Goal: Task Accomplishment & Management: Manage account settings

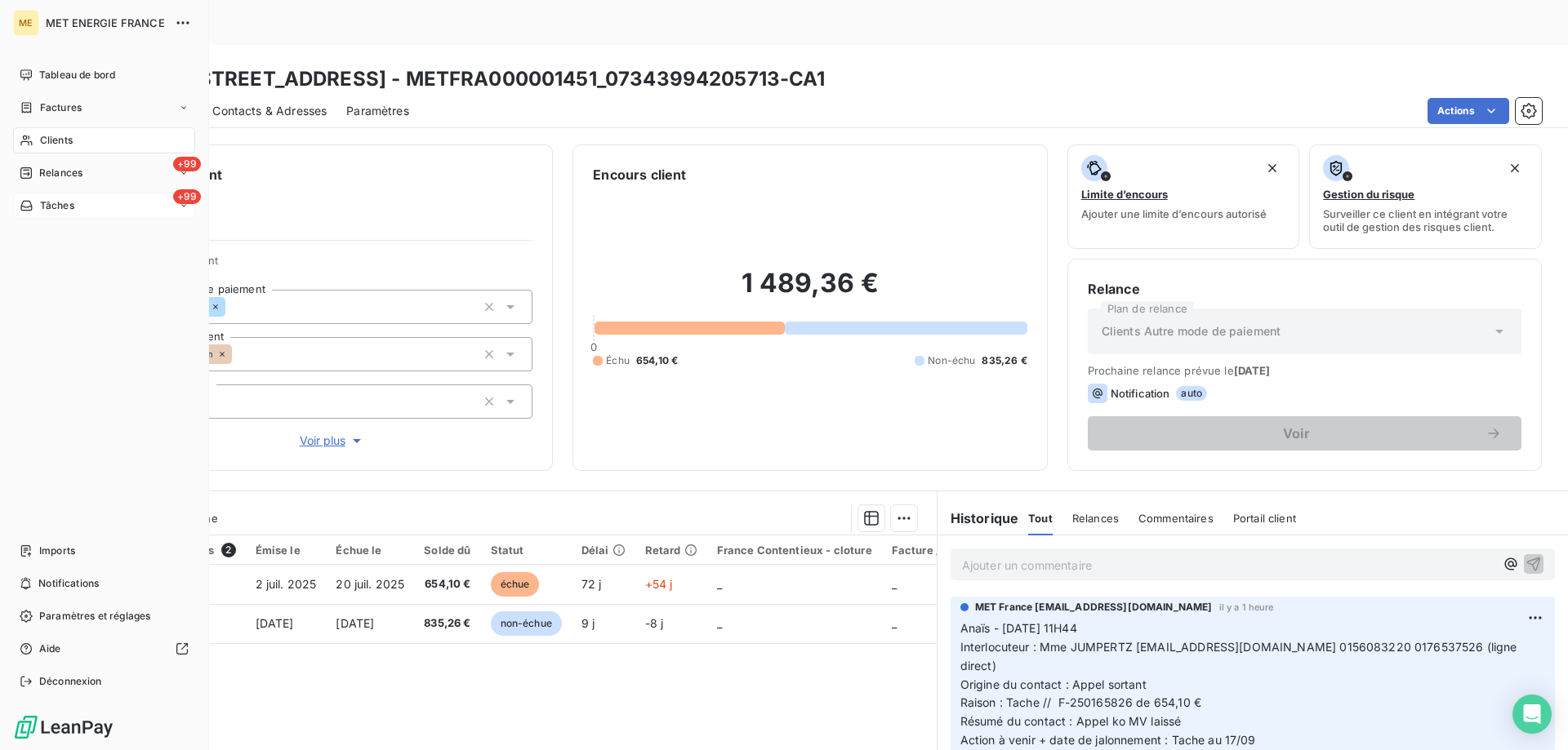
click at [54, 204] on span "Tâches" at bounding box center [57, 205] width 34 height 15
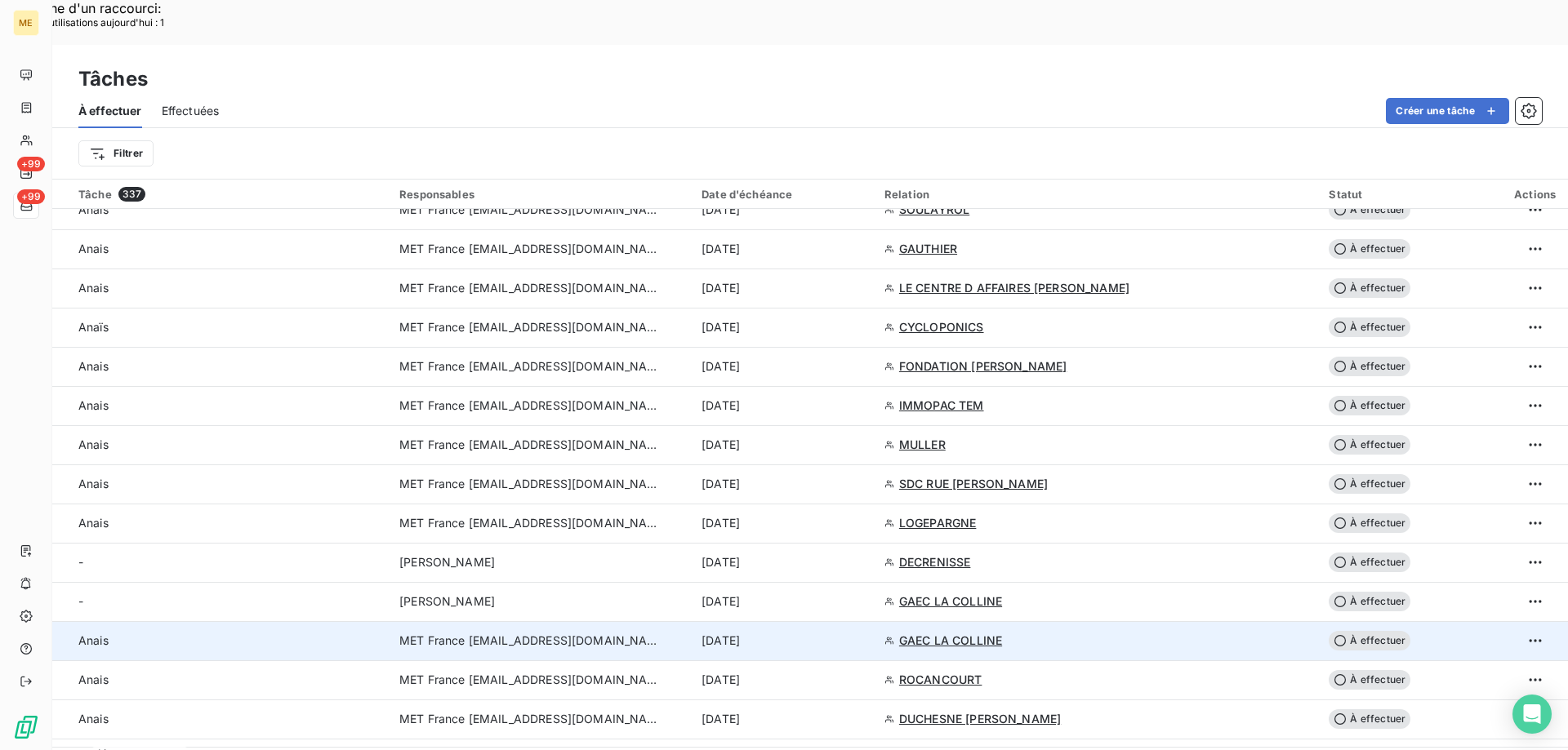
scroll to position [571, 0]
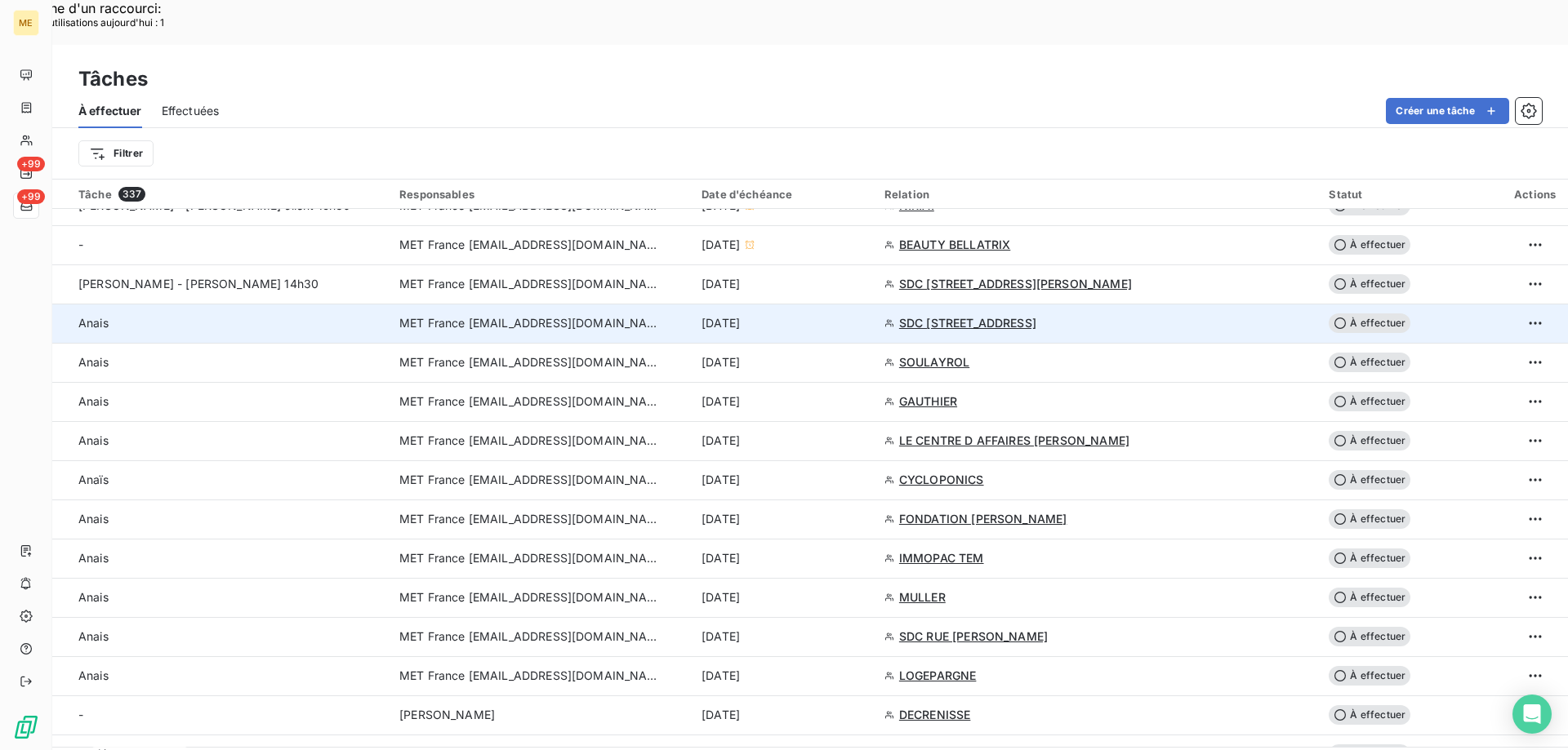
click at [874, 304] on td "[DATE]" at bounding box center [783, 323] width 183 height 39
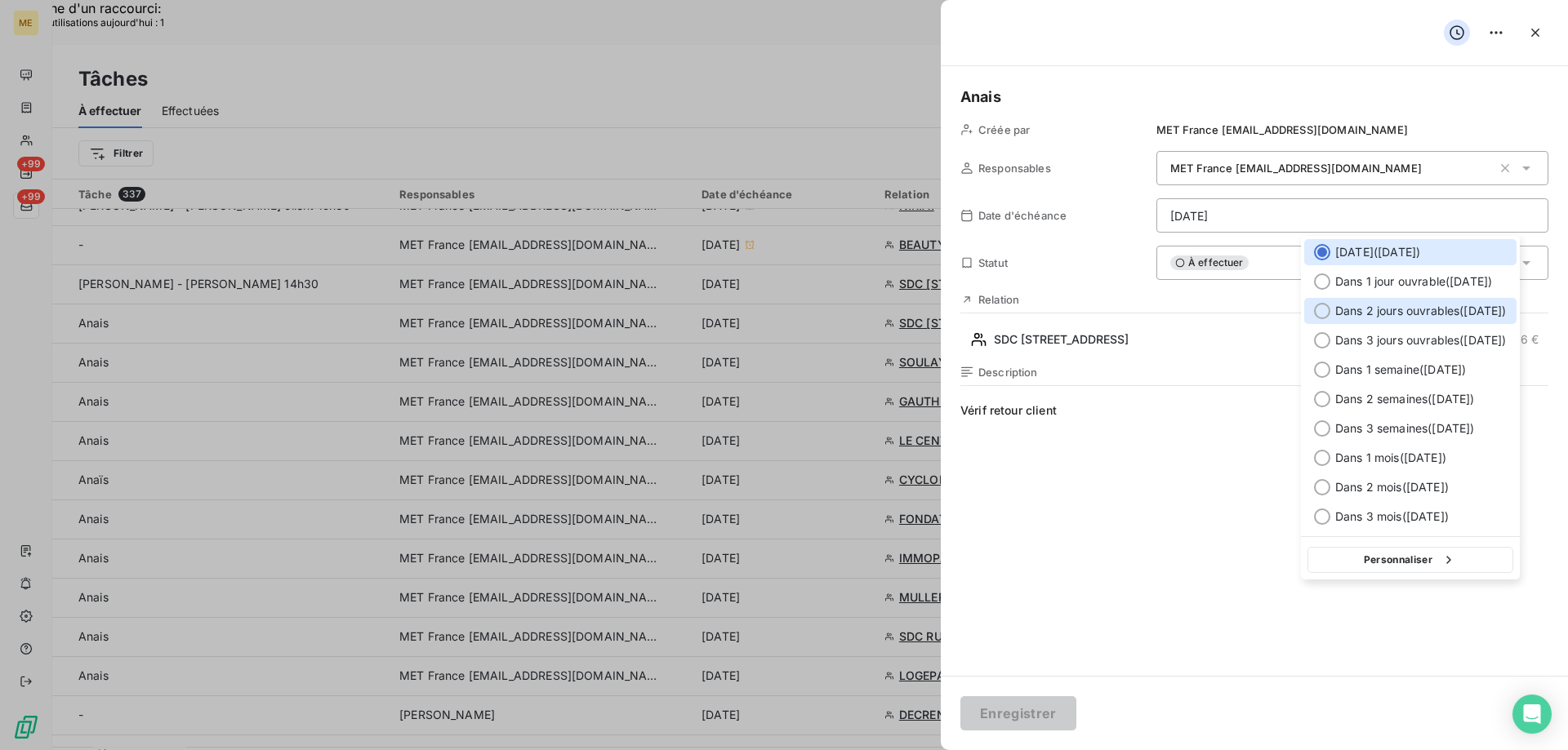
click at [1477, 300] on div "Dans 2 jours ouvrables ( mardi )" at bounding box center [1410, 311] width 212 height 26
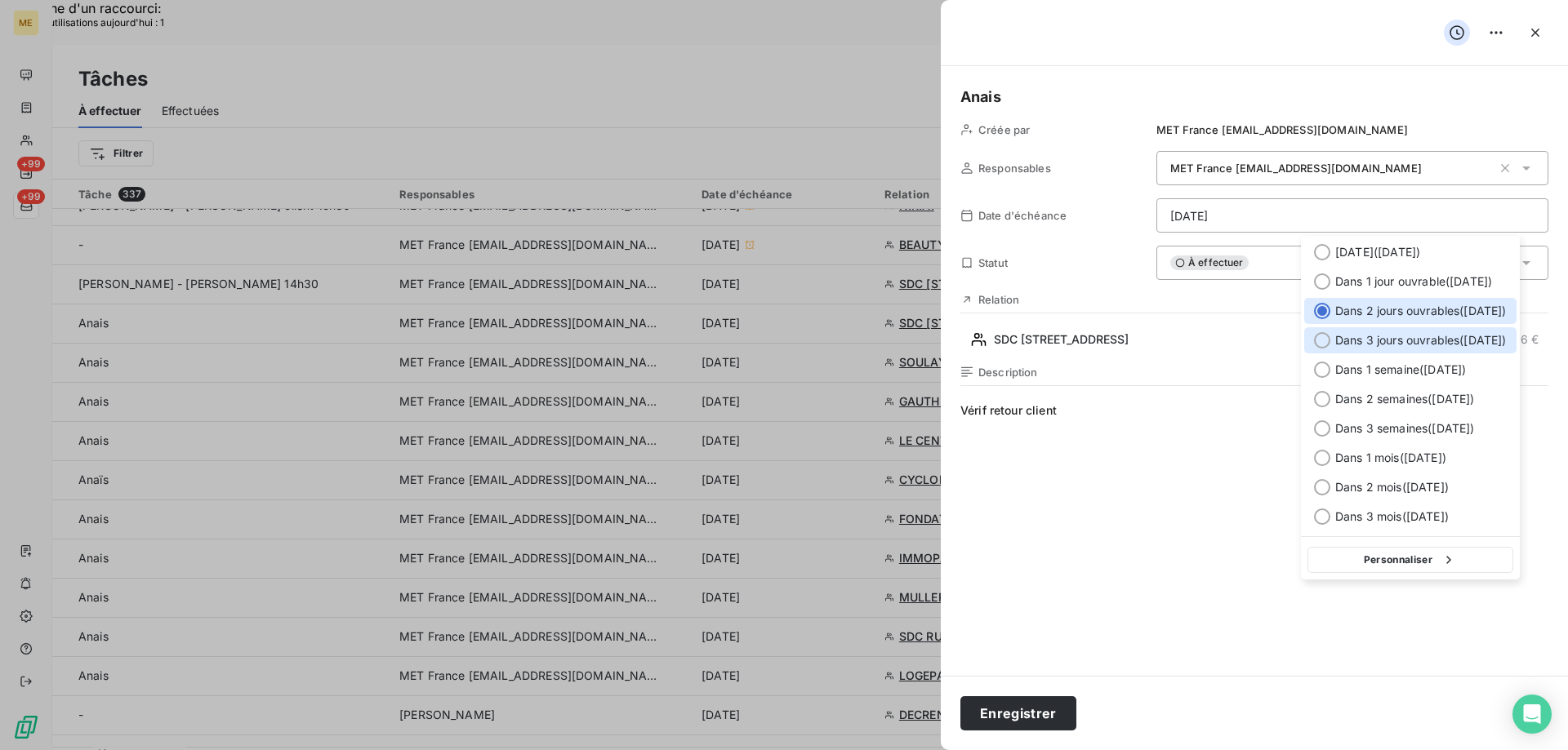
click at [1464, 338] on span "Dans 3 jours ouvrables ( mercredi )" at bounding box center [1420, 340] width 171 height 17
type input "17/09/2025"
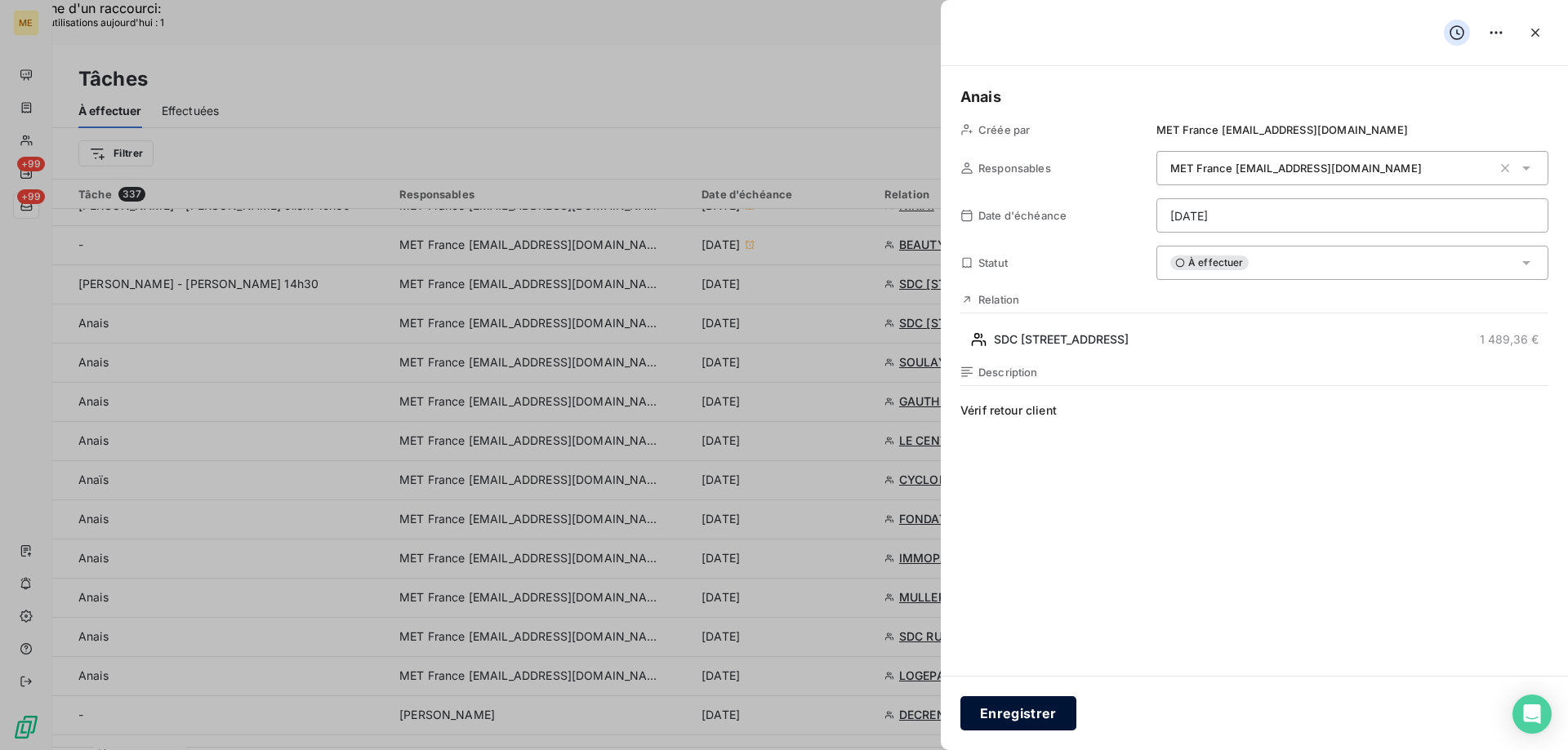
click at [984, 711] on button "Enregistrer" at bounding box center [1018, 713] width 116 height 34
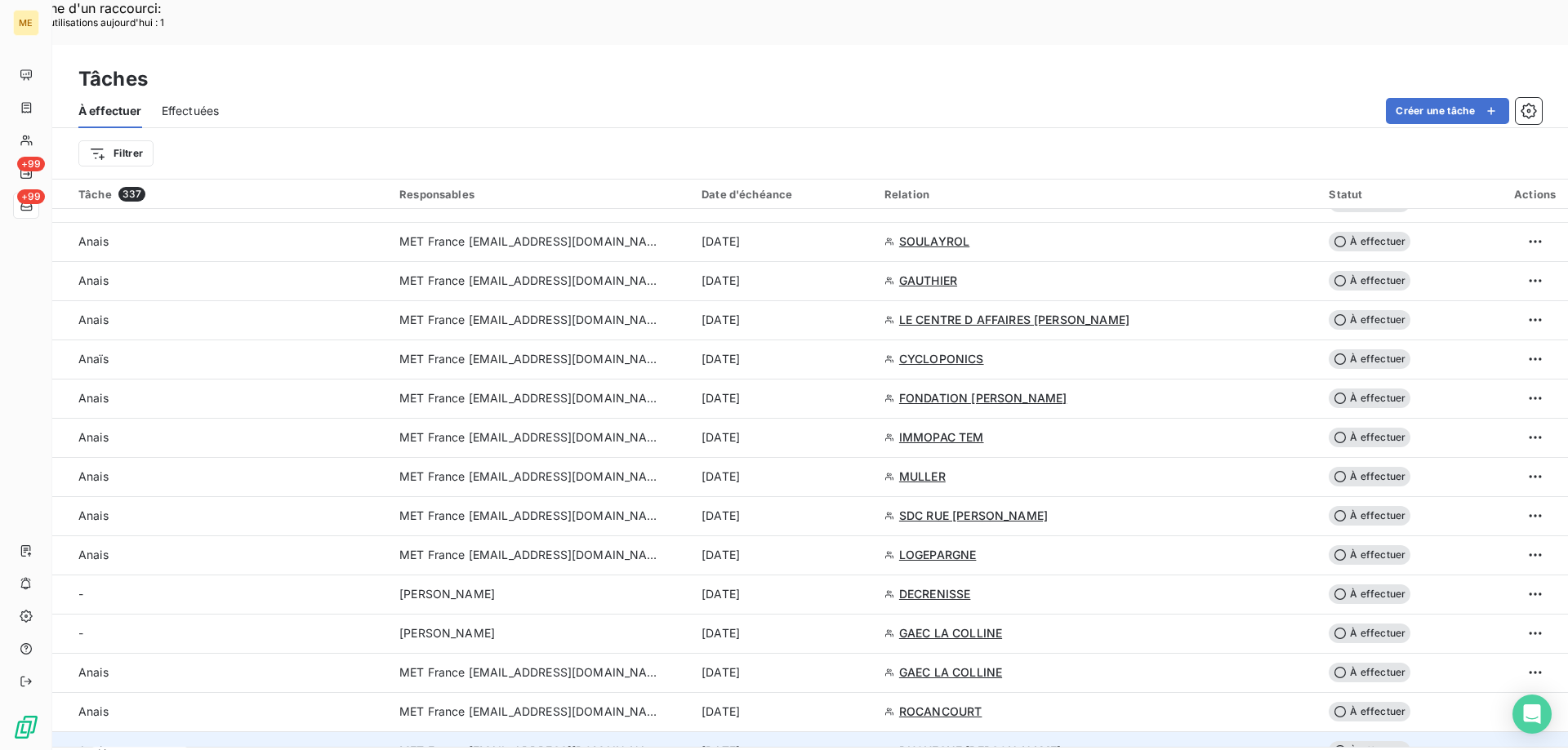
scroll to position [408, 0]
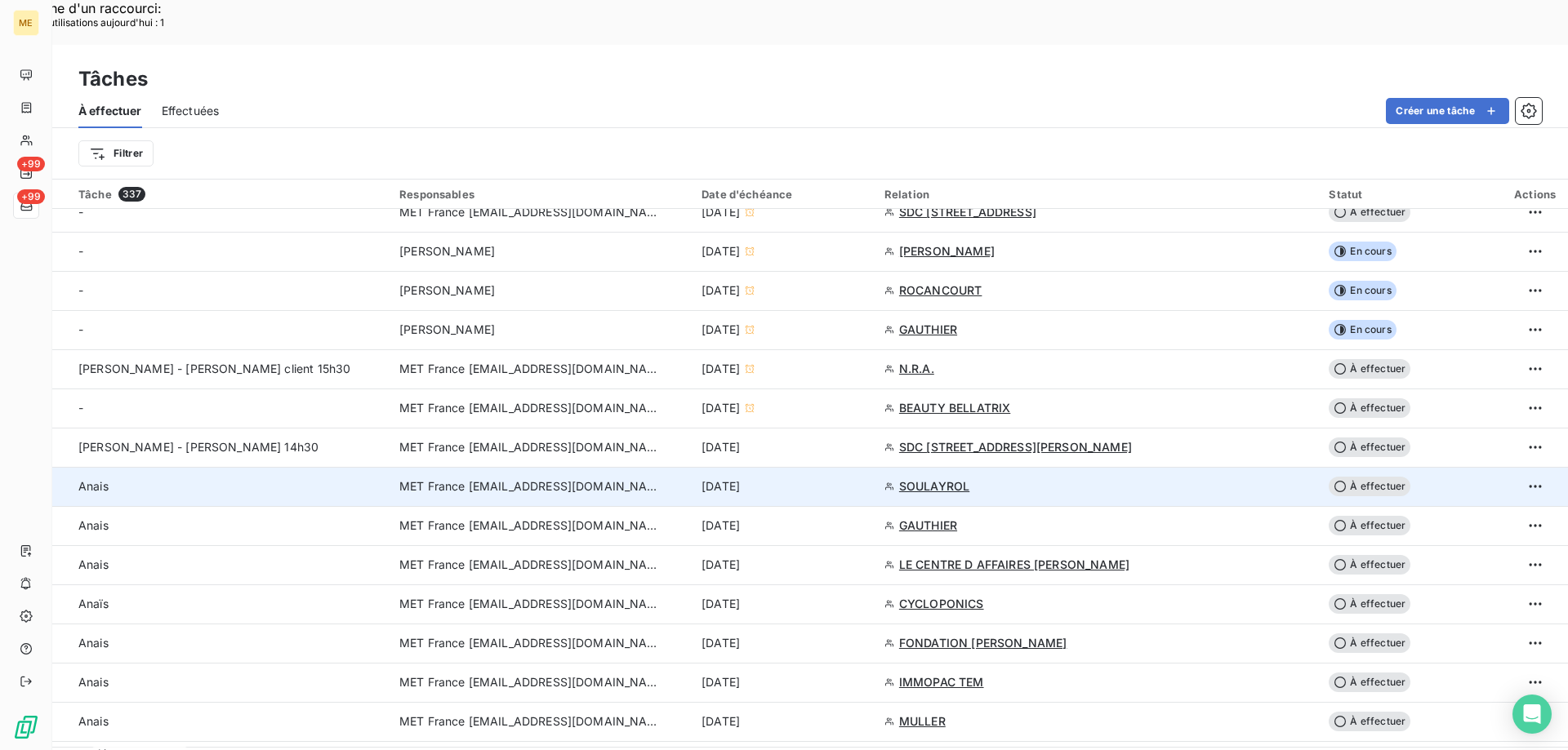
click at [864, 478] on div "[DATE]" at bounding box center [783, 486] width 163 height 17
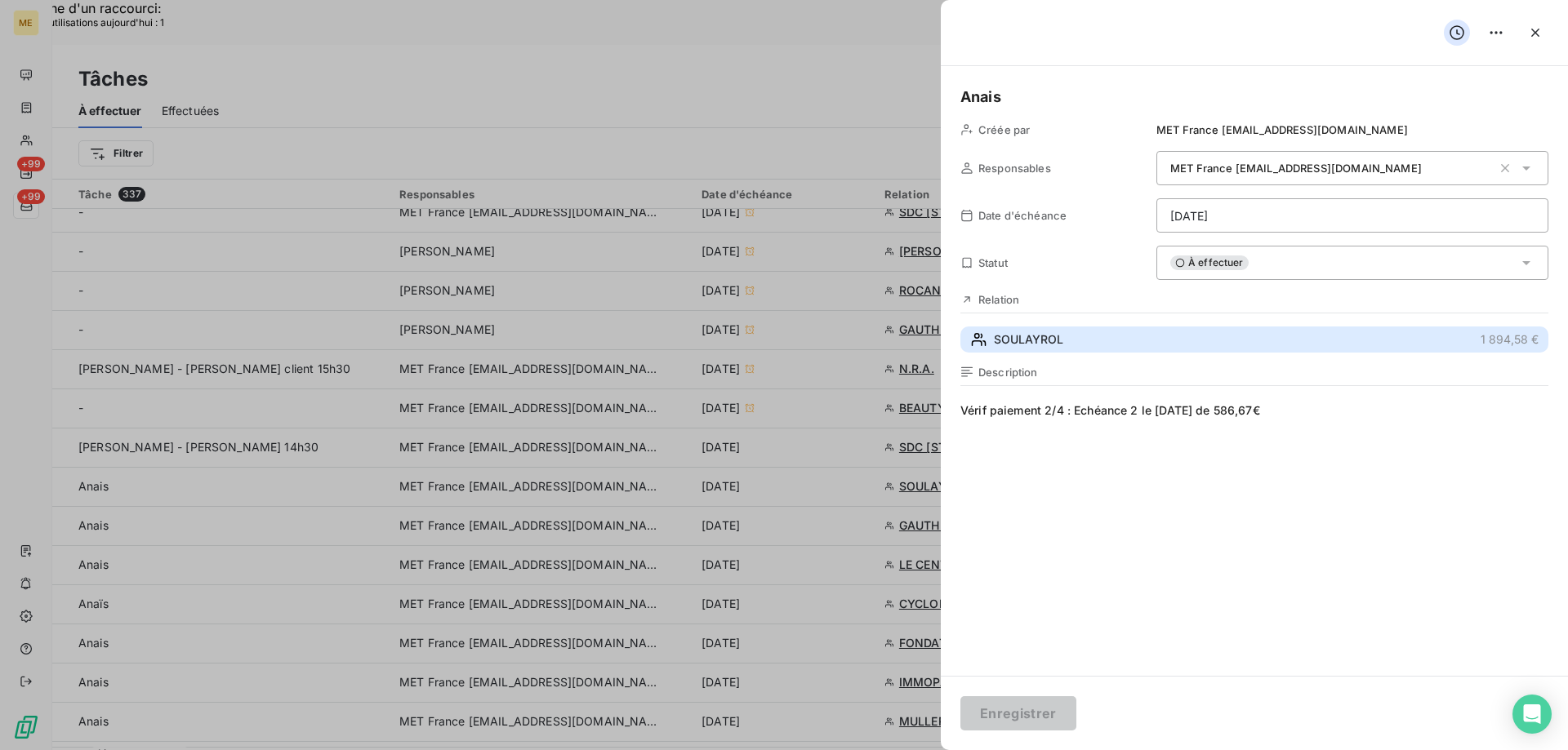
click at [1009, 339] on span "SOULAYROL" at bounding box center [1027, 339] width 69 height 17
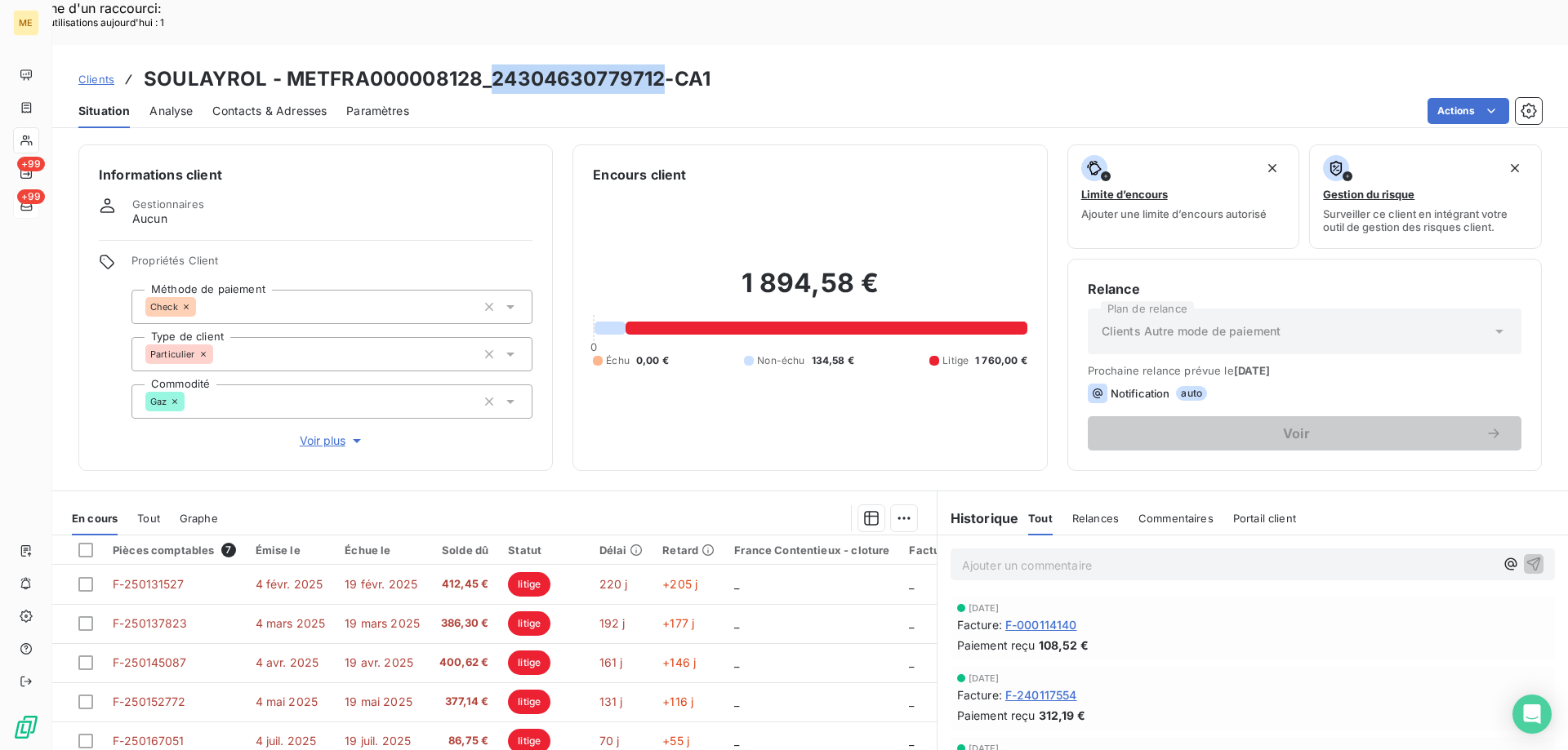
drag, startPoint x: 661, startPoint y: 35, endPoint x: 492, endPoint y: 38, distance: 169.0
click at [492, 65] on h3 "SOULAYROL - METFRA000008128_24304630779712-CA1" at bounding box center [427, 79] width 567 height 29
copy h3 "24304630779712"
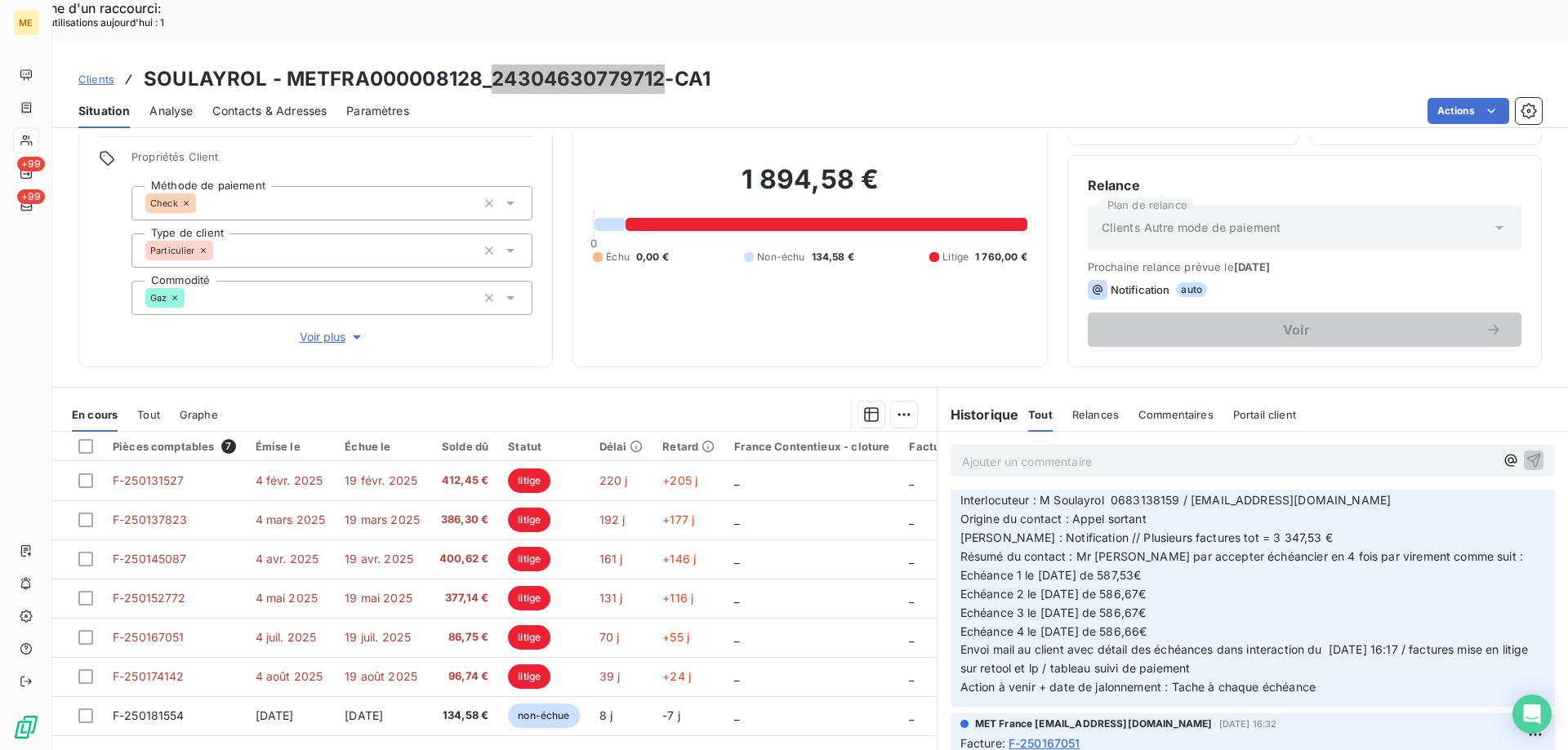
scroll to position [1143, 0]
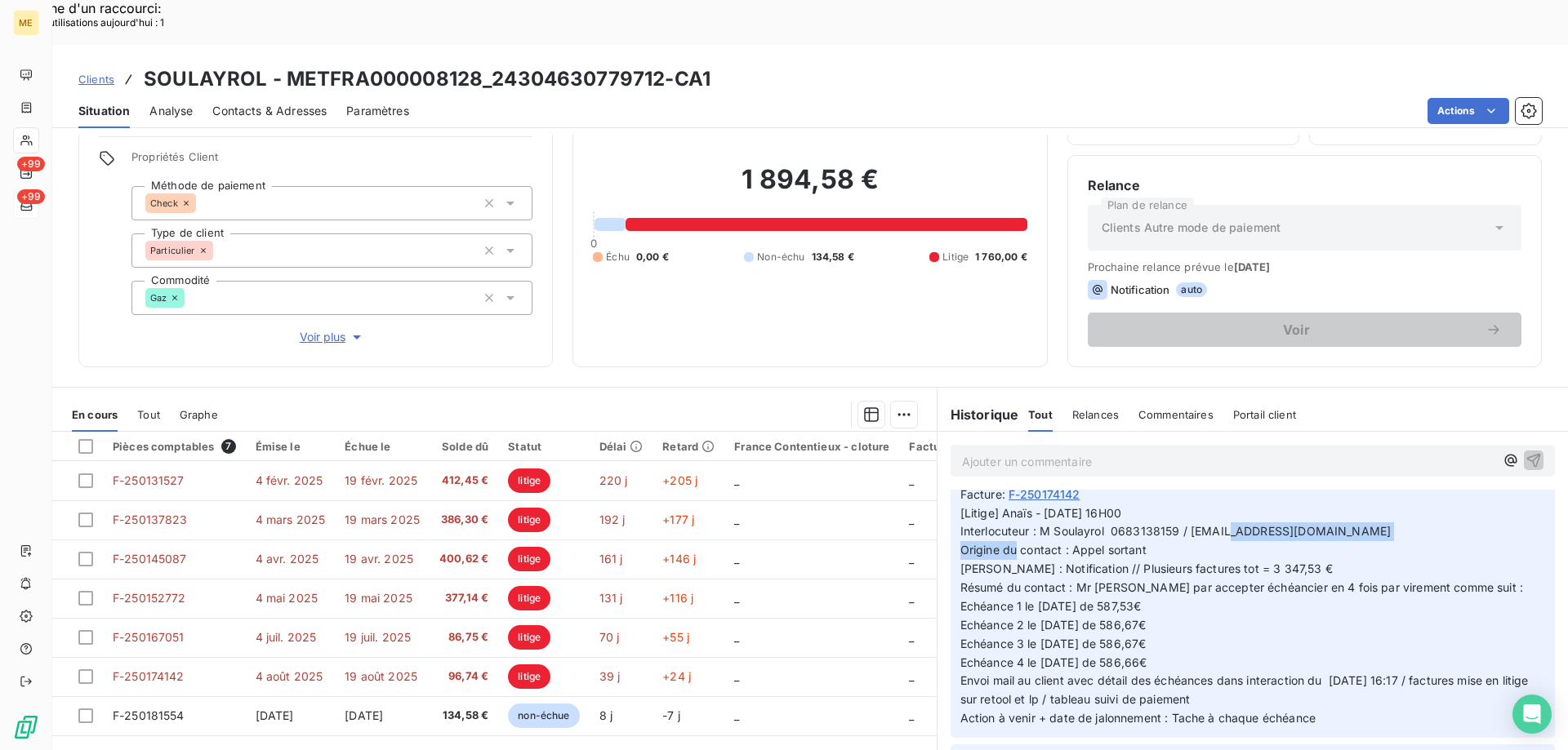
drag, startPoint x: 1186, startPoint y: 486, endPoint x: 1394, endPoint y: 491, distance: 208.1
click at [1395, 504] on p "[Litige] Anaïs - 07/08/2025 - 16H00 Interlocuteur : M Soulayrol 0683138159 / le…" at bounding box center [1252, 617] width 584 height 225
copy span "[EMAIL_ADDRESS][DOMAIN_NAME]"
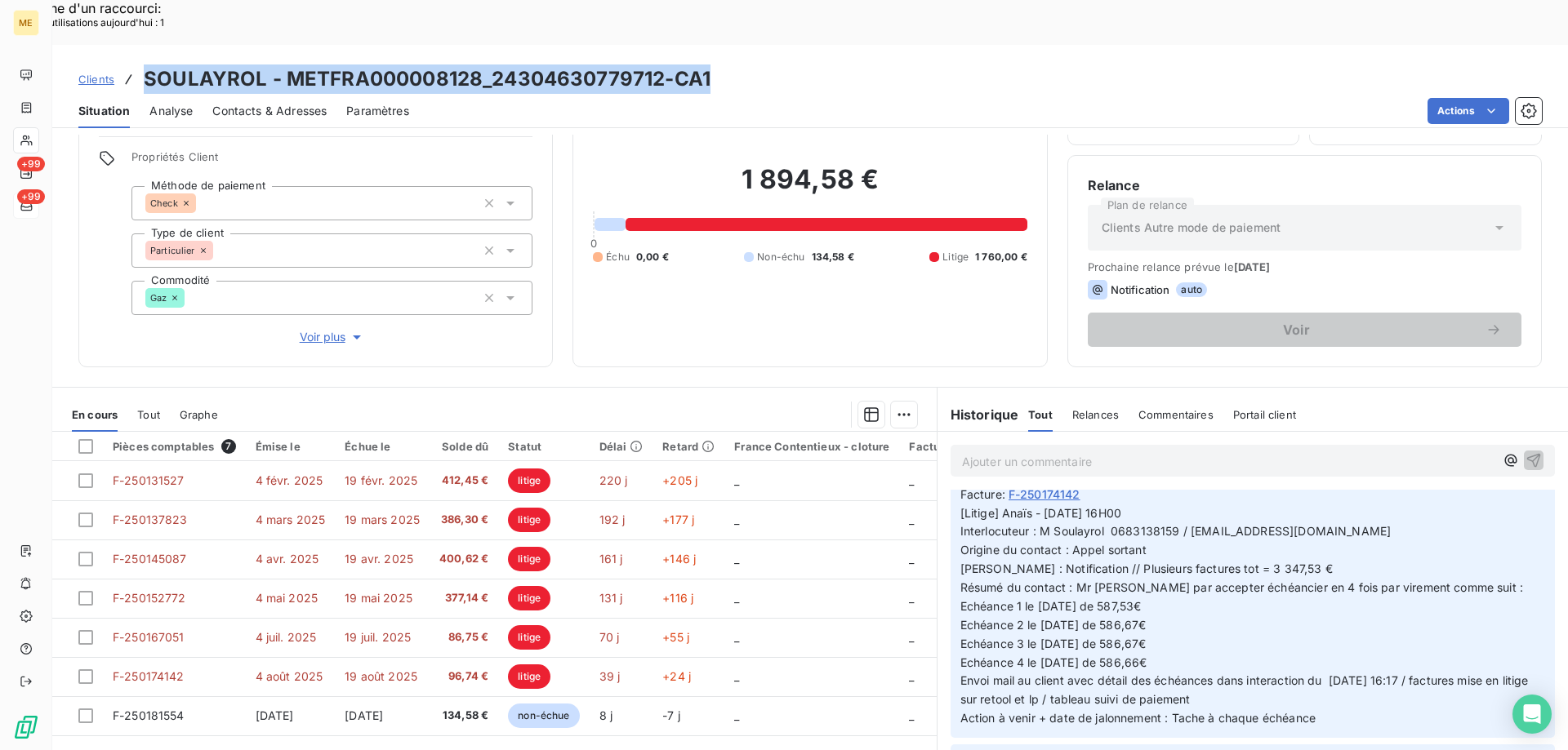
drag, startPoint x: 724, startPoint y: 31, endPoint x: 139, endPoint y: 38, distance: 585.0
click at [139, 65] on div "Clients SOULAYROL - METFRA000008128_24304630779712-CA1" at bounding box center [810, 79] width 1515 height 29
copy h3 "SOULAYROL - METFRA000008128_24304630779712-CA1"
drag, startPoint x: 1328, startPoint y: 672, endPoint x: 998, endPoint y: 473, distance: 385.4
click at [998, 504] on p "[Litige] Anaïs - 07/08/2025 - 16H00 Interlocuteur : M Soulayrol 0683138159 / le…" at bounding box center [1252, 617] width 584 height 225
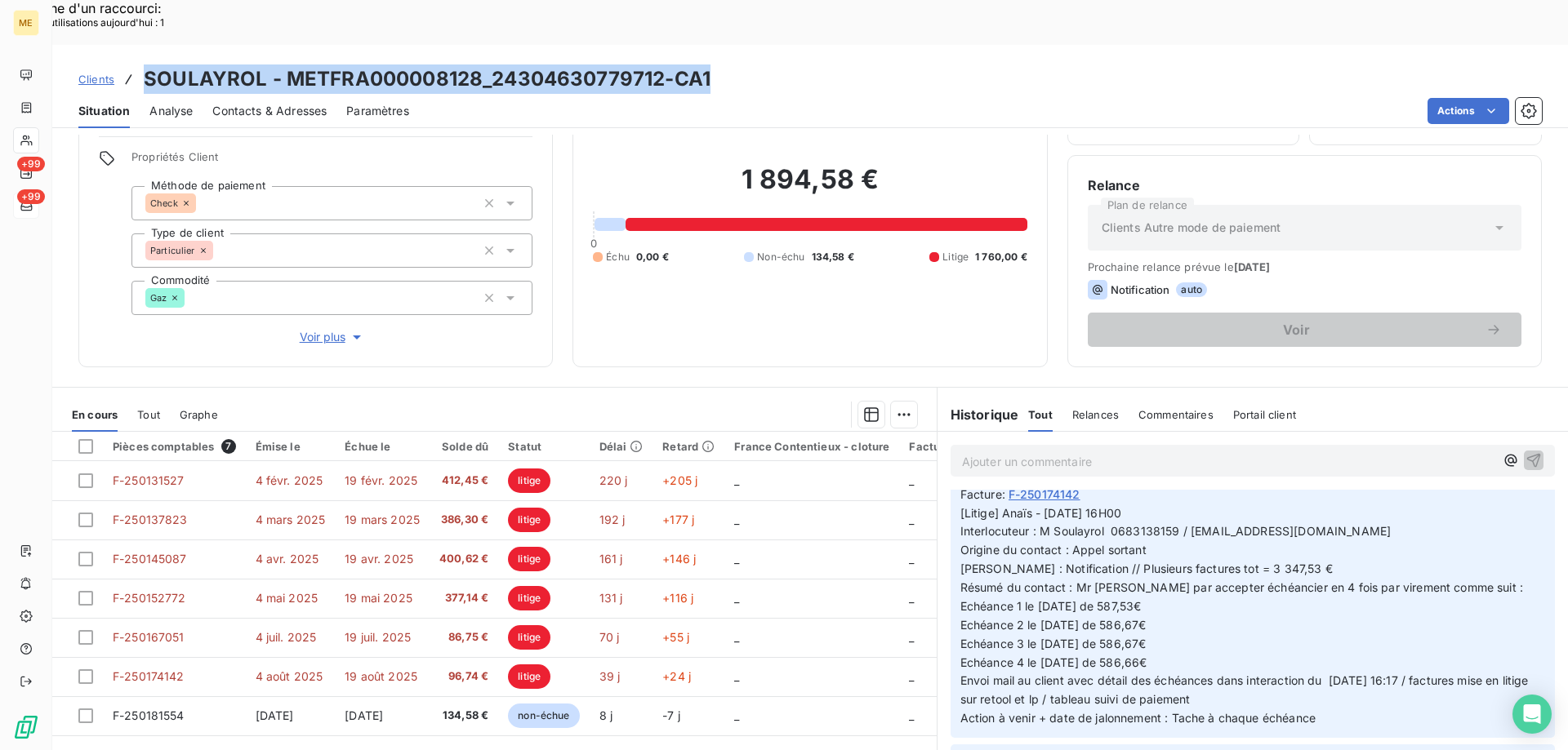
copy span "Anaïs - [DATE] 16H00 Interlocuteur : M Soulayrol 0683138159 / [EMAIL_ADDRESS][D…"
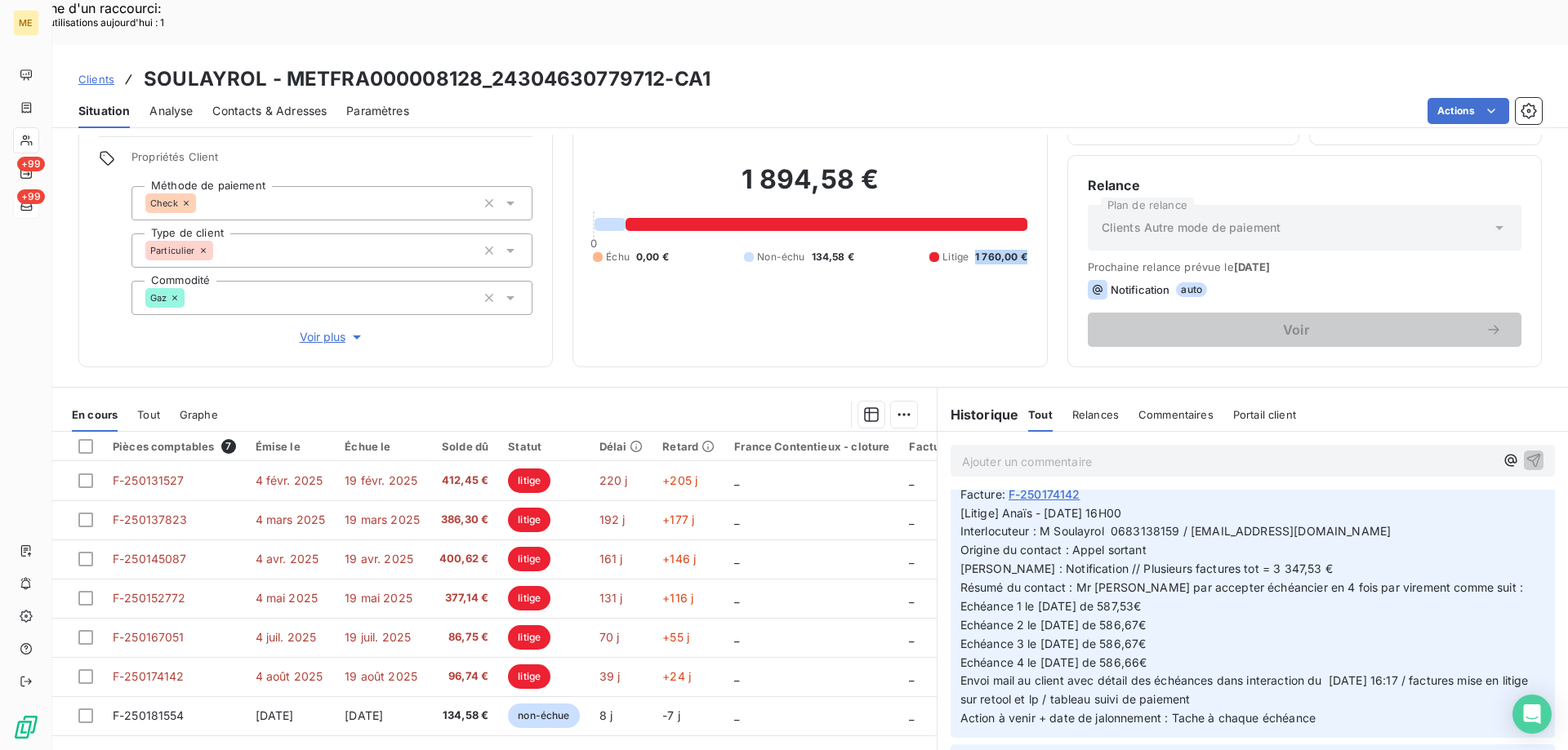
copy span "1 760,00 €"
drag, startPoint x: 967, startPoint y: 204, endPoint x: 1028, endPoint y: 206, distance: 61.0
click at [1028, 206] on div "Encours client 1 894,58 € 0 Échu 0,00 € Non-échu 134,58 € Litige 1 760,00 €" at bounding box center [809, 204] width 475 height 326
drag, startPoint x: 1165, startPoint y: 582, endPoint x: 1121, endPoint y: 581, distance: 44.0
click at [1114, 578] on p "[Litige] Anaïs - 07/08/2025 - 16H00 Interlocuteur : M Soulayrol 0683138159 / le…" at bounding box center [1252, 617] width 584 height 225
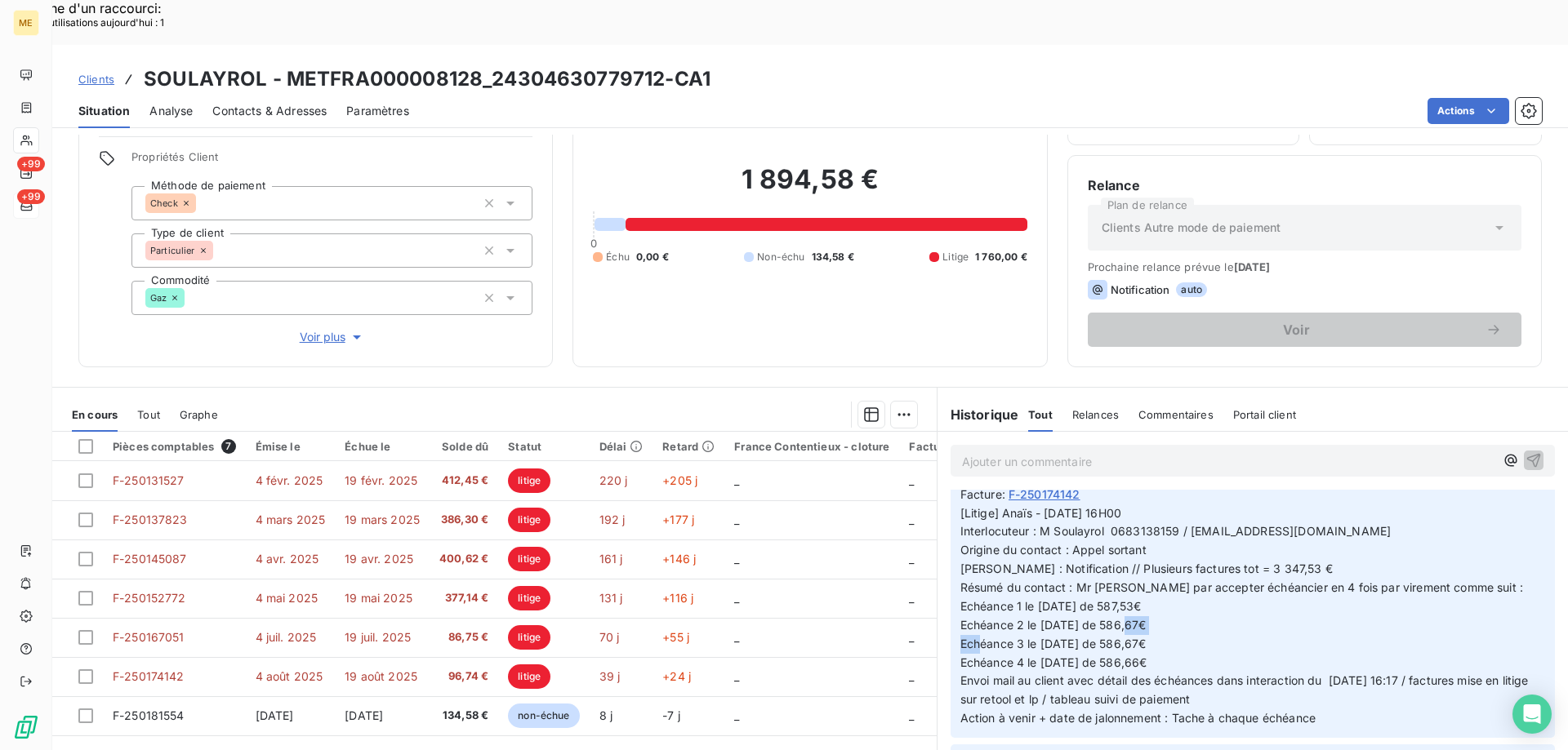
click at [1166, 582] on p "[Litige] Anaïs - 07/08/2025 - 16H00 Interlocuteur : M Soulayrol 0683138159 / le…" at bounding box center [1252, 617] width 584 height 225
click at [1182, 603] on p "[Litige] Anaïs - 07/08/2025 - 16H00 Interlocuteur : M Soulayrol 0683138159 / le…" at bounding box center [1252, 617] width 584 height 225
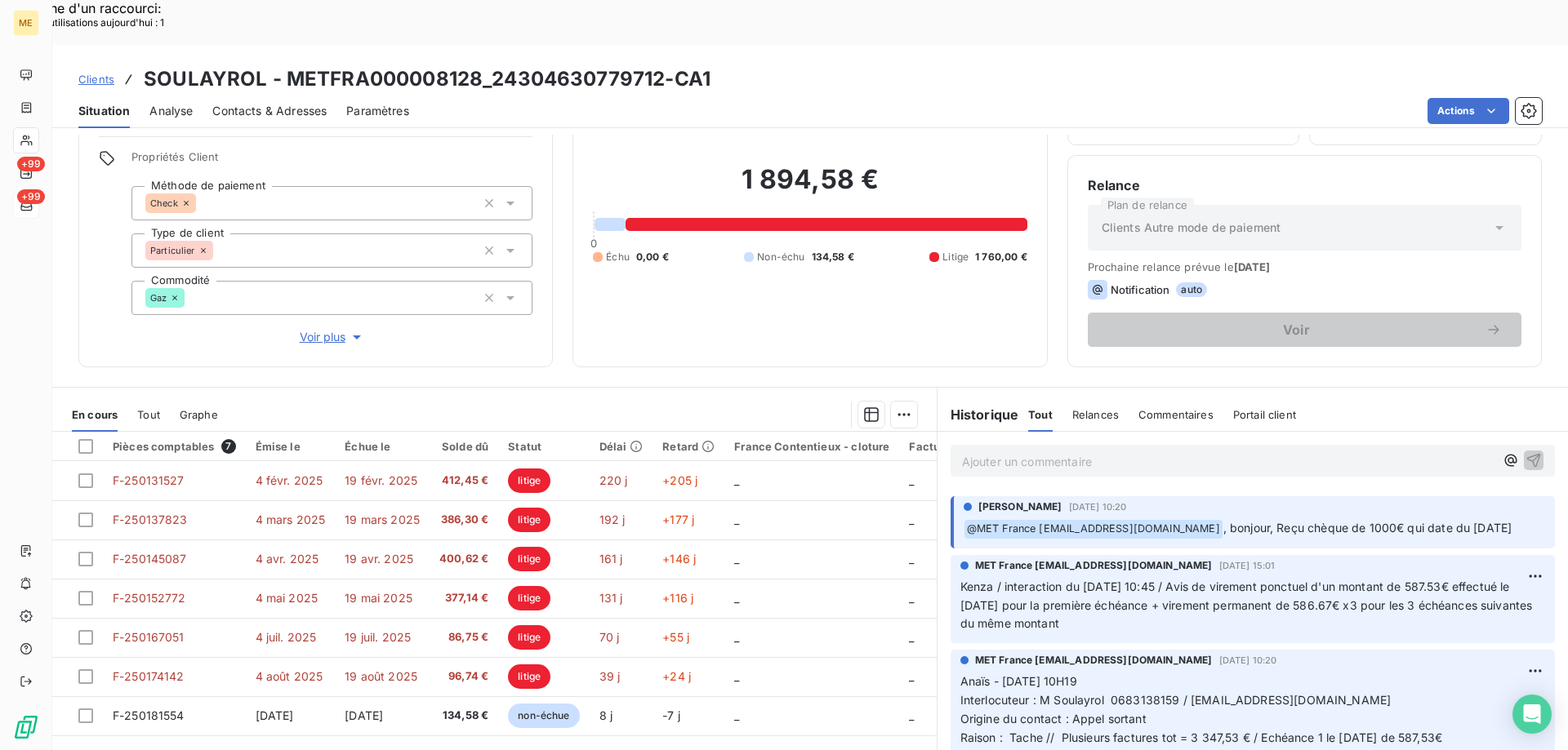
scroll to position [408, 0]
click at [1140, 691] on span "Interlocuteur : M Soulayrol 0683138159 / lescabannissesdusalagou@gmail.com" at bounding box center [1175, 698] width 431 height 14
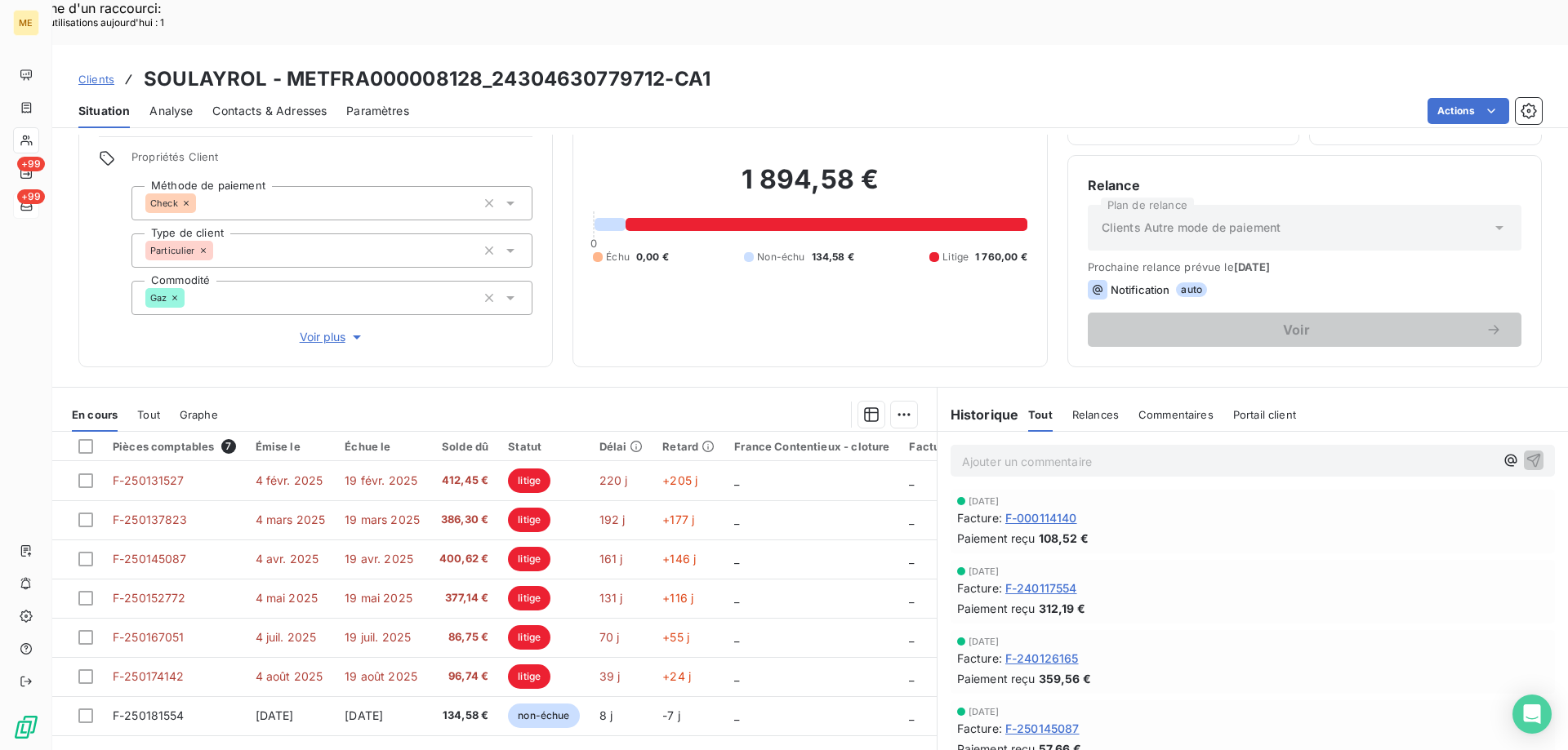
scroll to position [0, 0]
drag, startPoint x: 661, startPoint y: 35, endPoint x: 494, endPoint y: 47, distance: 167.4
click at [494, 65] on h3 "SOULAYROL - METFRA000008128_24304630779712-CA1" at bounding box center [427, 79] width 567 height 29
click at [1090, 452] on p "Ajouter un commentaire ﻿" at bounding box center [1228, 461] width 533 height 20
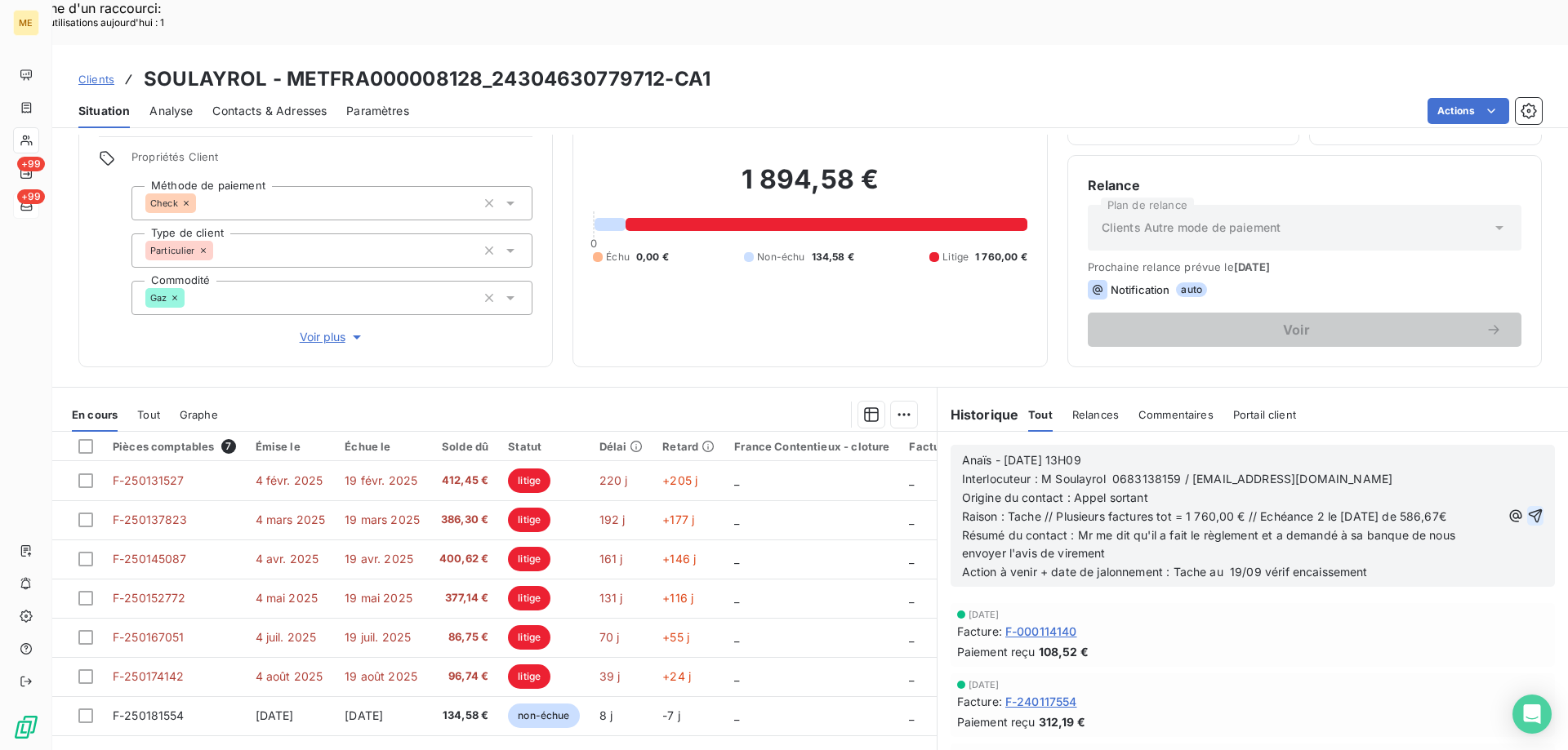
click at [1529, 510] on icon "button" at bounding box center [1536, 517] width 14 height 14
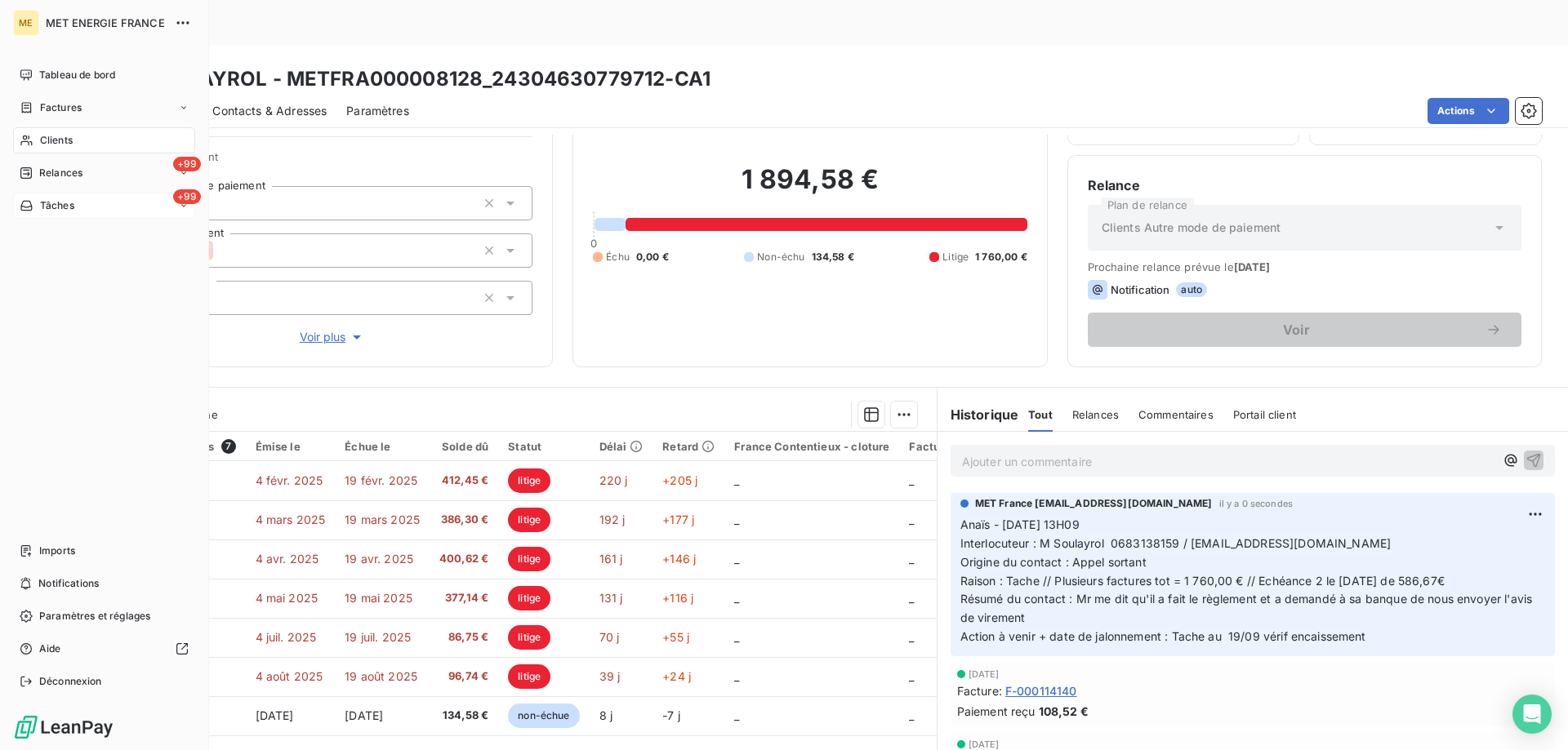
click at [40, 204] on span "Tâches" at bounding box center [57, 205] width 34 height 15
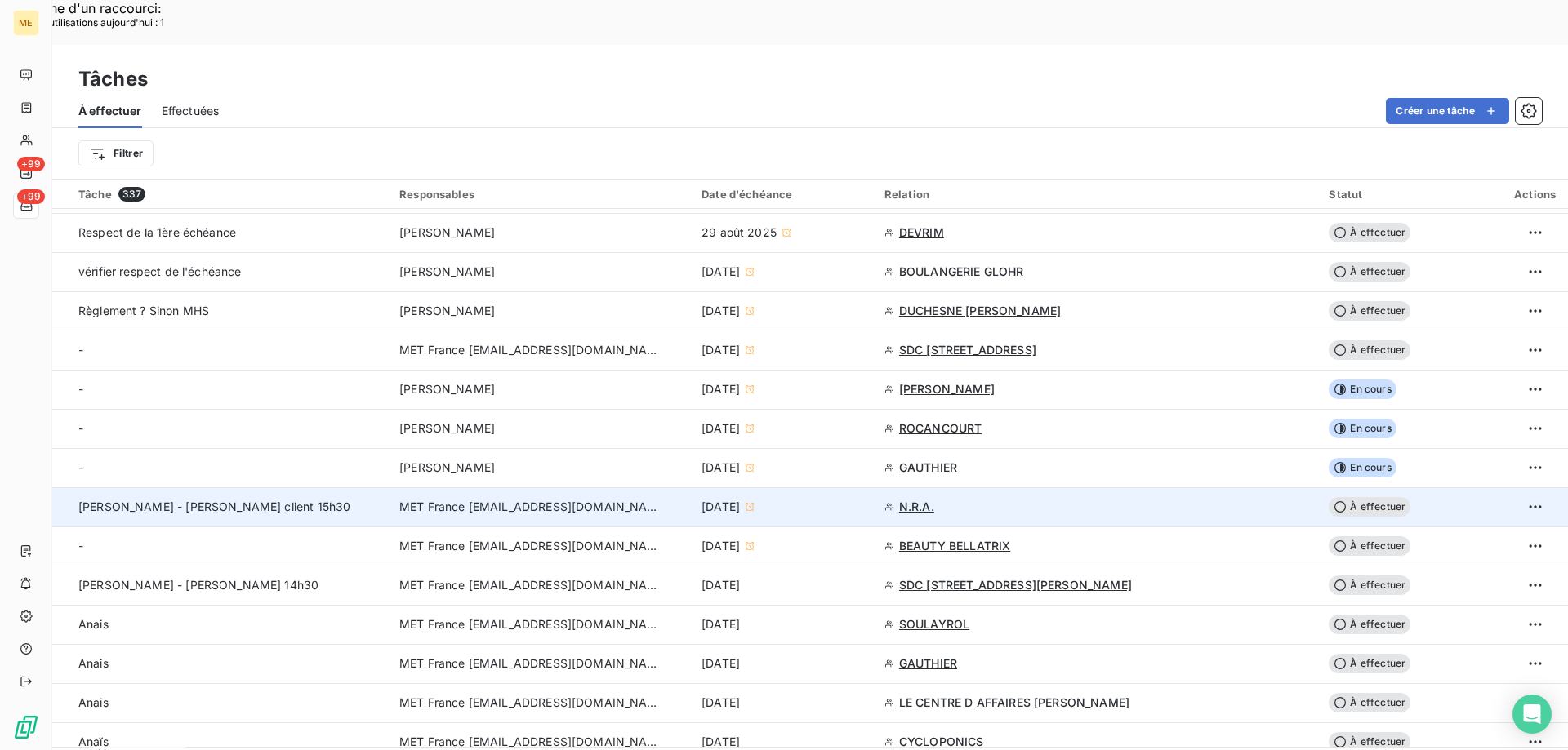
scroll to position [326, 0]
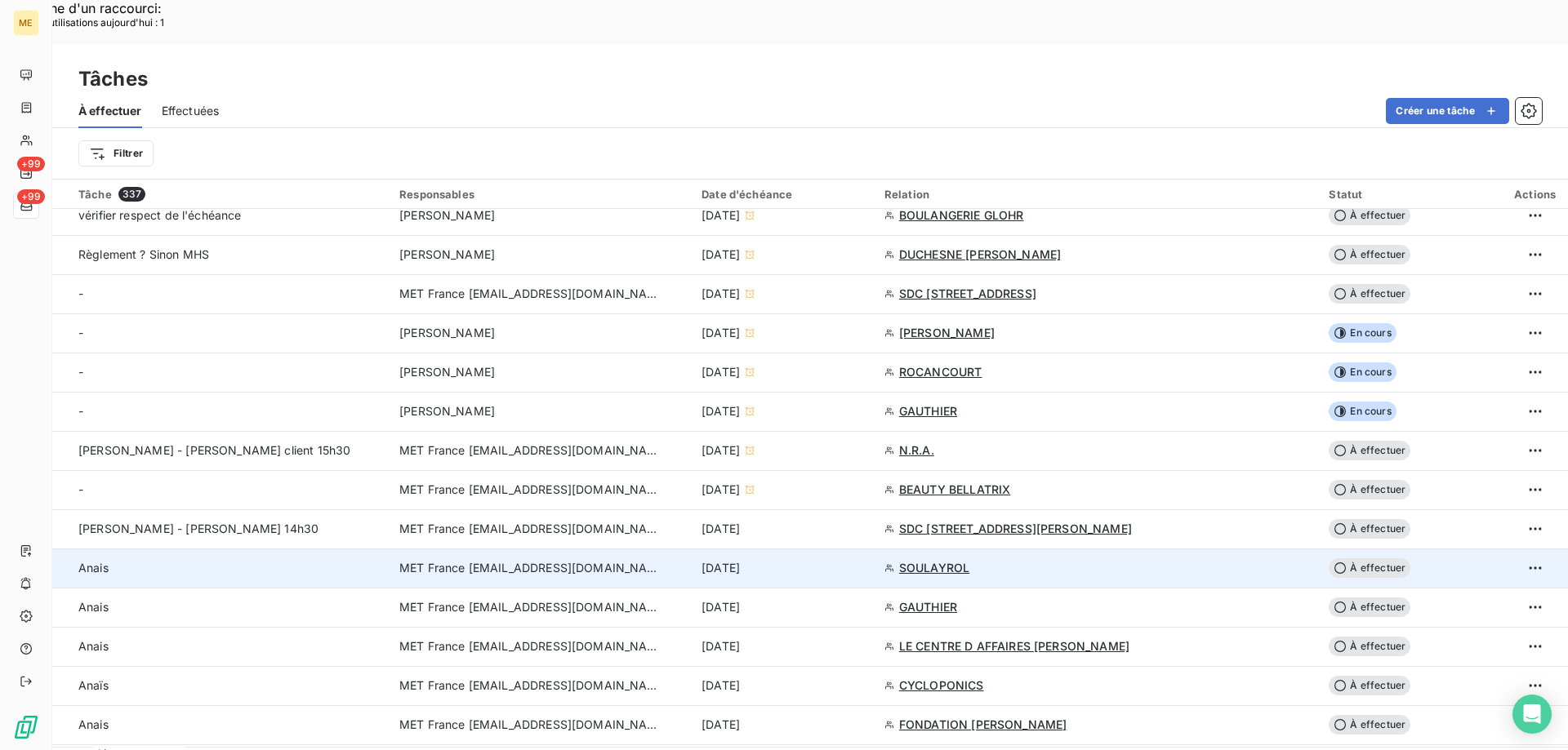
click at [875, 548] on td "[DATE]" at bounding box center [783, 568] width 183 height 39
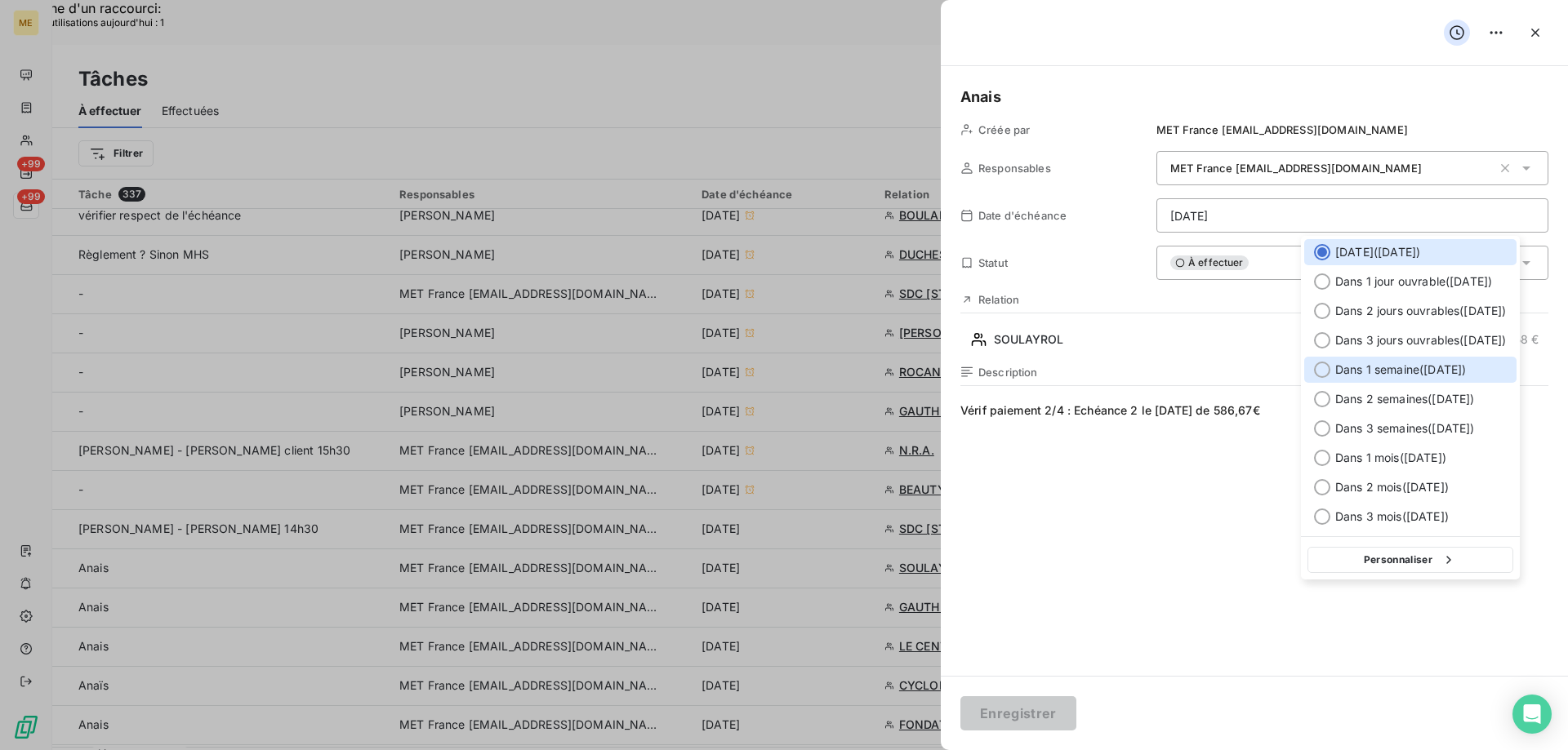
click at [1370, 370] on span "Dans 1 semaine ( 19 sept. )" at bounding box center [1400, 369] width 131 height 17
type input "19/09/2025"
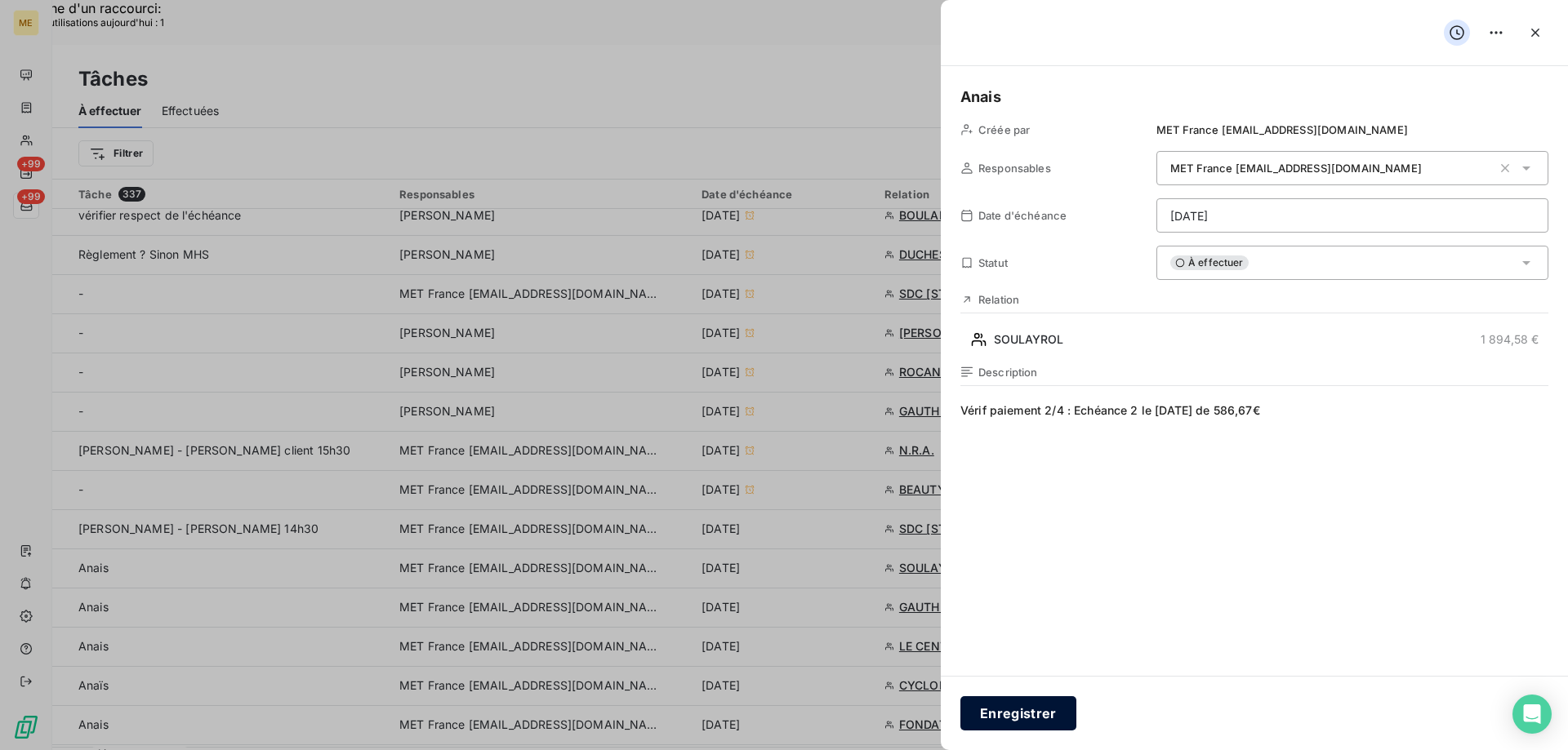
click at [1004, 718] on button "Enregistrer" at bounding box center [1018, 713] width 116 height 34
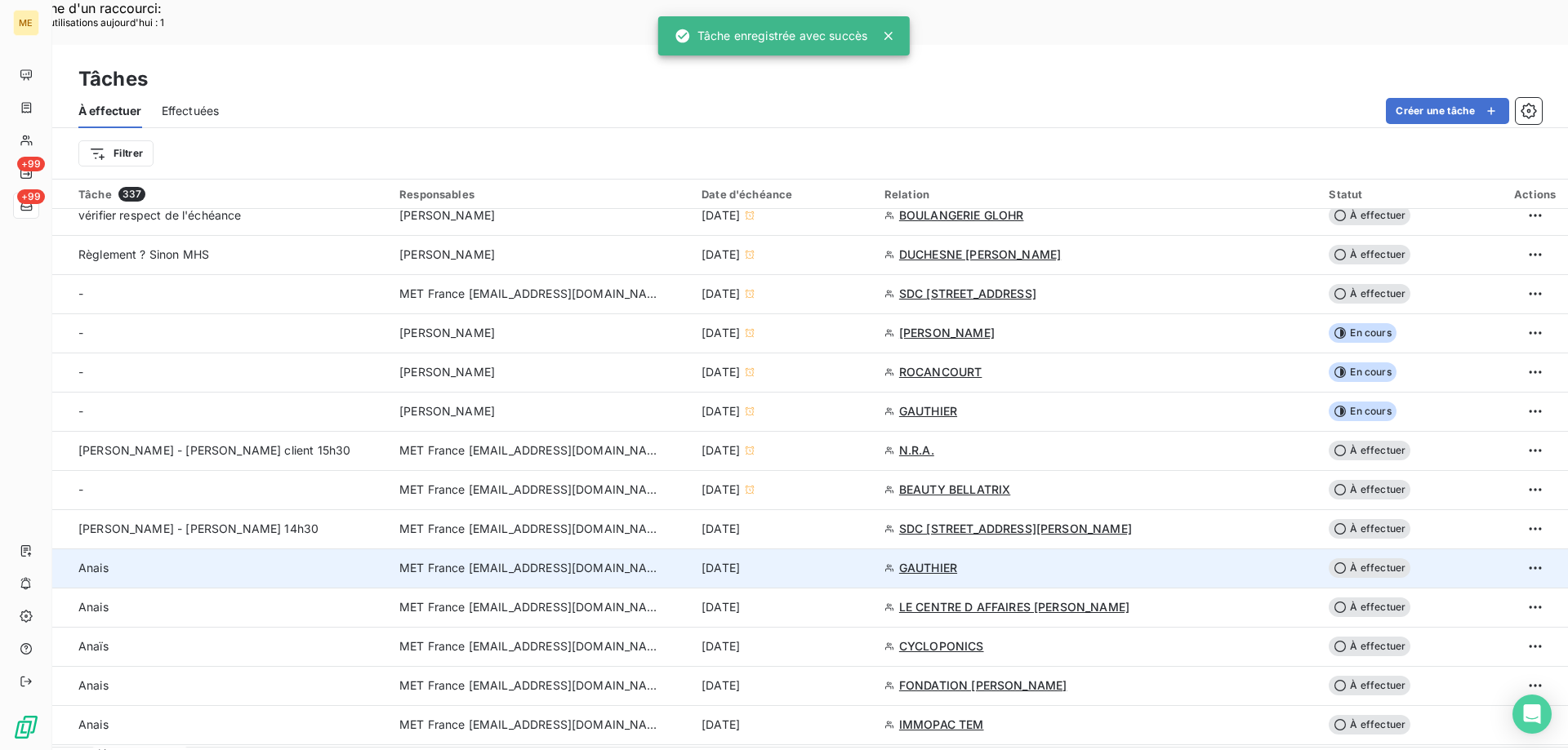
click at [864, 560] on div "[DATE]" at bounding box center [783, 568] width 163 height 17
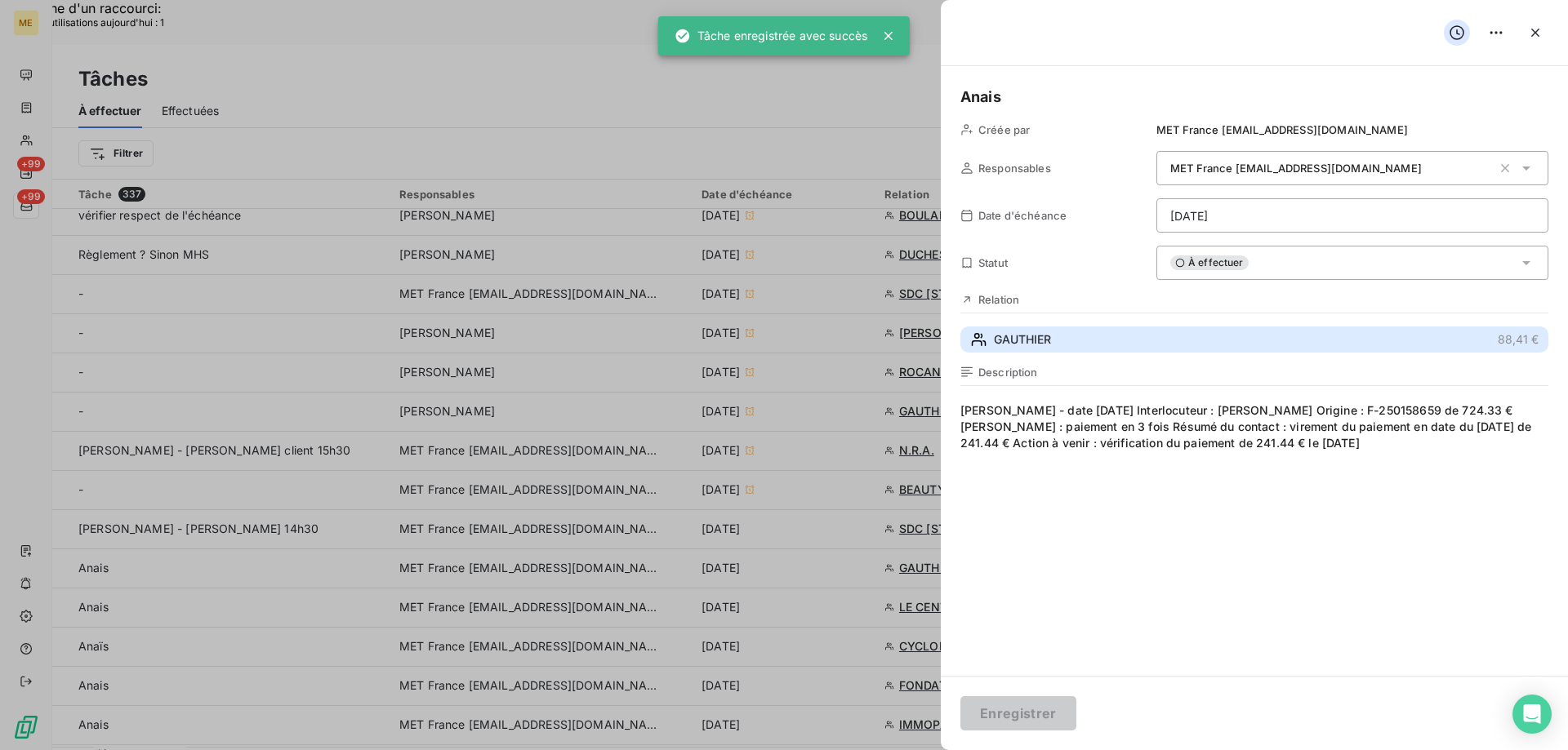
click at [1085, 342] on button "GAUTHIER 88,41 €" at bounding box center [1254, 339] width 588 height 26
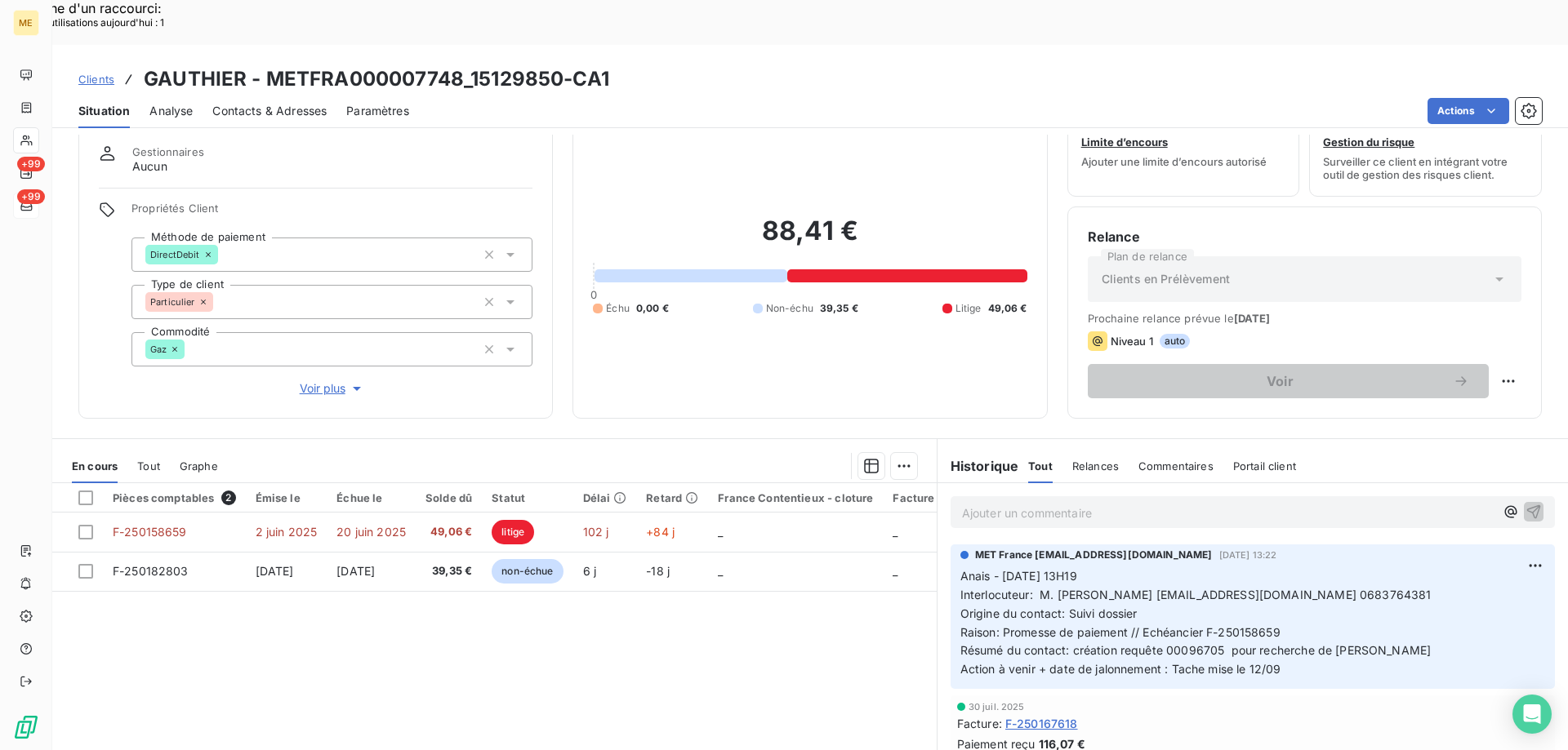
scroll to position [104, 0]
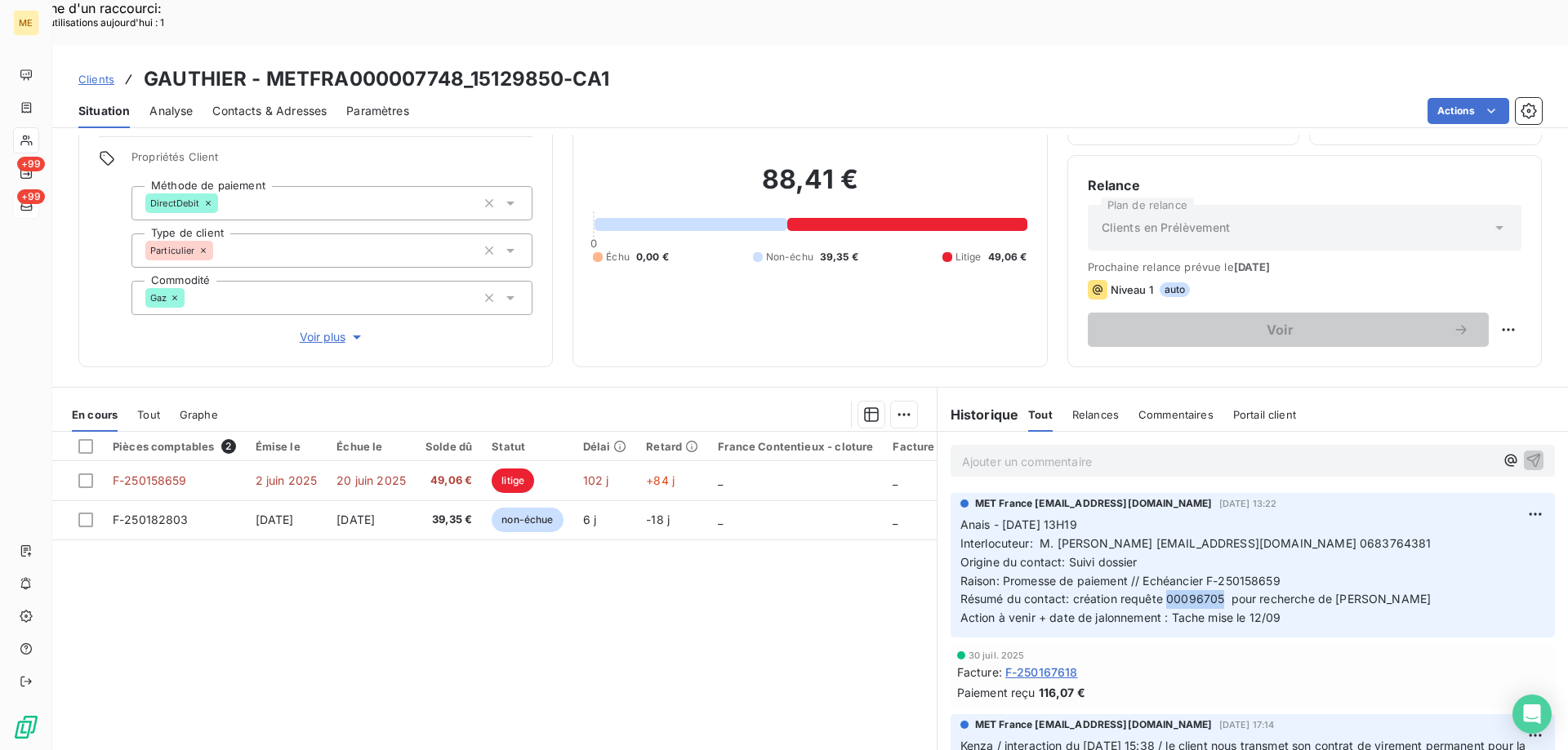
drag, startPoint x: 1218, startPoint y: 556, endPoint x: 1161, endPoint y: 556, distance: 57.0
click at [1161, 592] on span "Résumé du contact: création requête 00096705 pour recherche de paiement" at bounding box center [1195, 599] width 471 height 14
copy span "00096705"
drag, startPoint x: 562, startPoint y: 35, endPoint x: 475, endPoint y: 39, distance: 87.1
click at [475, 65] on h3 "GAUTHIER - METFRA000007748_15129850-CA1" at bounding box center [376, 79] width 465 height 29
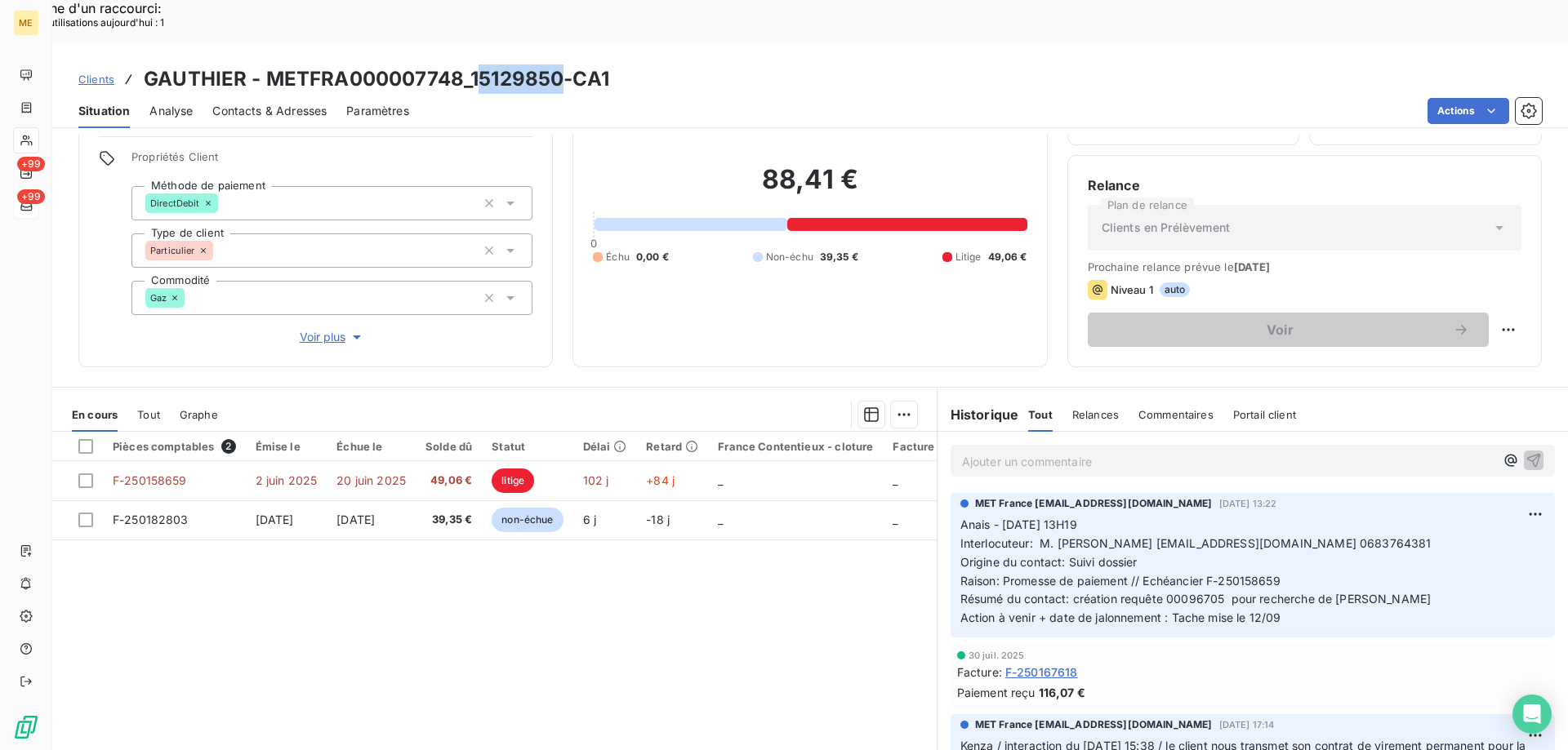
click at [480, 65] on h3 "GAUTHIER - METFRA000007748_15129850-CA1" at bounding box center [376, 79] width 465 height 29
drag, startPoint x: 470, startPoint y: 39, endPoint x: 558, endPoint y: 38, distance: 88.0
click at [558, 65] on h3 "GAUTHIER - METFRA000007748_15129850-CA1" at bounding box center [376, 79] width 465 height 29
copy h3 "15129850"
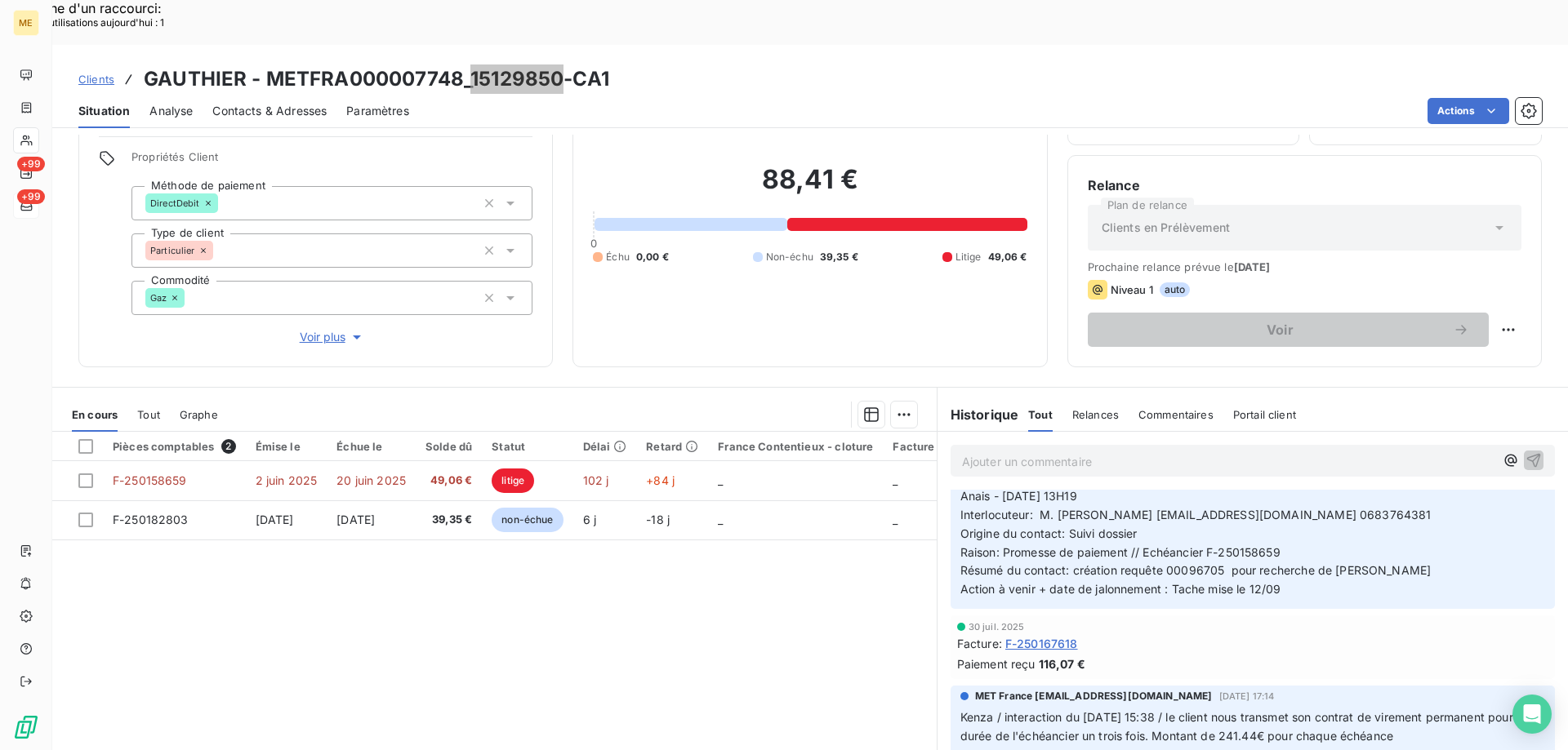
scroll to position [0, 0]
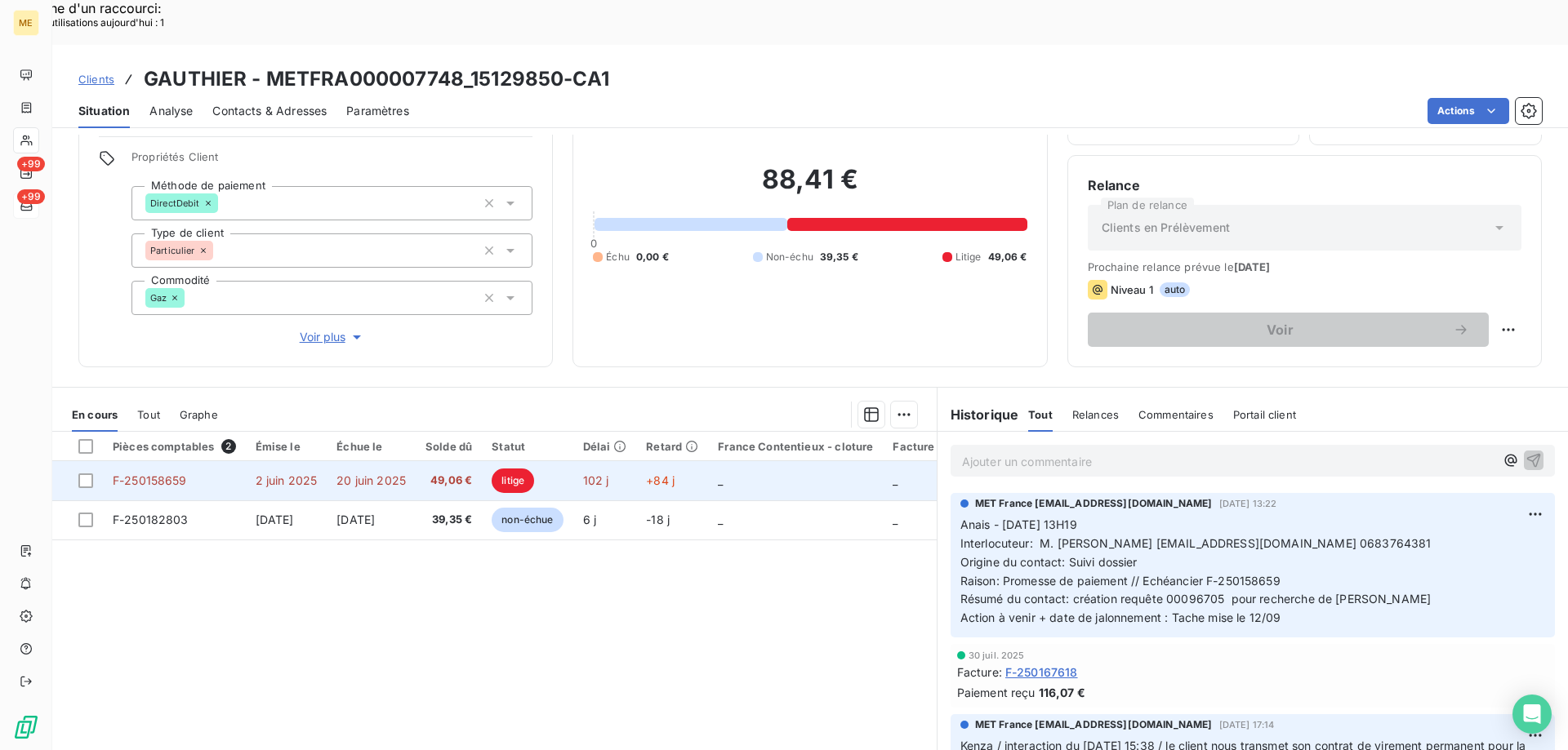
click at [706, 461] on td "+84 j" at bounding box center [672, 481] width 72 height 39
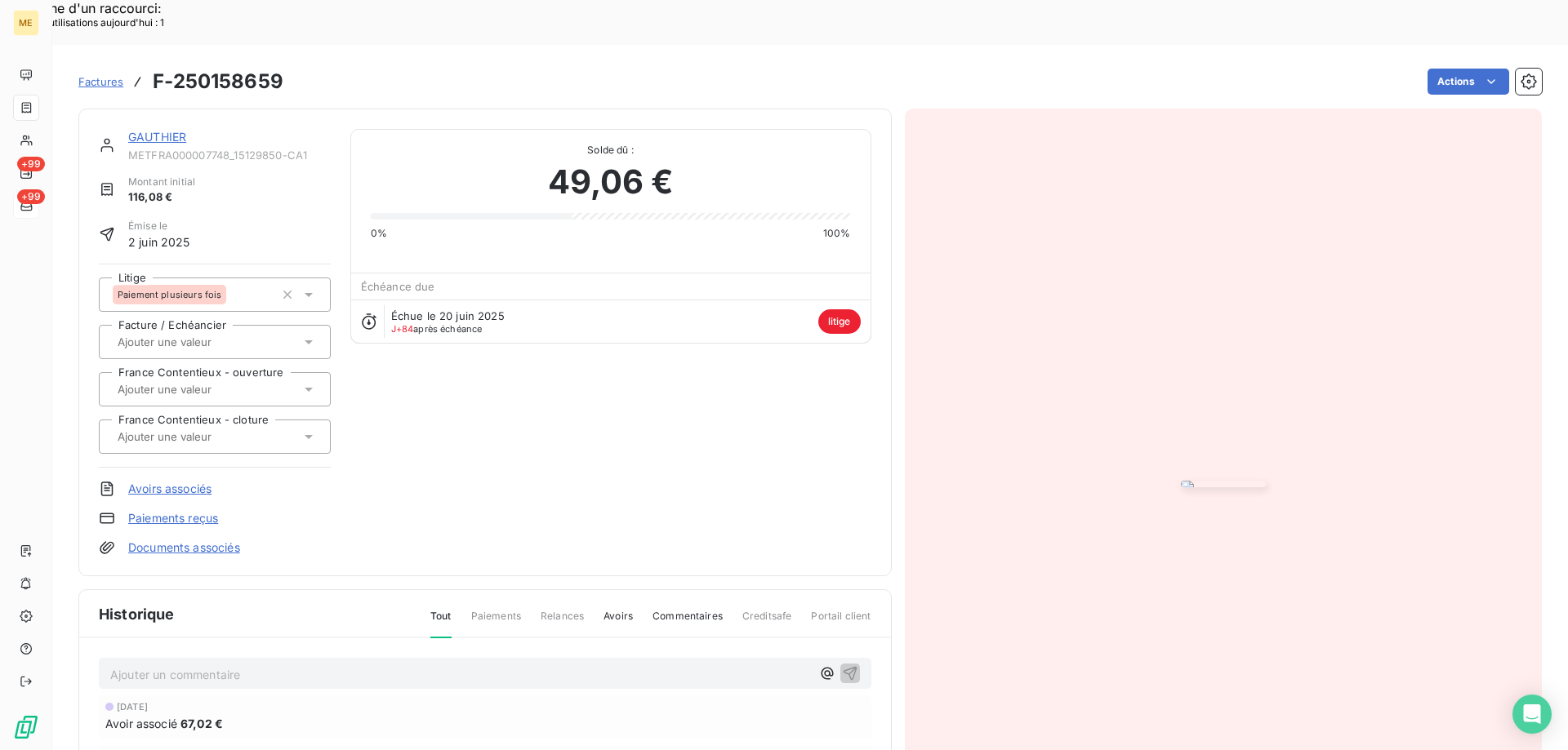
click at [147, 130] on link "GAUTHIER" at bounding box center [157, 137] width 58 height 14
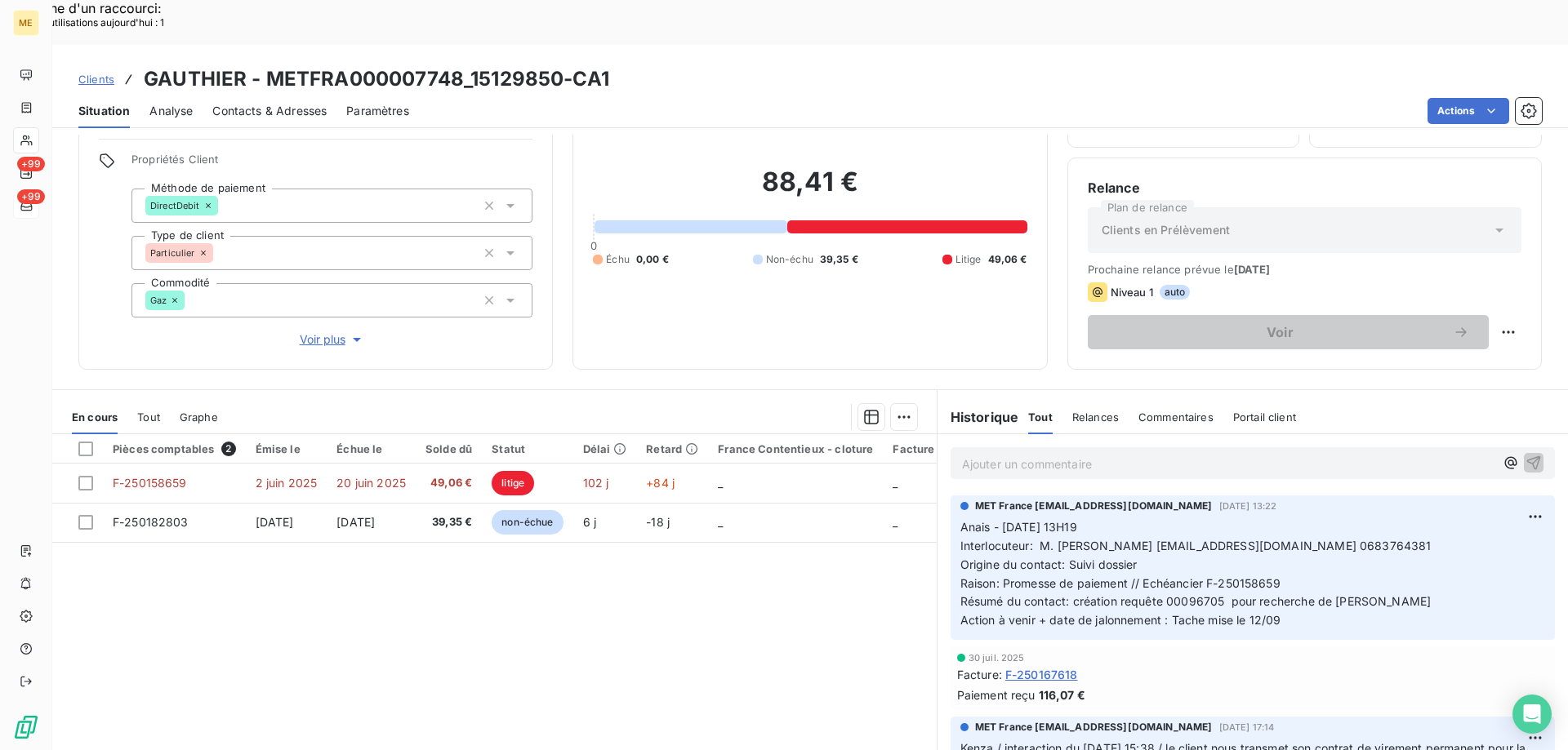
scroll to position [104, 0]
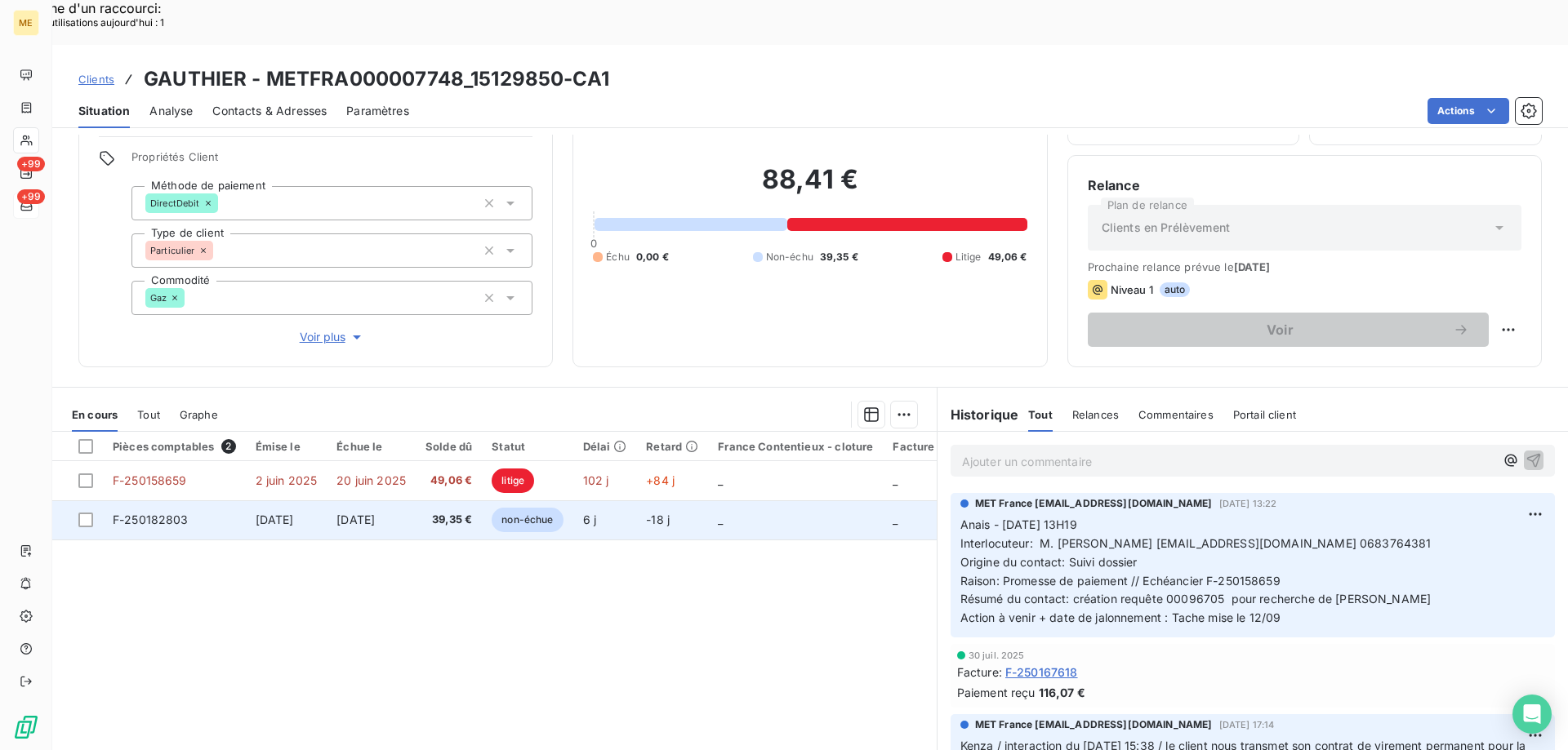
click at [361, 512] on span "30 sept. 2025" at bounding box center [355, 519] width 39 height 14
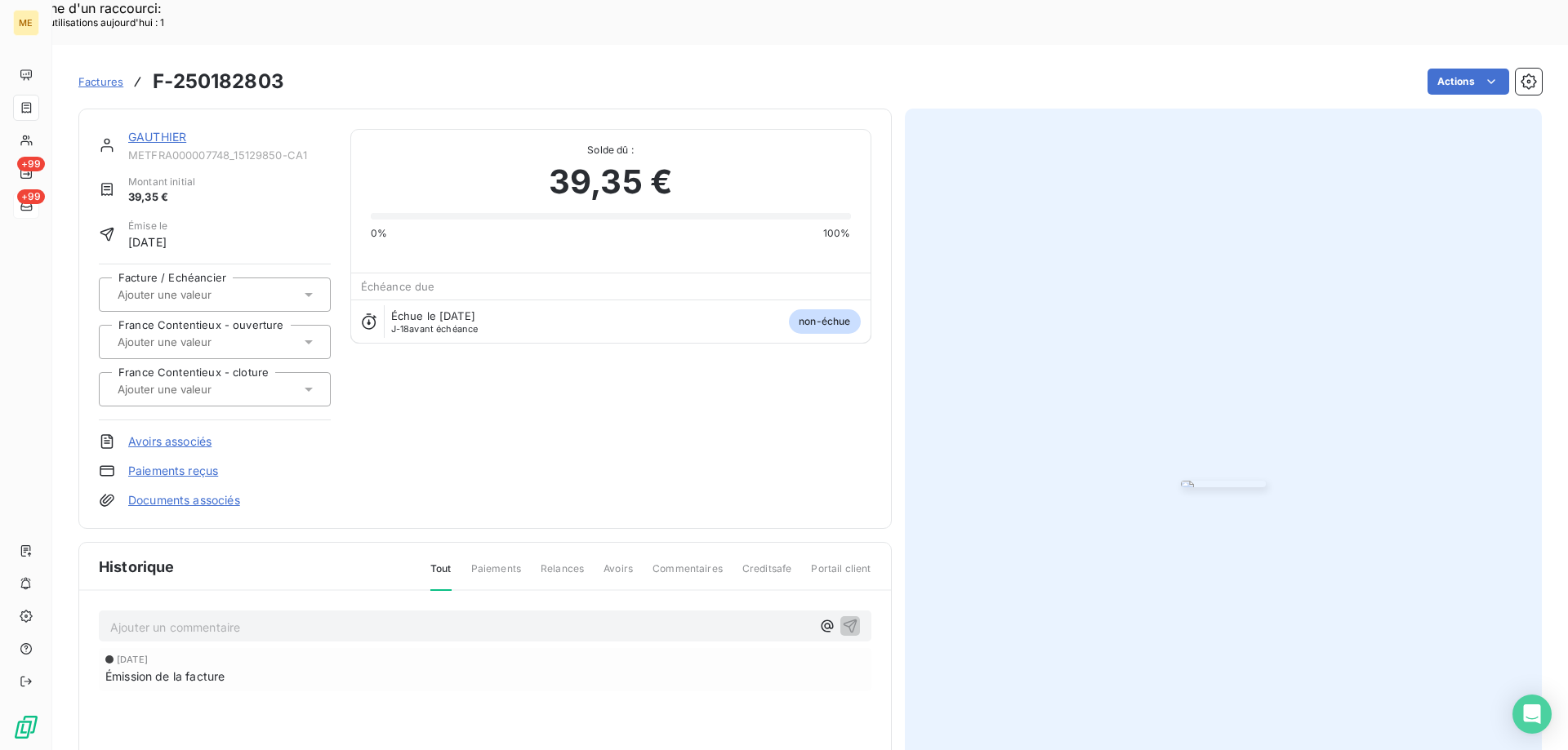
click at [150, 130] on link "GAUTHIER" at bounding box center [157, 137] width 58 height 14
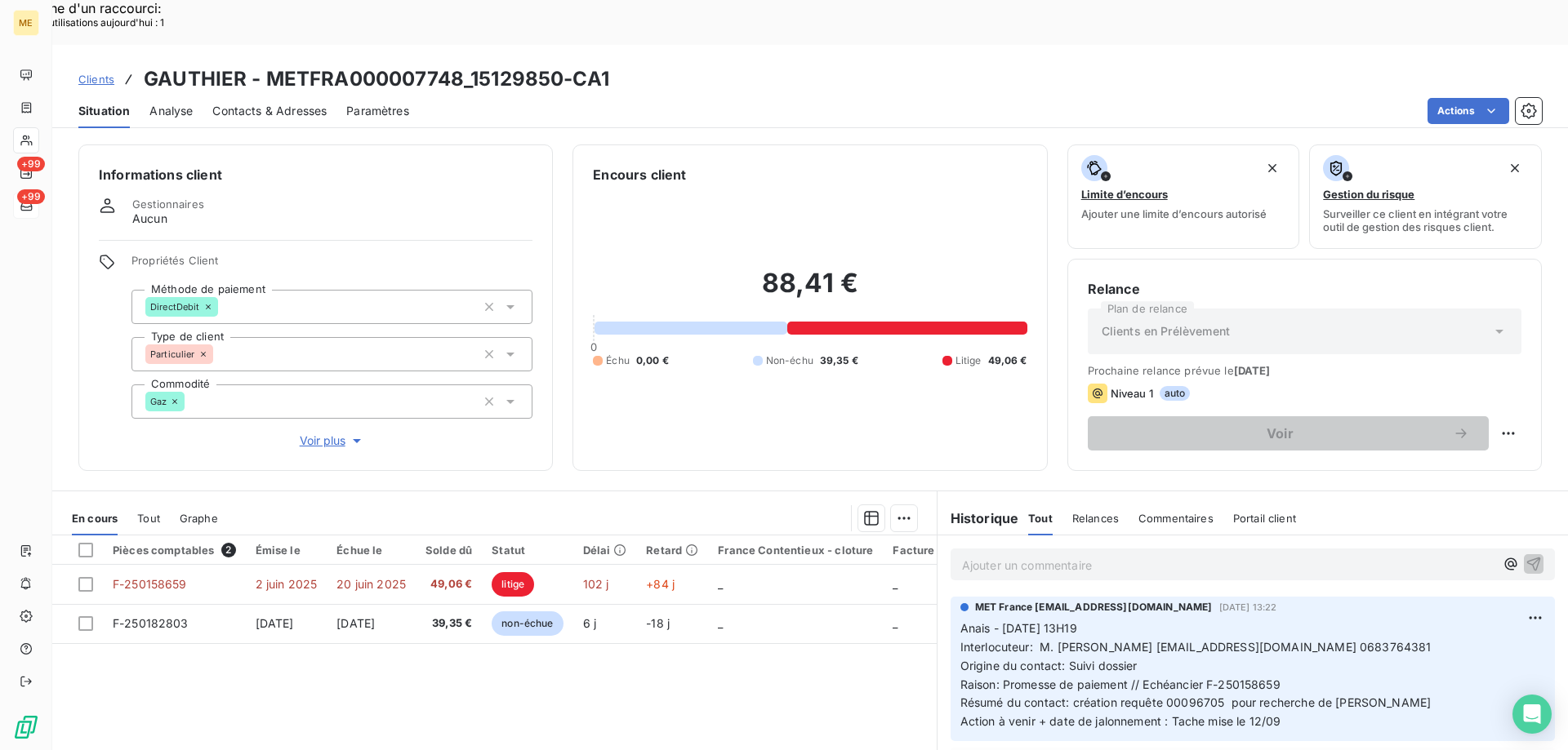
click at [1283, 676] on p "Anais - 08/09/2025 - 13H19 Interlocuteur: M. BERNARD GAUTHIER bernardgauthier55…" at bounding box center [1252, 675] width 584 height 111
click at [966, 413] on div "Encours client 88,41 € 0 Échu 0,00 € Non-échu 39,35 € Litige 49,06 €" at bounding box center [809, 308] width 475 height 326
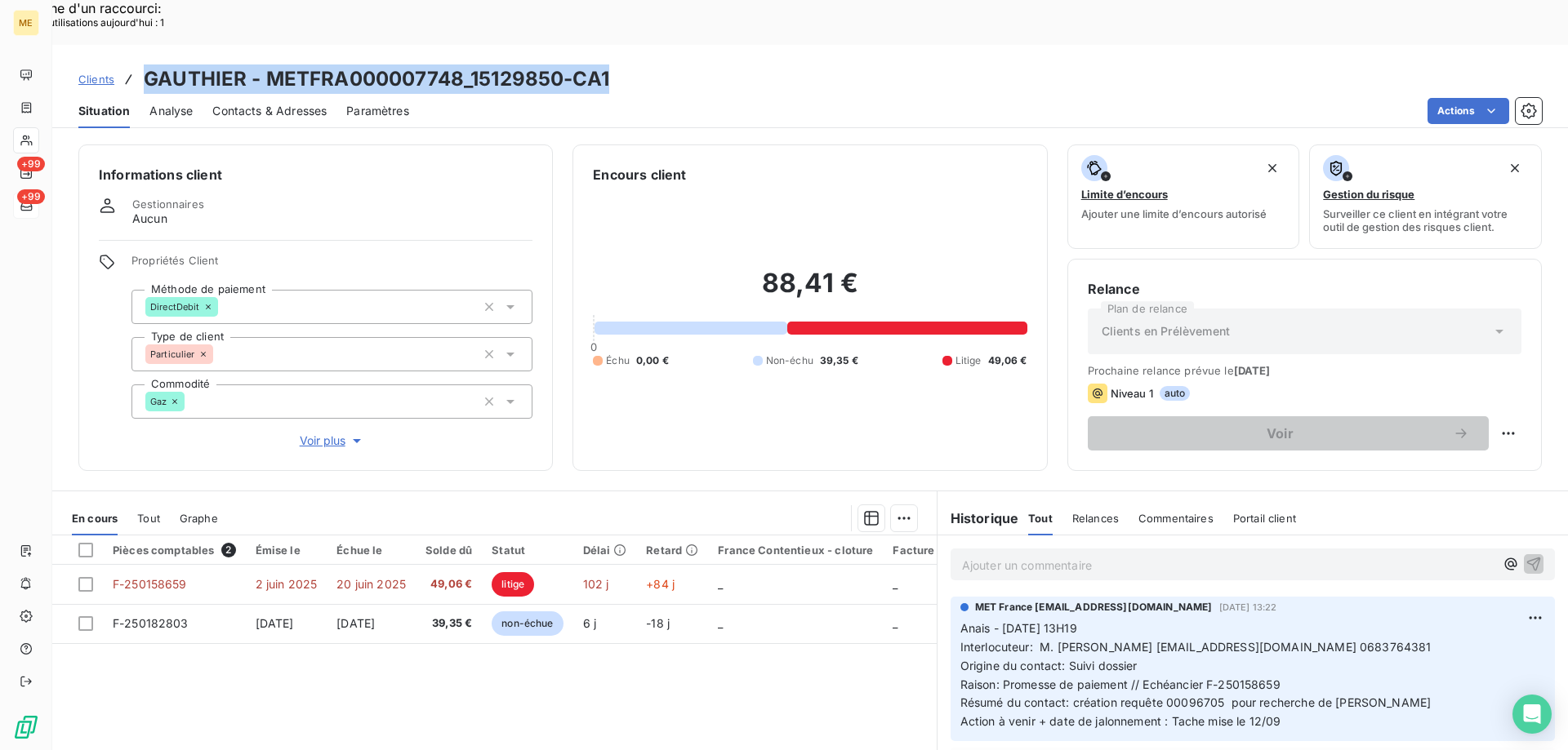
drag, startPoint x: 613, startPoint y: 27, endPoint x: 134, endPoint y: 38, distance: 479.1
click at [134, 65] on div "Clients GAUTHIER - METFRA000007748_15129850-CA1" at bounding box center [810, 79] width 1515 height 29
copy h3 "GAUTHIER - METFRA000007748_15129850-CA1"
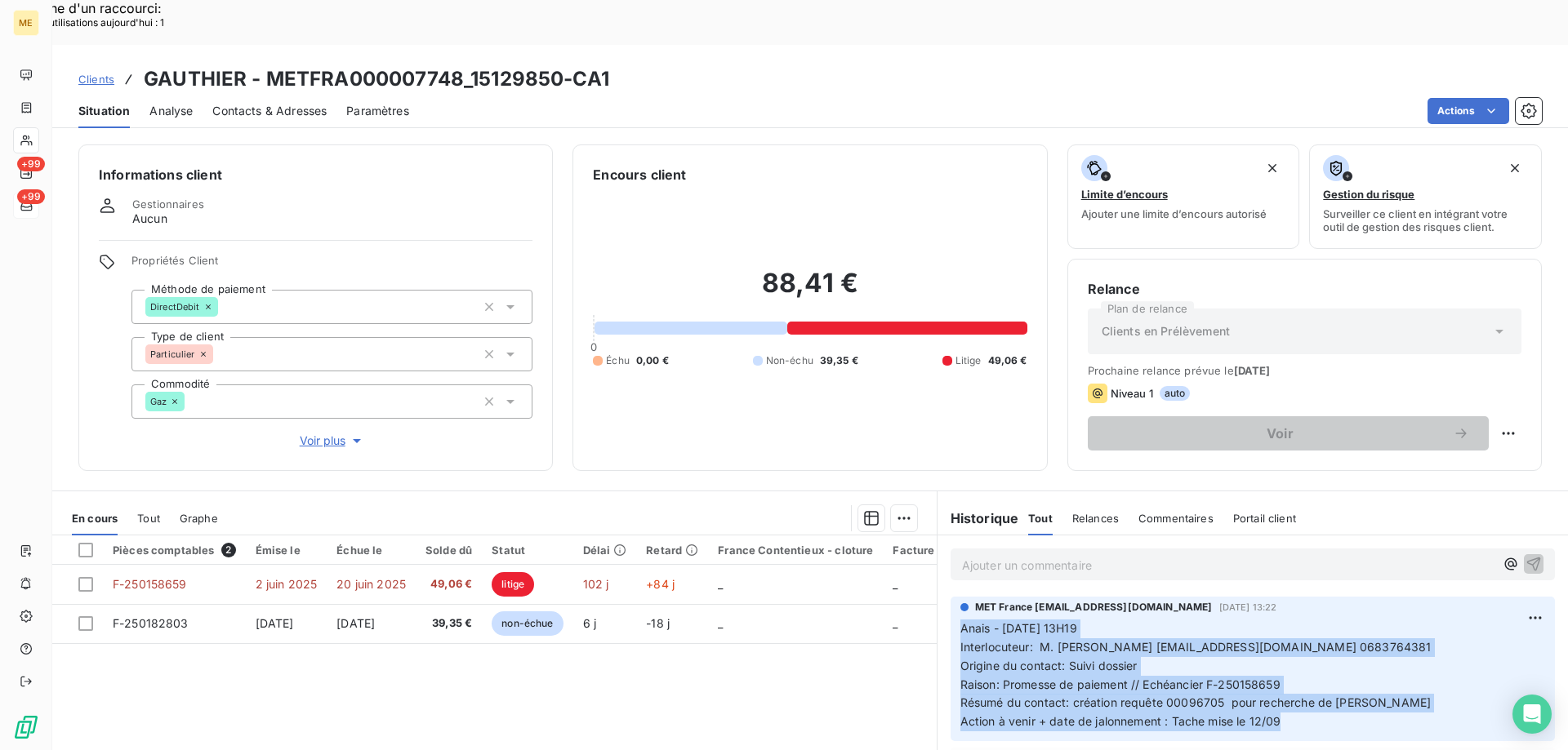
drag, startPoint x: 1292, startPoint y: 676, endPoint x: 955, endPoint y: 576, distance: 351.5
click at [960, 619] on p "Anais - 08/09/2025 - 13H19 Interlocuteur: M. BERNARD GAUTHIER bernardgauthier55…" at bounding box center [1252, 675] width 584 height 111
copy p "Anais - 08/09/2025 - 13H19 Interlocuteur: M. BERNARD GAUTHIER bernardgauthier55…"
click at [158, 511] on span "Tout" at bounding box center [148, 518] width 23 height 13
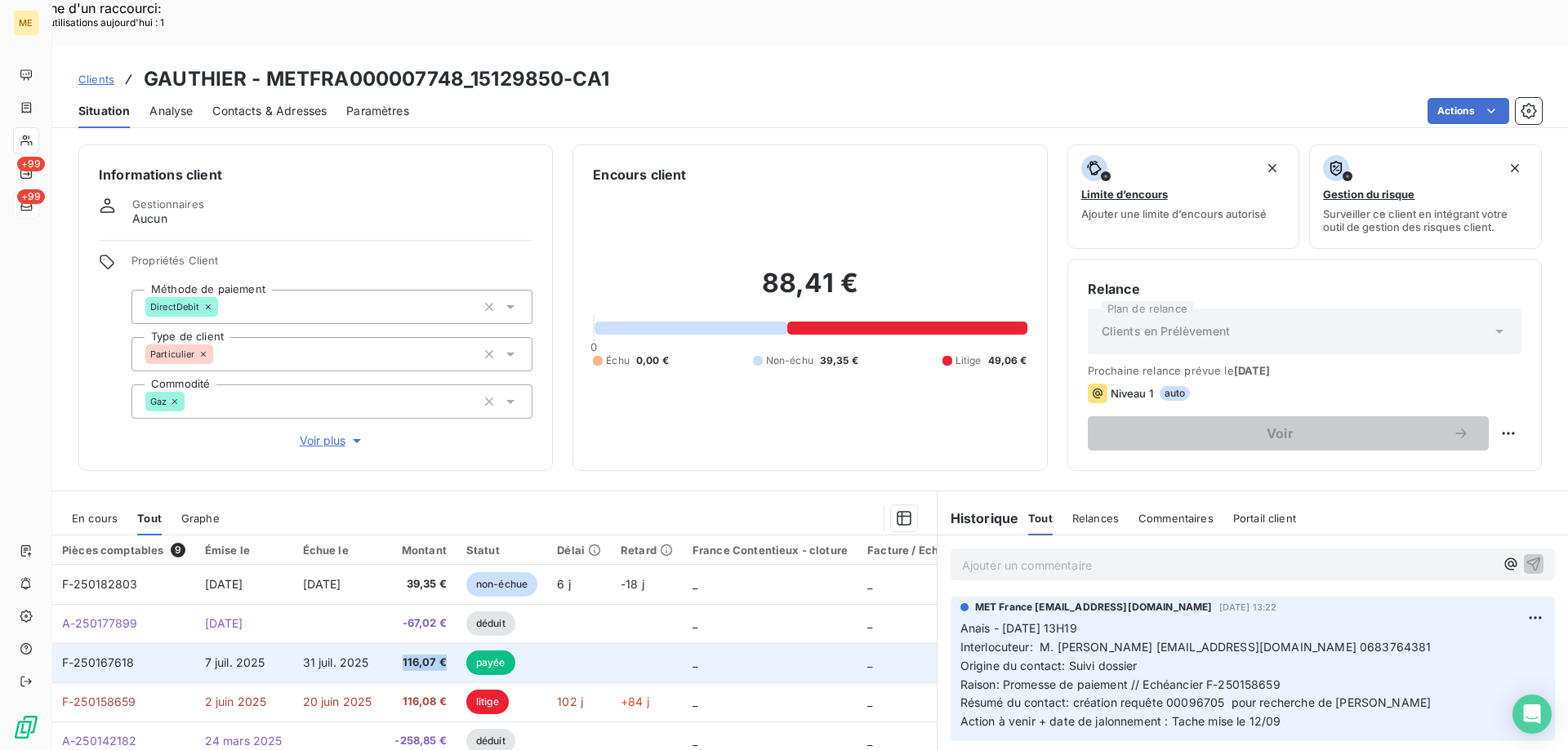
copy span "116,07 €"
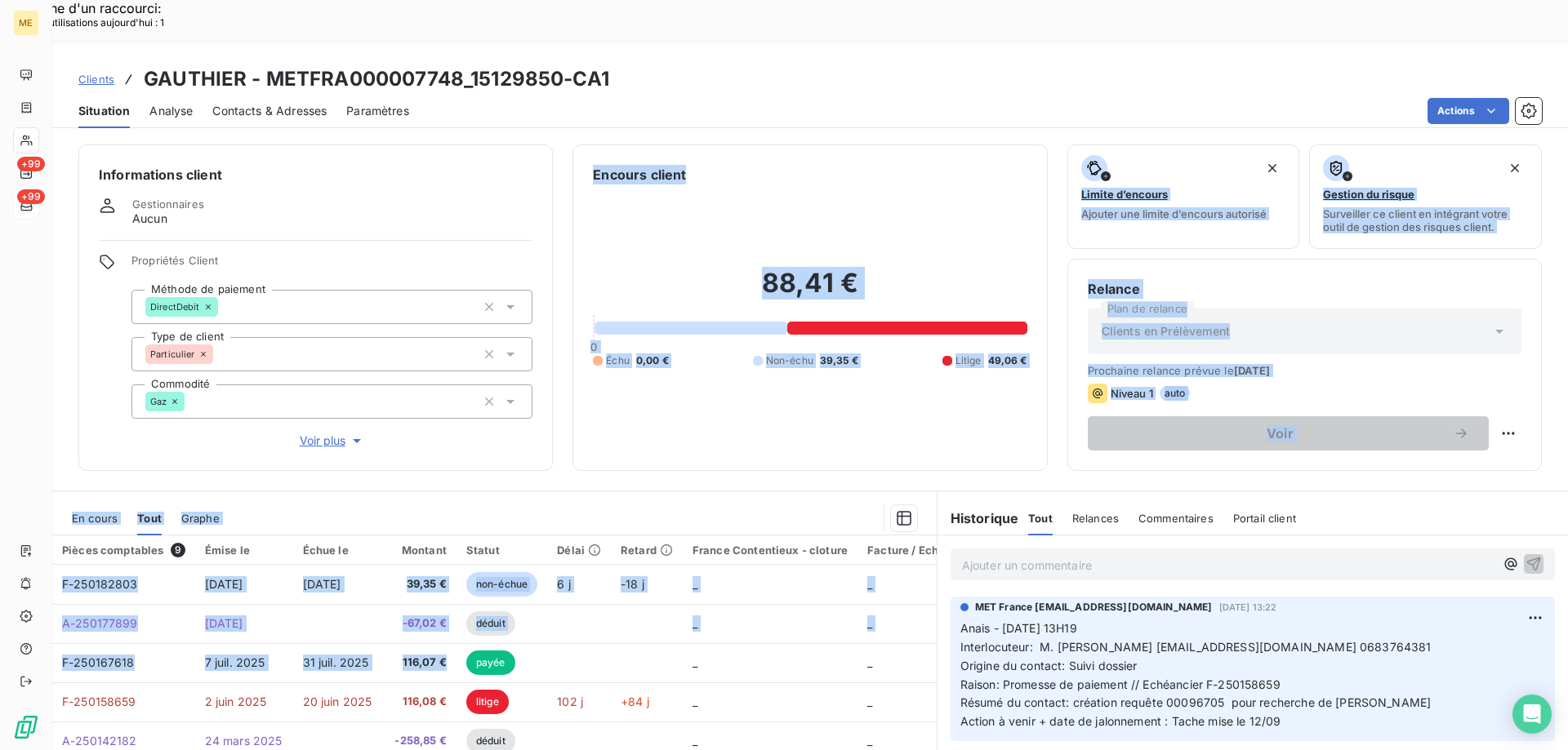
drag, startPoint x: 450, startPoint y: 621, endPoint x: 476, endPoint y: 408, distance: 214.6
click at [476, 408] on div "Informations client Gestionnaires Aucun Propriétés Client Méthode de paiement D…" at bounding box center [810, 465] width 1515 height 661
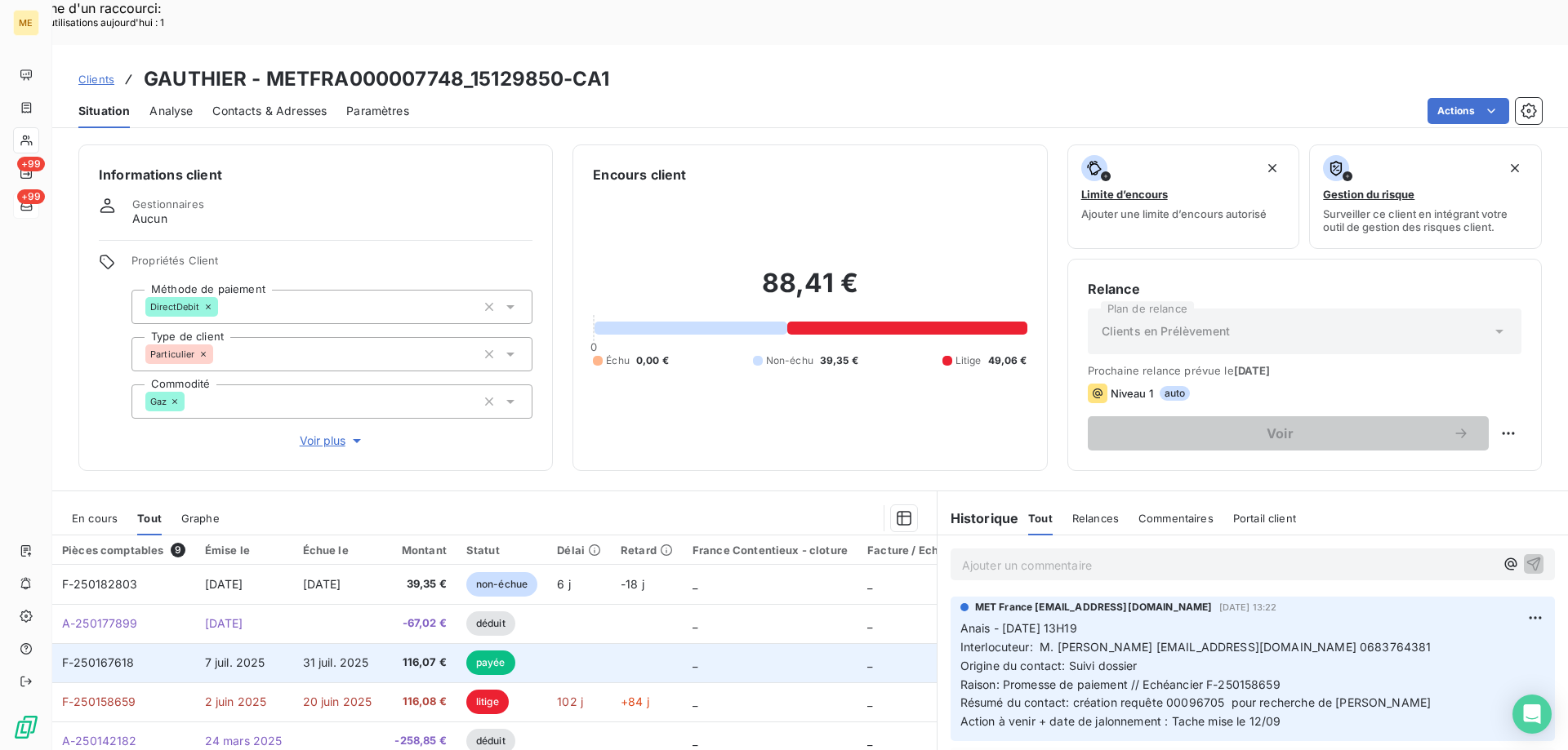
click at [591, 643] on td at bounding box center [578, 662] width 64 height 39
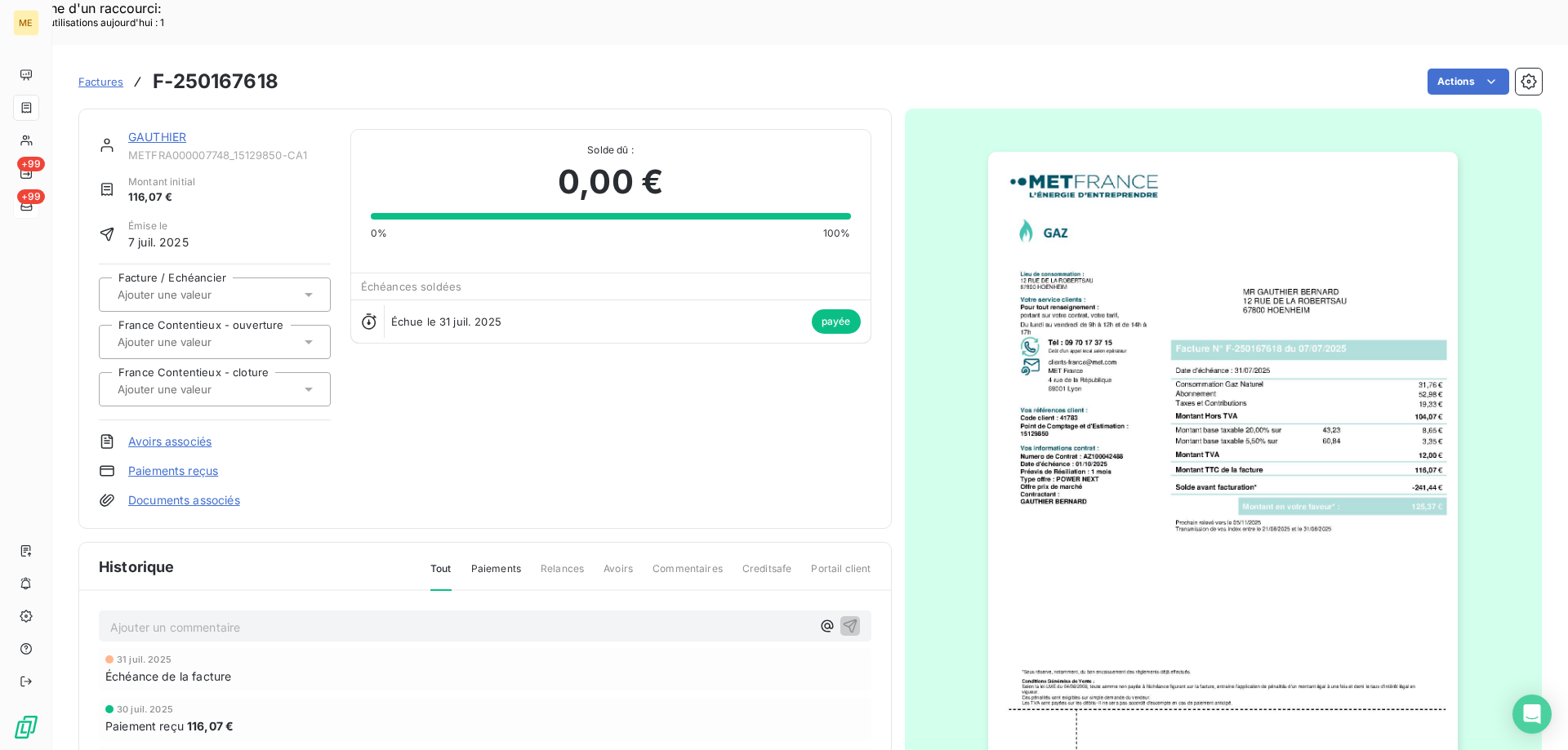
click at [1271, 448] on img "button" at bounding box center [1222, 483] width 469 height 664
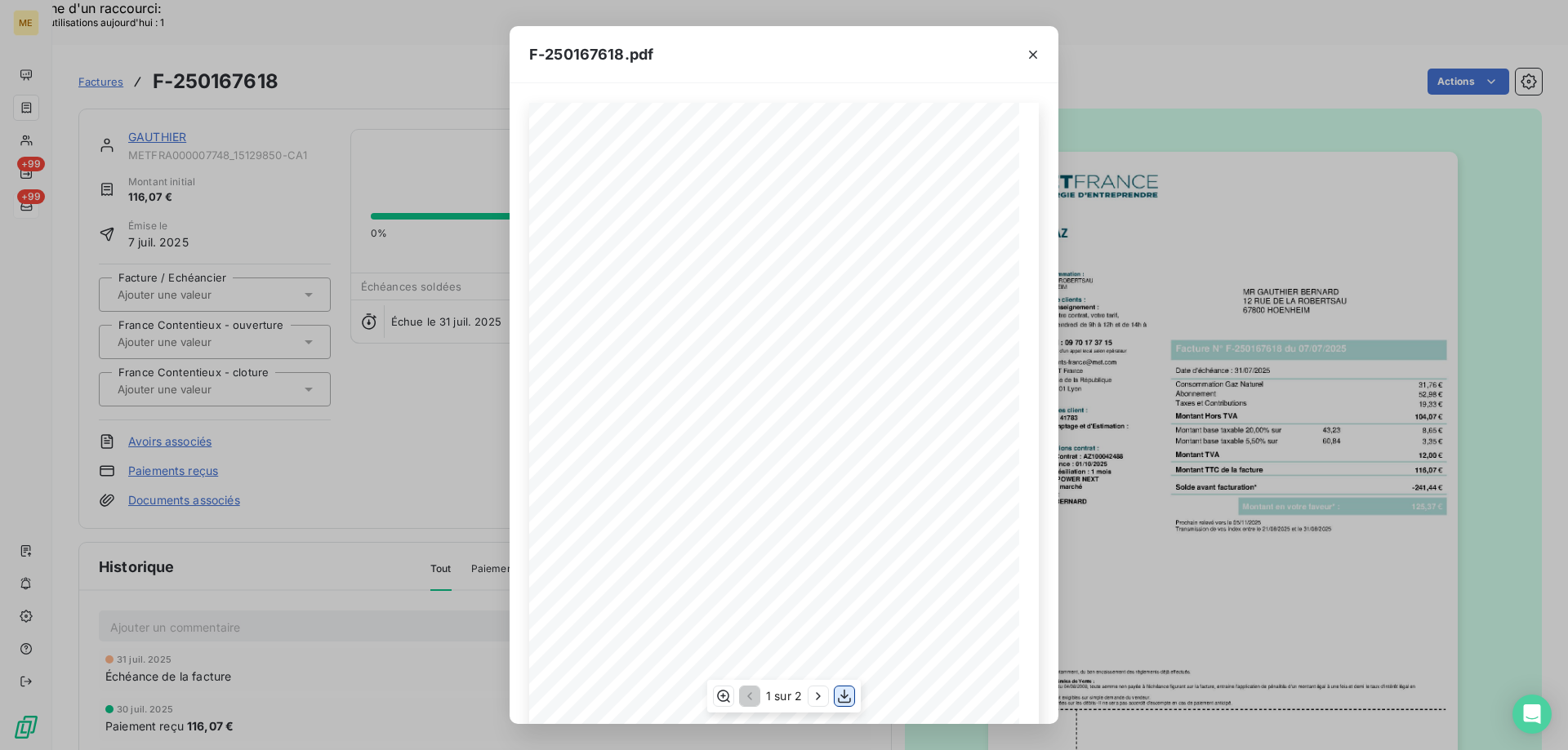
click at [844, 704] on icon "button" at bounding box center [844, 696] width 17 height 17
click at [1027, 55] on icon "button" at bounding box center [1033, 54] width 17 height 17
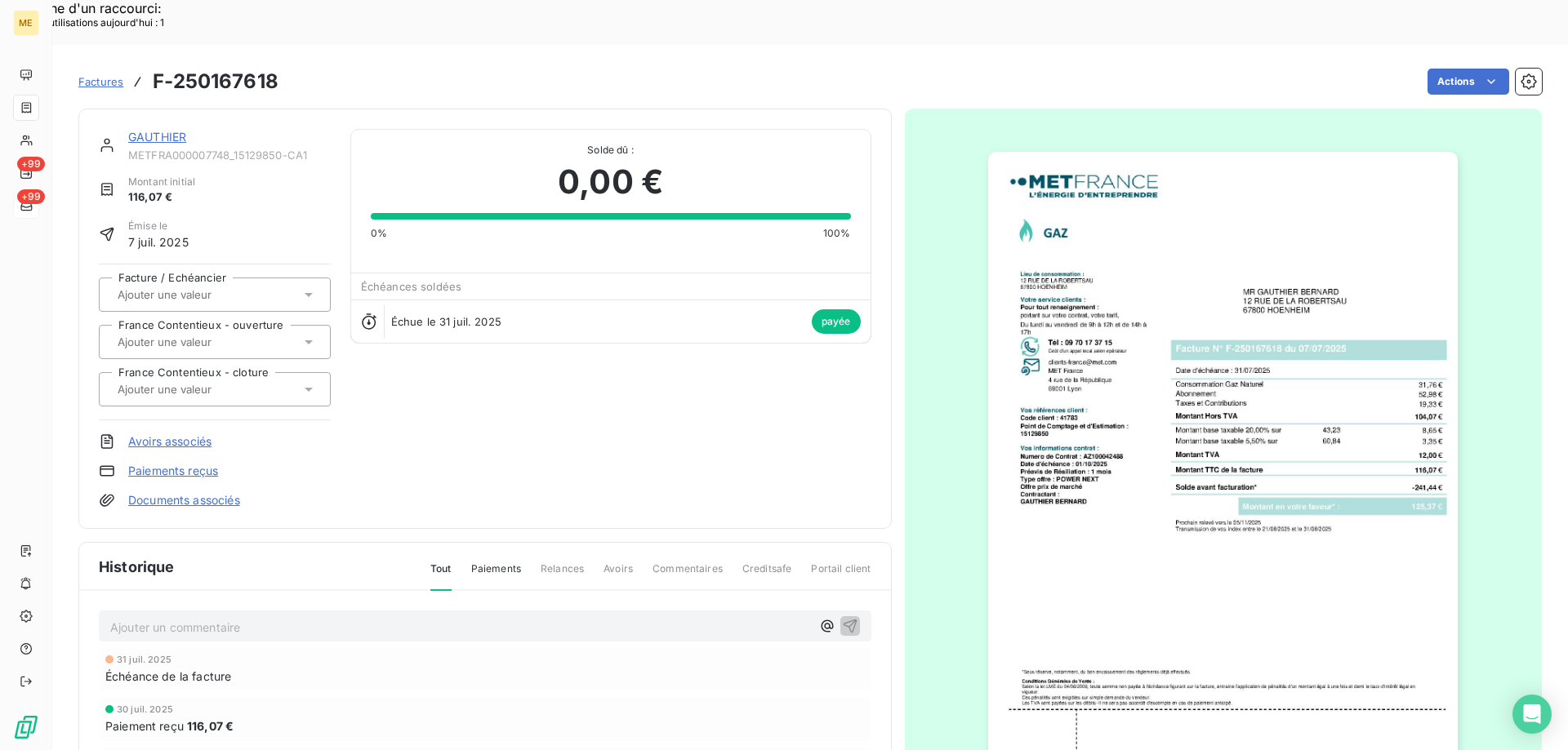
click at [158, 130] on link "GAUTHIER" at bounding box center [157, 137] width 58 height 14
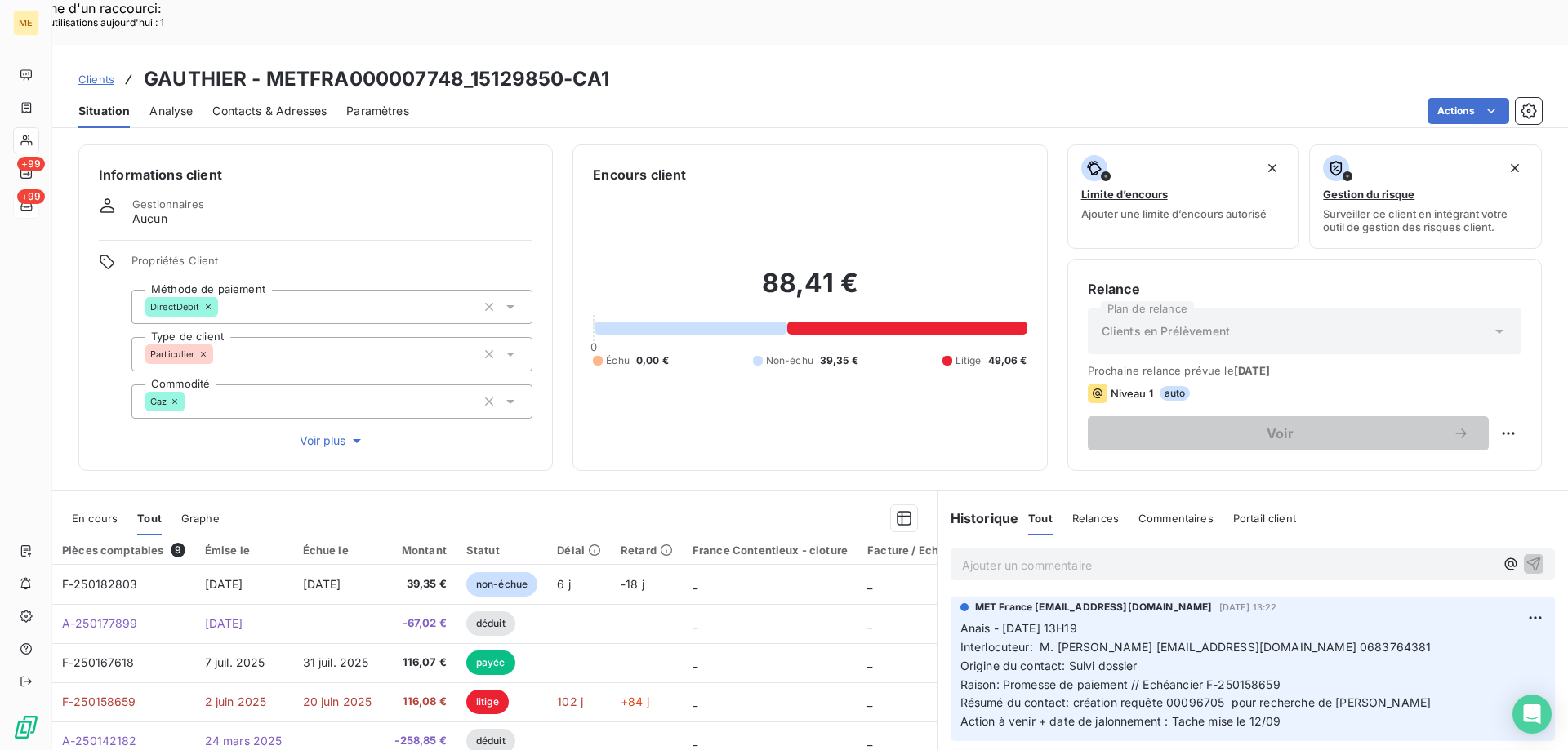
click at [1122, 555] on p "Ajouter un commentaire ﻿" at bounding box center [1228, 565] width 533 height 20
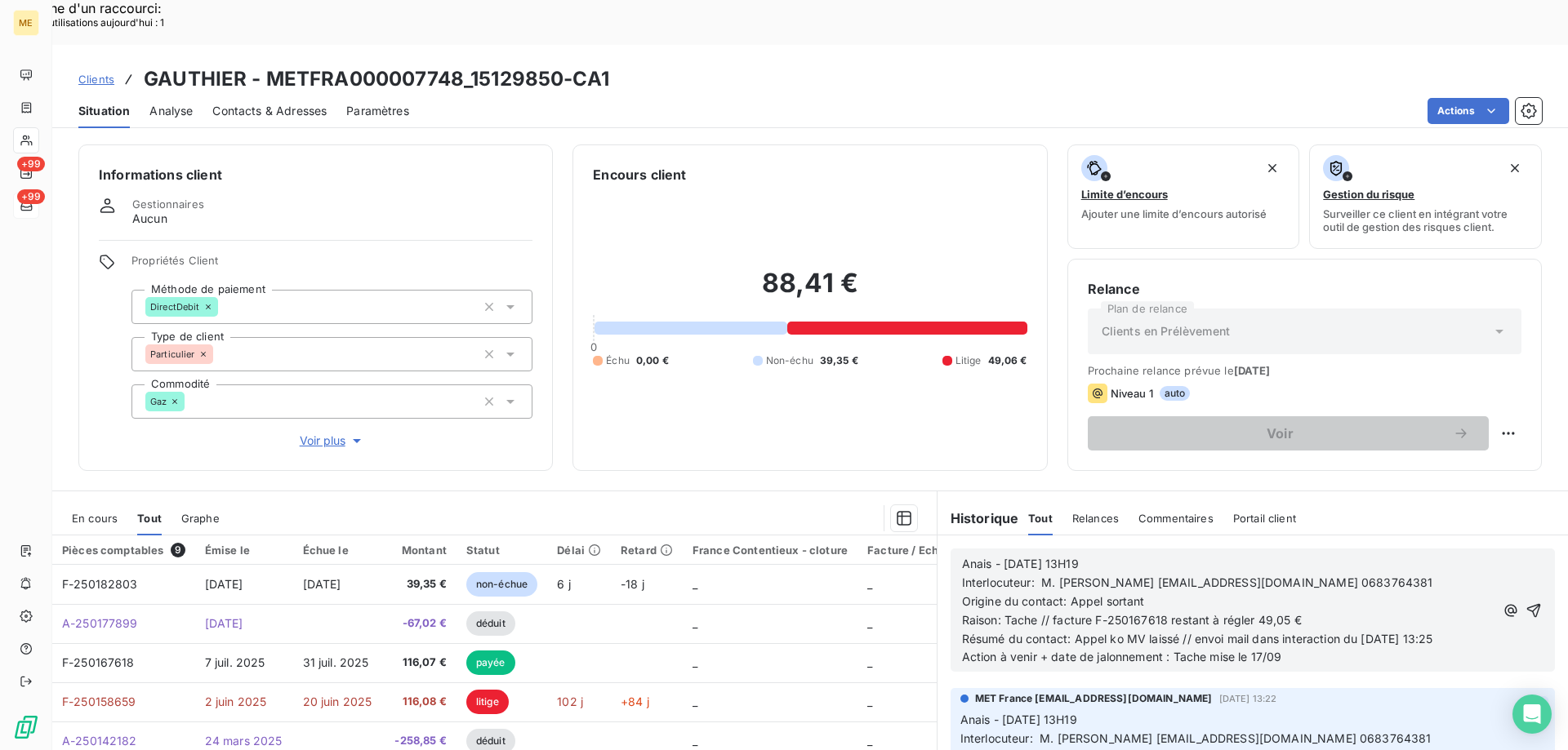
click at [1525, 603] on icon "button" at bounding box center [1533, 611] width 17 height 17
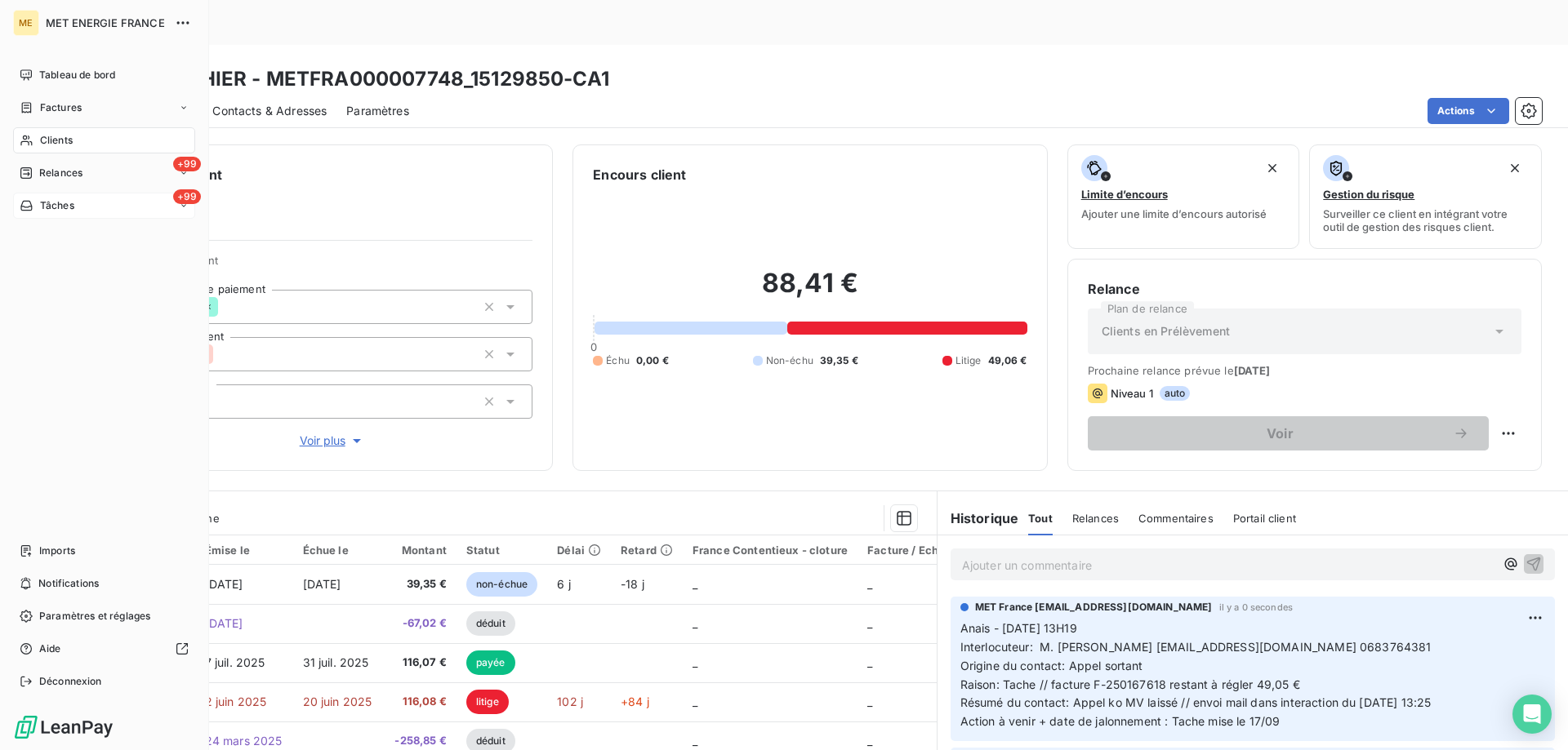
click at [44, 204] on span "Tâches" at bounding box center [57, 205] width 34 height 15
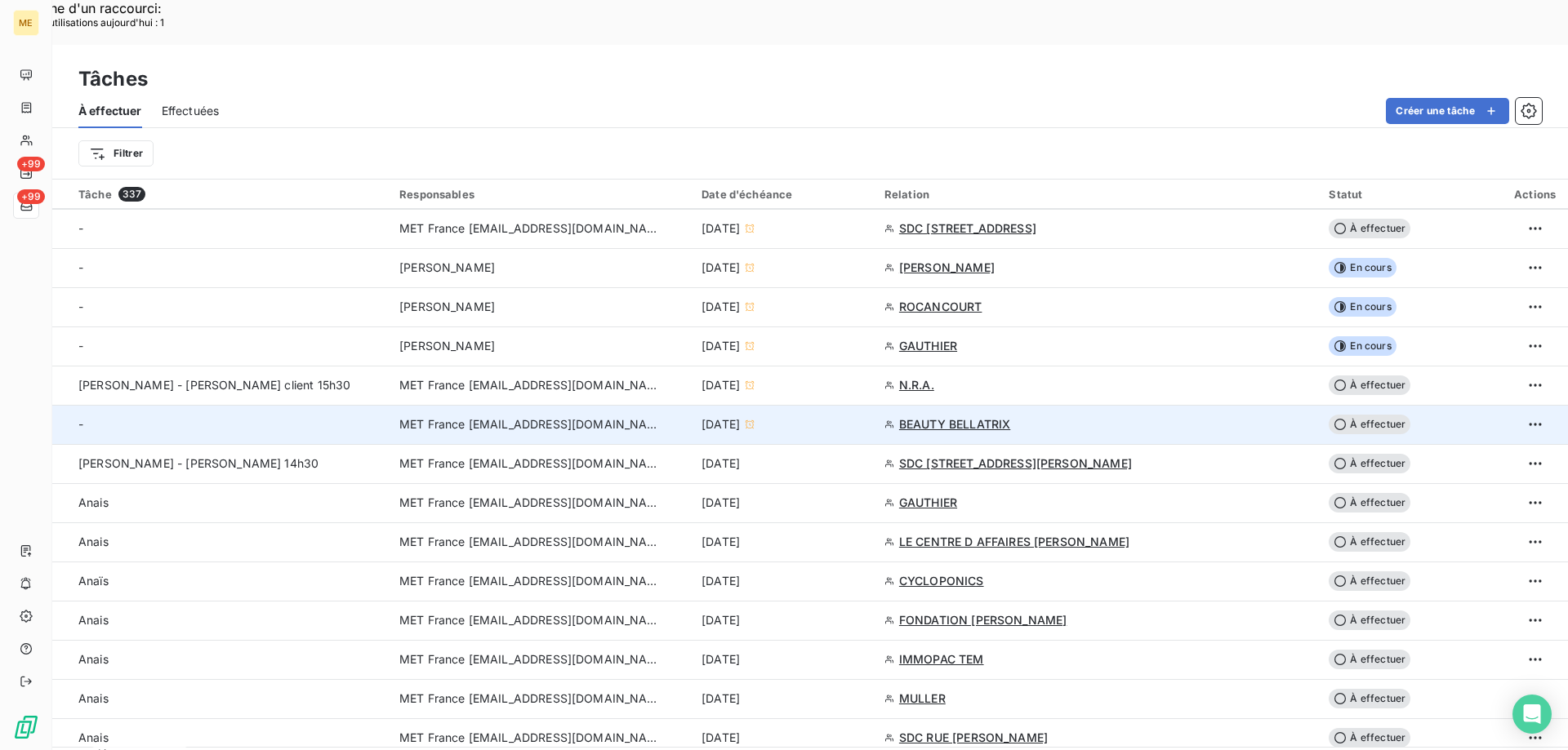
scroll to position [408, 0]
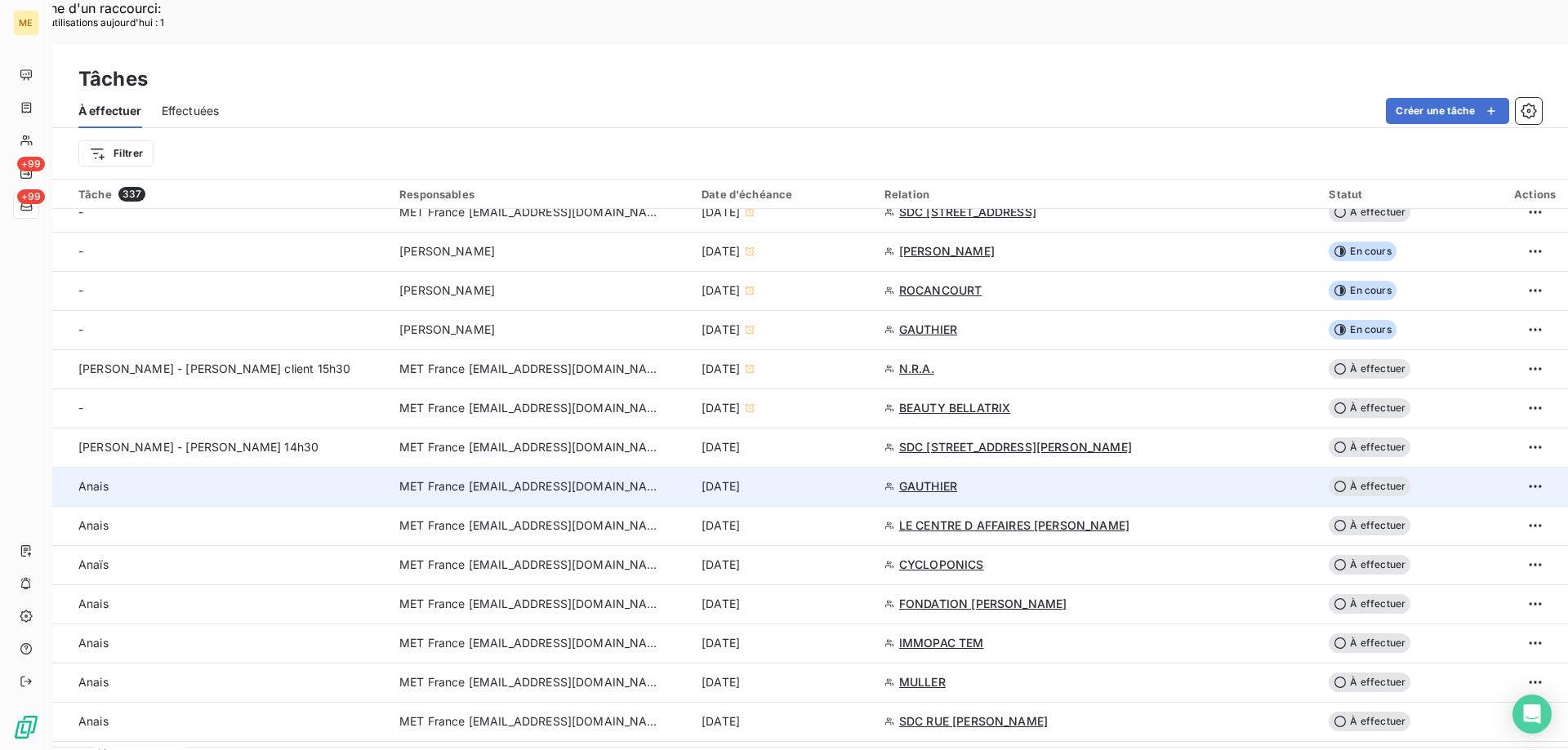
click at [862, 478] on div "[DATE]" at bounding box center [783, 486] width 163 height 17
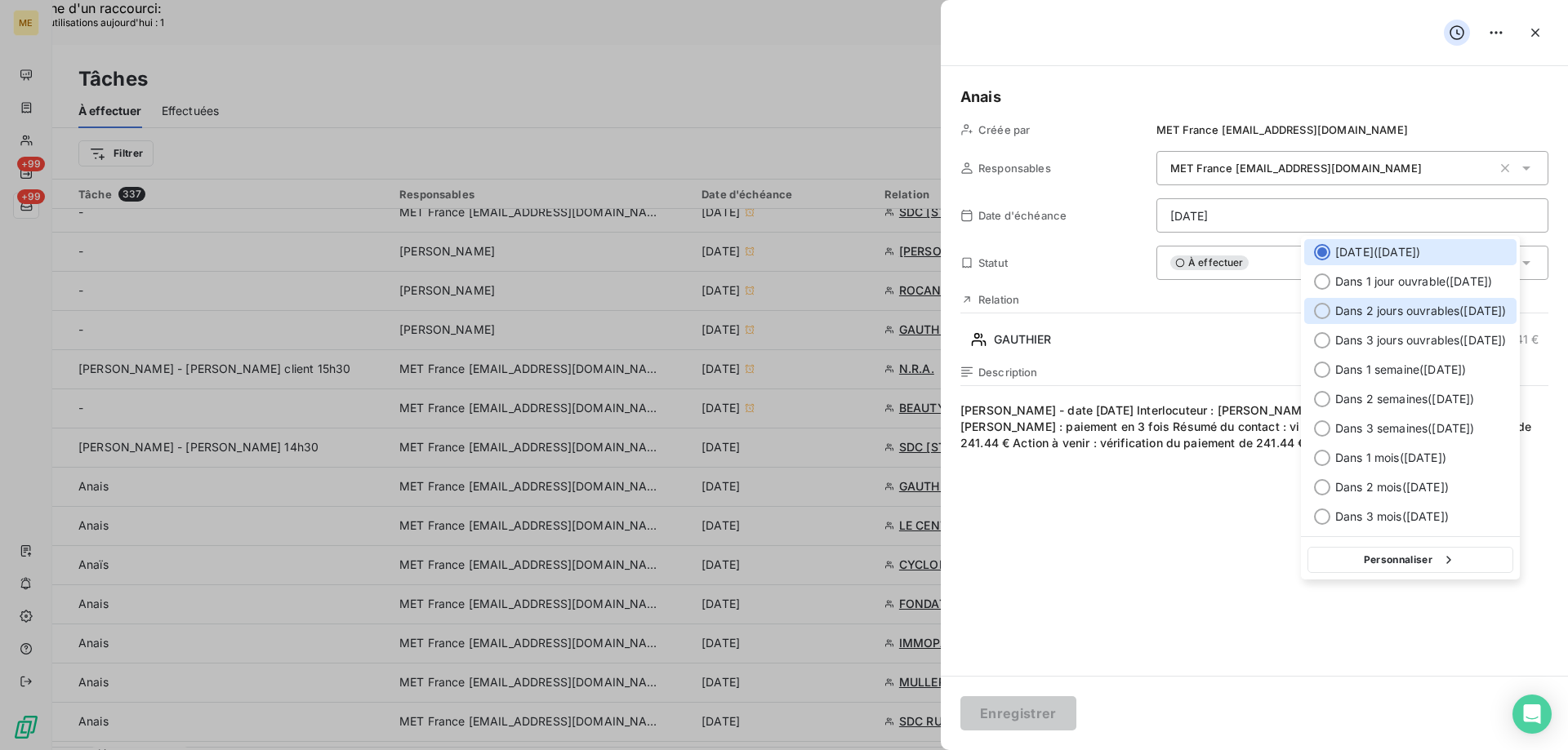
click at [1389, 320] on div "Dans 2 jours ouvrables ( [DATE] )" at bounding box center [1410, 311] width 212 height 26
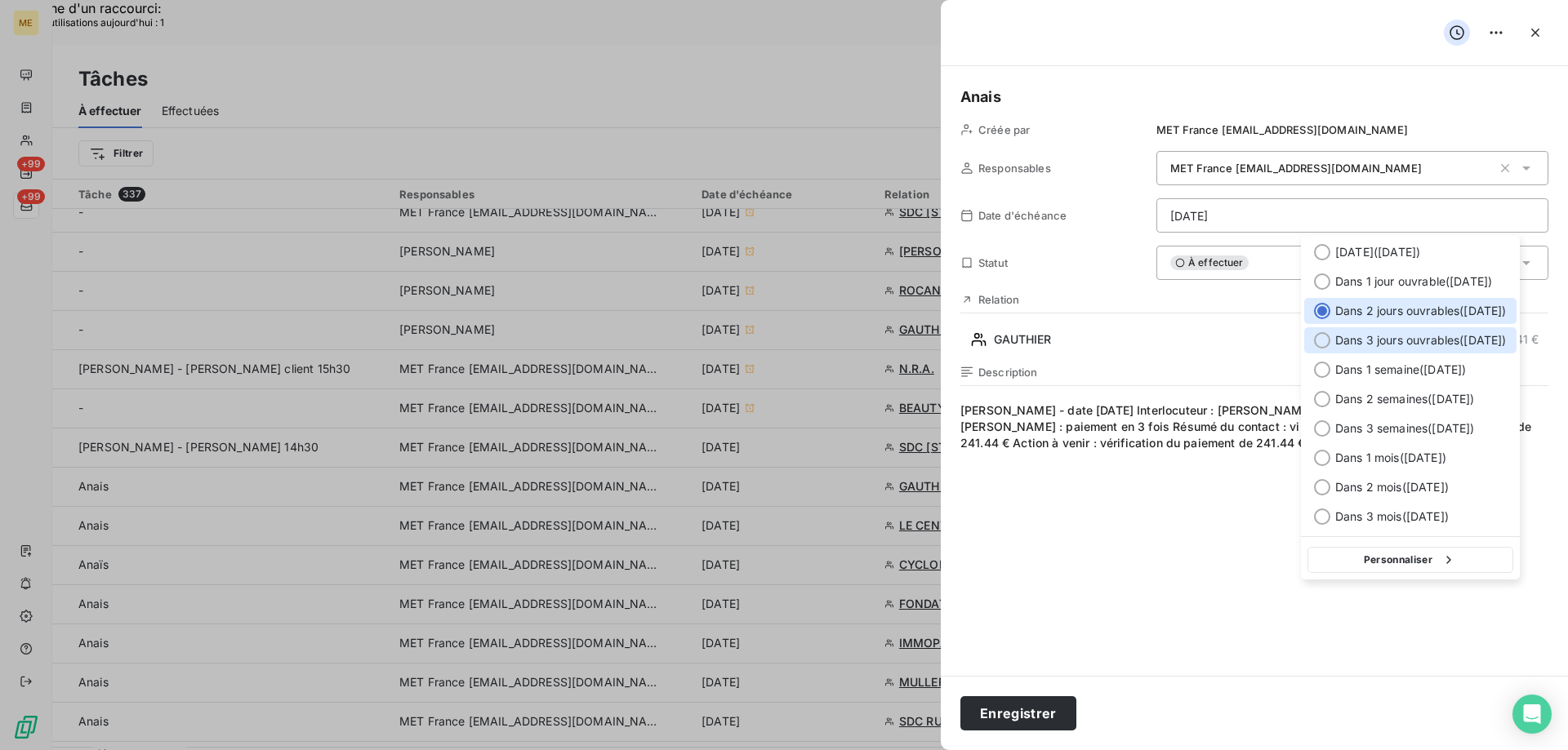
click at [1393, 345] on span "Dans 3 jours ouvrables ( [DATE] )" at bounding box center [1420, 340] width 171 height 17
type input "[DATE]"
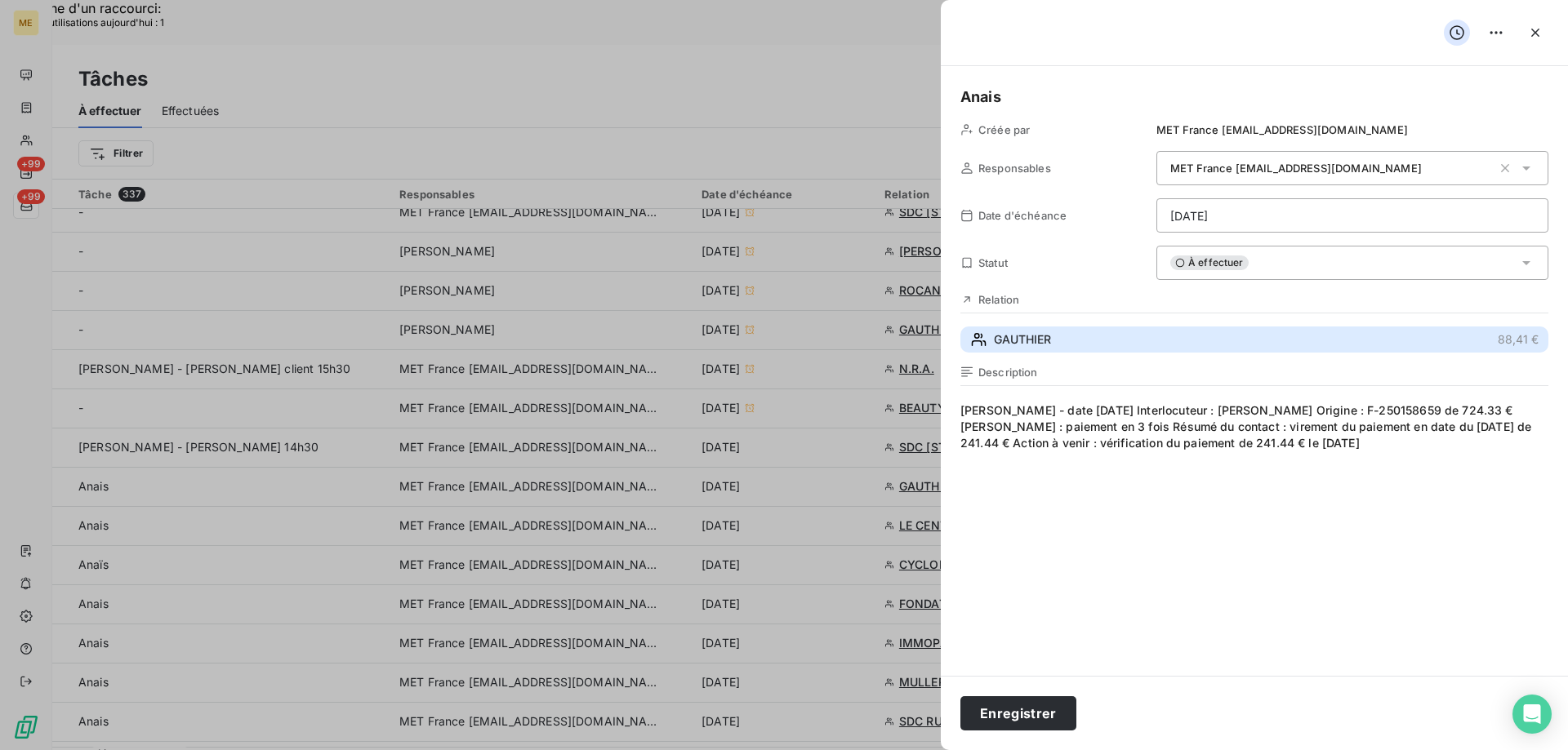
click at [1098, 353] on button "GAUTHIER 88,41 €" at bounding box center [1254, 339] width 588 height 26
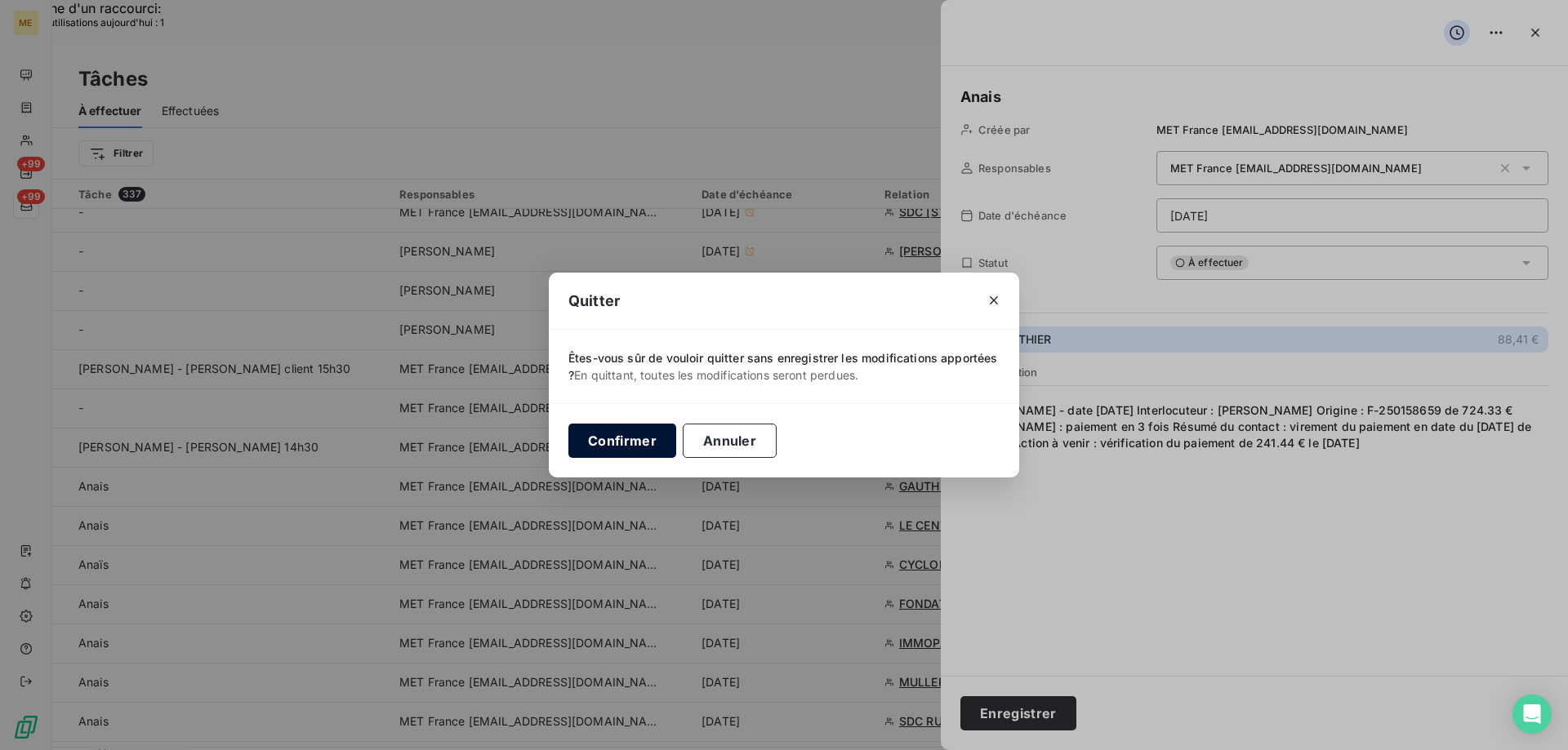
click at [612, 444] on button "Confirmer" at bounding box center [622, 440] width 108 height 34
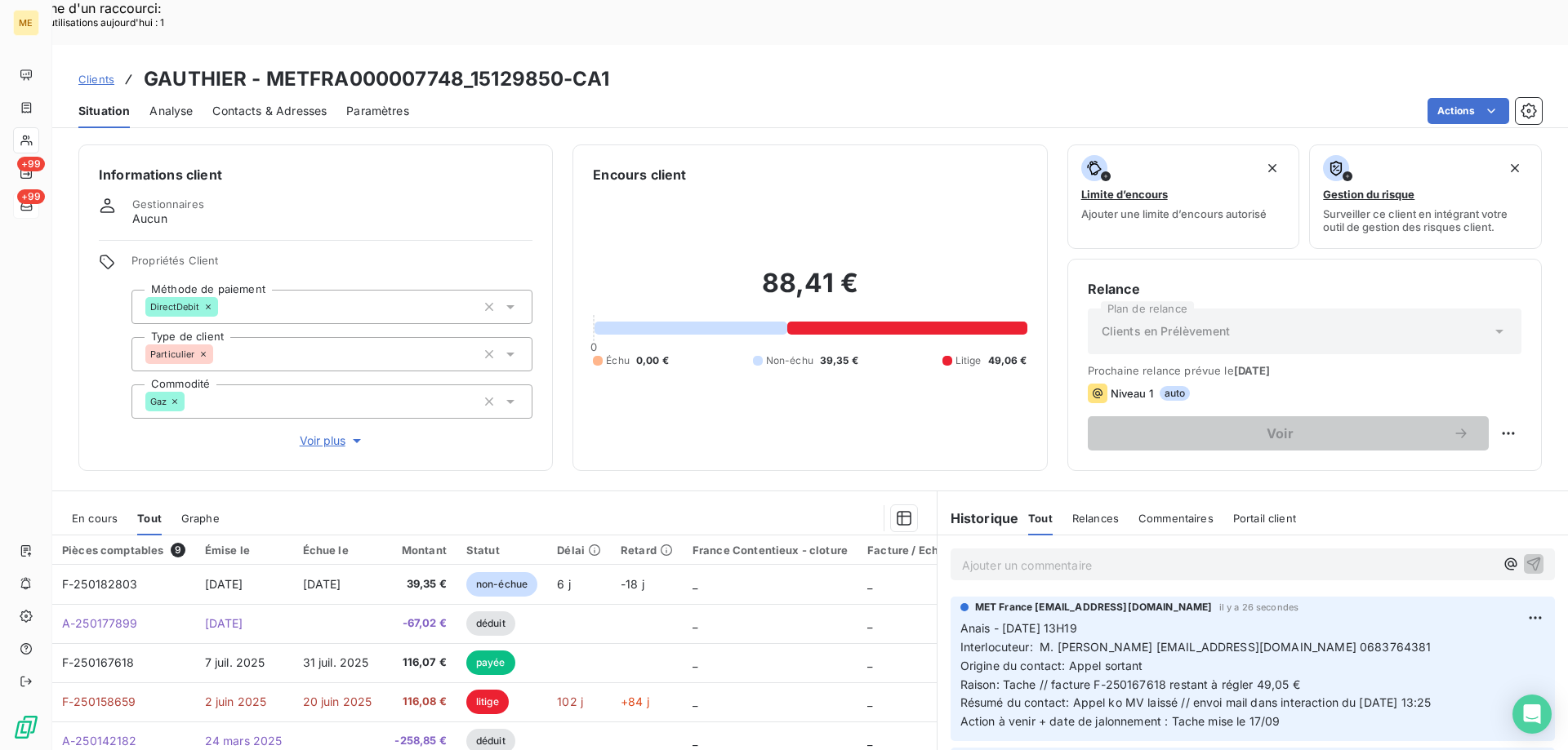
click at [102, 511] on span "En cours" at bounding box center [95, 518] width 46 height 13
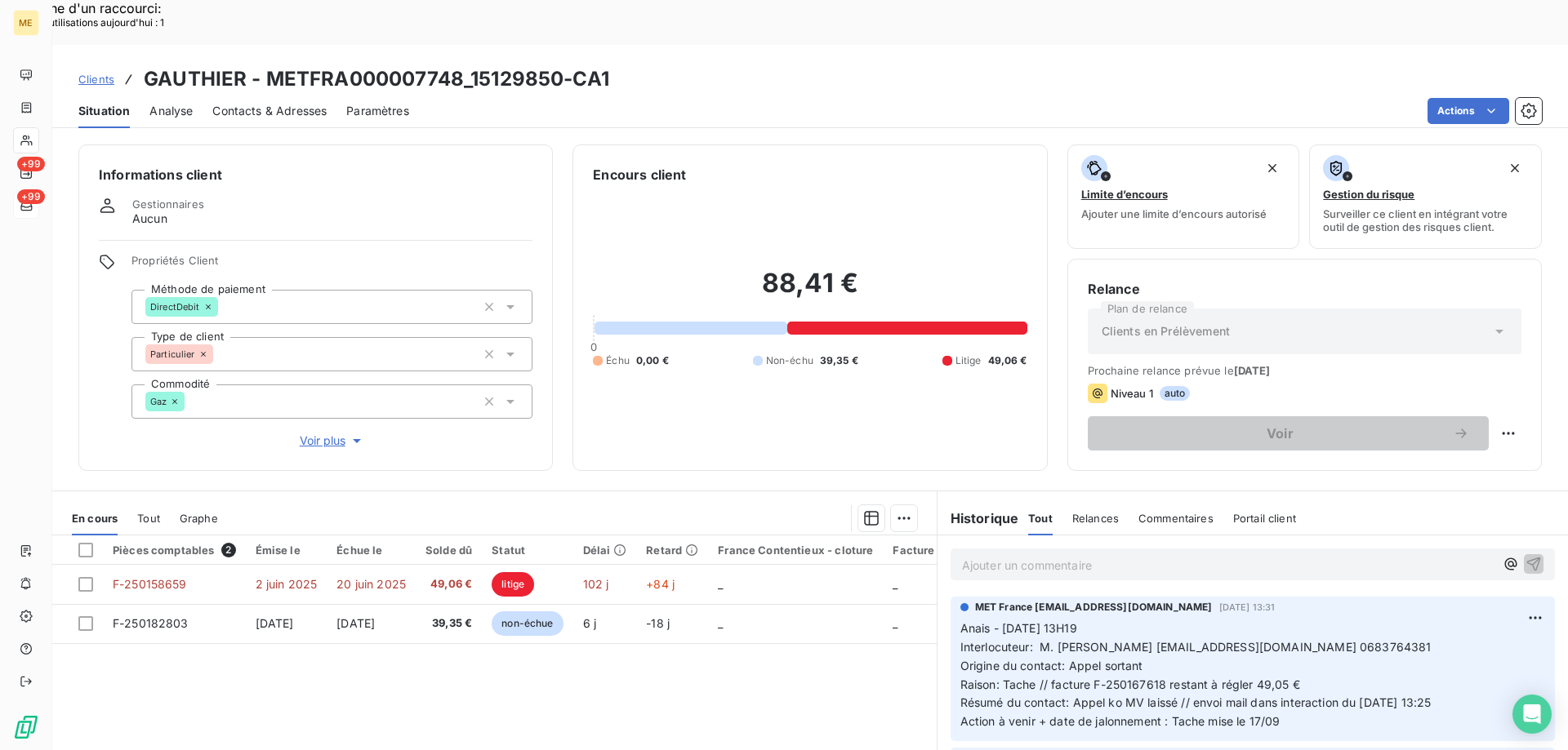
click at [1265, 603] on span "12 sept. 2025, 13:31" at bounding box center [1247, 607] width 56 height 10
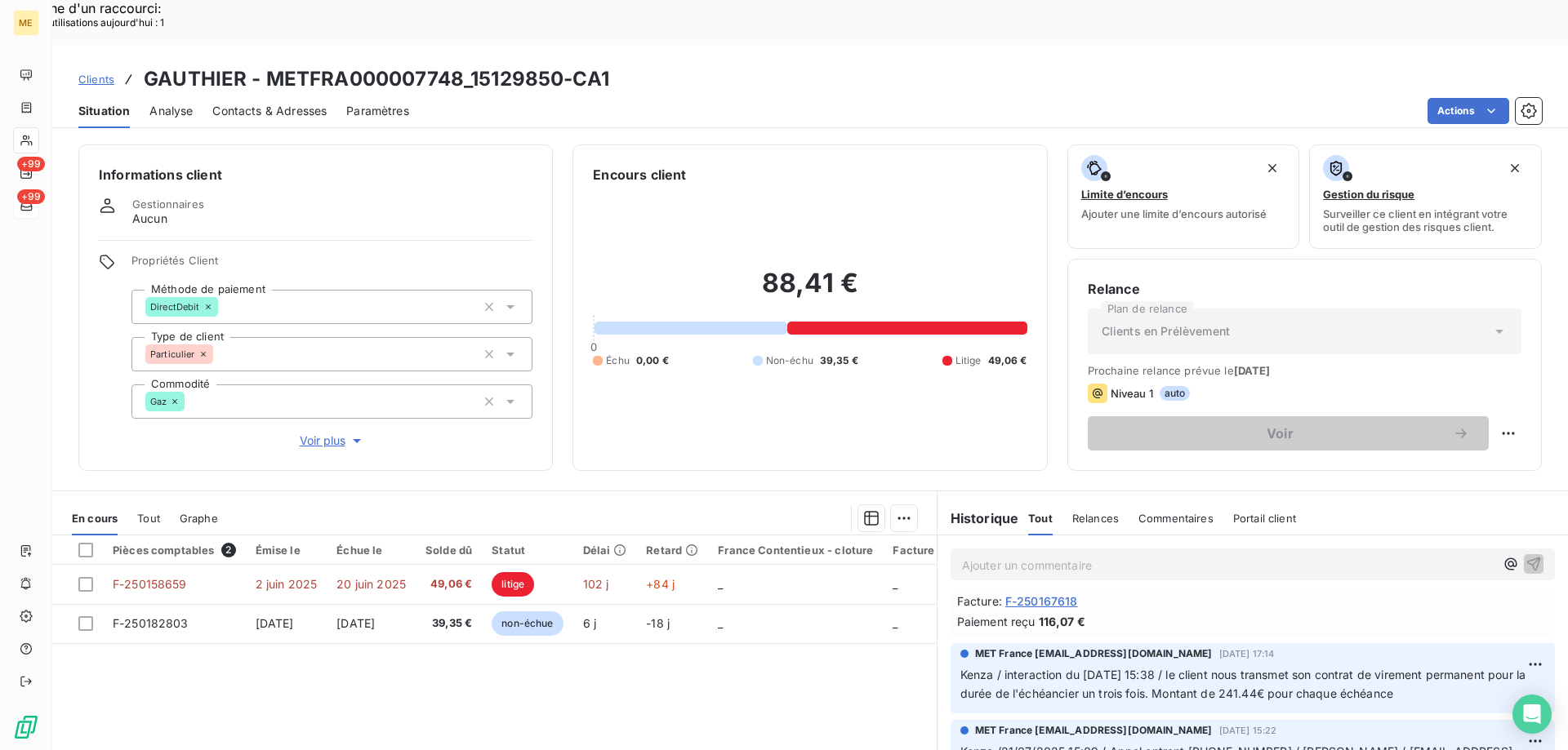
scroll to position [326, 0]
click at [1310, 667] on span "Kenza / interaction du 21/07/2025 15:38 / le client nous transmet son contrat d…" at bounding box center [1244, 682] width 569 height 32
click at [1311, 667] on span "Kenza / interaction du 21/07/2025 15:38 / le client nous transmet son contrat d…" at bounding box center [1244, 682] width 569 height 32
click at [1325, 667] on span "Kenza / interaction du 21/07/2025 15:38 / le client nous transmet son contrat d…" at bounding box center [1244, 682] width 569 height 32
click at [140, 511] on span "Tout" at bounding box center [148, 518] width 23 height 13
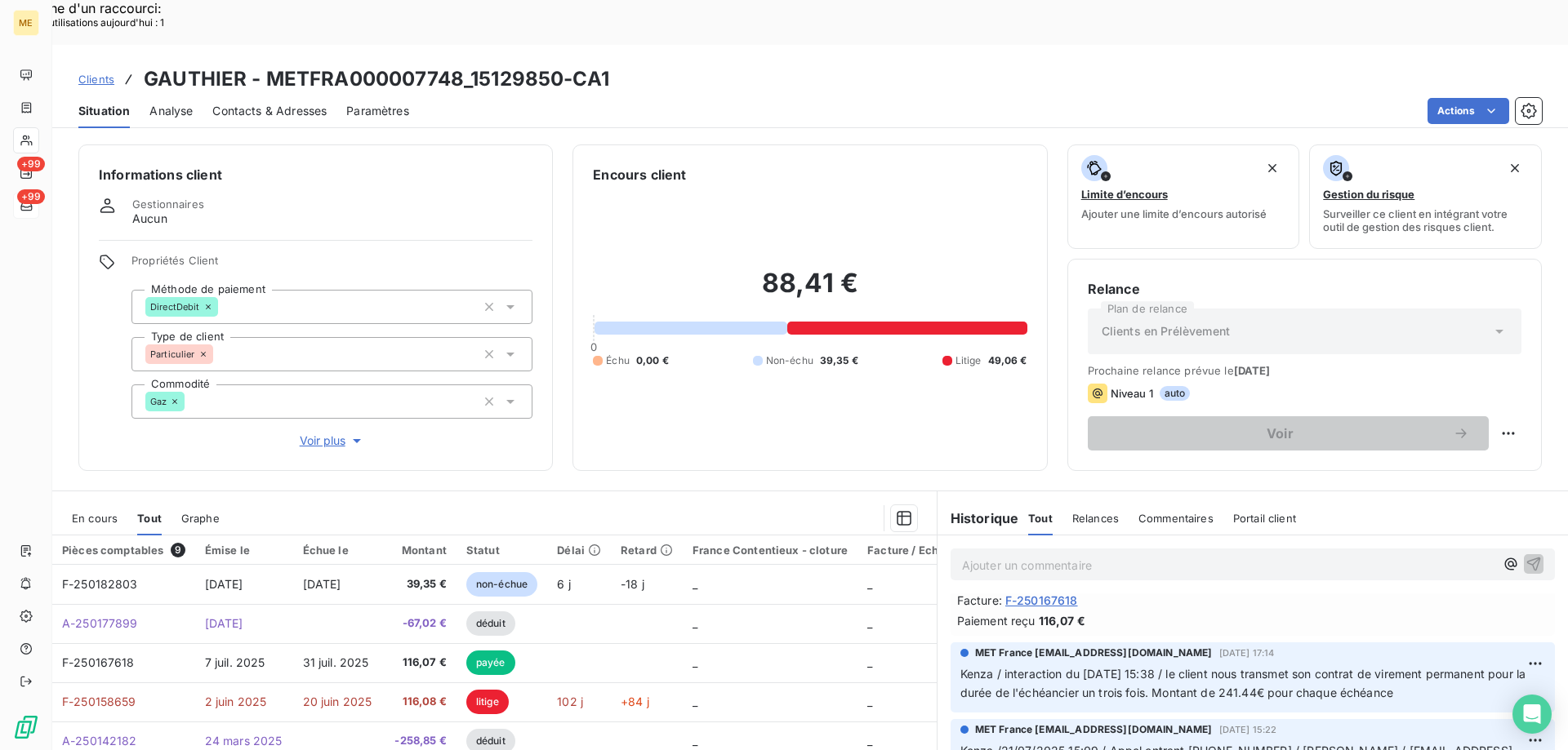
click at [108, 511] on span "En cours" at bounding box center [95, 518] width 46 height 13
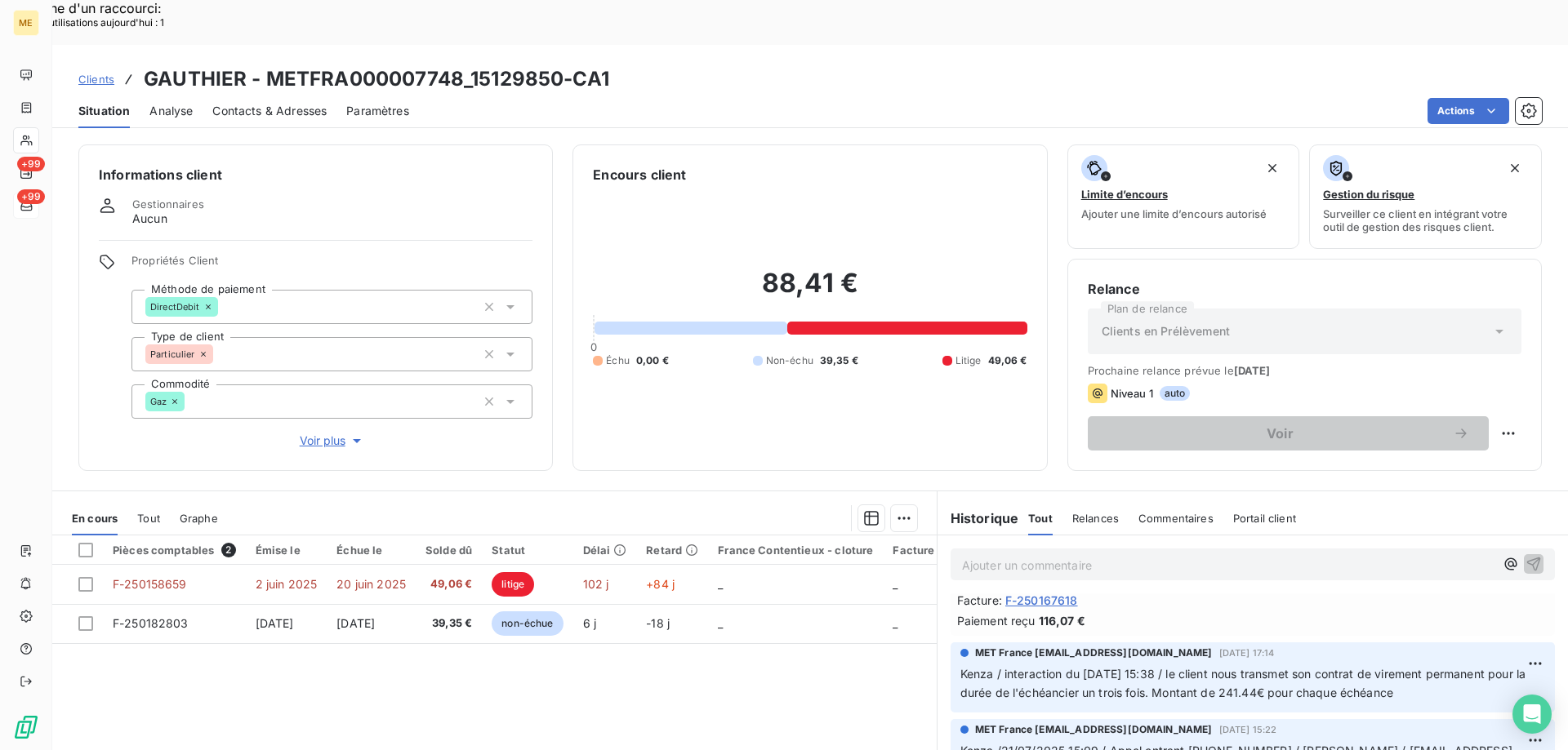
click at [747, 375] on div "88,41 € 0 Échu 0,00 € Non-échu 39,35 € Litige 49,06 €" at bounding box center [810, 317] width 433 height 266
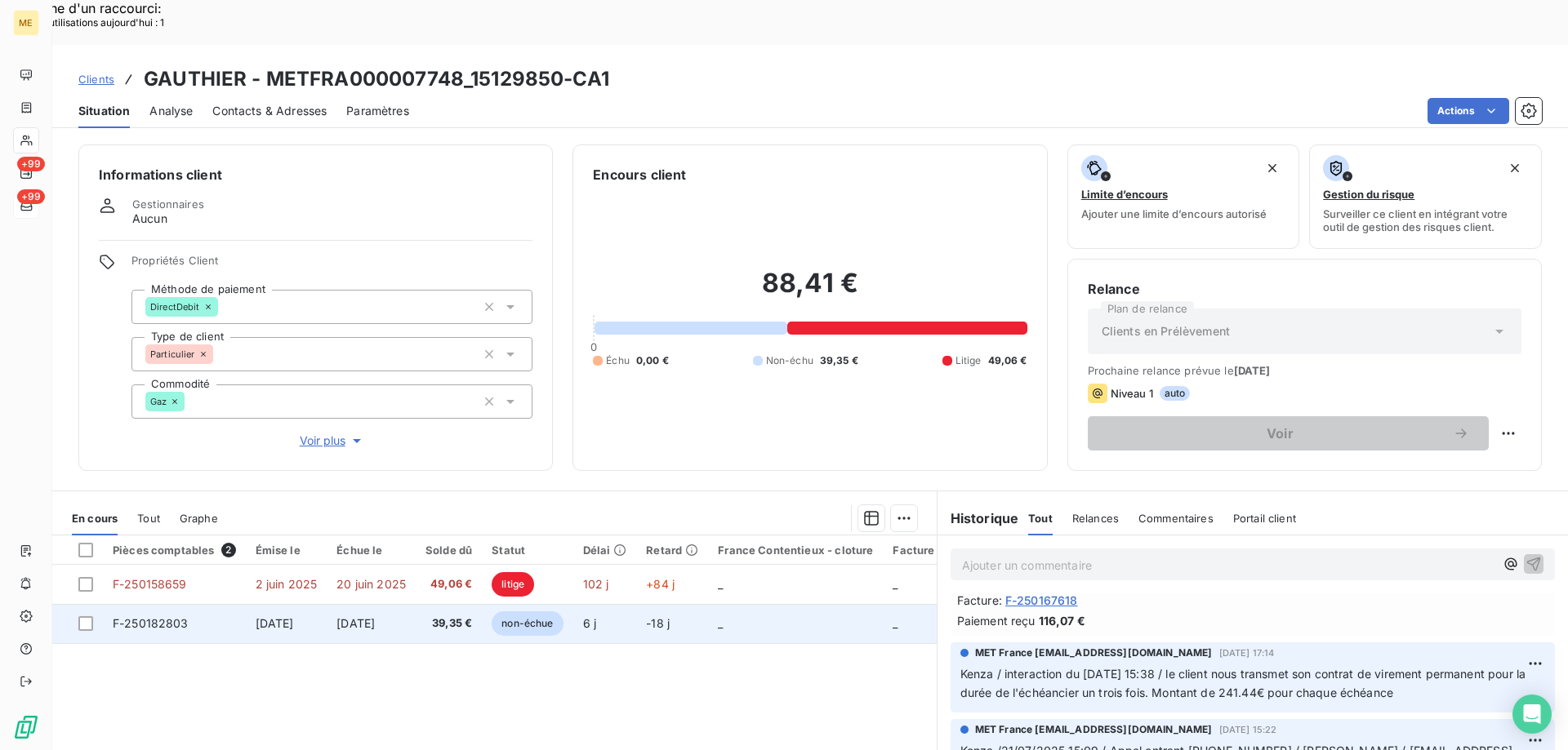
click at [793, 604] on td "_" at bounding box center [795, 624] width 175 height 39
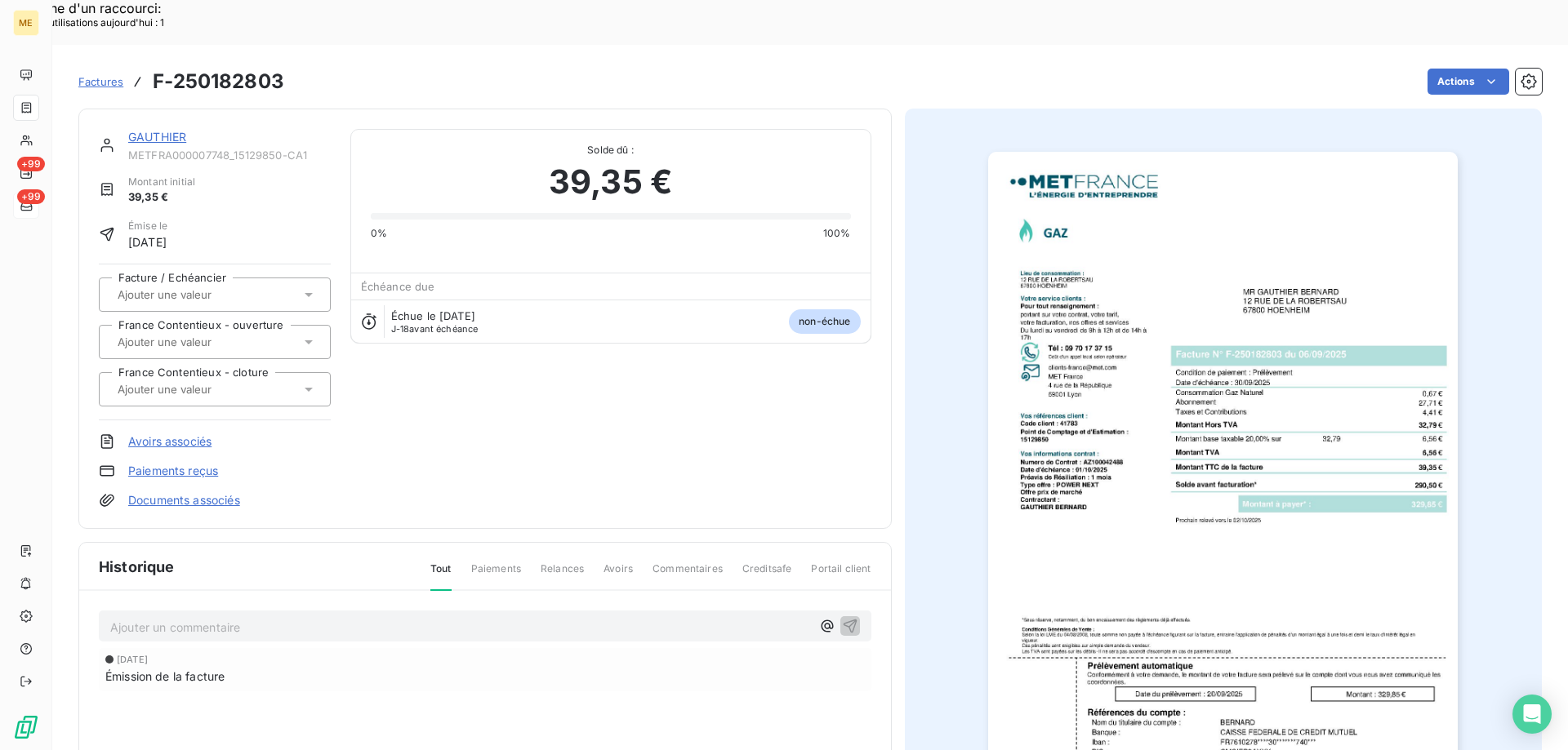
click at [164, 130] on link "GAUTHIER" at bounding box center [157, 137] width 58 height 14
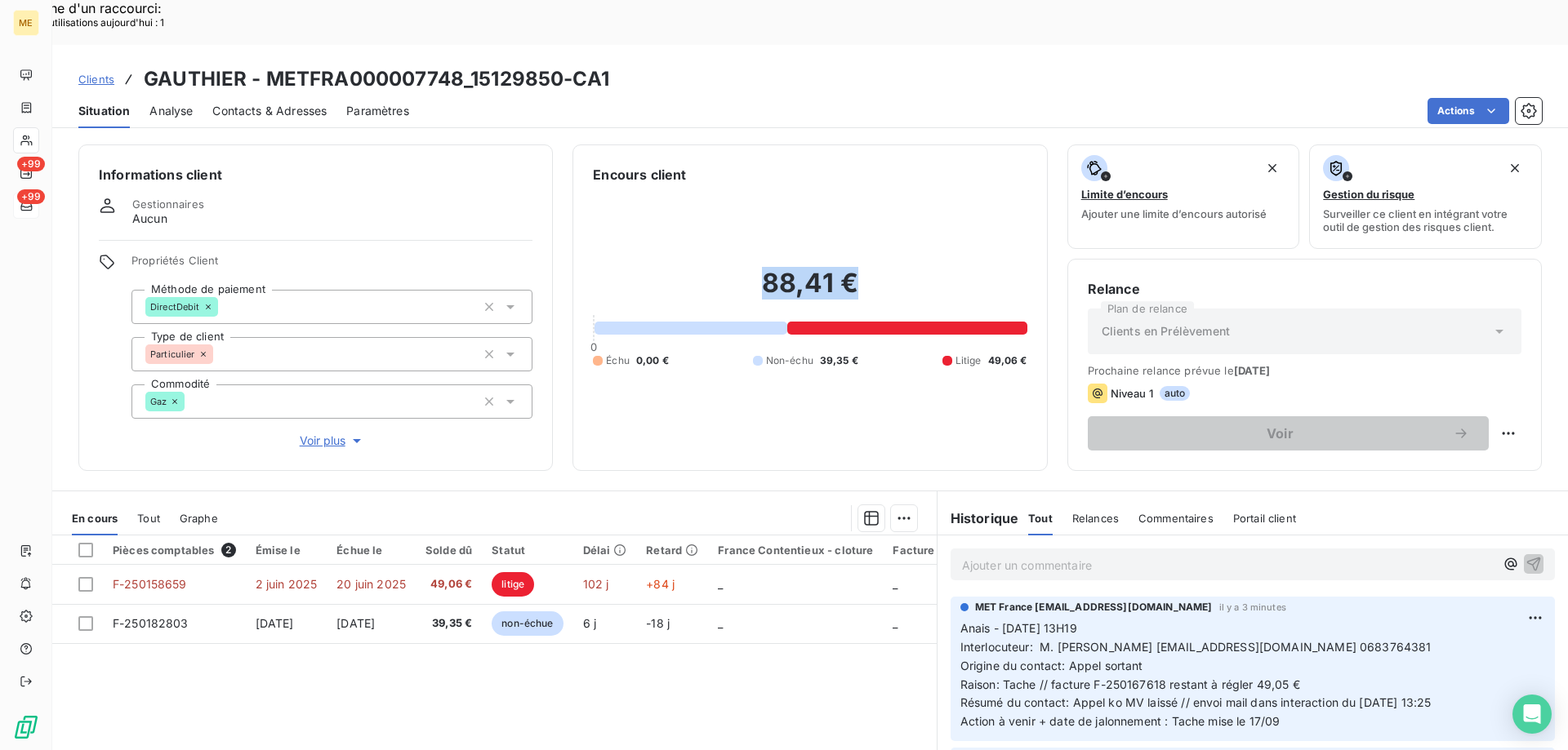
drag, startPoint x: 861, startPoint y: 242, endPoint x: 747, endPoint y: 245, distance: 114.0
click at [747, 267] on h2 "88,41 €" at bounding box center [810, 291] width 433 height 49
click at [144, 511] on span "Tout" at bounding box center [148, 518] width 23 height 13
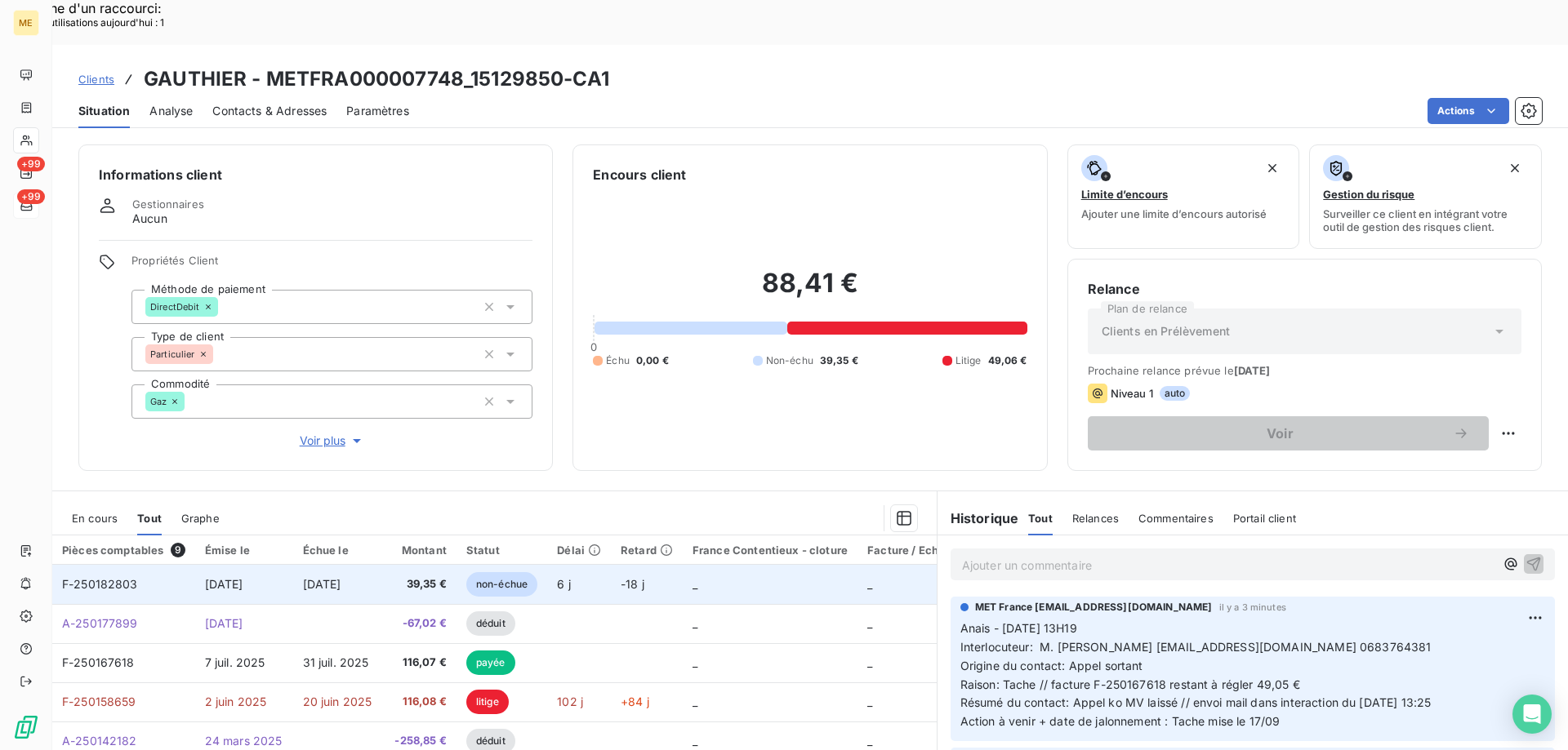
click at [679, 565] on td "-18 j" at bounding box center [647, 584] width 72 height 39
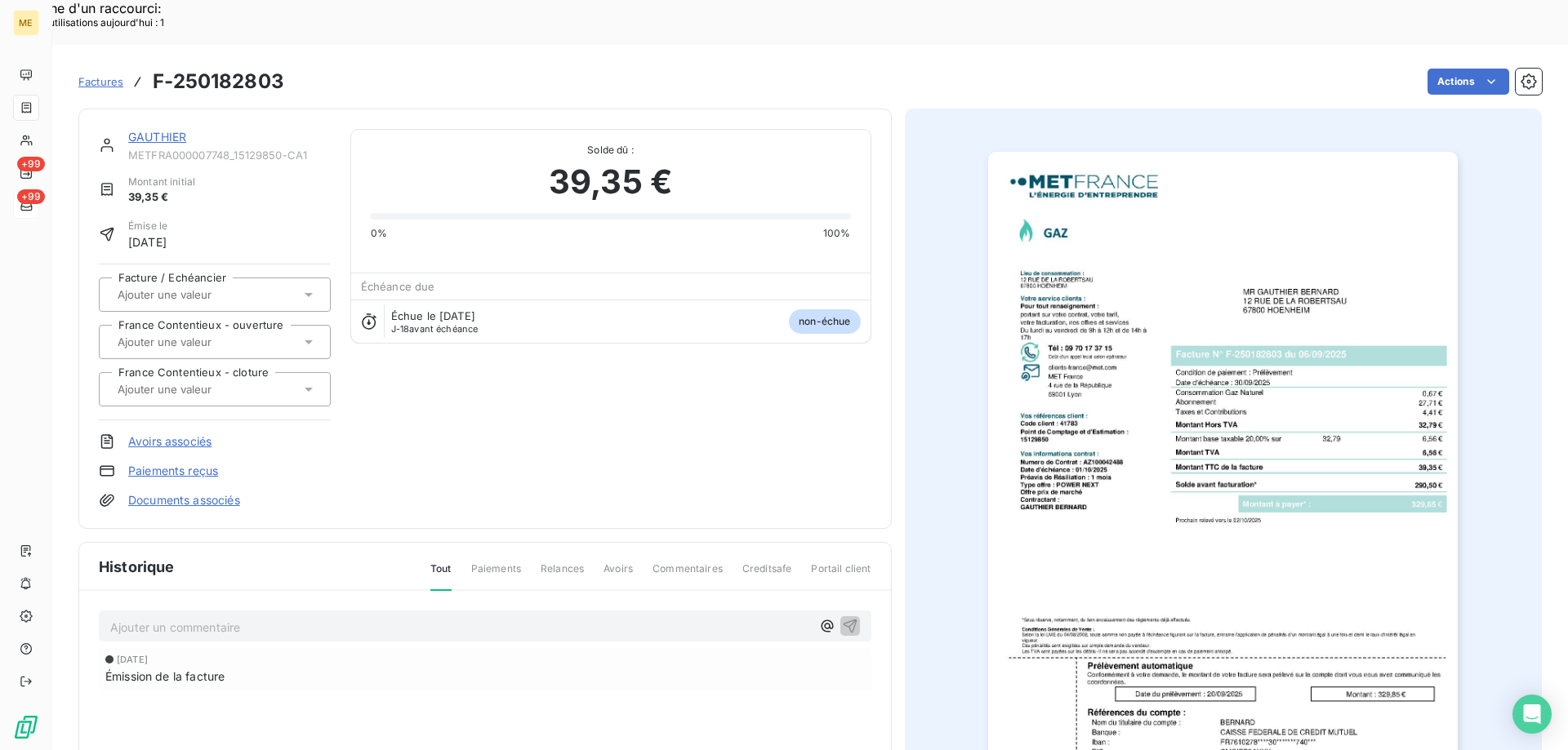
click at [180, 130] on link "GAUTHIER" at bounding box center [157, 137] width 58 height 14
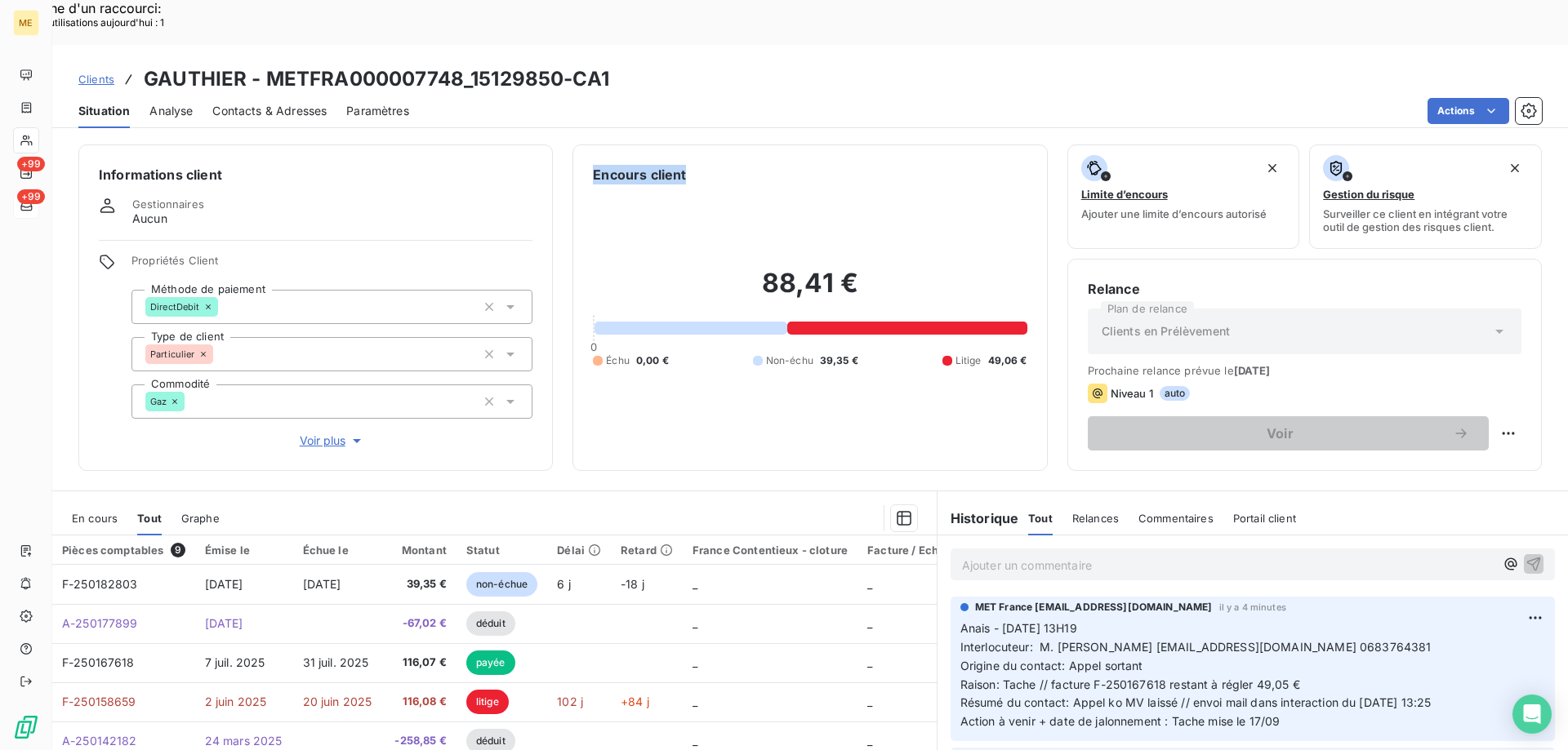
drag, startPoint x: 695, startPoint y: 123, endPoint x: 582, endPoint y: 127, distance: 113.1
click at [582, 145] on div "Encours client 88,41 € 0 Échu 0,00 € Non-échu 39,35 € Litige 49,06 €" at bounding box center [809, 308] width 475 height 326
click at [696, 165] on div "Encours client" at bounding box center [810, 175] width 433 height 19
click at [876, 365] on div "88,41 € 0 Échu 0,00 € Non-échu 39,35 € Litige 49,06 €" at bounding box center [810, 317] width 433 height 266
click at [149, 501] on div "Tout" at bounding box center [149, 518] width 25 height 34
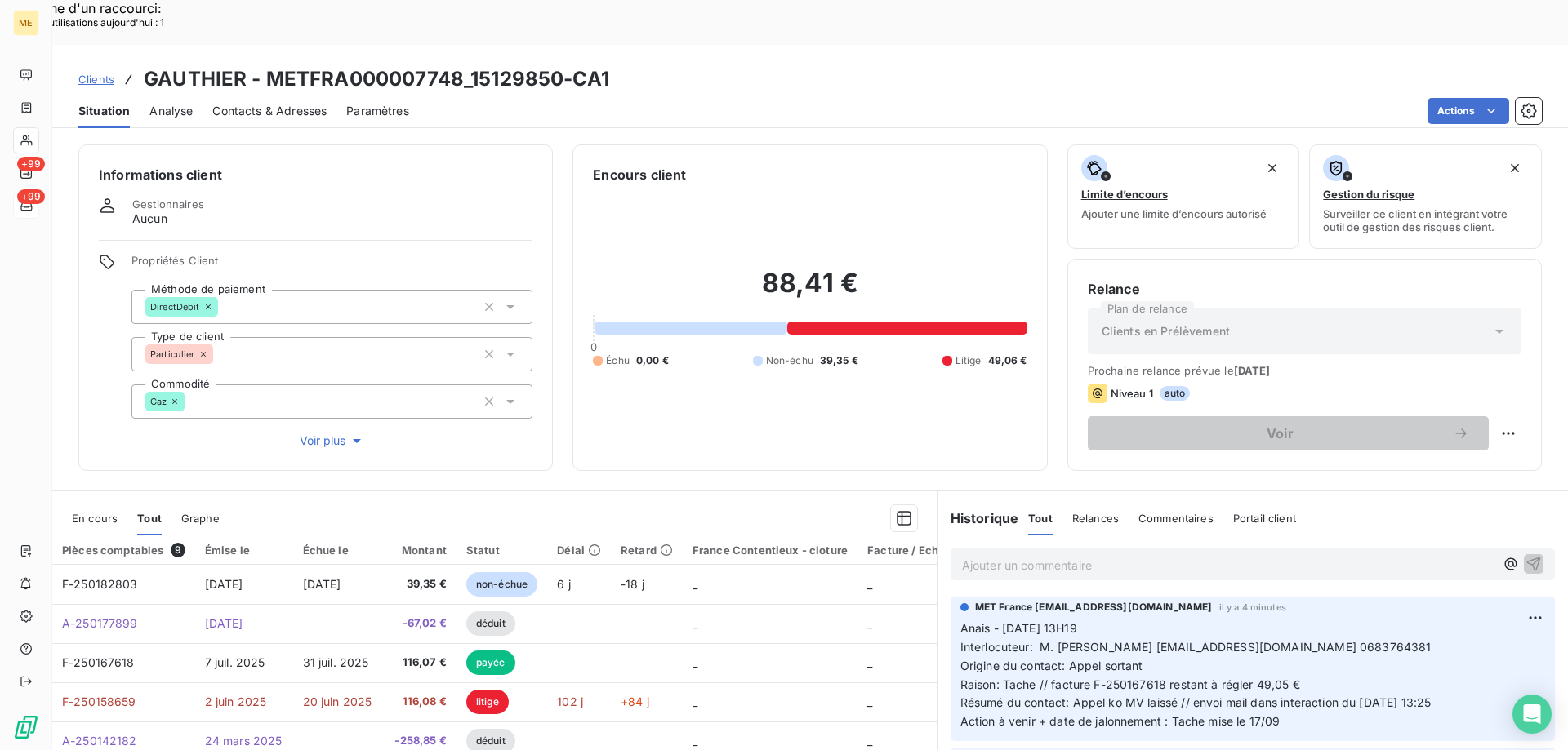
click at [558, 65] on h3 "GAUTHIER - METFRA000007748_15129850-CA1" at bounding box center [376, 79] width 465 height 29
drag, startPoint x: 461, startPoint y: 33, endPoint x: 264, endPoint y: 38, distance: 197.1
click at [264, 65] on h3 "GAUTHIER - METFRA000007748_15129850-CA1" at bounding box center [376, 79] width 465 height 29
click at [705, 354] on div "Échu 0,00 € Non-échu 39,35 € Litige 49,06 €" at bounding box center [810, 361] width 433 height 15
drag, startPoint x: 979, startPoint y: 306, endPoint x: 1020, endPoint y: 312, distance: 41.4
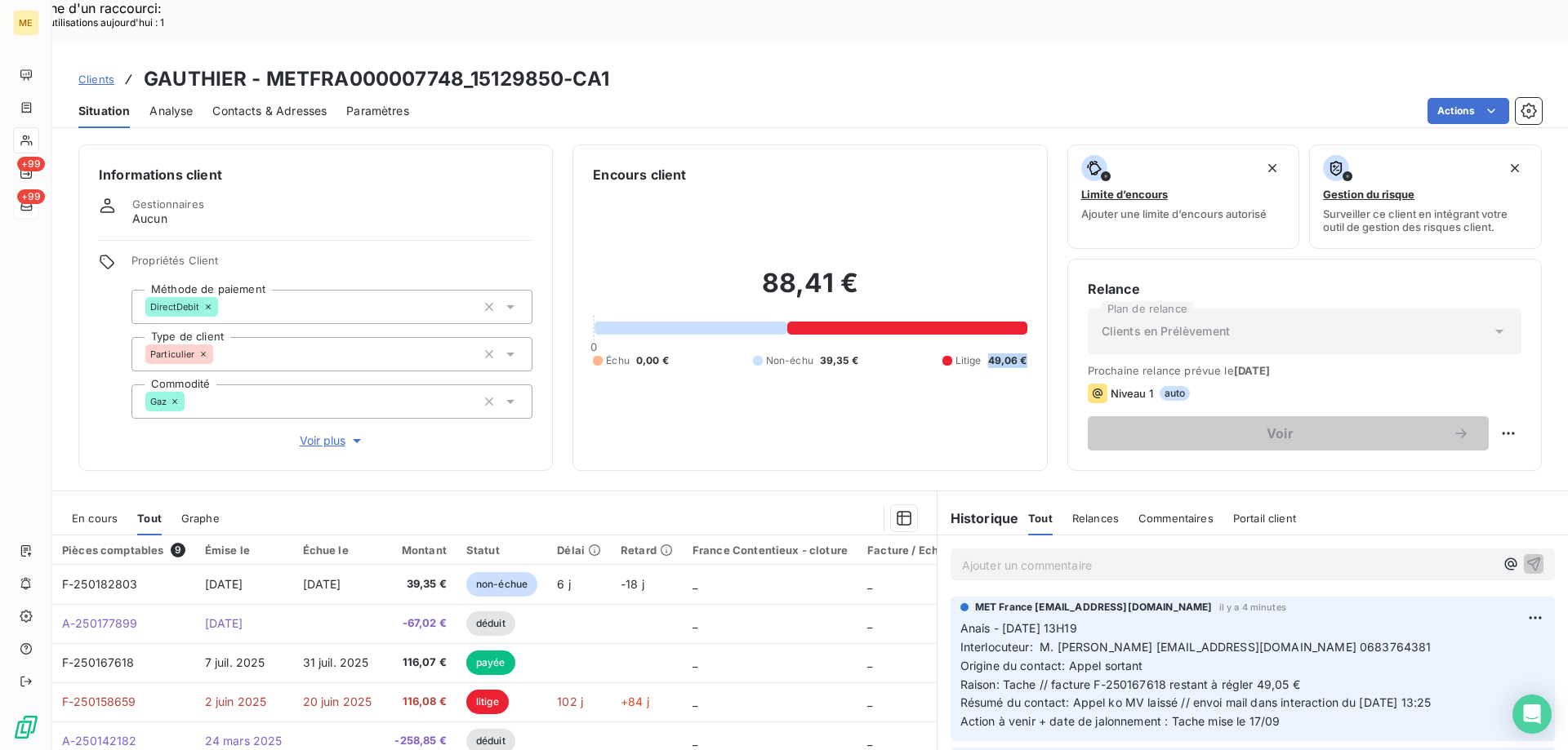
click at [1020, 312] on div "Encours client 88,41 € 0 Échu 0,00 € Non-échu 39,35 € Litige 49,06 €" at bounding box center [809, 308] width 475 height 326
drag, startPoint x: 757, startPoint y: 241, endPoint x: 890, endPoint y: 246, distance: 133.1
click at [890, 267] on h2 "88,41 €" at bounding box center [810, 291] width 433 height 49
click at [824, 424] on div "Encours client 88,41 € 0 Échu 0,00 € Non-échu 39,35 € Litige 49,06 €" at bounding box center [809, 308] width 475 height 326
click at [880, 376] on div "88,41 € 0 Échu 0,00 € Non-échu 39,35 € Litige 49,06 €" at bounding box center [810, 317] width 433 height 266
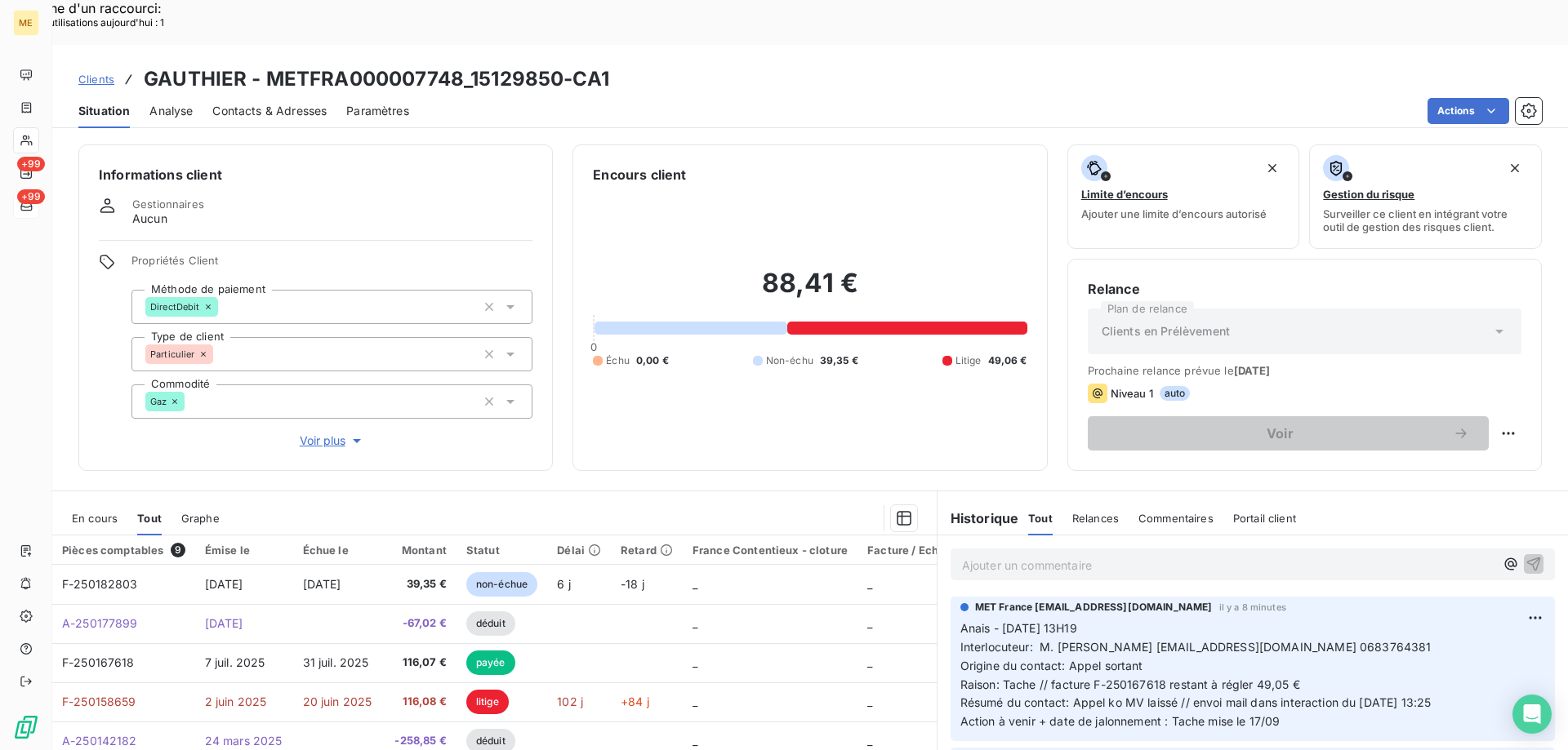
click at [1189, 696] on span "Résumé du contact: Appel ko MV laissé // envoi mail dans interaction du 12/09/2…" at bounding box center [1195, 703] width 471 height 14
drag, startPoint x: 1170, startPoint y: 601, endPoint x: 1348, endPoint y: 599, distance: 178.0
click at [1348, 640] on span "Interlocuteur: M. BERNARD GAUTHIER bernardgauthier555@gmail.com 0683764381" at bounding box center [1195, 647] width 471 height 14
click at [1210, 649] on p "Anais - 12/09/2025 - 13H19 Interlocuteur: M. BERNARD GAUTHIER bernardgauthier55…" at bounding box center [1252, 675] width 584 height 111
click at [1348, 640] on span "Interlocuteur: M. BERNARD GAUTHIER bernardgauthier555@gmail.com 0683764381" at bounding box center [1195, 647] width 471 height 14
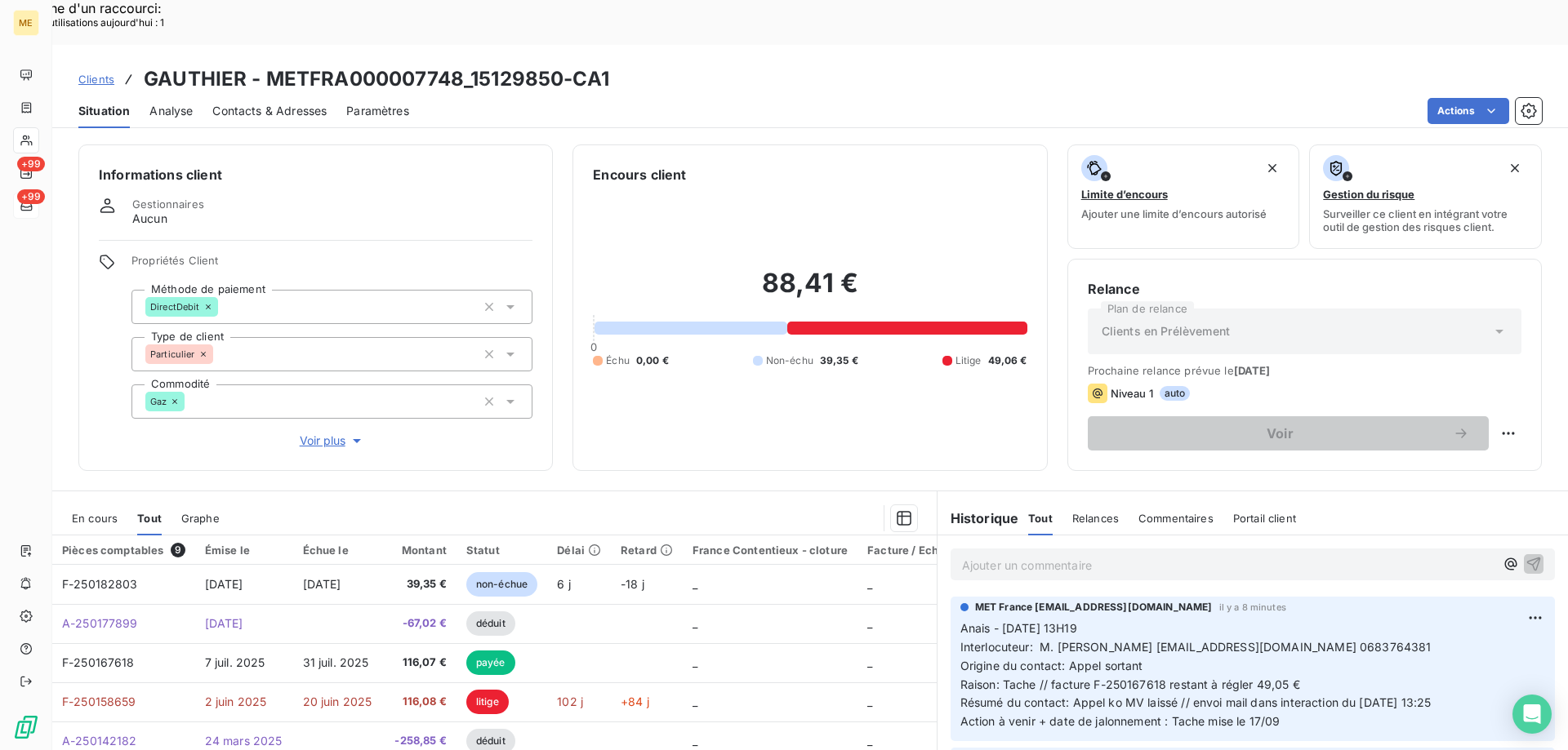
click at [1402, 640] on span "Interlocuteur: M. BERNARD GAUTHIER bernardgauthier555@gmail.com 0683764381" at bounding box center [1195, 647] width 471 height 14
click at [1367, 640] on span "Interlocuteur: M. BERNARD GAUTHIER bernardgauthier555@gmail.com 0683764381" at bounding box center [1195, 647] width 471 height 14
click at [955, 377] on div "88,41 € 0 Échu 0,00 € Non-échu 39,35 € Litige 49,06 €" at bounding box center [810, 317] width 433 height 266
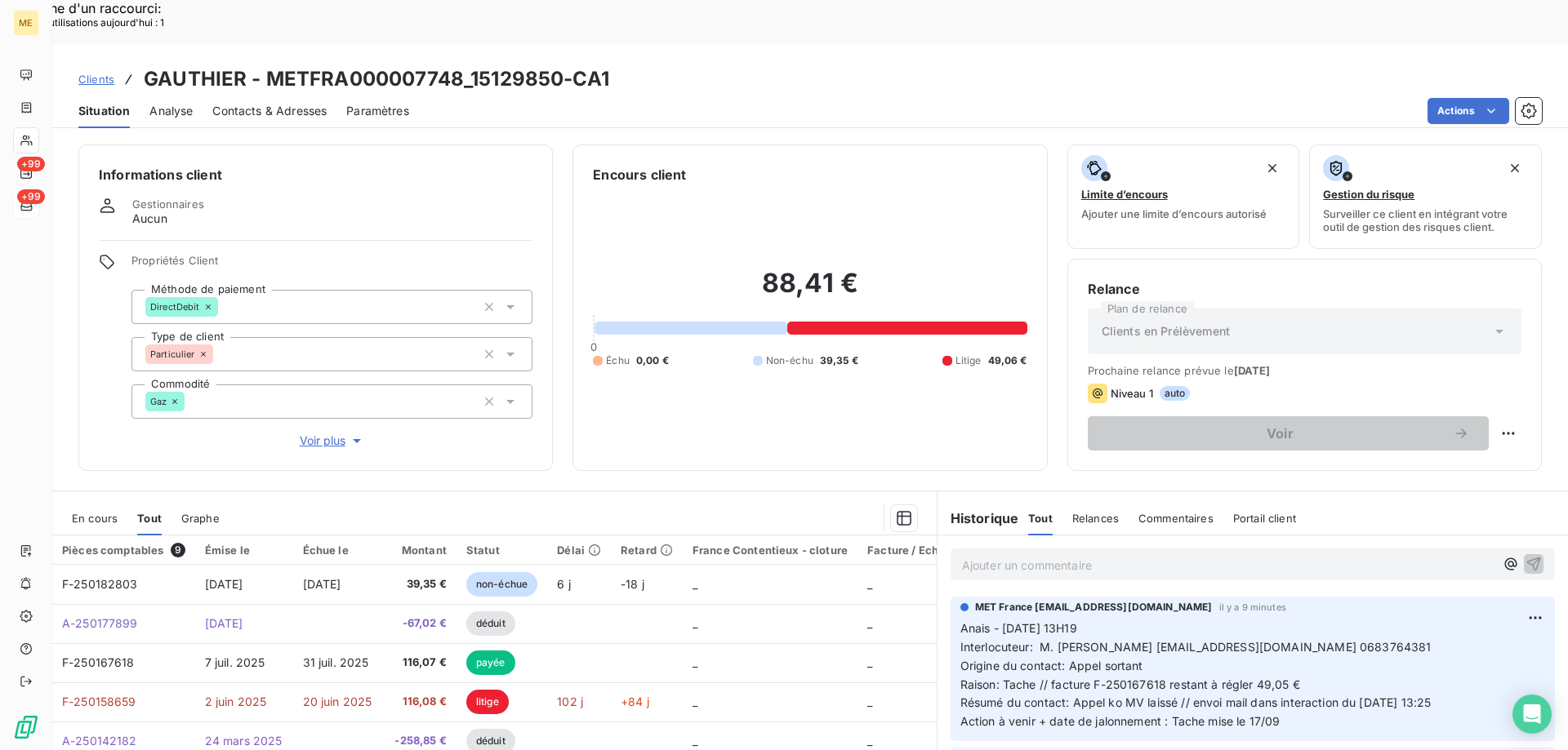
click at [1367, 640] on span "Interlocuteur: M. BERNARD GAUTHIER bernardgauthier555@gmail.com 0683764381" at bounding box center [1195, 647] width 471 height 14
click at [1365, 640] on span "Interlocuteur: M. BERNARD GAUTHIER bernardgauthier555@gmail.com 0683764381" at bounding box center [1195, 647] width 471 height 14
drag, startPoint x: 1350, startPoint y: 604, endPoint x: 1425, endPoint y: 603, distance: 75.0
click at [1425, 619] on p "Anais - 12/09/2025 - 13H19 Interlocuteur: M. BERNARD GAUTHIER bernardgauthier55…" at bounding box center [1252, 675] width 584 height 111
click at [1418, 640] on span "Interlocuteur: M. BERNARD GAUTHIER bernardgauthier555@gmail.com 0683764381" at bounding box center [1195, 647] width 471 height 14
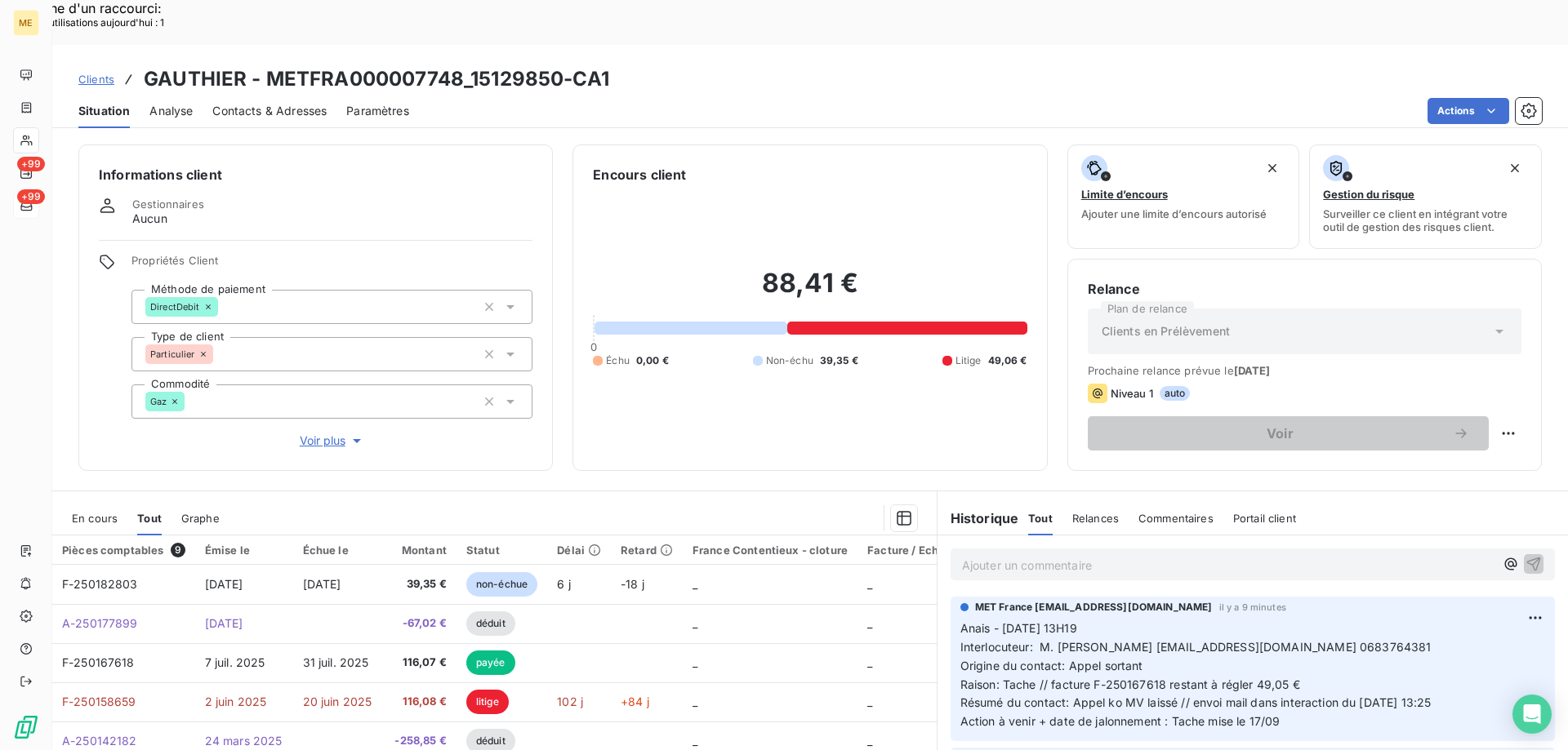
click at [1403, 640] on span "Interlocuteur: M. BERNARD GAUTHIER bernardgauthier555@gmail.com 0683764381" at bounding box center [1195, 647] width 471 height 14
drag, startPoint x: 1351, startPoint y: 605, endPoint x: 1418, endPoint y: 605, distance: 67.0
click at [1418, 640] on span "Interlocuteur: M. BERNARD GAUTHIER bernardgauthier555@gmail.com 0683764381" at bounding box center [1195, 647] width 471 height 14
drag, startPoint x: 981, startPoint y: 309, endPoint x: 1016, endPoint y: 309, distance: 35.0
click at [1016, 354] on span "49,06 €" at bounding box center [1007, 361] width 39 height 15
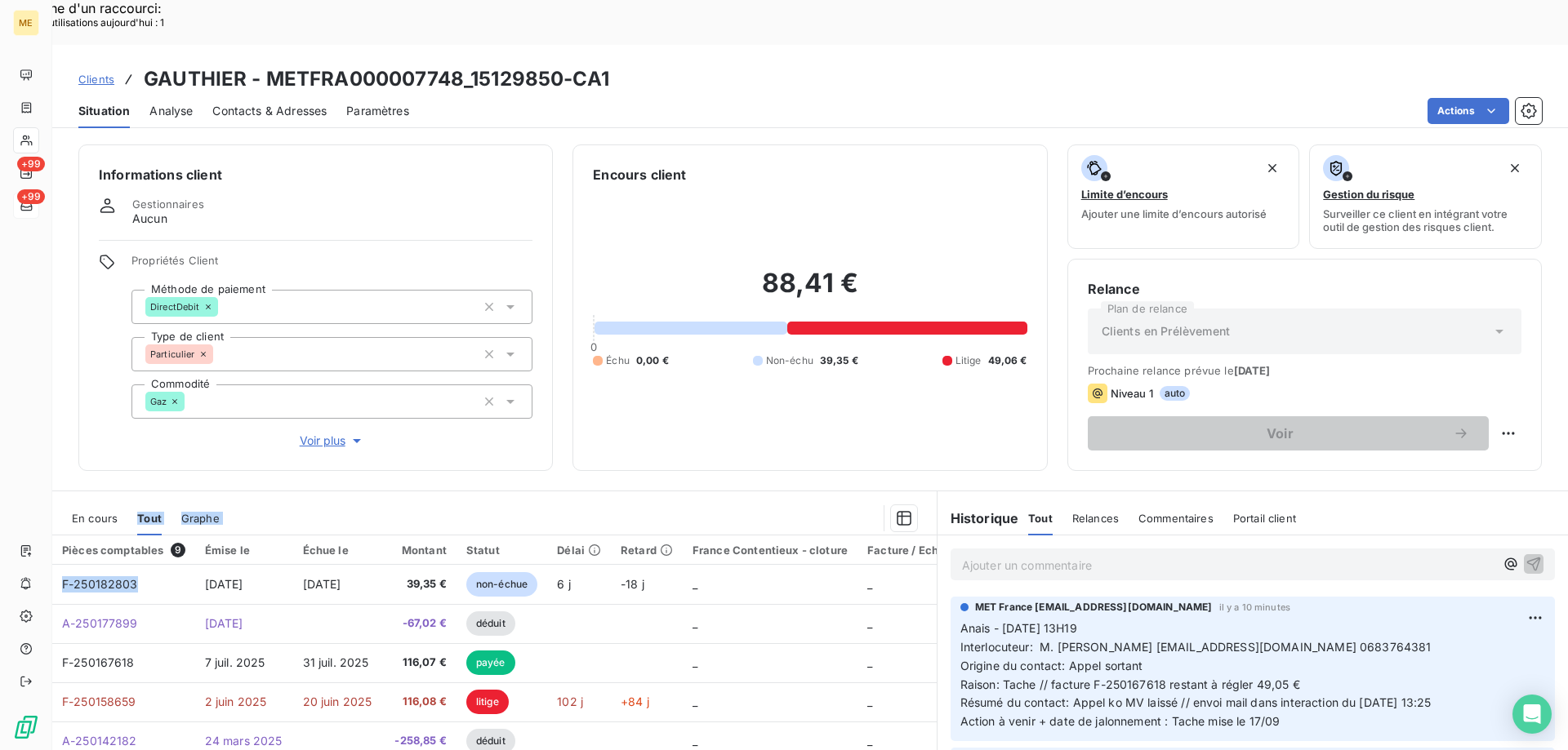
drag, startPoint x: 140, startPoint y: 539, endPoint x: 168, endPoint y: 435, distance: 107.7
click at [156, 441] on div "Informations client Gestionnaires Aucun Propriétés Client Méthode de paiement D…" at bounding box center [810, 465] width 1515 height 661
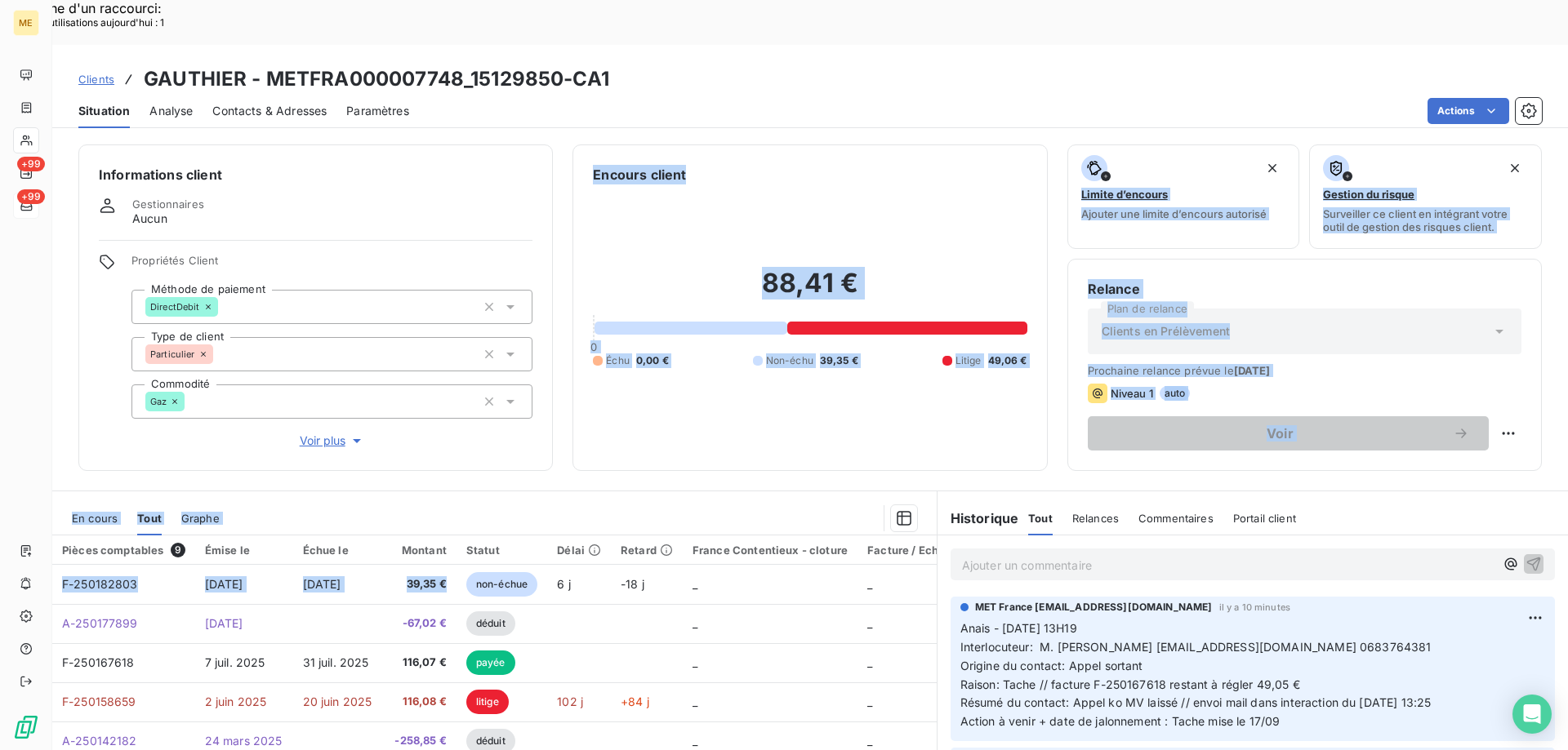
drag, startPoint x: 456, startPoint y: 537, endPoint x: 441, endPoint y: 390, distance: 147.8
click at [425, 399] on div "Informations client Gestionnaires Aucun Propriétés Client Méthode de paiement D…" at bounding box center [810, 465] width 1515 height 661
click at [1117, 555] on p "Ajouter un commentaire ﻿" at bounding box center [1228, 565] width 533 height 20
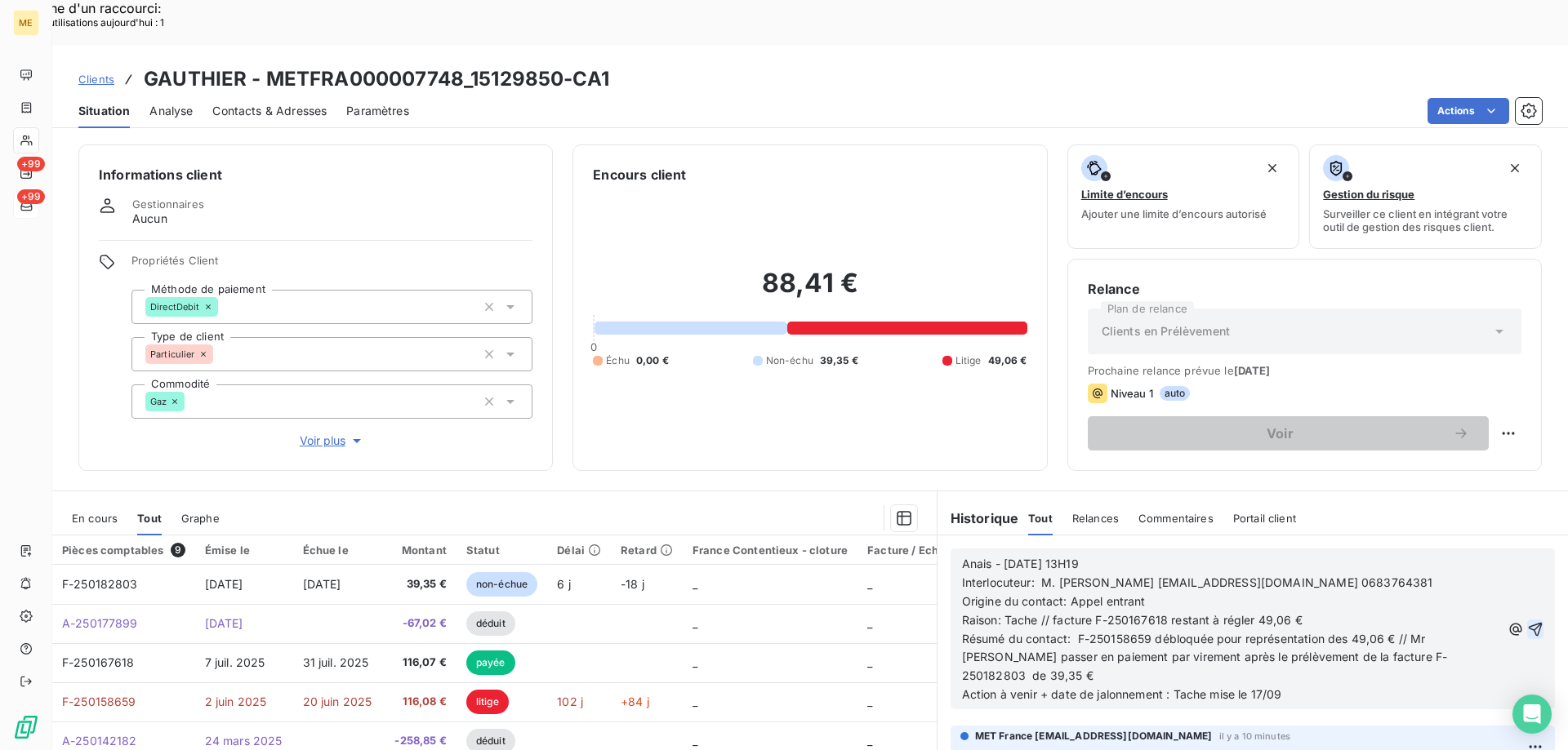
click at [1527, 621] on icon "button" at bounding box center [1535, 629] width 17 height 17
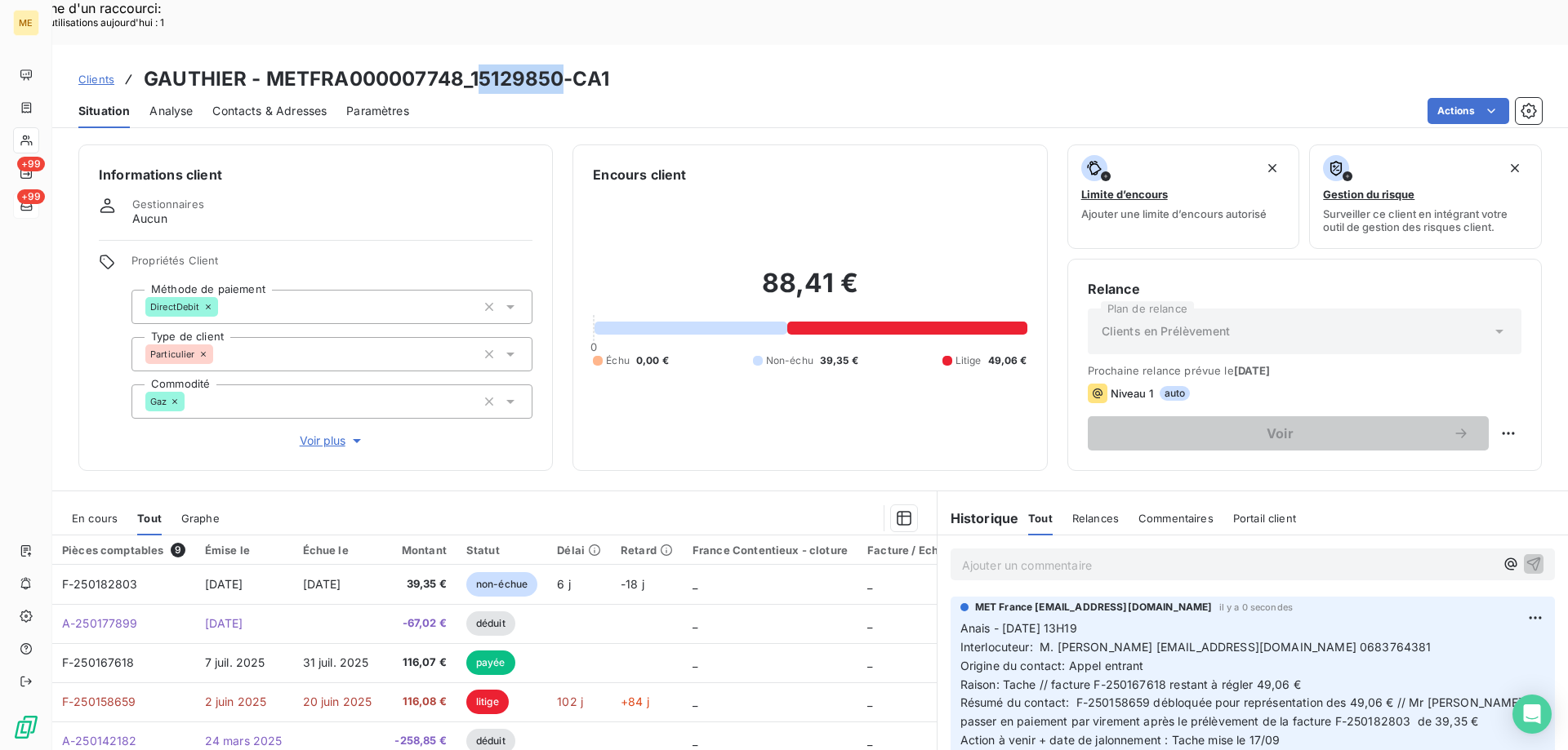
drag, startPoint x: 559, startPoint y: 38, endPoint x: 474, endPoint y: 42, distance: 85.1
click at [474, 65] on h3 "GAUTHIER - METFRA000007748_15129850-CA1" at bounding box center [376, 79] width 465 height 29
drag, startPoint x: 627, startPoint y: 32, endPoint x: 266, endPoint y: 32, distance: 361.0
click at [266, 65] on div "Clients GAUTHIER - METFRA000007748_15129850-CA1" at bounding box center [810, 79] width 1515 height 29
click at [82, 511] on span "En cours" at bounding box center [95, 518] width 46 height 13
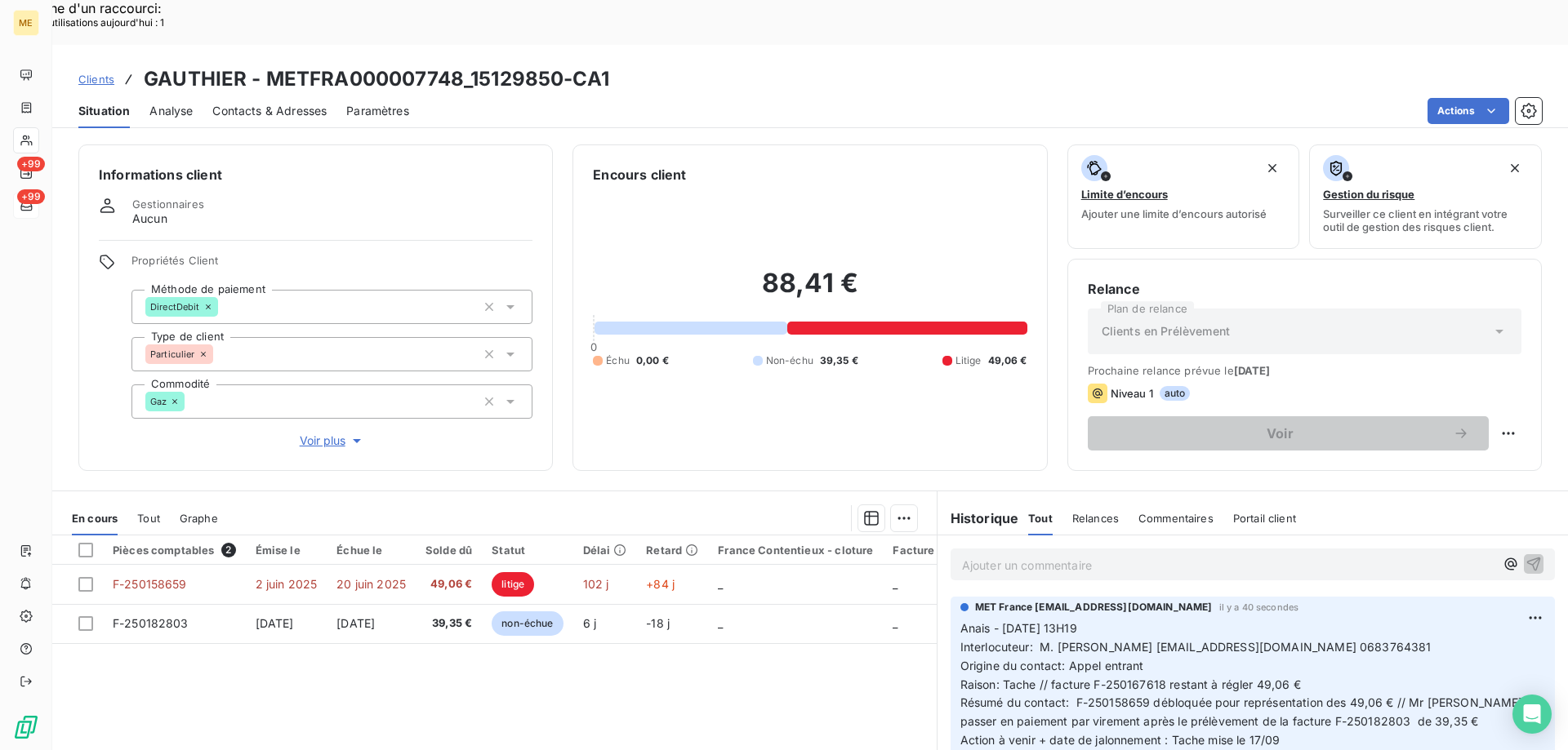
click at [879, 322] on div "88,41 € 0 Échu 0,00 € Non-échu 39,35 € Litige 49,06 €" at bounding box center [810, 317] width 433 height 266
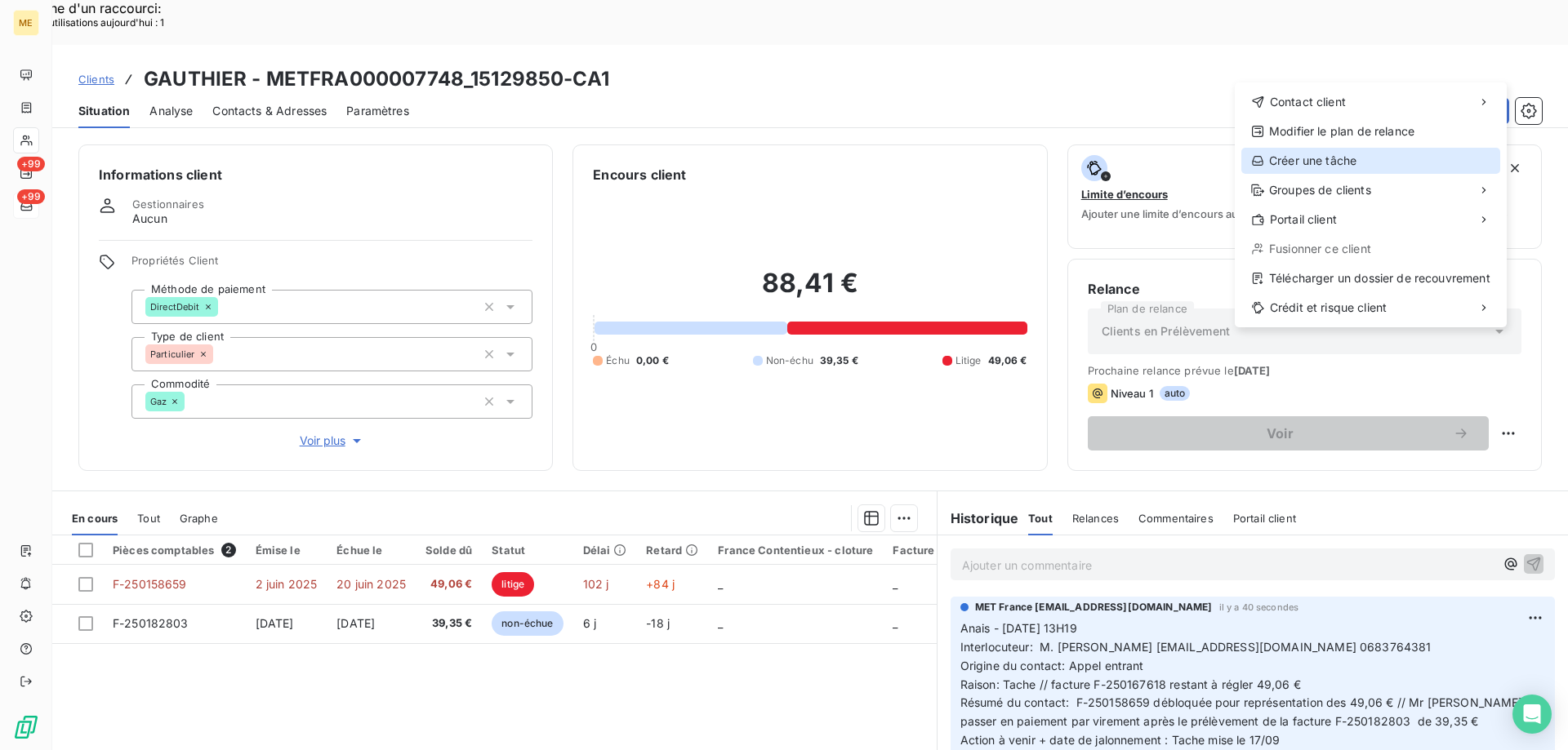
click at [1341, 170] on div "Créer une tâche" at bounding box center [1370, 161] width 259 height 26
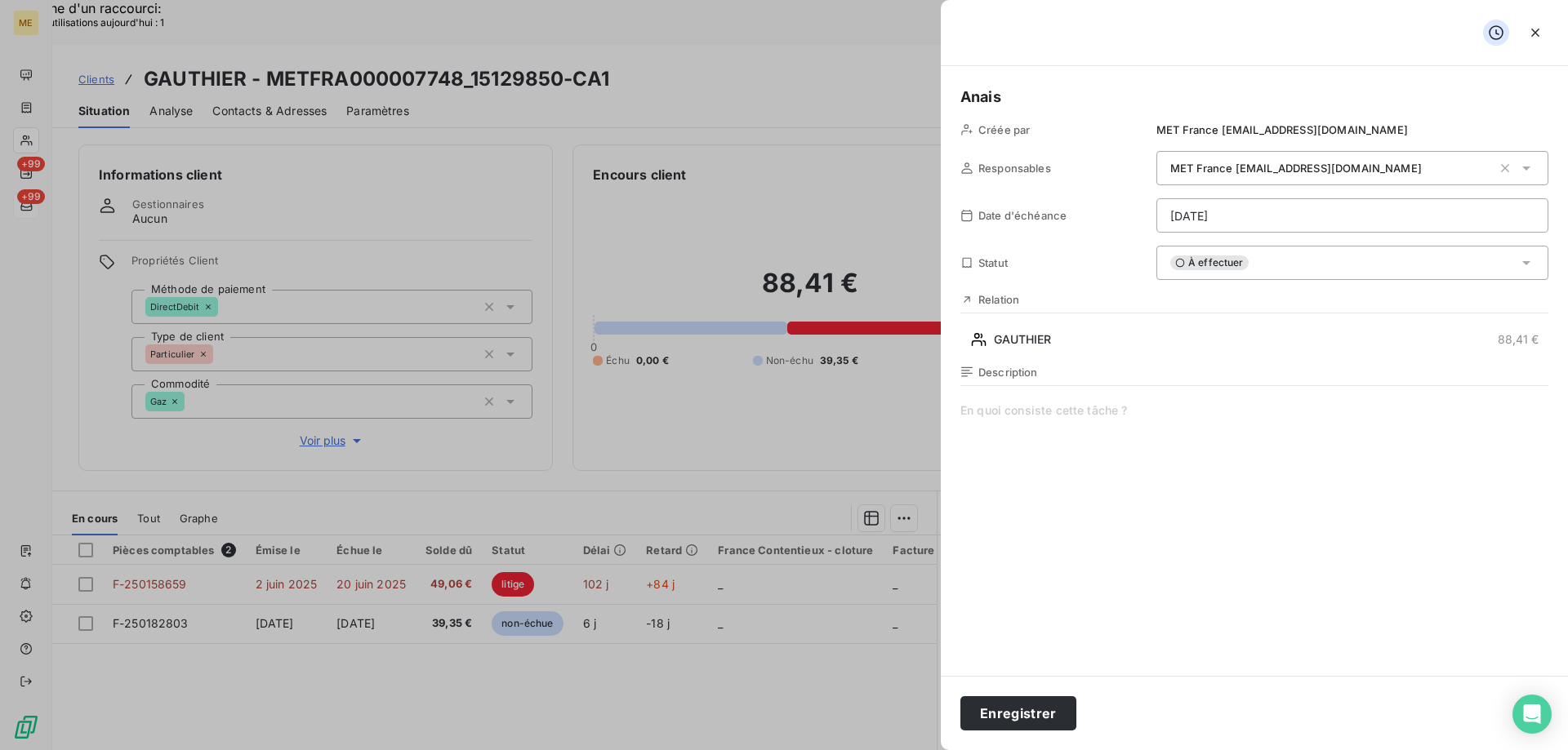
click at [1237, 446] on span at bounding box center [1254, 559] width 588 height 313
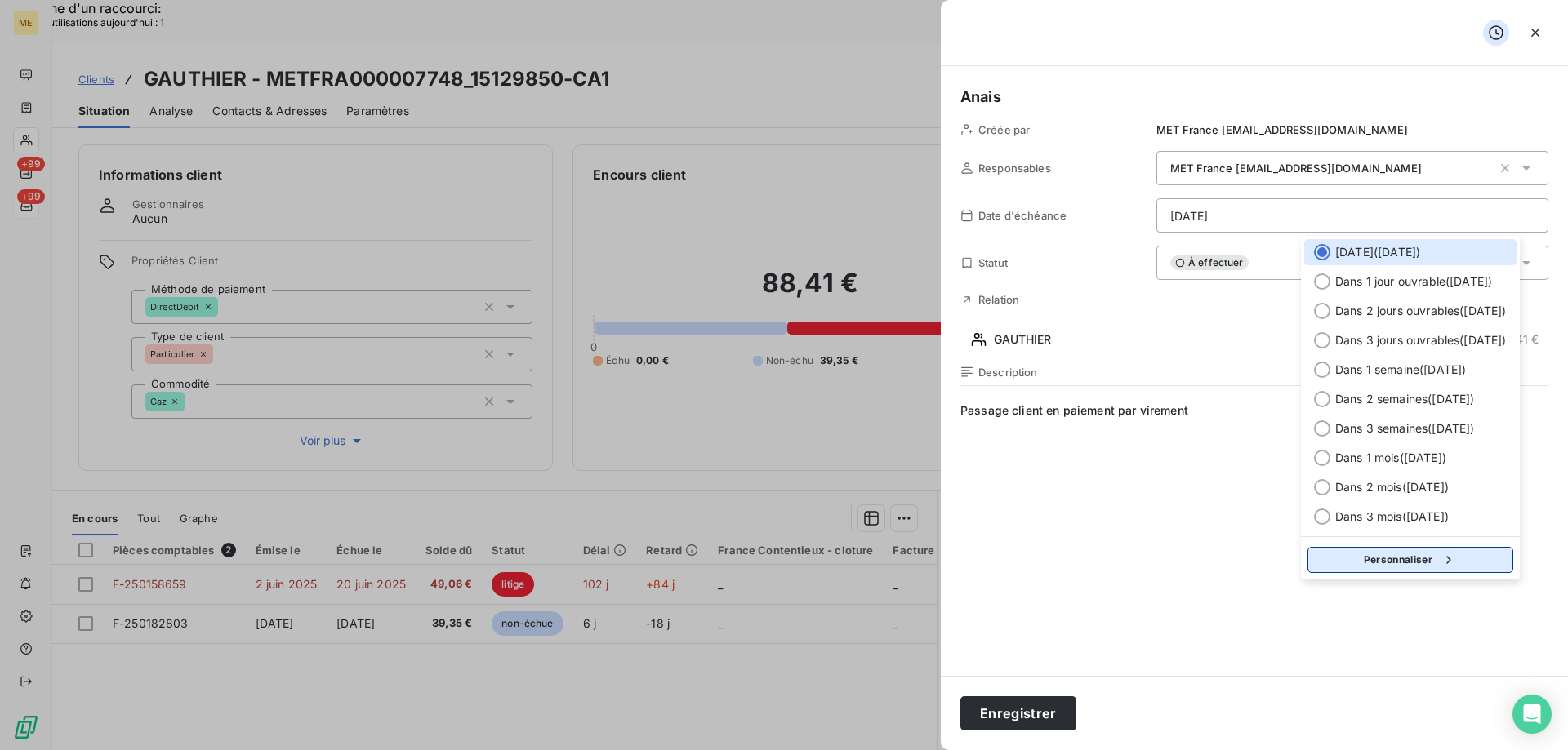
click at [1444, 562] on div "button" at bounding box center [1444, 560] width 25 height 17
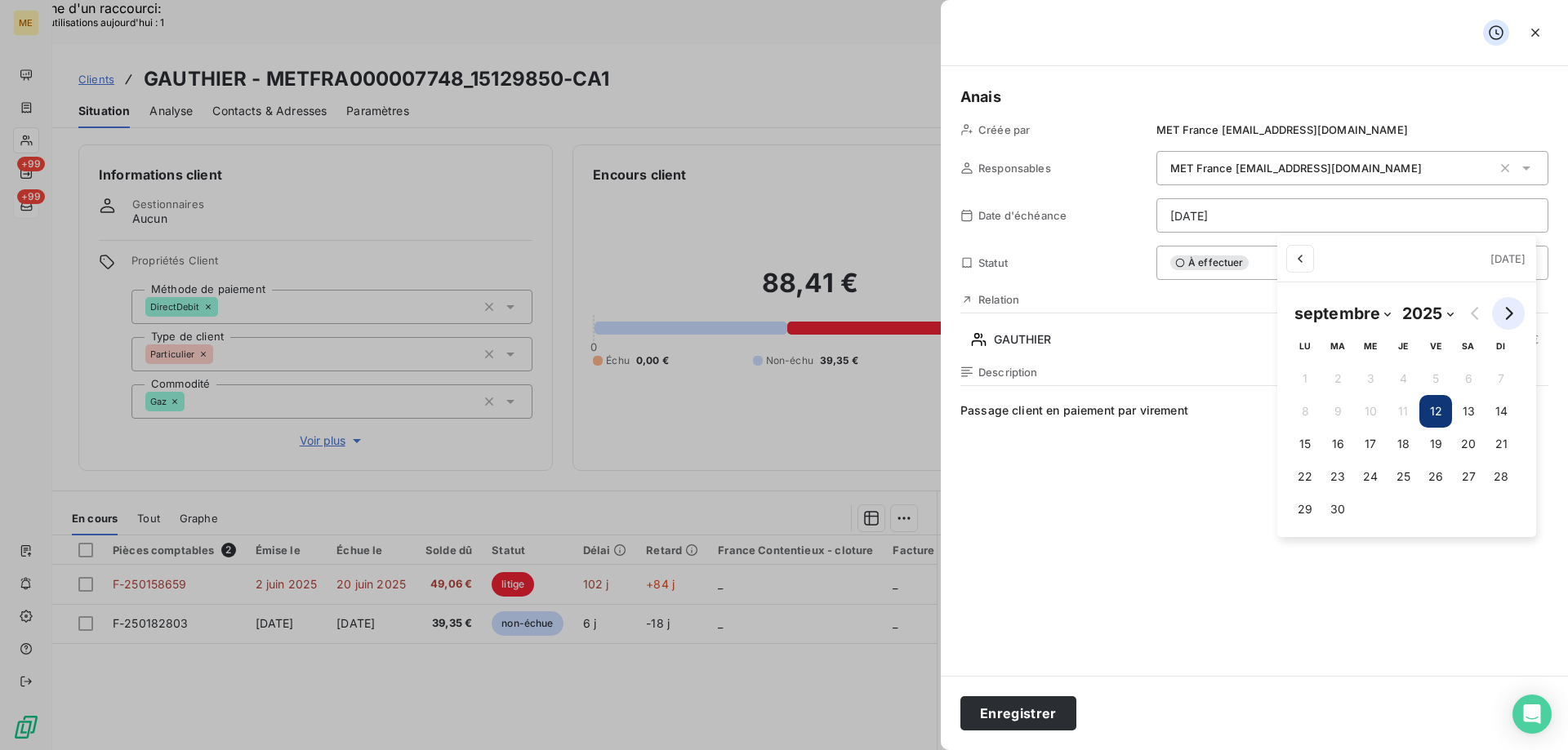
click at [1521, 313] on button "Go to next month" at bounding box center [1507, 313] width 32 height 32
select select "9"
drag, startPoint x: 1450, startPoint y: 382, endPoint x: 1448, endPoint y: 393, distance: 11.2
click at [1450, 382] on button "3" at bounding box center [1443, 378] width 32 height 32
type input "03/10/2025"
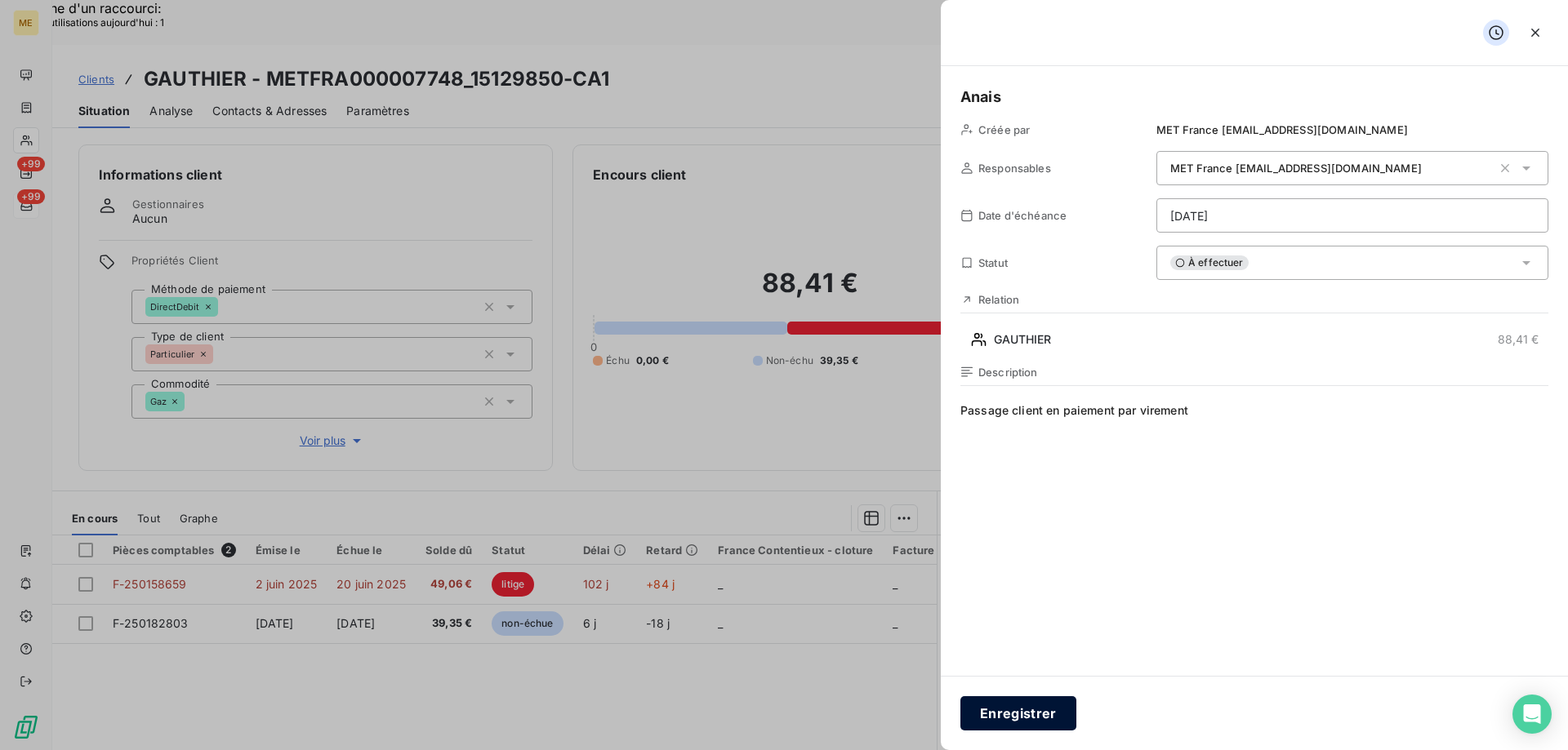
click at [1035, 714] on button "Enregistrer" at bounding box center [1018, 713] width 116 height 34
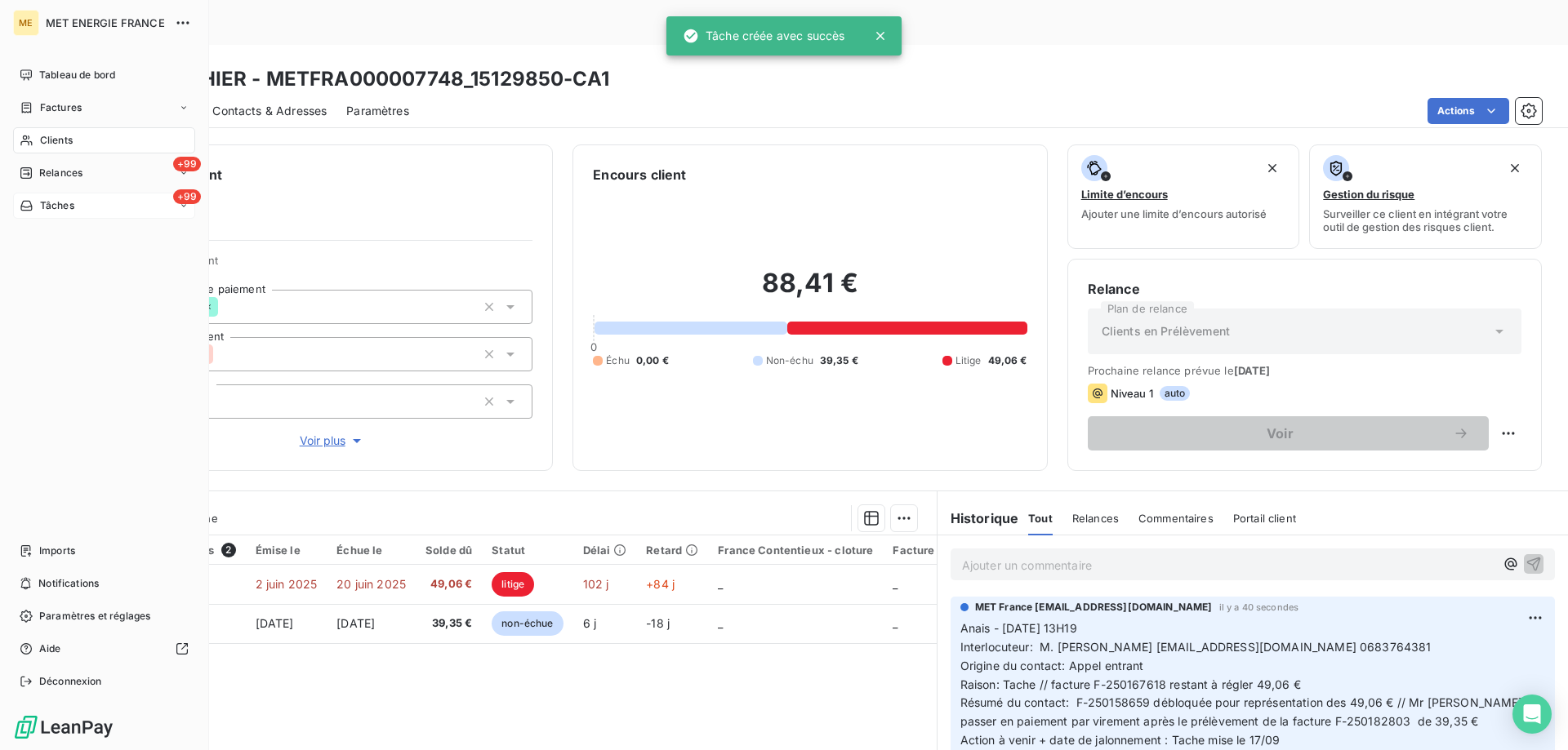
click at [35, 207] on div "Tâches" at bounding box center [47, 205] width 54 height 15
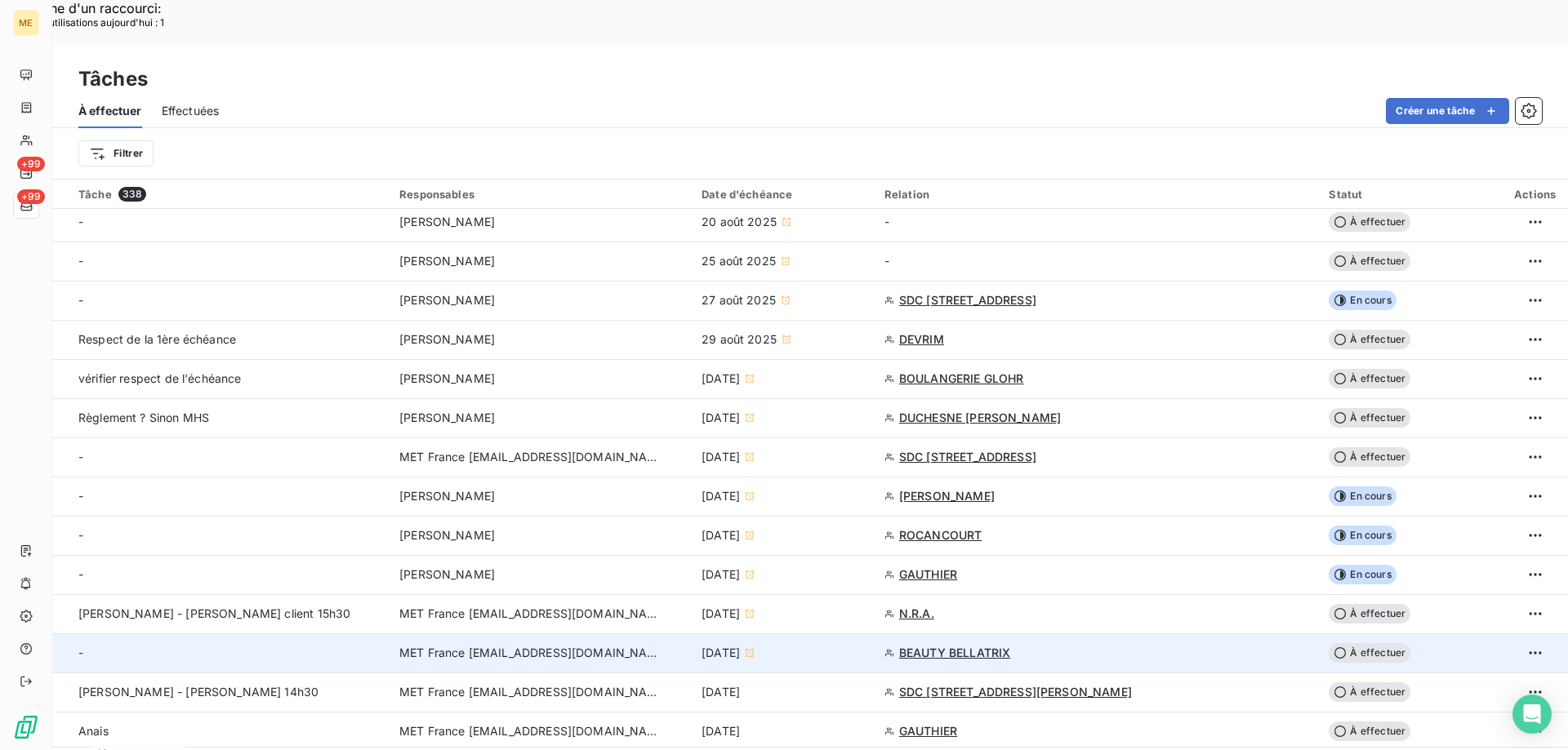
scroll to position [245, 0]
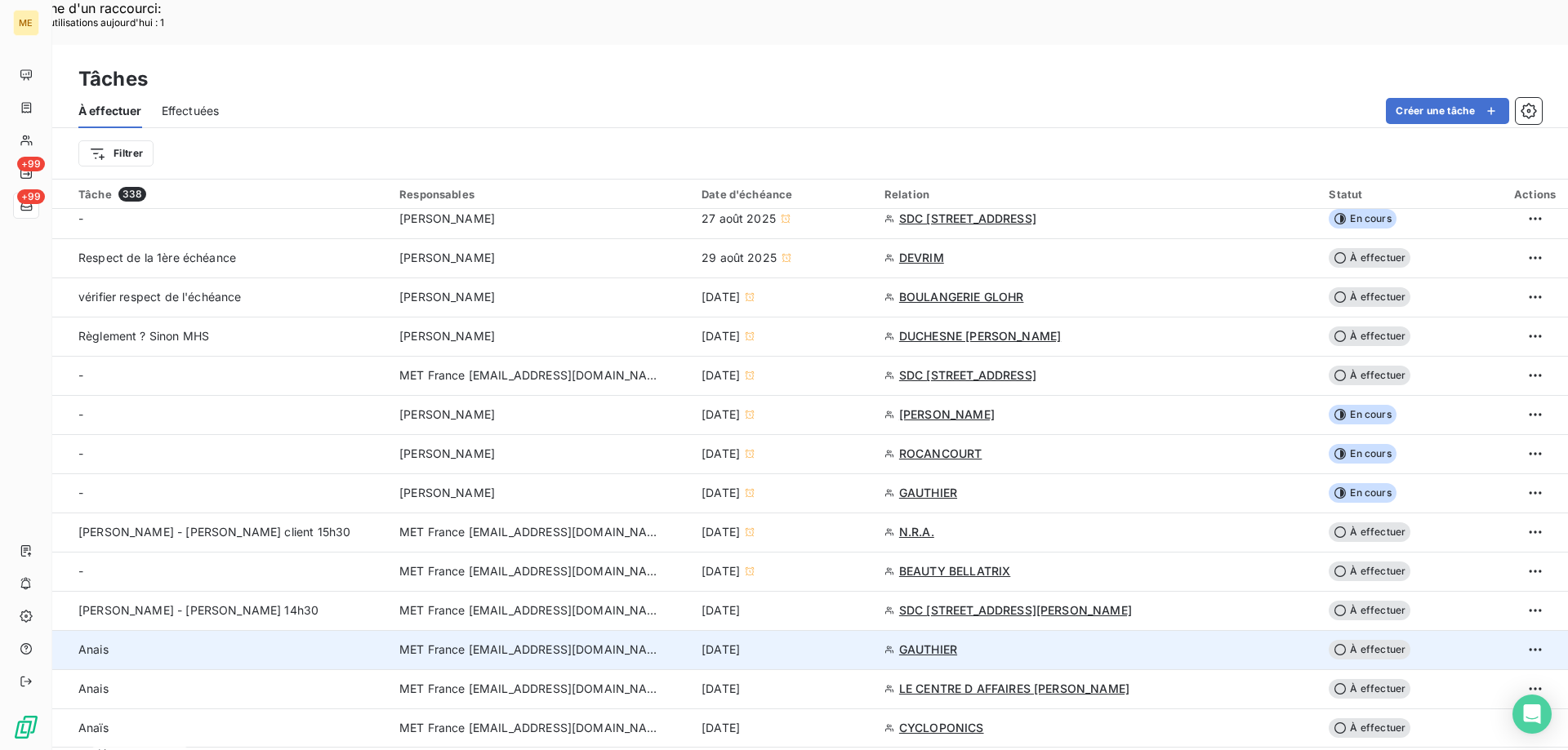
click at [844, 630] on td "12 sept. 2025" at bounding box center [783, 649] width 183 height 39
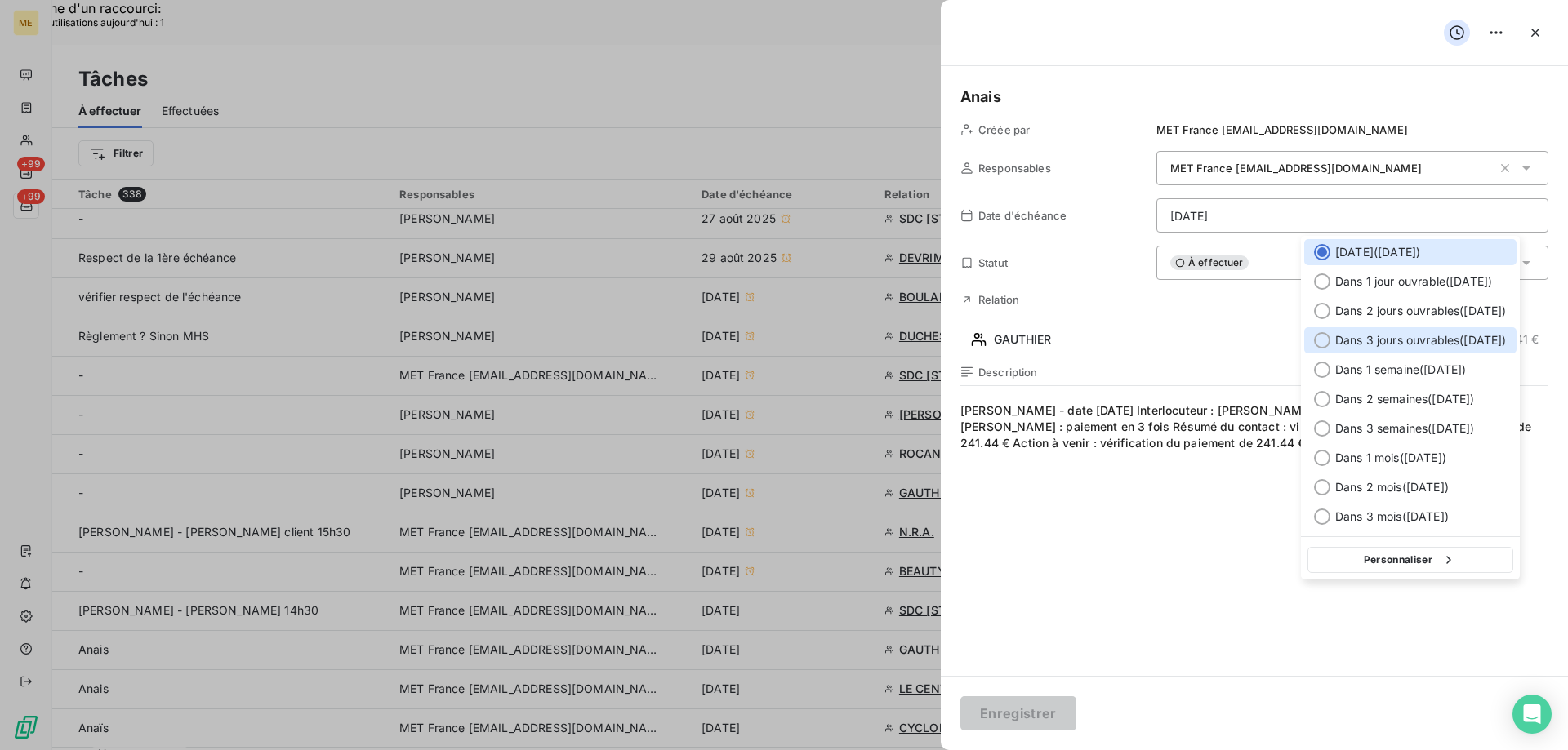
drag, startPoint x: 1423, startPoint y: 339, endPoint x: 1422, endPoint y: 359, distance: 20.0
click at [1424, 339] on span "Dans 3 jours ouvrables ( mercredi )" at bounding box center [1420, 340] width 171 height 17
type input "17/09/2025"
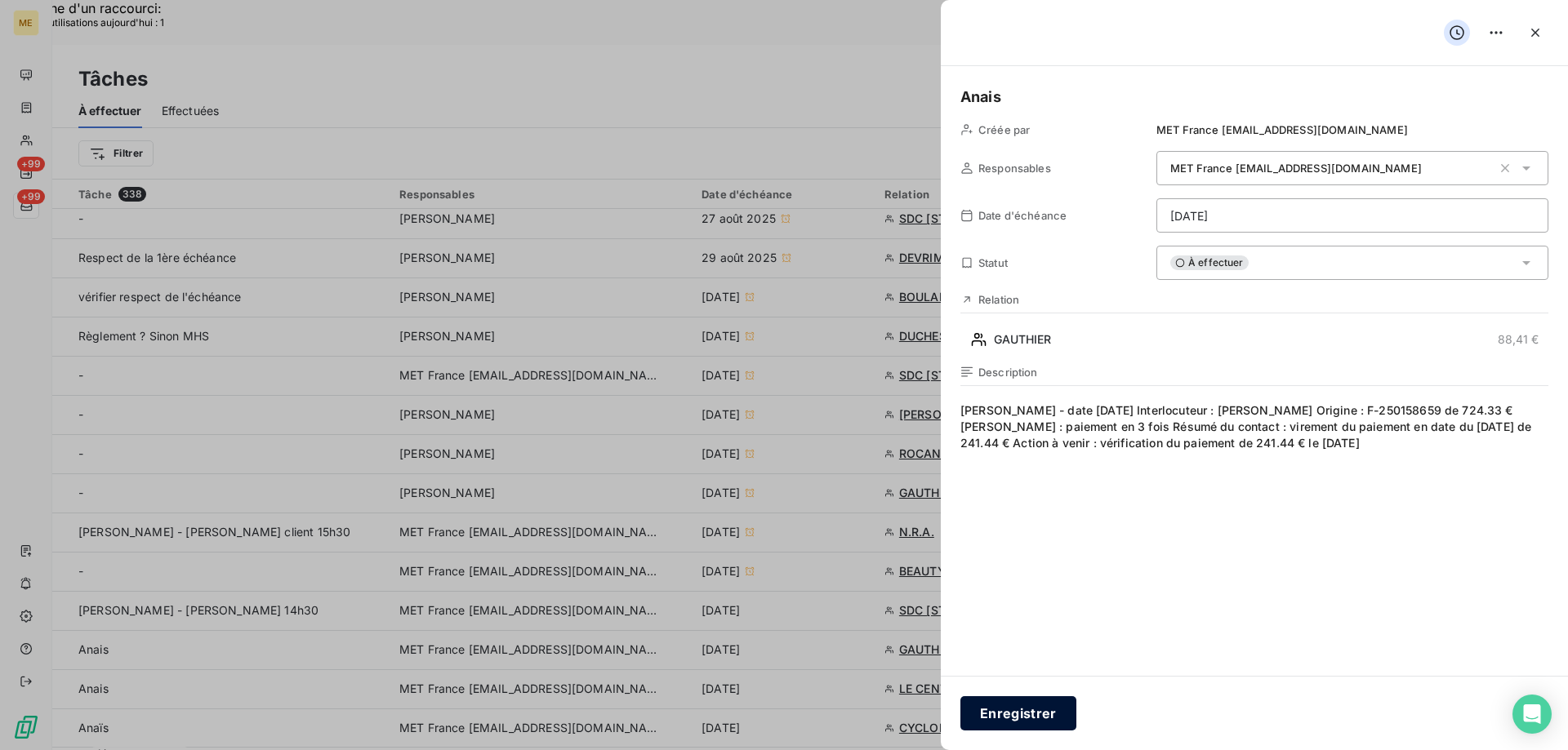
click at [1028, 716] on button "Enregistrer" at bounding box center [1018, 713] width 116 height 34
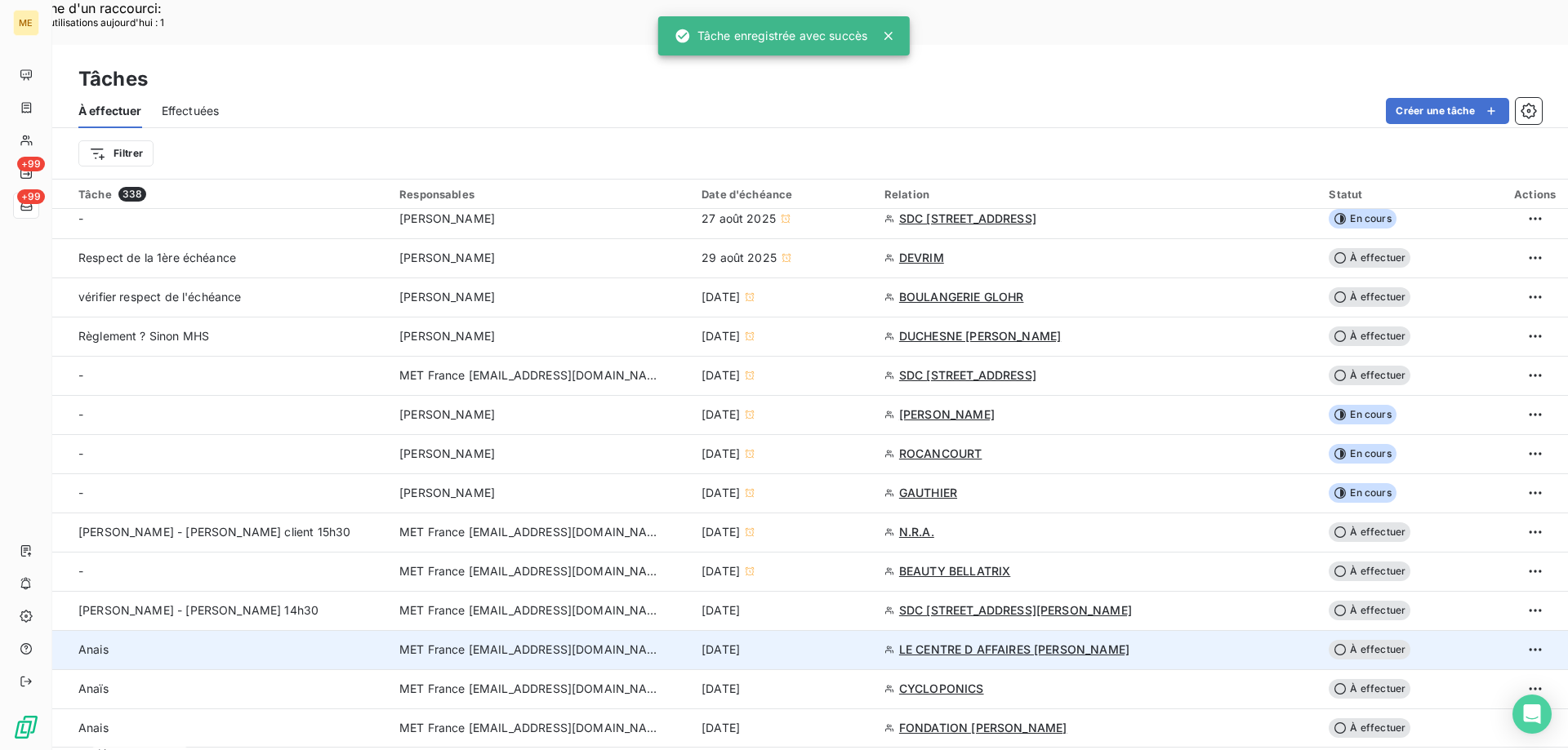
click at [864, 641] on div "12 sept. 2025" at bounding box center [783, 649] width 163 height 17
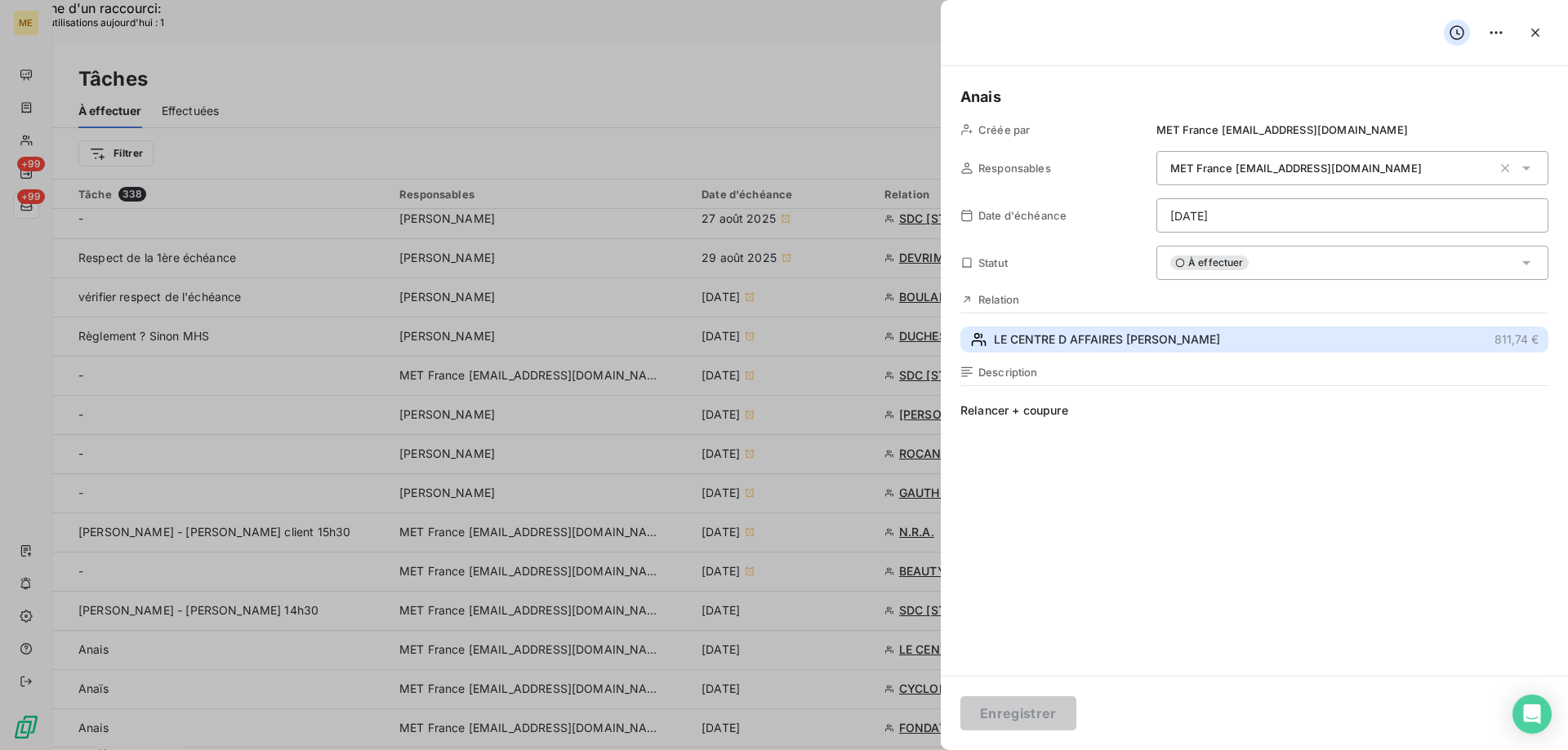
click at [1112, 345] on span "LE CENTRE D AFFAIRES BENOIT" at bounding box center [1106, 339] width 226 height 17
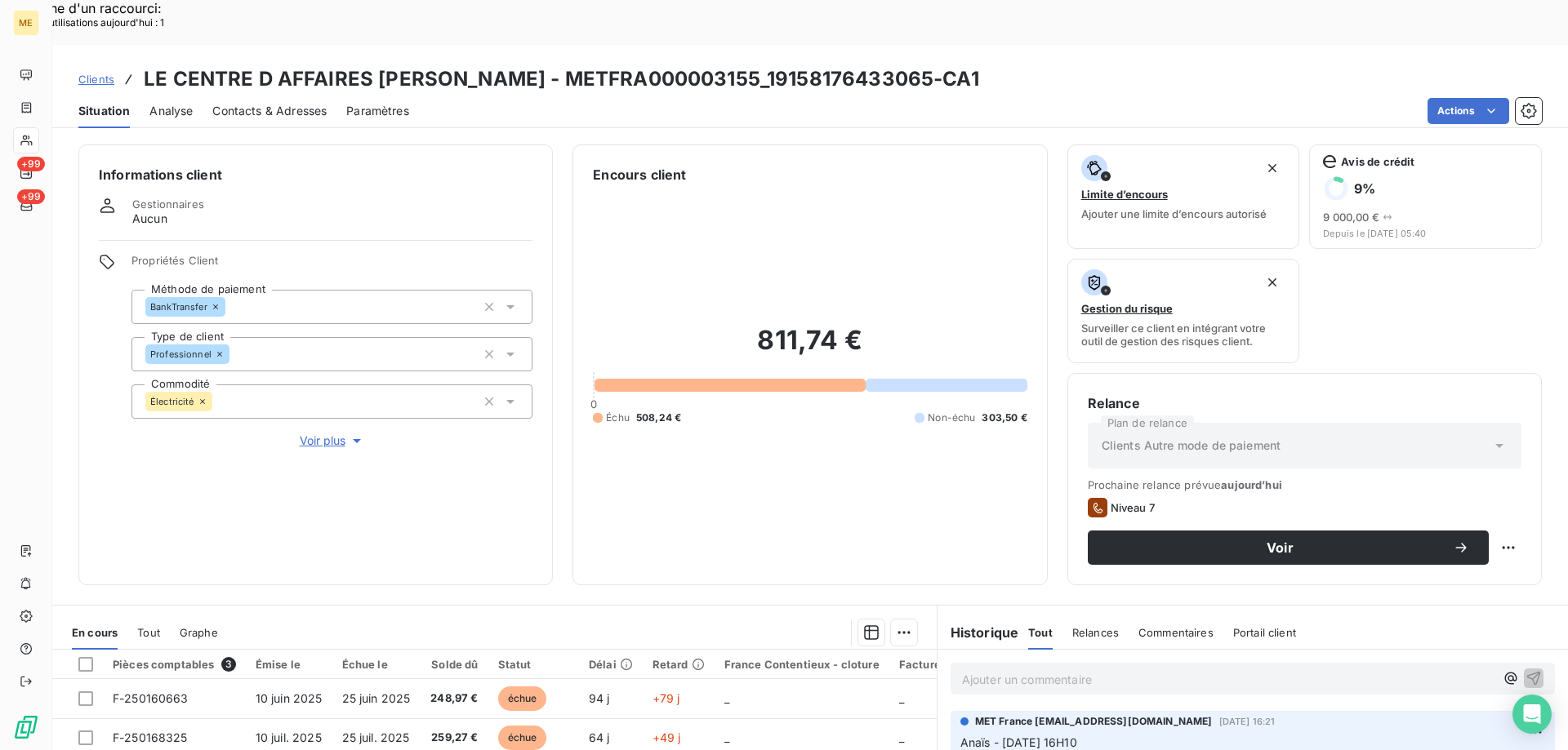
scroll to position [218, 0]
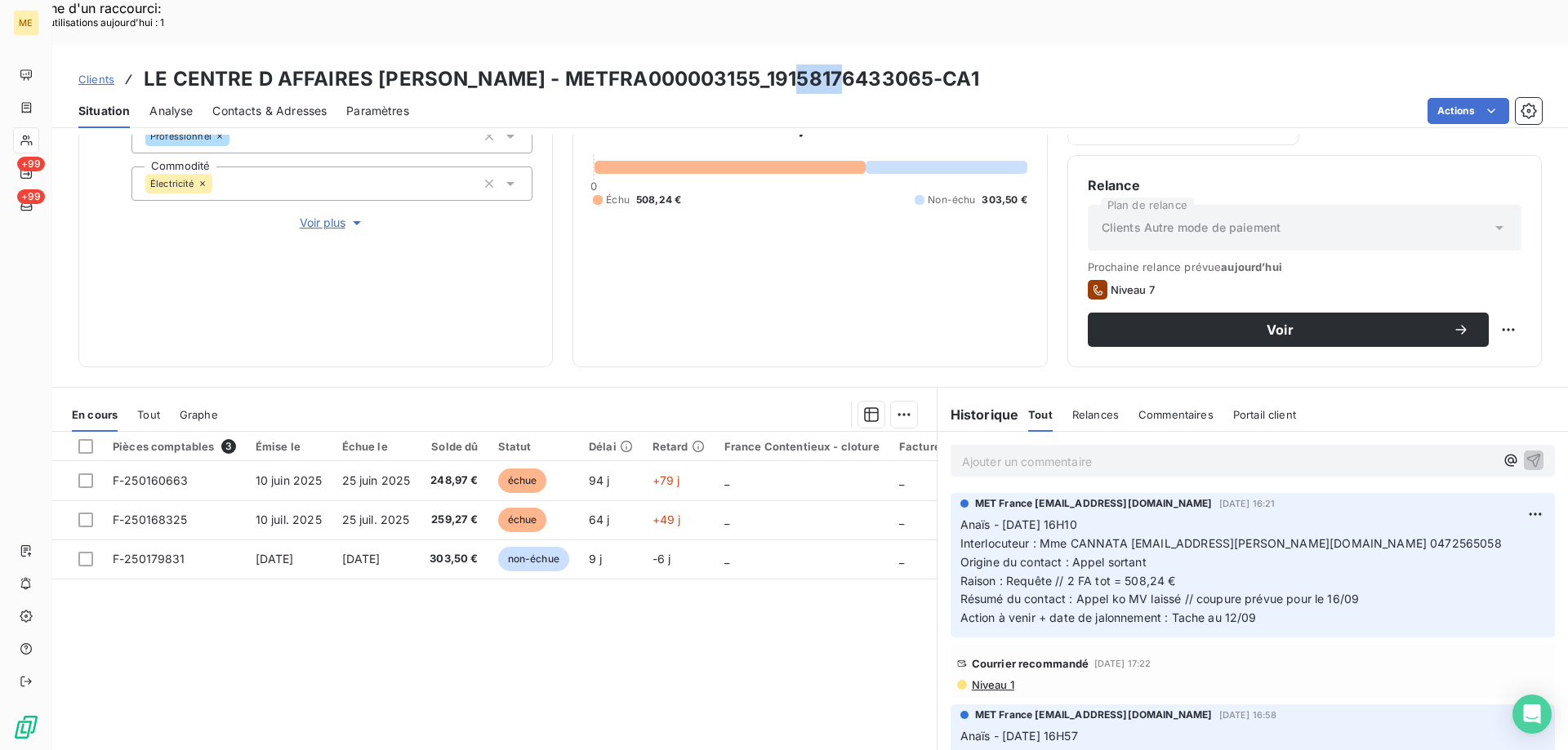
drag, startPoint x: 836, startPoint y: 32, endPoint x: 784, endPoint y: 38, distance: 52.3
click at [784, 65] on h3 "LE CENTRE D AFFAIRES BENOIT - METFRA000003155_19158176433065-CA1" at bounding box center [562, 79] width 835 height 29
drag, startPoint x: 762, startPoint y: 42, endPoint x: 717, endPoint y: 36, distance: 45.4
click at [762, 65] on h3 "LE CENTRE D AFFAIRES BENOIT - METFRA000003155_19158176433065-CA1" at bounding box center [562, 79] width 835 height 29
drag, startPoint x: 672, startPoint y: 31, endPoint x: 830, endPoint y: 39, distance: 158.2
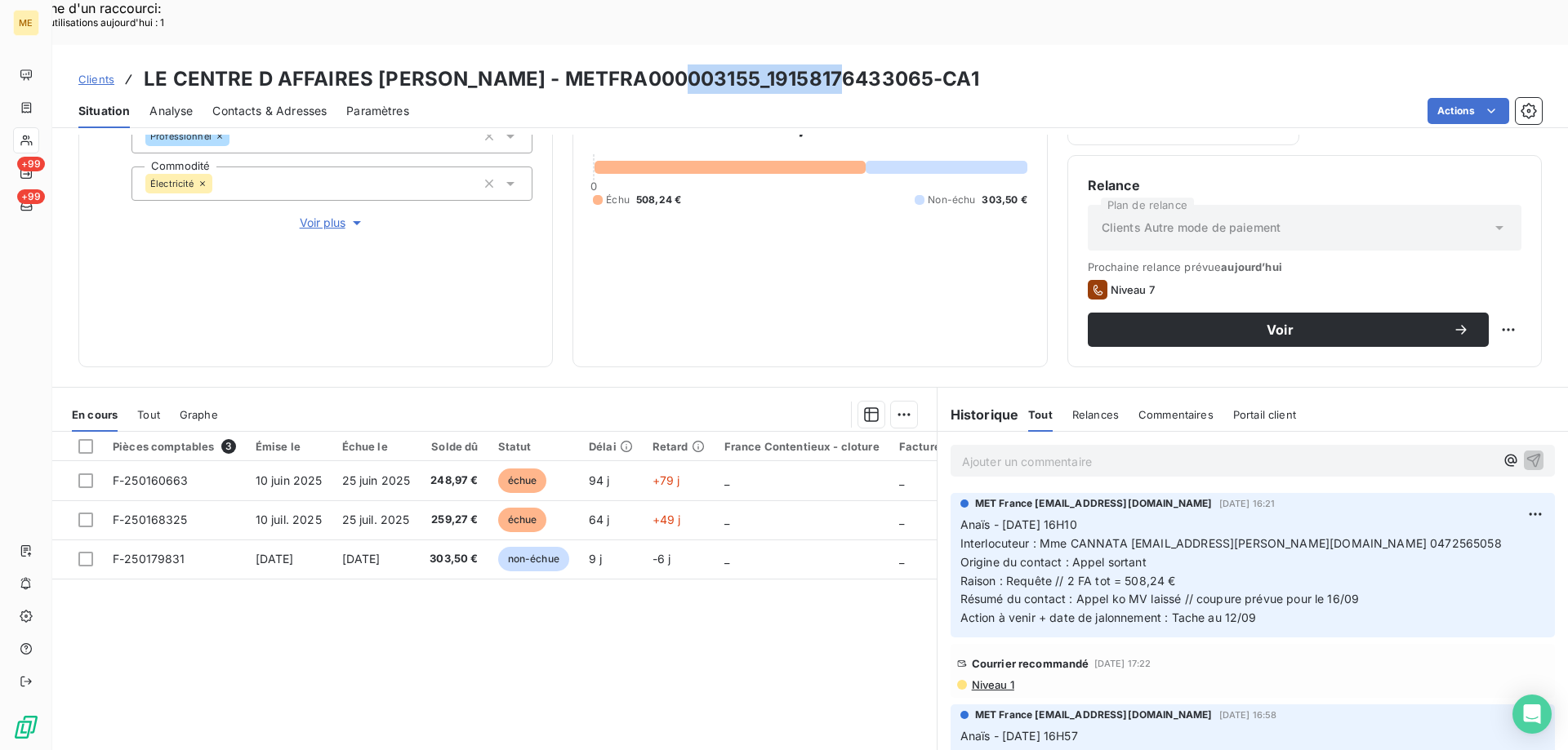
click at [830, 65] on h3 "LE CENTRE D AFFAIRES BENOIT - METFRA000003155_19158176433065-CA1" at bounding box center [562, 79] width 835 height 29
click at [815, 241] on div "811,74 € 0 Échu 508,24 € Non-échu 303,50 €" at bounding box center [810, 157] width 433 height 381
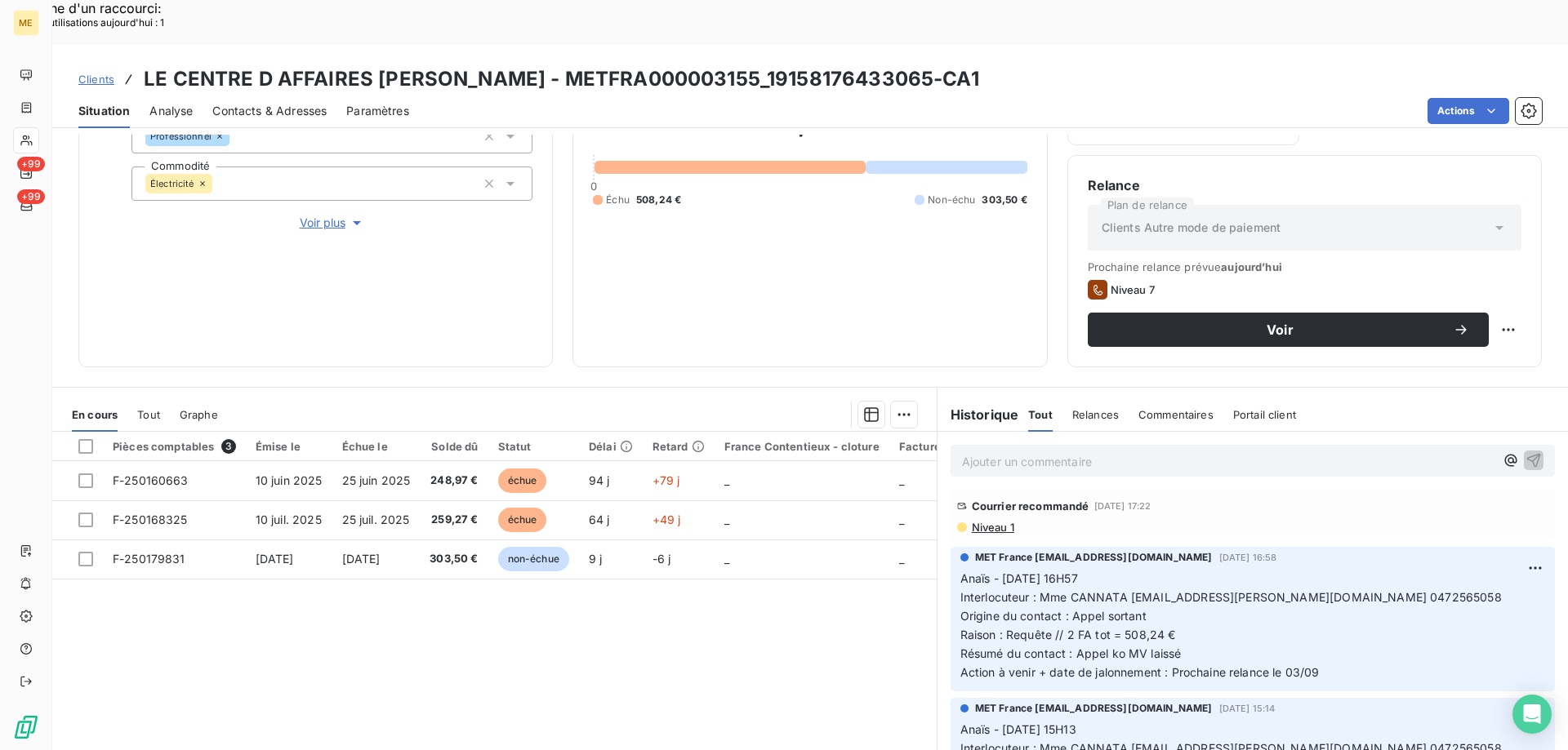
scroll to position [163, 0]
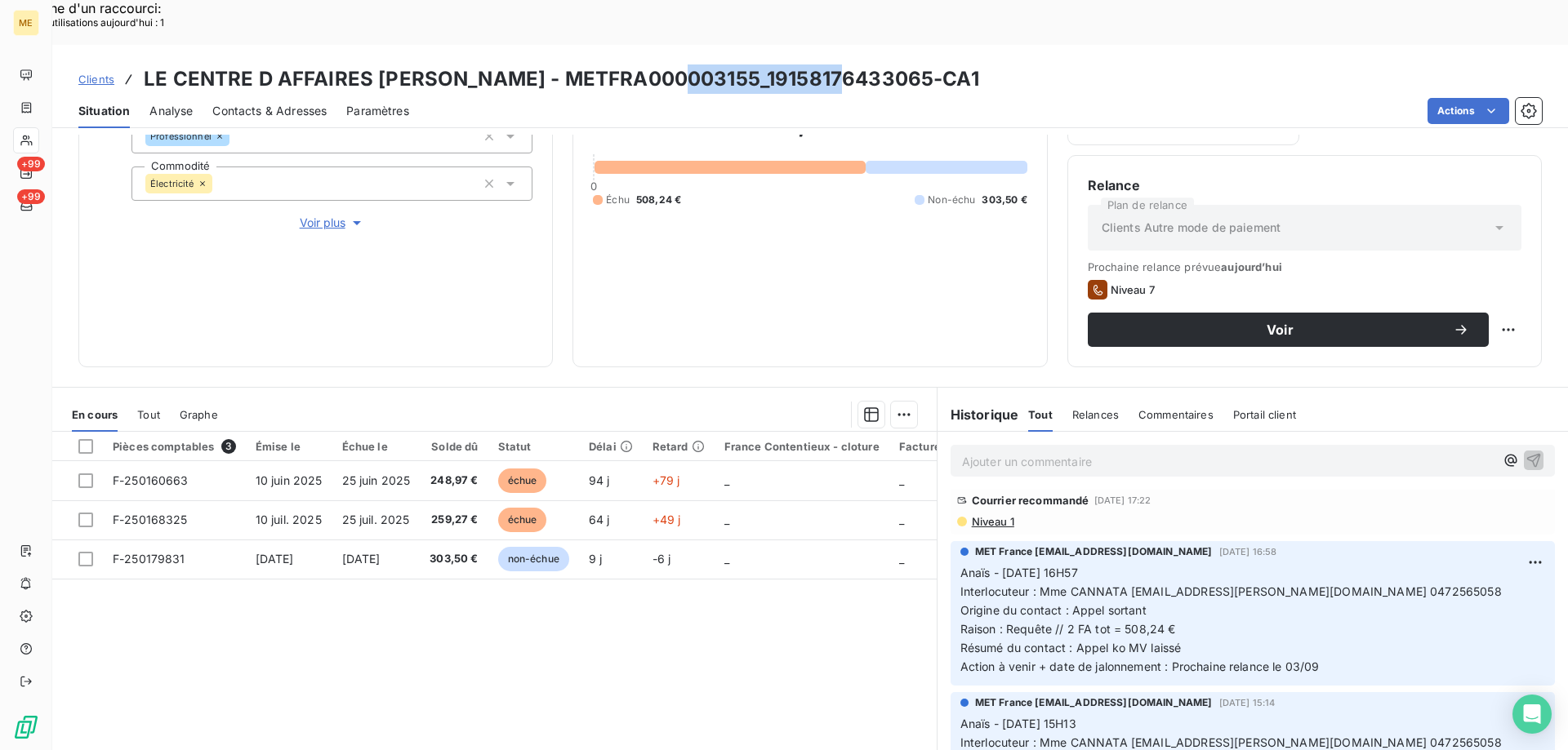
drag, startPoint x: 837, startPoint y: 35, endPoint x: 672, endPoint y: 36, distance: 165.0
click at [672, 65] on h3 "LE CENTRE D AFFAIRES BENOIT - METFRA000003155_19158176433065-CA1" at bounding box center [562, 79] width 835 height 29
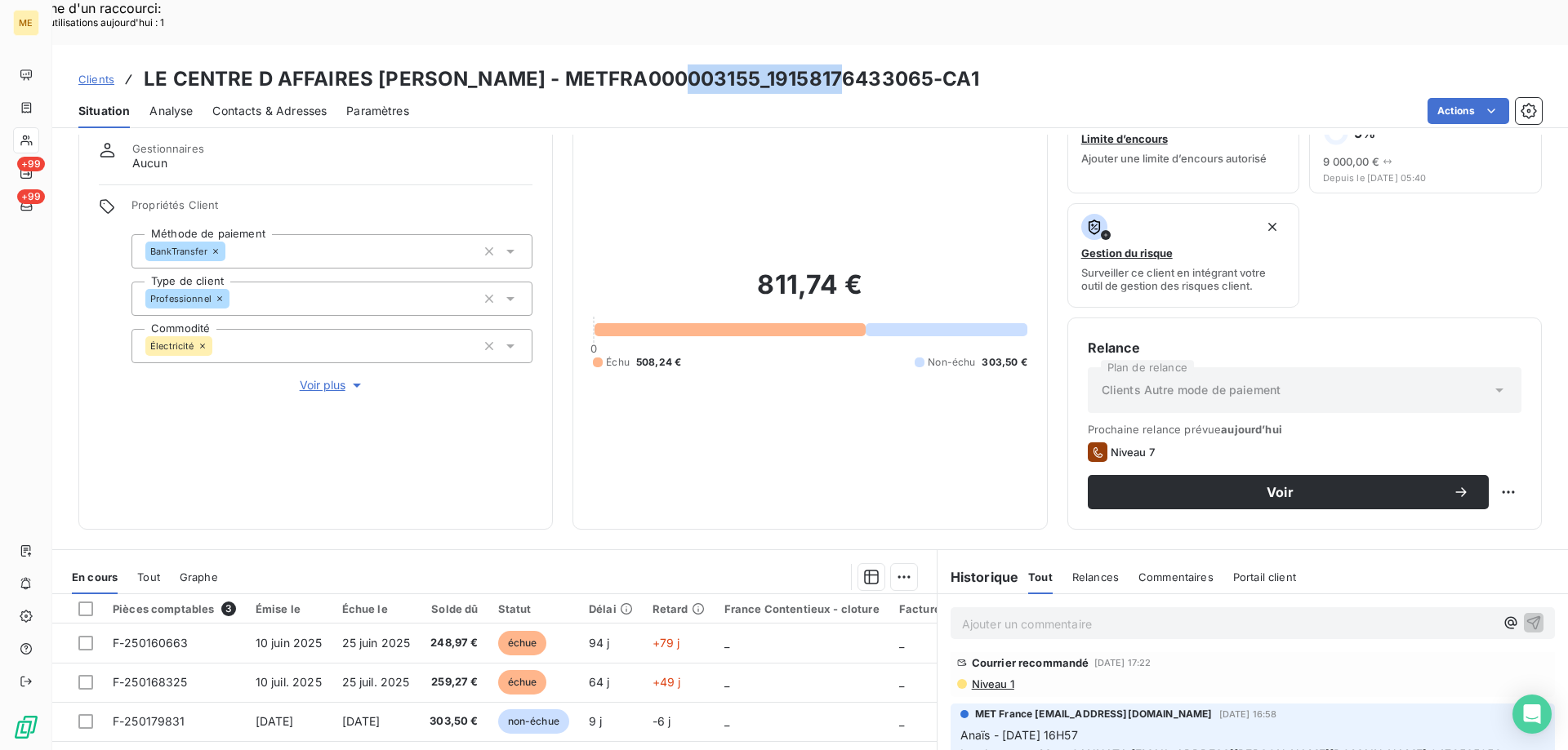
scroll to position [54, 0]
drag, startPoint x: 667, startPoint y: 311, endPoint x: 633, endPoint y: 309, distance: 34.1
click at [636, 356] on span "508,24 €" at bounding box center [658, 363] width 45 height 15
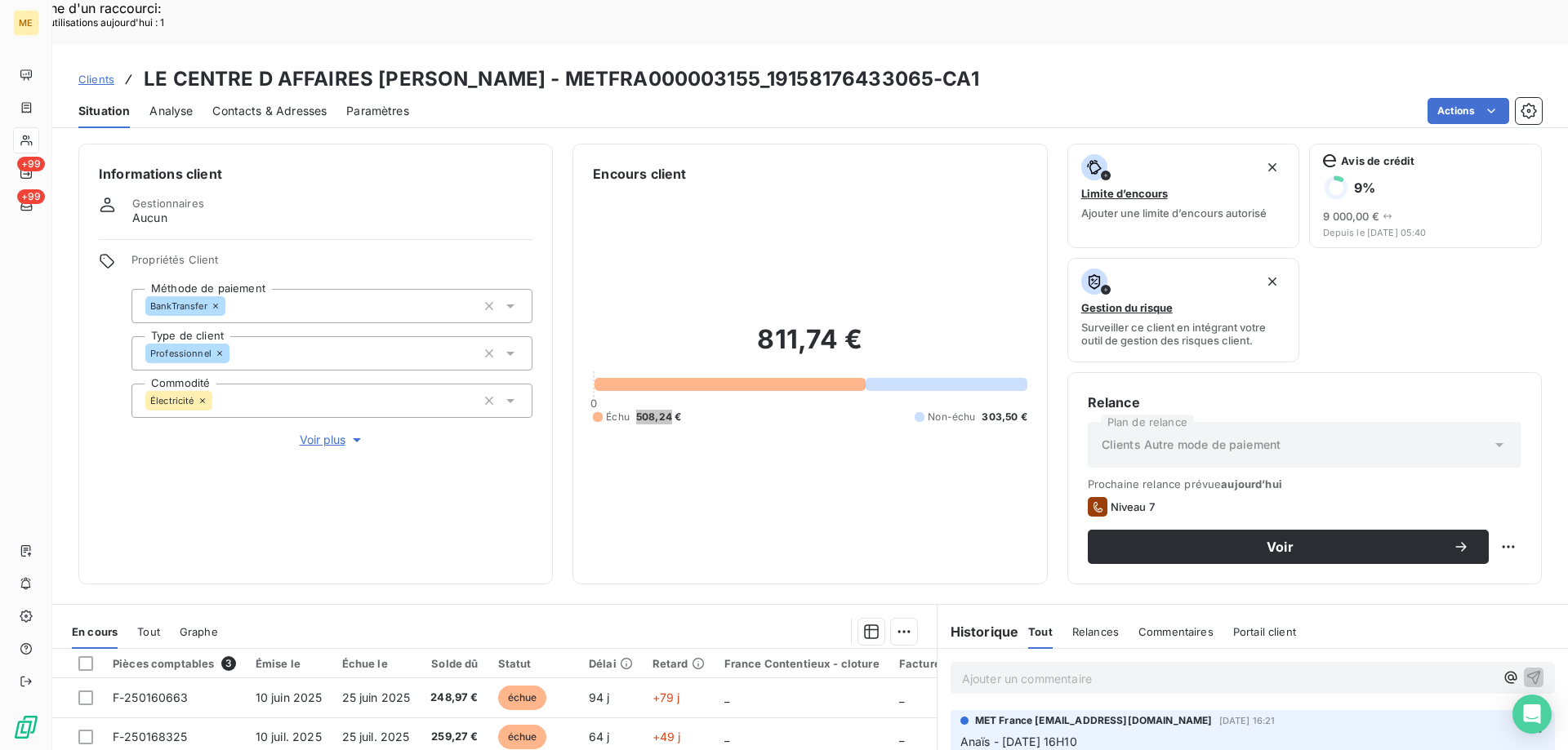
scroll to position [0, 0]
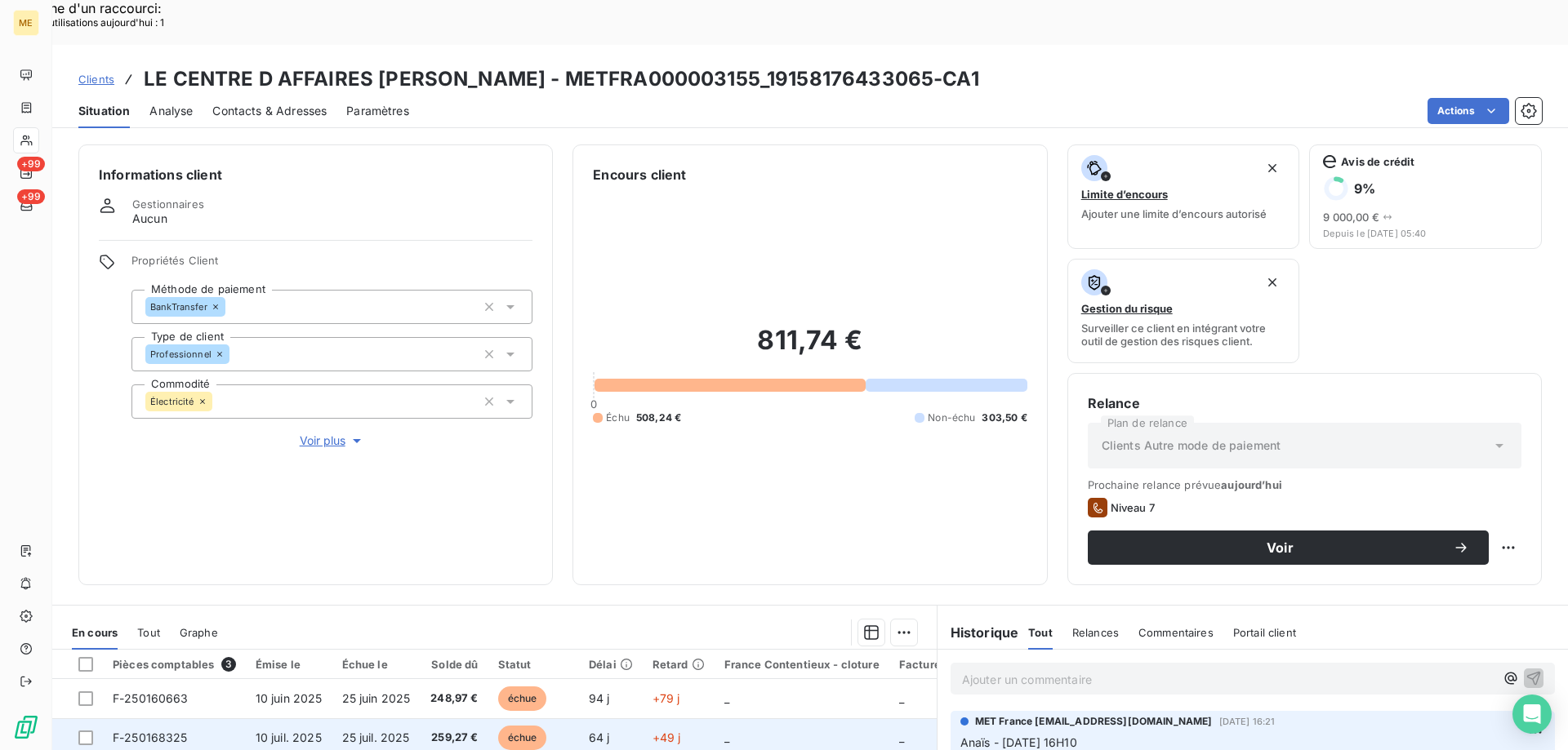
click at [783, 718] on td "_" at bounding box center [801, 738] width 175 height 39
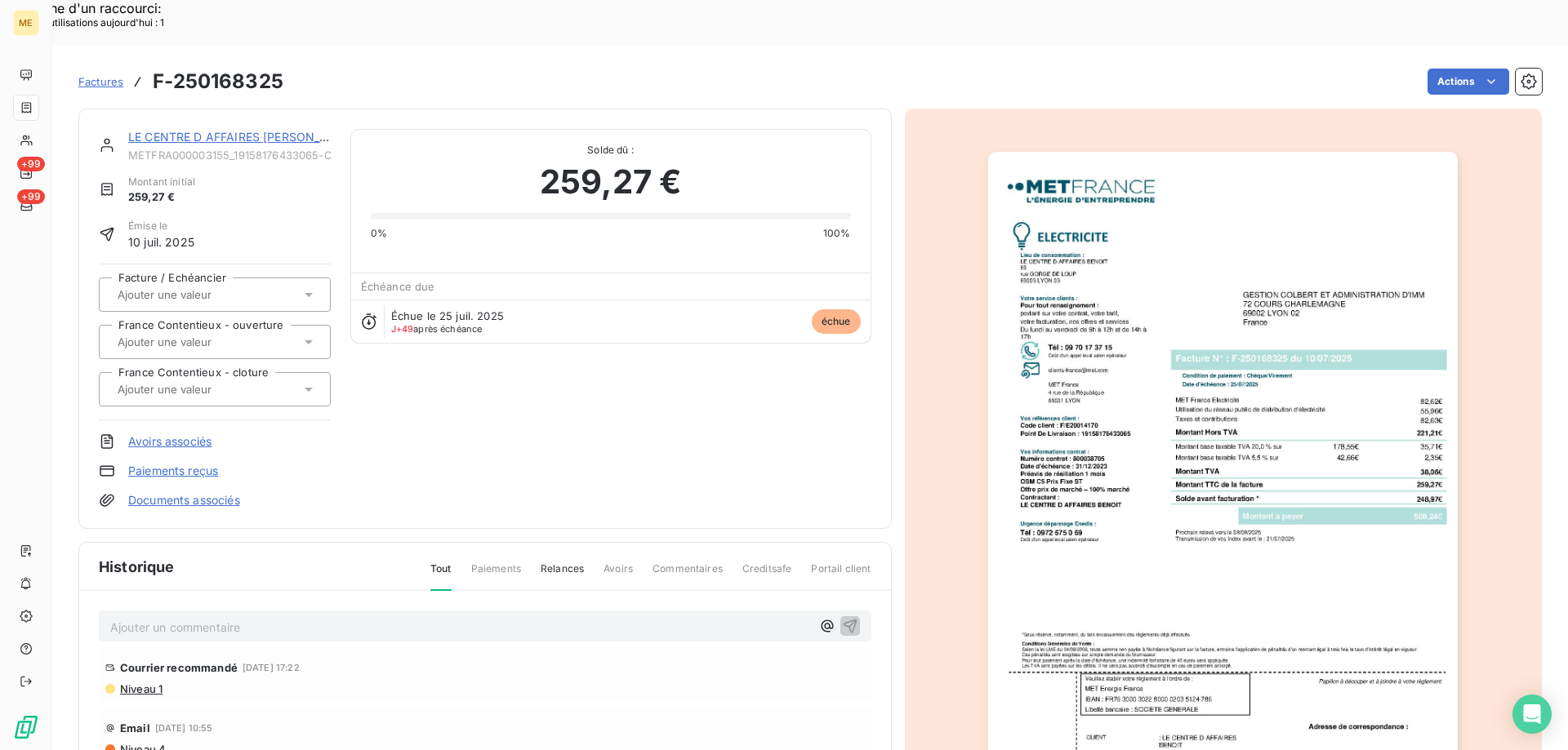
click at [1210, 441] on img "button" at bounding box center [1222, 483] width 469 height 664
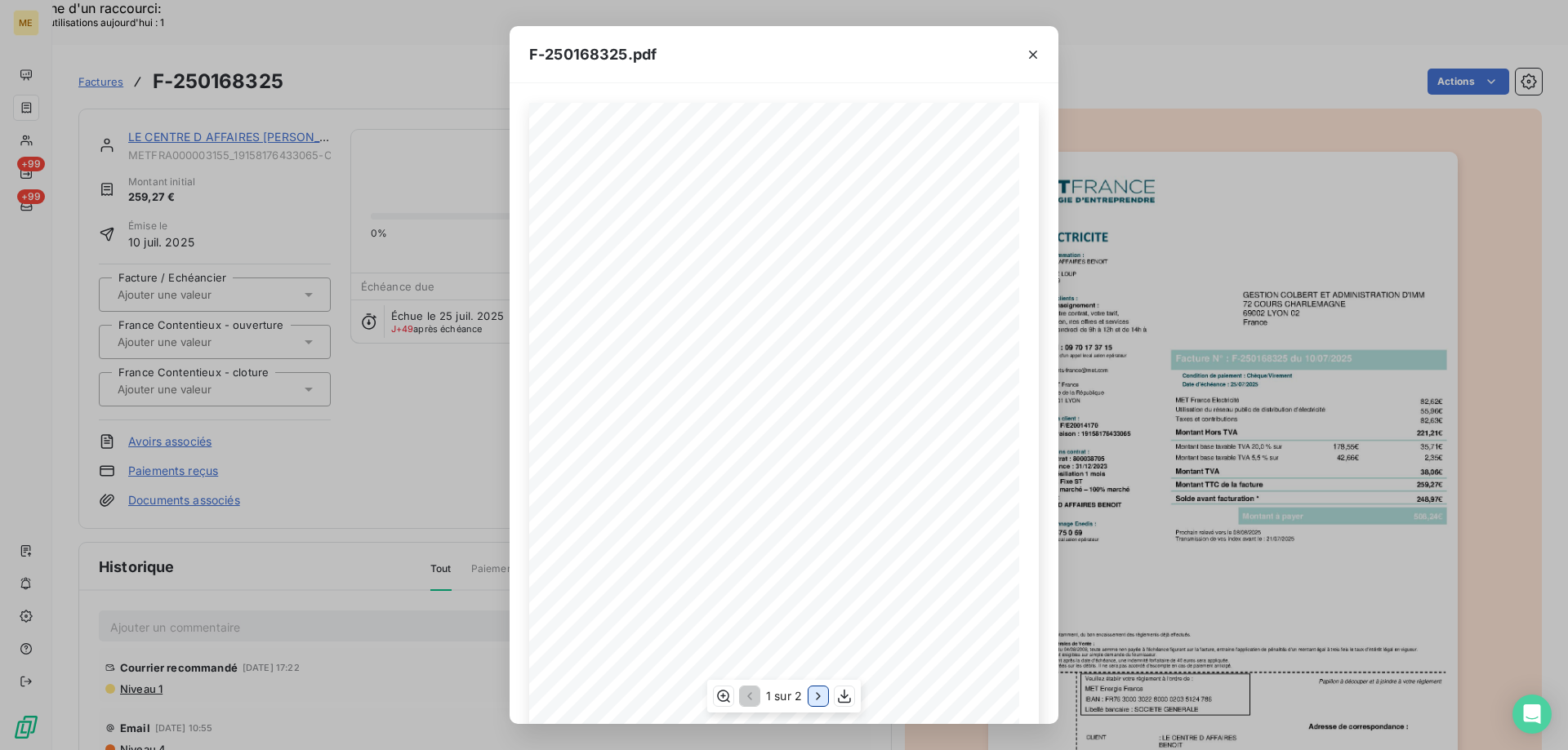
click at [817, 697] on icon "button" at bounding box center [818, 696] width 17 height 17
click at [1026, 56] on icon "button" at bounding box center [1033, 54] width 17 height 17
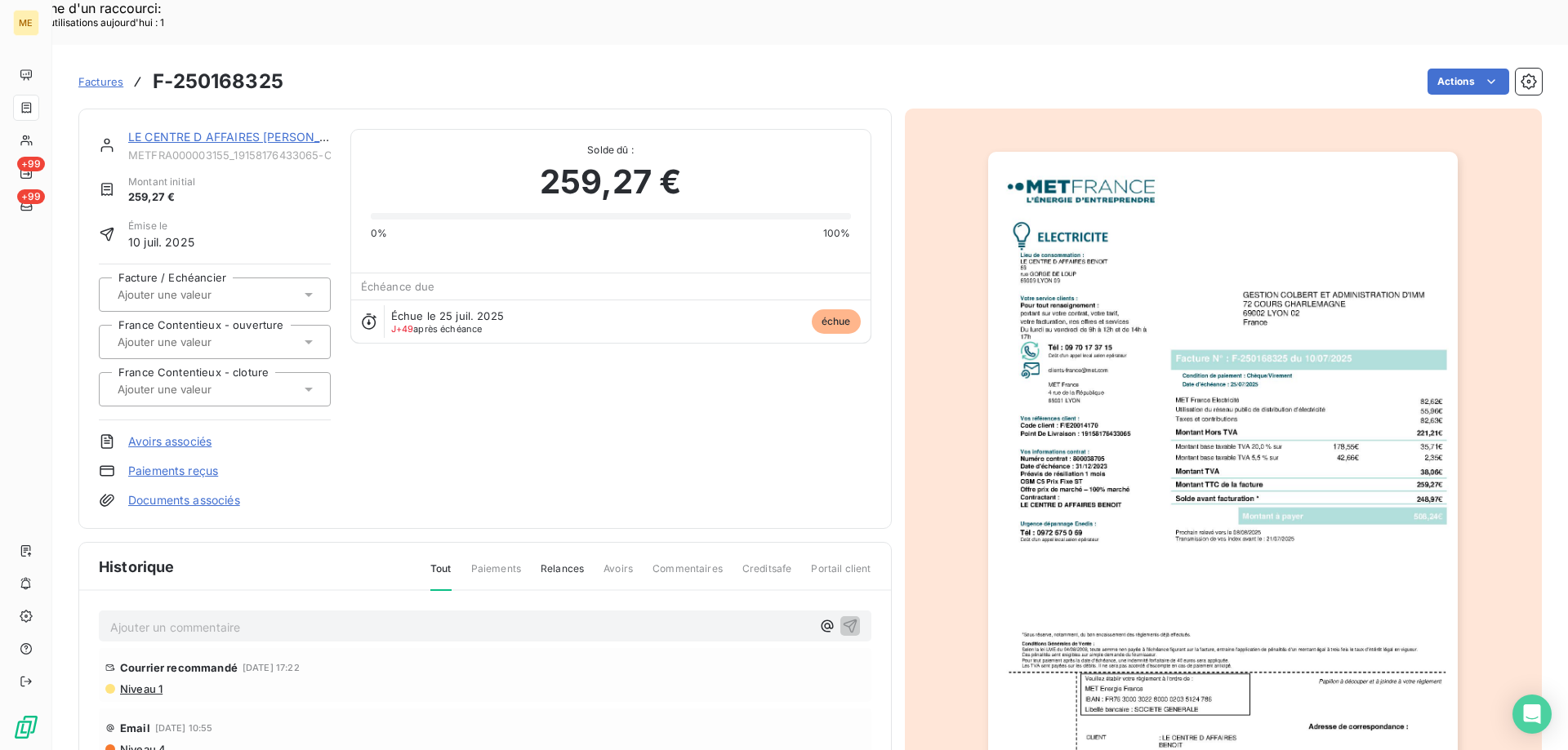
click at [235, 130] on link "LE CENTRE D AFFAIRES BENOIT" at bounding box center [243, 137] width 230 height 14
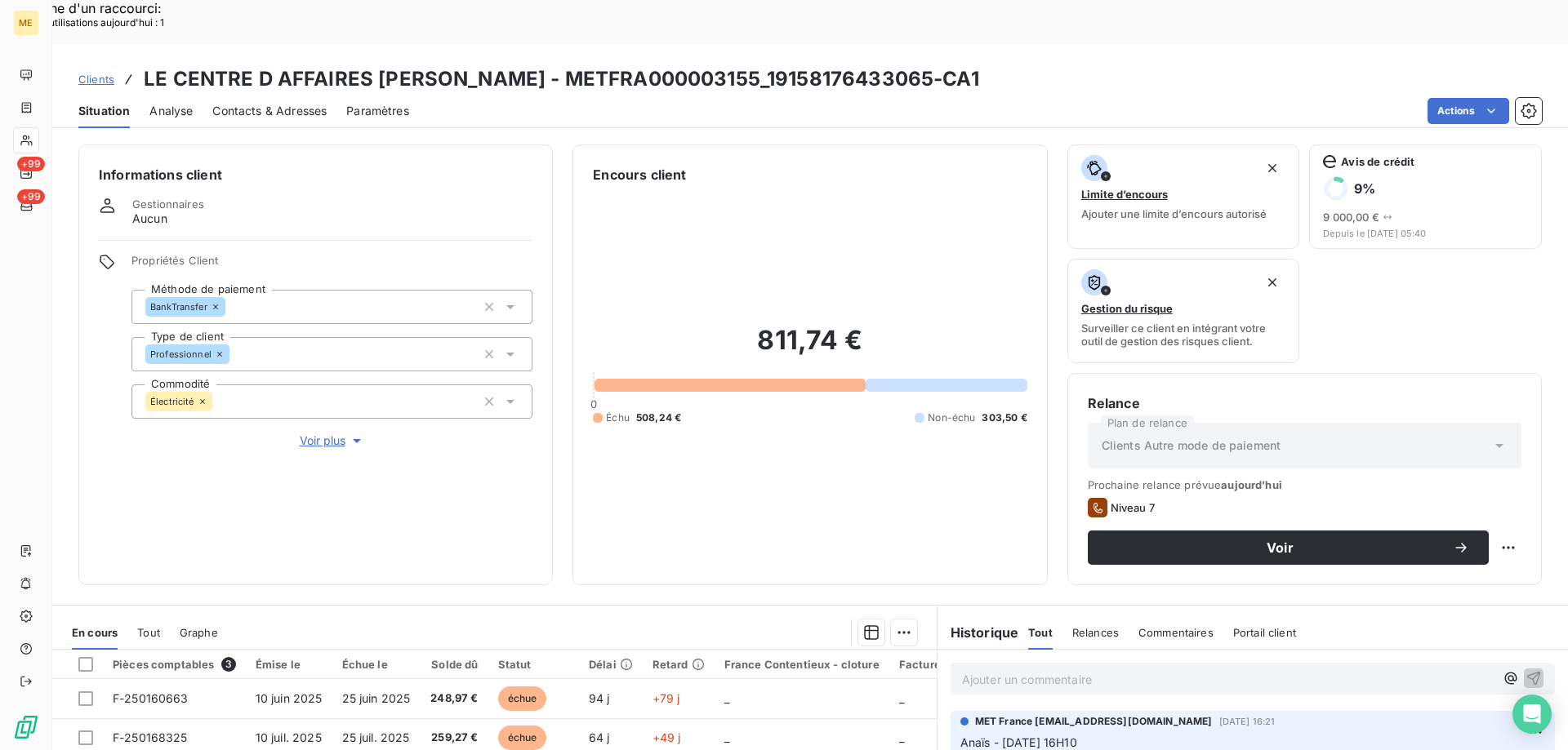
click at [292, 103] on span "Contacts & Adresses" at bounding box center [269, 111] width 114 height 17
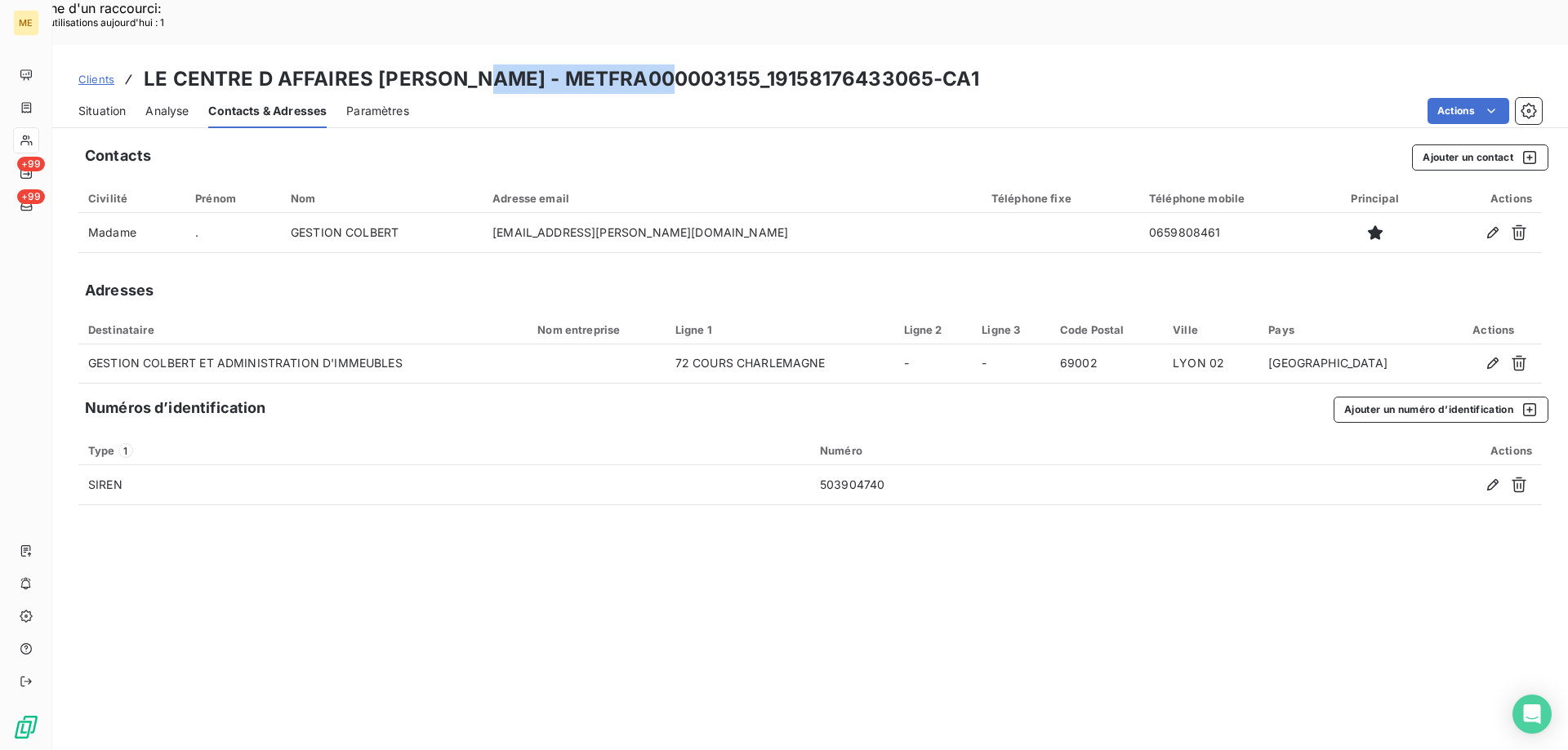
drag, startPoint x: 664, startPoint y: 32, endPoint x: 468, endPoint y: 35, distance: 196.0
click at [468, 65] on h3 "LE CENTRE D AFFAIRES BENOIT - METFRA000003155_19158176433065-CA1" at bounding box center [562, 79] width 835 height 29
drag, startPoint x: 832, startPoint y: 31, endPoint x: 669, endPoint y: 40, distance: 163.2
click at [669, 65] on h3 "LE CENTRE D AFFAIRES BENOIT - METFRA000003155_19158176433065-CA1" at bounding box center [562, 79] width 835 height 29
click at [105, 103] on span "Situation" at bounding box center [102, 111] width 47 height 17
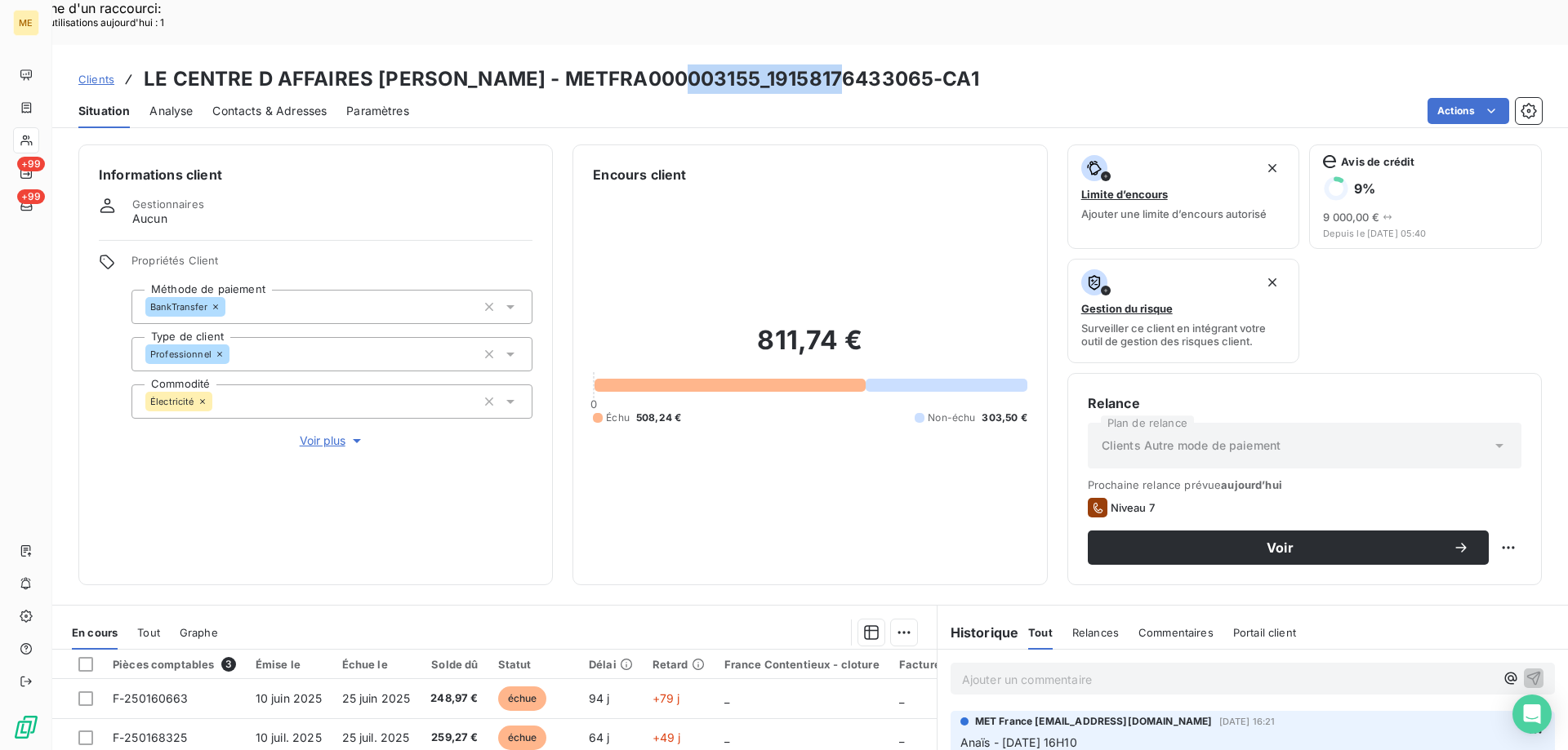
scroll to position [218, 0]
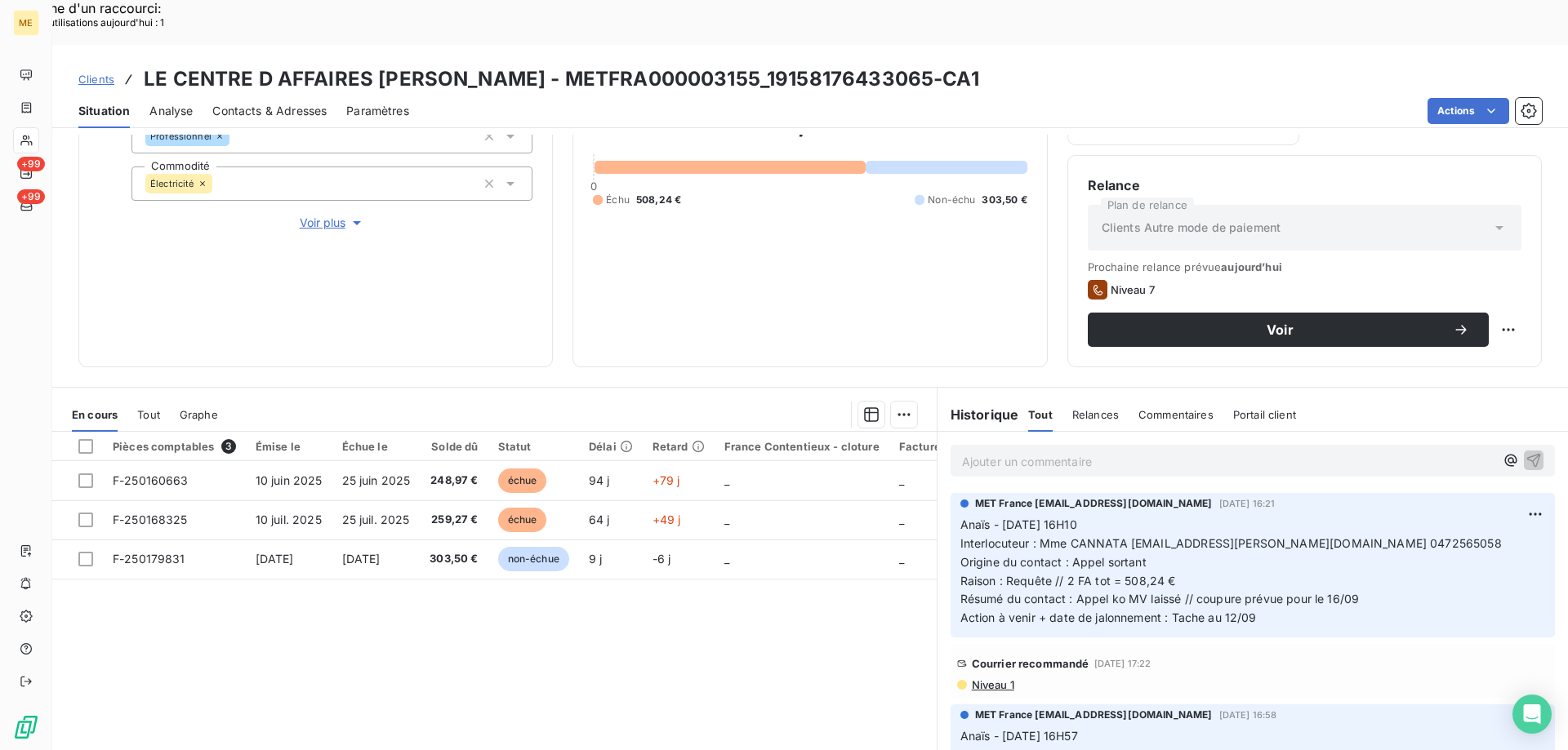
click at [1216, 452] on p "Ajouter un commentaire ﻿" at bounding box center [1228, 461] width 533 height 20
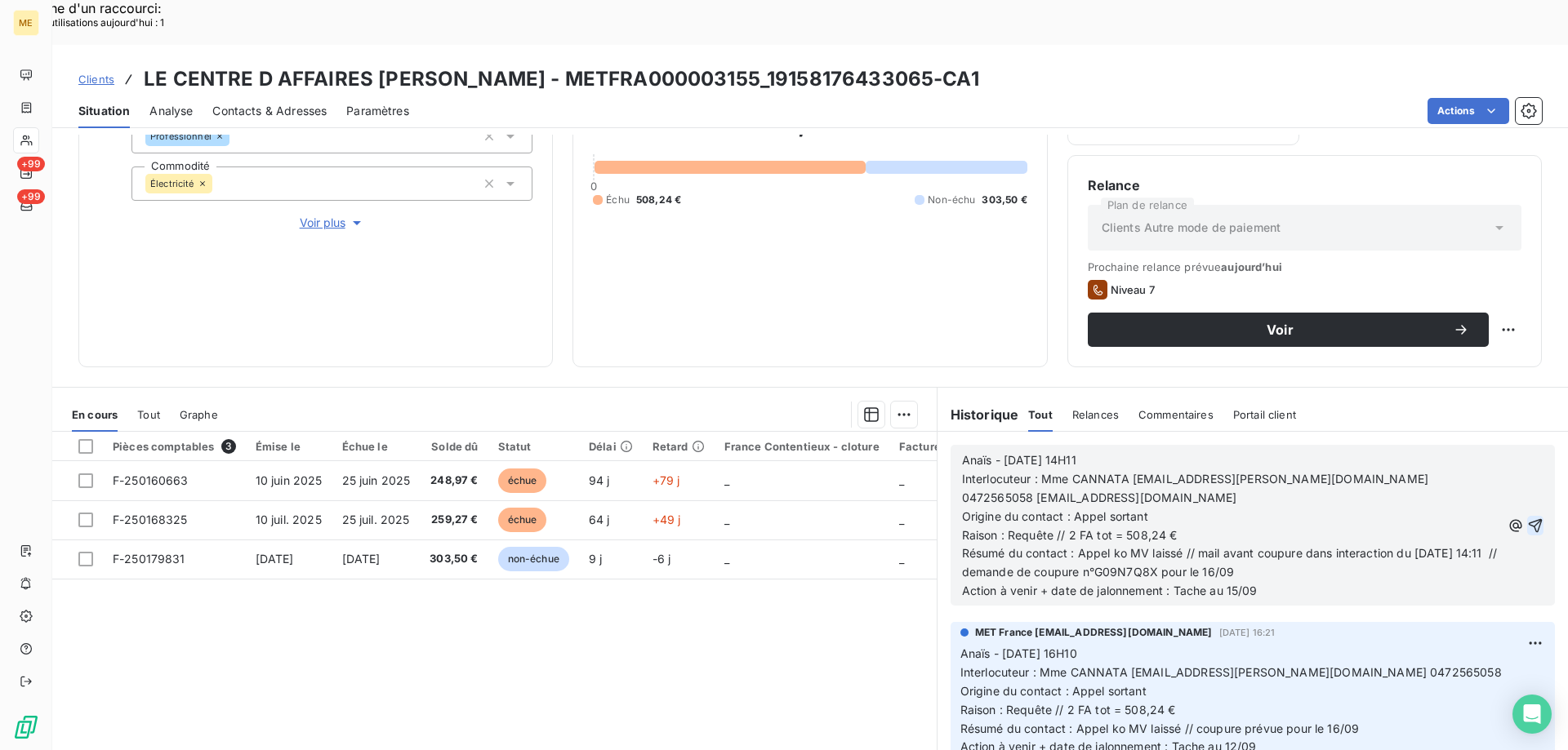
drag, startPoint x: 1516, startPoint y: 478, endPoint x: 1504, endPoint y: 427, distance: 52.4
click at [1527, 518] on icon "button" at bounding box center [1535, 525] width 17 height 17
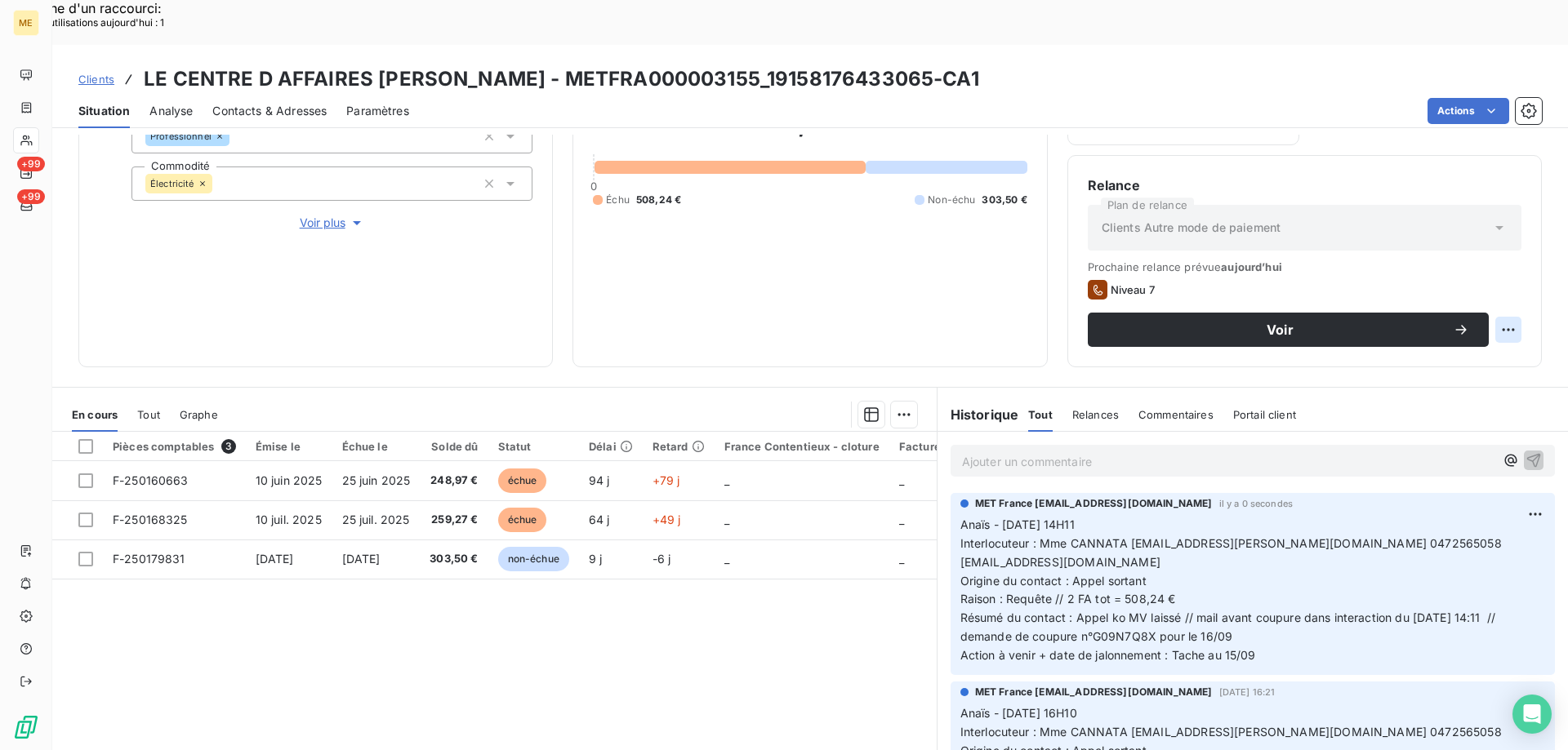
click at [1482, 332] on div "Replanifier cette action" at bounding box center [1428, 321] width 147 height 26
select select "8"
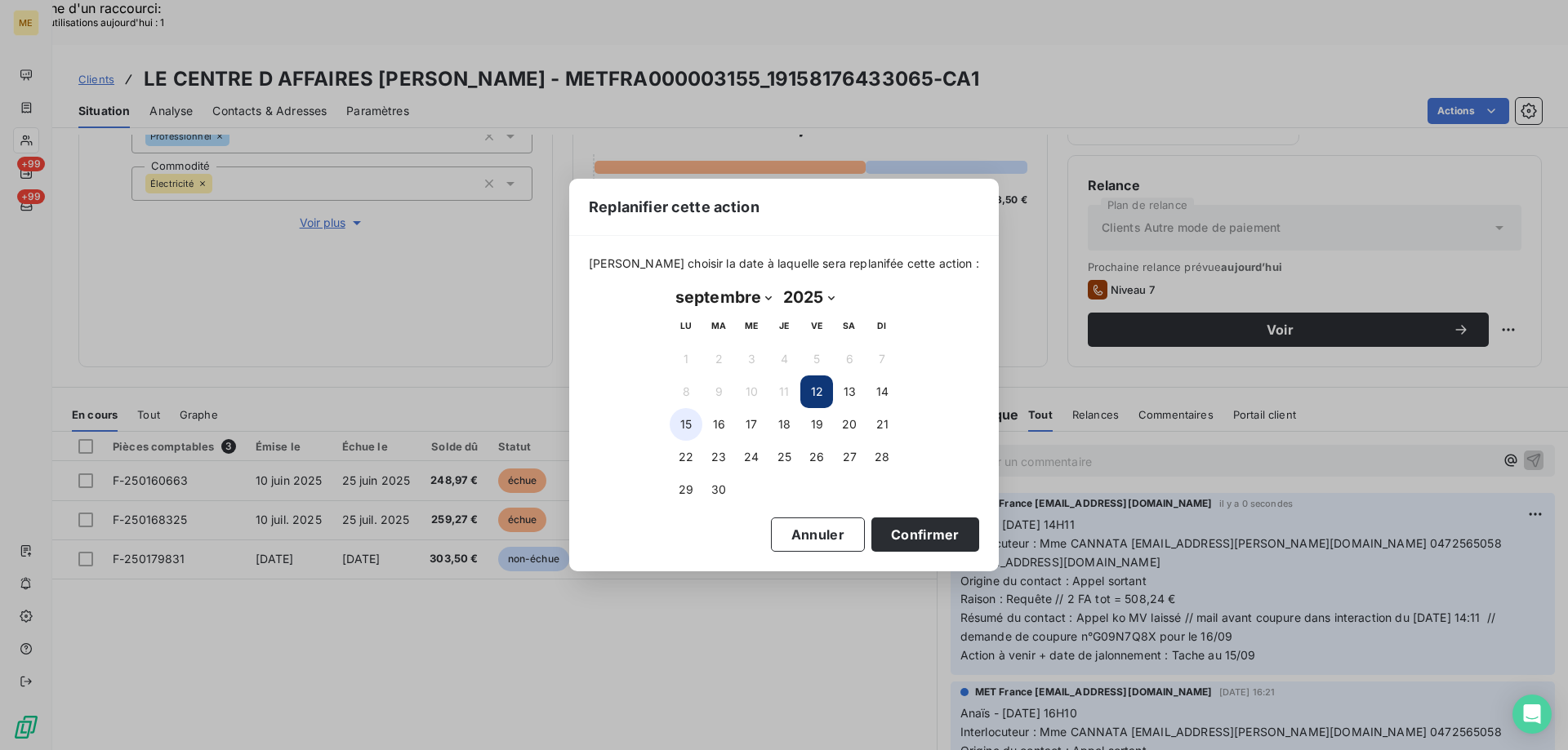
click at [686, 427] on button "15" at bounding box center [685, 424] width 32 height 32
click at [717, 430] on button "16" at bounding box center [718, 424] width 32 height 32
click at [913, 535] on button "Confirmer" at bounding box center [925, 534] width 108 height 34
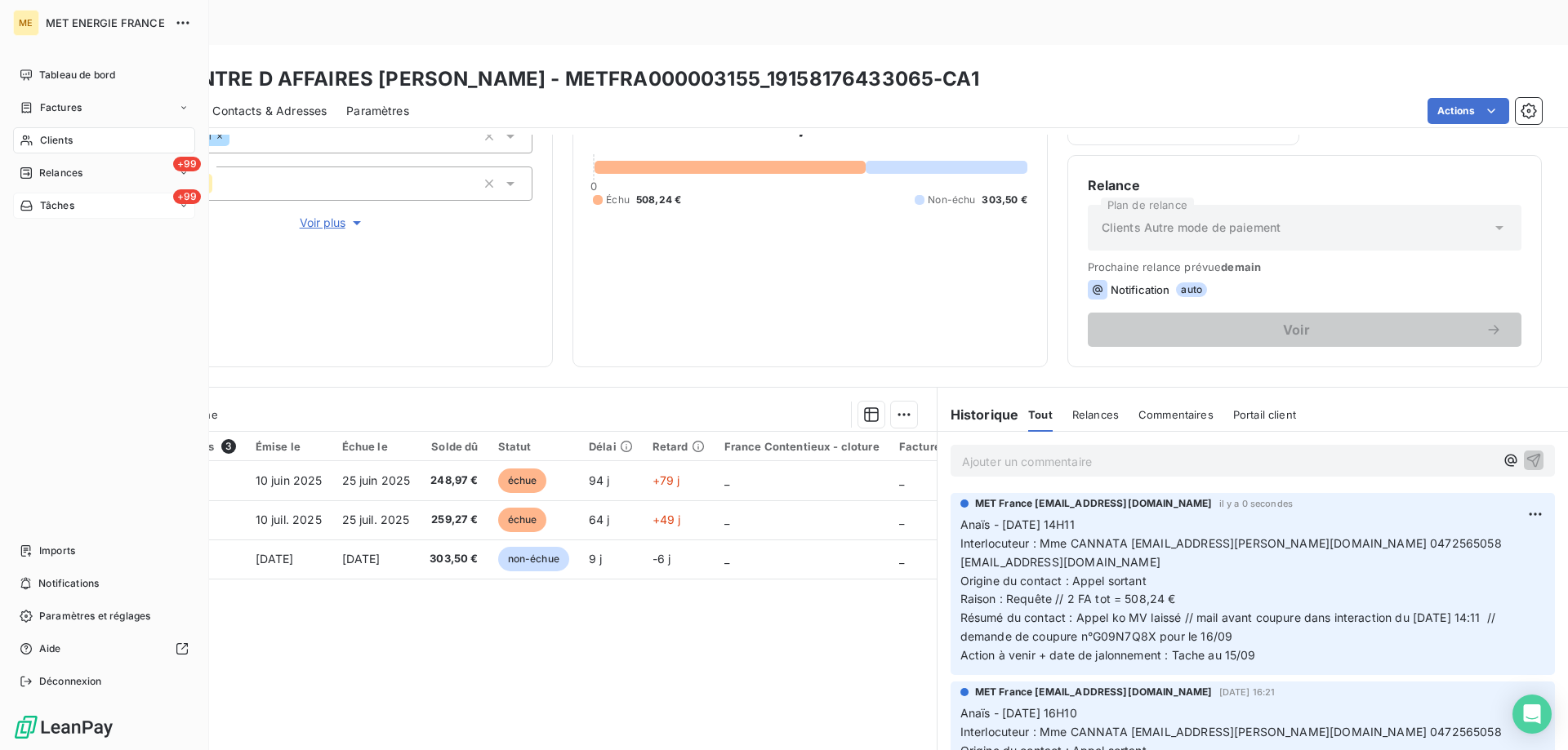
click at [34, 204] on div "Tâches" at bounding box center [47, 205] width 54 height 15
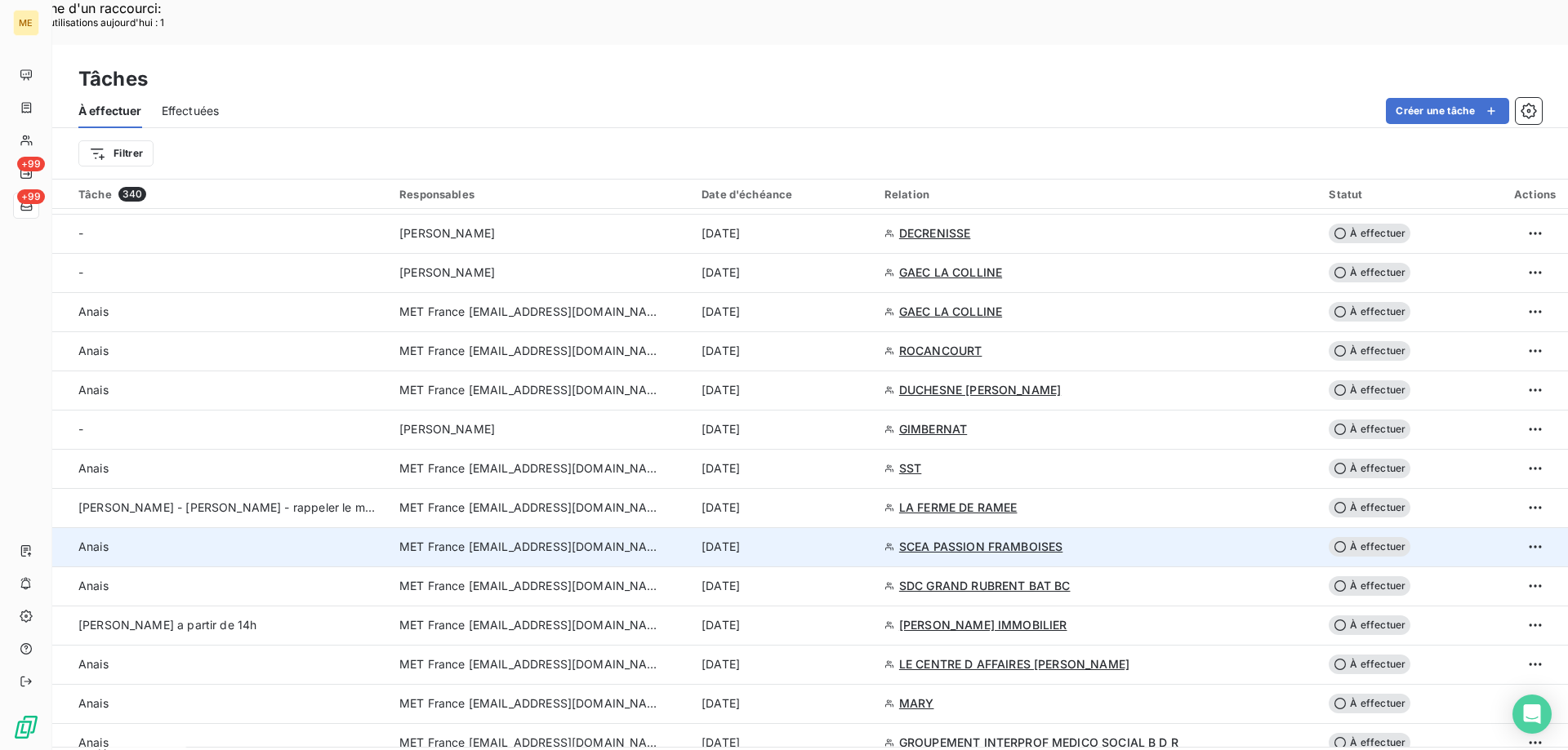
scroll to position [980, 0]
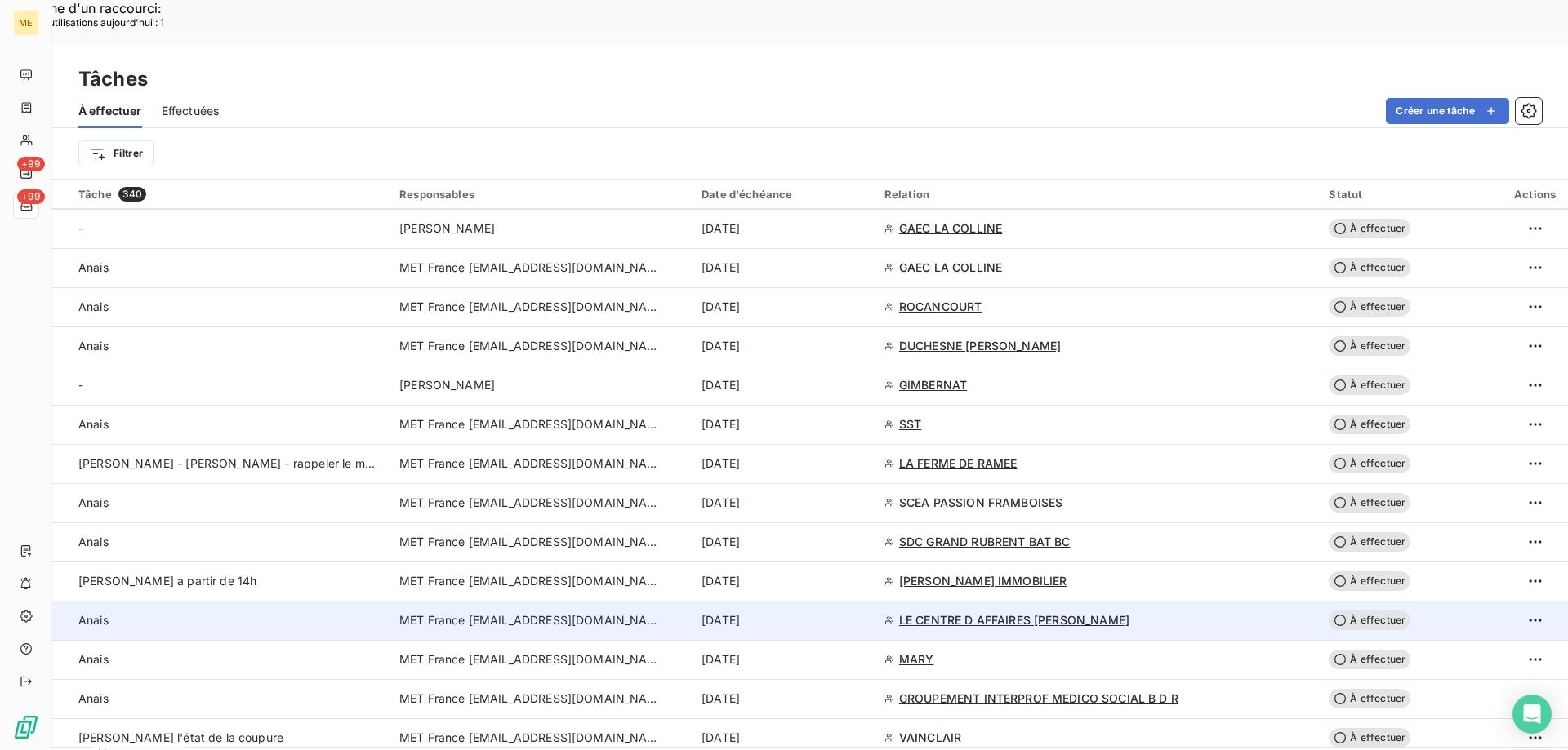
click at [864, 612] on div "12 sept. 2025" at bounding box center [783, 620] width 163 height 17
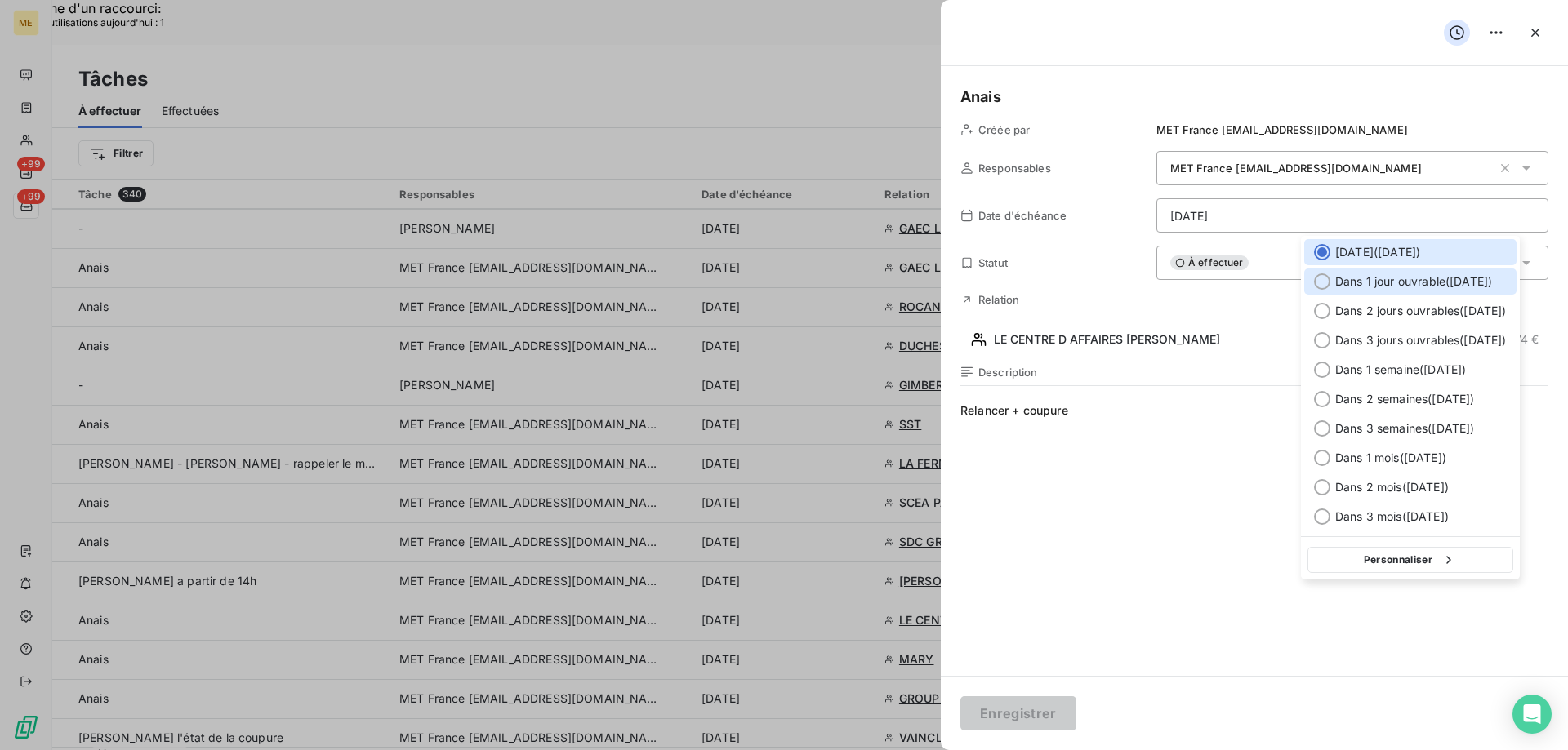
click at [1377, 287] on span "Dans 1 jour ouvrable ( [DATE] )" at bounding box center [1413, 282] width 157 height 17
type input "15/09/2025"
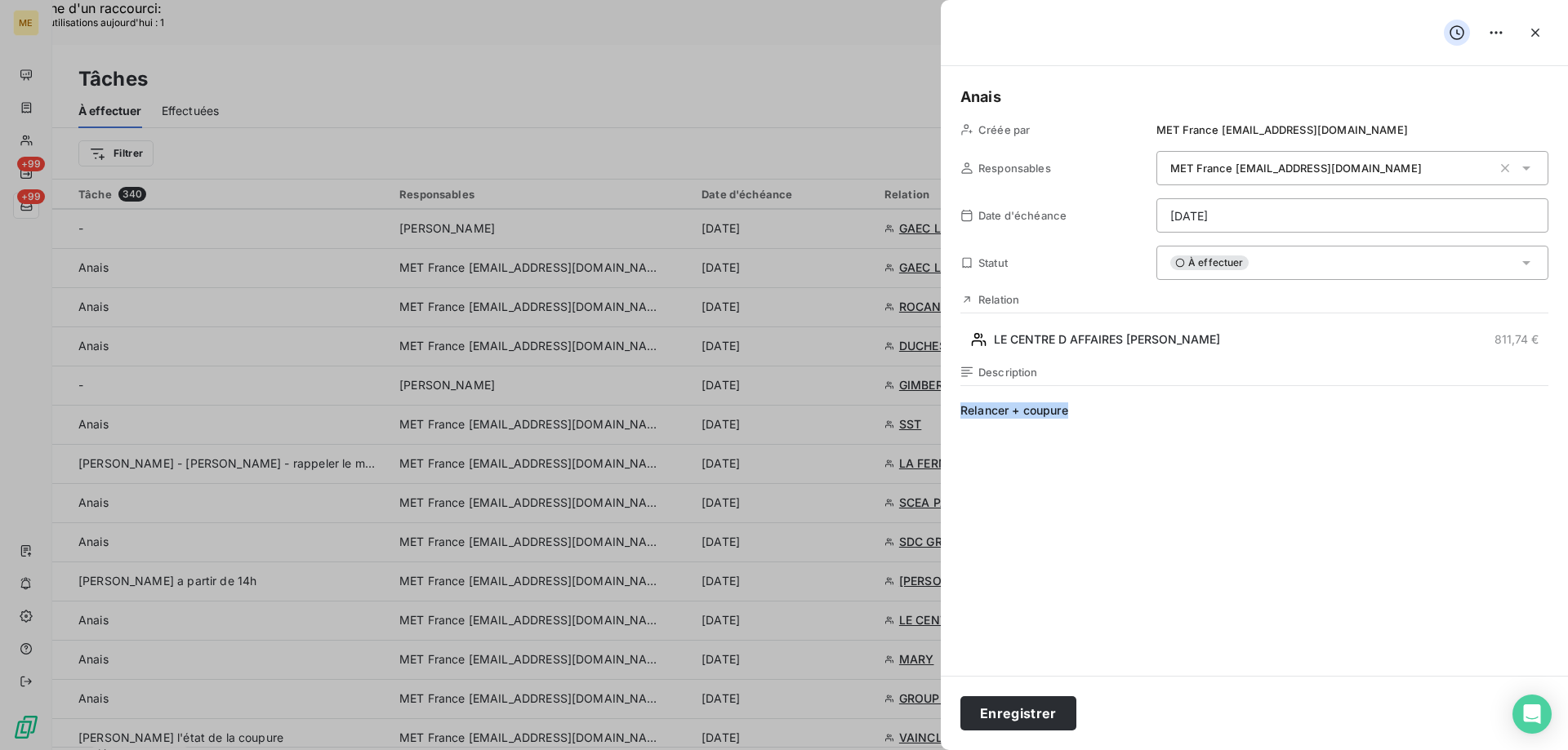
drag, startPoint x: 1084, startPoint y: 412, endPoint x: 939, endPoint y: 403, distance: 145.3
click at [1021, 711] on button "Enregistrer" at bounding box center [1018, 713] width 116 height 34
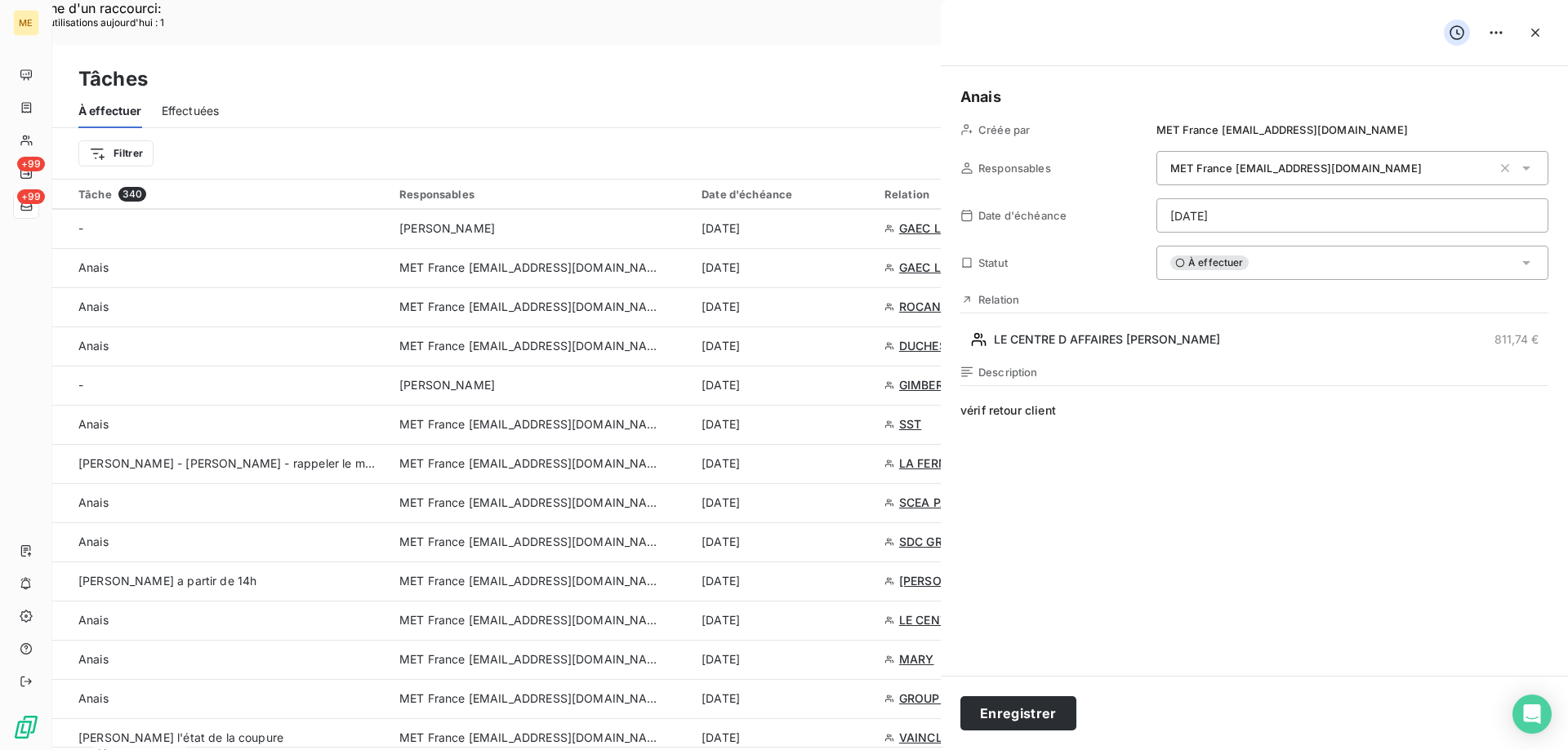
type input "[DATE]"
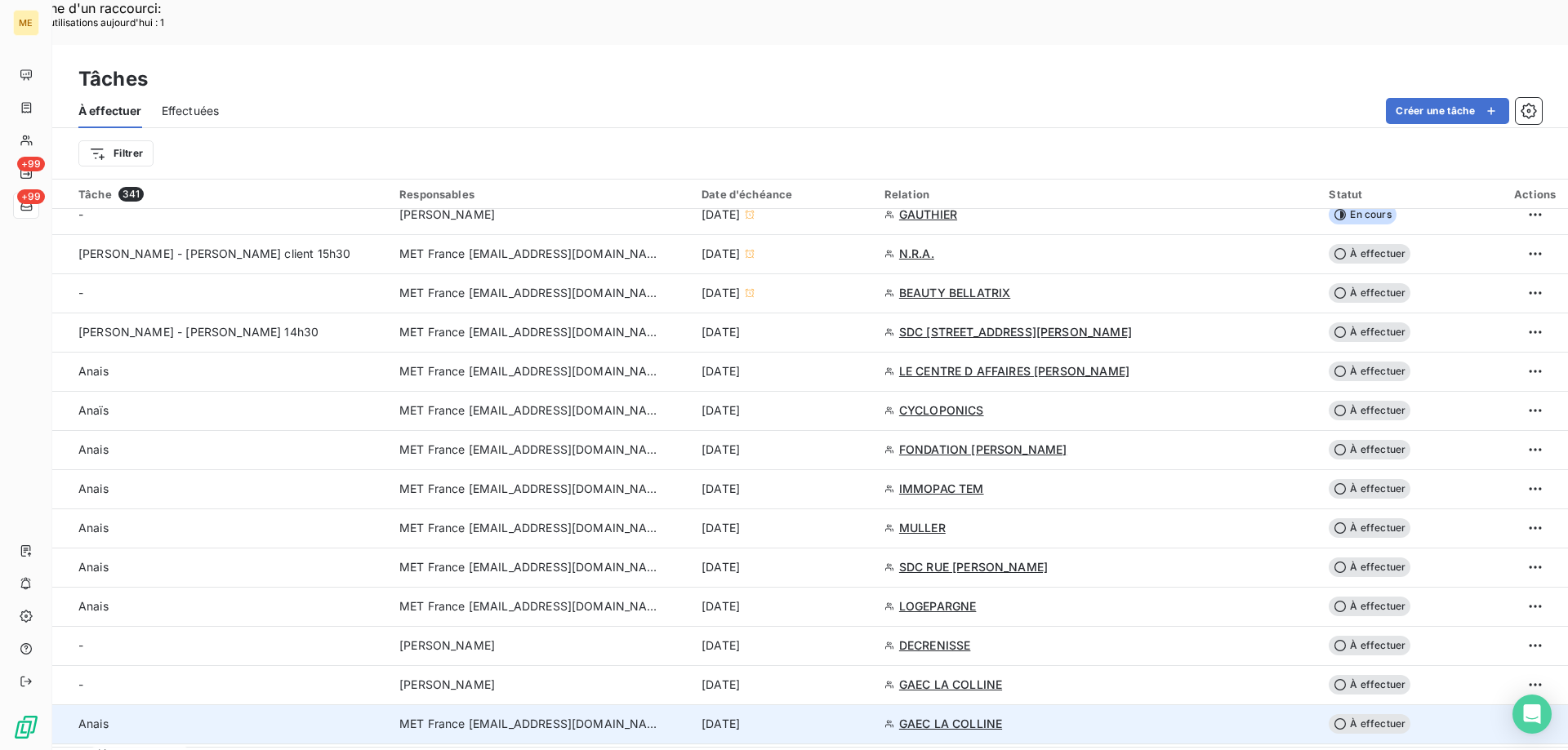
scroll to position [489, 0]
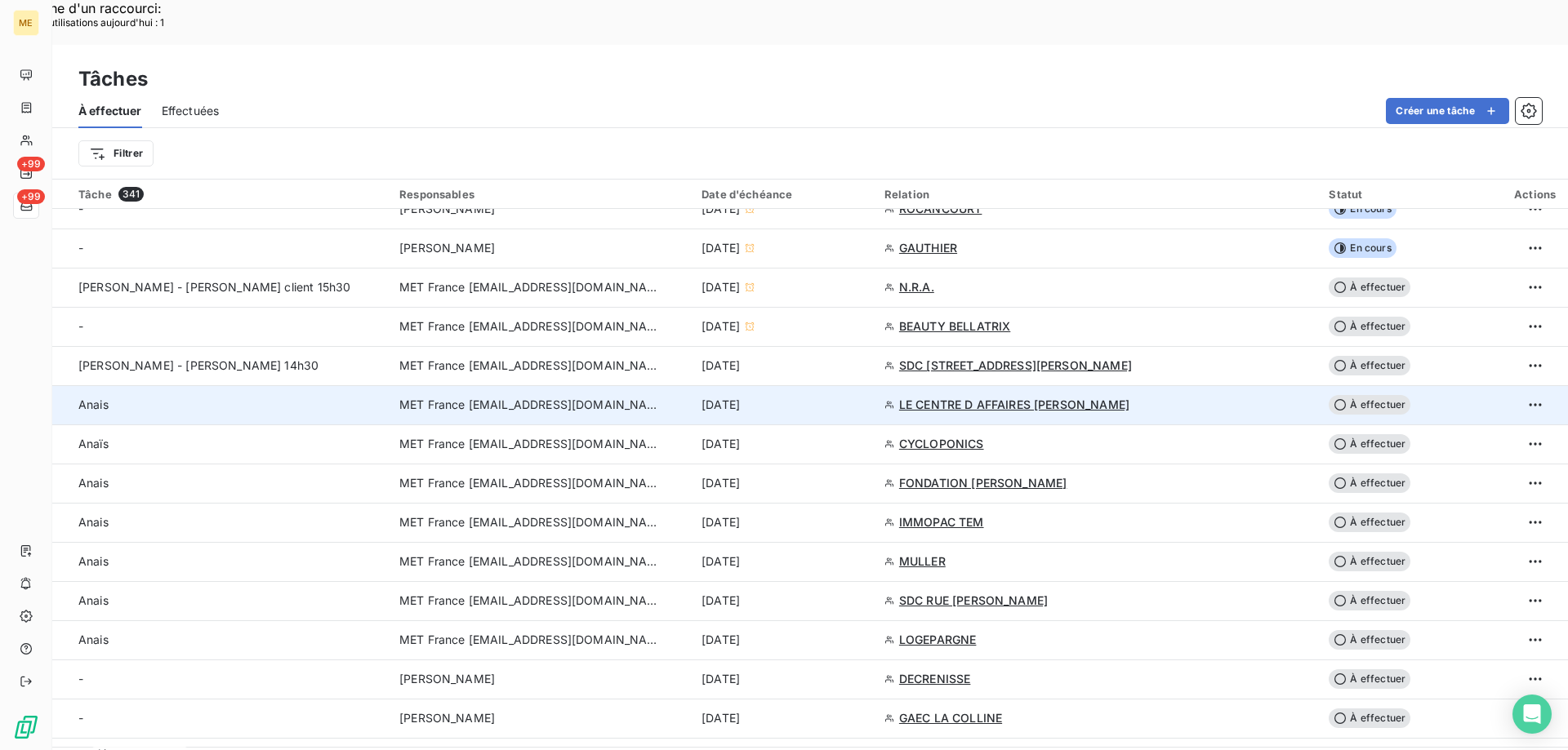
click at [875, 385] on td "12 sept. 2025" at bounding box center [783, 404] width 183 height 39
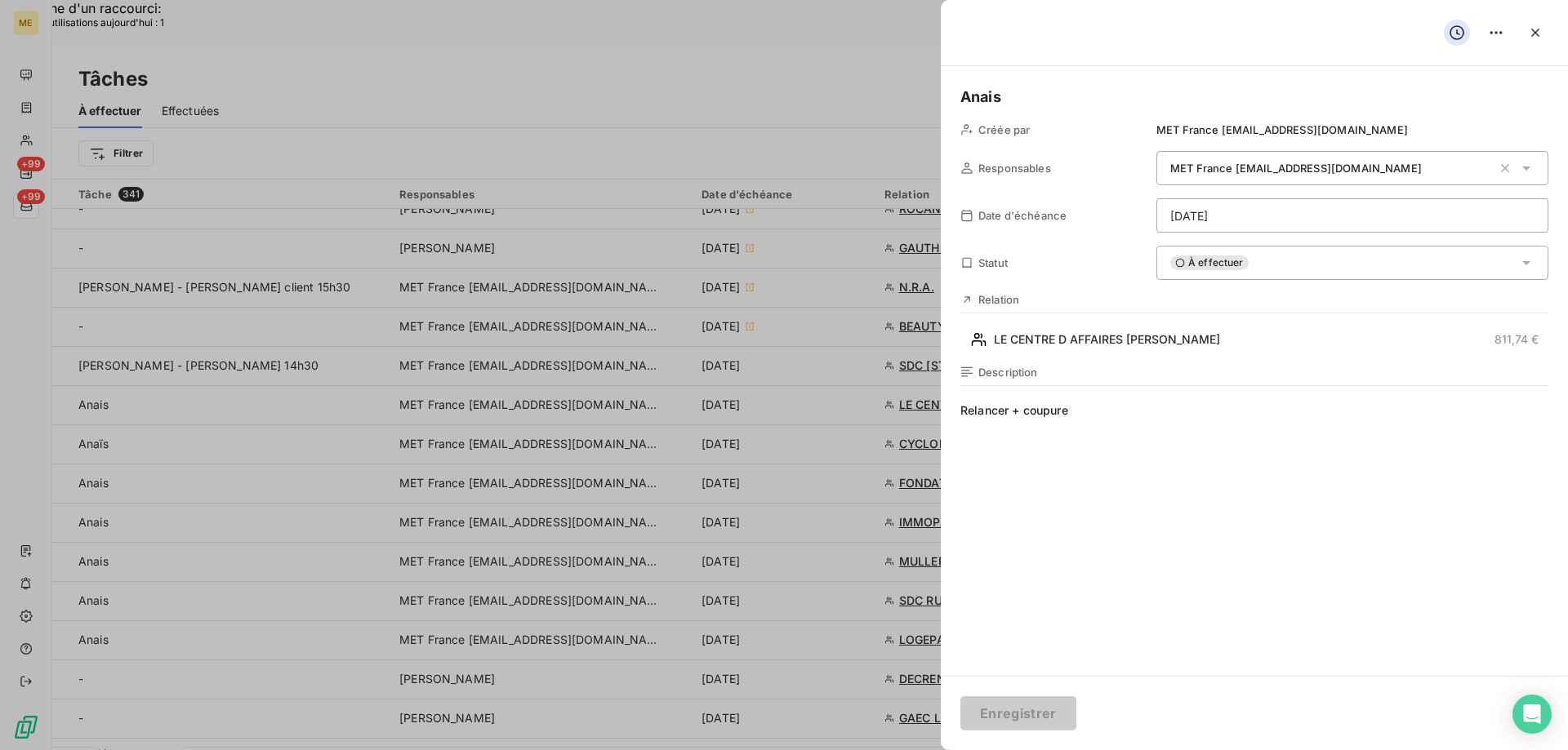
click at [1303, 260] on div "À effectuer" at bounding box center [1352, 262] width 392 height 34
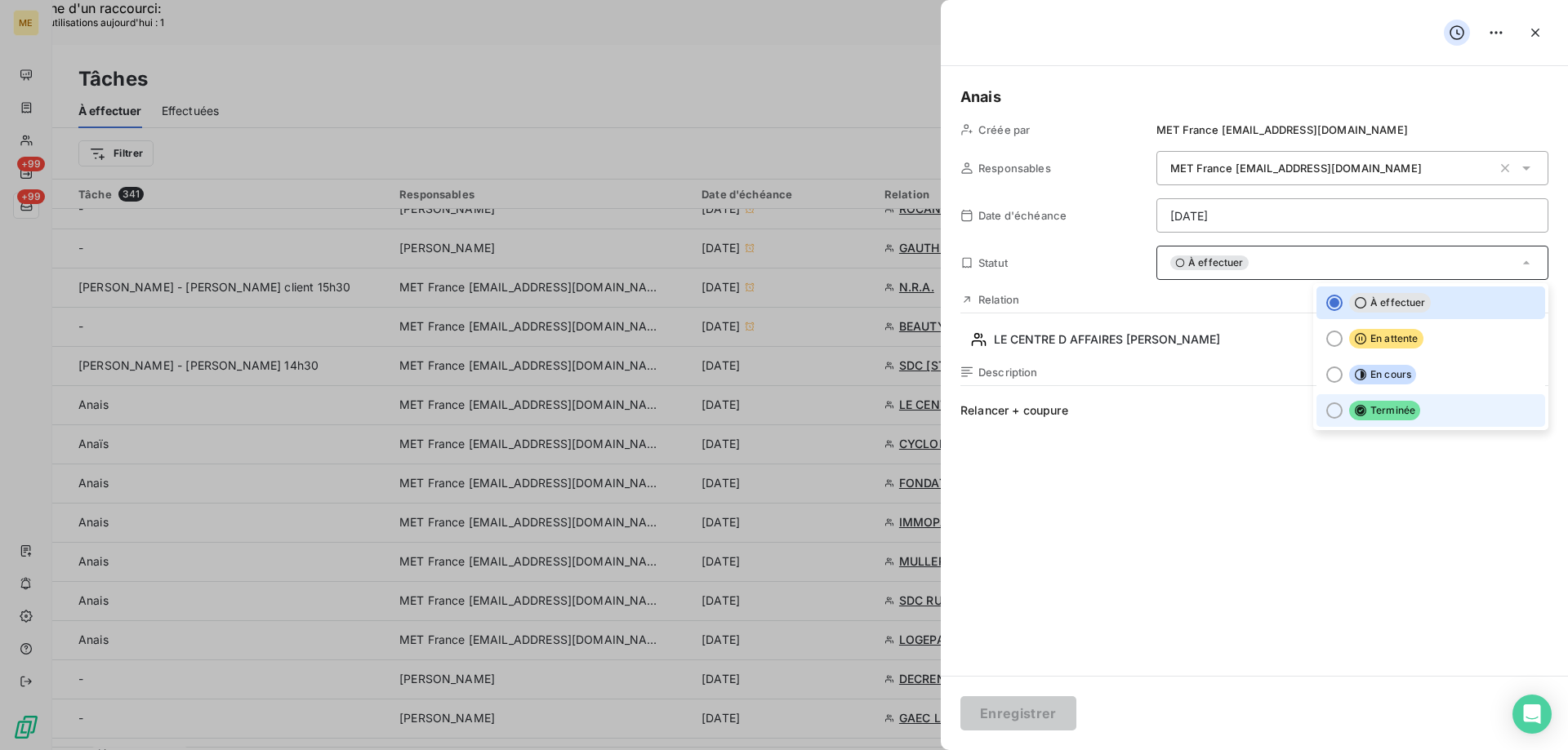
click at [1388, 413] on span "Terminée" at bounding box center [1384, 411] width 71 height 19
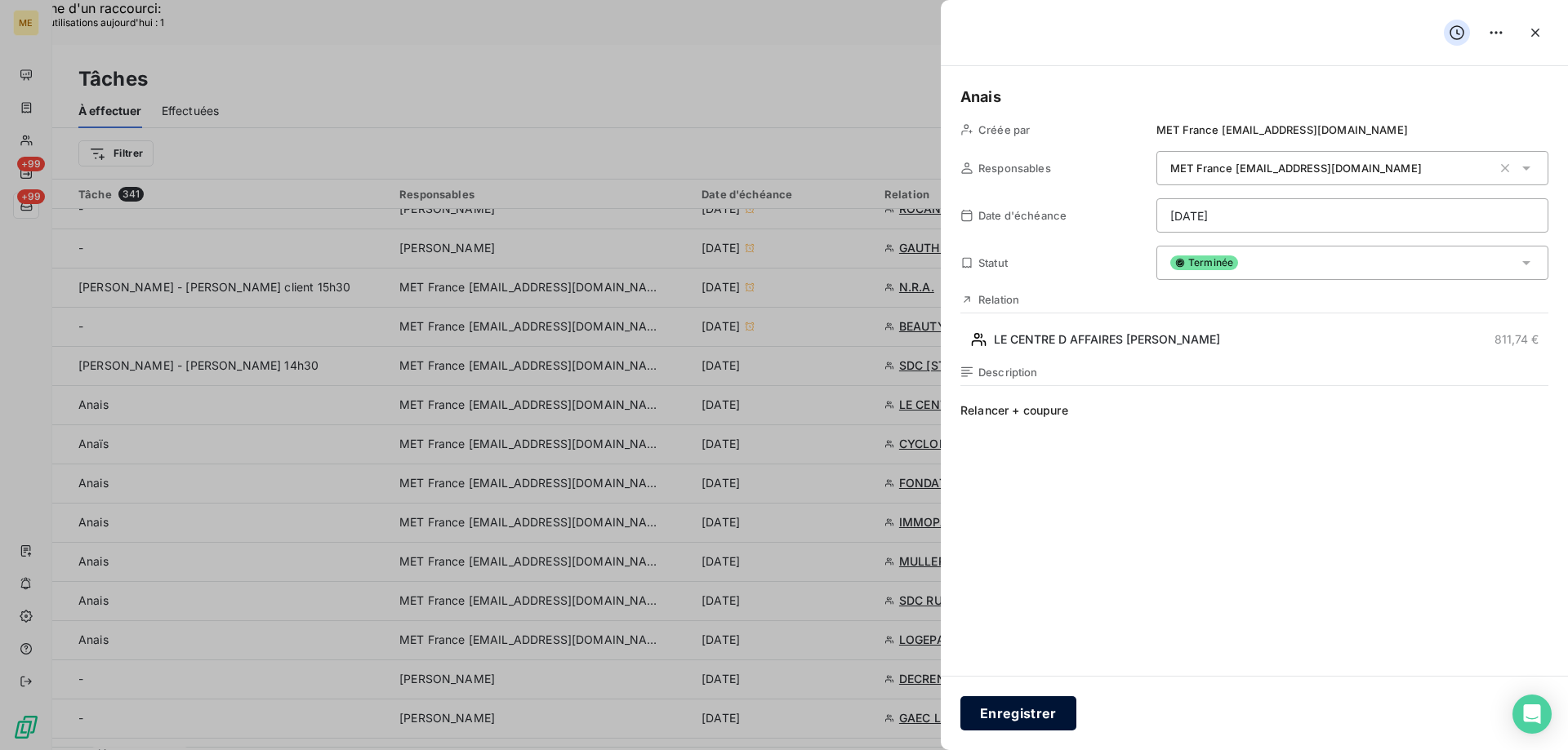
click at [997, 708] on button "Enregistrer" at bounding box center [1018, 713] width 116 height 34
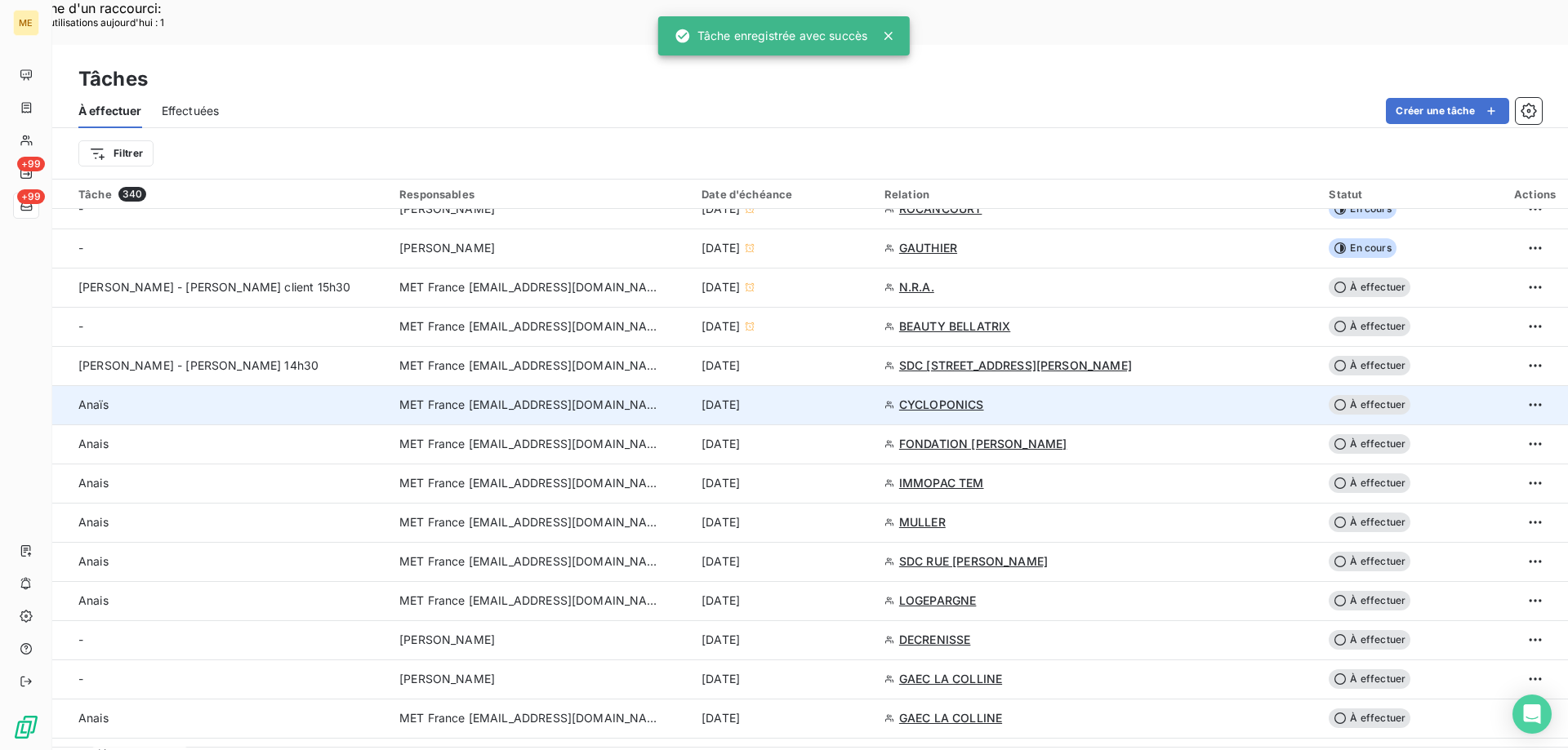
click at [864, 396] on div "12 sept. 2025" at bounding box center [783, 404] width 163 height 17
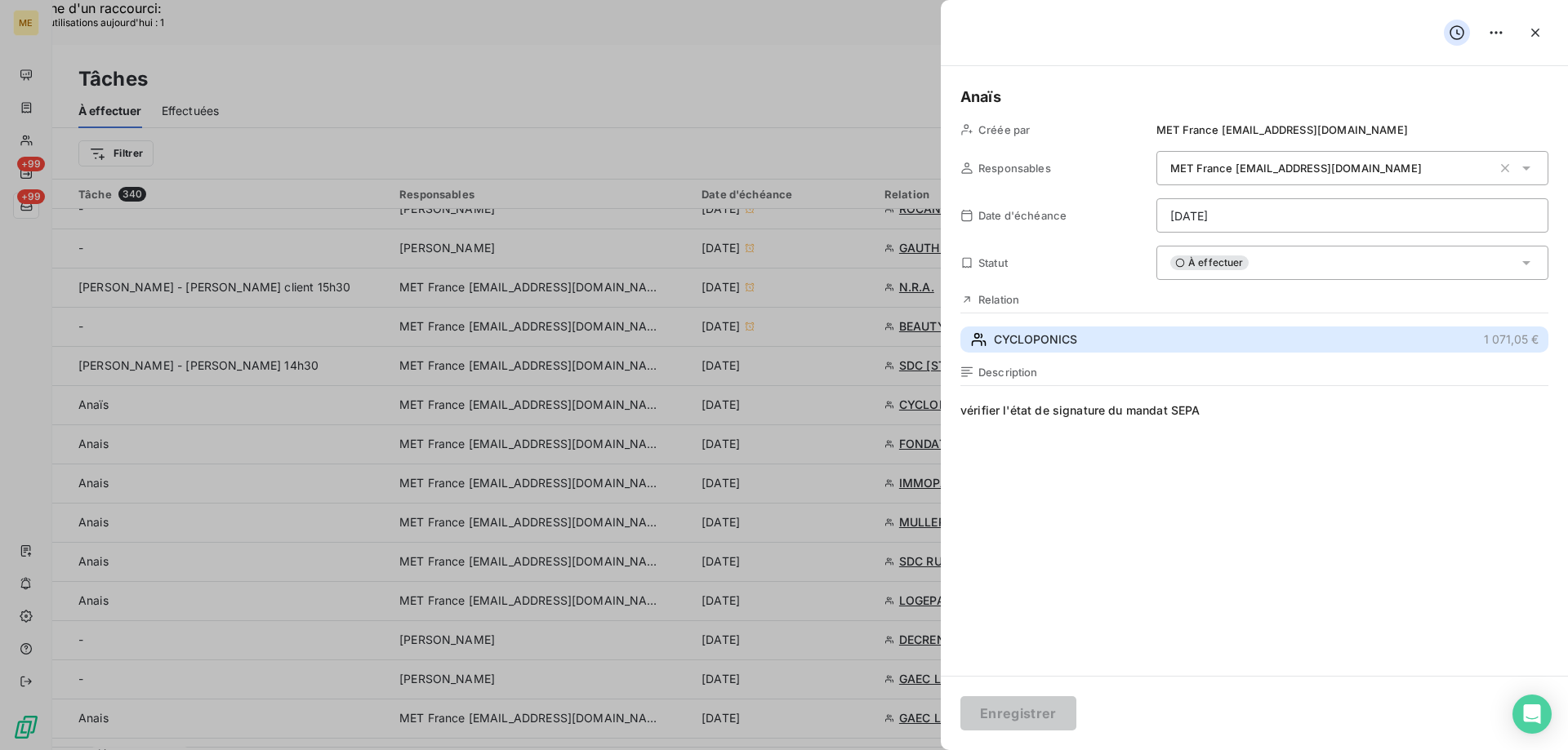
click at [1181, 335] on button "CYCLOPONICS 1 071,05 €" at bounding box center [1254, 339] width 588 height 26
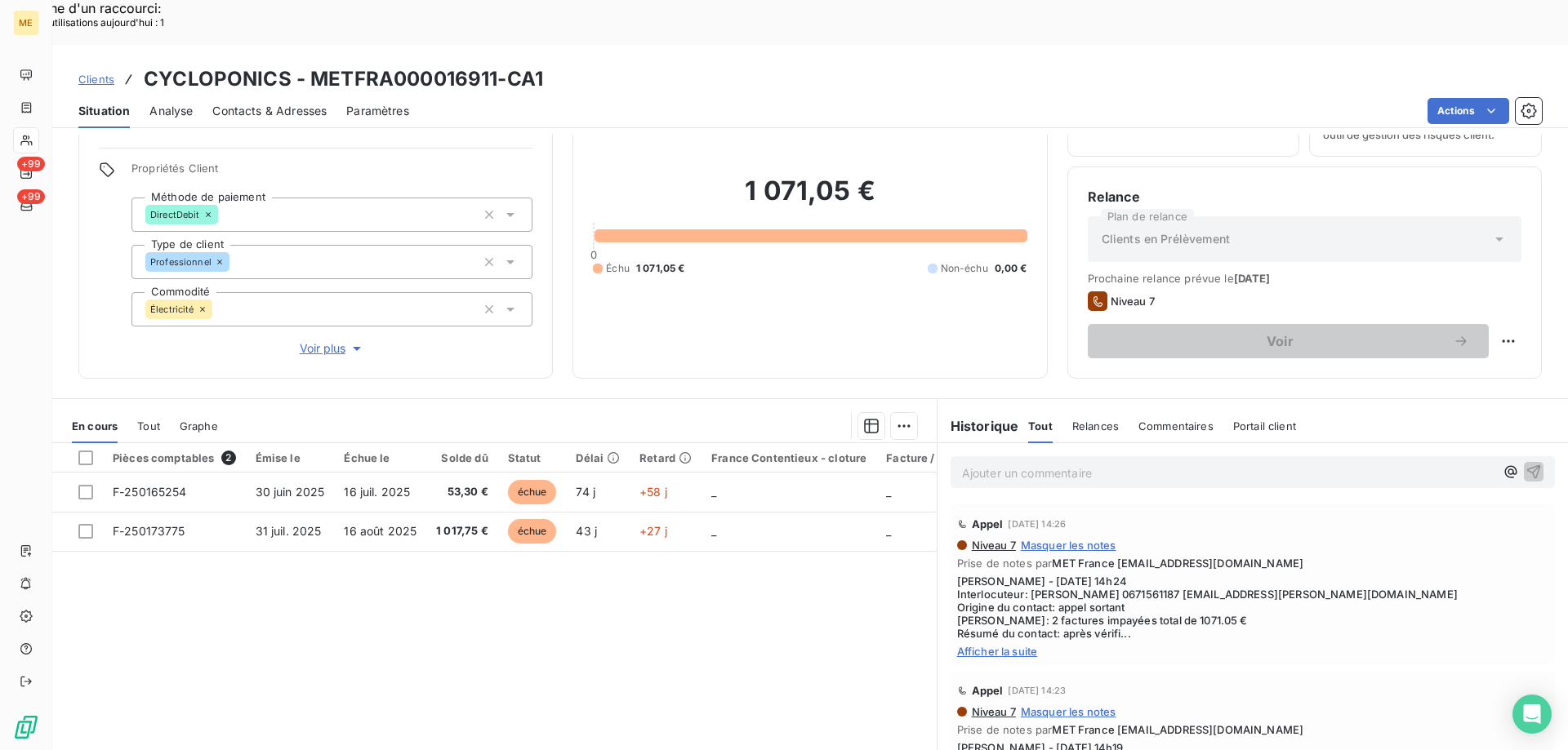
scroll to position [104, 0]
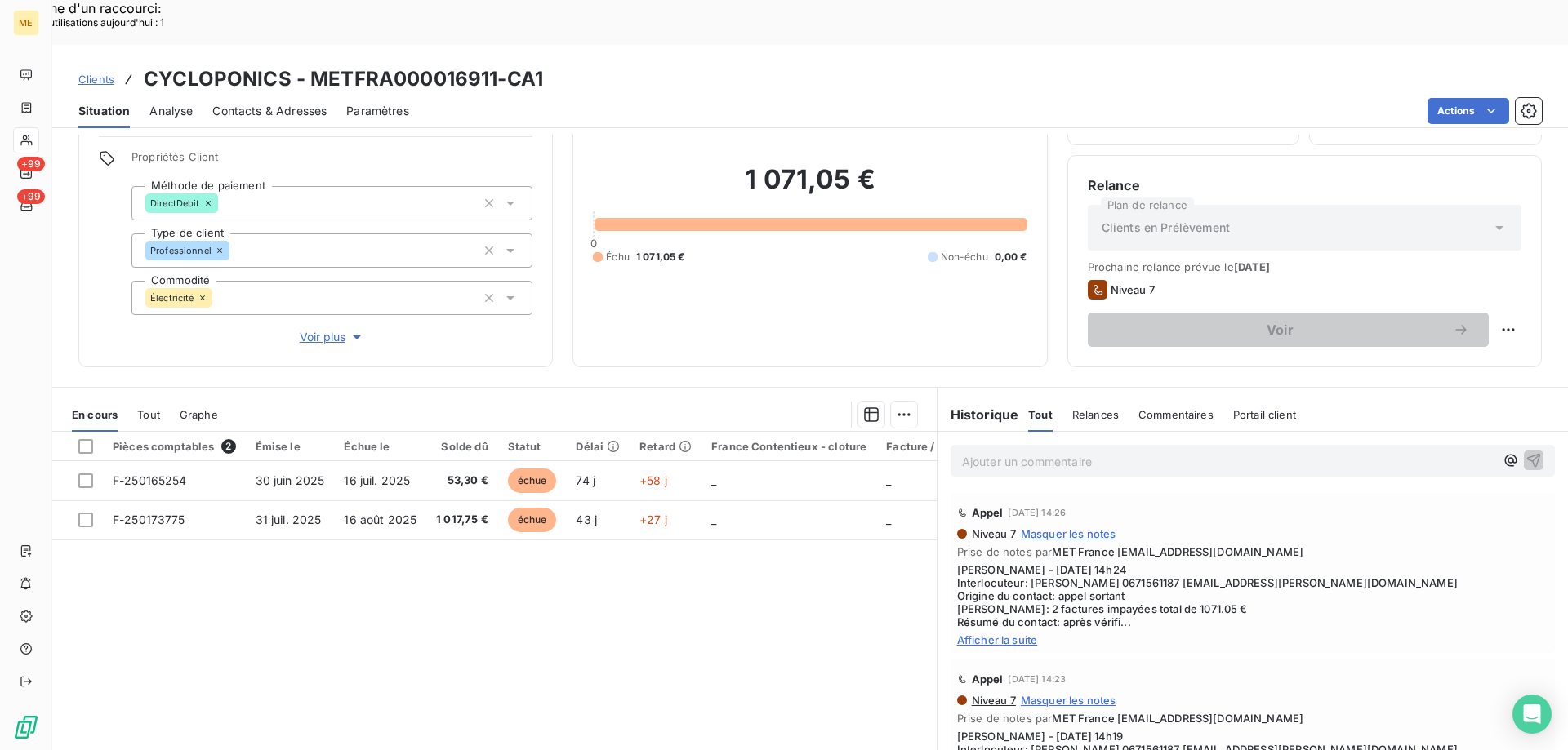
click at [993, 633] on span "Afficher la suite" at bounding box center [1253, 639] width 591 height 13
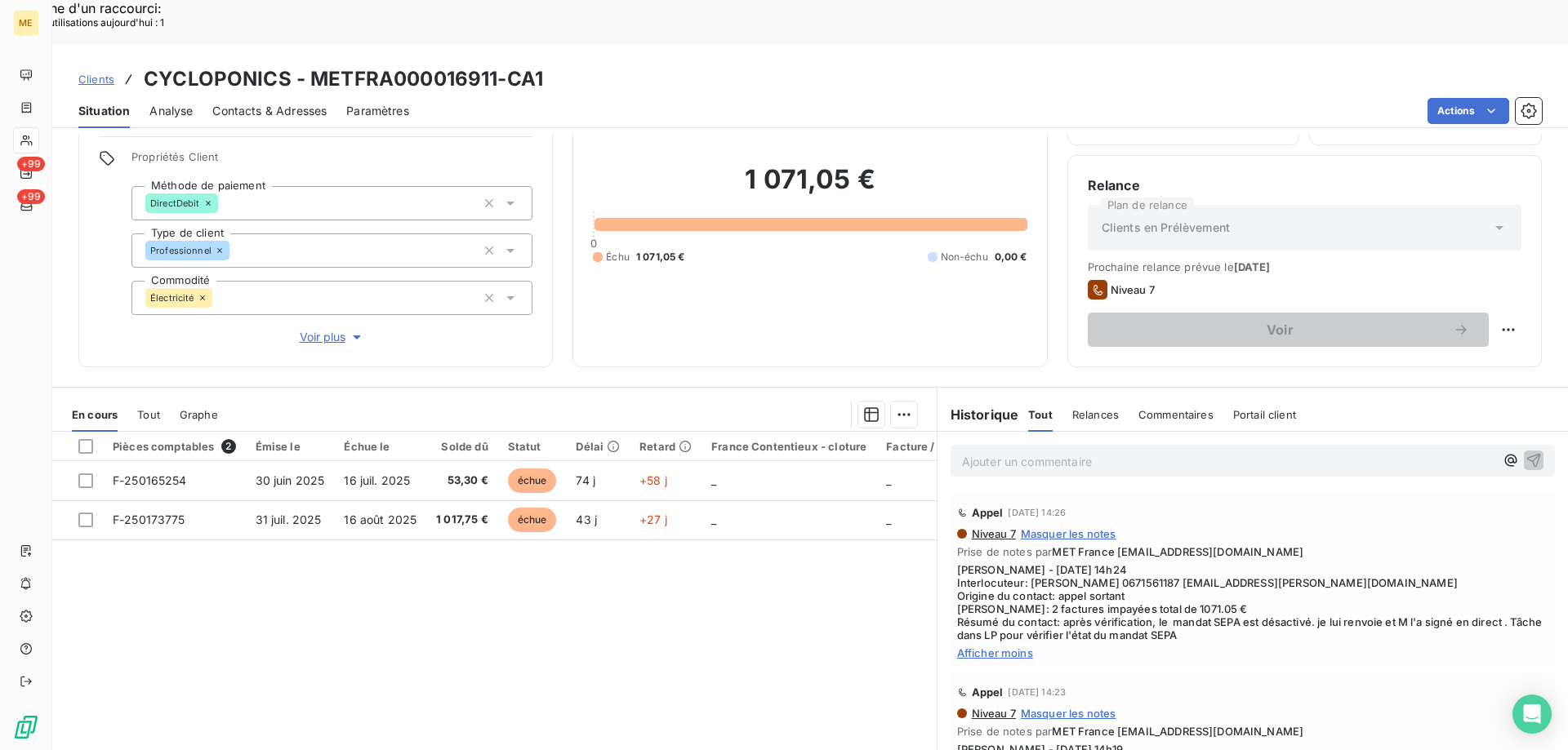
click at [491, 65] on h3 "CYCLOPONICS - METFRA000016911-CA1" at bounding box center [343, 79] width 399 height 29
click at [330, 329] on span "Voir plus" at bounding box center [333, 337] width 65 height 17
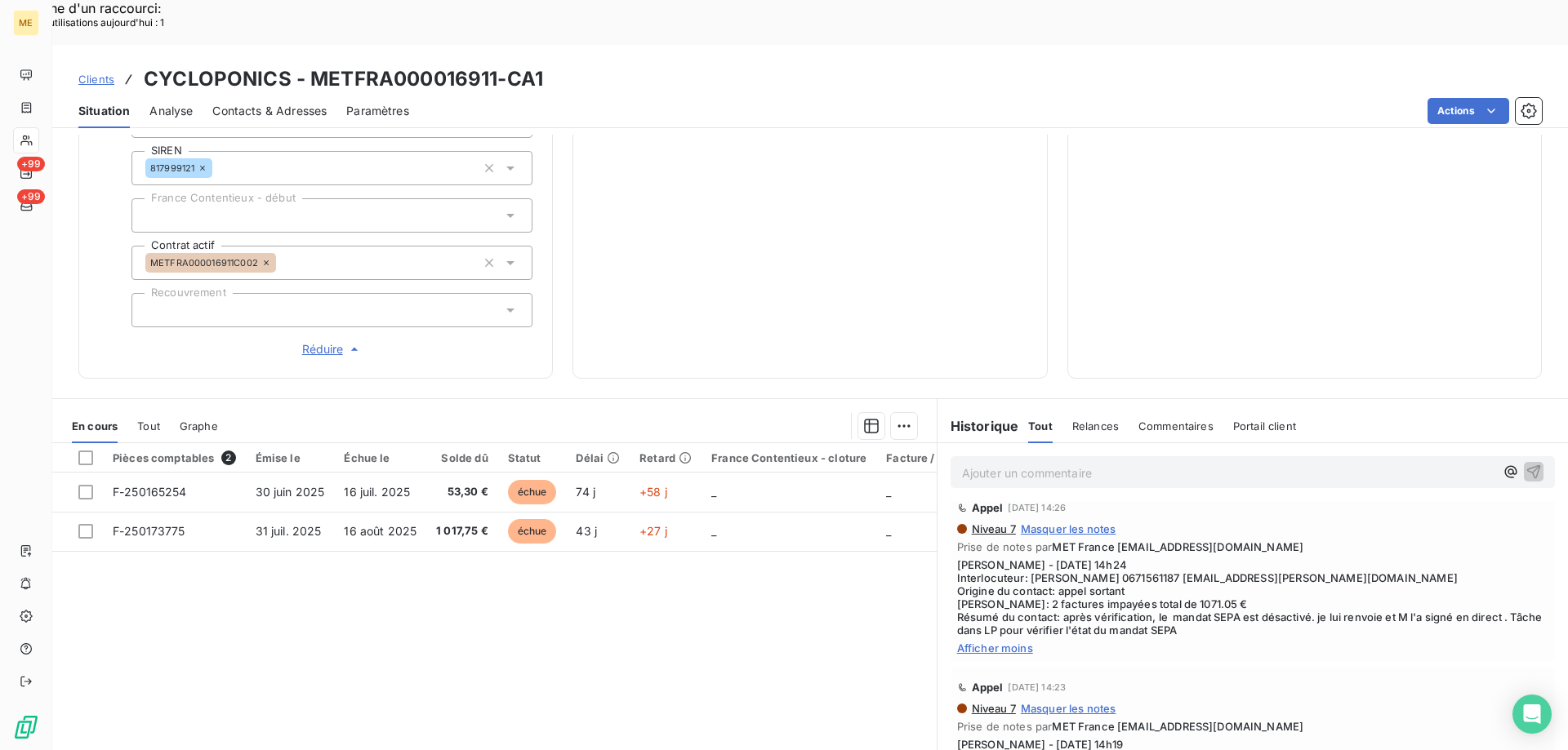
scroll to position [0, 0]
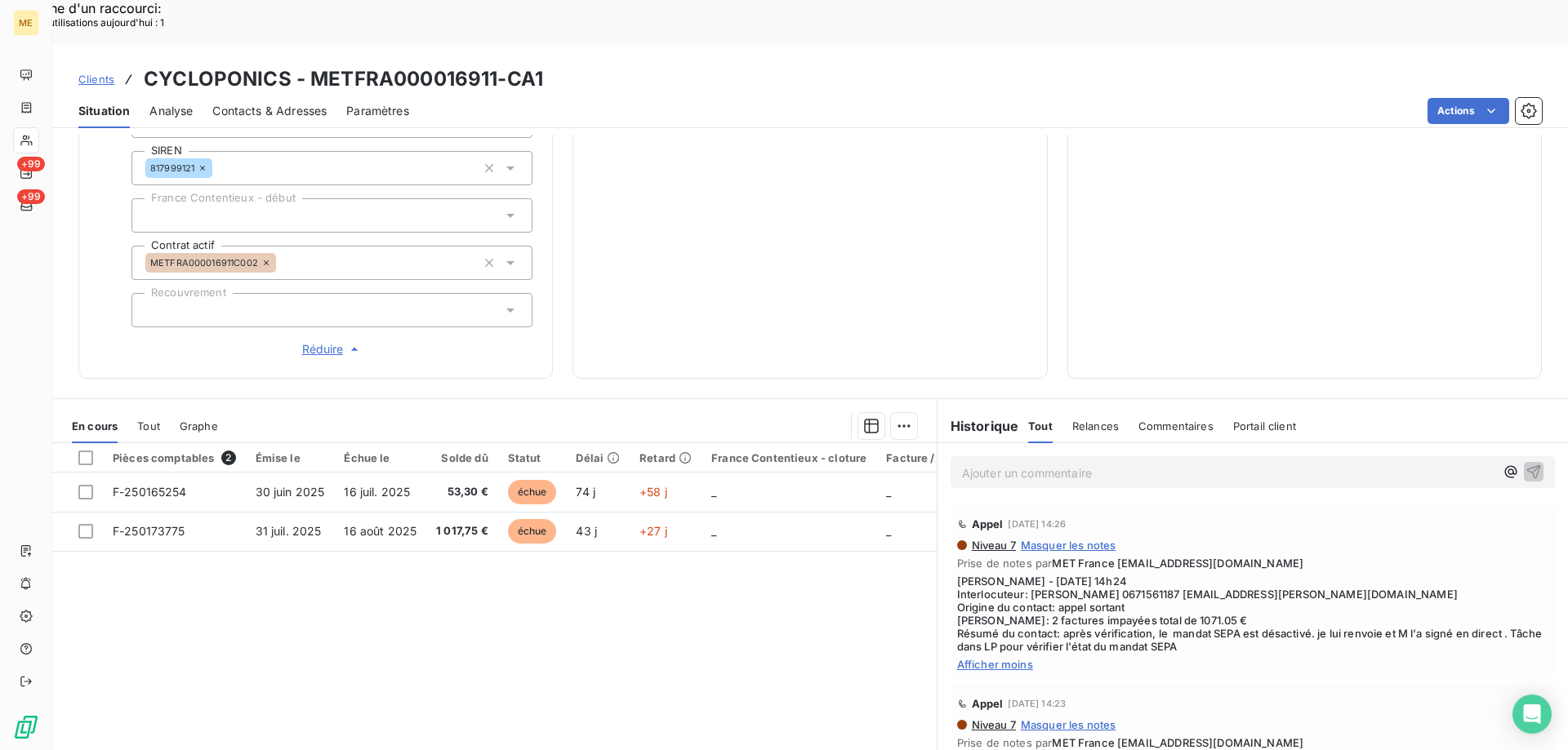
click at [994, 658] on span "Afficher moins" at bounding box center [1253, 664] width 591 height 13
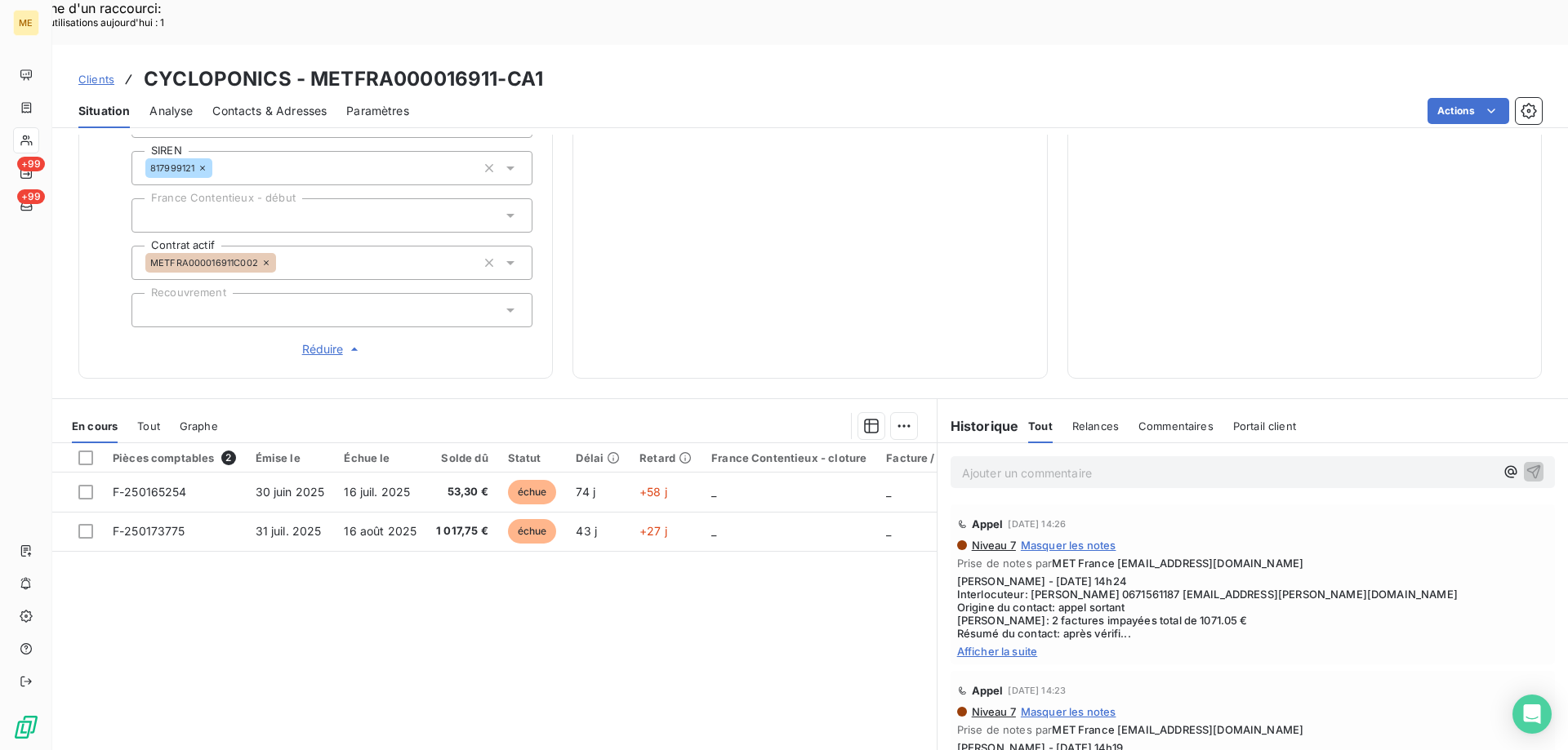
click at [982, 645] on span "Afficher la suite" at bounding box center [1253, 651] width 591 height 13
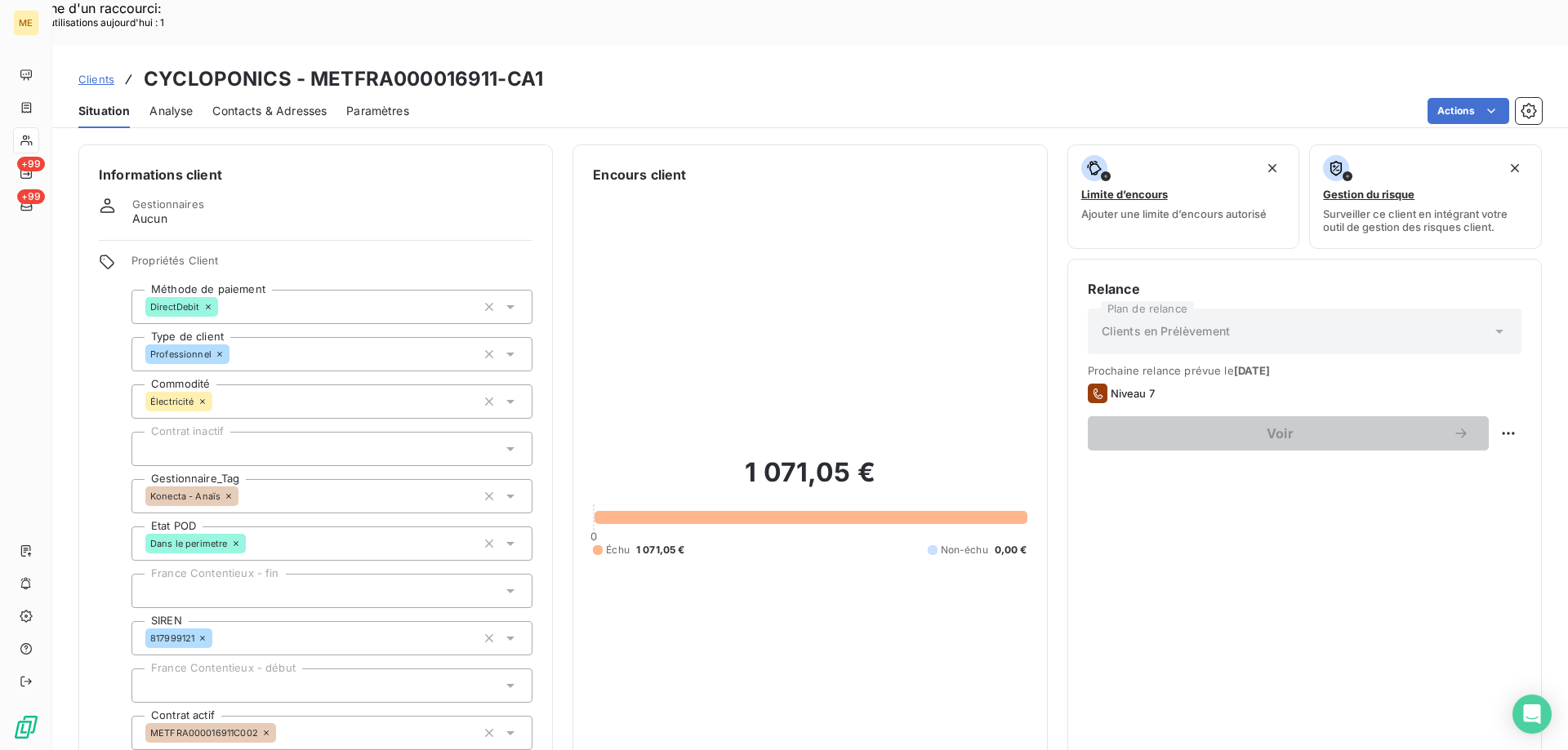
click at [483, 488] on icon "button" at bounding box center [489, 496] width 17 height 17
click at [485, 492] on icon "button" at bounding box center [489, 496] width 8 height 8
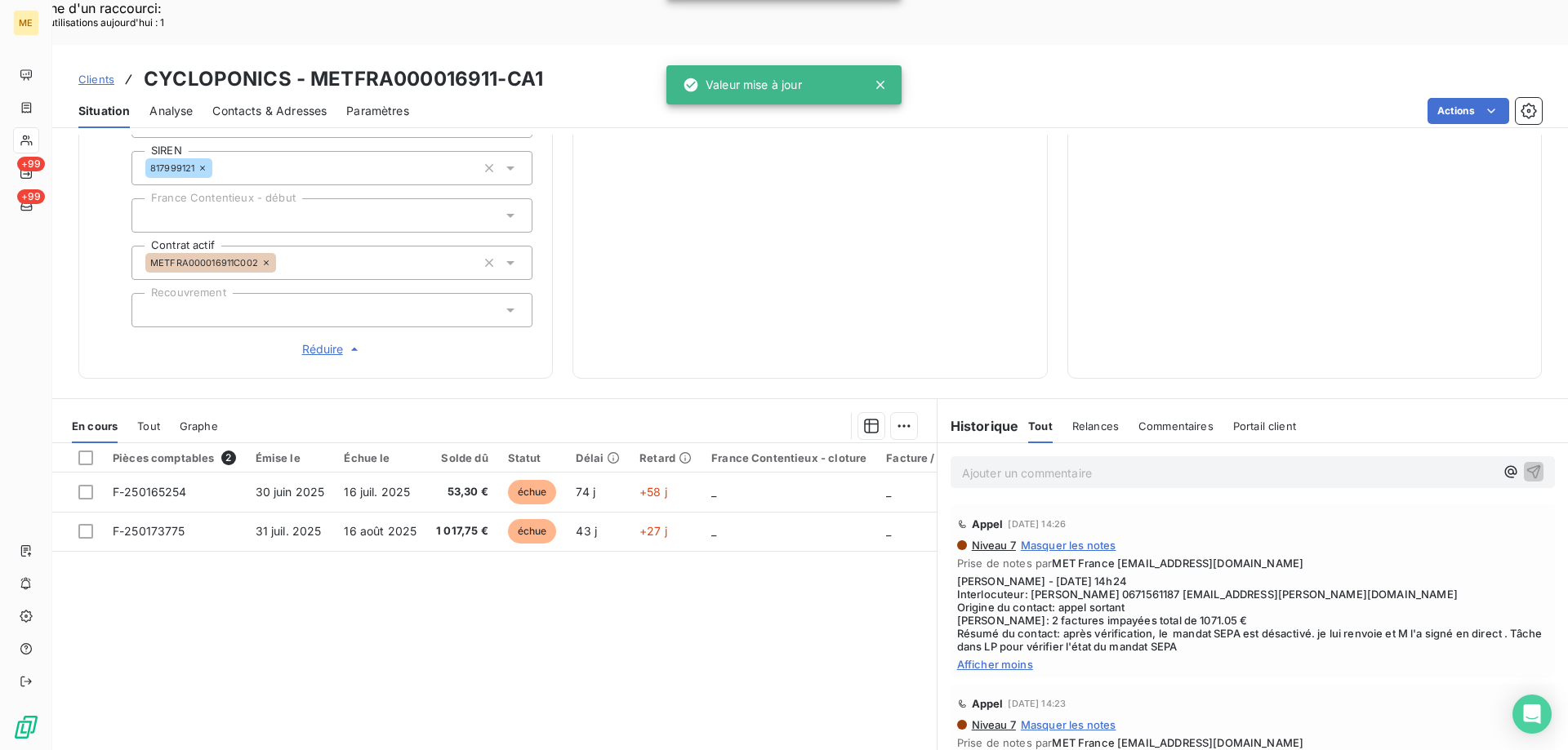
scroll to position [62, 0]
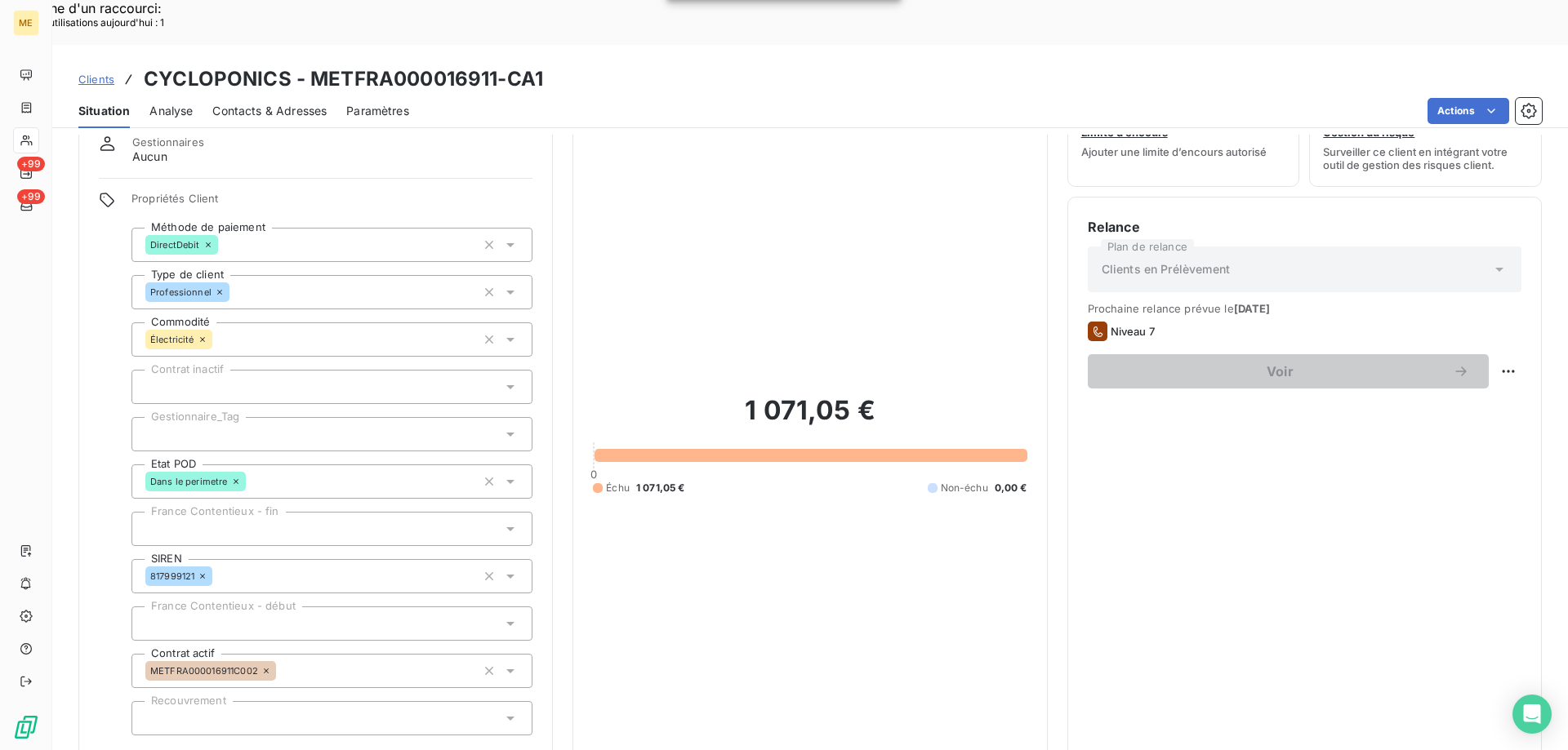
click at [293, 418] on div at bounding box center [332, 434] width 401 height 34
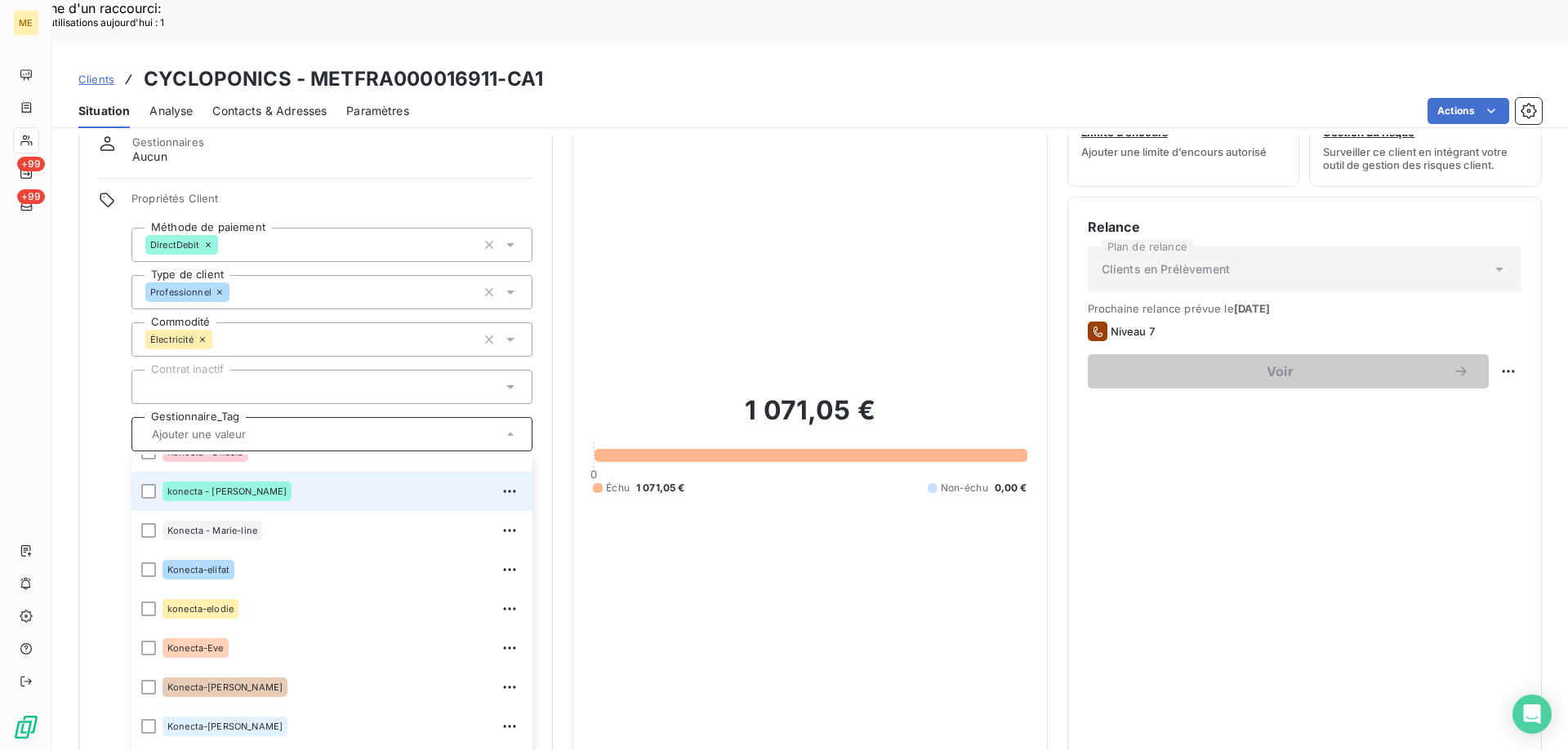
scroll to position [470, 0]
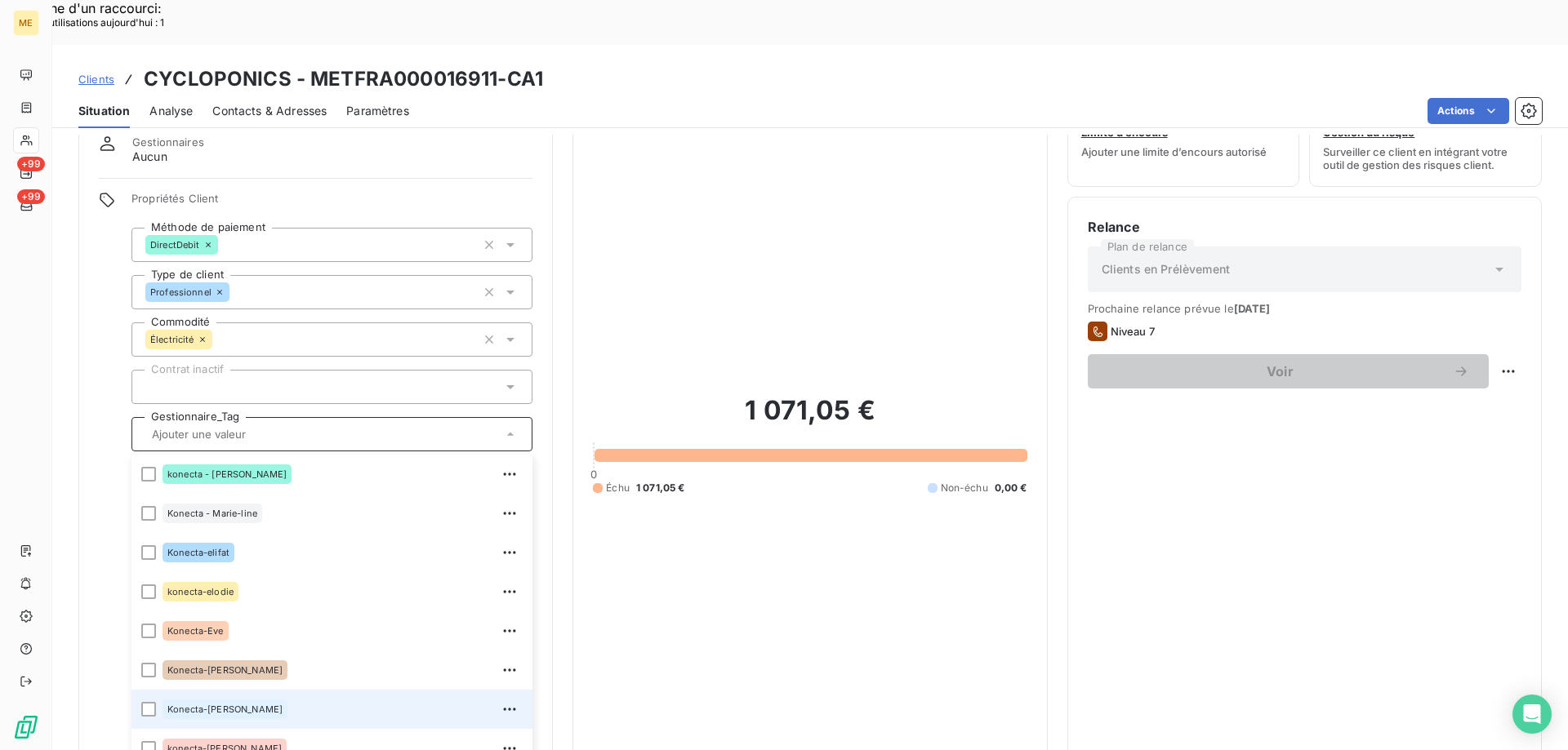
click at [300, 696] on div "Konecta-[PERSON_NAME]" at bounding box center [342, 710] width 360 height 26
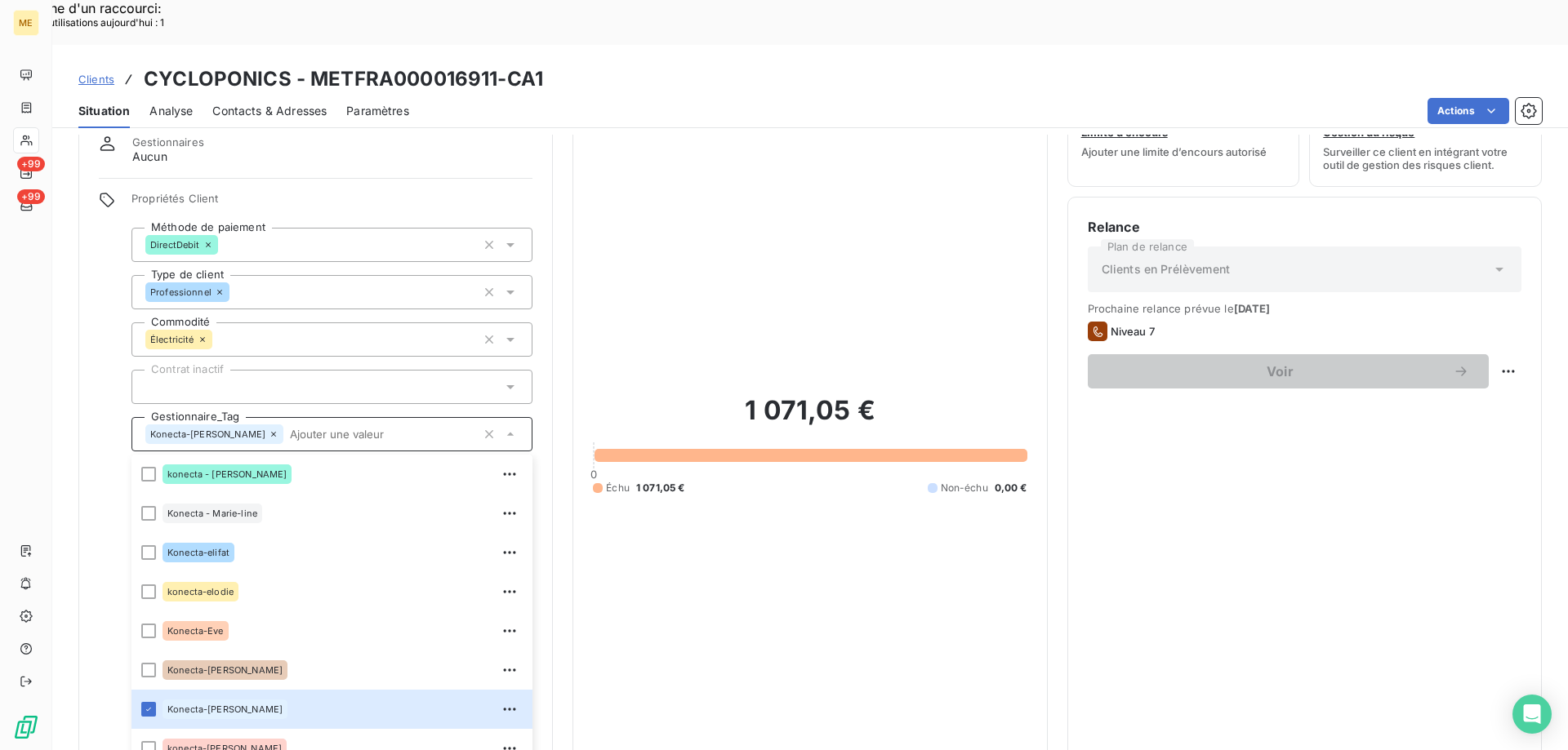
click at [934, 281] on div "1 071,05 € 0 Échu 1 071,05 € Non-échu 0,00 €" at bounding box center [810, 445] width 433 height 644
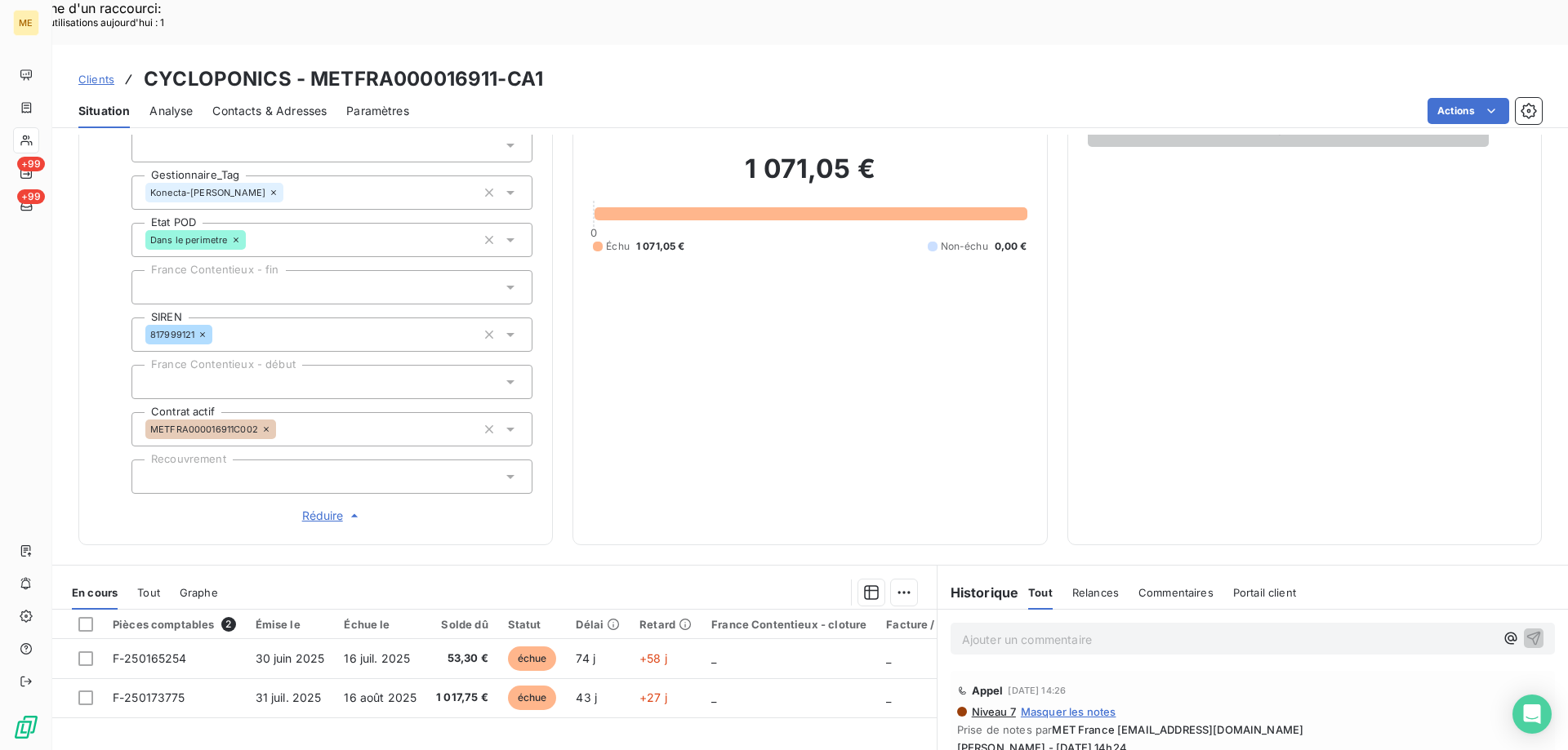
scroll to position [144, 0]
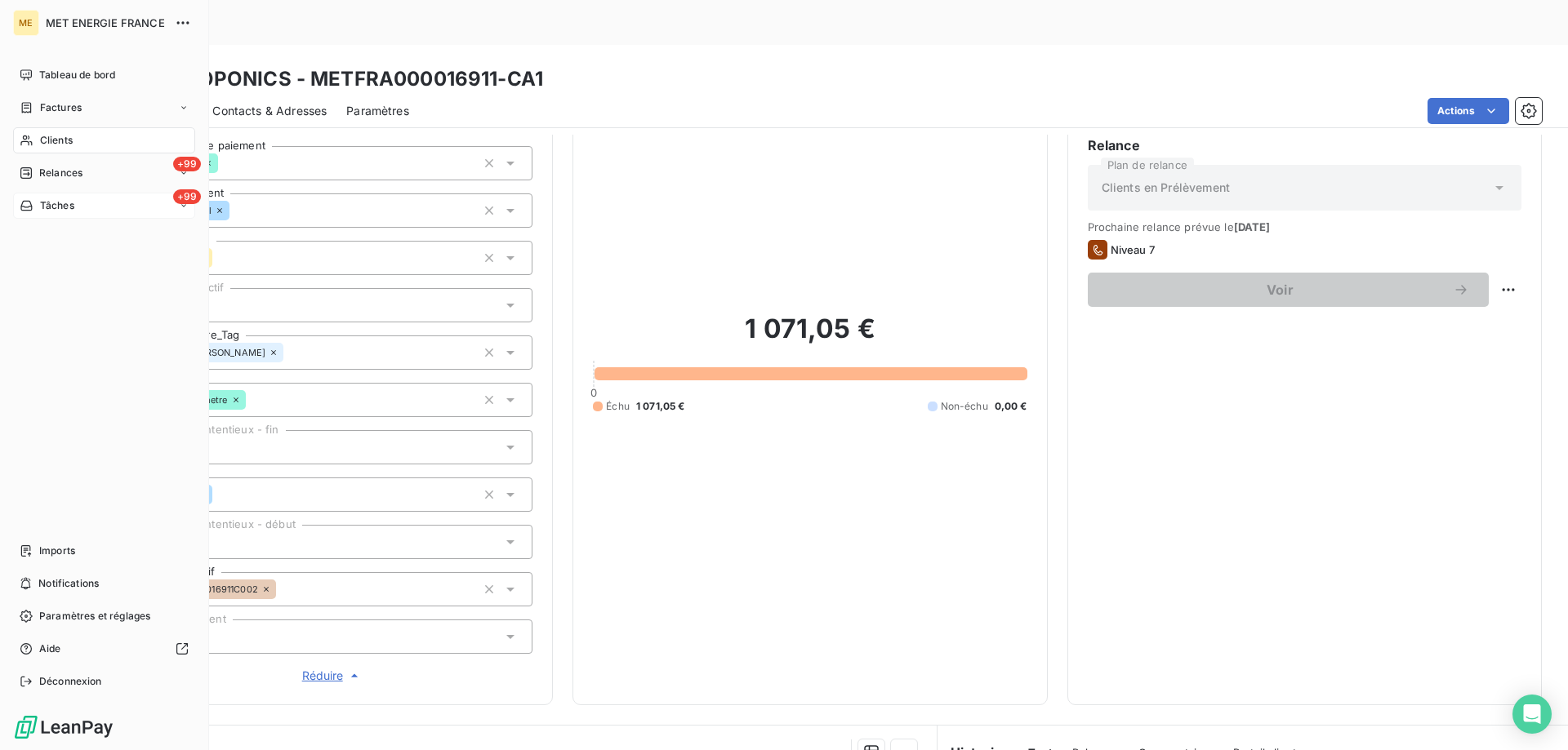
click at [40, 212] on span "Tâches" at bounding box center [57, 205] width 34 height 15
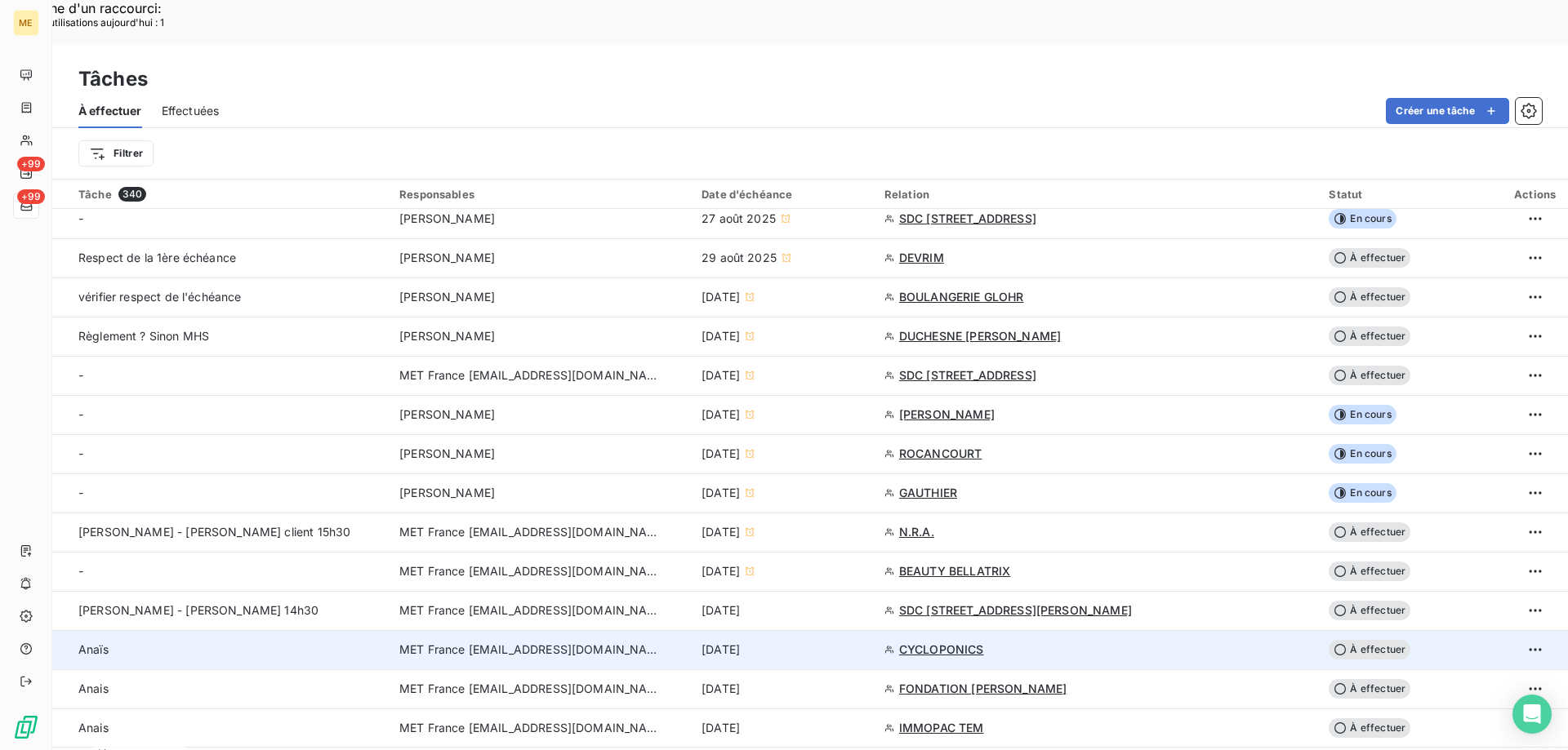
scroll to position [326, 0]
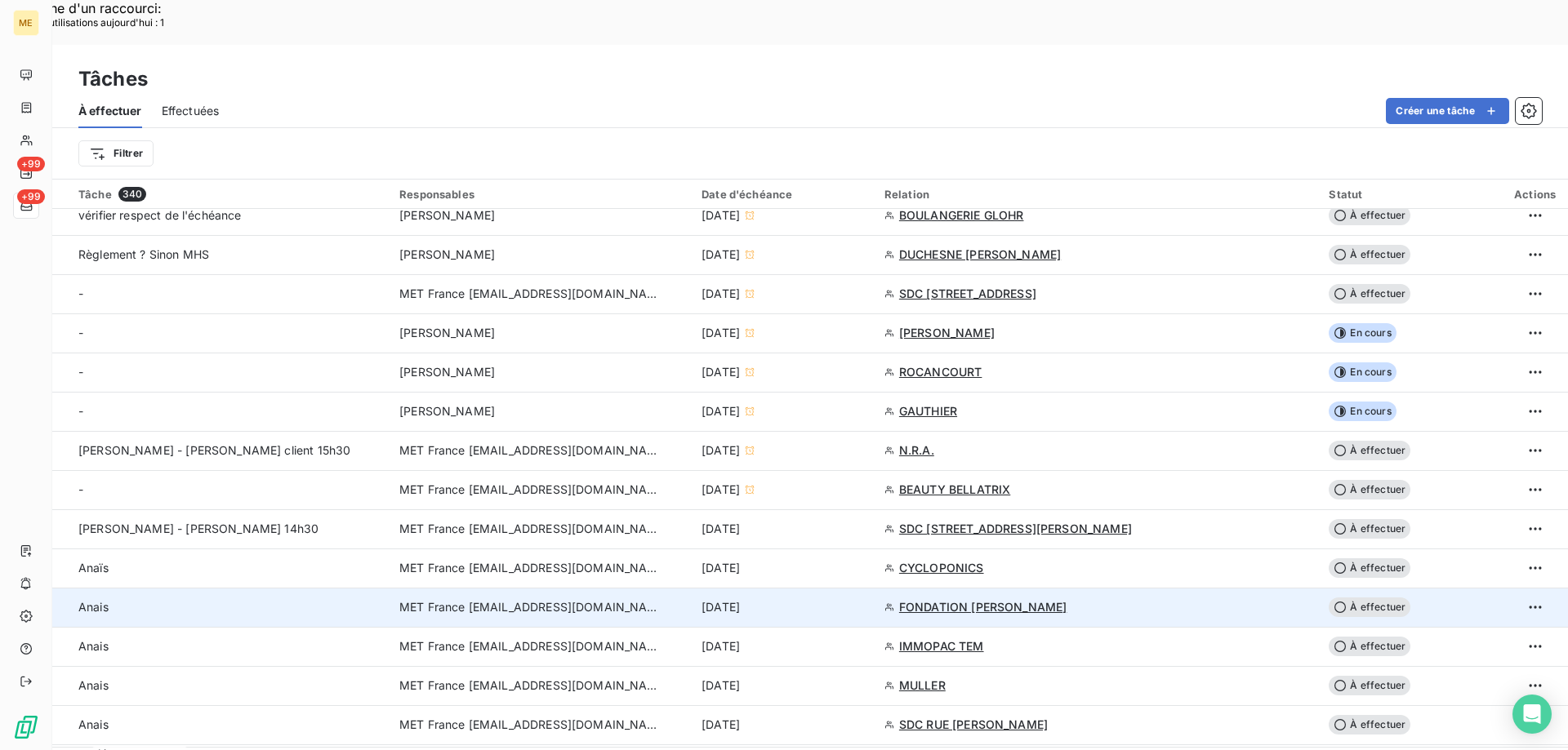
click at [864, 599] on div "12 sept. 2025" at bounding box center [783, 607] width 163 height 17
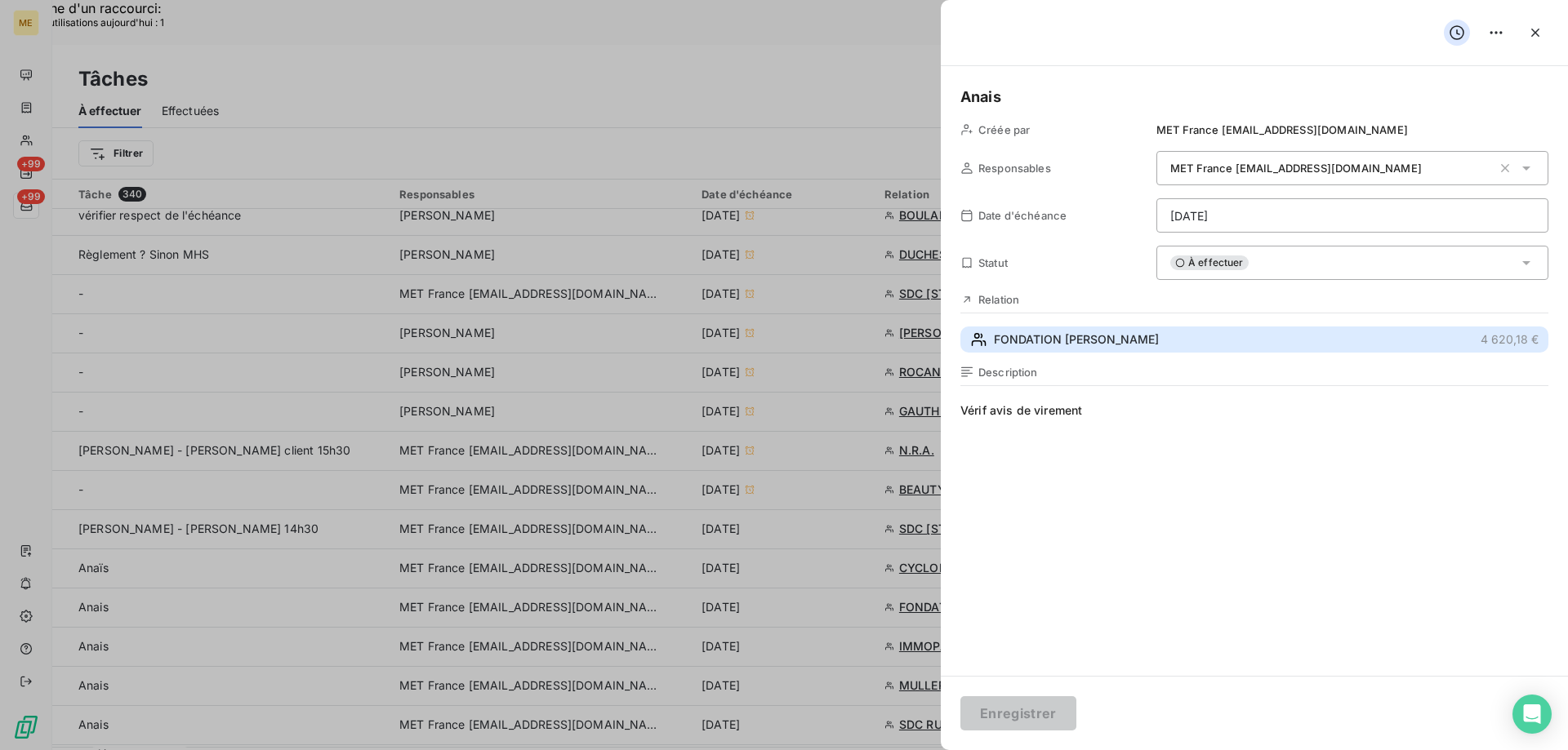
click at [1106, 340] on span "FONDATION PAUL PARQUET" at bounding box center [1076, 339] width 165 height 17
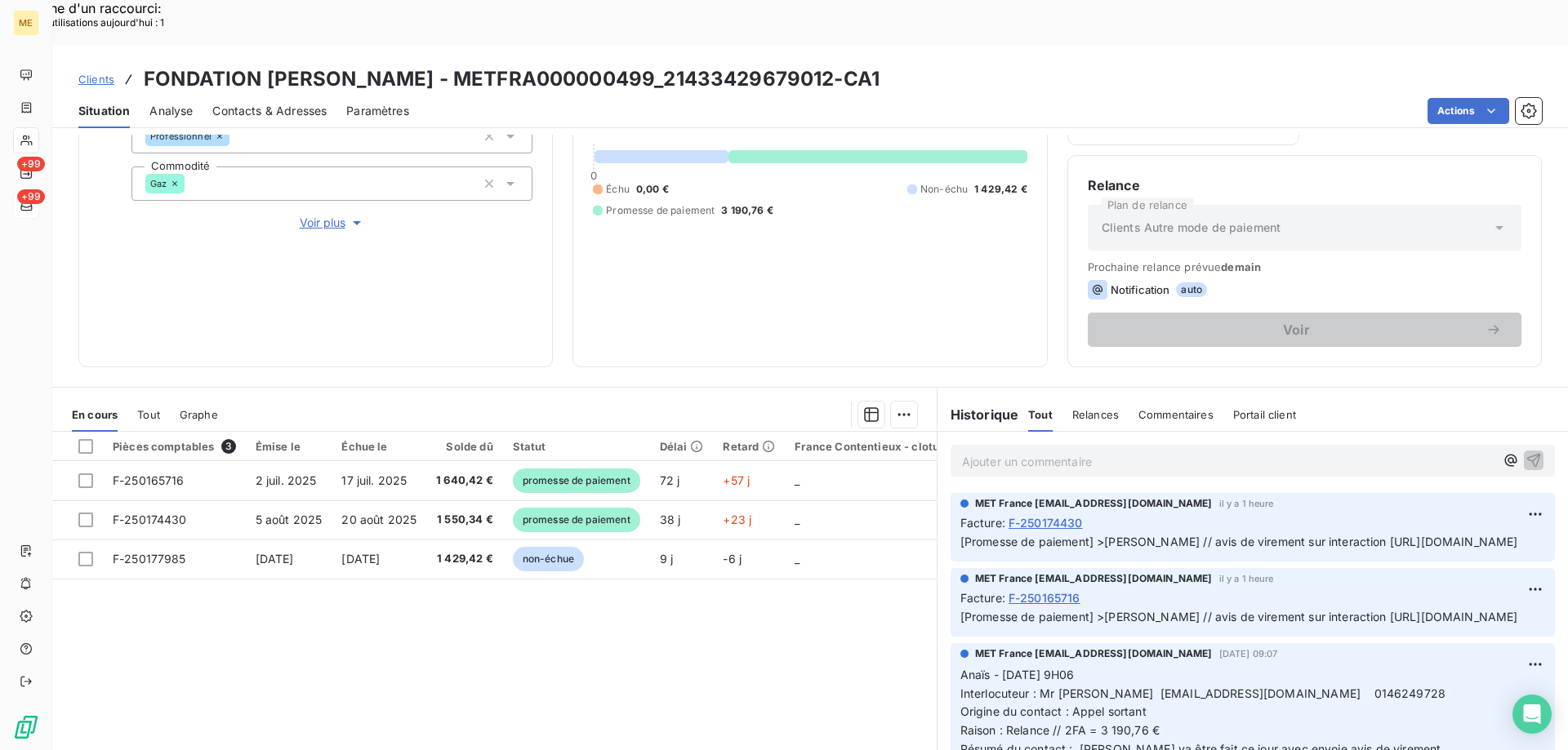
scroll to position [0, 60]
drag, startPoint x: 982, startPoint y: 610, endPoint x: 1550, endPoint y: 610, distance: 568.0
click at [1550, 610] on div "Ajouter un commentaire ﻿ MET France met-france@recouvrement.met.com il y a 1 he…" at bounding box center [1252, 613] width 630 height 363
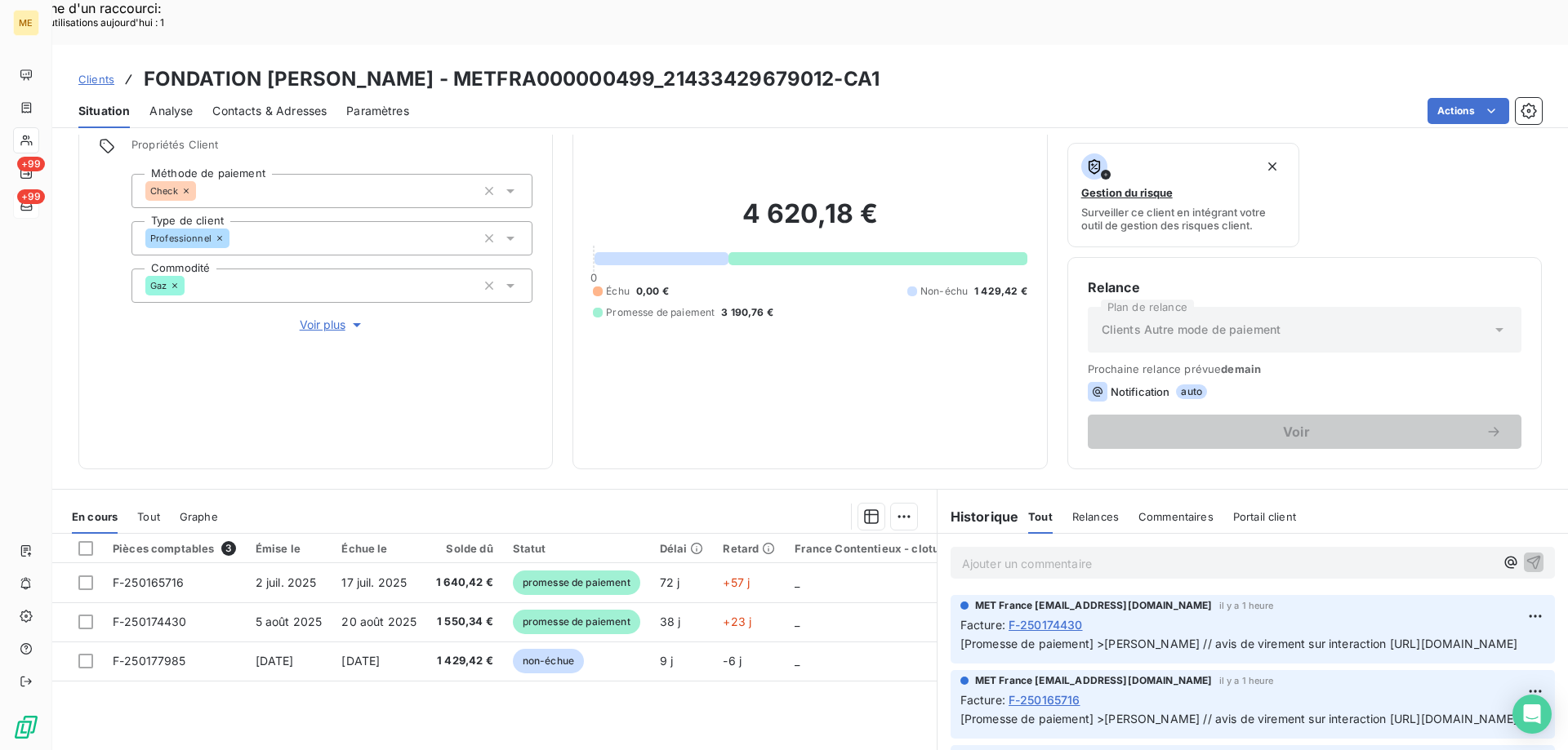
scroll to position [0, 0]
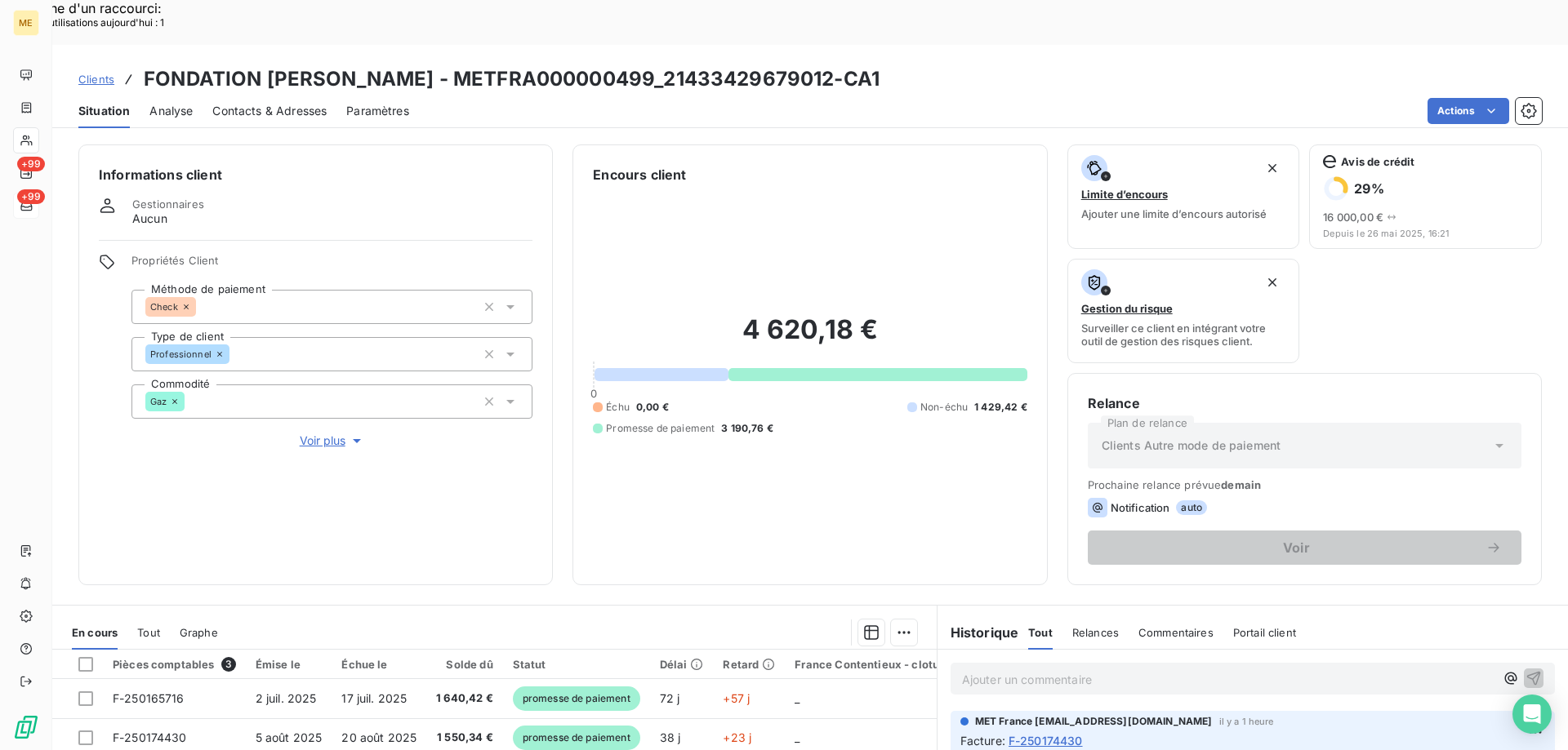
click at [307, 432] on span "Voir plus" at bounding box center [333, 440] width 65 height 17
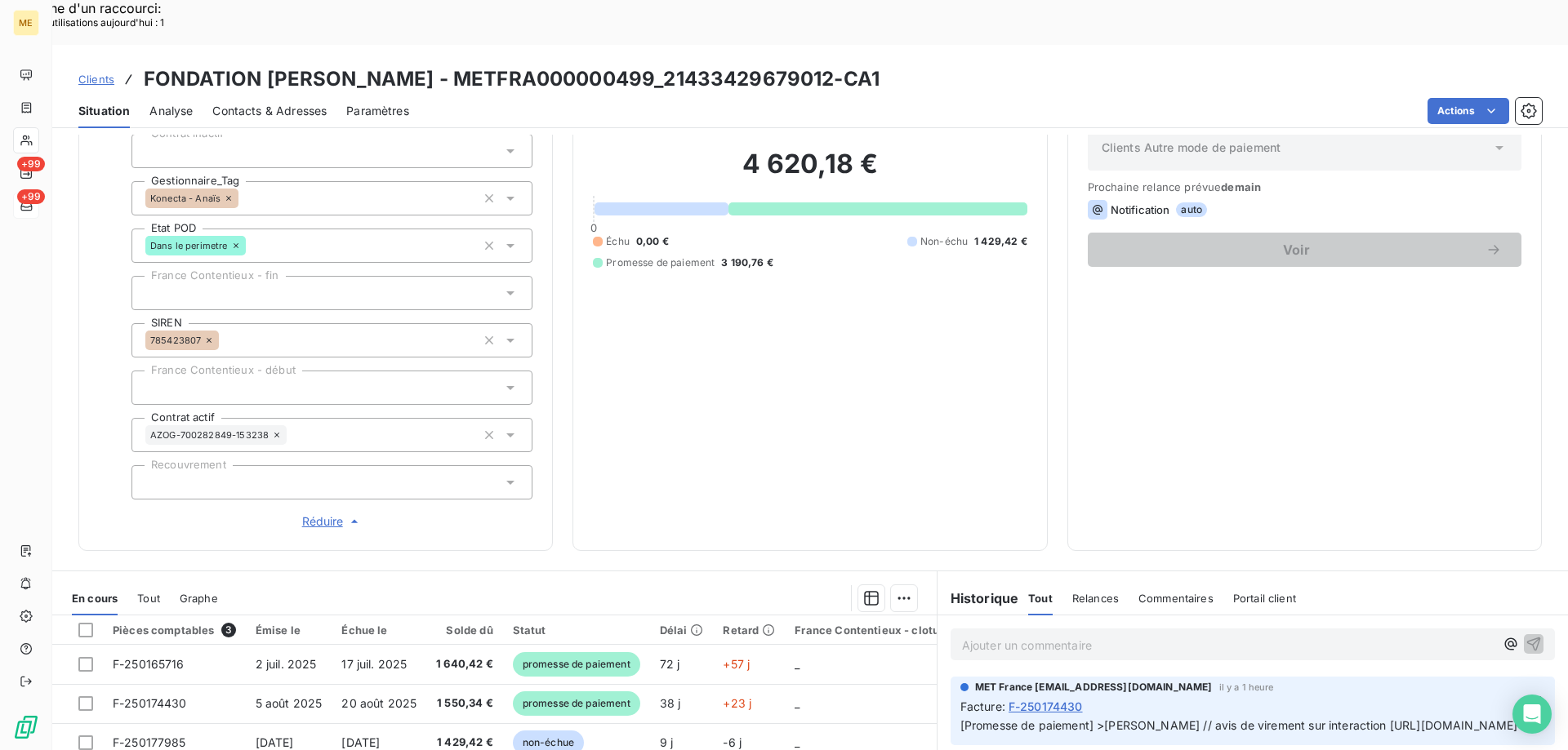
scroll to position [470, 0]
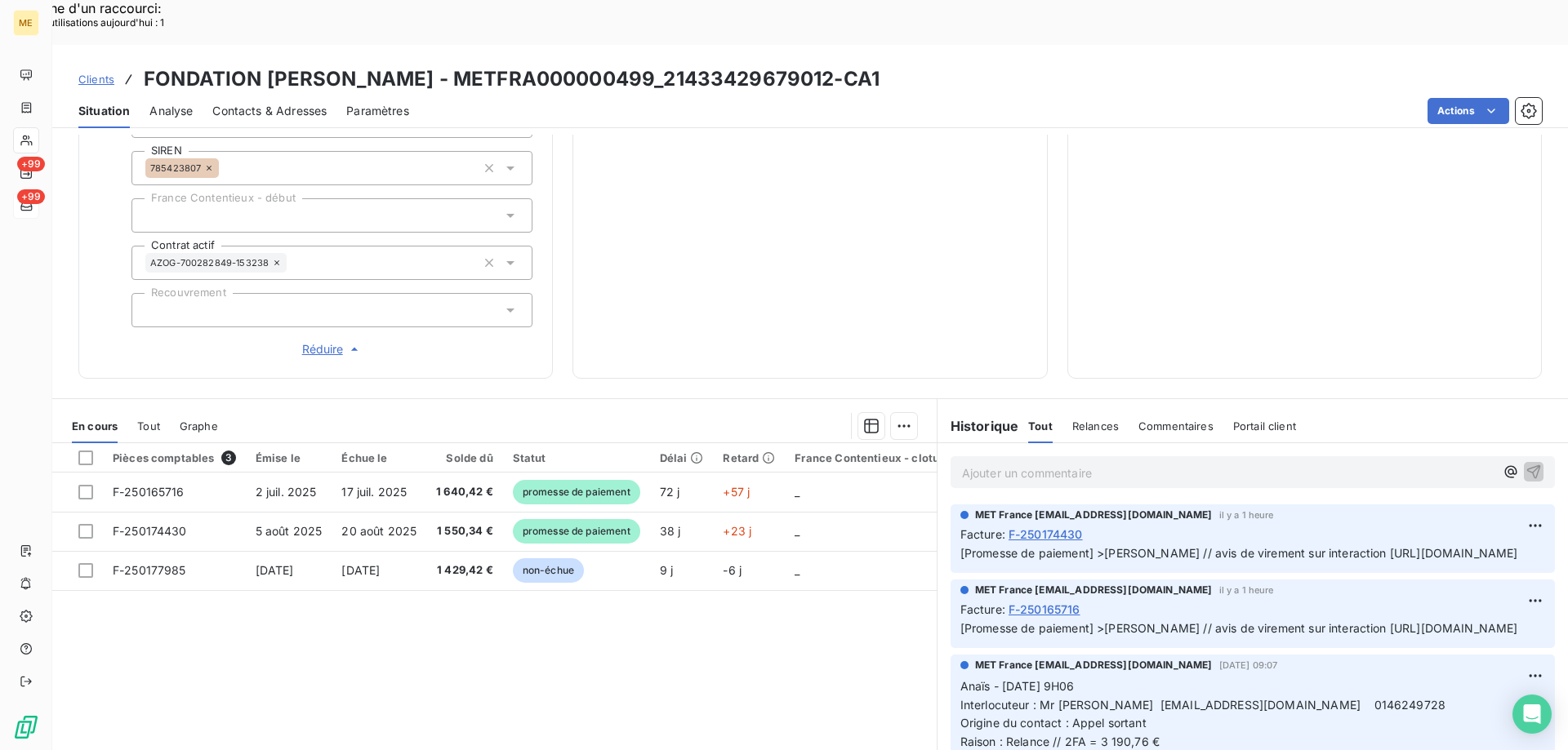
click at [1035, 654] on div "MET France met-france@recouvrement.met.com 11 sept. 2025, 09:07 Anaïs - 11/09/2…" at bounding box center [1252, 726] width 605 height 145
click at [960, 621] on span "[Promesse de paiement] >Sylvain // avis de virement sur interaction https://met…" at bounding box center [1239, 628] width 558 height 14
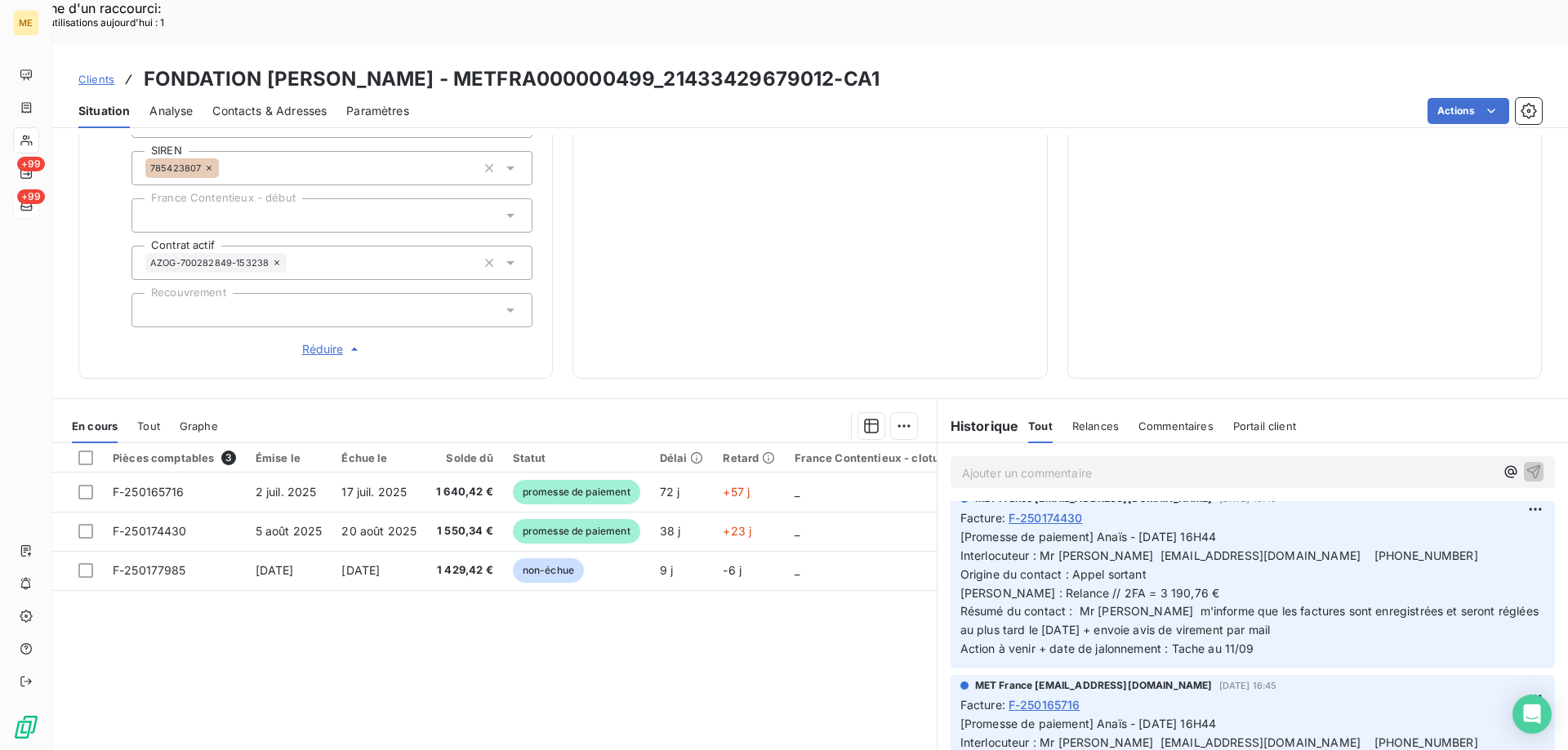
click at [1287, 622] on p "[Promesse de paiement] Anaïs - 04/09/2025 - 16H44 Interlocuteur : Mr BEKLER com…" at bounding box center [1252, 593] width 584 height 131
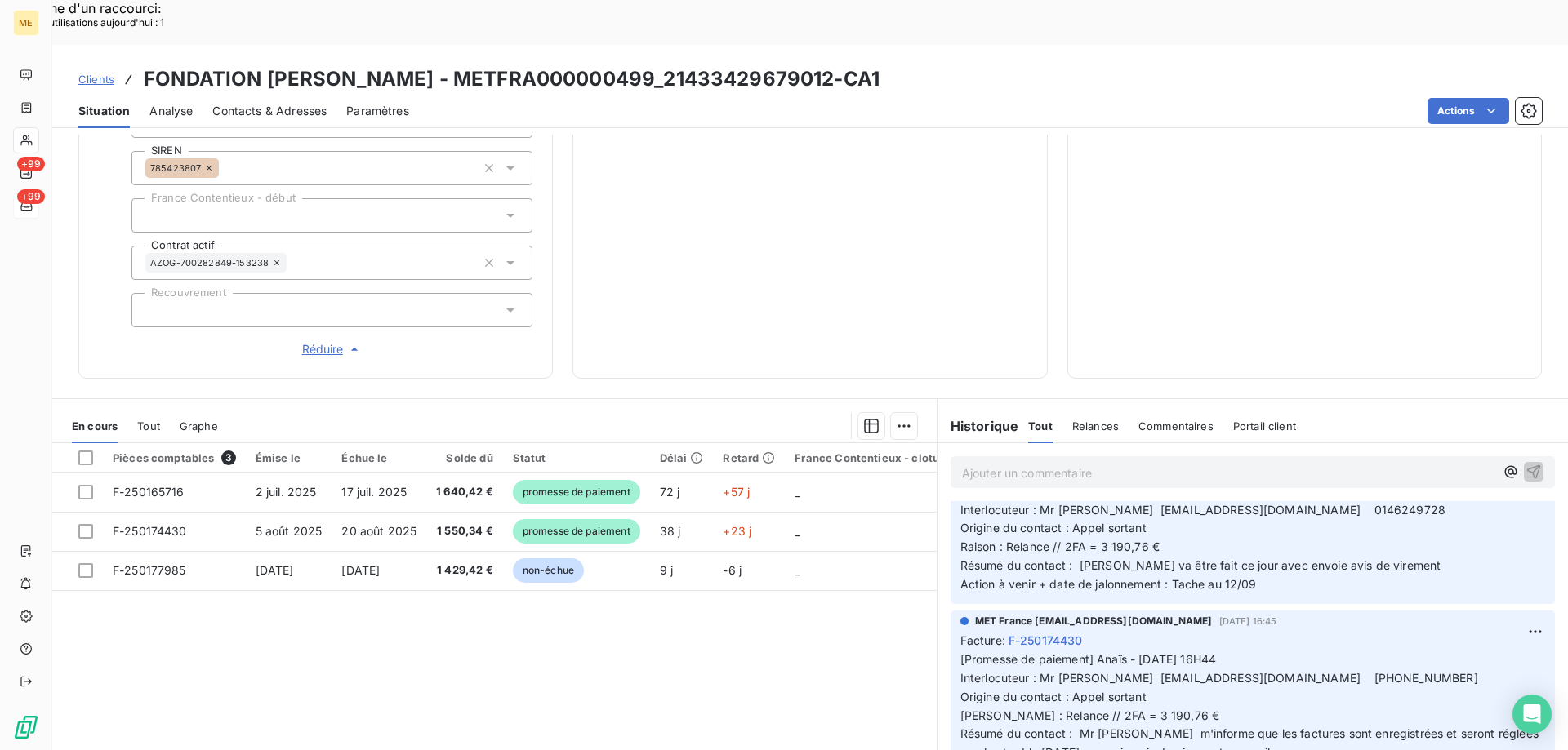
scroll to position [0, 0]
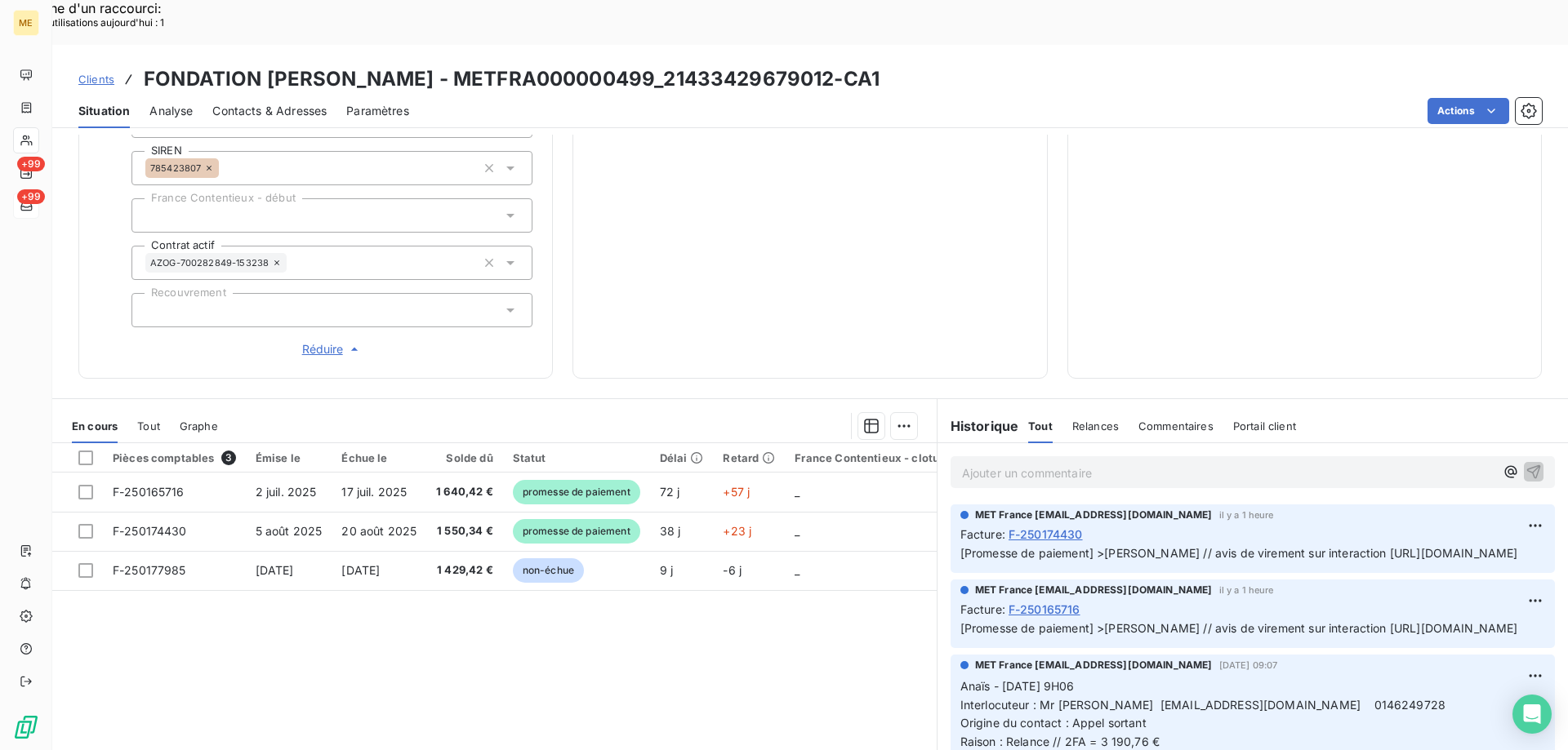
click at [919, 605] on div "Pièces comptables 3 Émise le Échue le Solde dû Statut Délai Retard France Conte…" at bounding box center [495, 600] width 884 height 314
drag, startPoint x: 934, startPoint y: 610, endPoint x: 1220, endPoint y: 593, distance: 286.5
click at [1407, 621] on span "[Promesse de paiement] >Sylvain // avis de virement sur interaction https://met…" at bounding box center [1239, 628] width 558 height 14
click at [1219, 585] on span "12 sept. 2025, 12:50" at bounding box center [1248, 589] width 58 height 10
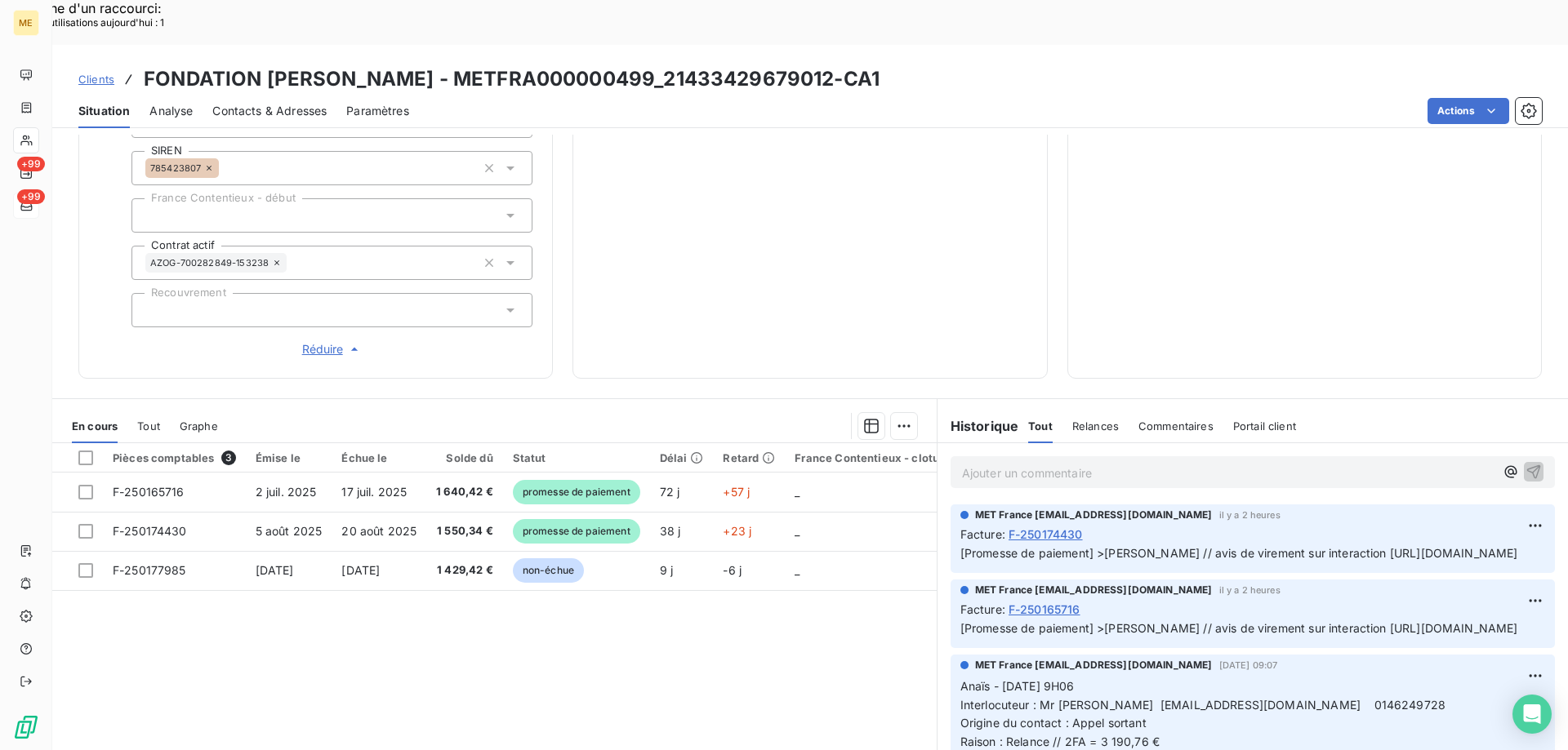
scroll to position [82, 0]
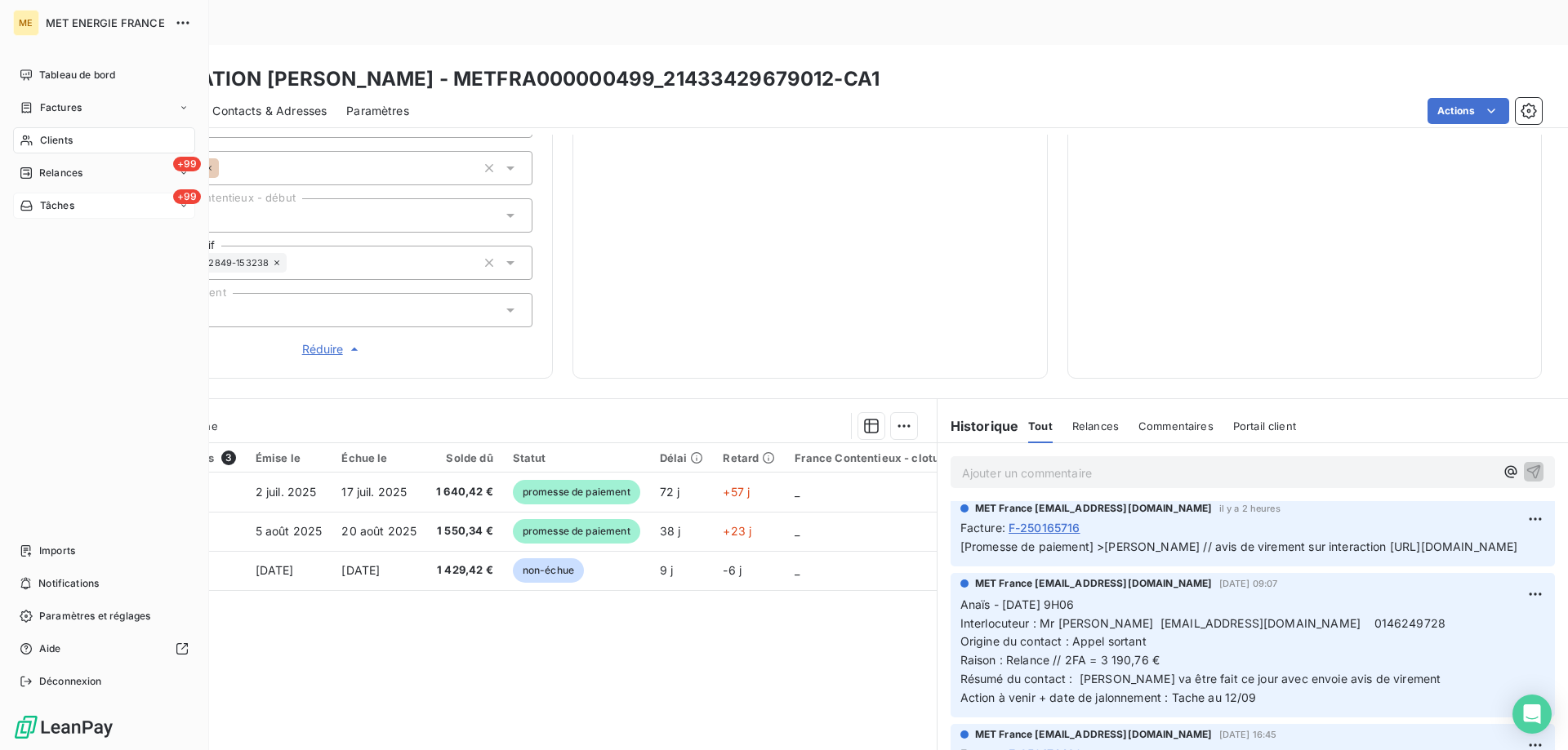
click at [36, 206] on div "Tâches" at bounding box center [47, 205] width 54 height 15
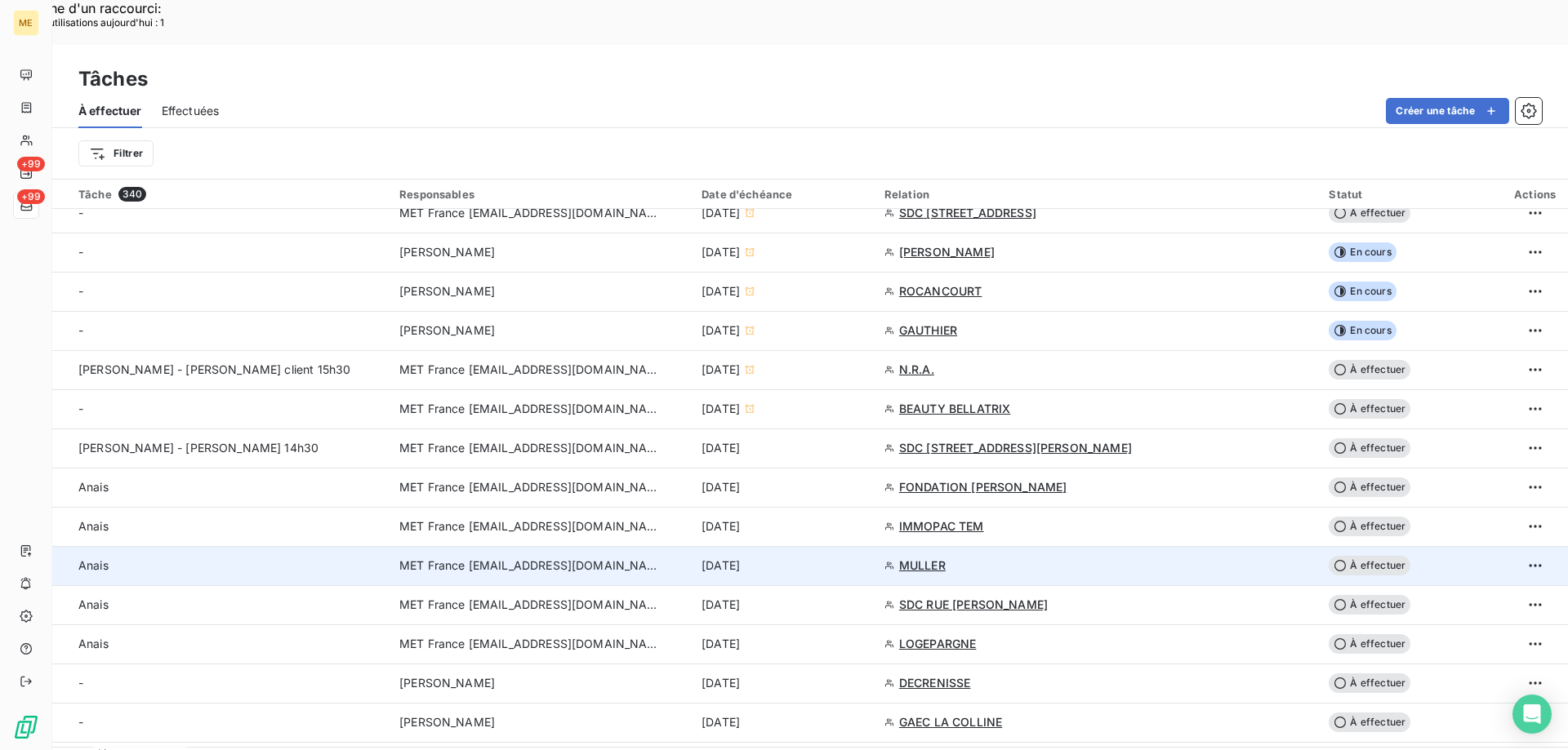
scroll to position [408, 0]
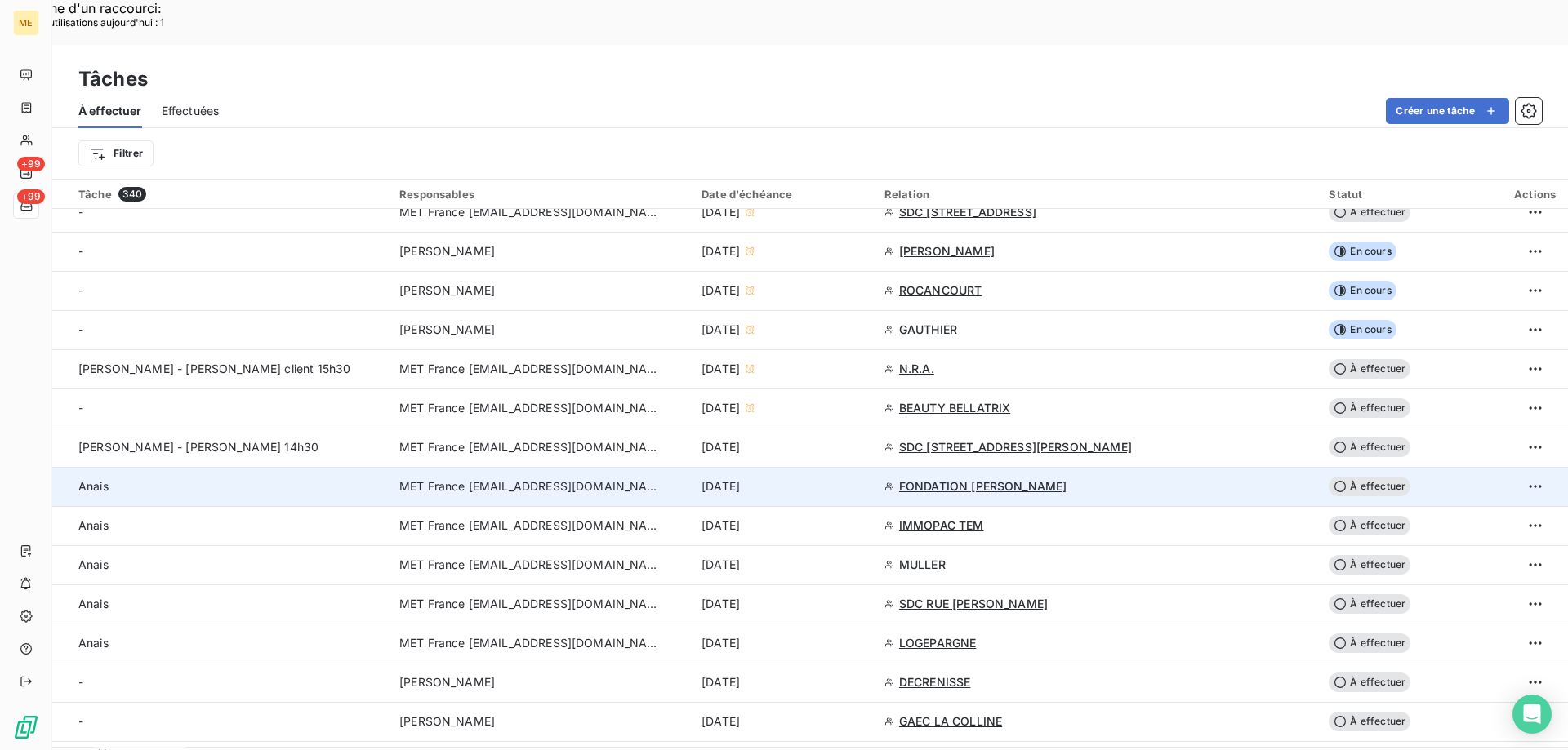
click at [813, 478] on div "12 sept. 2025" at bounding box center [783, 486] width 163 height 17
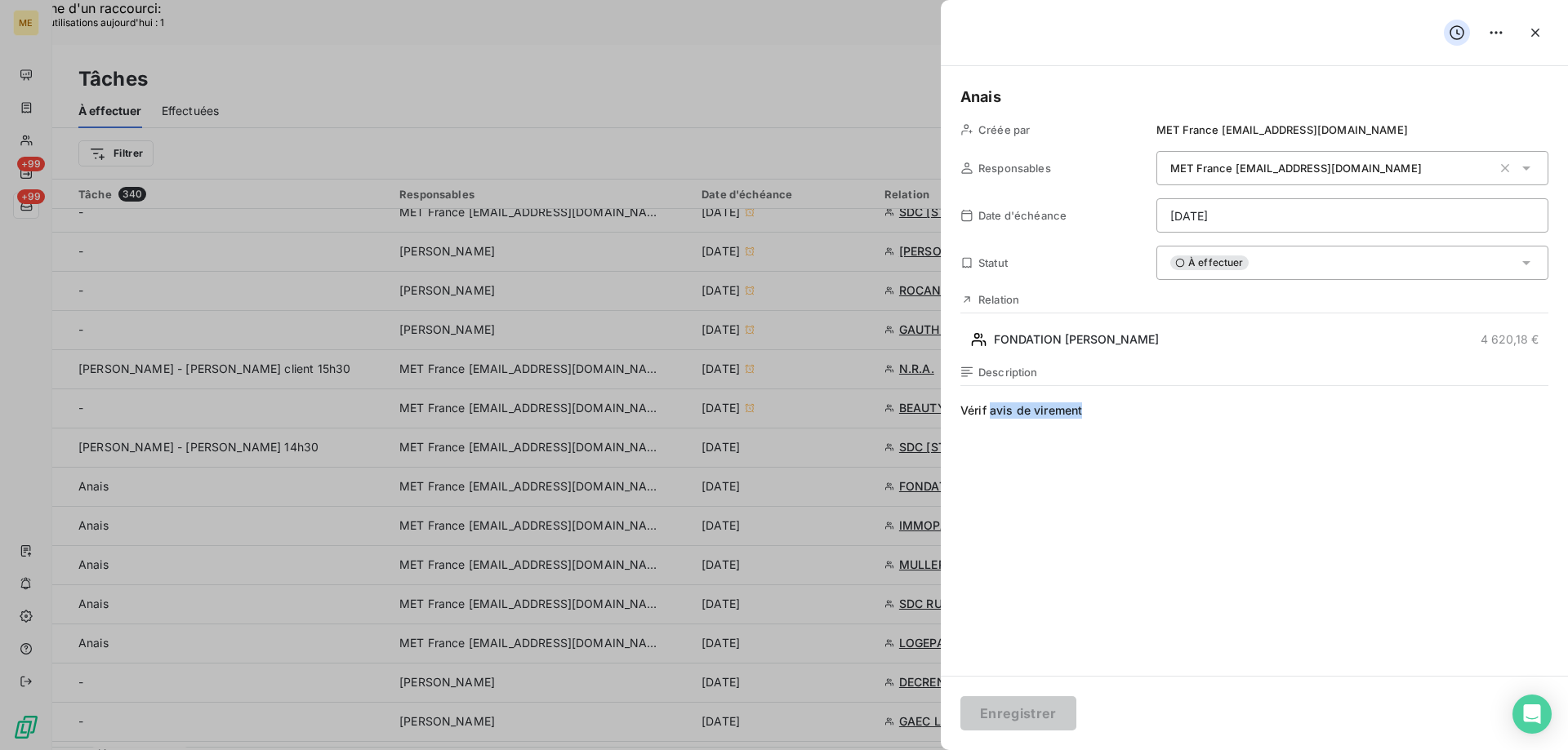
drag, startPoint x: 1099, startPoint y: 407, endPoint x: 990, endPoint y: 406, distance: 109.0
click at [990, 406] on span "Vérif avis de virement" at bounding box center [1254, 559] width 588 height 313
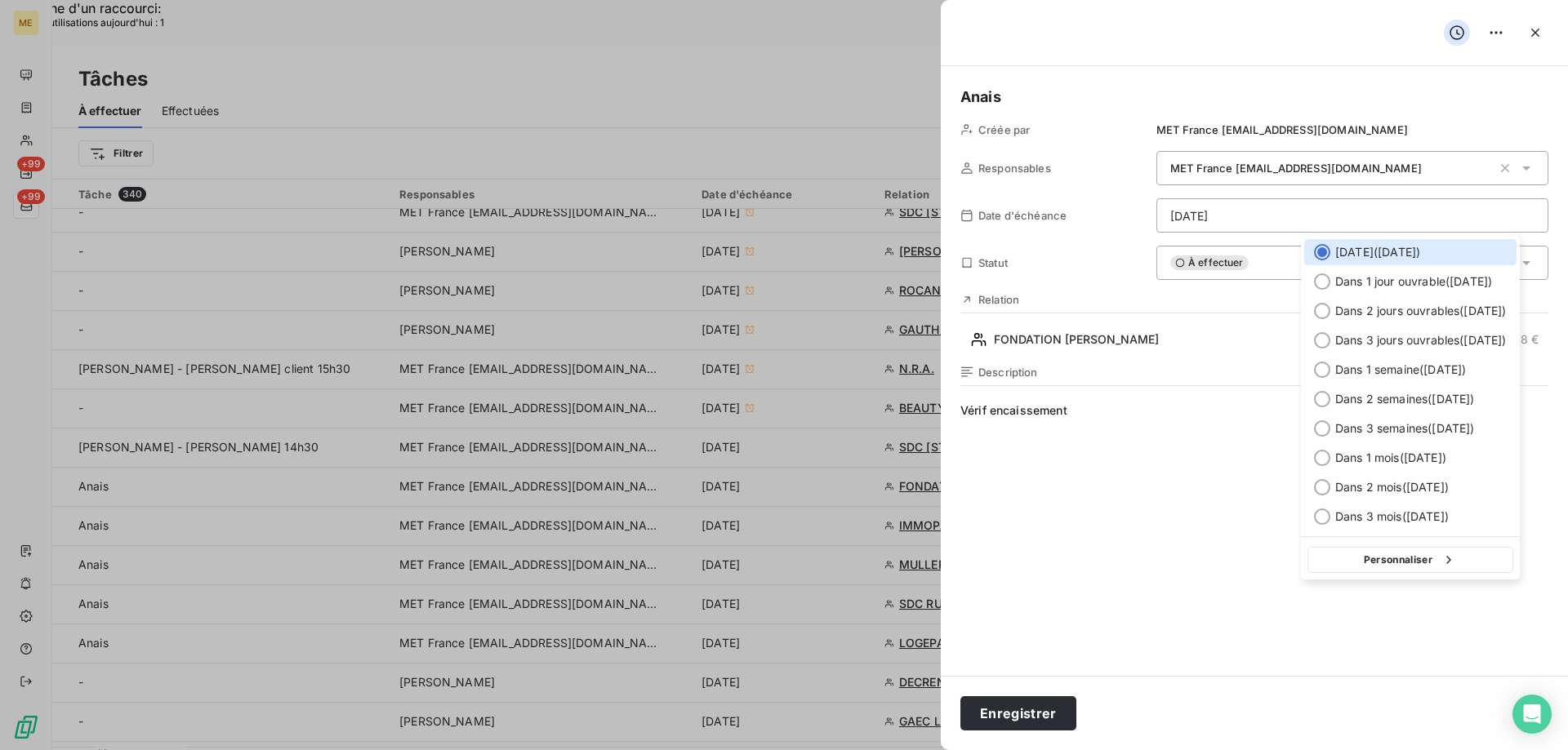
click at [1382, 557] on button "Personnaliser" at bounding box center [1410, 560] width 205 height 26
select select "8"
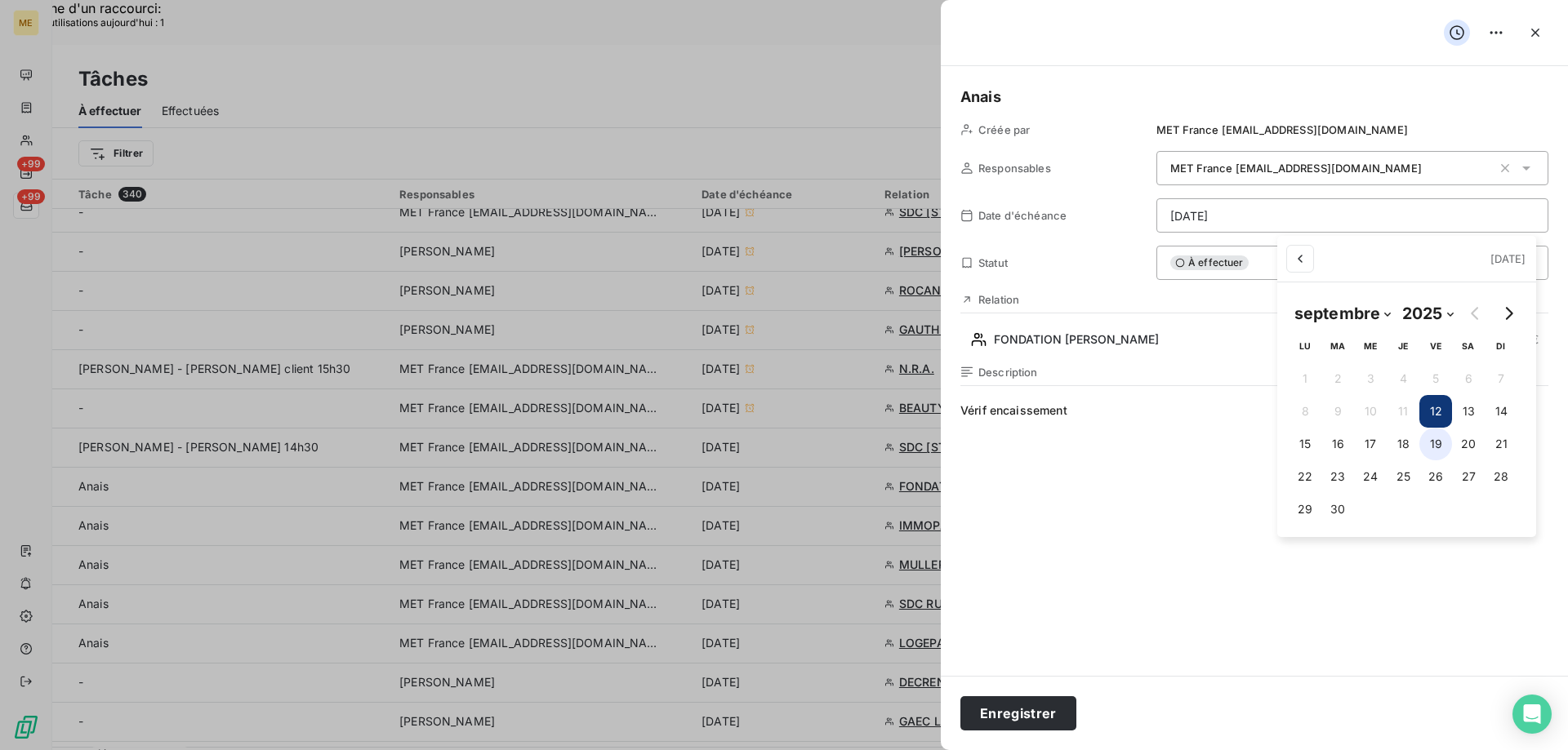
click at [1433, 444] on button "19" at bounding box center [1435, 444] width 32 height 32
type input "19/09/2025"
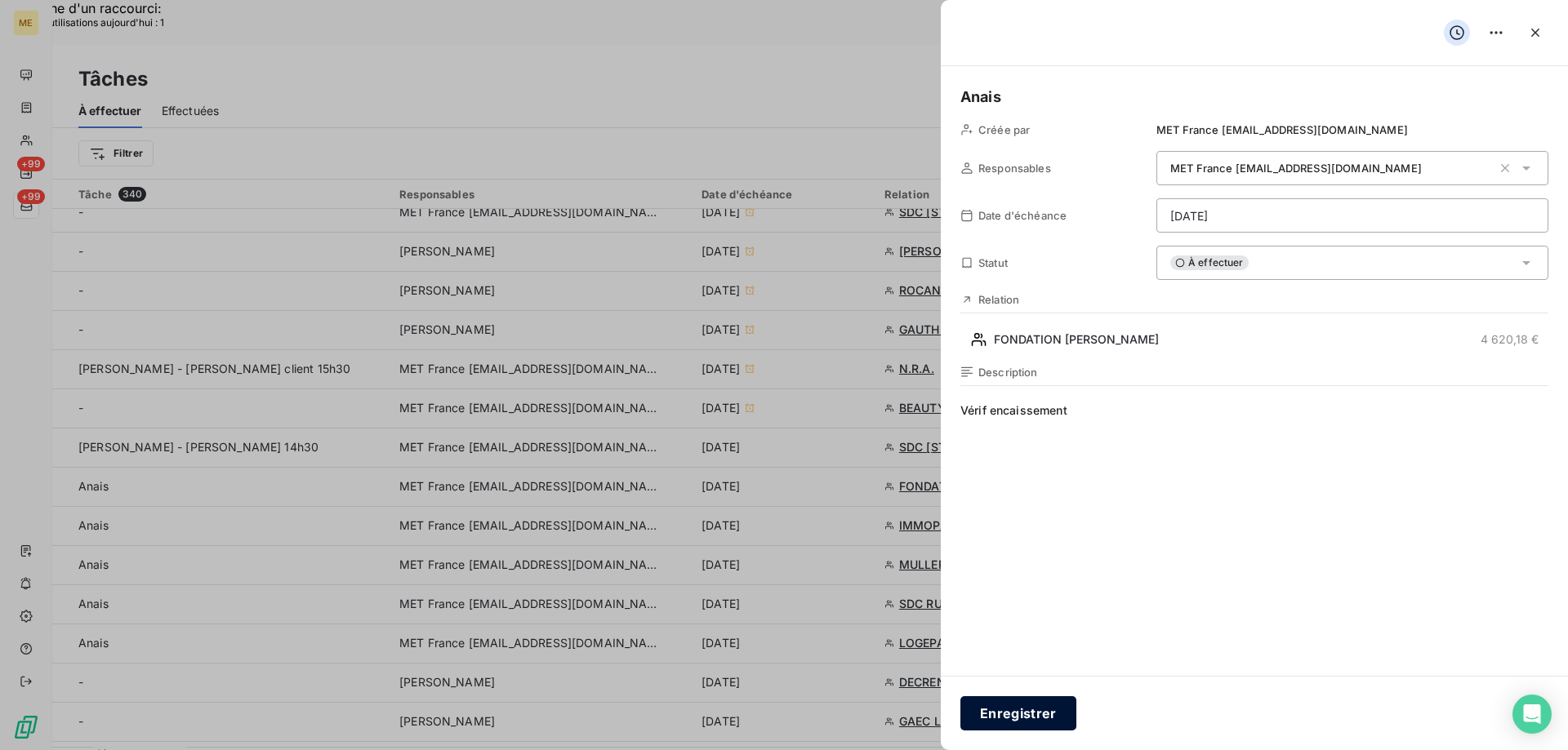
click at [989, 716] on button "Enregistrer" at bounding box center [1018, 713] width 116 height 34
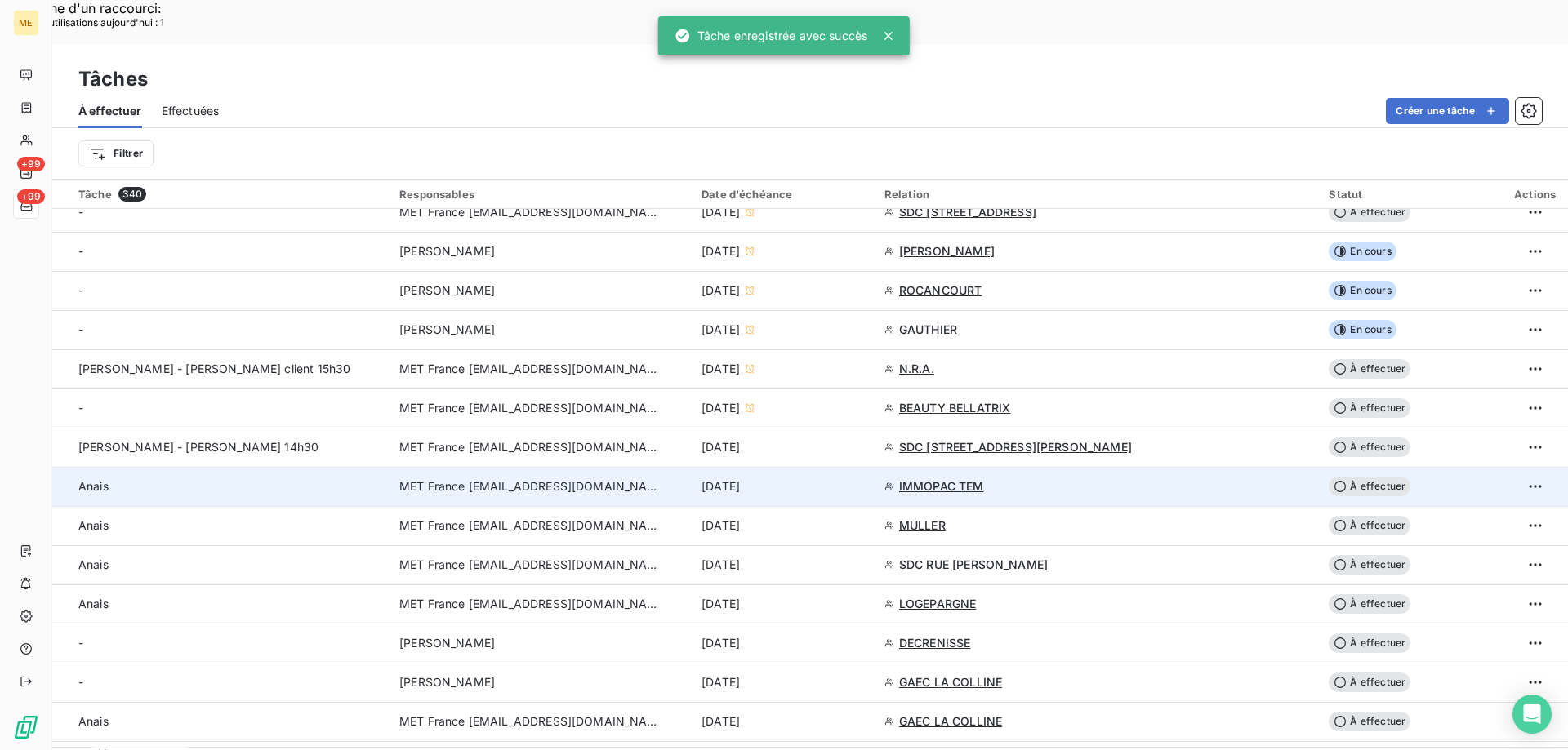
click at [875, 467] on td "12 sept. 2025" at bounding box center [783, 486] width 183 height 39
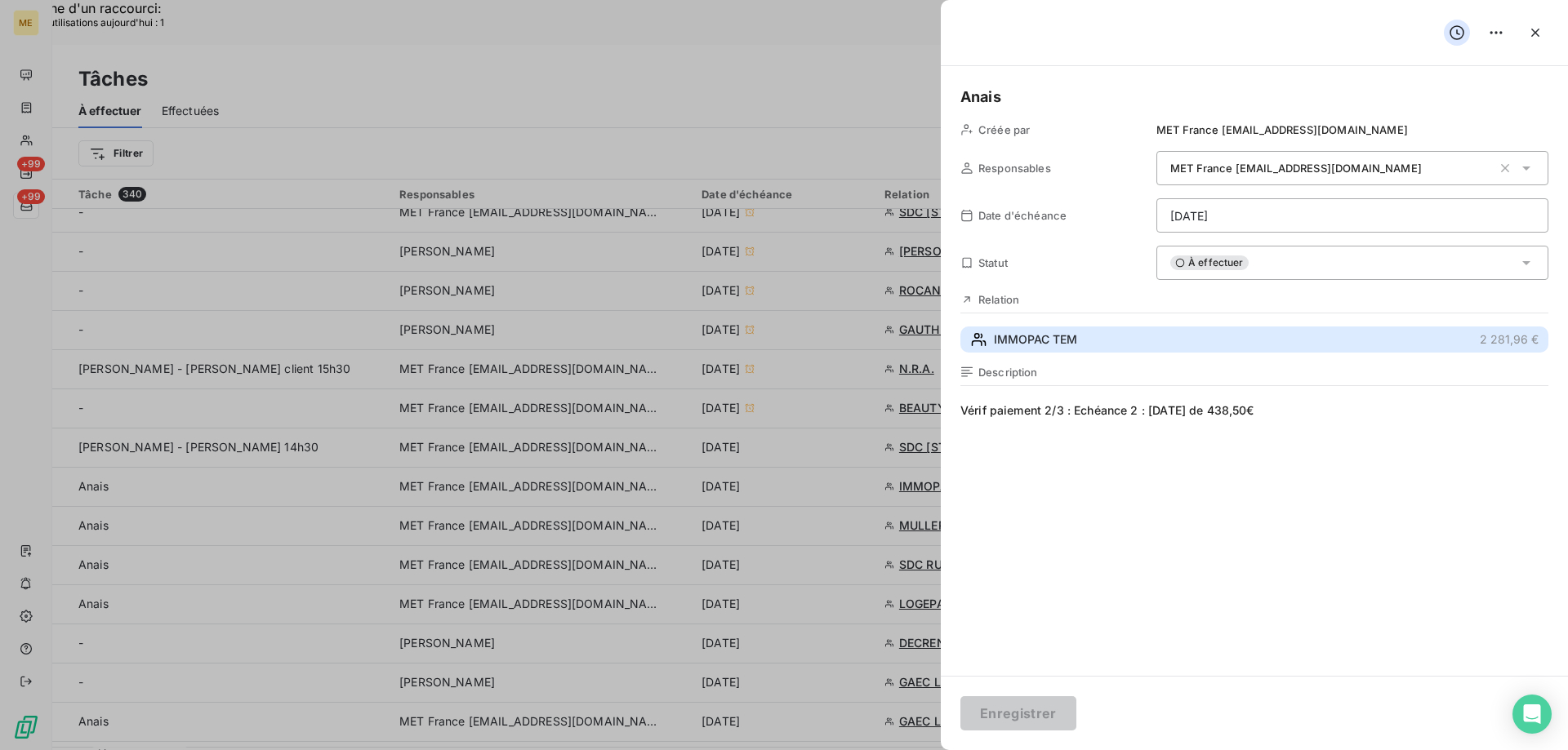
click at [1119, 338] on button "IMMOPAC TEM 2 281,96 €" at bounding box center [1254, 339] width 588 height 26
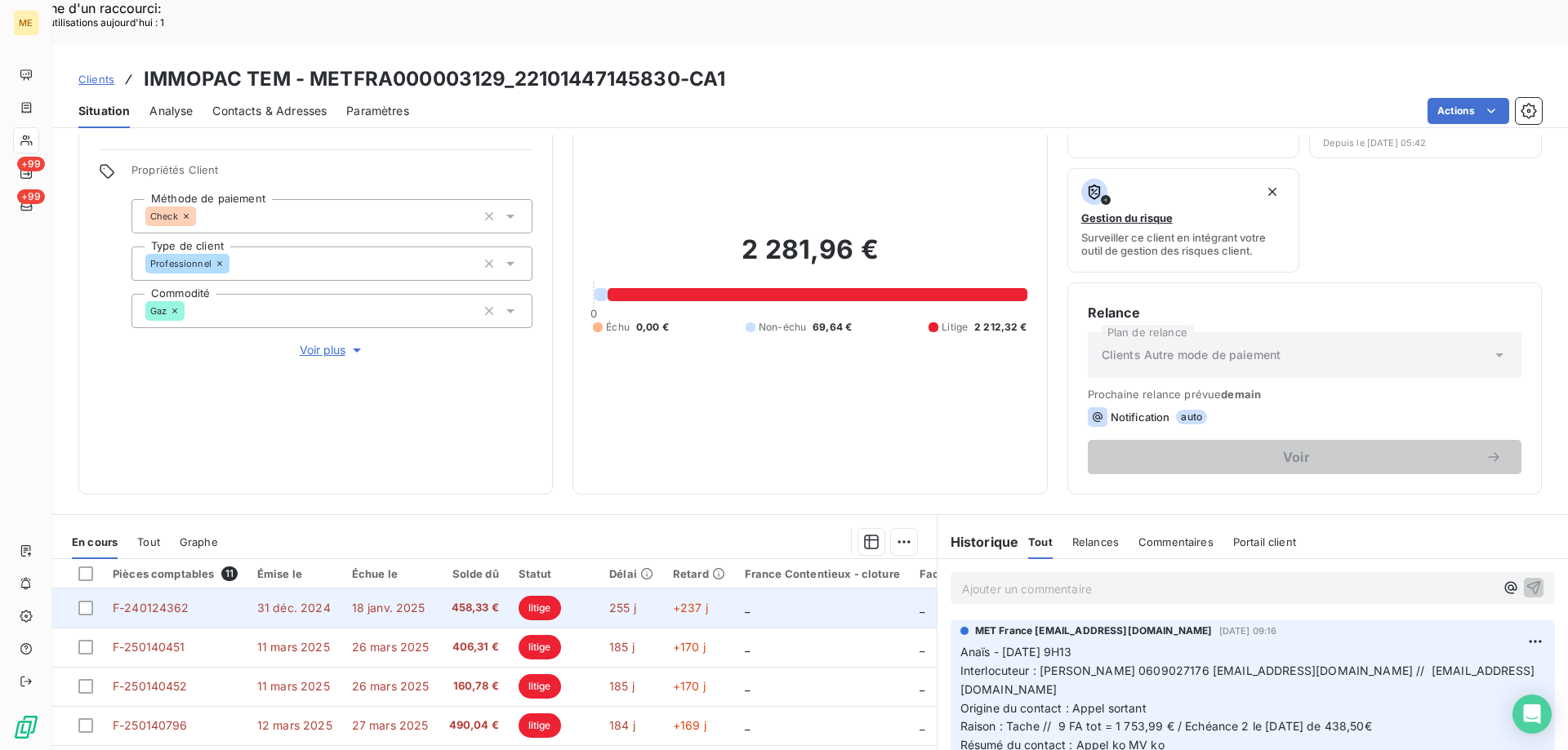
scroll to position [218, 0]
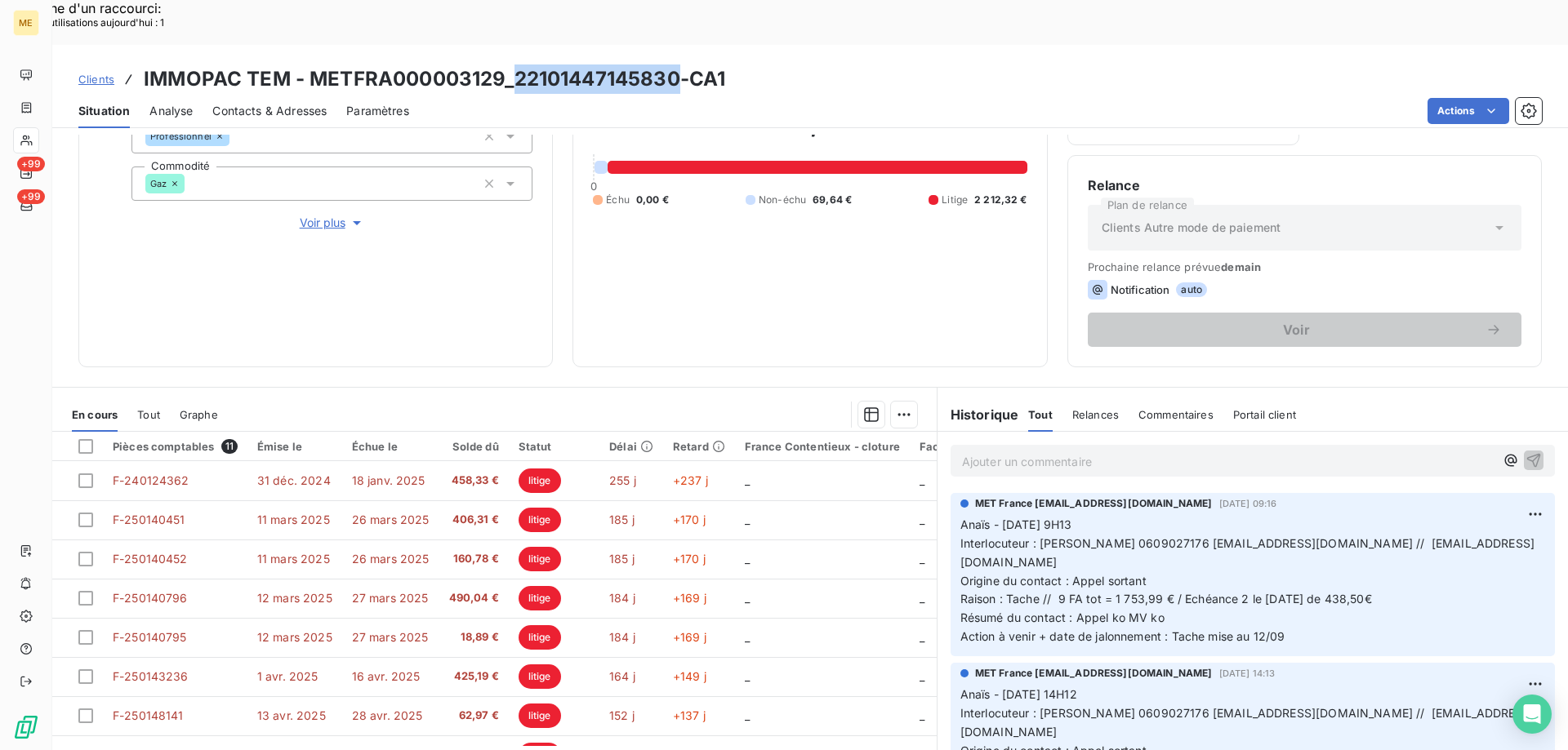
drag, startPoint x: 678, startPoint y: 35, endPoint x: 512, endPoint y: 45, distance: 166.3
click at [512, 65] on h3 "IMMOPAC TEM - METFRA000003129_22101447145830-CA1" at bounding box center [434, 79] width 582 height 29
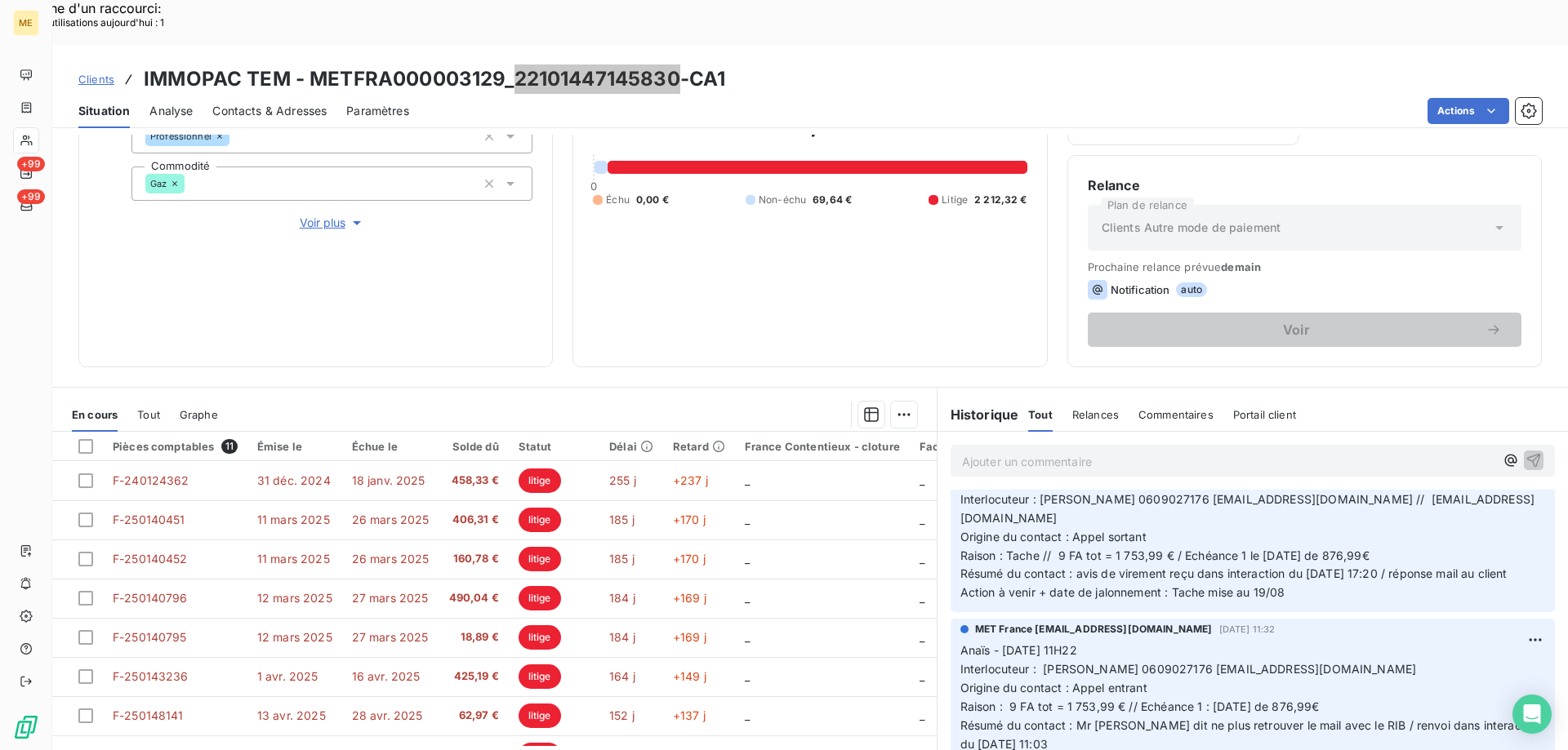
scroll to position [245, 0]
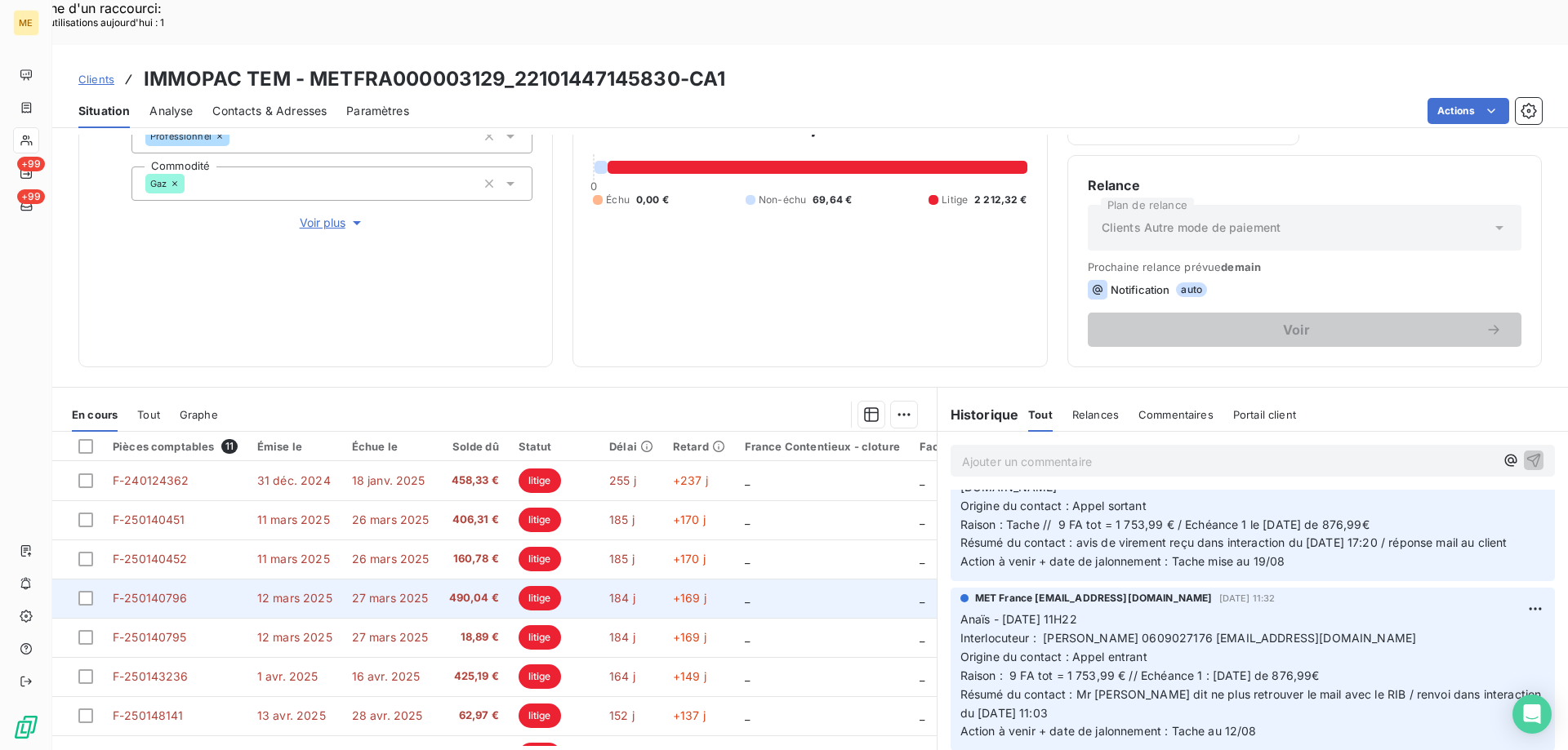
click at [814, 579] on td "_" at bounding box center [821, 598] width 175 height 39
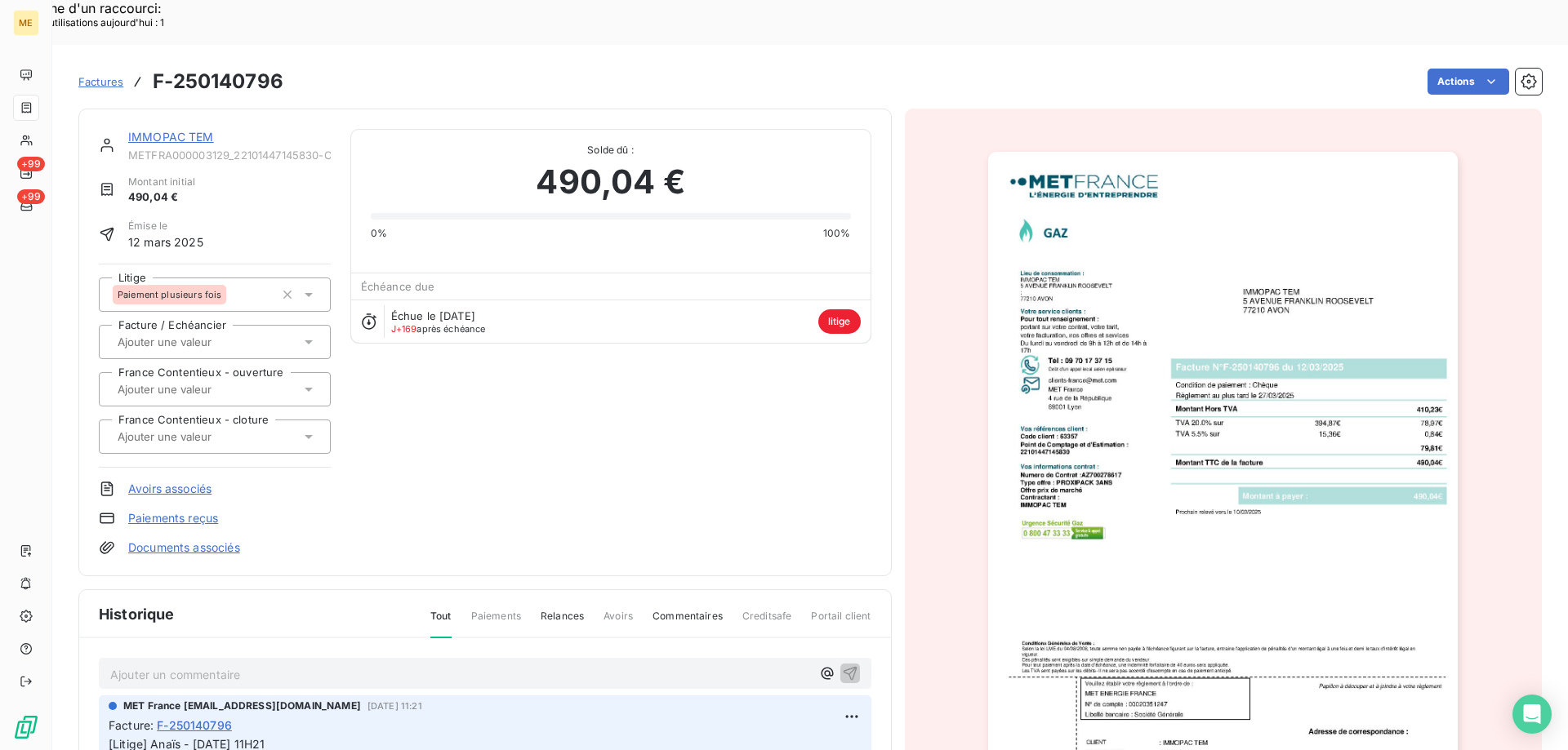
click at [159, 130] on link "IMMOPAC TEM" at bounding box center [171, 137] width 86 height 14
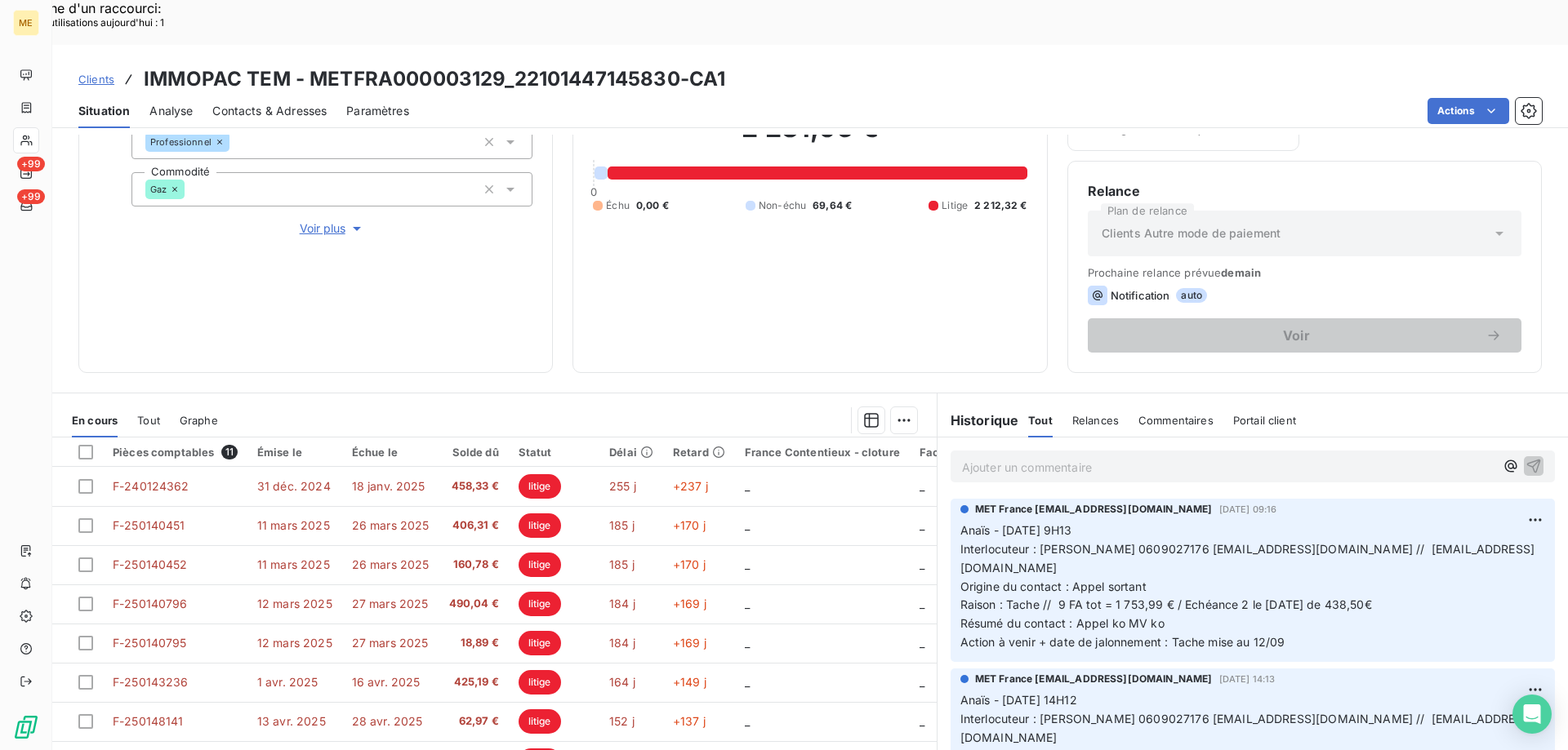
scroll to position [218, 0]
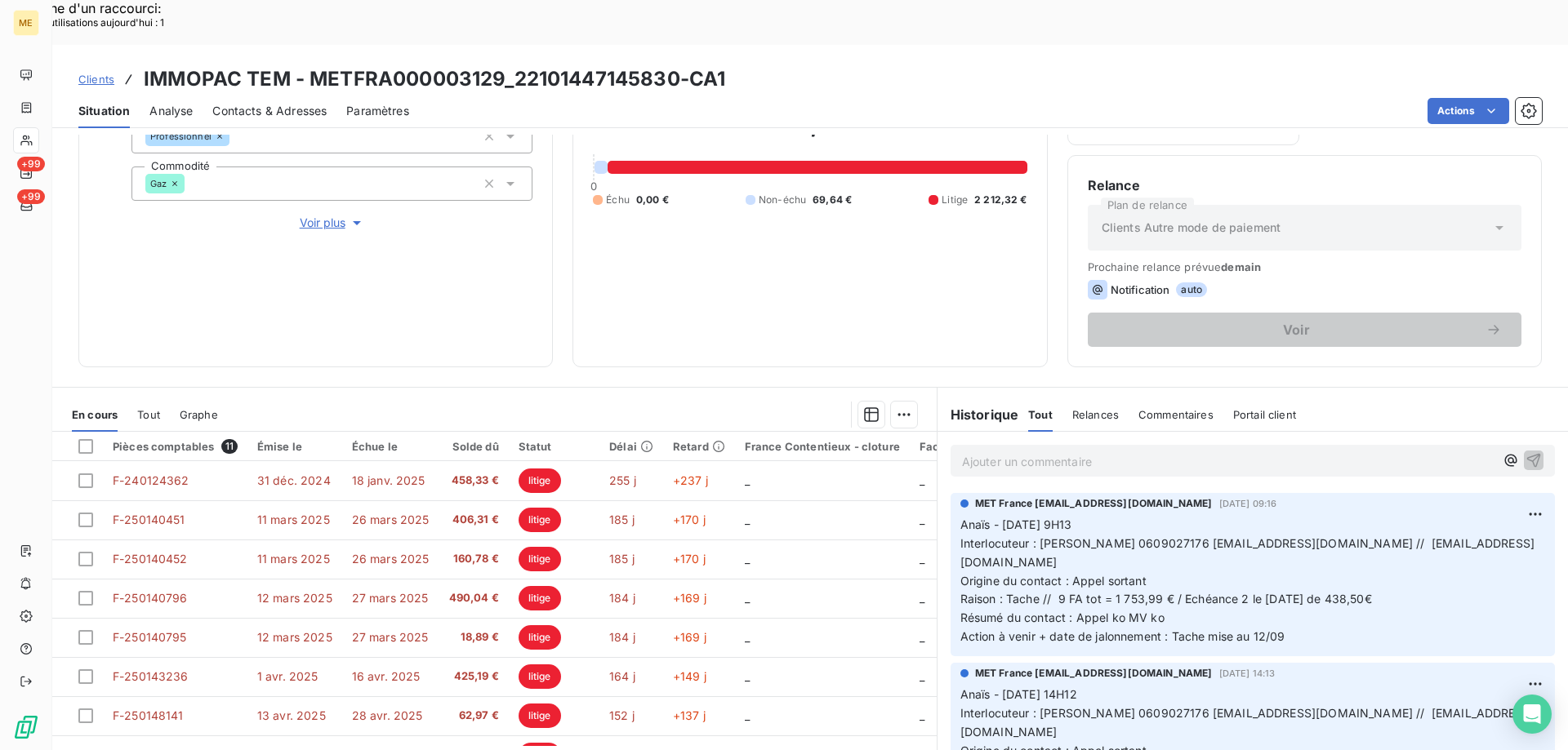
click at [499, 65] on h3 "IMMOPAC TEM - METFRA000003129_22101447145830-CA1" at bounding box center [434, 79] width 582 height 29
drag, startPoint x: 503, startPoint y: 38, endPoint x: 307, endPoint y: 43, distance: 196.1
click at [307, 65] on h3 "IMMOPAC TEM - METFRA000003129_22101447145830-CA1" at bounding box center [434, 79] width 582 height 29
drag, startPoint x: 1337, startPoint y: 499, endPoint x: 1448, endPoint y: 504, distance: 111.1
click at [1448, 536] on span "Interlocuteur : Mr COUDERC 0609027176 immopac.tem@orange.fr // jpcouderc@aol.com" at bounding box center [1247, 552] width 574 height 32
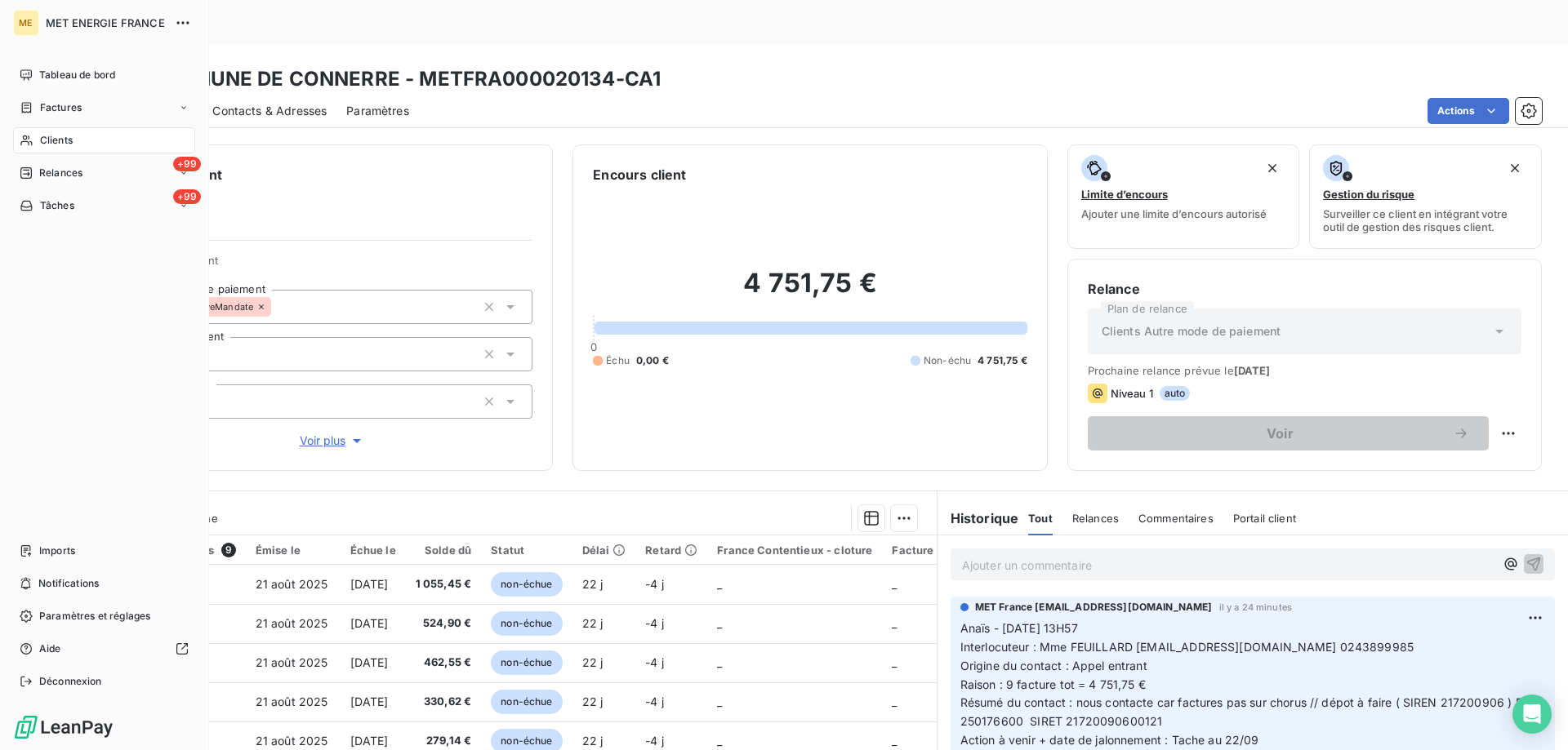
click at [24, 141] on icon at bounding box center [25, 140] width 11 height 11
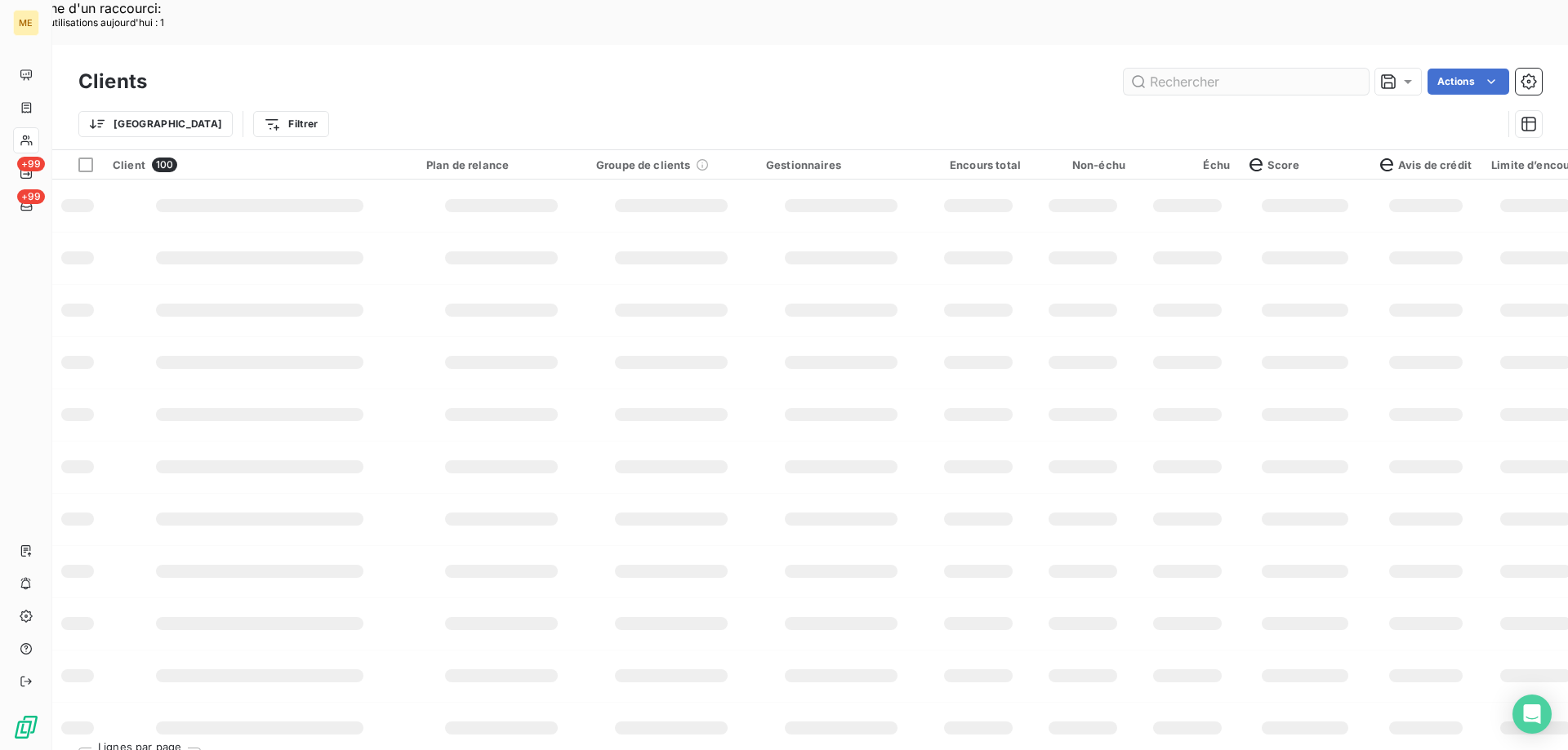
click at [1216, 68] on input "text" at bounding box center [1245, 82] width 245 height 26
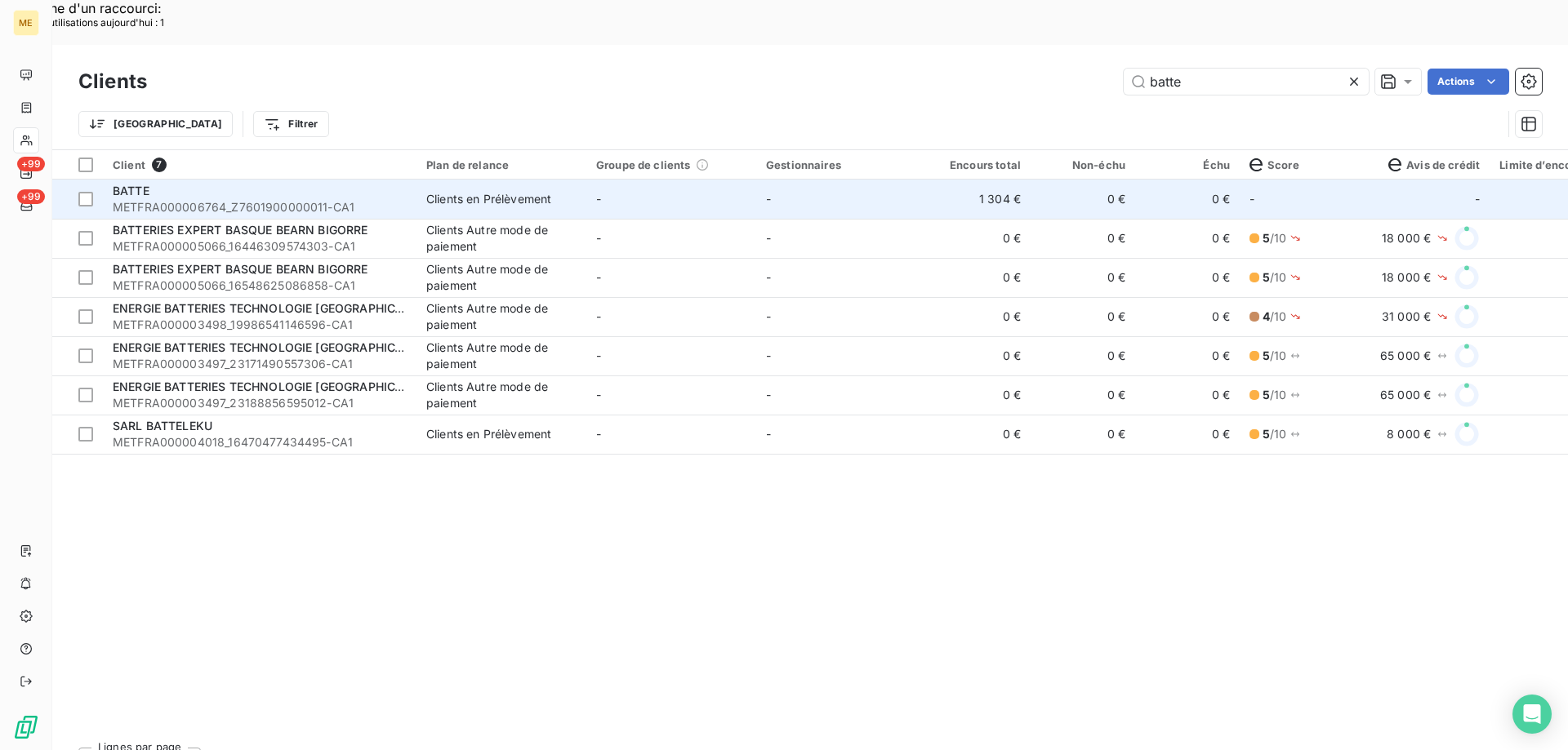
type input "batte"
click at [674, 180] on td "-" at bounding box center [671, 199] width 170 height 39
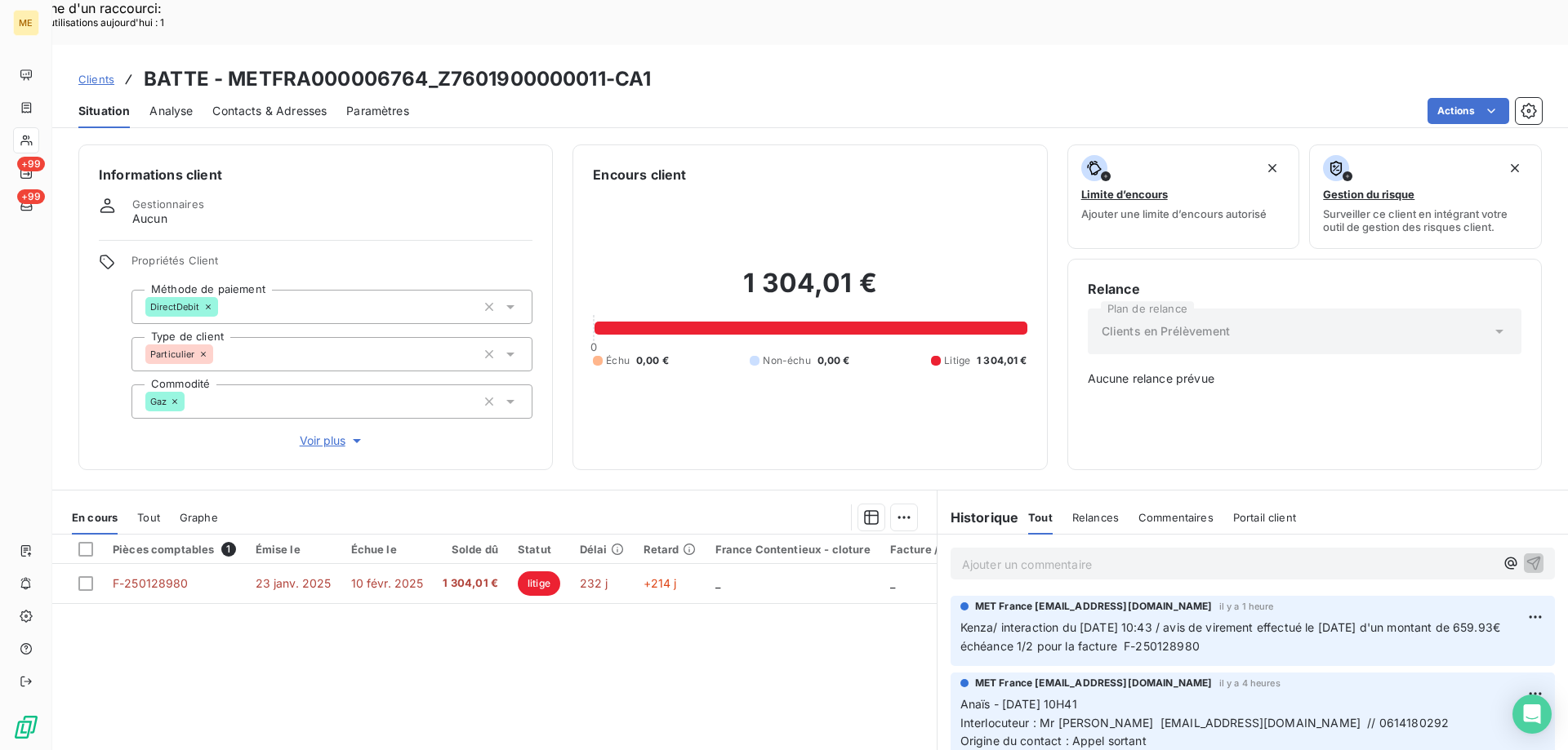
click at [434, 65] on h3 "BATTE - METFRA000006764_Z7601900000011-CA1" at bounding box center [397, 79] width 507 height 29
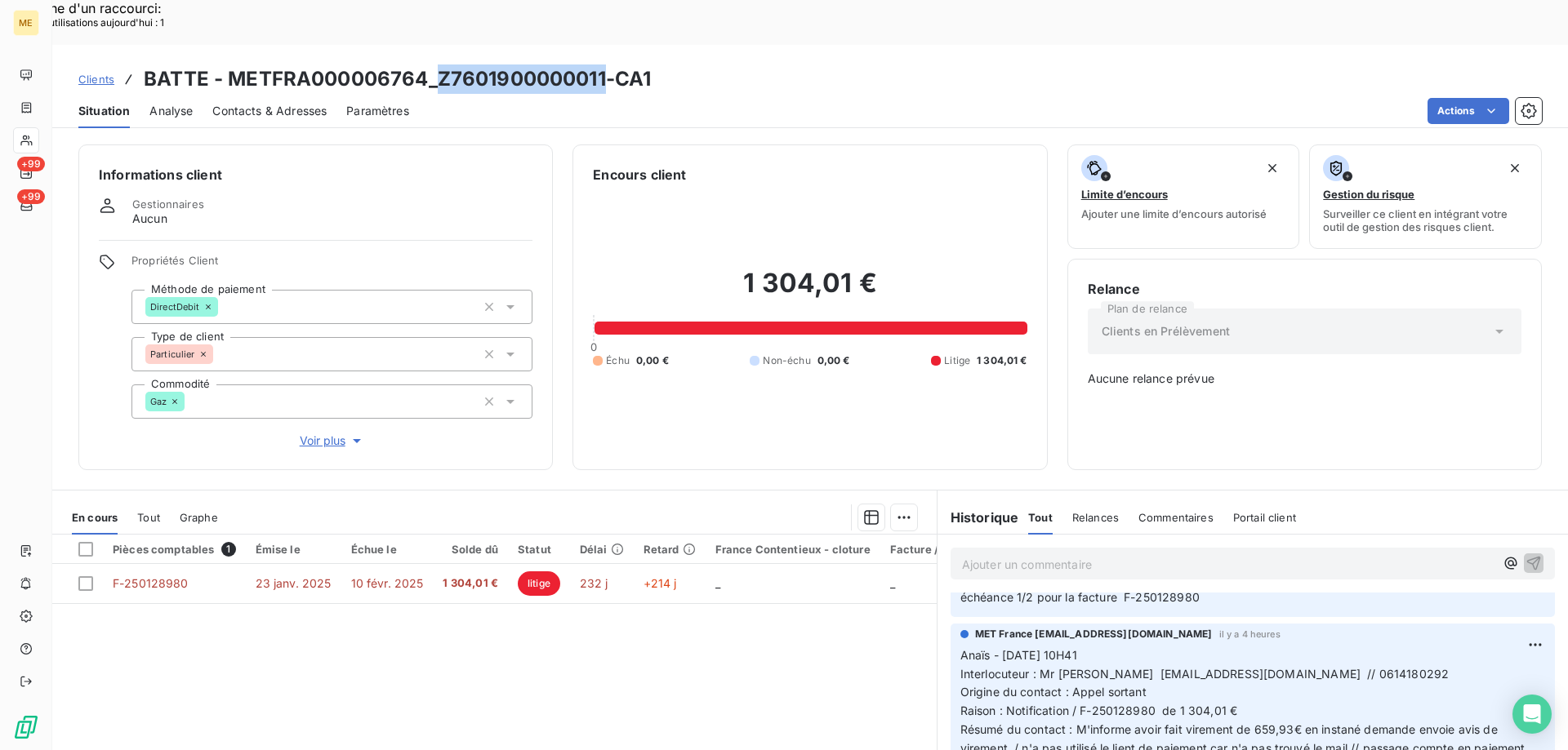
scroll to position [82, 0]
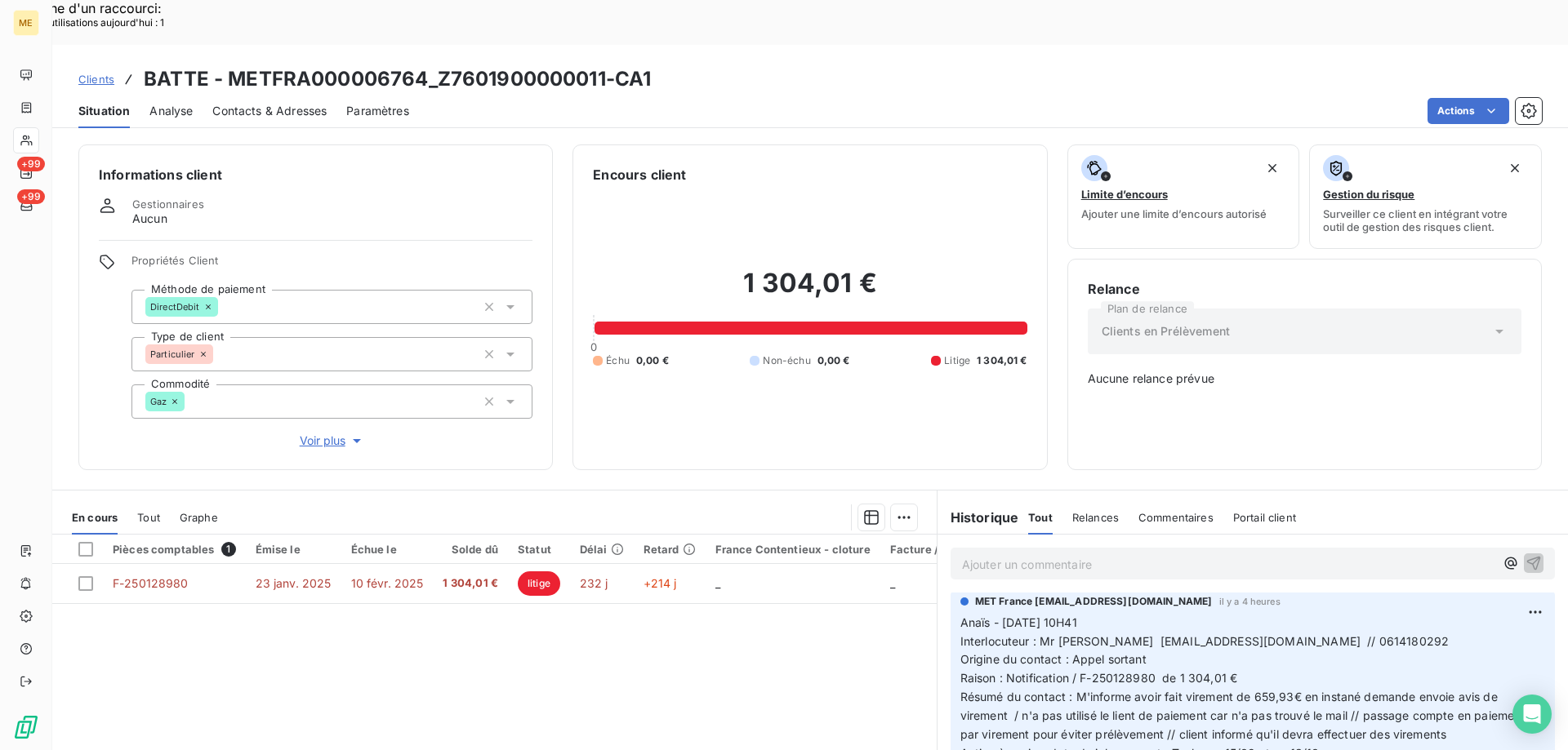
click at [569, 98] on div "Actions" at bounding box center [985, 111] width 1113 height 26
drag, startPoint x: 605, startPoint y: 30, endPoint x: 437, endPoint y: 42, distance: 168.4
click at [437, 65] on h3 "BATTE - METFRA000006764_Z7601900000011-CA1" at bounding box center [397, 79] width 507 height 29
copy h3 "Z7601900000011"
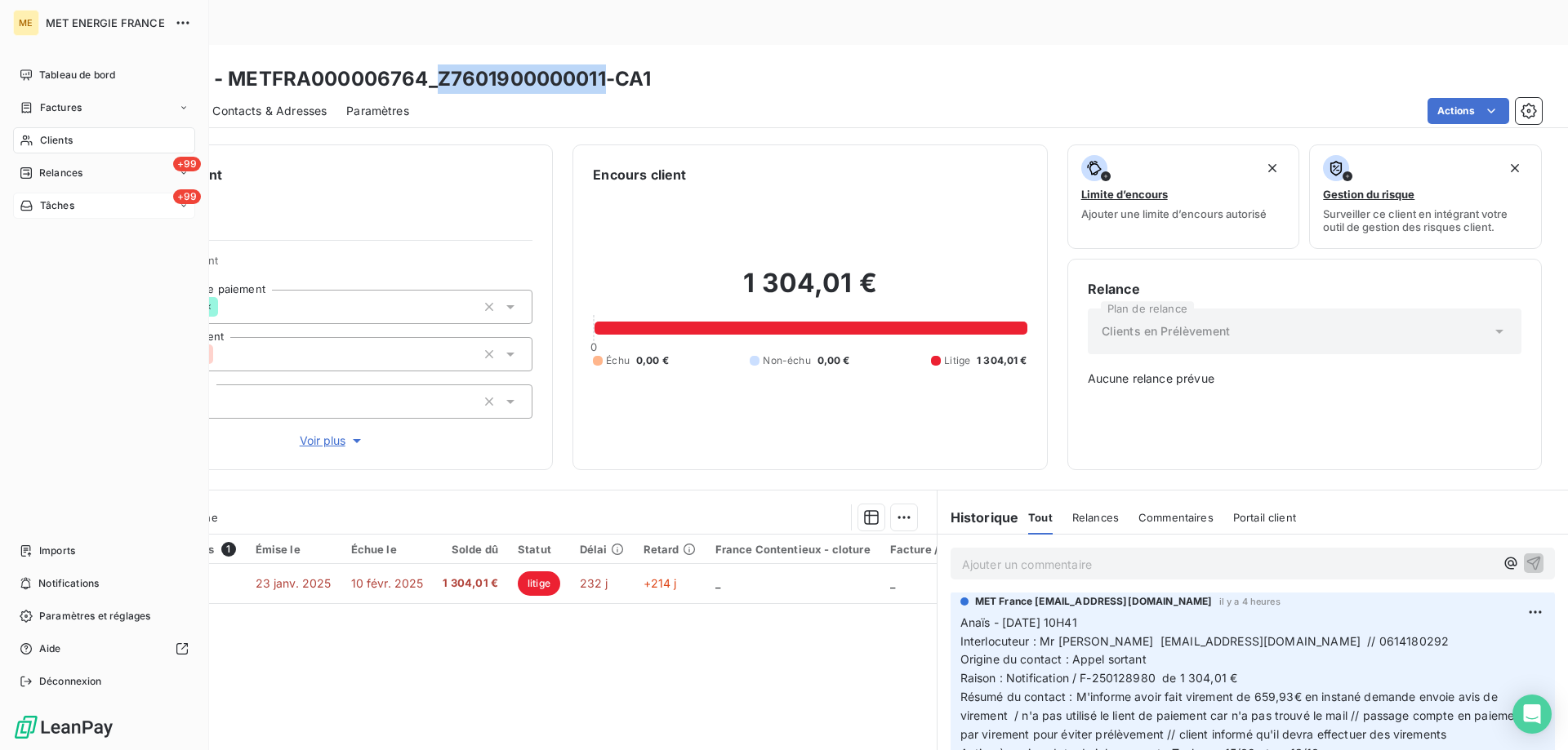
click at [38, 207] on div "Tâches" at bounding box center [47, 205] width 54 height 15
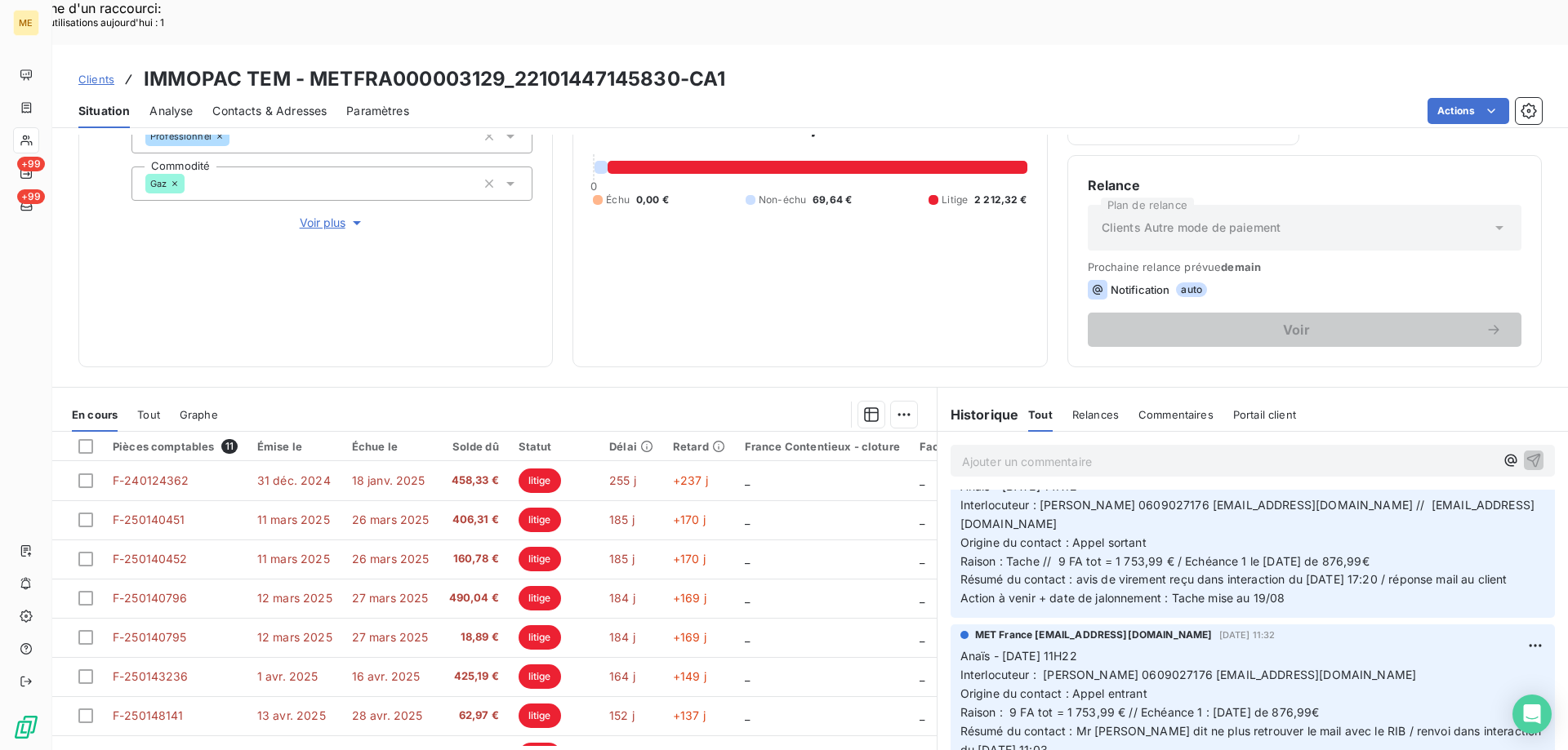
scroll to position [163, 0]
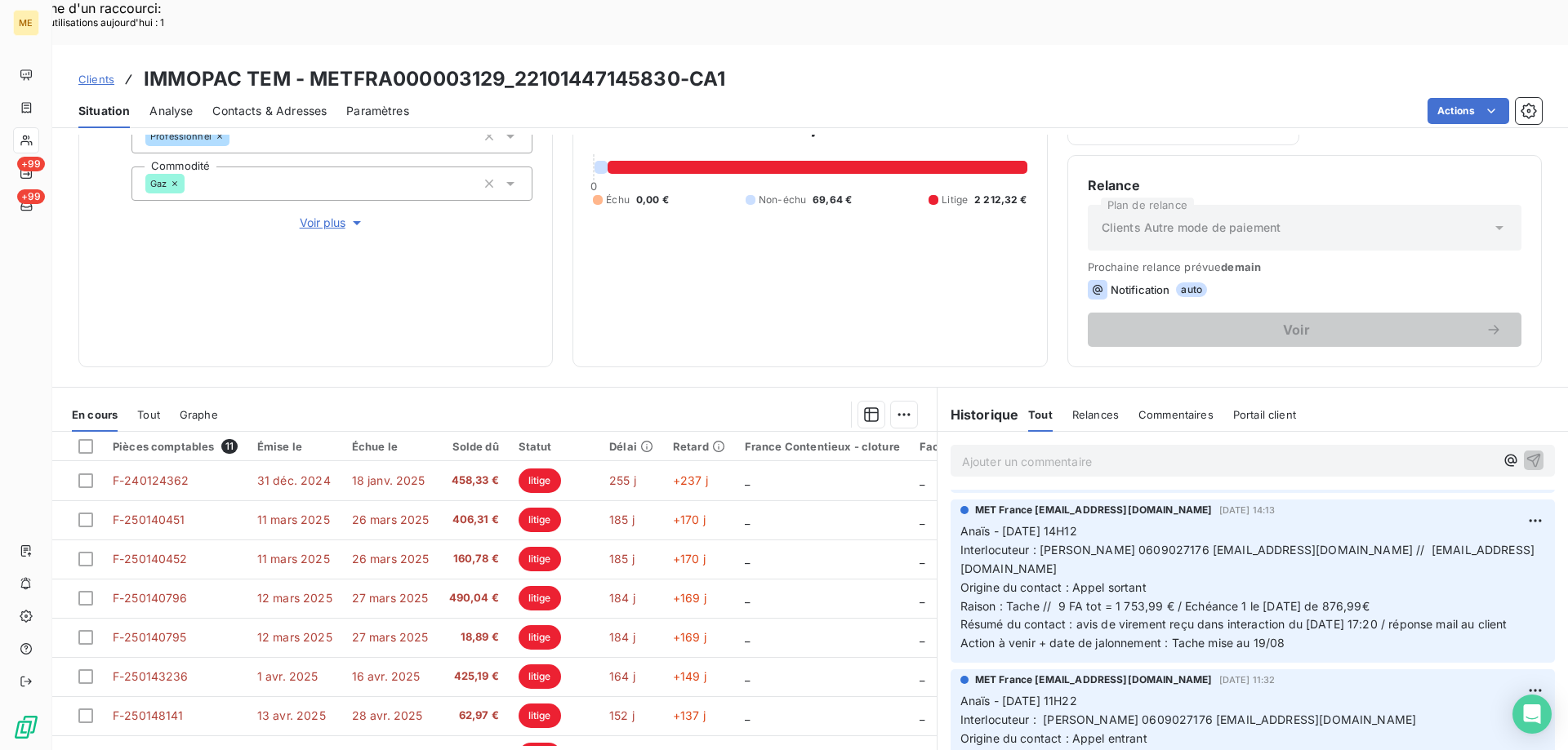
click at [927, 265] on div "2 281,96 € 0 Échu 0,00 € Non-échu 69,64 € Litige 2 212,32 €" at bounding box center [810, 157] width 433 height 381
click at [1116, 452] on p "Ajouter un commentaire ﻿" at bounding box center [1228, 461] width 533 height 20
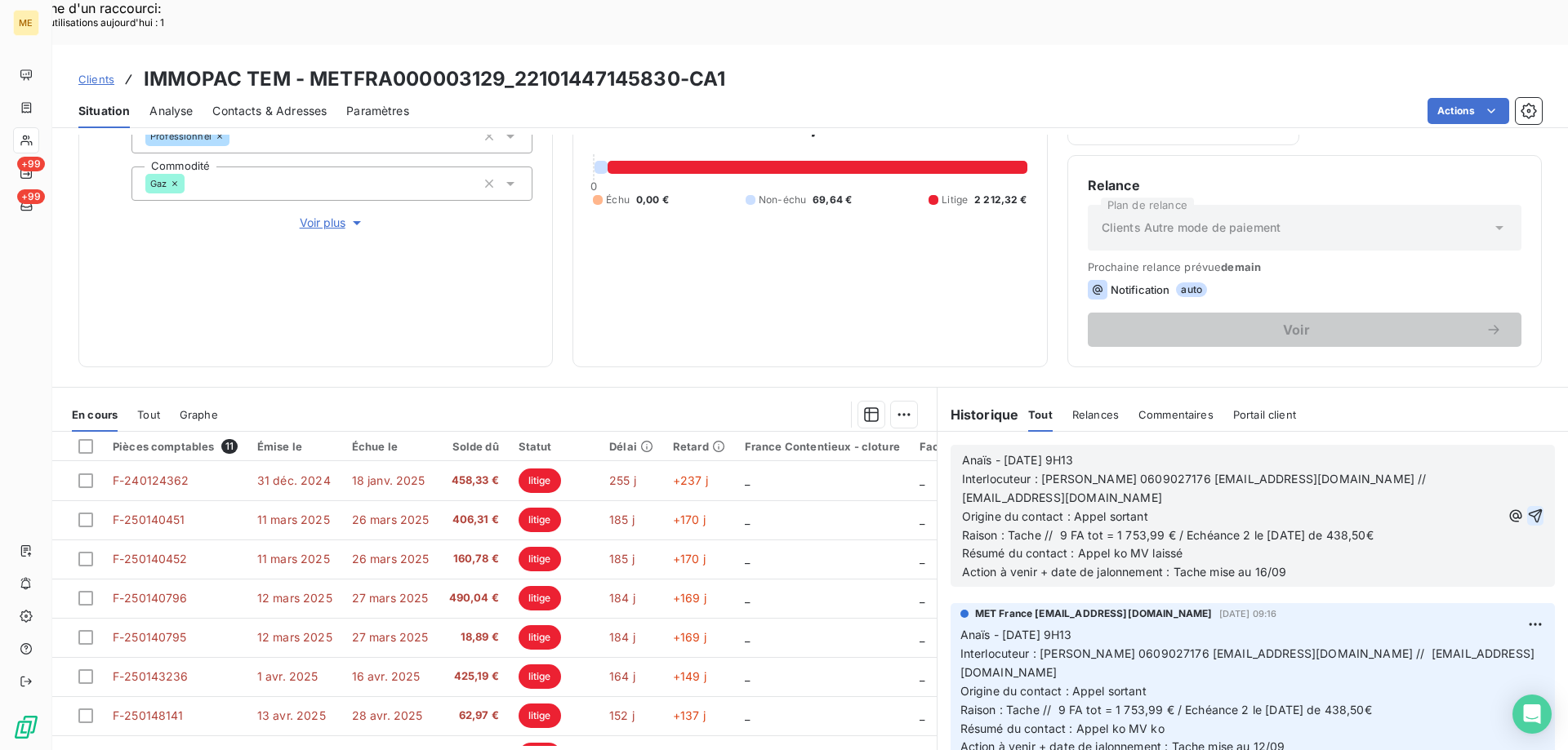
click at [1527, 508] on icon "button" at bounding box center [1535, 516] width 17 height 17
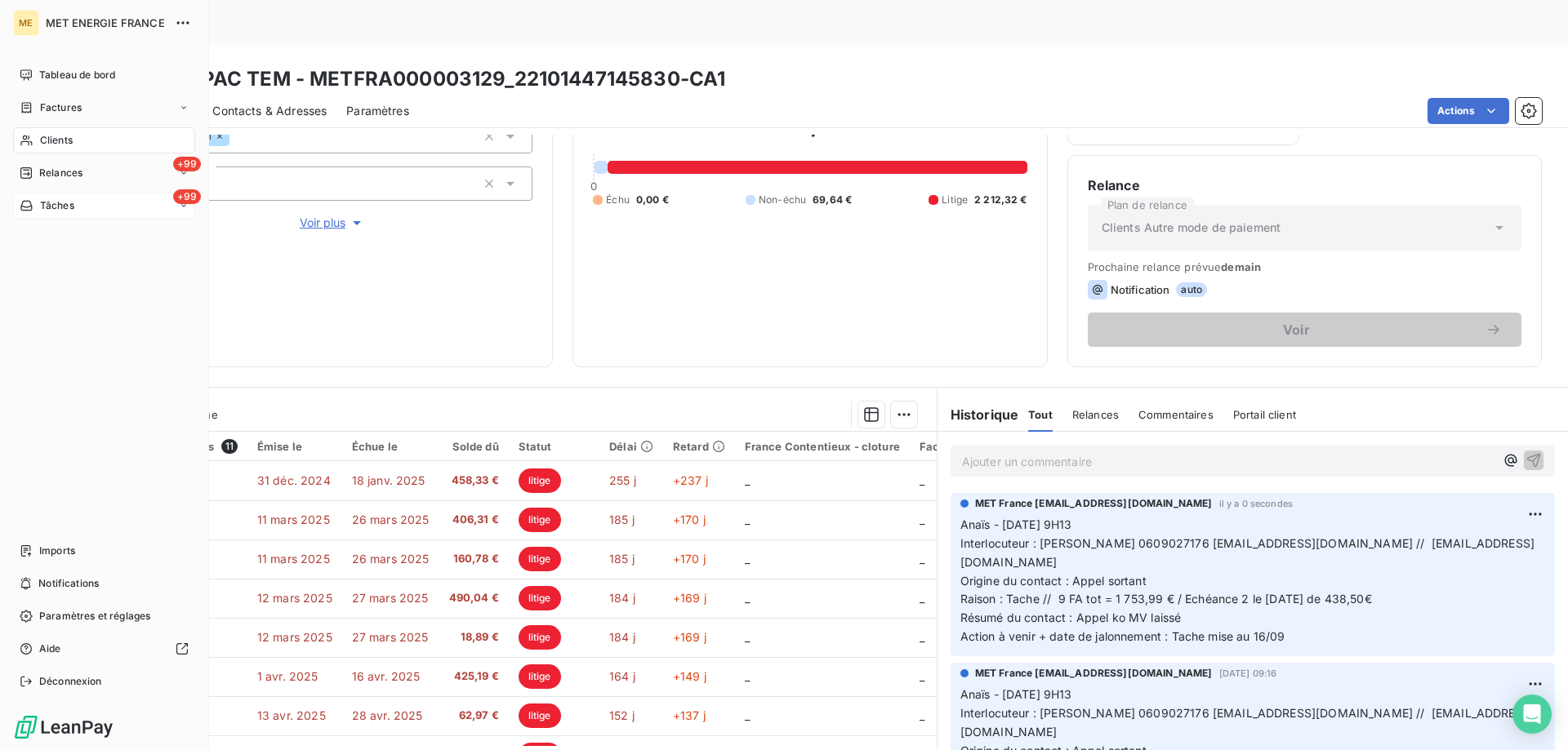
click at [38, 215] on div "+99 Tâches" at bounding box center [104, 206] width 183 height 26
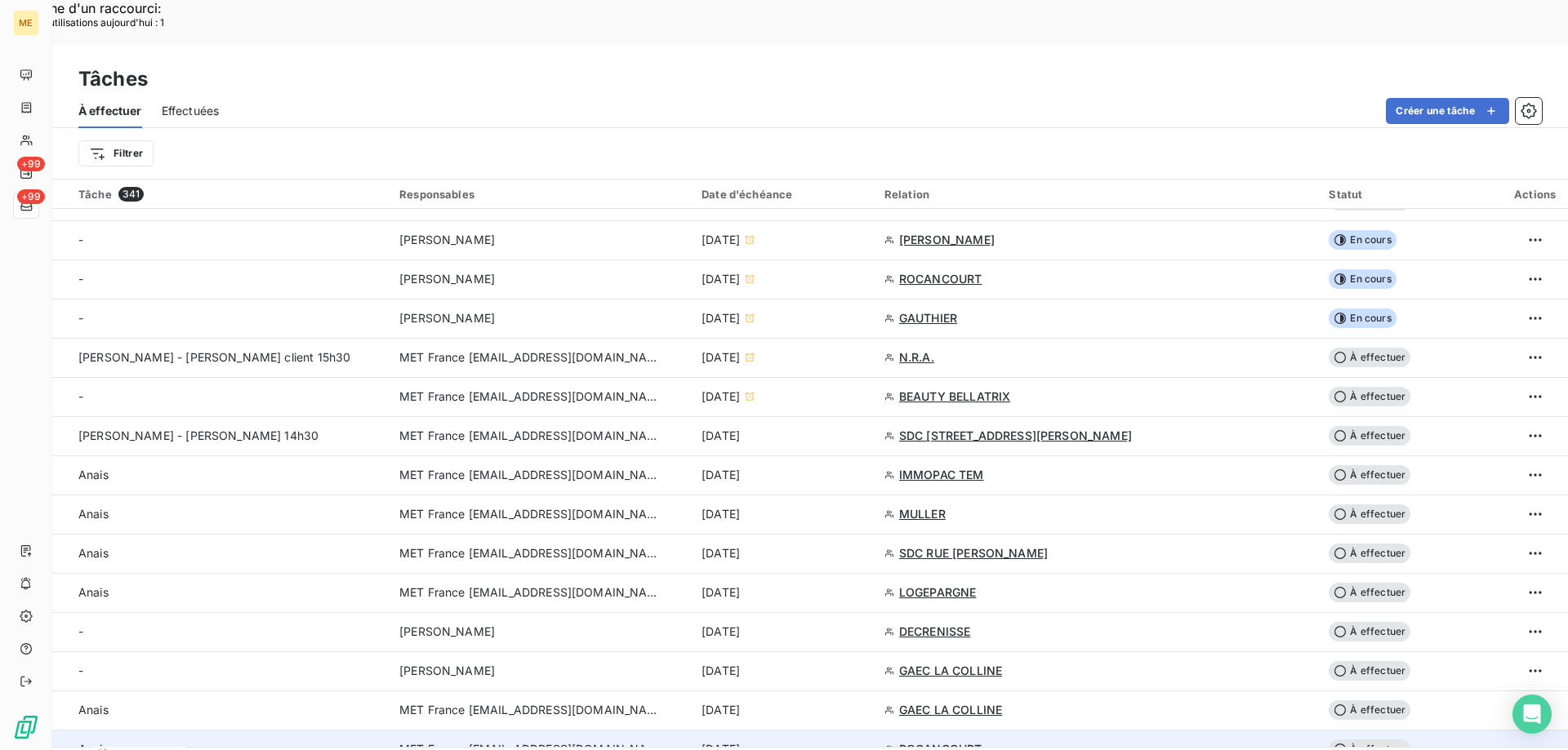
scroll to position [408, 0]
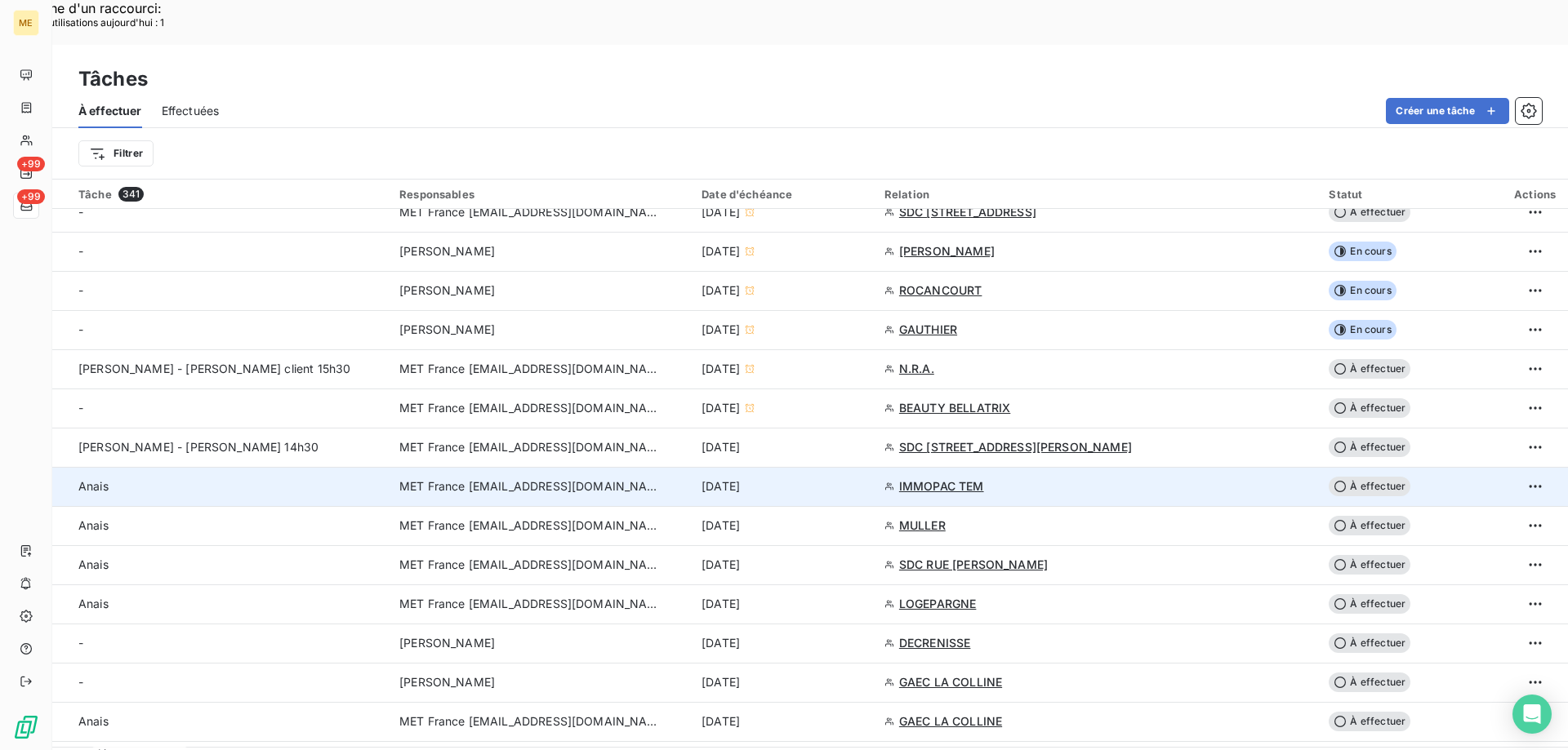
click at [864, 478] on div "[DATE]" at bounding box center [783, 486] width 163 height 17
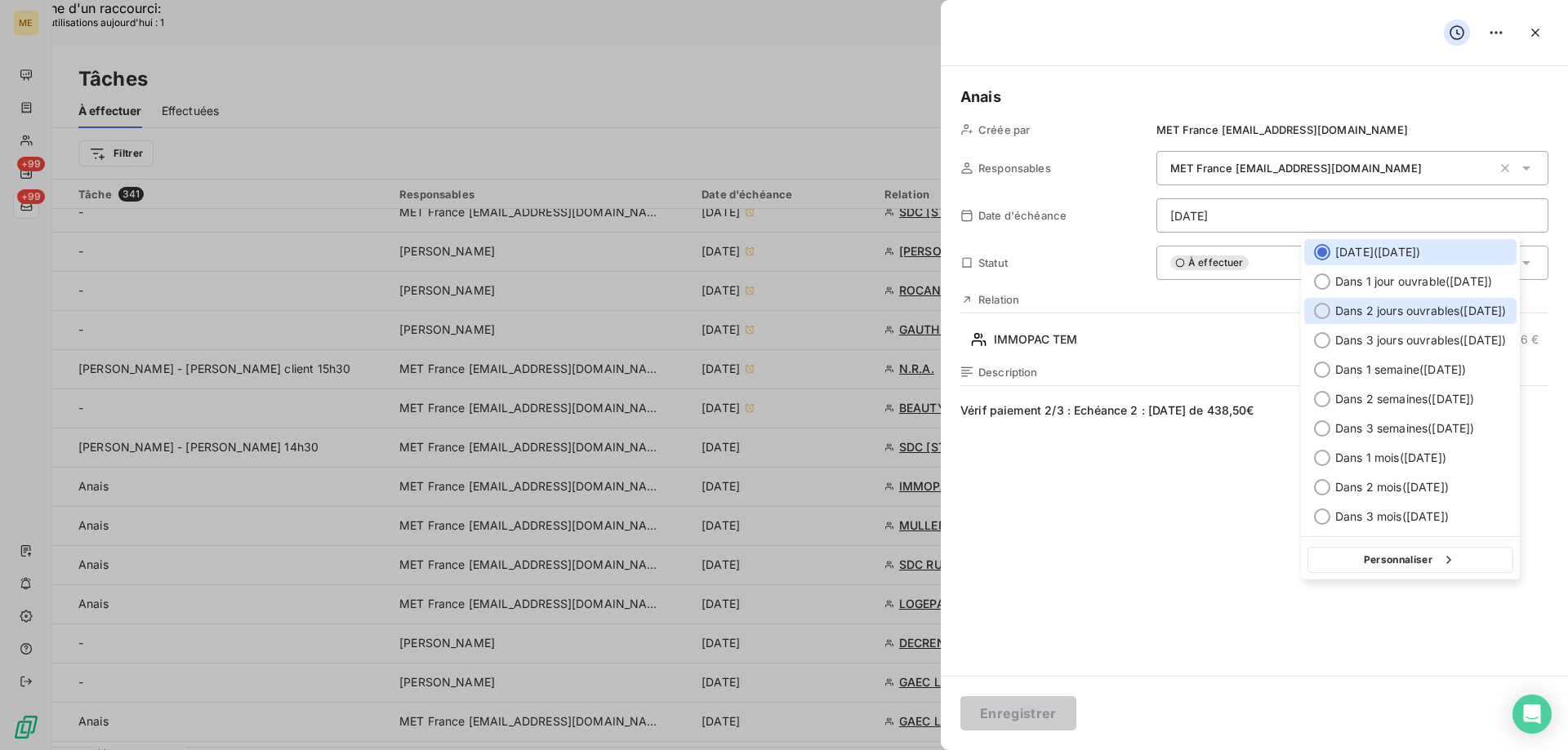
click at [1373, 311] on span "Dans 2 jours ouvrables ( mardi )" at bounding box center [1420, 311] width 171 height 17
type input "16/09/2025"
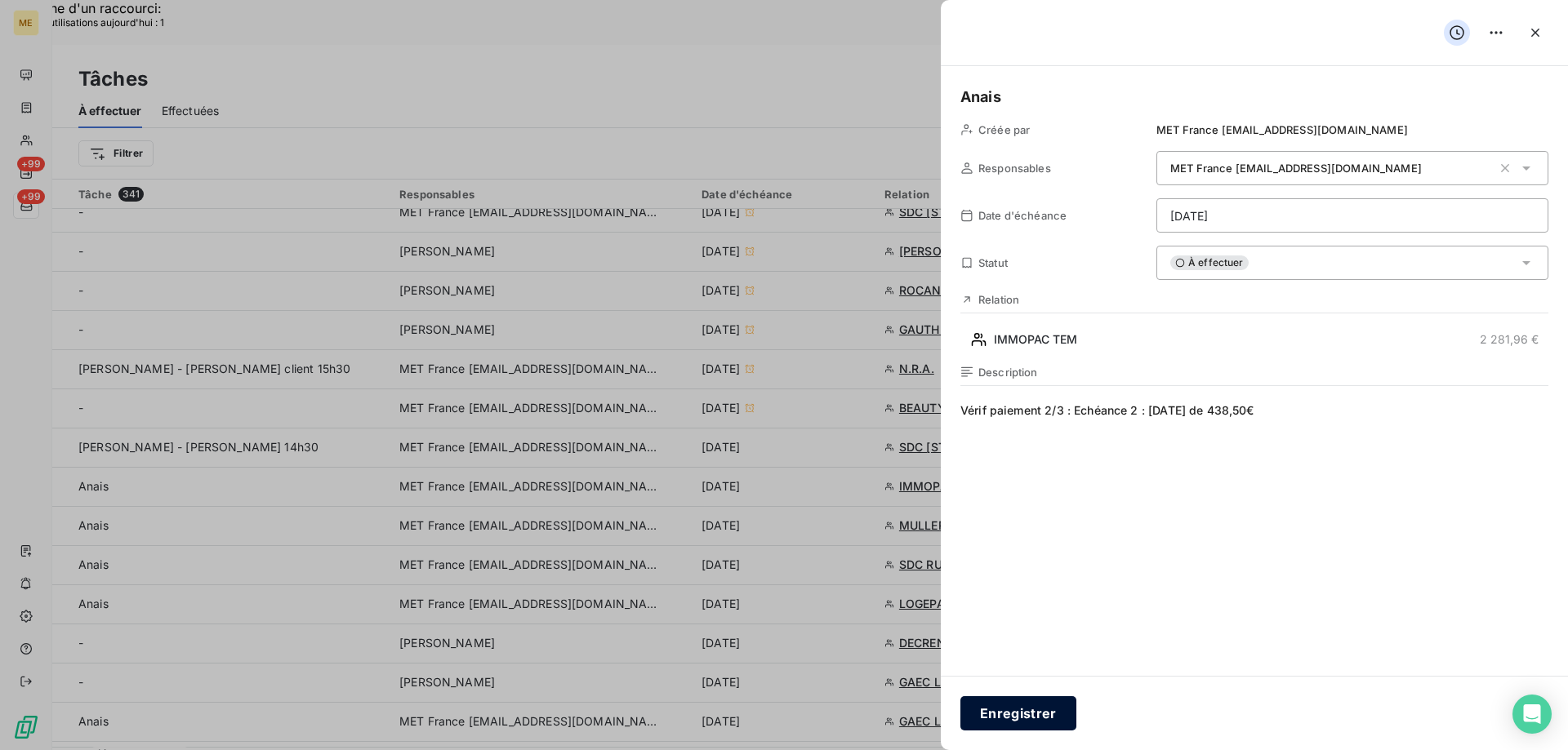
click at [1000, 718] on button "Enregistrer" at bounding box center [1018, 713] width 116 height 34
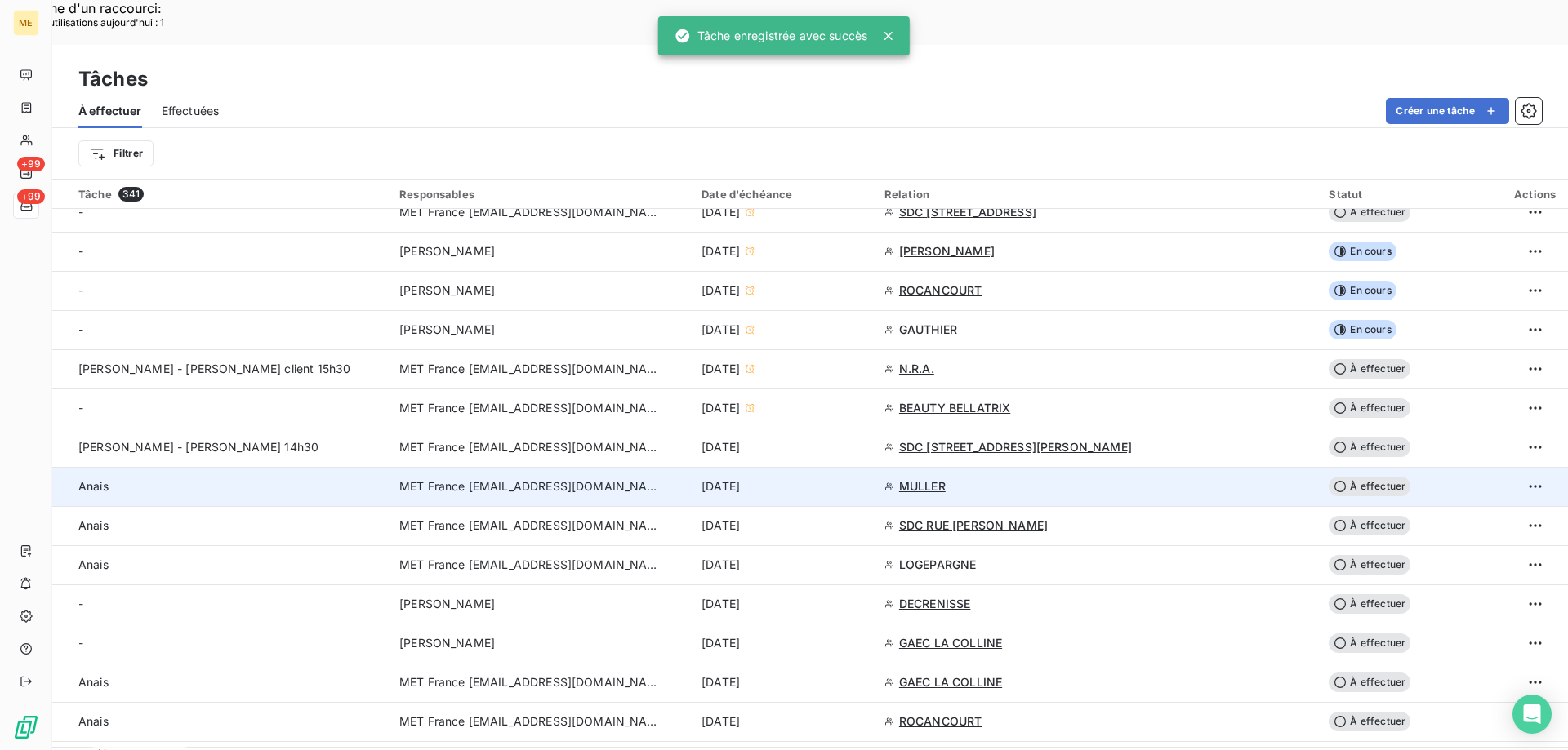
click at [875, 467] on td "[DATE]" at bounding box center [783, 486] width 183 height 39
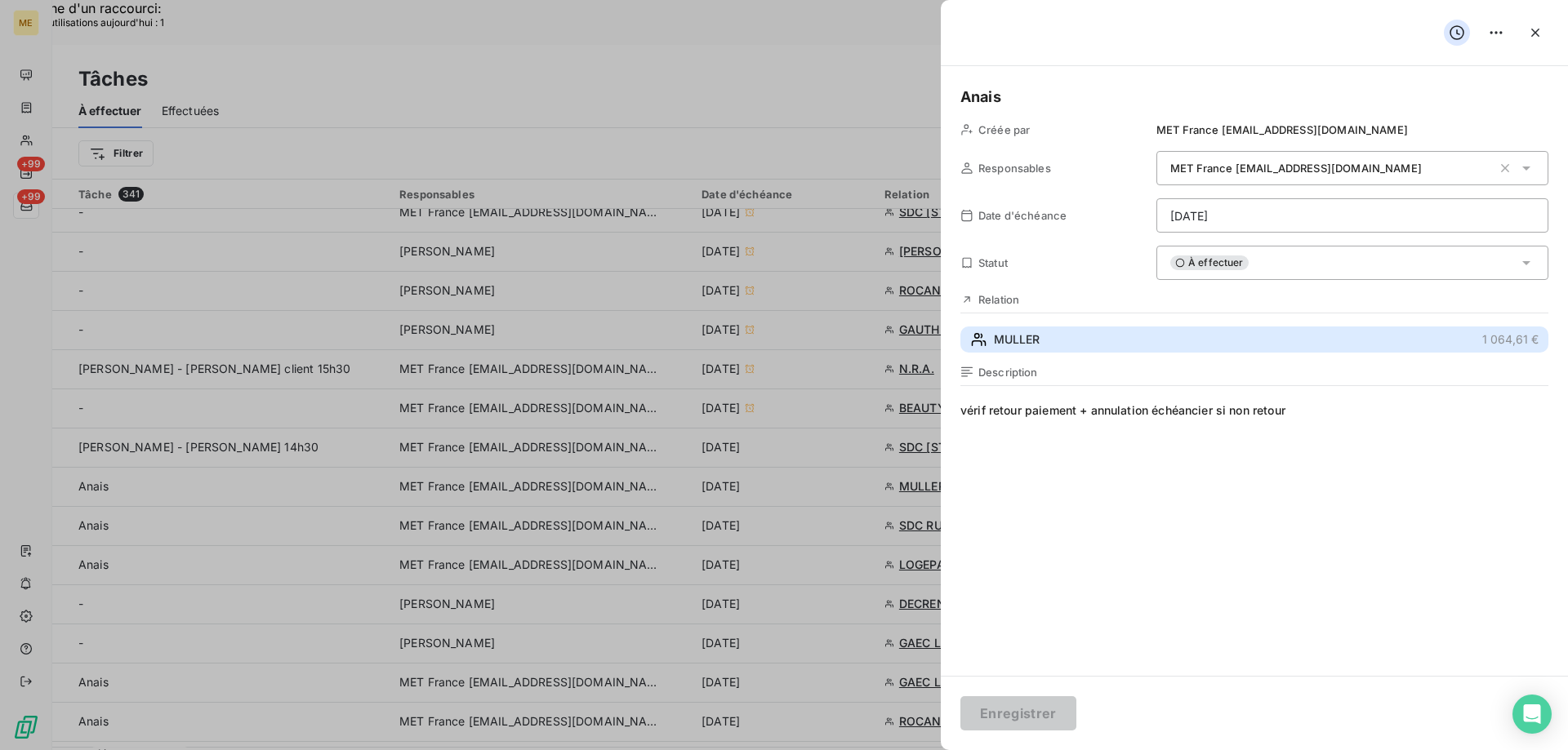
click at [1262, 336] on button "MULLER 1 064,61 €" at bounding box center [1254, 339] width 588 height 26
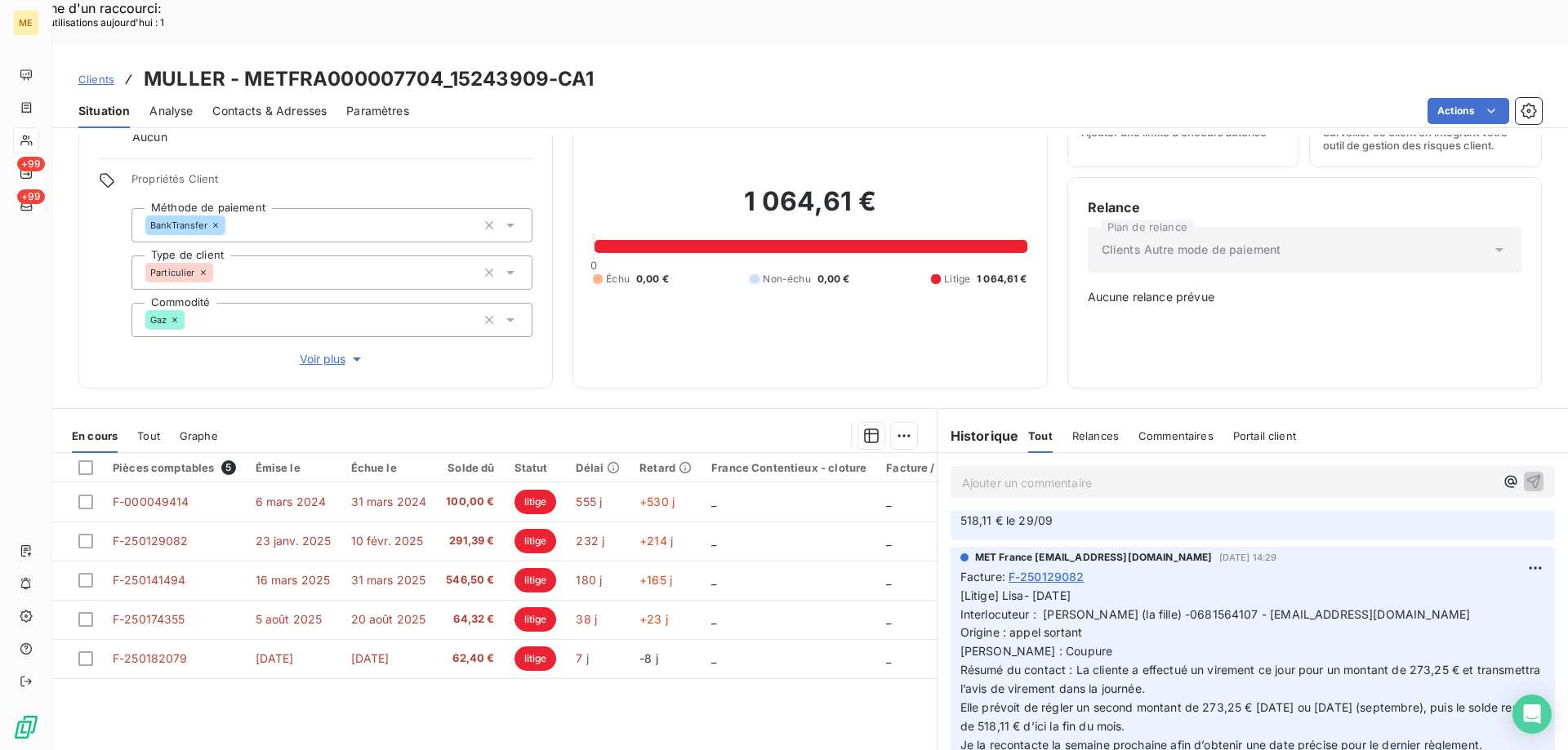
scroll to position [817, 0]
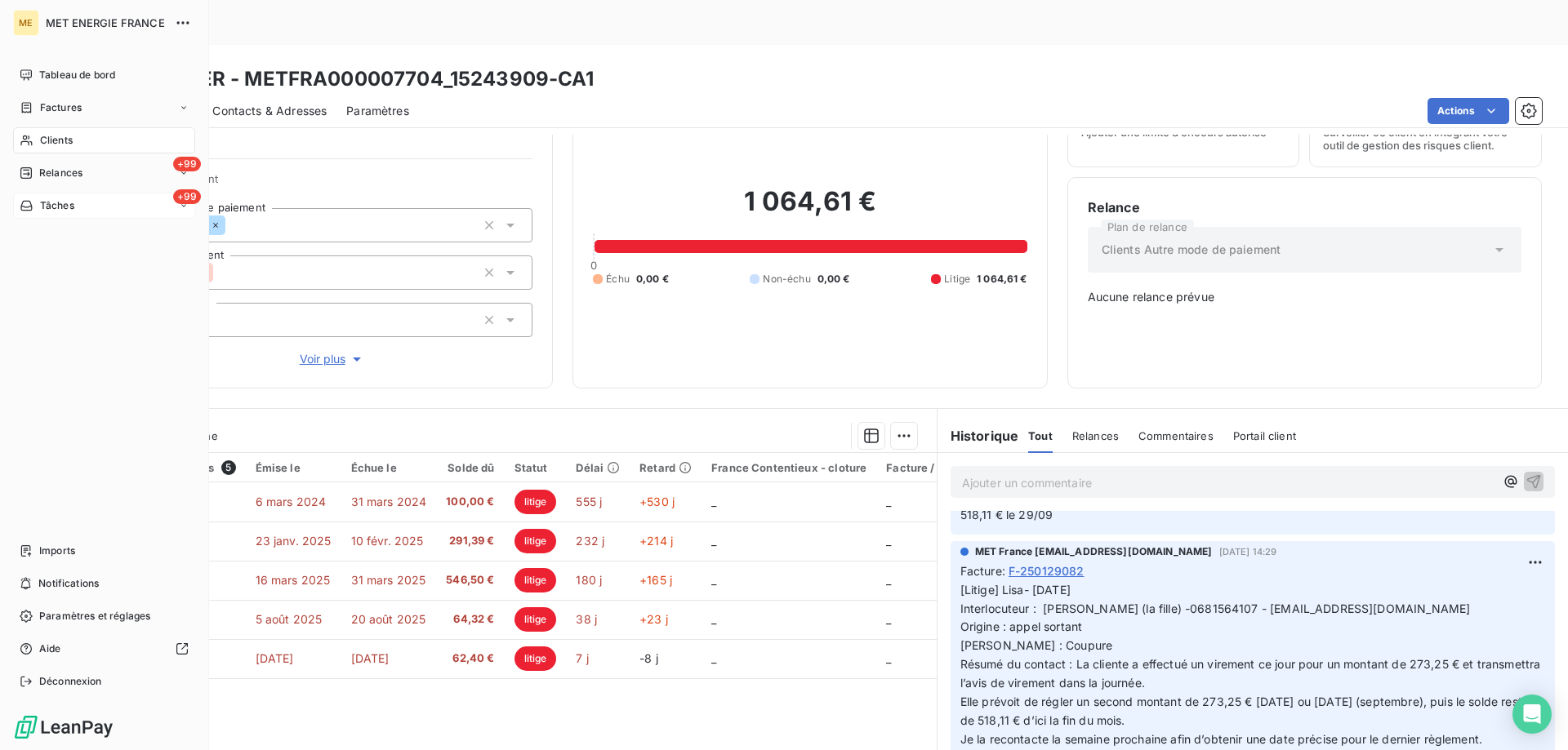
click at [42, 204] on span "Tâches" at bounding box center [57, 205] width 34 height 15
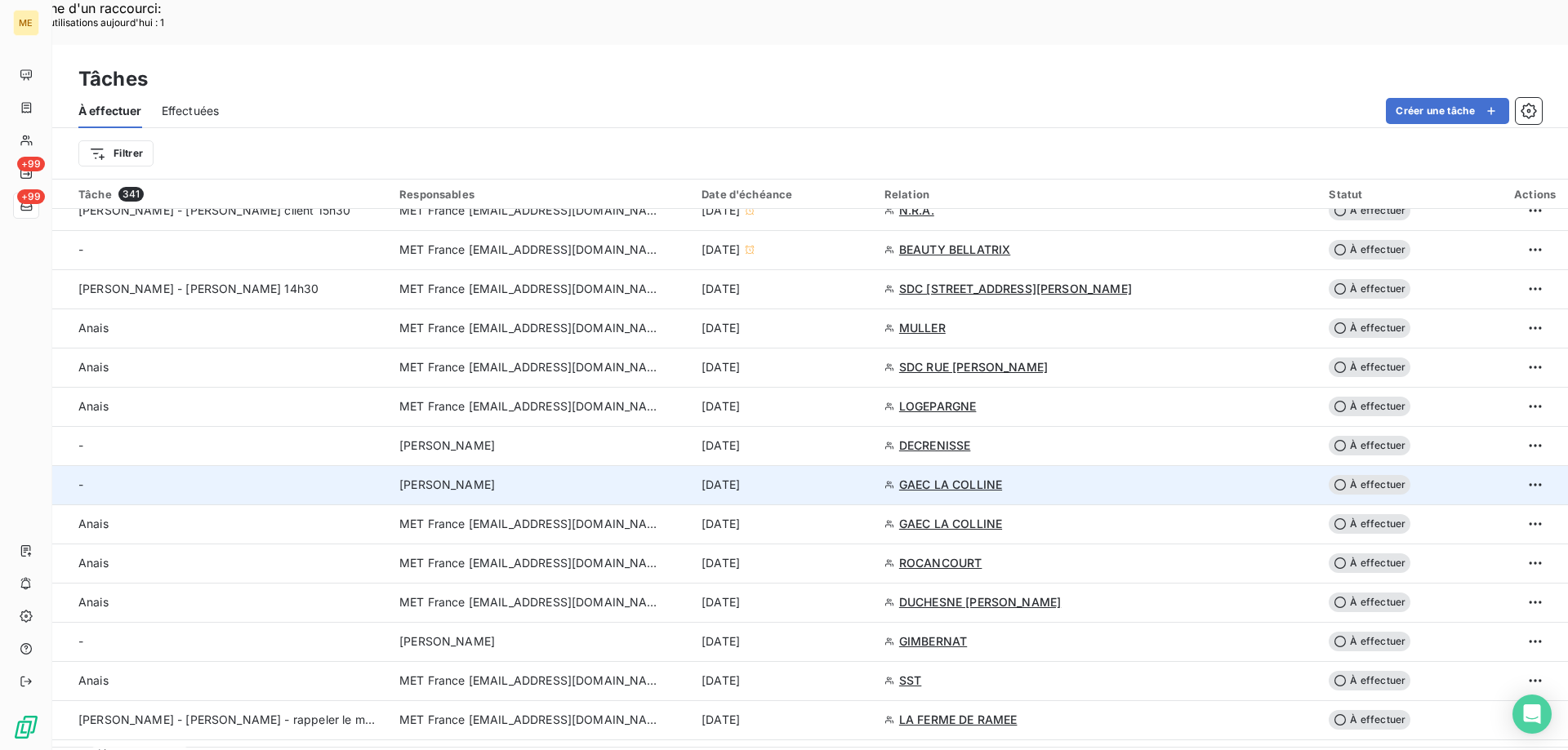
scroll to position [571, 0]
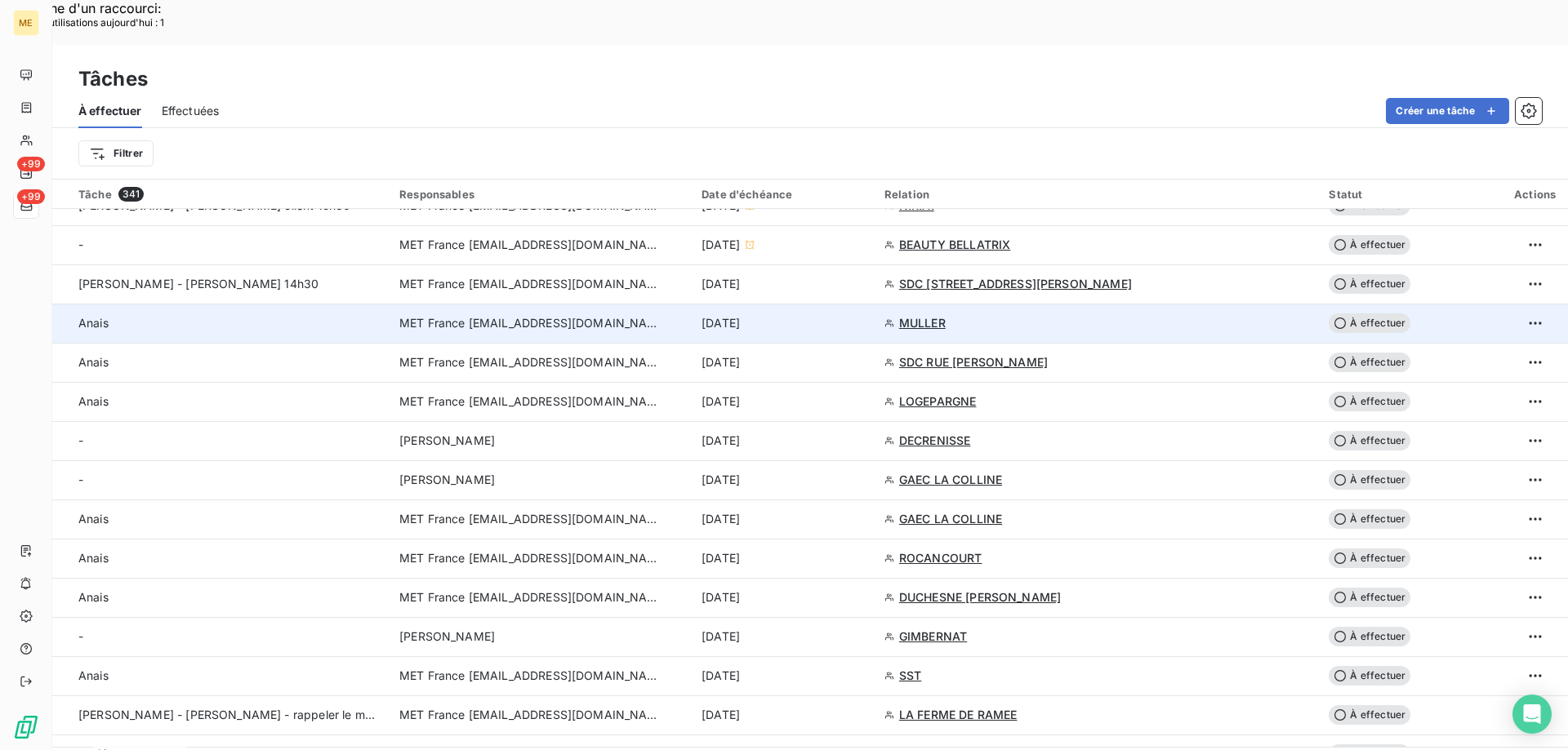
click at [946, 315] on span "MULLER" at bounding box center [922, 323] width 47 height 17
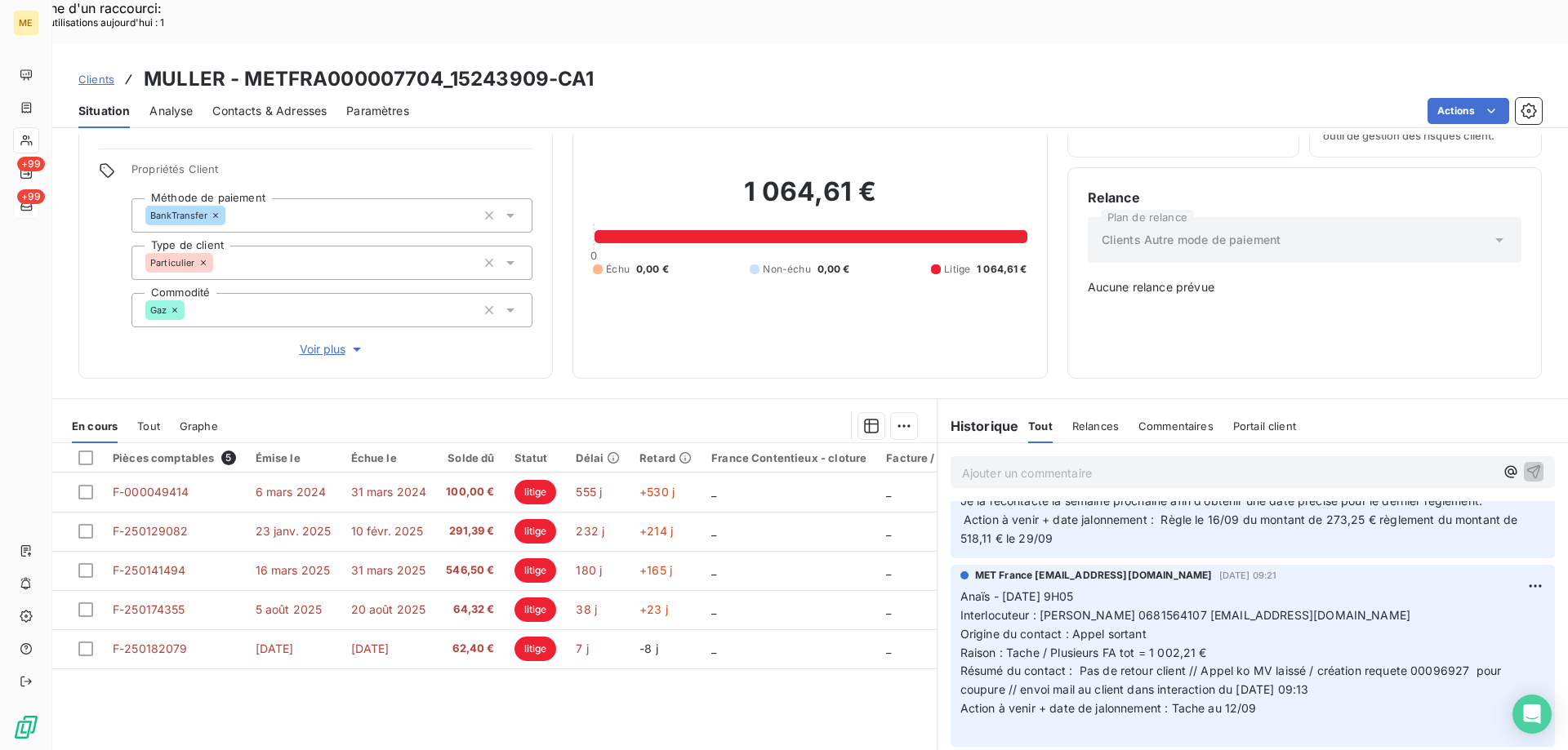
scroll to position [1388, 0]
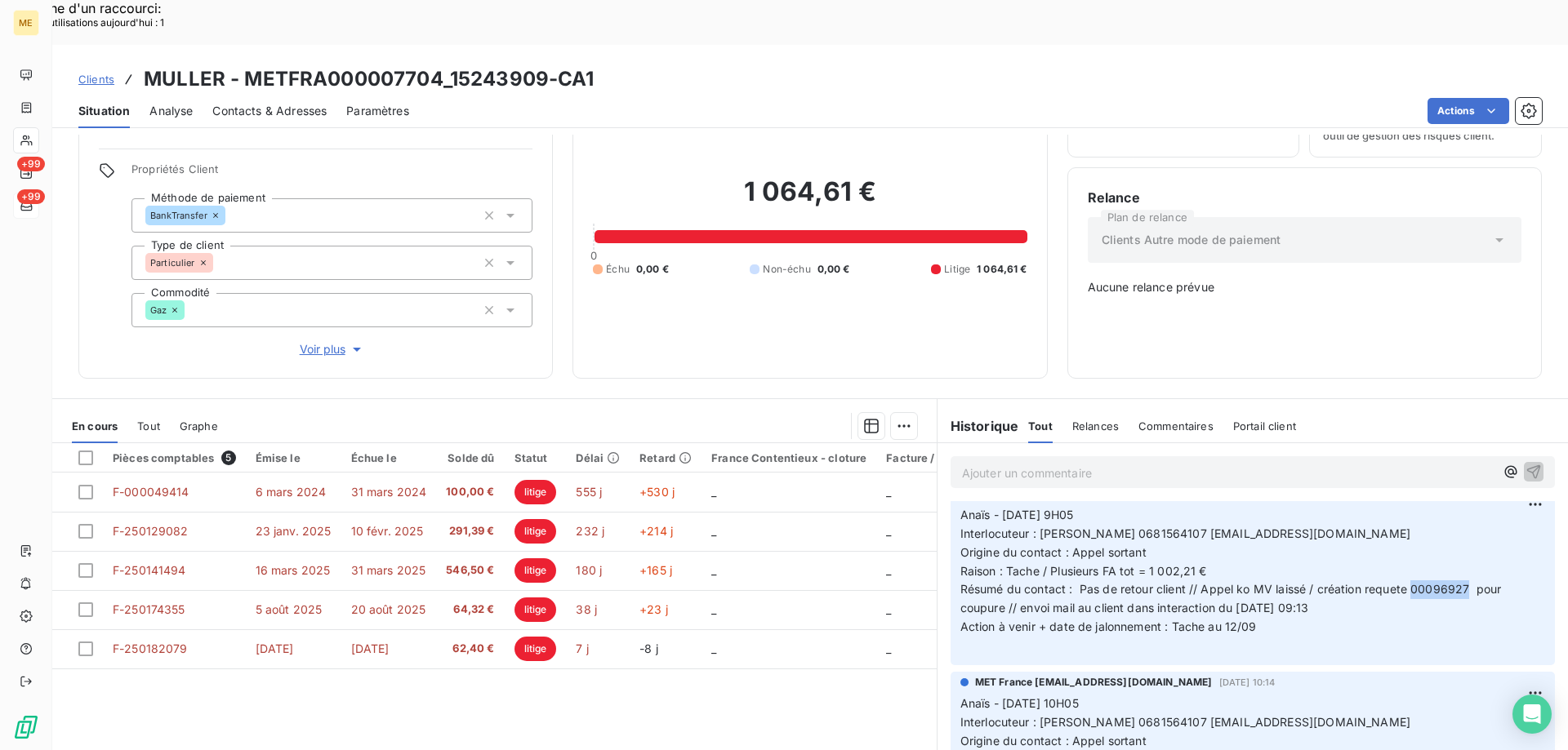
drag, startPoint x: 1463, startPoint y: 547, endPoint x: 1407, endPoint y: 557, distance: 56.9
click at [1407, 582] on span "Résumé du contact : Pas de retour client // Appel ko MV laissé / création reque…" at bounding box center [1232, 597] width 545 height 32
copy span "00096927"
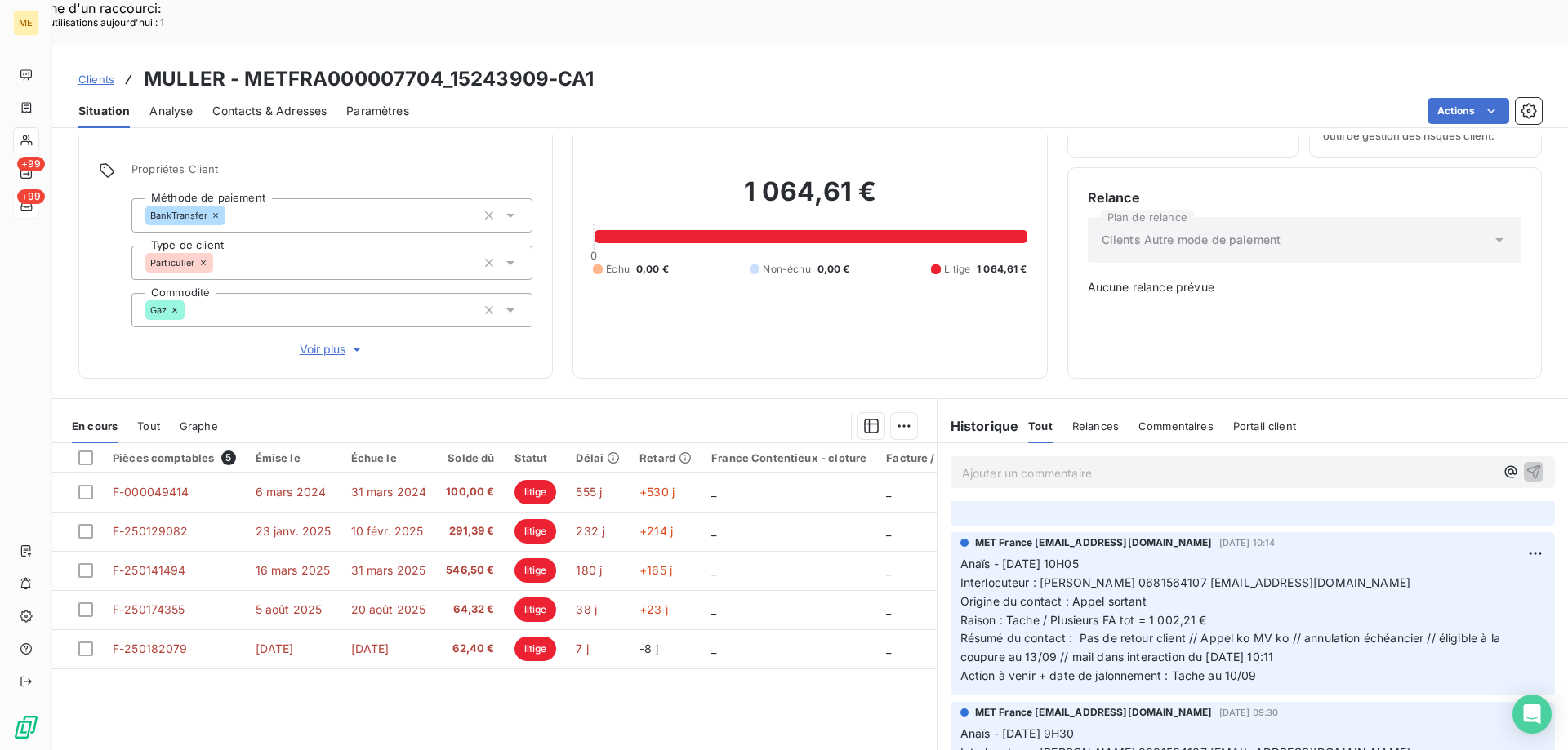
scroll to position [1551, 0]
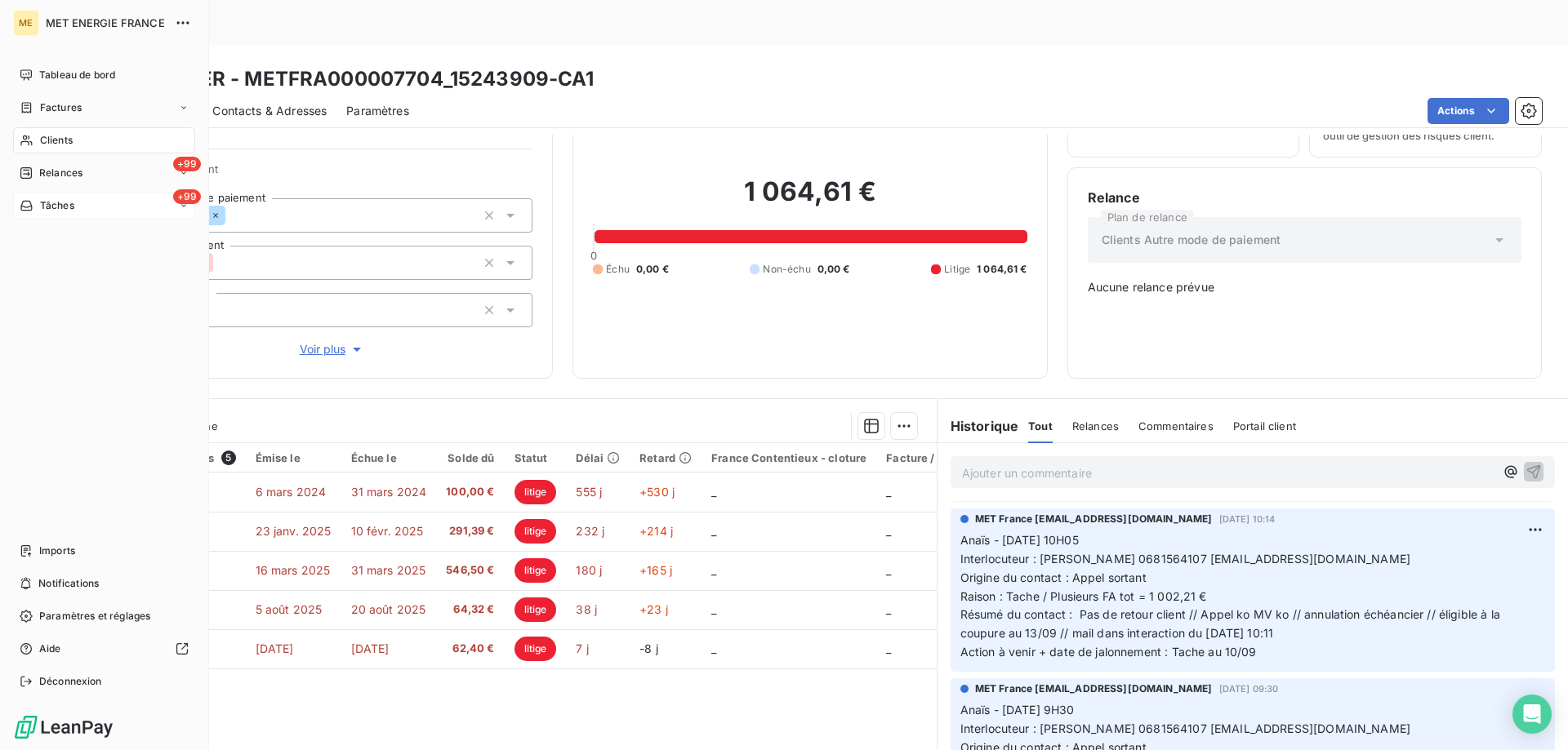
click at [47, 204] on span "Tâches" at bounding box center [57, 205] width 34 height 15
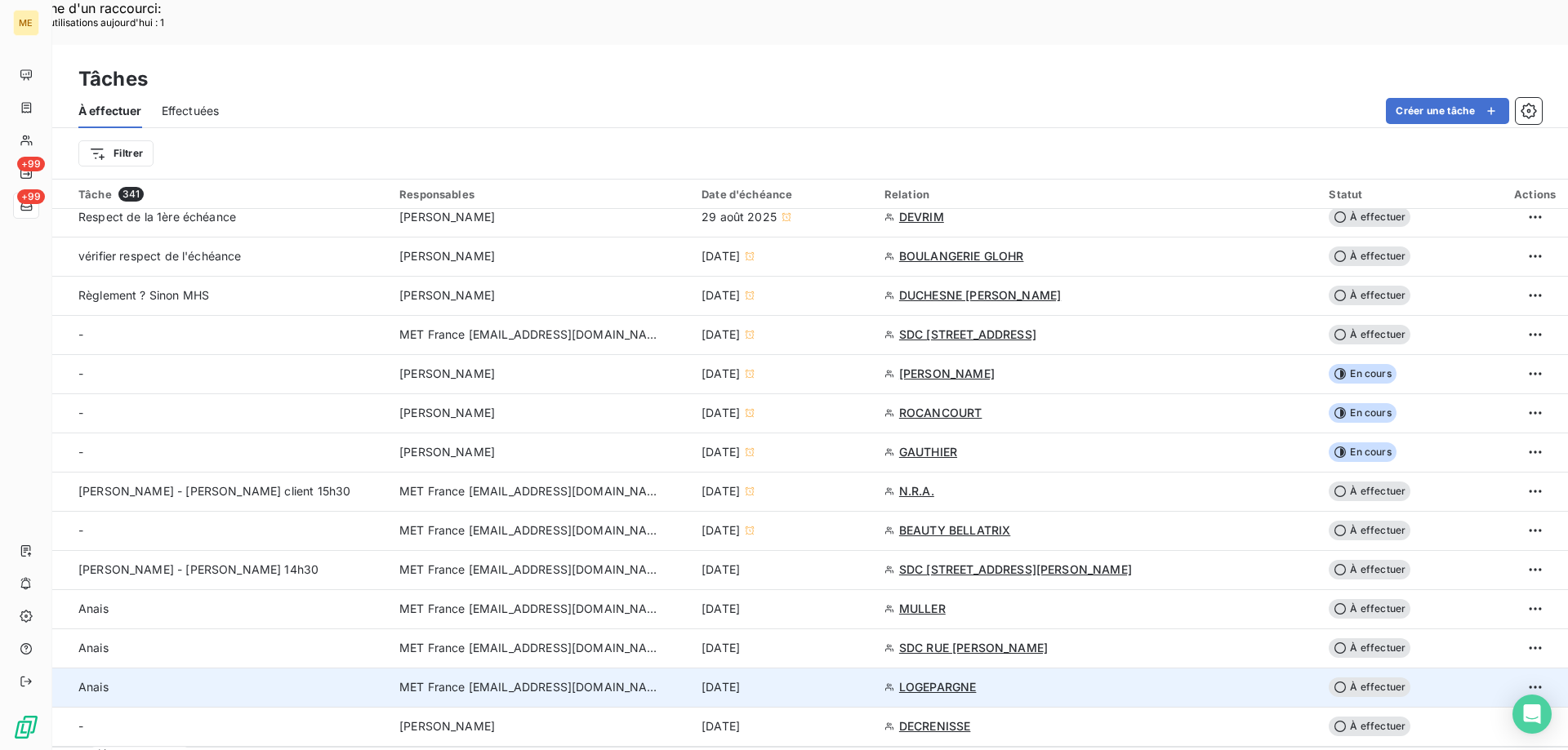
scroll to position [408, 0]
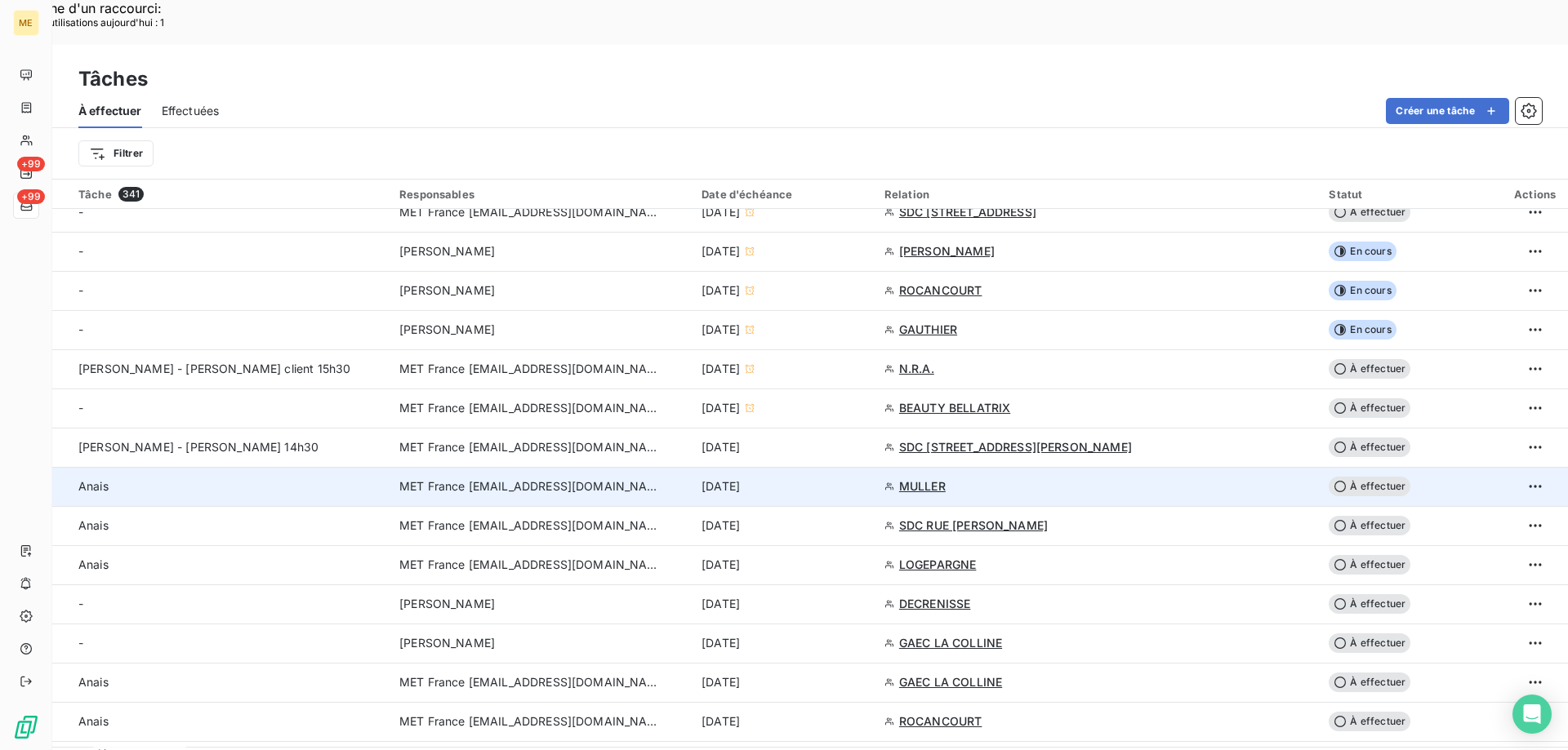
click at [864, 478] on div "[DATE]" at bounding box center [783, 486] width 163 height 17
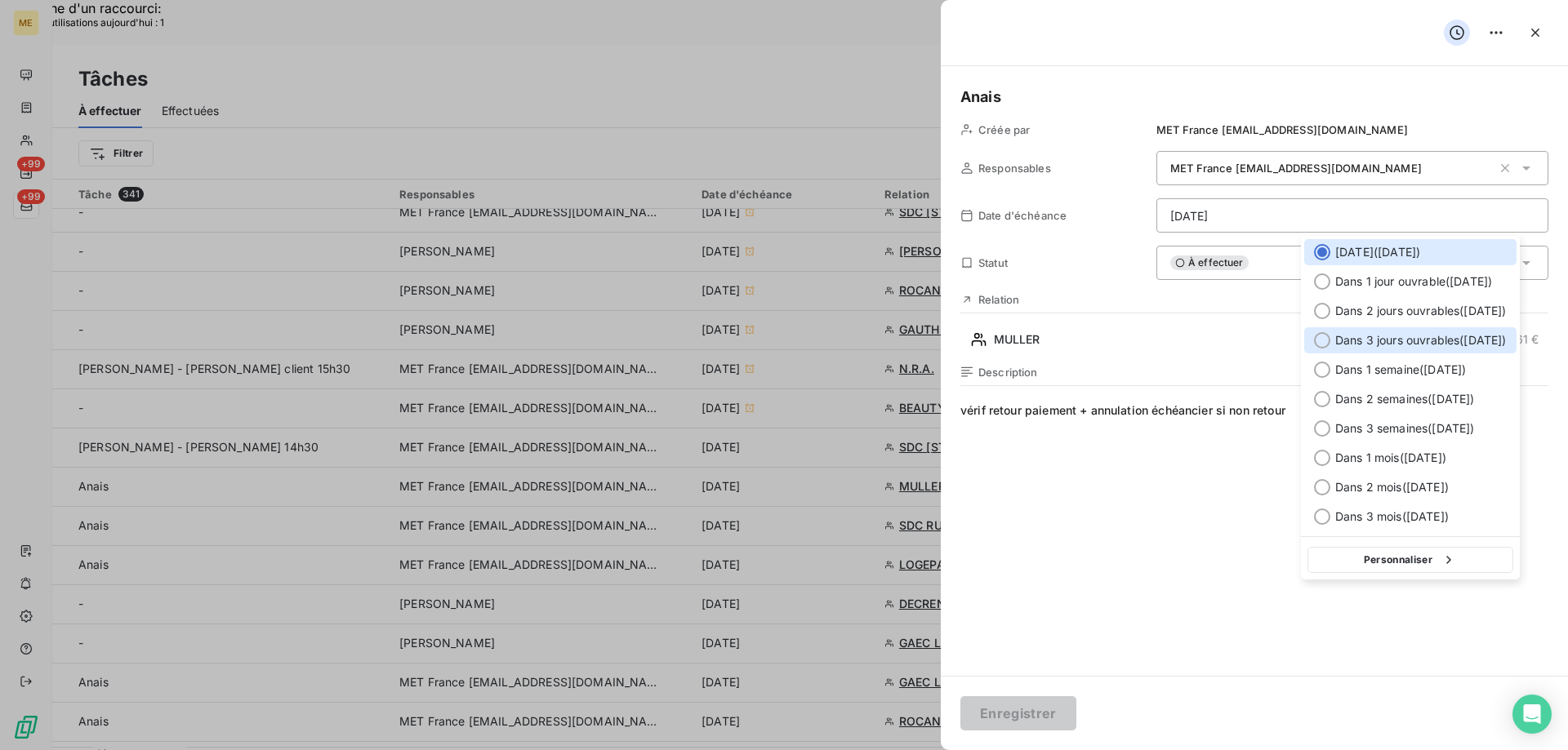
click at [1401, 347] on span "Dans 3 jours ouvrables ( [DATE] )" at bounding box center [1420, 340] width 171 height 17
type input "[DATE]"
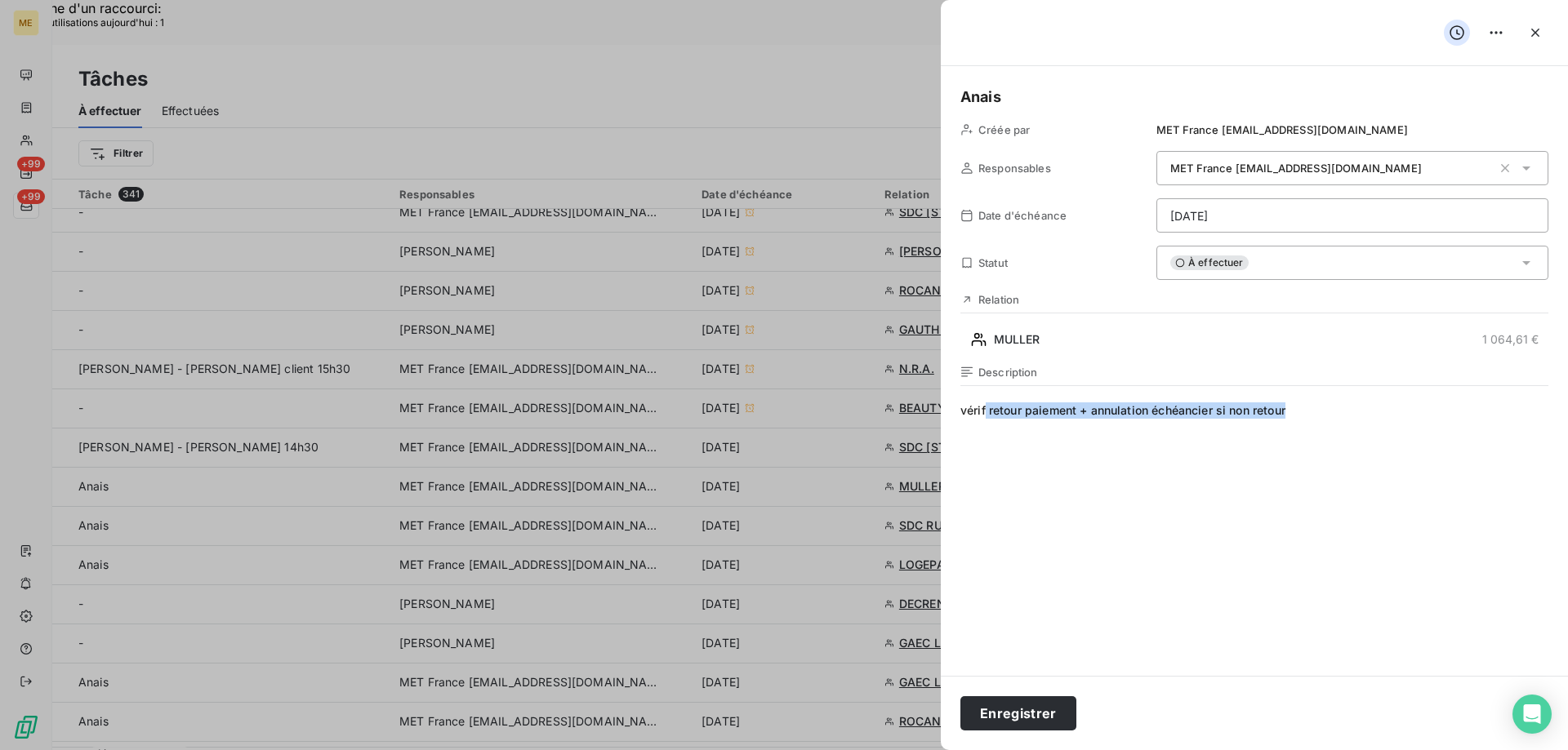
drag, startPoint x: 1339, startPoint y: 419, endPoint x: 987, endPoint y: 410, distance: 352.1
click at [987, 410] on span "vérif retour paiement + annulation échéancier si non retour" at bounding box center [1254, 559] width 588 height 313
click at [1250, 270] on div "À effectuer" at bounding box center [1352, 262] width 392 height 34
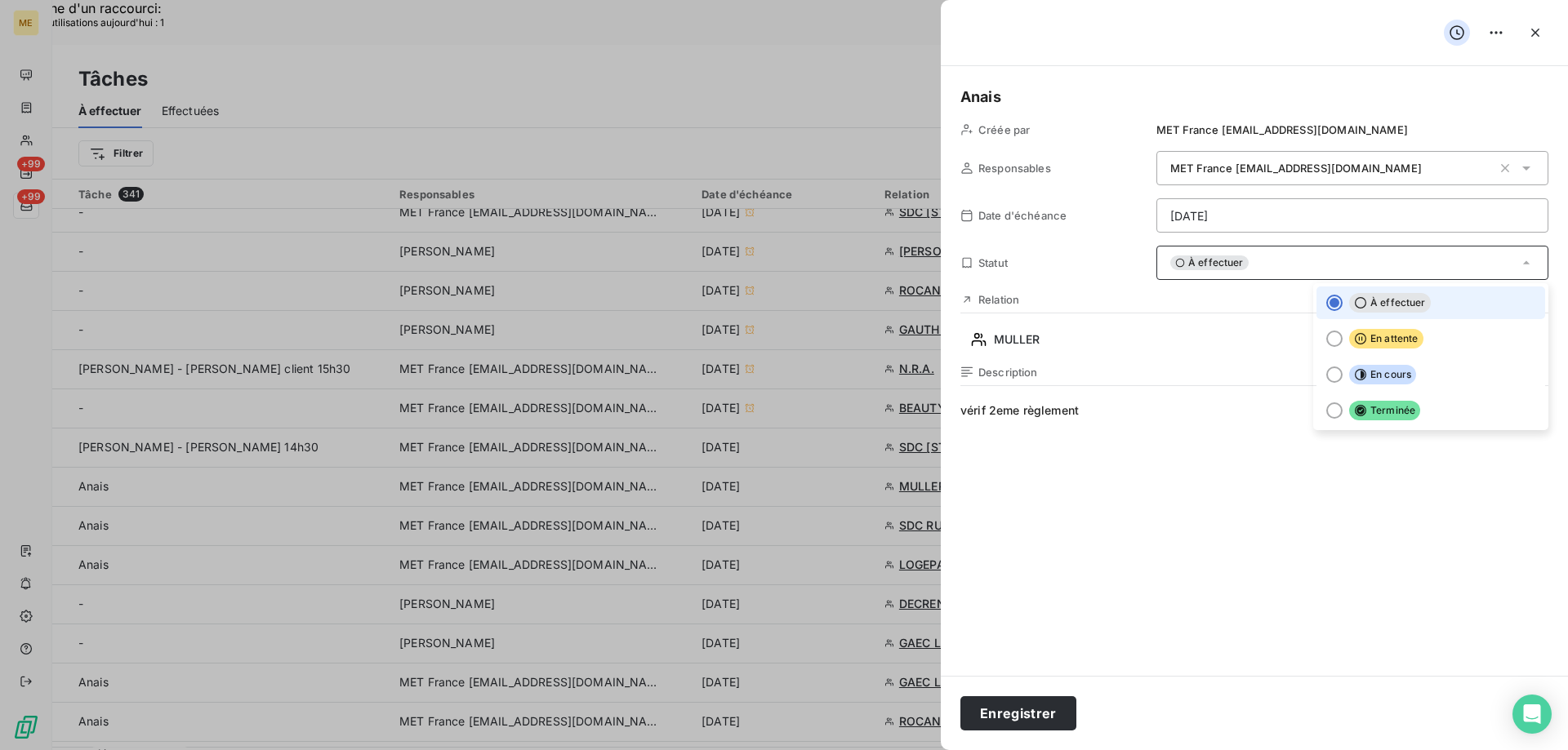
click at [1164, 371] on div "Description" at bounding box center [1254, 372] width 588 height 13
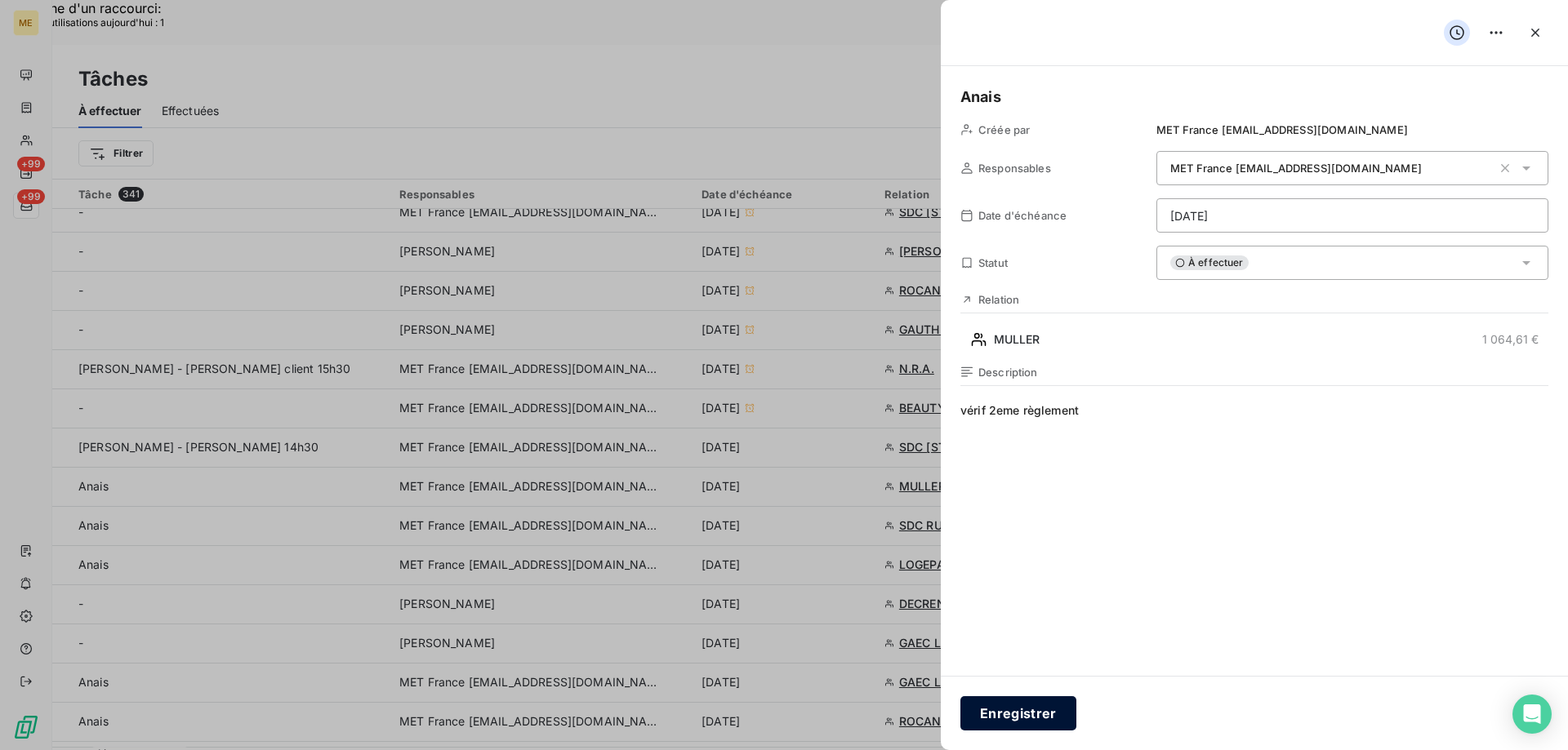
click at [1028, 716] on button "Enregistrer" at bounding box center [1018, 713] width 116 height 34
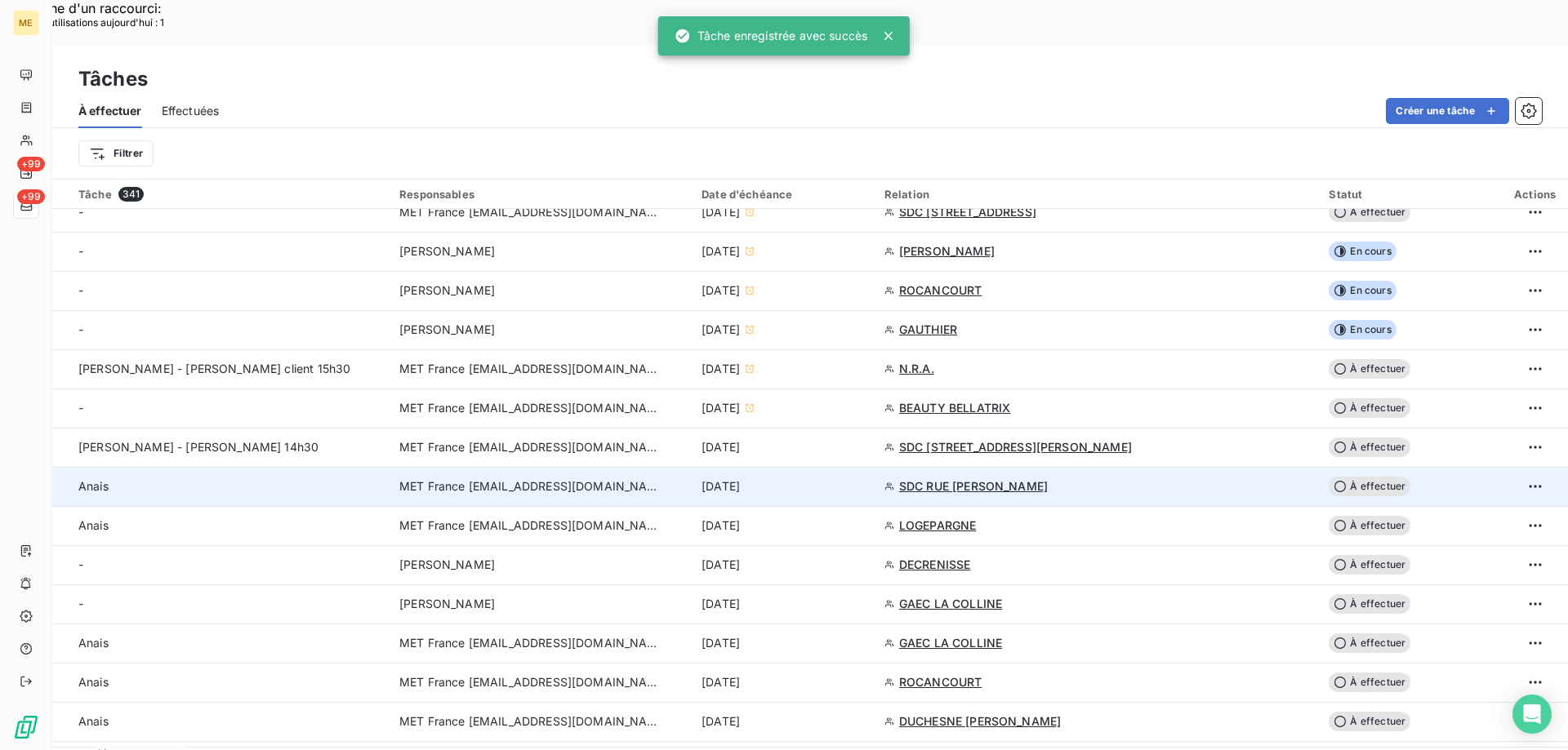
click at [864, 478] on div "[DATE]" at bounding box center [783, 486] width 163 height 17
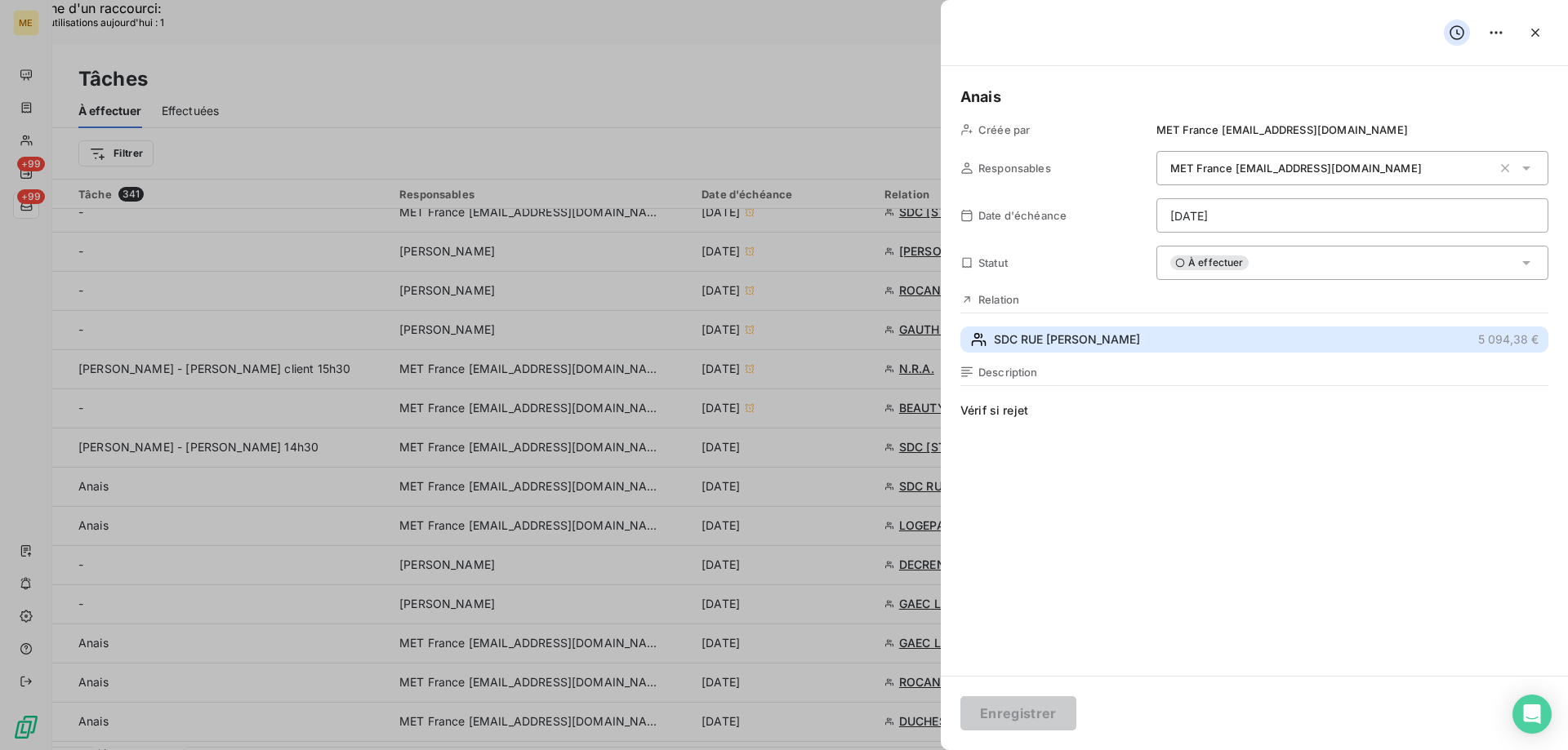
click at [1219, 339] on button "SDC RUE JEAN PIERRE TIMBAUD 5 094,38 €" at bounding box center [1254, 339] width 588 height 26
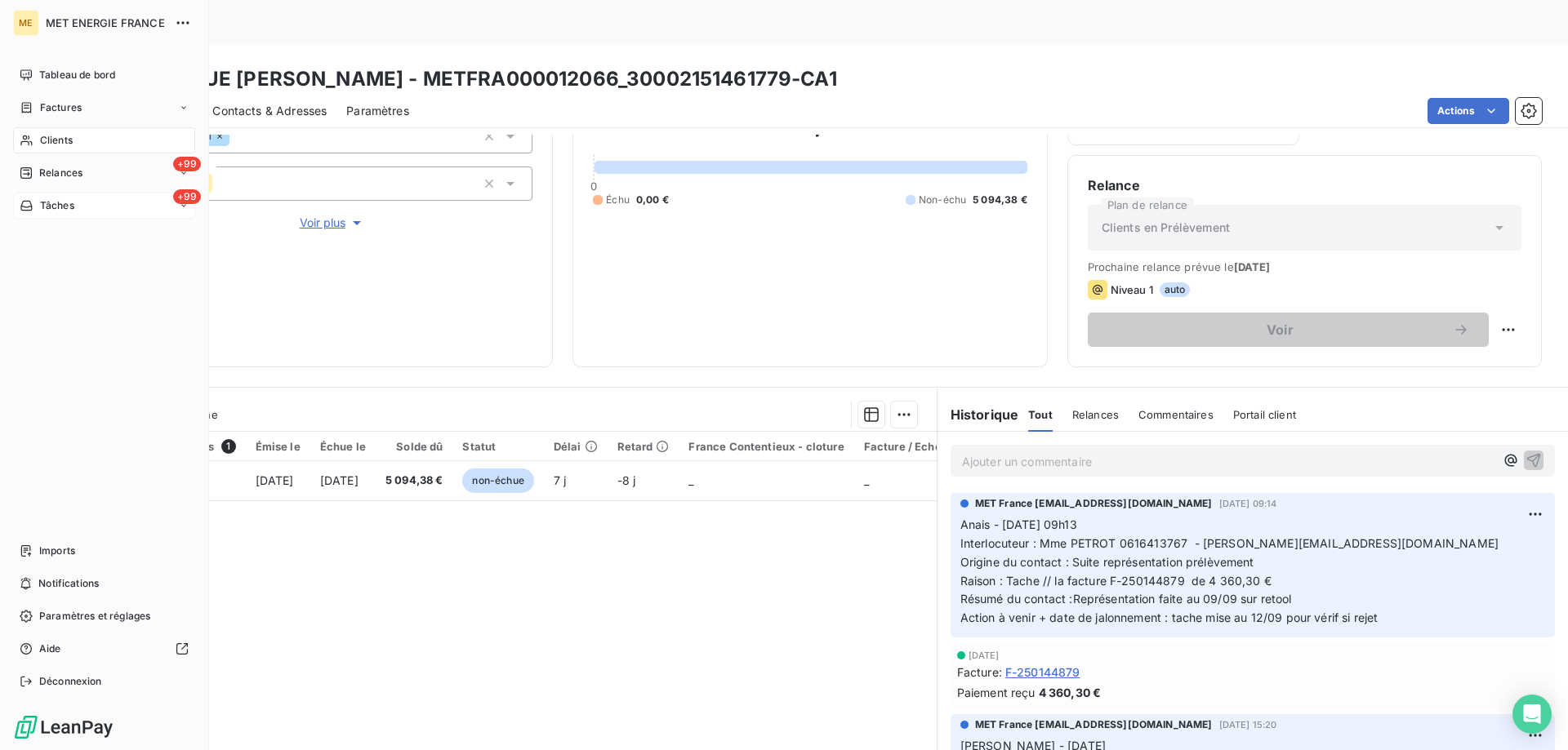
click at [34, 209] on div "Tâches" at bounding box center [47, 205] width 54 height 15
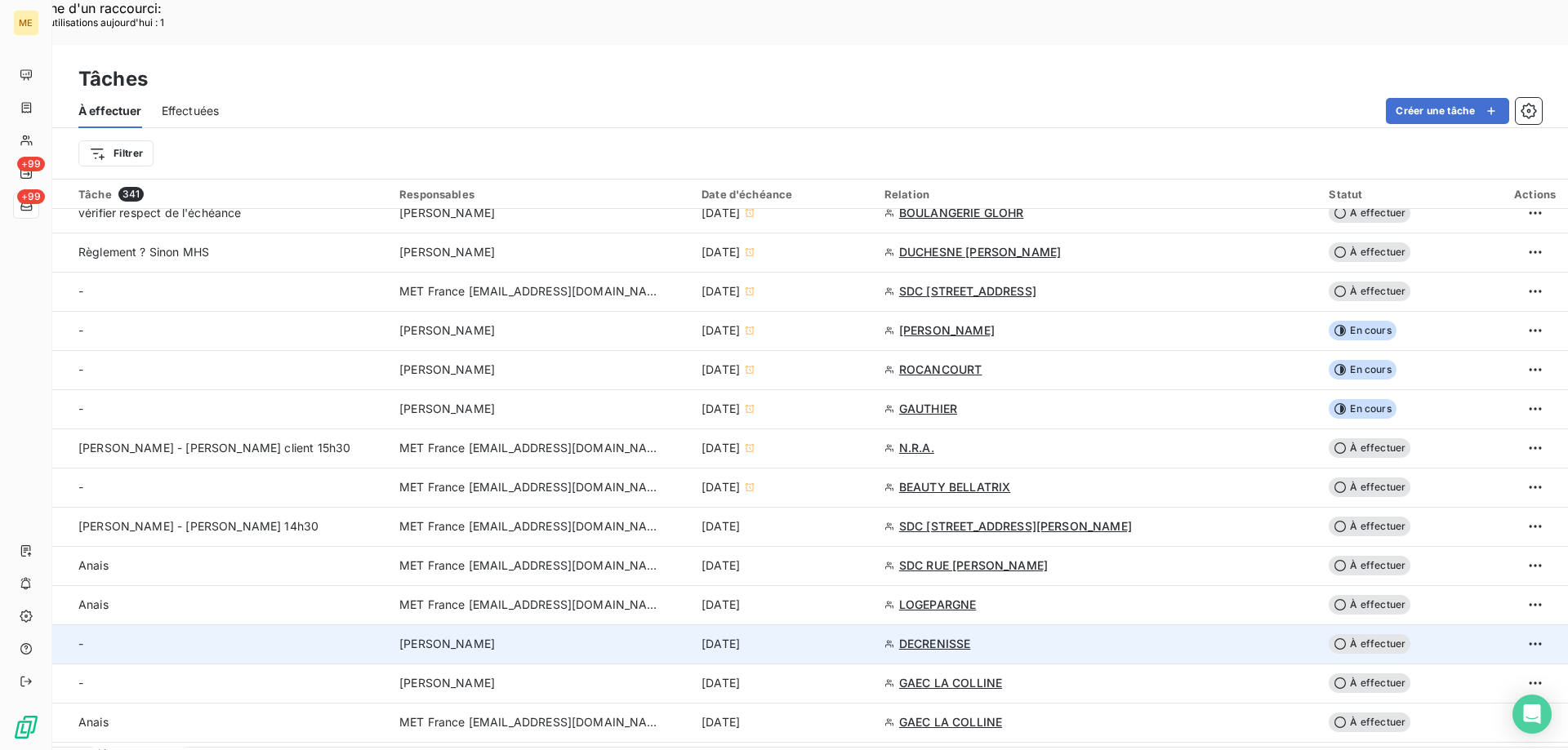
scroll to position [408, 0]
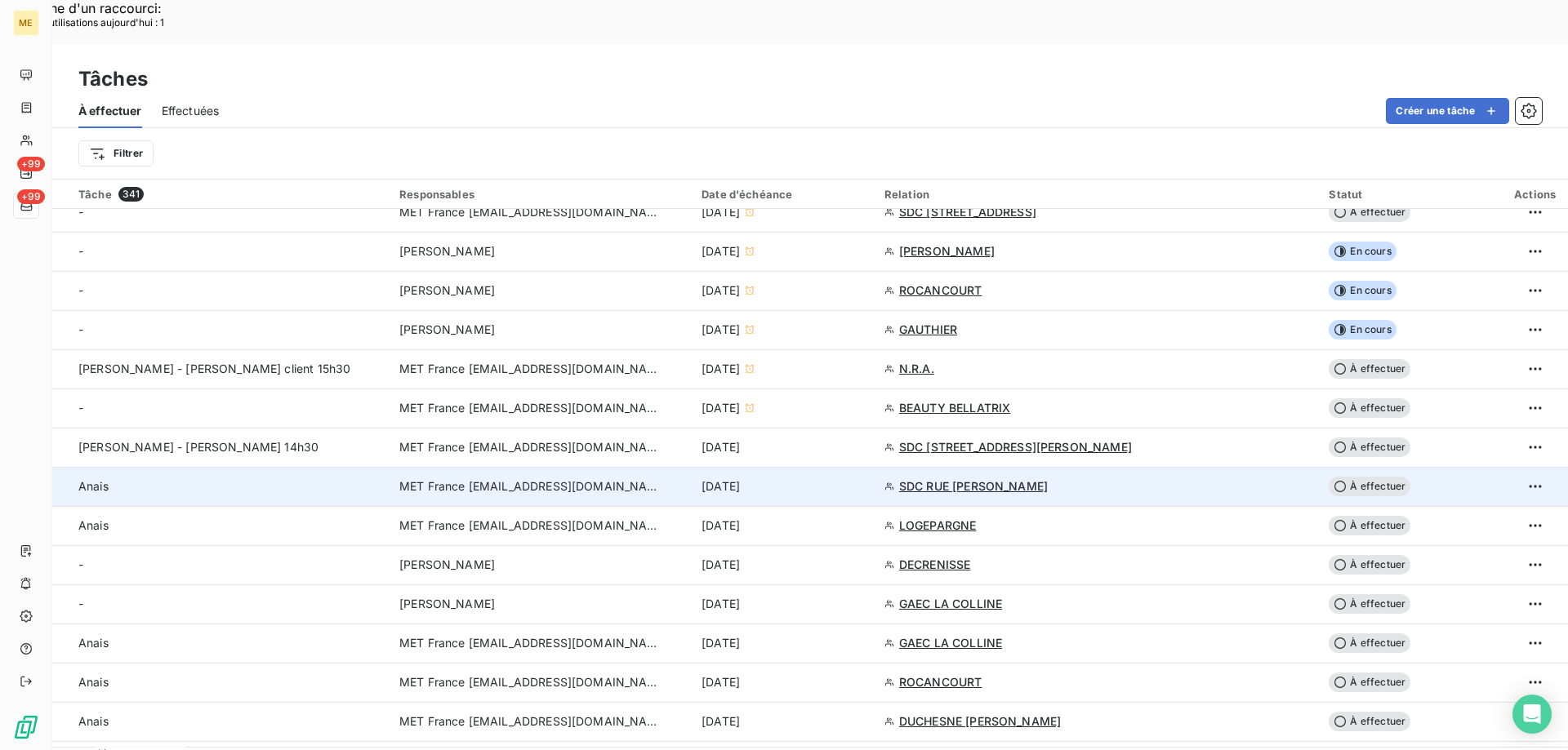
click at [864, 478] on div "[DATE]" at bounding box center [783, 486] width 163 height 17
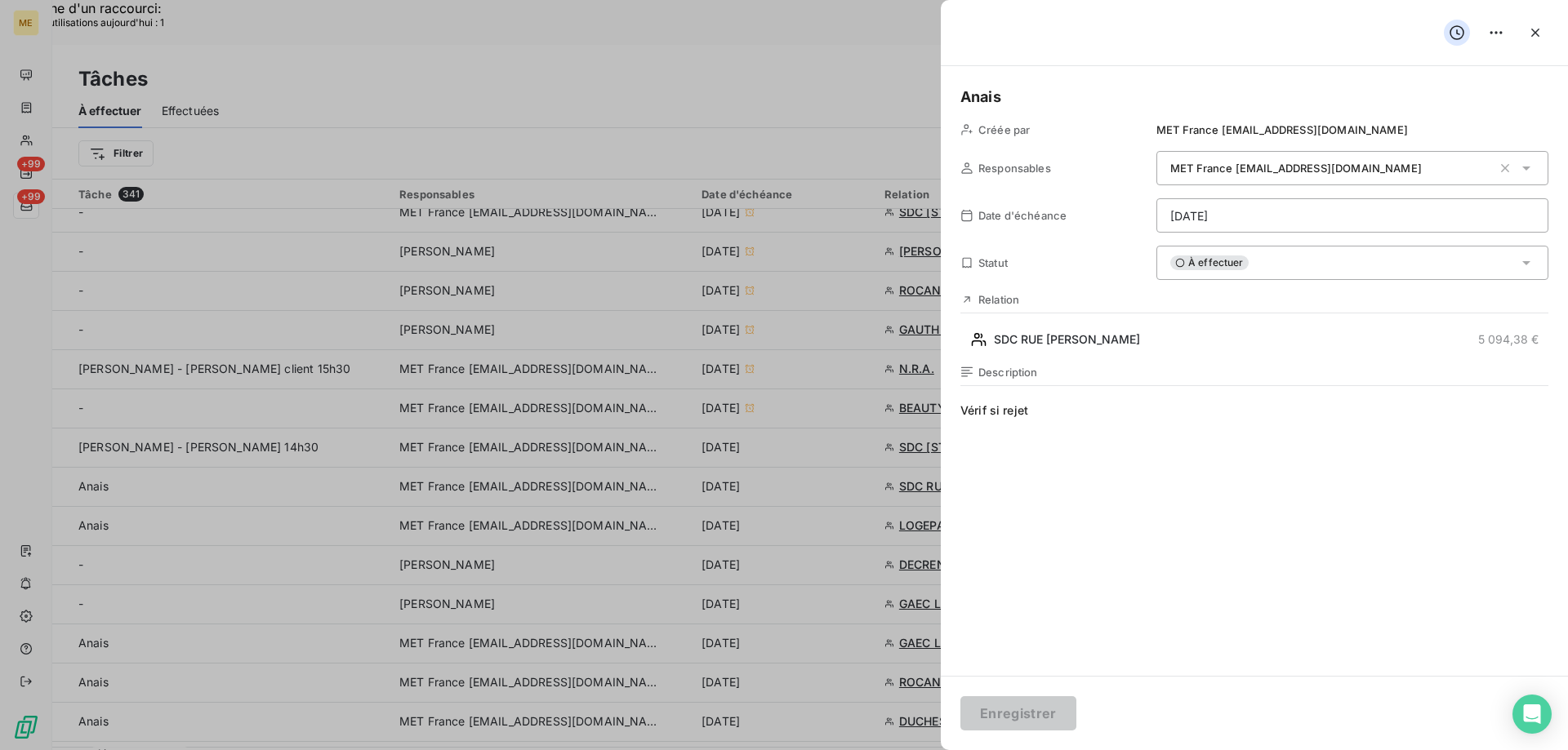
click at [1294, 263] on div "À effectuer" at bounding box center [1352, 262] width 392 height 34
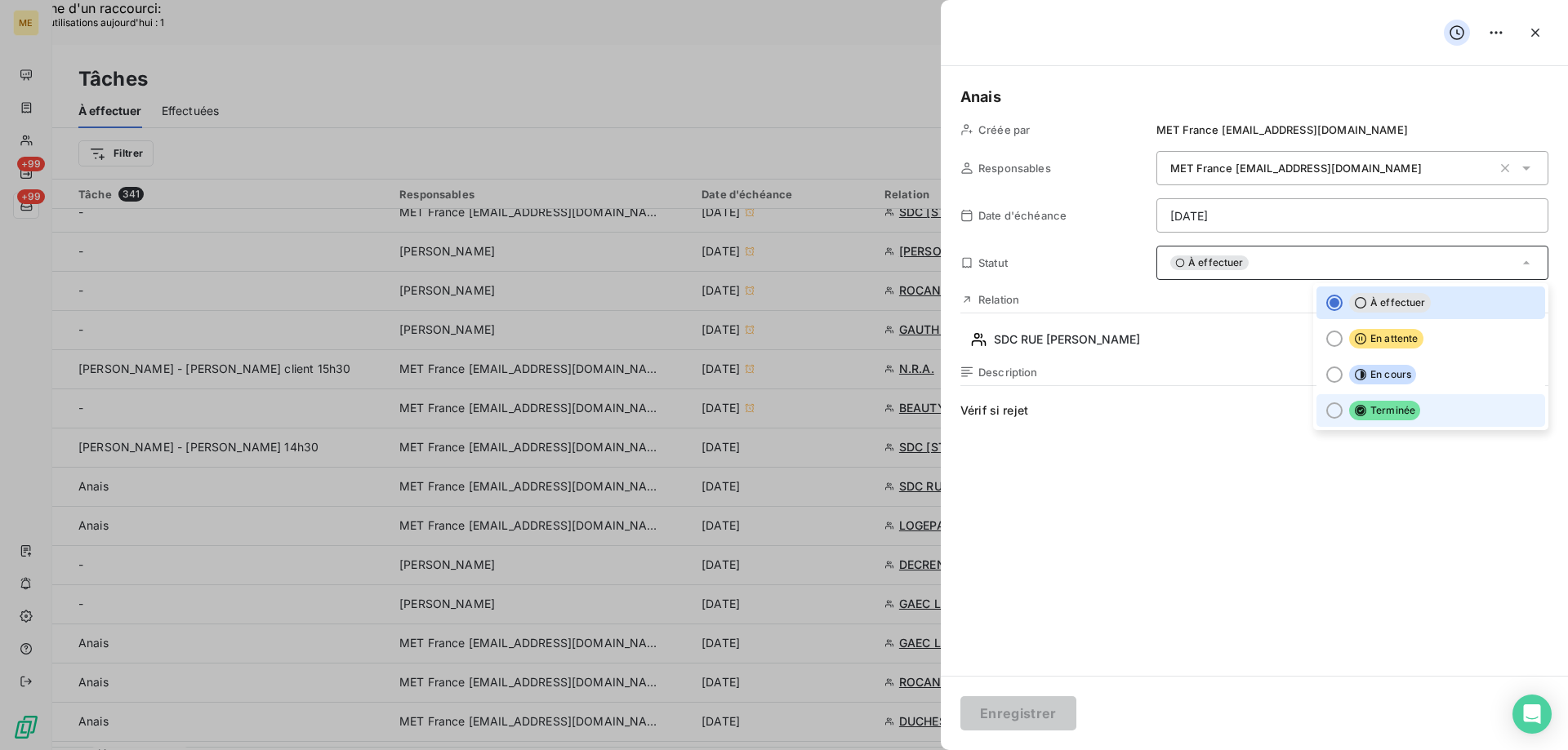
click at [1395, 411] on span "Terminée" at bounding box center [1384, 411] width 71 height 19
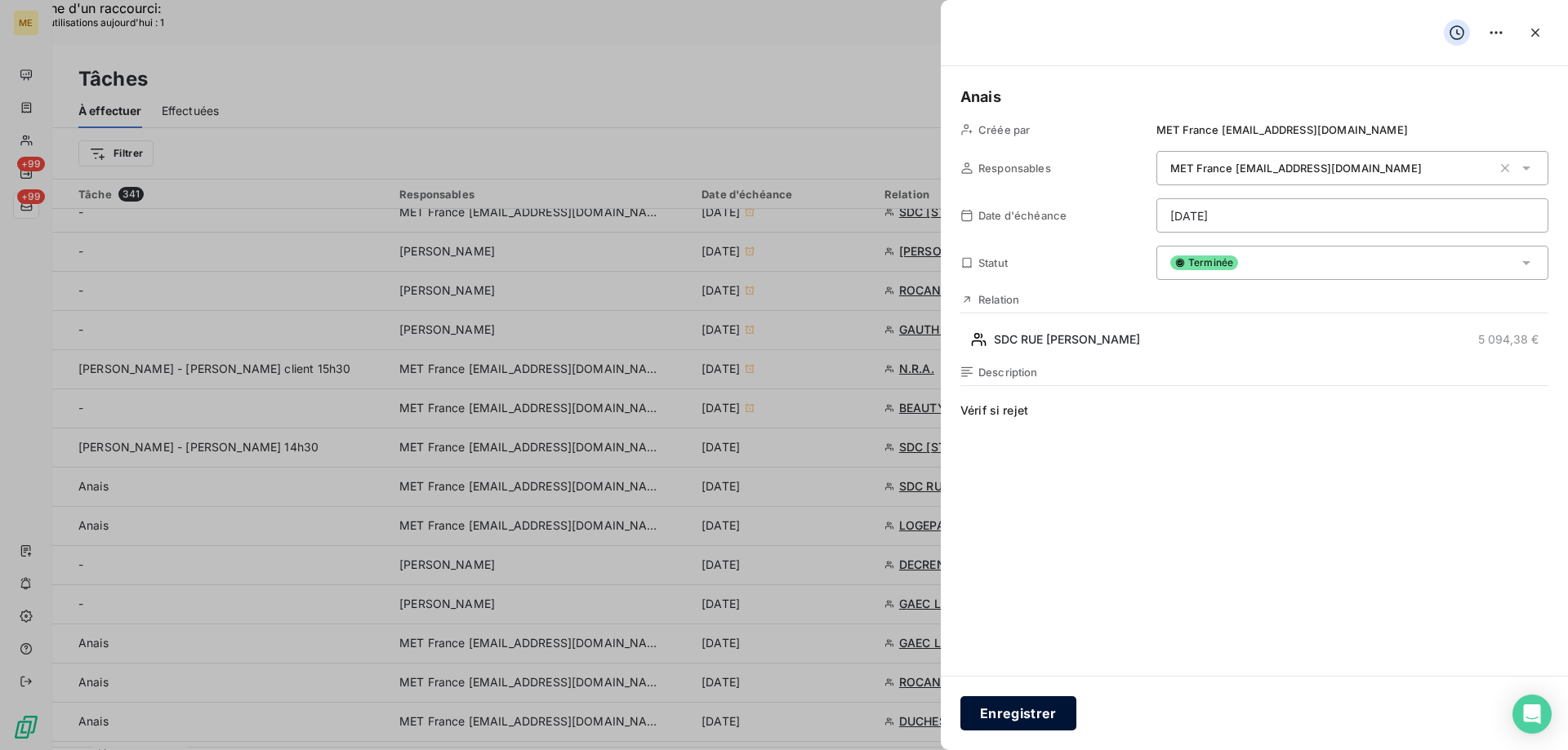
click at [1028, 717] on button "Enregistrer" at bounding box center [1018, 713] width 116 height 34
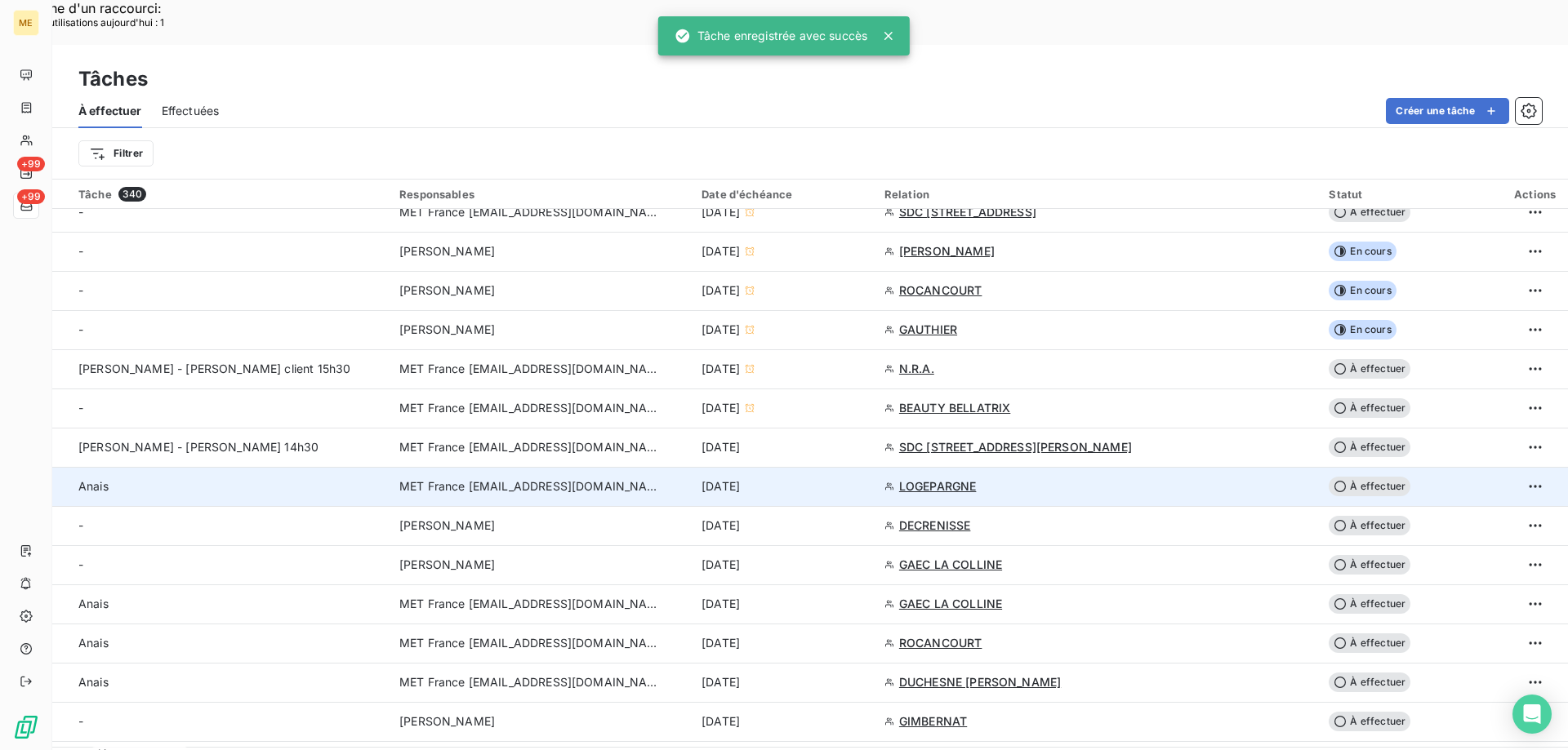
click at [864, 478] on div "[DATE]" at bounding box center [783, 486] width 163 height 17
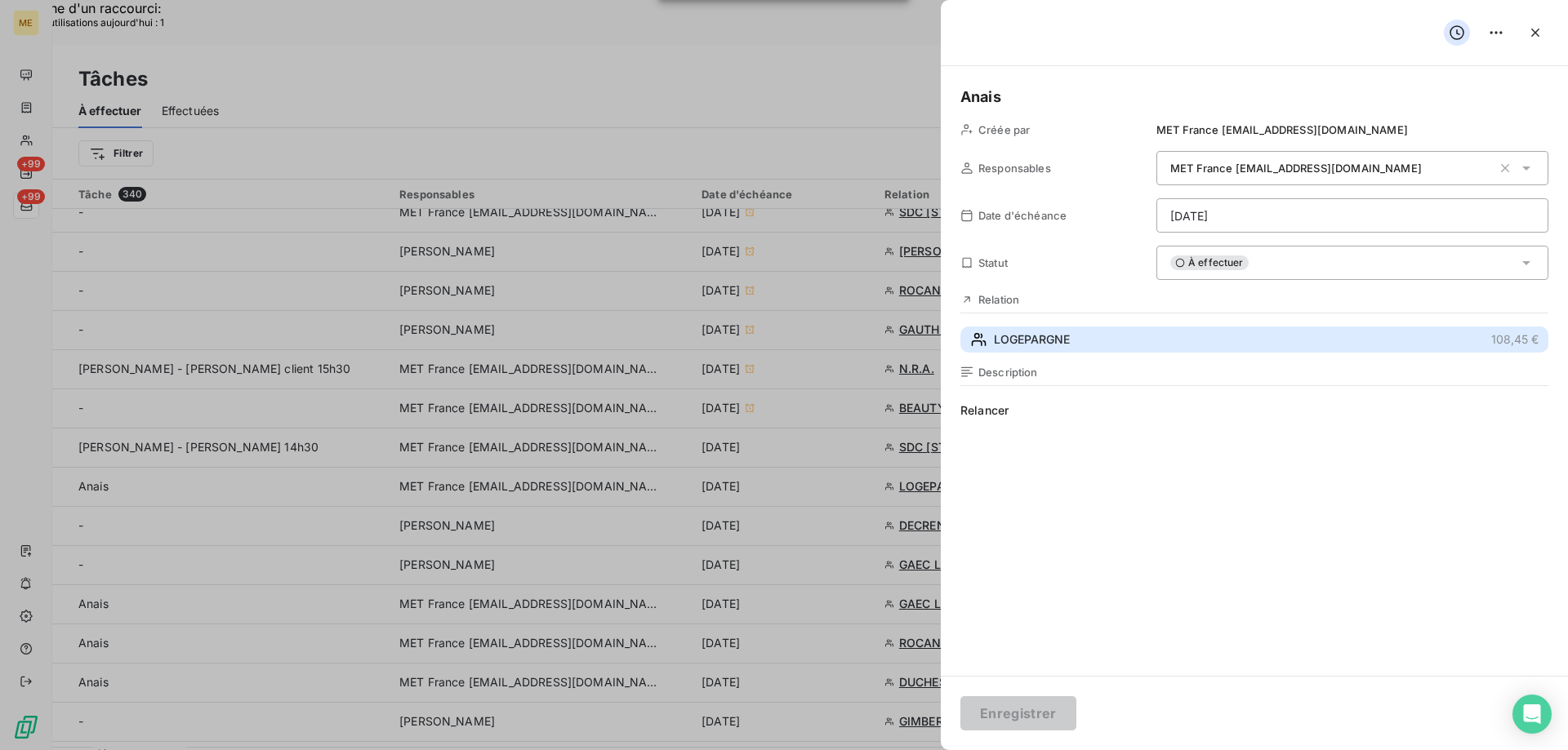
click at [1132, 338] on button "LOGEPARGNE 108,45 €" at bounding box center [1254, 339] width 588 height 26
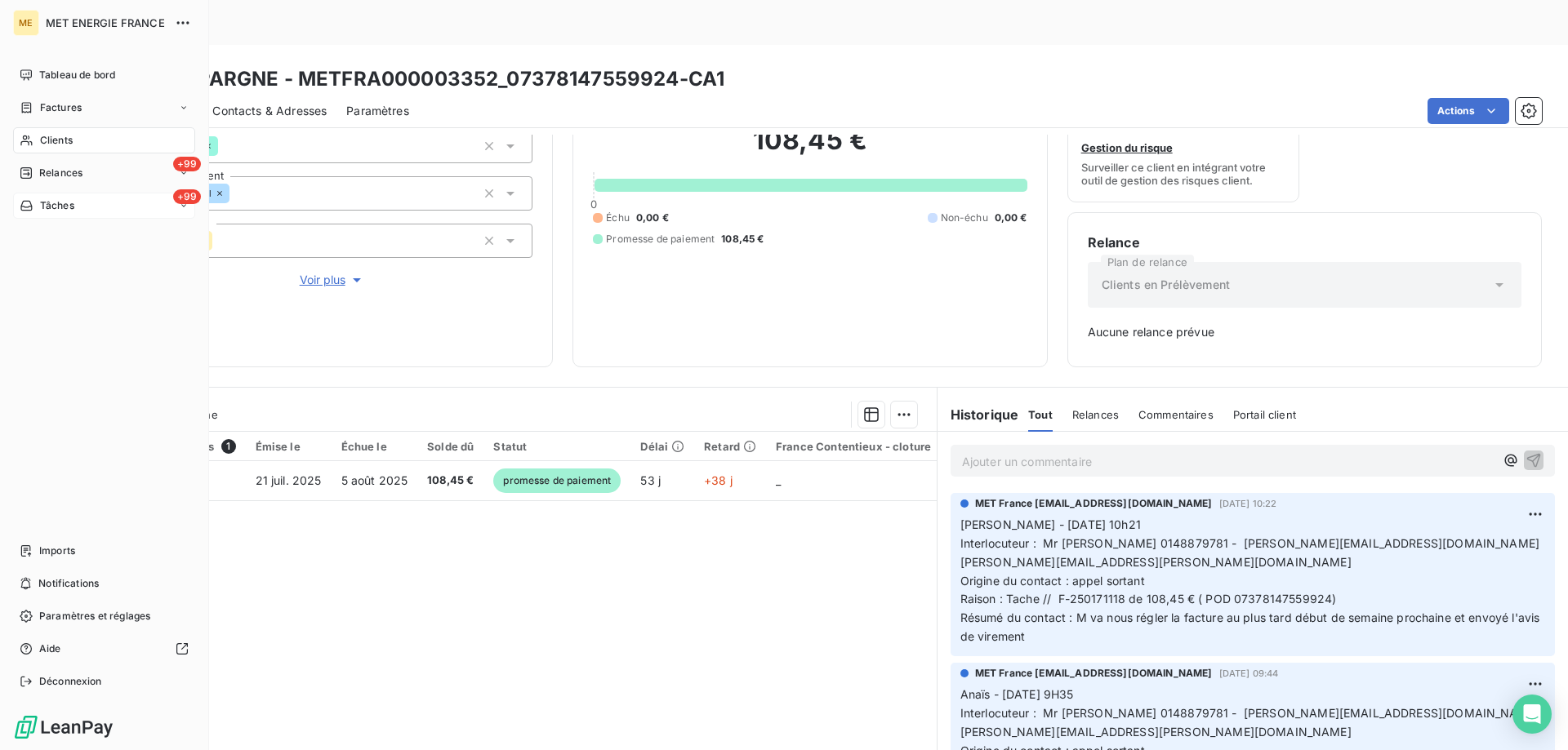
click at [40, 205] on span "Tâches" at bounding box center [57, 205] width 34 height 15
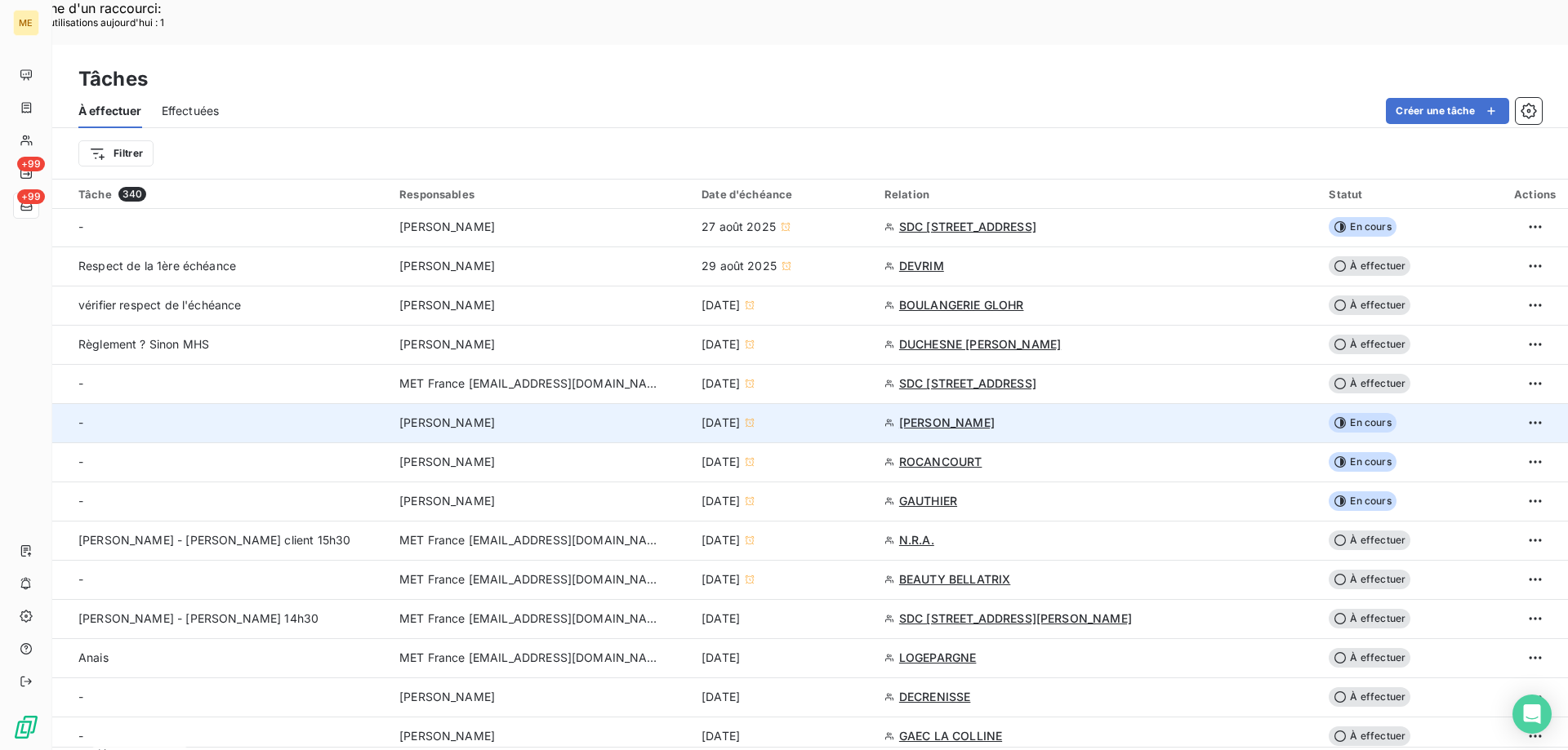
scroll to position [245, 0]
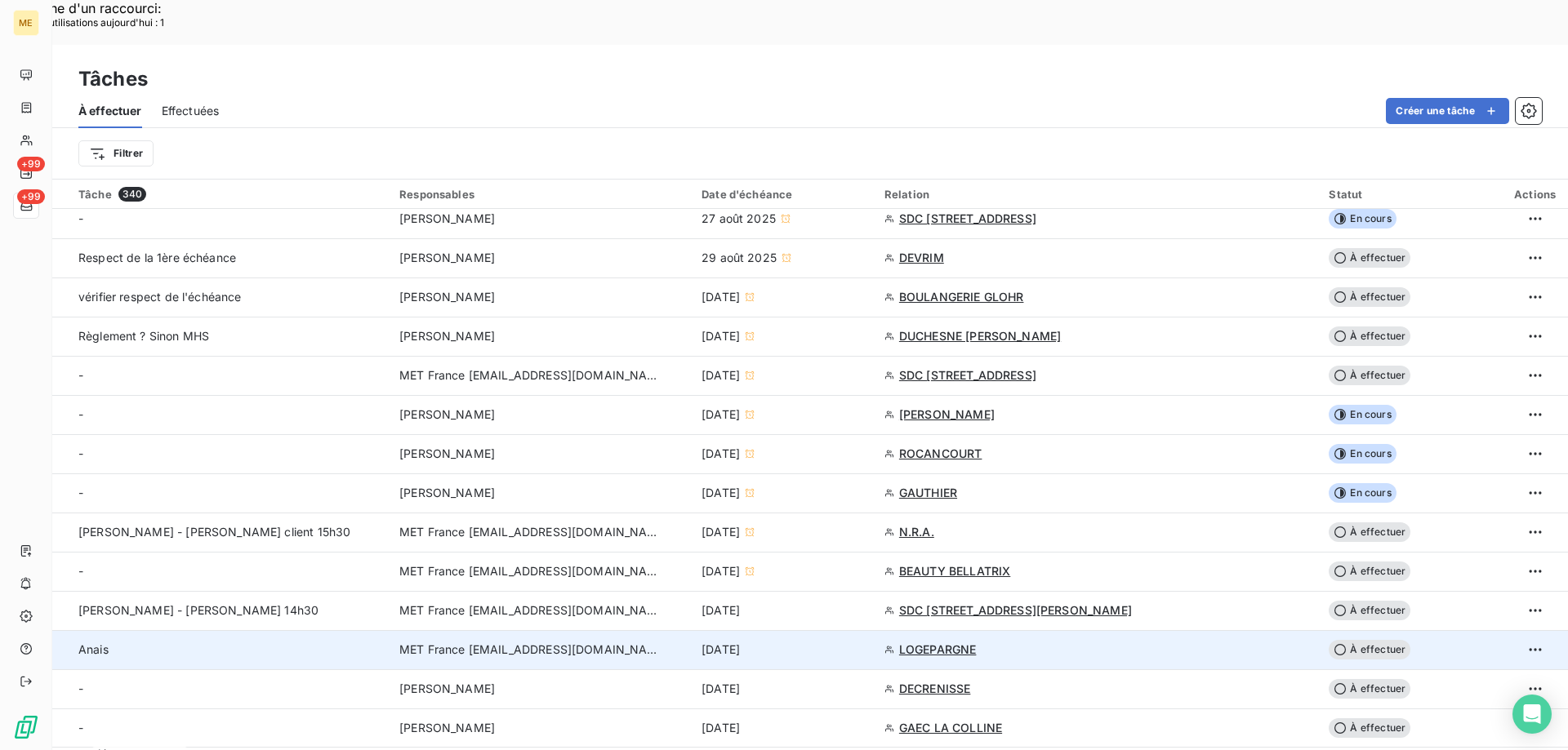
click at [875, 630] on td "[DATE]" at bounding box center [783, 649] width 183 height 39
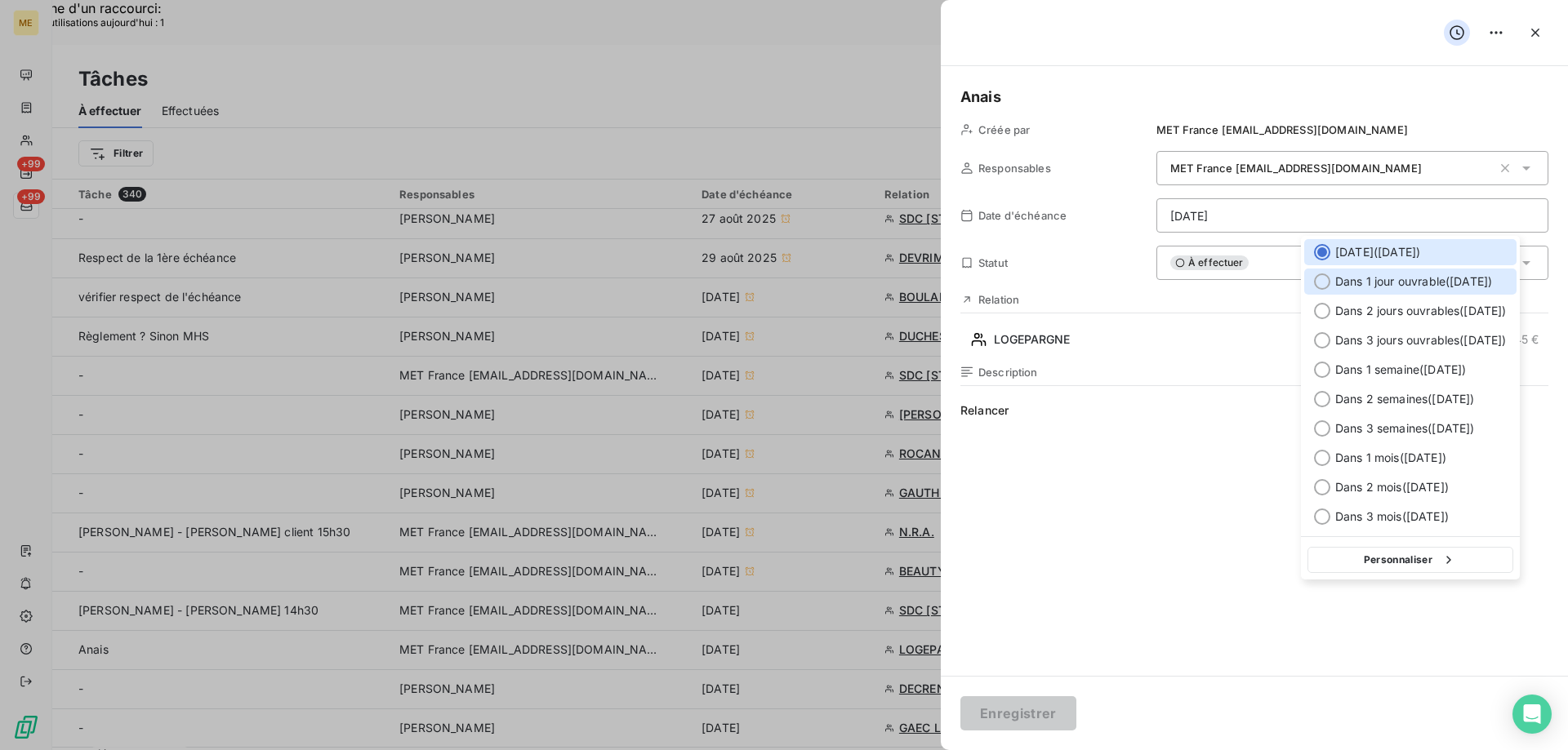
click at [1407, 289] on div "Dans 1 jour ouvrable ( [DATE] )" at bounding box center [1410, 282] width 212 height 26
type input "[DATE]"
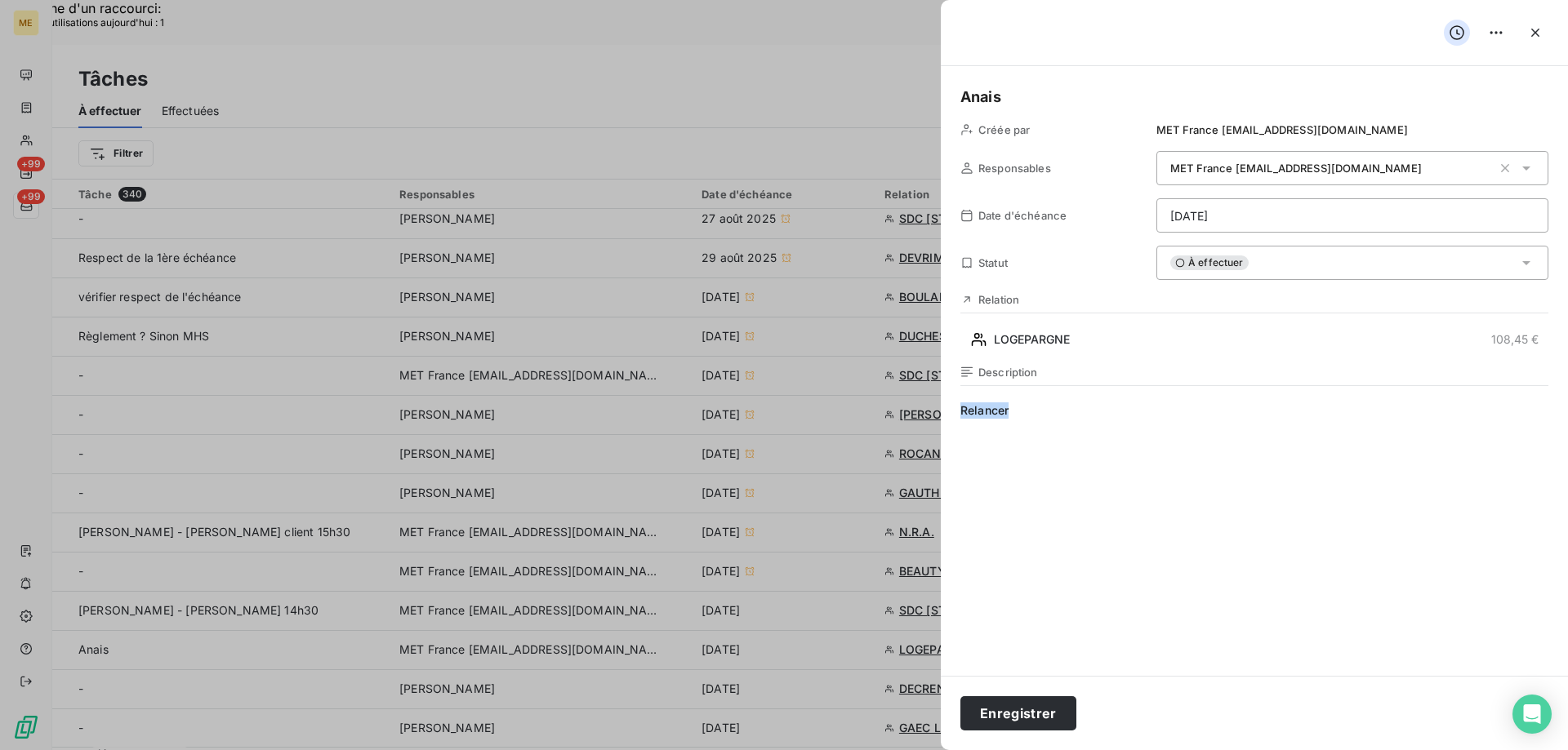
drag, startPoint x: 1092, startPoint y: 409, endPoint x: 939, endPoint y: 406, distance: 153.0
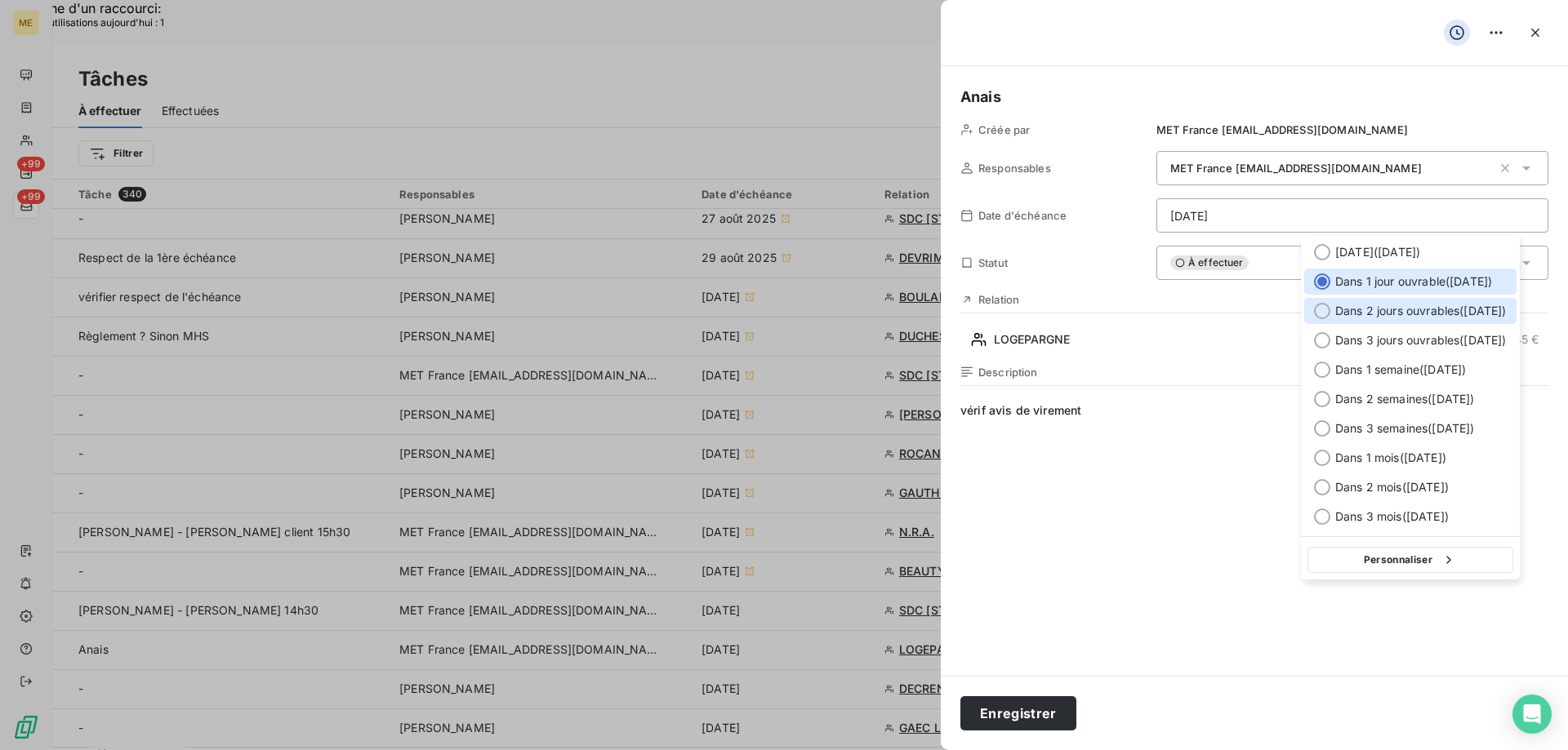
click at [1407, 318] on span "Dans 2 jours ouvrables ( [DATE] )" at bounding box center [1420, 311] width 171 height 17
type input "16/09/2025"
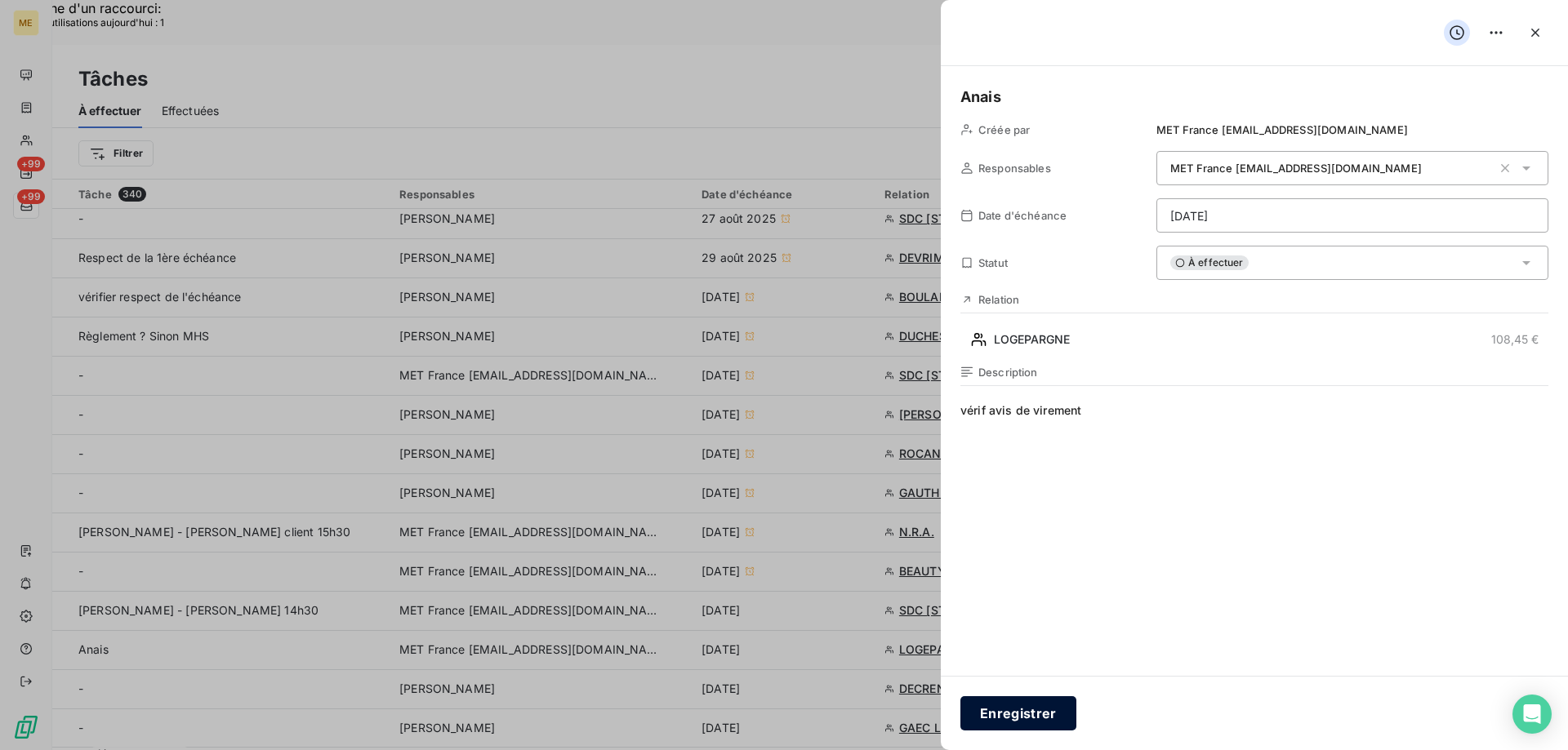
click at [986, 719] on button "Enregistrer" at bounding box center [1018, 713] width 116 height 34
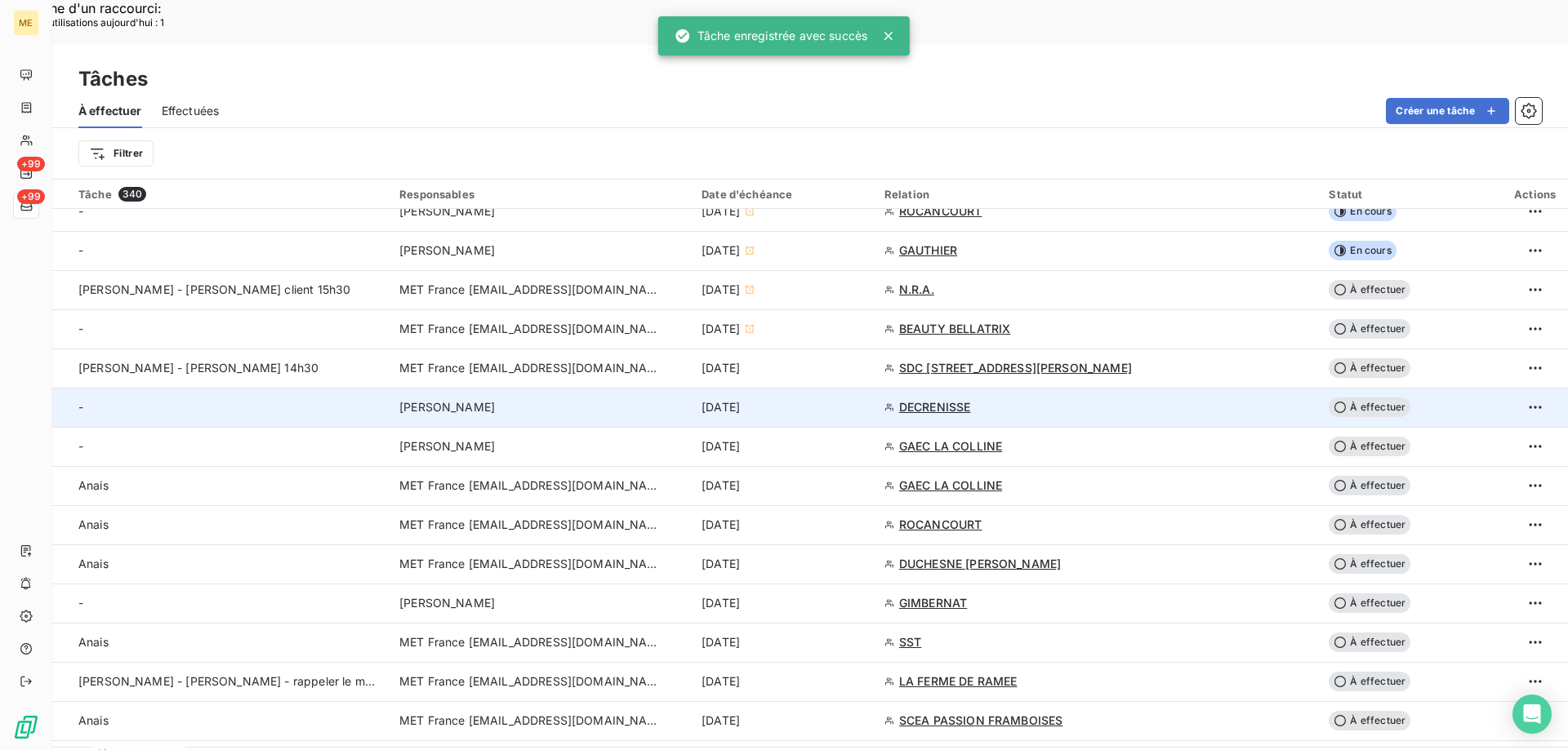
scroll to position [489, 0]
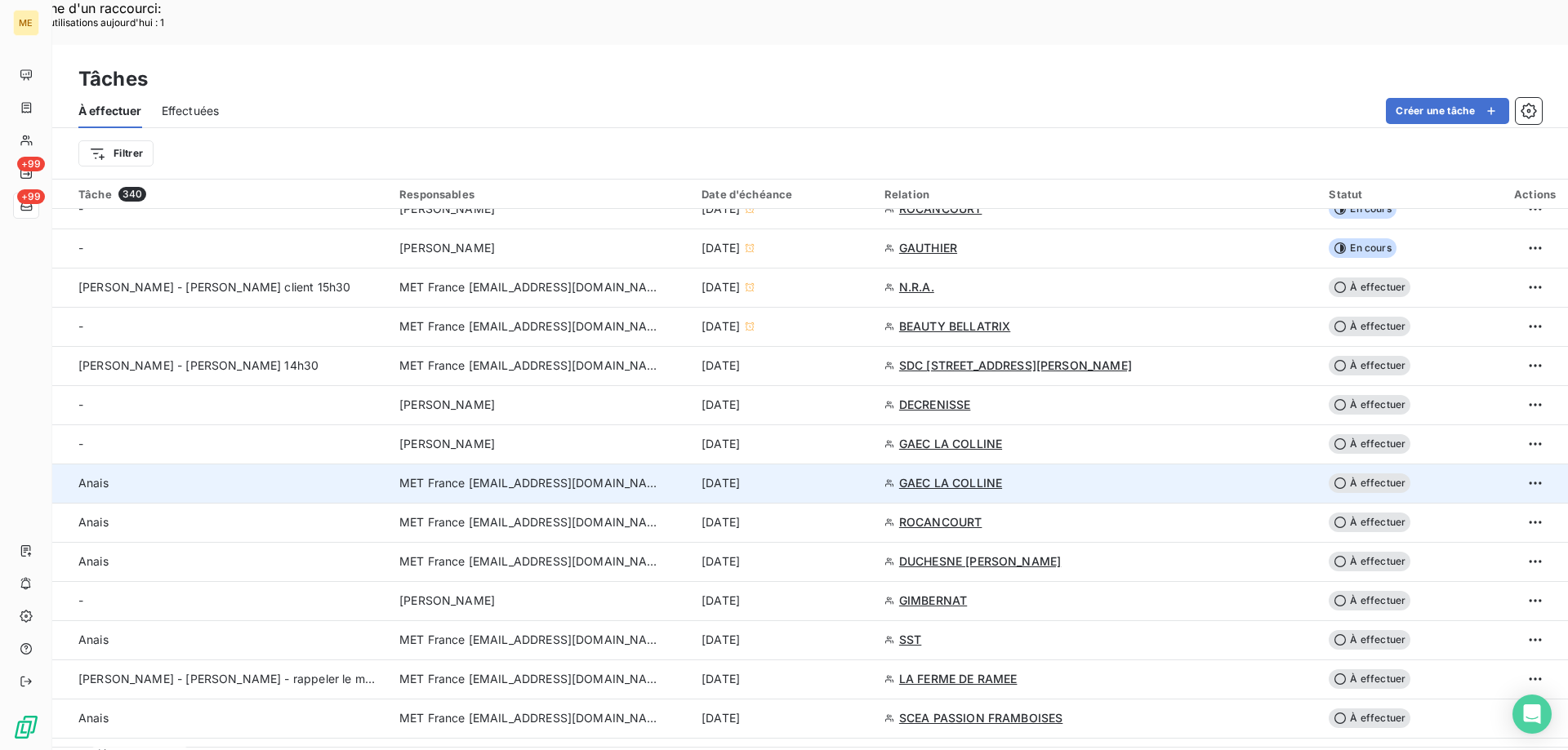
click at [864, 475] on div "[DATE]" at bounding box center [783, 483] width 163 height 17
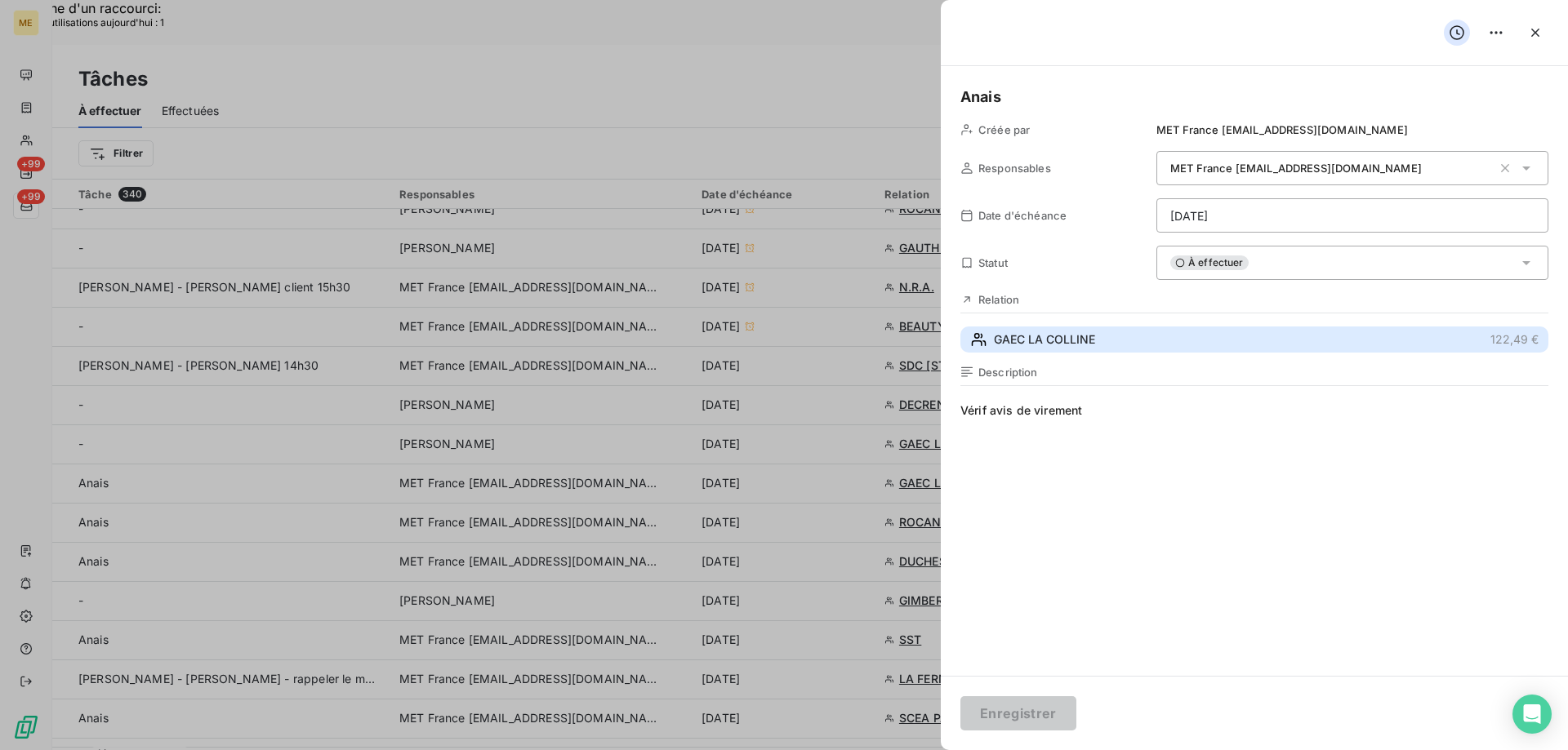
click at [1081, 343] on span "GAEC LA COLLINE" at bounding box center [1043, 339] width 101 height 17
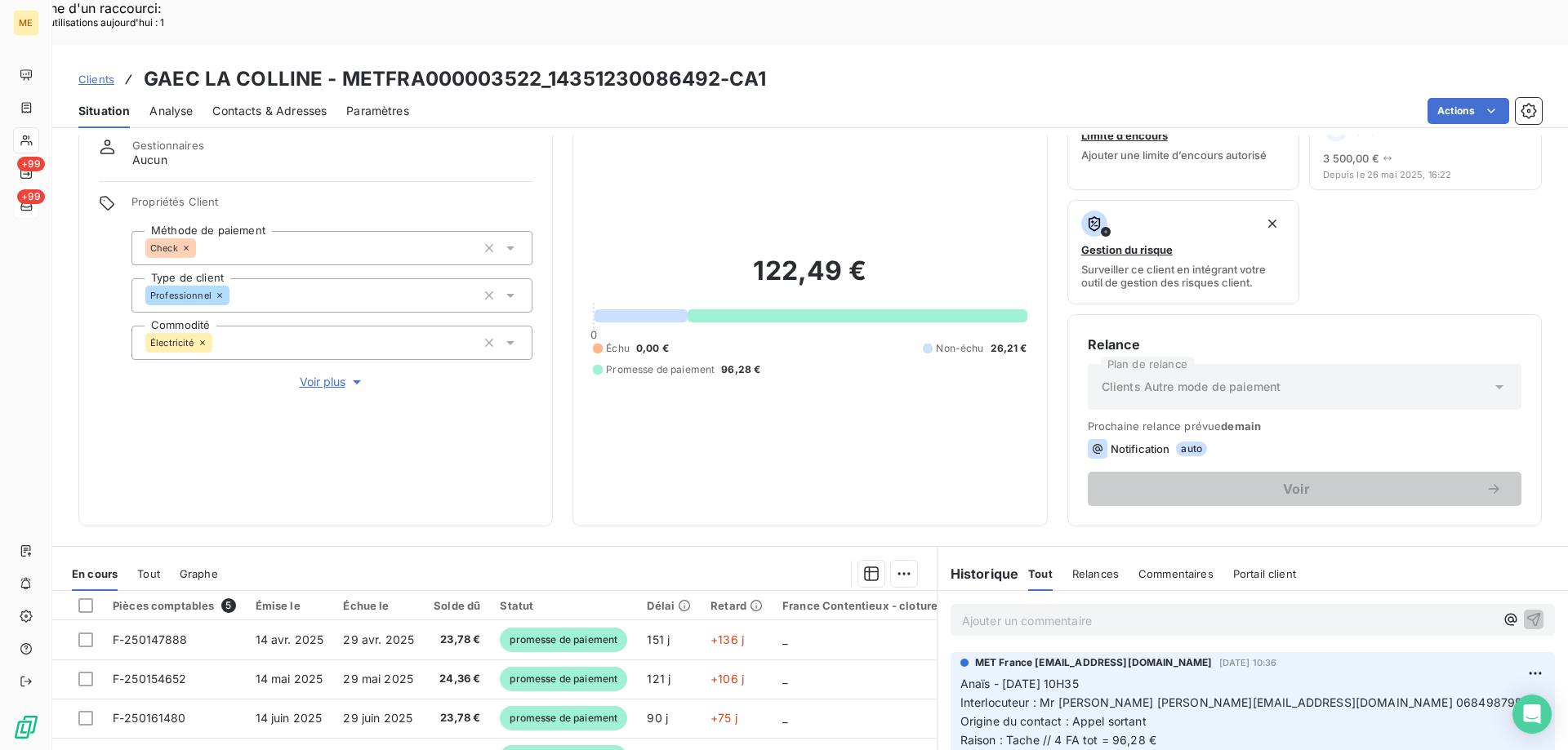
scroll to position [54, 0]
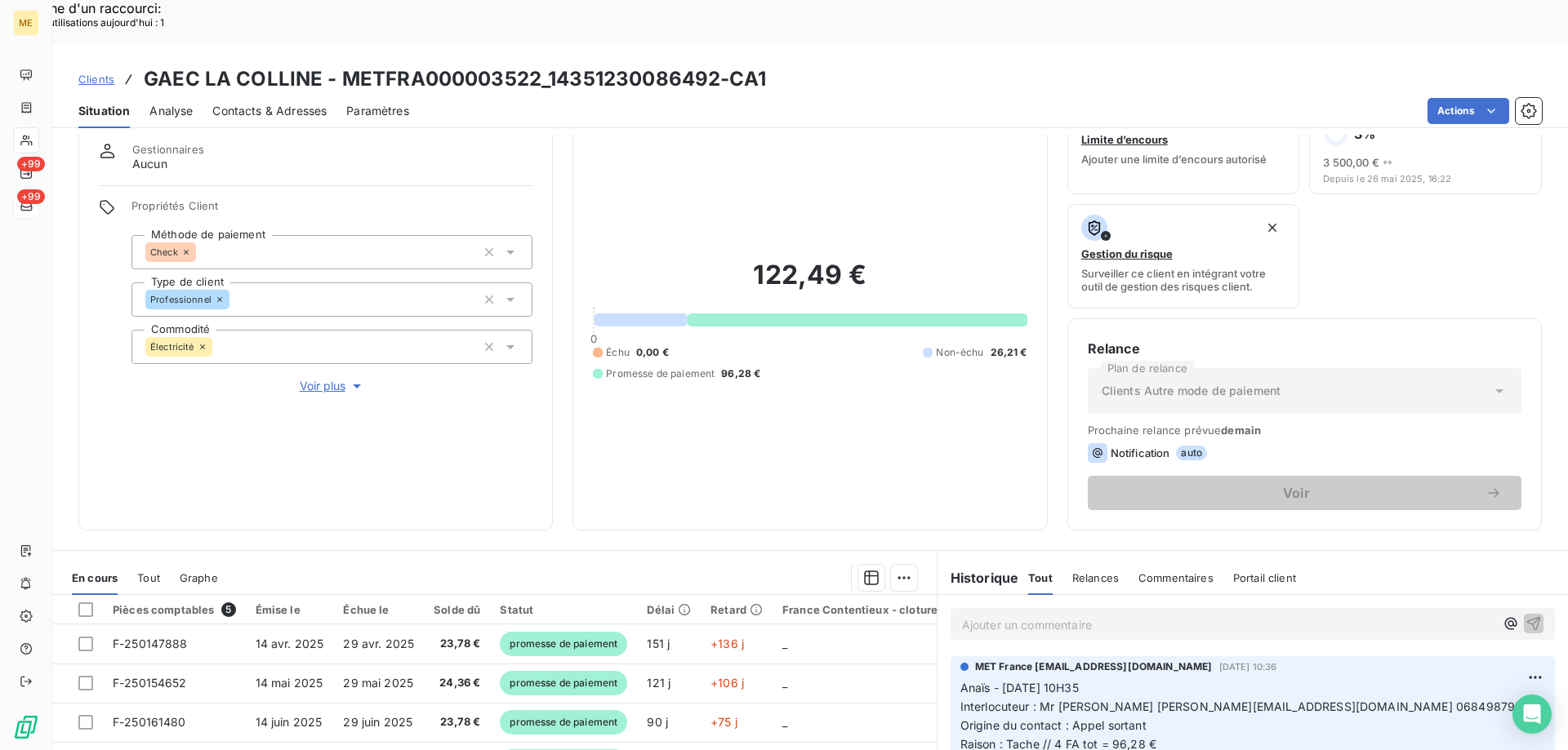
click at [233, 103] on span "Contacts & Adresses" at bounding box center [269, 111] width 114 height 17
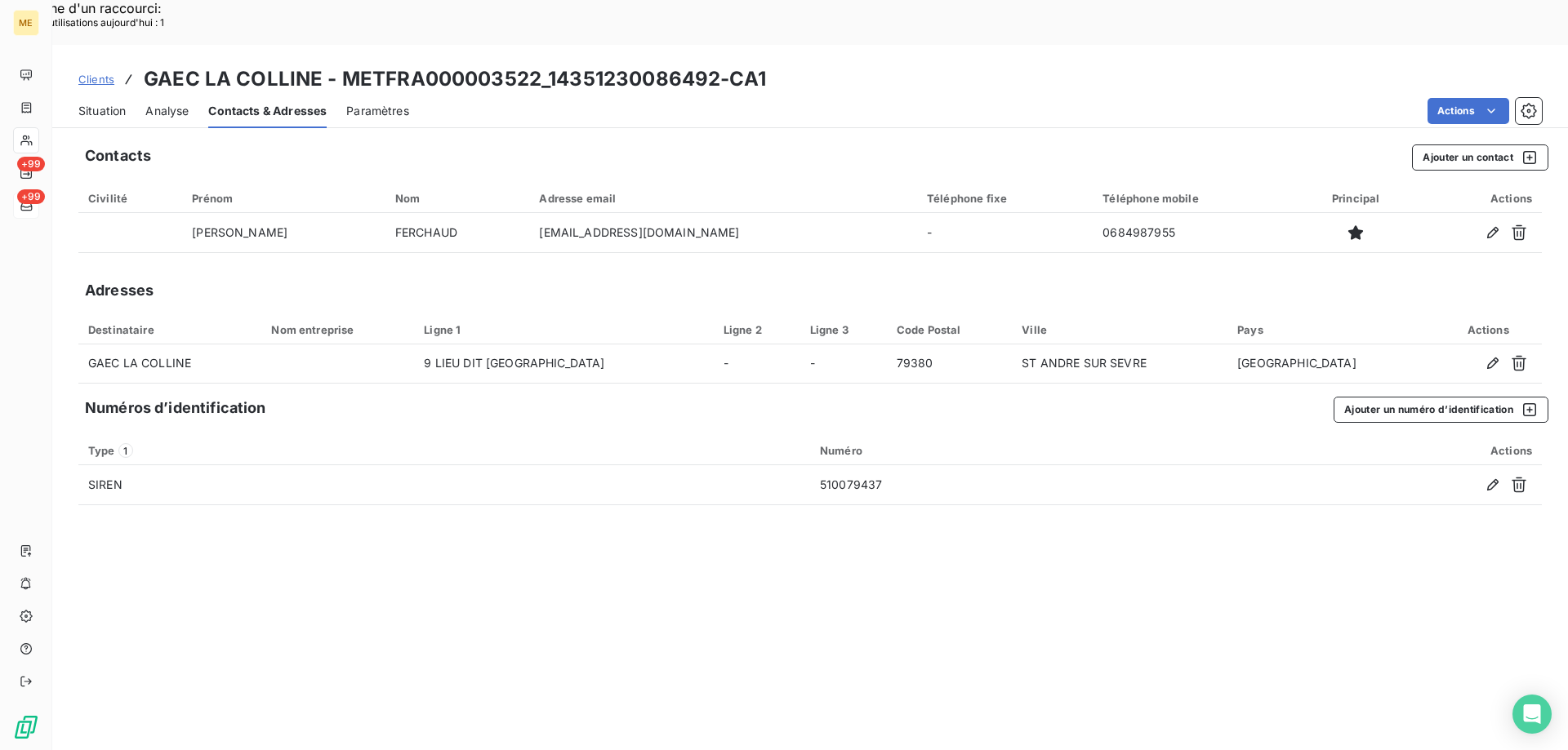
click at [98, 103] on span "Situation" at bounding box center [102, 111] width 47 height 17
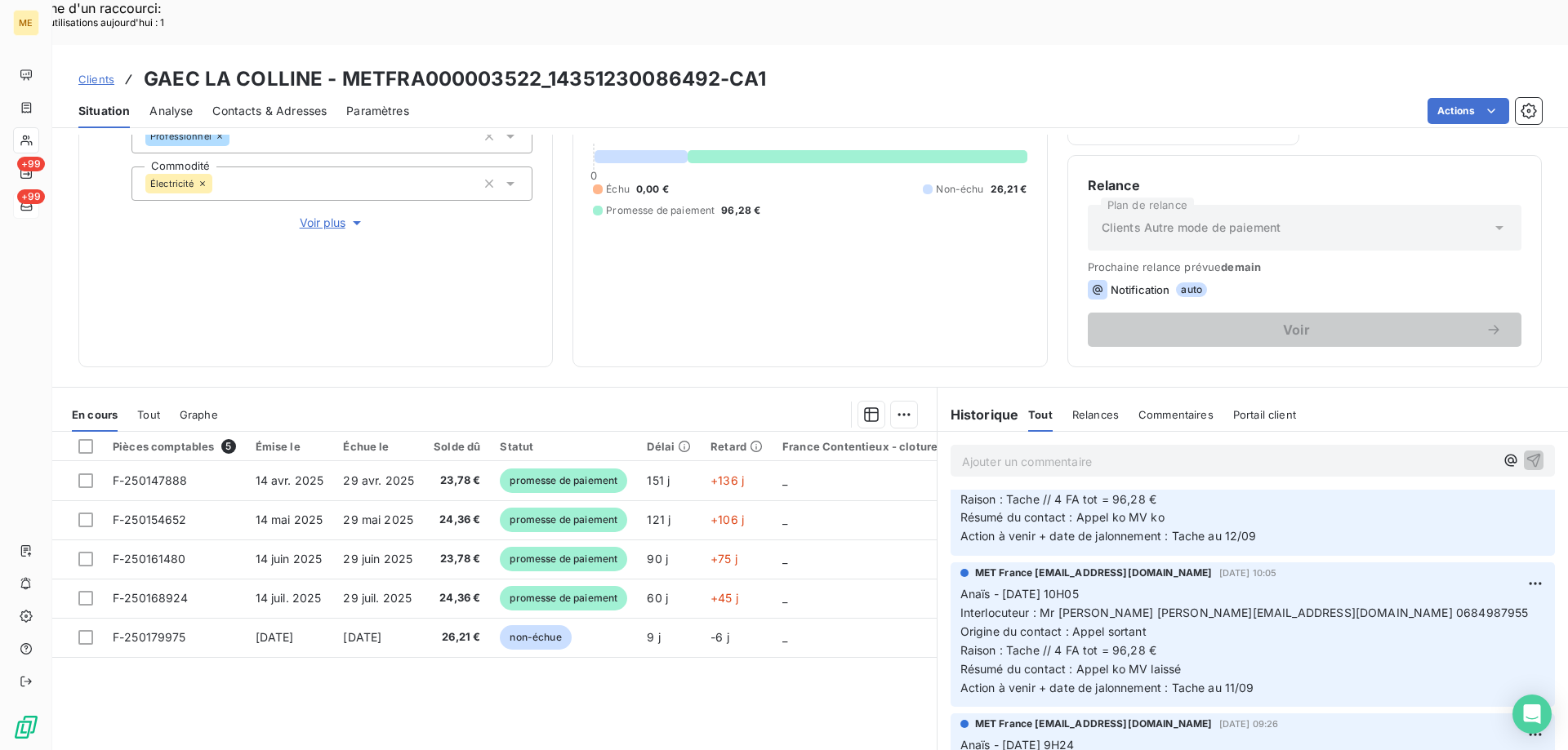
scroll to position [0, 0]
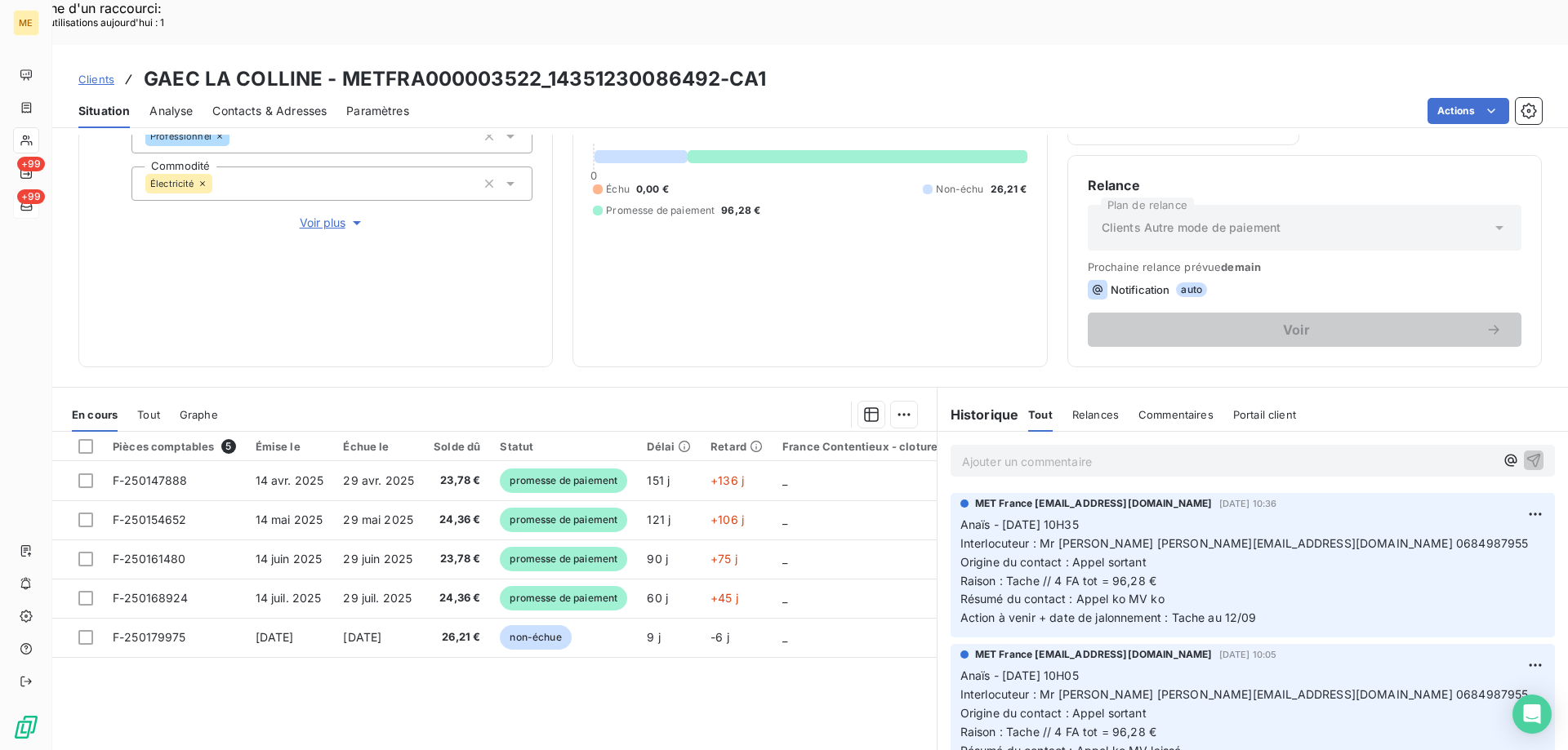
click at [1147, 452] on p "Ajouter un commentaire ﻿" at bounding box center [1228, 461] width 533 height 20
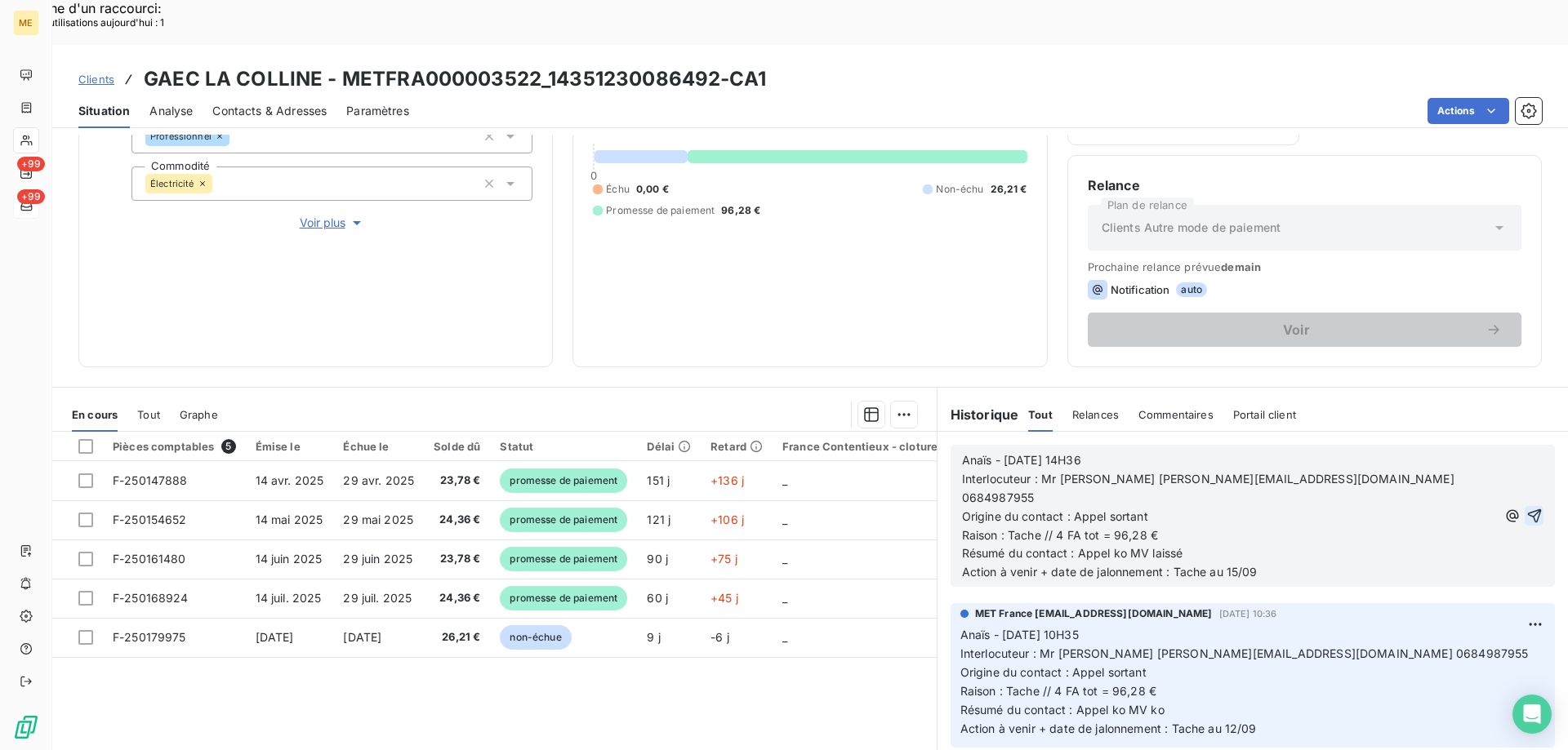
click at [1527, 510] on icon "button" at bounding box center [1534, 517] width 14 height 14
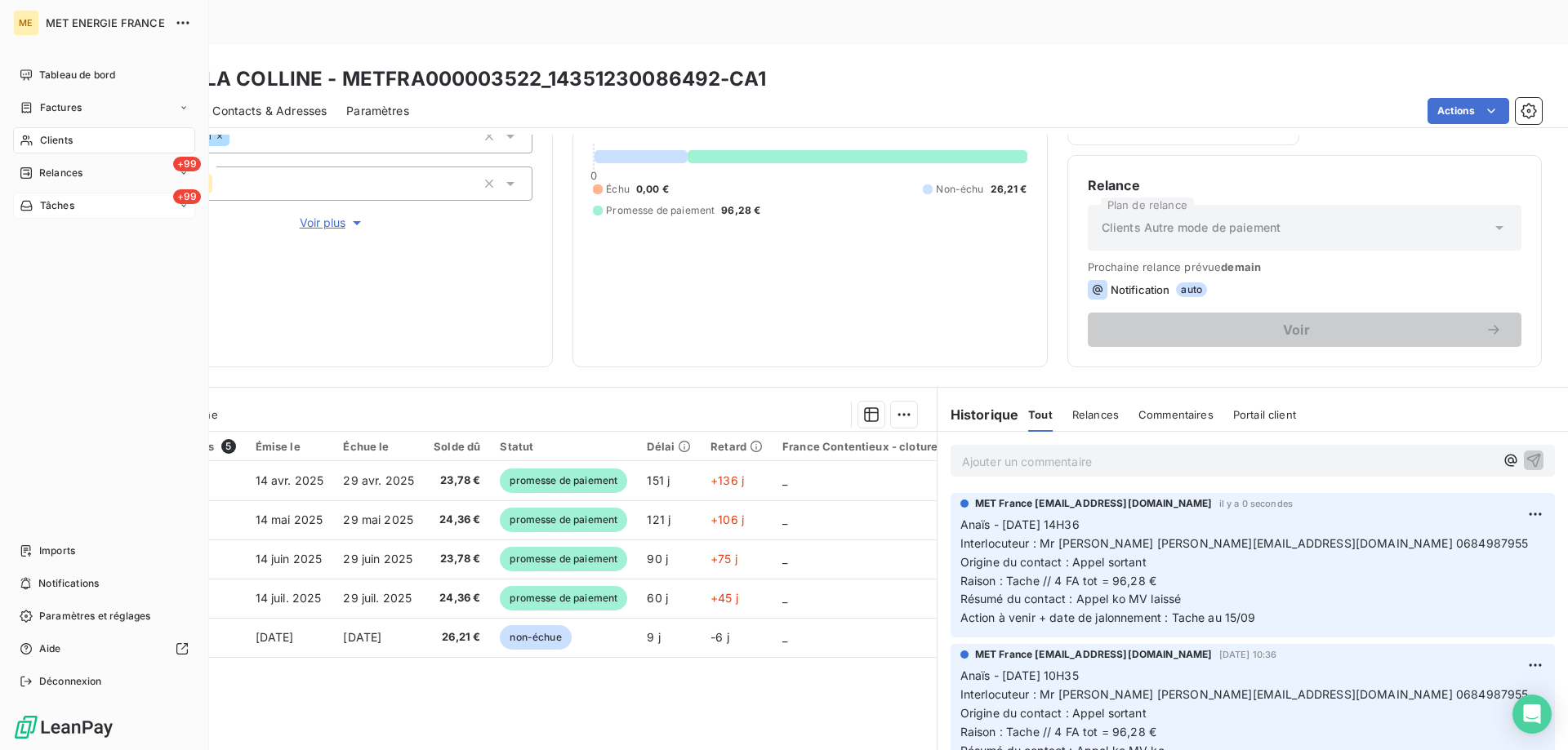
click at [36, 206] on div "Tâches" at bounding box center [47, 205] width 54 height 15
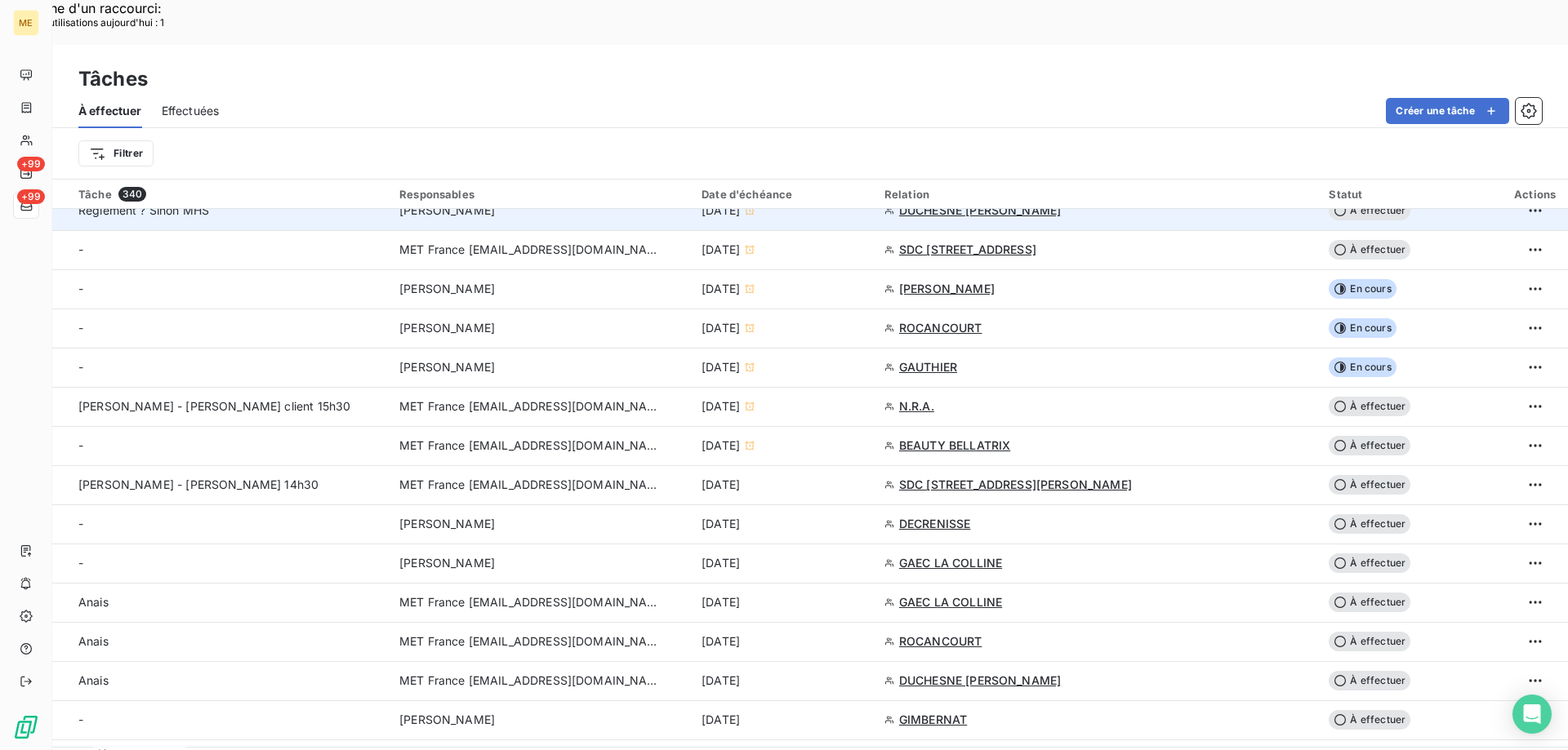
scroll to position [489, 0]
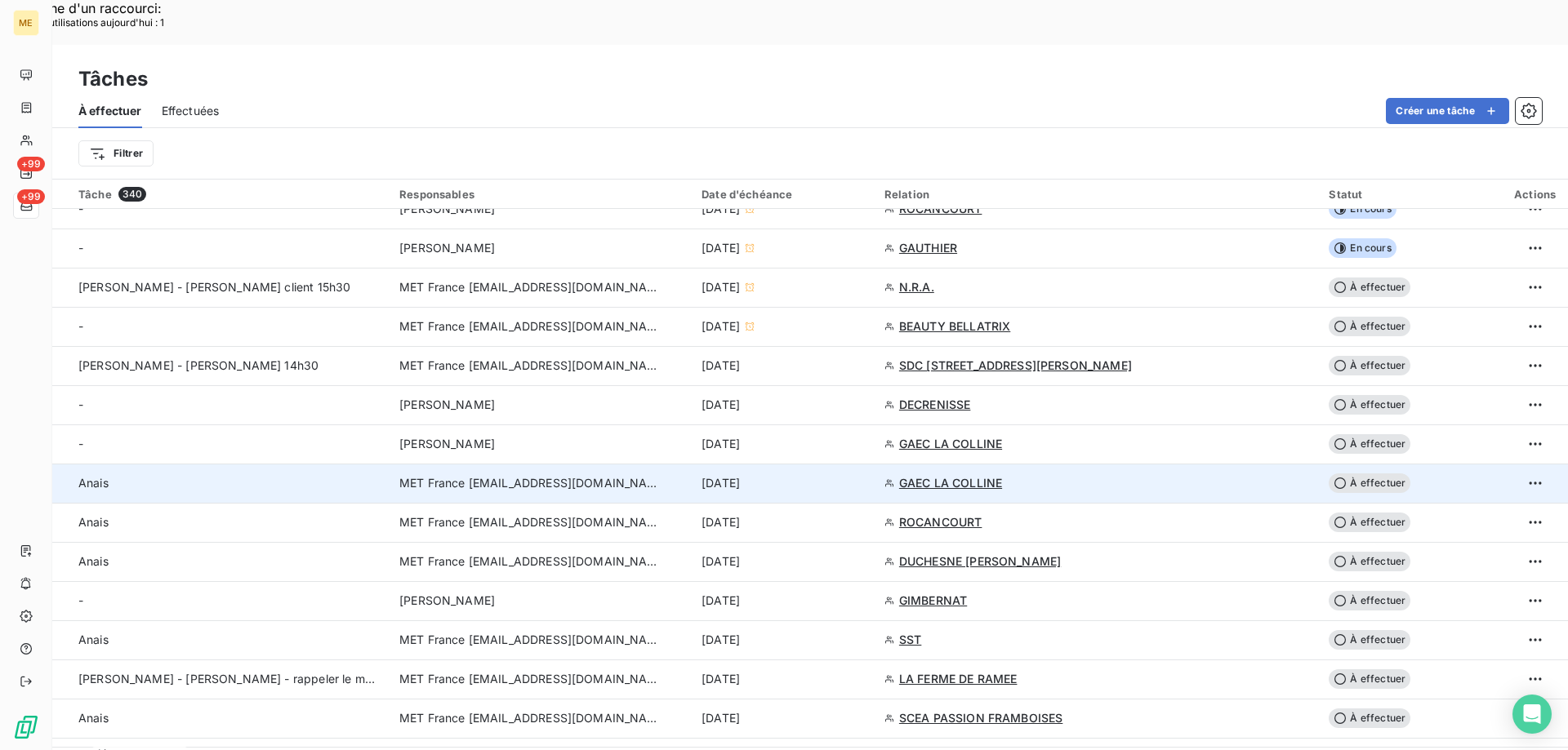
click at [864, 475] on div "12 sept. 2025" at bounding box center [783, 483] width 163 height 17
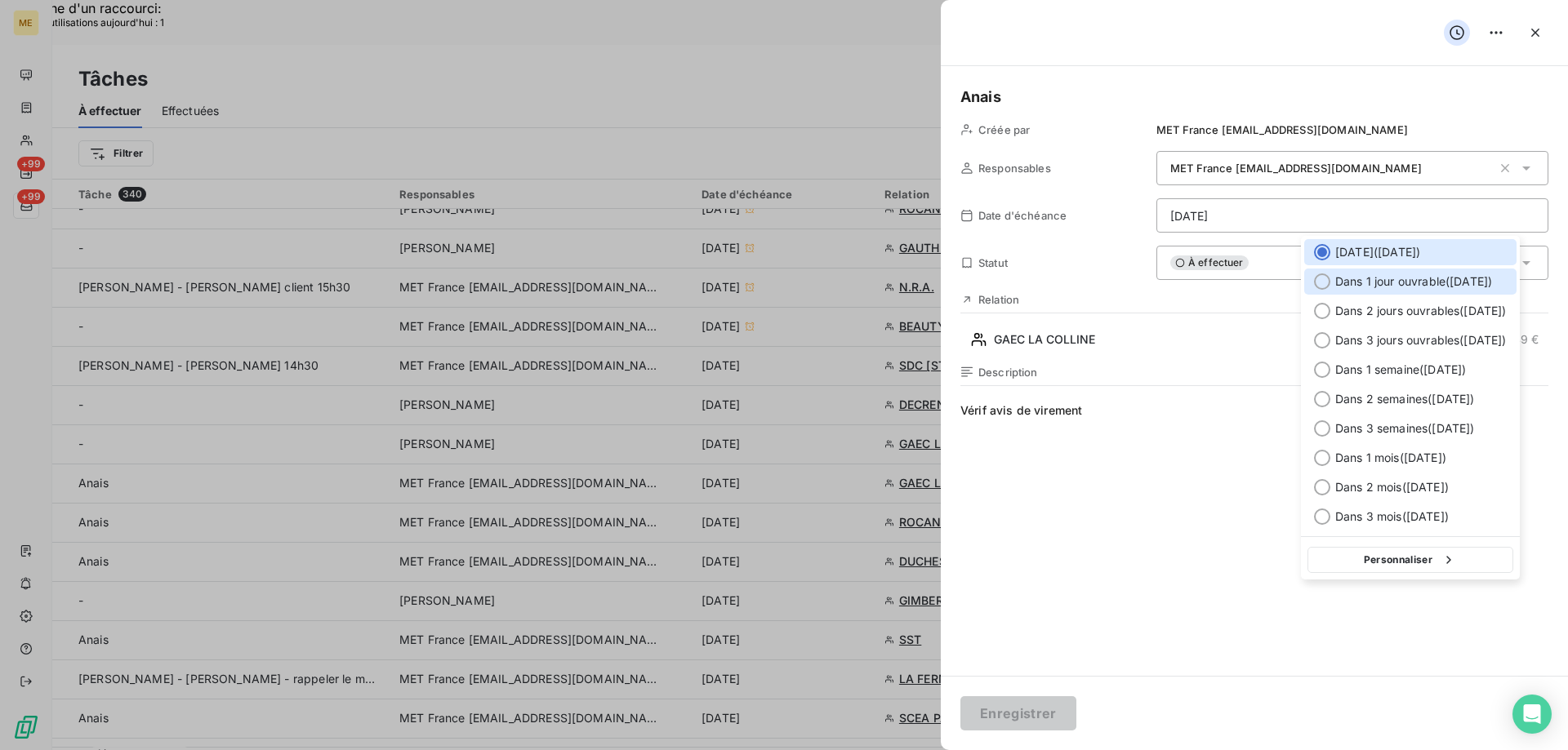
click at [1357, 278] on span "Dans 1 jour ouvrable ( lundi )" at bounding box center [1413, 282] width 157 height 17
type input "15/09/2025"
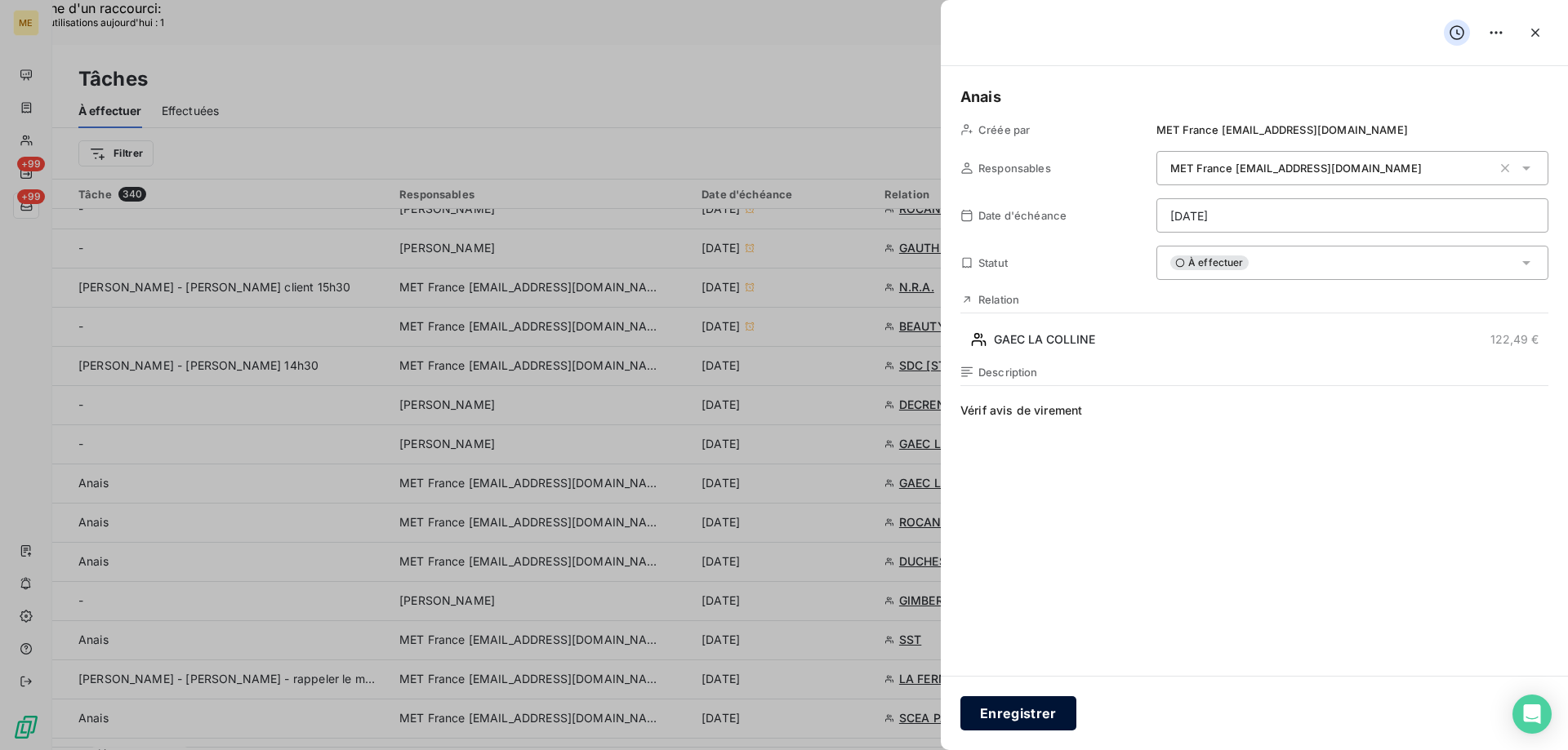
click at [1011, 705] on button "Enregistrer" at bounding box center [1018, 713] width 116 height 34
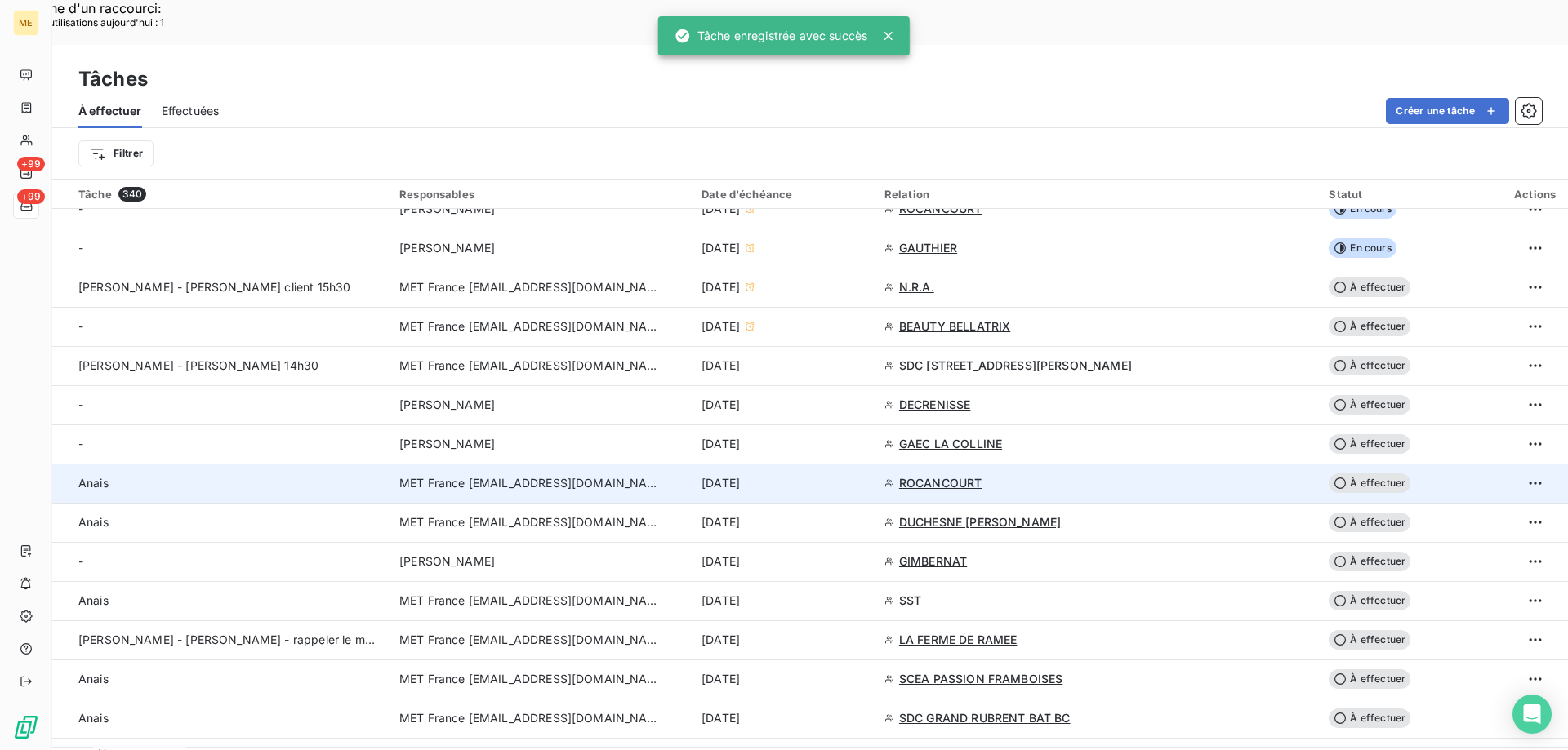
click at [859, 475] on div "12 sept. 2025" at bounding box center [783, 483] width 163 height 17
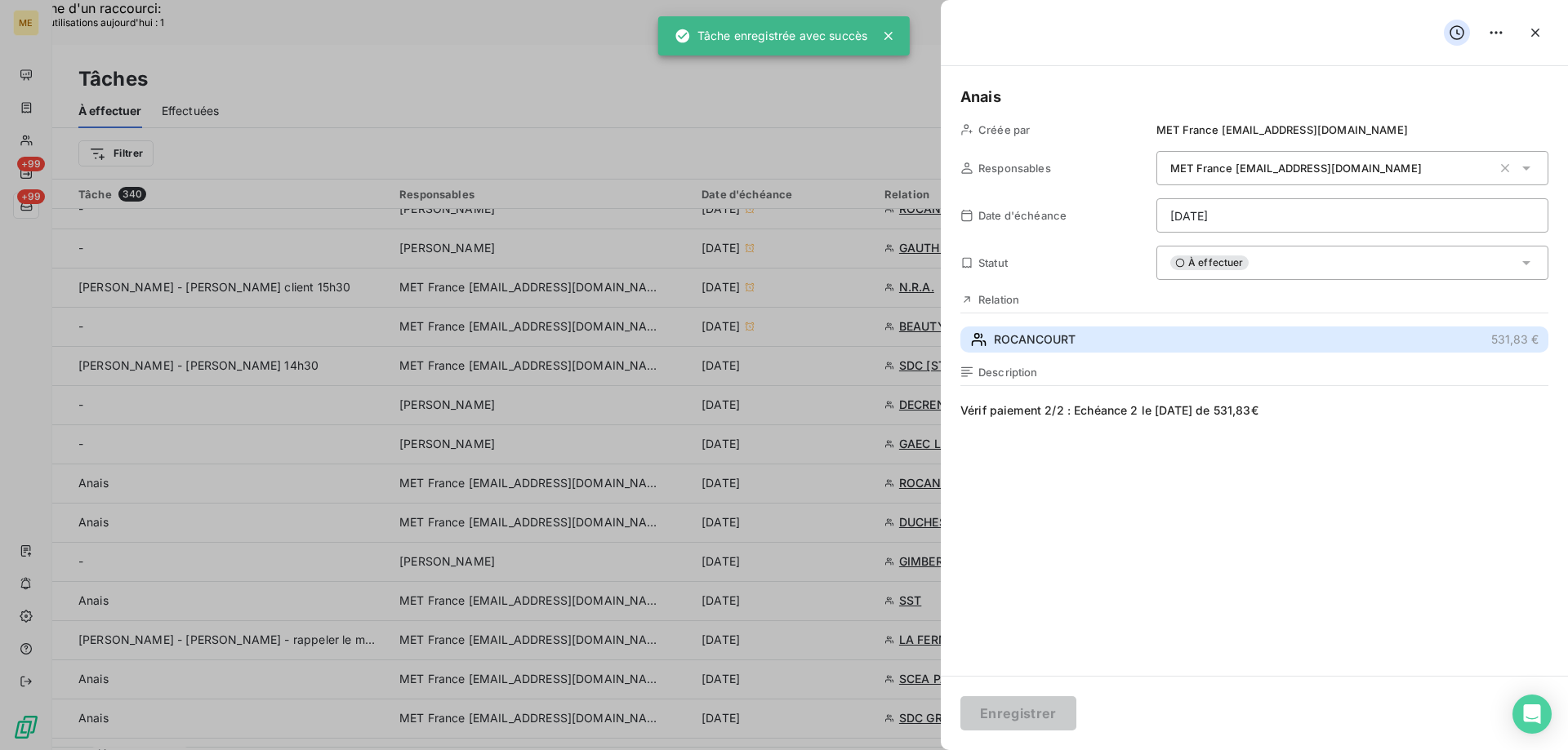
click at [1088, 328] on button "ROCANCOURT 531,83 €" at bounding box center [1254, 339] width 588 height 26
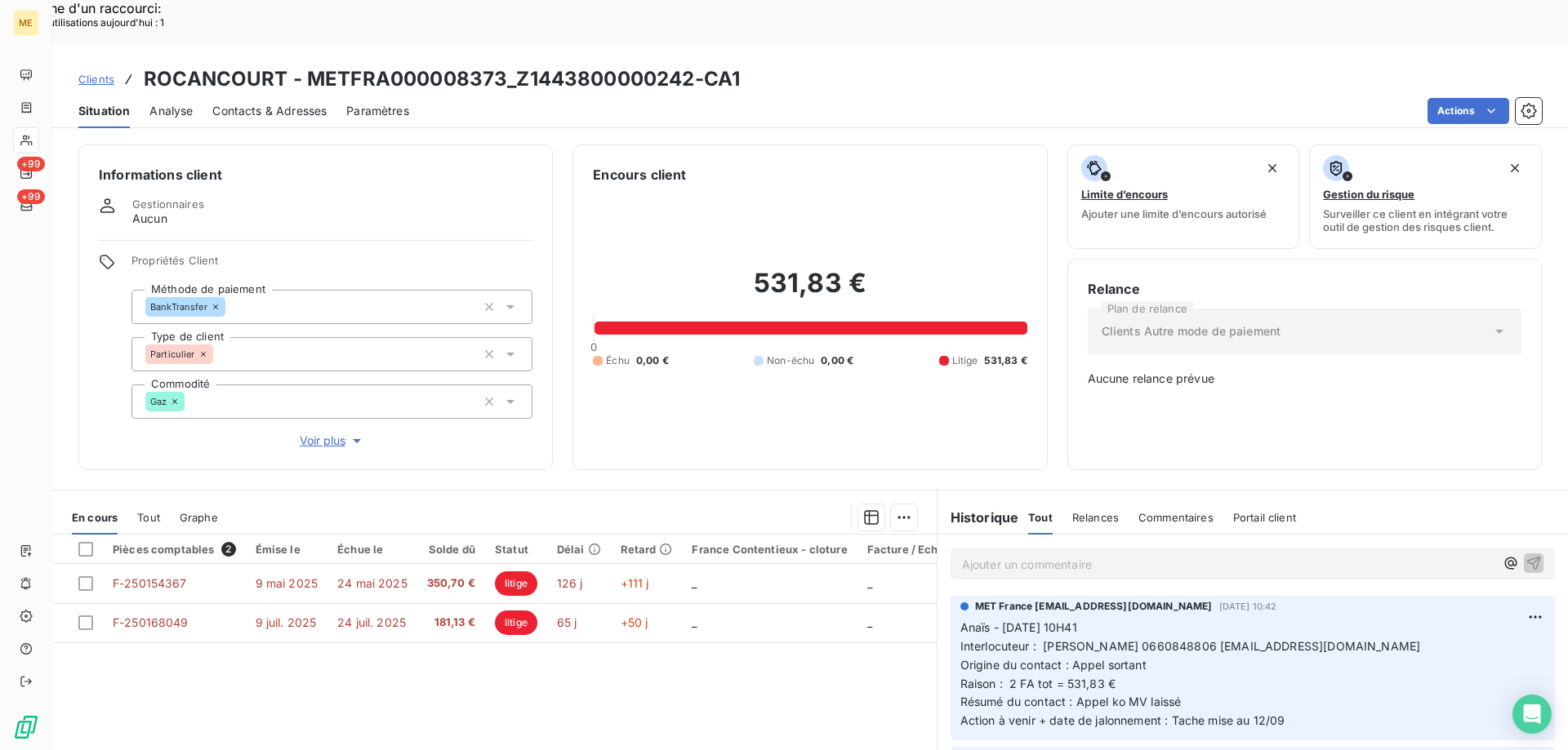
drag, startPoint x: 1391, startPoint y: 592, endPoint x: 1212, endPoint y: 597, distance: 179.1
click at [1212, 618] on p "Anaïs - 11/09/2025 - 10H41 Interlocuteur : Mme Rocancourt 0660848806 stephanier…" at bounding box center [1252, 674] width 584 height 111
copy span "stephanierocancourt@hotmail.fr"
click at [922, 375] on div "531,83 € 0 Échu 0,00 € Non-échu 0,00 € Litige 531,83 €" at bounding box center [810, 317] width 433 height 265
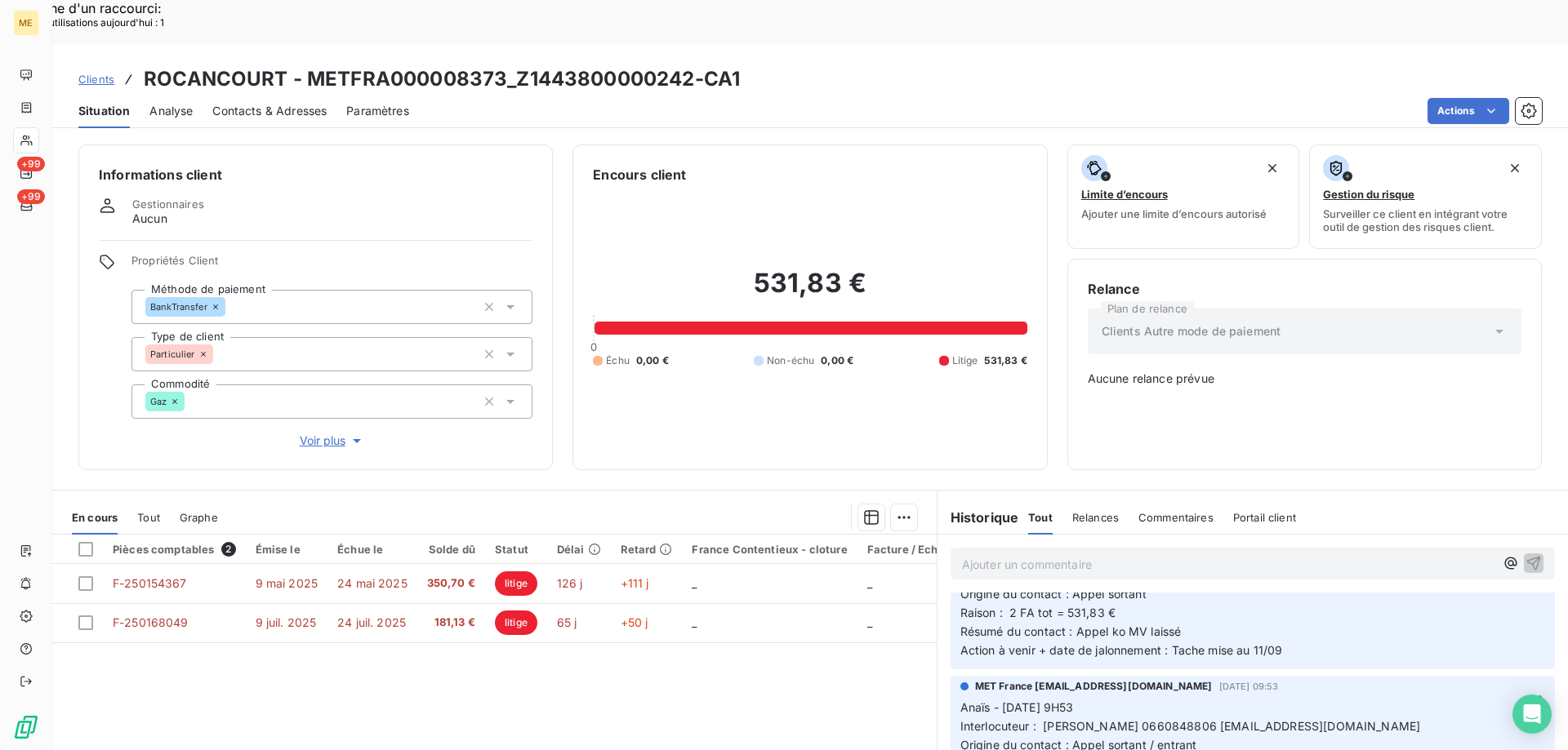
scroll to position [245, 0]
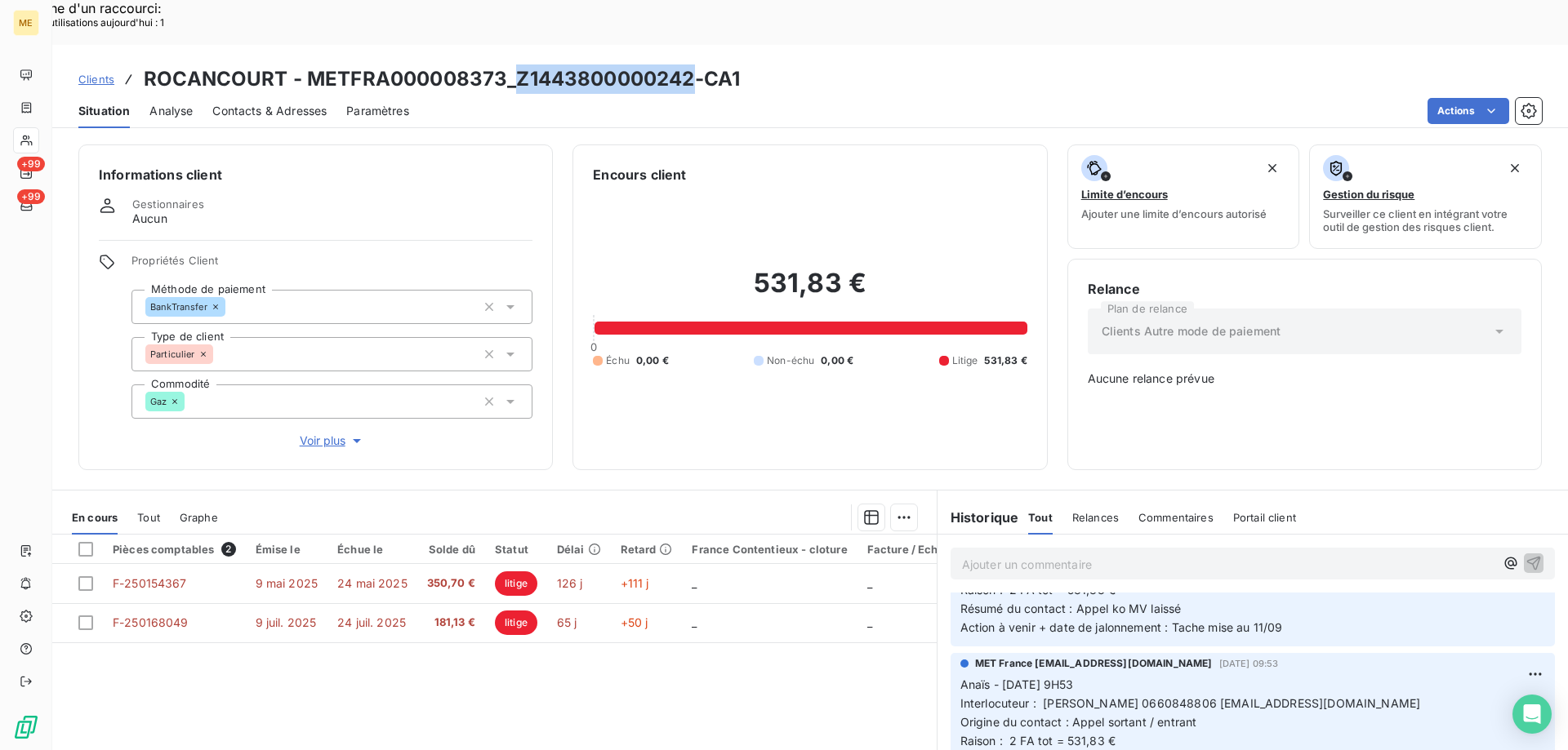
drag, startPoint x: 686, startPoint y: 32, endPoint x: 519, endPoint y: 38, distance: 167.1
click at [519, 65] on h3 "ROCANCOURT - METFRA000008373_Z1443800000242-CA1" at bounding box center [441, 79] width 596 height 29
click at [1038, 554] on p "Ajouter un commentaire ﻿" at bounding box center [1228, 564] width 533 height 20
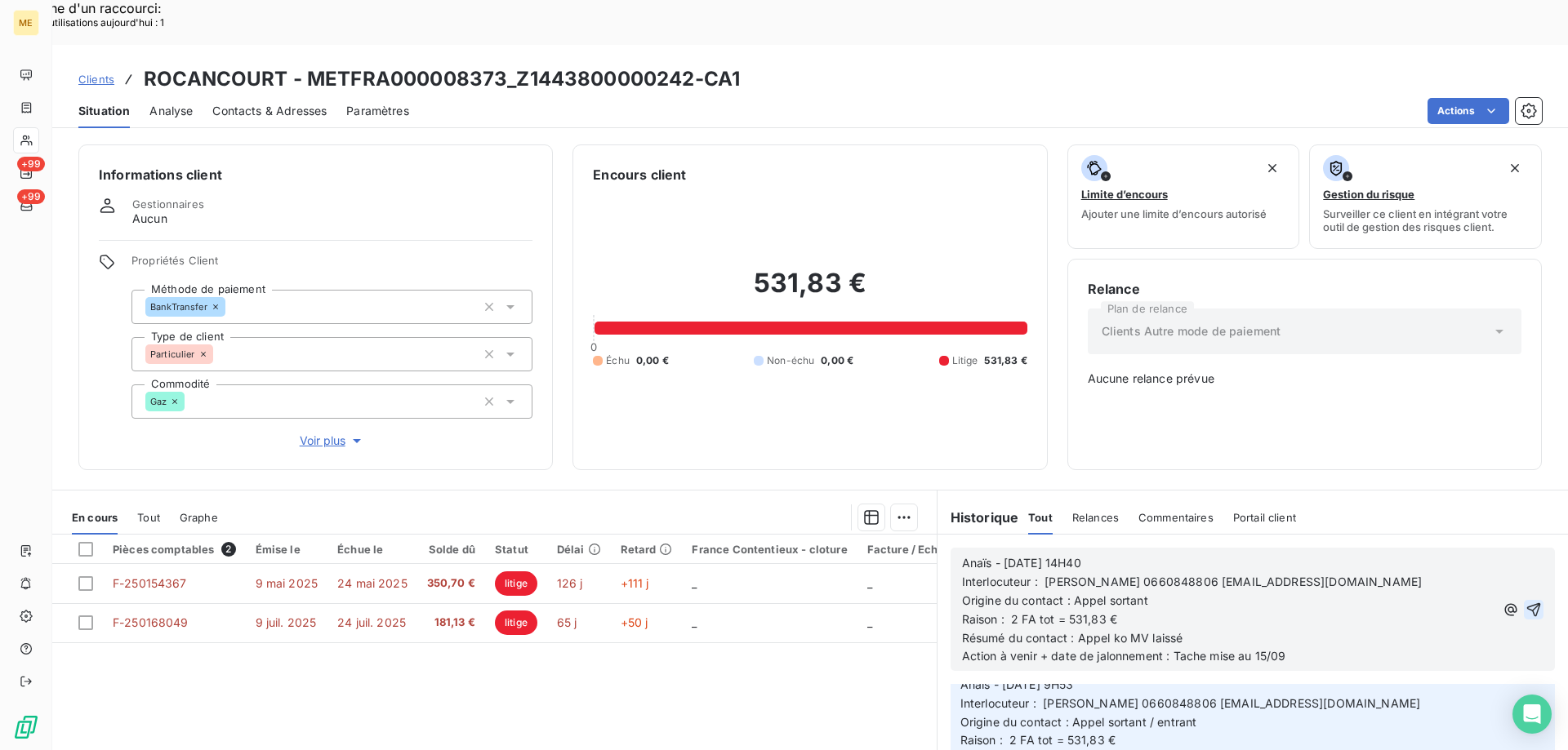
click at [1527, 603] on icon "button" at bounding box center [1534, 610] width 14 height 14
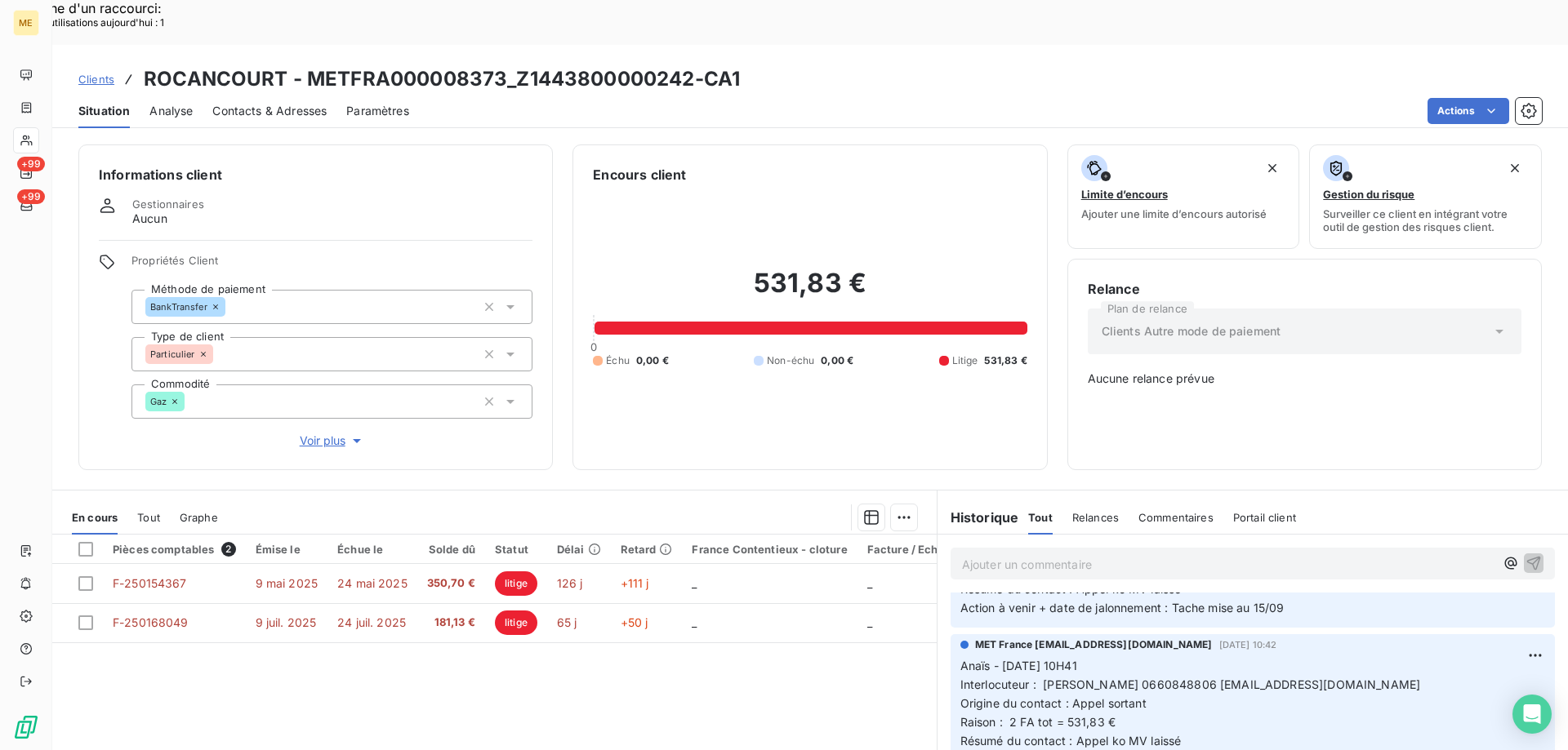
scroll to position [0, 0]
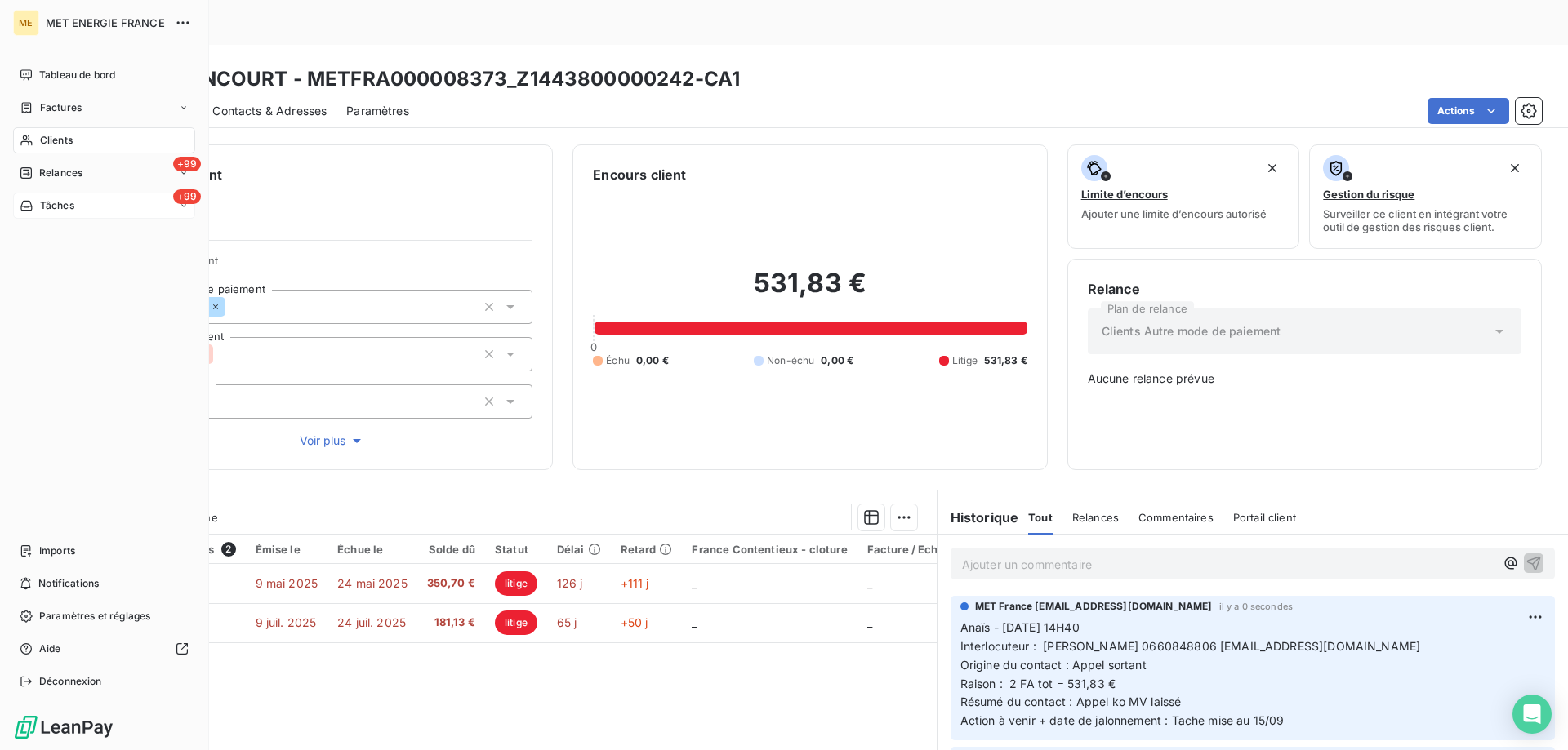
click at [36, 209] on div "Tâches" at bounding box center [47, 205] width 54 height 15
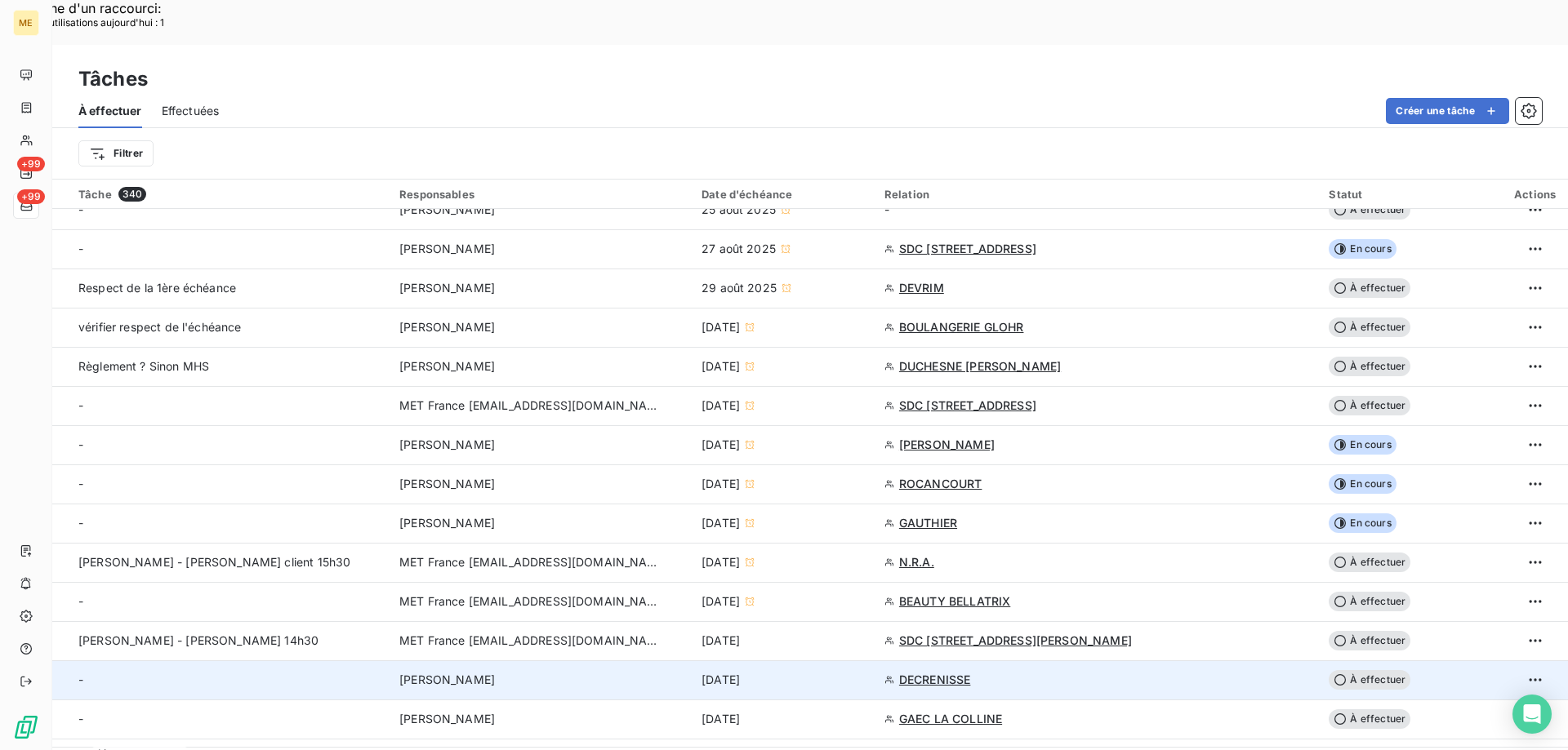
scroll to position [326, 0]
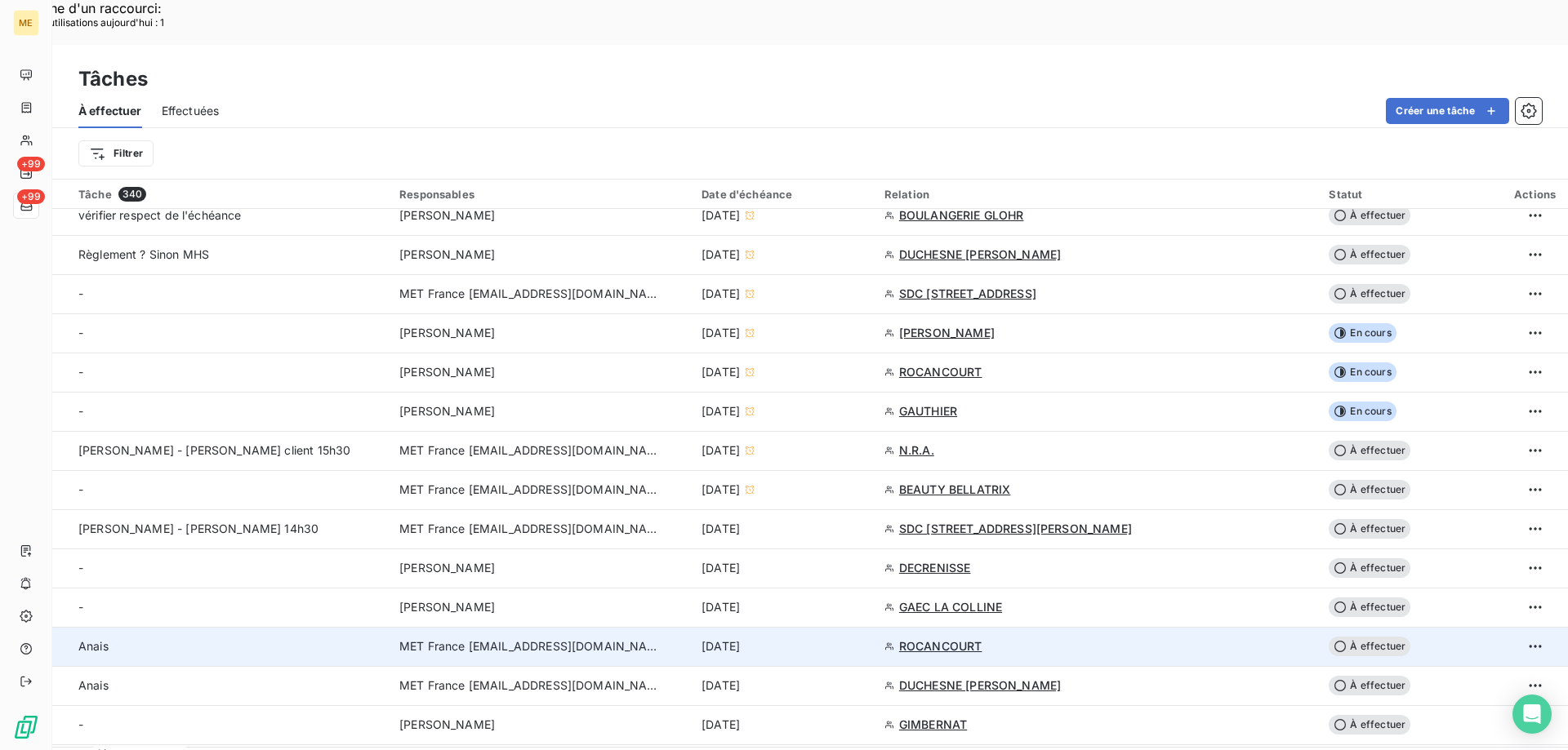
click at [841, 627] on td "12 sept. 2025" at bounding box center [783, 646] width 183 height 39
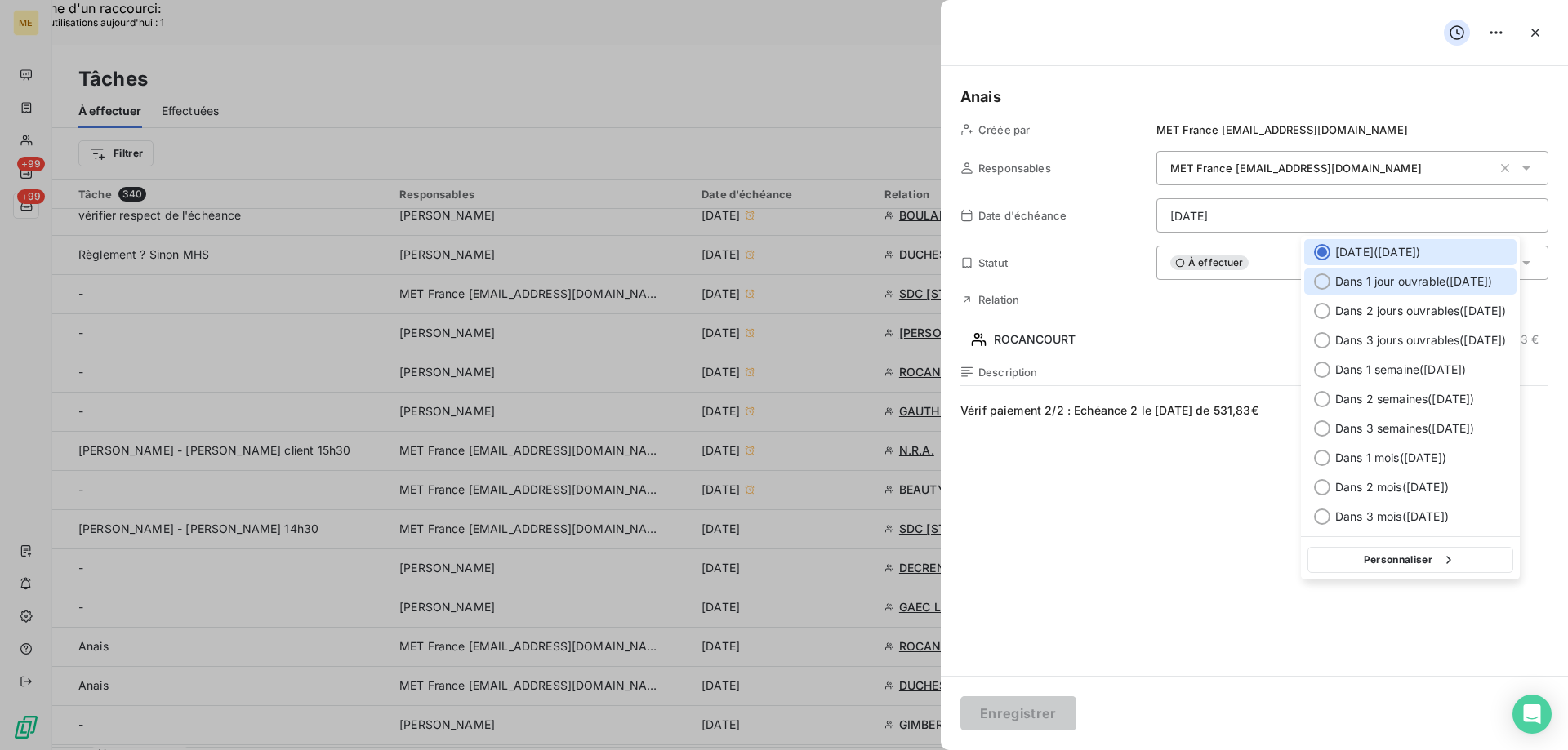
click at [1431, 288] on span "Dans 1 jour ouvrable ( [DATE] )" at bounding box center [1413, 282] width 157 height 17
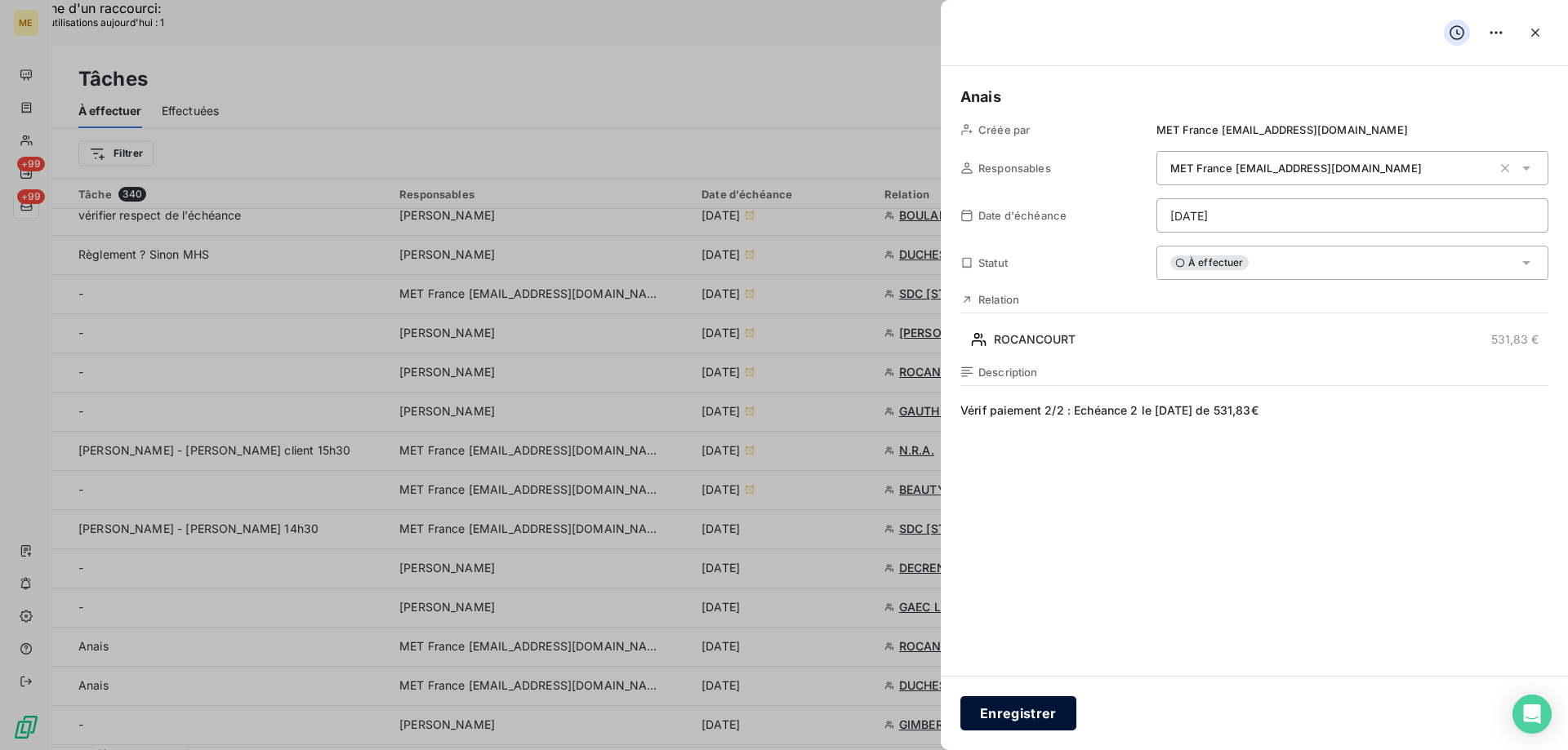
click at [993, 716] on button "Enregistrer" at bounding box center [1018, 713] width 116 height 34
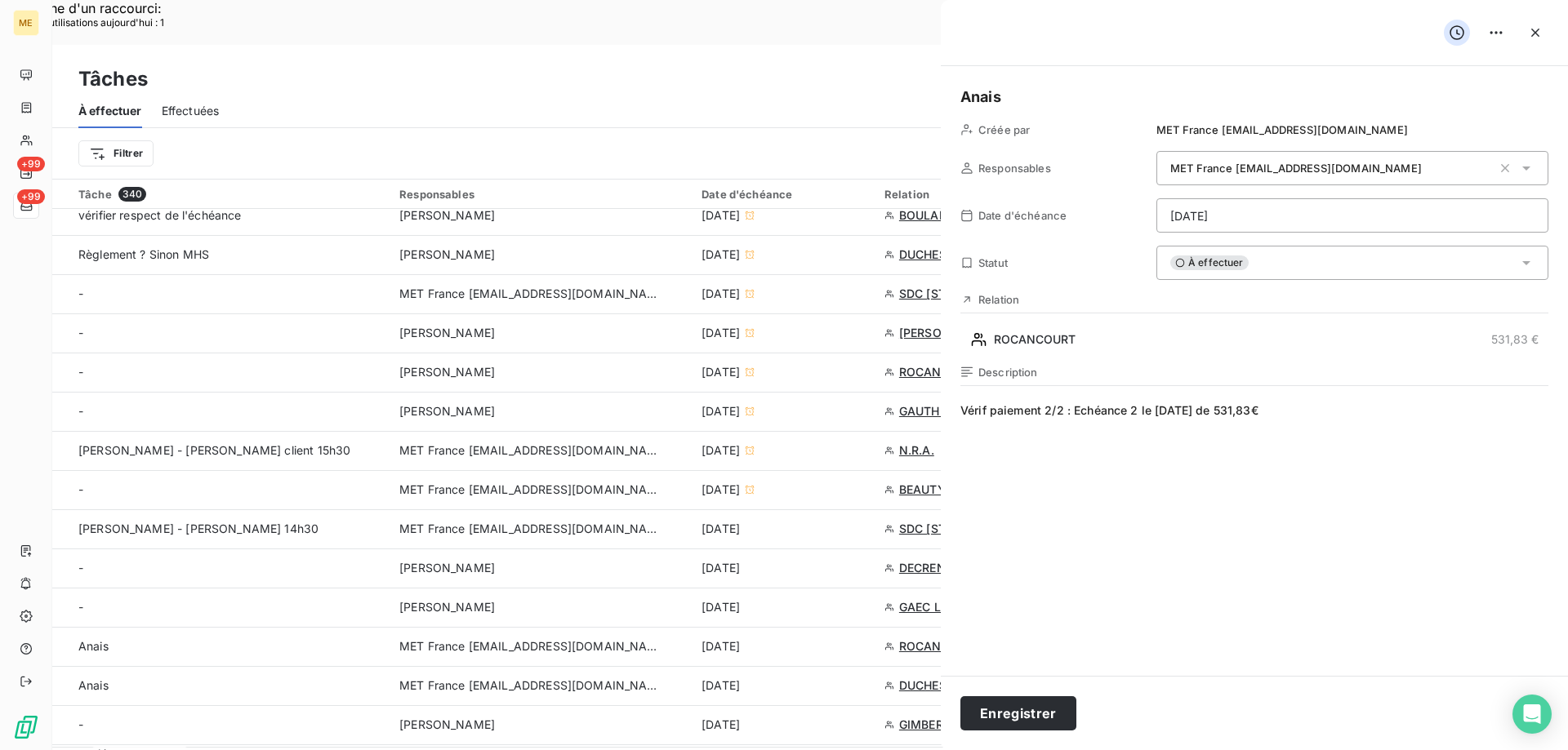
type input "[DATE]"
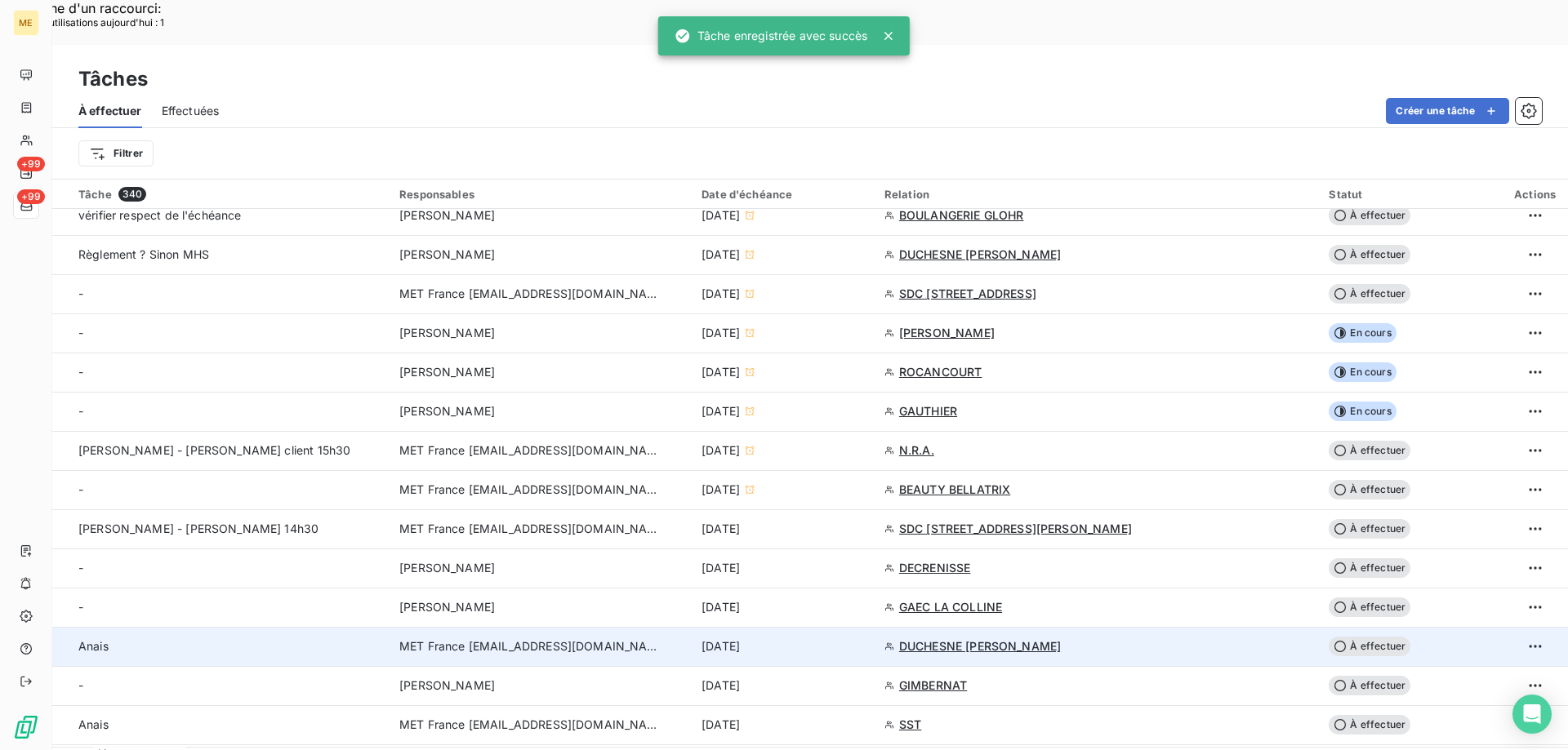
click at [864, 639] on div "12 sept. 2025" at bounding box center [783, 646] width 163 height 17
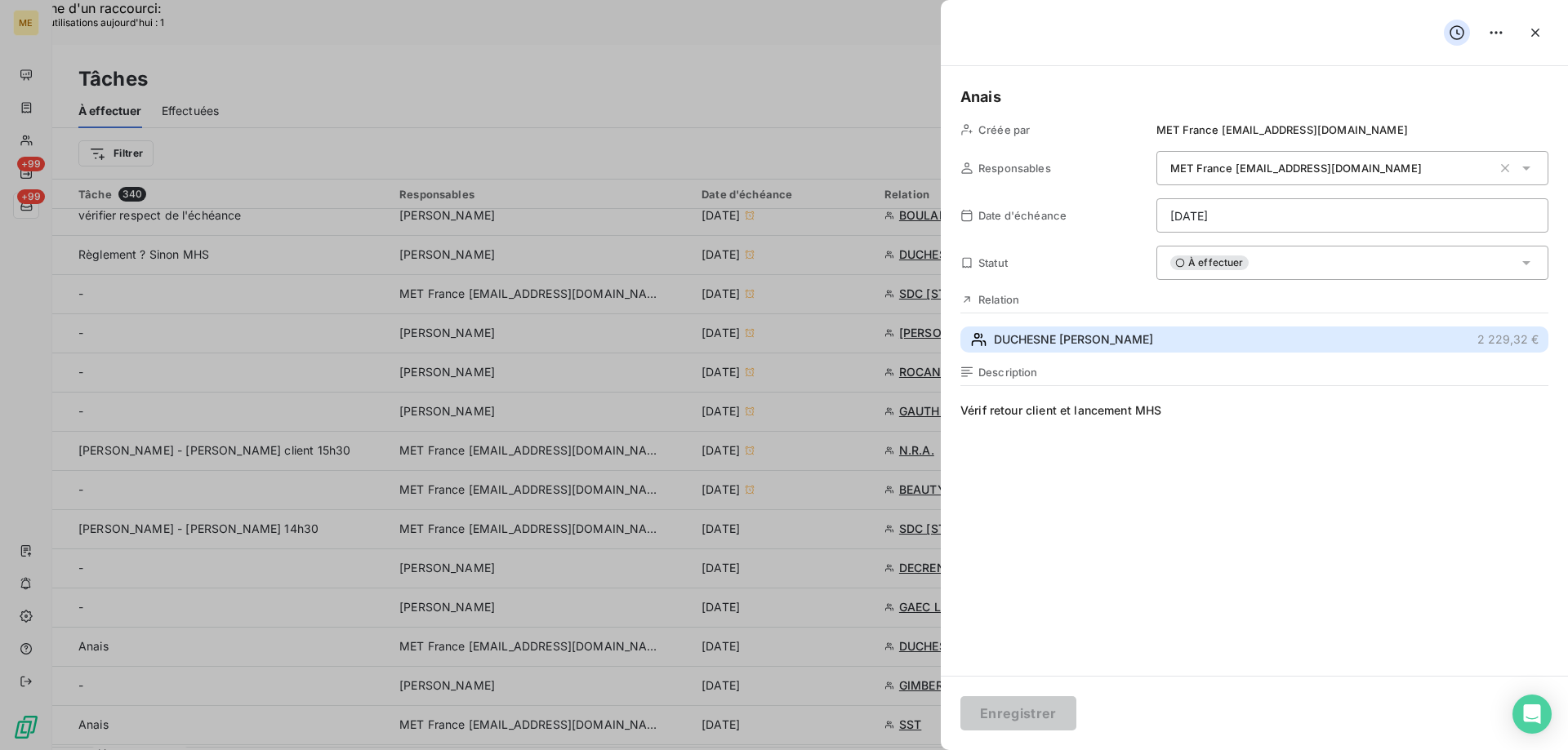
click at [1143, 336] on span "DUCHESNE PHILIPPE RENE HENRI PAUL" at bounding box center [1072, 339] width 159 height 17
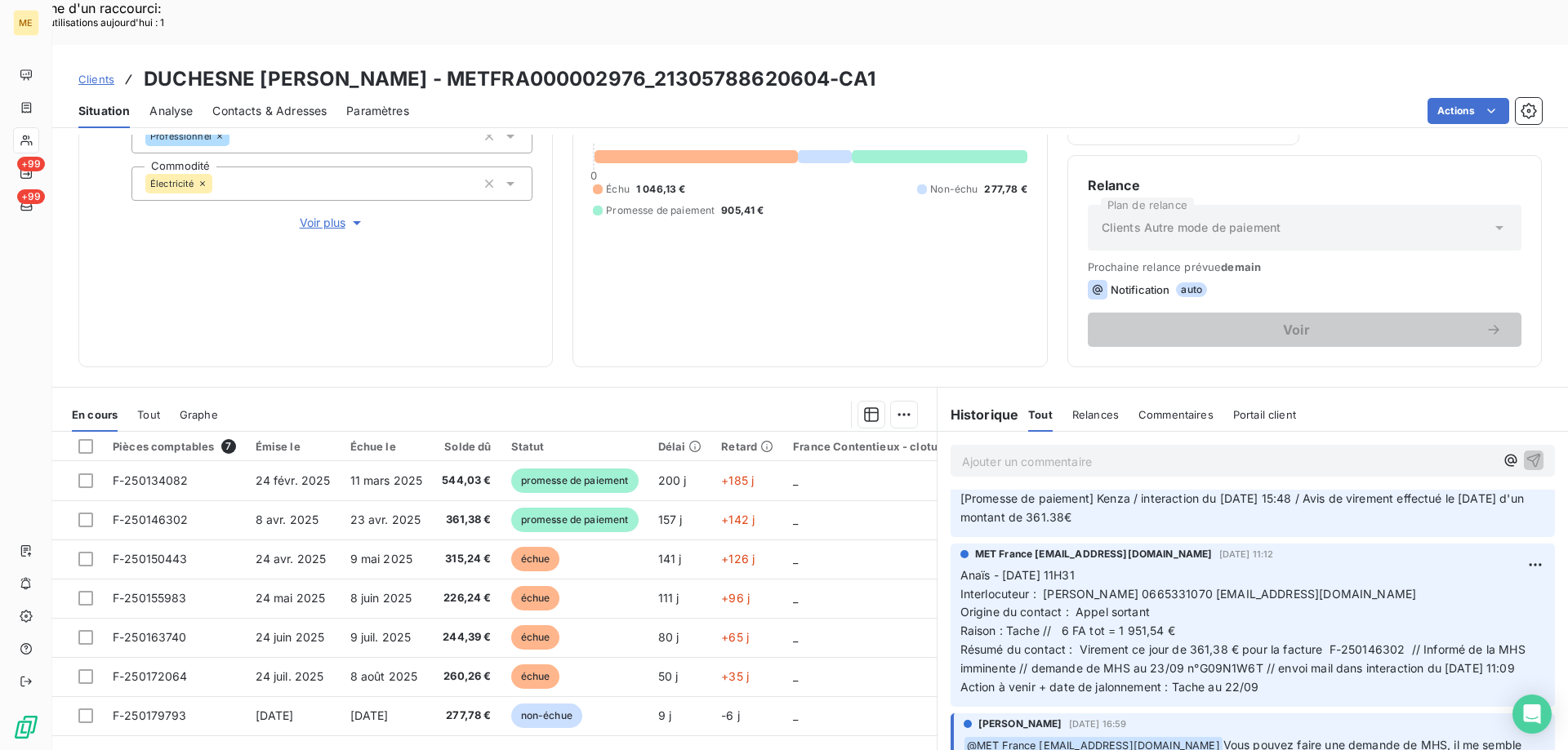
scroll to position [163, 0]
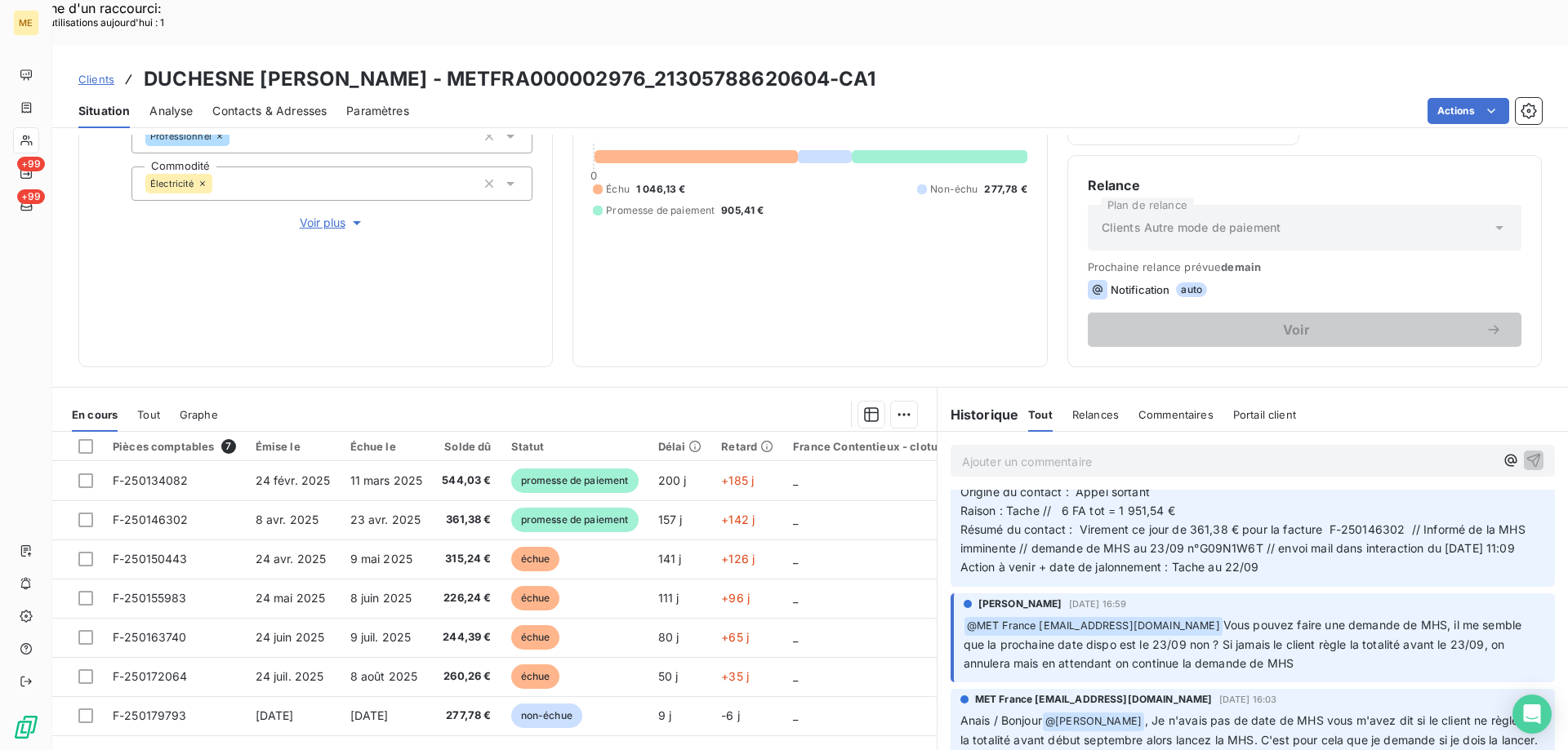
click at [1206, 649] on div "Bélinda Thomont 9 sept. 2025, 16:59 ﻿ @ MET France met-france@recouvrement.met.…" at bounding box center [1252, 638] width 605 height 89
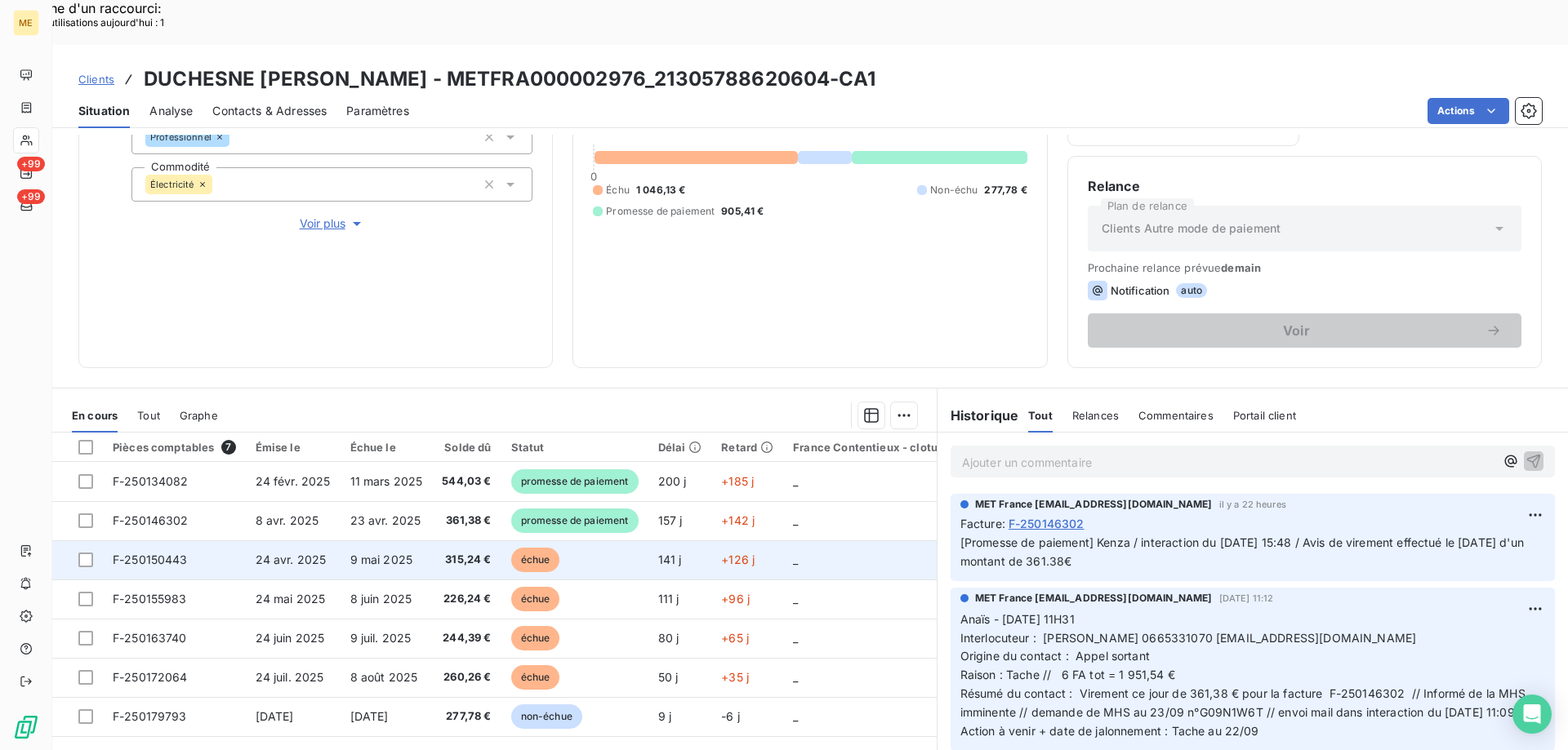
scroll to position [218, 0]
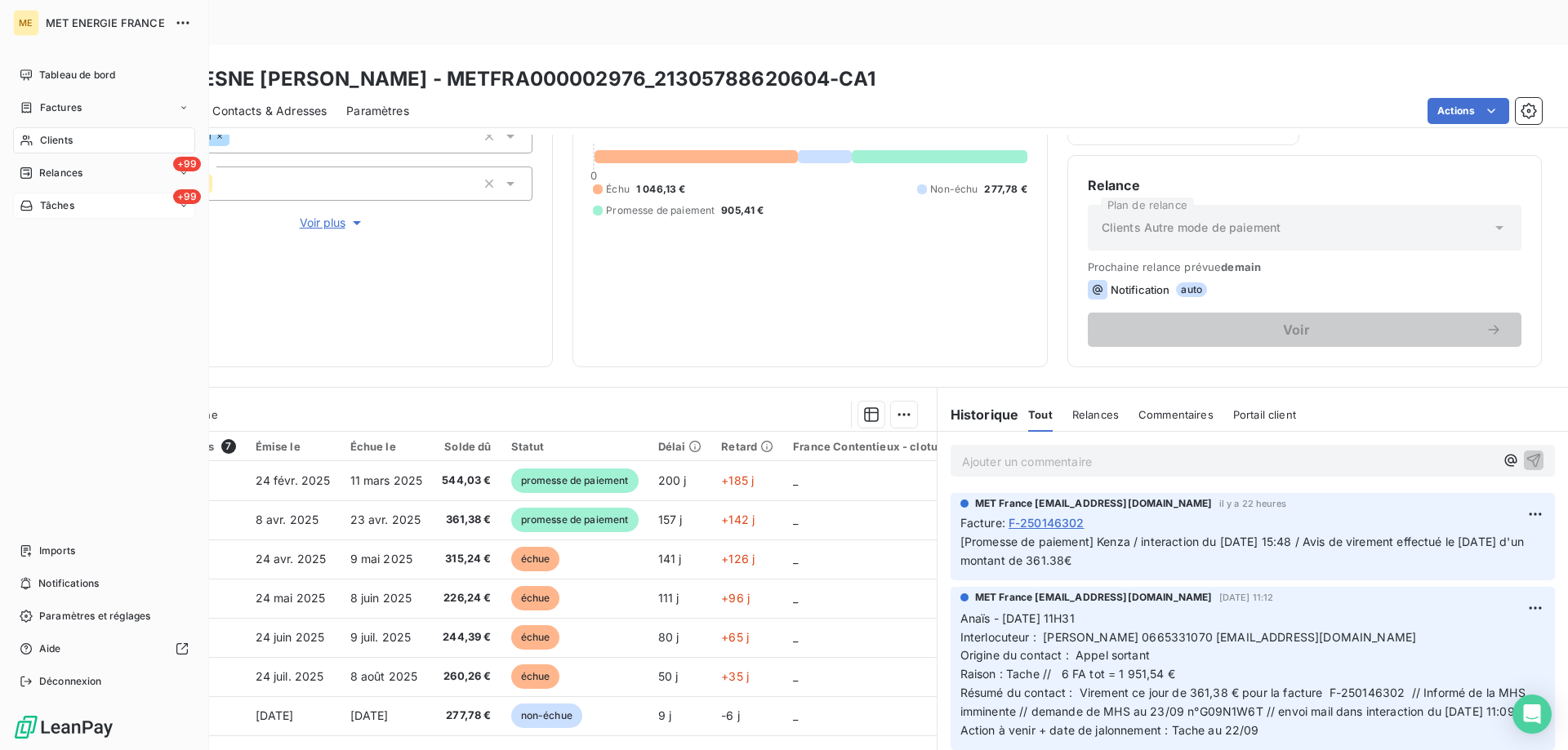
click at [36, 213] on div "+99 Tâches" at bounding box center [104, 206] width 183 height 26
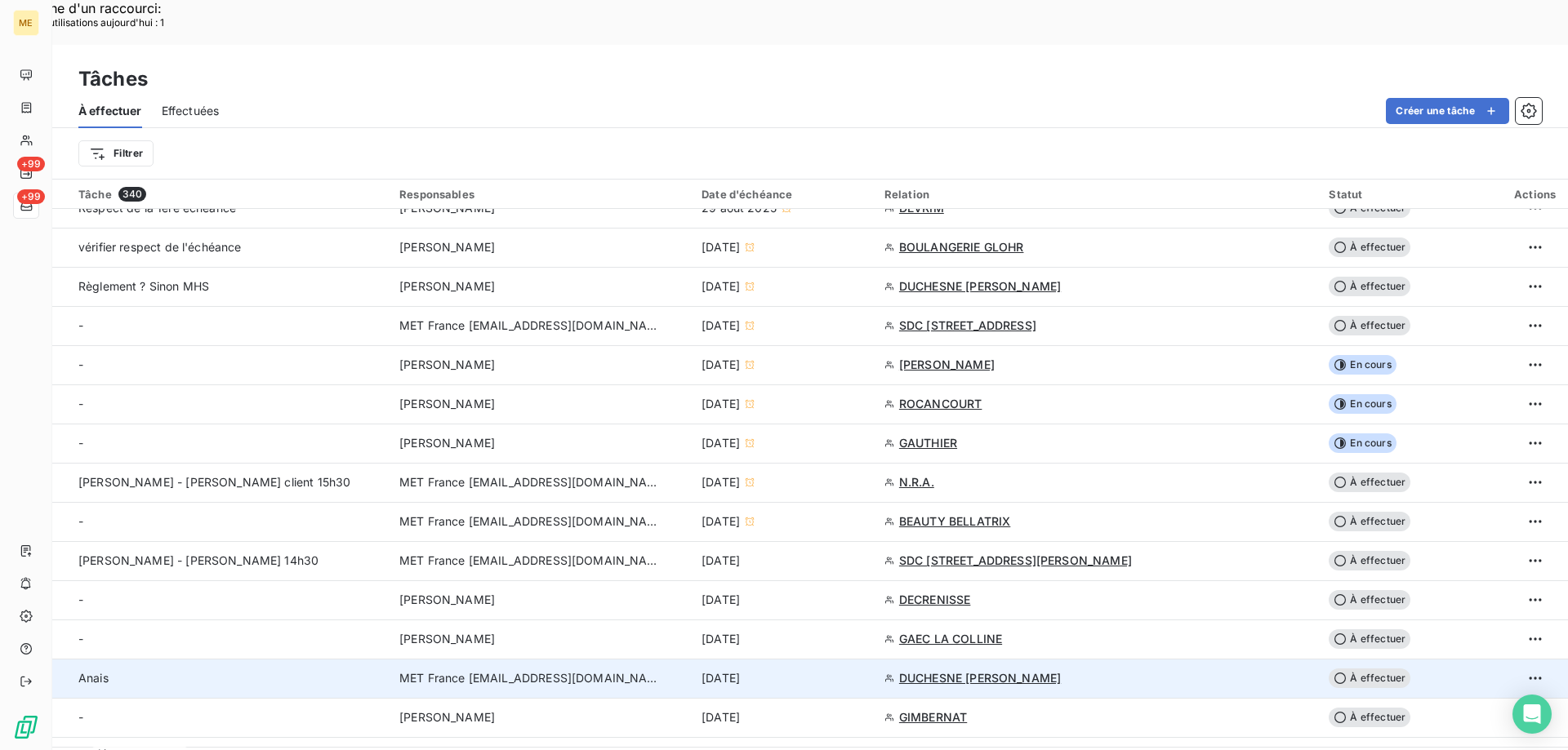
scroll to position [326, 0]
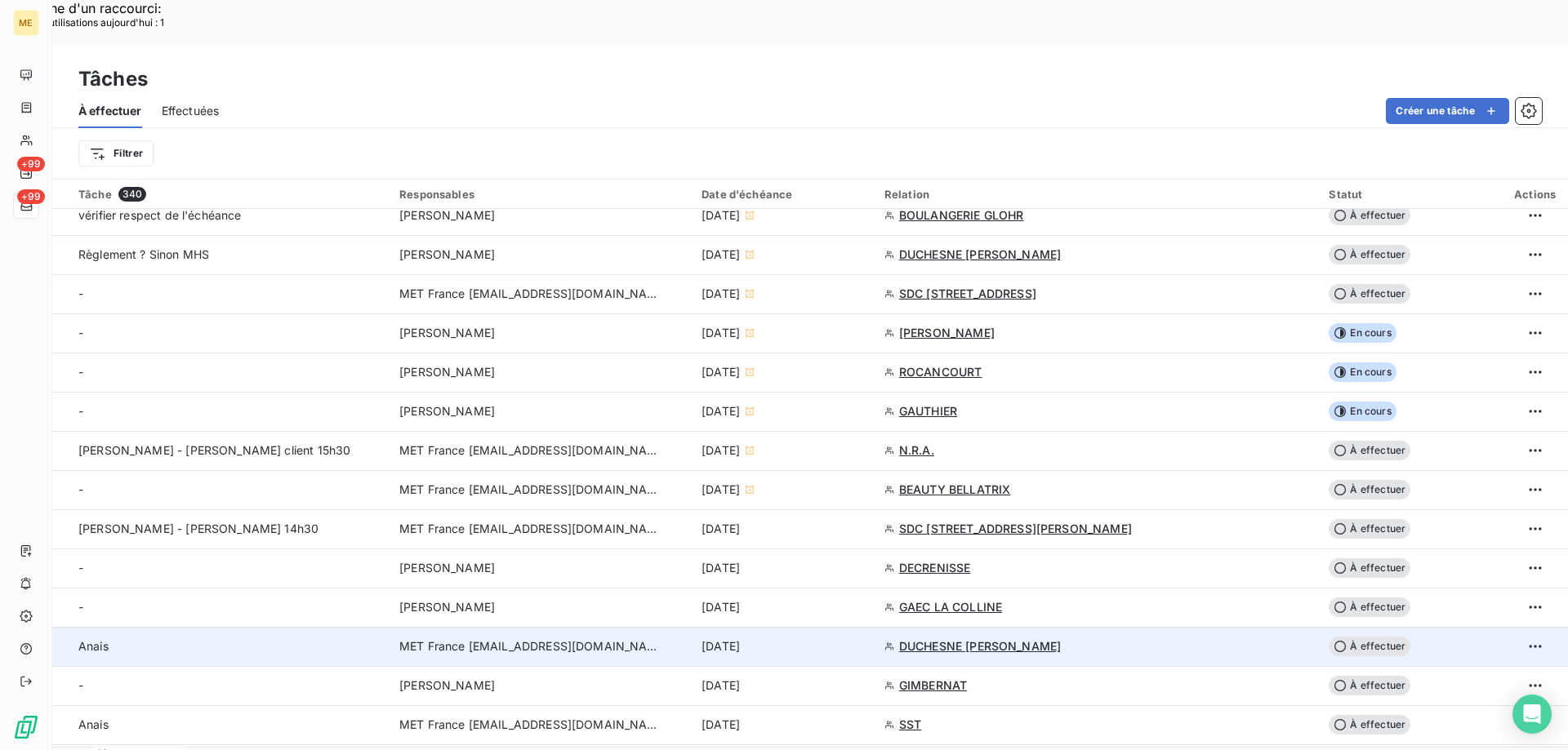
click at [864, 639] on div "12 sept. 2025" at bounding box center [783, 646] width 163 height 17
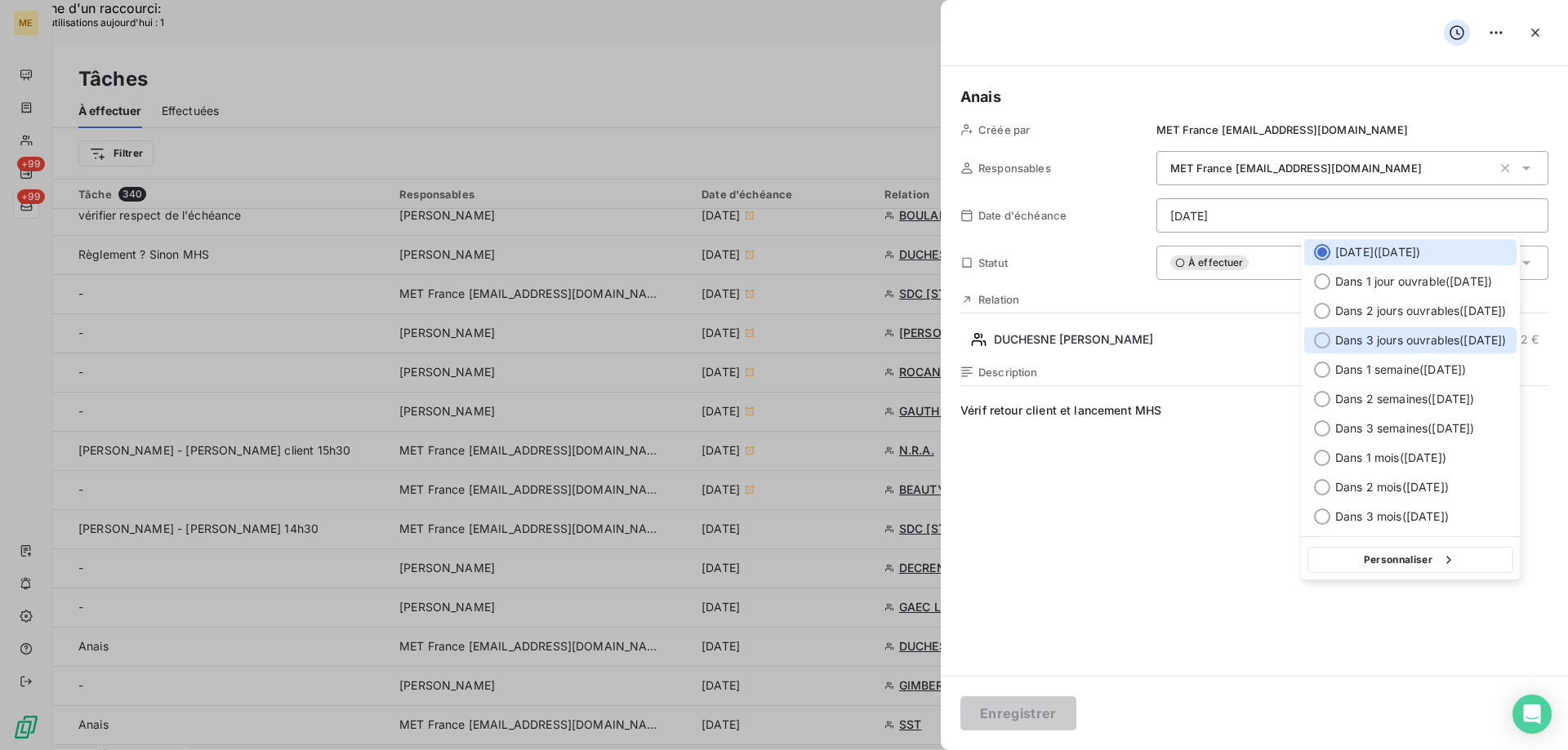
click at [1480, 345] on span "Dans 3 jours ouvrables ( mercredi )" at bounding box center [1420, 340] width 171 height 17
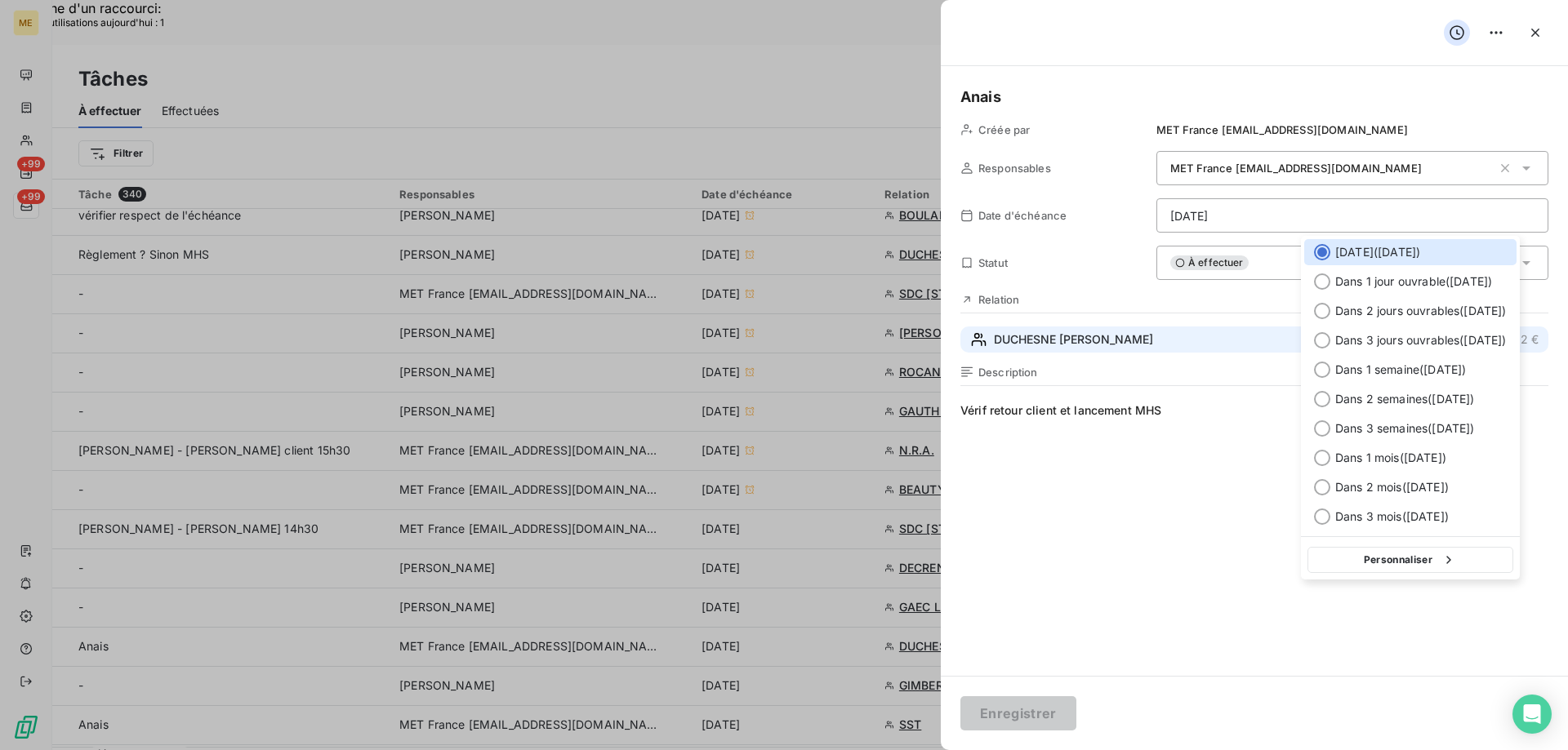
type input "17/09/2025"
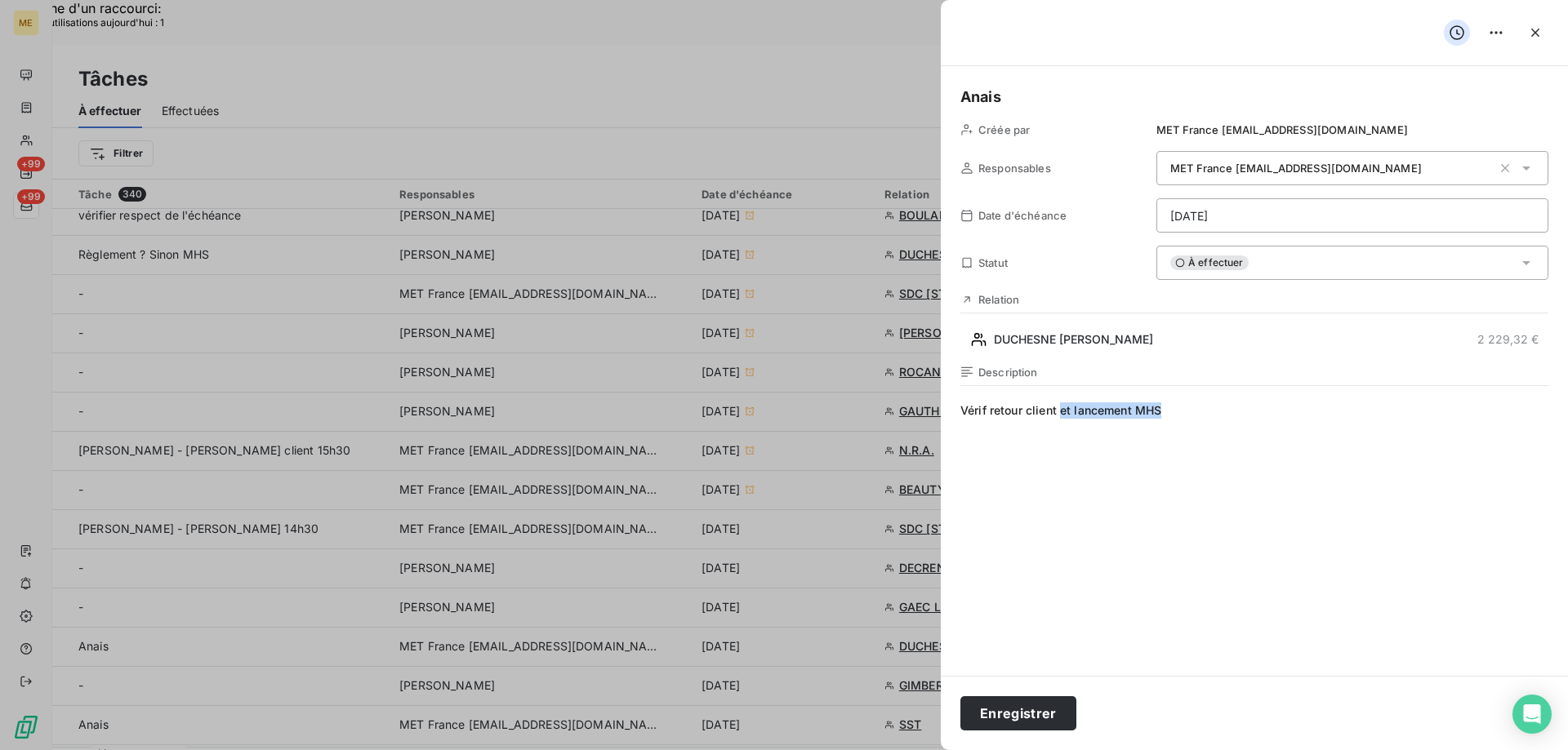
drag, startPoint x: 1181, startPoint y: 412, endPoint x: 1059, endPoint y: 413, distance: 122.0
click at [1059, 413] on span "Vérif retour client et lancement MHS" at bounding box center [1254, 559] width 588 height 313
click at [1010, 712] on button "Enregistrer" at bounding box center [1018, 713] width 116 height 34
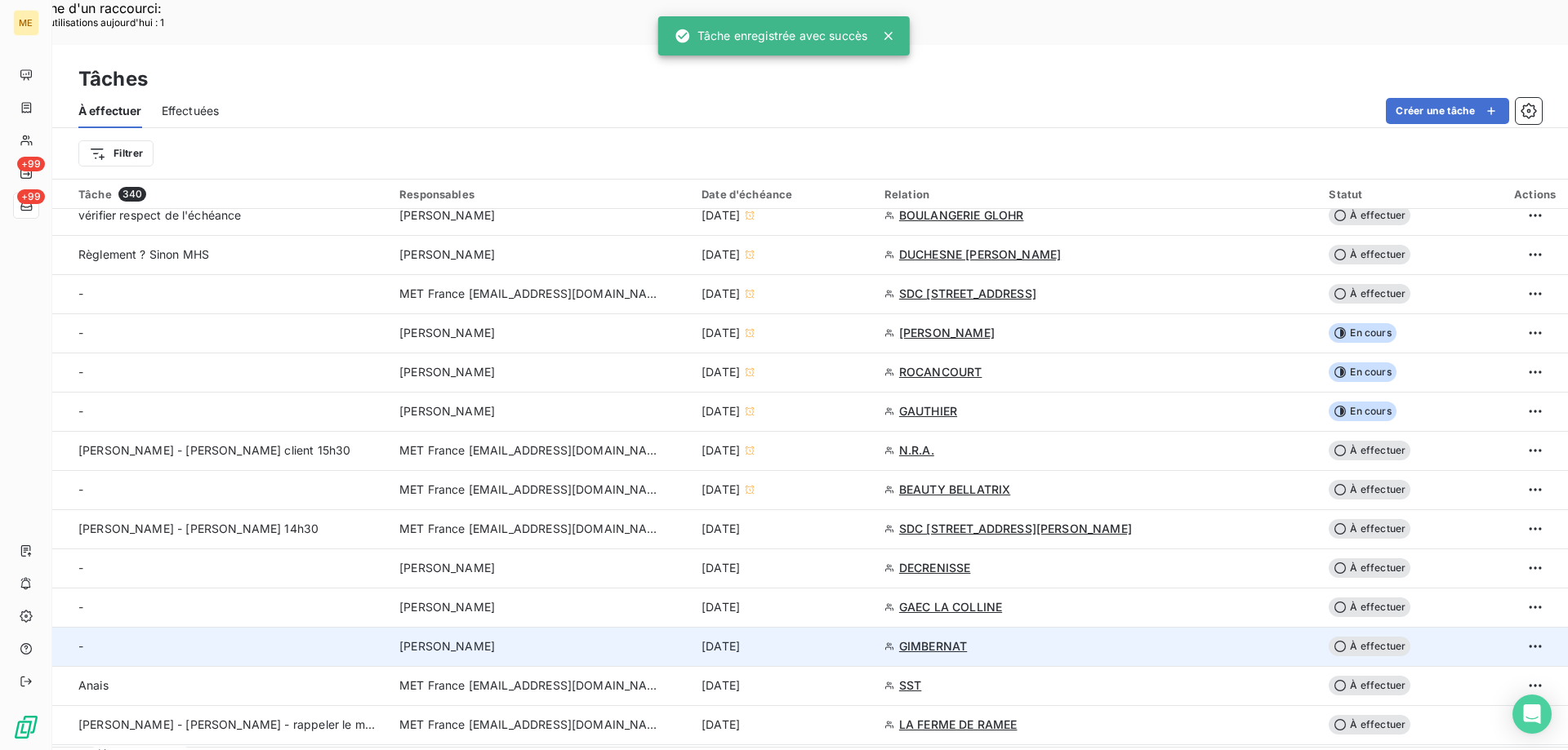
scroll to position [408, 0]
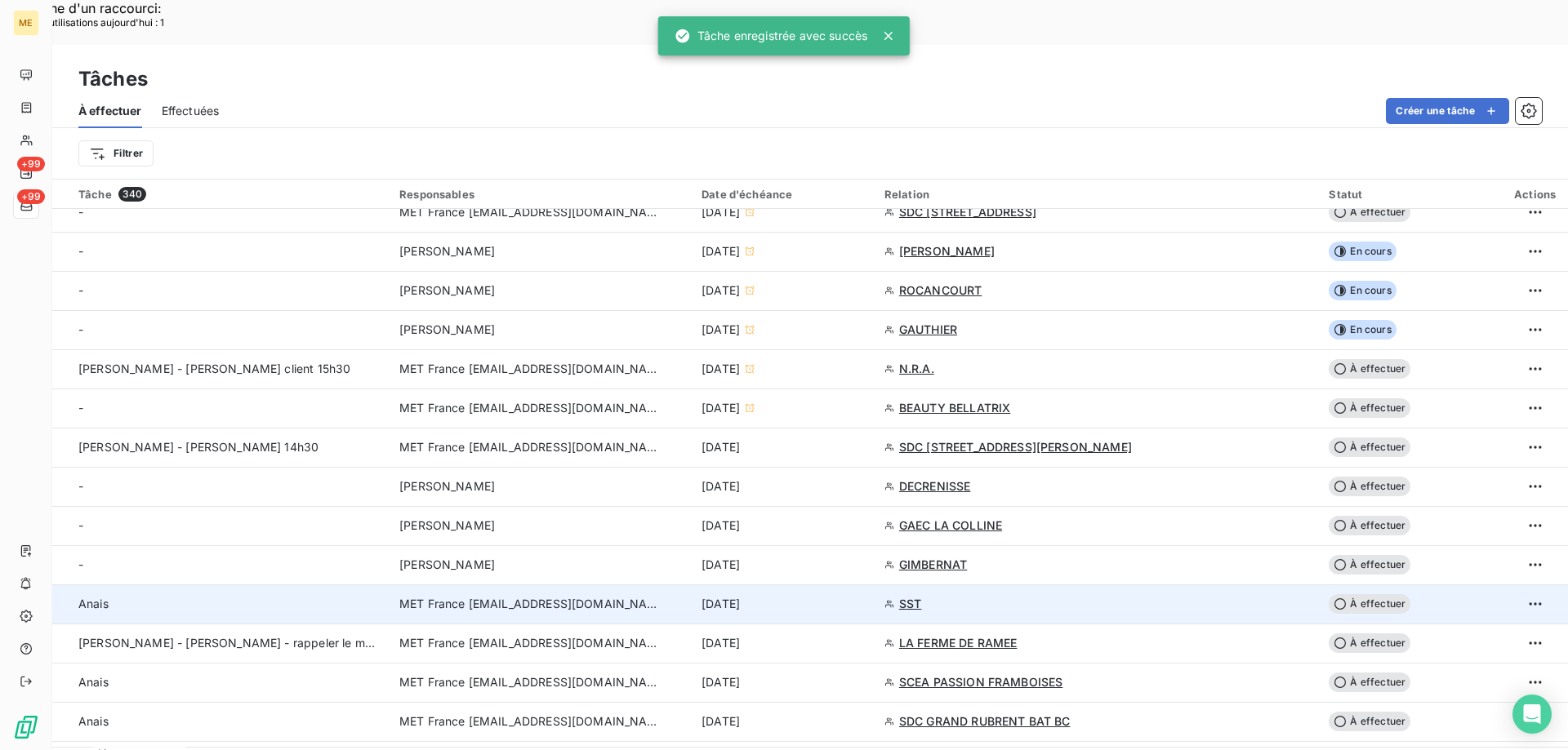
click at [864, 596] on div "12 sept. 2025" at bounding box center [783, 604] width 163 height 17
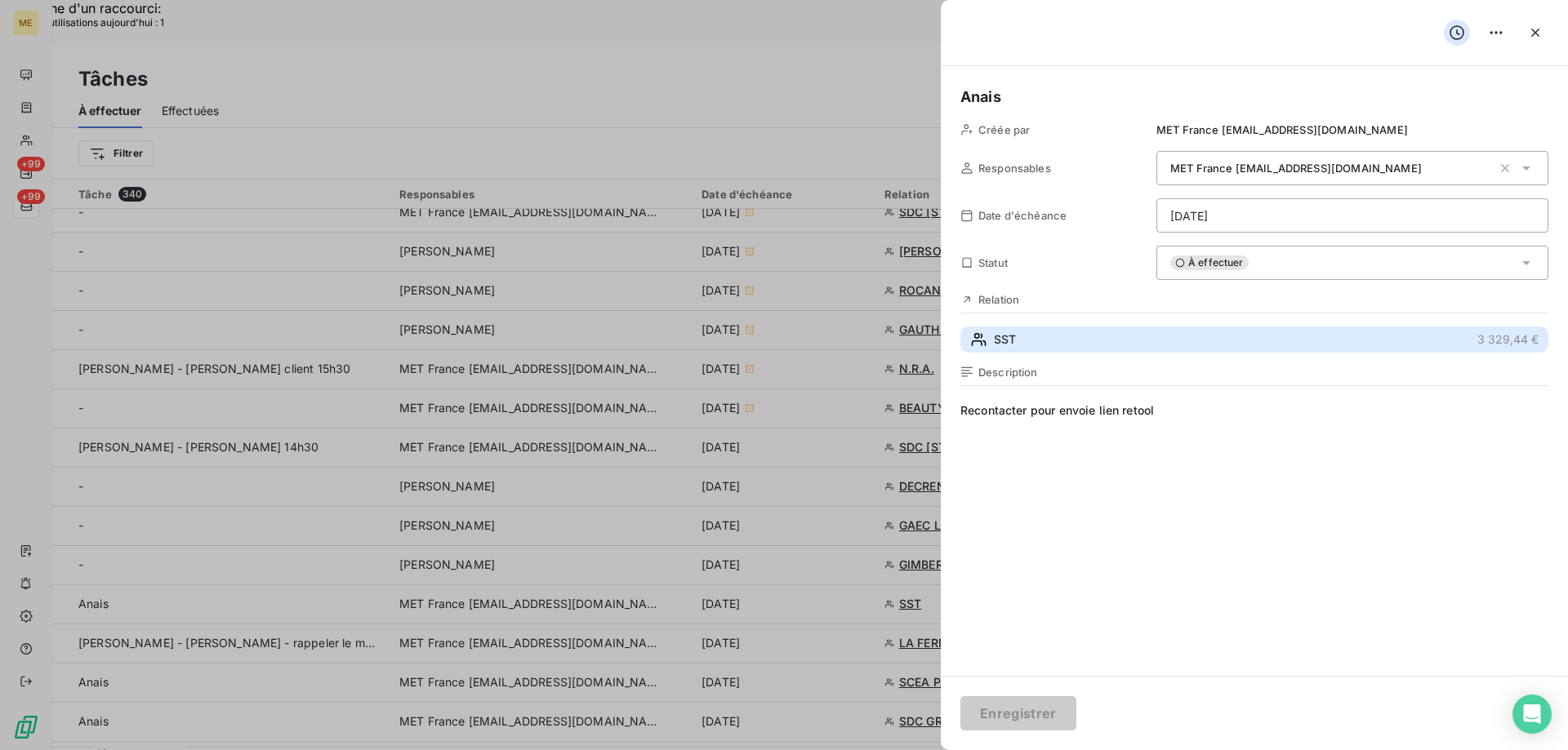
click at [1079, 345] on button "SST 3 329,44 €" at bounding box center [1254, 339] width 588 height 26
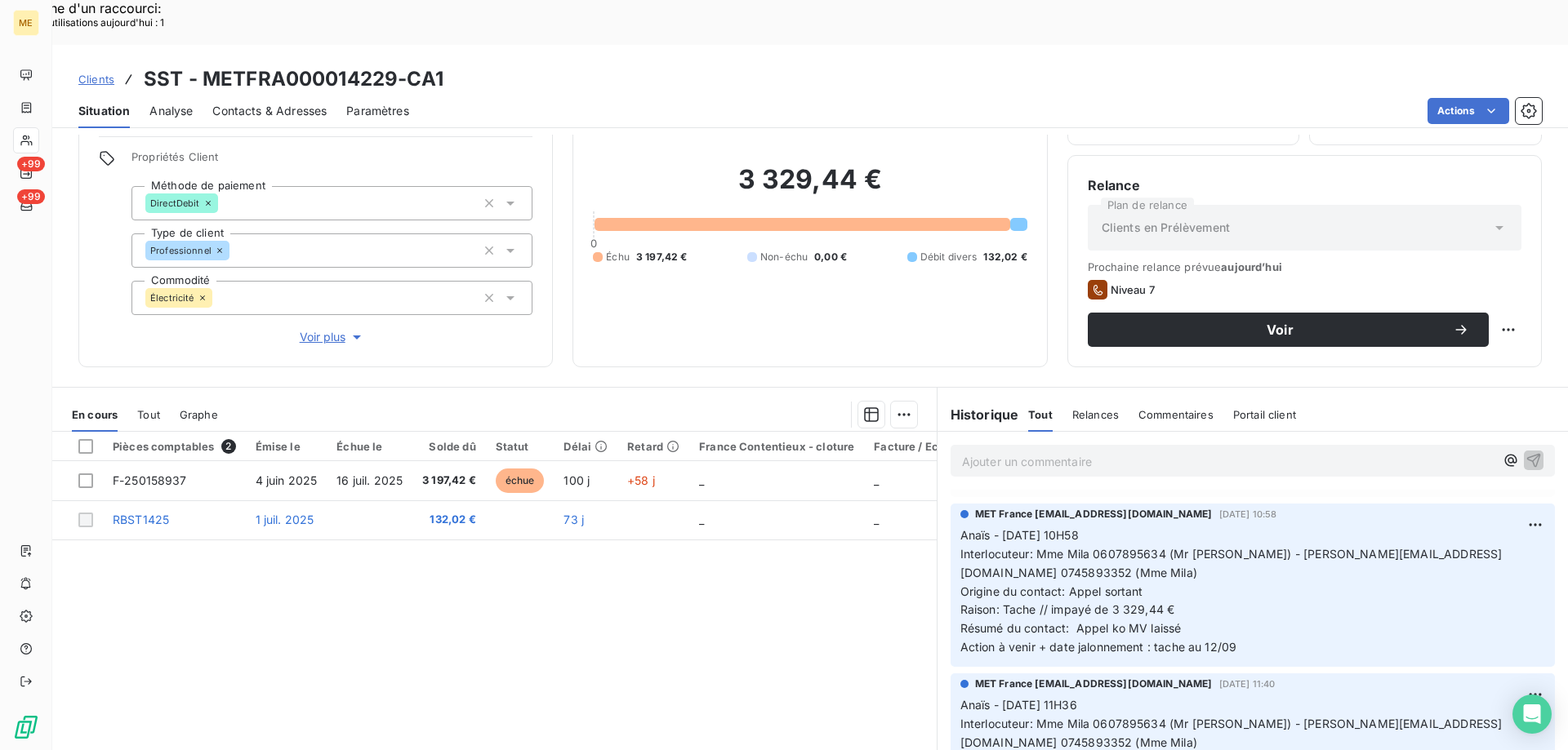
scroll to position [163, 0]
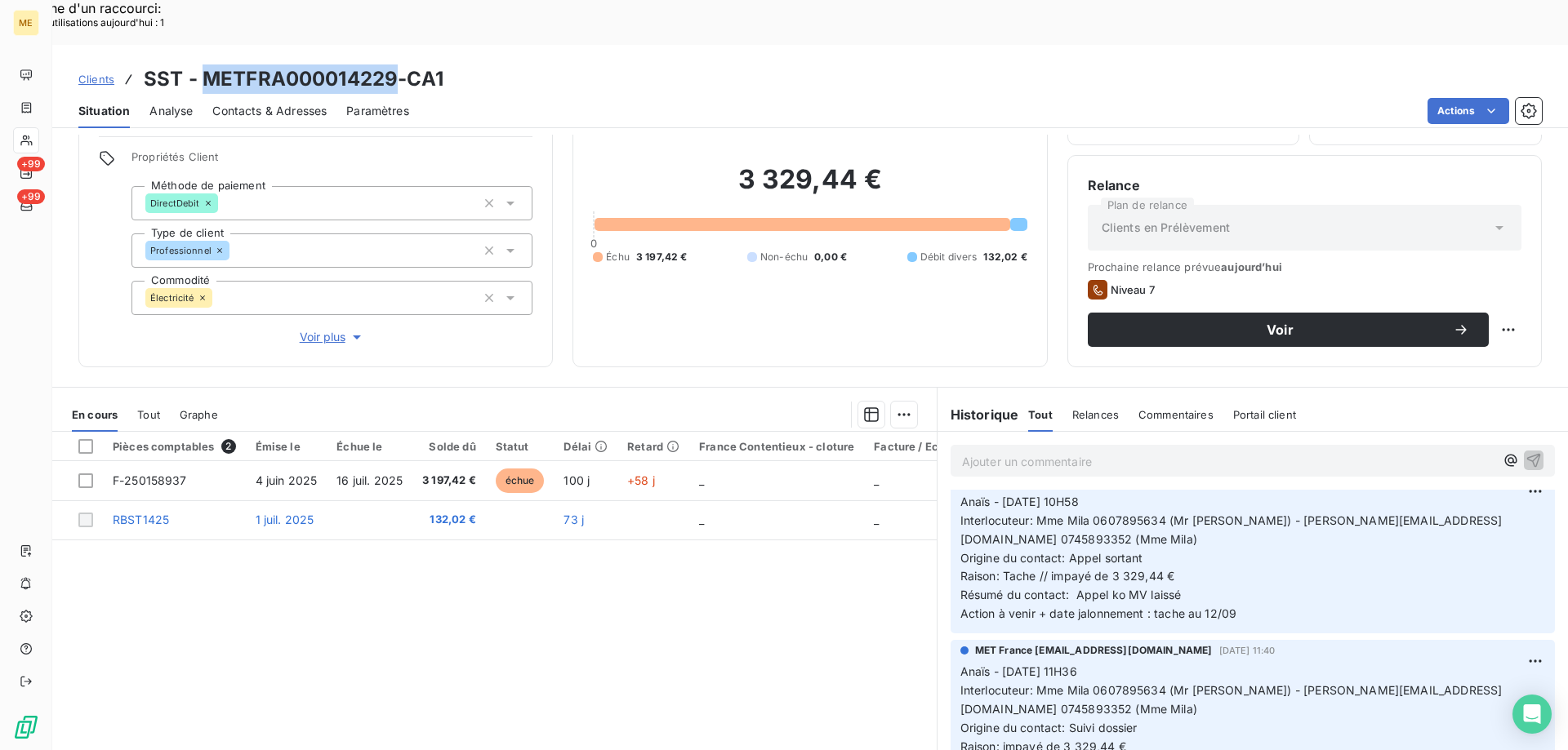
drag, startPoint x: 398, startPoint y: 40, endPoint x: 198, endPoint y: 45, distance: 200.1
click at [198, 65] on h3 "SST - METFRA000014229-CA1" at bounding box center [294, 79] width 300 height 29
copy h3 "METFRA000014229"
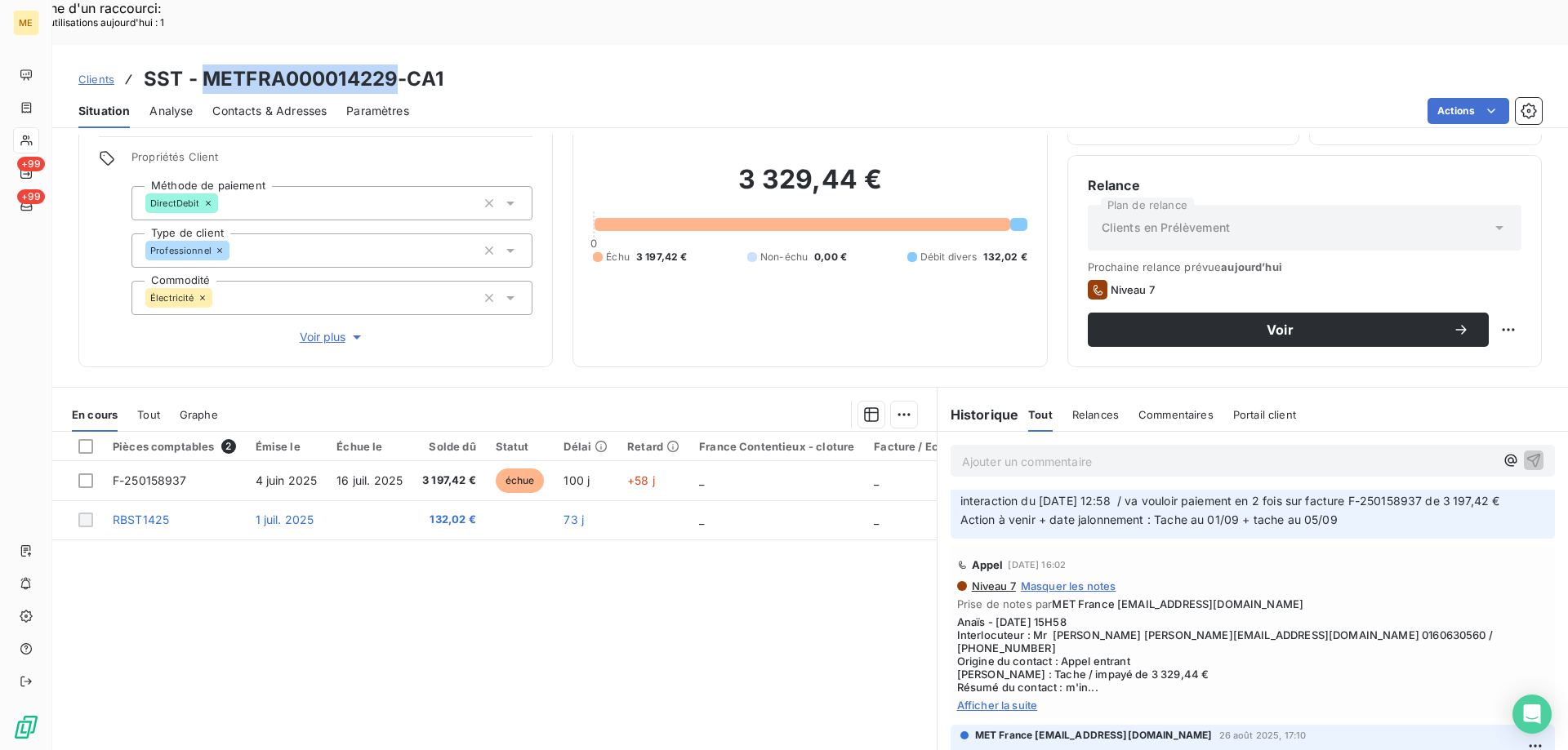
scroll to position [817, 0]
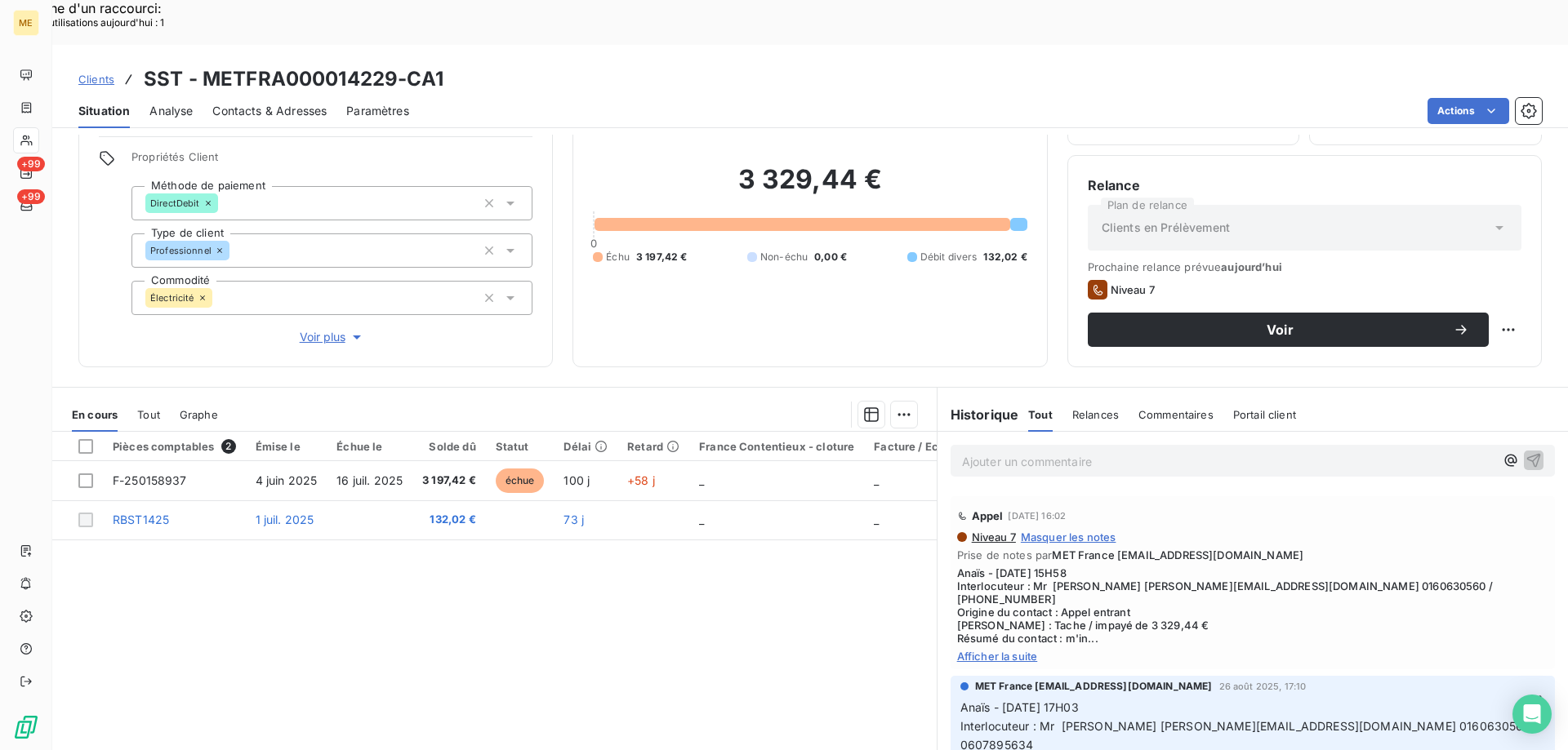
click at [1114, 452] on p "Ajouter un commentaire ﻿" at bounding box center [1228, 461] width 533 height 20
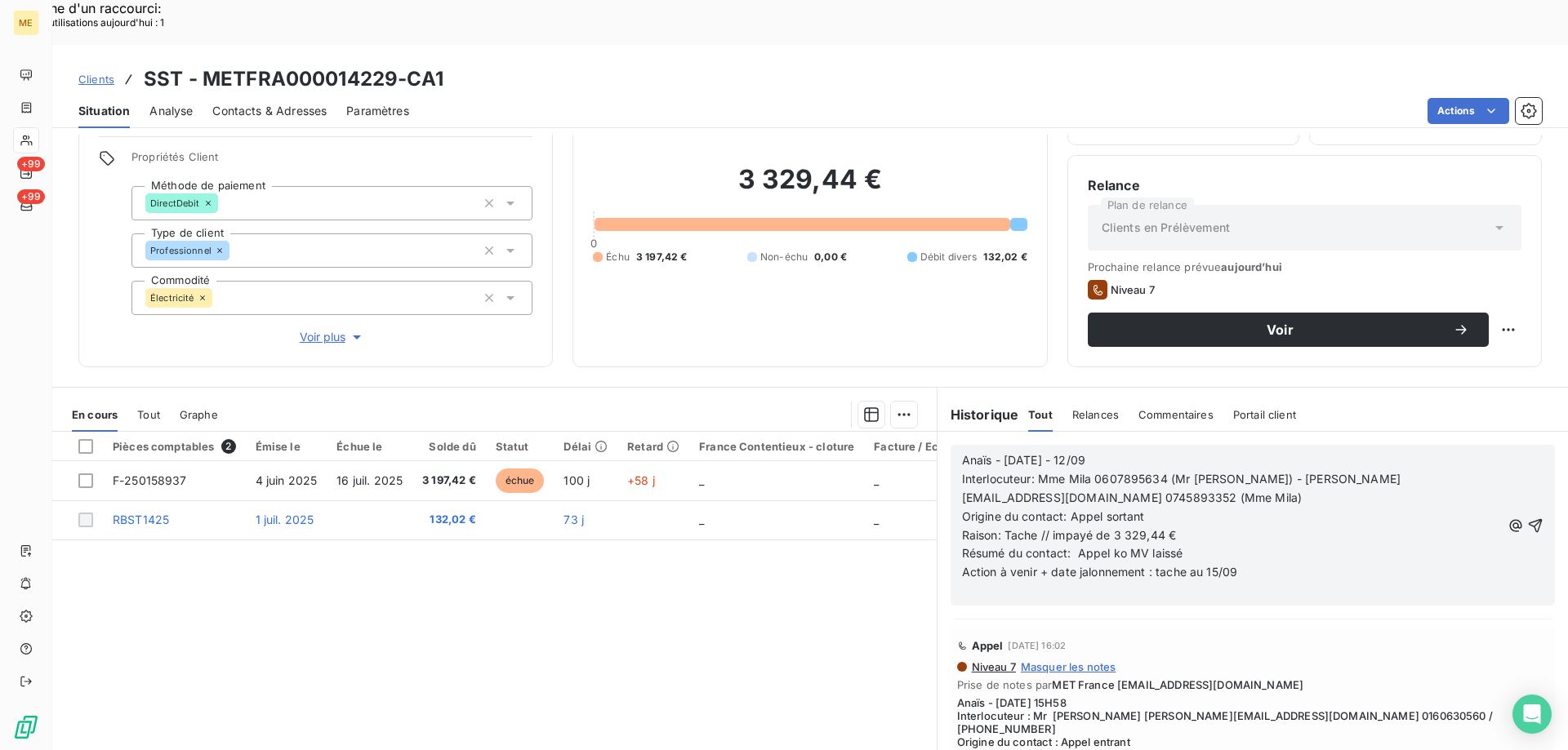
scroll to position [946, 0]
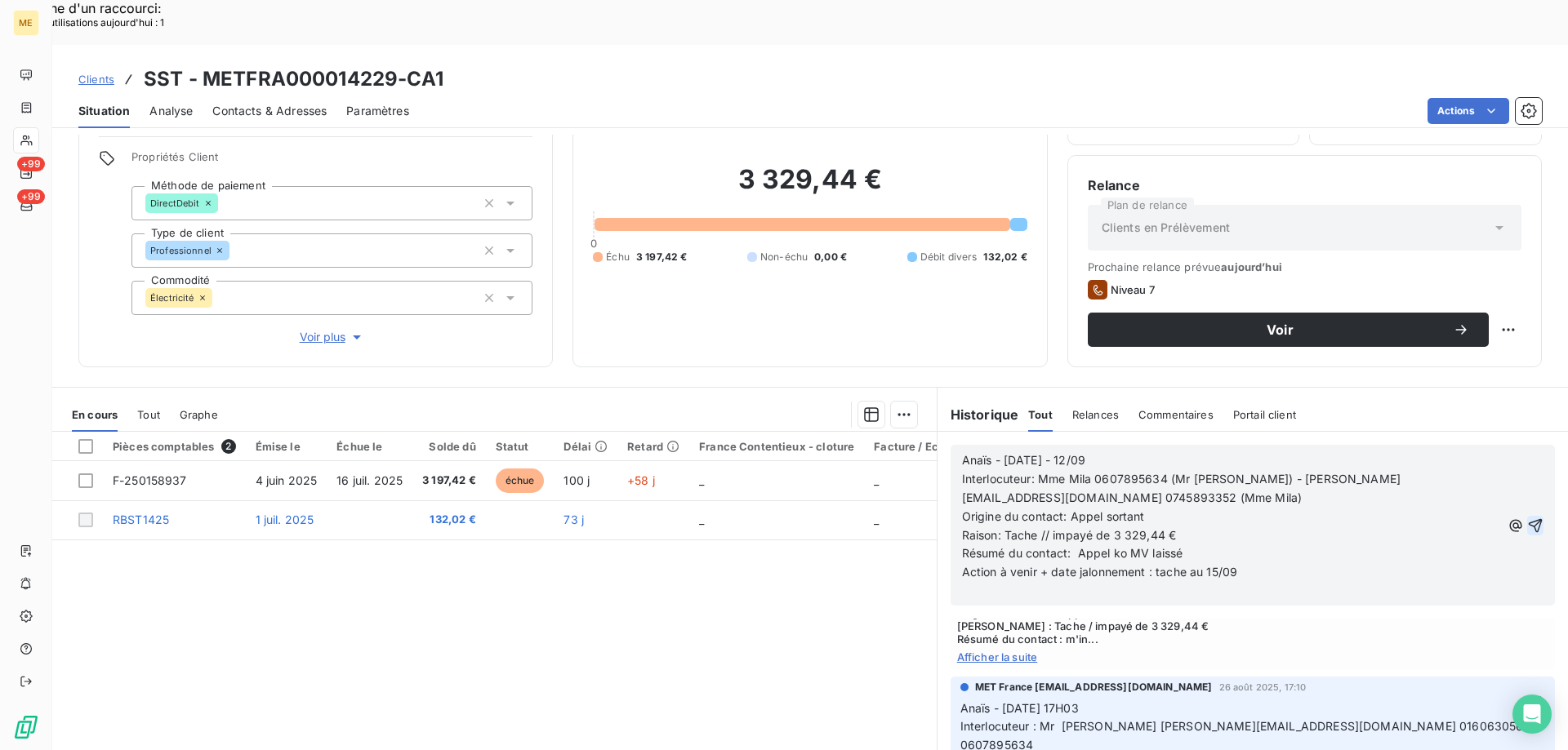
click at [1527, 518] on icon "button" at bounding box center [1535, 525] width 17 height 17
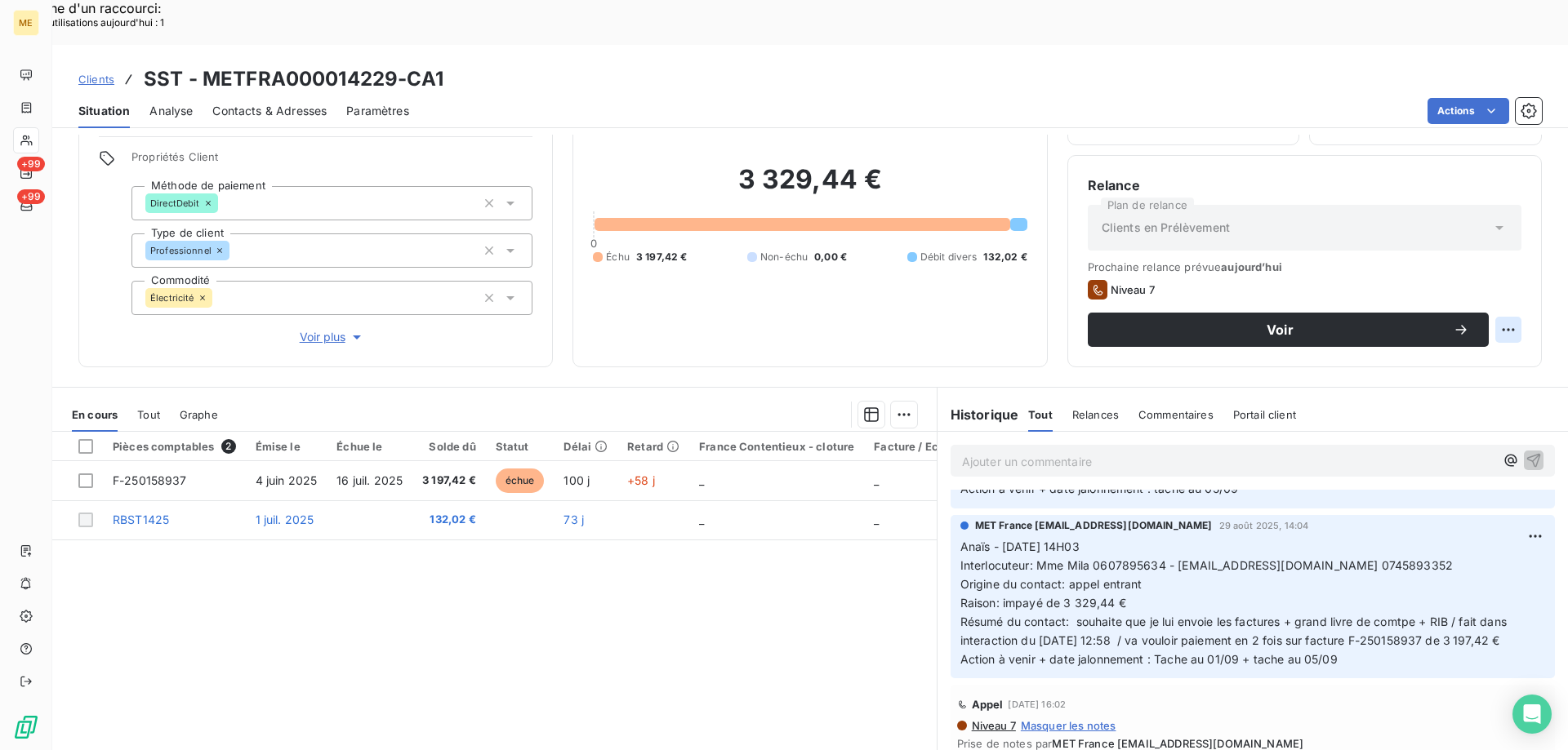
scroll to position [986, 0]
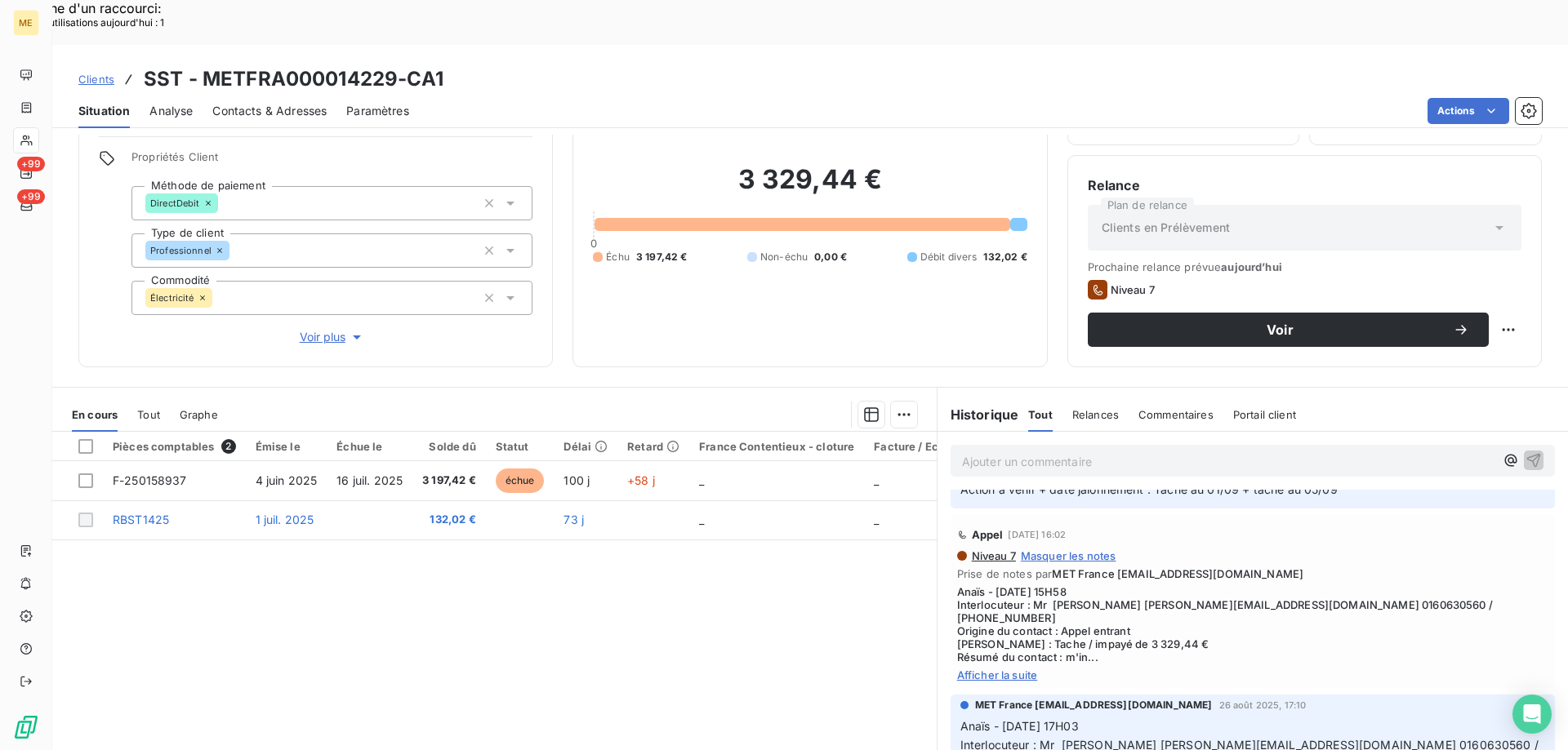
click at [1480, 318] on div "Replanifier cette action" at bounding box center [1428, 321] width 147 height 26
select select "8"
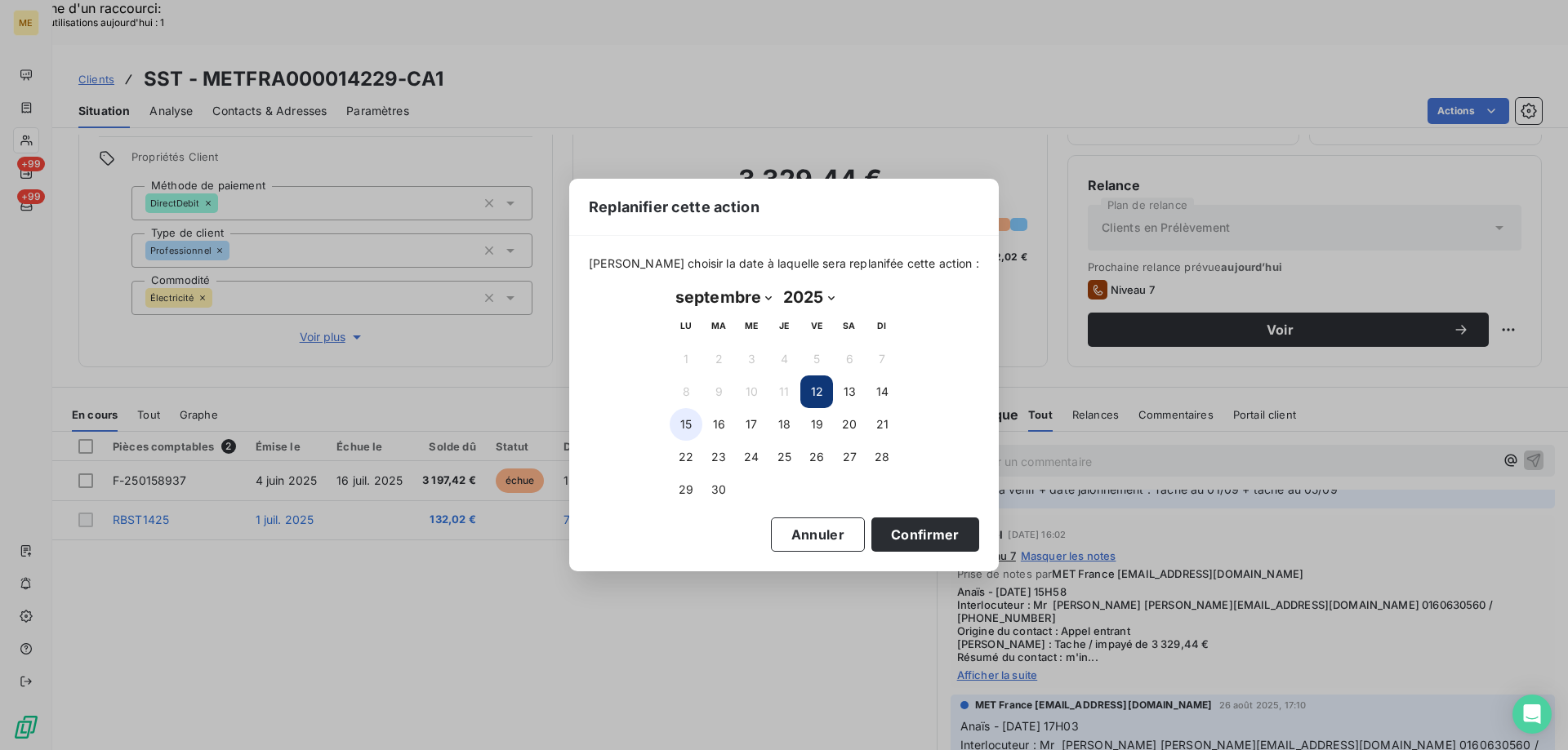
click at [684, 433] on button "15" at bounding box center [685, 424] width 32 height 32
click at [871, 532] on button "Confirmer" at bounding box center [925, 534] width 108 height 34
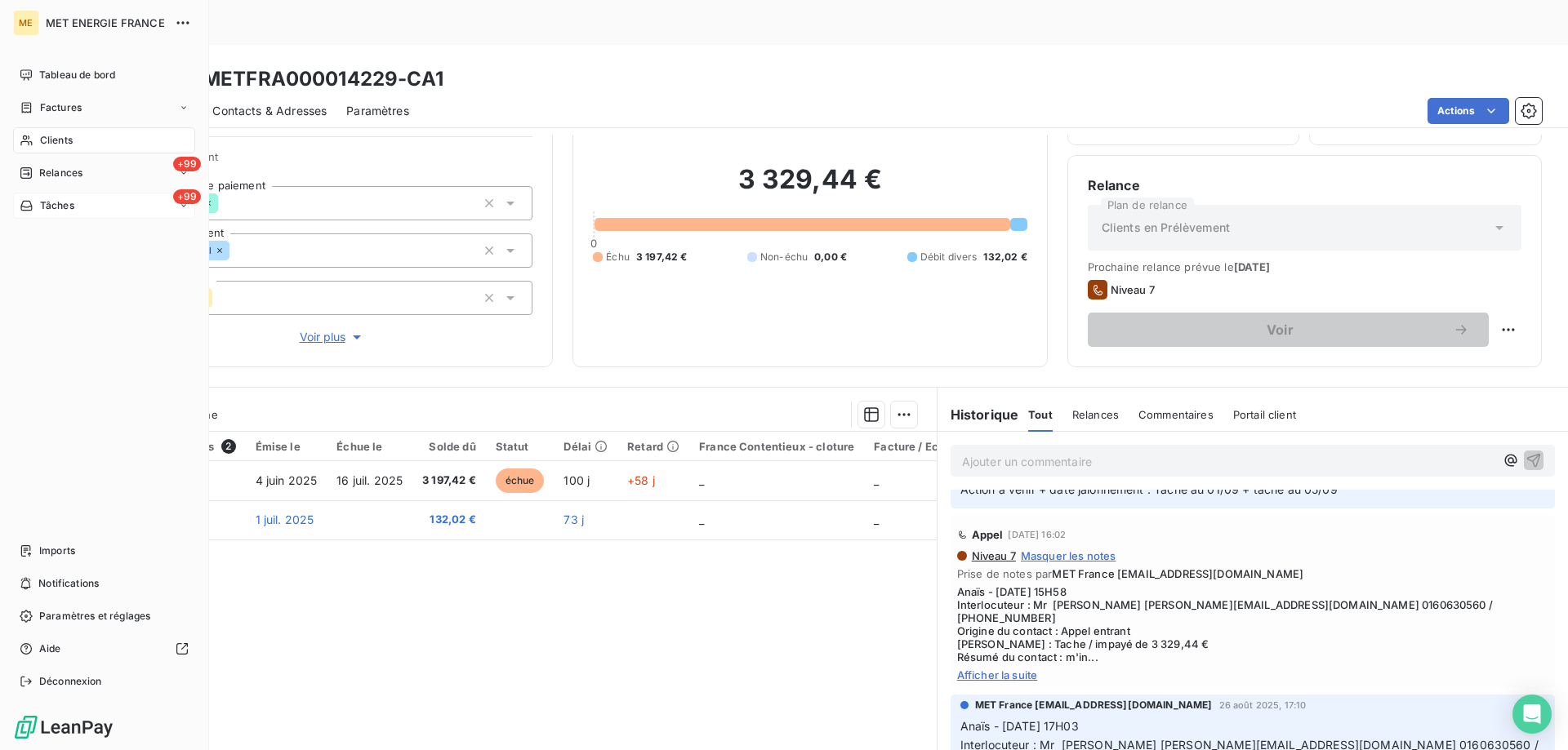
click at [41, 200] on span "Tâches" at bounding box center [57, 205] width 34 height 15
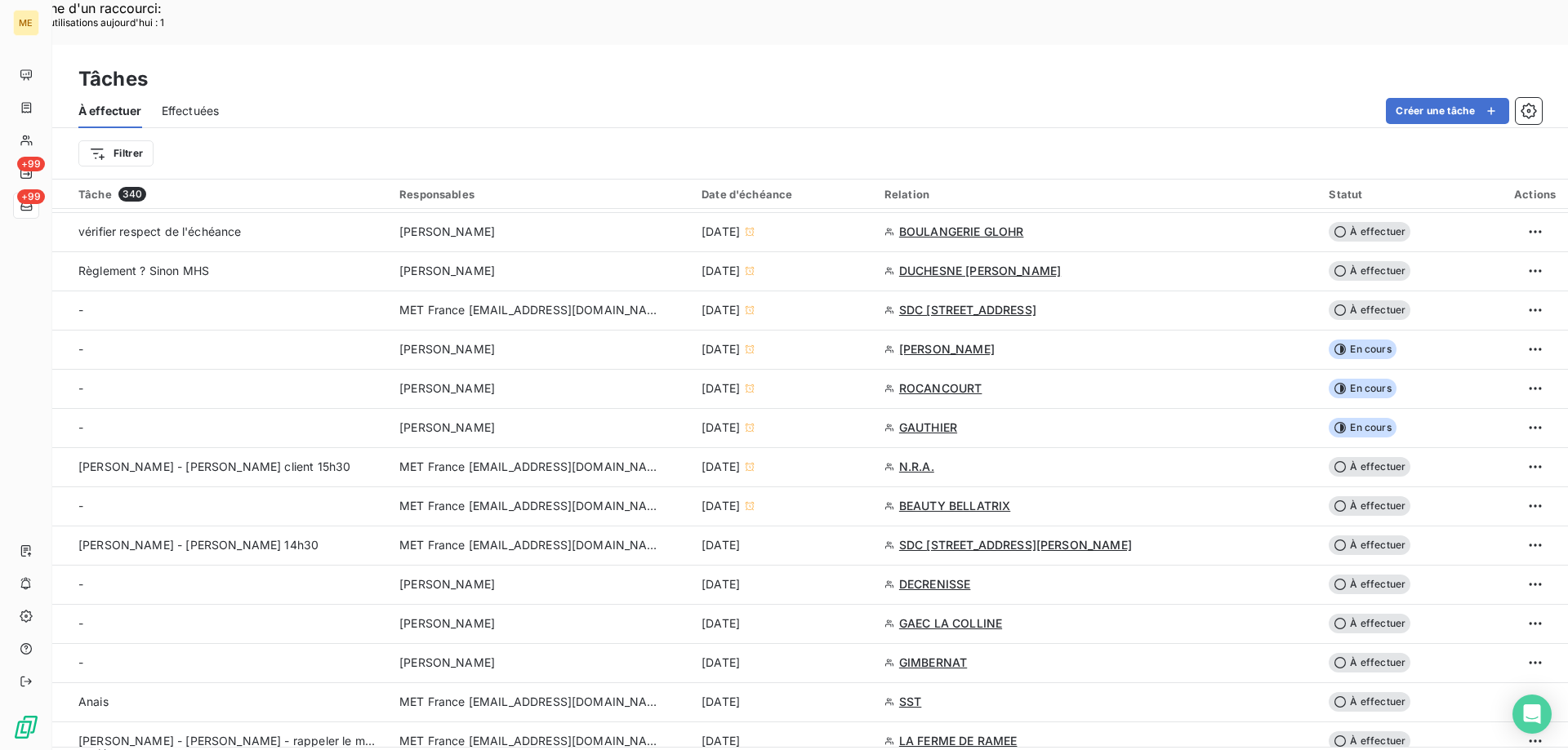
scroll to position [326, 0]
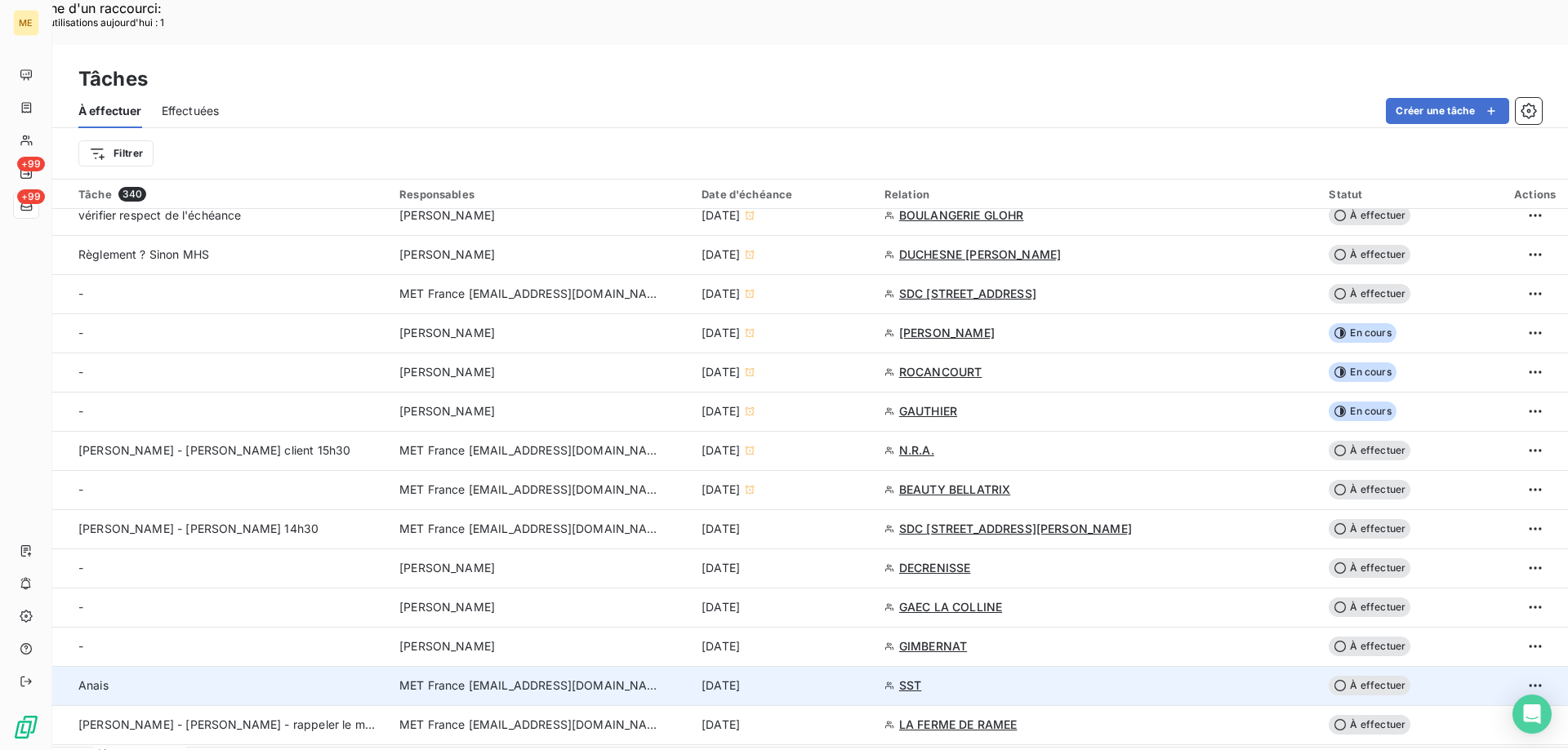
click at [864, 677] on div "12 sept. 2025" at bounding box center [783, 685] width 163 height 17
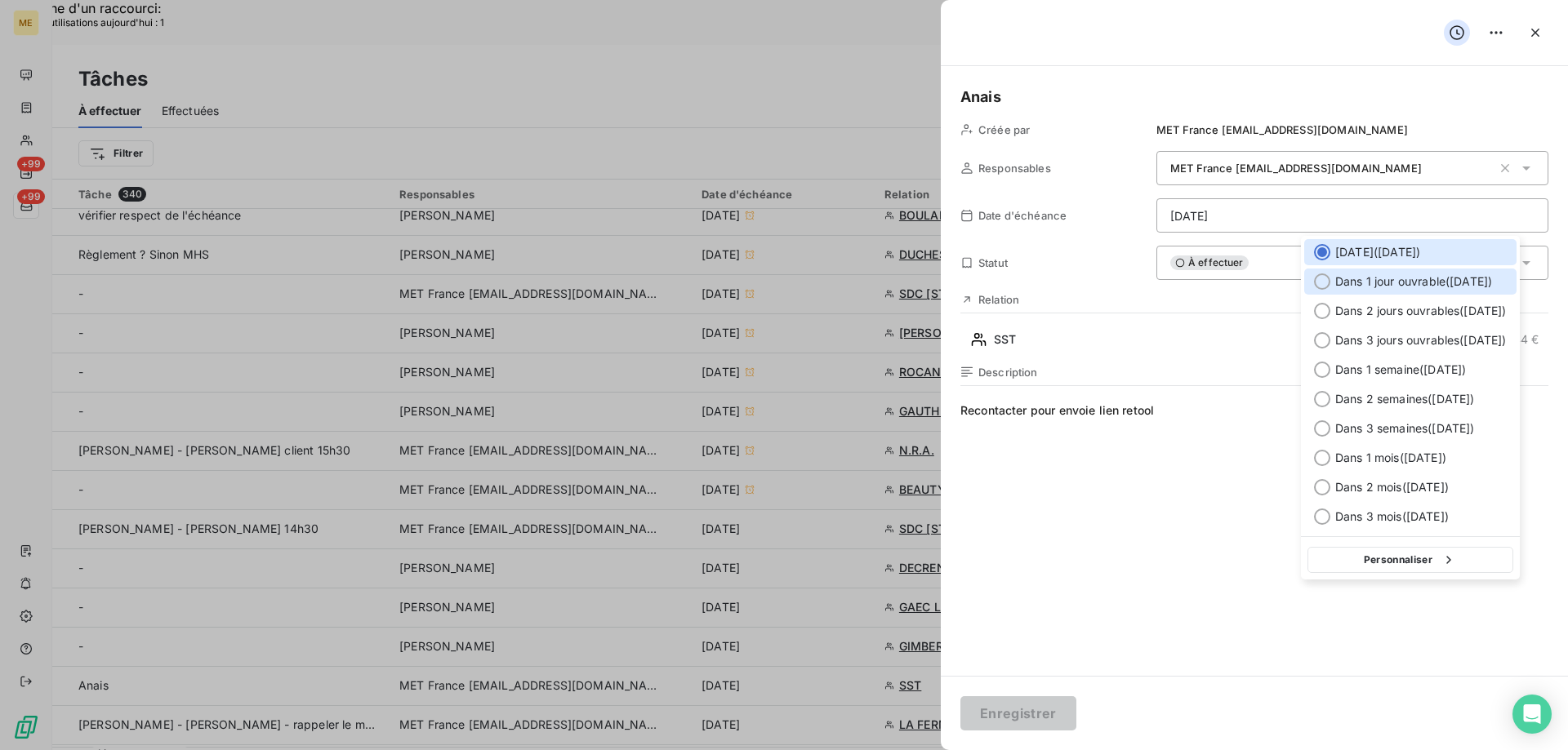
click at [1371, 286] on span "Dans 1 jour ouvrable ( [DATE] )" at bounding box center [1413, 282] width 157 height 17
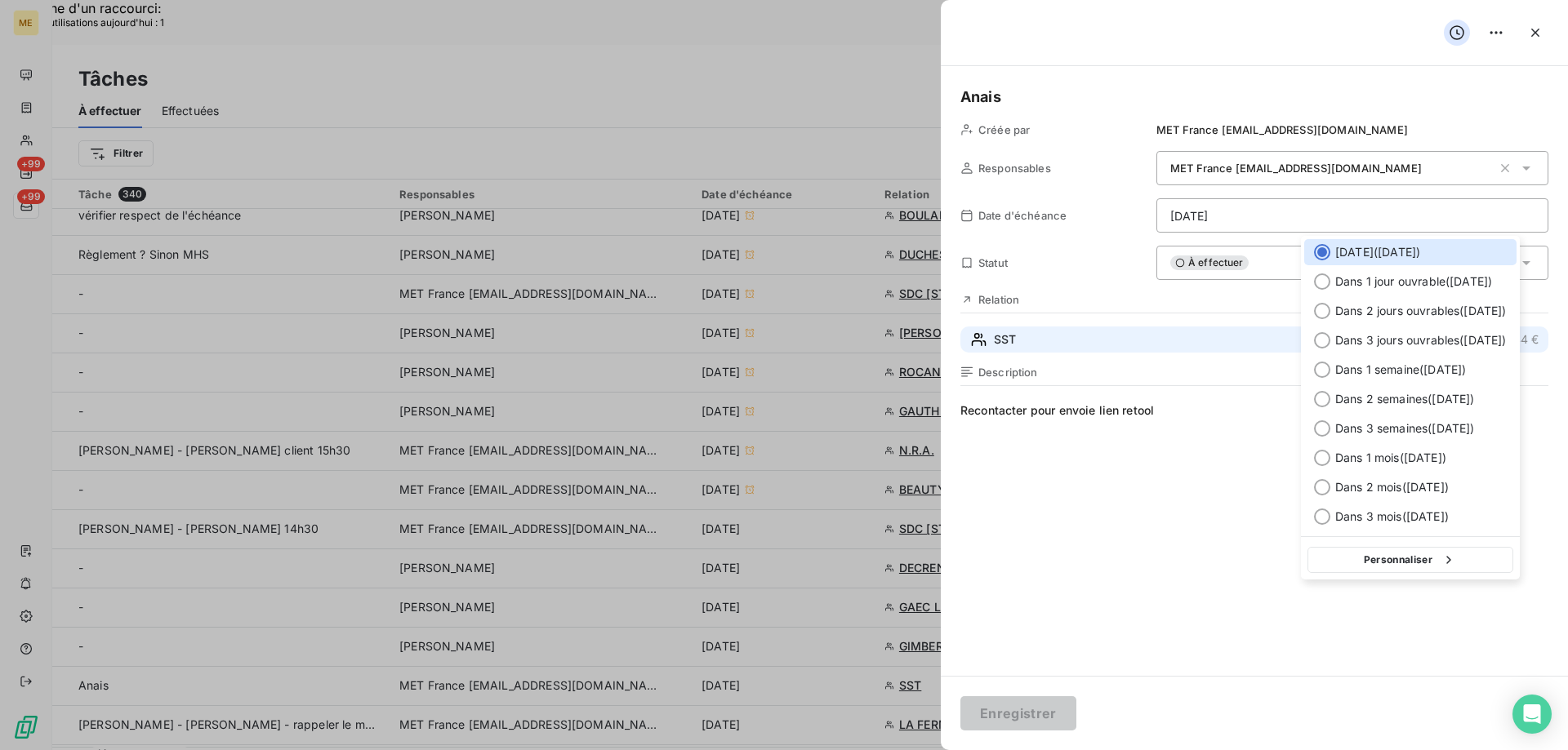
type input "15/09/2025"
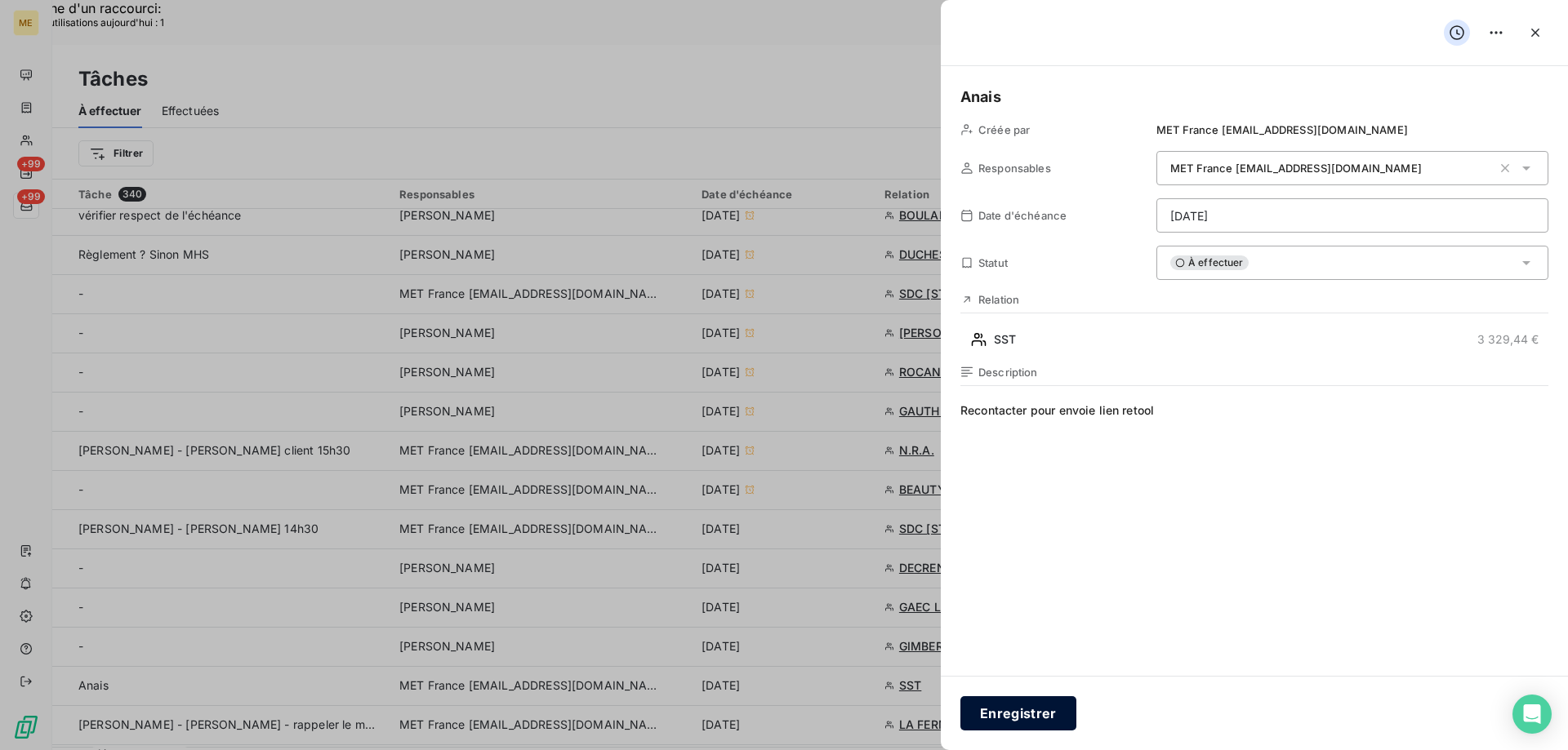
click at [1006, 721] on button "Enregistrer" at bounding box center [1018, 713] width 116 height 34
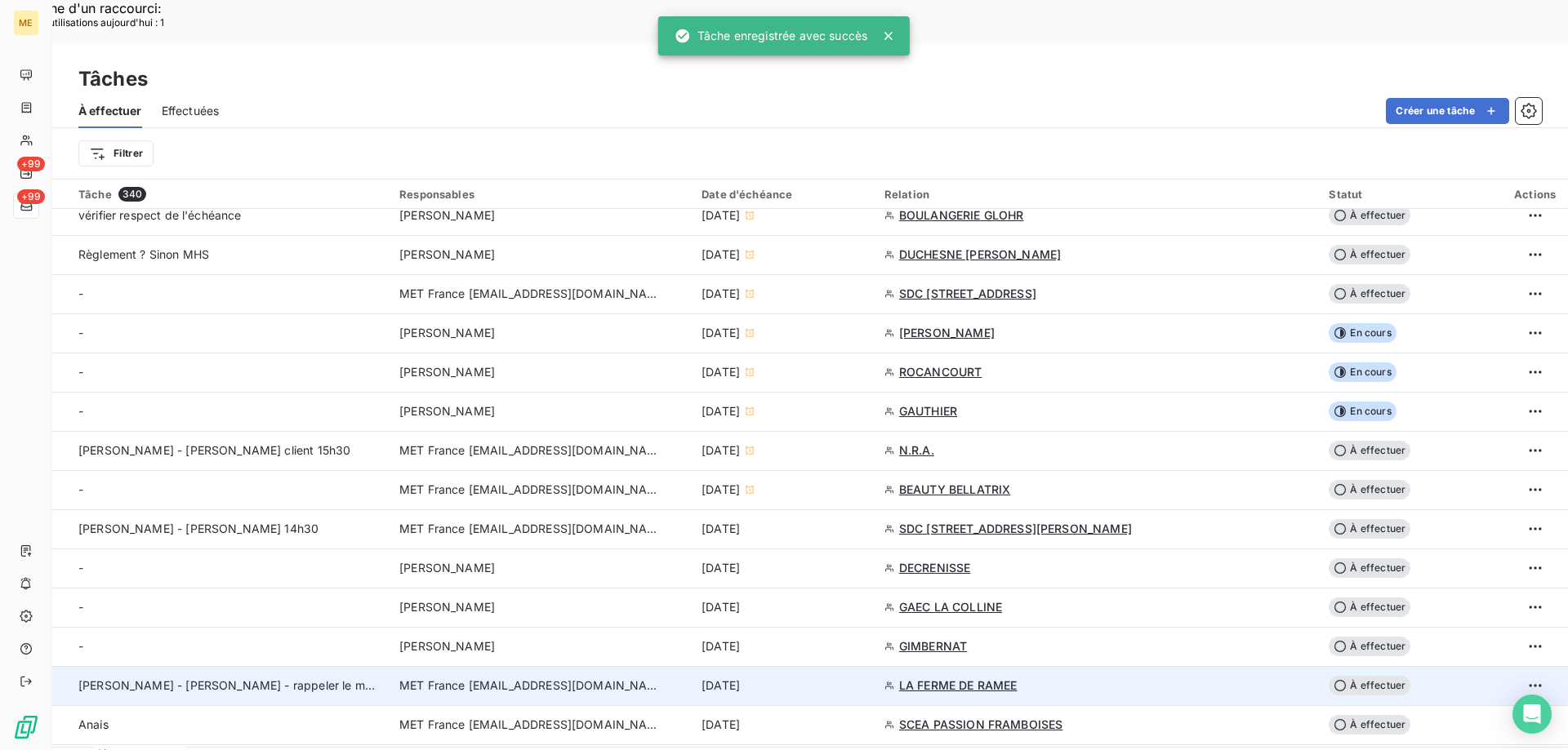
scroll to position [489, 0]
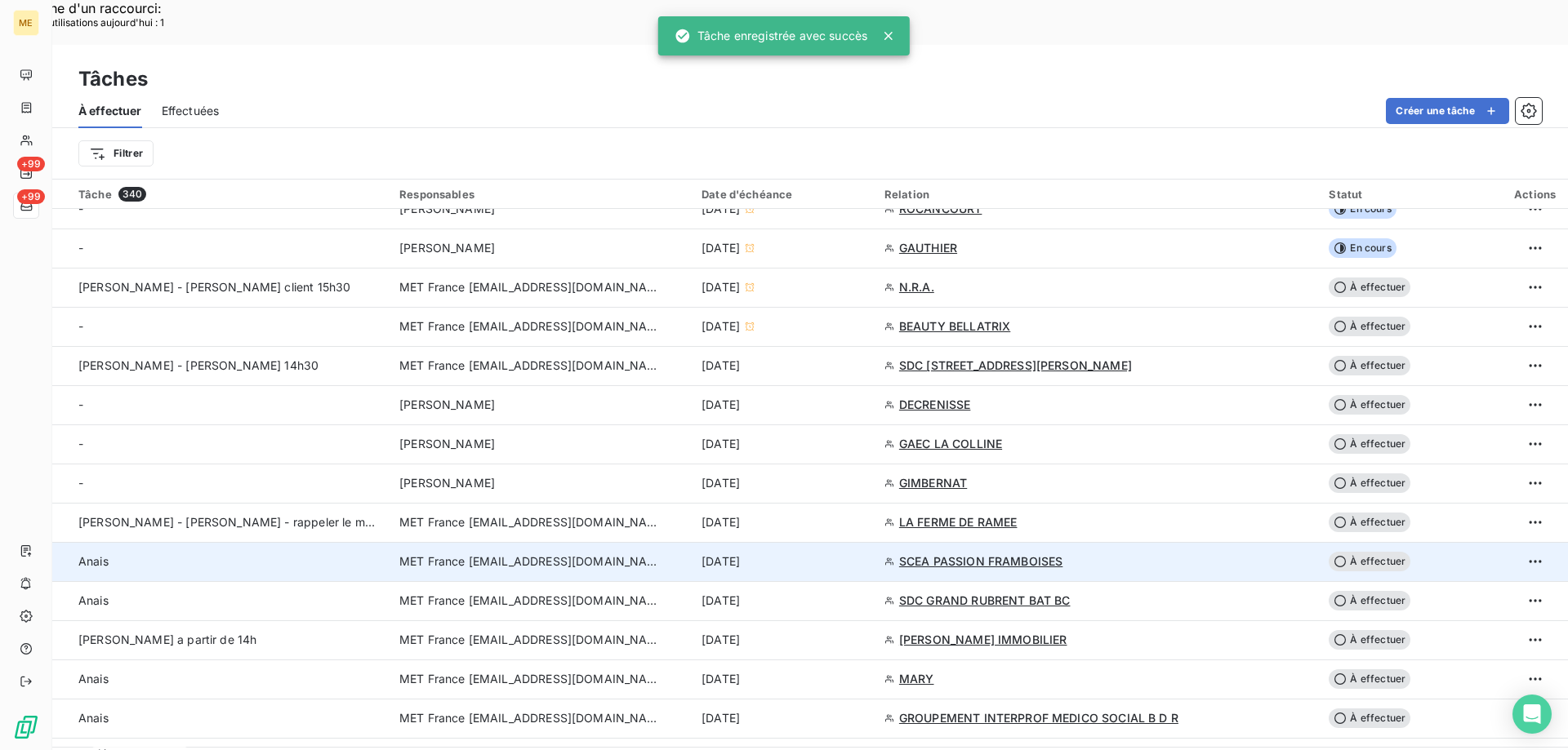
click at [864, 554] on div "12 sept. 2025" at bounding box center [783, 561] width 163 height 17
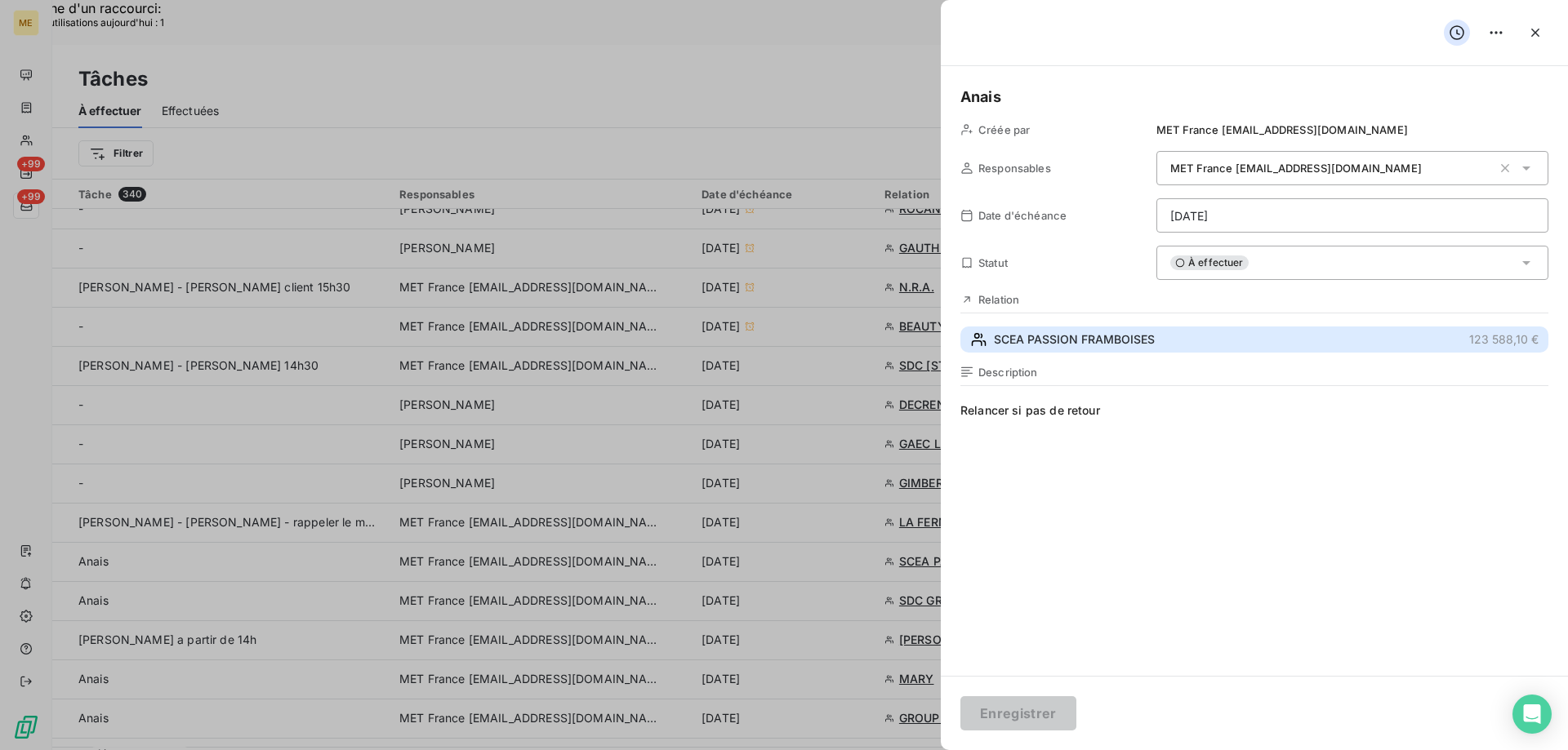
click at [1132, 337] on span "SCEA PASSION FRAMBOISES" at bounding box center [1073, 339] width 161 height 17
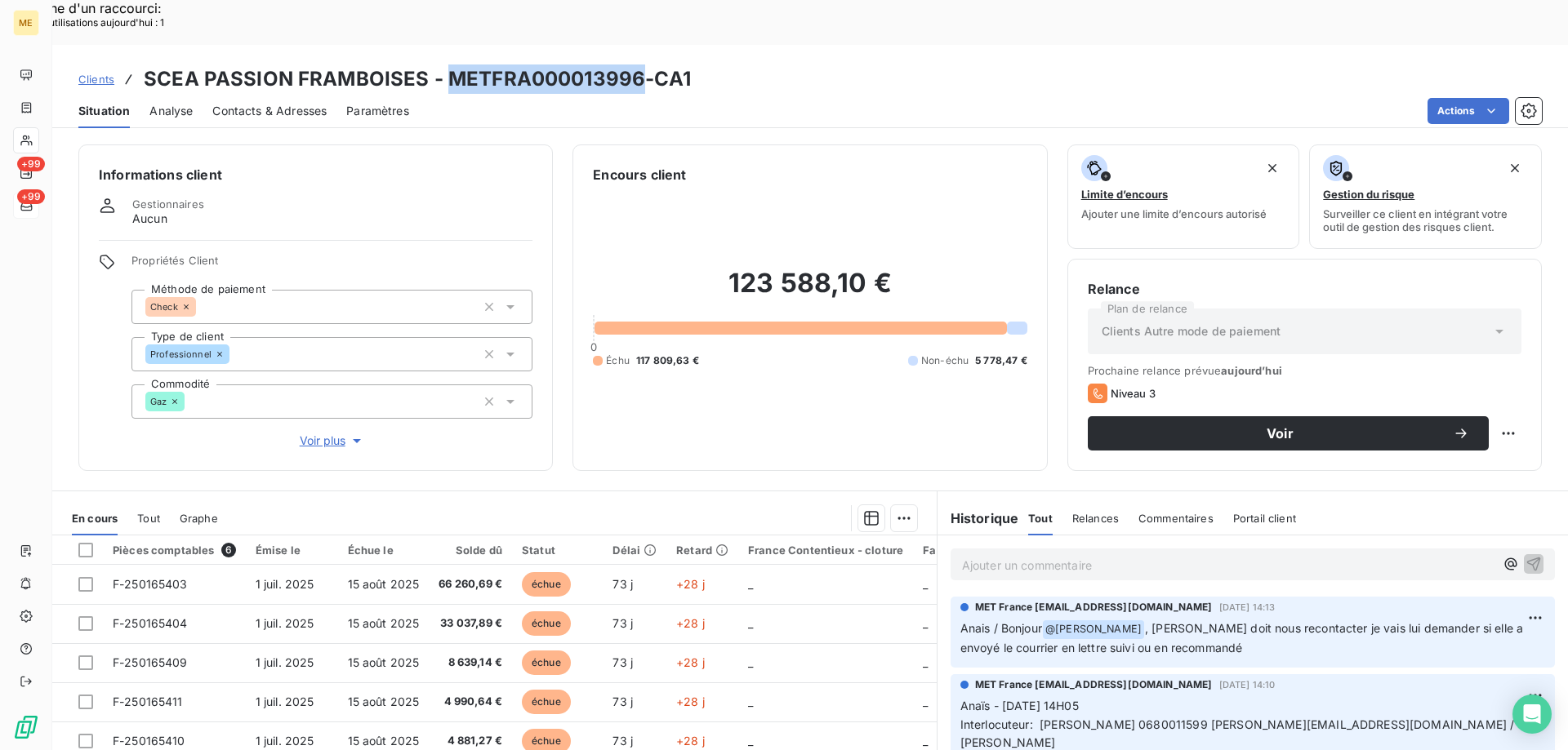
drag, startPoint x: 635, startPoint y: 39, endPoint x: 446, endPoint y: 40, distance: 189.0
click at [446, 65] on h3 "SCEA PASSION FRAMBOISES - METFRA000013996-CA1" at bounding box center [417, 79] width 547 height 29
copy h3 "METFRA000013996"
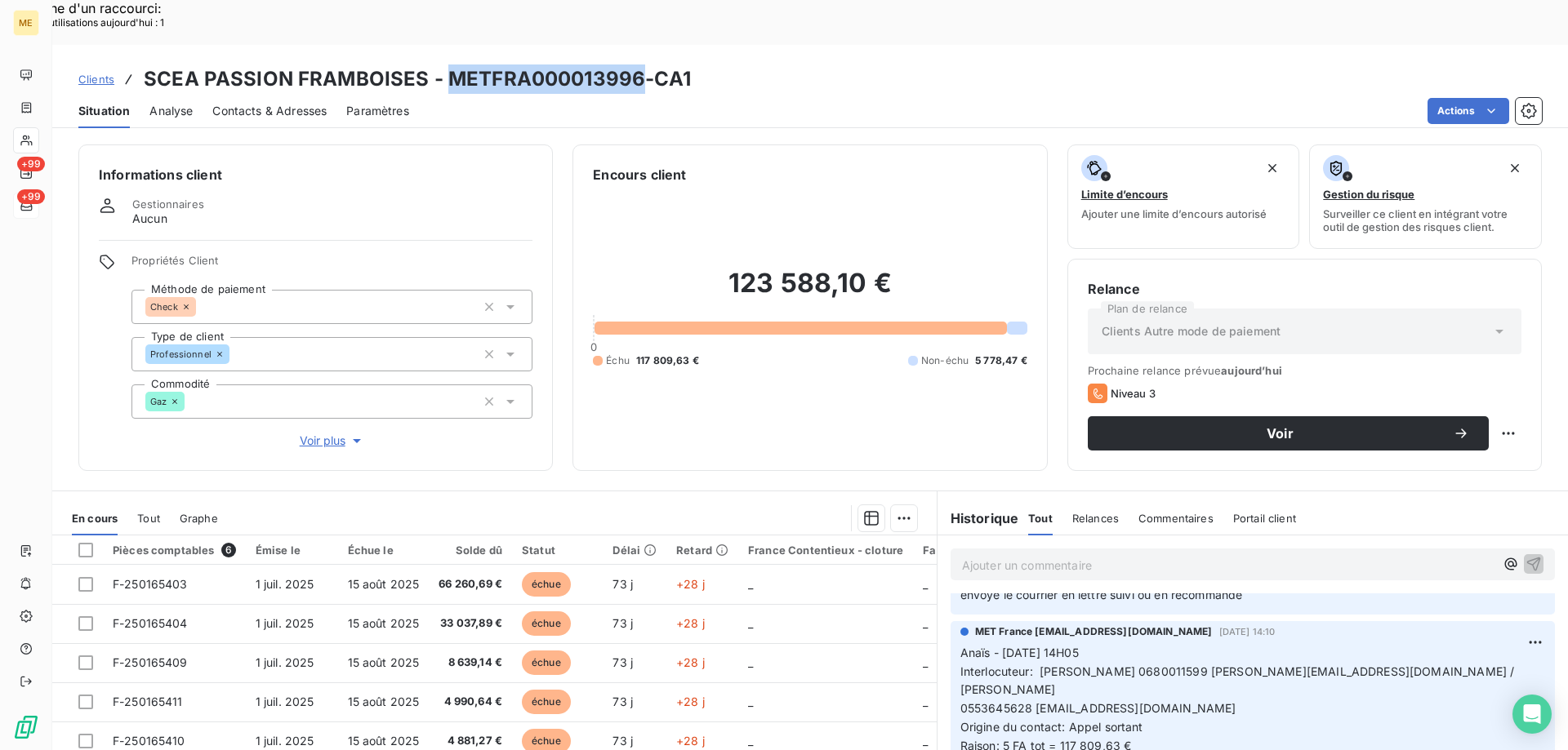
scroll to position [82, 0]
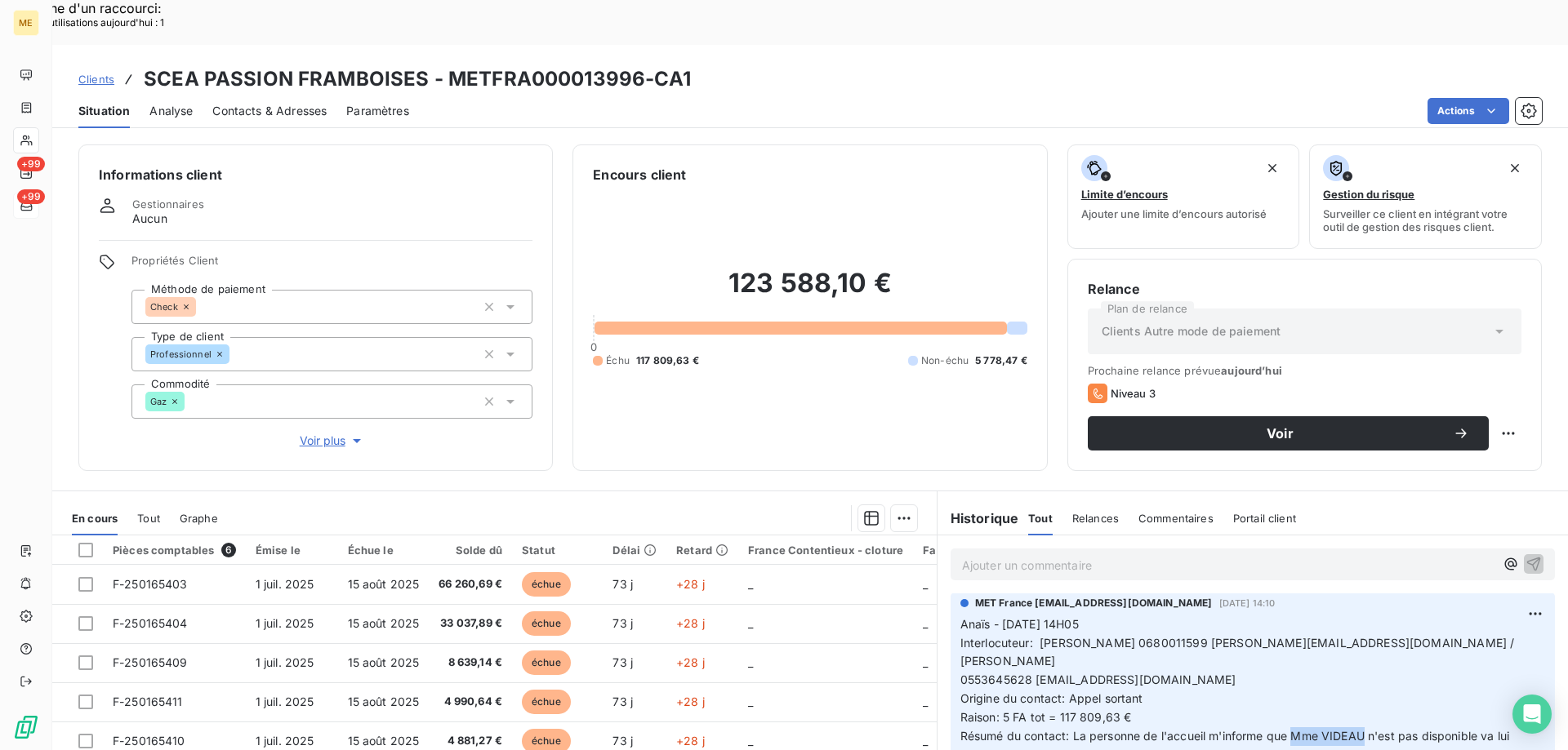
drag, startPoint x: 1290, startPoint y: 675, endPoint x: 1359, endPoint y: 670, distance: 69.2
click at [1359, 729] on span "Résumé du contact: La personne de l'accueil m'informe que Mme VIDEAU n'est pas …" at bounding box center [1236, 745] width 553 height 32
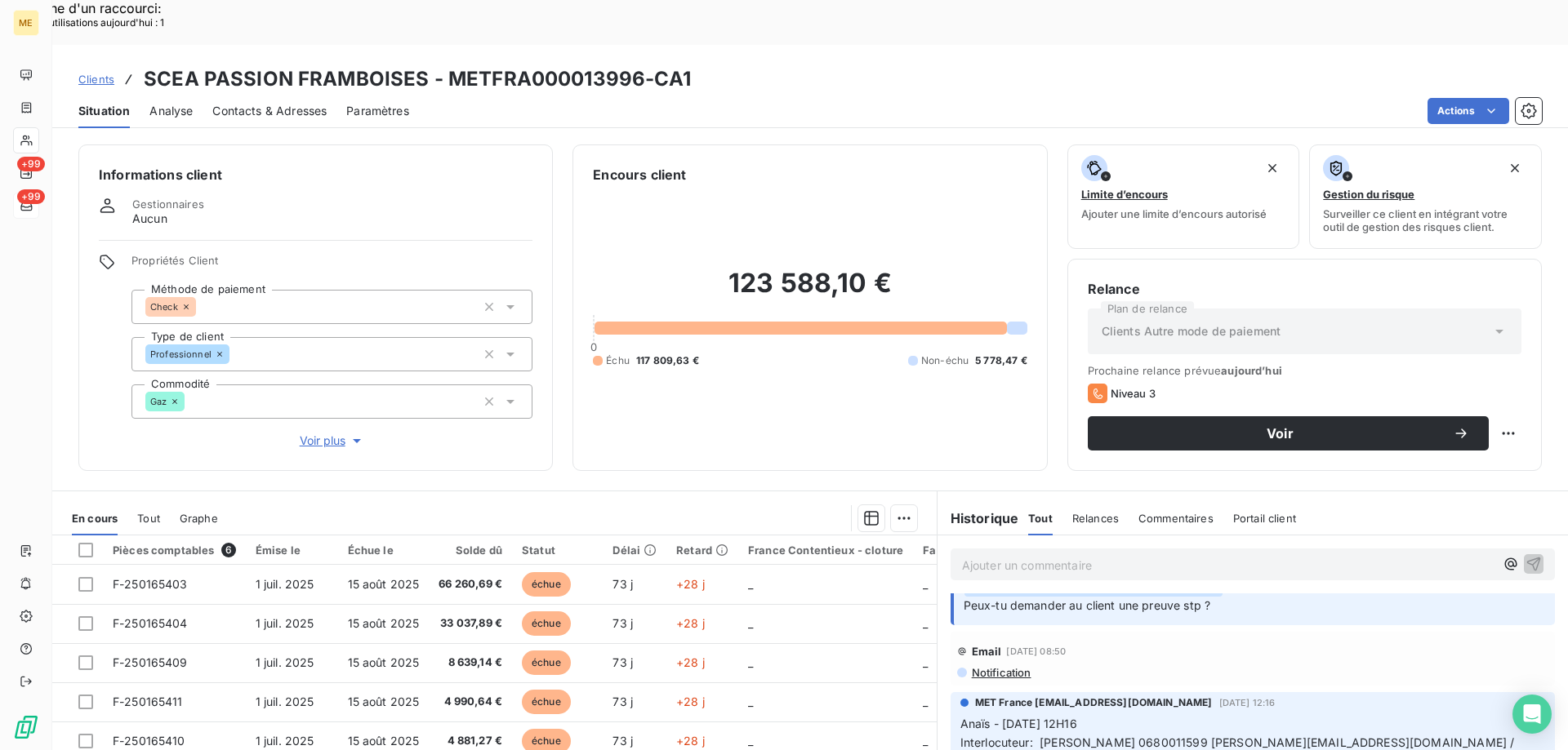
scroll to position [408, 0]
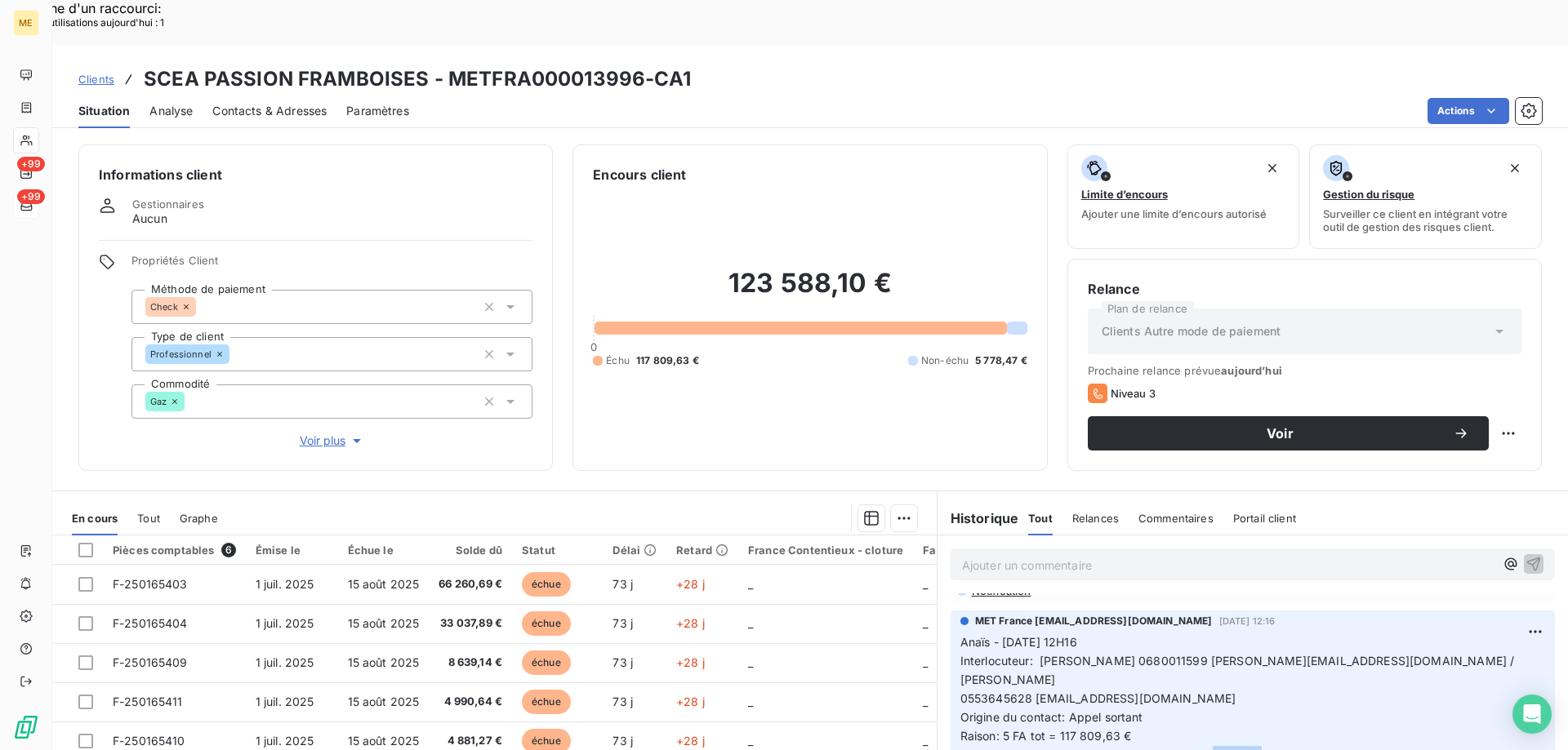
drag, startPoint x: 1252, startPoint y: 673, endPoint x: 1205, endPoint y: 674, distance: 47.0
click at [1205, 747] on span "Résumé du contact: Mme VIDEAU chèque n° 0000815 envoyé le 04/09/2025 d'un monta…" at bounding box center [1245, 754] width 571 height 14
click at [1229, 684] on p "Anaïs - 04/09/2025 - 12H16 Interlocuteur: Mr huber 0680011599 christophe.martai…" at bounding box center [1252, 708] width 584 height 149
drag, startPoint x: 1232, startPoint y: 672, endPoint x: 1205, endPoint y: 674, distance: 27.1
click at [1205, 747] on span "Résumé du contact: Mme VIDEAU chèque n° 0000815 envoyé le 04/09/2025 d'un monta…" at bounding box center [1245, 754] width 571 height 14
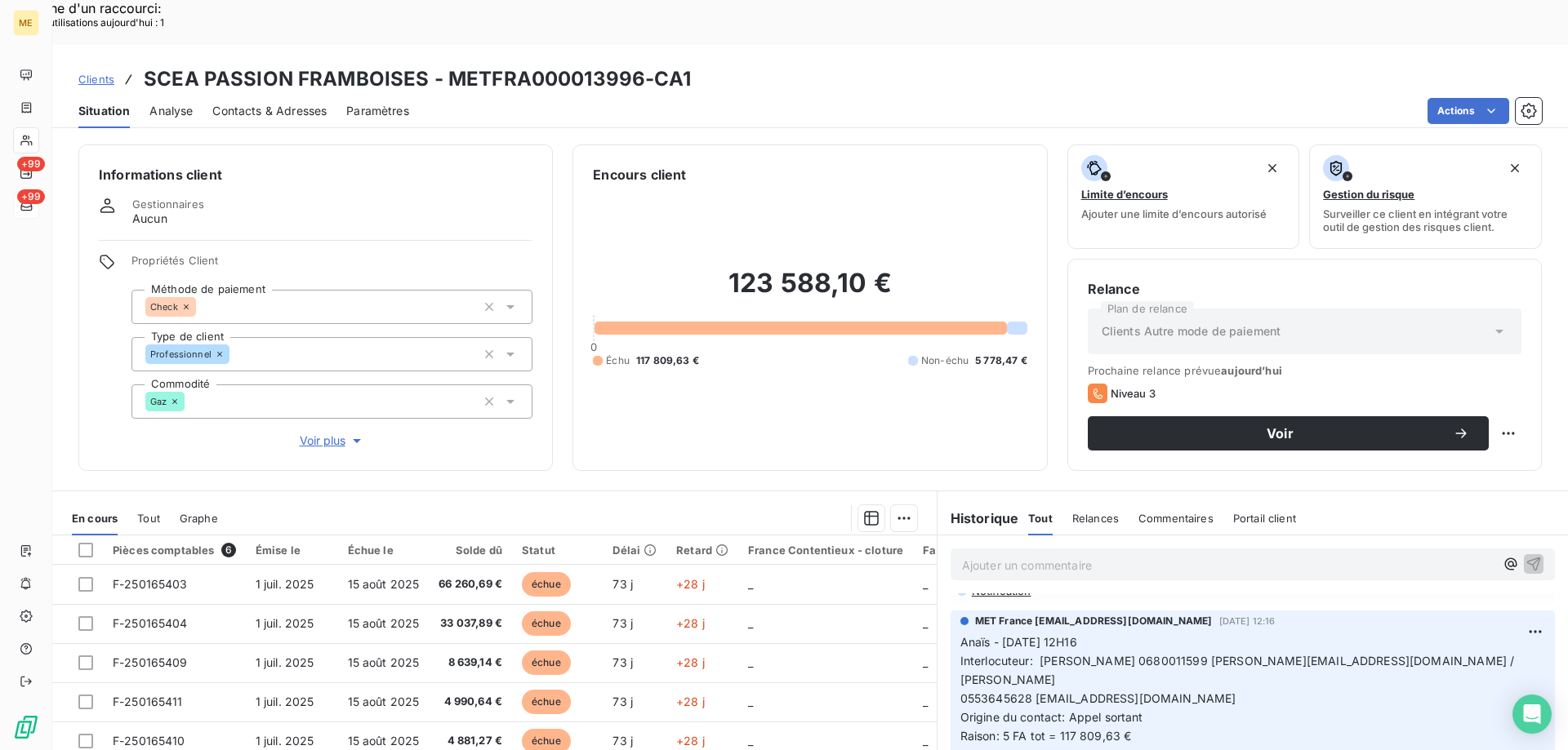
drag, startPoint x: 1257, startPoint y: 679, endPoint x: 1264, endPoint y: 695, distance: 17.5
click at [1258, 681] on p "Anaïs - 04/09/2025 - 12H16 Interlocuteur: Mr huber 0680011599 christophe.martai…" at bounding box center [1252, 708] width 584 height 149
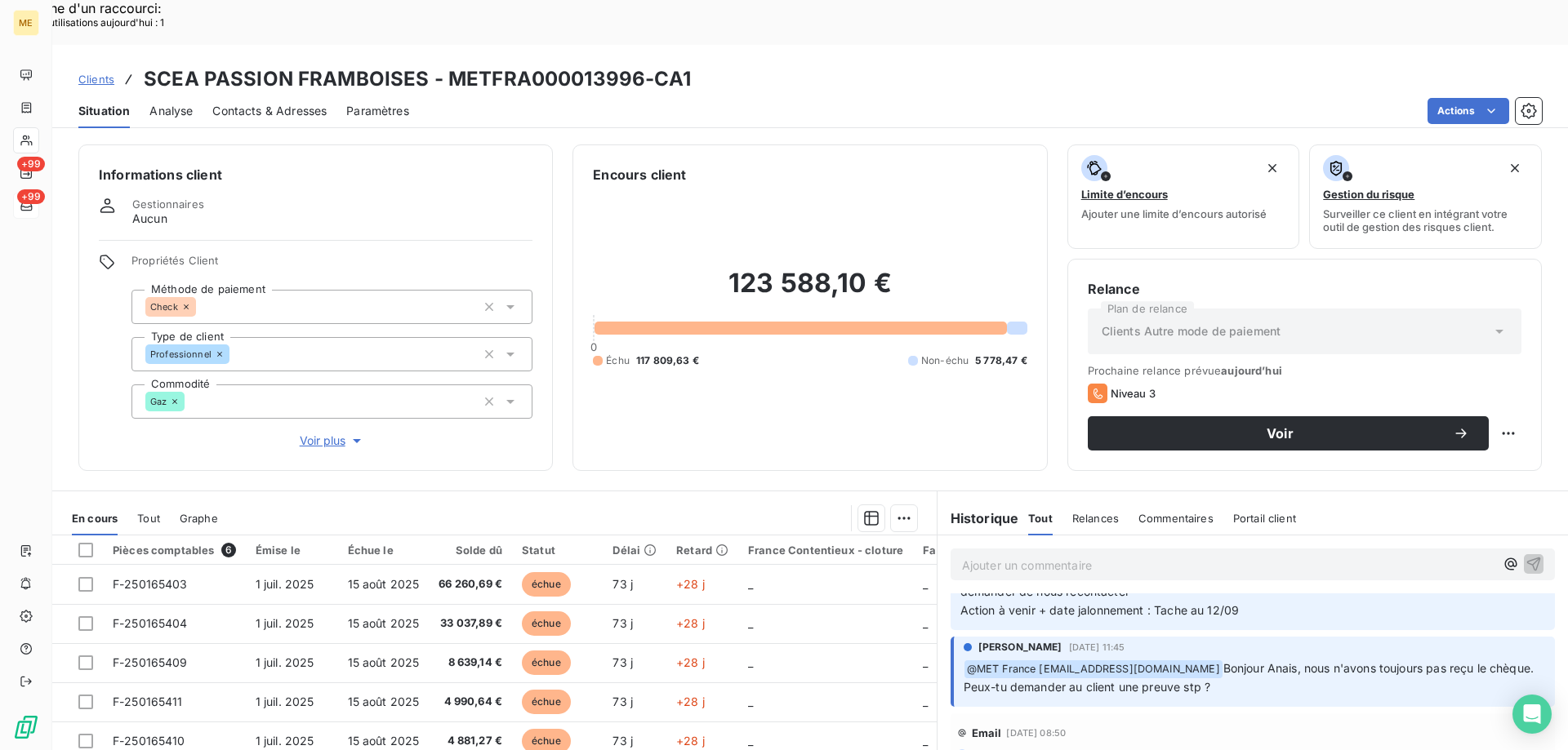
scroll to position [82, 0]
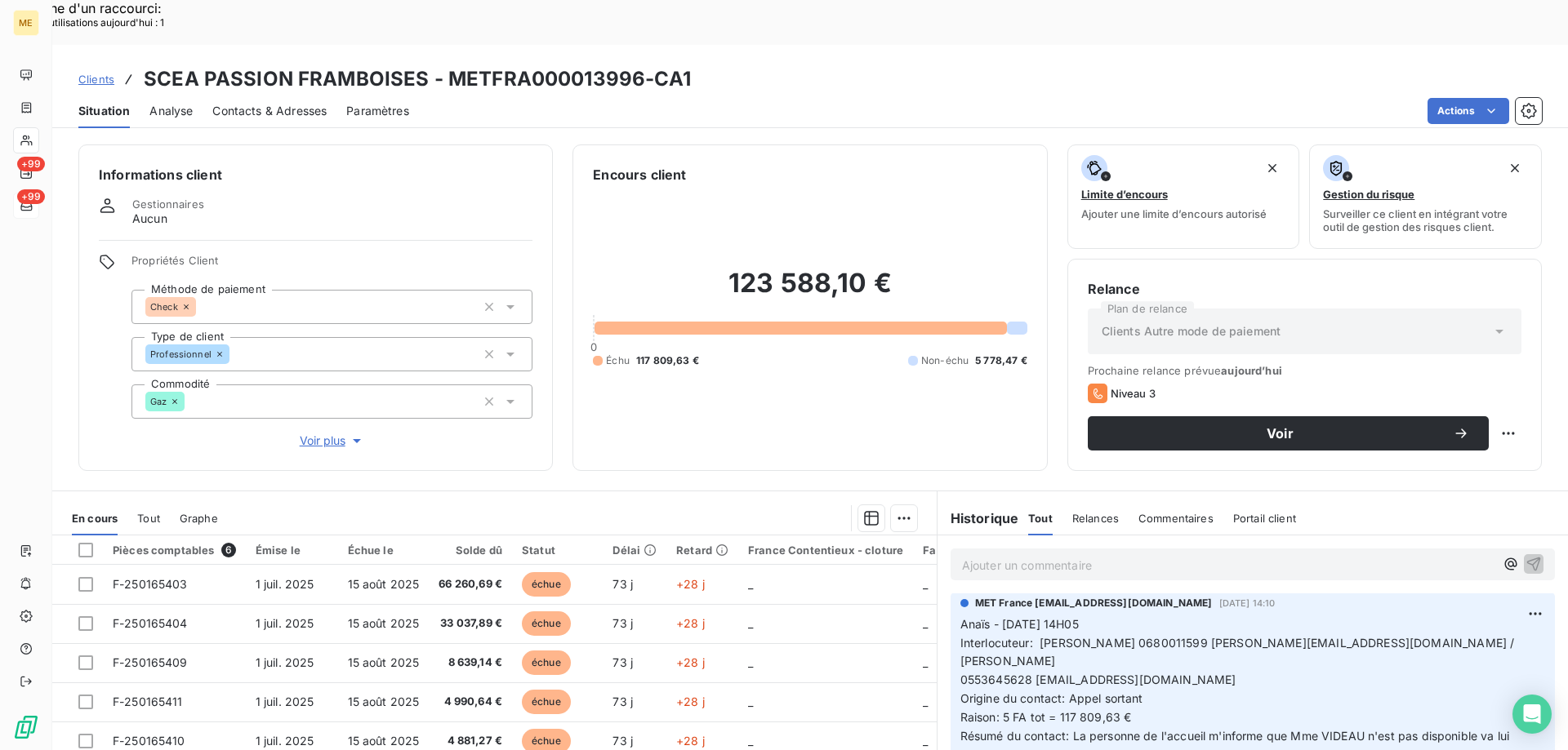
drag, startPoint x: 1065, startPoint y: 672, endPoint x: 1145, endPoint y: 689, distance: 81.8
click at [1145, 689] on p "Anaïs - 11/09/2025 - 14H05 Interlocuteur: Mr huber 0680011599 christophe.martai…" at bounding box center [1252, 700] width 584 height 168
click at [1143, 689] on p "Anaïs - 11/09/2025 - 14H05 Interlocuteur: Mr huber 0680011599 christophe.martai…" at bounding box center [1252, 700] width 584 height 168
click at [1135, 689] on p "Anaïs - 11/09/2025 - 14H05 Interlocuteur: Mr huber 0680011599 christophe.martai…" at bounding box center [1252, 700] width 584 height 168
click at [1121, 729] on span "Résumé du contact: La personne de l'accueil m'informe que Mme VIDEAU n'est pas …" at bounding box center [1236, 745] width 553 height 32
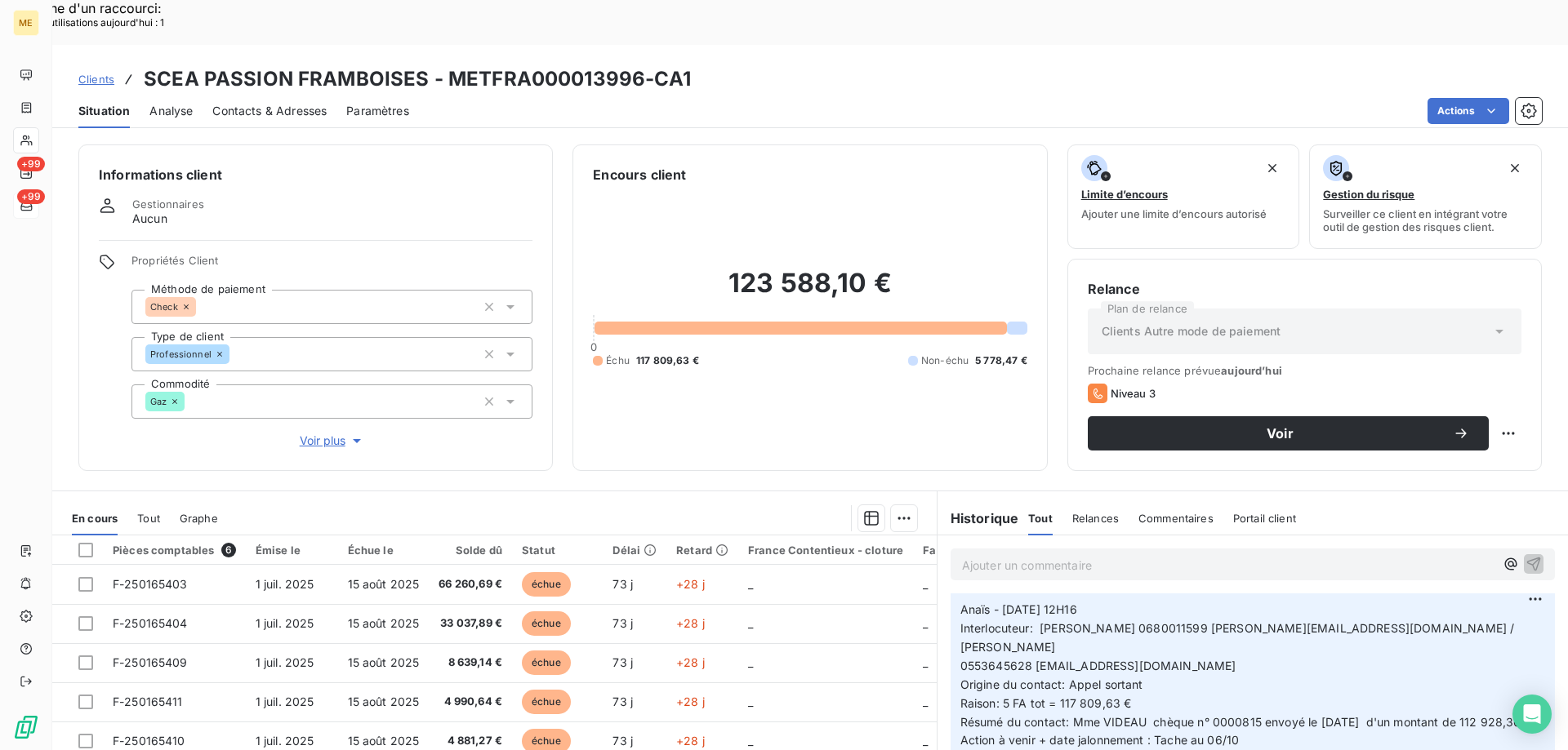
scroll to position [489, 0]
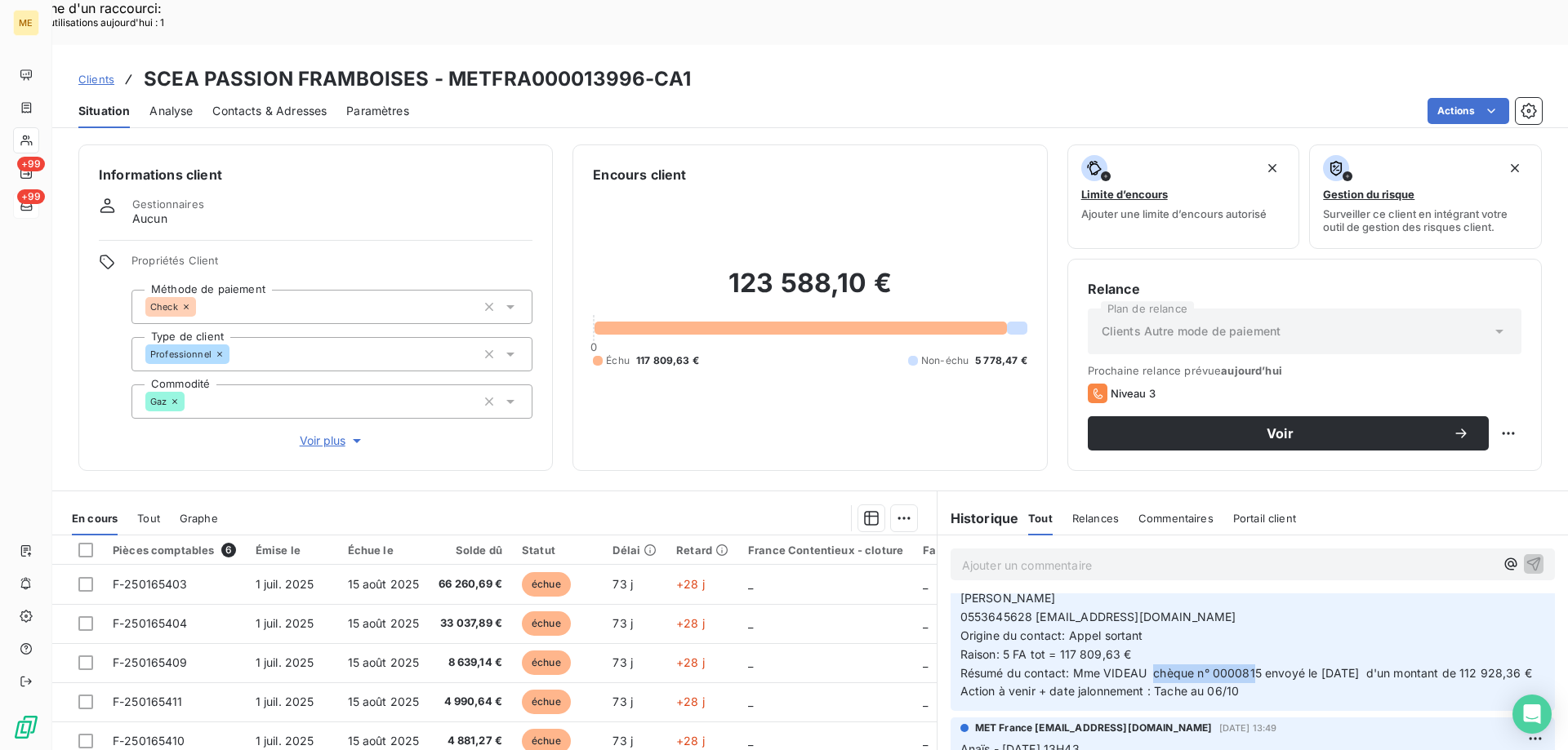
drag, startPoint x: 1148, startPoint y: 595, endPoint x: 1249, endPoint y: 594, distance: 101.0
click at [1249, 666] on span "Résumé du contact: Mme VIDEAU chèque n° 0000815 envoyé le 04/09/2025 d'un monta…" at bounding box center [1245, 673] width 571 height 14
click at [1257, 597] on p "Anaïs - 04/09/2025 - 12H16 Interlocuteur: Mr huber 0680011599 christophe.martai…" at bounding box center [1252, 626] width 584 height 149
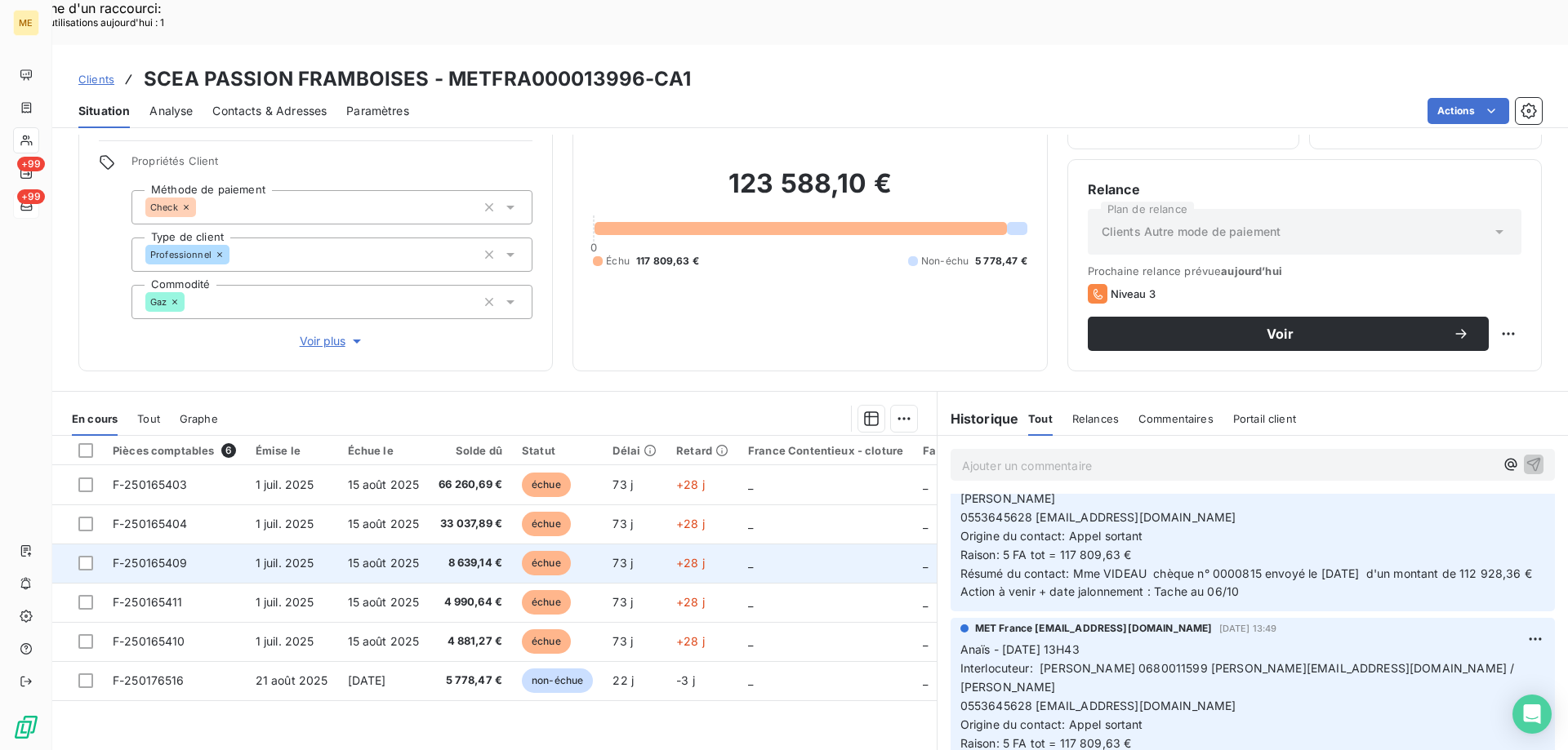
scroll to position [104, 0]
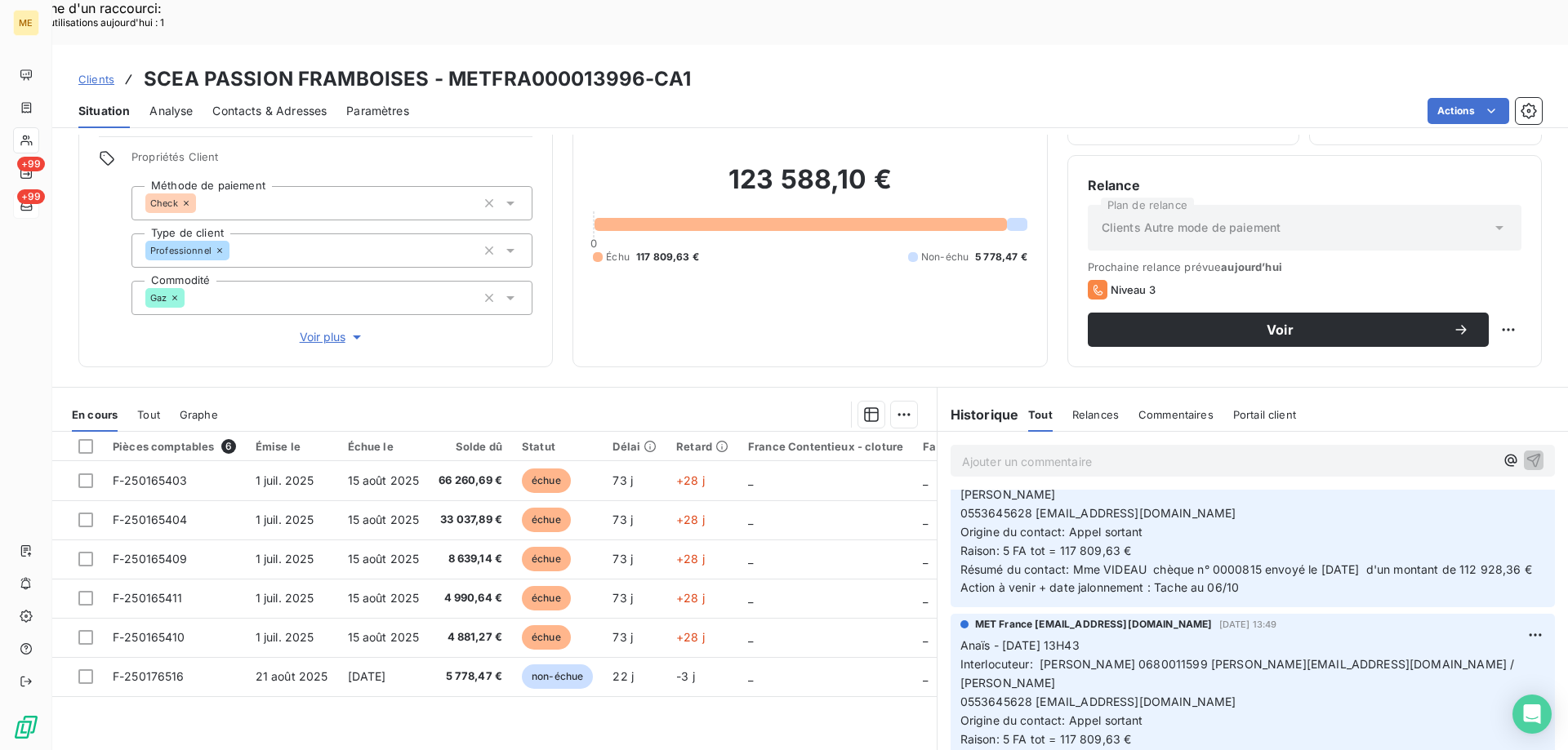
click at [1123, 713] on span "Origine du contact: Appel sortant" at bounding box center [1051, 720] width 183 height 14
click at [1216, 637] on p "Anaïs - 03/09/2025 - 13H43 Interlocuteur: Mr huber 0680011599 christophe.martai…" at bounding box center [1252, 711] width 584 height 149
click at [1338, 562] on span "Résumé du contact: Mme VIDEAU chèque n° 0000815 envoyé le 04/09/2025 d'un monta…" at bounding box center [1245, 569] width 571 height 14
drag, startPoint x: 1309, startPoint y: 491, endPoint x: 1357, endPoint y: 489, distance: 48.0
click at [1357, 562] on span "Résumé du contact: Mme VIDEAU chèque n° 0000815 envoyé le 04/09/2025 d'un monta…" at bounding box center [1245, 569] width 571 height 14
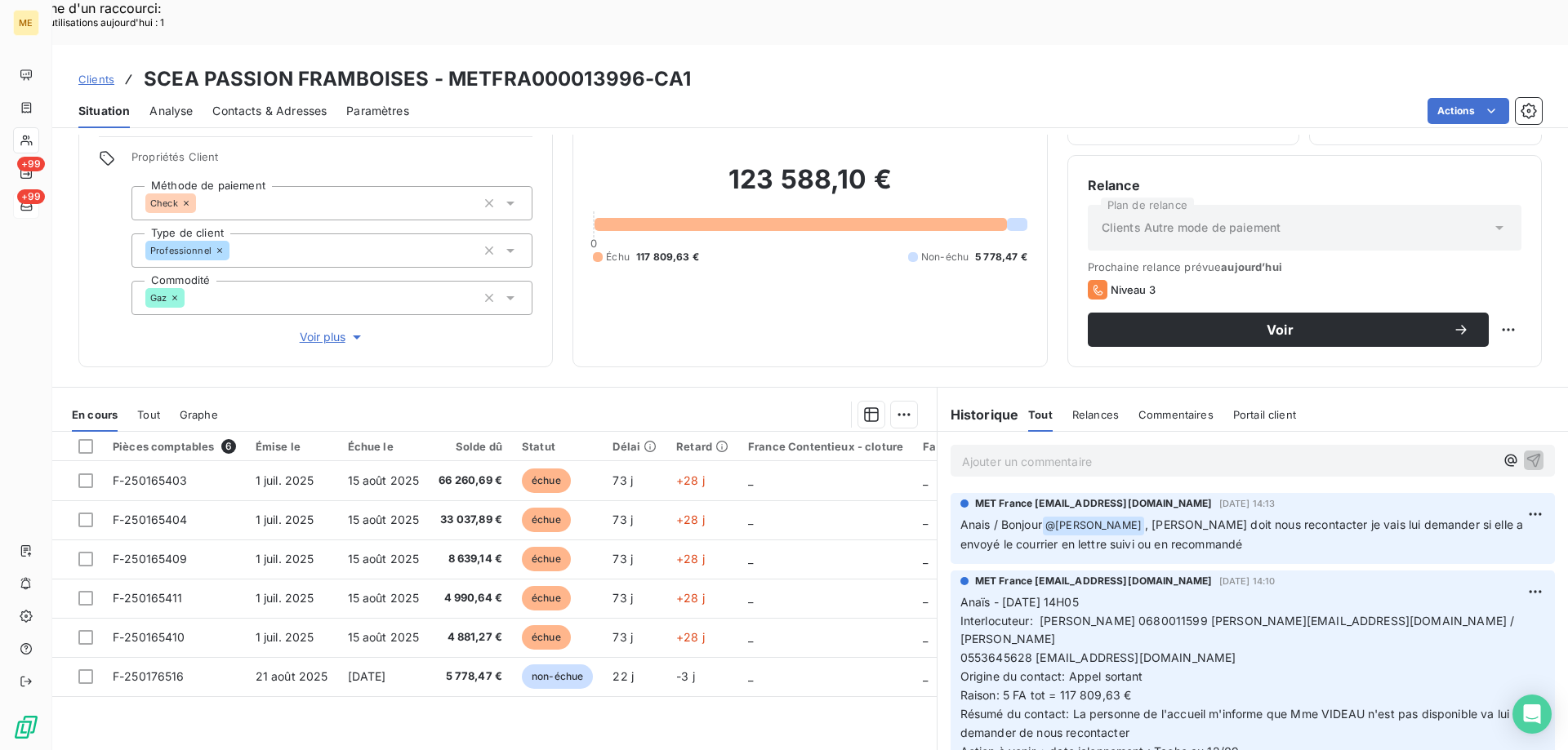
scroll to position [22, 0]
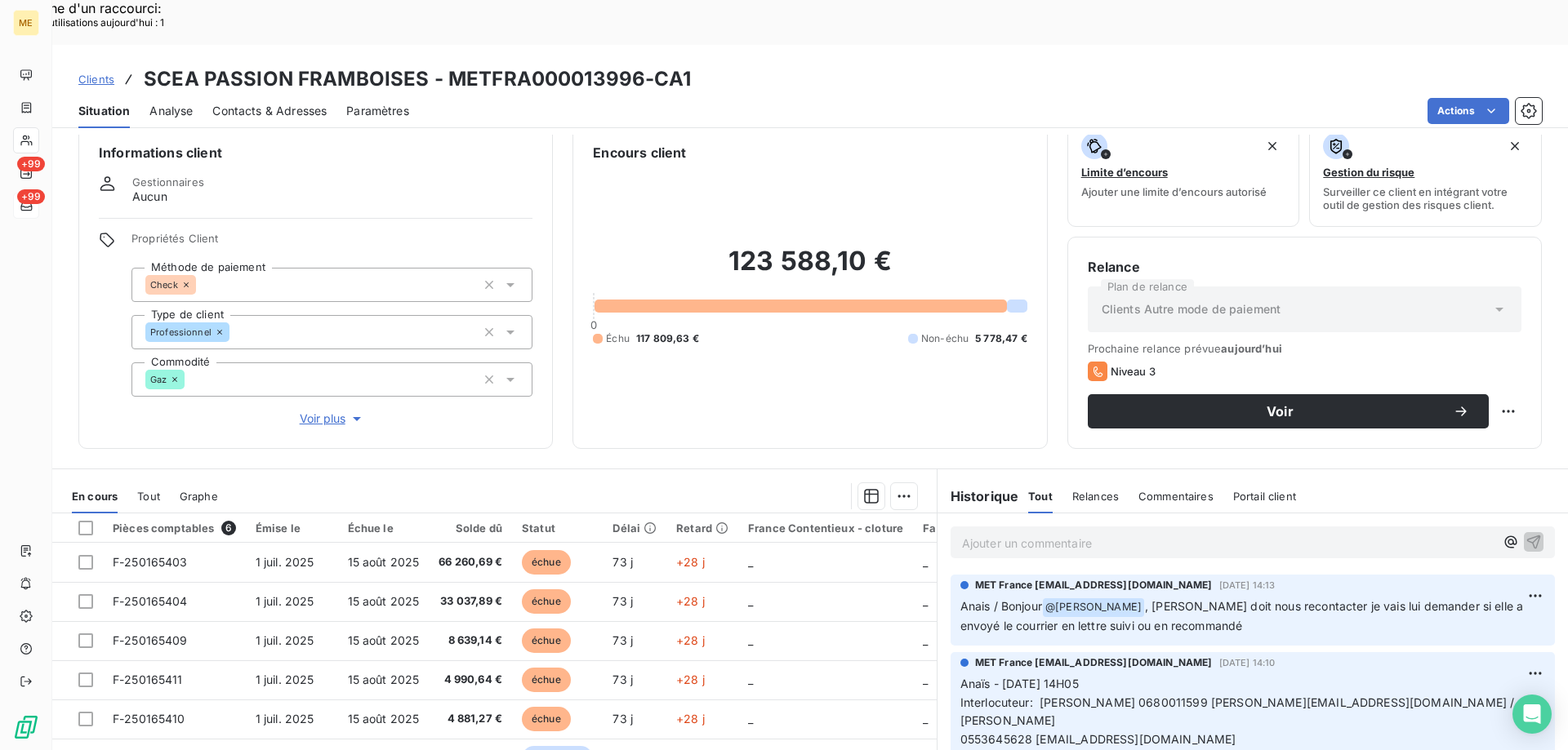
drag, startPoint x: 881, startPoint y: 325, endPoint x: 934, endPoint y: 373, distance: 71.5
click at [880, 325] on div "123 588,10 € 0 Échu 117 809,63 € Non-échu 5 778,47 €" at bounding box center [810, 295] width 433 height 266
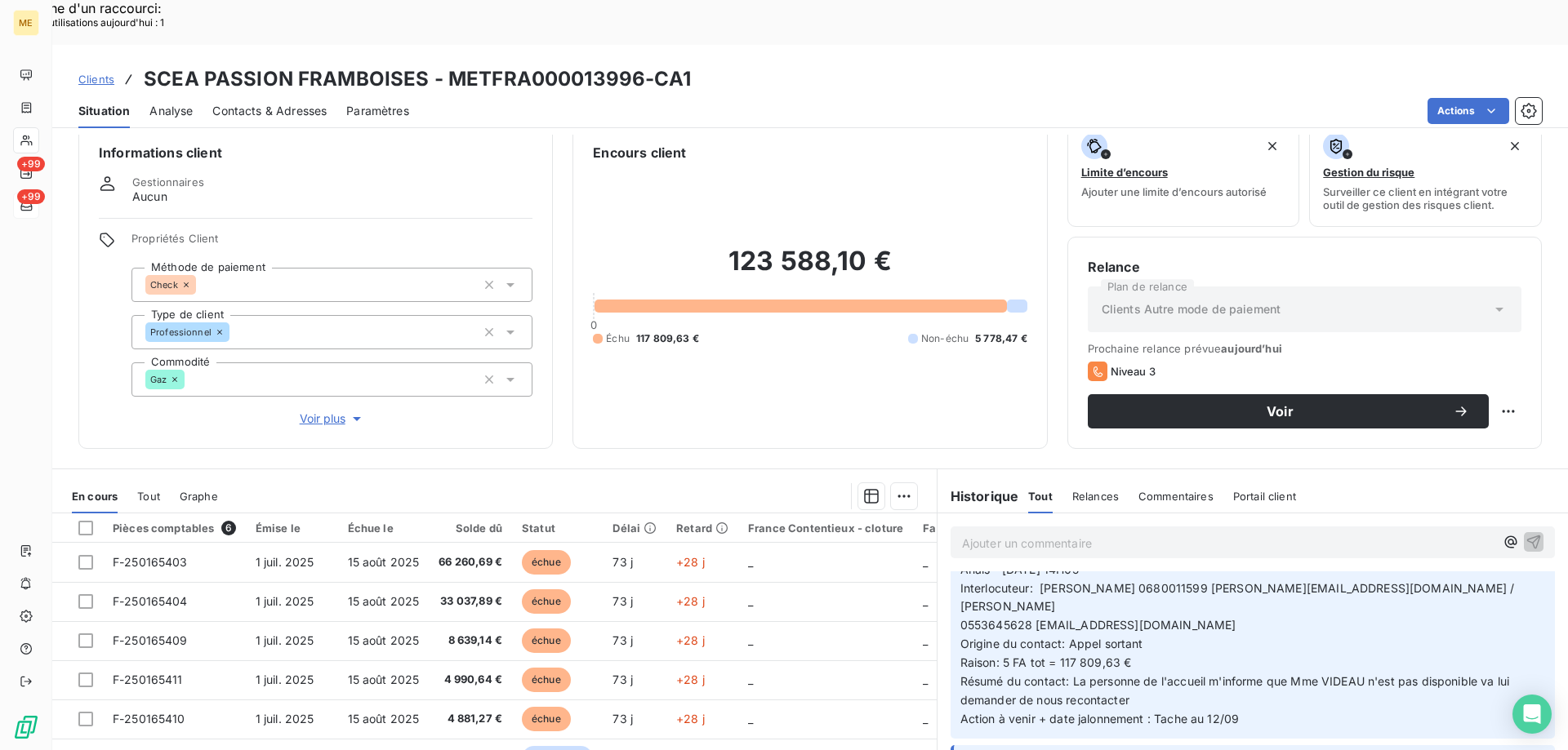
scroll to position [82, 0]
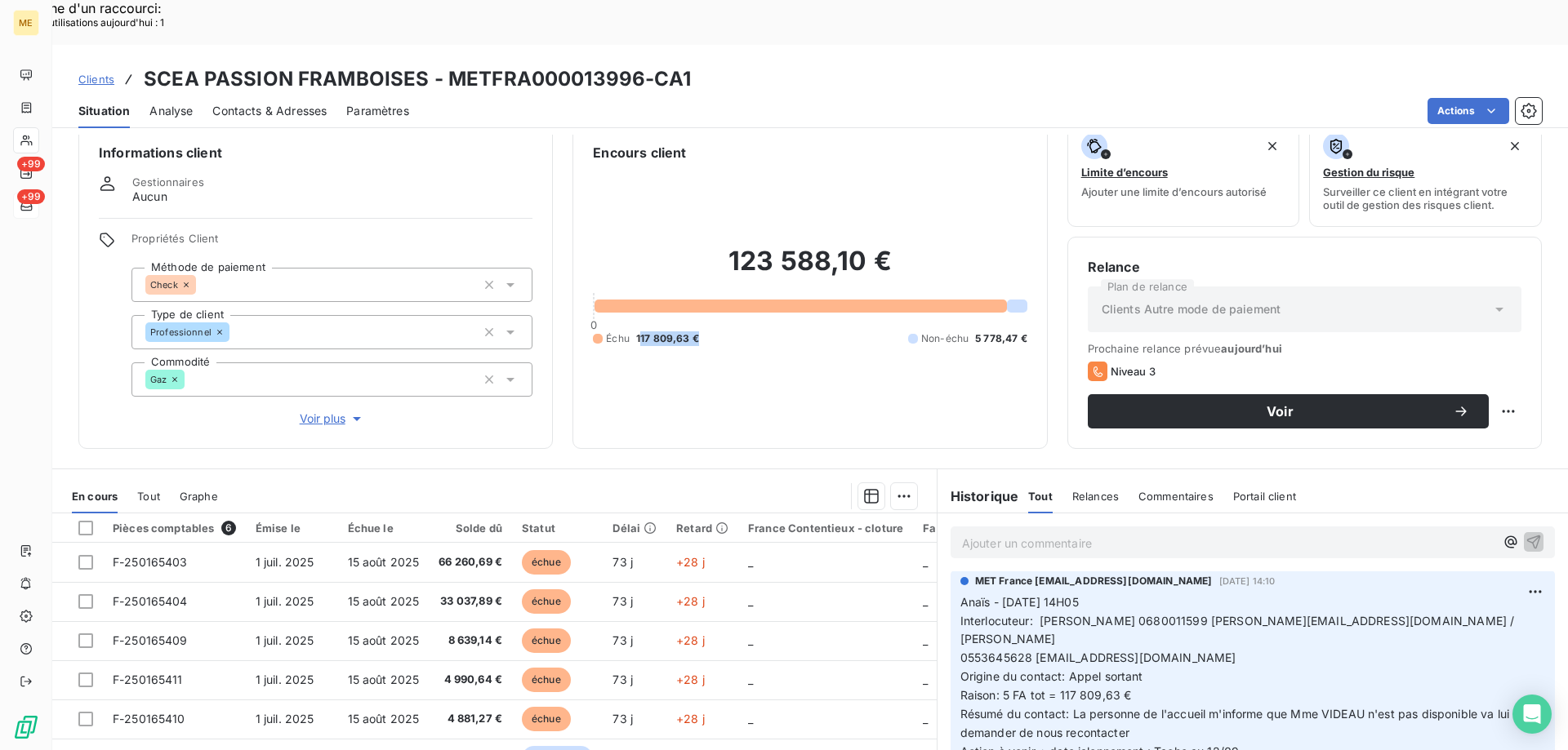
drag, startPoint x: 634, startPoint y: 284, endPoint x: 705, endPoint y: 288, distance: 71.1
click at [705, 332] on div "Échu 117 809,63 € Non-échu 5 778,47 €" at bounding box center [810, 339] width 433 height 15
click at [710, 332] on div "Échu 117 809,63 € Non-échu 5 778,47 €" at bounding box center [810, 339] width 433 height 15
drag, startPoint x: 631, startPoint y: 286, endPoint x: 712, endPoint y: 287, distance: 81.0
click at [712, 332] on div "Échu 117 809,63 € Non-échu 5 778,47 €" at bounding box center [810, 339] width 433 height 15
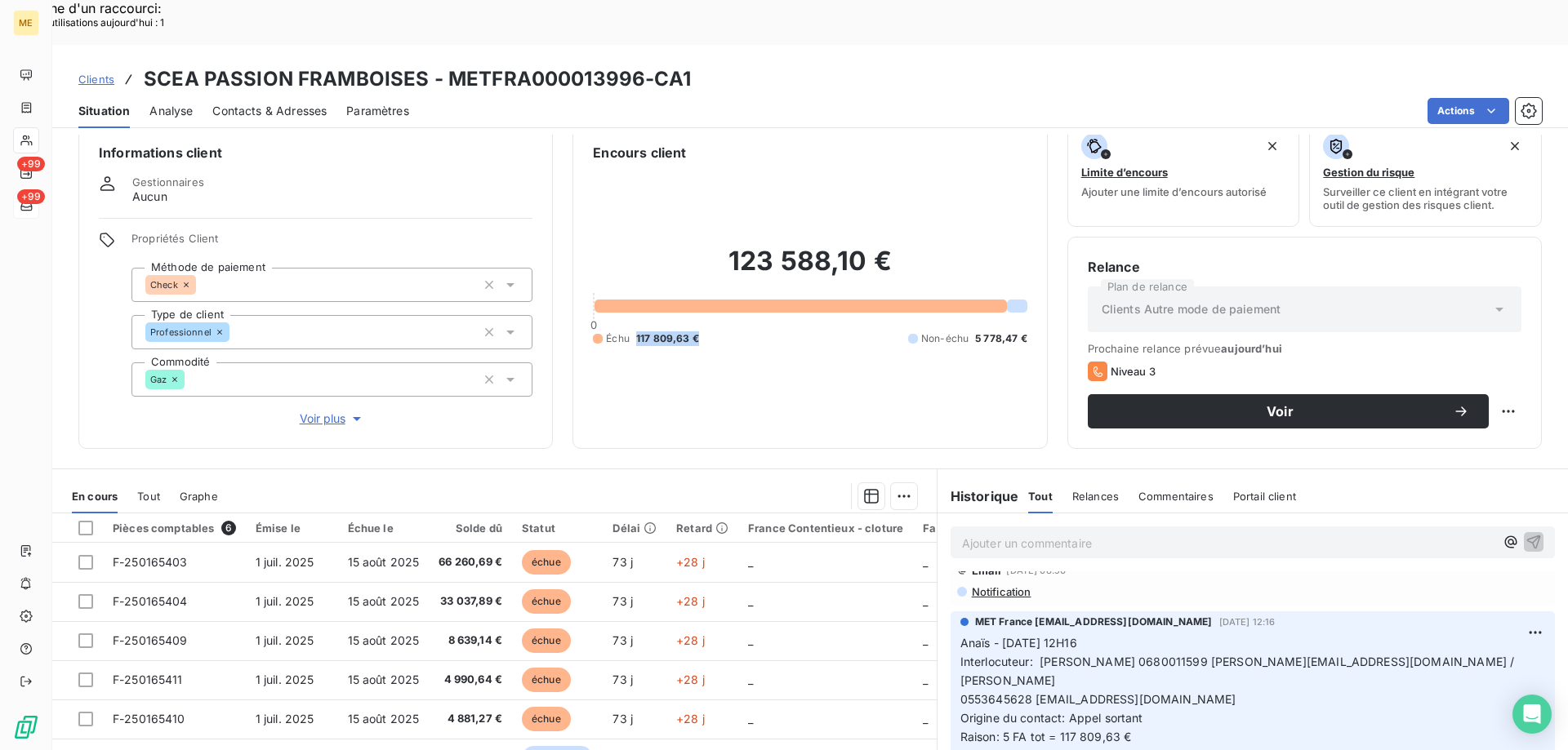
scroll to position [408, 0]
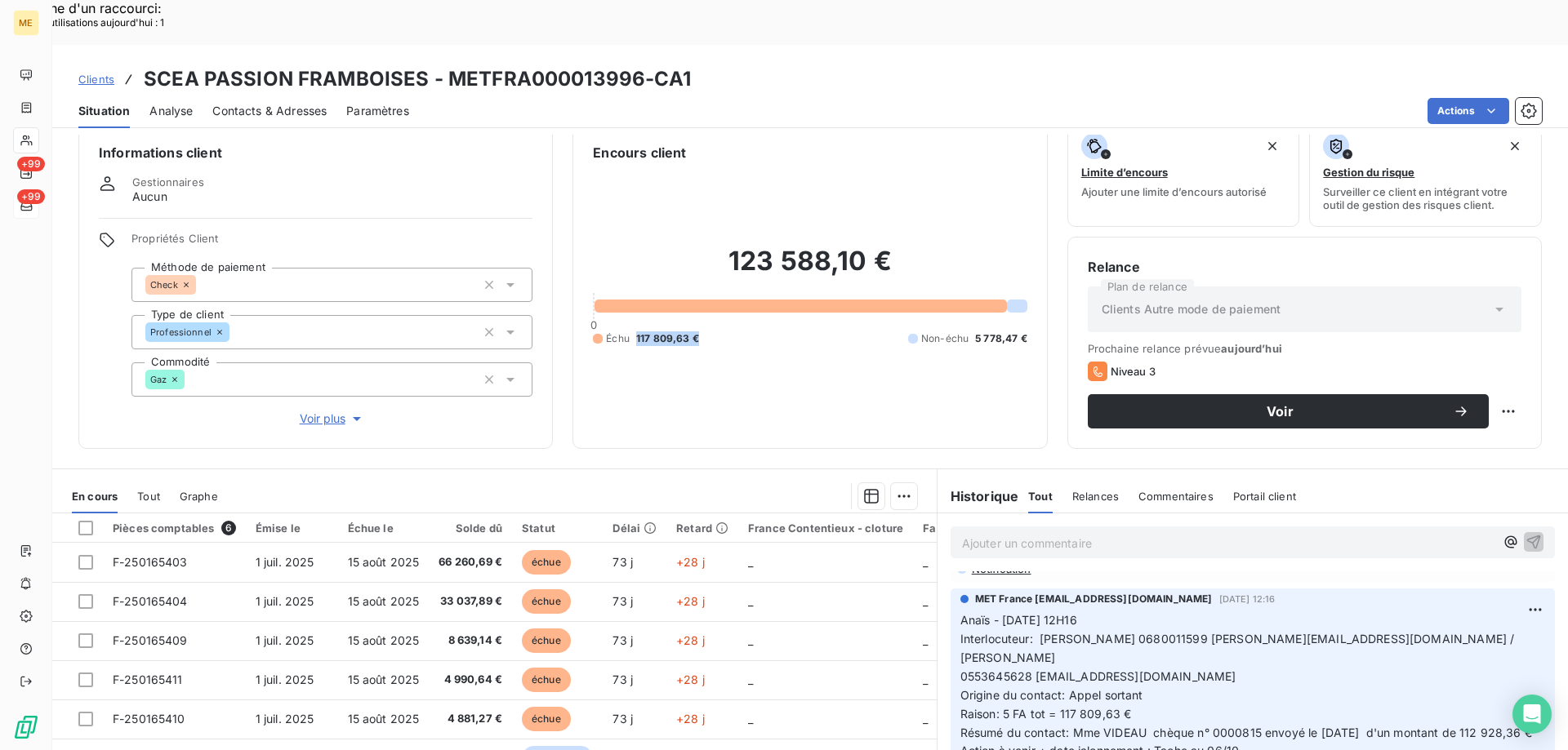
click at [713, 323] on div "123 588,10 € 0 Échu 117 809,63 € Non-échu 5 778,47 €" at bounding box center [810, 295] width 433 height 266
drag, startPoint x: 627, startPoint y: 286, endPoint x: 701, endPoint y: 286, distance: 74.0
click at [701, 332] on div "Échu 117 809,63 € Non-échu 5 778,47 €" at bounding box center [810, 339] width 433 height 15
drag, startPoint x: 641, startPoint y: 42, endPoint x: 440, endPoint y: 32, distance: 201.2
click at [440, 65] on h3 "SCEA PASSION FRAMBOISES - METFRA000013996-CA1" at bounding box center [417, 79] width 547 height 29
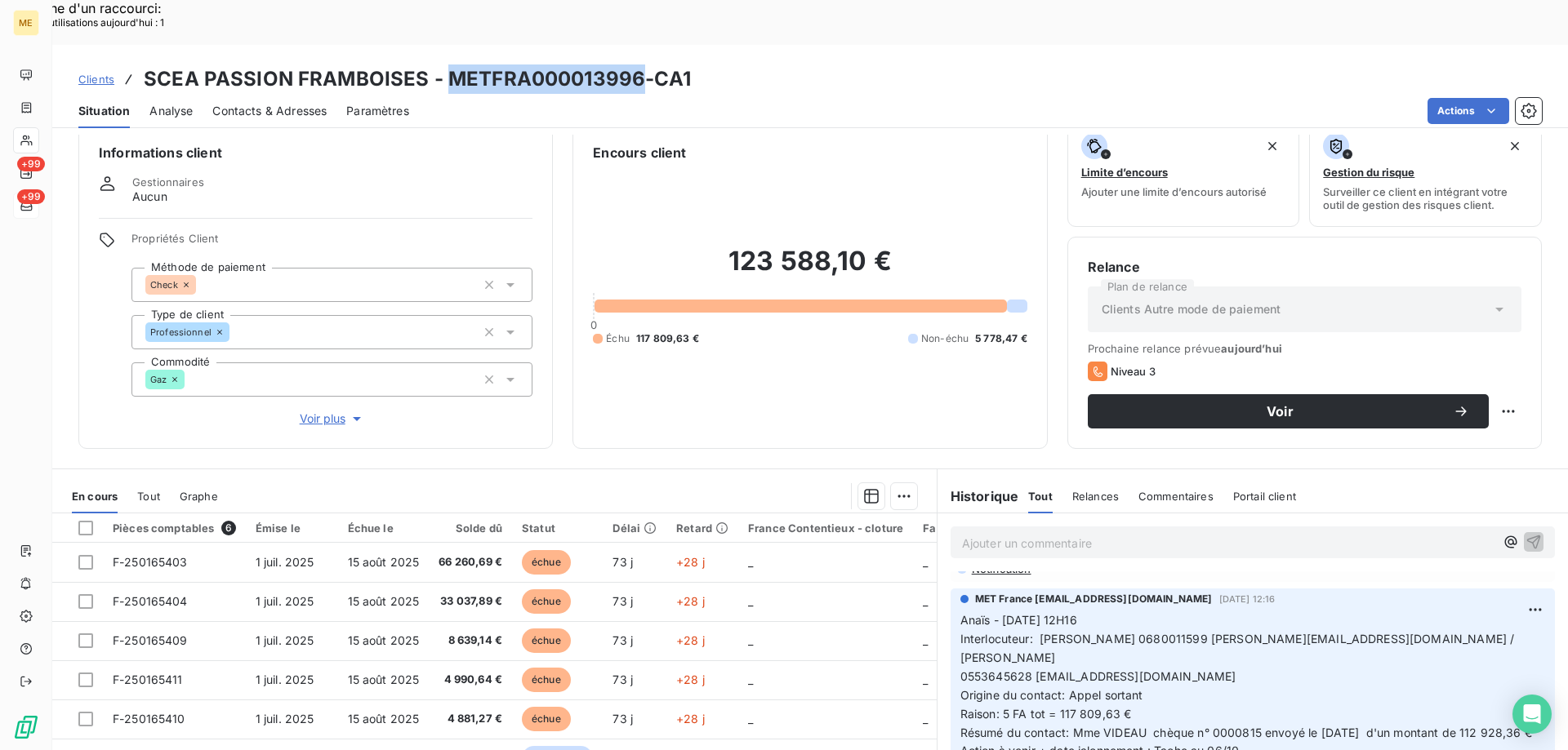
copy h3 "METFRA000013996"
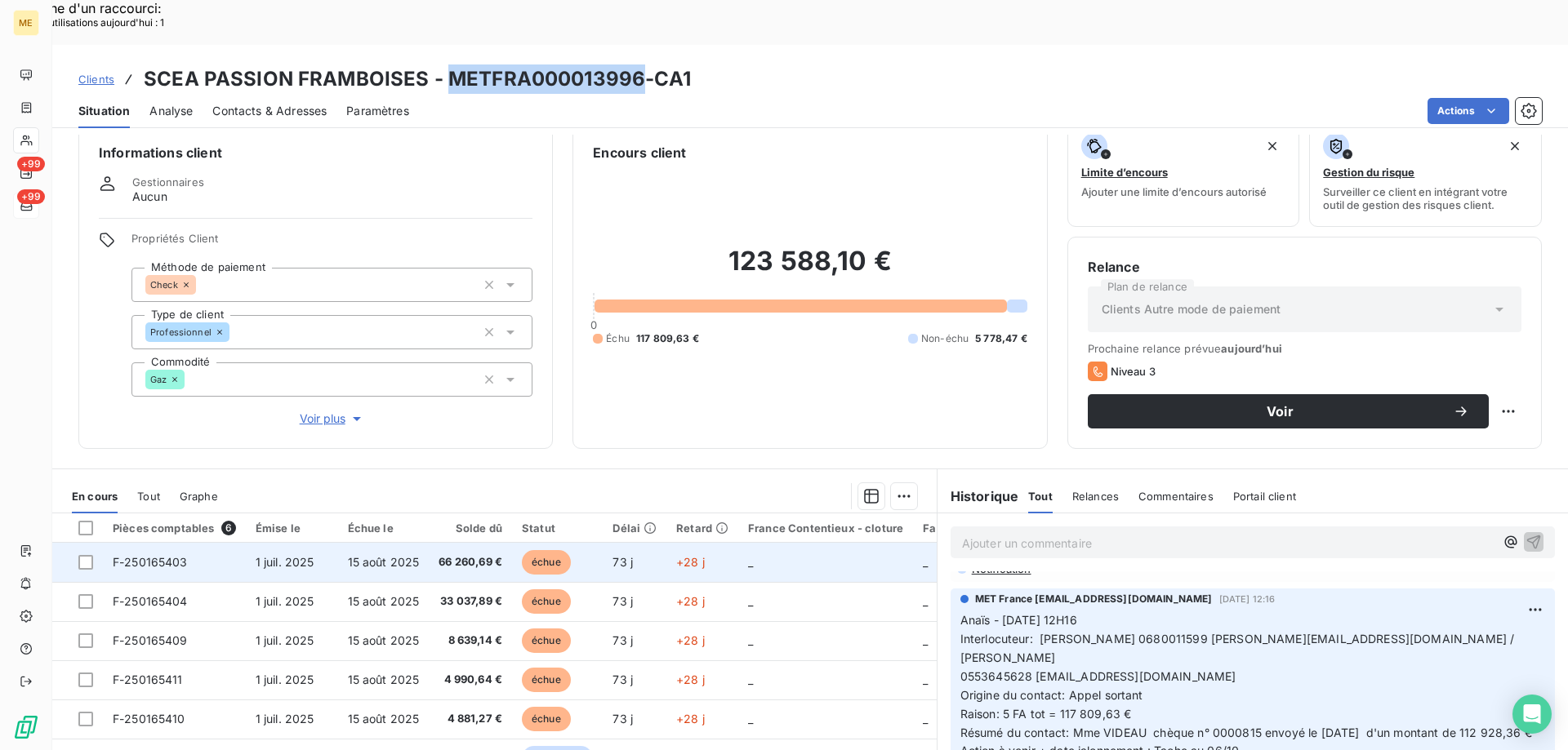
click at [754, 543] on td "_" at bounding box center [825, 562] width 175 height 39
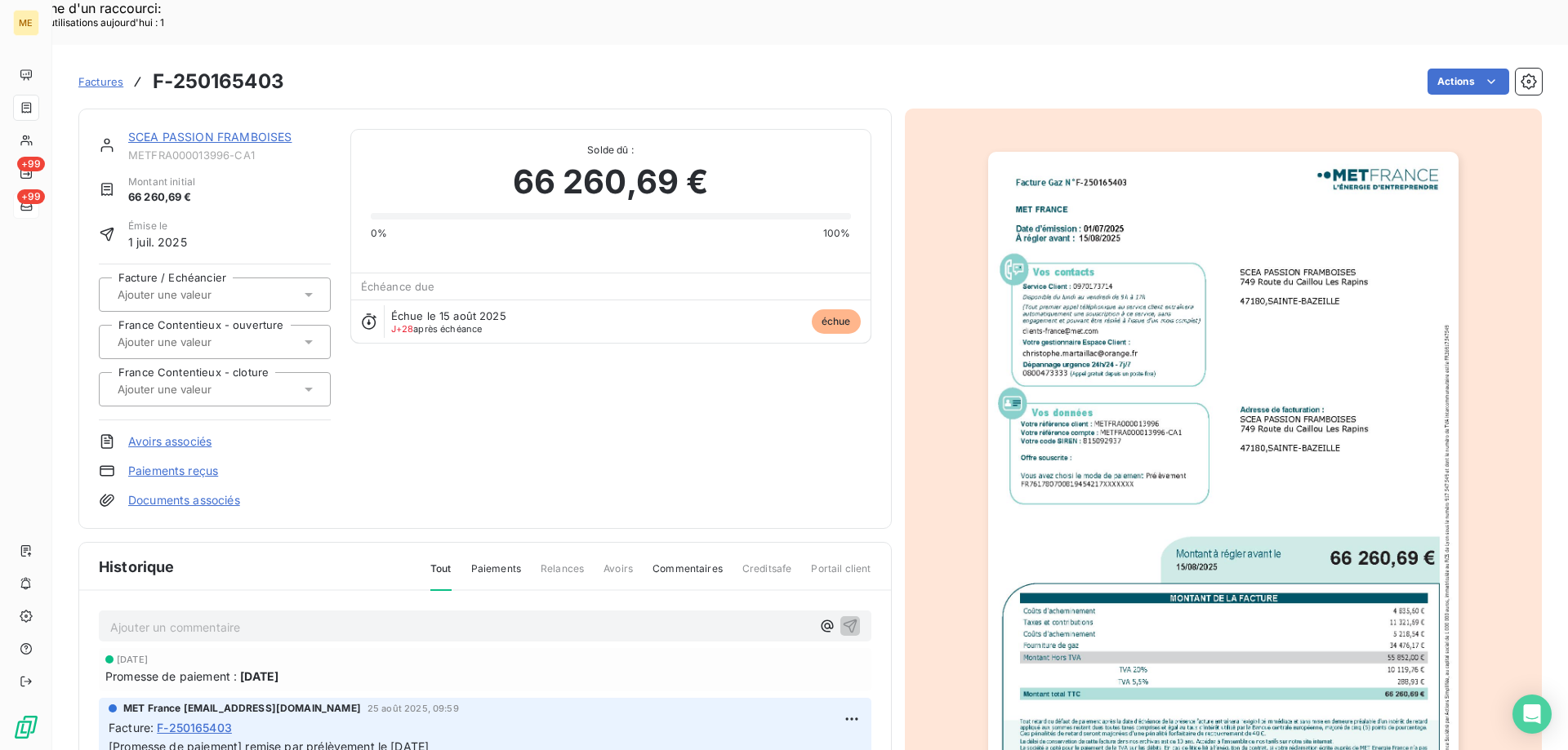
click at [245, 129] on div "SCEA PASSION FRAMBOISES METFRA000013996-CA1" at bounding box center [229, 145] width 203 height 32
click at [245, 130] on link "SCEA PASSION FRAMBOISES" at bounding box center [210, 137] width 163 height 14
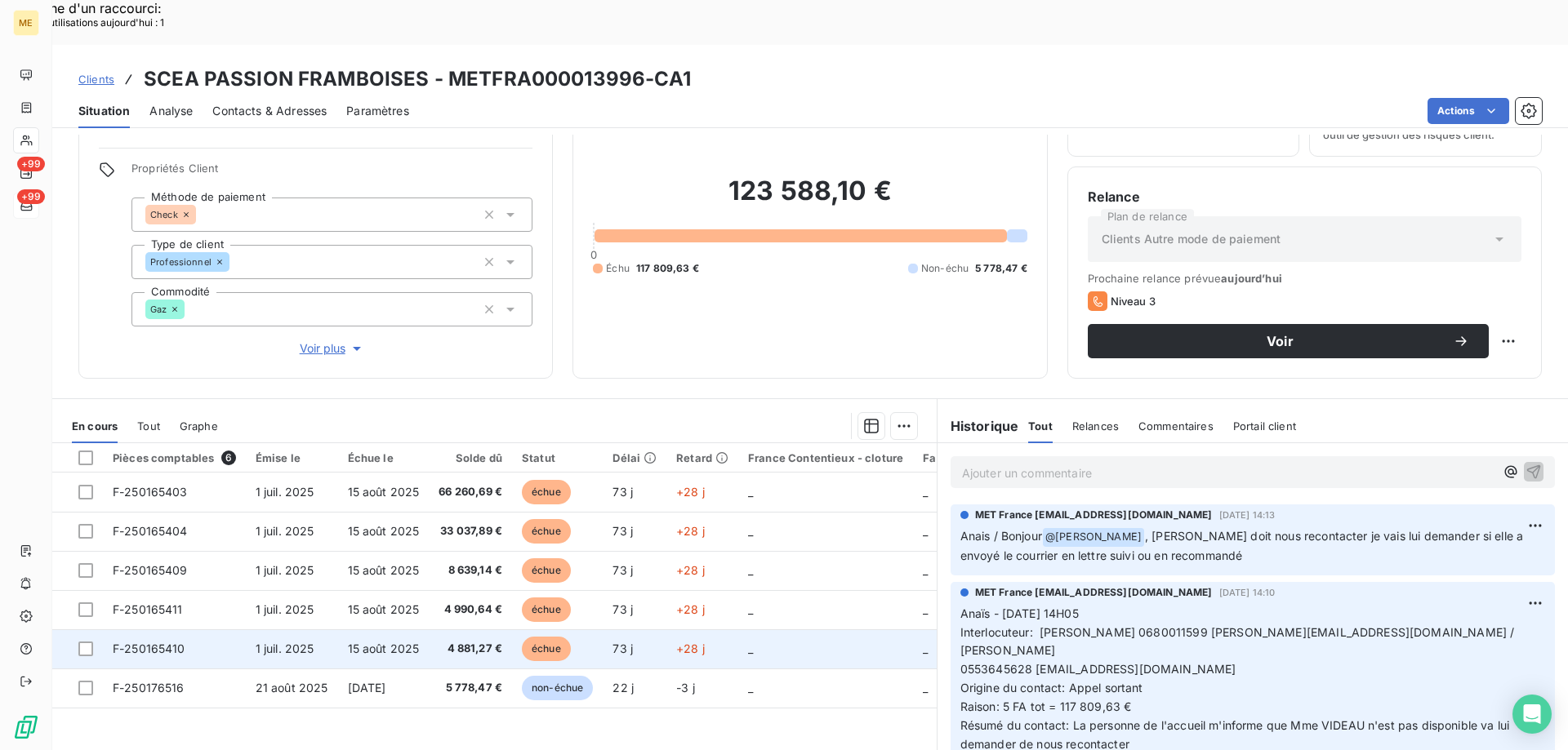
scroll to position [104, 0]
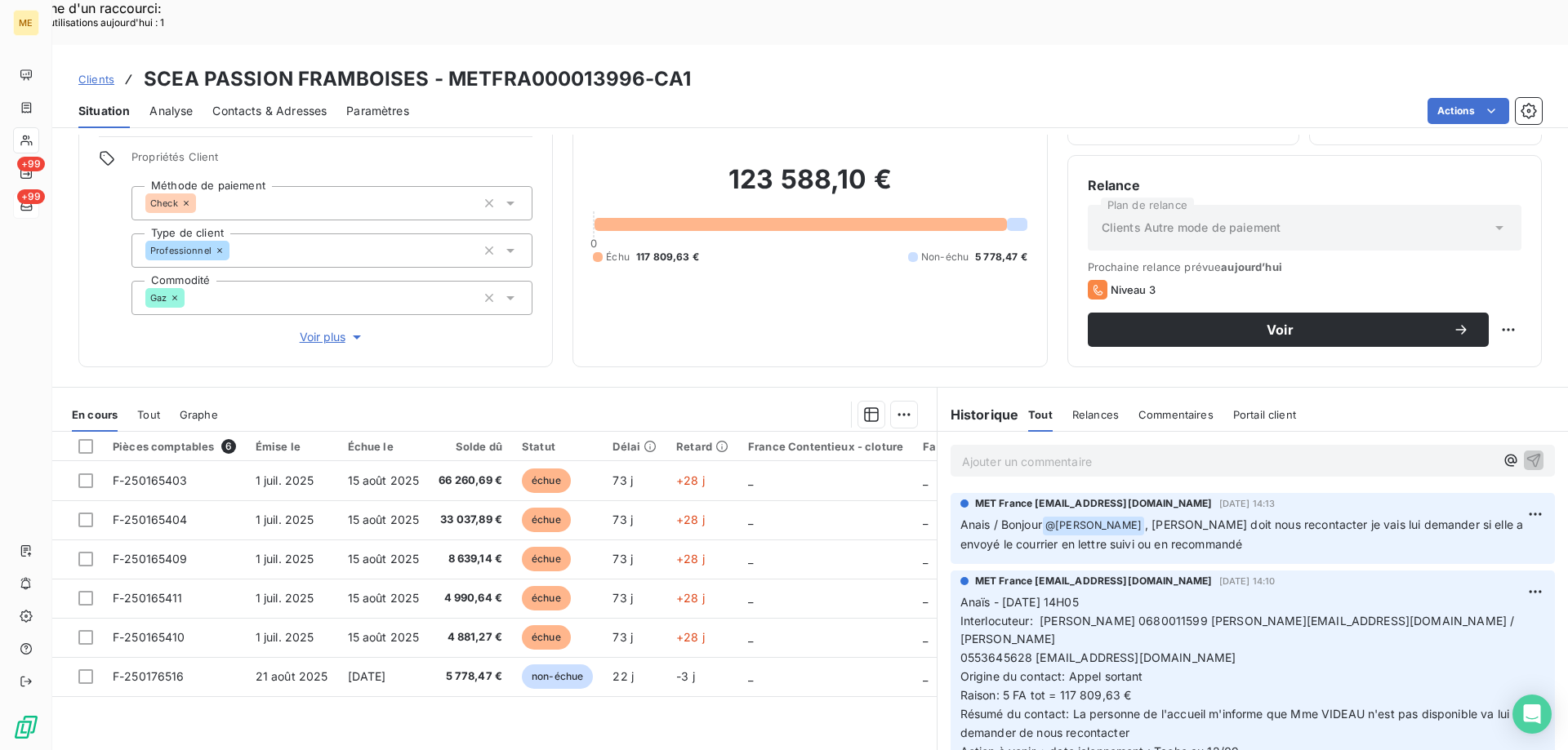
click at [147, 408] on span "Tout" at bounding box center [148, 414] width 23 height 13
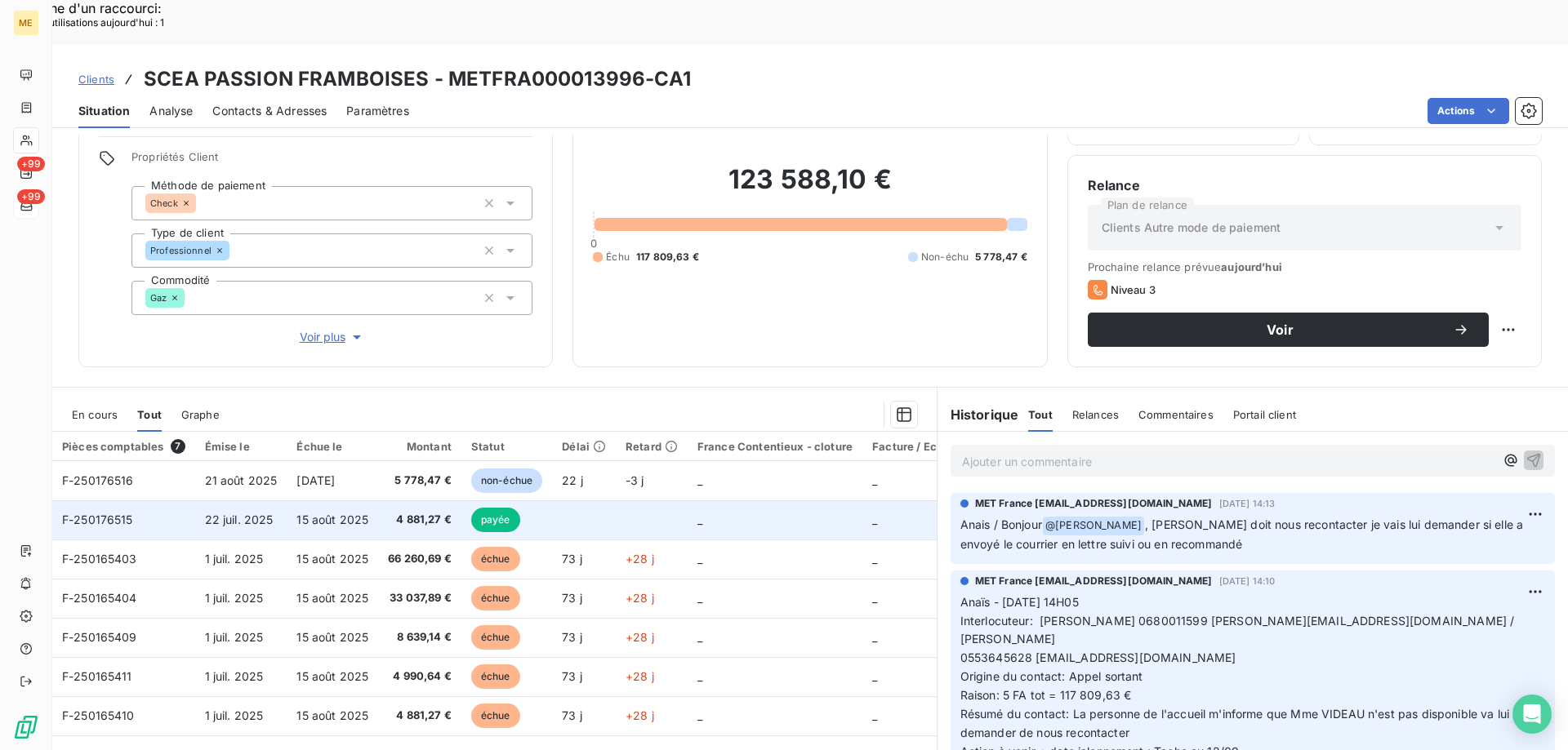
click at [154, 500] on td "F-250176515" at bounding box center [124, 519] width 143 height 39
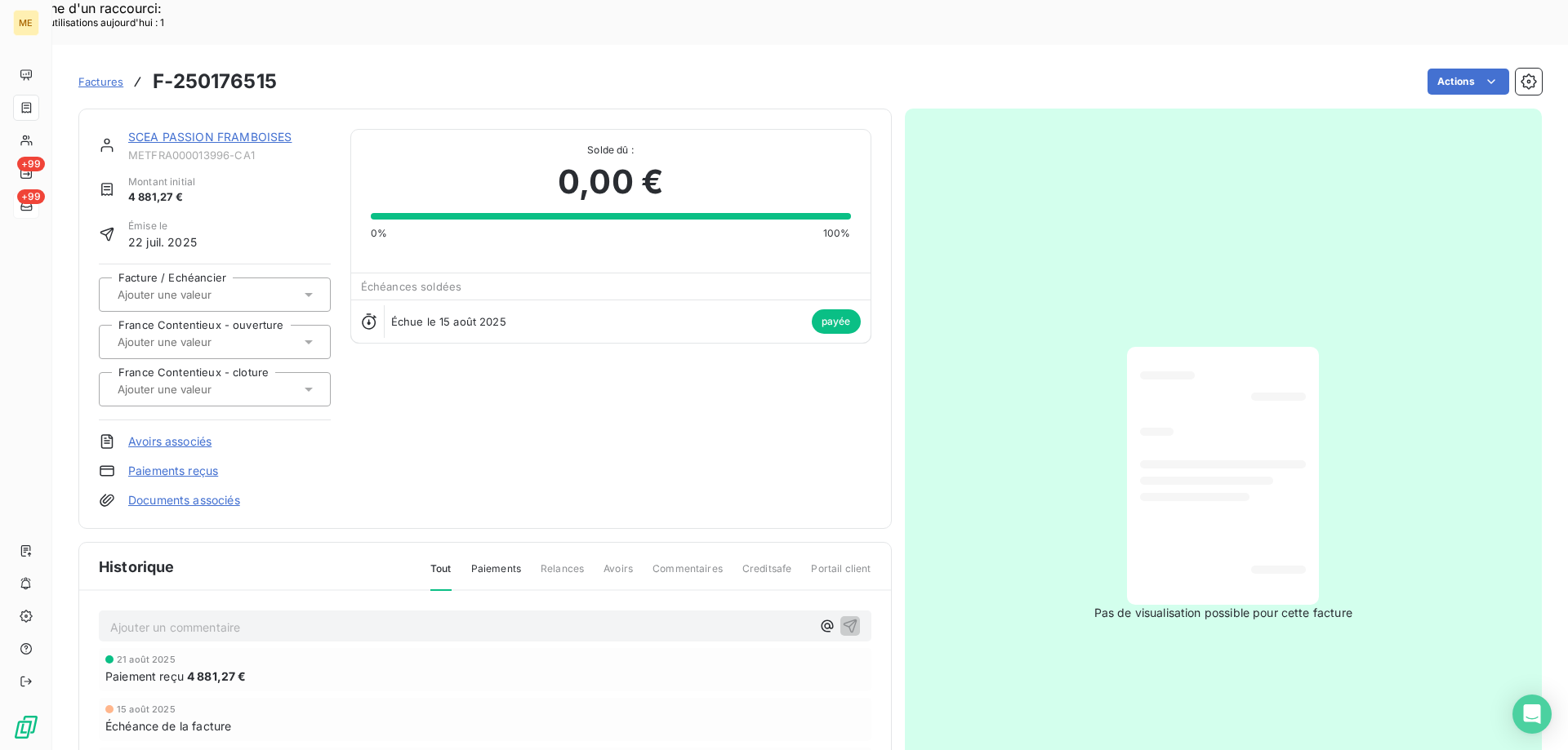
click at [208, 109] on div "SCEA PASSION FRAMBOISES METFRA000013996-CA1 Montant initial 4 881,27 € Émise le…" at bounding box center [484, 318] width 813 height 420
click at [207, 130] on link "SCEA PASSION FRAMBOISES" at bounding box center [210, 137] width 163 height 14
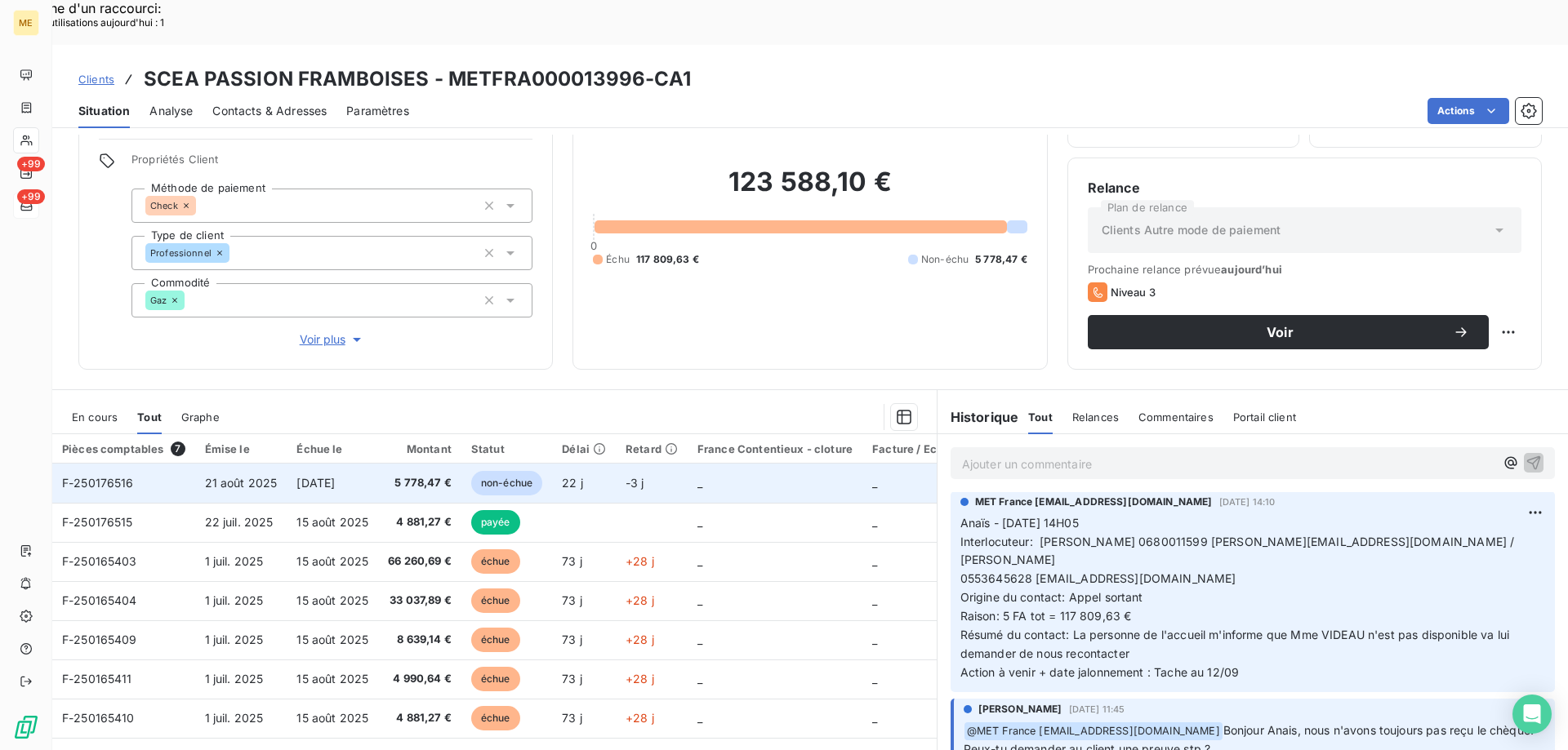
scroll to position [104, 0]
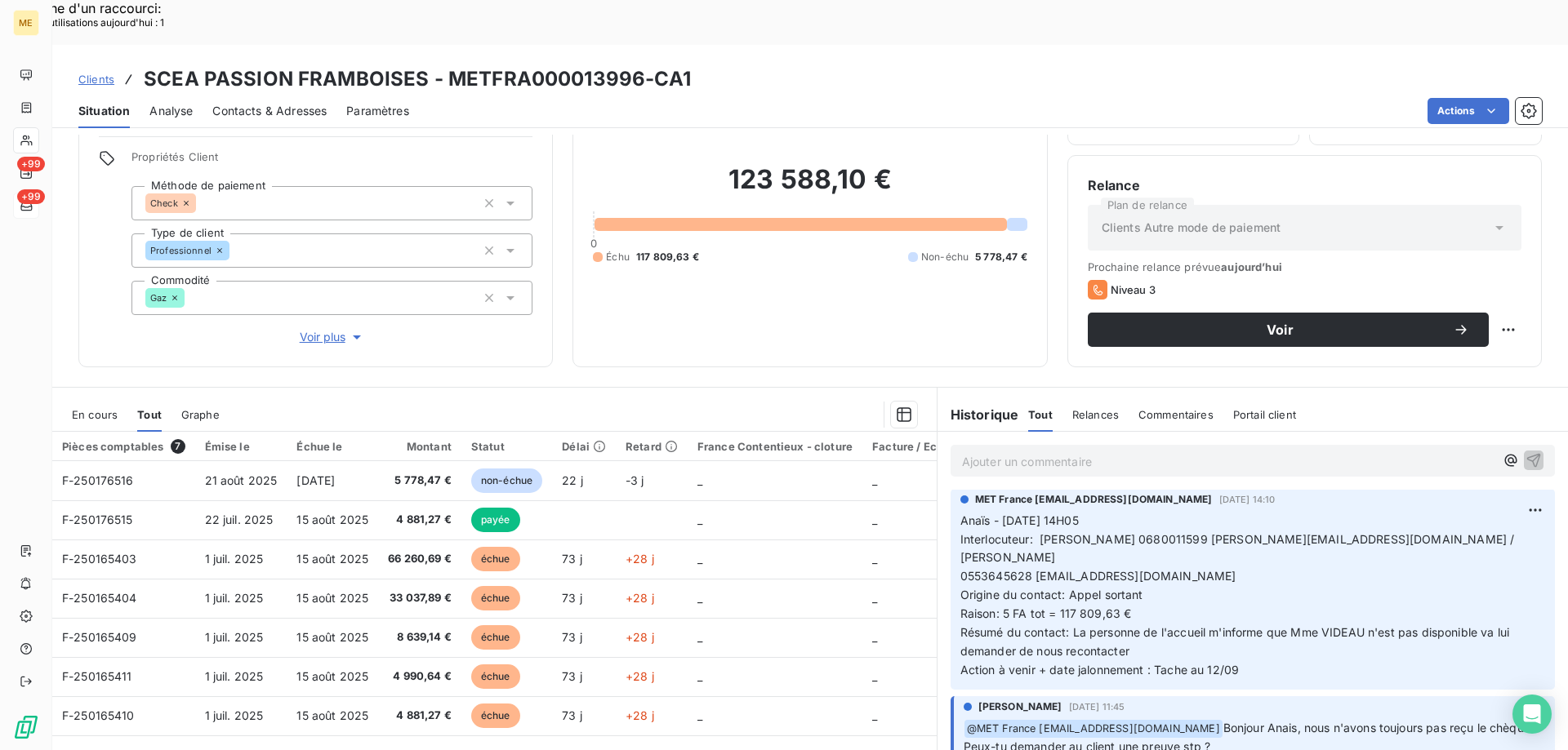
click at [88, 408] on span "En cours" at bounding box center [95, 414] width 46 height 13
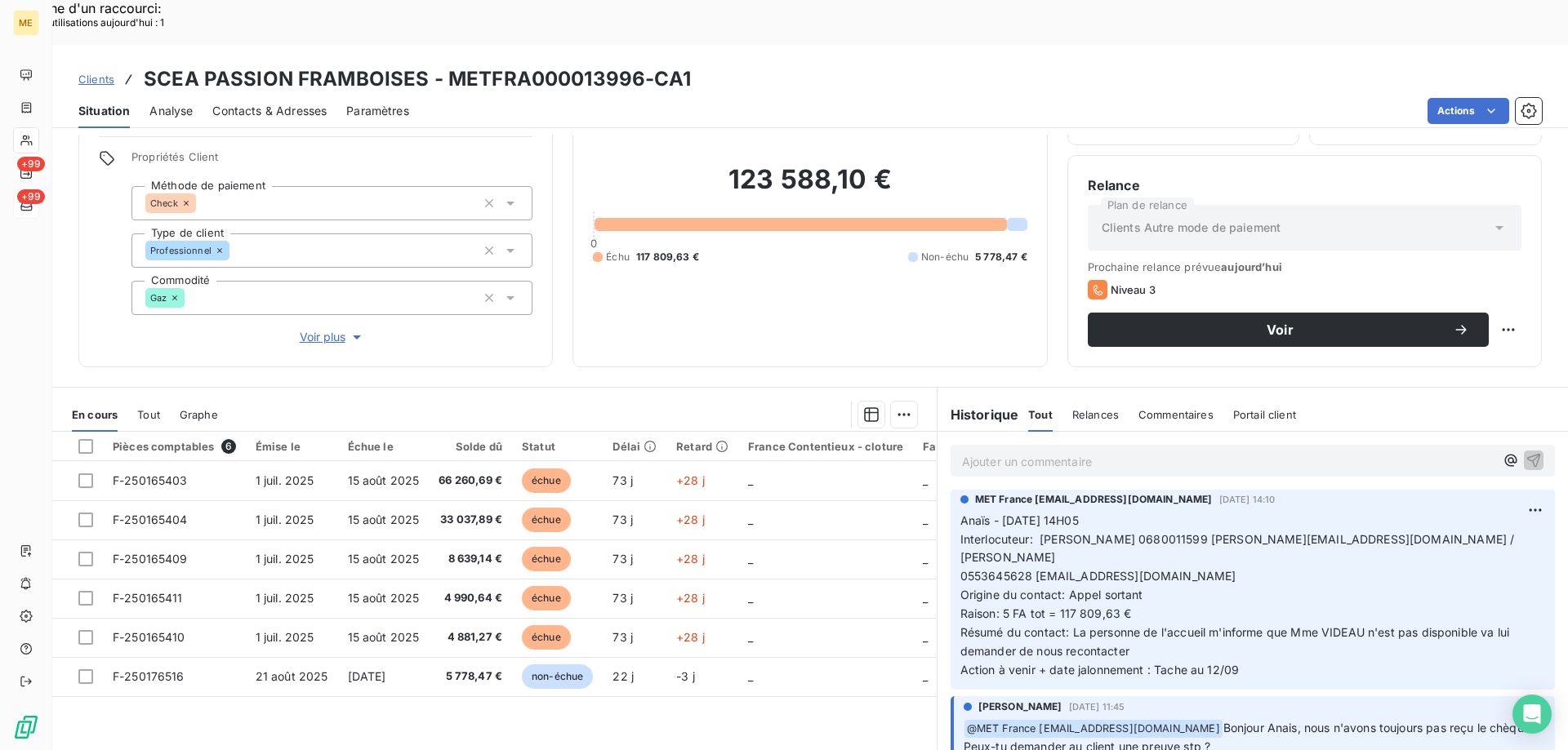
scroll to position [0, 0]
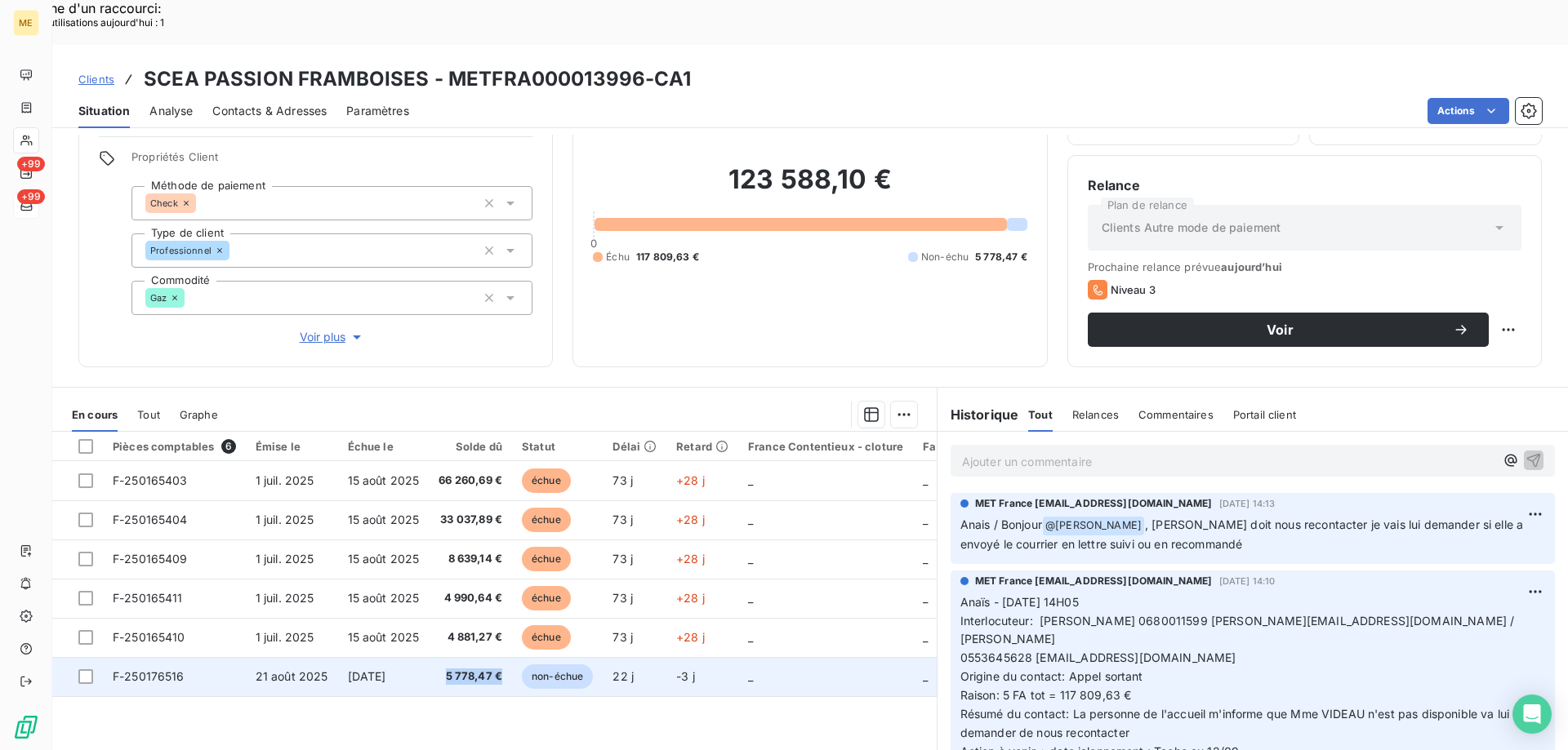
copy span "5 778,47 €"
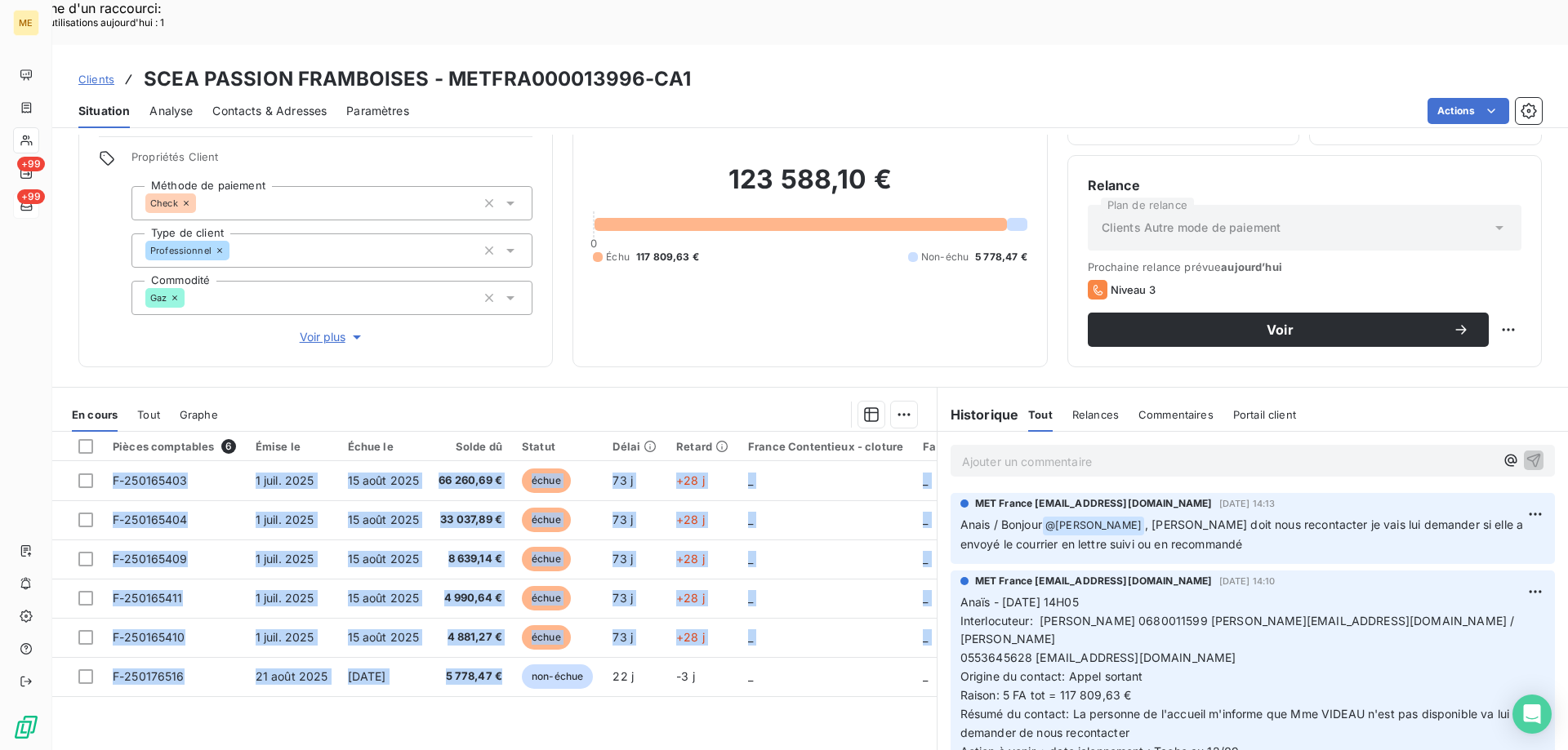
drag, startPoint x: 505, startPoint y: 631, endPoint x: 644, endPoint y: 678, distance: 146.7
click at [450, 668] on div "Pièces comptables 6 Émise le Échue le Solde dû Statut Délai Retard France Conte…" at bounding box center [495, 589] width 884 height 314
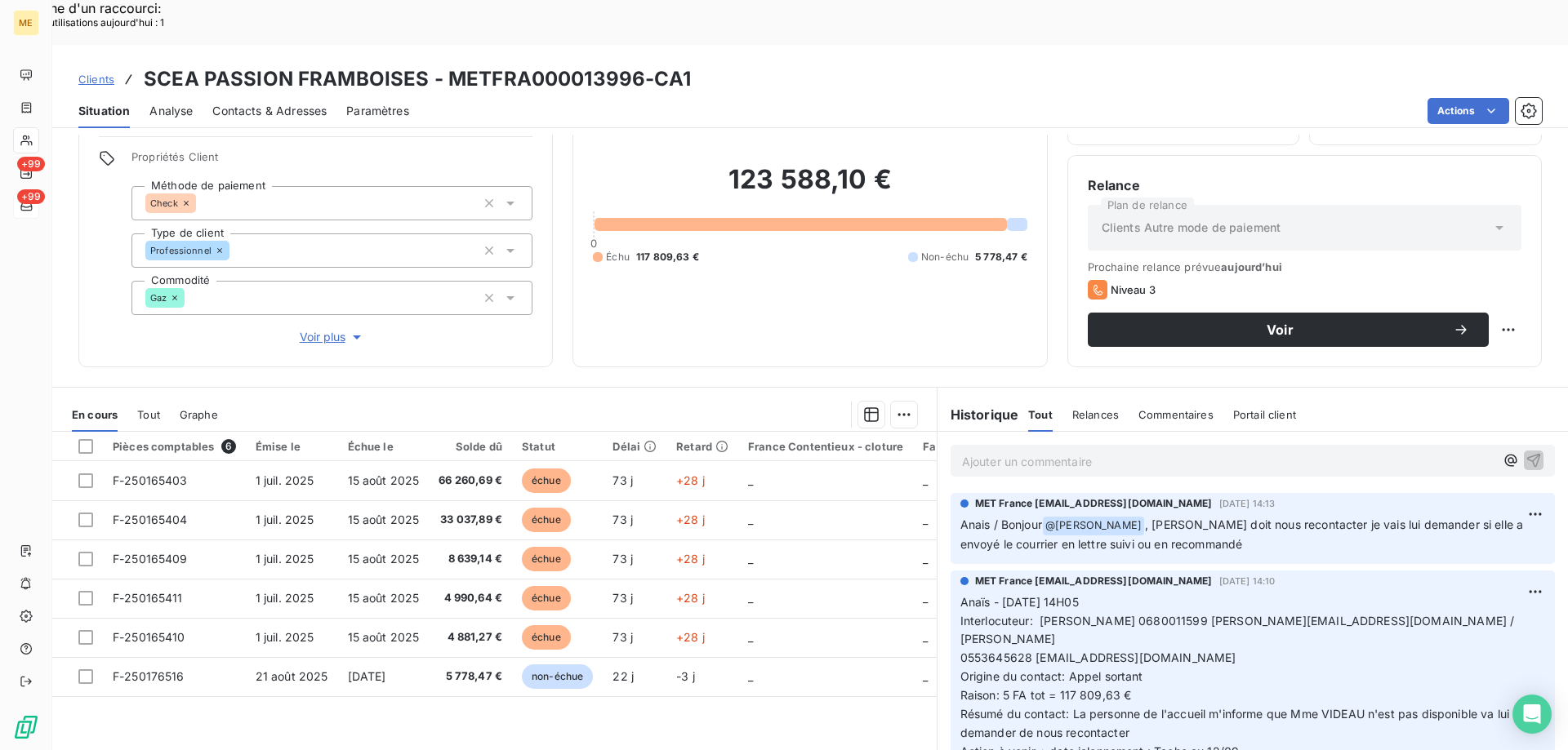
click at [921, 289] on div "123 588,10 € 0 Échu 117 809,63 € Non-échu 5 778,47 €" at bounding box center [810, 213] width 433 height 266
click at [1019, 452] on p "Ajouter un commentaire ﻿" at bounding box center [1228, 461] width 533 height 20
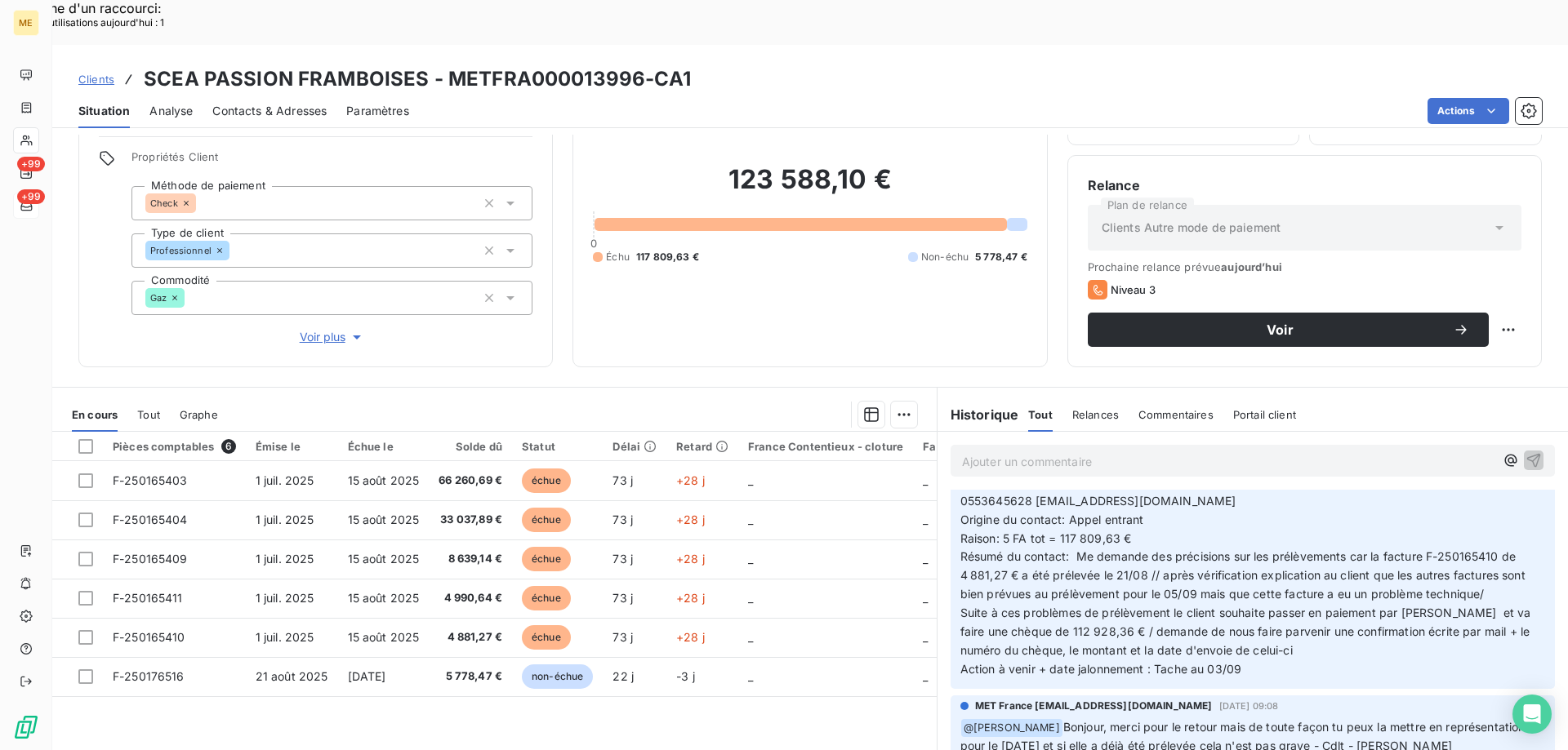
scroll to position [817, 0]
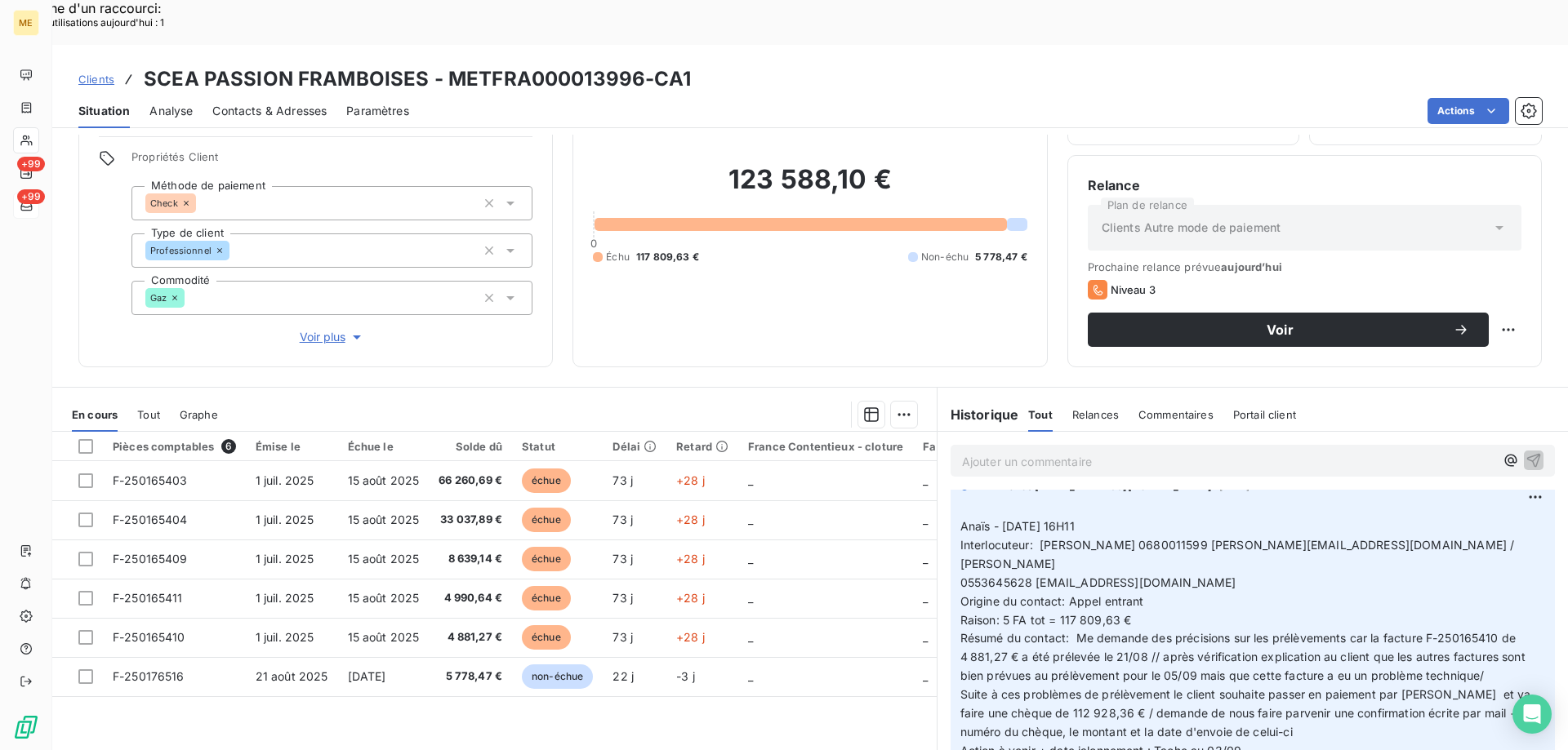
click at [147, 408] on span "Tout" at bounding box center [148, 414] width 23 height 13
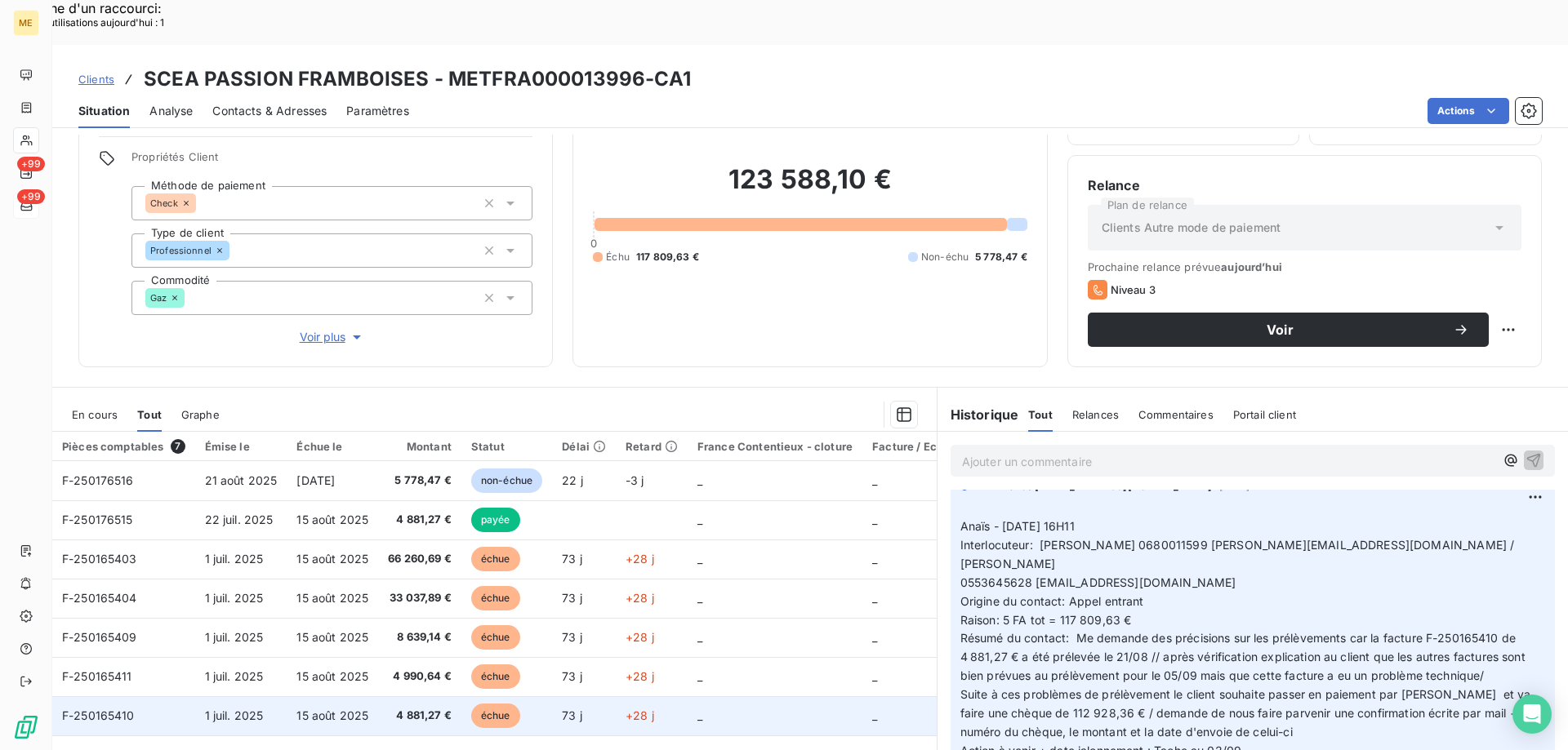
click at [776, 696] on td "_" at bounding box center [775, 716] width 175 height 39
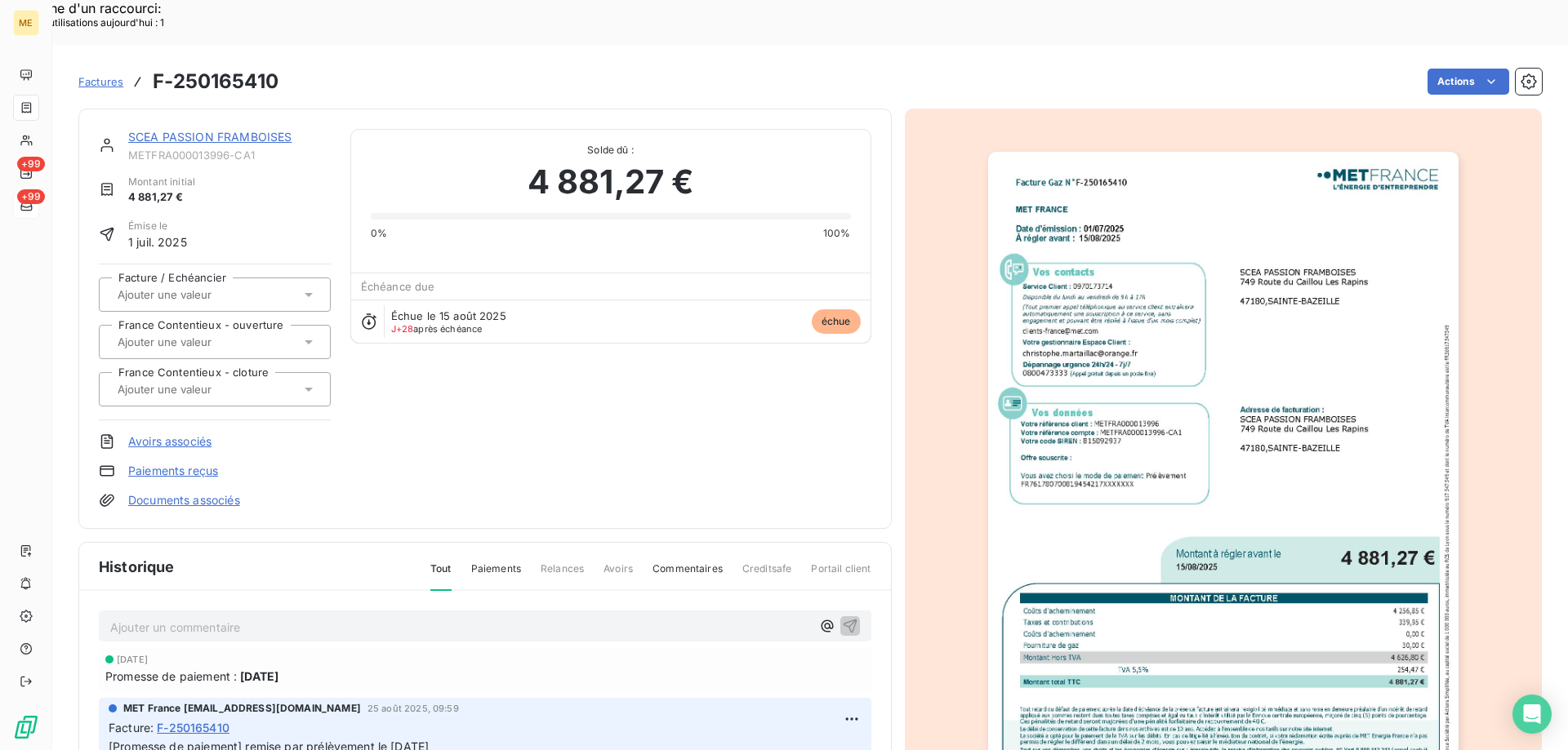
click at [192, 130] on link "SCEA PASSION FRAMBOISES" at bounding box center [210, 137] width 163 height 14
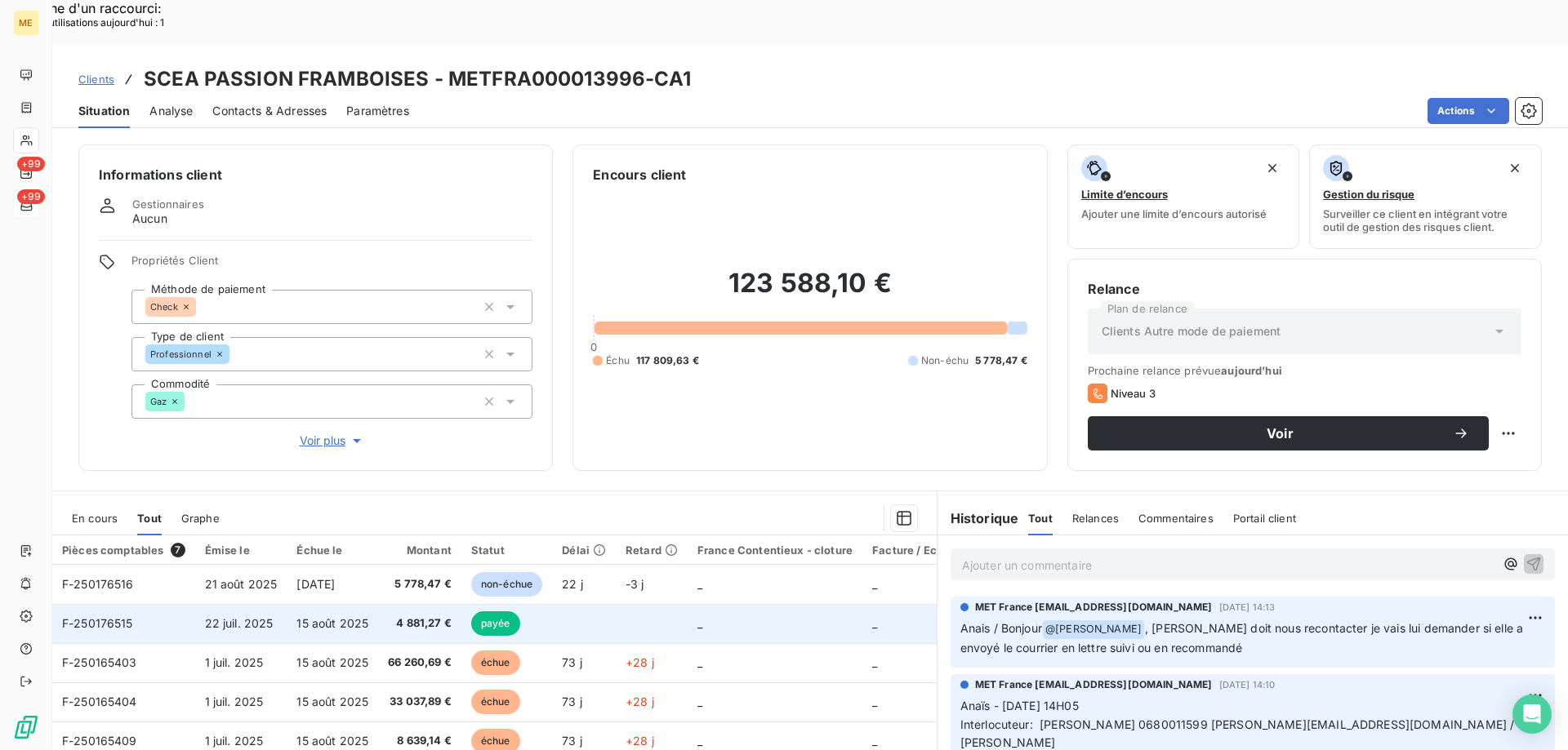
click at [626, 604] on td at bounding box center [652, 624] width 72 height 39
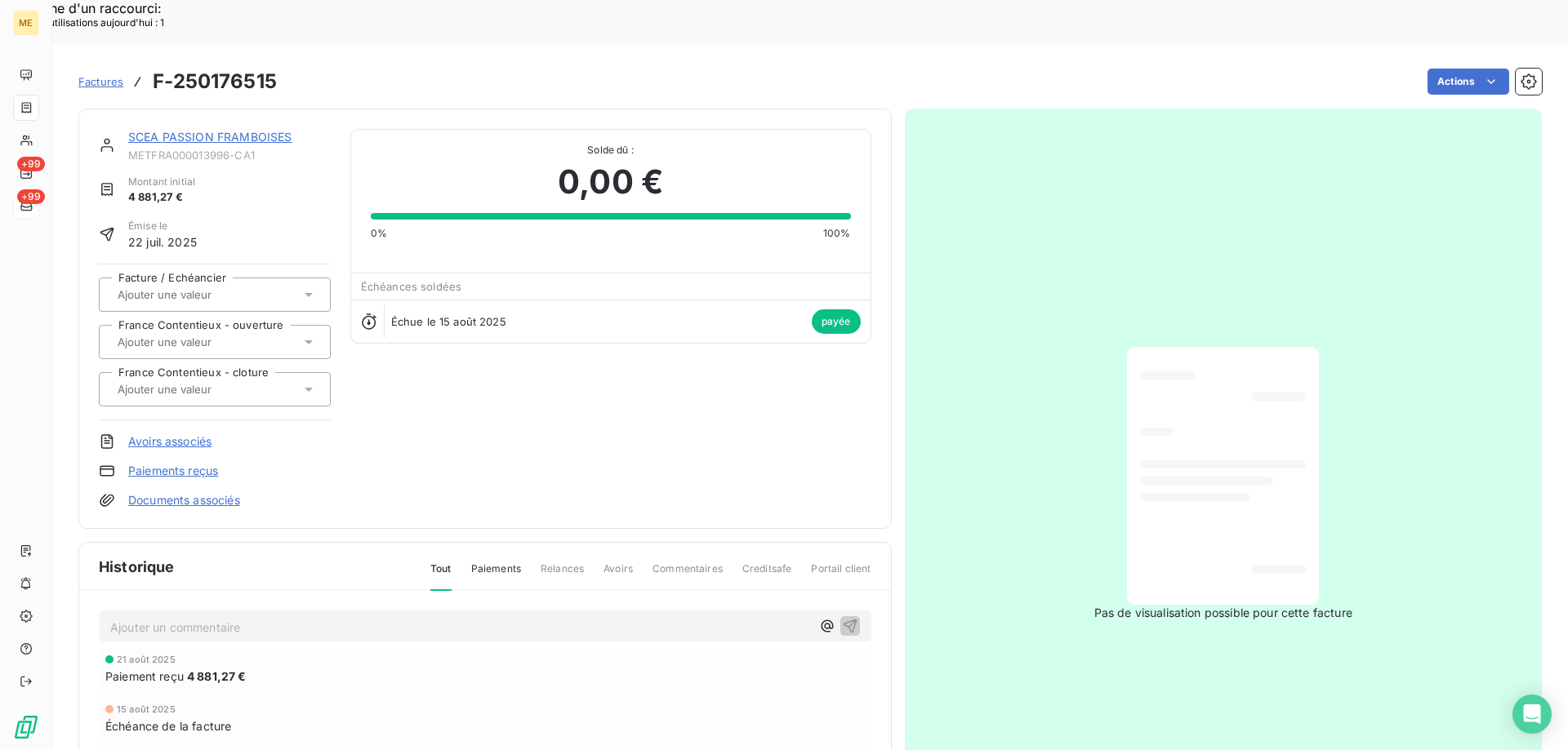
click at [200, 130] on link "SCEA PASSION FRAMBOISES" at bounding box center [210, 137] width 163 height 14
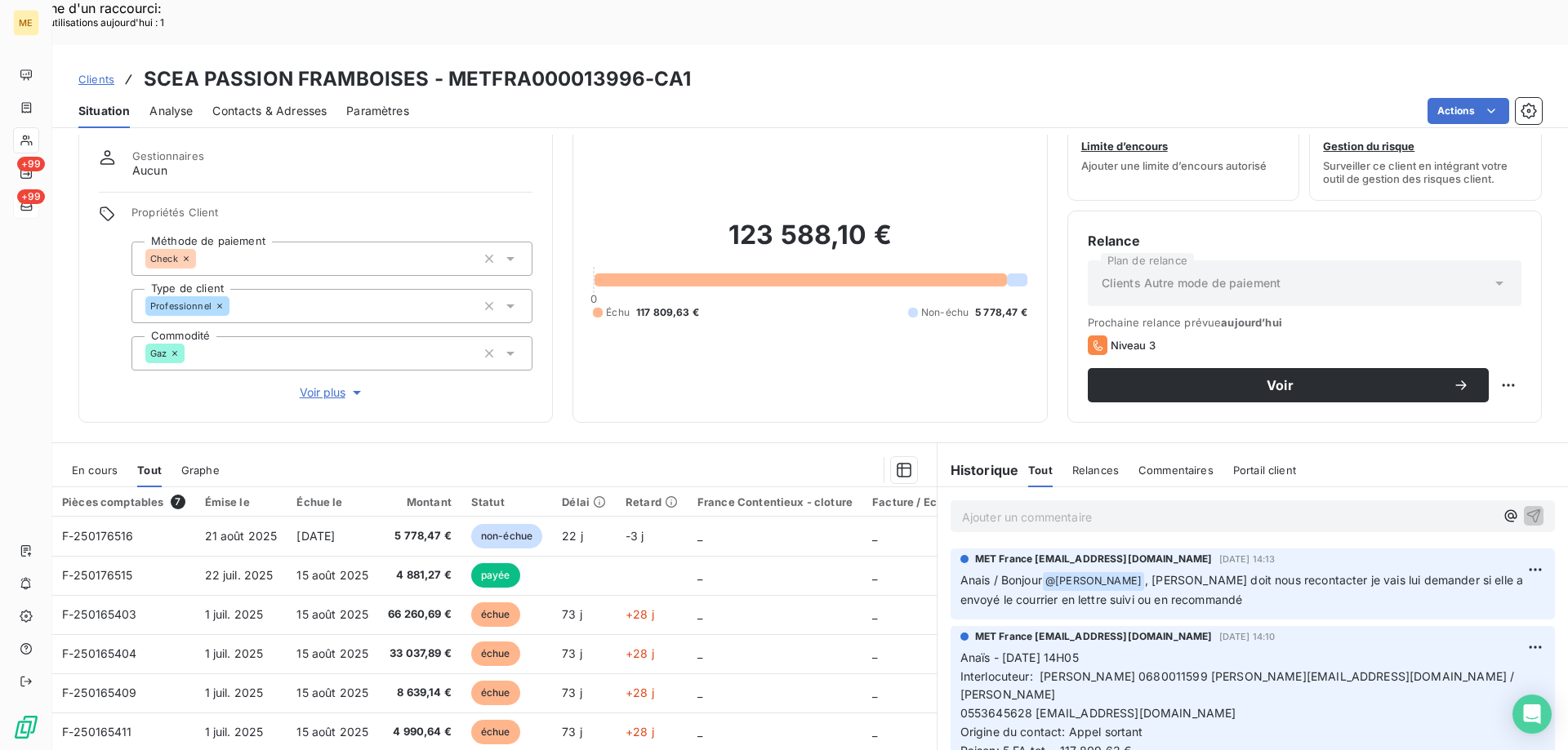
scroll to position [82, 0]
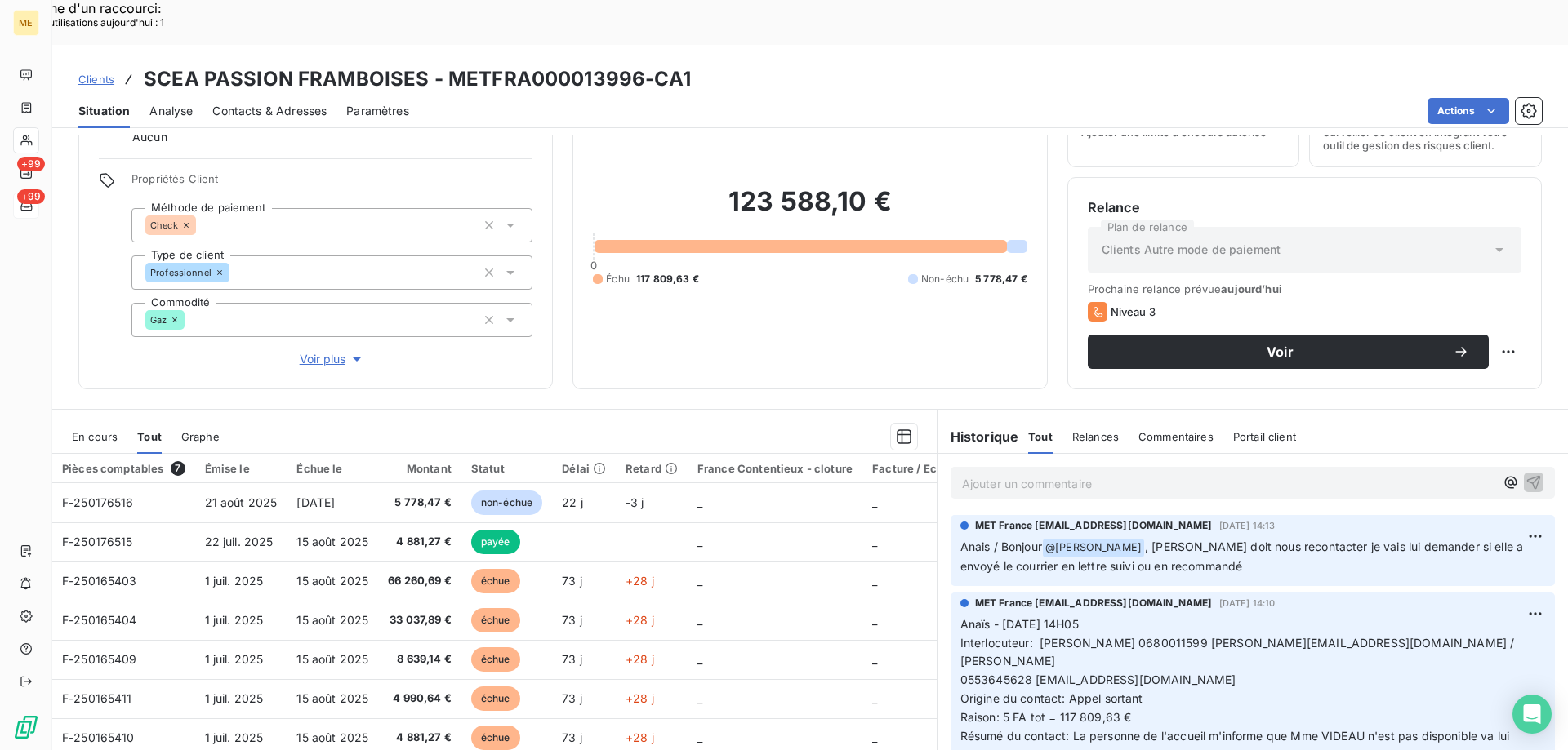
click at [1131, 687] on p "Anaïs - 11/09/2025 - 14H05 Interlocuteur: Mr huber 0680011599 christophe.martai…" at bounding box center [1252, 700] width 584 height 168
click at [1128, 689] on p "Anaïs - 11/09/2025 - 14H05 Interlocuteur: Mr huber 0680011599 christophe.martai…" at bounding box center [1252, 700] width 584 height 168
click at [1311, 729] on span "Résumé du contact: La personne de l'accueil m'informe que Mme VIDEAU n'est pas …" at bounding box center [1236, 745] width 553 height 32
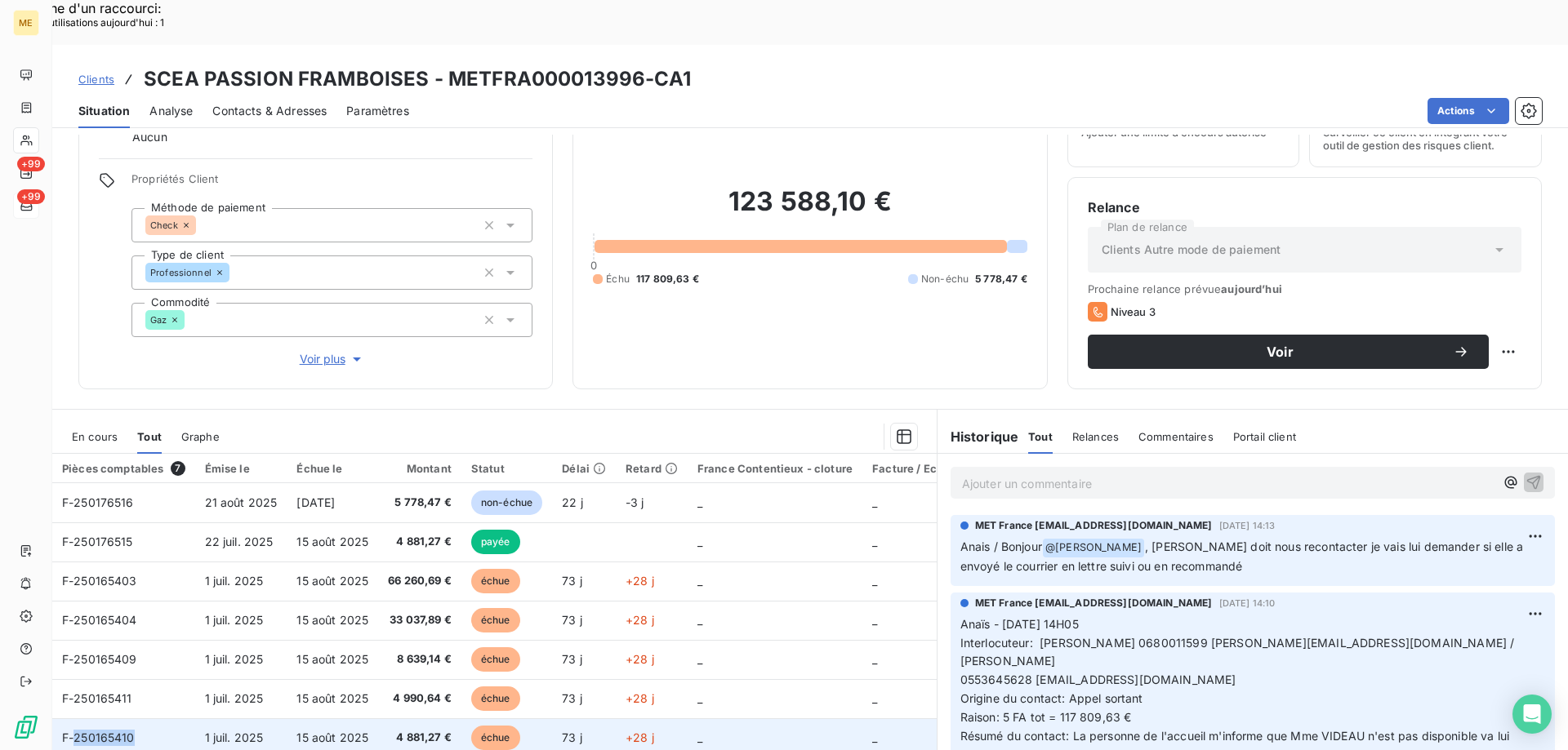
drag, startPoint x: 135, startPoint y: 693, endPoint x: 76, endPoint y: 701, distance: 59.5
click at [76, 718] on td "F-250165410" at bounding box center [124, 738] width 143 height 39
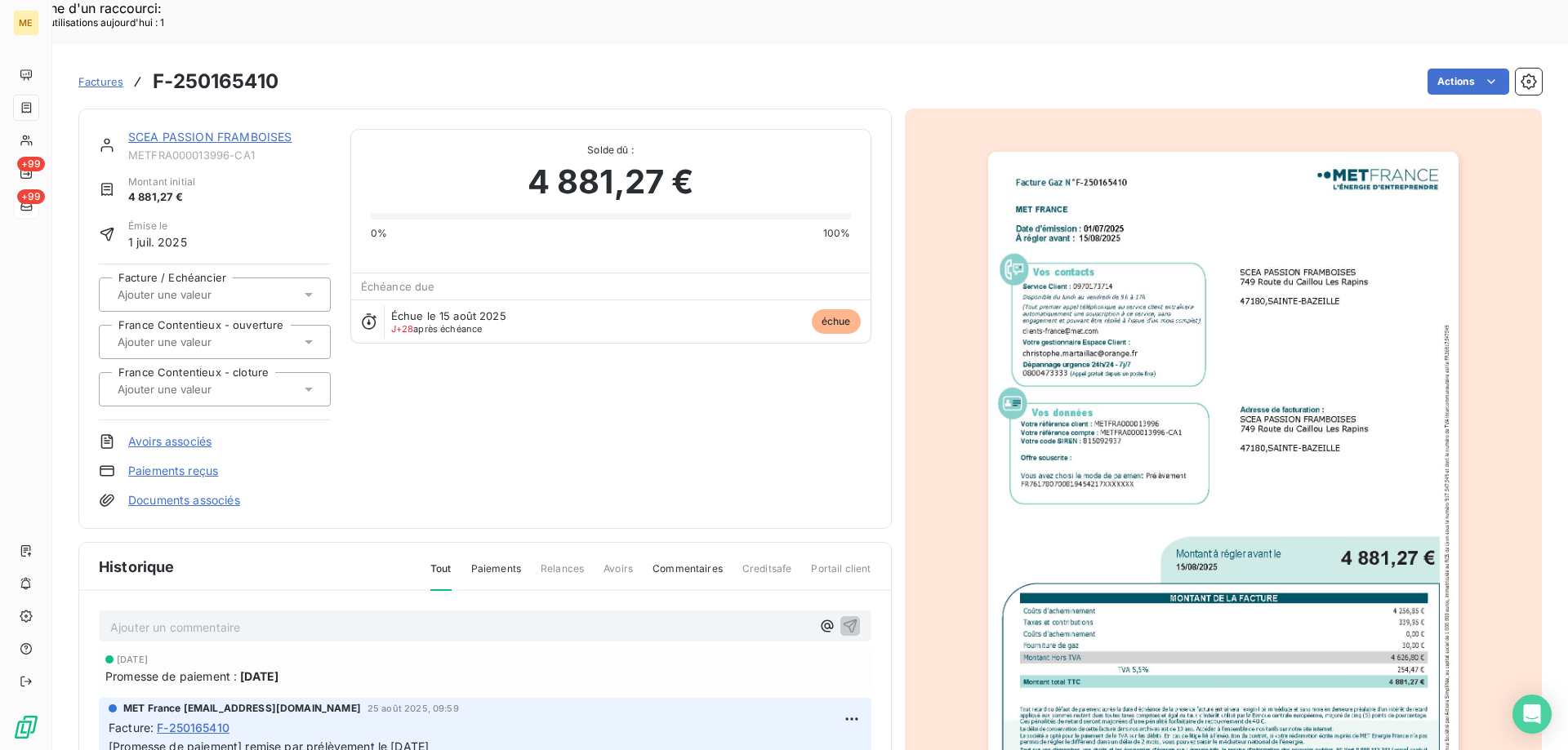
click at [175, 130] on link "SCEA PASSION FRAMBOISES" at bounding box center [210, 137] width 163 height 14
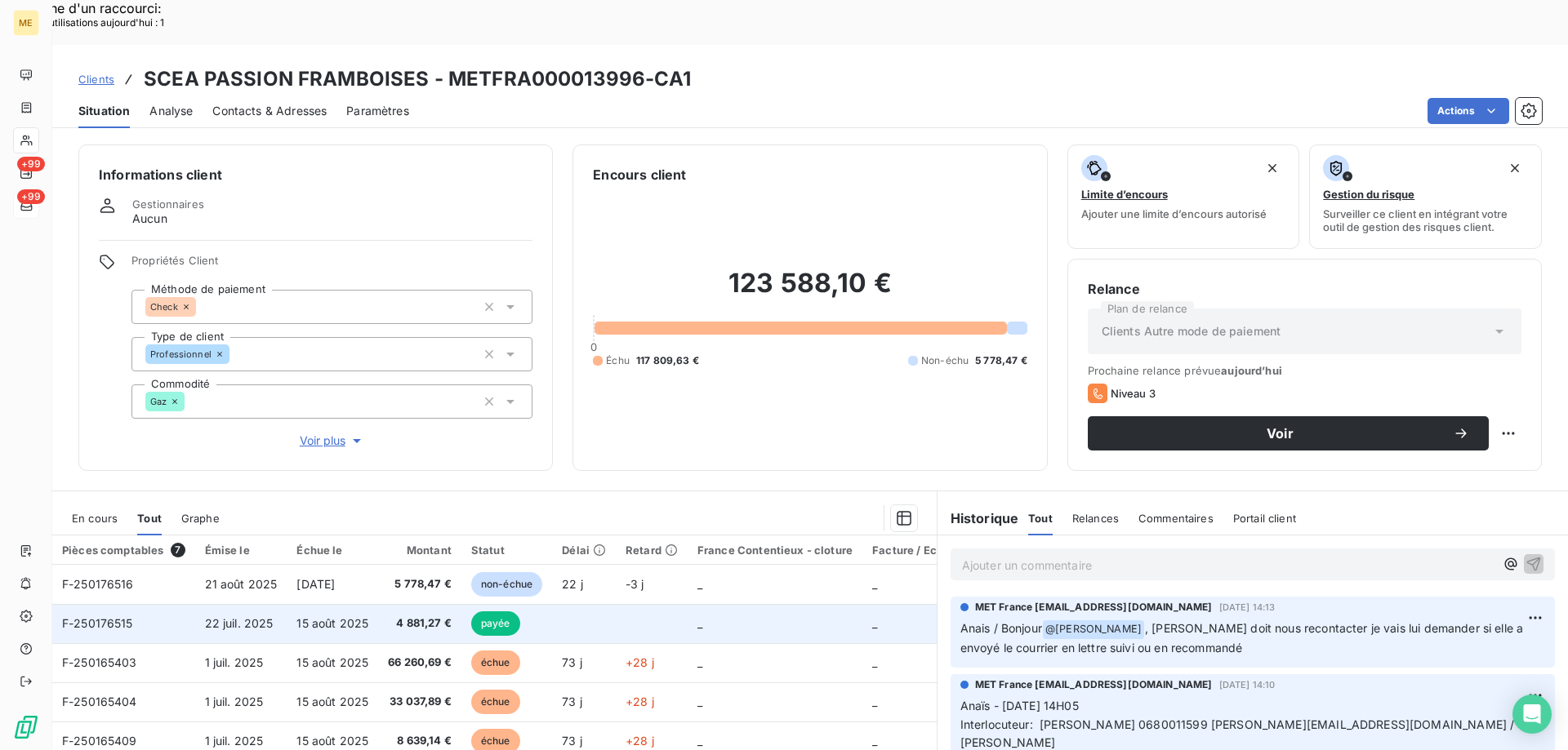
click at [636, 604] on td at bounding box center [652, 624] width 72 height 39
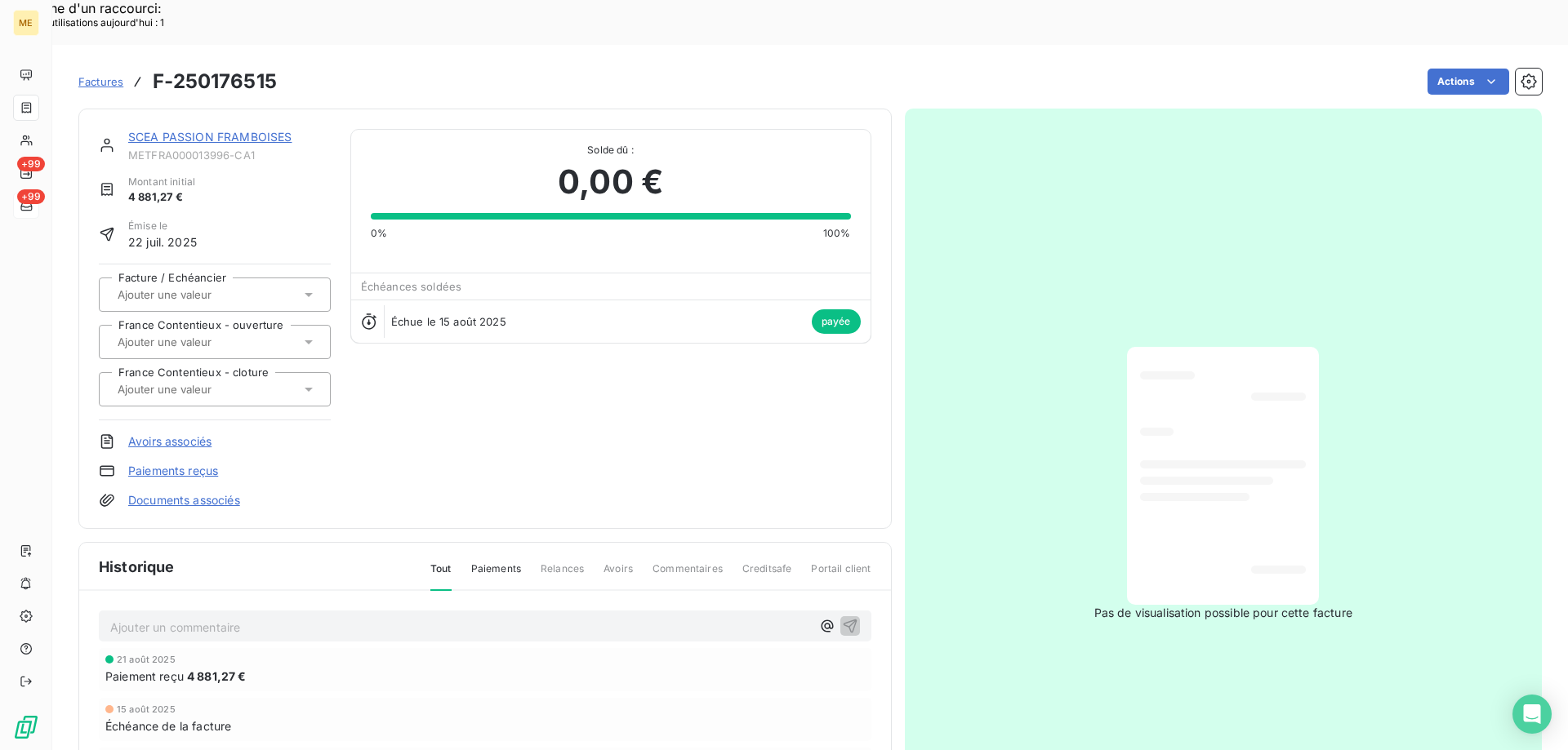
click at [224, 130] on link "SCEA PASSION FRAMBOISES" at bounding box center [210, 137] width 163 height 14
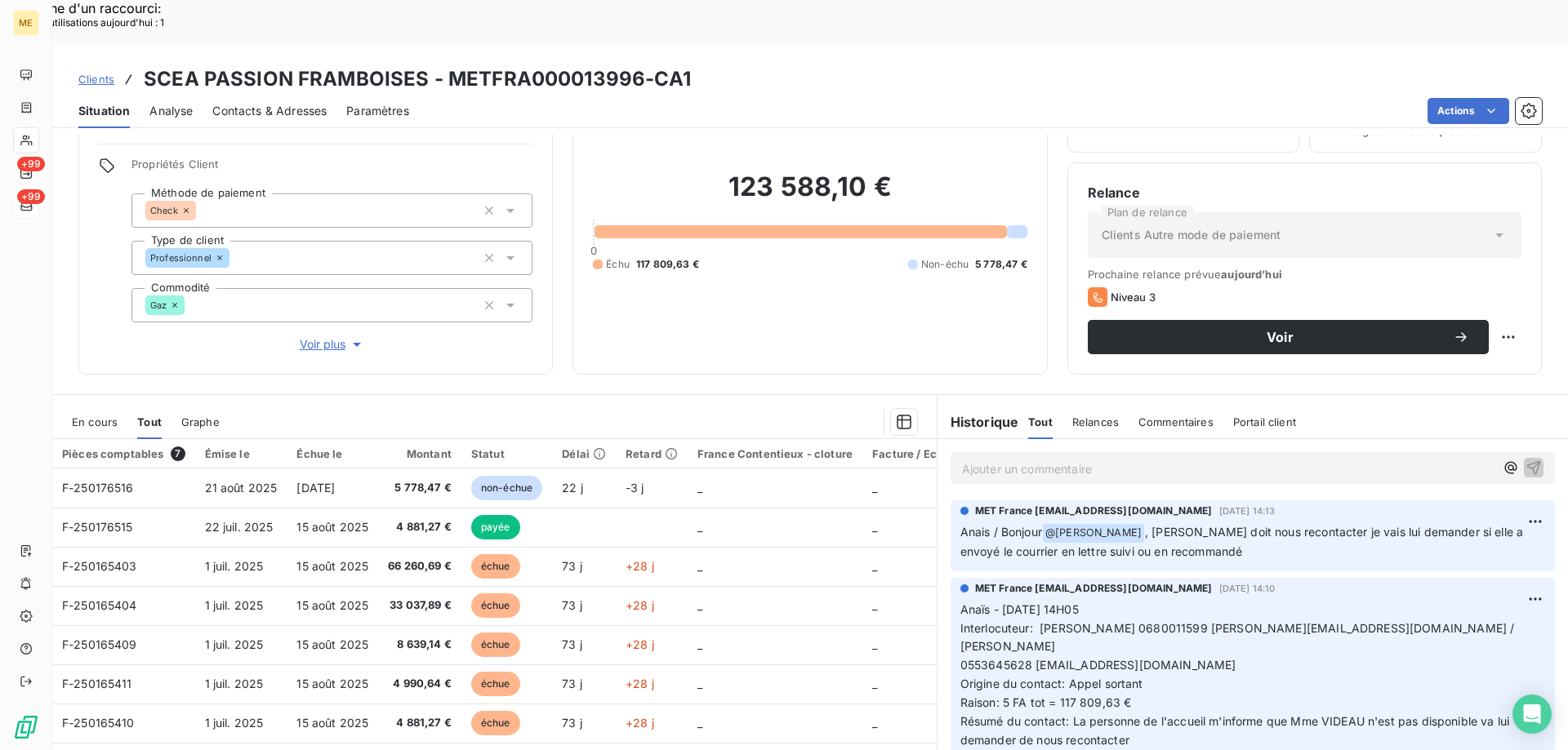
scroll to position [104, 0]
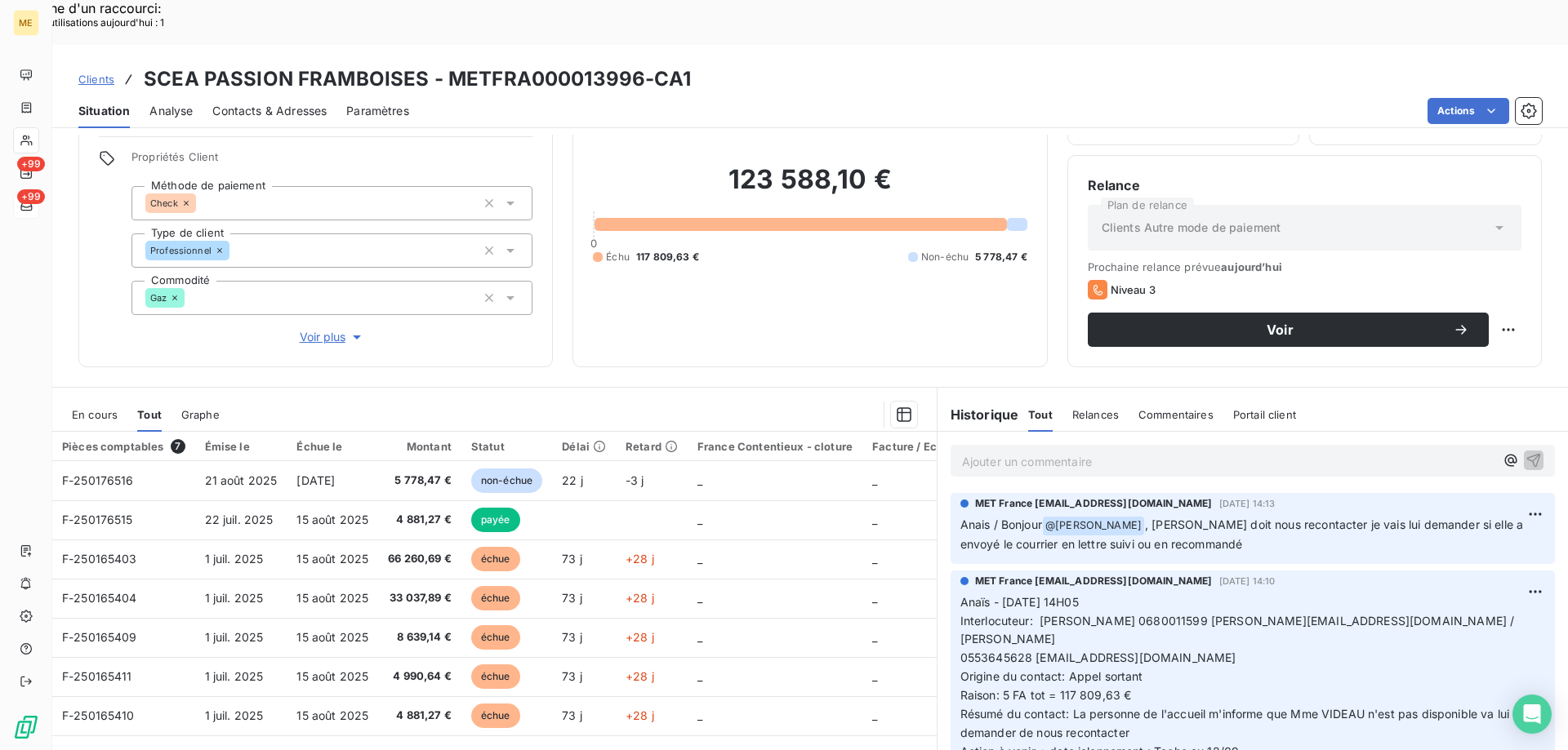
click at [589, 325] on div "Informations client Gestionnaires Aucun Propriétés Client Méthode de paiement C…" at bounding box center [810, 465] width 1515 height 661
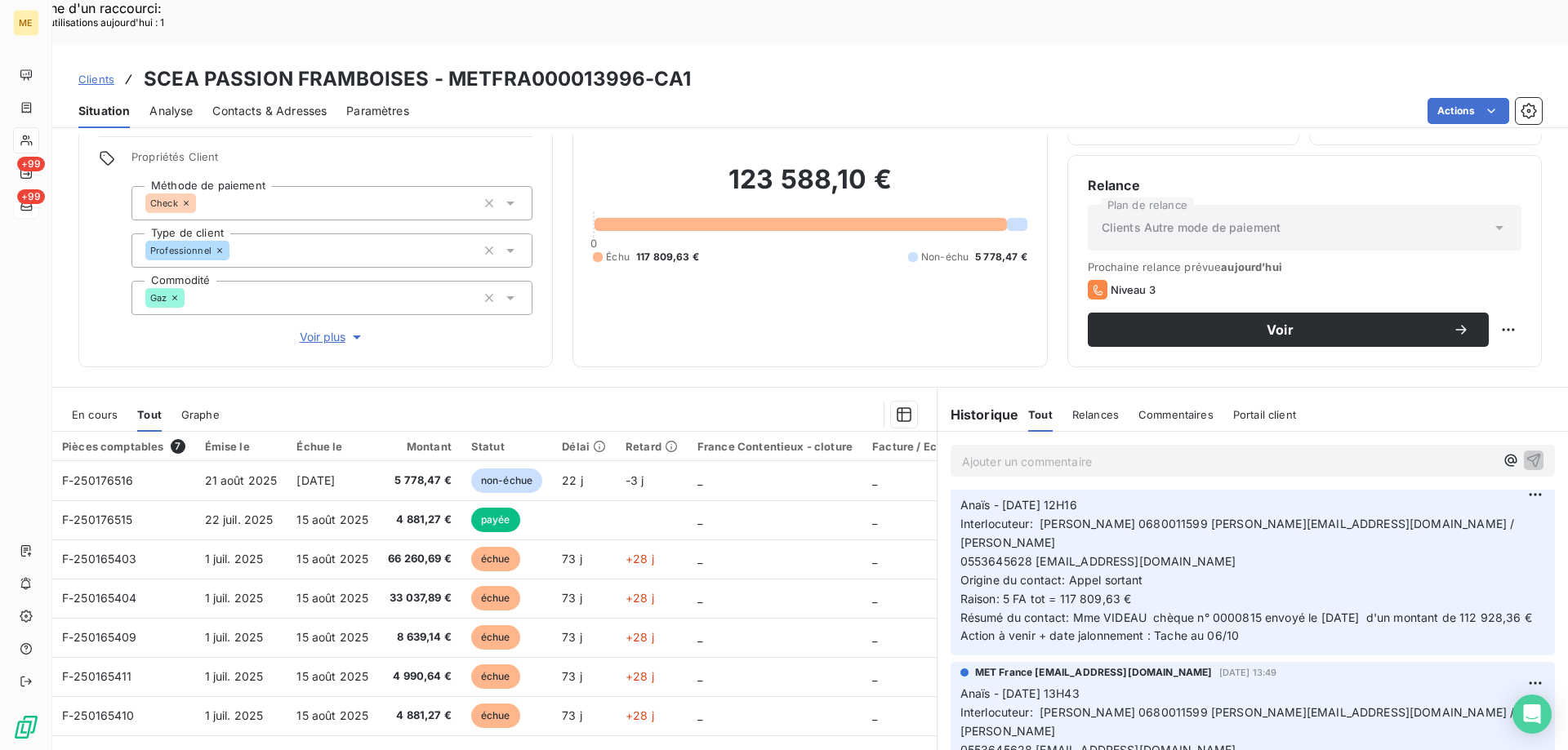
scroll to position [408, 0]
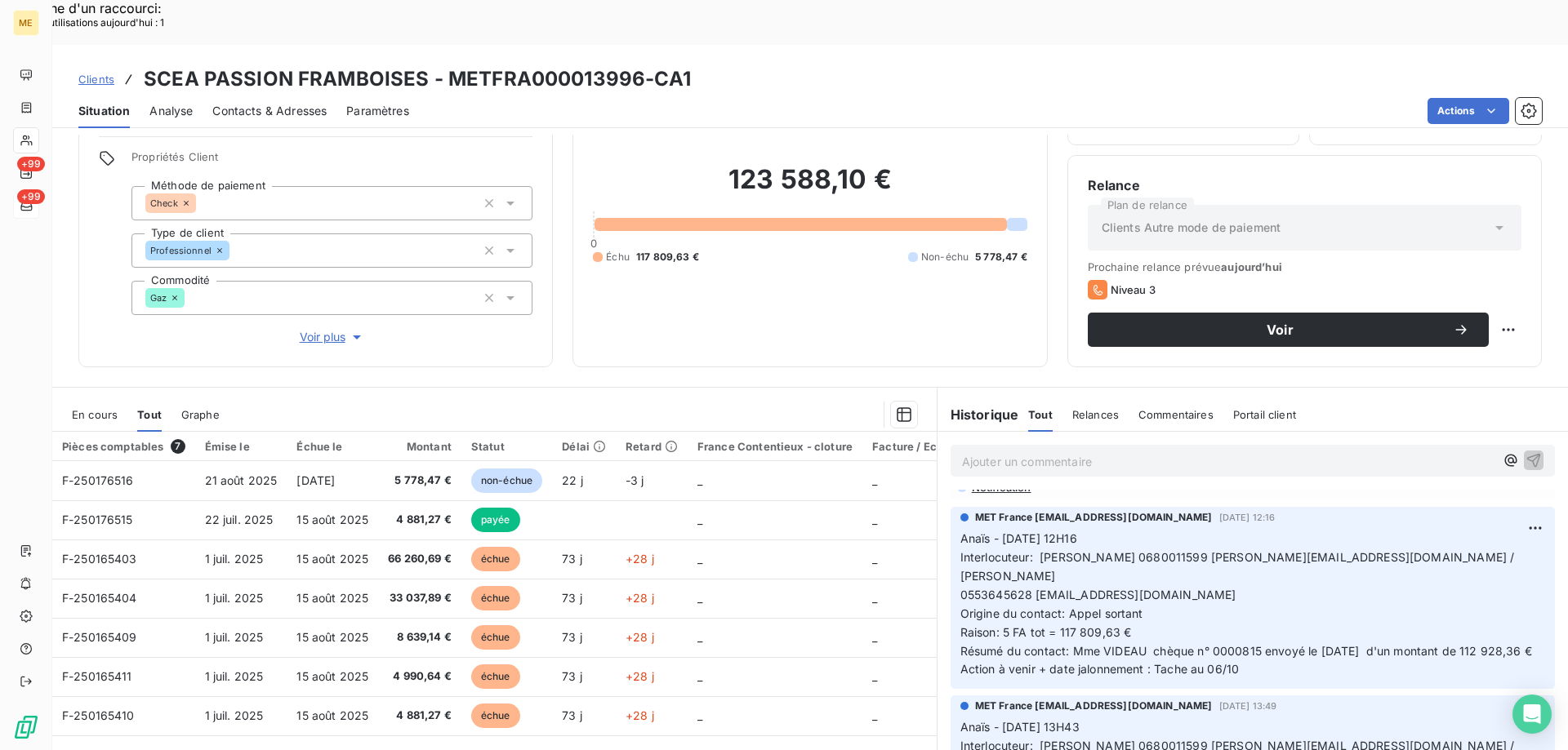
drag, startPoint x: 1064, startPoint y: 568, endPoint x: 1081, endPoint y: 580, distance: 20.8
click at [1081, 580] on p "Anaïs - 04/09/2025 - 12H16 Interlocuteur: Mr huber 0680011599 christophe.martai…" at bounding box center [1252, 604] width 584 height 149
click at [776, 232] on div "123 588,10 € 0 Échu 117 809,63 € Non-échu 5 778,47 €" at bounding box center [810, 213] width 433 height 266
click at [965, 588] on span "0553645628 compta.perrinots2@orange.fr" at bounding box center [1098, 595] width 276 height 14
drag, startPoint x: 1029, startPoint y: 512, endPoint x: 1034, endPoint y: 520, distance: 9.4
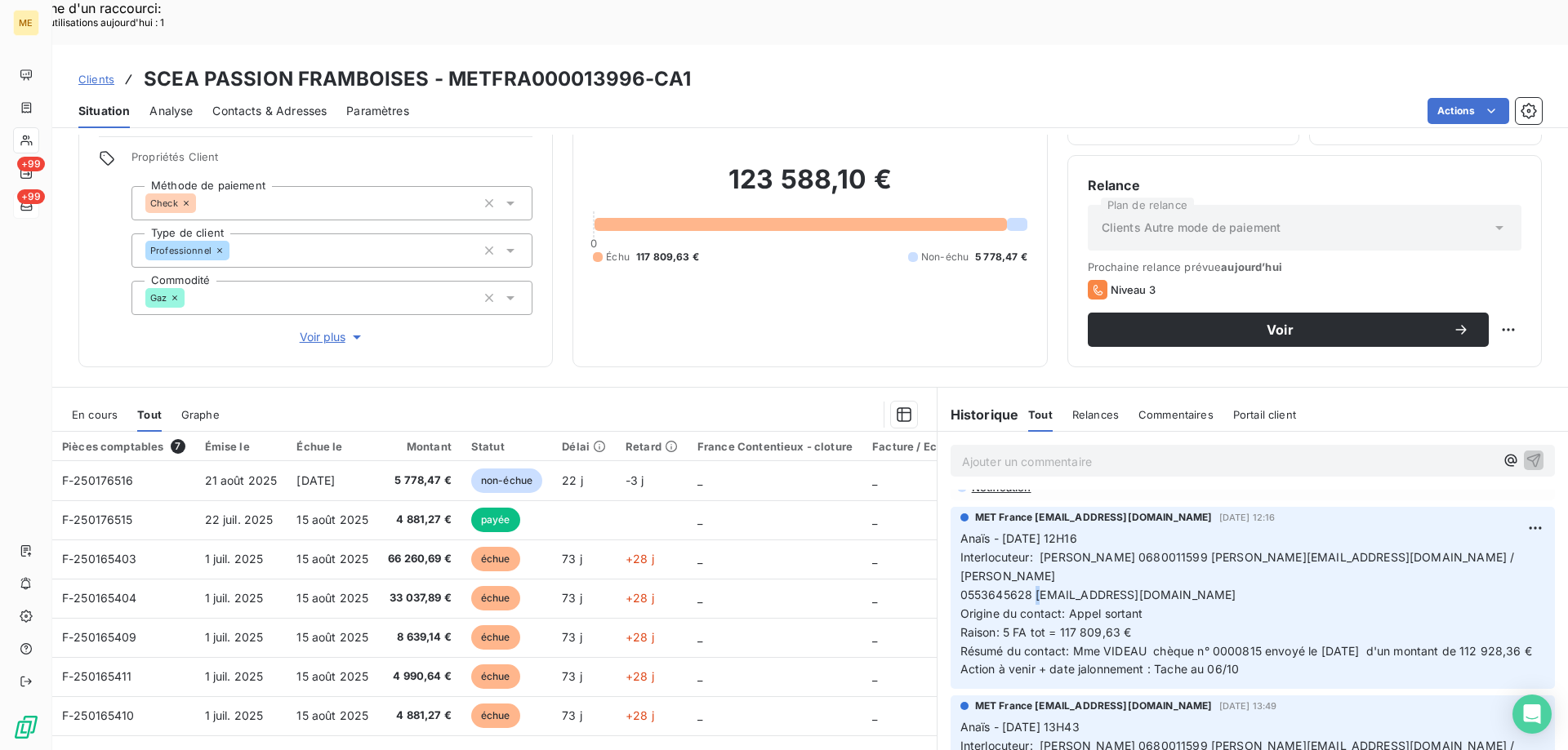
click at [1034, 530] on p "Anaïs - 04/09/2025 - 12H16 Interlocuteur: Mr huber 0680011599 christophe.martai…" at bounding box center [1252, 604] width 584 height 149
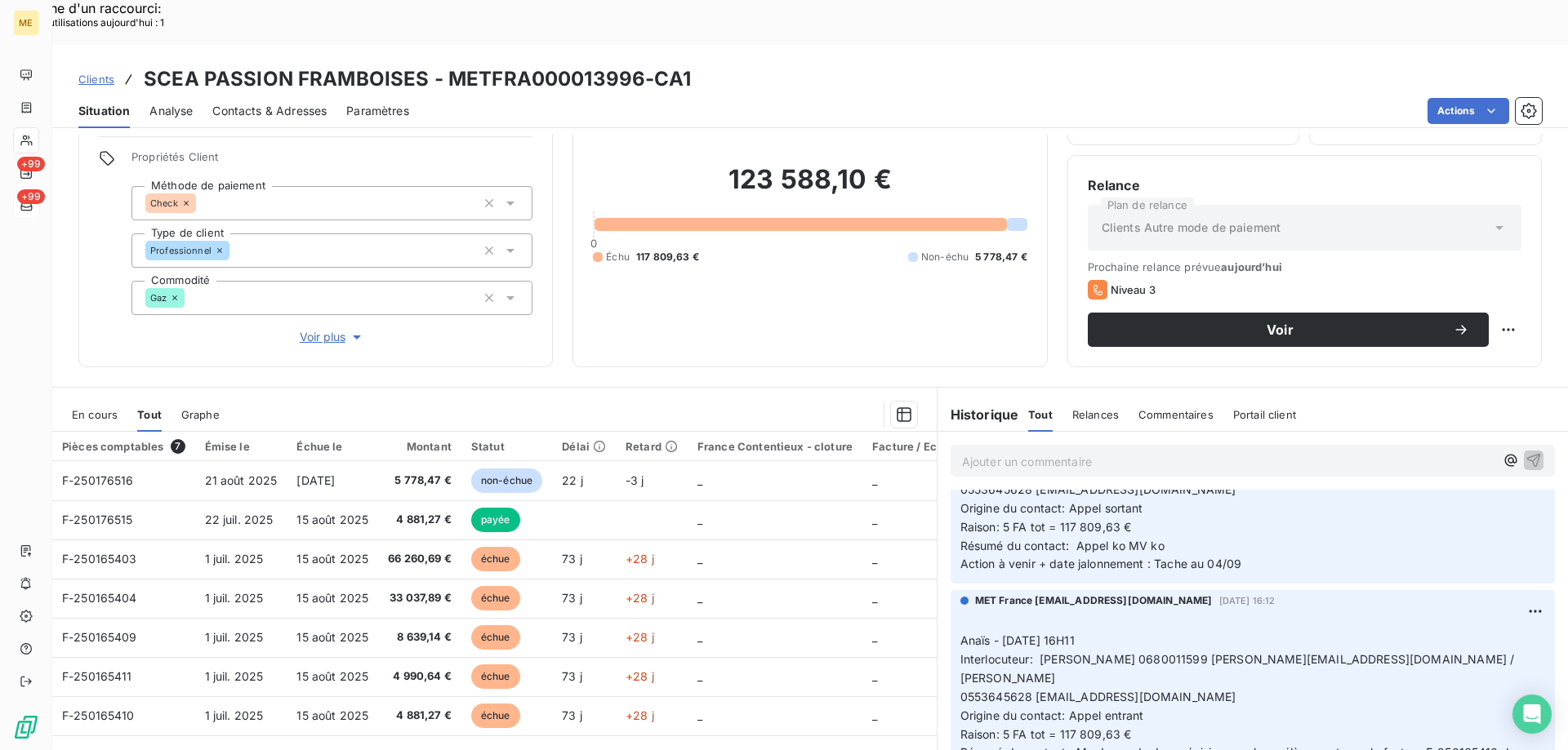
scroll to position [734, 0]
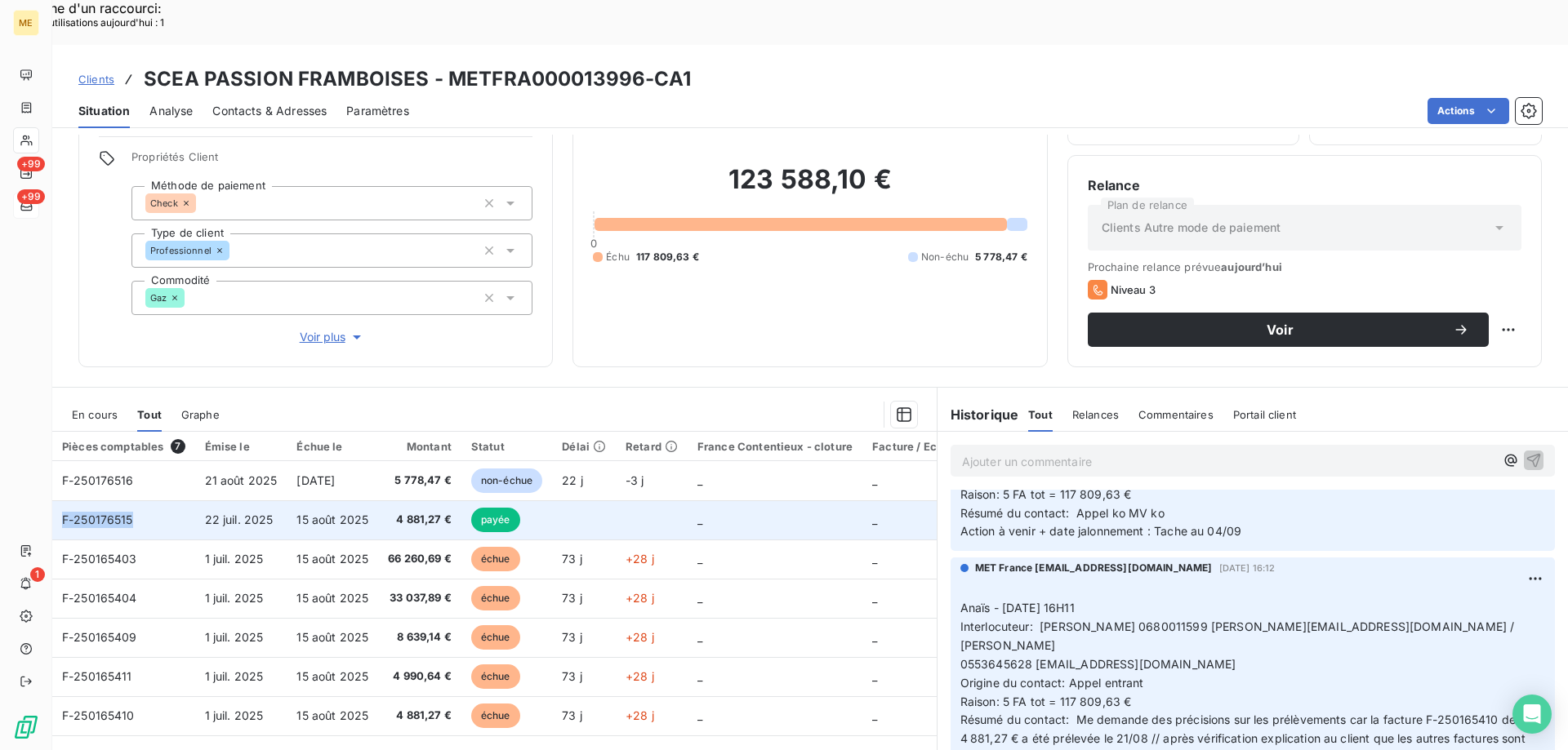
copy span "F-250176515"
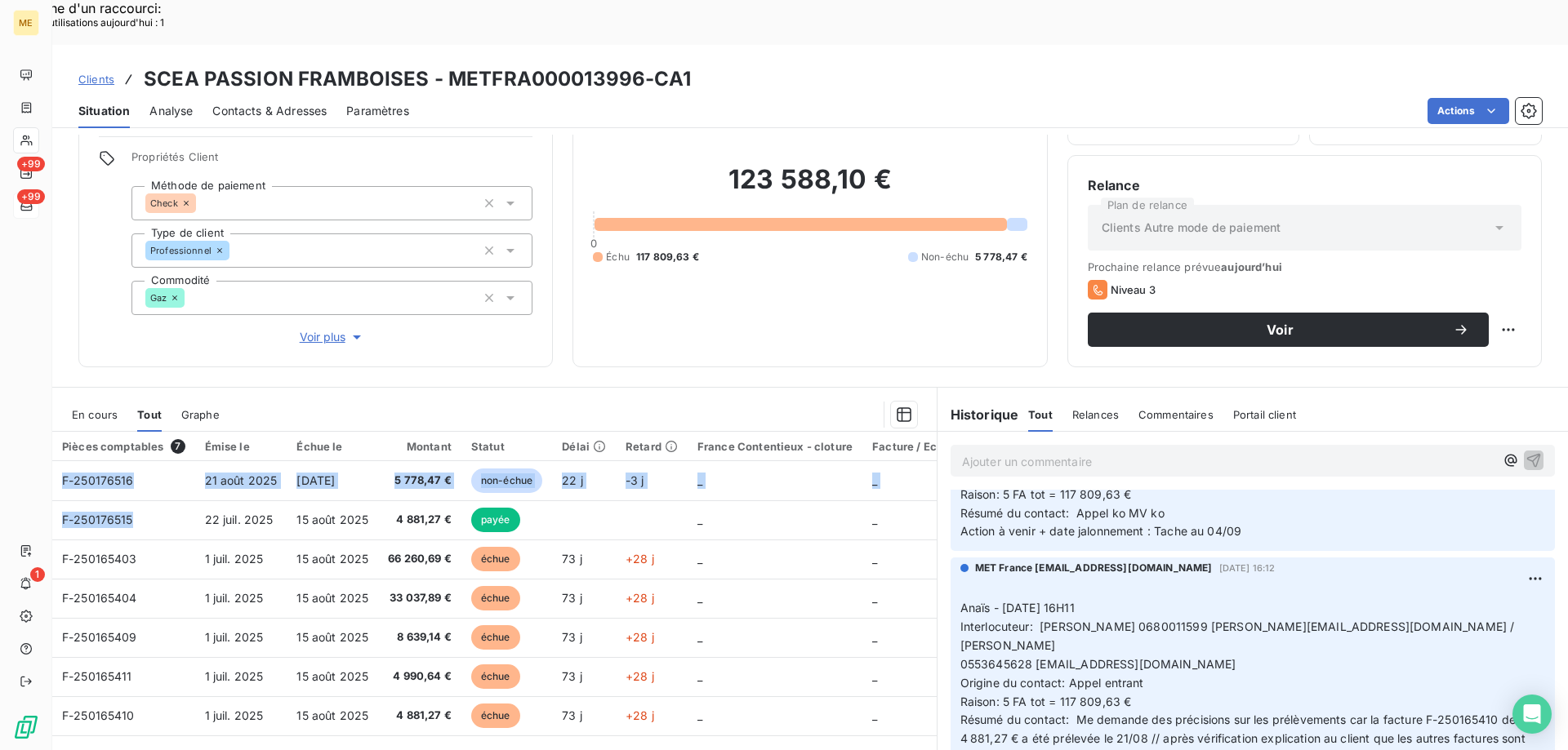
drag, startPoint x: 145, startPoint y: 480, endPoint x: 229, endPoint y: 254, distance: 241.1
click at [197, 301] on div "Informations client Gestionnaires Aucun Propriétés Client Méthode de paiement C…" at bounding box center [810, 465] width 1515 height 661
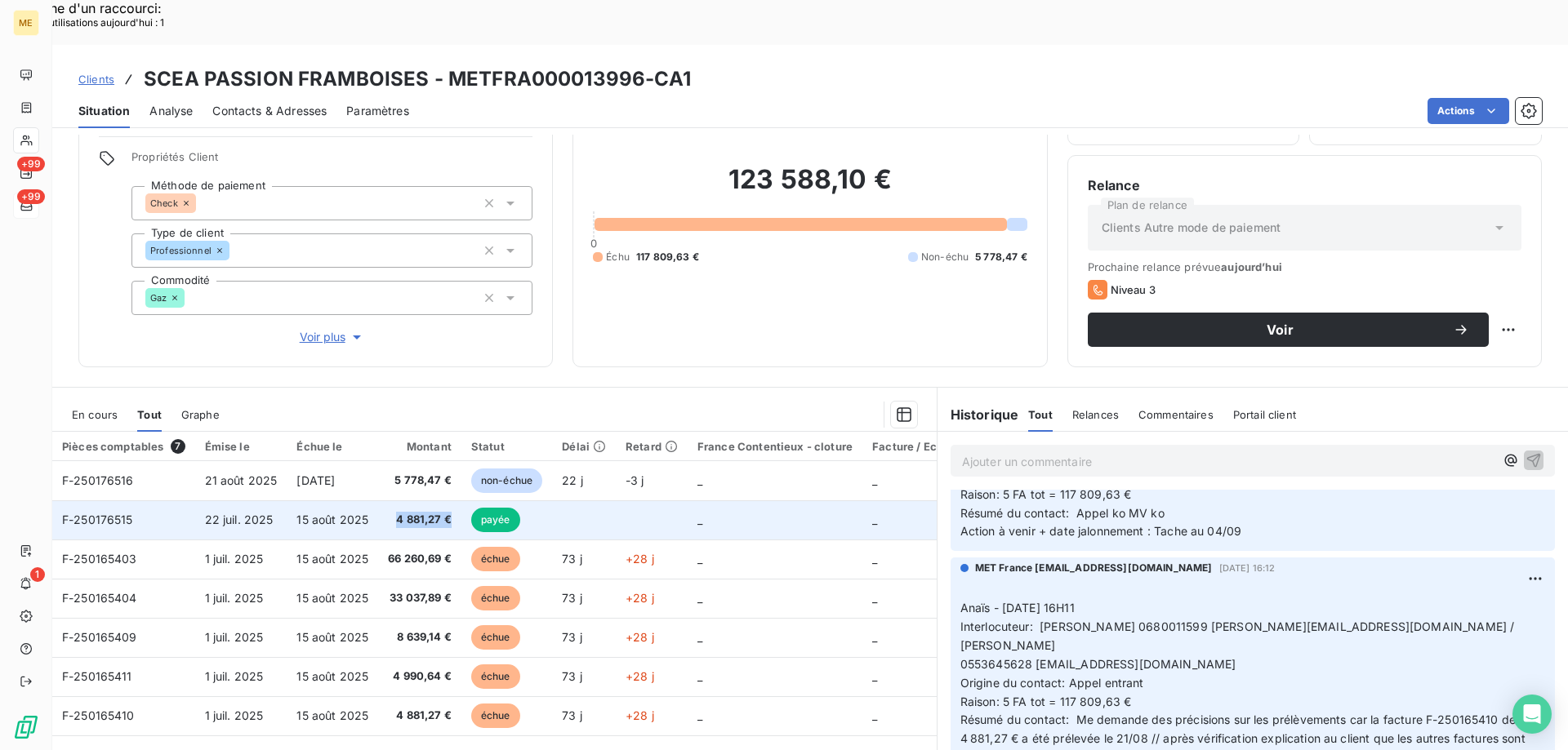
copy span "4 881,27 €"
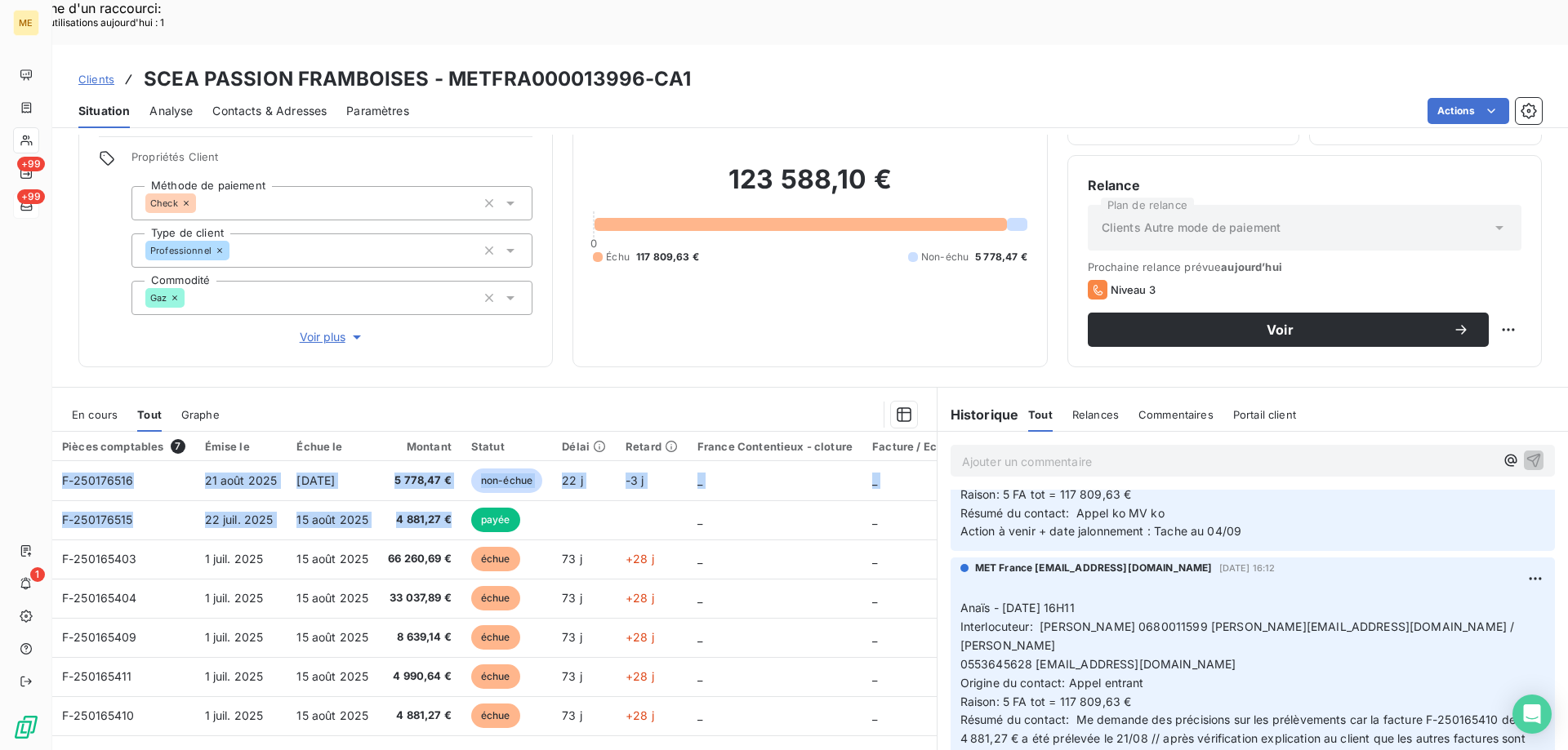
drag, startPoint x: 453, startPoint y: 473, endPoint x: 394, endPoint y: 360, distance: 127.5
click at [394, 397] on div "En cours Tout Graphe Pièces comptables 7 Émise le Échue le Montant Statut Délai…" at bounding box center [495, 596] width 884 height 397
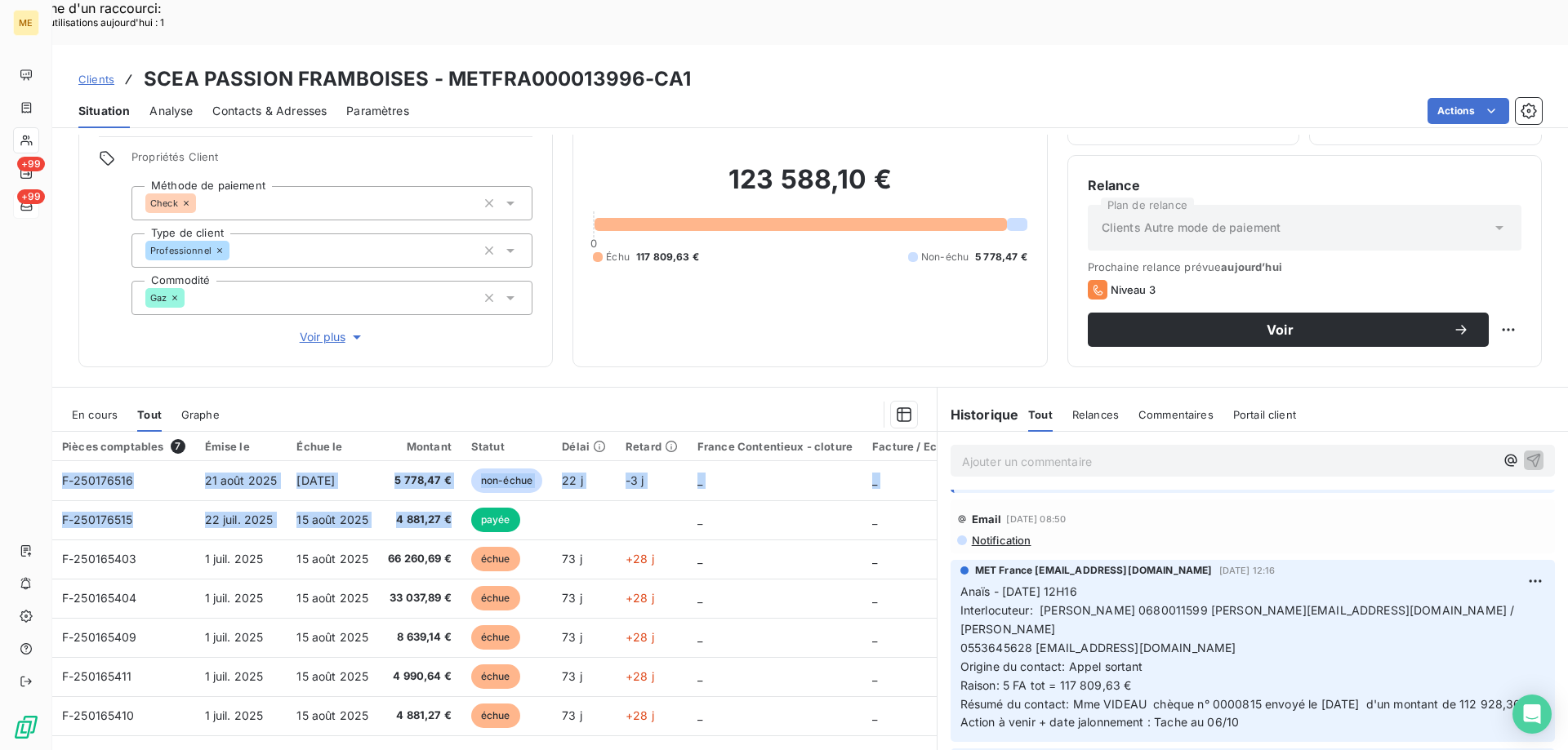
scroll to position [326, 0]
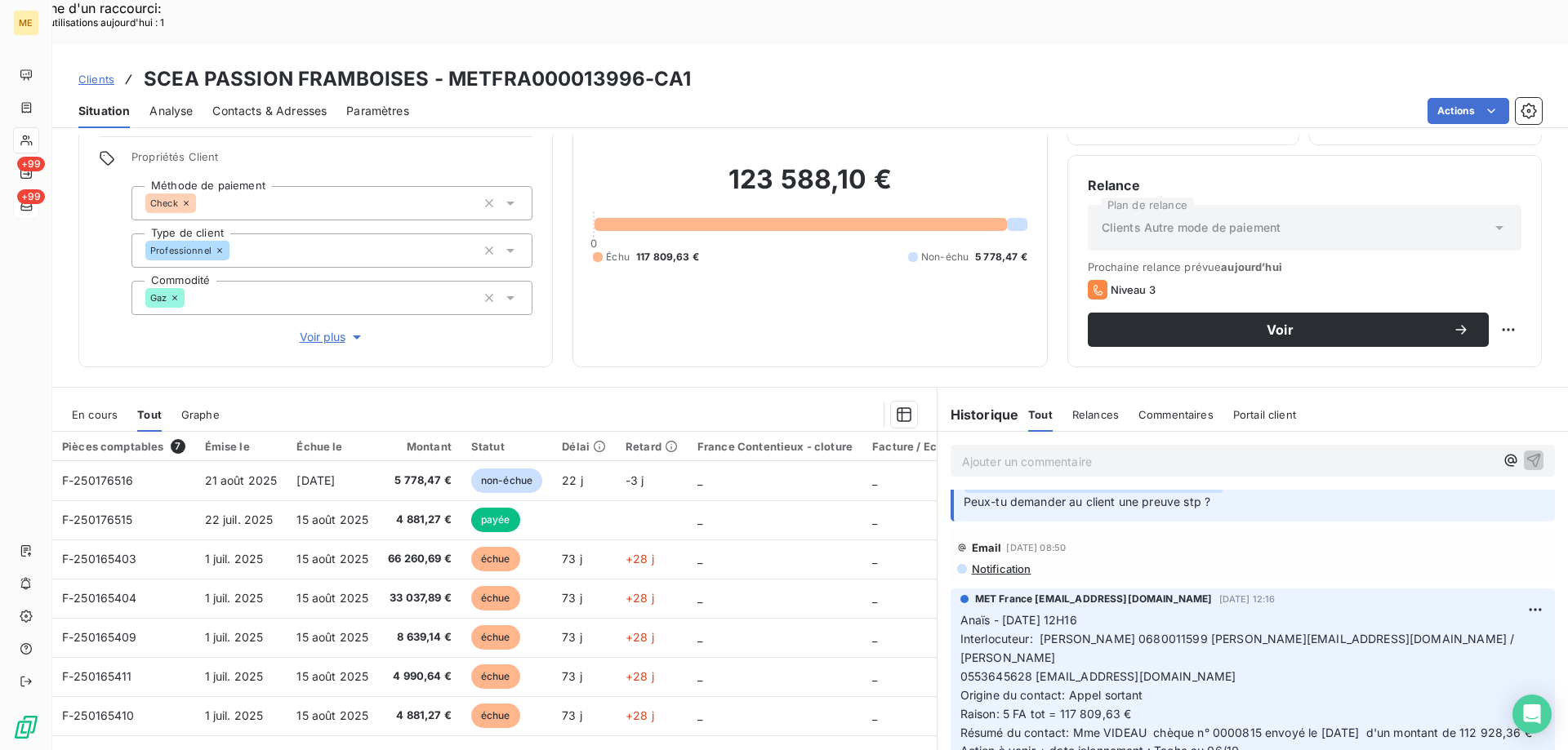
click at [1239, 725] on span "Résumé du contact: Mme VIDEAU chèque n° 0000815 envoyé le 04/09/2025 d'un monta…" at bounding box center [1245, 732] width 571 height 14
click at [96, 408] on span "En cours" at bounding box center [95, 414] width 46 height 13
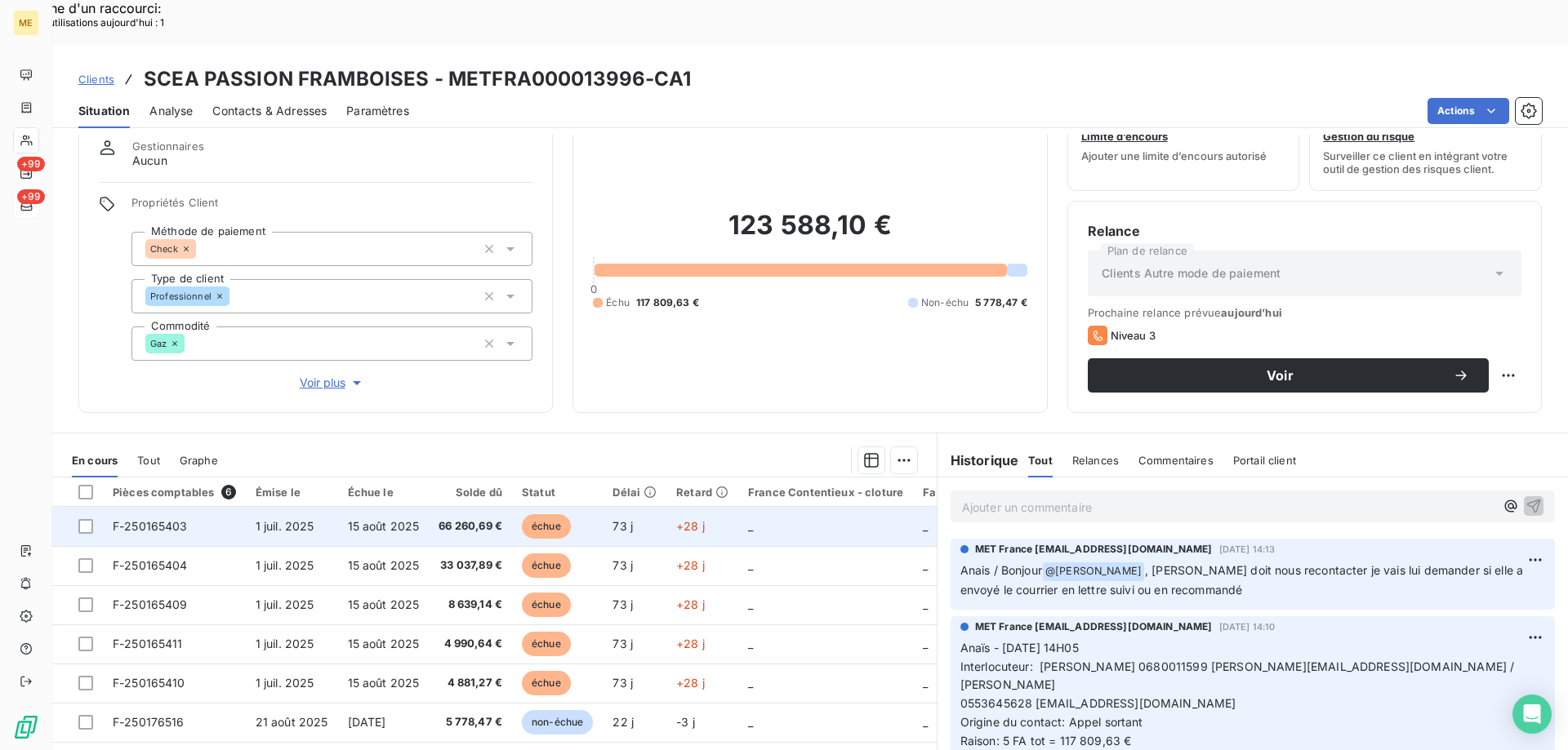
scroll to position [104, 0]
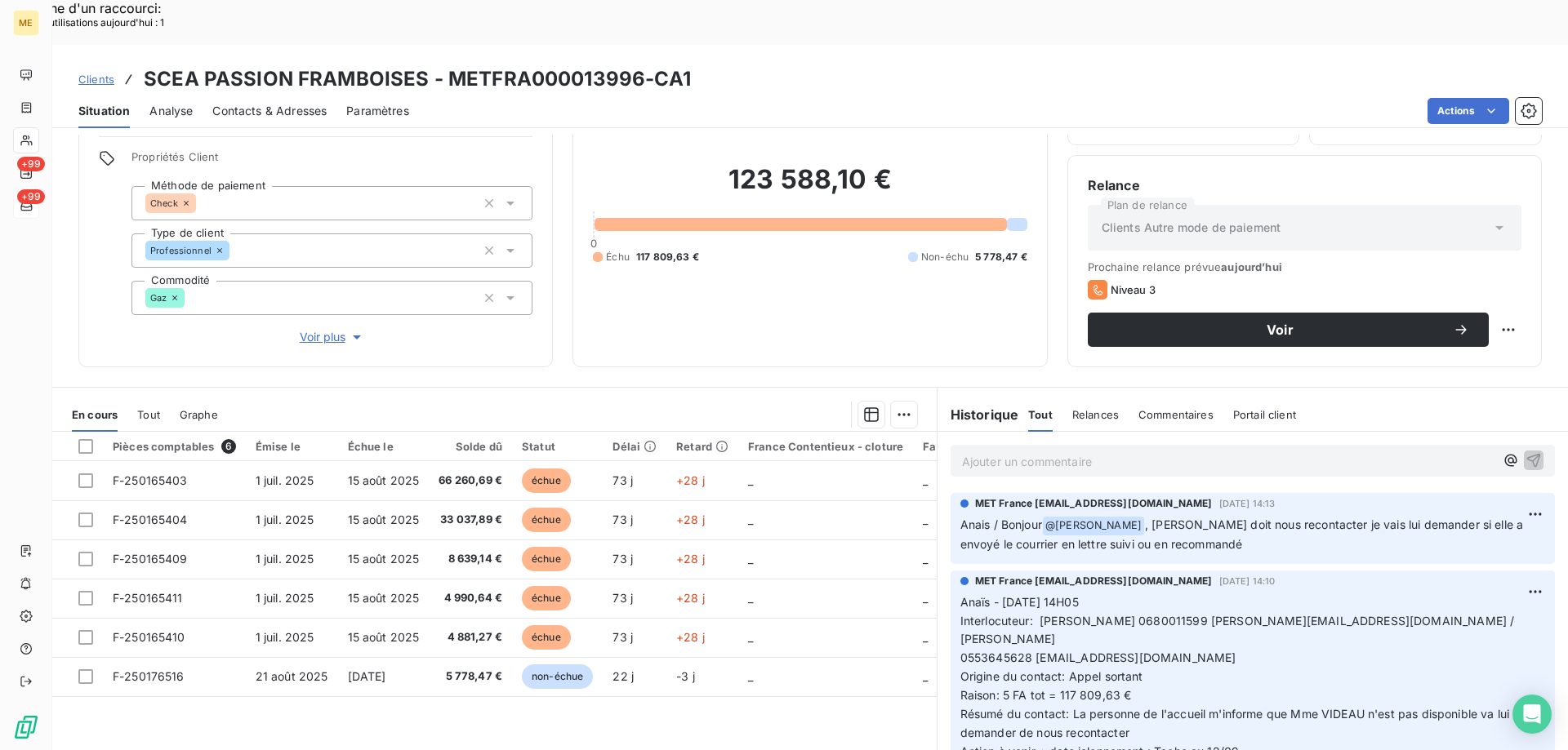
click at [444, 65] on h3 "SCEA PASSION FRAMBOISES - METFRA000013996-CA1" at bounding box center [417, 79] width 547 height 29
click at [640, 65] on h3 "SCEA PASSION FRAMBOISES - METFRA000013996-CA1" at bounding box center [417, 79] width 547 height 29
drag, startPoint x: 634, startPoint y: 42, endPoint x: 446, endPoint y: 45, distance: 188.0
click at [446, 65] on h3 "SCEA PASSION FRAMBOISES - METFRA000013996-CA1" at bounding box center [417, 79] width 547 height 29
copy h3 "METFRA000013996"
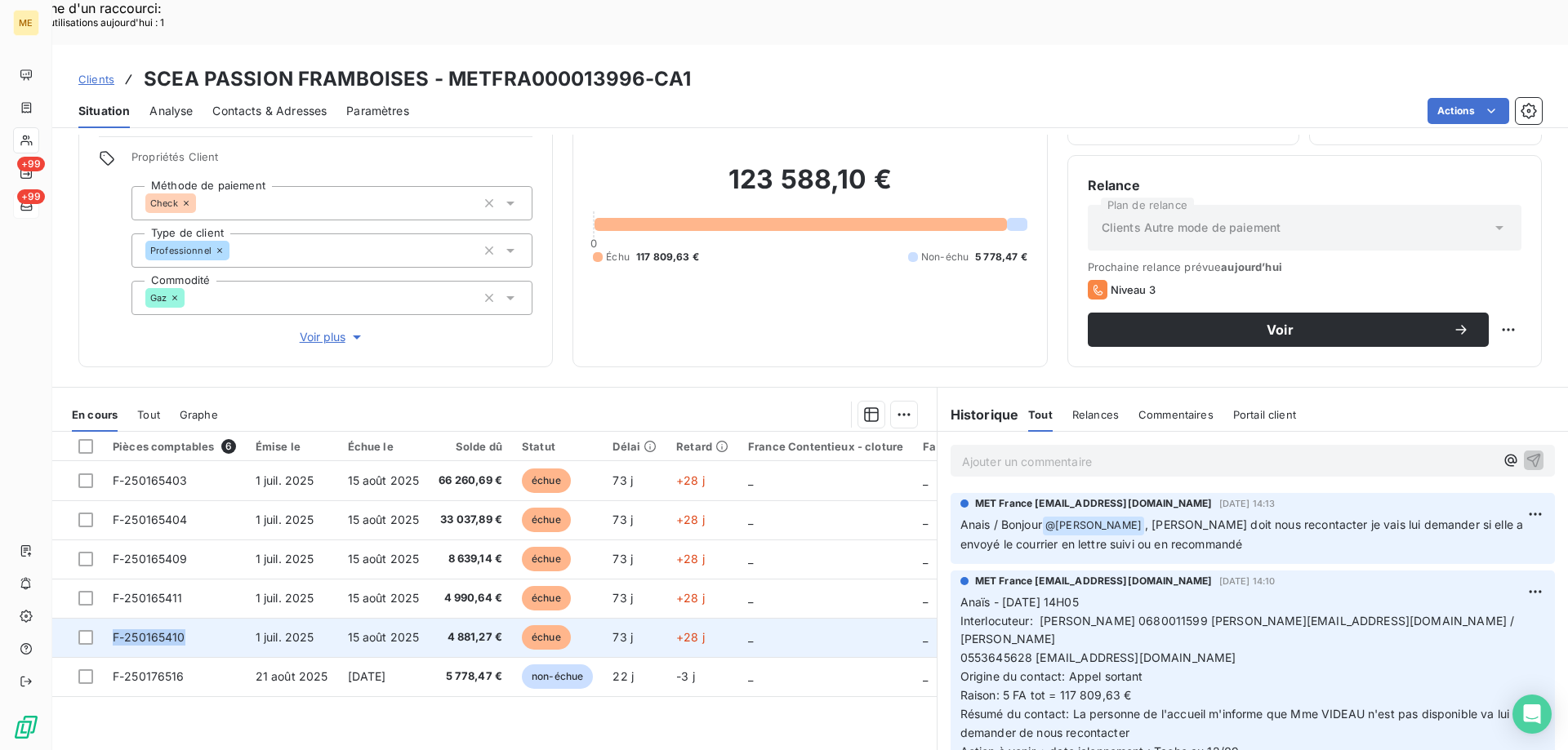
copy span "F-250165410"
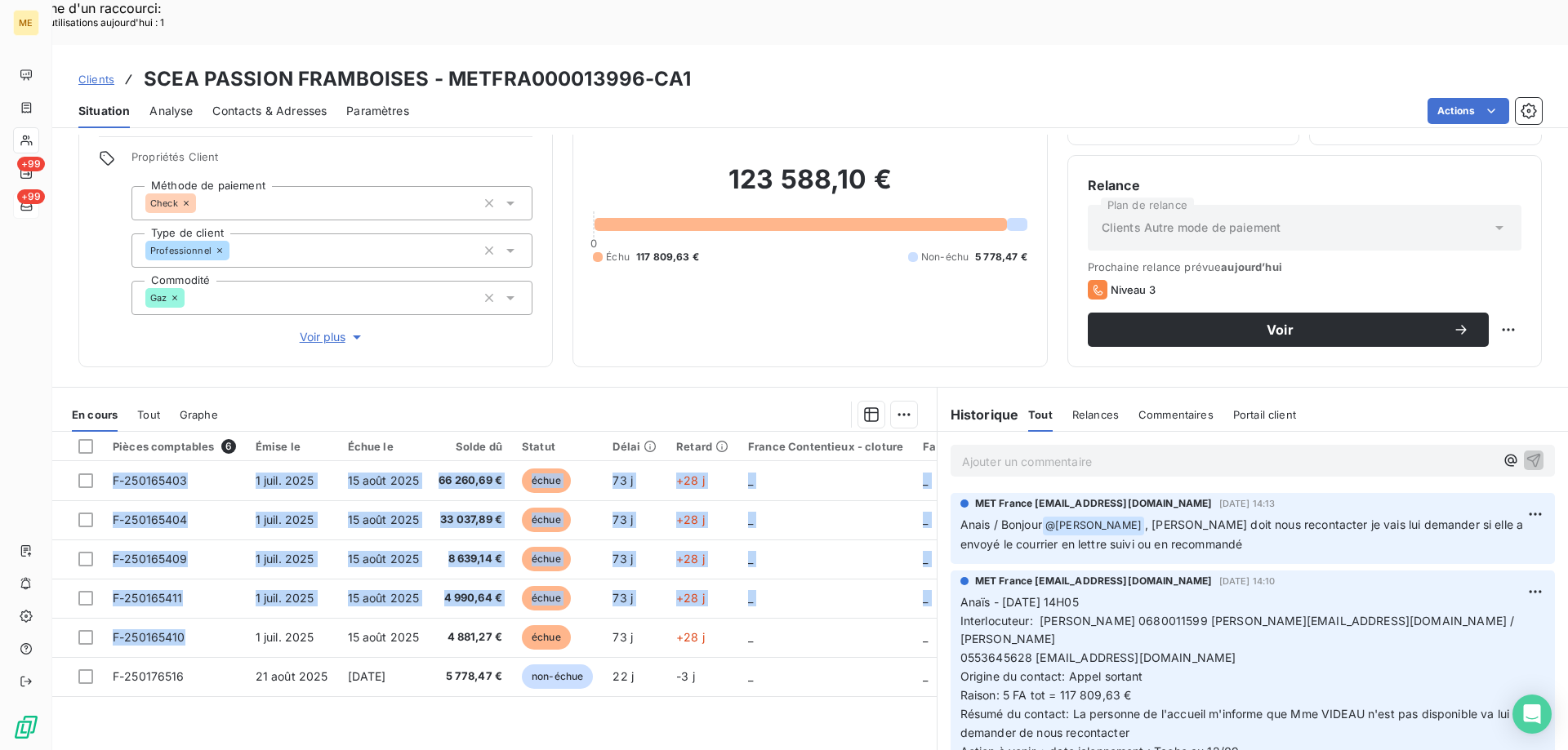
drag, startPoint x: 190, startPoint y: 596, endPoint x: 218, endPoint y: 346, distance: 251.6
click at [190, 397] on div "En cours Tout Graphe Pièces comptables 6 Émise le Échue le Solde dû Statut Déla…" at bounding box center [495, 596] width 884 height 397
click at [1072, 452] on p "Ajouter un commentaire ﻿" at bounding box center [1228, 461] width 533 height 20
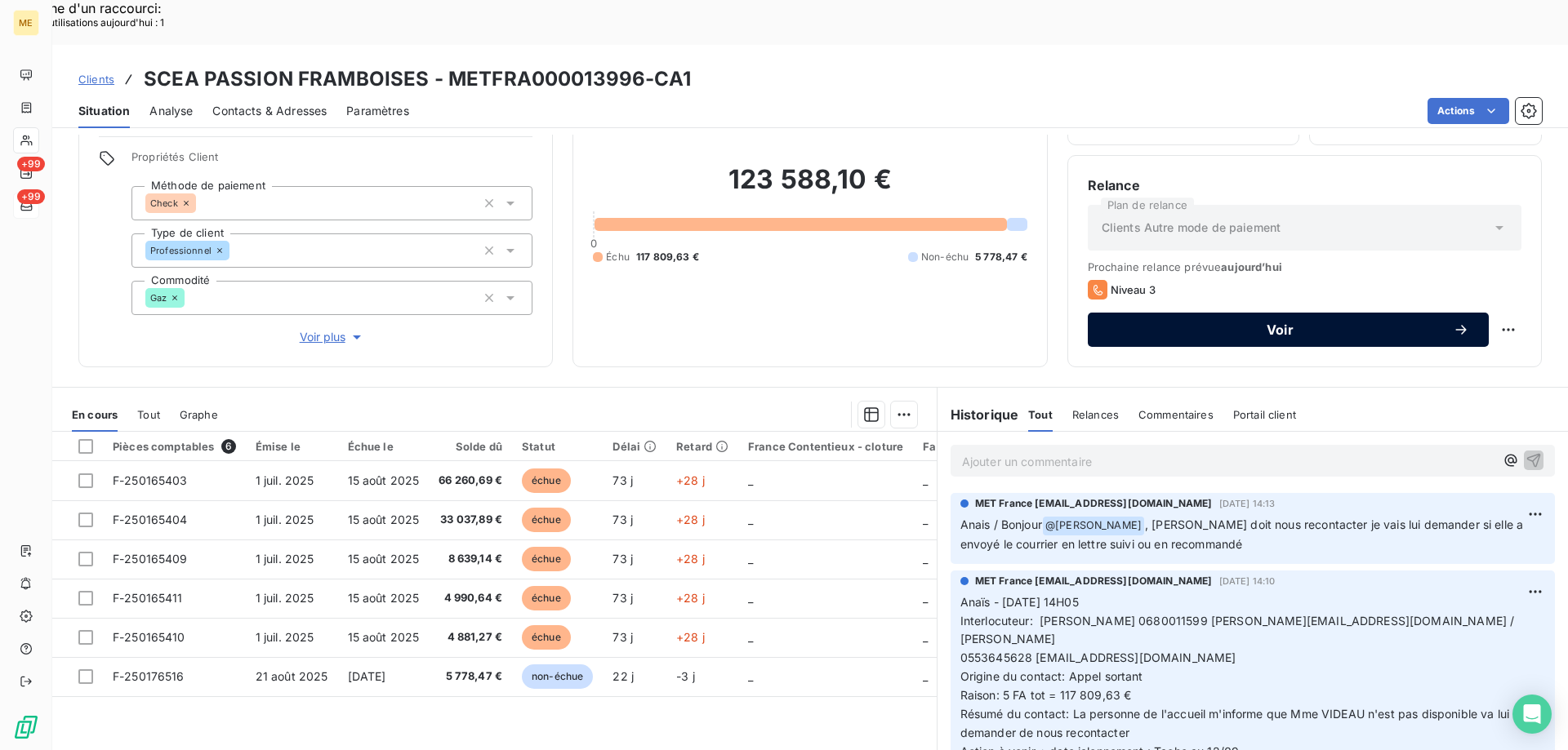
click at [1321, 323] on span "Voir" at bounding box center [1280, 329] width 346 height 13
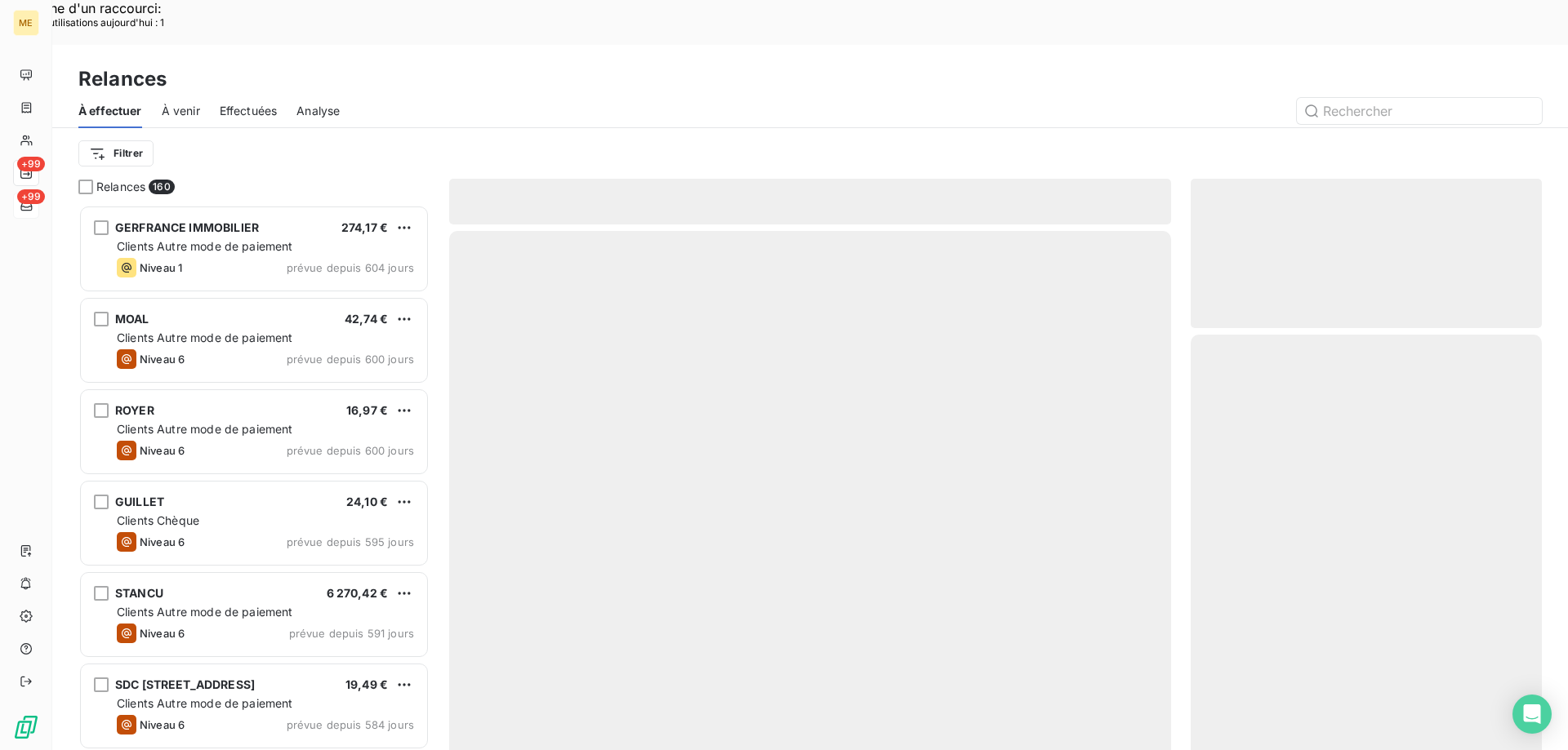
scroll to position [578, 339]
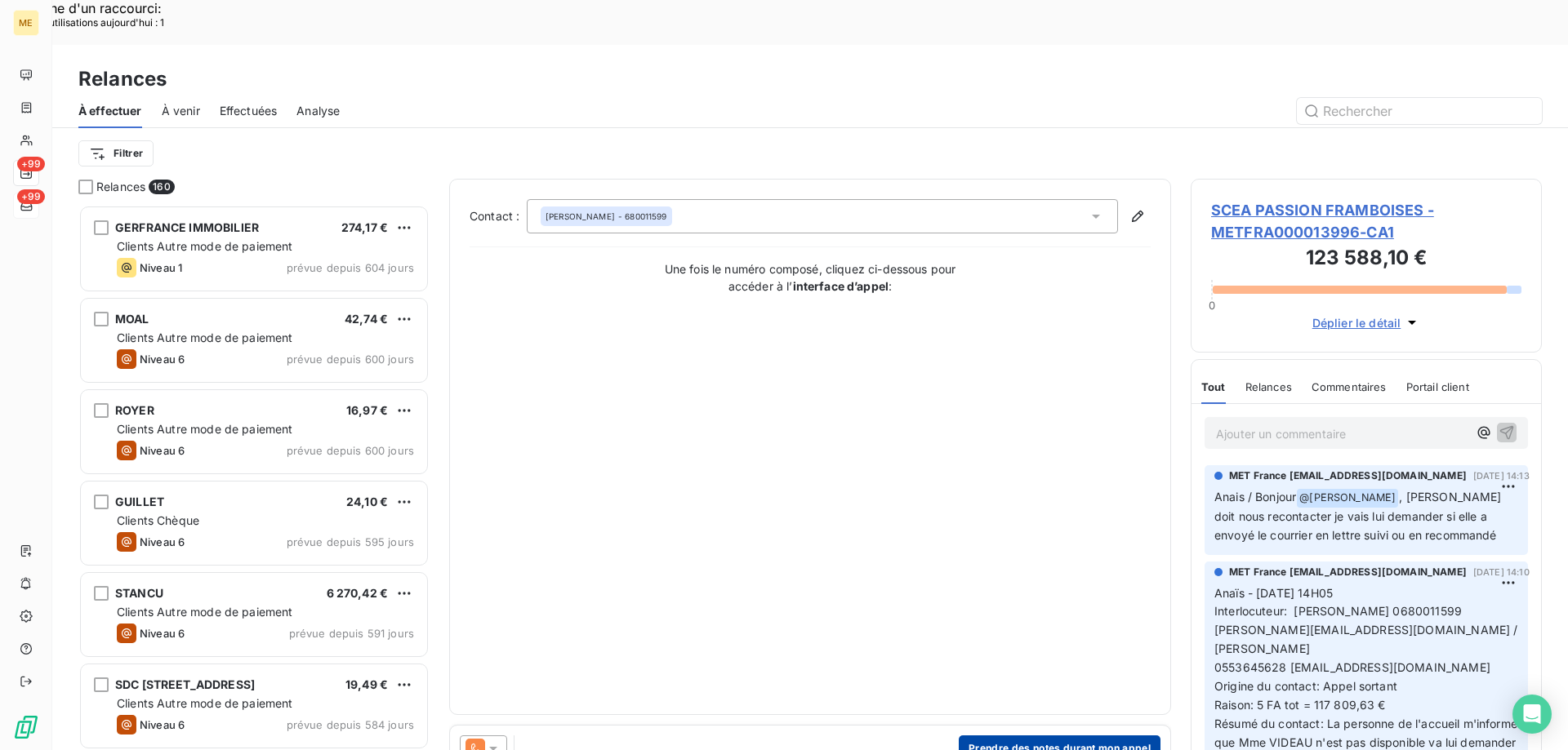
click at [1065, 735] on button "Prendre des notes durant mon appel" at bounding box center [1059, 748] width 202 height 26
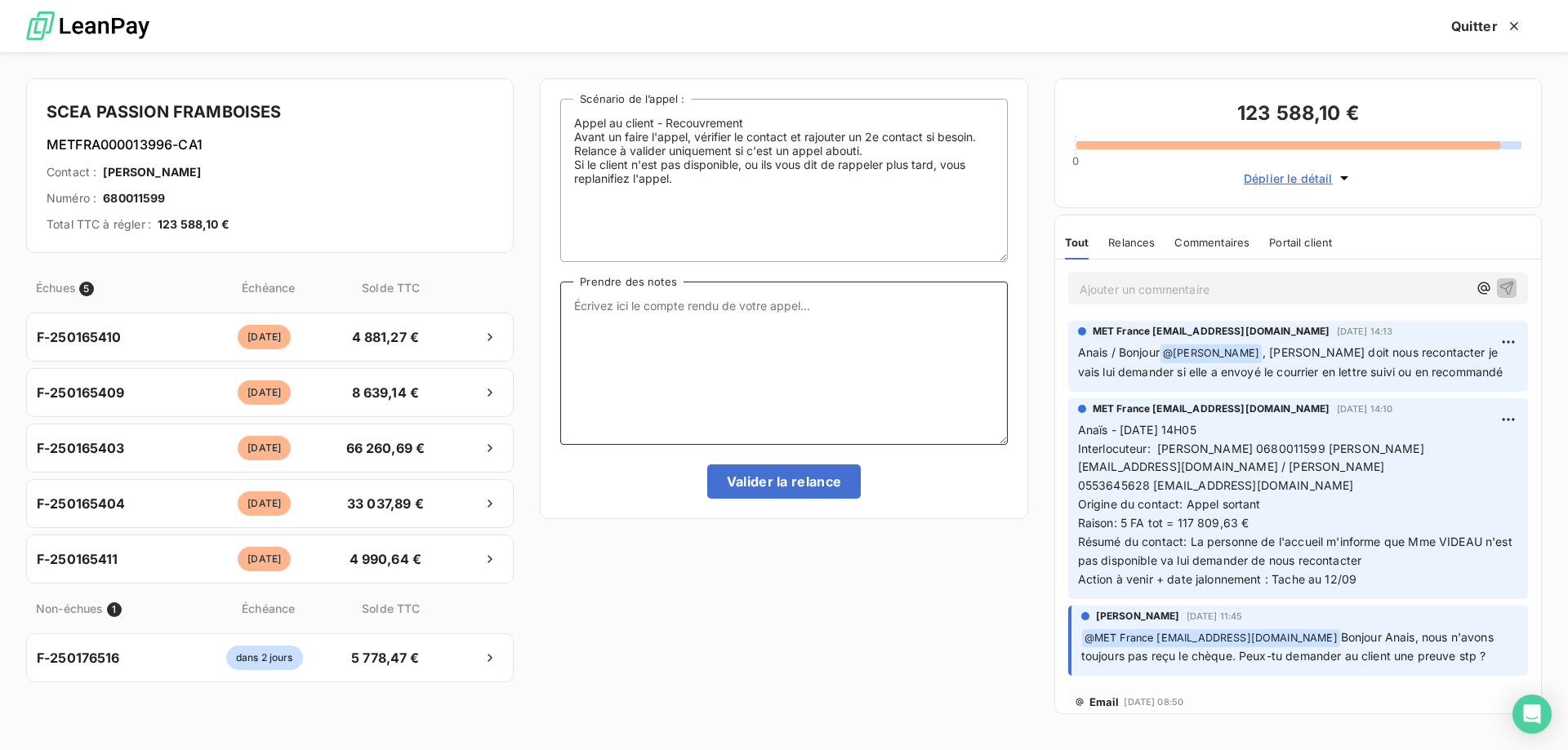
drag, startPoint x: 840, startPoint y: 342, endPoint x: 832, endPoint y: 350, distance: 11.3
click at [838, 340] on textarea "Prendre des notes" at bounding box center [783, 363] width 447 height 163
paste textarea "Anaïs - 12/09/2025 - 14H05 Interlocuteur: Mr huber 0680011599 christophe.martai…"
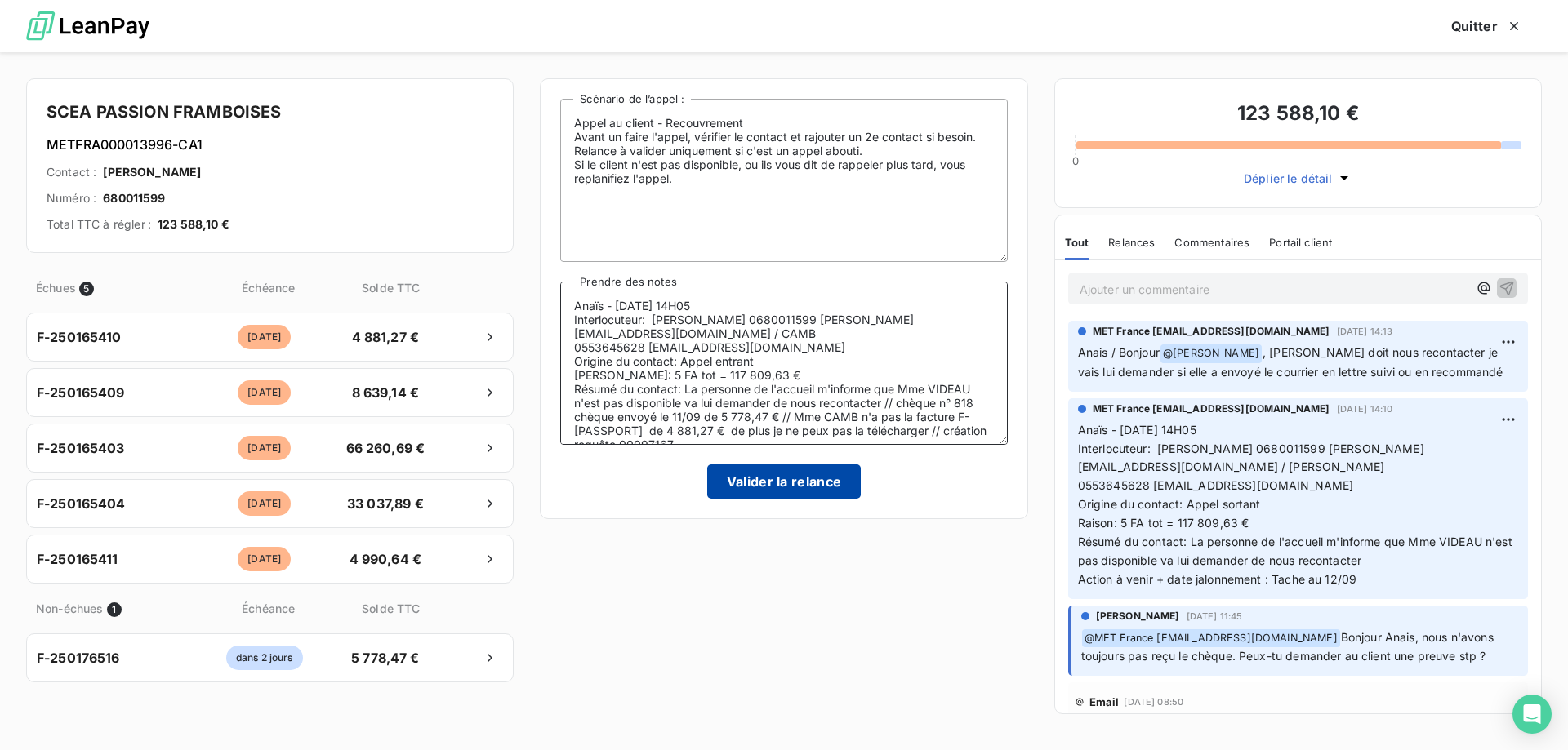
scroll to position [21, 0]
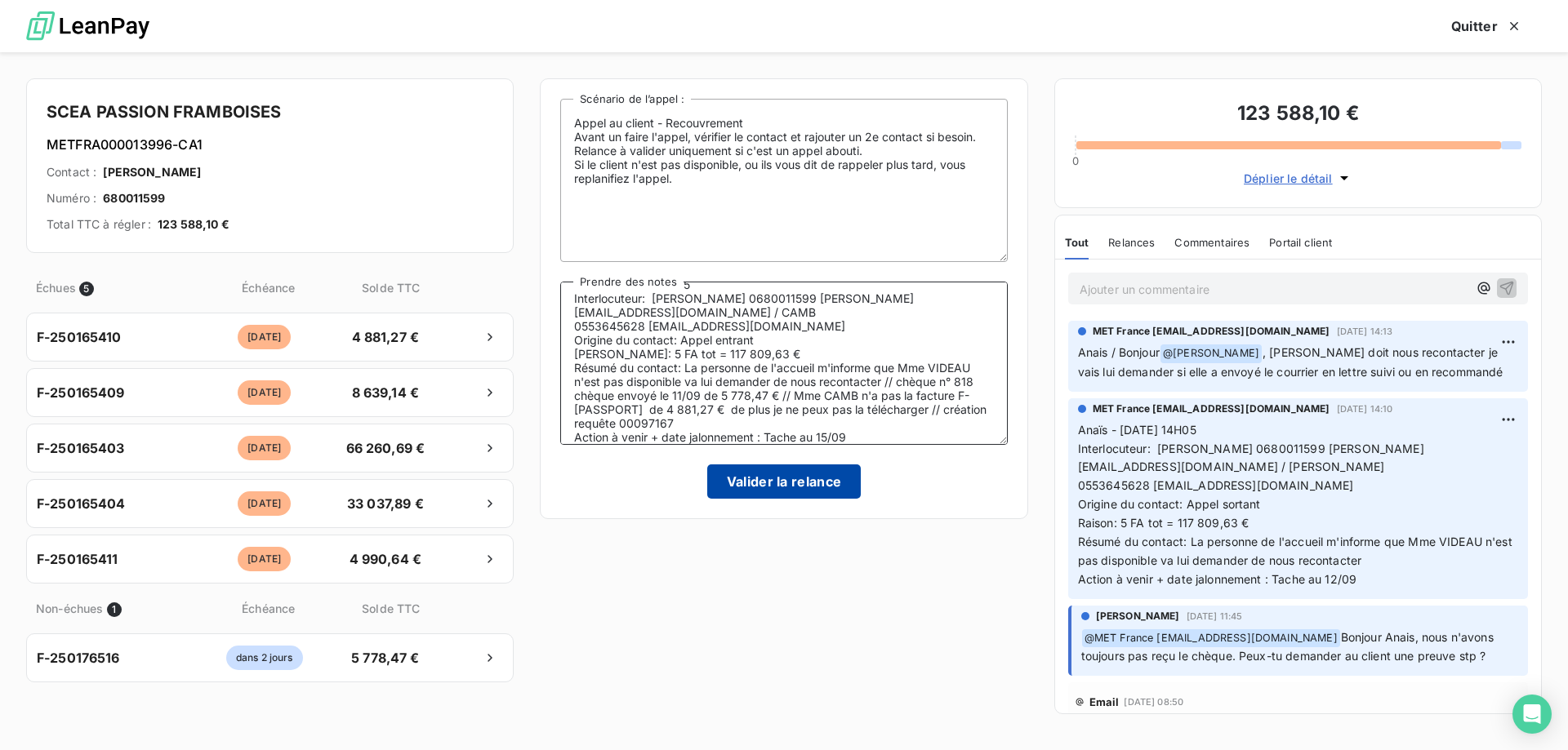
type textarea "Anaïs - 12/09/2025 - 14H05 Interlocuteur: Mr huber 0680011599 christophe.martai…"
click at [790, 485] on button "Valider la relance" at bounding box center [784, 481] width 154 height 34
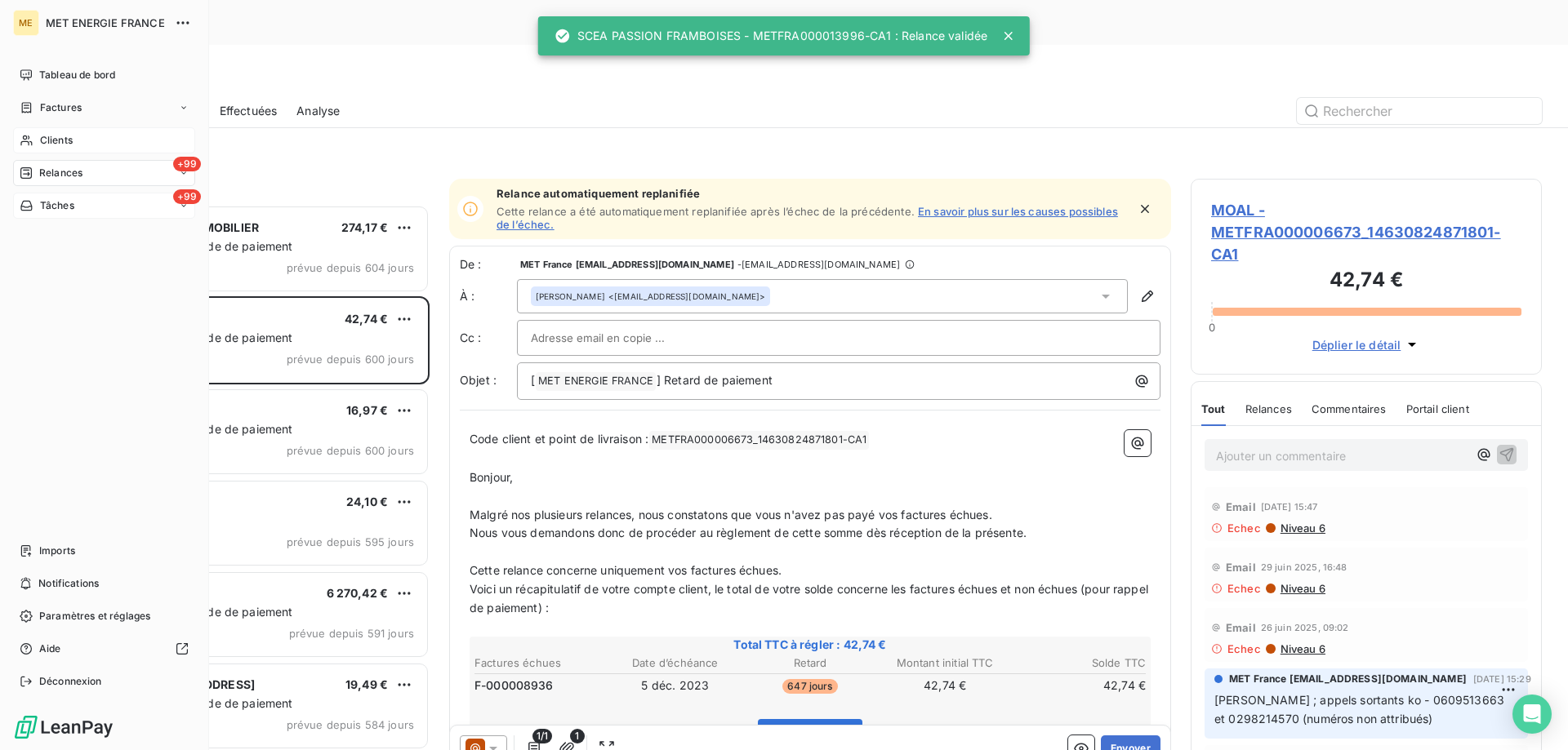
click at [30, 133] on div "Clients" at bounding box center [104, 140] width 183 height 26
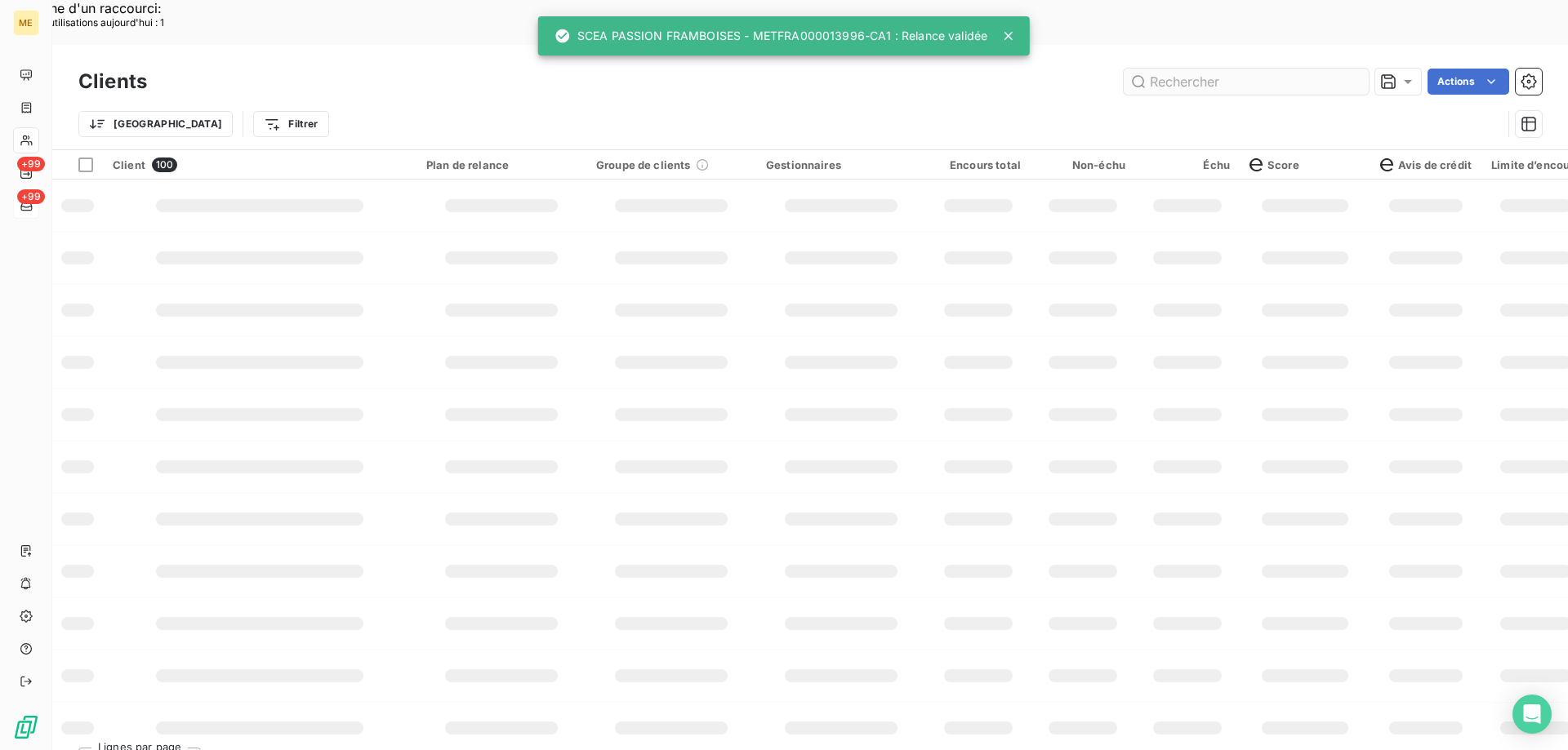
click at [1197, 68] on input "text" at bounding box center [1245, 82] width 245 height 26
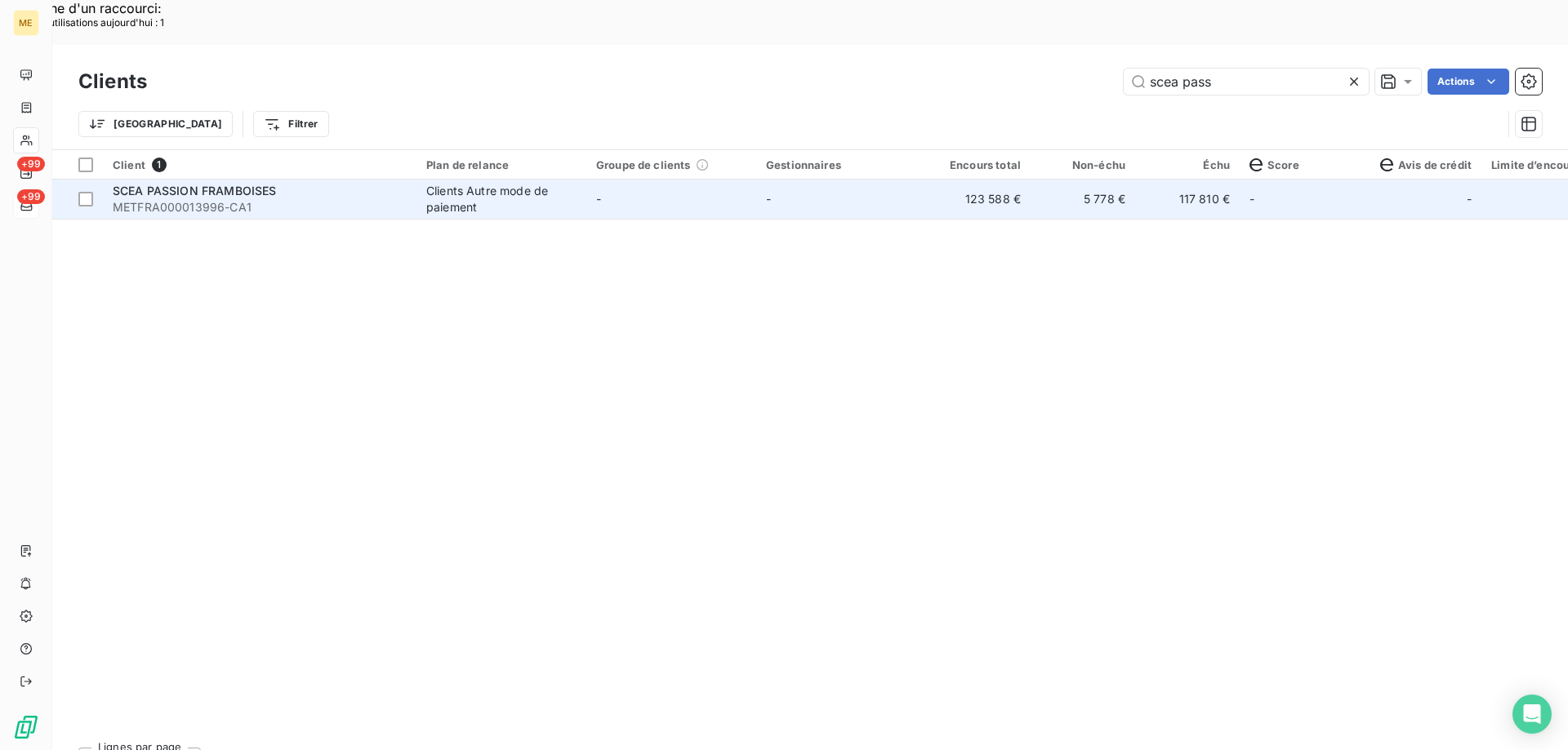
type input "scea pass"
click at [621, 180] on td "-" at bounding box center [671, 199] width 170 height 39
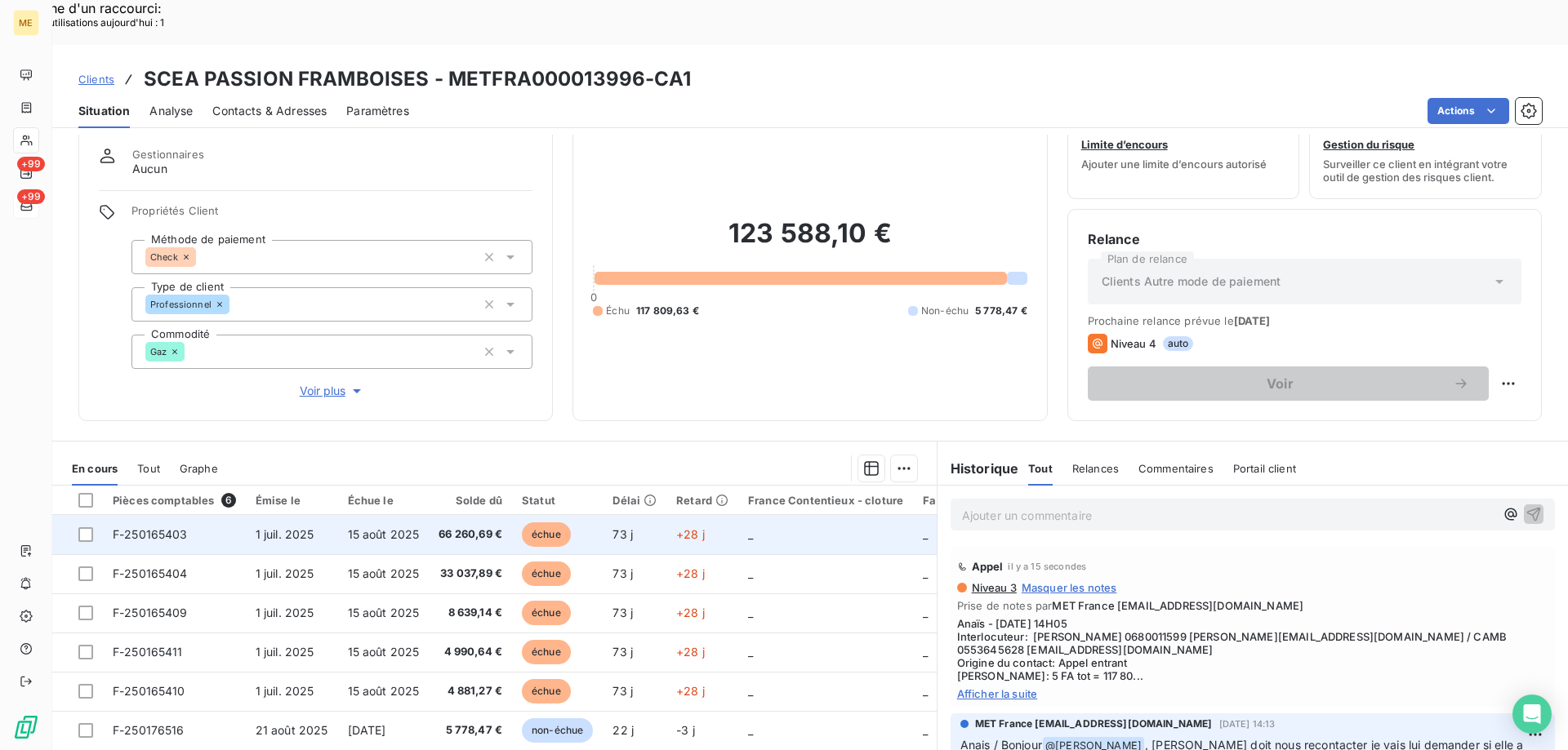
scroll to position [104, 0]
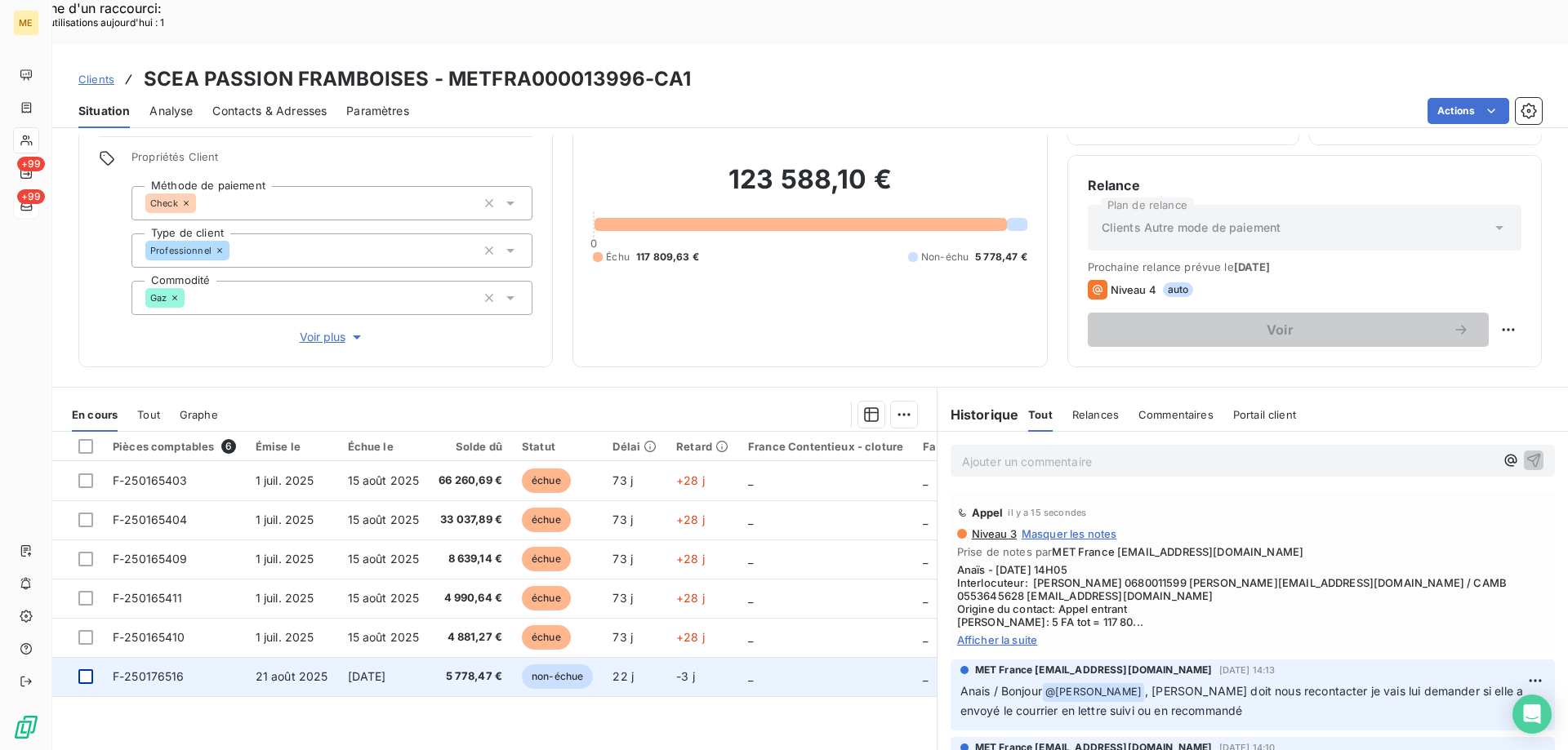
click at [88, 669] on div at bounding box center [85, 676] width 15 height 15
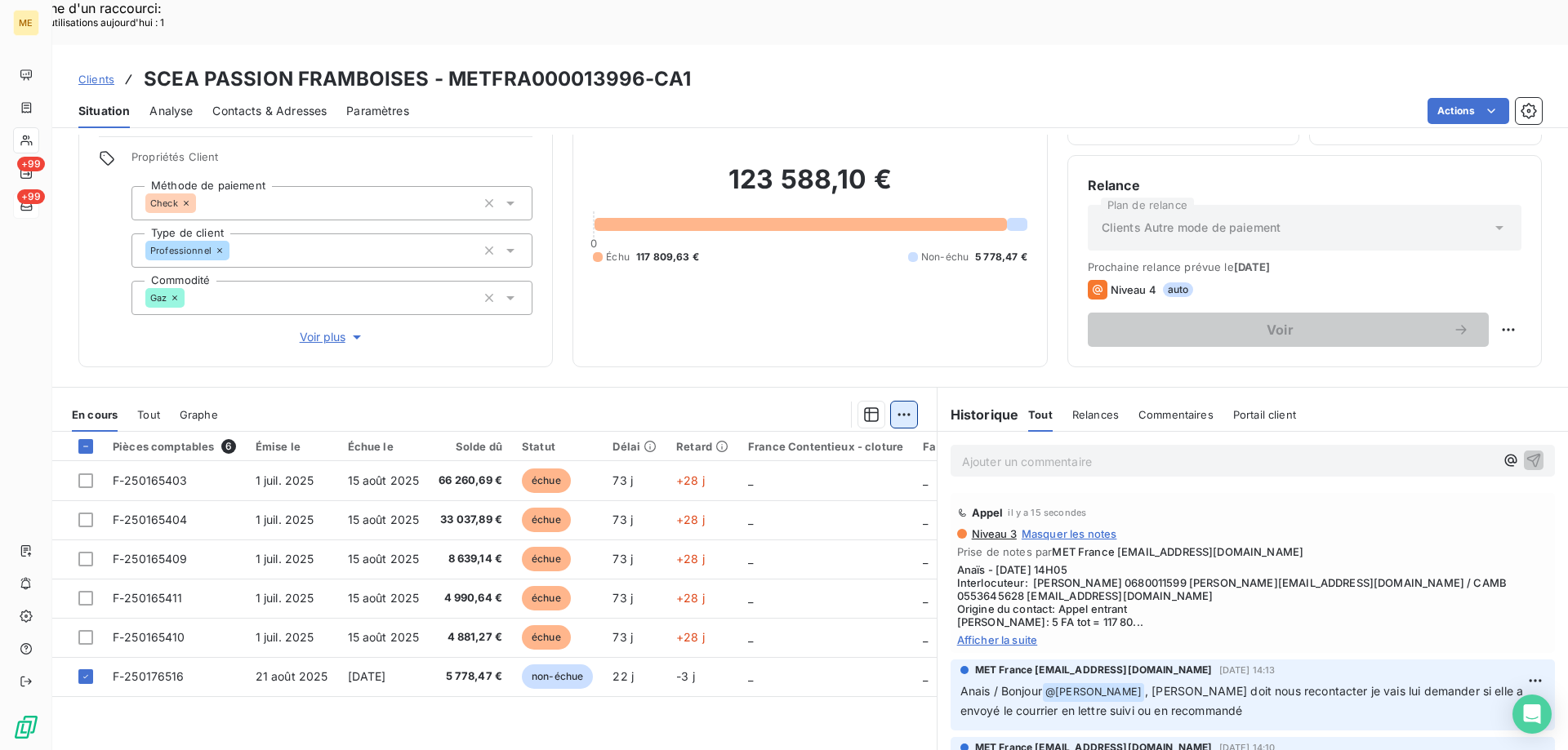
click at [836, 436] on div "Ajouter une promesse de paiement (1 facture)" at bounding box center [757, 435] width 288 height 26
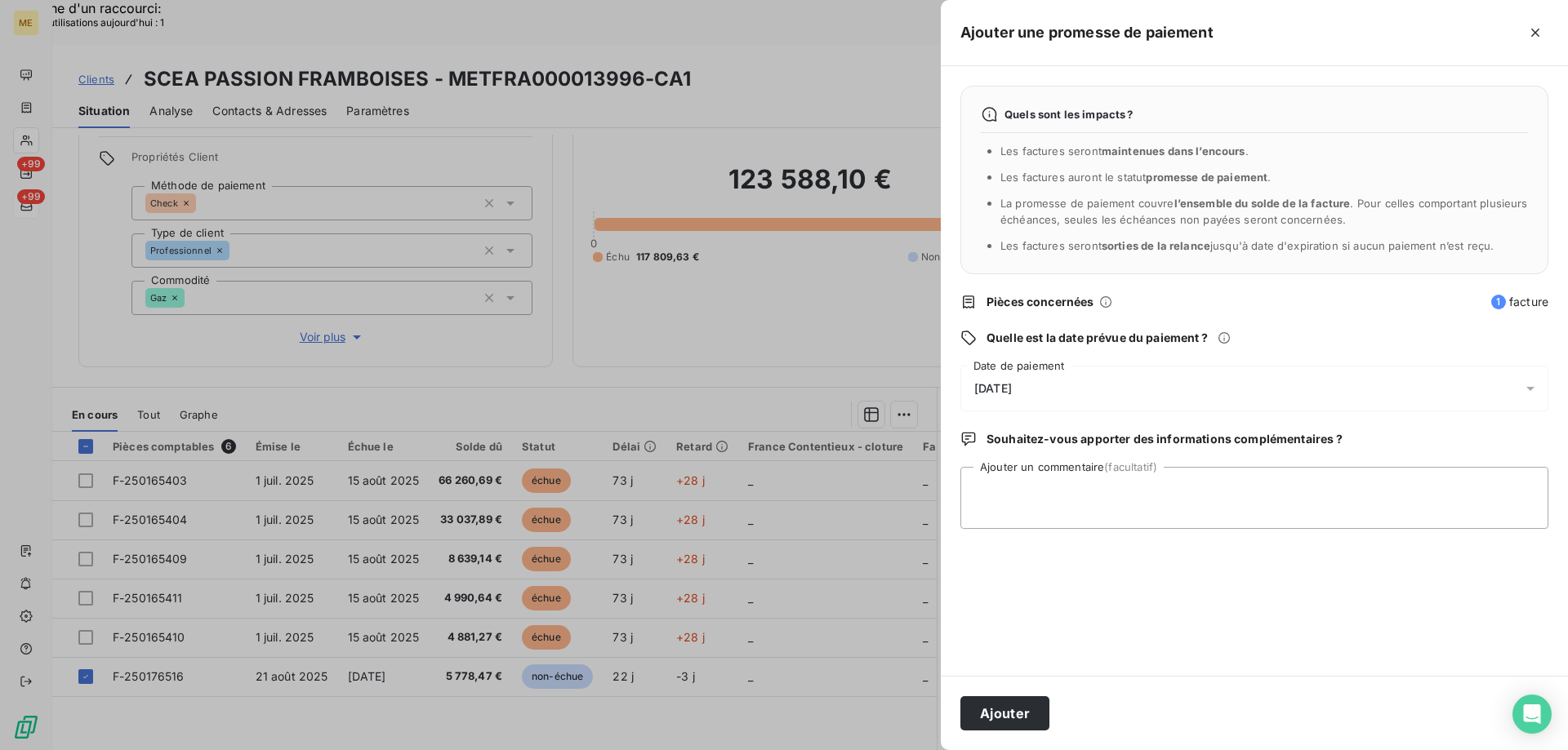
drag, startPoint x: 1093, startPoint y: 394, endPoint x: 1102, endPoint y: 396, distance: 9.2
click at [1094, 394] on div "13/09/2025" at bounding box center [1254, 389] width 588 height 46
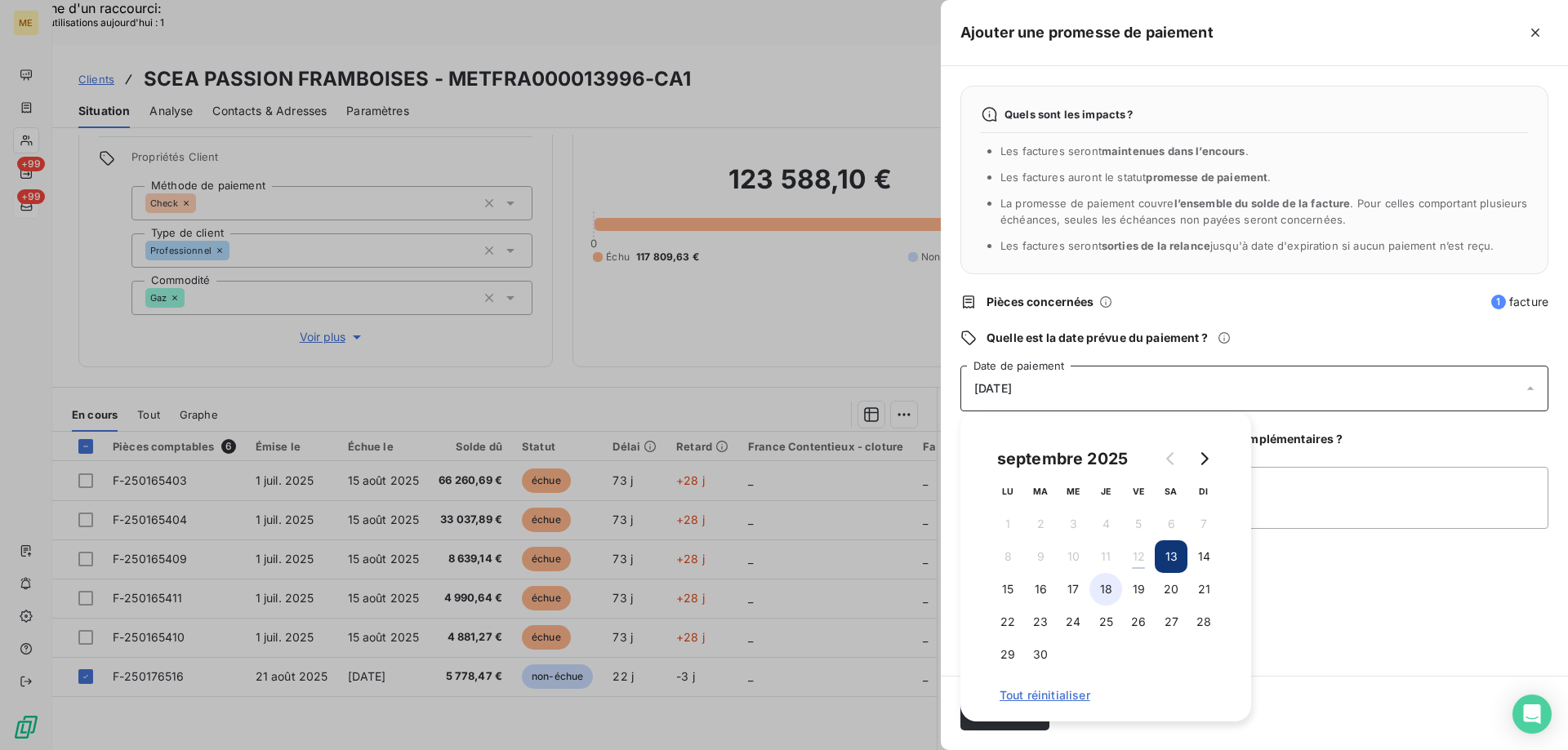
click at [1104, 589] on button "18" at bounding box center [1105, 589] width 32 height 32
click at [1111, 625] on button "25" at bounding box center [1105, 621] width 32 height 32
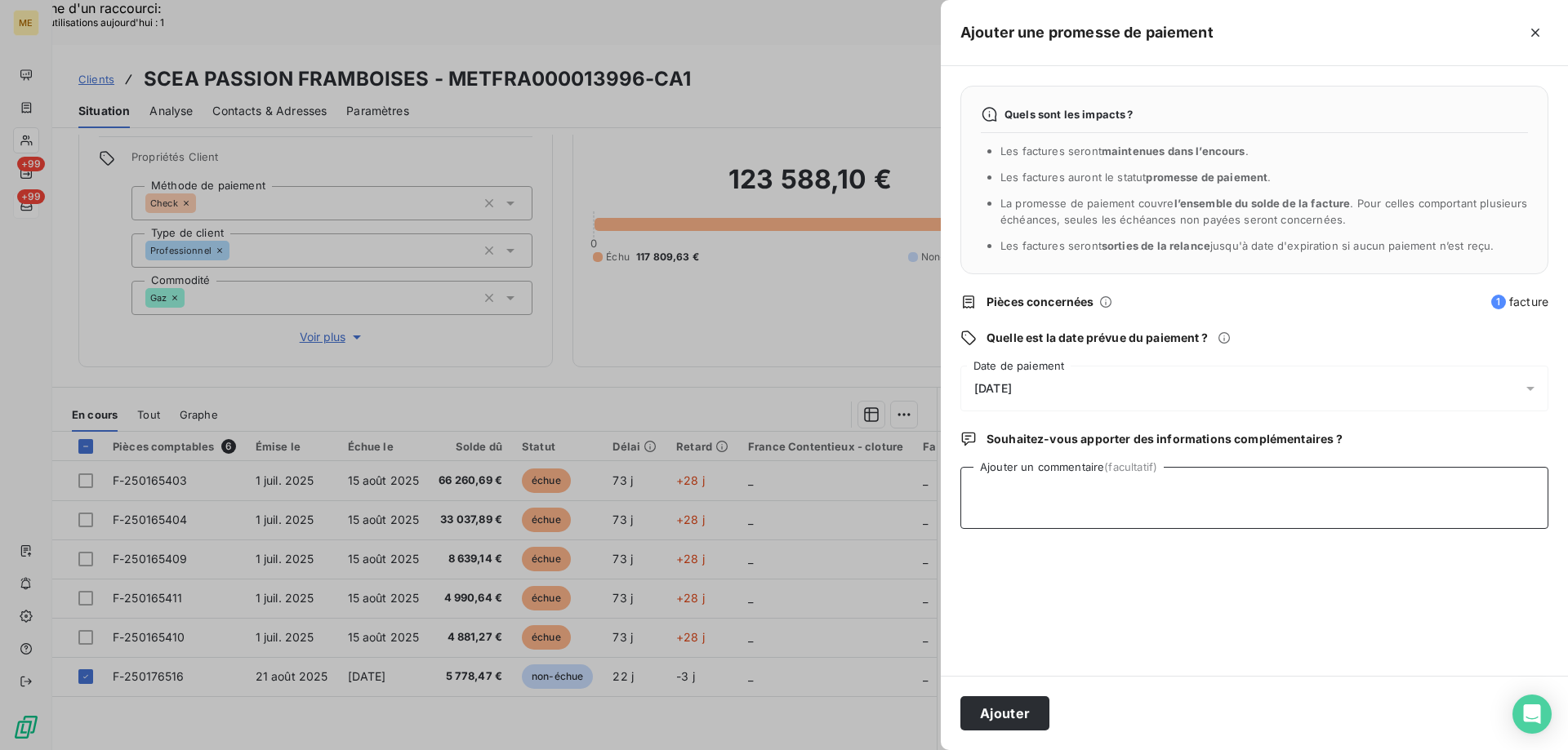
click at [1300, 490] on textarea "Ajouter un commentaire (facultatif)" at bounding box center [1254, 497] width 588 height 62
click at [992, 494] on textarea "Ajouter un commentaire (facultatif)" at bounding box center [1254, 497] width 588 height 62
paste textarea "Anaïs - 12/09/2025 - 14H05 Interlocuteur: Mr huber 0680011599 christophe.martai…"
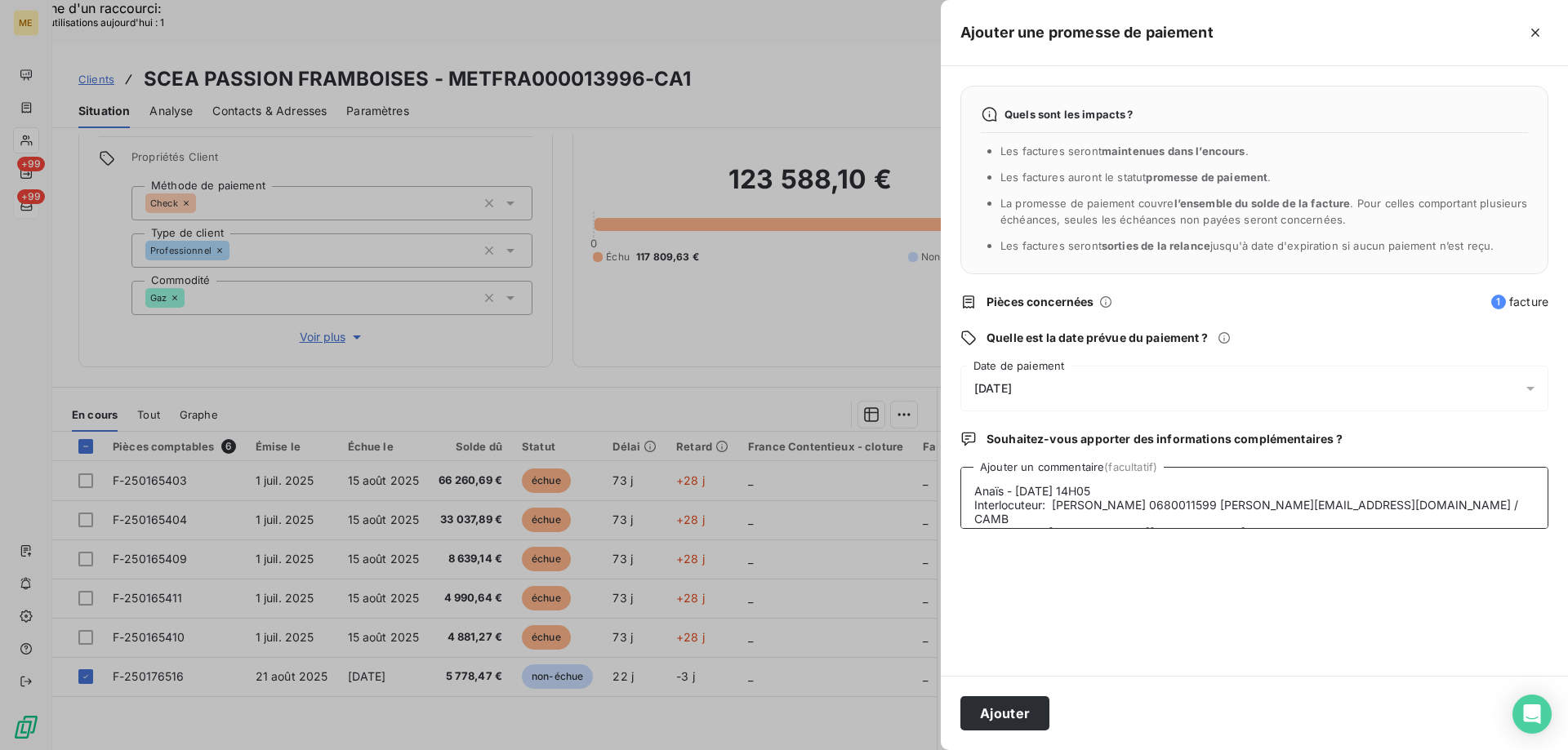
scroll to position [96, 0]
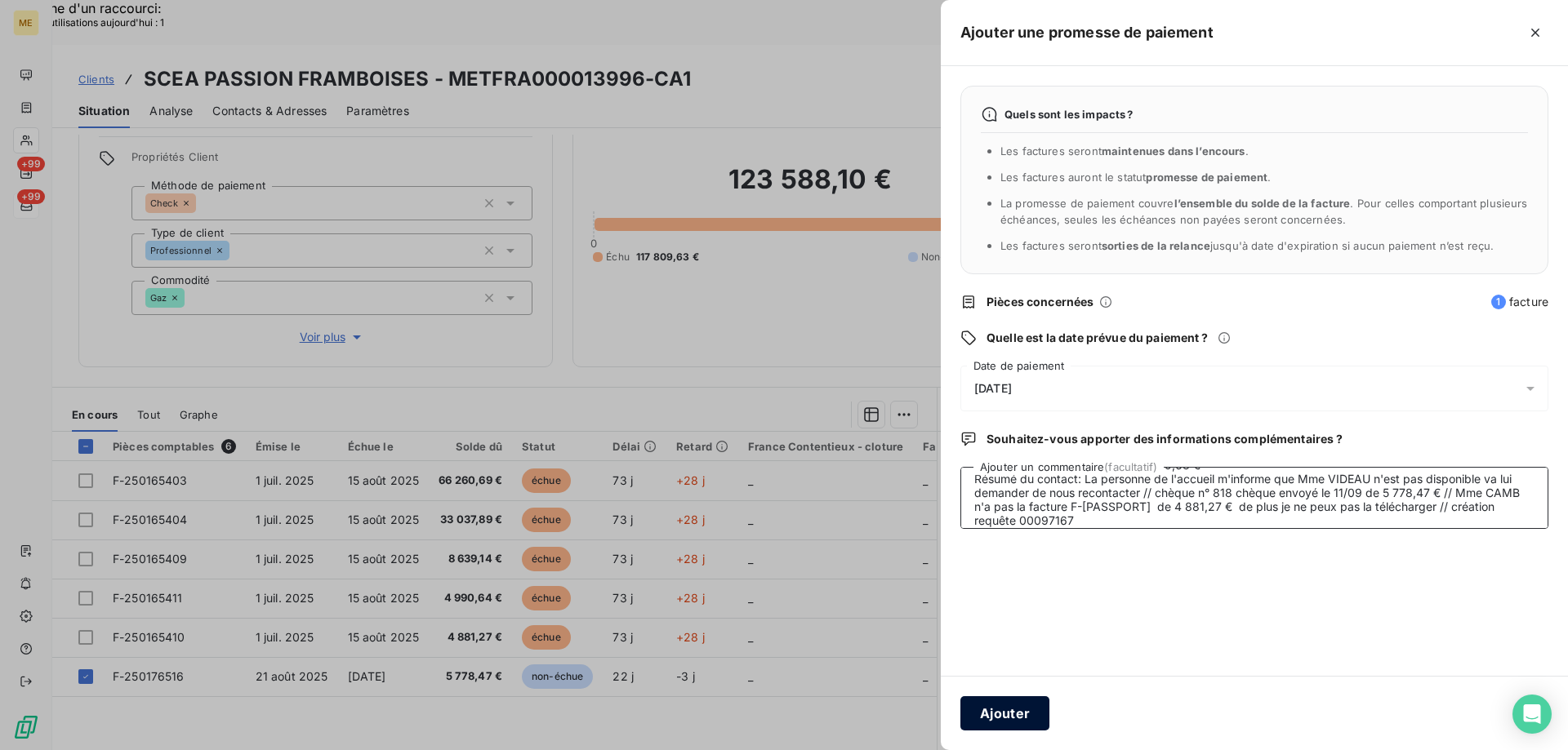
type textarea "Anaïs - 12/09/2025 - 14H05 Interlocuteur: Mr huber 0680011599 christophe.martai…"
click at [991, 719] on button "Ajouter" at bounding box center [1004, 713] width 89 height 34
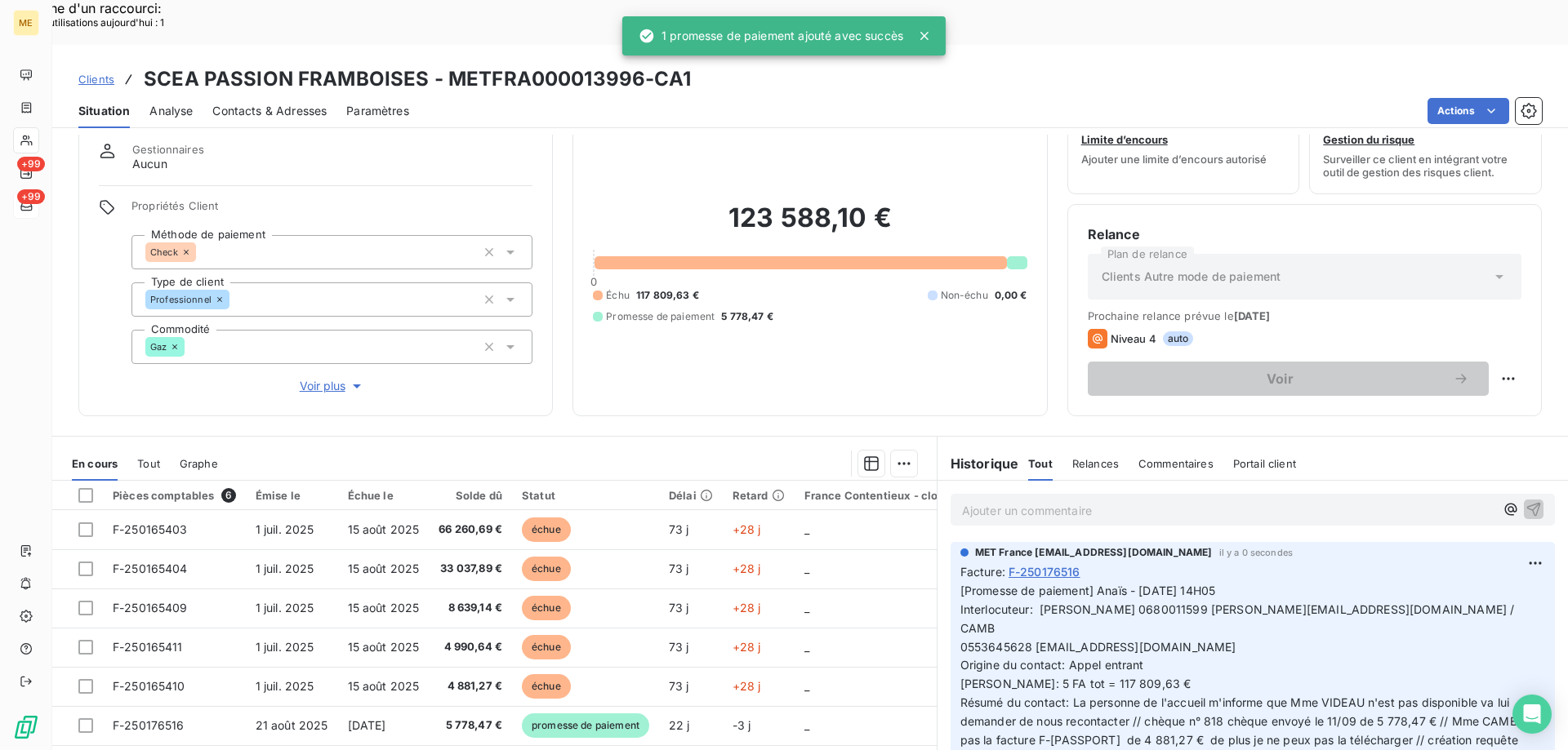
scroll to position [0, 0]
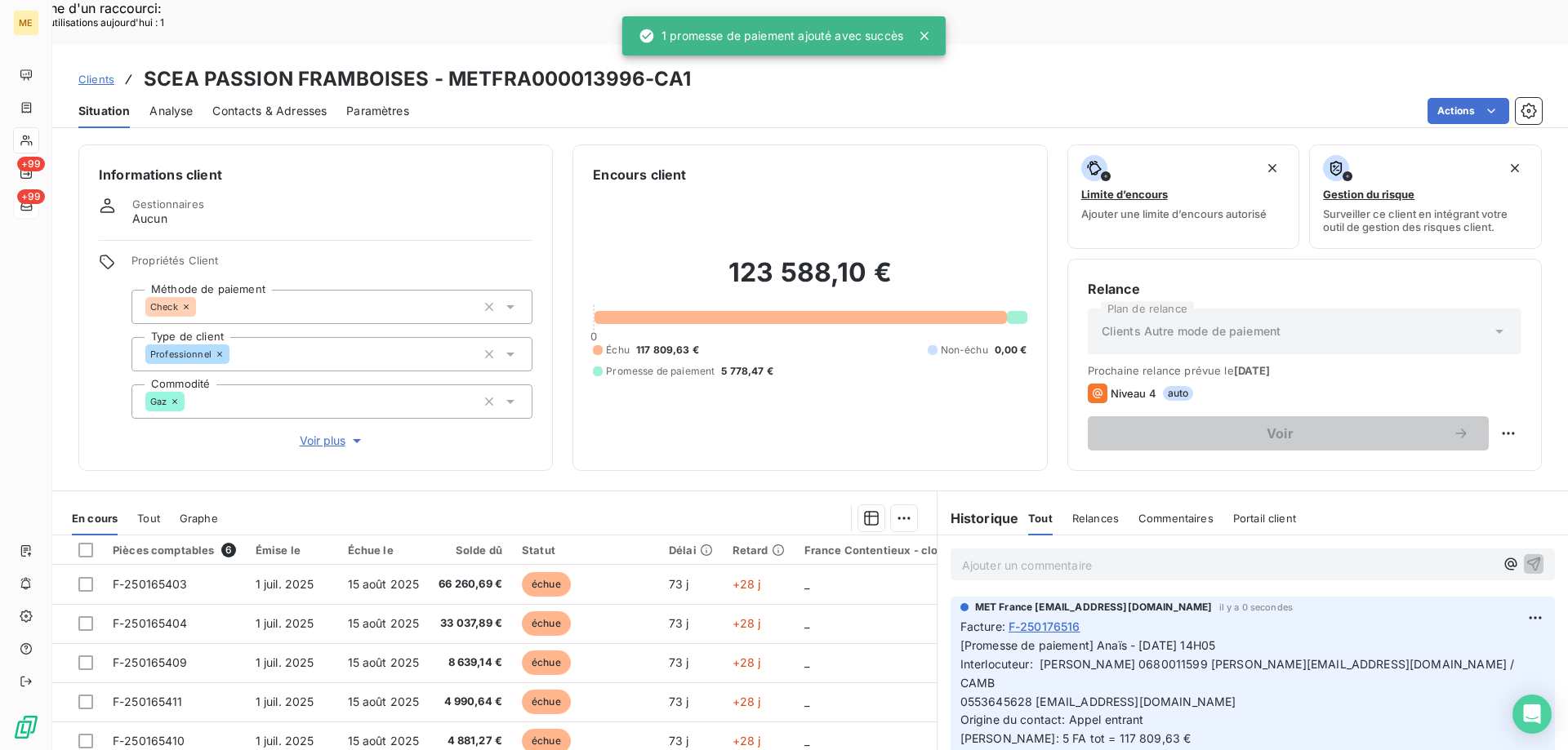
click at [1063, 555] on p "Ajouter un commentaire ﻿" at bounding box center [1228, 565] width 533 height 20
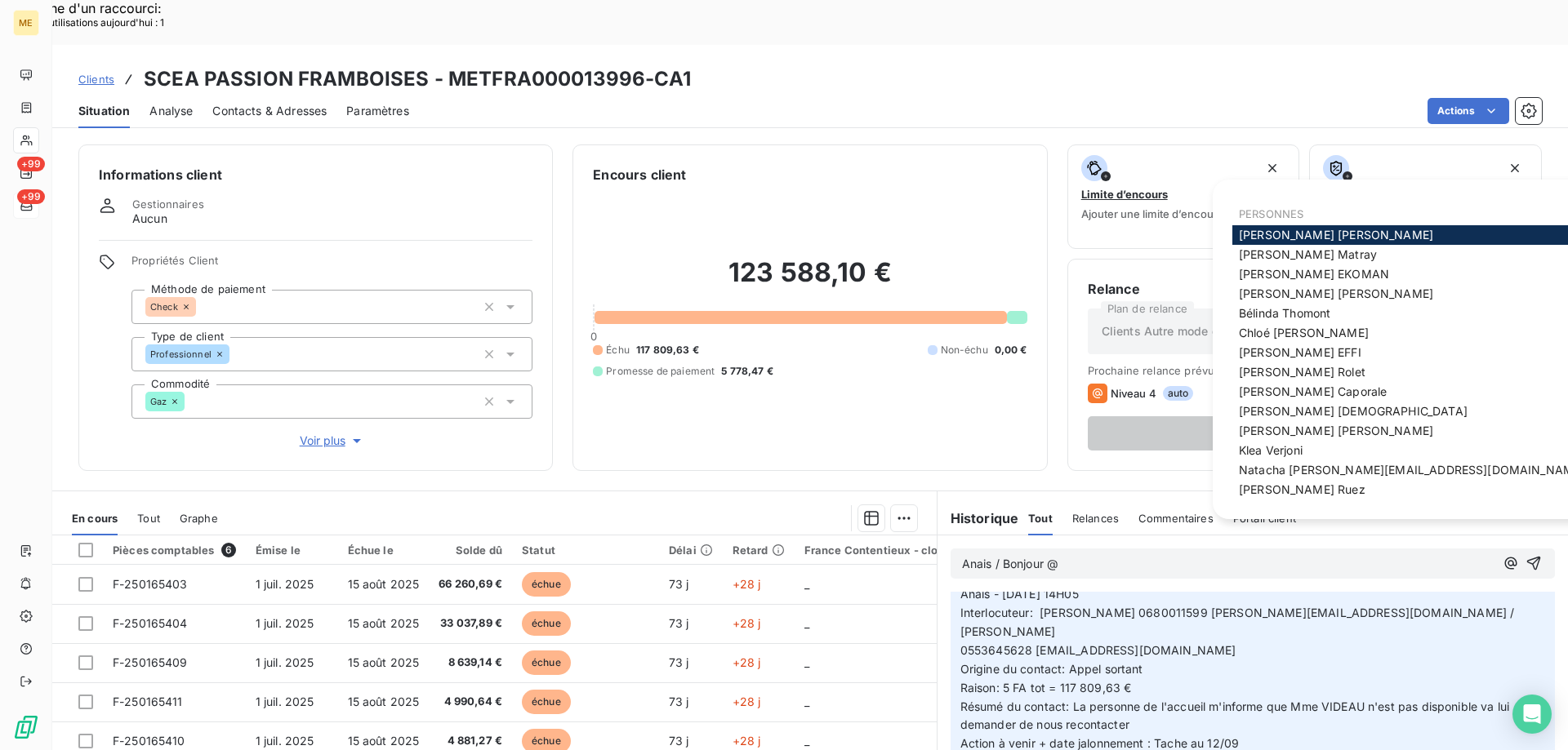
scroll to position [571, 0]
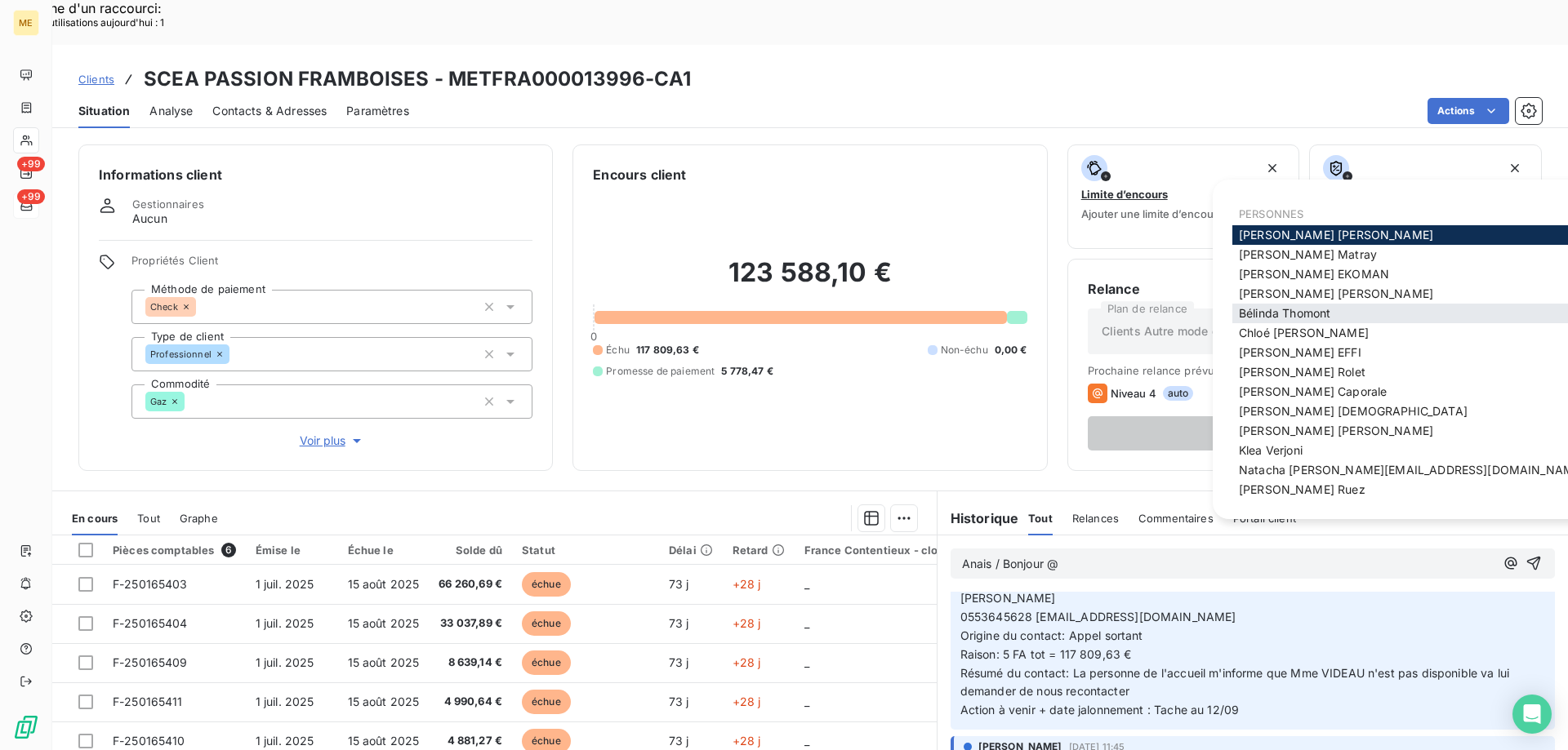
click at [1284, 315] on span "Bélinda Thomont" at bounding box center [1285, 313] width 91 height 14
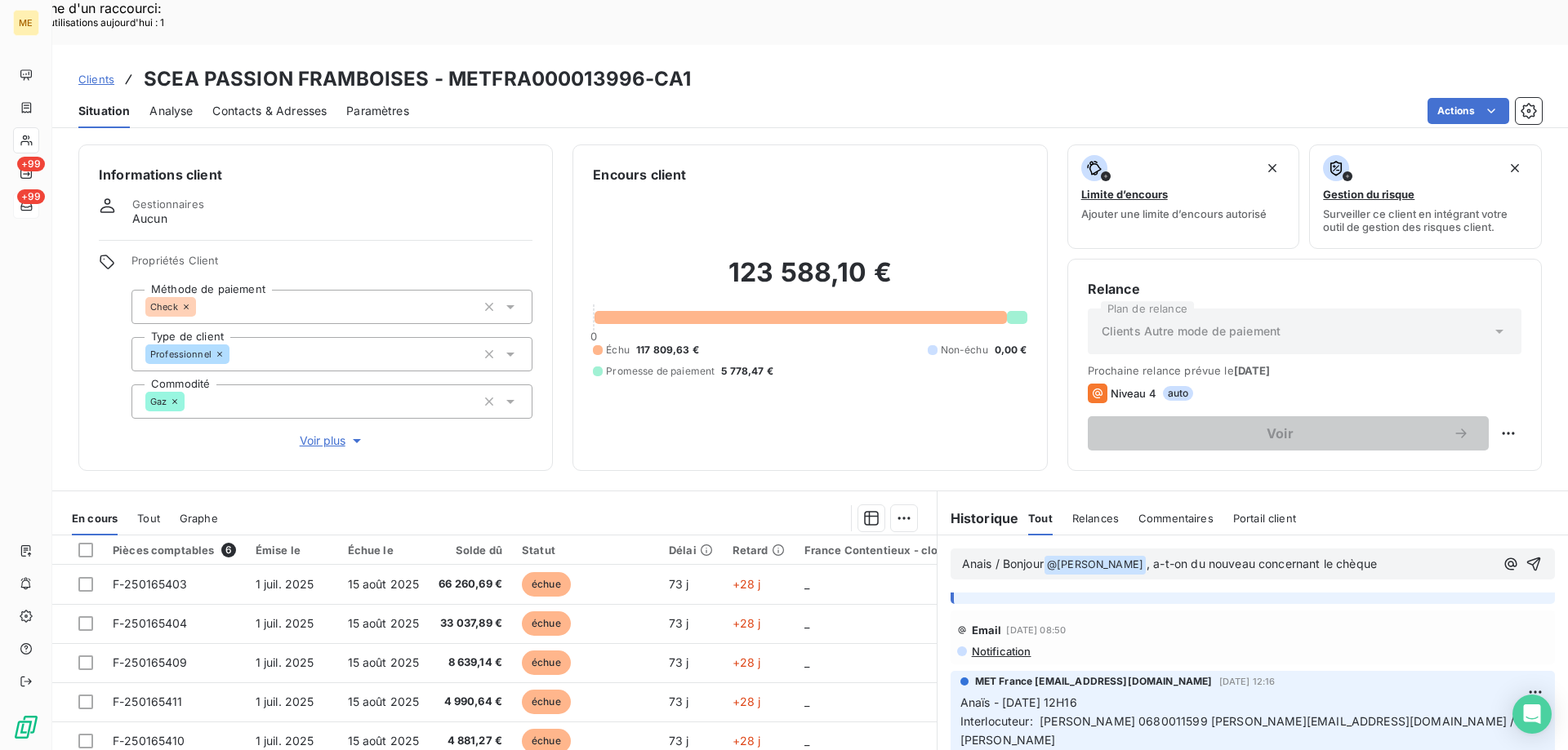
scroll to position [817, 0]
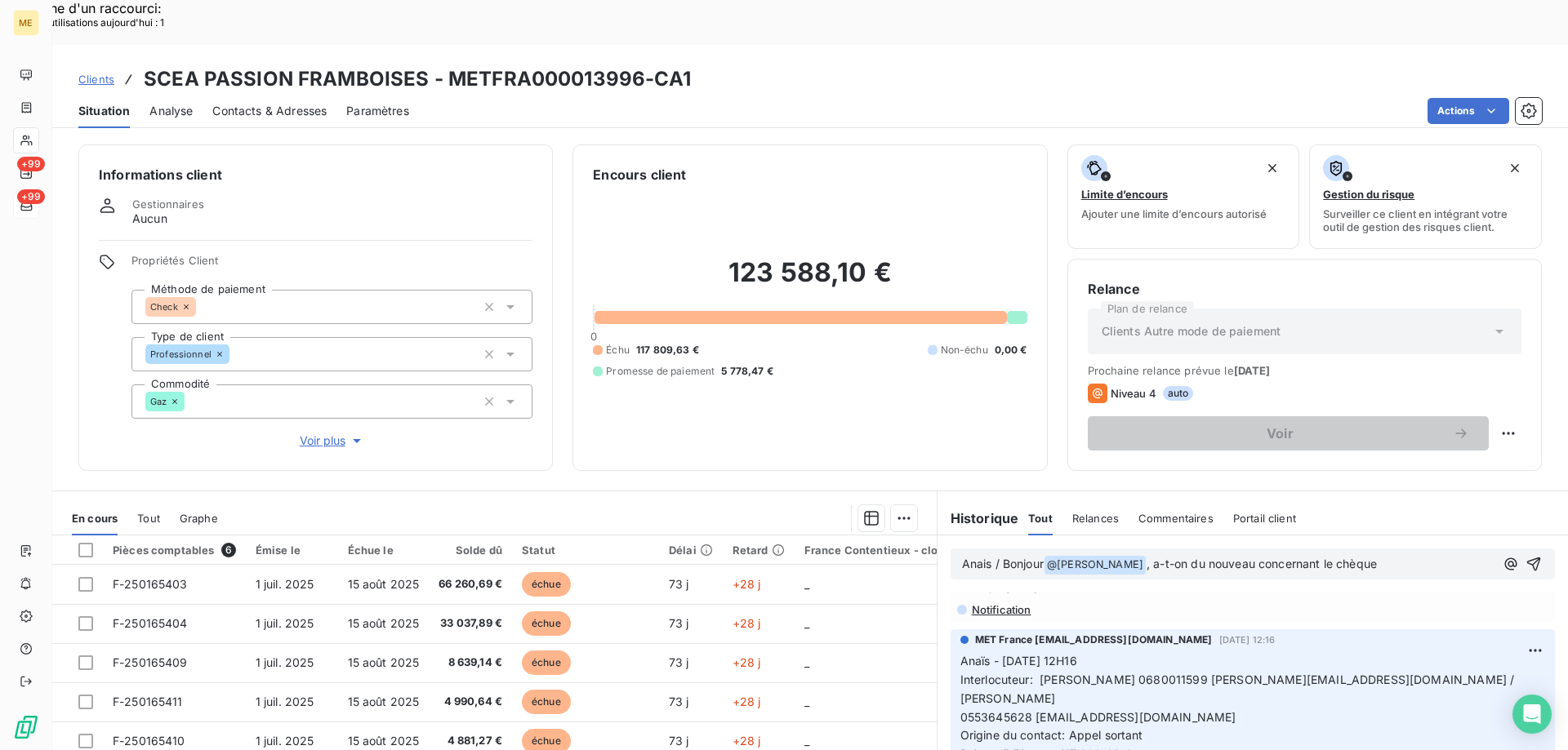
drag, startPoint x: 1189, startPoint y: 674, endPoint x: 1013, endPoint y: 696, distance: 177.4
click at [1013, 696] on p "Anaïs - 04/09/2025 - 12H16 Interlocuteur: Mr huber 0680011599 christophe.martai…" at bounding box center [1252, 726] width 584 height 149
click at [1393, 555] on p "Anais / Bonjour @ Bélinda Thomont ﻿ , a-t-on du nouveau concernant le chèque" at bounding box center [1228, 565] width 533 height 19
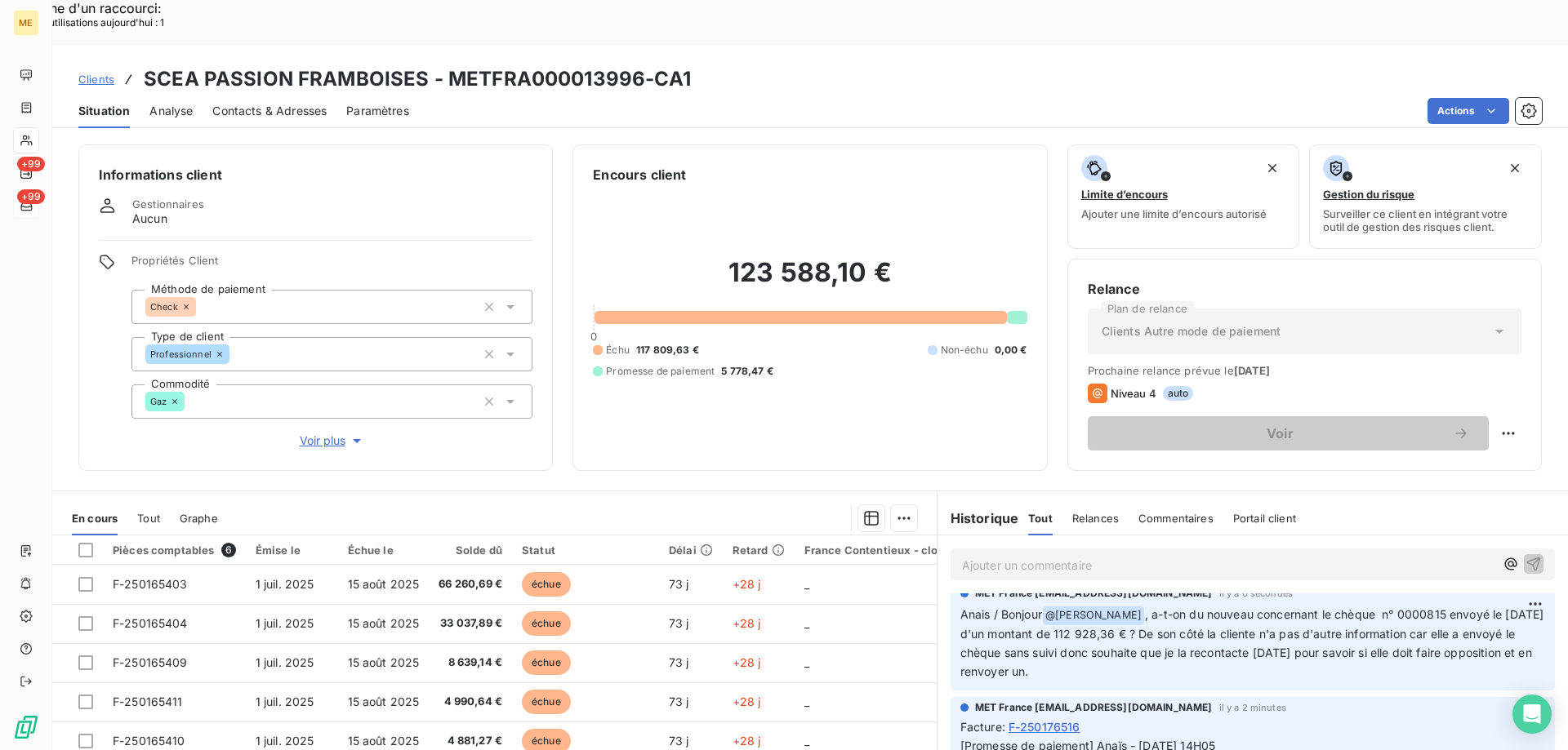
scroll to position [0, 0]
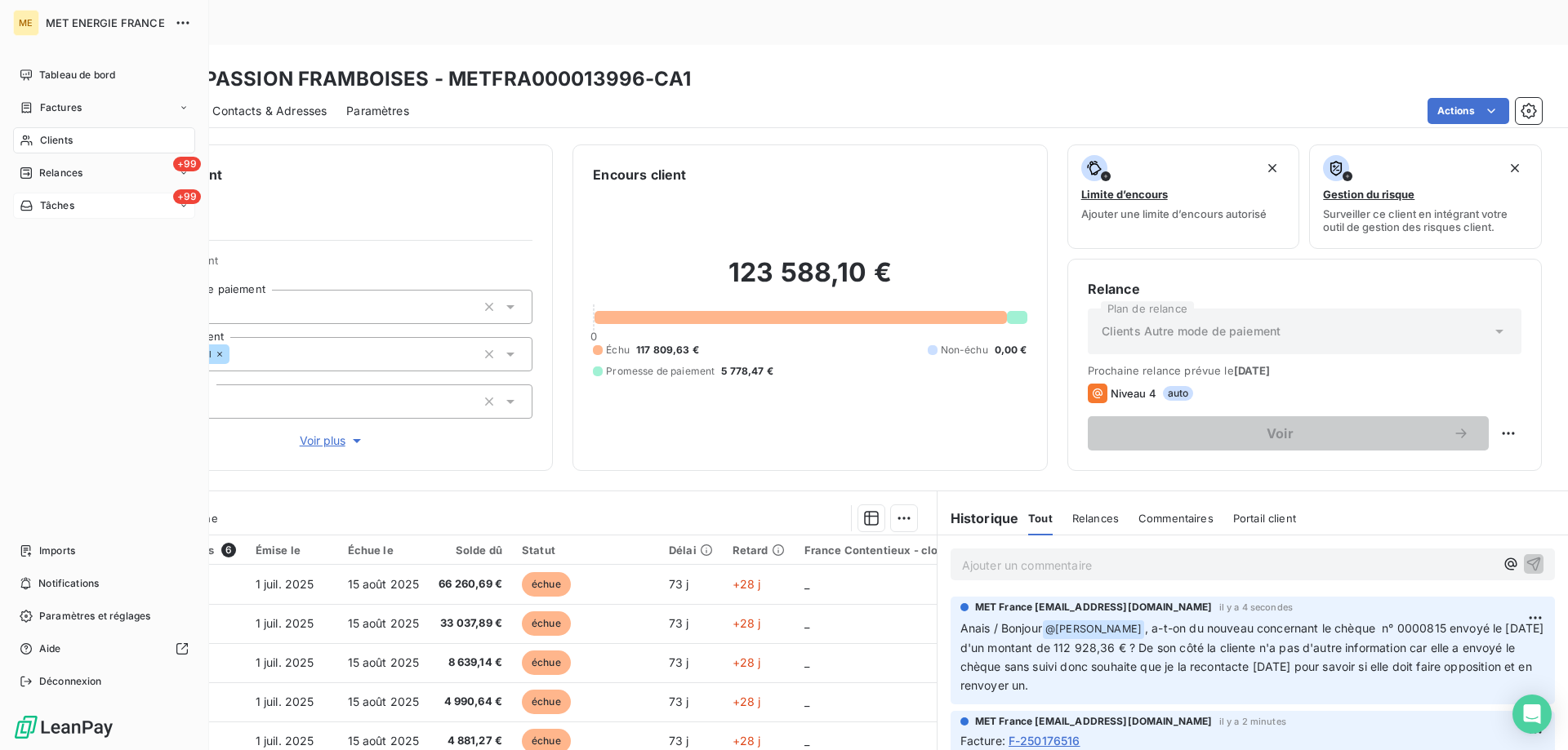
click at [29, 205] on icon at bounding box center [26, 205] width 14 height 13
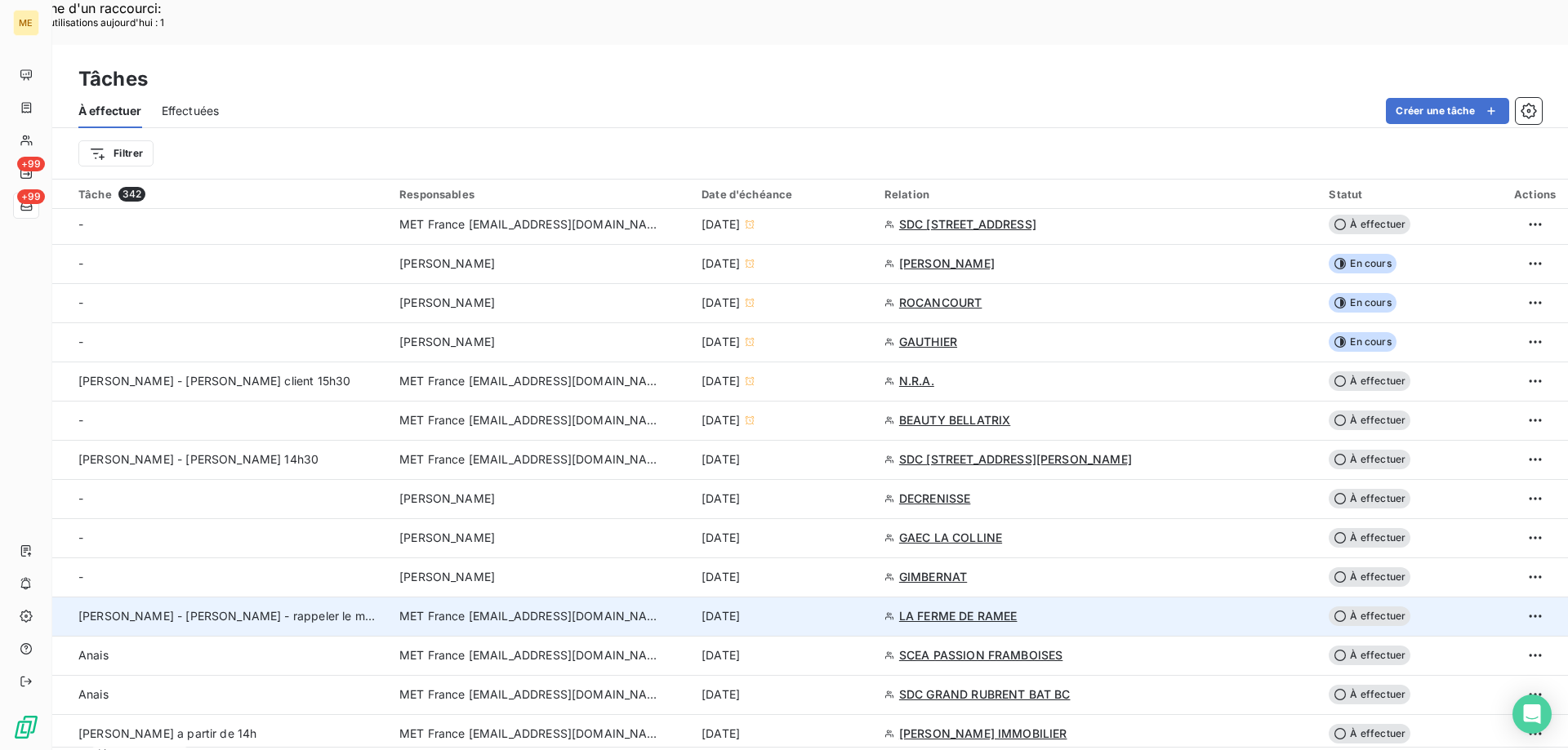
scroll to position [408, 0]
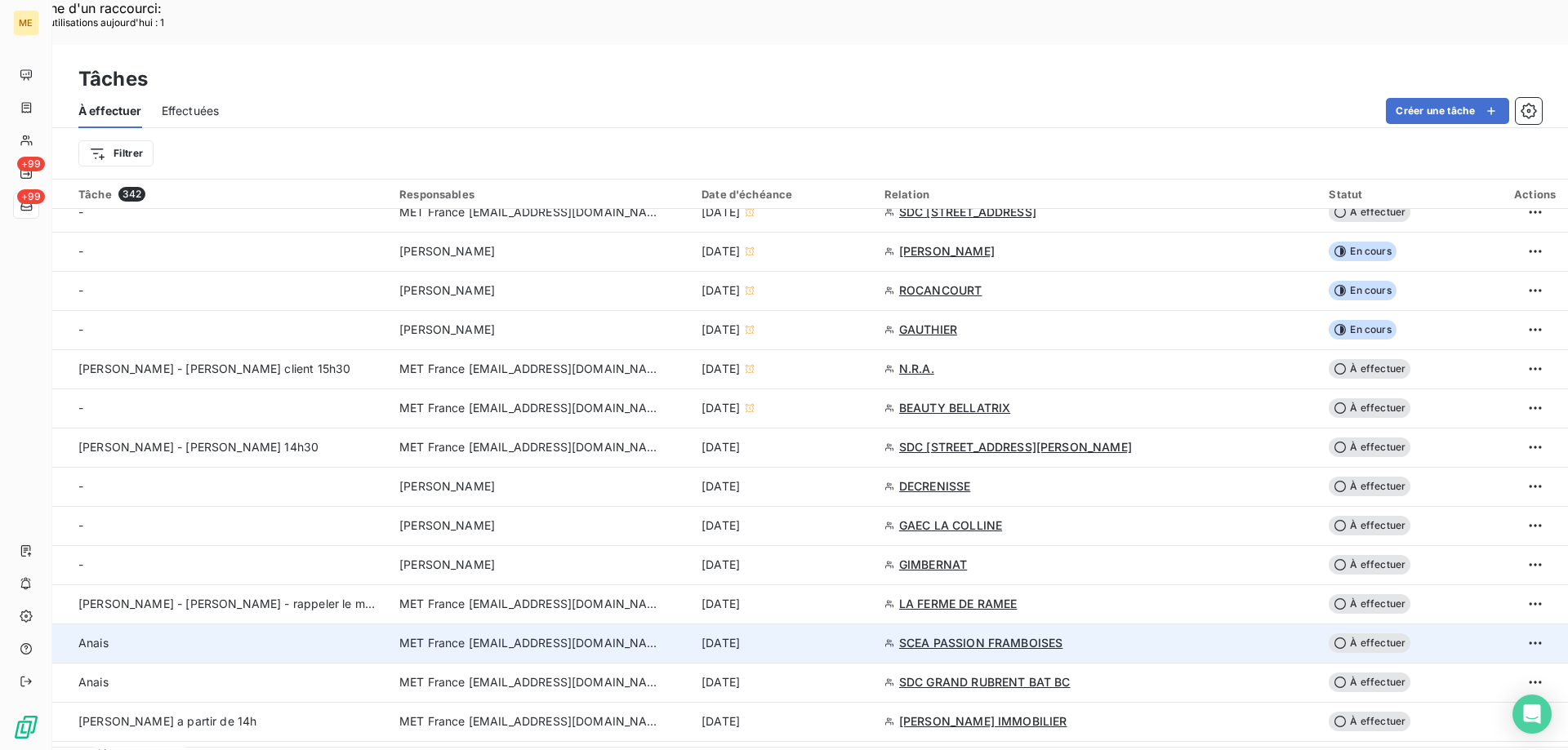
click at [864, 635] on div "12 sept. 2025" at bounding box center [783, 643] width 163 height 17
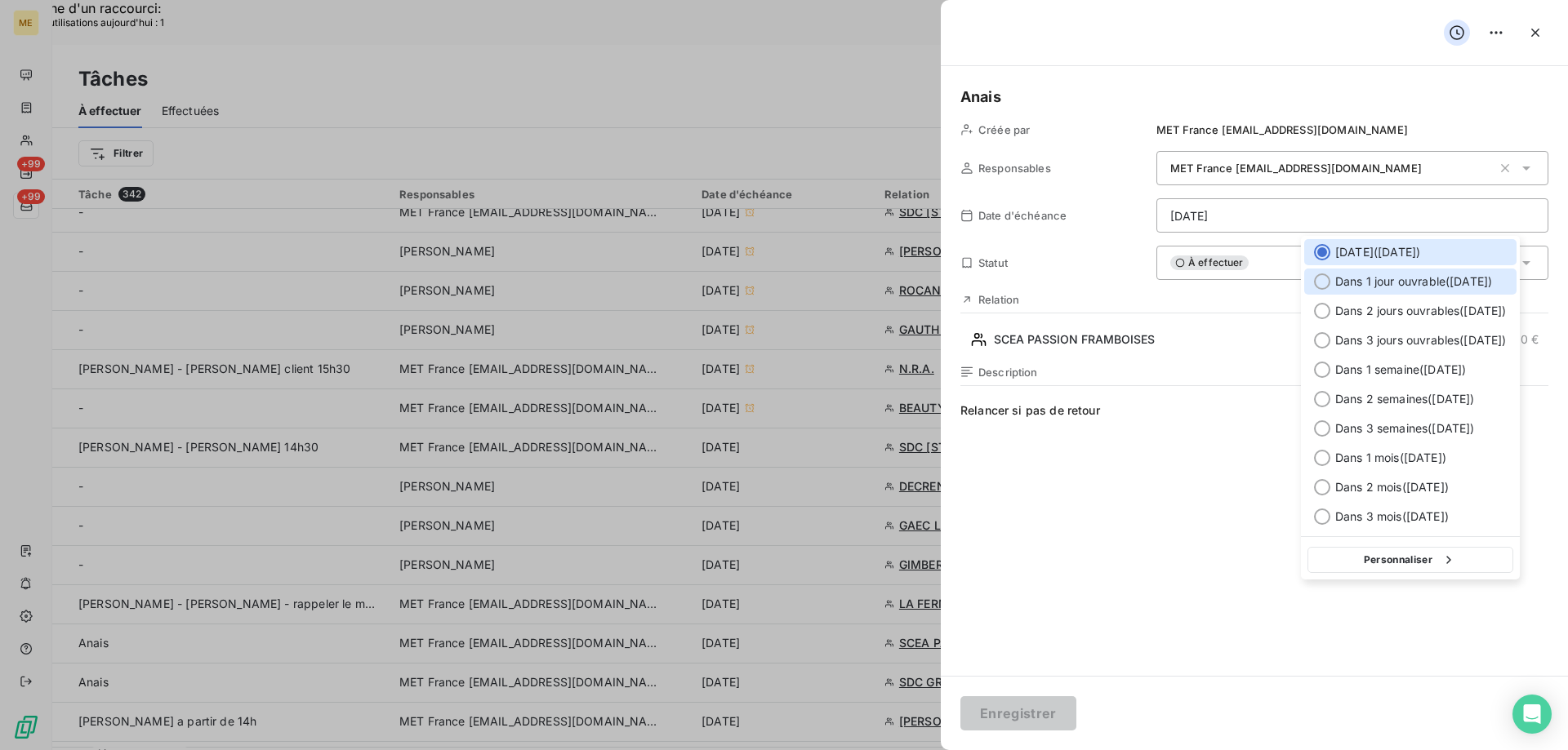
click at [1464, 288] on span "Dans 1 jour ouvrable ( [DATE] )" at bounding box center [1413, 282] width 157 height 17
type input "15/09/2025"
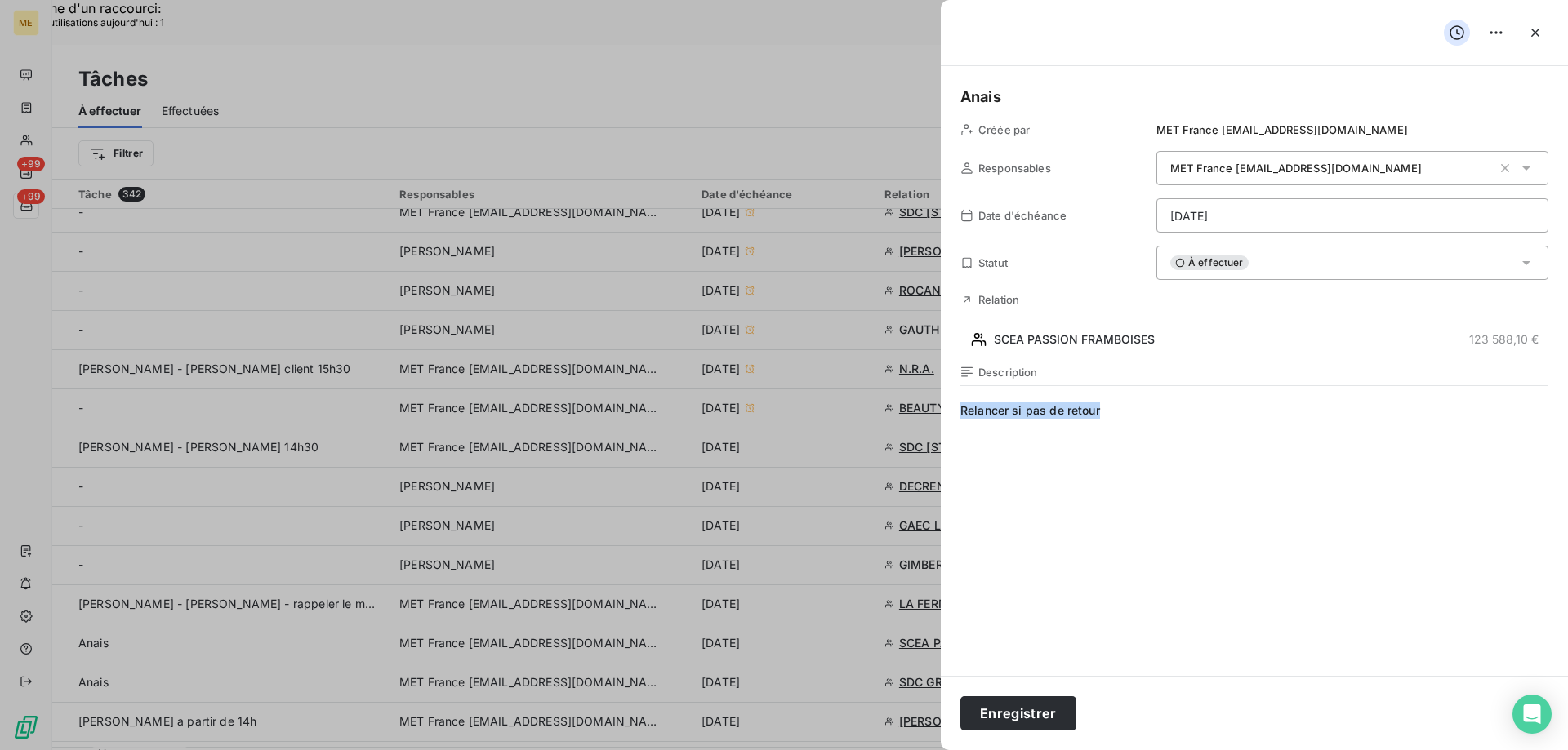
drag, startPoint x: 1118, startPoint y: 404, endPoint x: 930, endPoint y: 406, distance: 188.0
click at [999, 725] on button "Enregistrer" at bounding box center [1018, 713] width 116 height 34
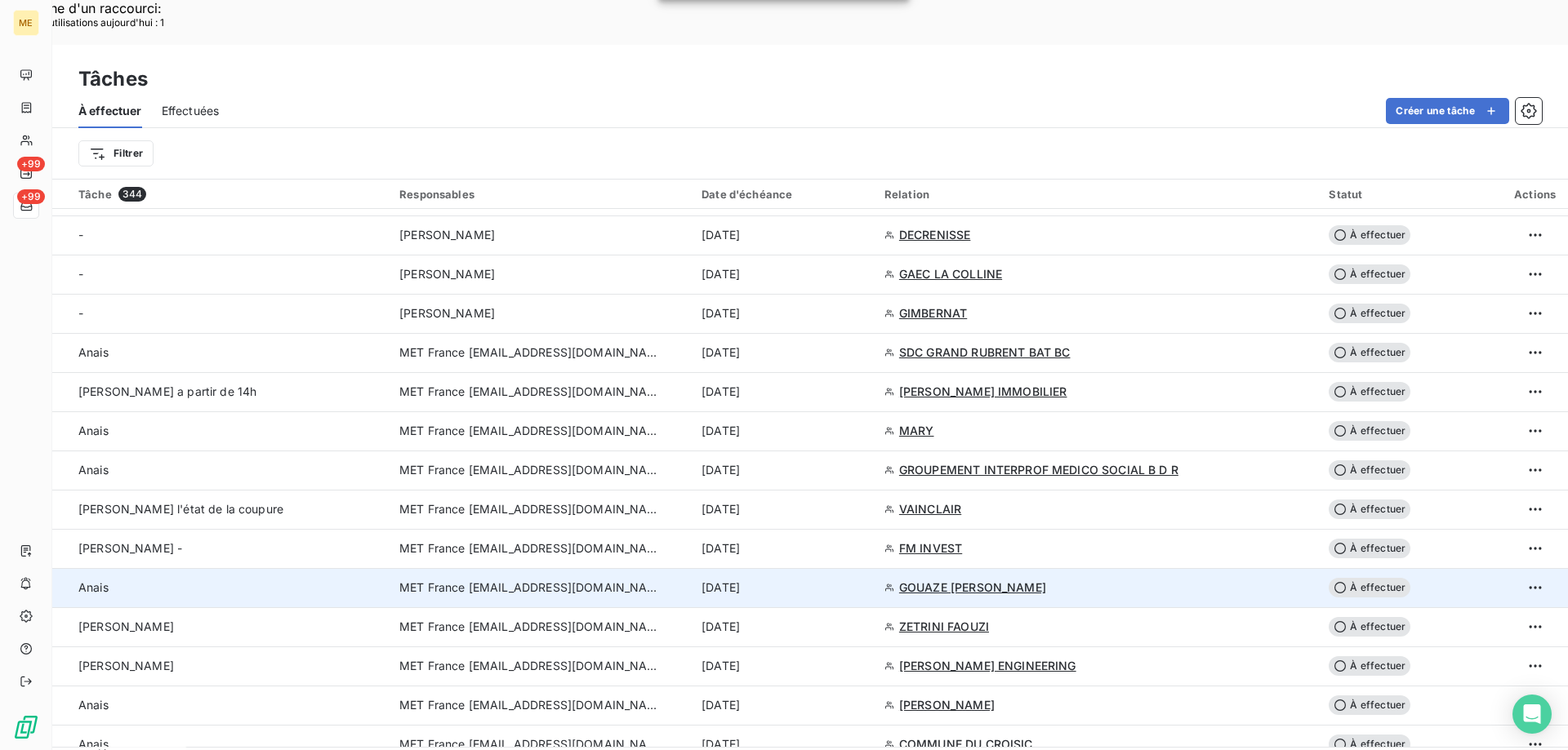
scroll to position [653, 0]
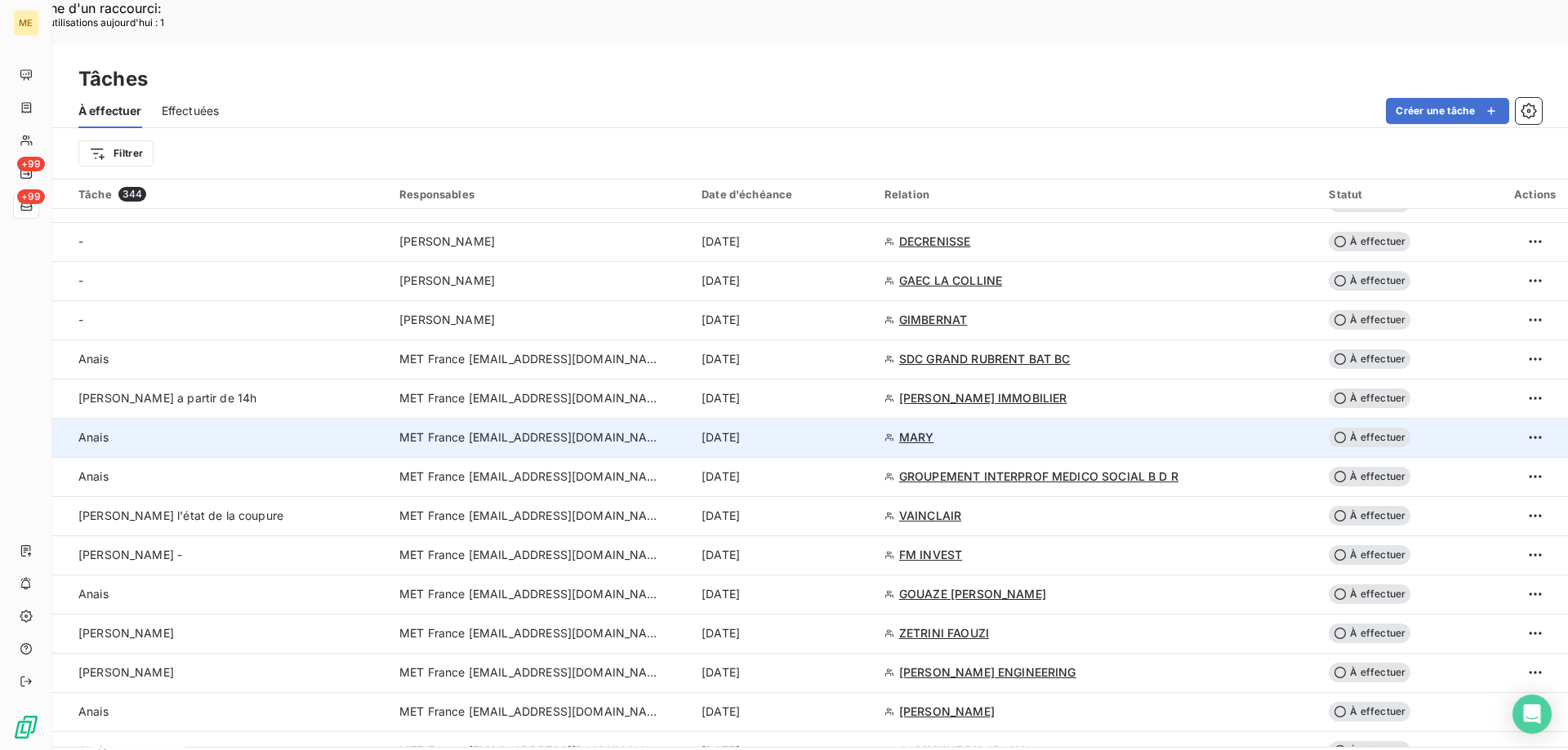
click at [934, 429] on span "MARY" at bounding box center [917, 437] width 35 height 17
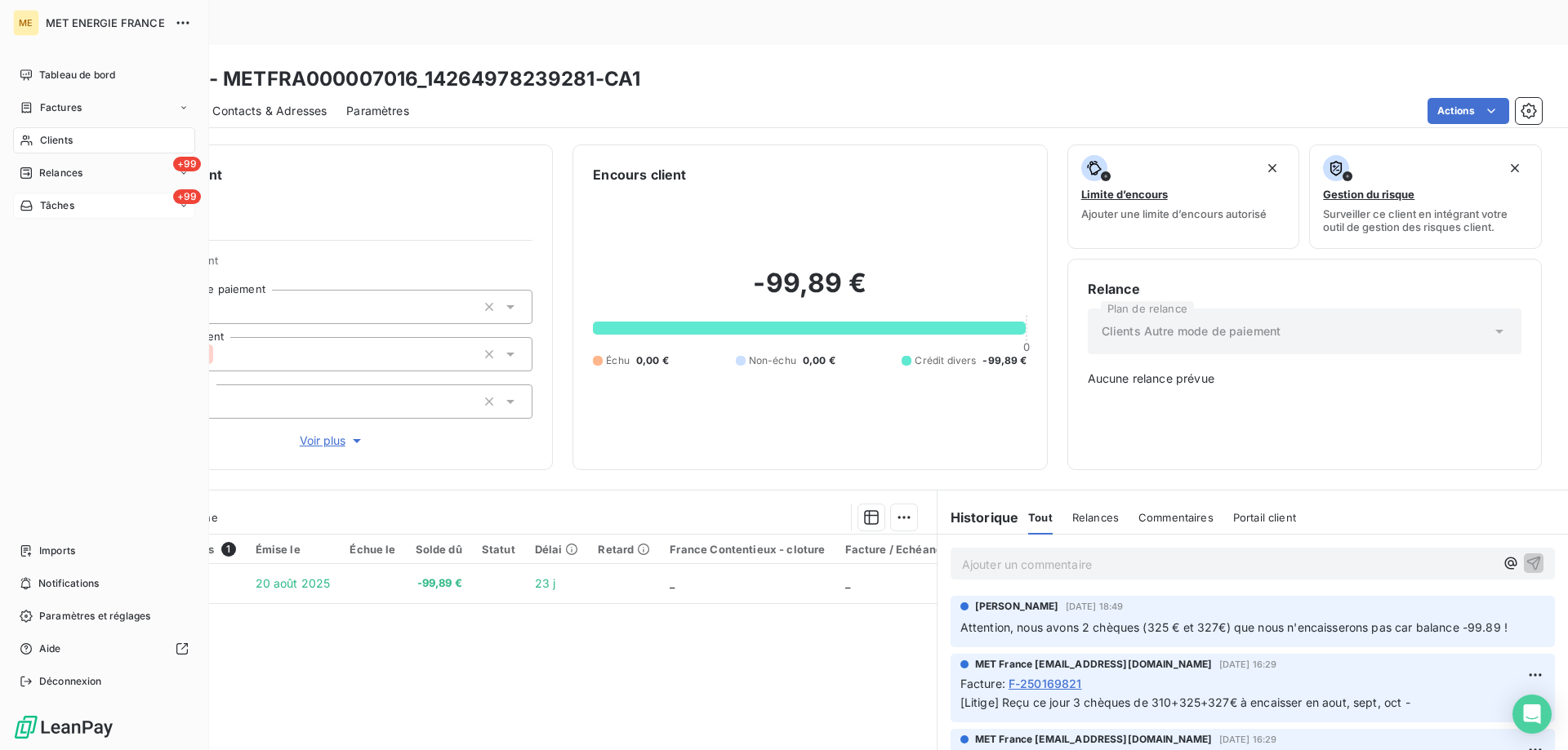
click at [46, 194] on div "+99 Tâches" at bounding box center [104, 206] width 183 height 26
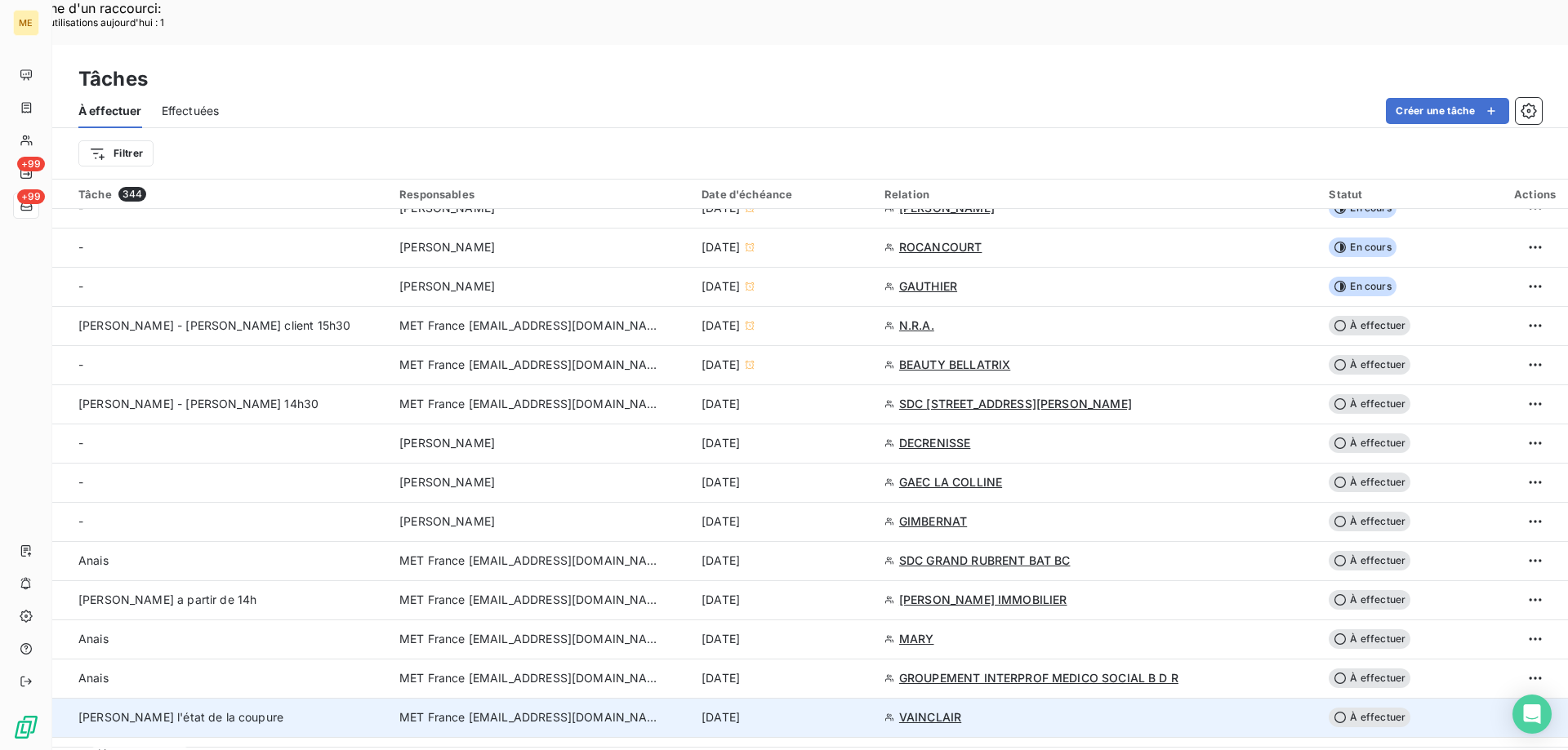
scroll to position [571, 0]
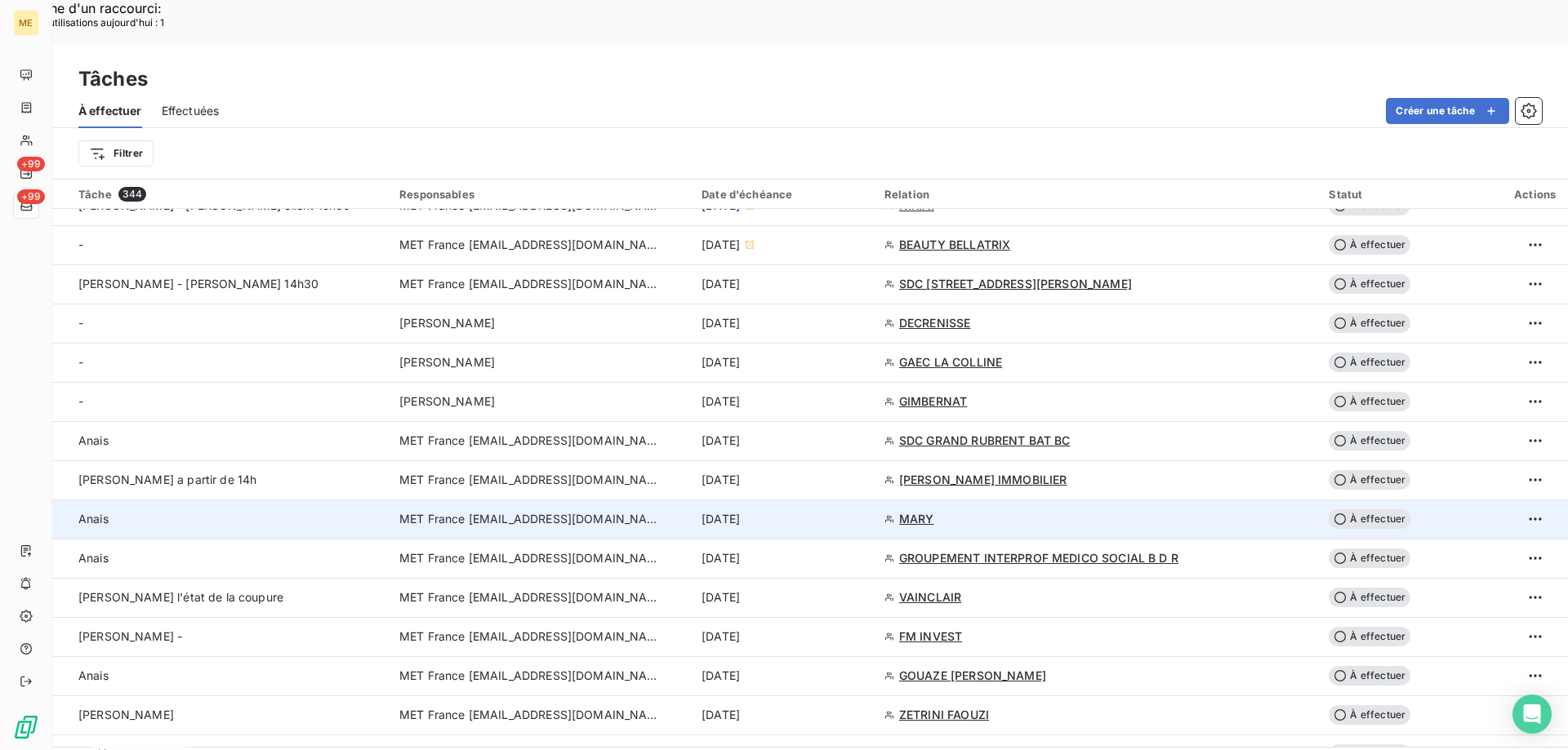
click at [810, 499] on td "12 sept. 2025" at bounding box center [783, 518] width 183 height 39
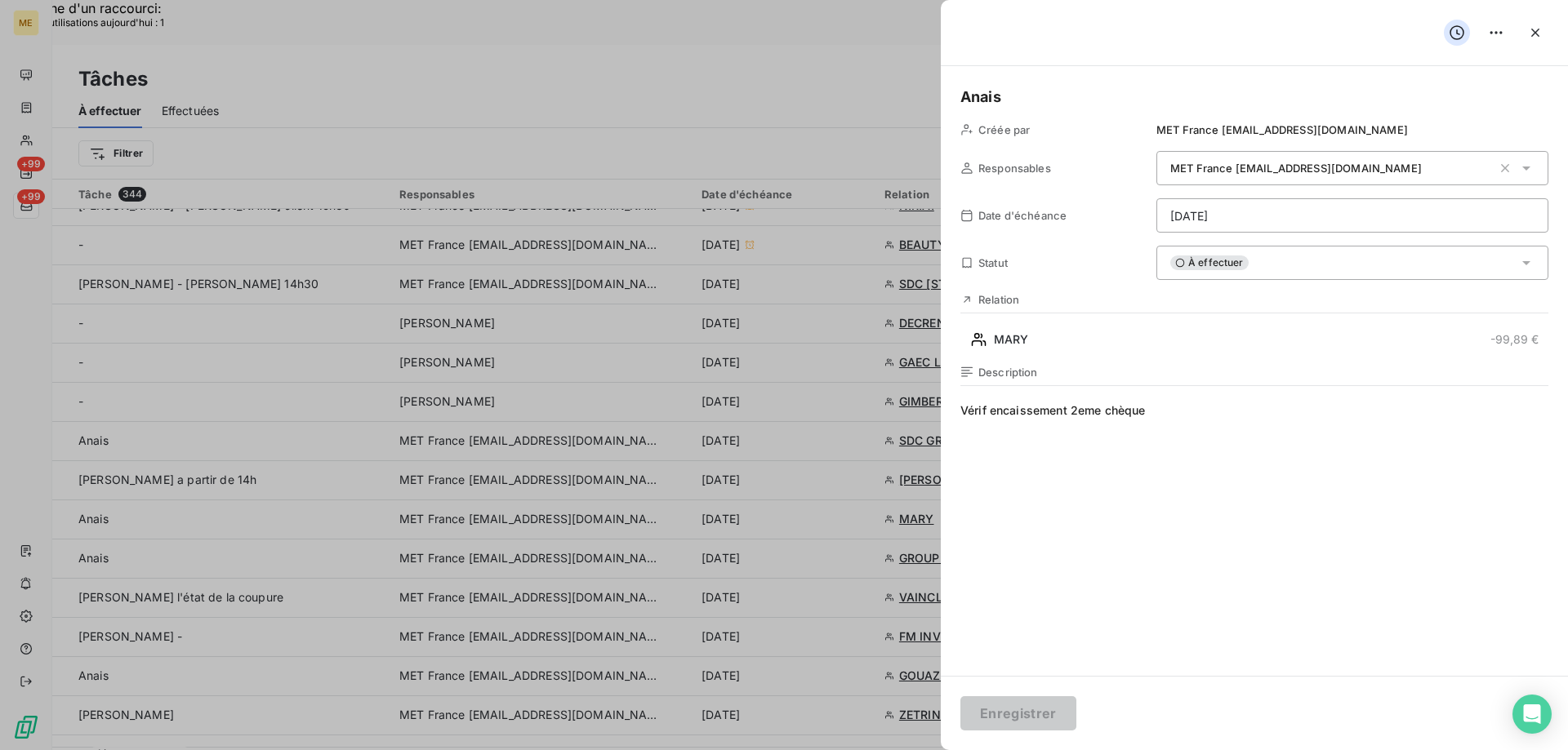
click at [1286, 279] on div "À effectuer" at bounding box center [1352, 262] width 392 height 34
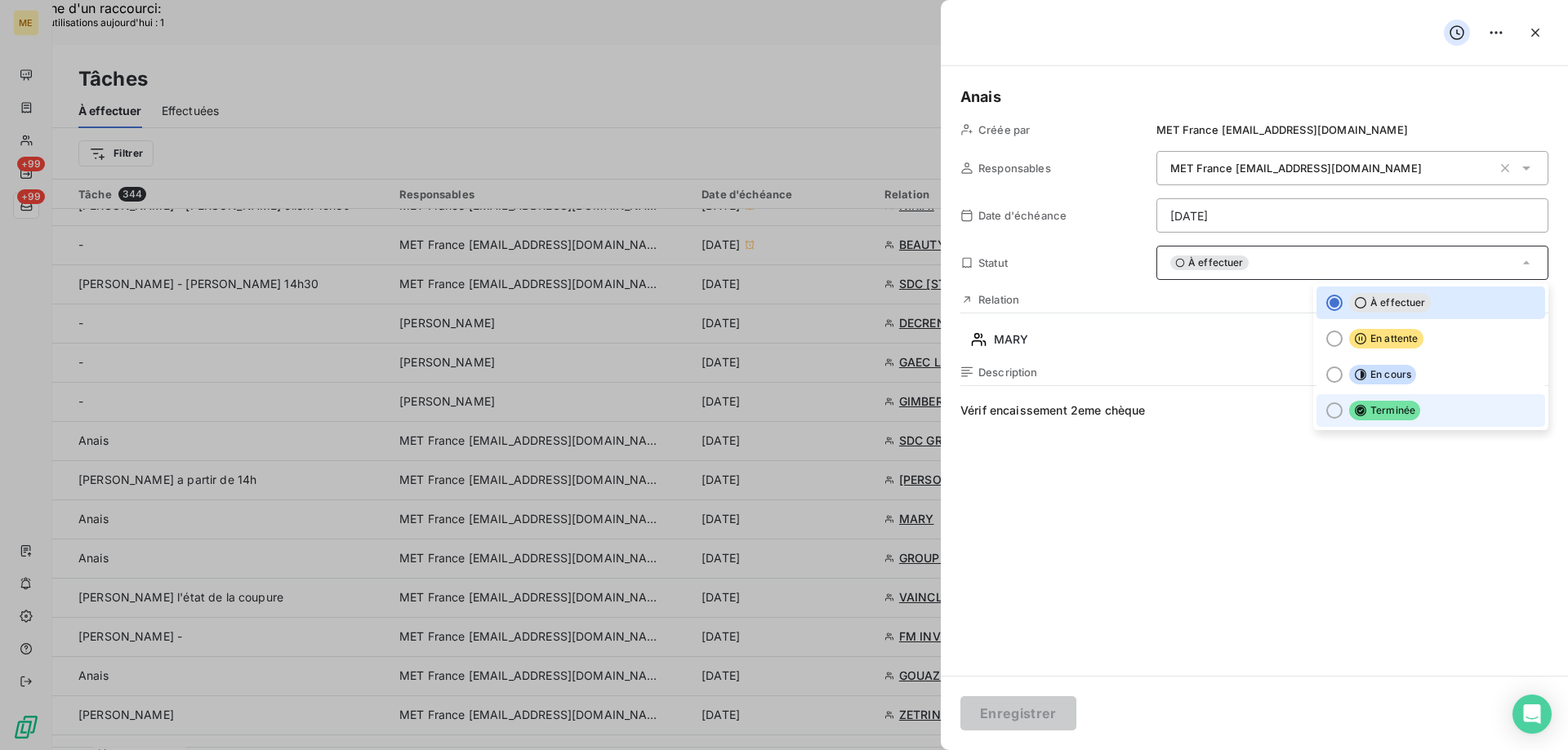
click at [1406, 401] on li "Terminée" at bounding box center [1430, 410] width 229 height 32
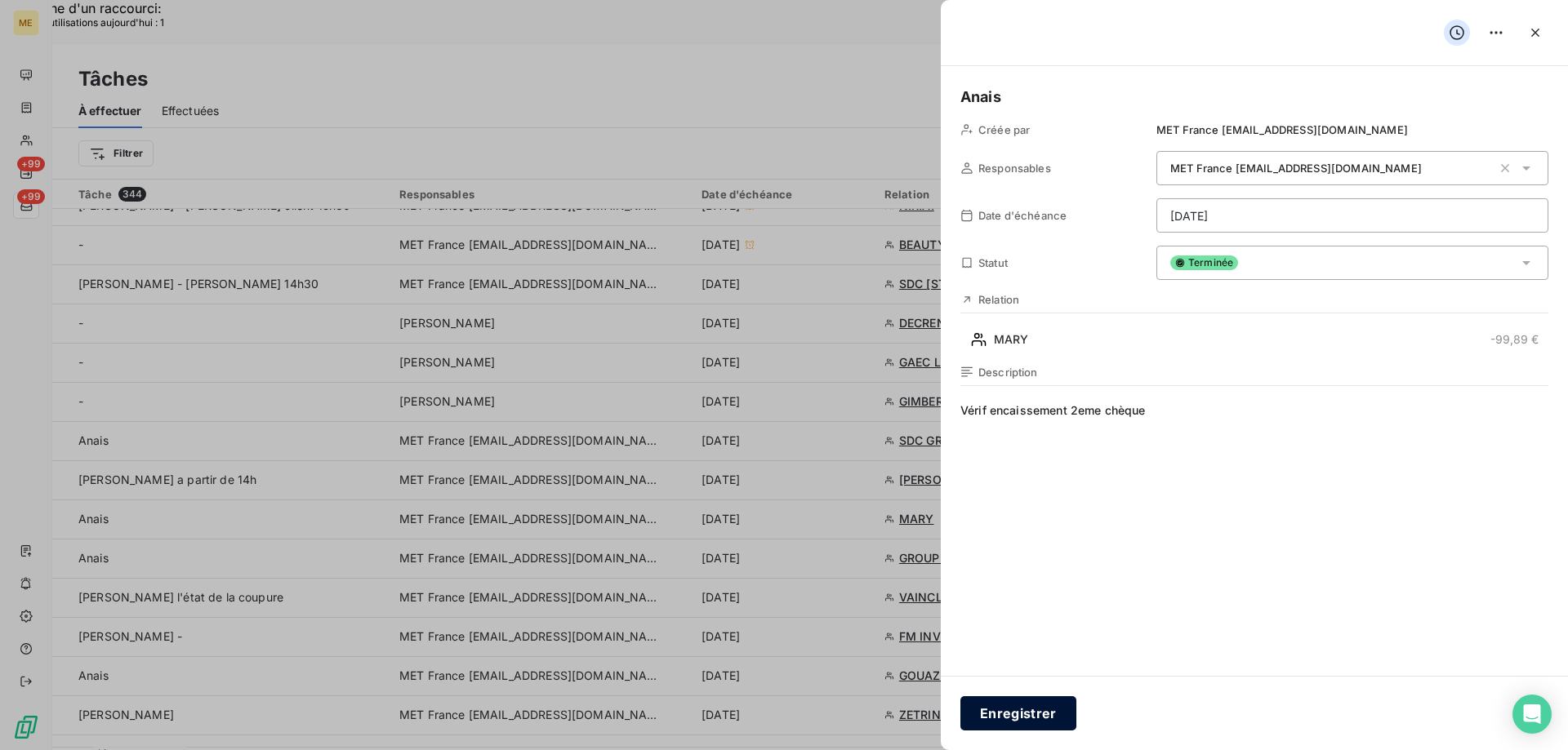
click at [989, 708] on button "Enregistrer" at bounding box center [1018, 713] width 116 height 34
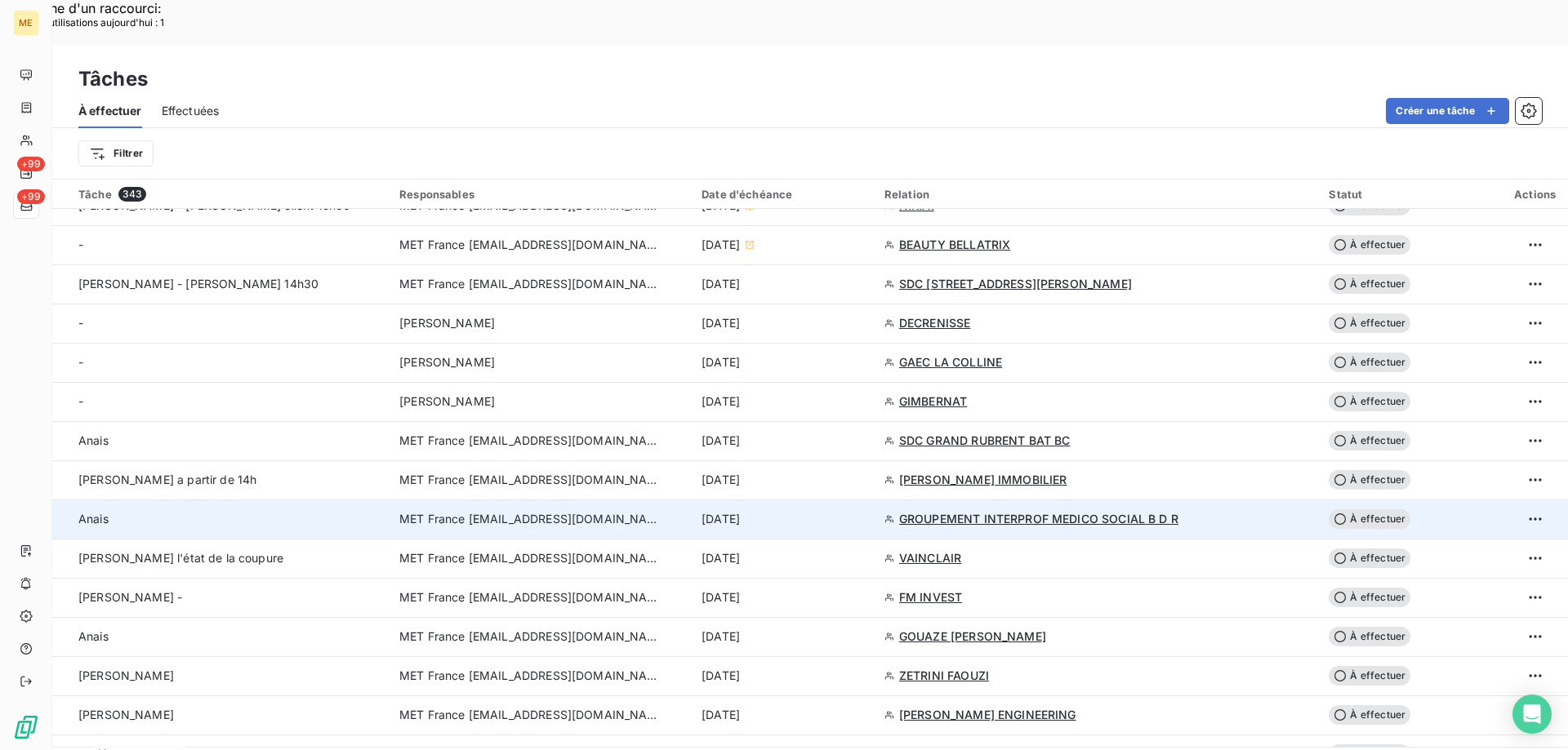
click at [960, 511] on span "GROUPEMENT INTERPROF MEDICO SOCIAL B D R" at bounding box center [1039, 519] width 279 height 17
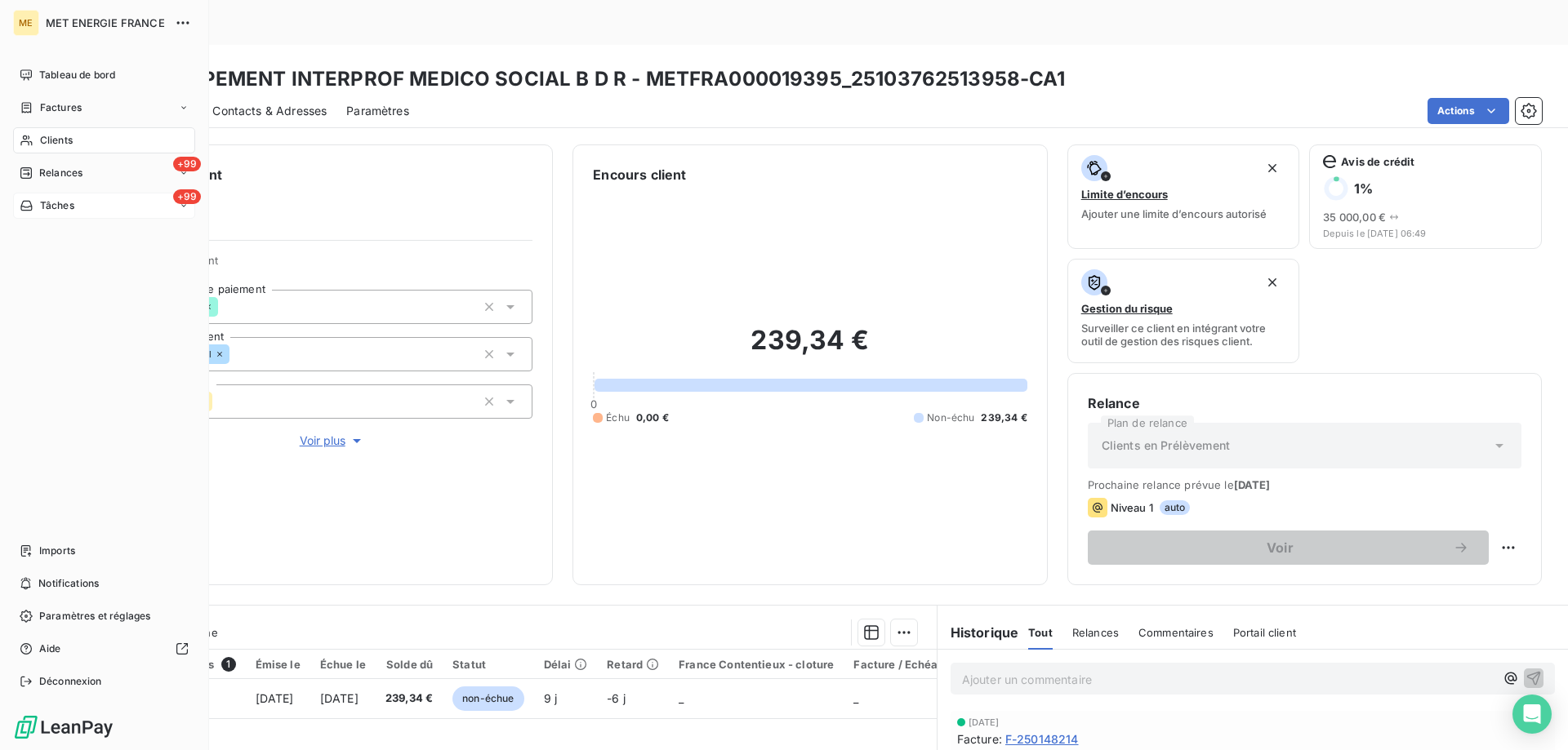
click at [47, 206] on span "Tâches" at bounding box center [57, 205] width 34 height 15
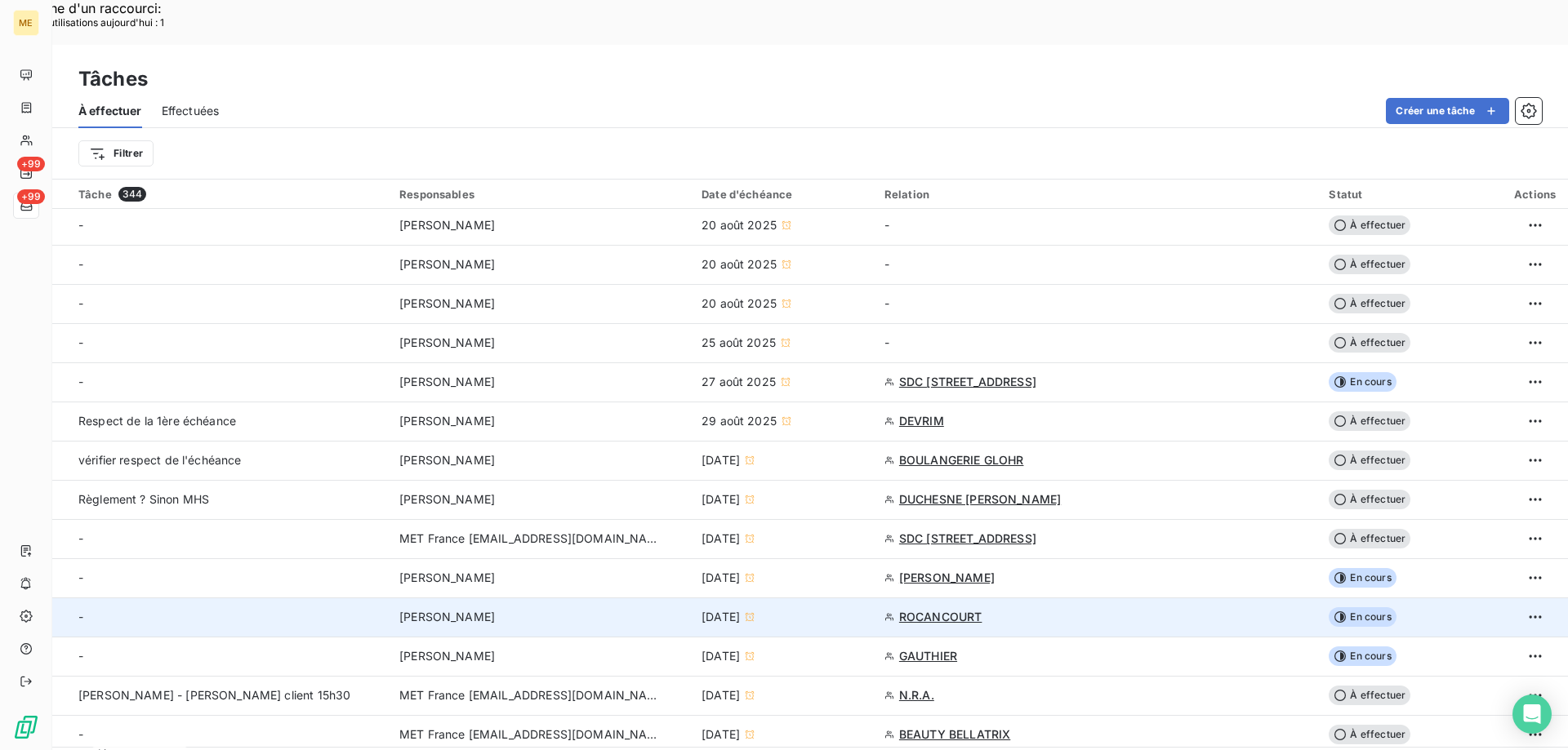
scroll to position [408, 0]
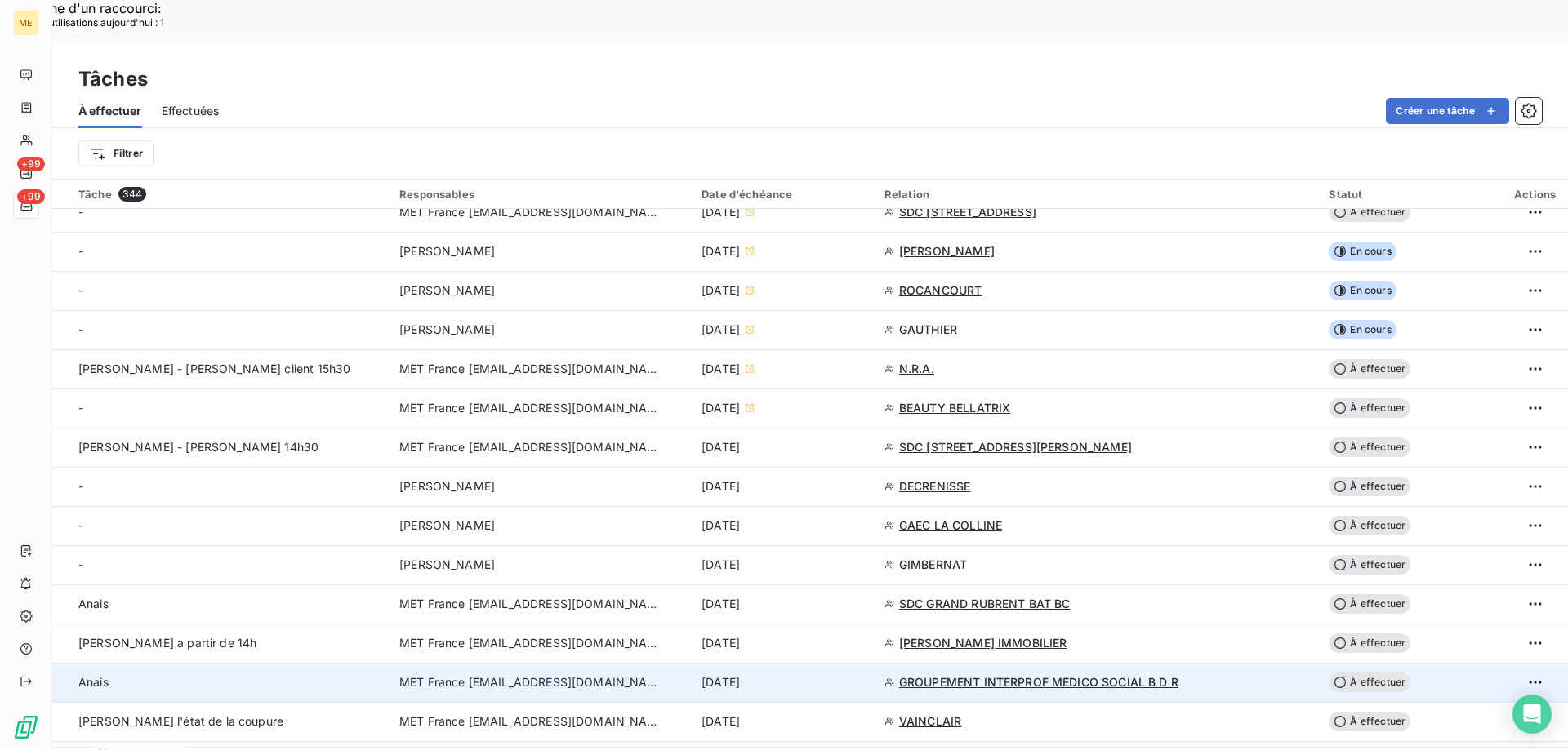
click at [857, 675] on div "12 sept. 2025" at bounding box center [783, 682] width 163 height 17
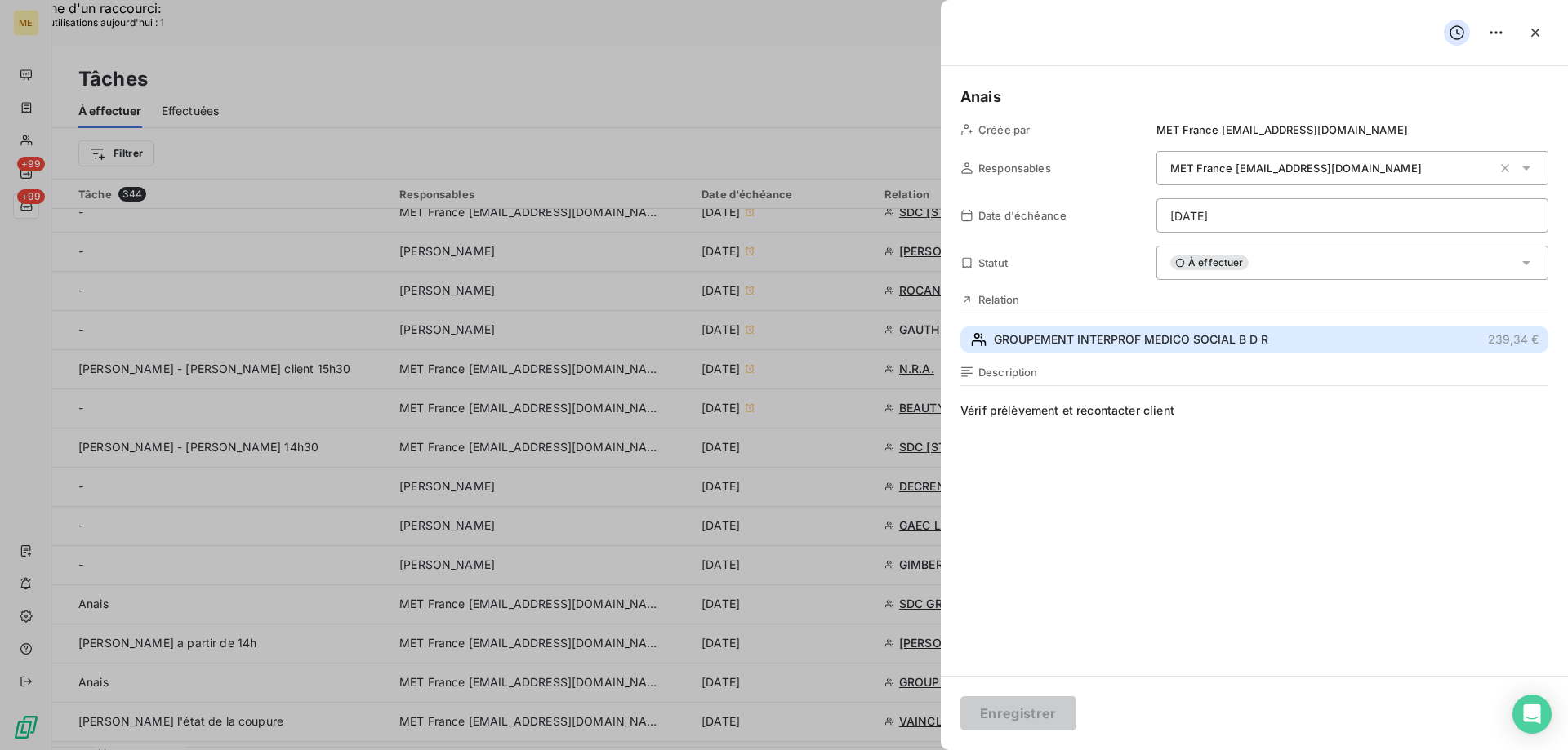
click at [1189, 340] on span "GROUPEMENT INTERPROF MEDICO SOCIAL B D R" at bounding box center [1130, 339] width 275 height 17
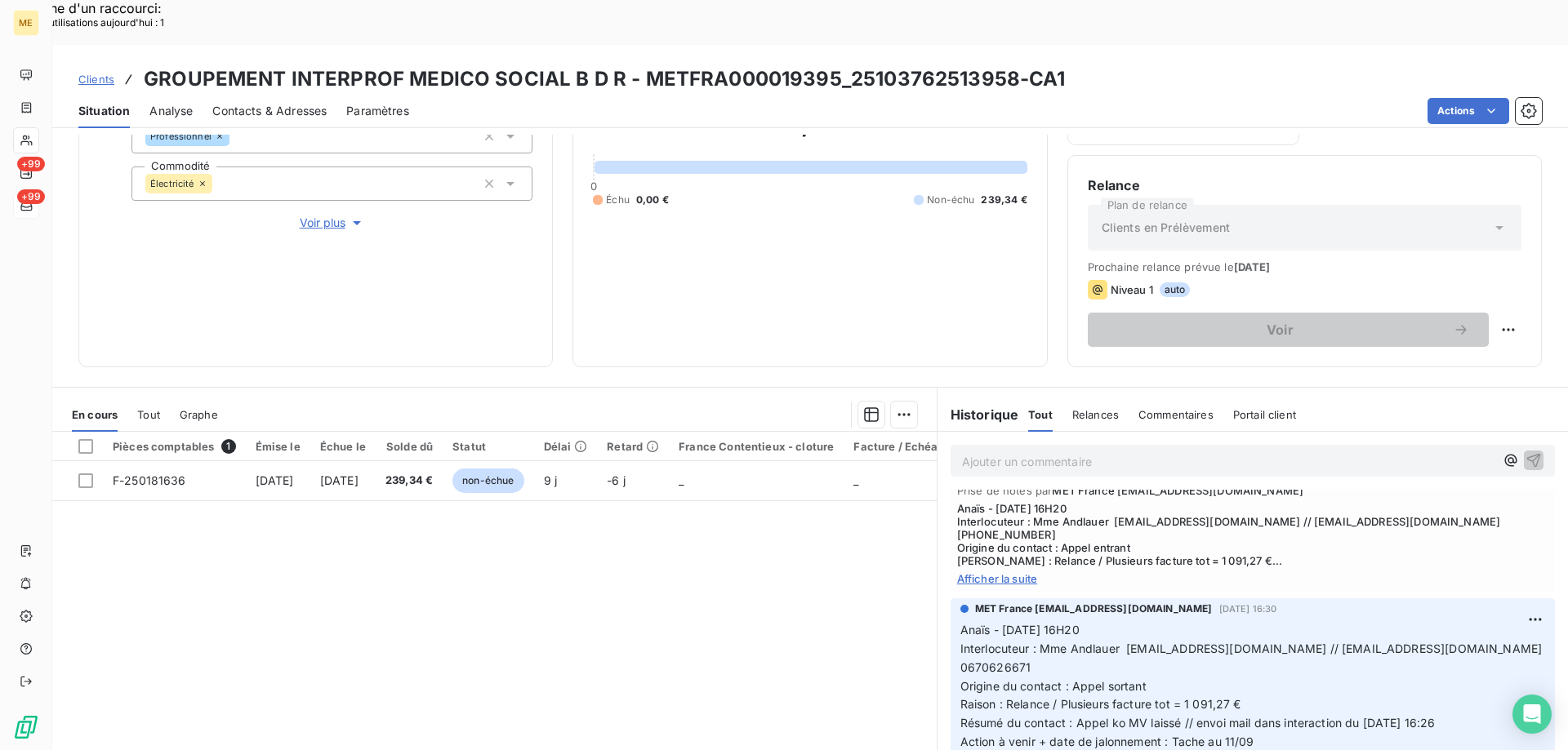
scroll to position [326, 0]
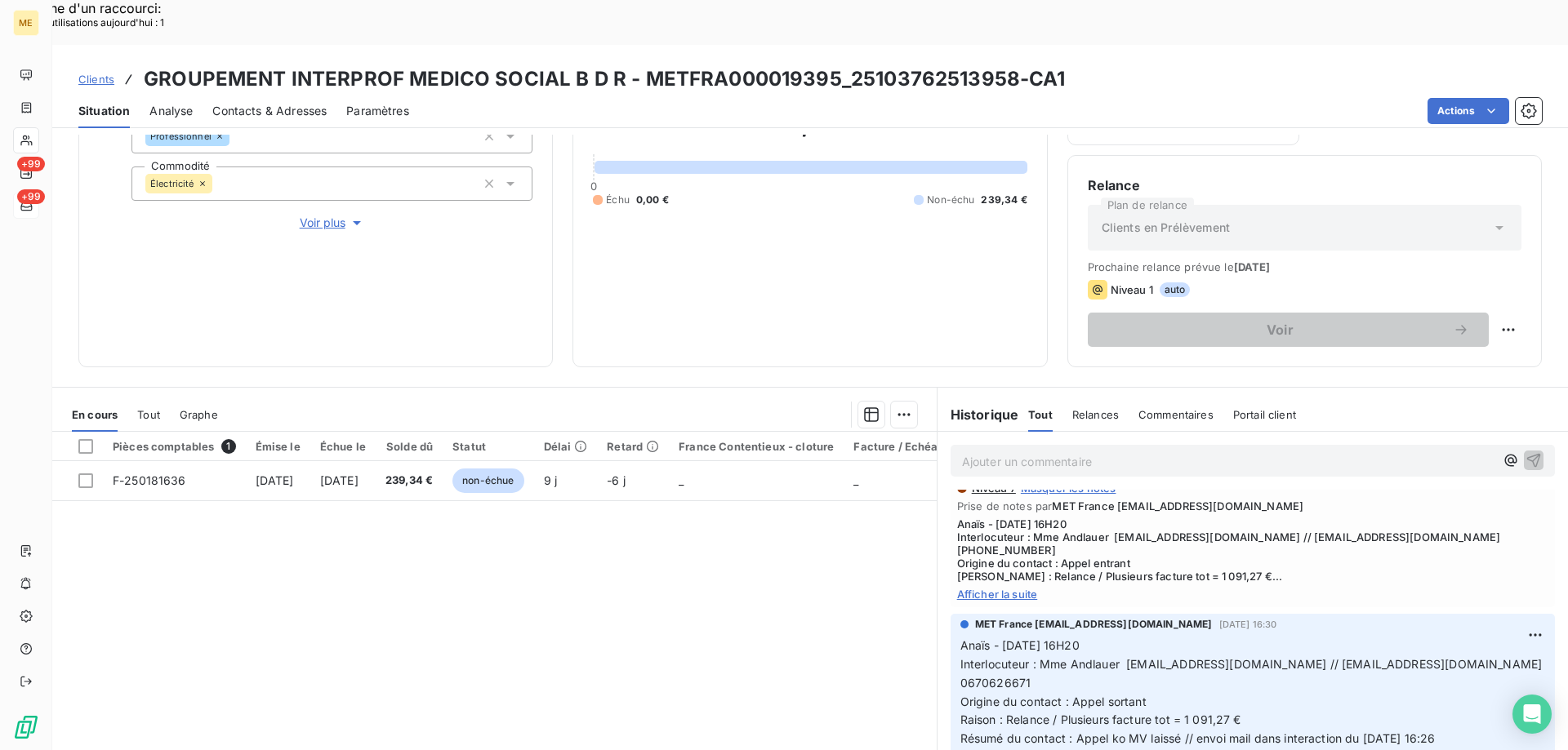
click at [984, 588] on span "Afficher la suite" at bounding box center [1253, 594] width 591 height 13
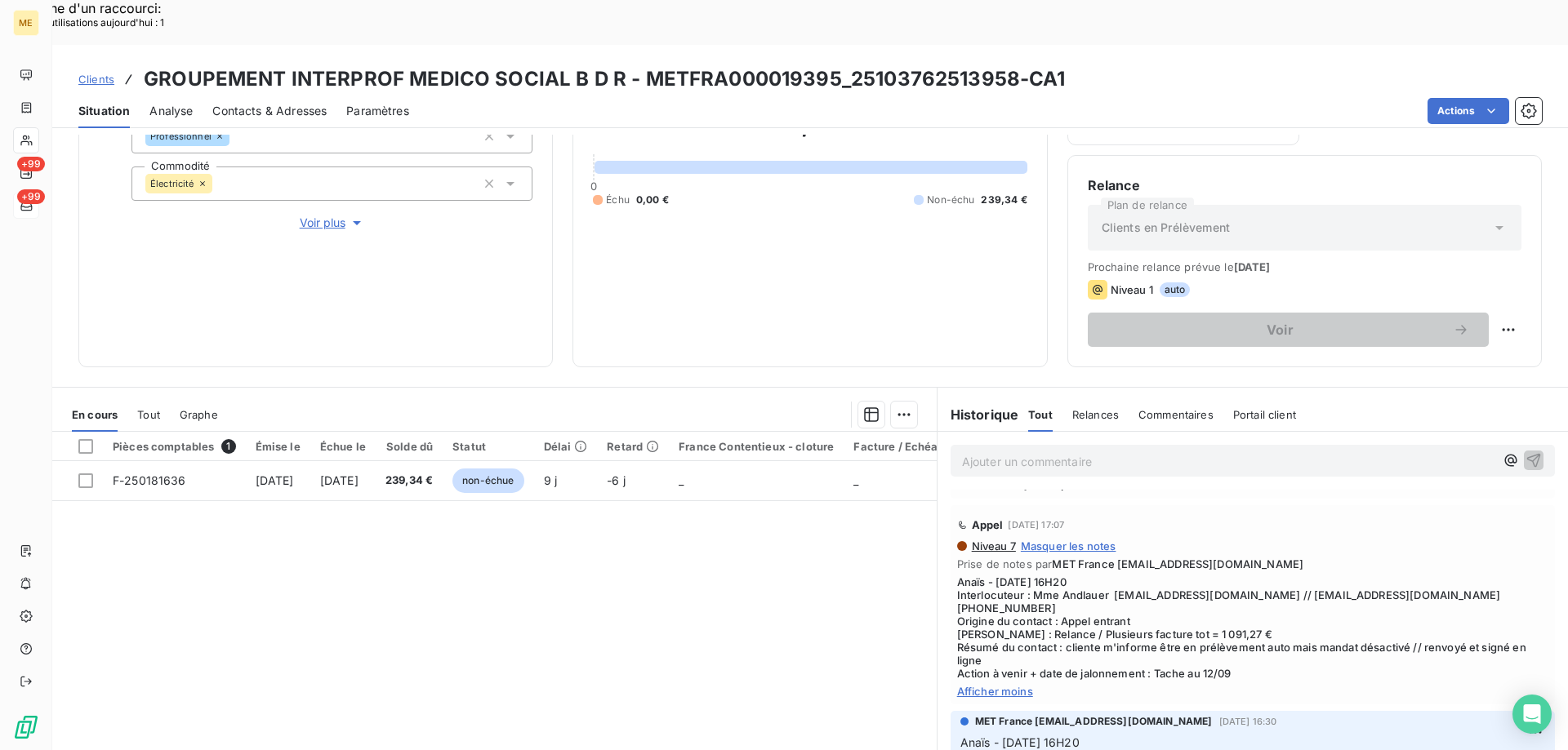
scroll to position [245, 0]
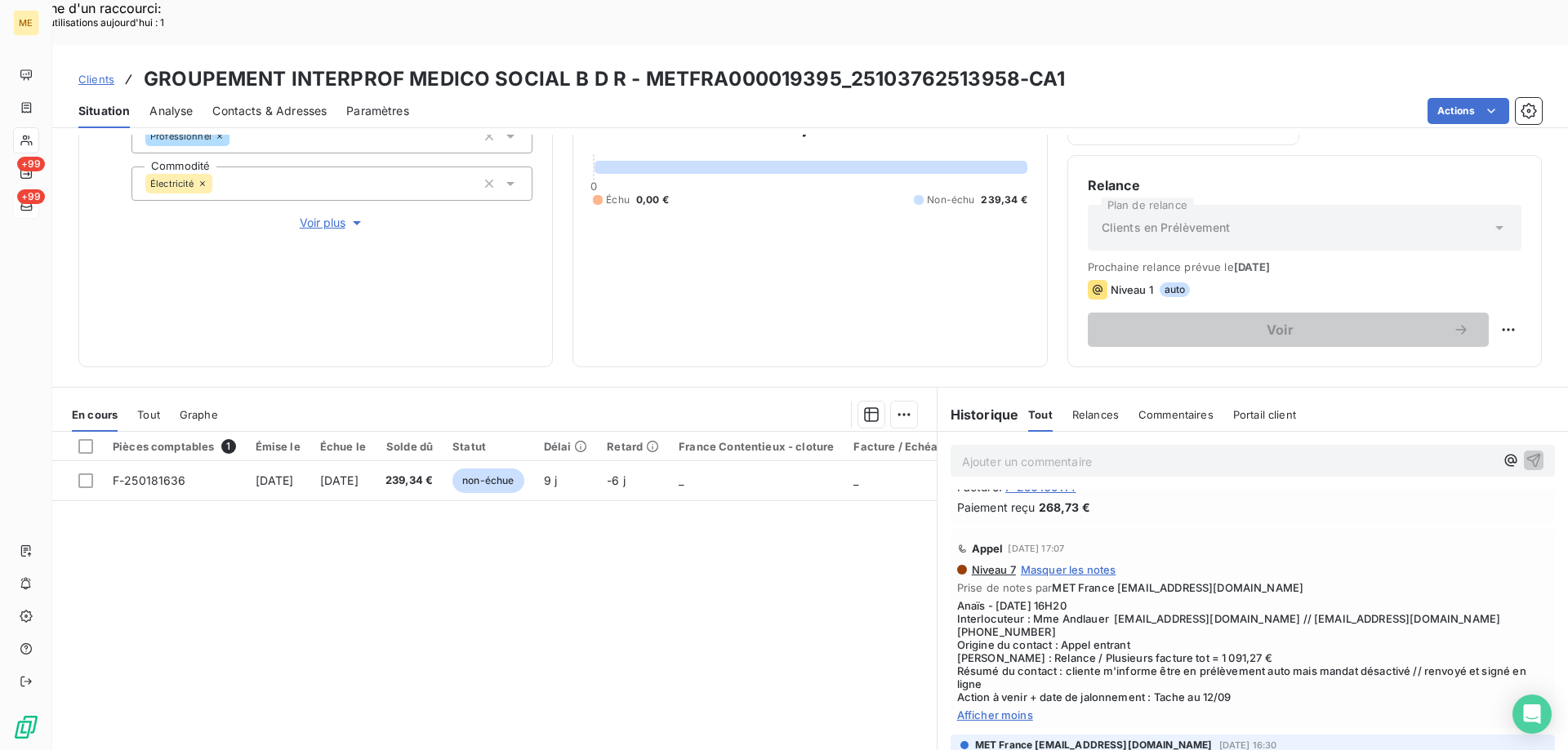
click at [999, 65] on h3 "GROUPEMENT INTERPROF MEDICO SOCIAL B D R - METFRA000019395_25103762513958-CA1" at bounding box center [605, 79] width 922 height 29
drag, startPoint x: 1005, startPoint y: 36, endPoint x: 844, endPoint y: 39, distance: 161.0
click at [844, 65] on h3 "GROUPEMENT INTERPROF MEDICO SOCIAL B D R - METFRA000019395_25103762513958-CA1" at bounding box center [605, 79] width 922 height 29
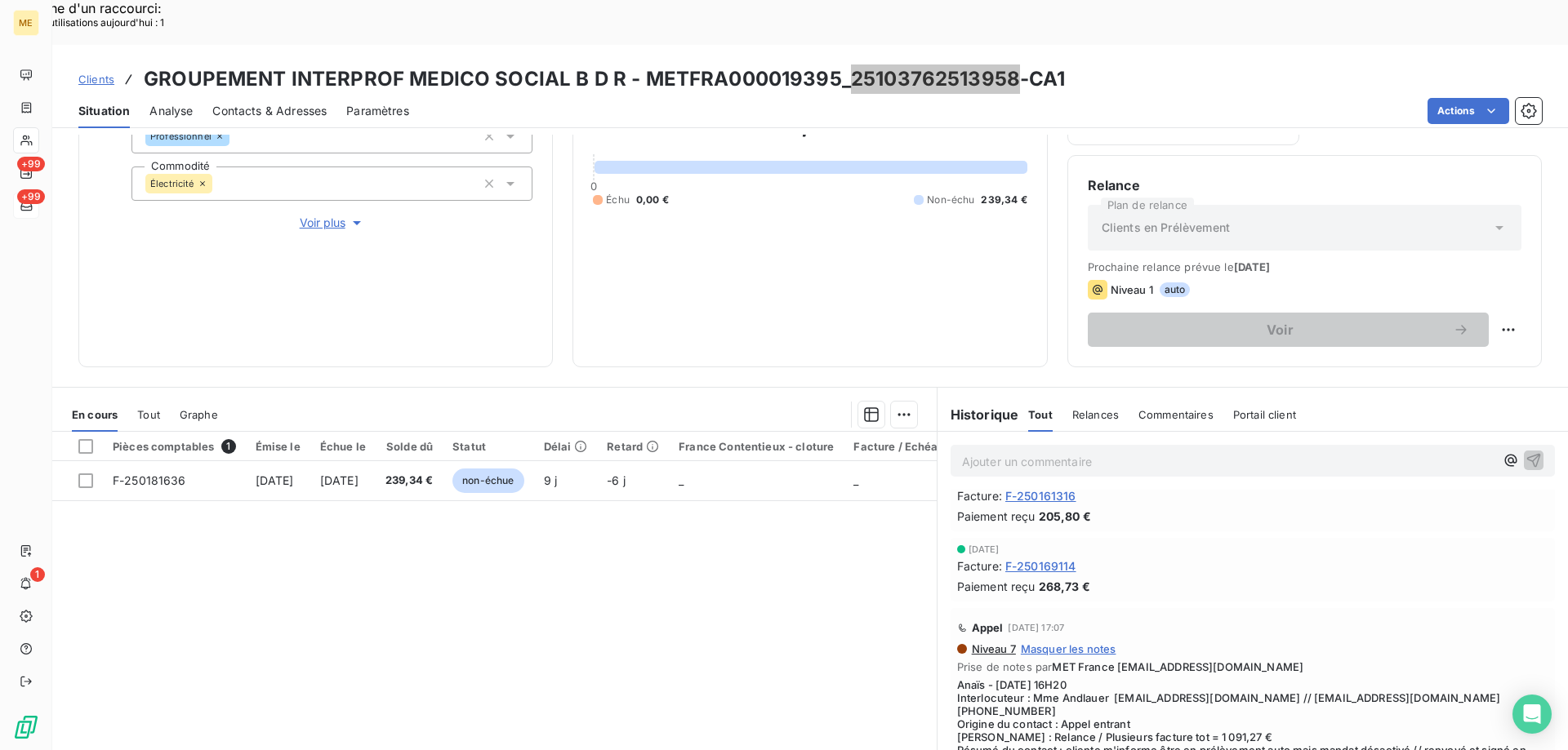
scroll to position [163, 0]
click at [1080, 452] on p "Ajouter un commentaire ﻿" at bounding box center [1228, 461] width 533 height 20
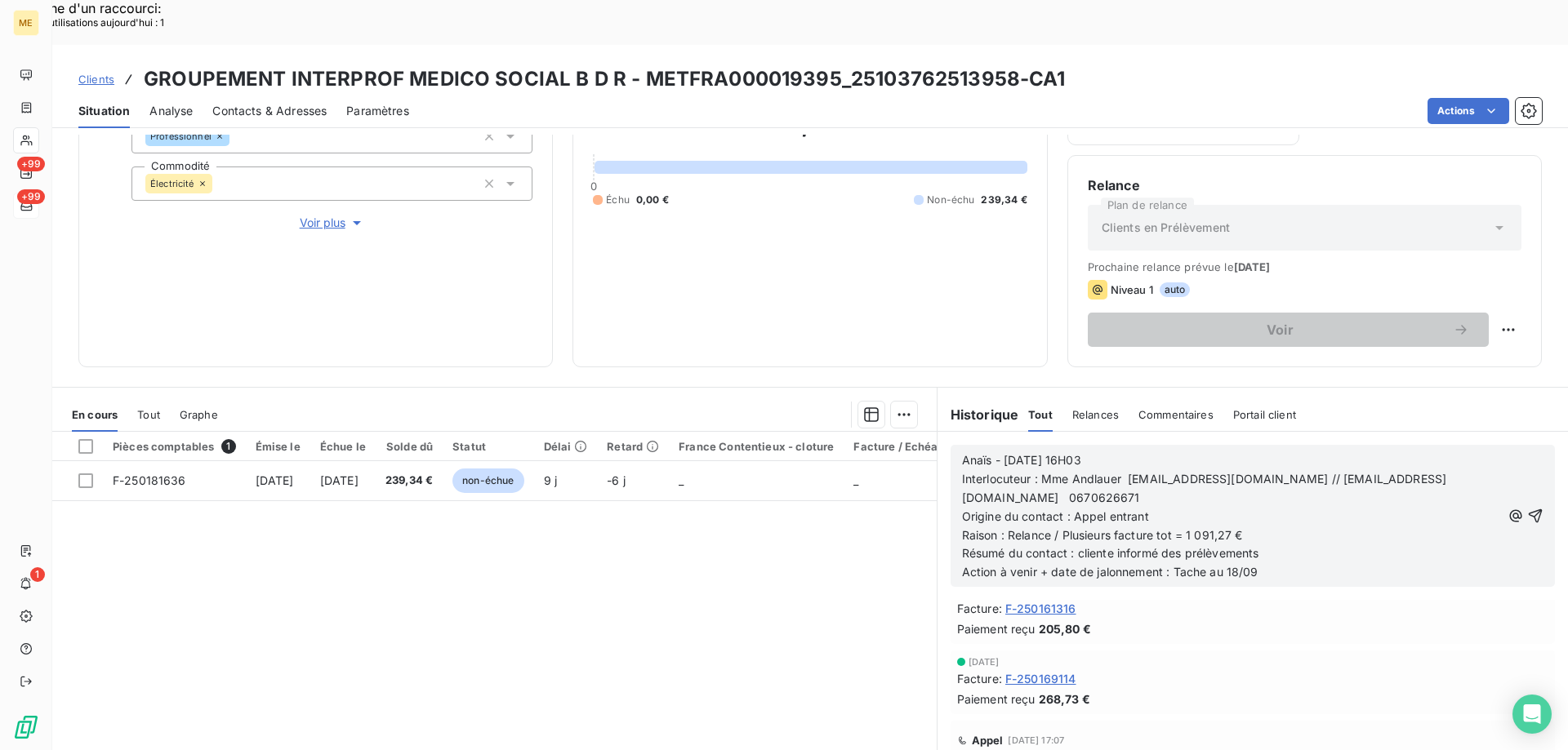
scroll to position [254, 0]
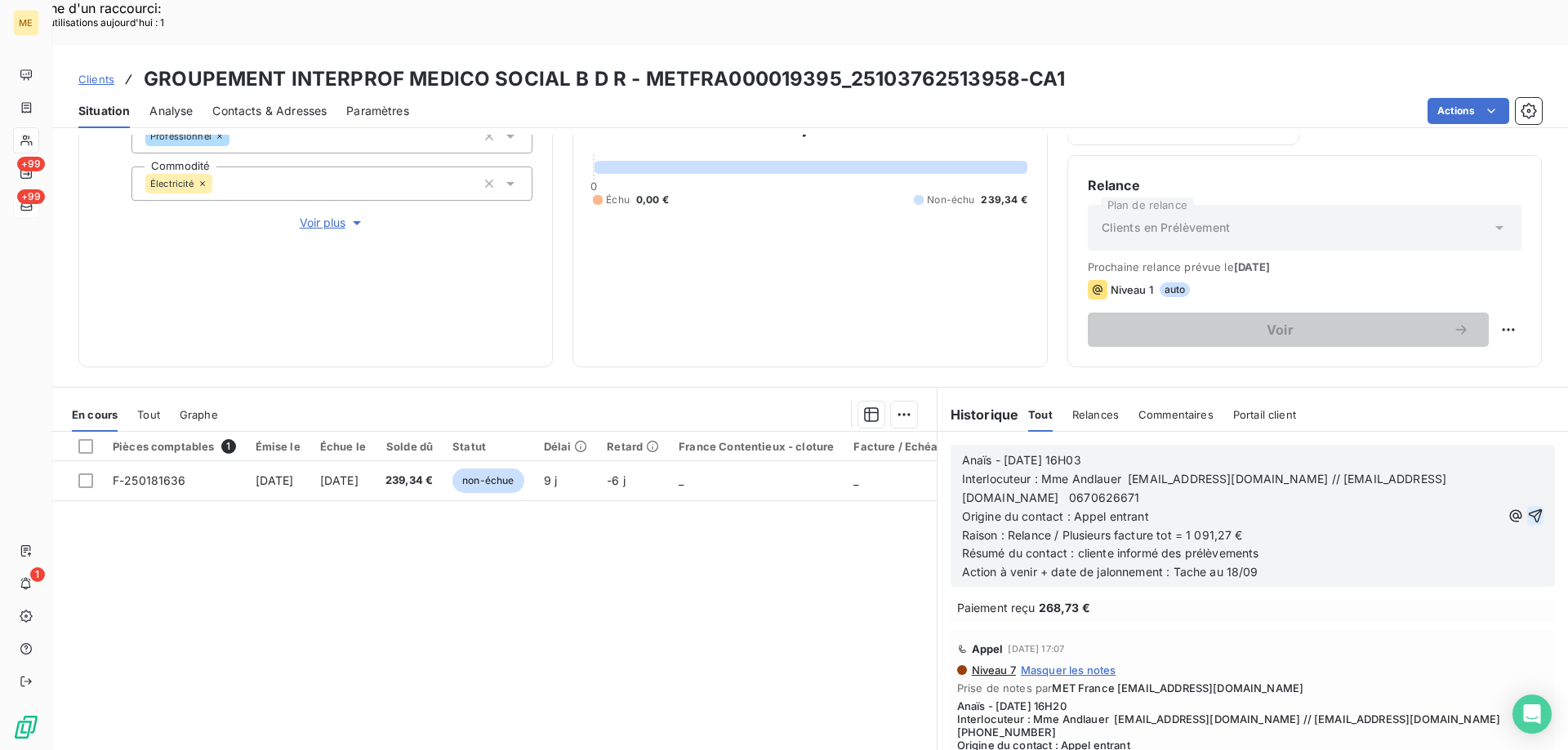
click at [1527, 508] on icon "button" at bounding box center [1535, 516] width 17 height 17
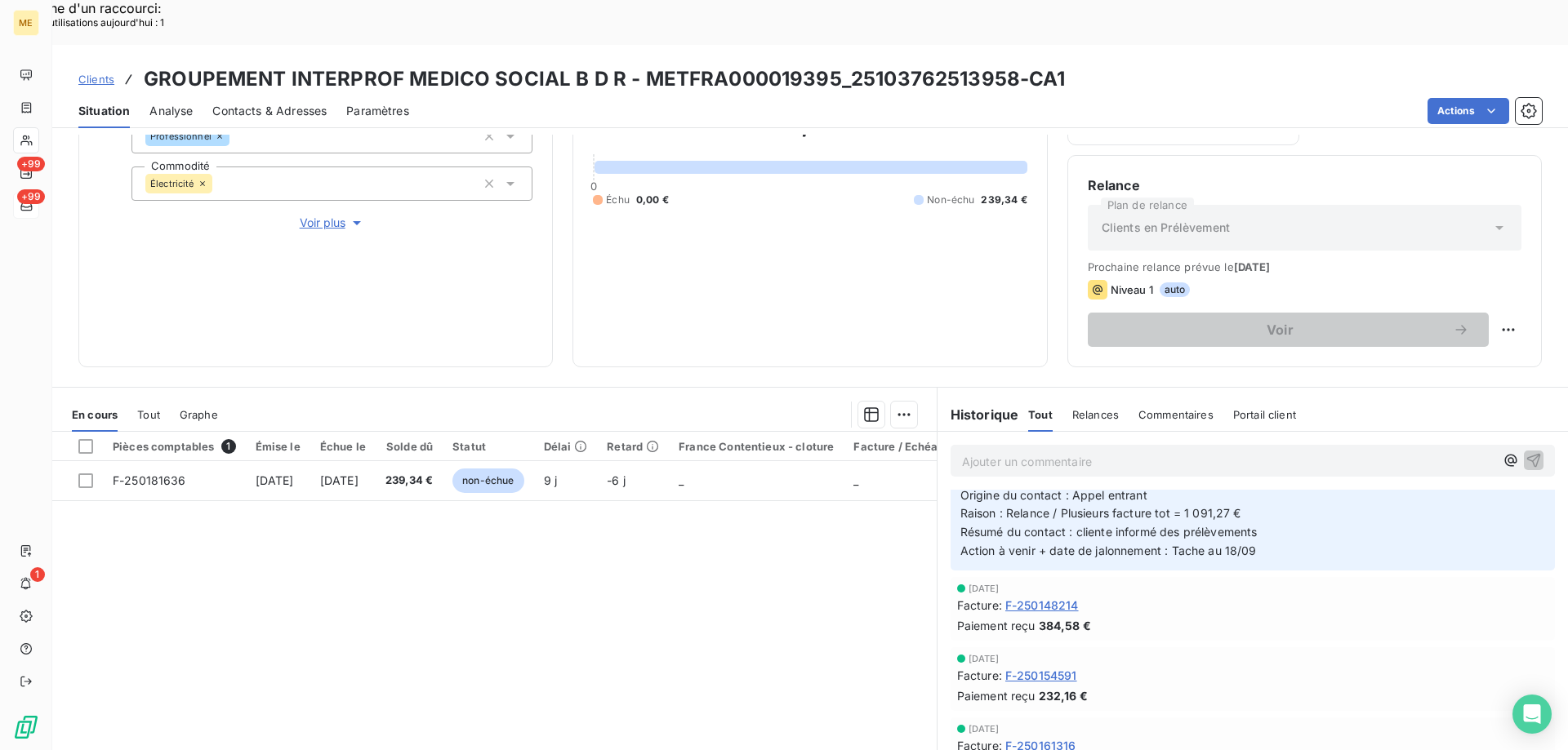
scroll to position [0, 0]
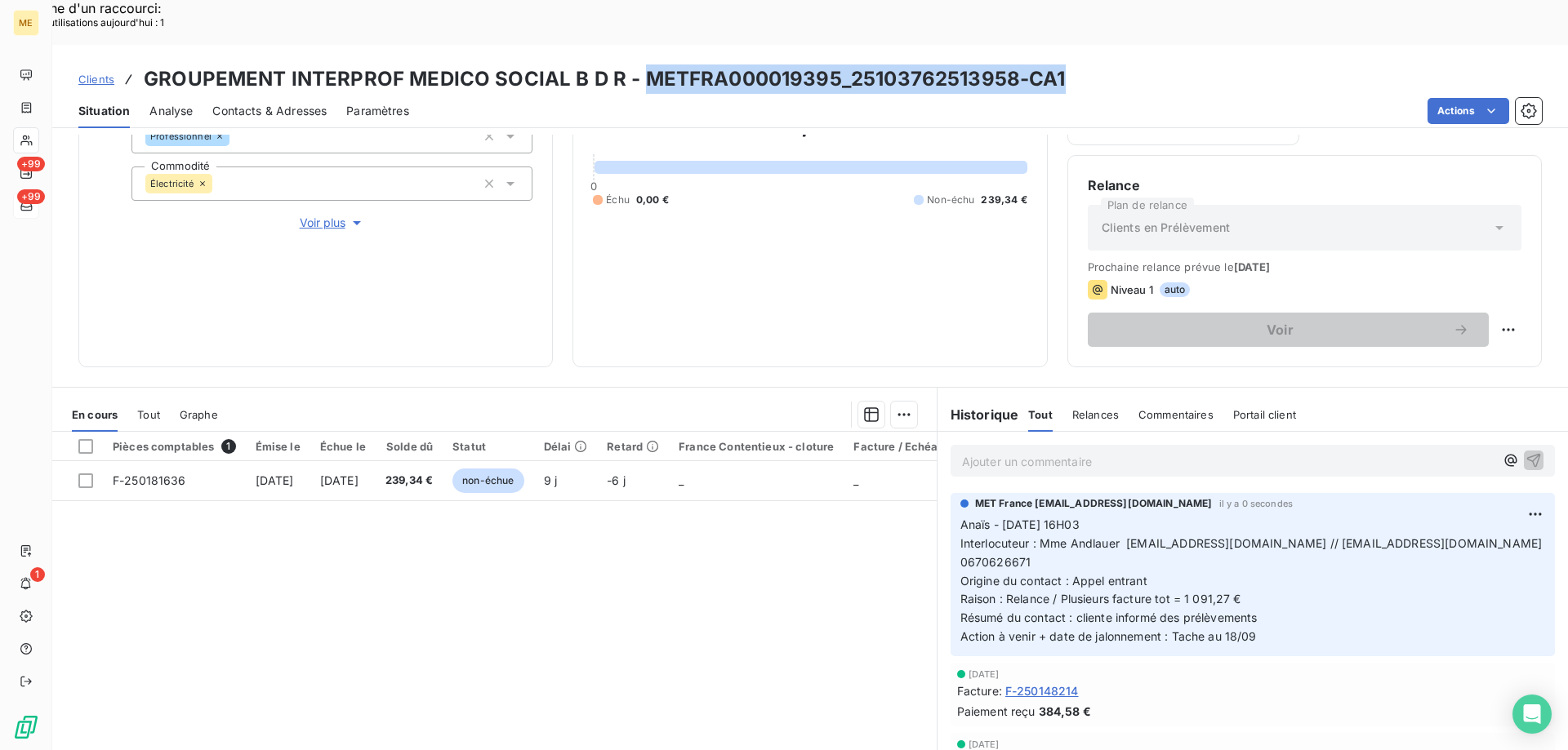
drag, startPoint x: 1063, startPoint y: 32, endPoint x: 642, endPoint y: 31, distance: 421.0
click at [642, 65] on div "Clients GROUPEMENT INTERPROF MEDICO SOCIAL B D R - METFRA000019395_251037625139…" at bounding box center [810, 79] width 1515 height 29
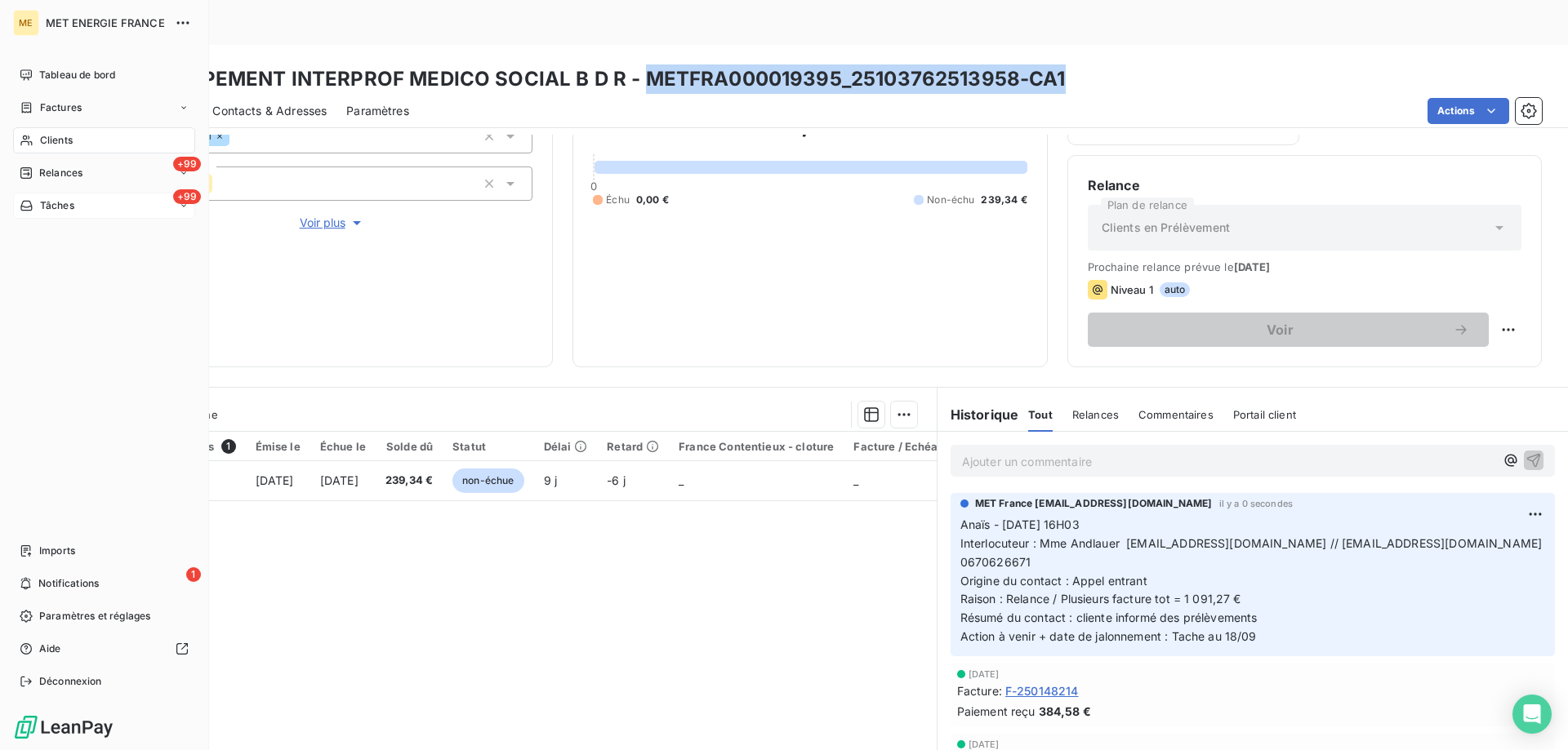
click at [40, 209] on span "Tâches" at bounding box center [57, 205] width 34 height 15
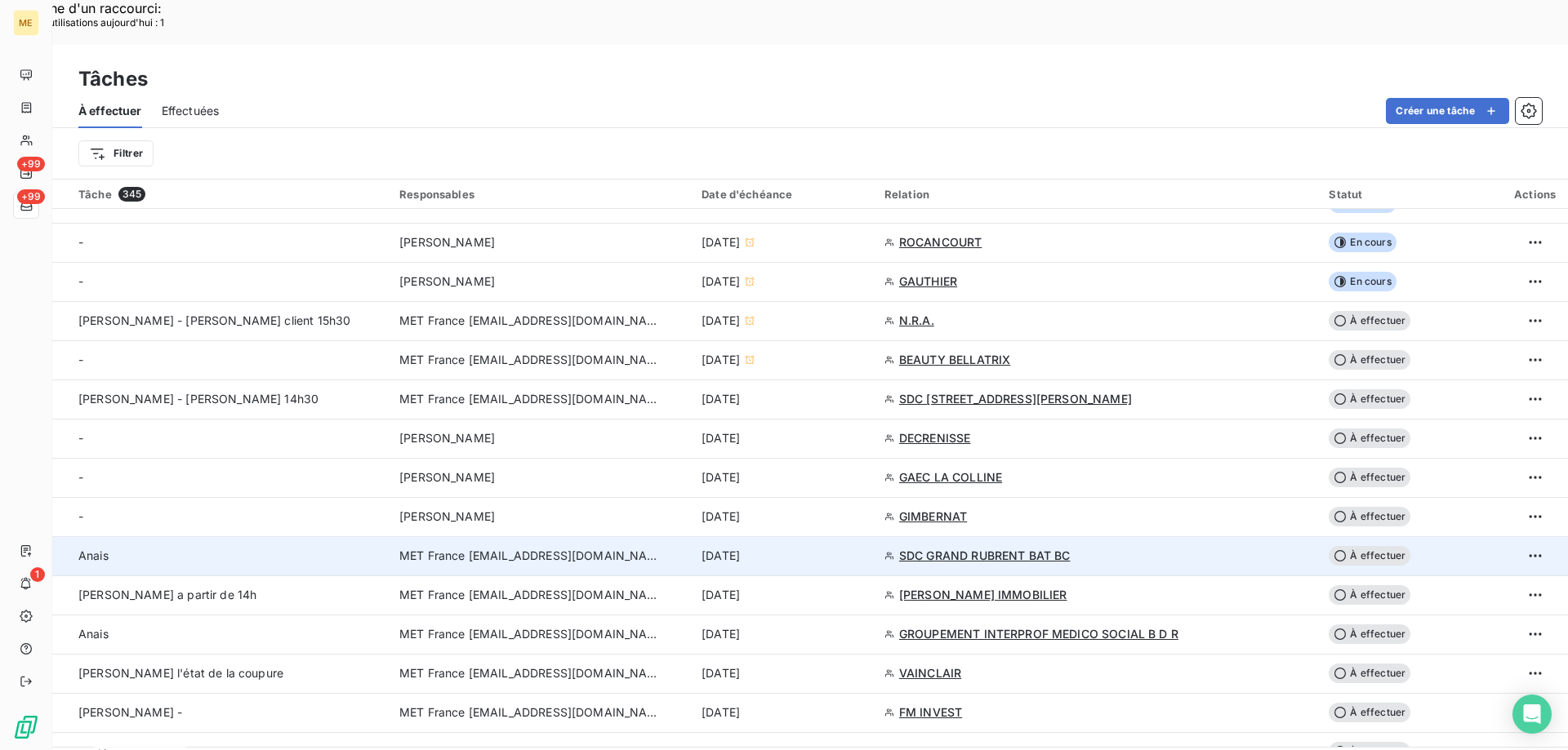
scroll to position [489, 0]
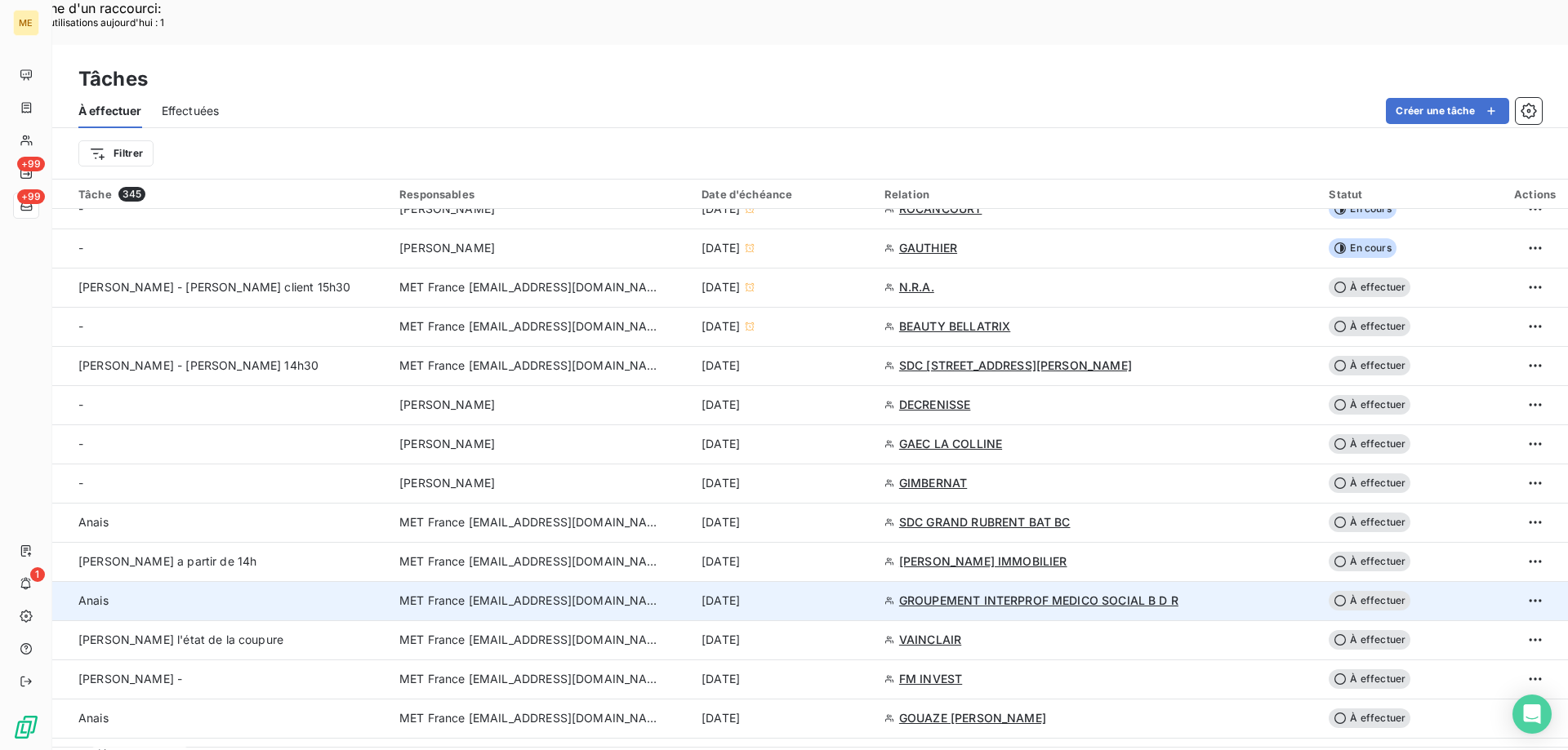
click at [859, 593] on div "12 sept. 2025" at bounding box center [783, 601] width 163 height 17
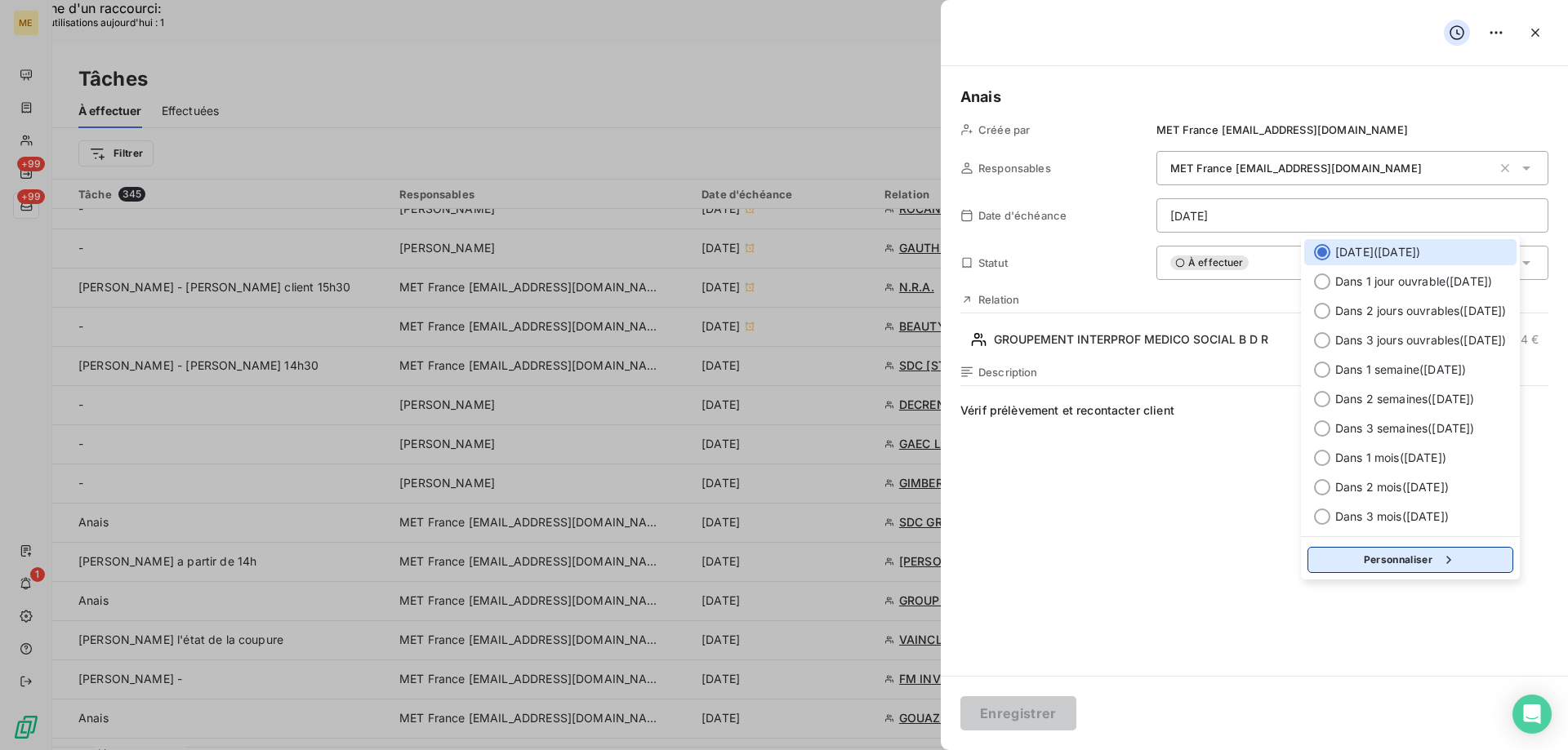
click at [1370, 564] on button "Personnaliser" at bounding box center [1410, 560] width 205 height 26
select select "8"
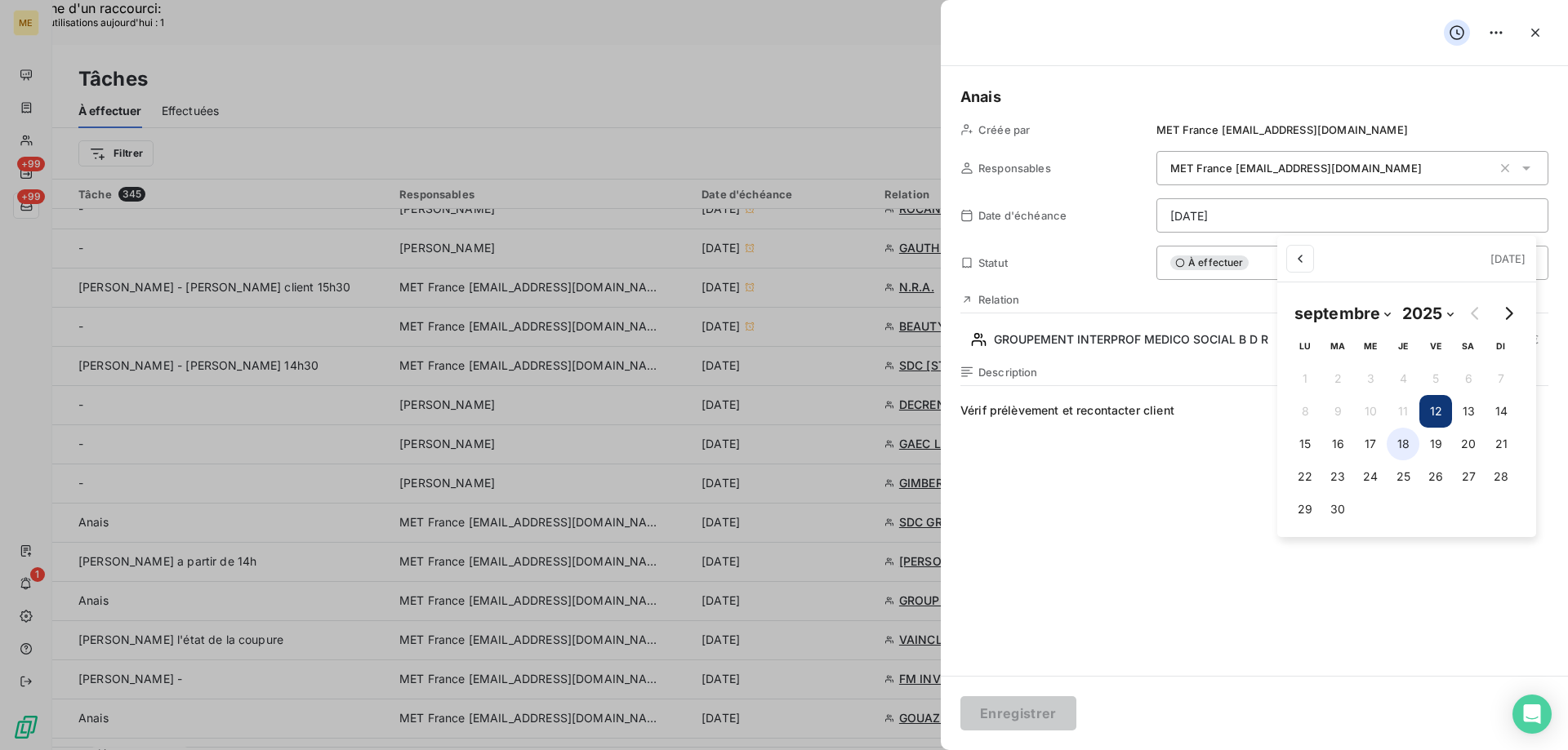
click at [1404, 447] on button "18" at bounding box center [1402, 444] width 32 height 32
type input "18/09/2025"
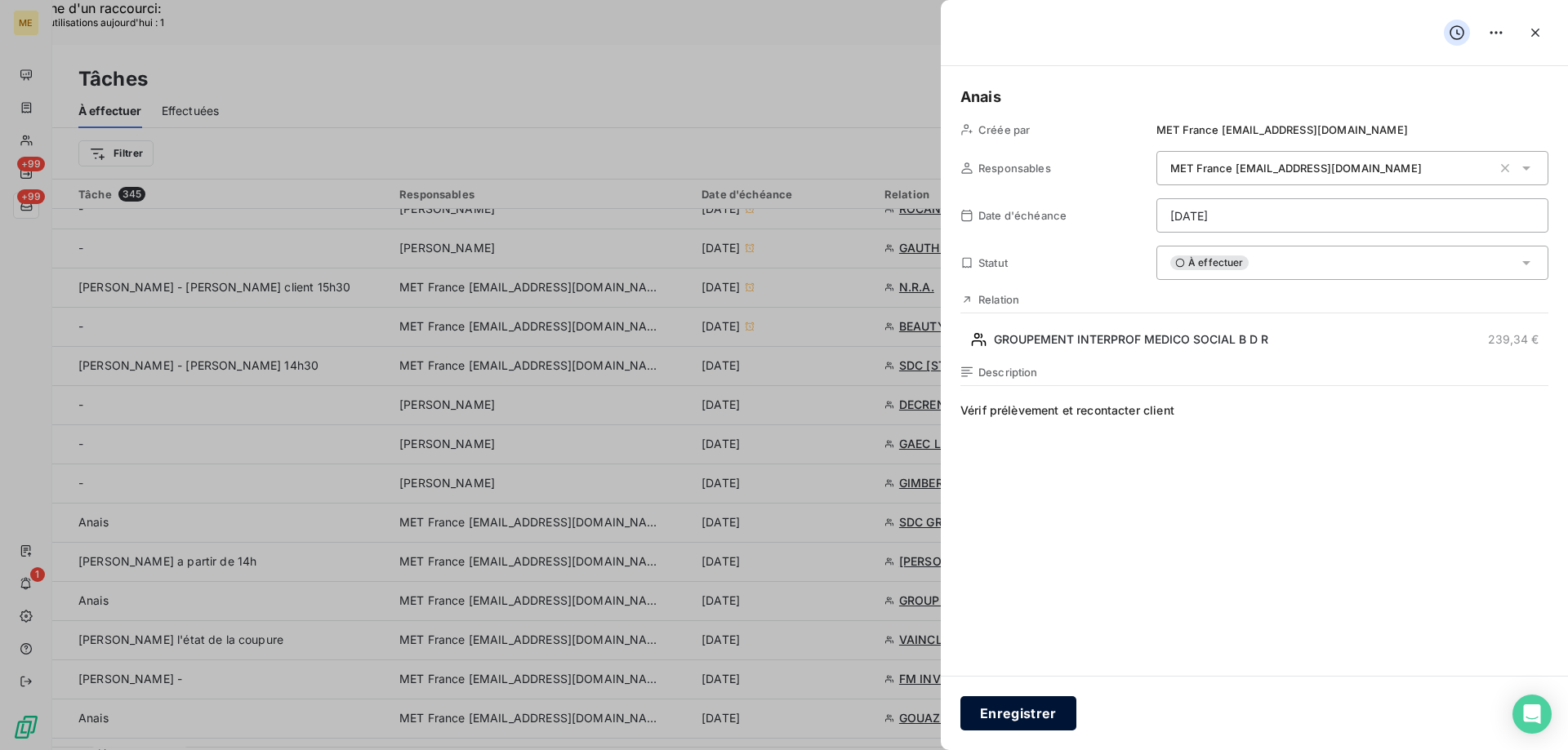
click at [1020, 715] on button "Enregistrer" at bounding box center [1018, 713] width 116 height 34
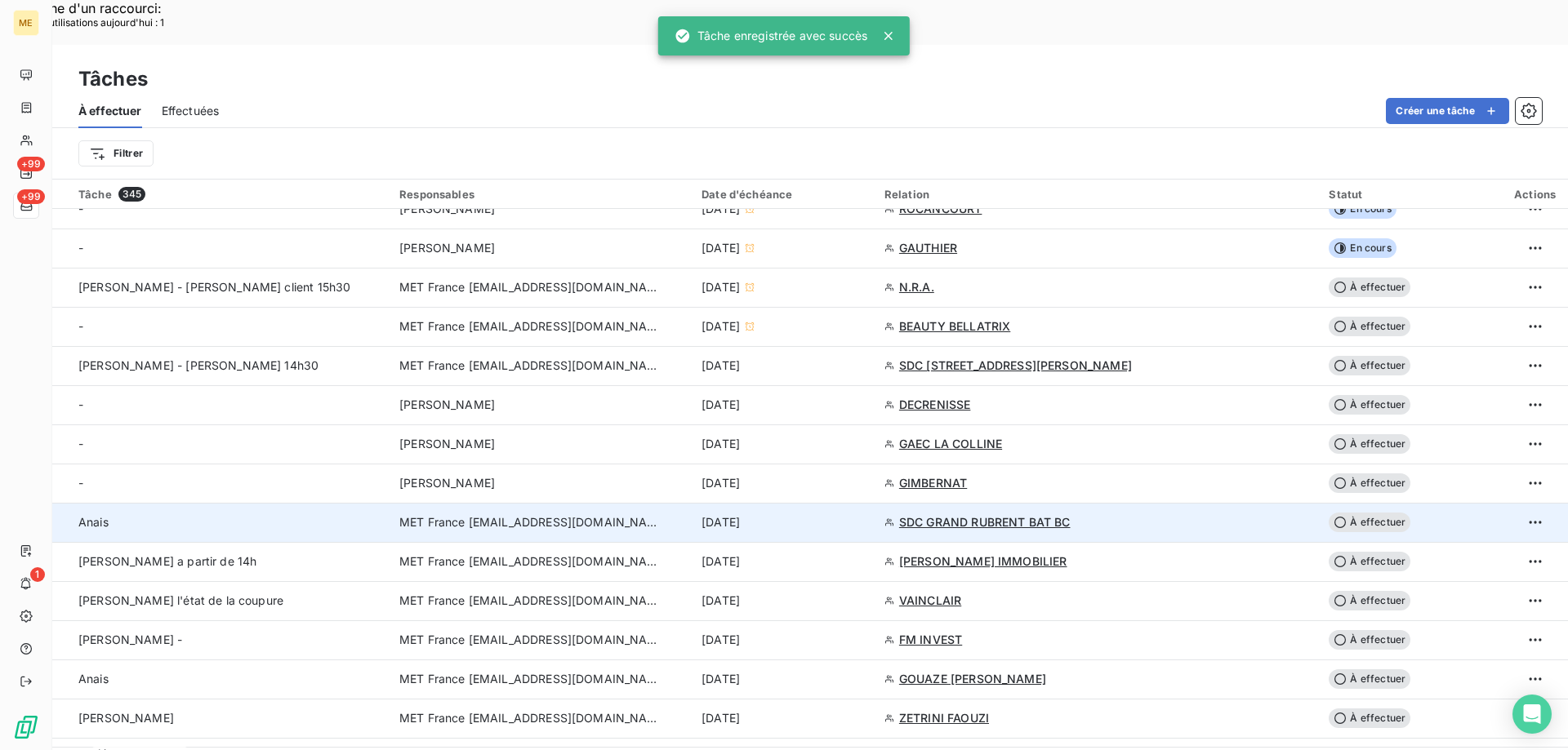
click at [848, 503] on td "12 sept. 2025" at bounding box center [783, 522] width 183 height 39
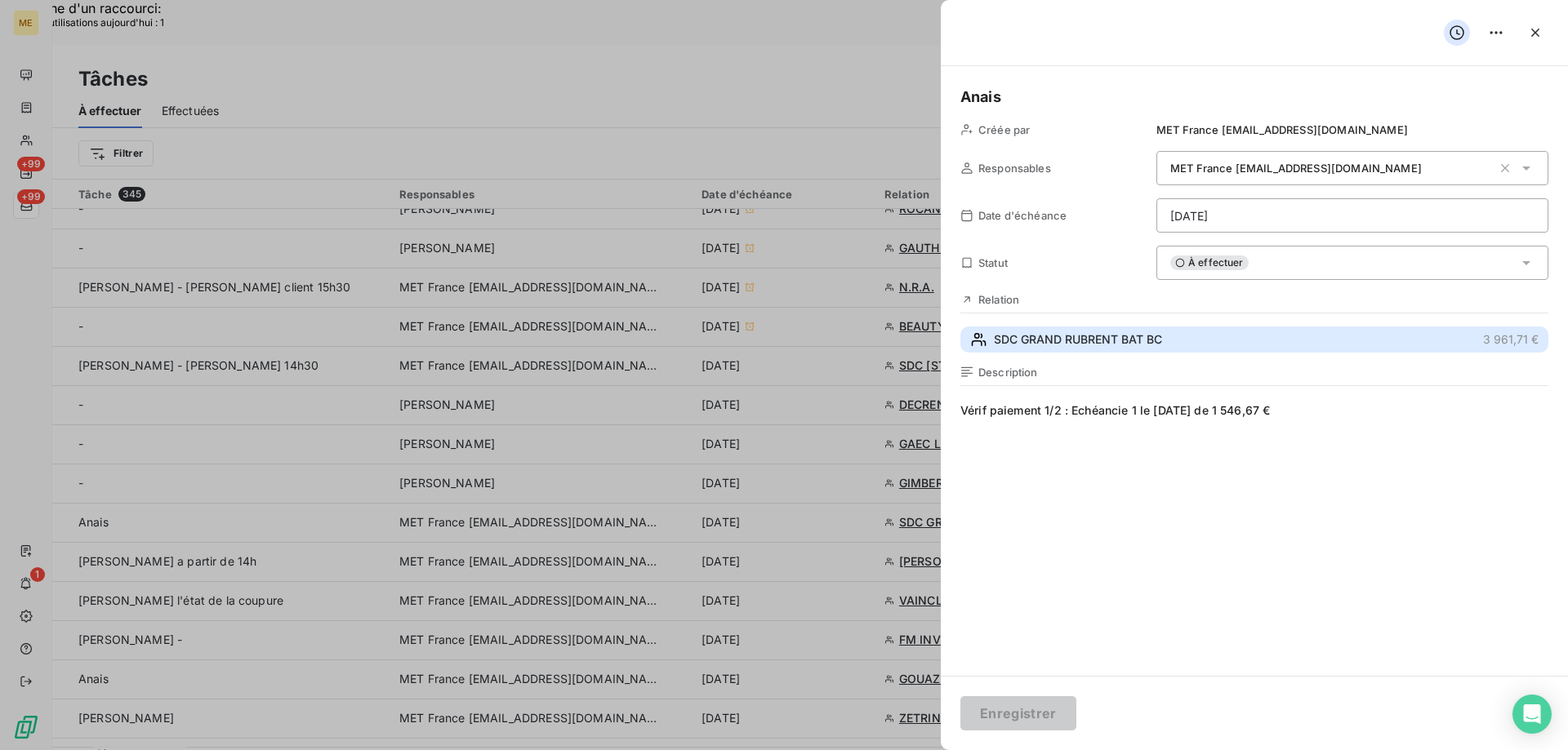
click at [1299, 336] on button "SDC GRAND RUBRENT BAT BC 3 961,71 €" at bounding box center [1254, 339] width 588 height 26
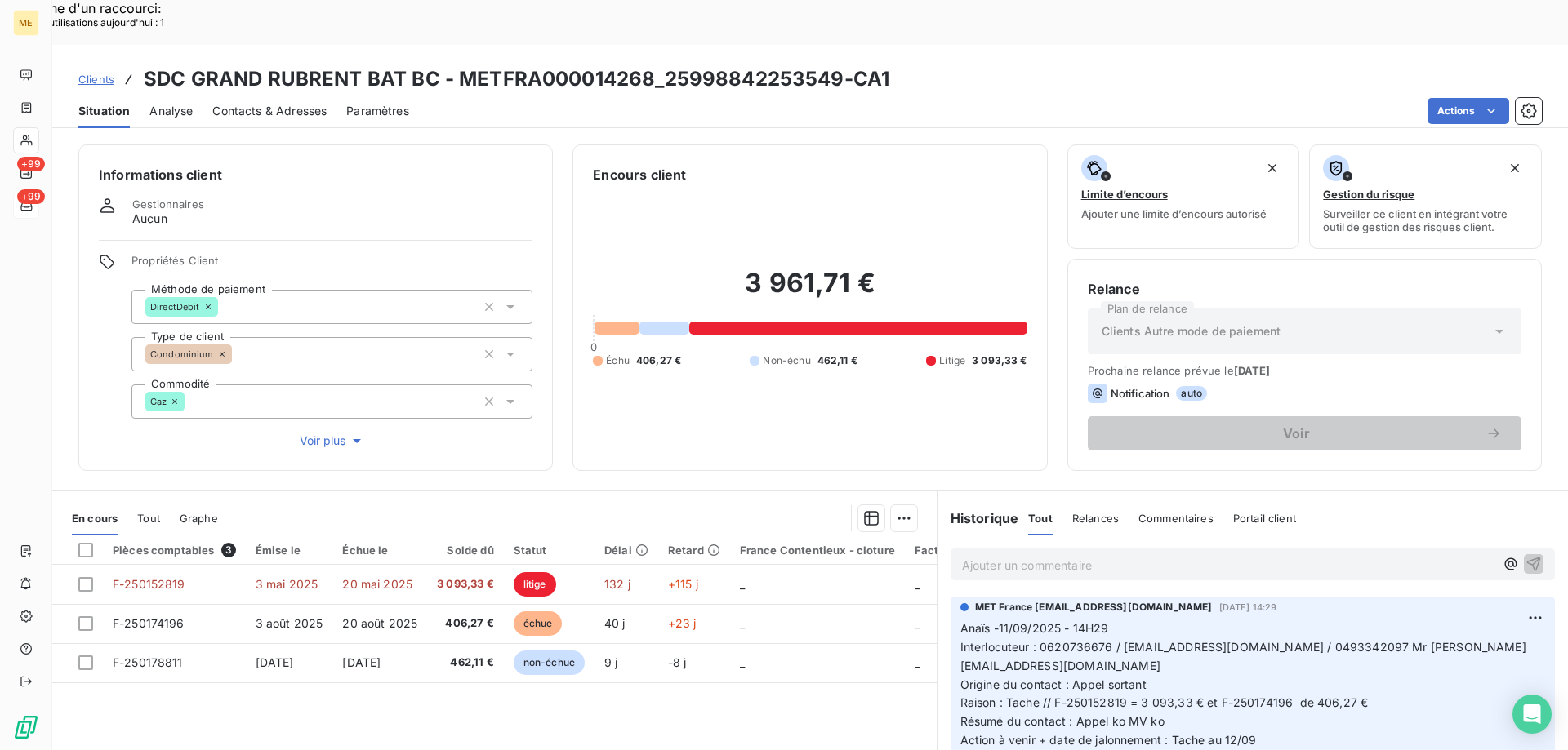
click at [1060, 555] on p "Ajouter un commentaire ﻿" at bounding box center [1228, 565] width 533 height 20
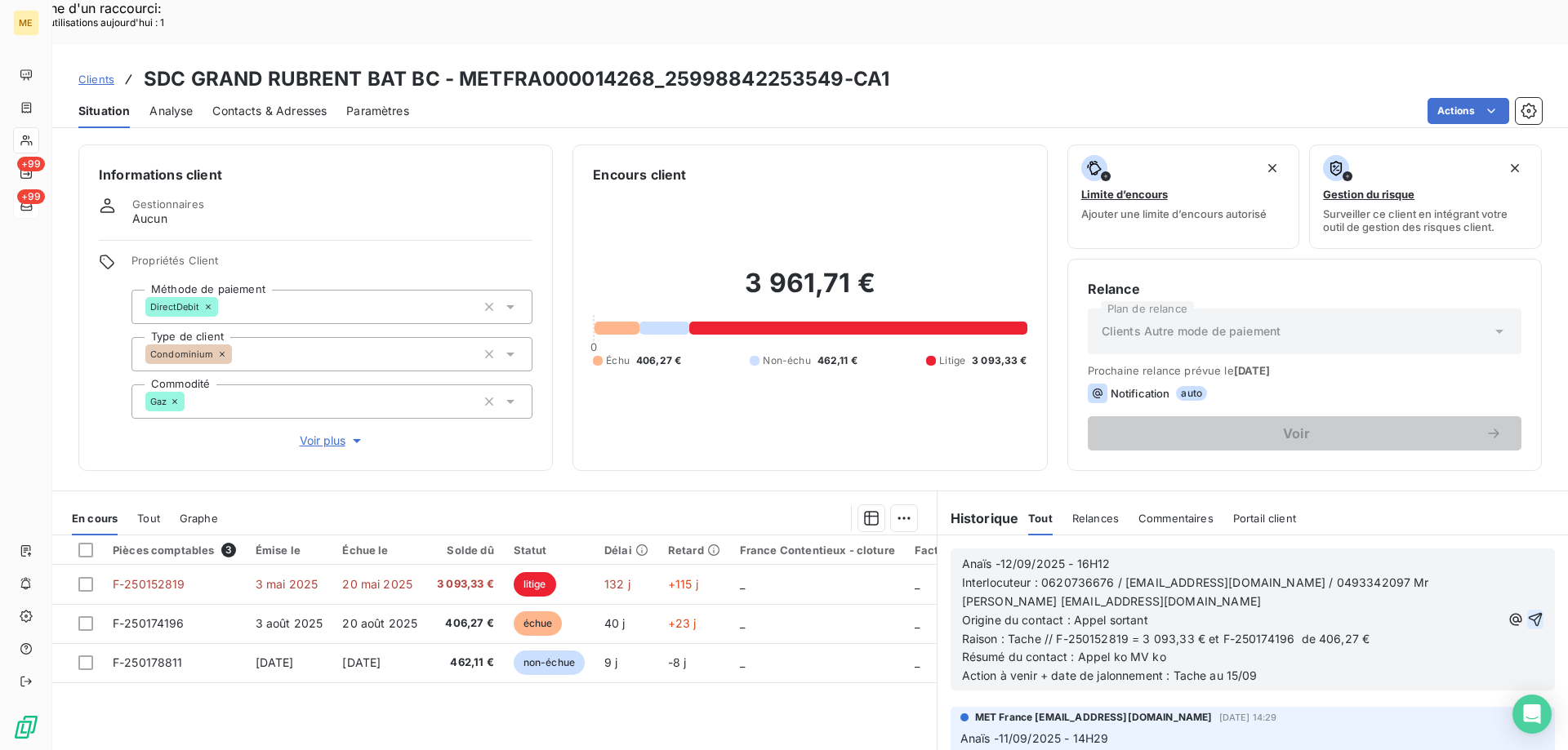
click at [1527, 611] on icon "button" at bounding box center [1535, 619] width 17 height 17
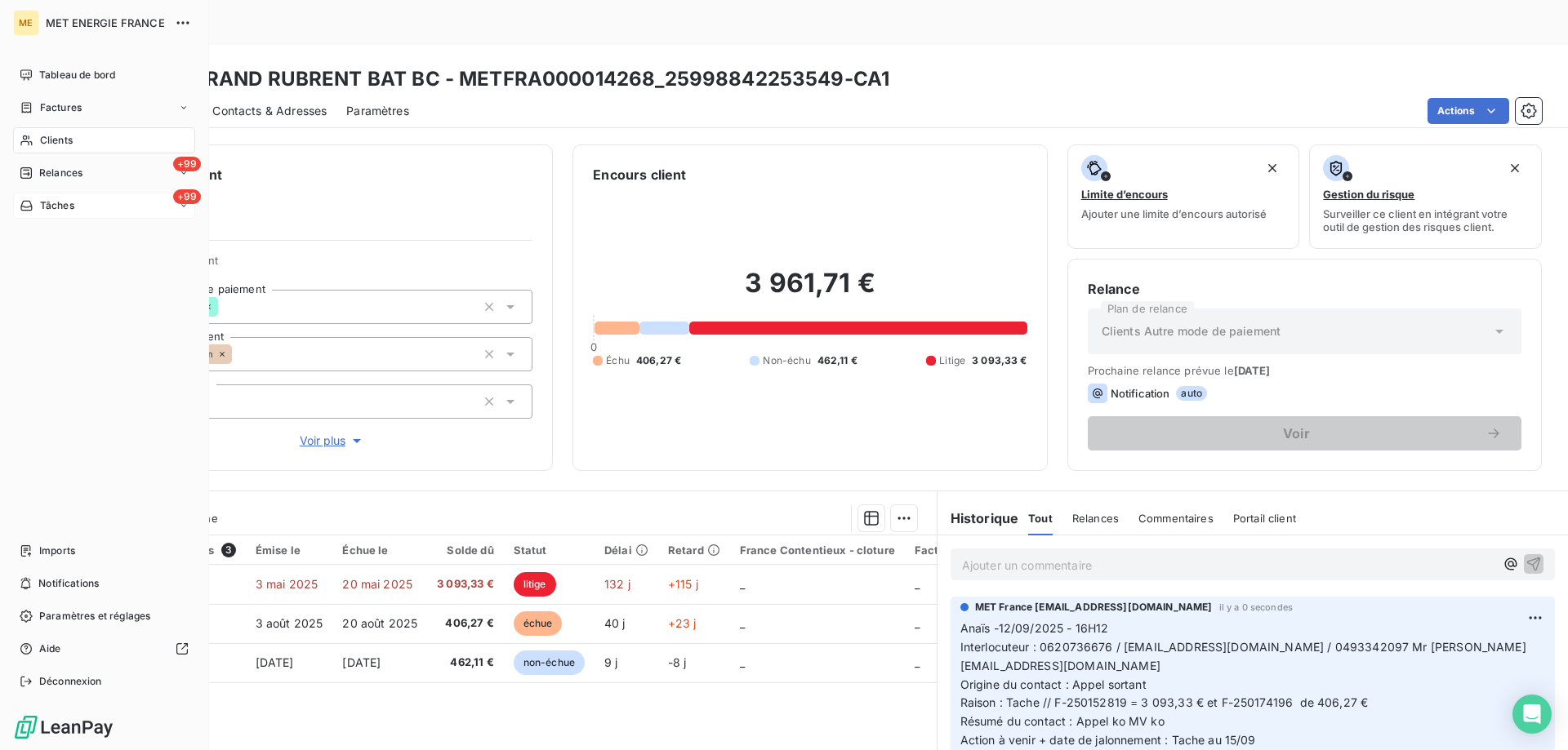
click at [48, 202] on span "Tâches" at bounding box center [57, 205] width 34 height 15
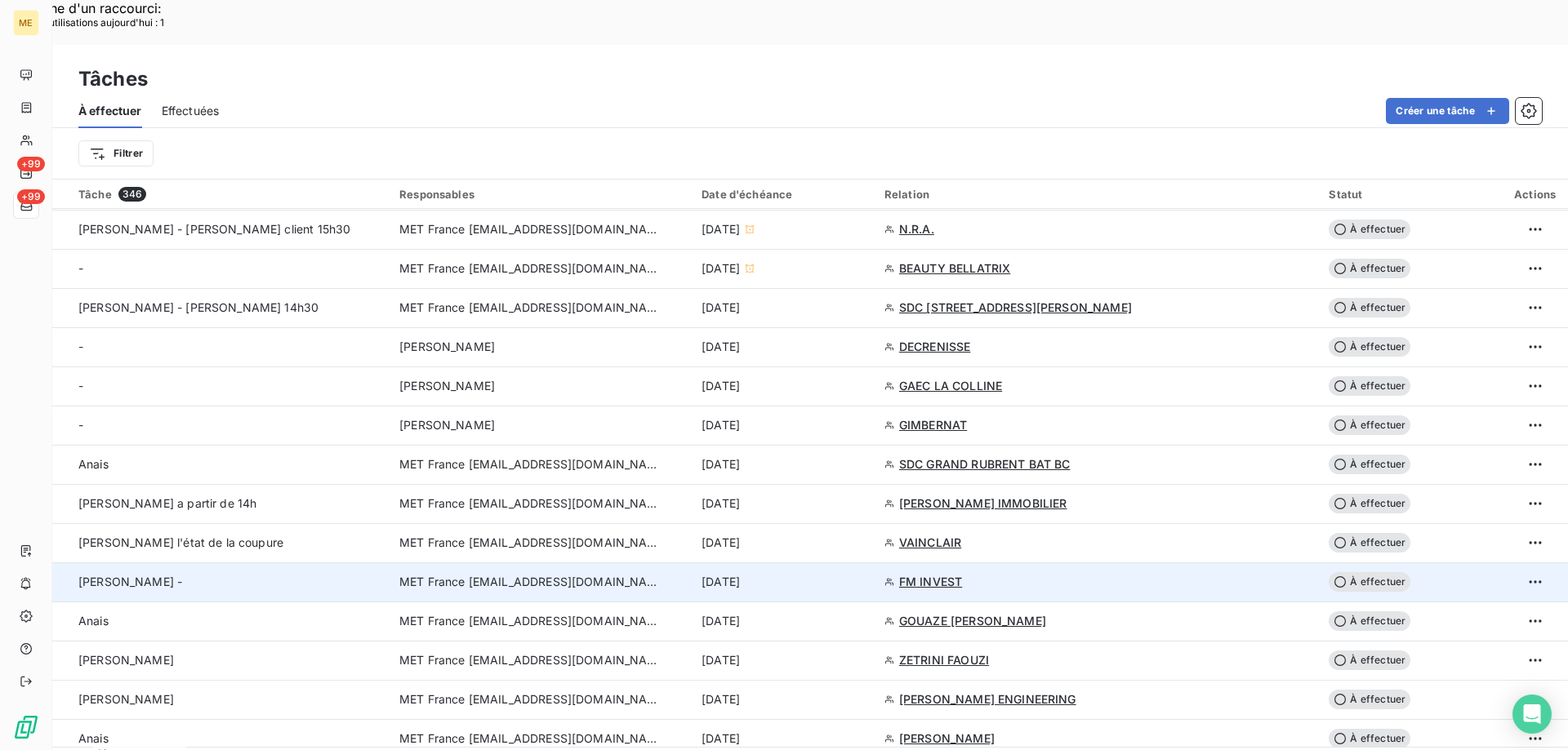
scroll to position [571, 0]
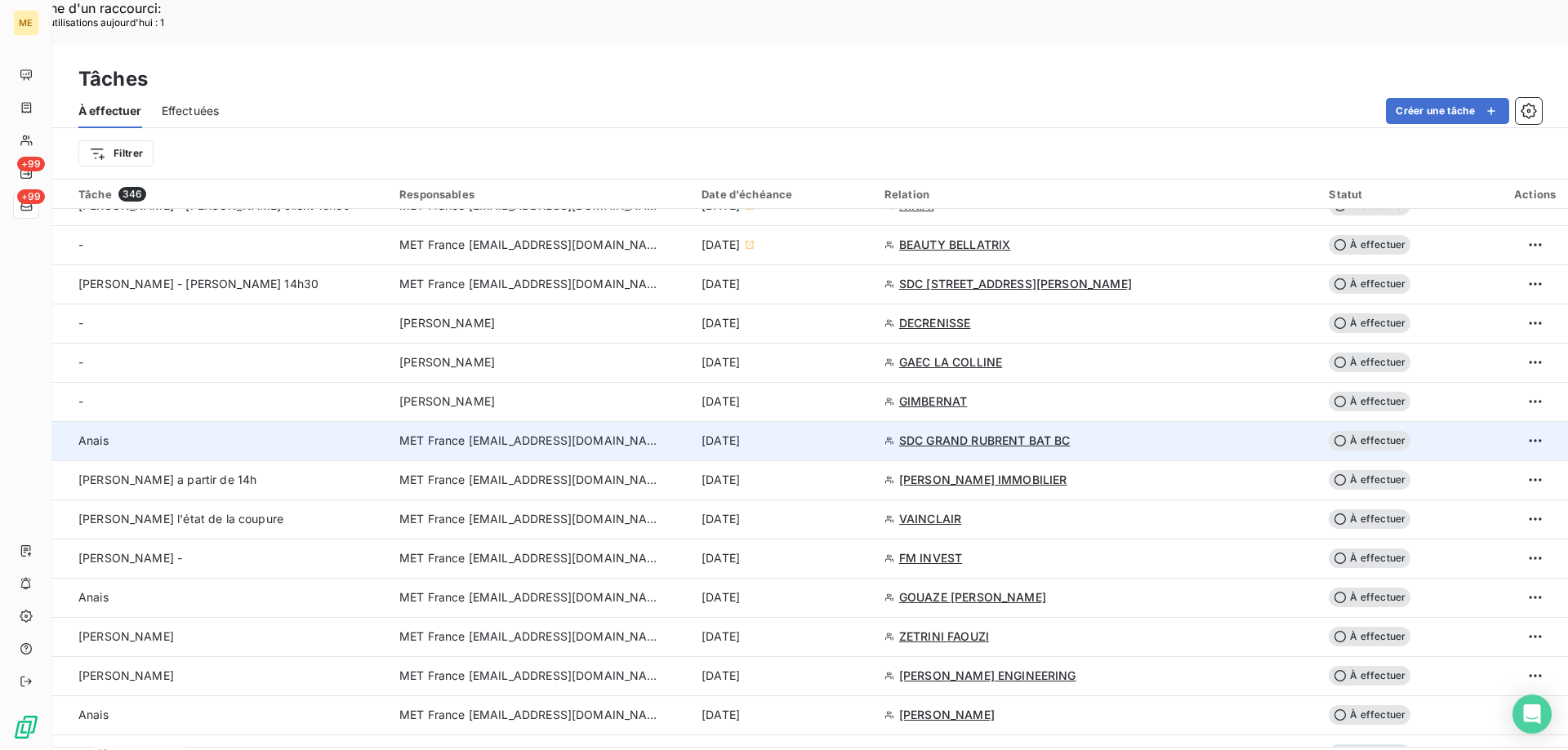
click at [864, 432] on div "12 sept. 2025" at bounding box center [783, 440] width 163 height 17
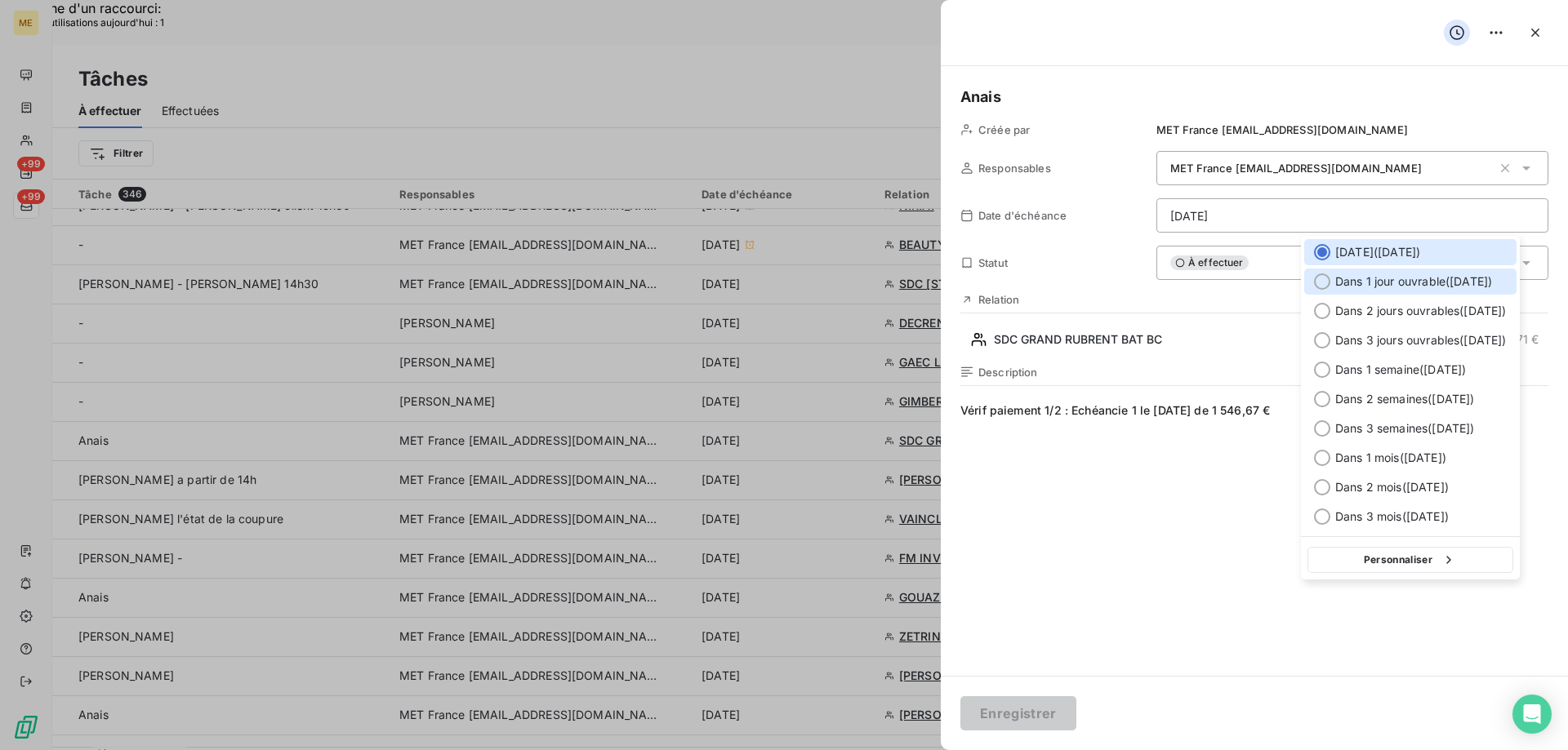
click at [1413, 283] on span "Dans 1 jour ouvrable ( [DATE] )" at bounding box center [1413, 282] width 157 height 17
type input "15/09/2025"
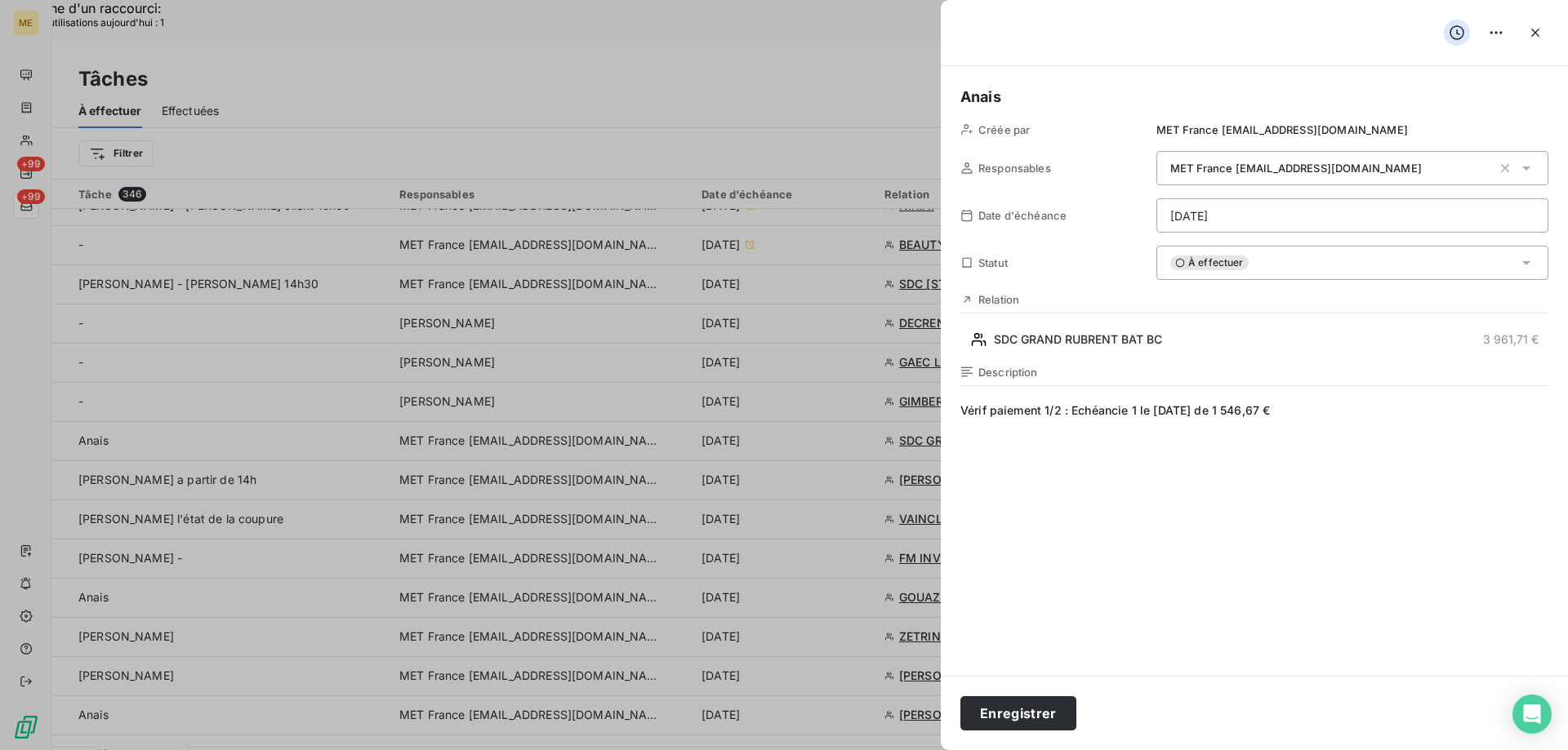
click at [1025, 94] on h5 "Anais" at bounding box center [1254, 97] width 588 height 23
click at [998, 713] on button "Enregistrer" at bounding box center [1018, 713] width 116 height 34
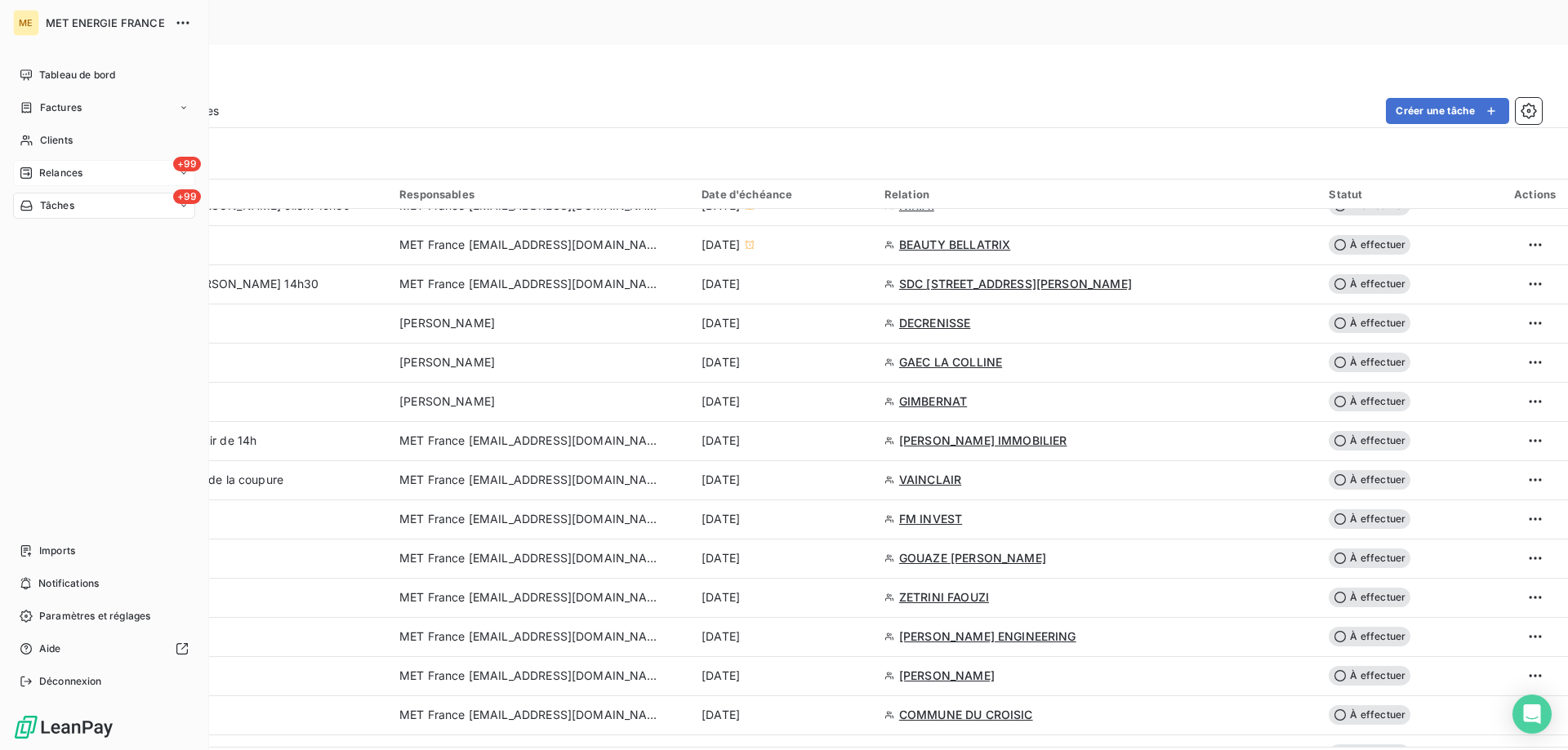
click at [48, 175] on span "Relances" at bounding box center [61, 173] width 43 height 15
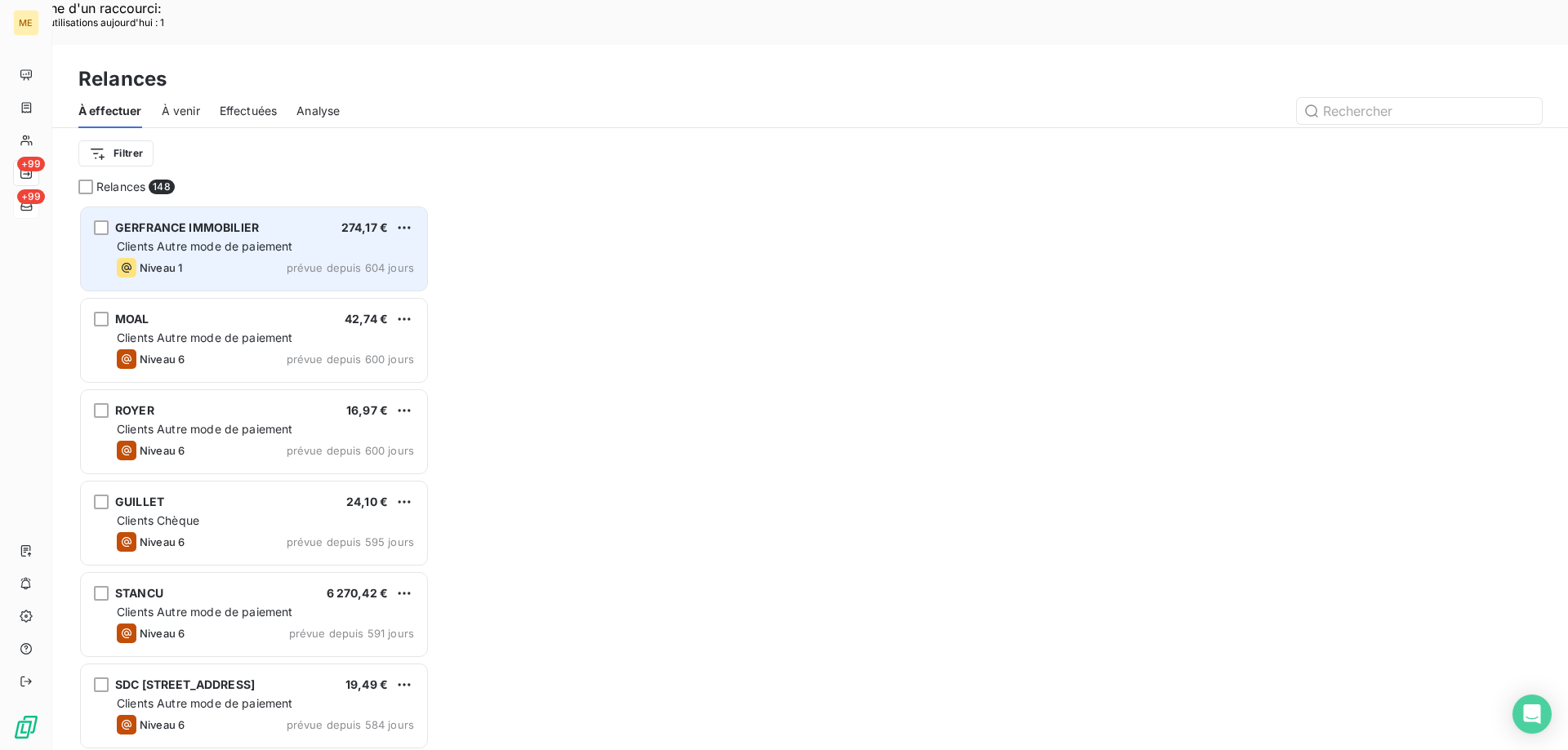
scroll to position [578, 339]
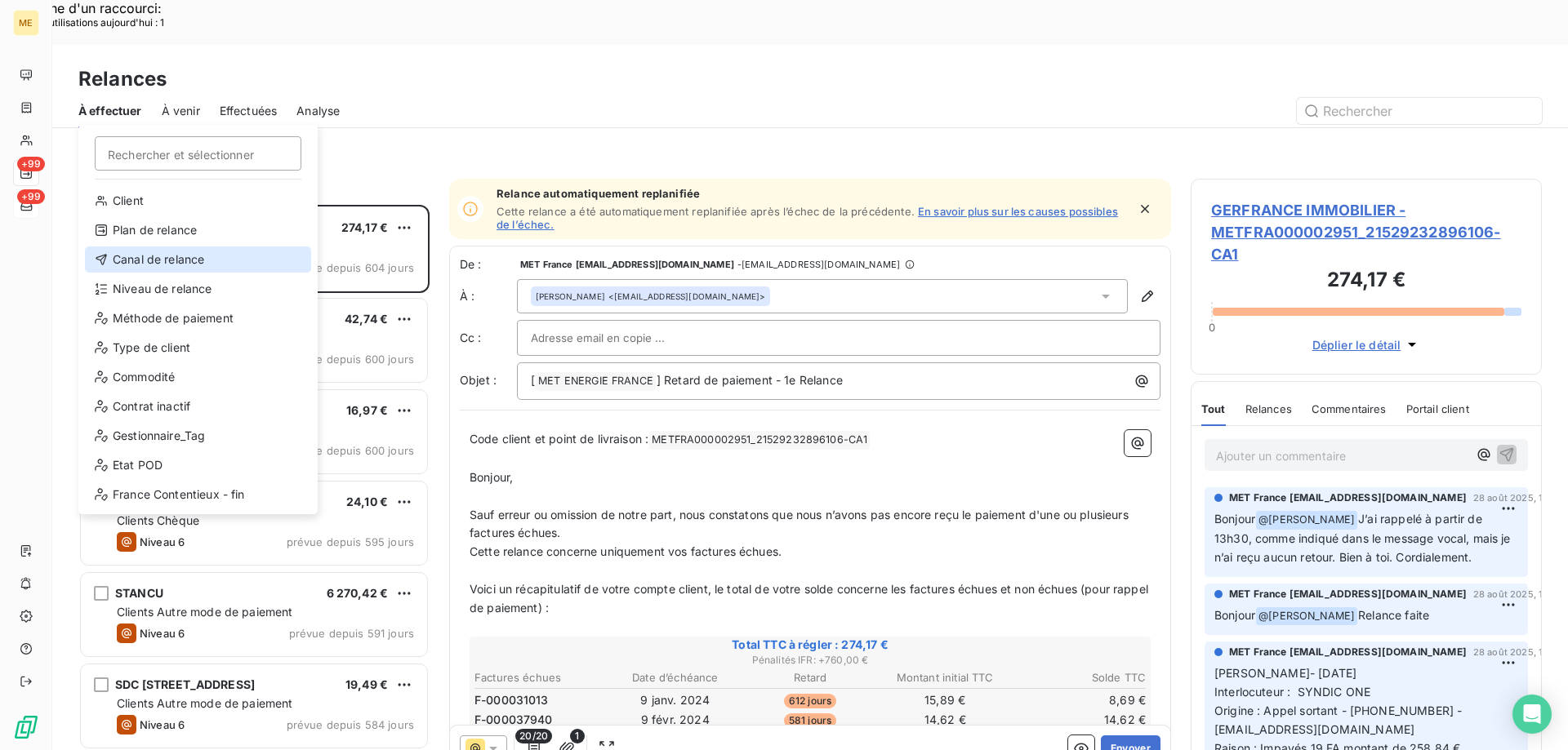
click at [138, 264] on div "Canal de relance" at bounding box center [198, 260] width 226 height 26
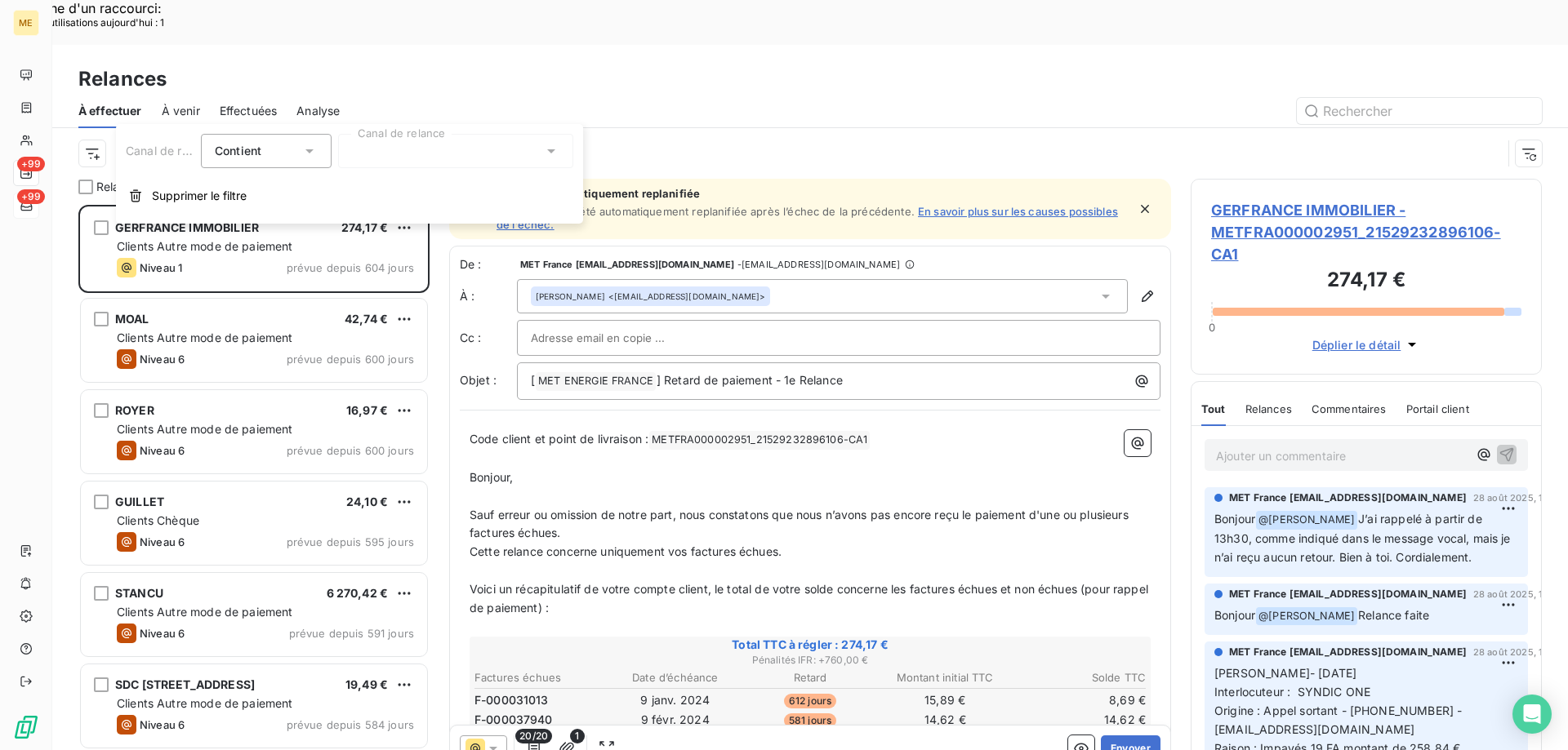
click at [385, 155] on div at bounding box center [455, 151] width 235 height 34
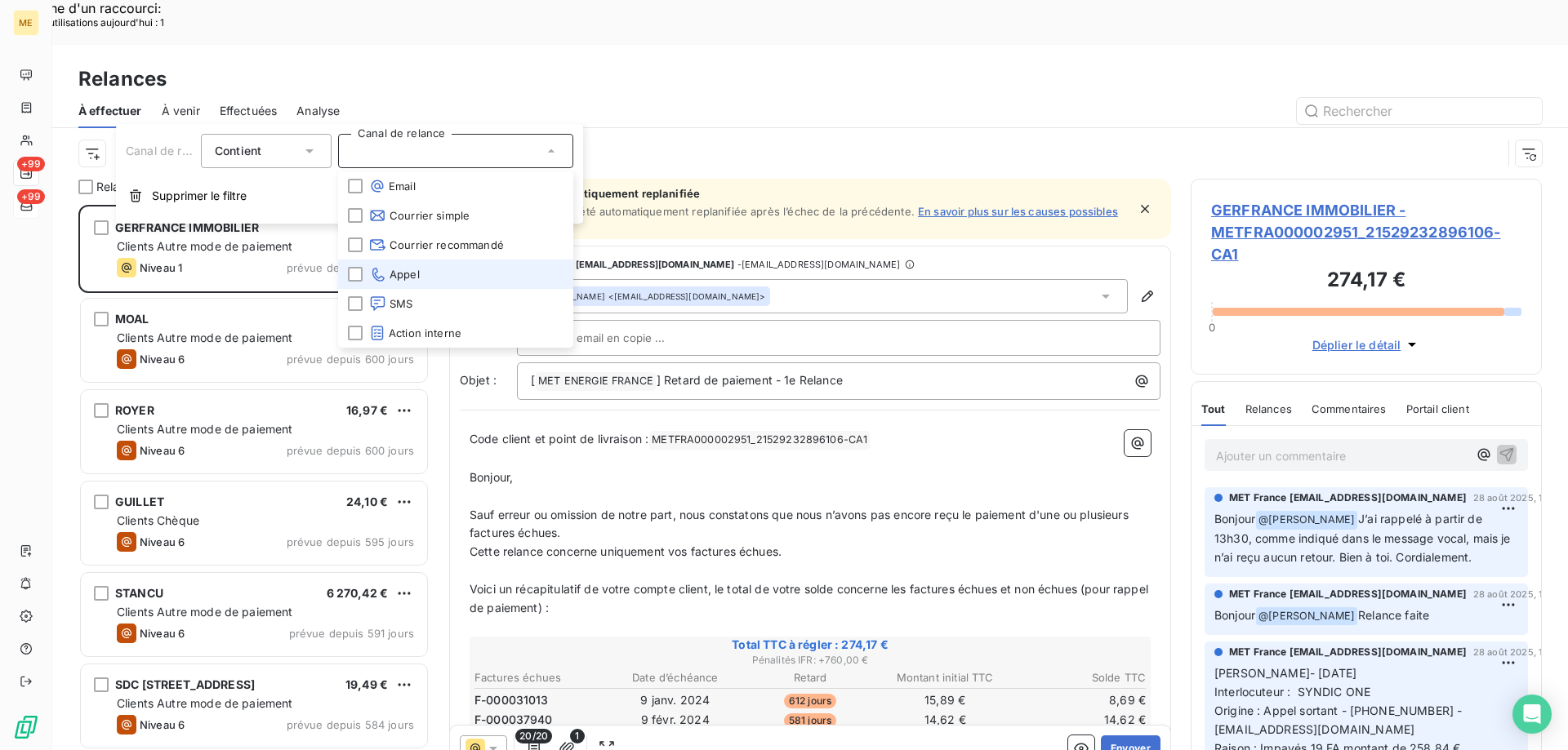
drag, startPoint x: 429, startPoint y: 272, endPoint x: 86, endPoint y: 114, distance: 377.6
click at [428, 271] on li "Appel" at bounding box center [455, 274] width 235 height 29
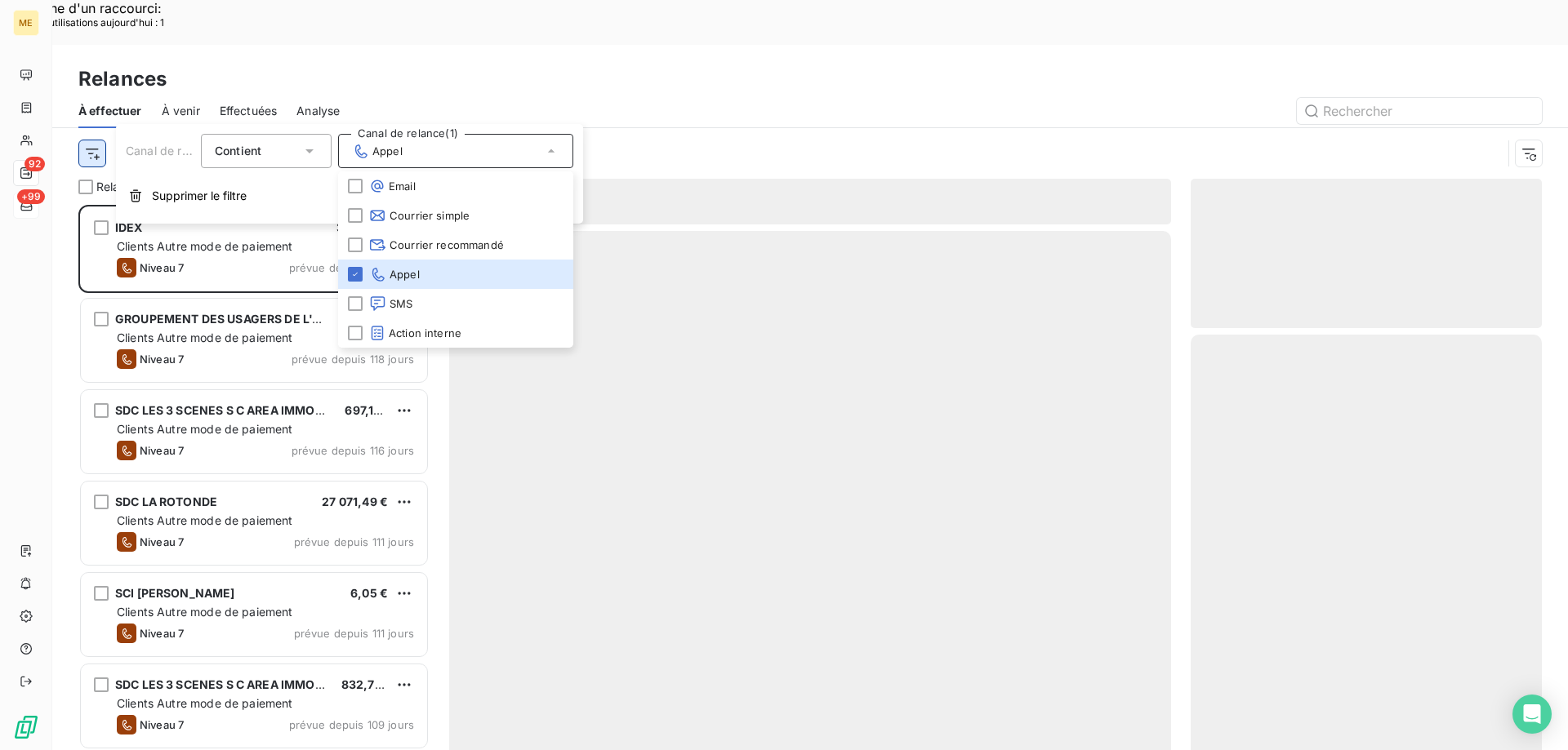
scroll to position [578, 339]
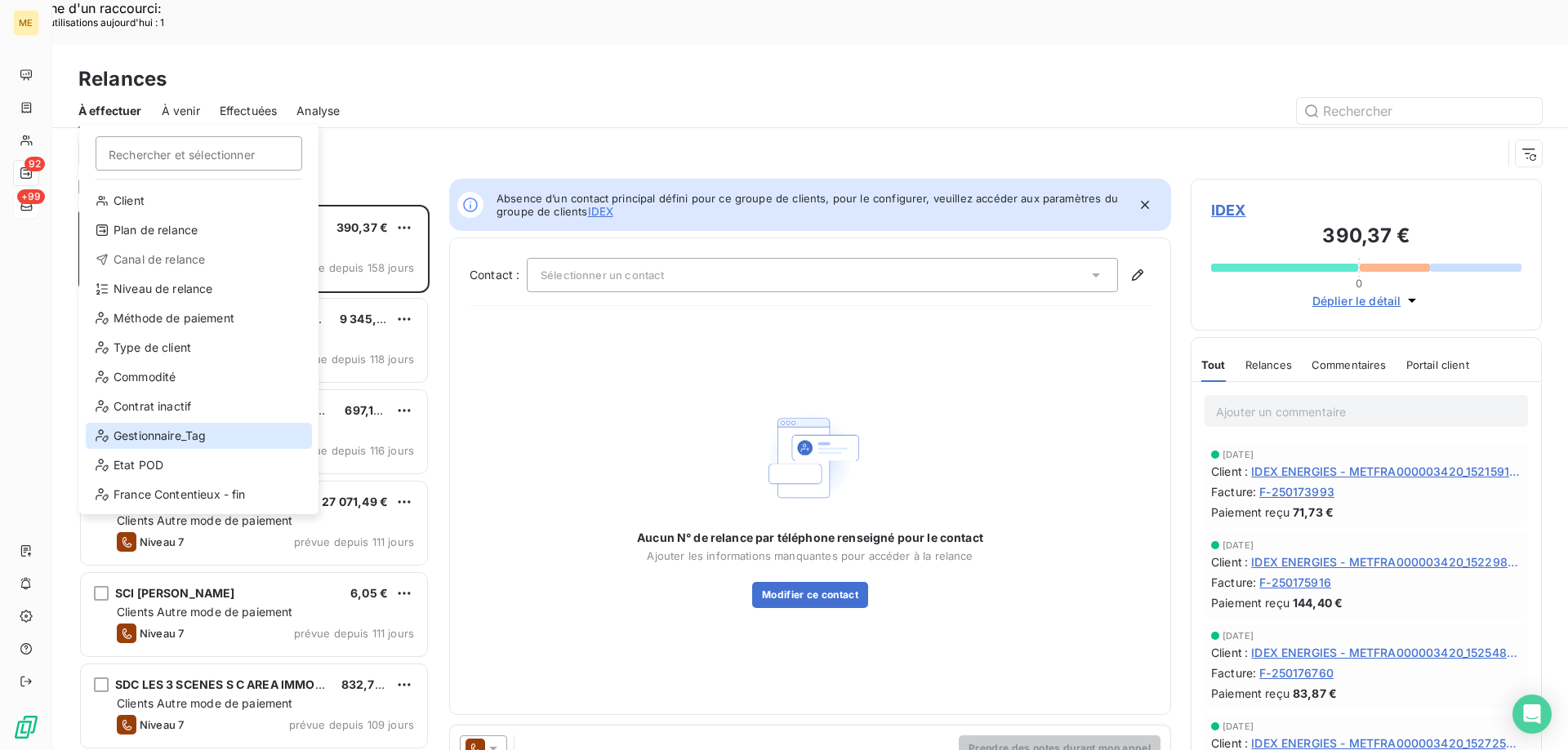
click at [188, 433] on div "Gestionnaire_Tag" at bounding box center [199, 436] width 226 height 26
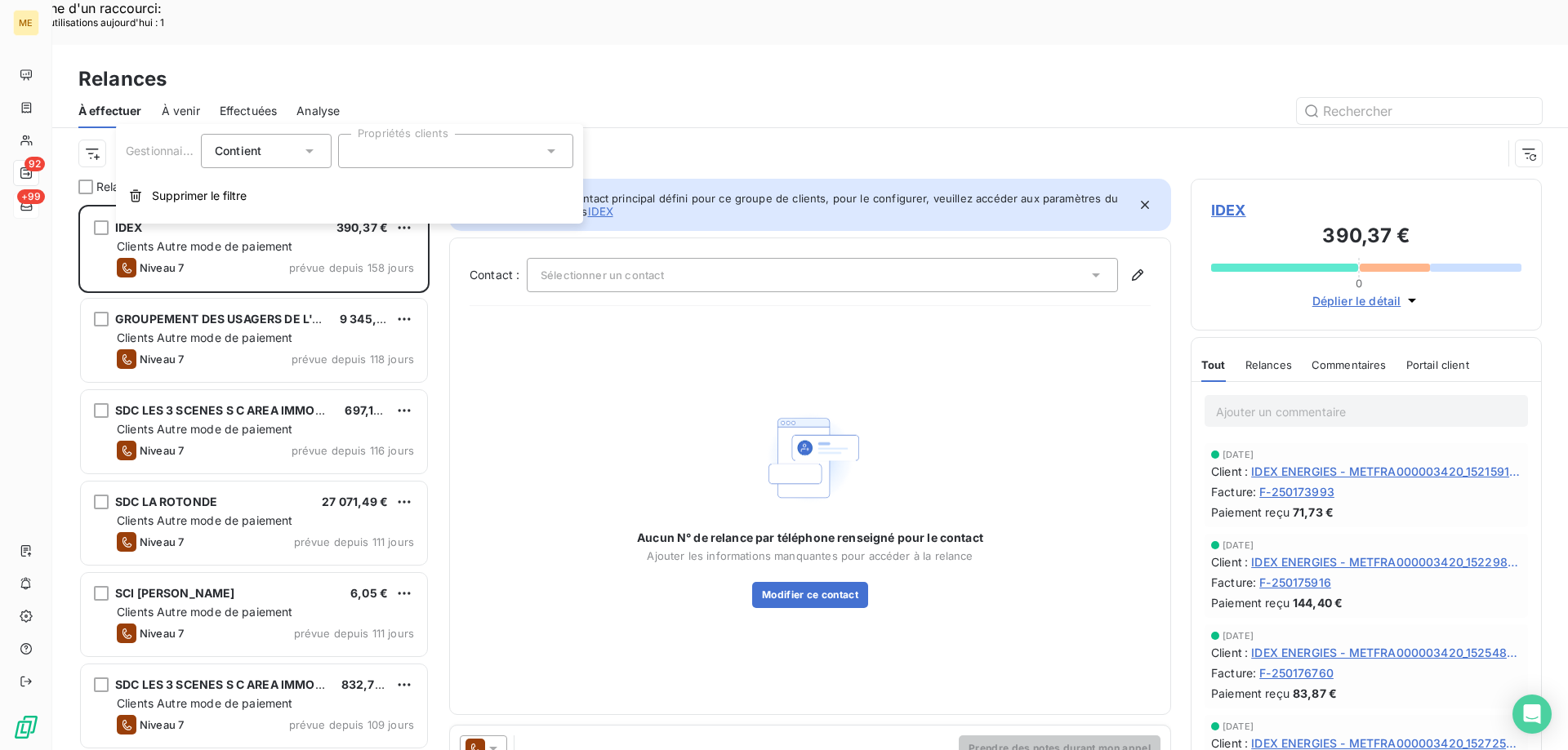
click at [499, 153] on div at bounding box center [455, 151] width 235 height 34
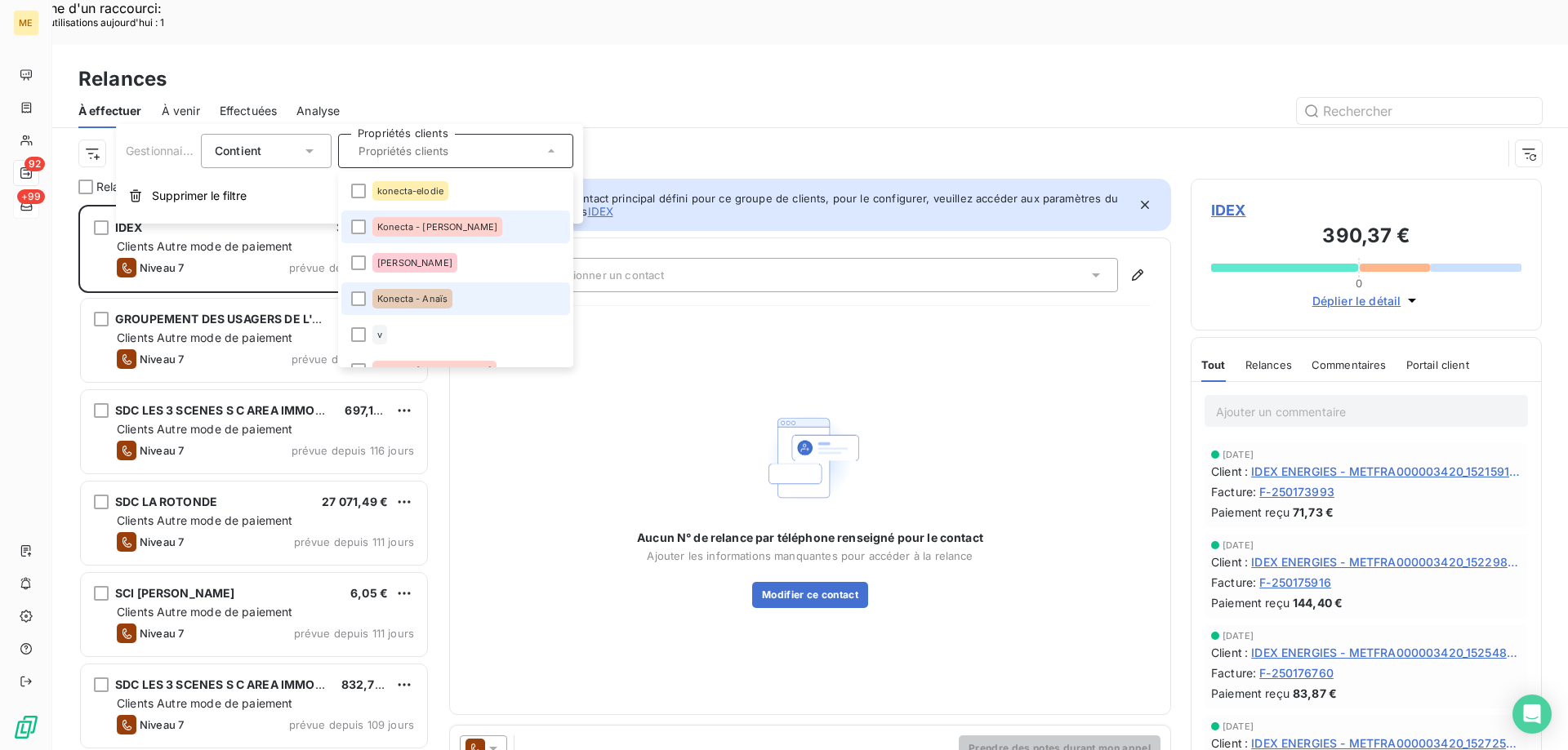
drag, startPoint x: 431, startPoint y: 287, endPoint x: 366, endPoint y: 242, distance: 79.1
click at [432, 288] on li "Konecta - Anaïs" at bounding box center [455, 298] width 229 height 32
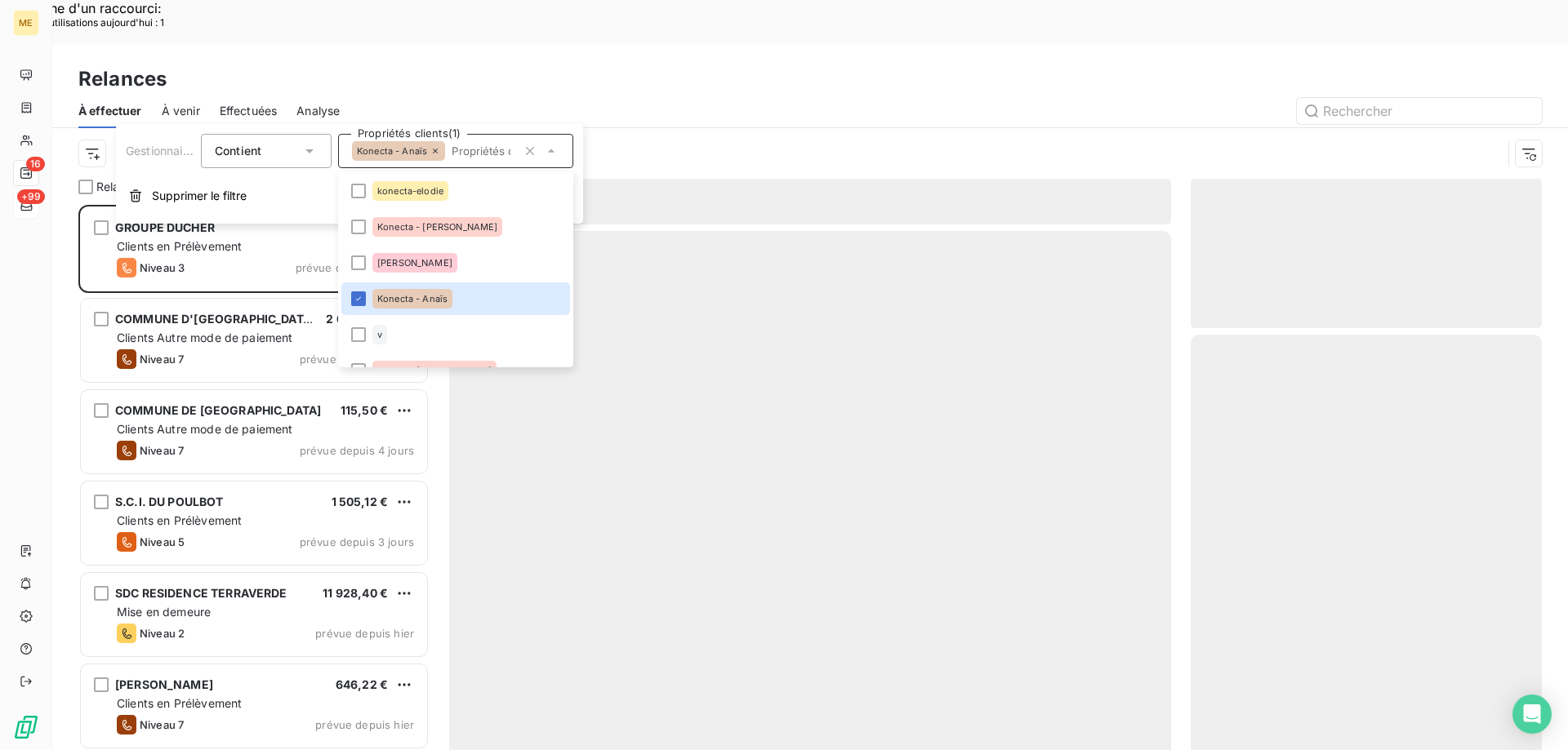
scroll to position [578, 339]
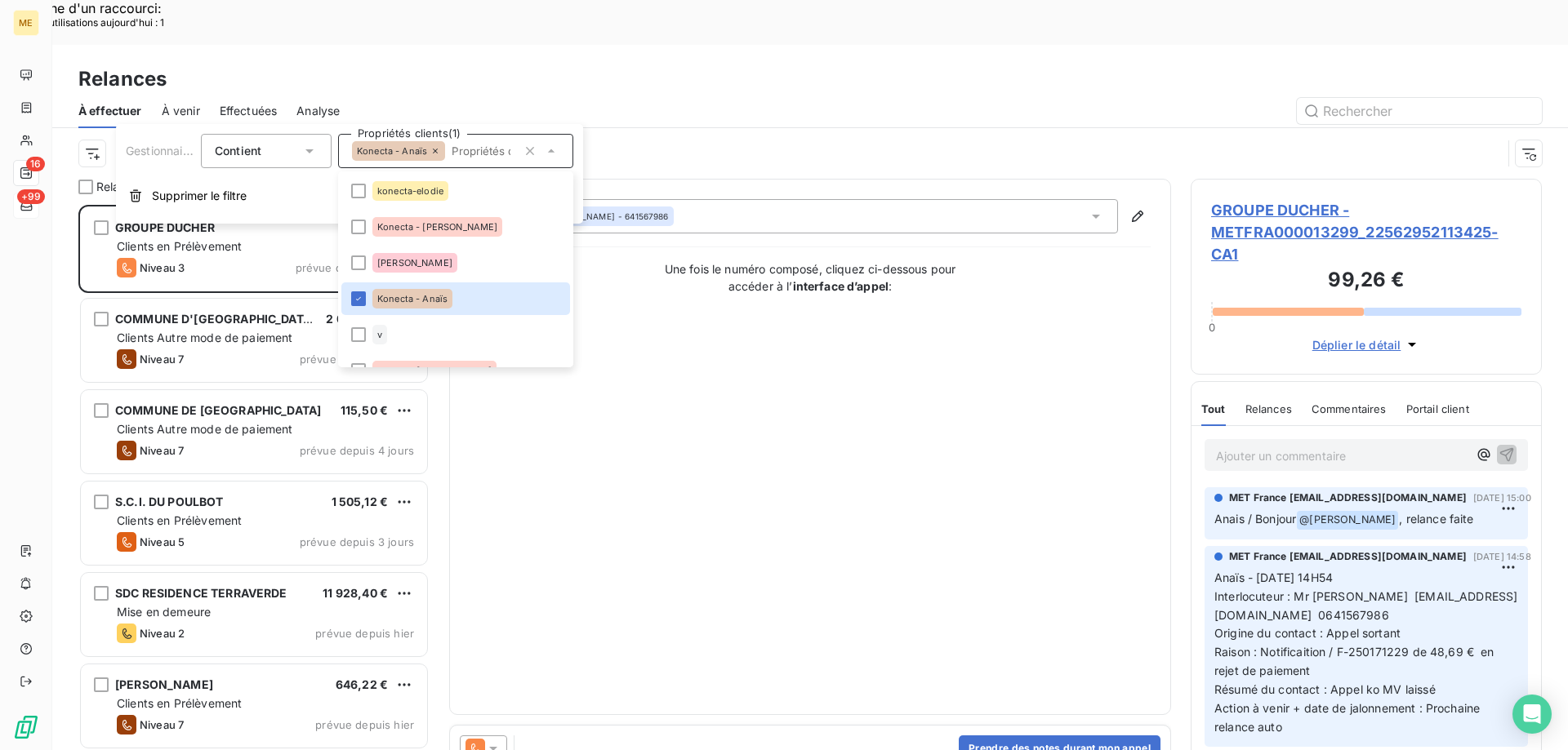
click at [77, 128] on div "Canal de relance : Appel Gestionnaire_Tag : Konecta - Anaïs" at bounding box center [810, 154] width 1515 height 51
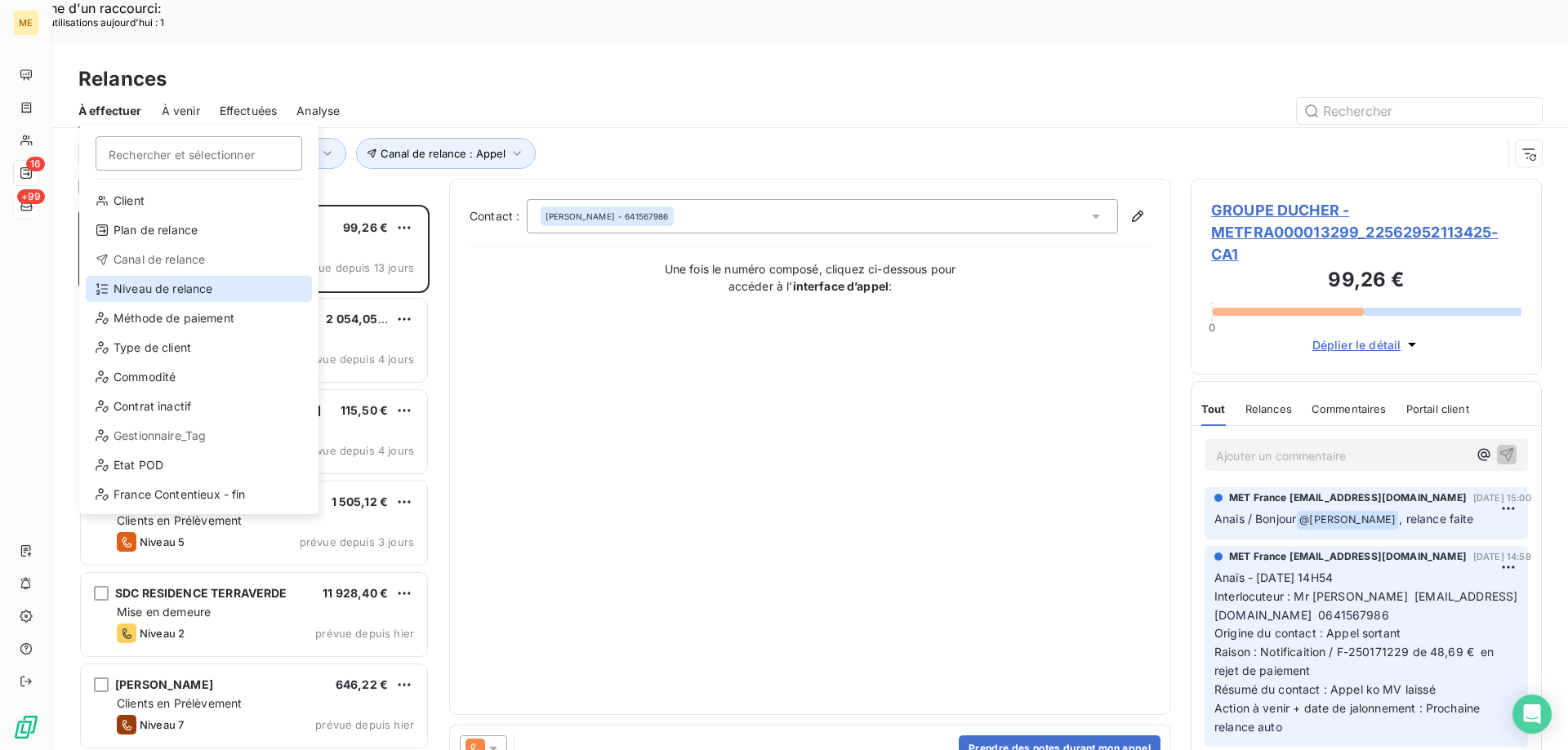
click at [198, 288] on div "Niveau de relance" at bounding box center [199, 289] width 226 height 26
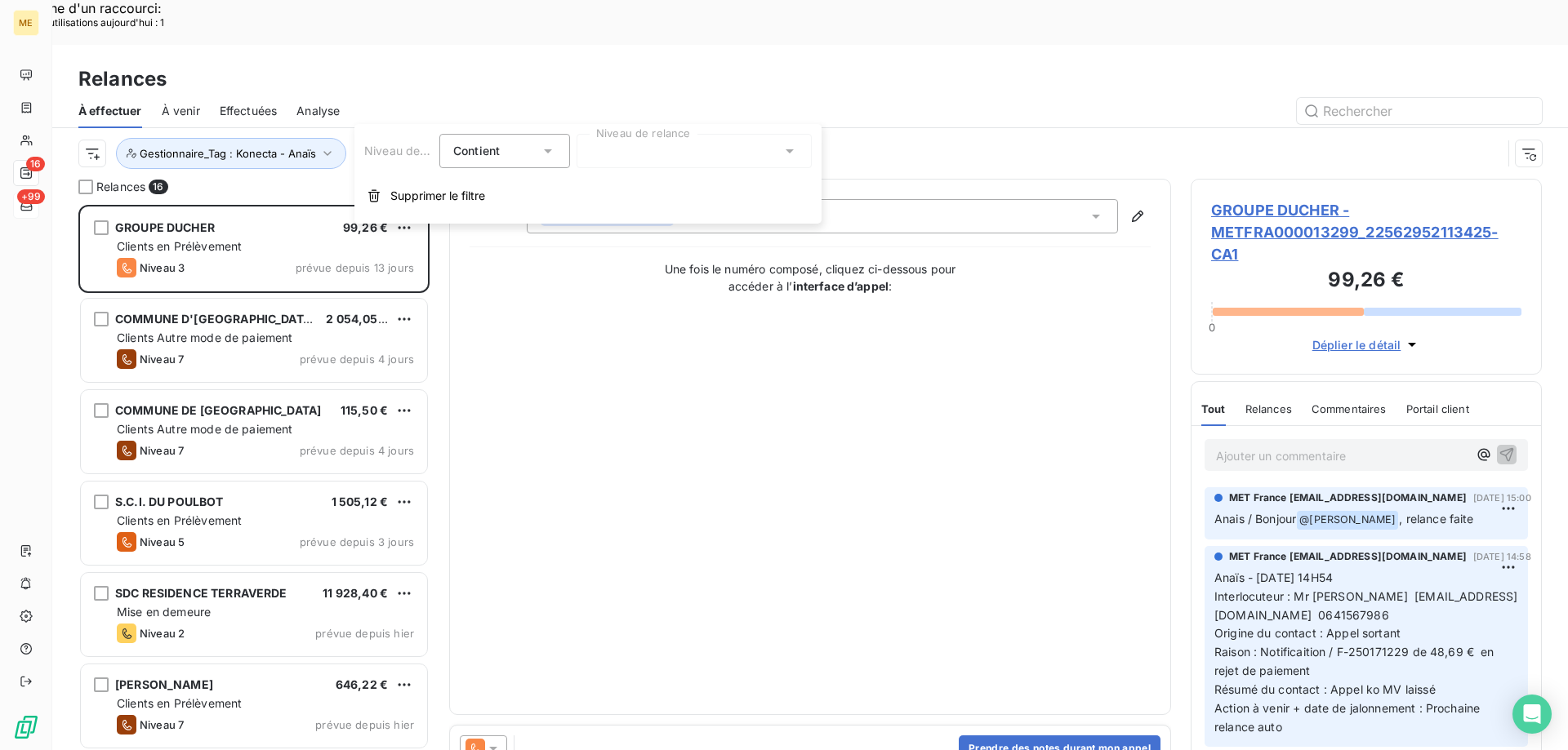
click at [645, 167] on div at bounding box center [694, 151] width 235 height 34
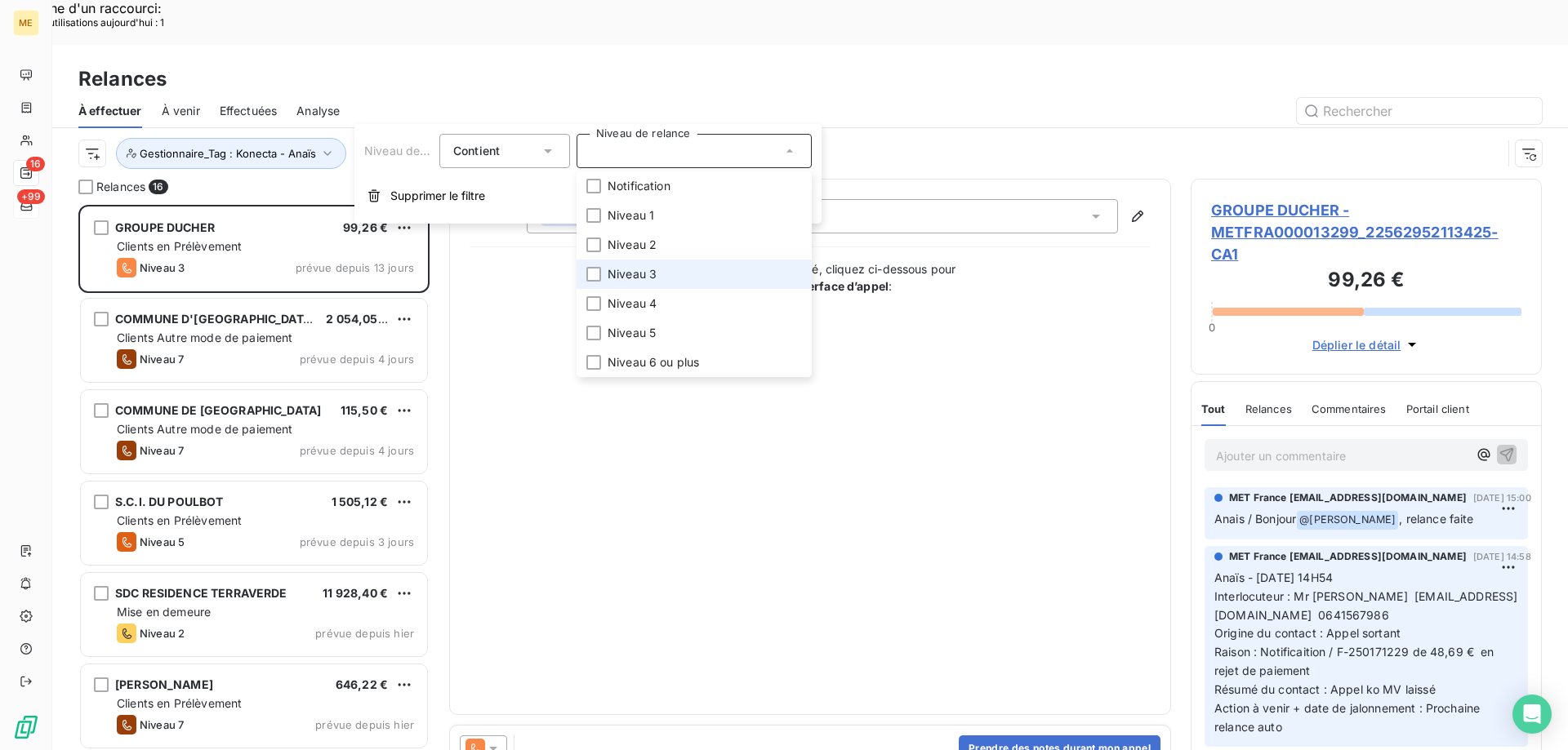
click at [676, 276] on li "Niveau 3" at bounding box center [694, 274] width 235 height 29
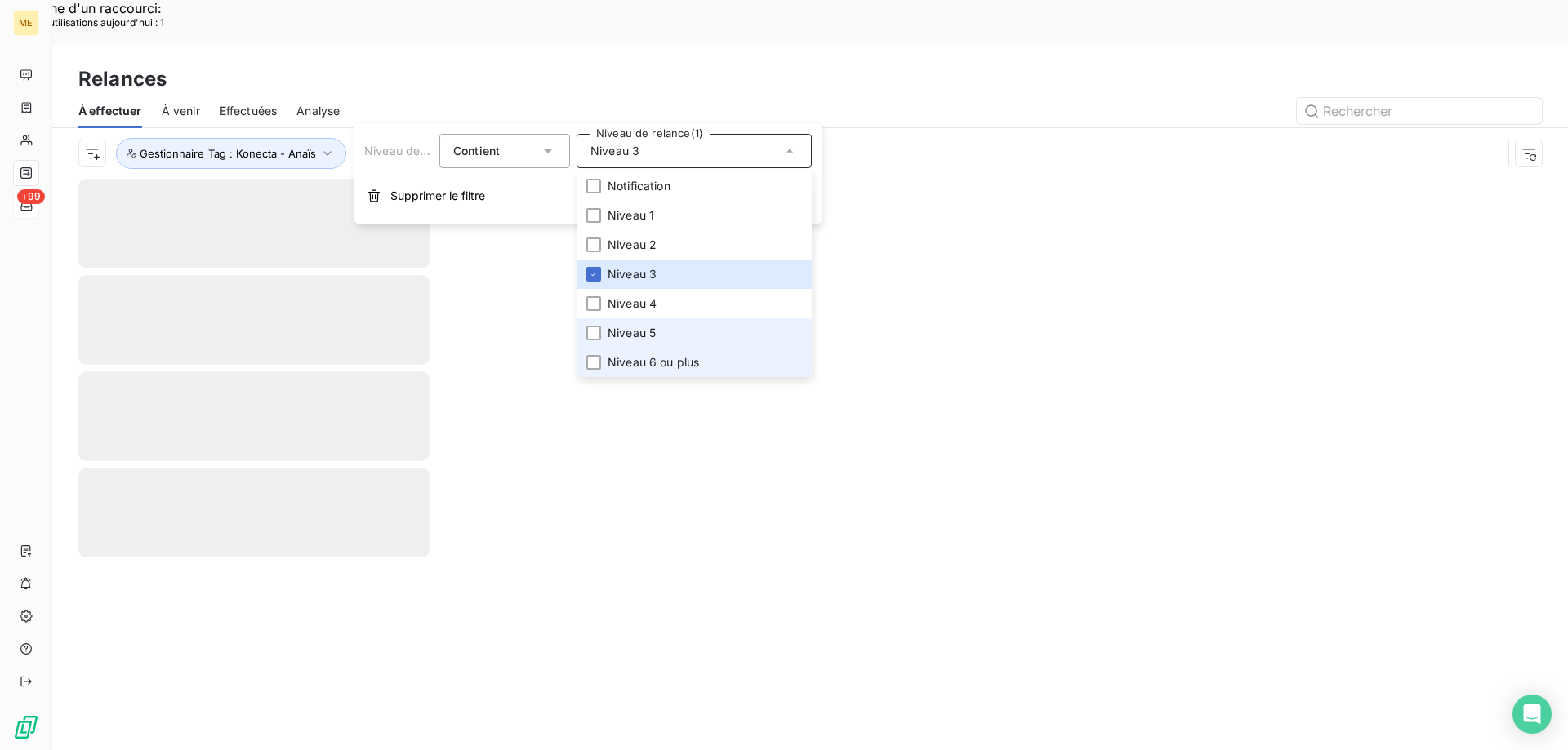
drag, startPoint x: 661, startPoint y: 336, endPoint x: 658, endPoint y: 361, distance: 25.2
click at [662, 342] on li "Niveau 5" at bounding box center [694, 332] width 235 height 29
click at [654, 364] on span "Niveau 6 ou plus" at bounding box center [653, 362] width 91 height 17
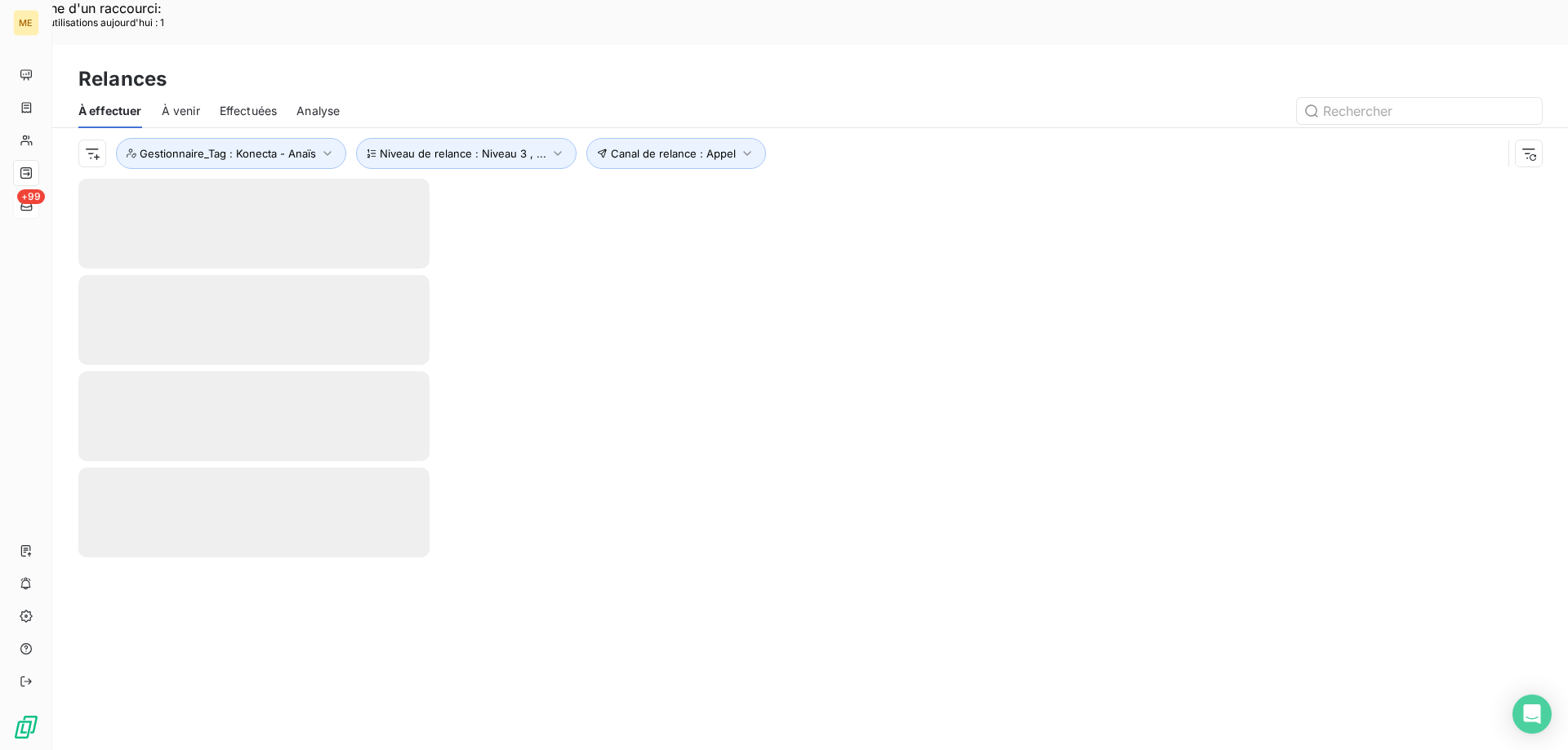
click at [850, 138] on div "Canal de relance : Appel Niveau de relance : Niveau 3 , ... Gestionnaire_Tag : …" at bounding box center [790, 153] width 1423 height 31
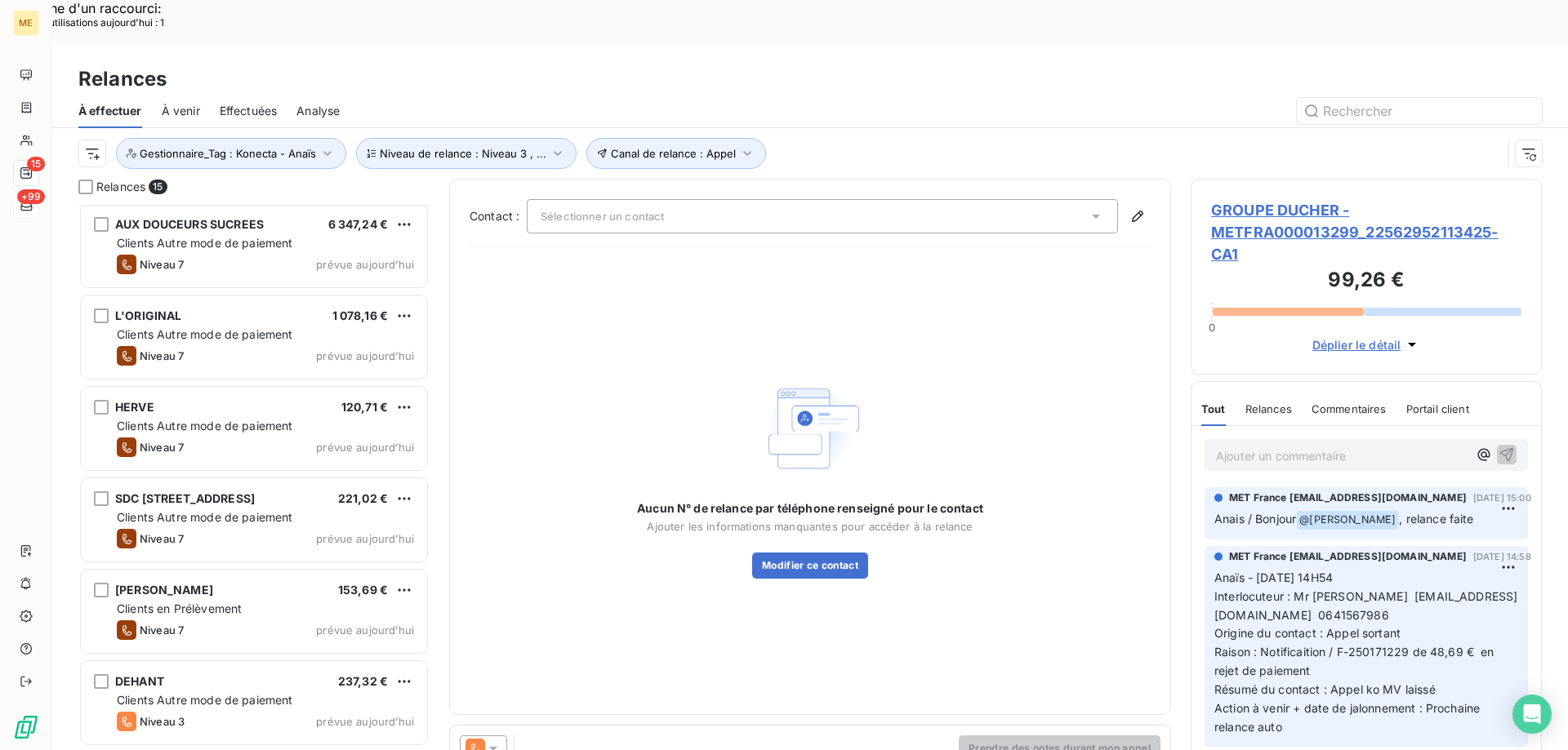
scroll to position [782, 0]
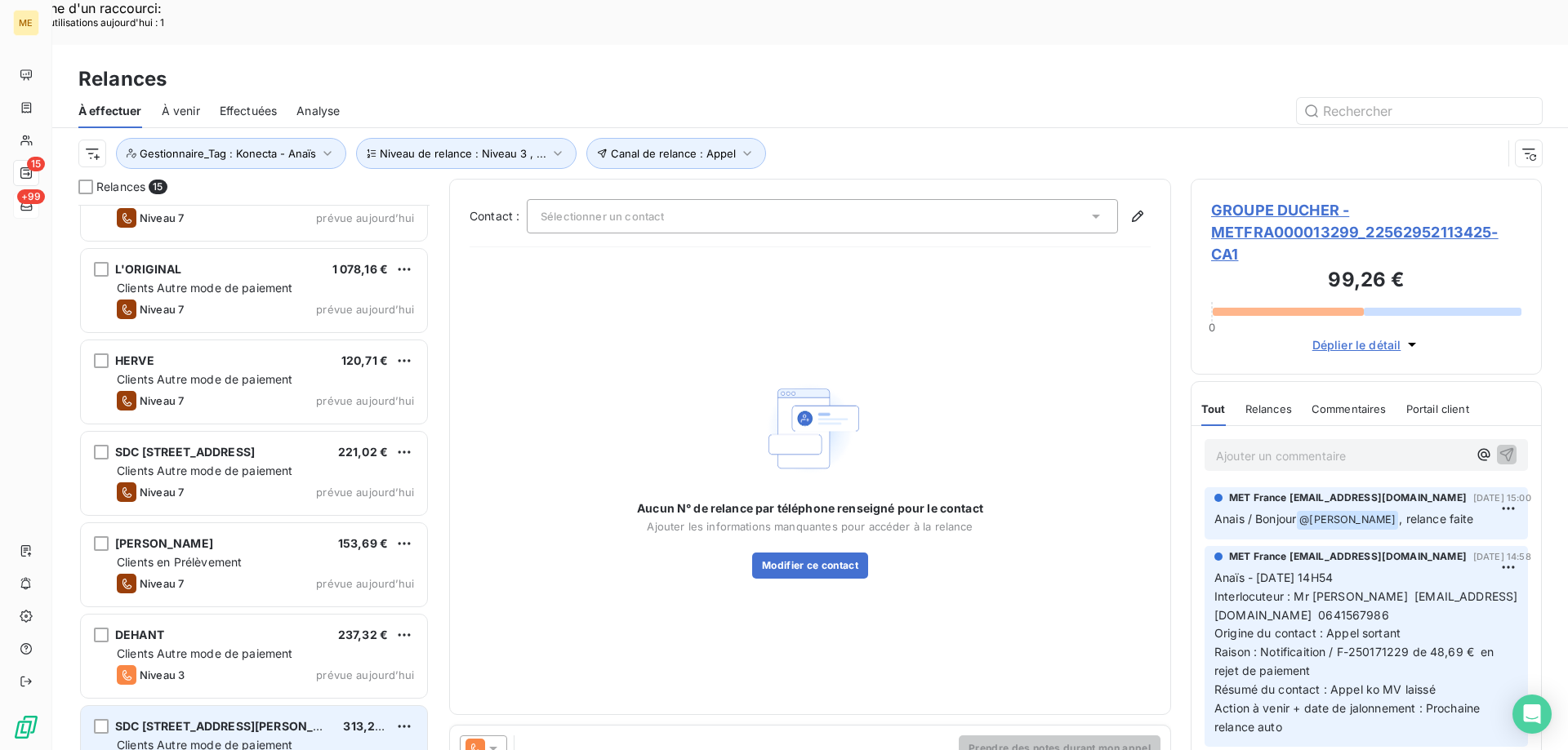
click at [219, 738] on span "Clients Autre mode de paiement" at bounding box center [204, 745] width 176 height 14
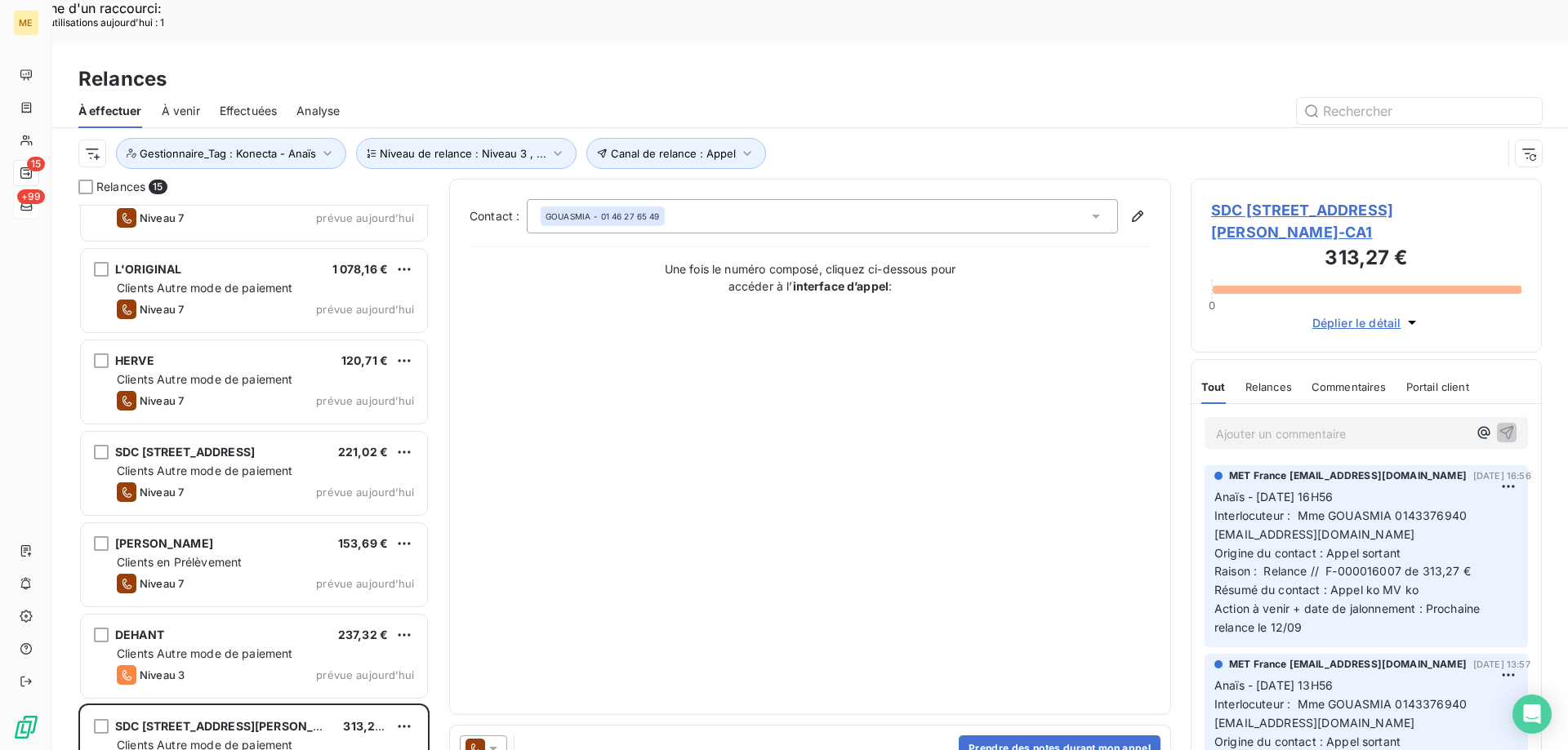
click at [1254, 199] on span "SDC 51 PLACE ST CHARLES - METFRA000004458_07498697484688-CA1" at bounding box center [1366, 221] width 311 height 44
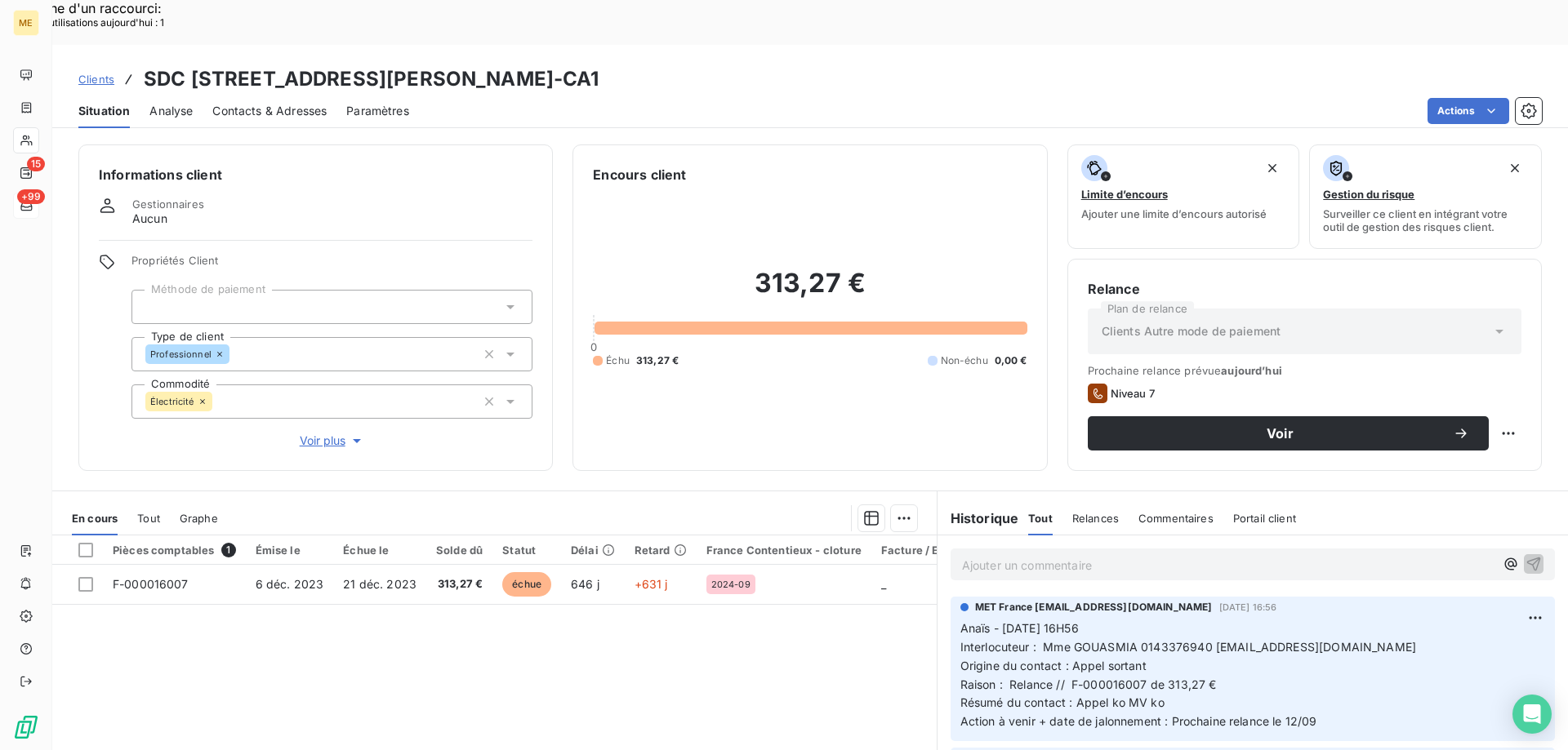
click at [319, 432] on span "Voir plus" at bounding box center [333, 440] width 65 height 17
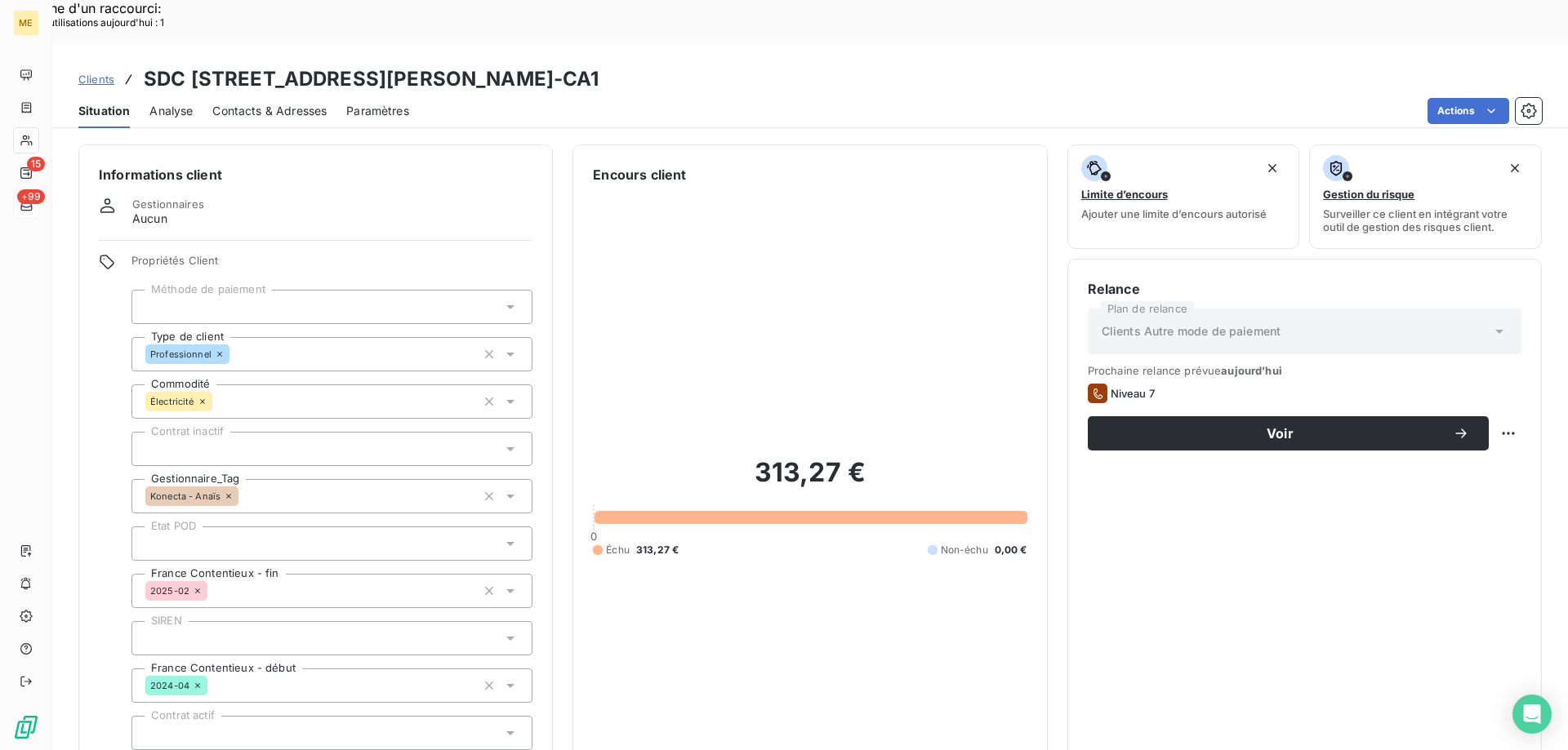
click at [810, 329] on div "313,27 € 0 Échu 313,27 € Non-échu 0,00 €" at bounding box center [810, 506] width 433 height 644
click at [85, 73] on span "Clients" at bounding box center [96, 79] width 36 height 13
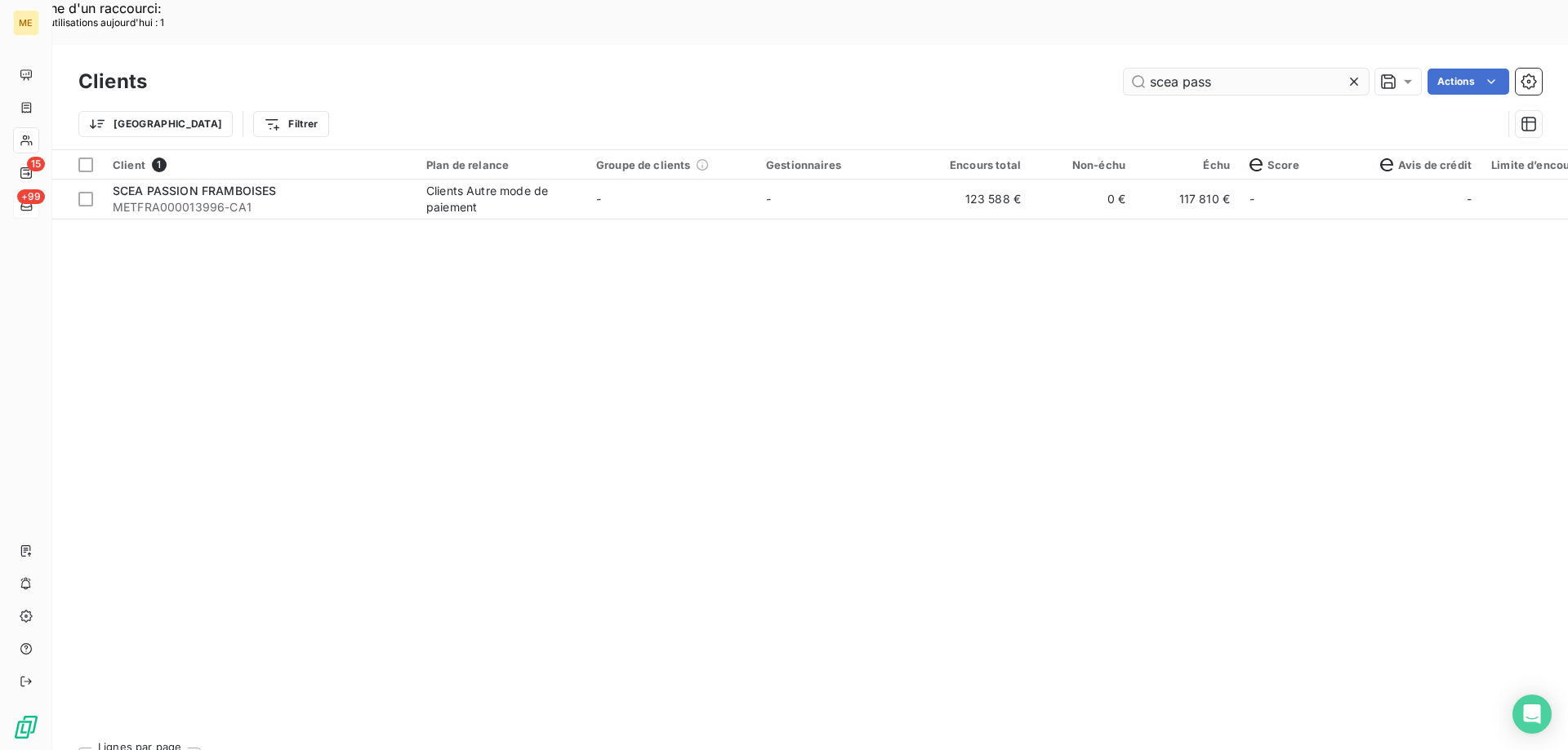
click at [1219, 68] on input "scea pass" at bounding box center [1245, 82] width 245 height 26
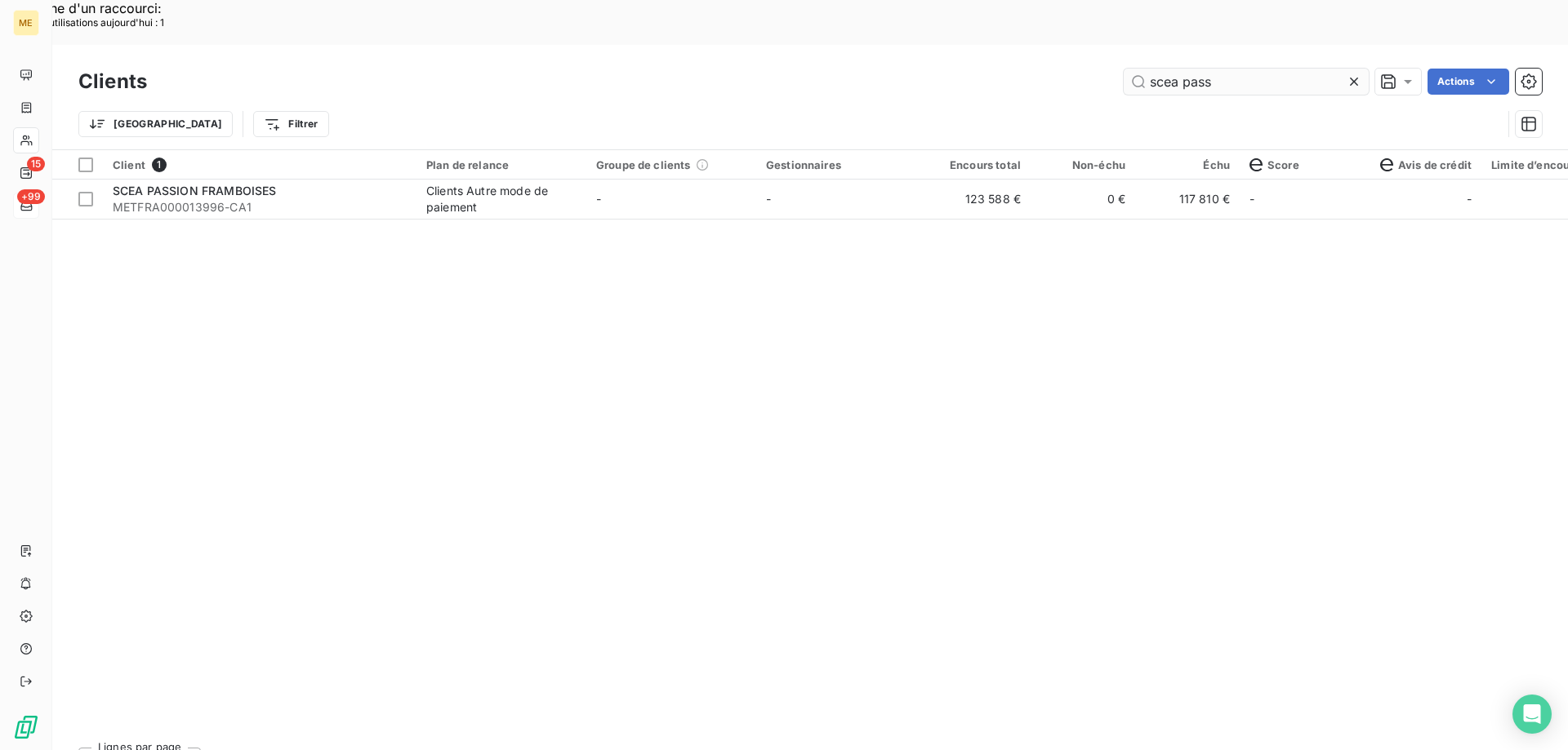
click at [1219, 68] on input "scea pass" at bounding box center [1245, 82] width 245 height 26
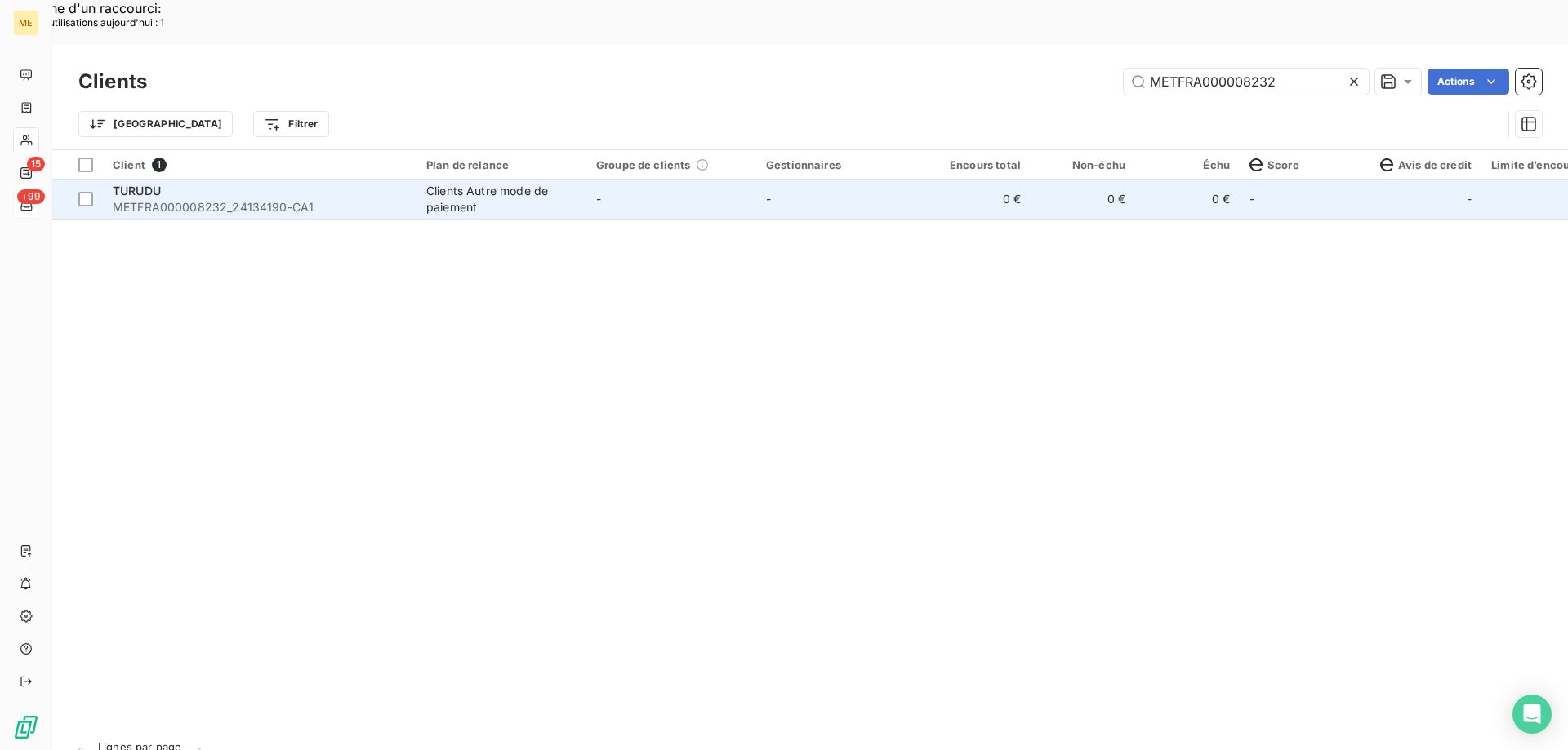
type input "METFRA000008232"
click at [861, 180] on td "-" at bounding box center [841, 199] width 170 height 39
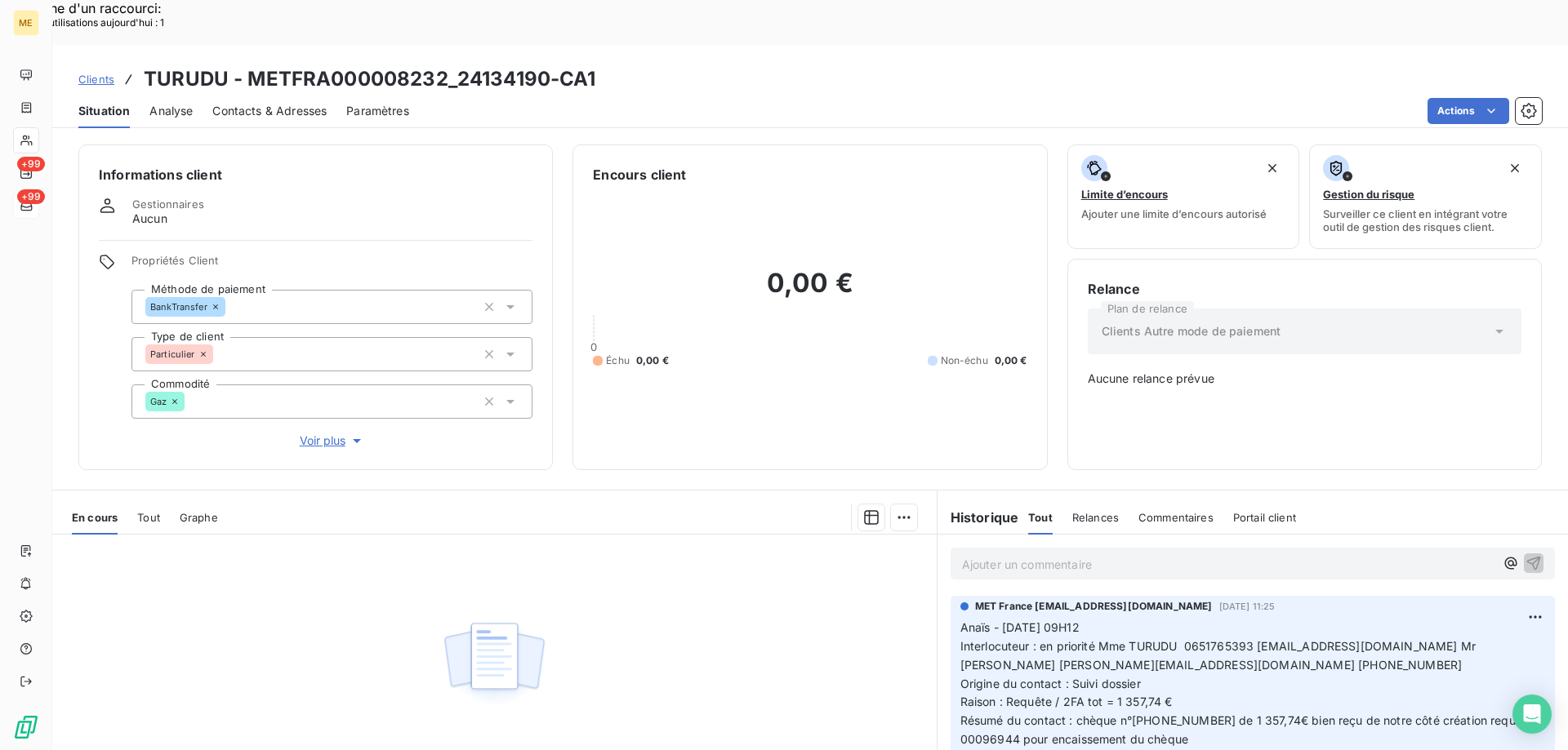
click at [97, 73] on span "Clients" at bounding box center [96, 79] width 36 height 13
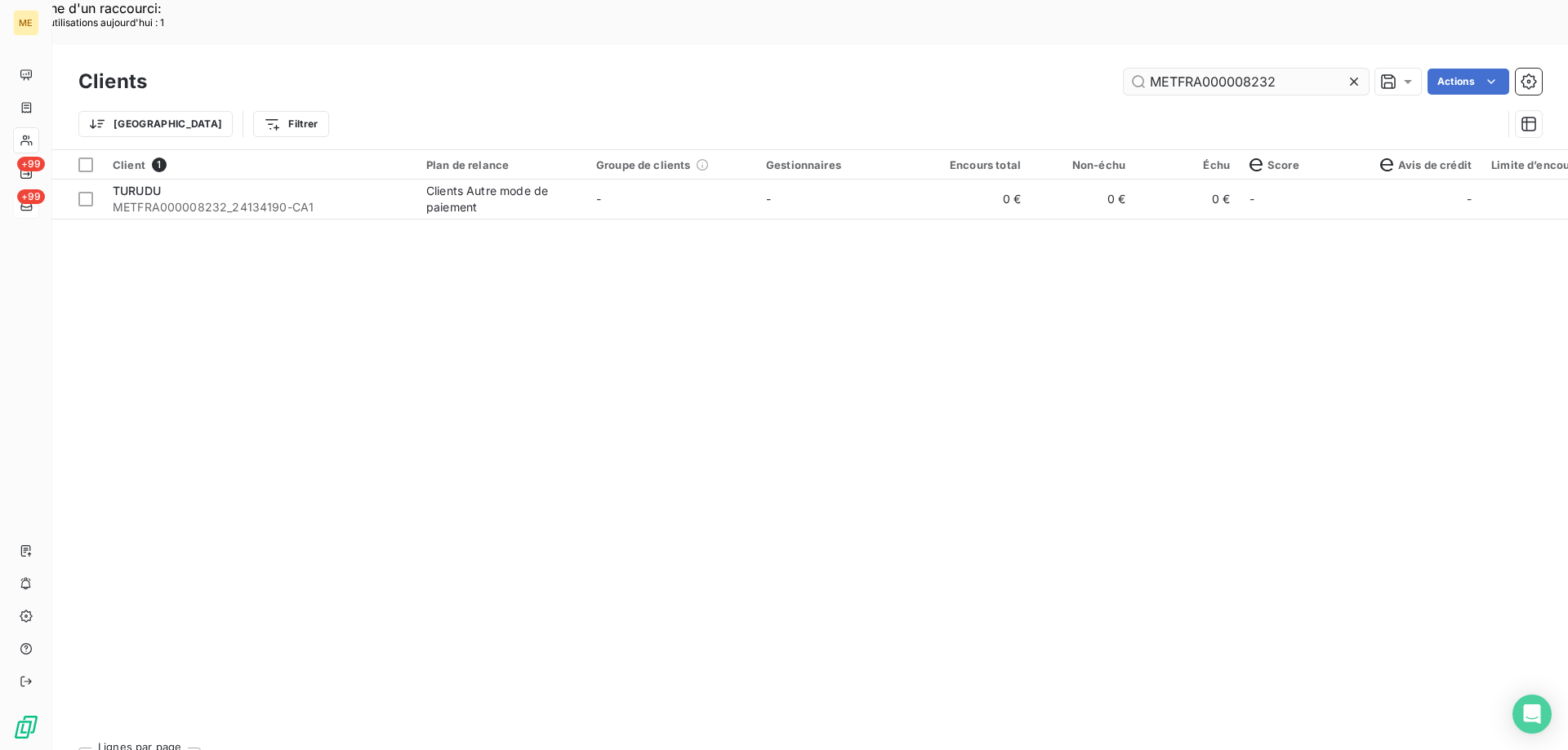
click at [1214, 68] on input "METFRA000008232" at bounding box center [1245, 82] width 245 height 26
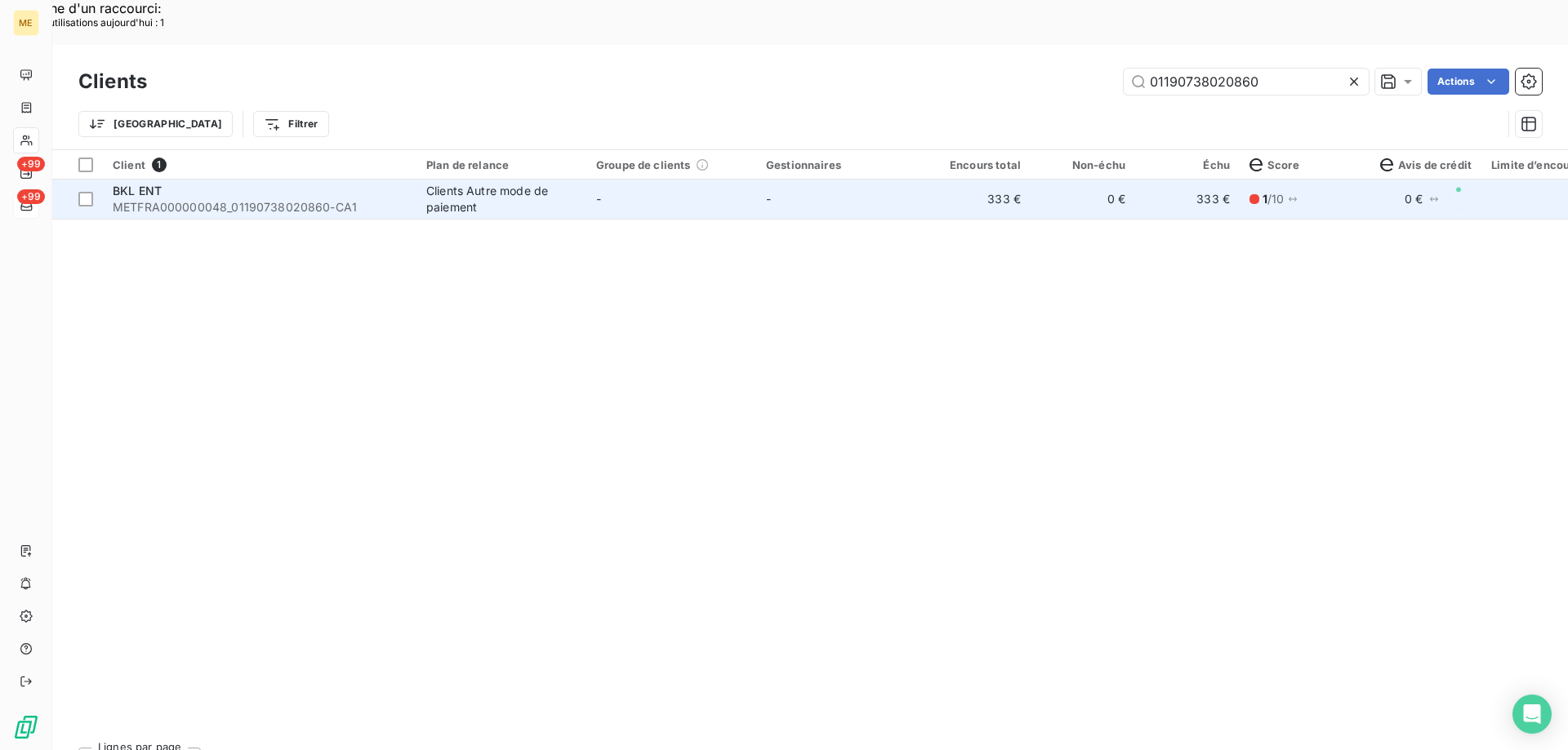
type input "01190738020860"
click at [659, 180] on td "-" at bounding box center [671, 199] width 170 height 39
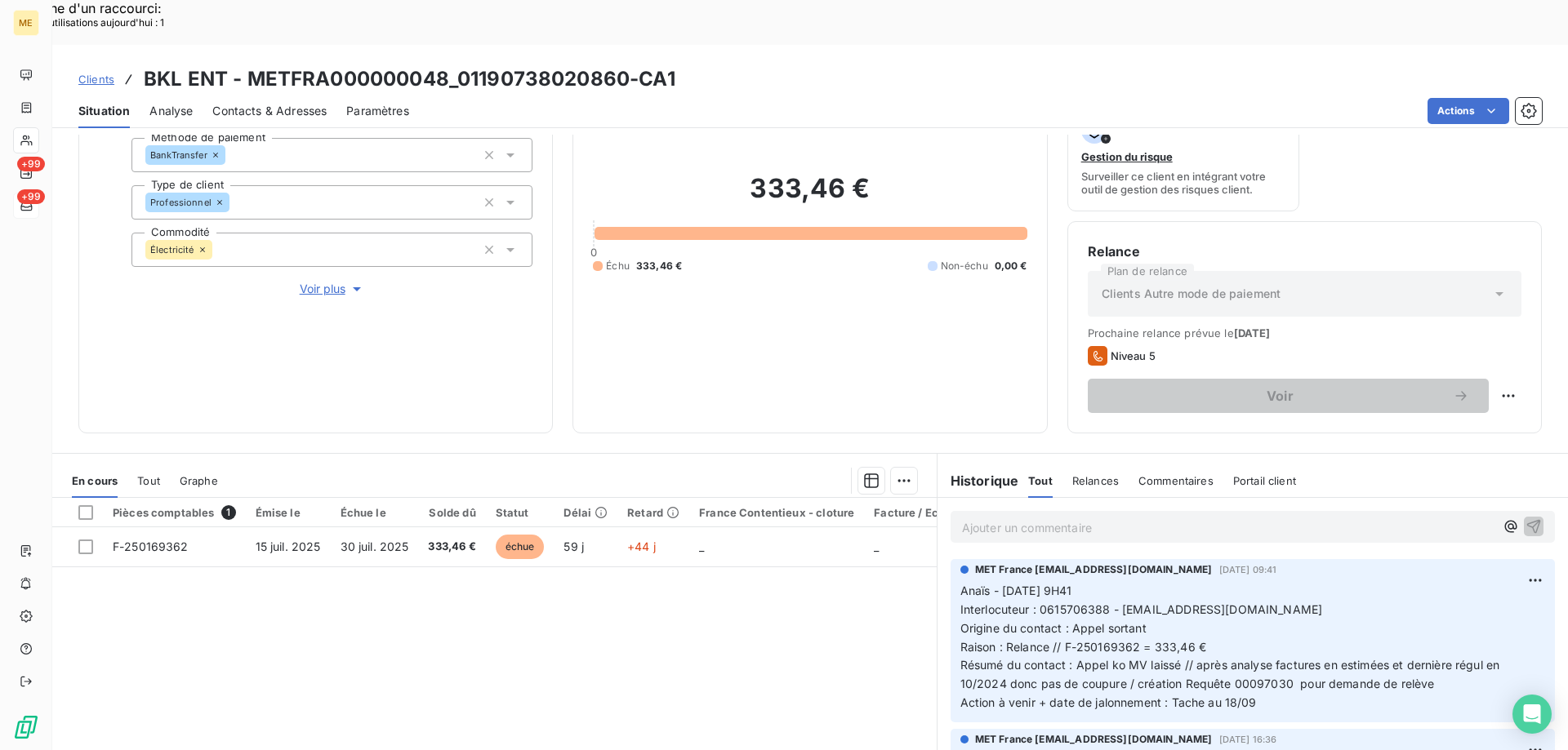
scroll to position [163, 0]
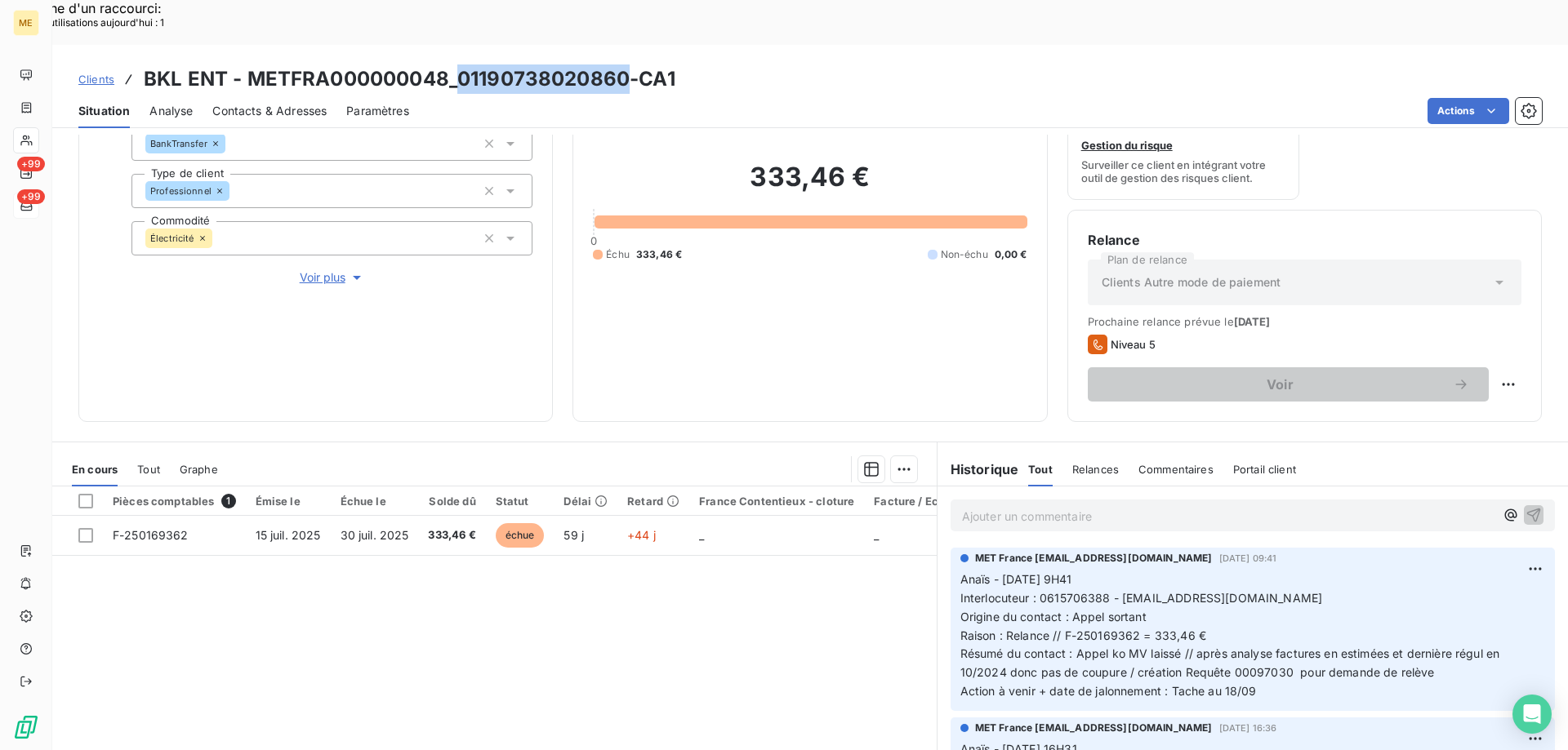
drag, startPoint x: 626, startPoint y: 33, endPoint x: 462, endPoint y: 31, distance: 164.0
click at [462, 65] on h3 "BKL ENT - METFRA000000048_01190738020860-CA1" at bounding box center [410, 79] width 532 height 29
drag, startPoint x: 869, startPoint y: 141, endPoint x: 752, endPoint y: 138, distance: 117.0
click at [752, 161] on h2 "333,46 €" at bounding box center [810, 185] width 433 height 49
click at [819, 161] on h2 "333,46 €" at bounding box center [810, 185] width 433 height 49
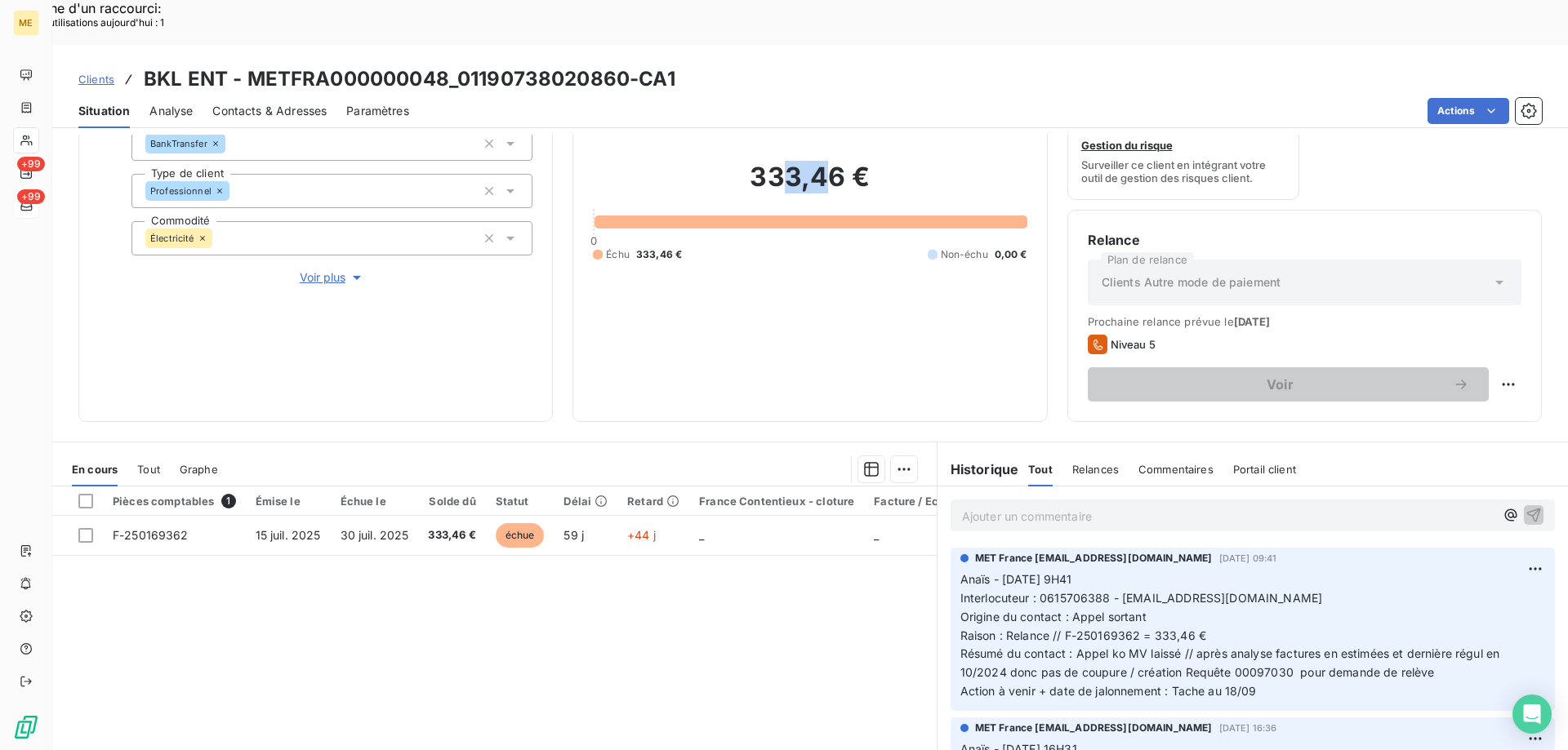
drag, startPoint x: 828, startPoint y: 140, endPoint x: 778, endPoint y: 146, distance: 50.4
click at [778, 161] on h2 "333,46 €" at bounding box center [810, 185] width 433 height 49
drag, startPoint x: 833, startPoint y: 140, endPoint x: 736, endPoint y: 145, distance: 97.1
click at [736, 161] on h2 "333,46 €" at bounding box center [810, 185] width 433 height 49
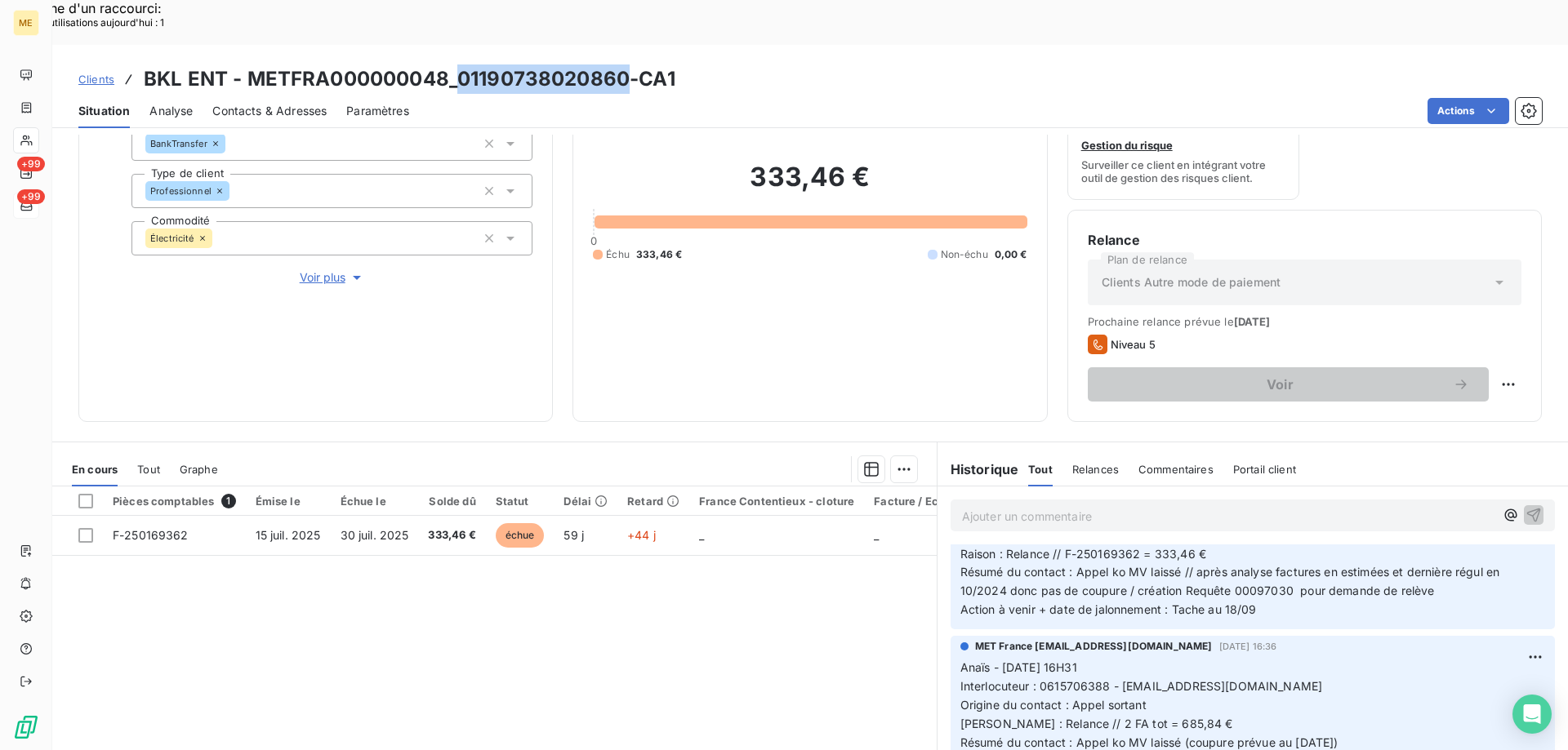
drag, startPoint x: 625, startPoint y: 35, endPoint x: 458, endPoint y: 38, distance: 167.0
click at [458, 65] on h3 "BKL ENT - METFRA000000048_01190738020860-CA1" at bounding box center [410, 79] width 532 height 29
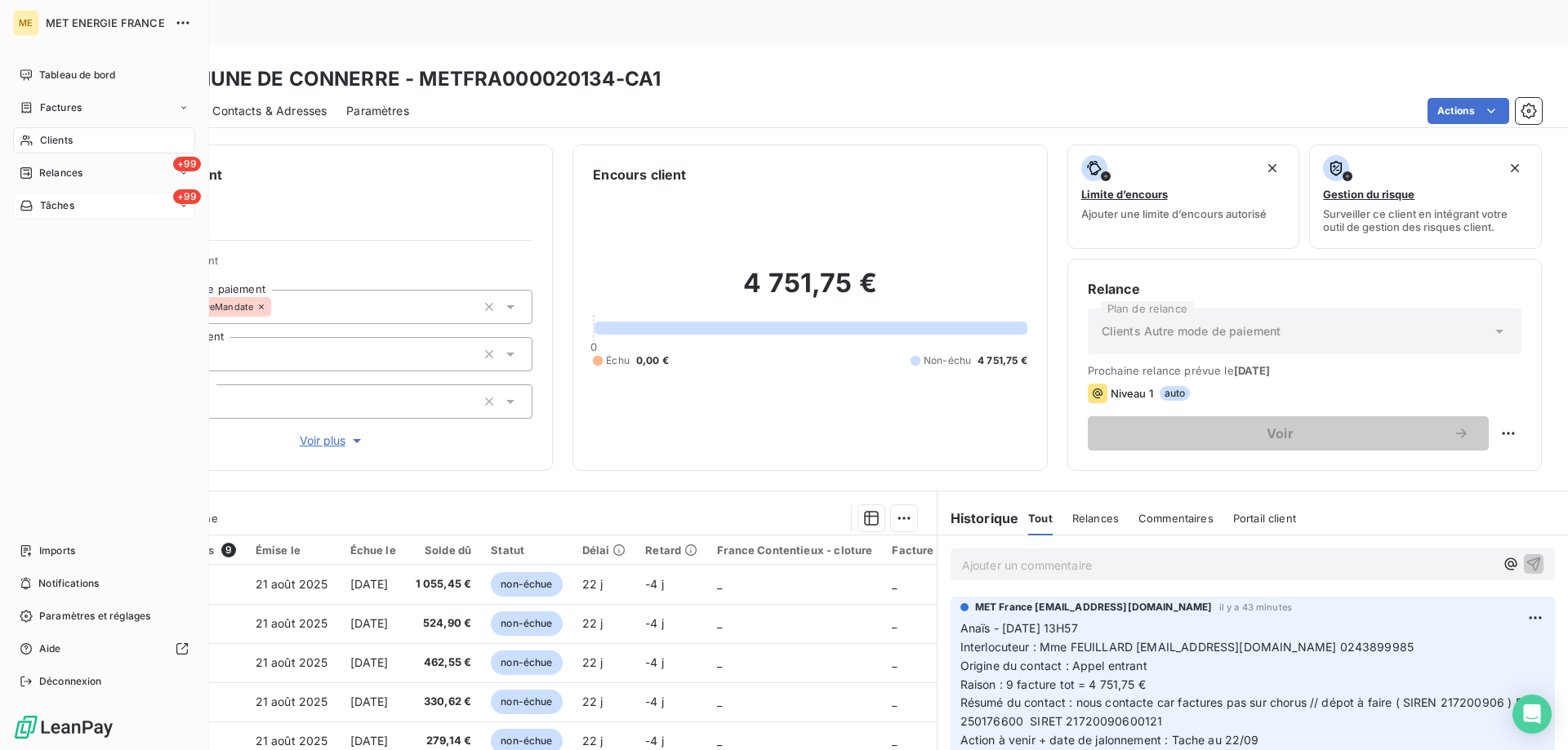
click at [40, 209] on span "Tâches" at bounding box center [57, 205] width 34 height 15
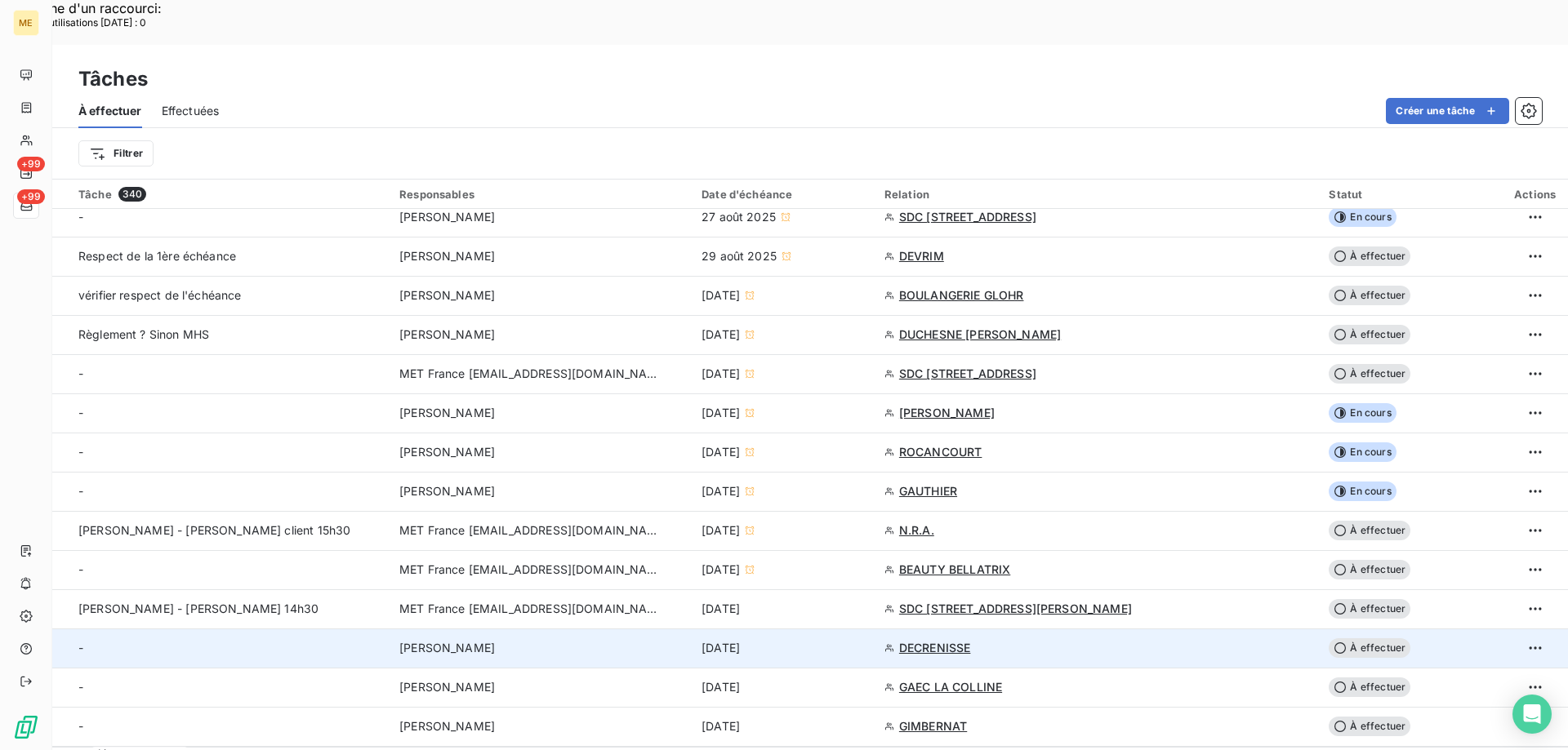
scroll to position [653, 0]
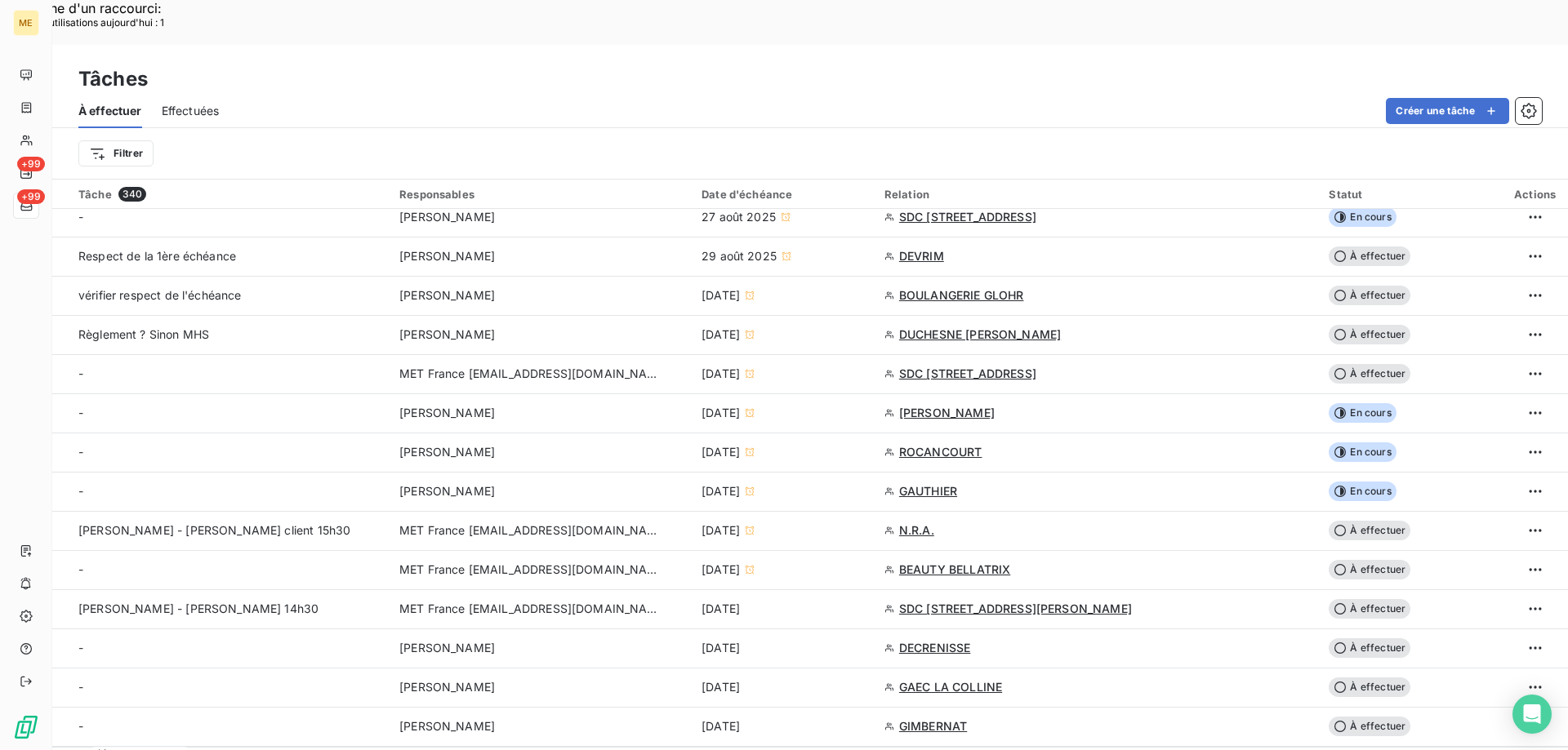
scroll to position [408, 0]
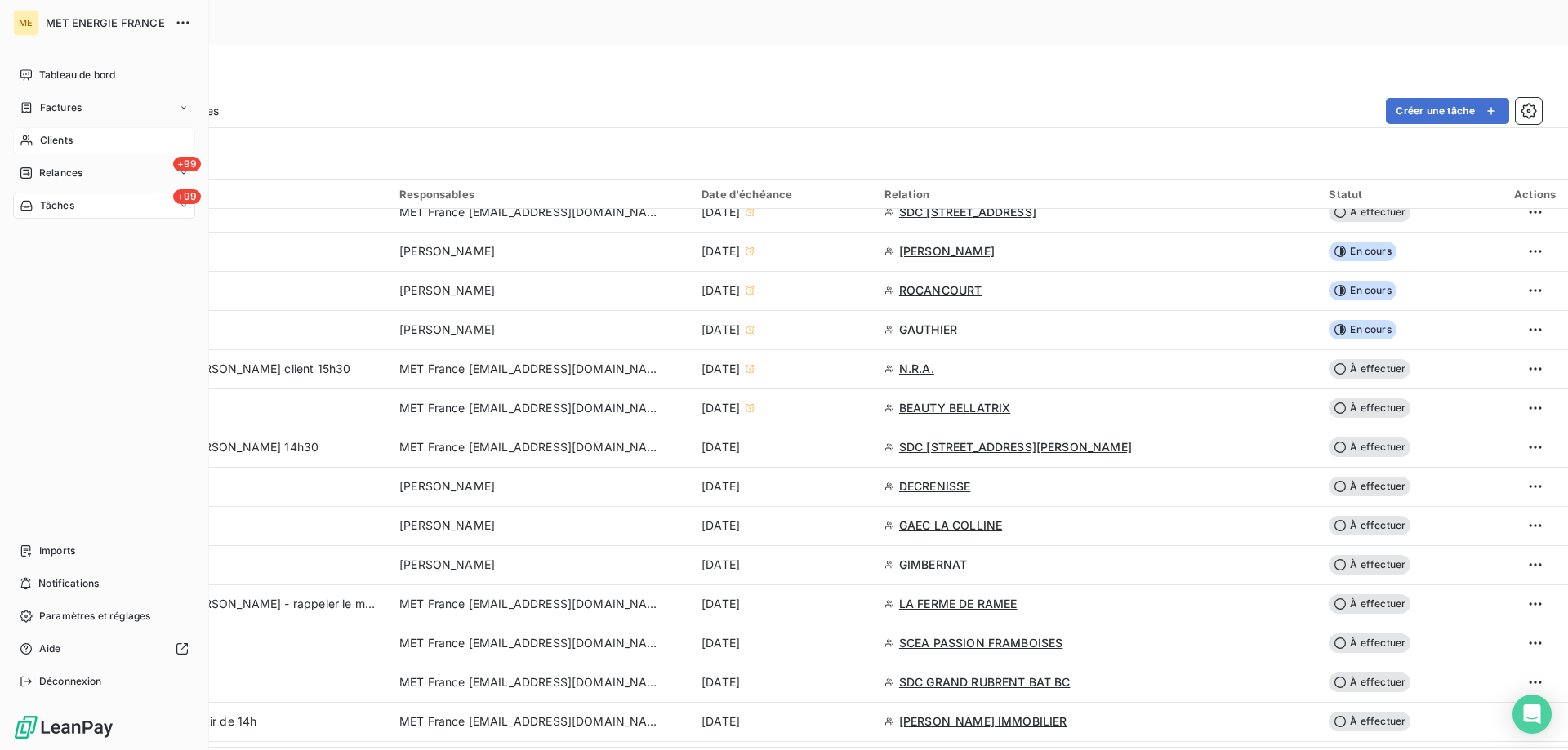
click at [29, 144] on icon at bounding box center [26, 140] width 14 height 13
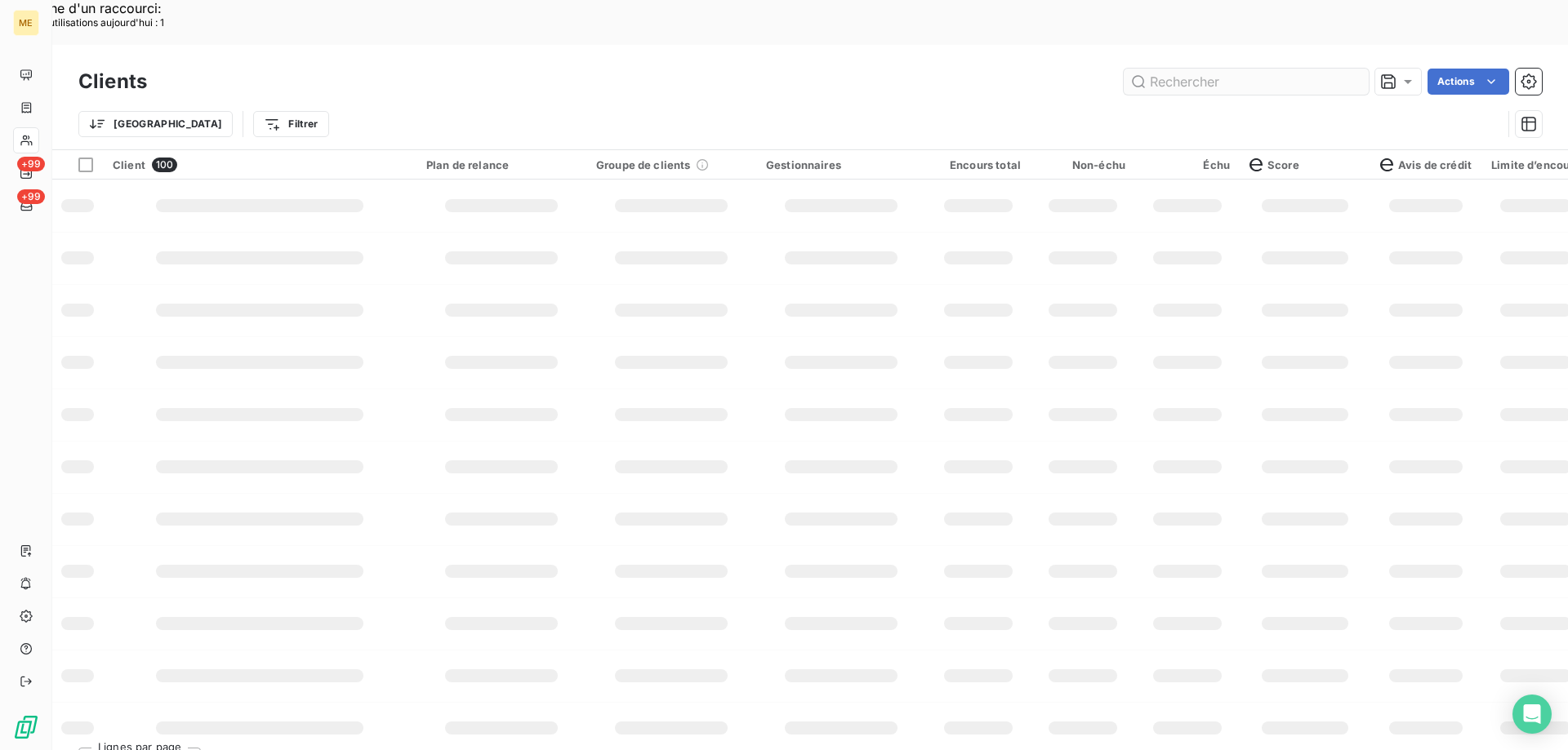
click at [1181, 68] on input "text" at bounding box center [1245, 82] width 245 height 26
click at [1172, 68] on input "immop" at bounding box center [1245, 82] width 245 height 26
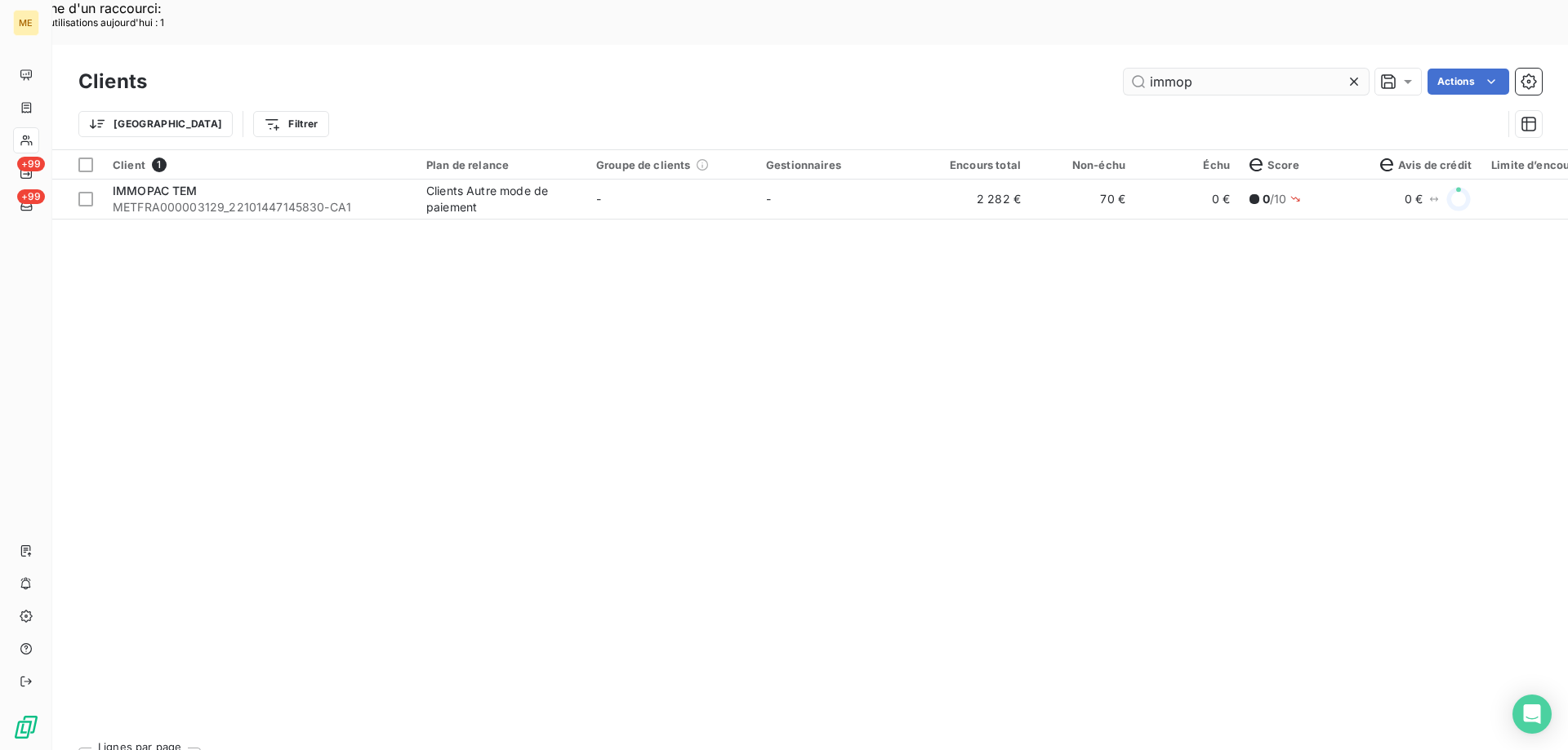
click at [1211, 68] on input "immop" at bounding box center [1245, 82] width 245 height 26
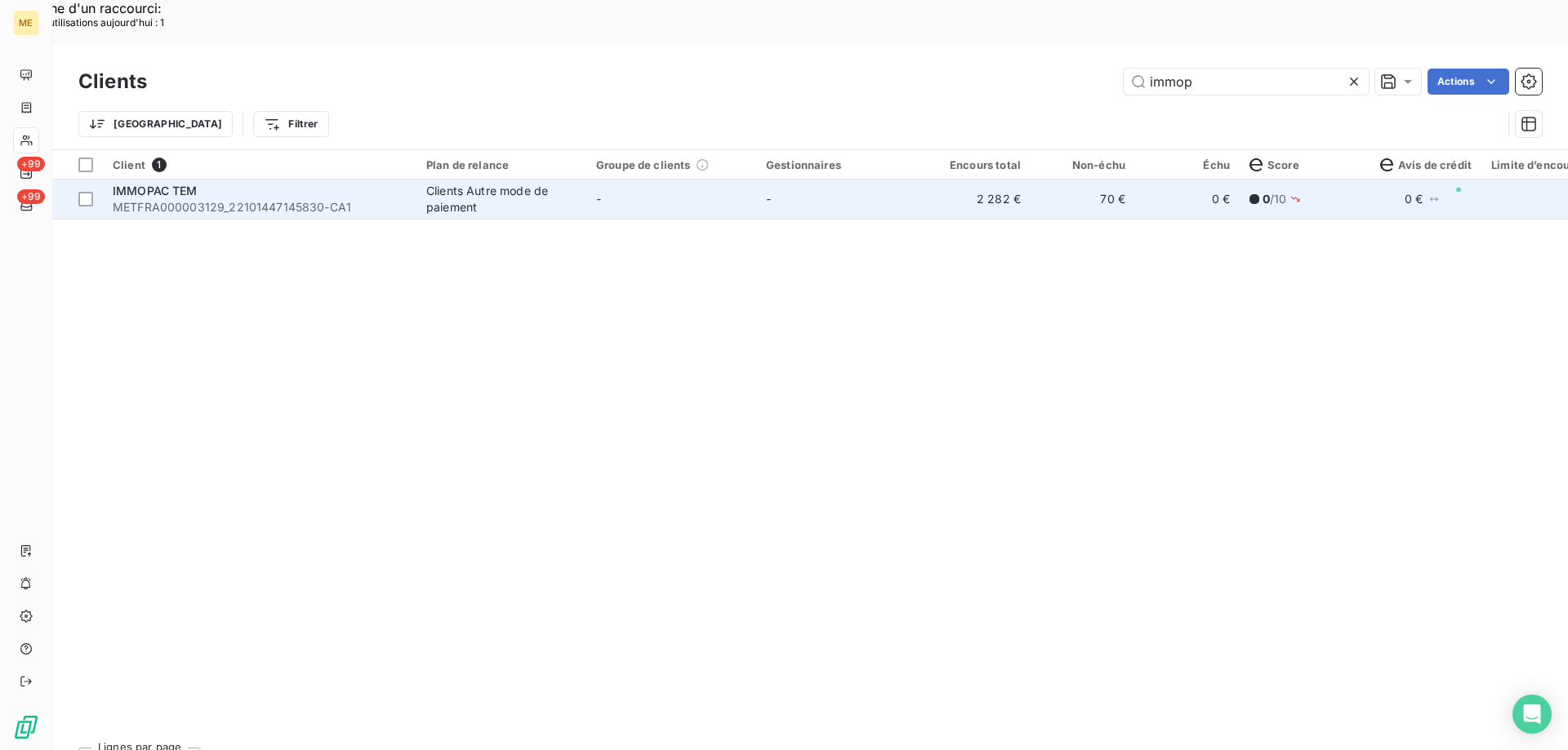
type input "immop"
click at [811, 180] on td "-" at bounding box center [841, 199] width 170 height 39
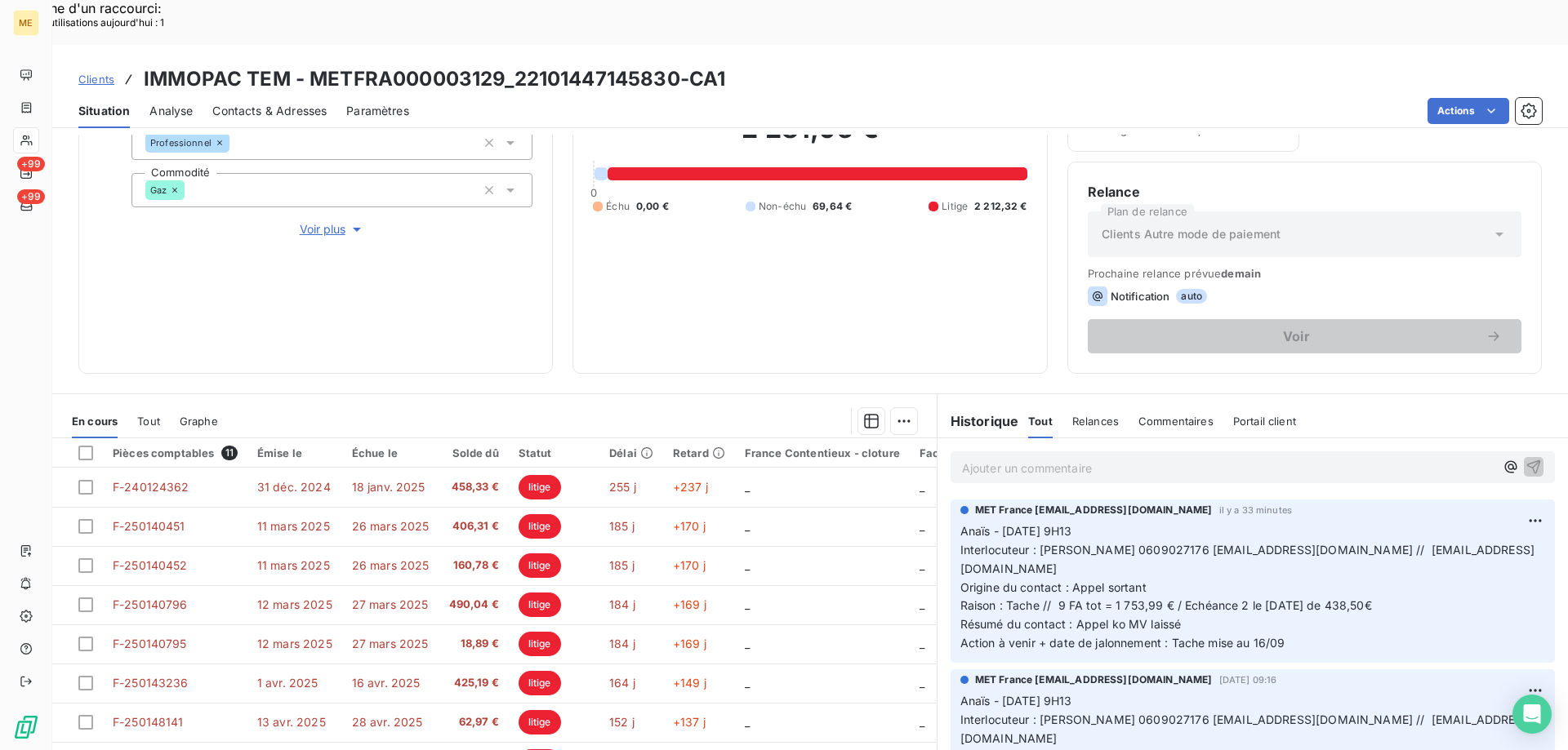
scroll to position [218, 0]
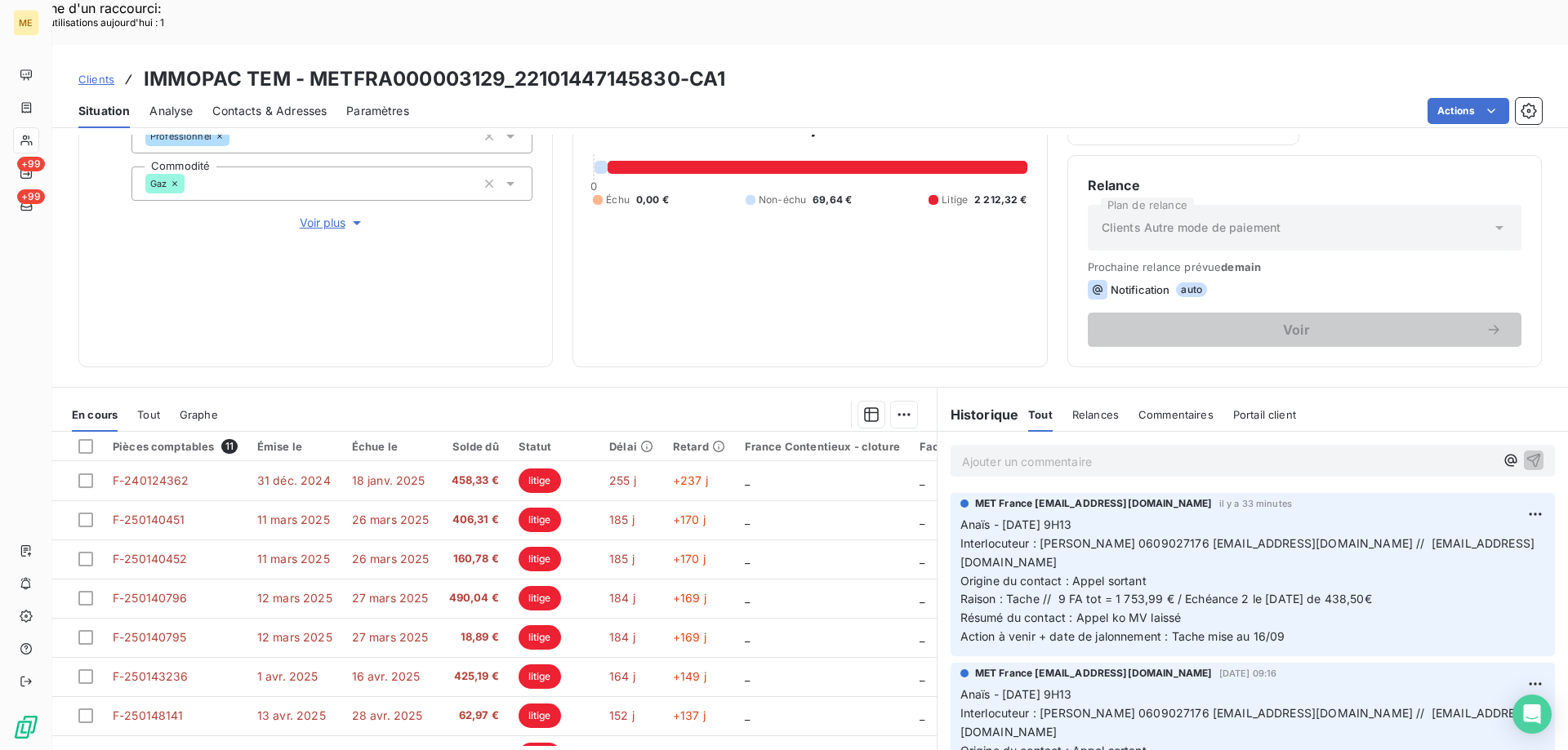
click at [1205, 547] on p "Anaïs - 11/09/2025 - 9H13 Interlocuteur : Mr COUDERC 0609027176 immopac.tem@ora…" at bounding box center [1252, 581] width 584 height 131
drag, startPoint x: 1342, startPoint y: 499, endPoint x: 1357, endPoint y: 504, distance: 15.8
click at [1349, 536] on span "Interlocuteur : Mr COUDERC 0609027176 immopac.tem@orange.fr // jpcouderc@aol.com" at bounding box center [1247, 552] width 574 height 32
click at [1360, 536] on span "Interlocuteur : Mr COUDERC 0609027176 immopac.tem@orange.fr // jpcouderc@aol.com" at bounding box center [1247, 552] width 574 height 32
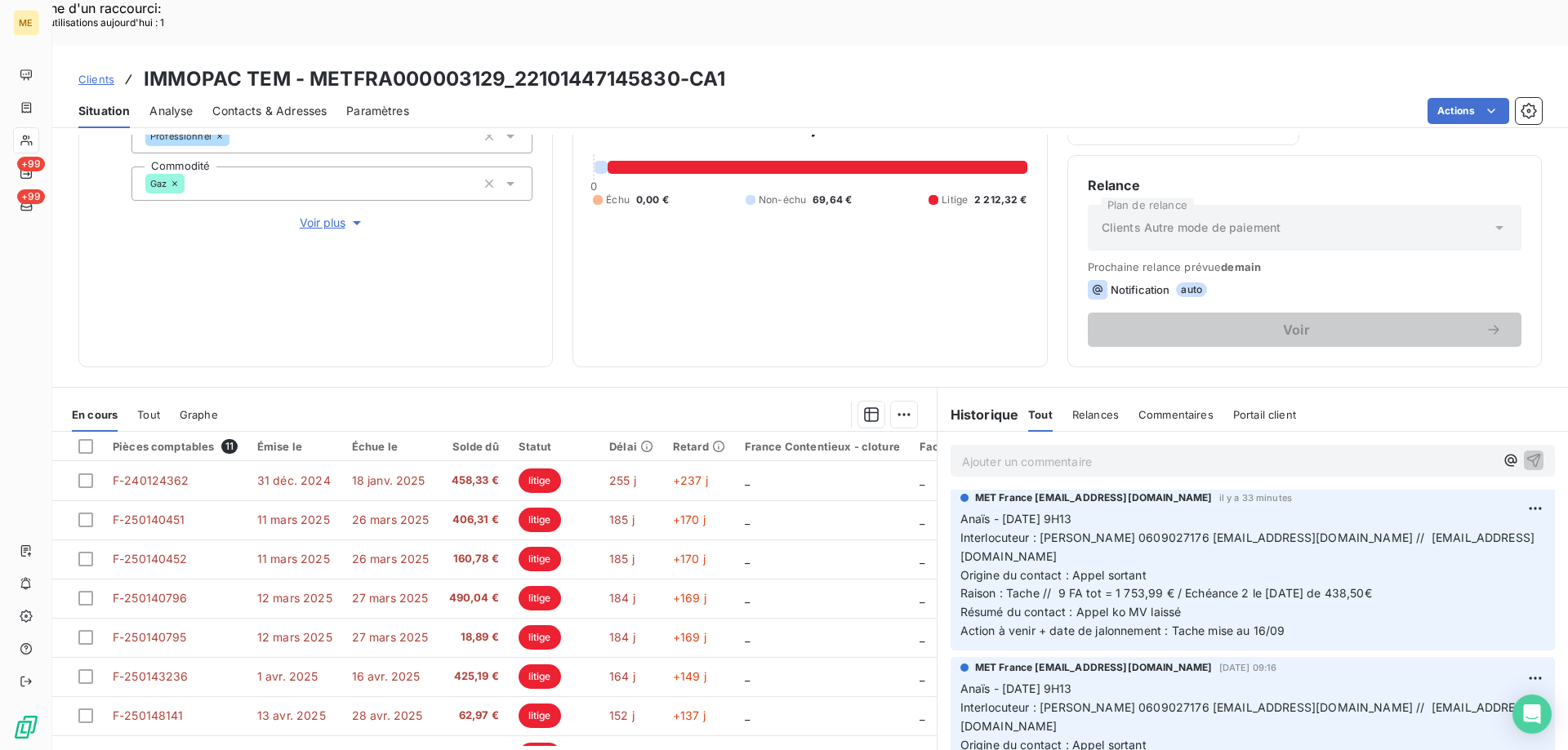
scroll to position [0, 0]
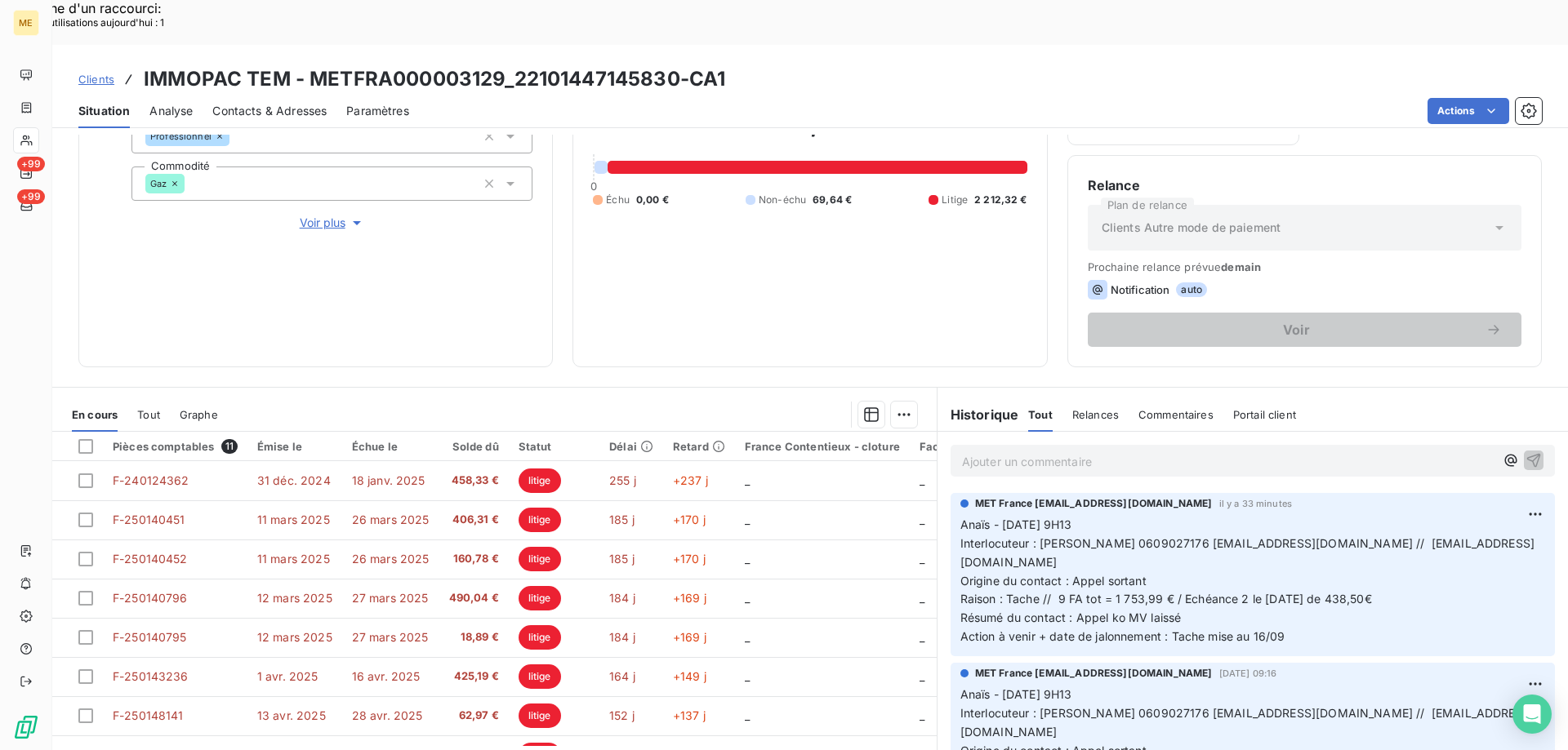
click at [1124, 516] on p "Anaïs - 11/09/2025 - 9H13 Interlocuteur : Mr COUDERC 0609027176 immopac.tem@ora…" at bounding box center [1252, 581] width 584 height 131
click at [1128, 536] on span "Interlocuteur : Mr COUDERC 0609027176 immopac.tem@orange.fr // jpcouderc@aol.com" at bounding box center [1247, 552] width 574 height 32
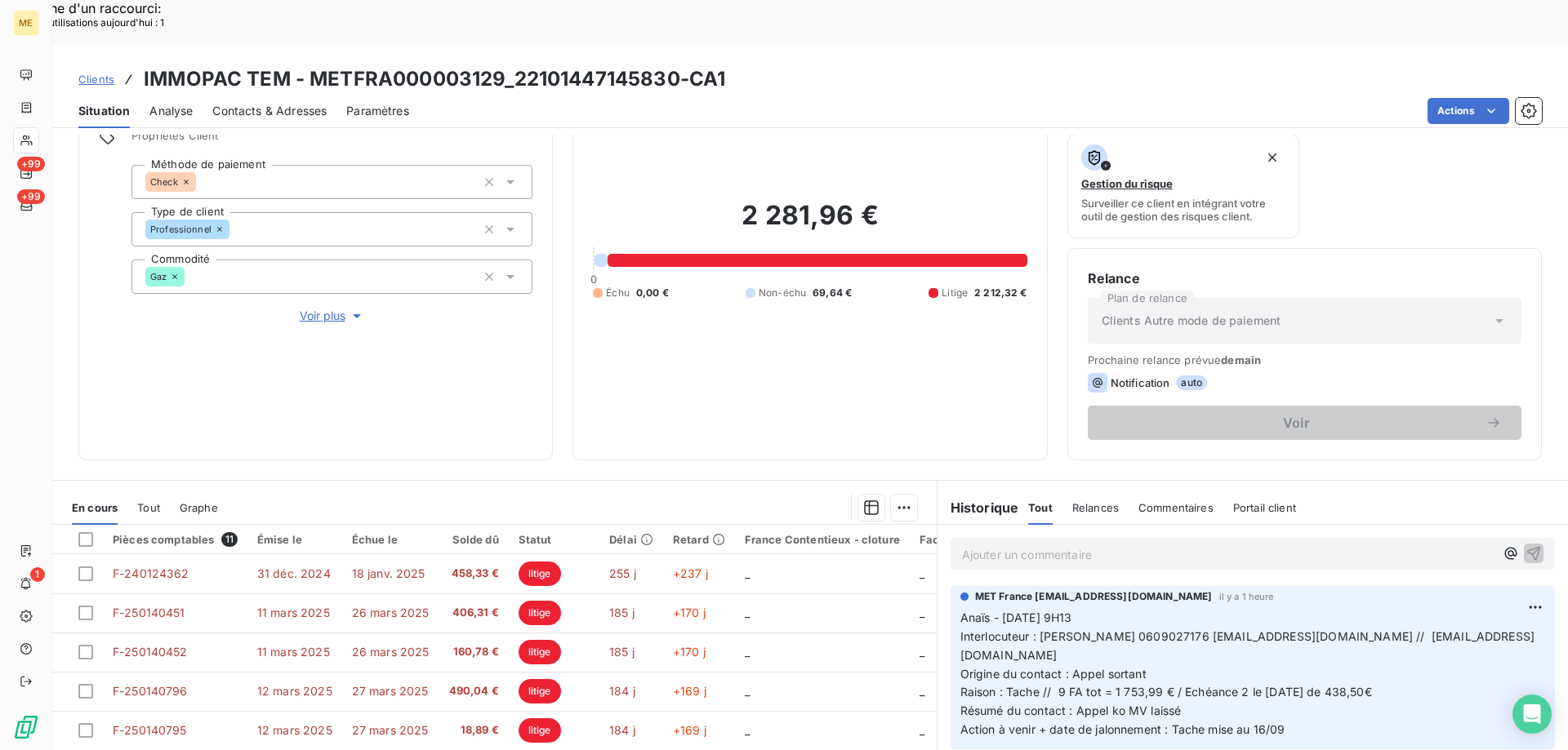
scroll to position [163, 0]
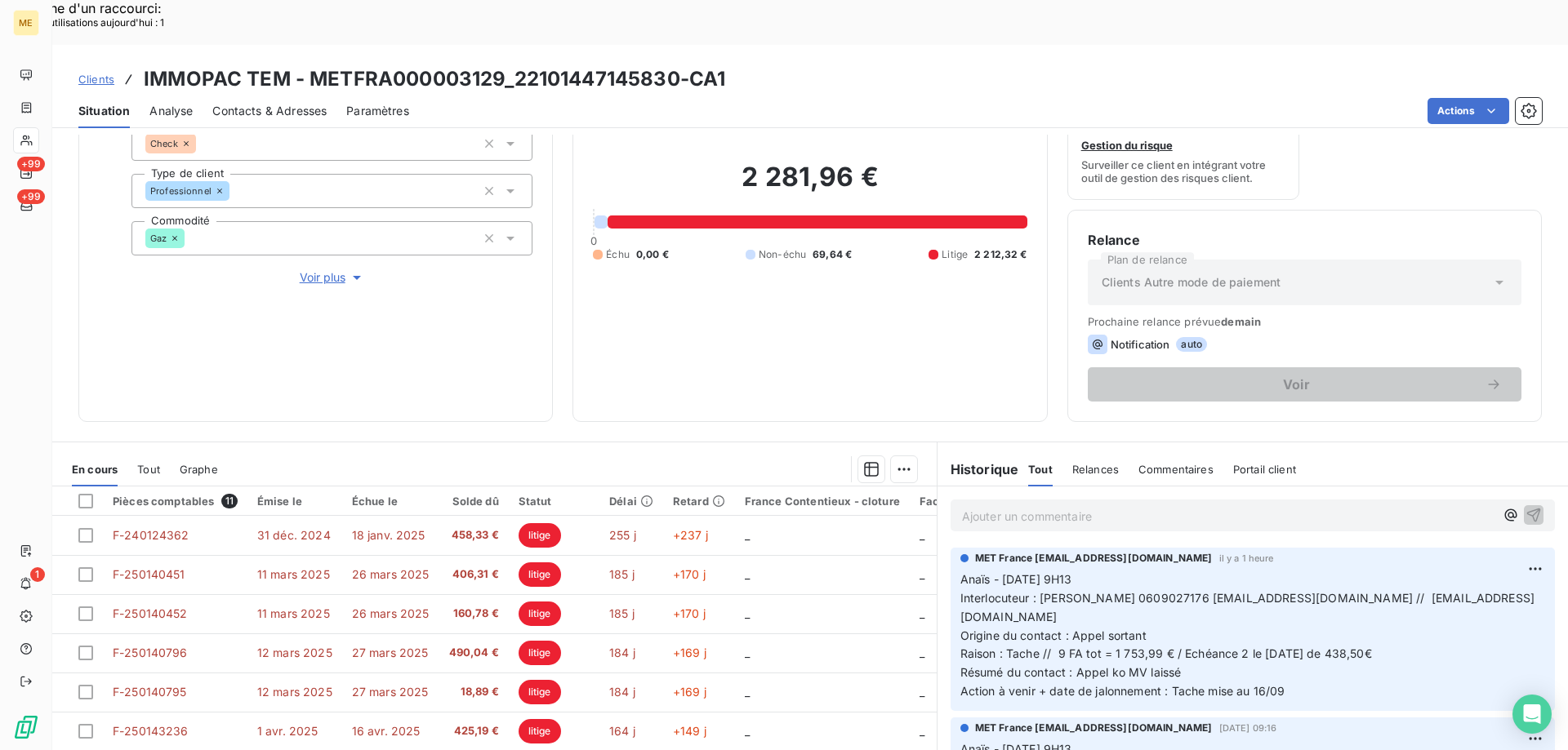
click at [1144, 506] on p "Ajouter un commentaire ﻿" at bounding box center [1228, 516] width 533 height 20
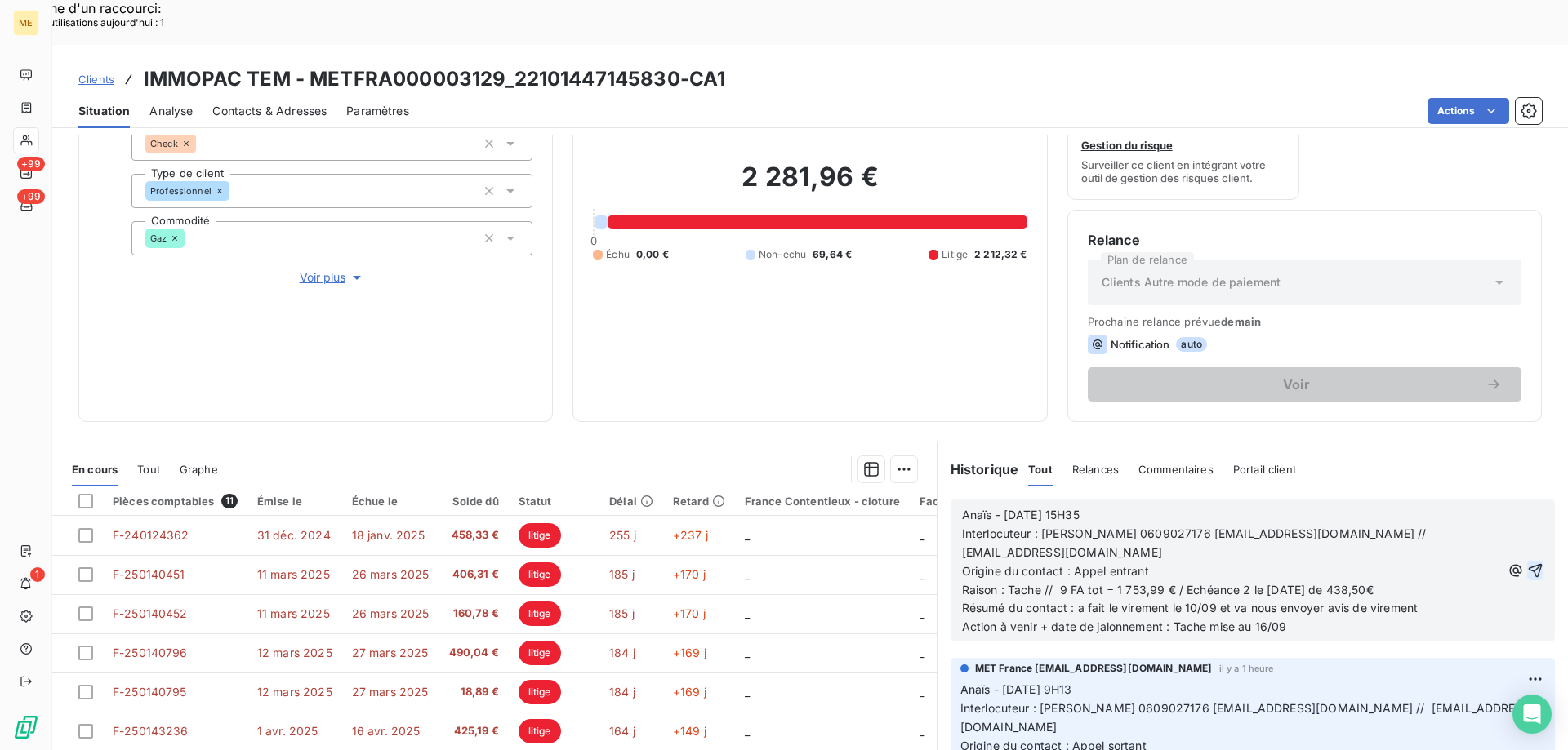
click at [1527, 562] on icon "button" at bounding box center [1535, 570] width 17 height 17
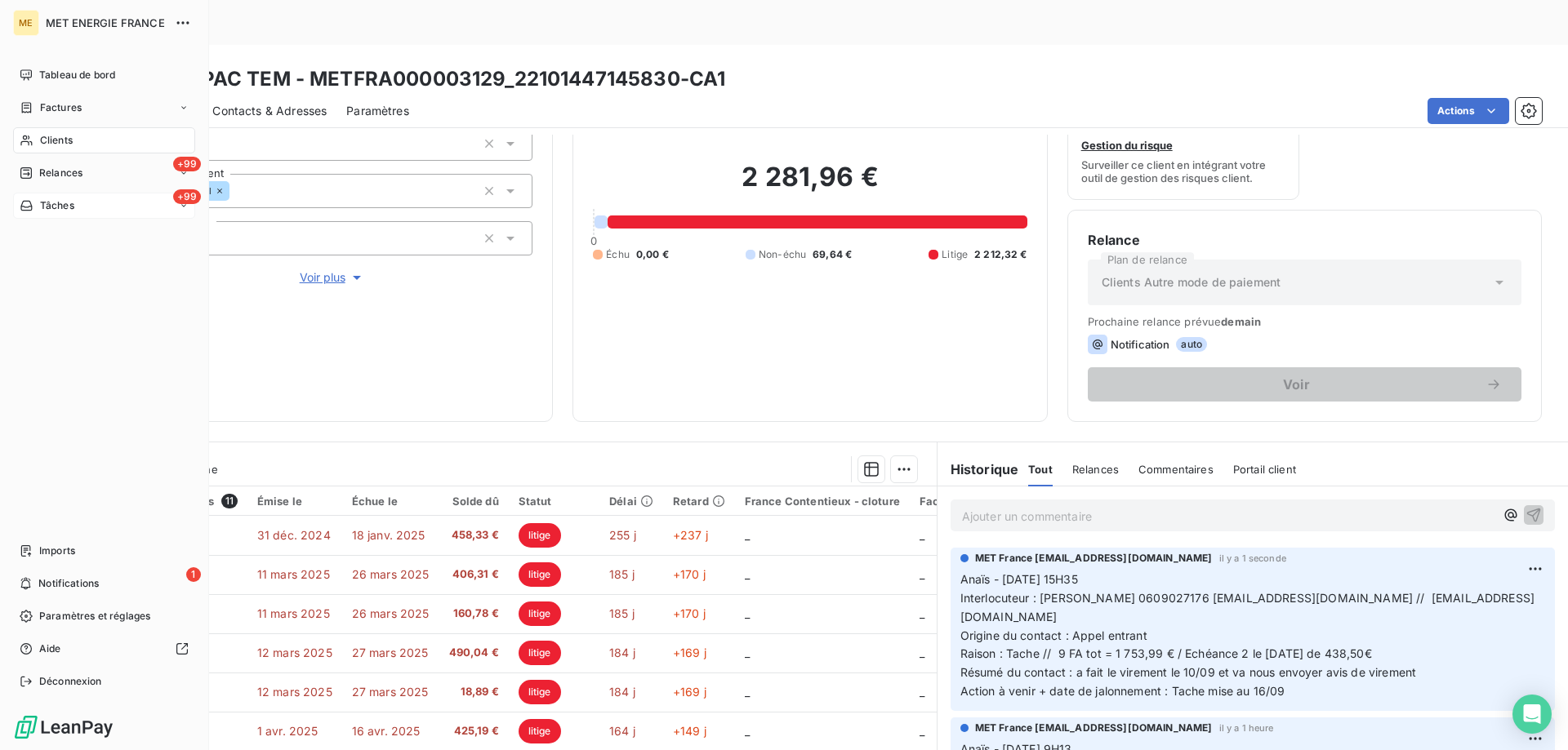
click at [72, 204] on span "Tâches" at bounding box center [57, 205] width 34 height 15
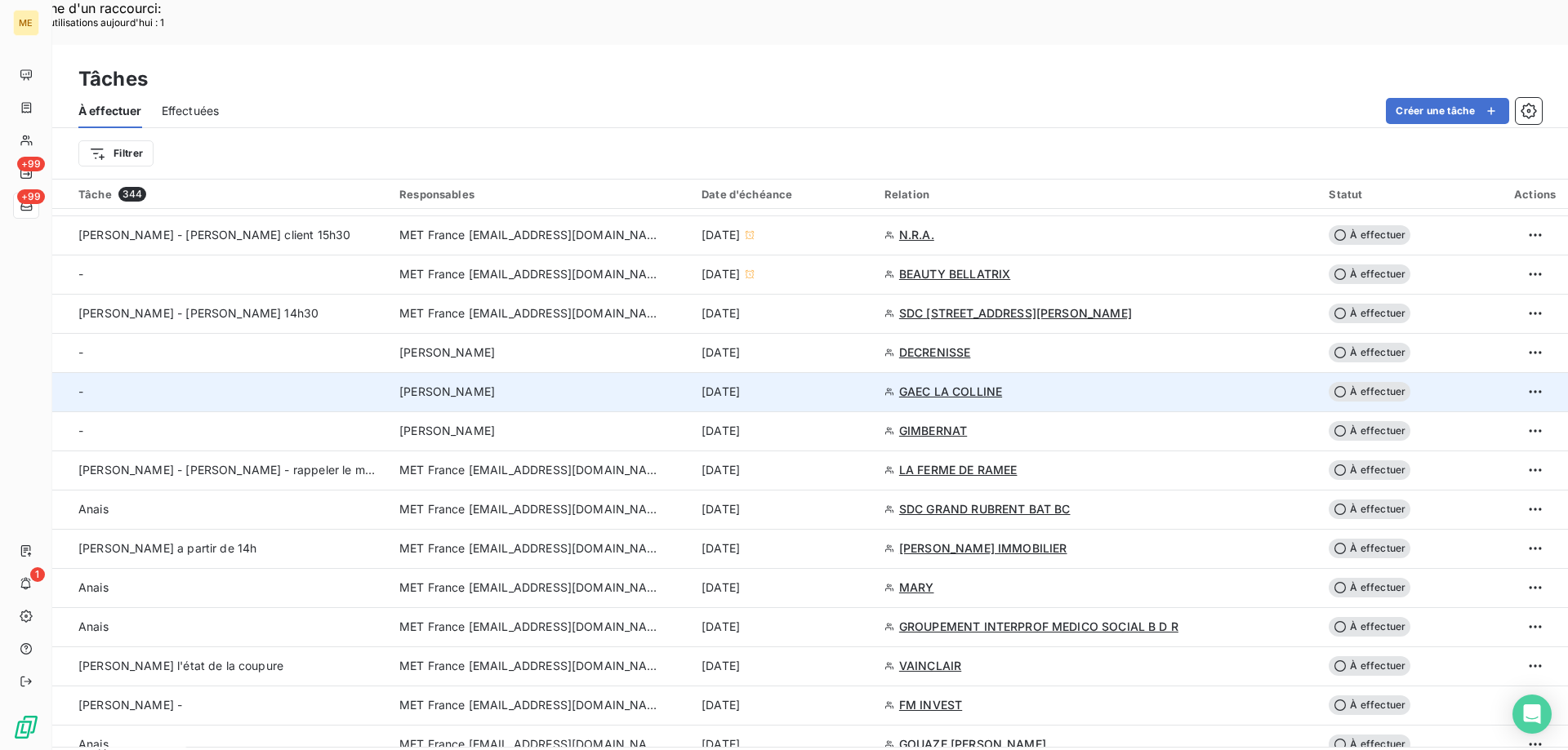
scroll to position [653, 0]
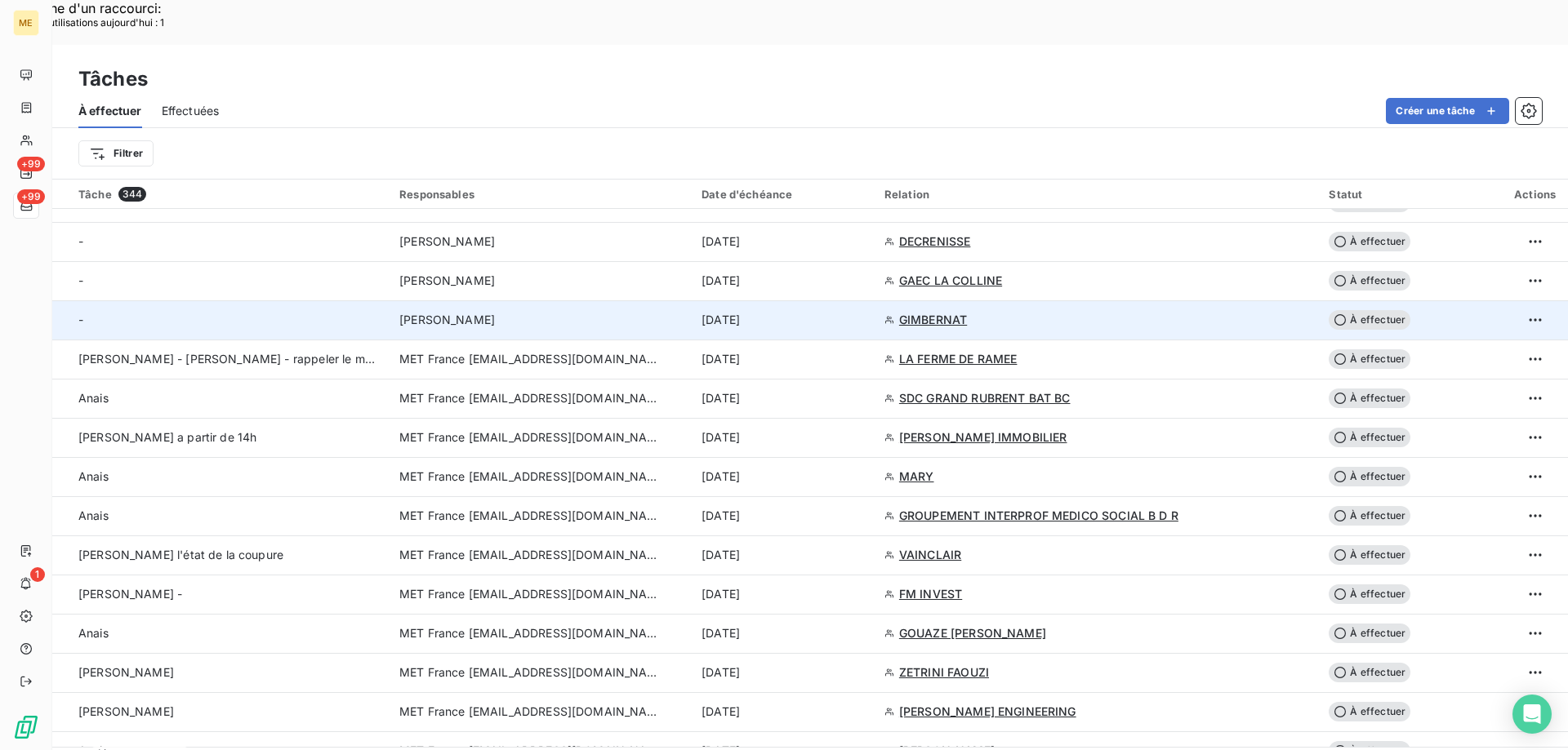
click at [875, 300] on td "12 sept. 2025" at bounding box center [783, 319] width 183 height 39
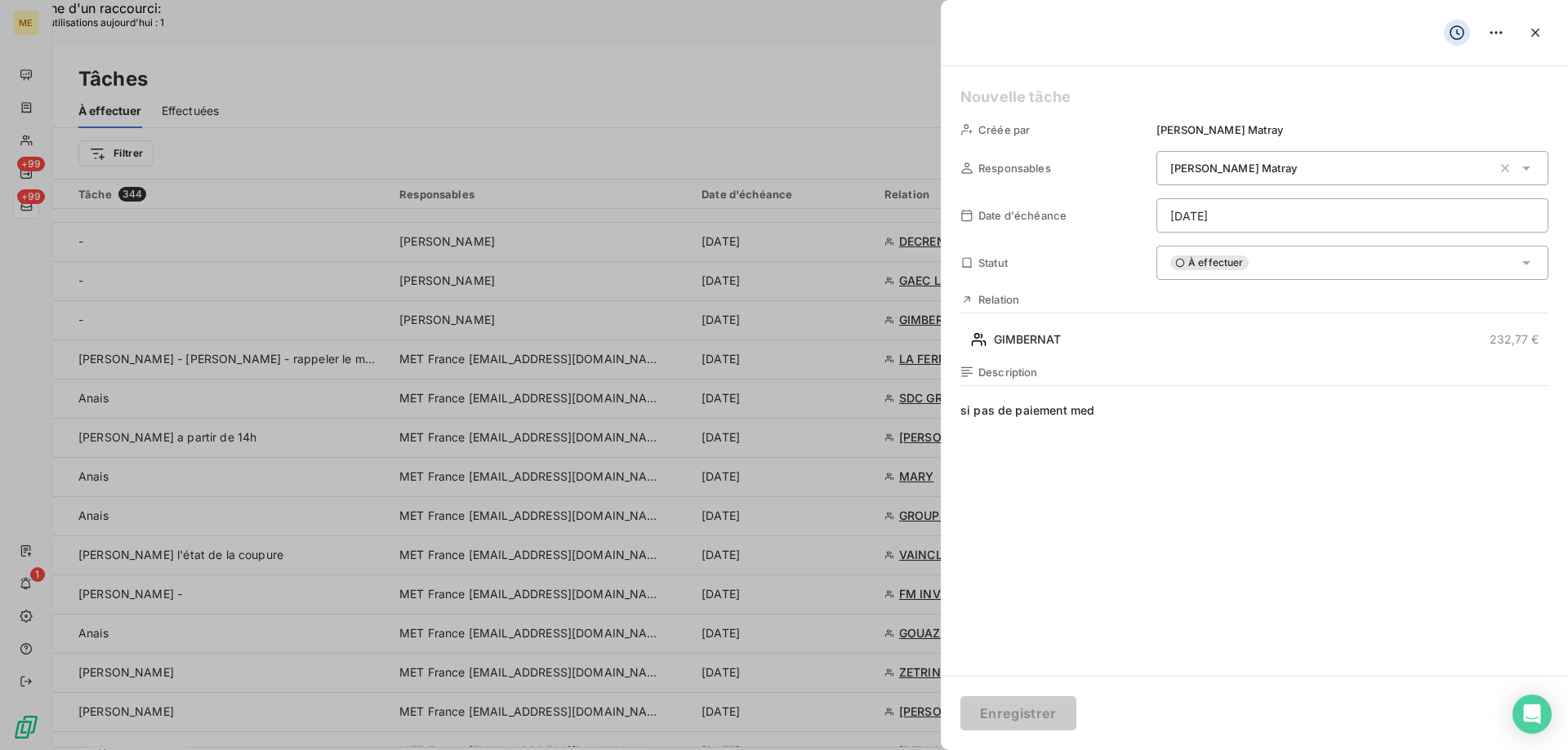
click at [1529, 40] on icon "button" at bounding box center [1535, 32] width 17 height 17
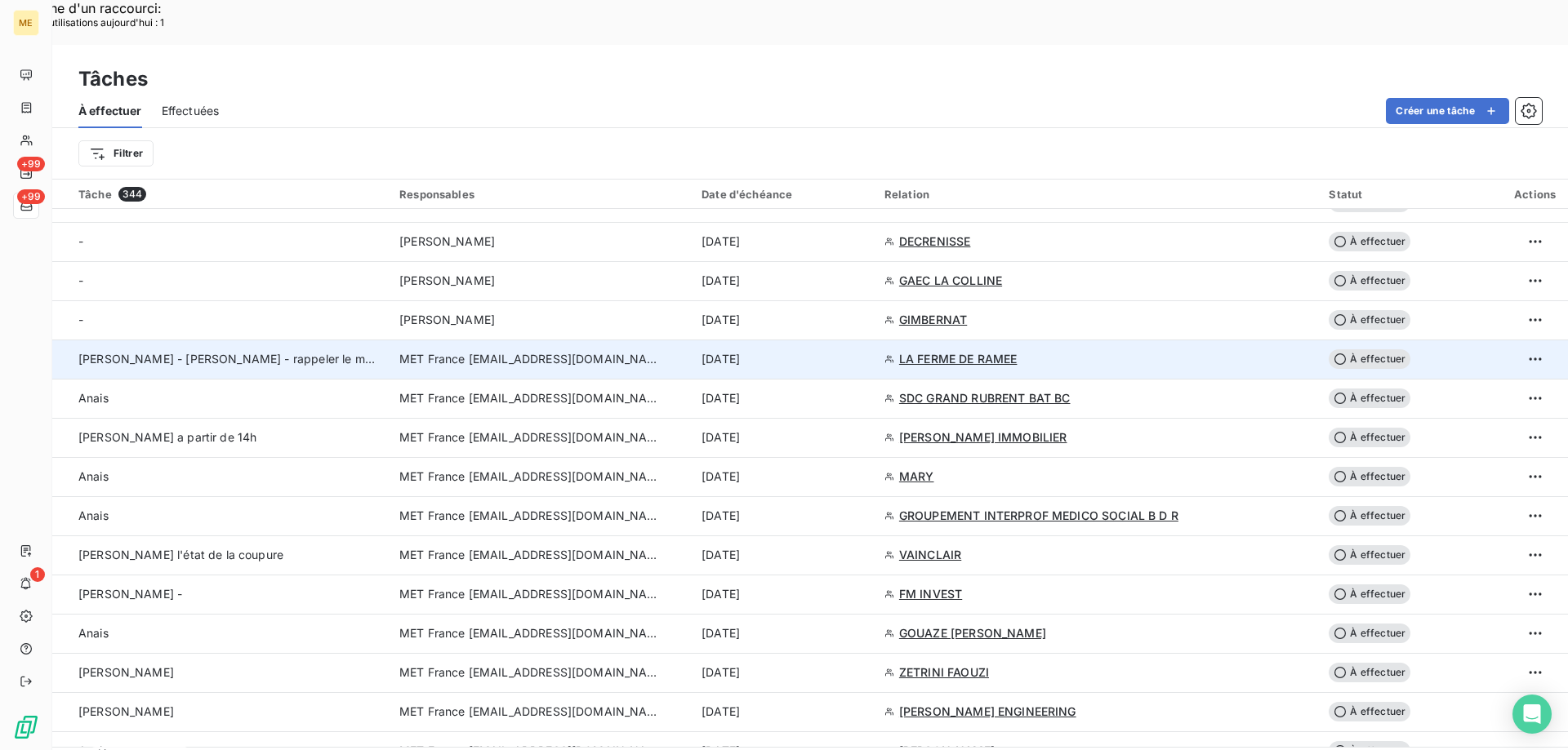
click at [864, 351] on div "12 sept. 2025" at bounding box center [783, 359] width 163 height 17
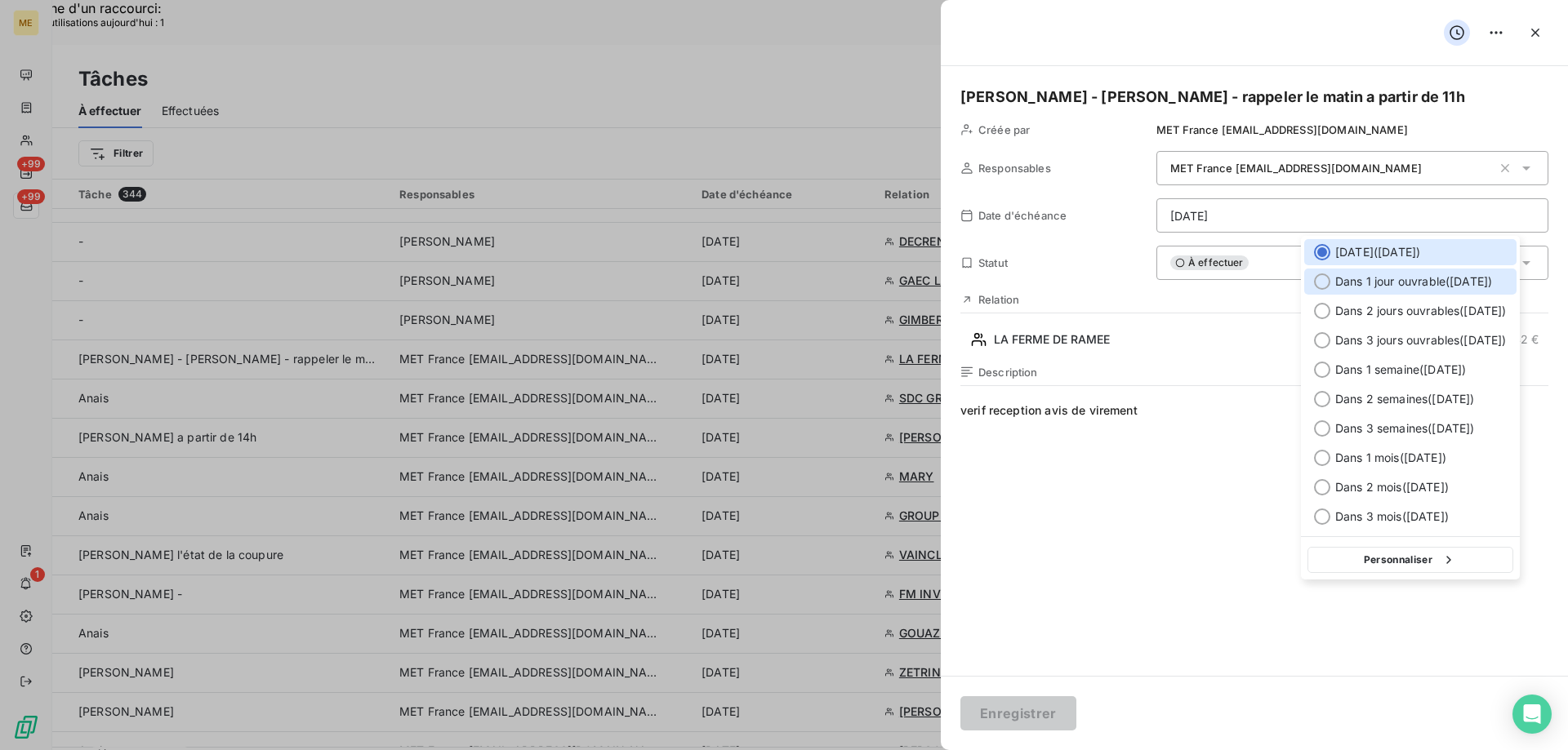
click at [1393, 287] on span "Dans 1 jour ouvrable ( [DATE] )" at bounding box center [1413, 282] width 157 height 17
type input "15/09/2025"
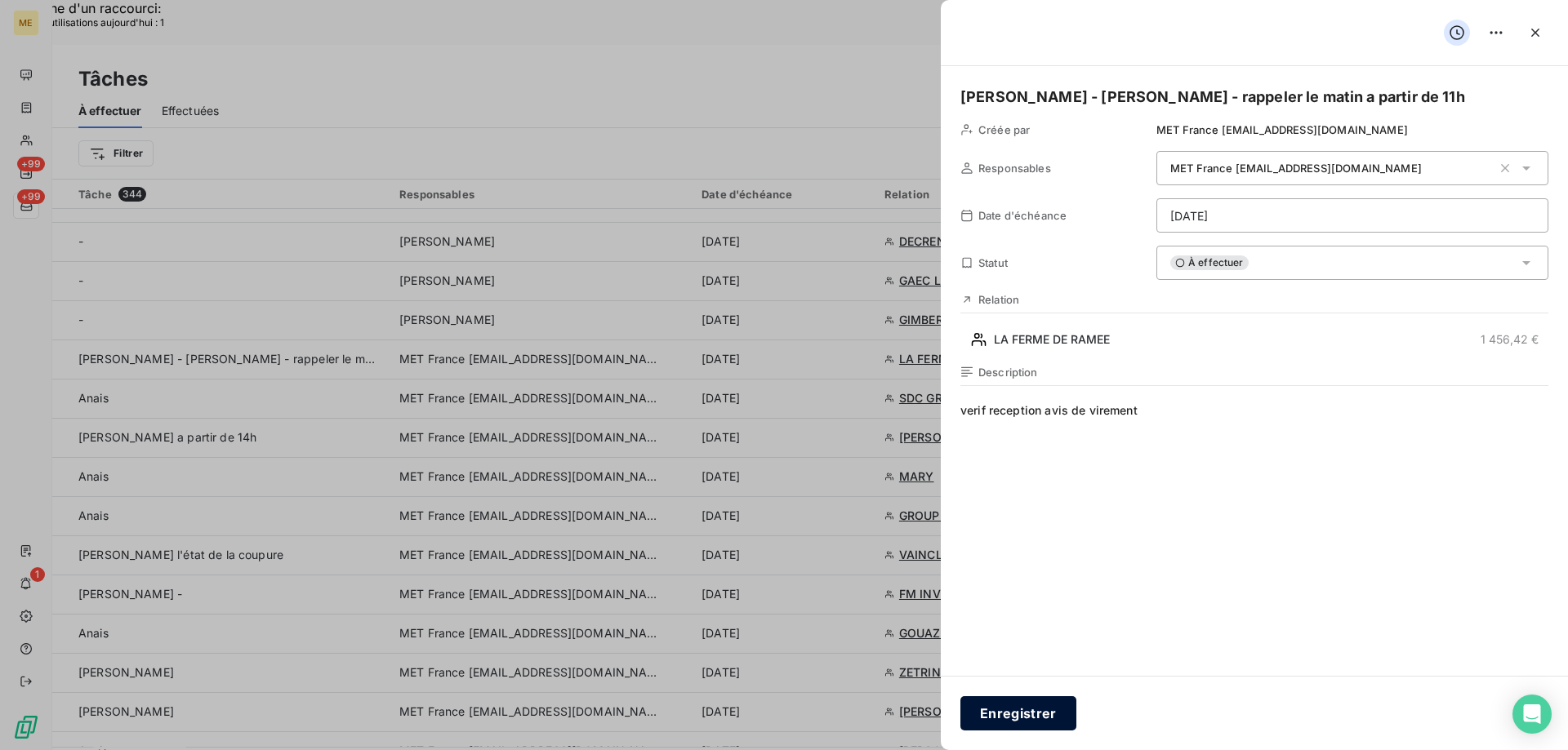
click at [1005, 720] on button "Enregistrer" at bounding box center [1018, 713] width 116 height 34
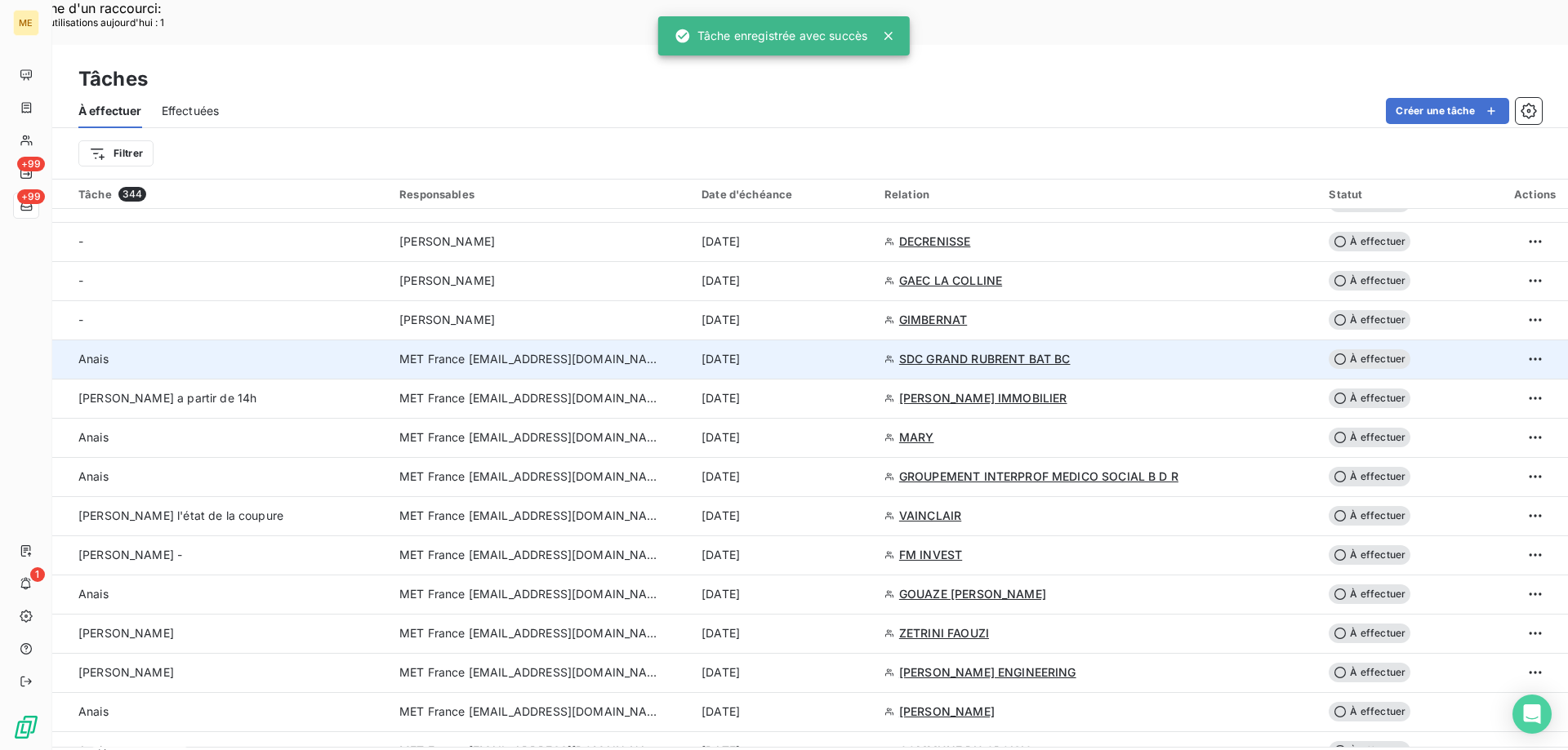
click at [845, 339] on td "12 sept. 2025" at bounding box center [783, 359] width 183 height 39
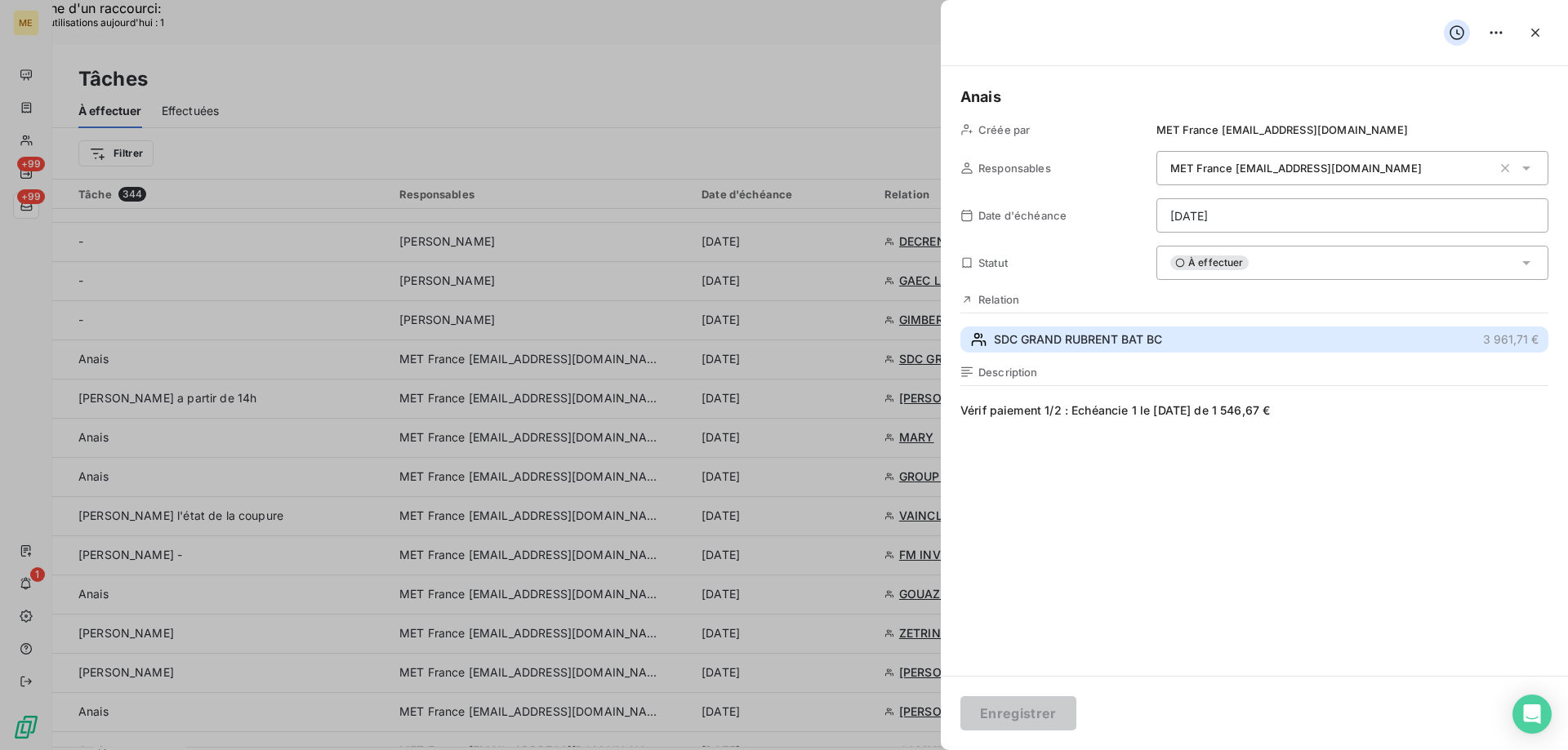
click at [1083, 335] on span "SDC GRAND RUBRENT BAT BC" at bounding box center [1078, 339] width 168 height 17
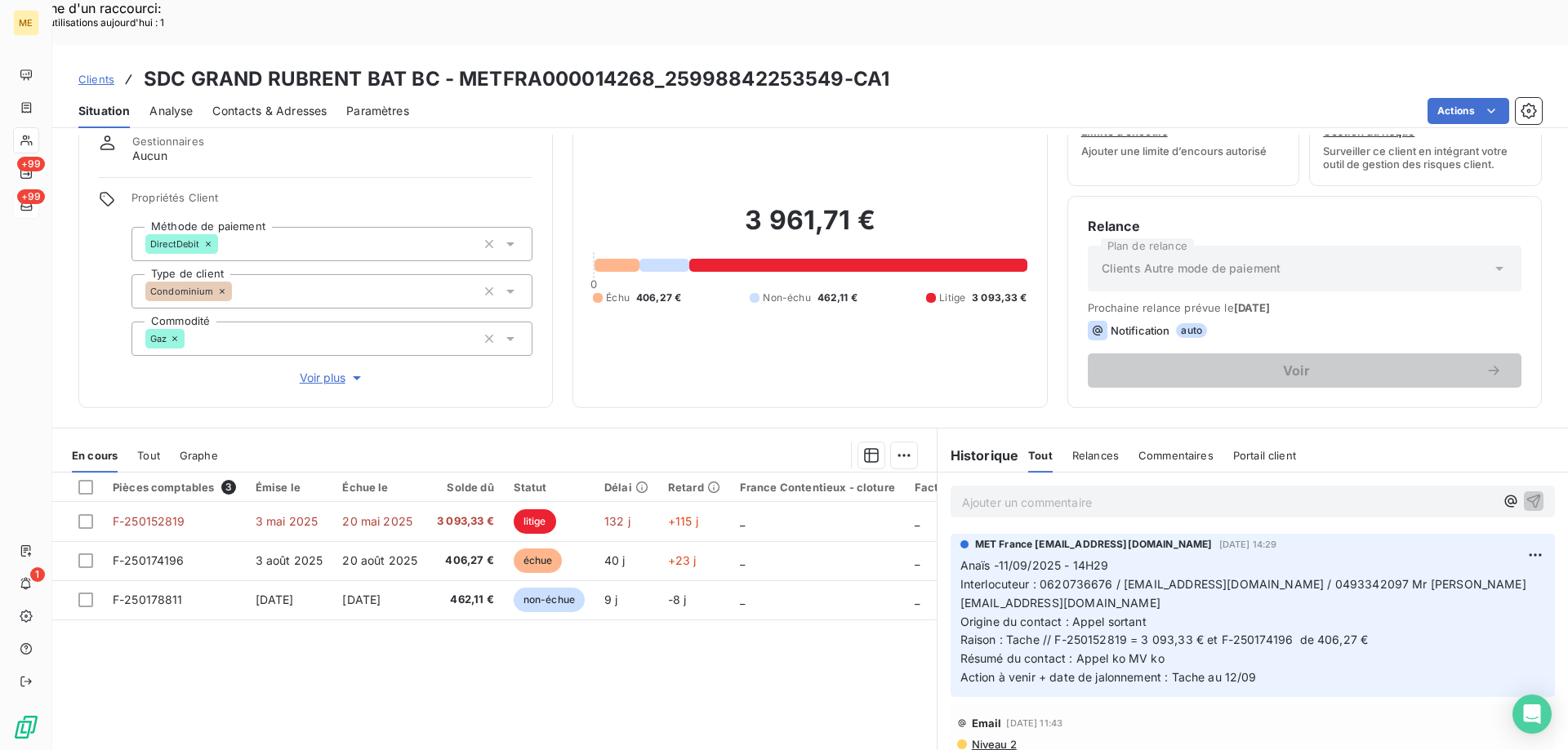
scroll to position [104, 0]
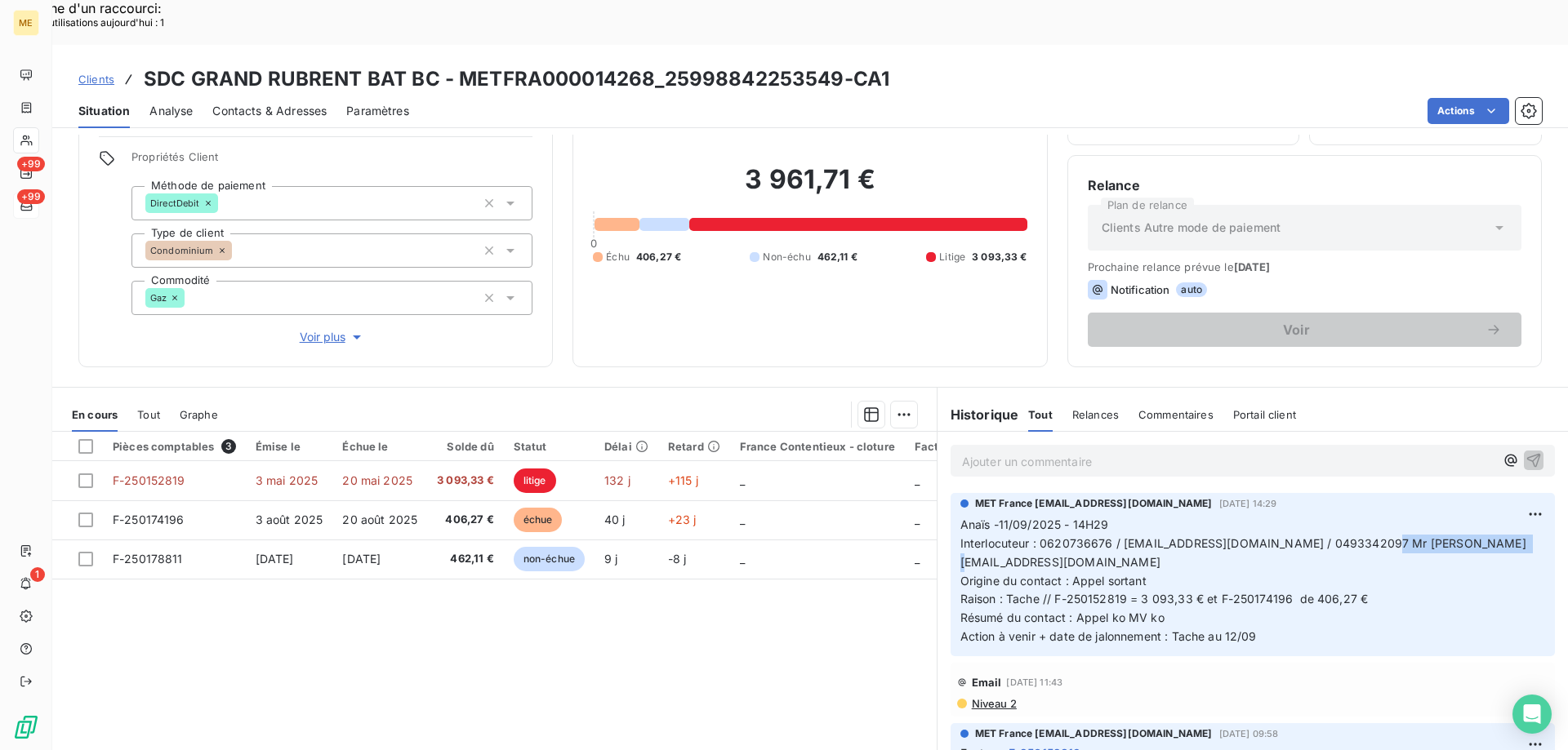
drag, startPoint x: 1378, startPoint y: 502, endPoint x: 1499, endPoint y: 501, distance: 121.0
click at [1499, 516] on p "Anaïs -11/09/2025 - 14H29 Interlocuteur : 0620736676 / syndic5@aia06.fr / 04933…" at bounding box center [1252, 581] width 584 height 131
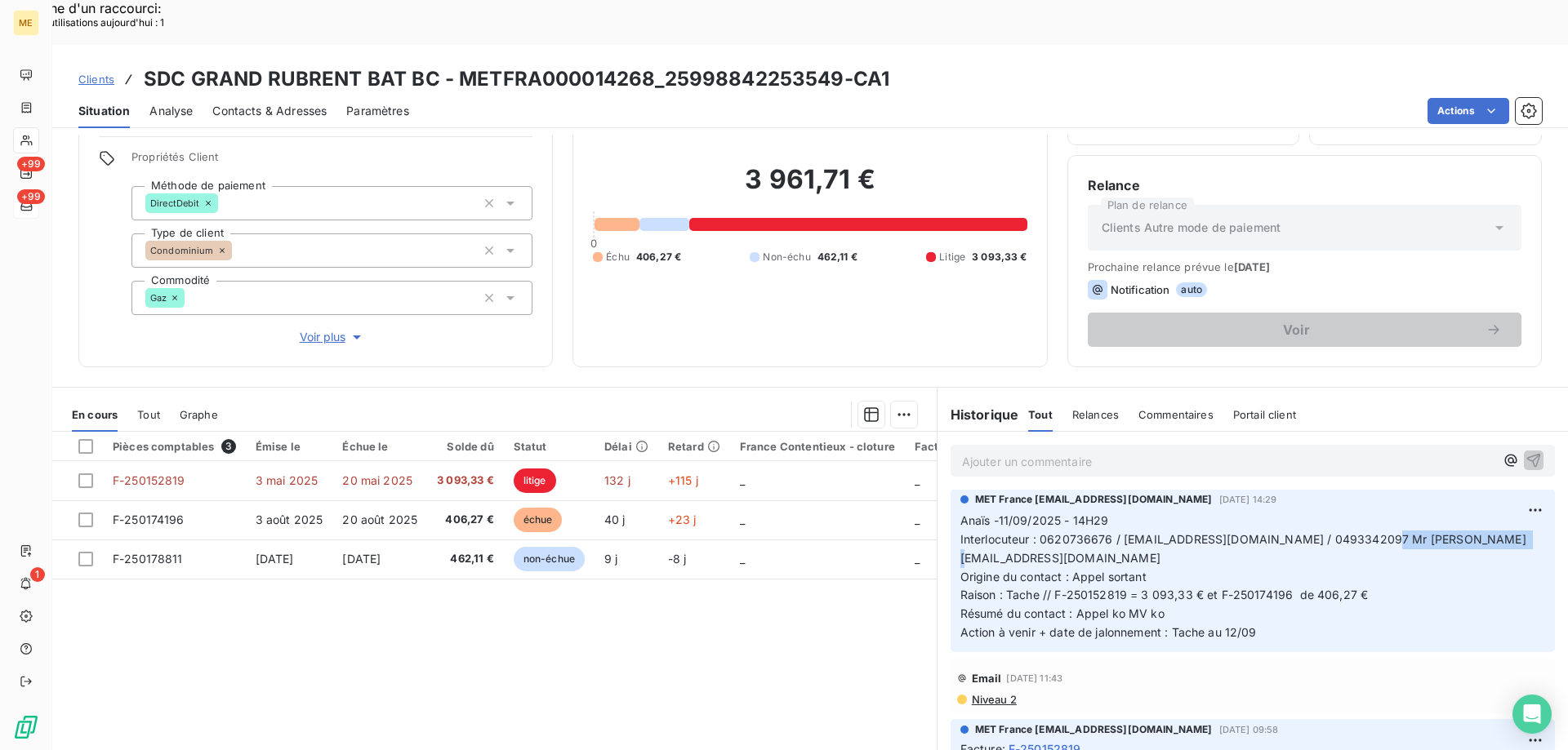
scroll to position [0, 0]
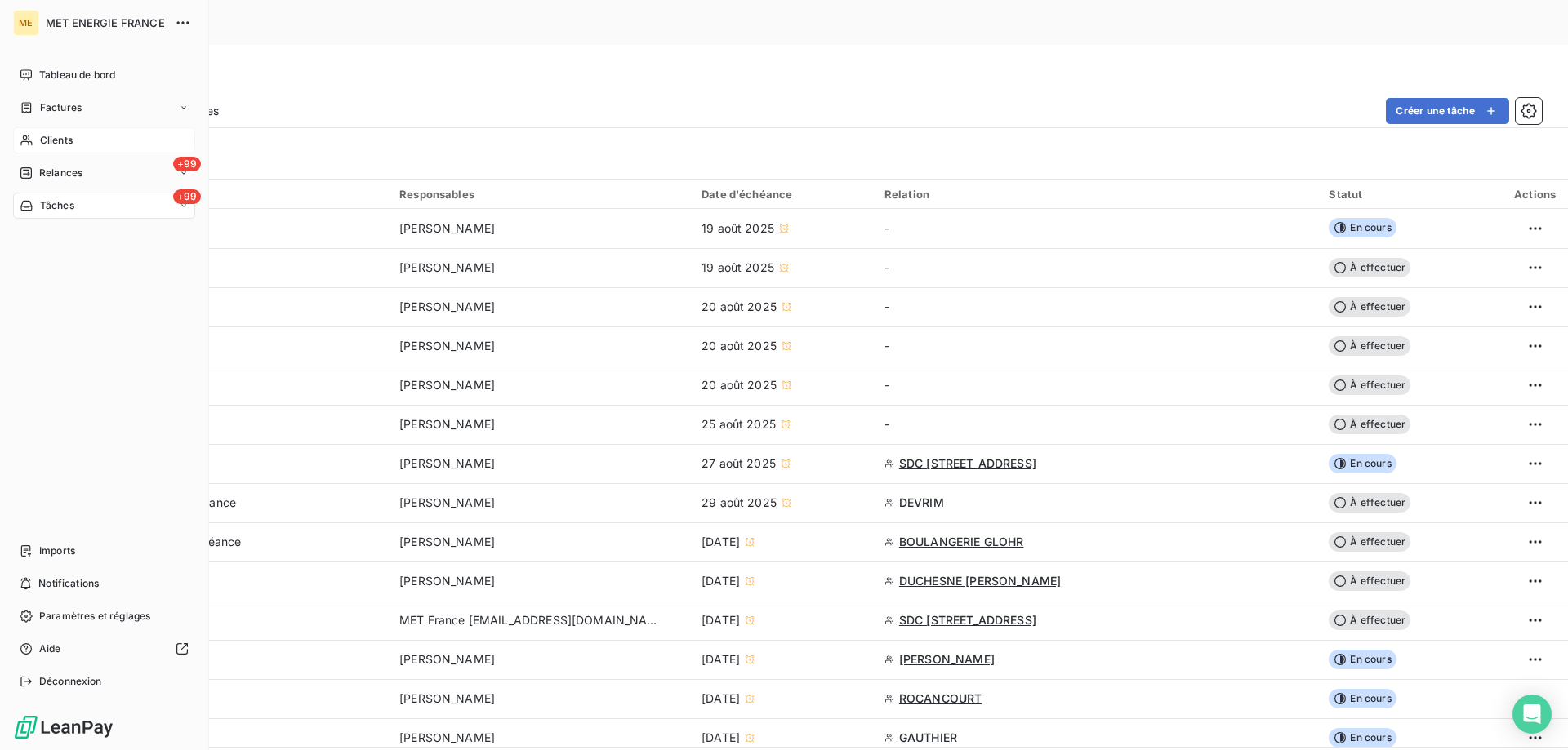
click at [53, 135] on span "Clients" at bounding box center [56, 140] width 32 height 15
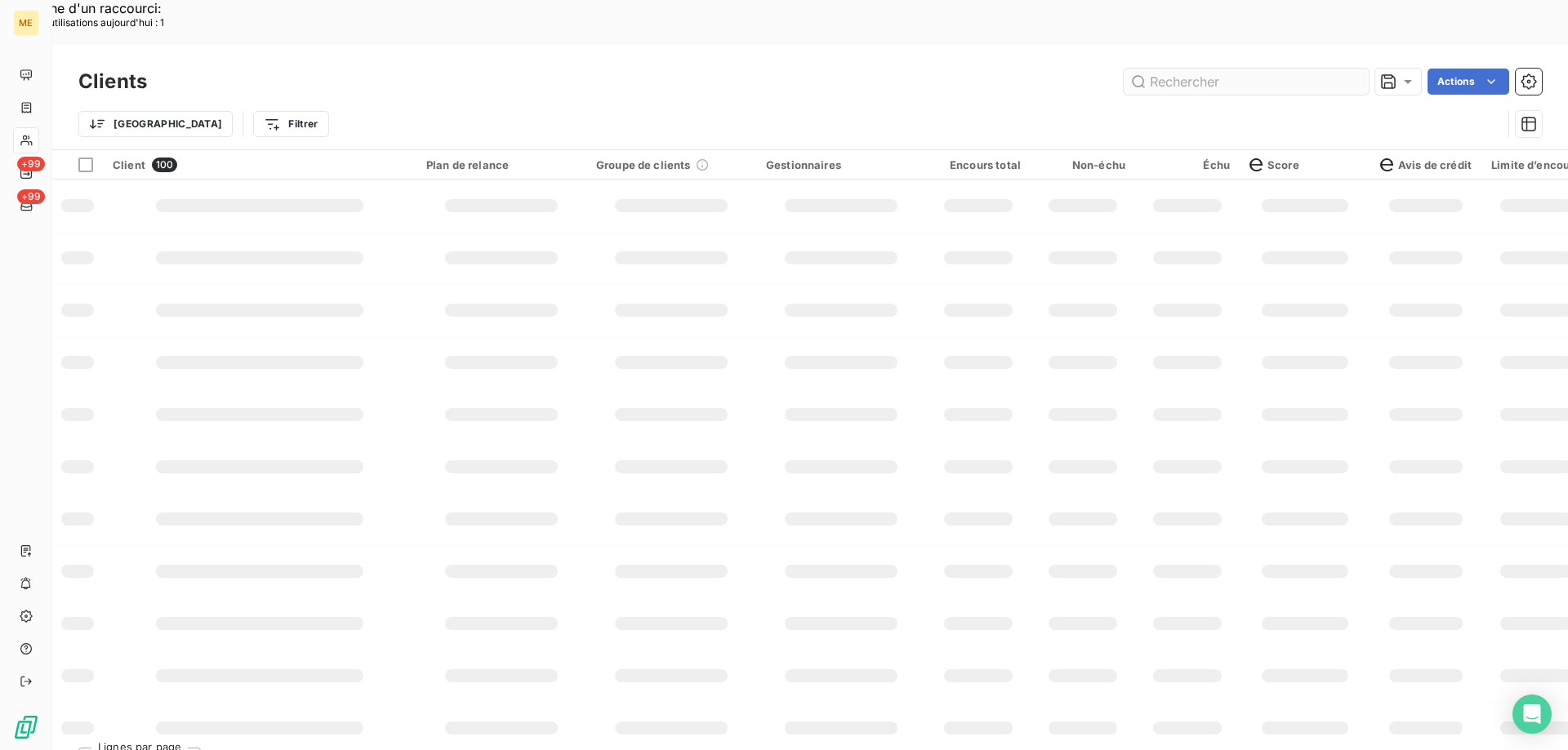
click at [1193, 68] on input "text" at bounding box center [1245, 82] width 245 height 26
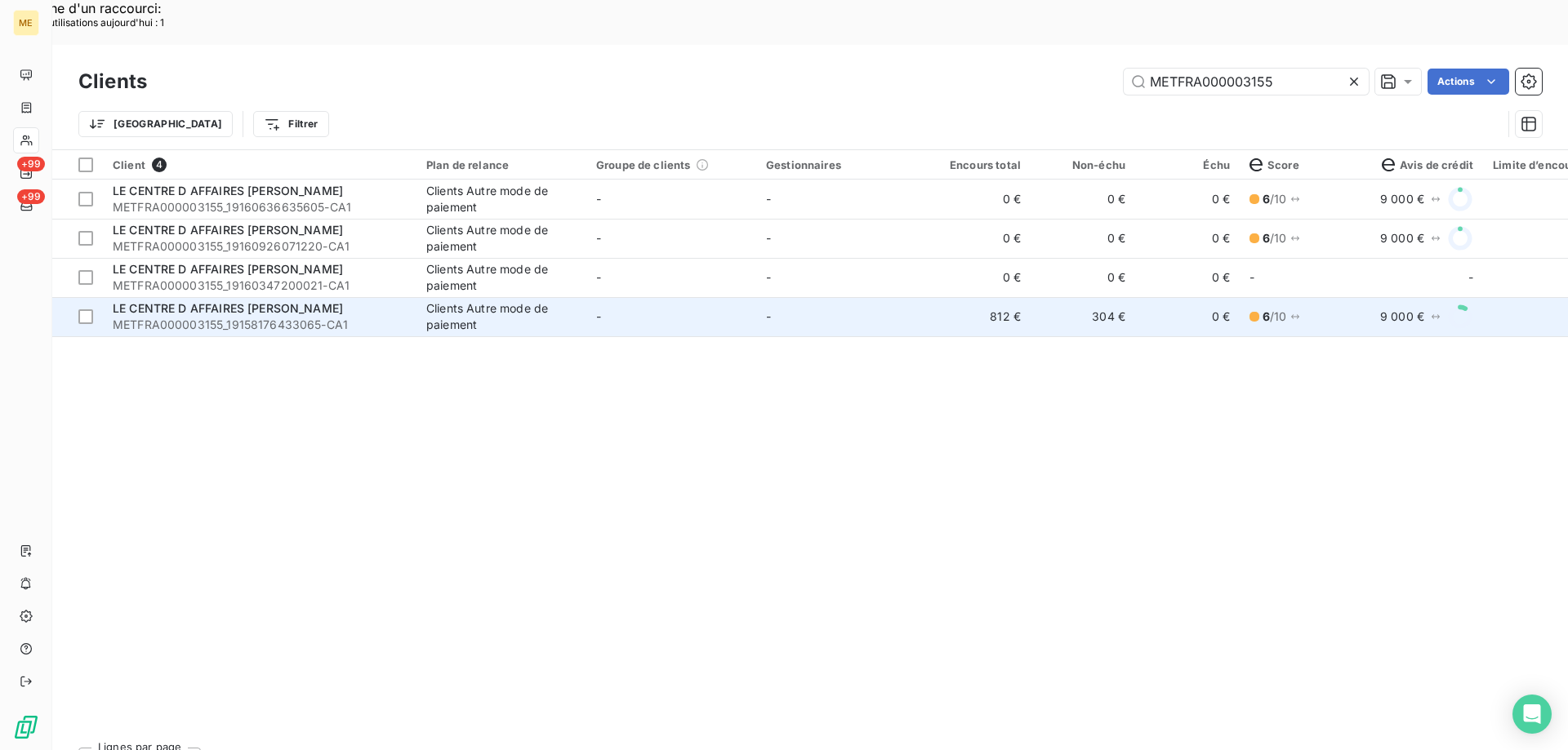
type input "METFRA000003155"
click at [925, 297] on td "-" at bounding box center [841, 317] width 170 height 39
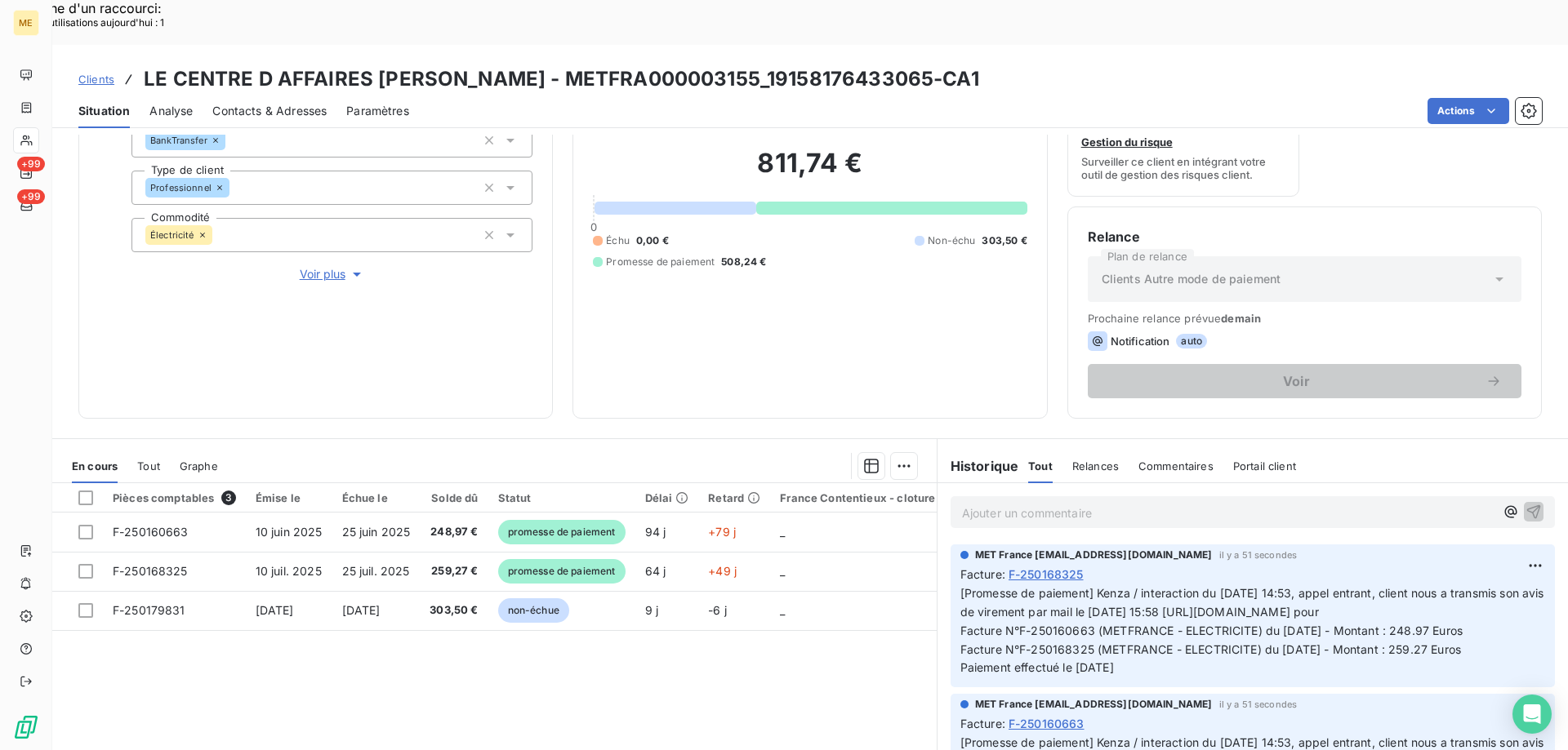
scroll to position [218, 0]
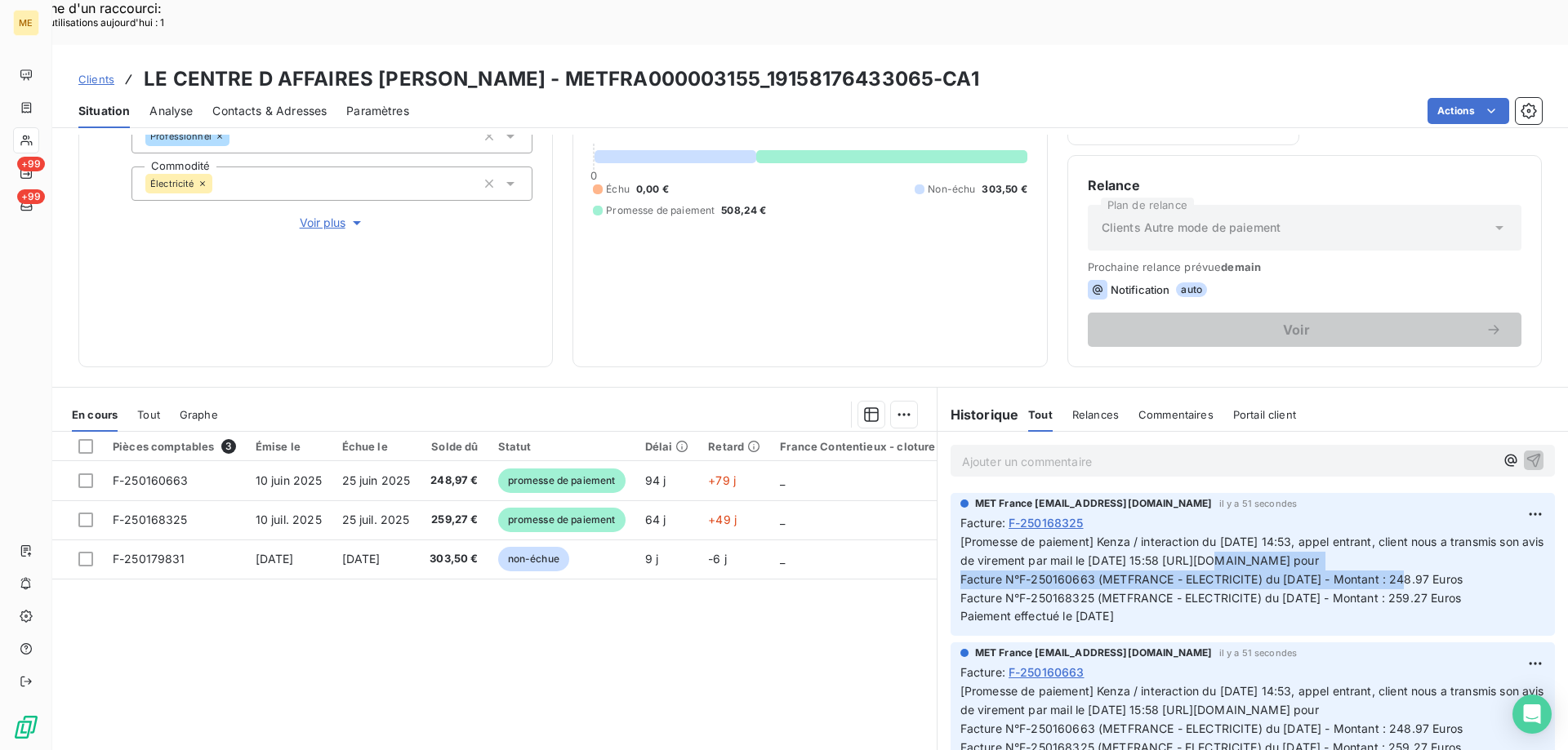
drag, startPoint x: 1483, startPoint y: 533, endPoint x: 952, endPoint y: 528, distance: 531.0
click at [960, 534] on span "[Promesse de paiement] Kenza / interaction du [DATE] 14:53, appel entrant, clie…" at bounding box center [1253, 578] width 587 height 89
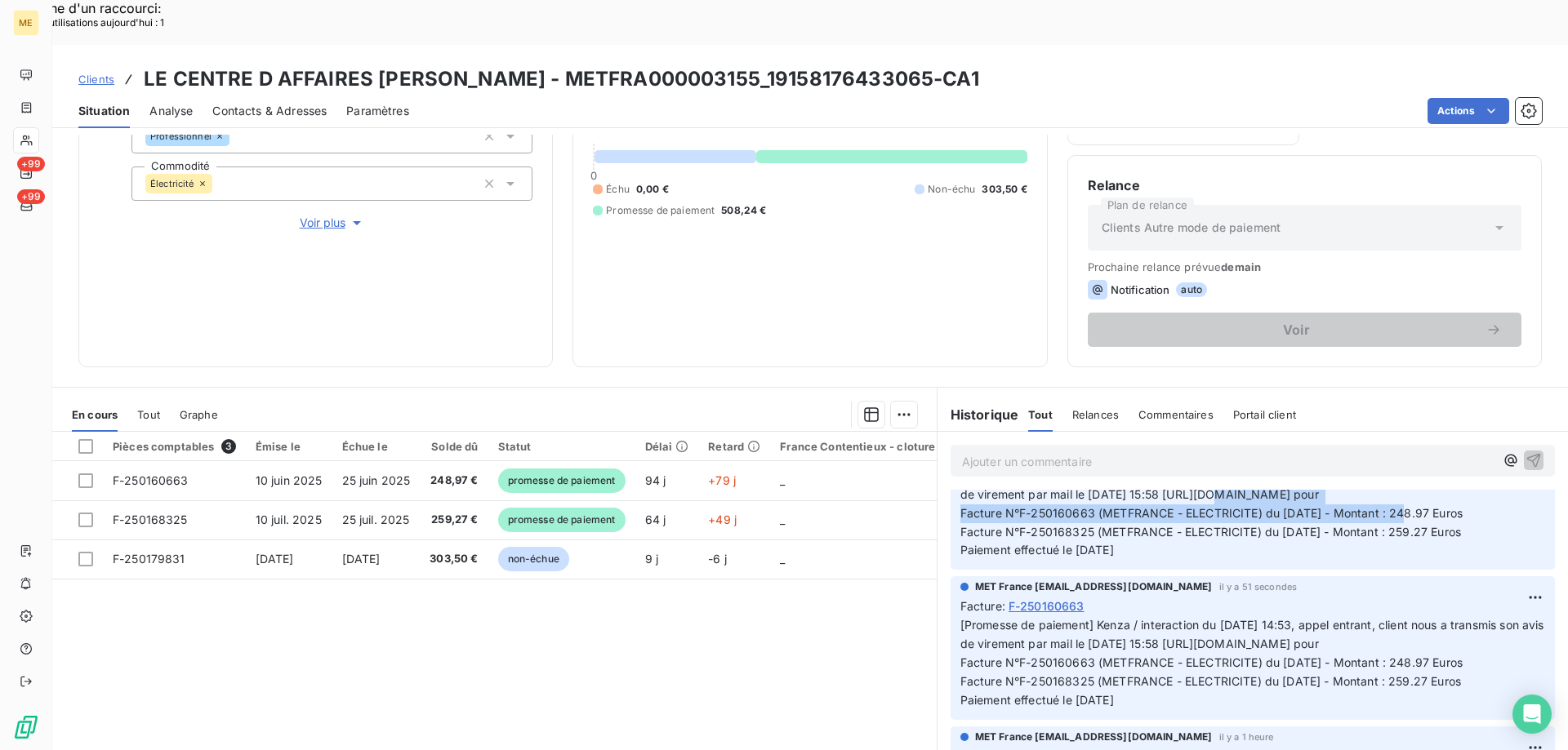
scroll to position [0, 0]
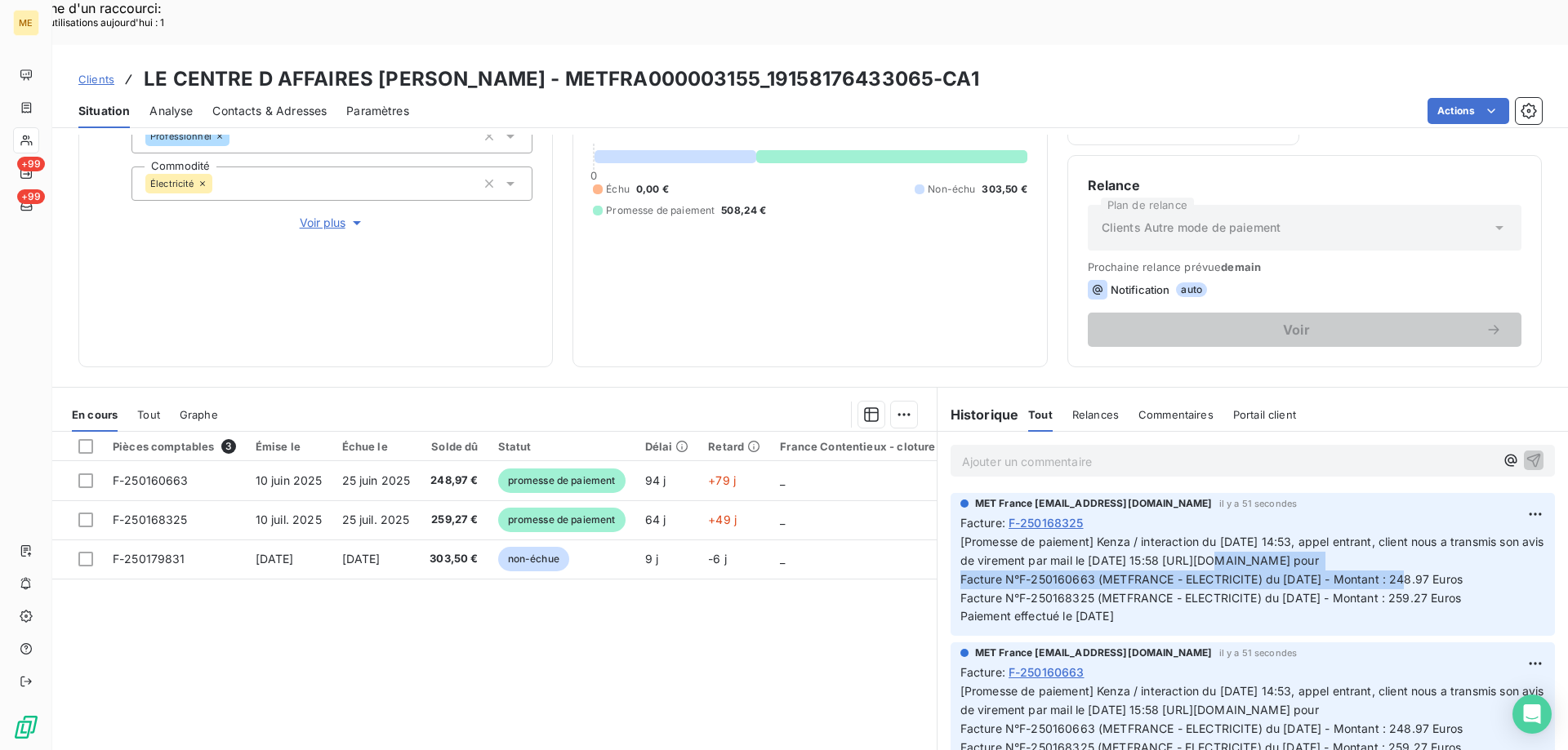
copy span "[URL][DOMAIN_NAME]"
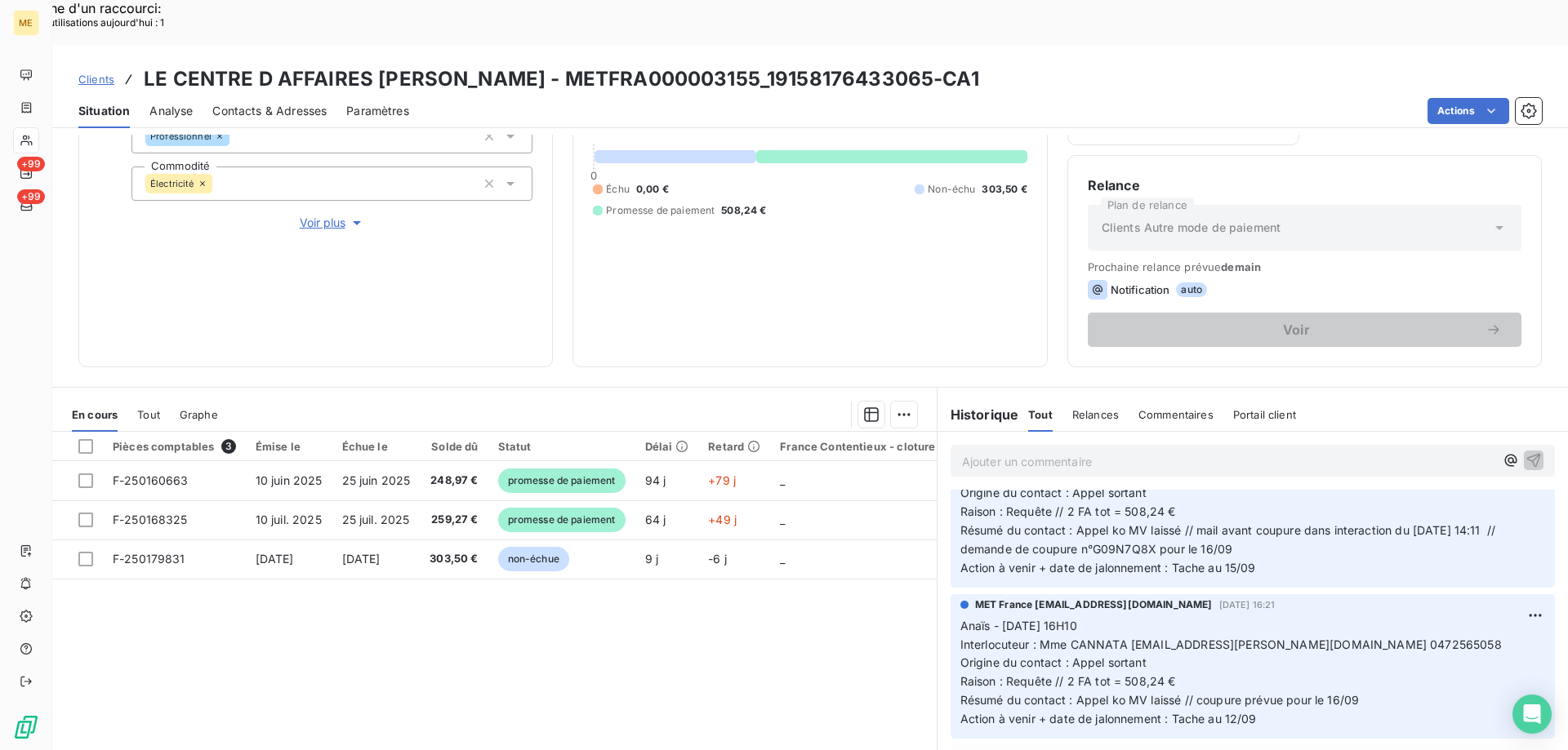
scroll to position [408, 0]
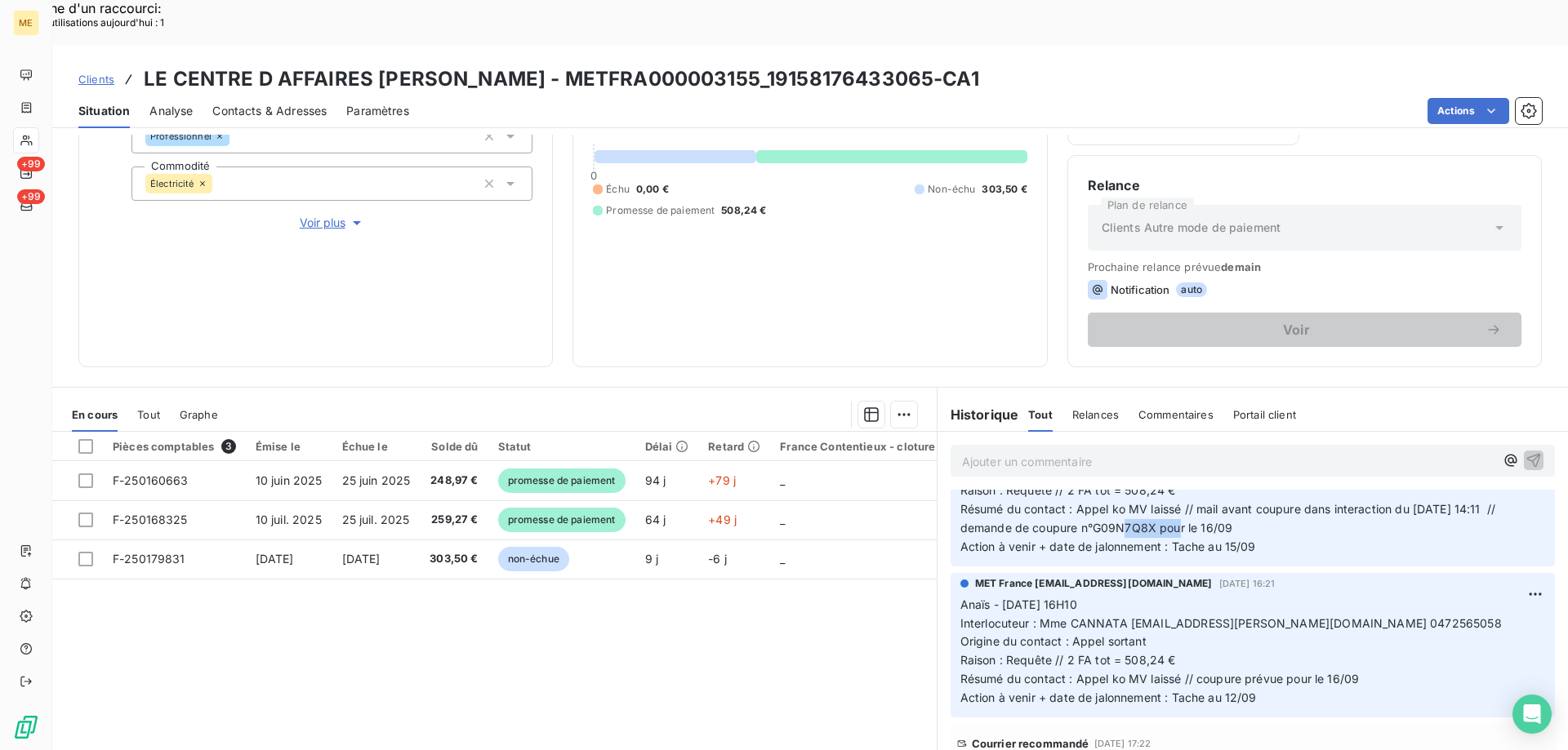
copy span "G09N7Q8X"
drag, startPoint x: 1146, startPoint y: 522, endPoint x: 1087, endPoint y: 524, distance: 59.0
click at [1087, 524] on span "Résumé du contact : Appel ko MV laissé // mail avant coupure dans interaction d…" at bounding box center [1229, 518] width 539 height 32
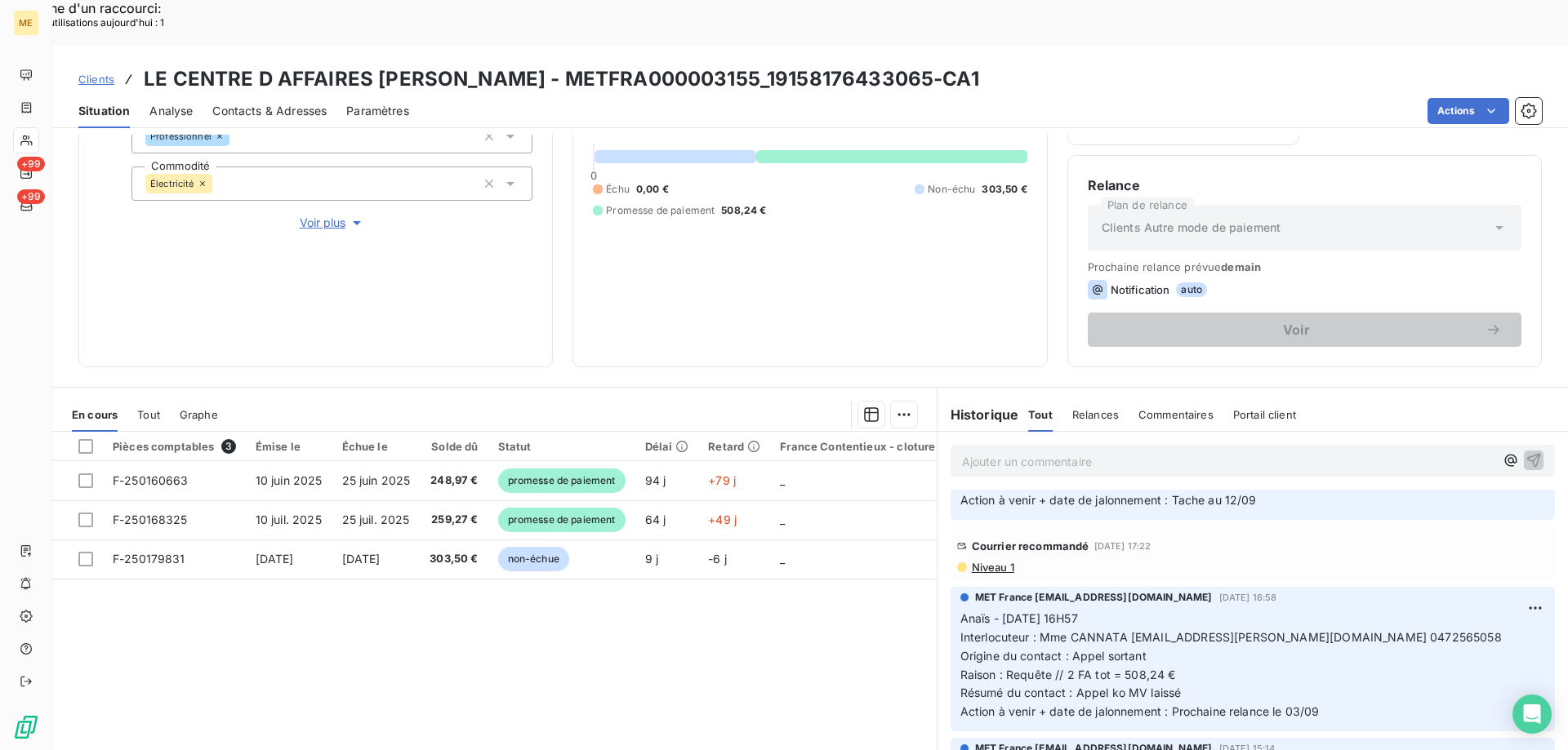
scroll to position [489, 0]
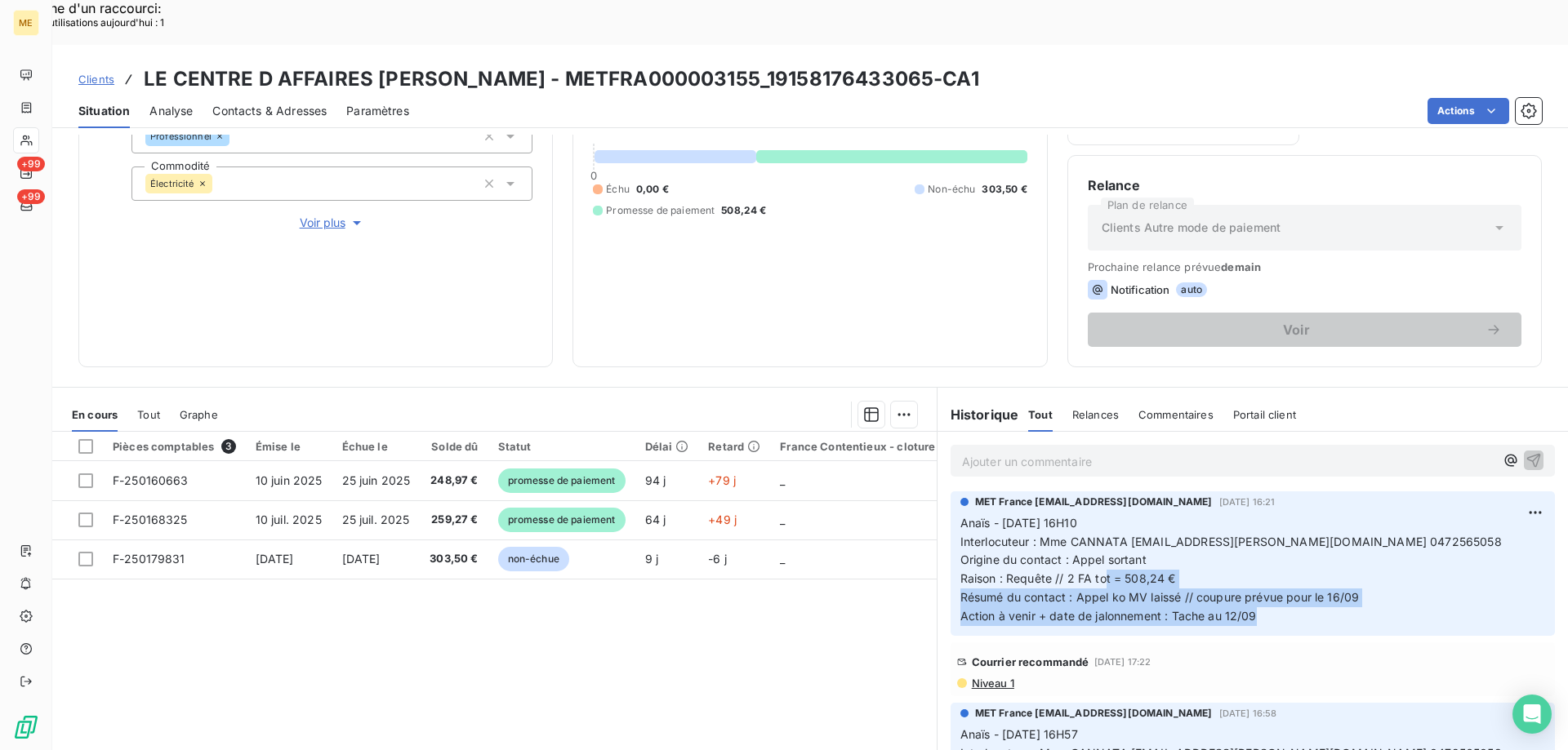
drag, startPoint x: 1269, startPoint y: 605, endPoint x: 1101, endPoint y: 544, distance: 178.7
click at [1099, 576] on p "Anaïs - [DATE] 16H10 Interlocuteur : Mme CANNATA [EMAIL_ADDRESS][PERSON_NAME][D…" at bounding box center [1252, 569] width 584 height 111
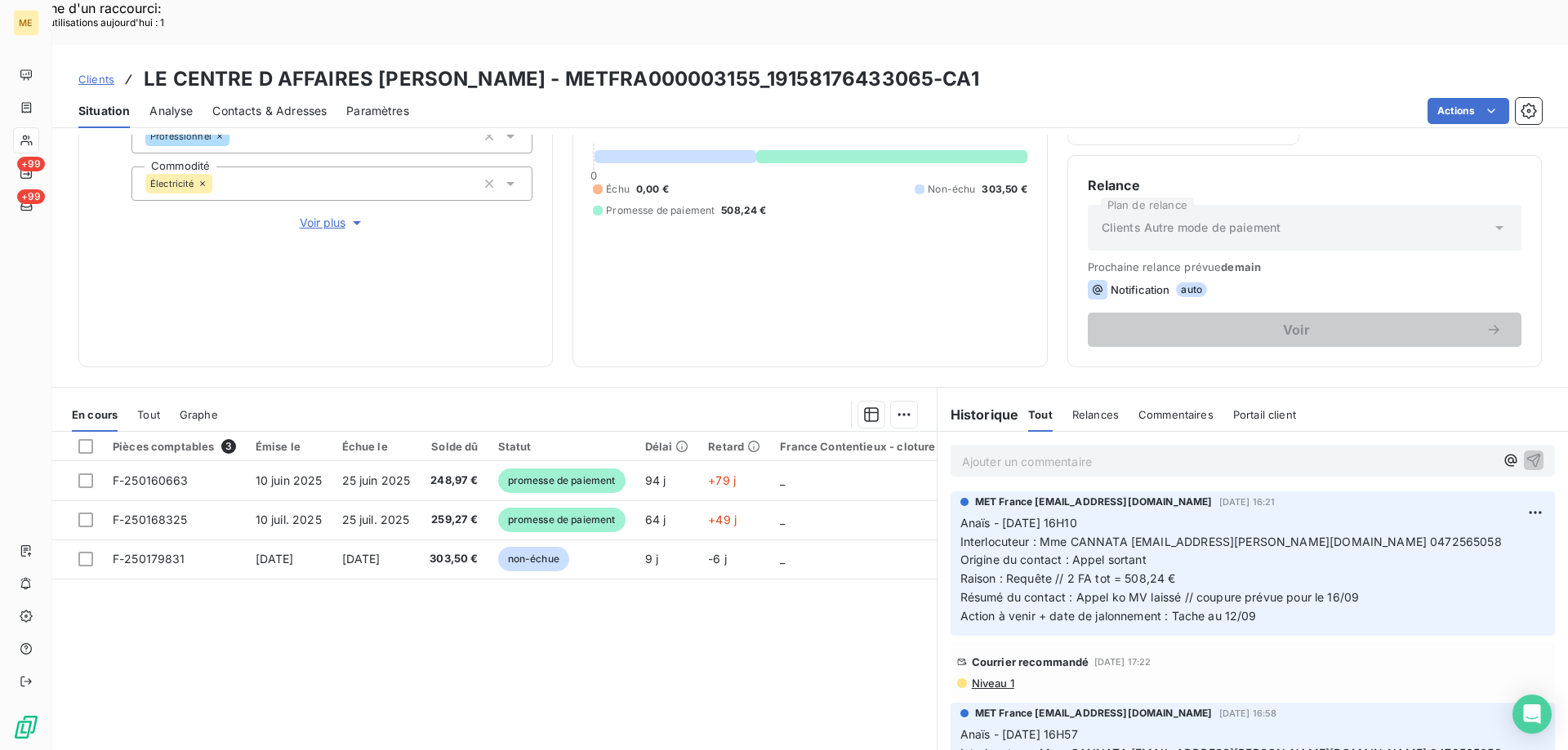
click at [1103, 536] on span "Interlocuteur : Mme CANNATA [EMAIL_ADDRESS][PERSON_NAME][DOMAIN_NAME] 0472565058" at bounding box center [1230, 541] width 541 height 14
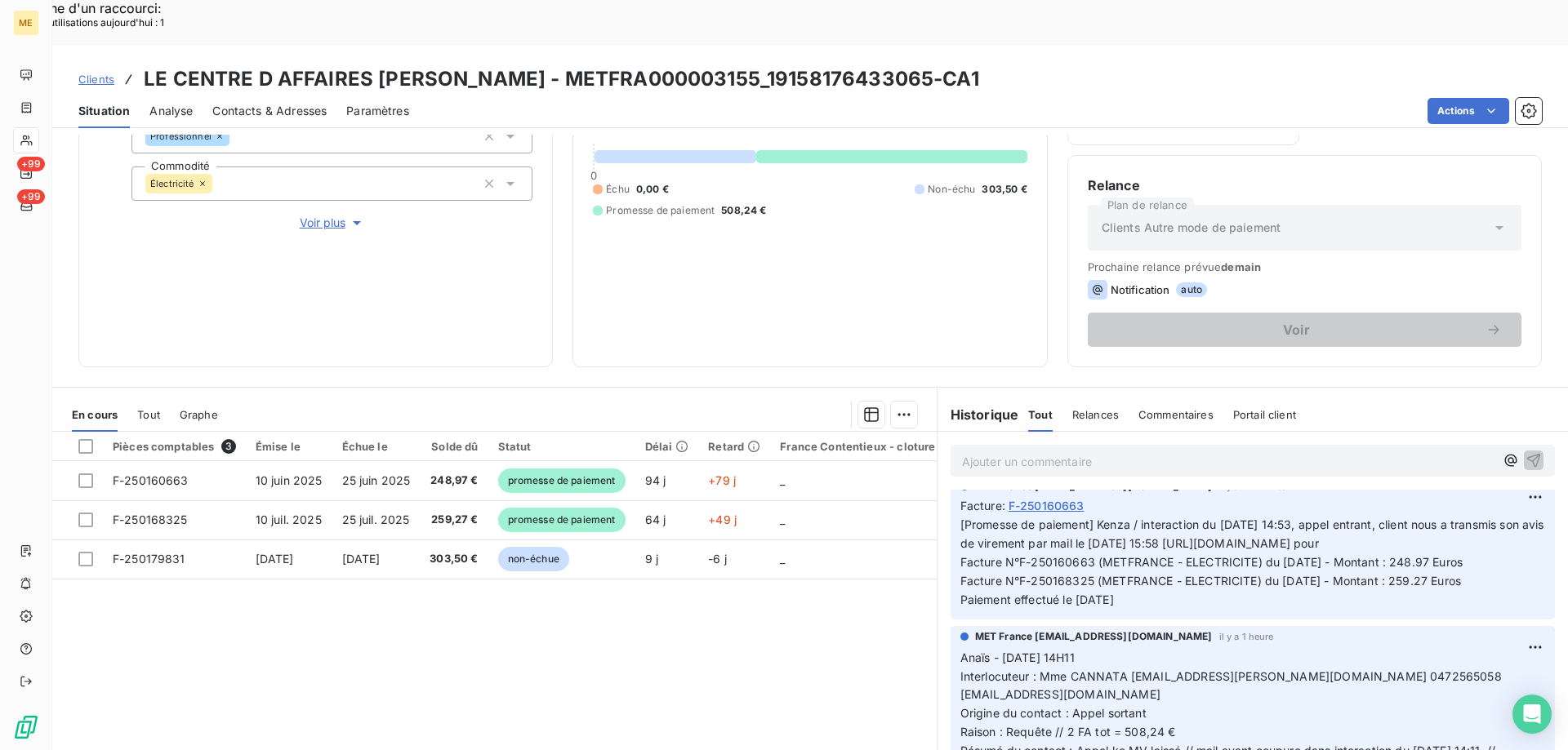
scroll to position [163, 0]
click at [287, 103] on span "Contacts & Adresses" at bounding box center [269, 111] width 114 height 17
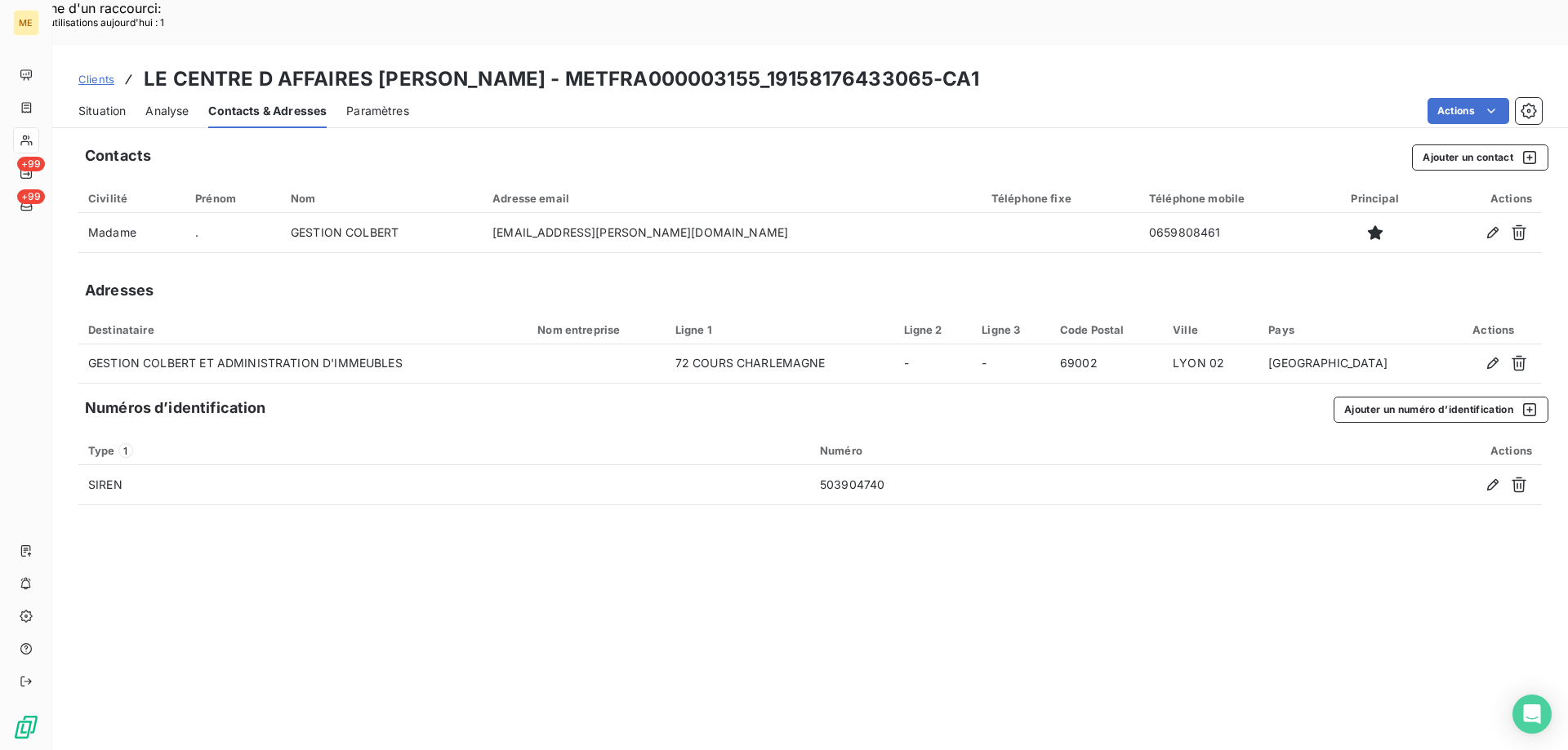
click at [88, 103] on span "Situation" at bounding box center [102, 111] width 47 height 17
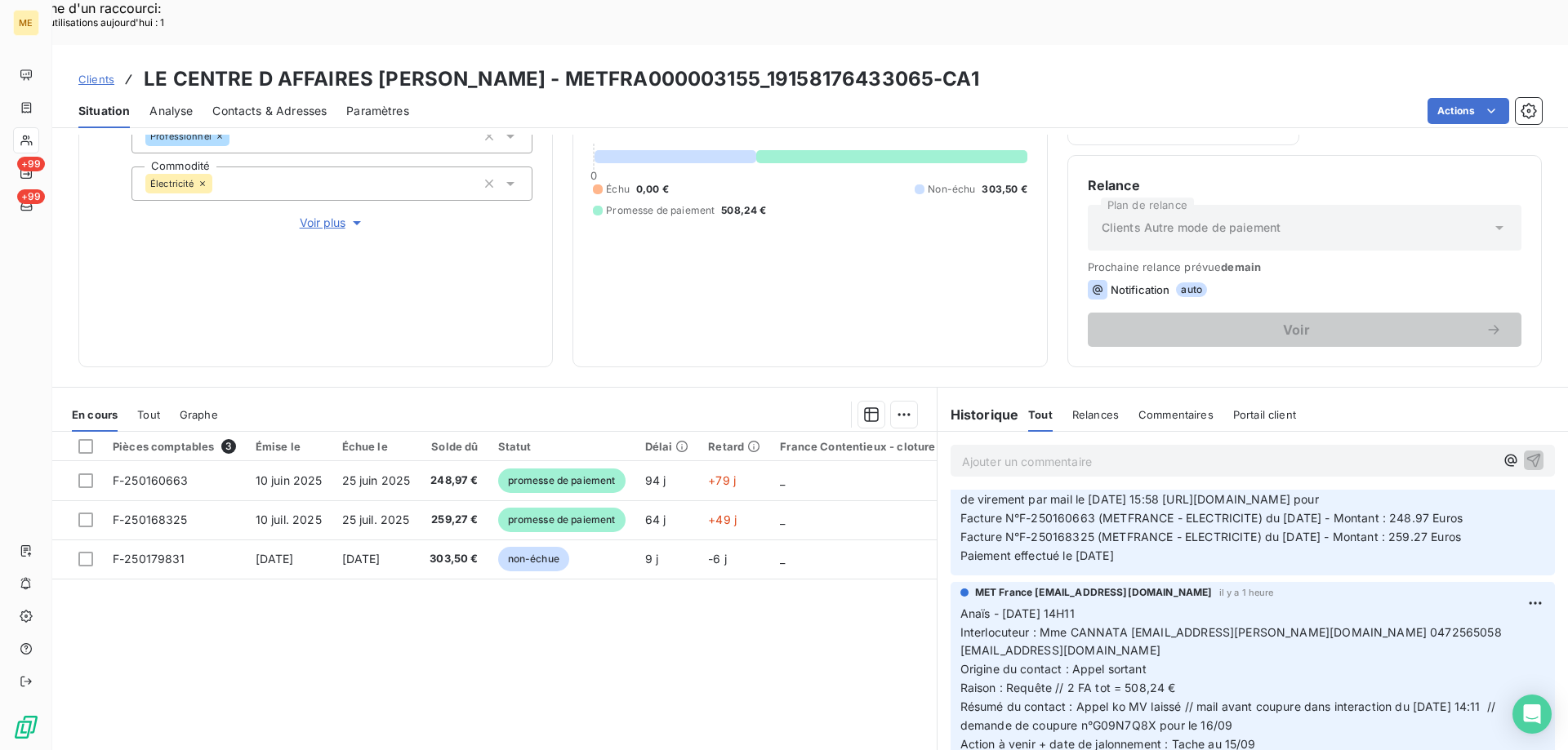
scroll to position [326, 0]
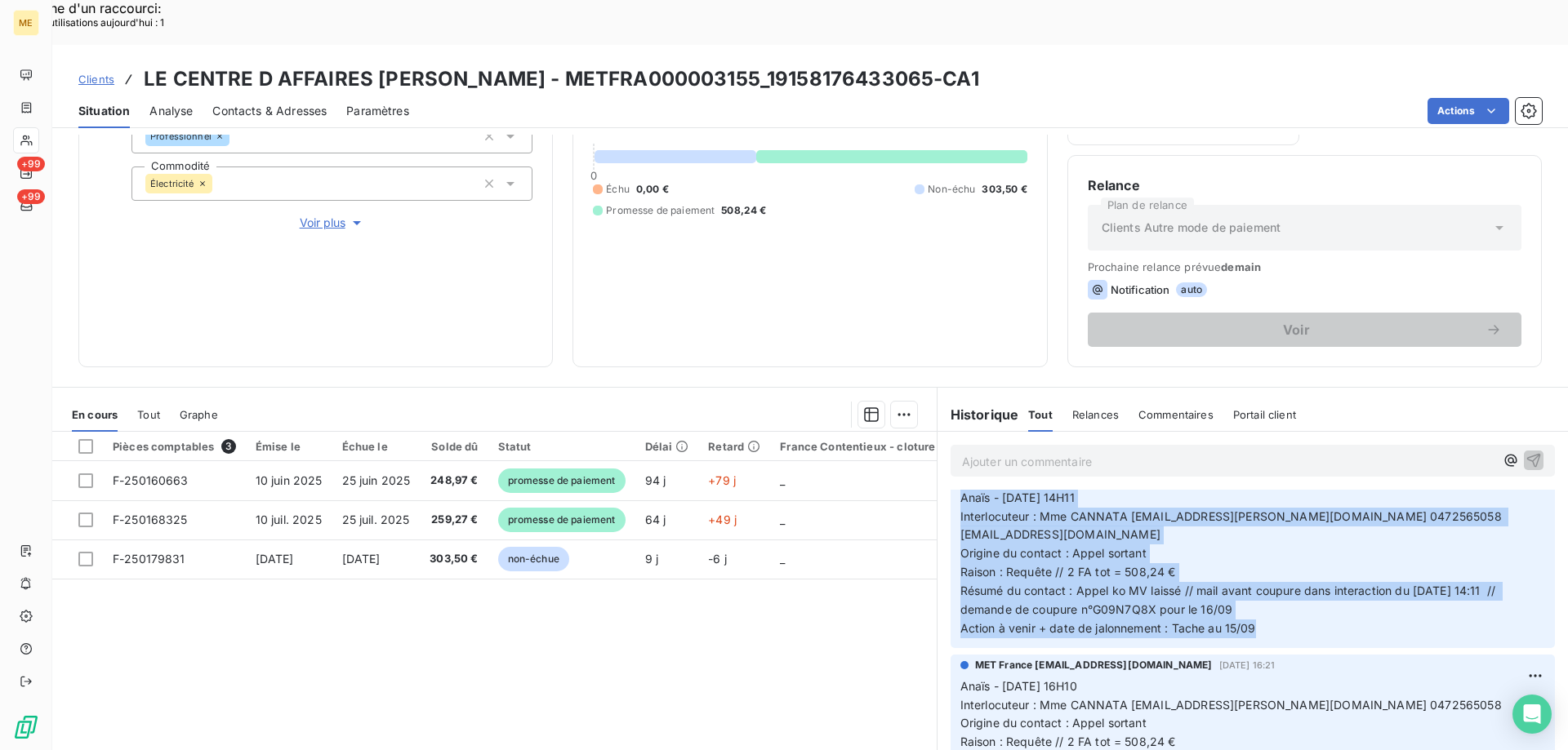
drag, startPoint x: 1258, startPoint y: 623, endPoint x: 949, endPoint y: 488, distance: 337.2
click at [950, 488] on div "MET France [EMAIL_ADDRESS][DOMAIN_NAME] il y a 1 heure Anaïs - [DATE] 14H11 Int…" at bounding box center [1252, 557] width 605 height 182
click at [1269, 611] on p "Anaïs - [DATE] 14H11 Interlocuteur : Mme CANNATA [EMAIL_ADDRESS][PERSON_NAME][D…" at bounding box center [1252, 563] width 584 height 149
drag, startPoint x: 1234, startPoint y: 620, endPoint x: 946, endPoint y: 493, distance: 314.8
click at [950, 490] on div "MET France [EMAIL_ADDRESS][DOMAIN_NAME] il y a 1 heure Anaïs - [DATE] 14H11 Int…" at bounding box center [1252, 557] width 605 height 182
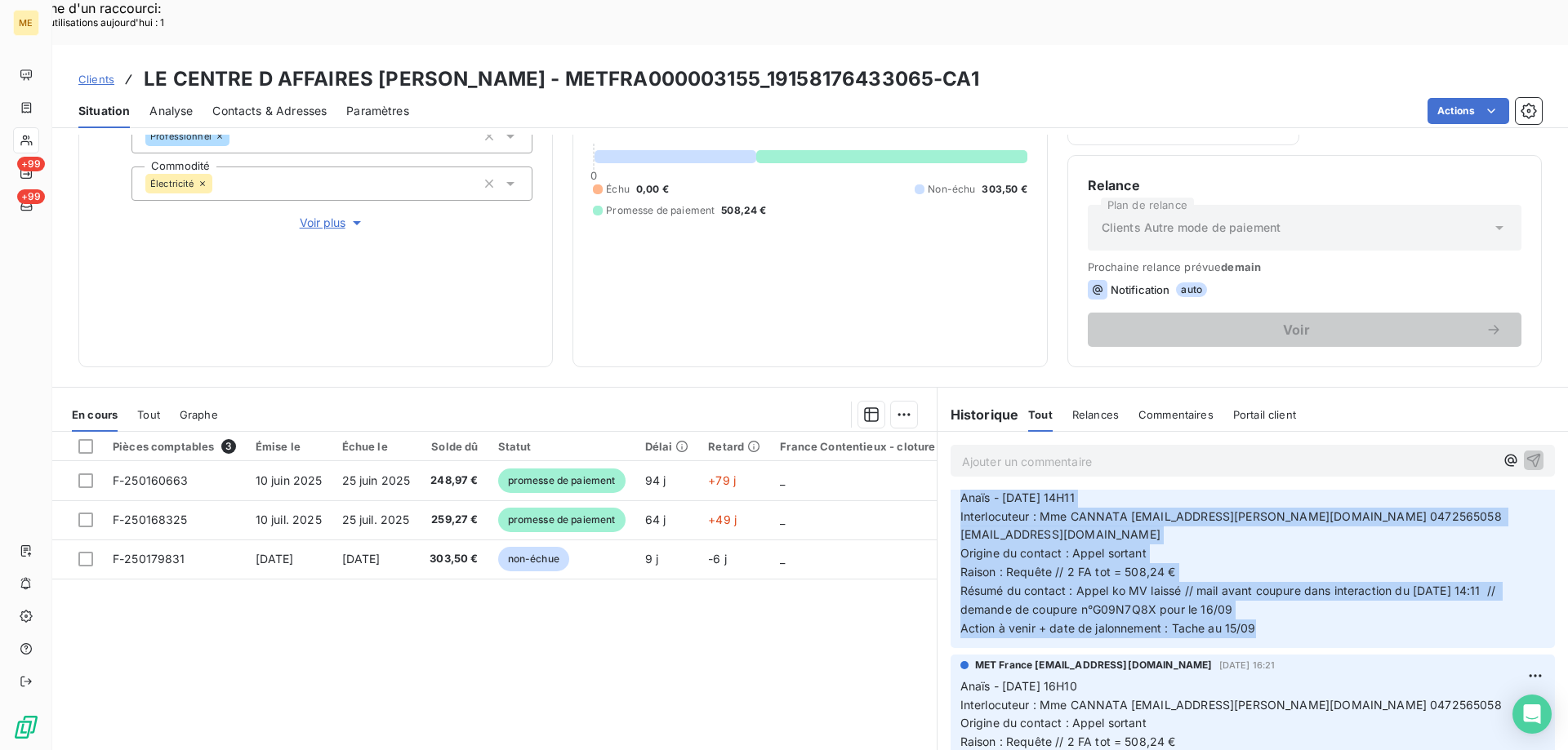
copy p "Anaïs - [DATE] 14H11 Interlocuteur : Mme CANNATA [EMAIL_ADDRESS][PERSON_NAME][D…"
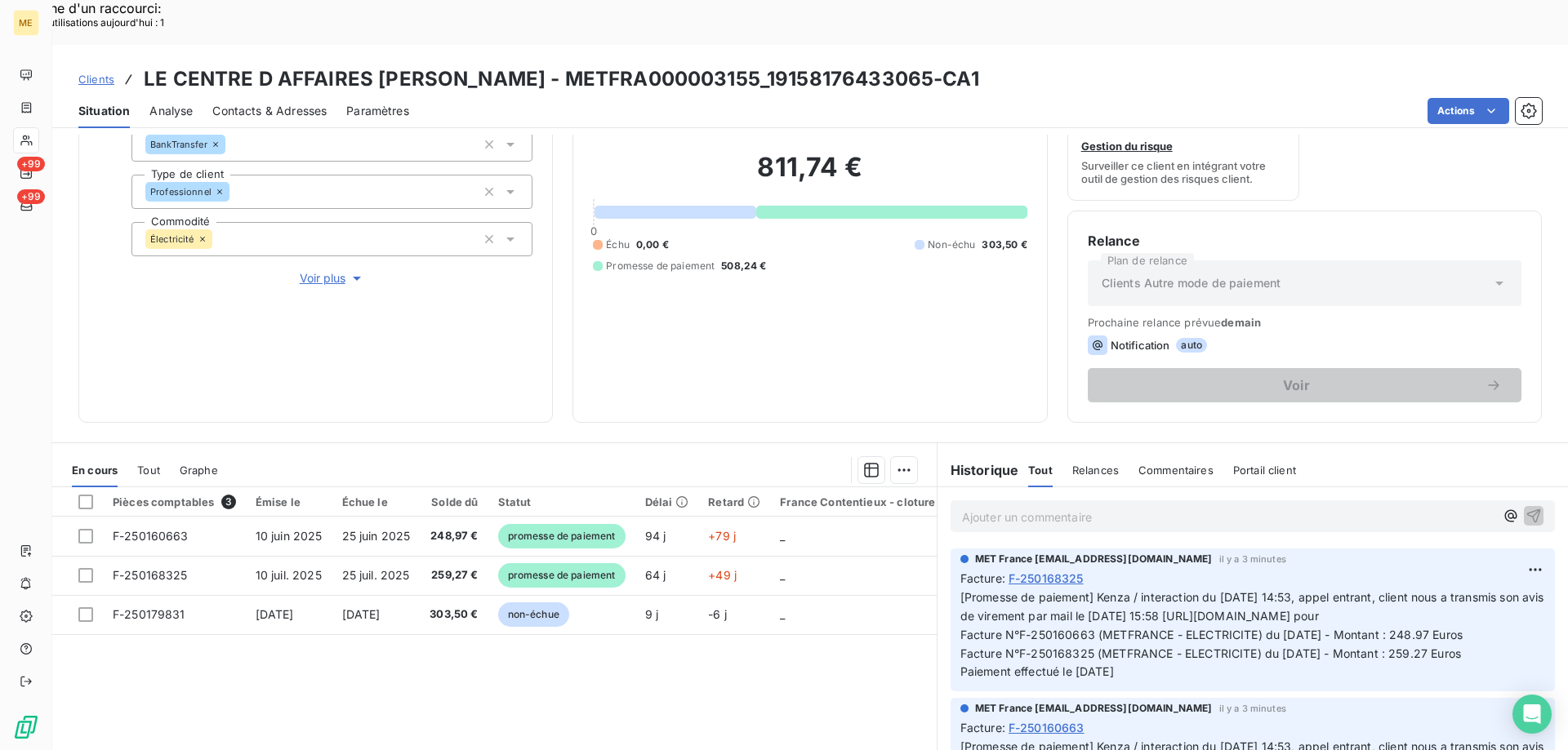
scroll to position [0, 0]
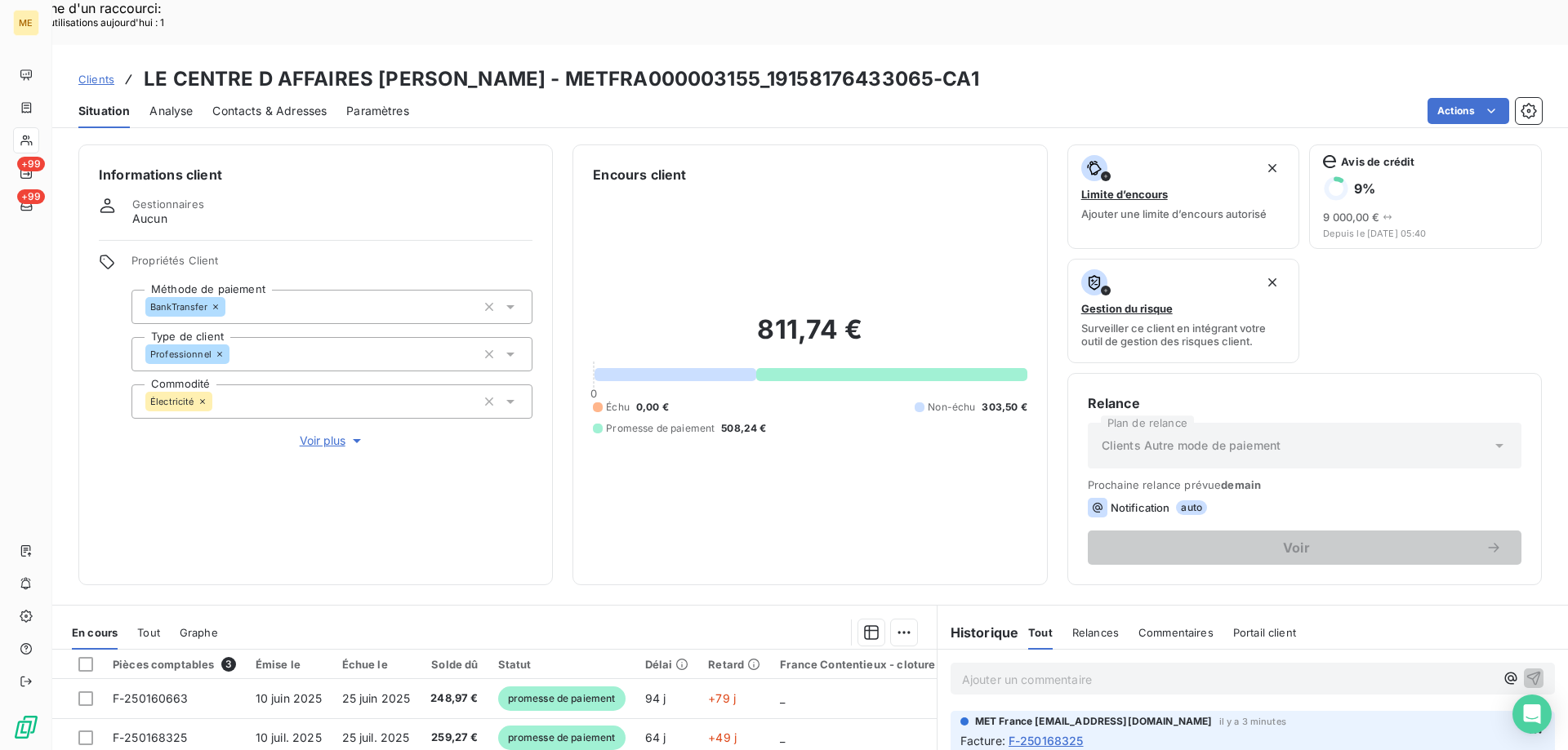
click at [1006, 663] on div "Ajouter un commentaire ﻿" at bounding box center [1252, 679] width 605 height 32
click at [993, 669] on p "Ajouter un commentaire ﻿" at bounding box center [1228, 679] width 533 height 20
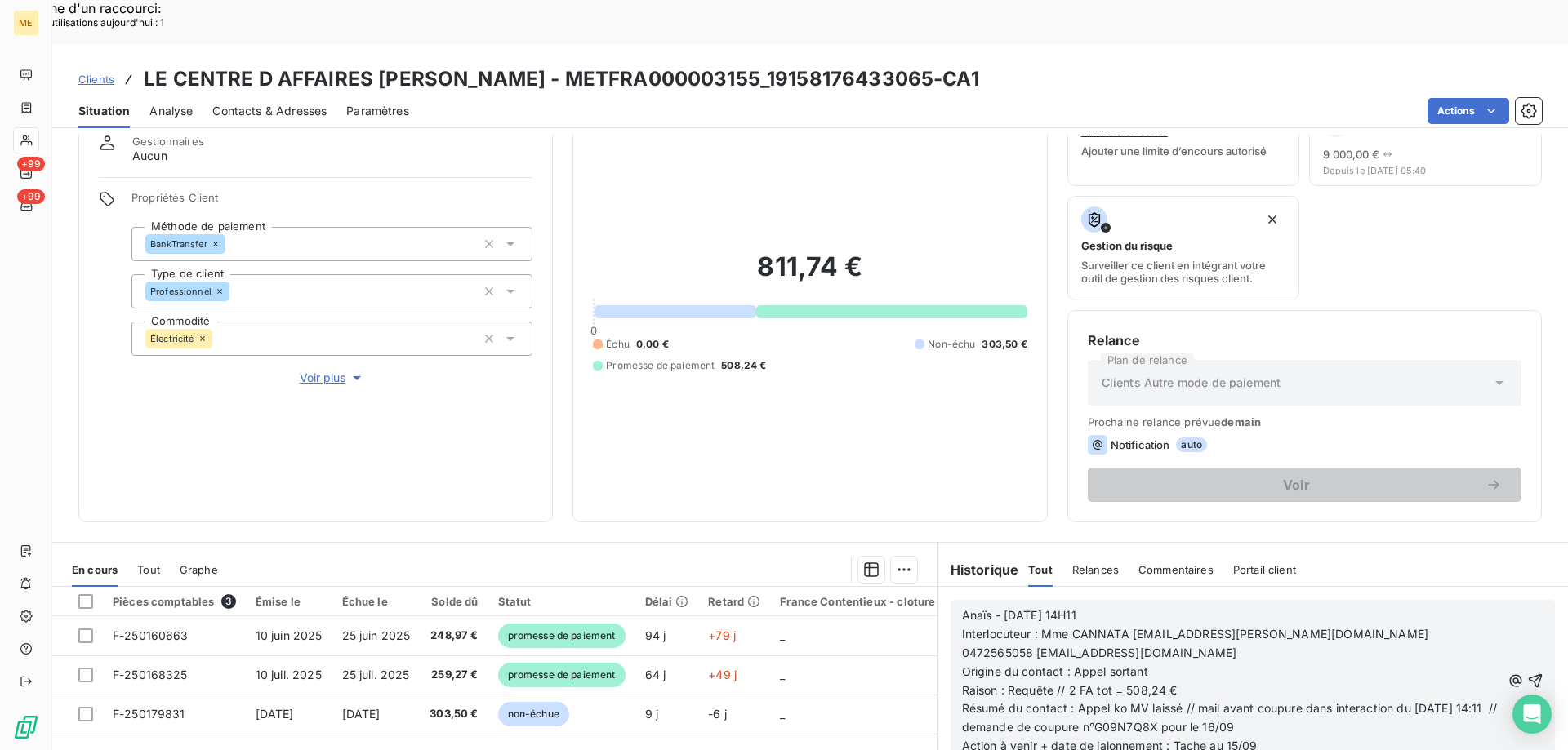
scroll to position [163, 0]
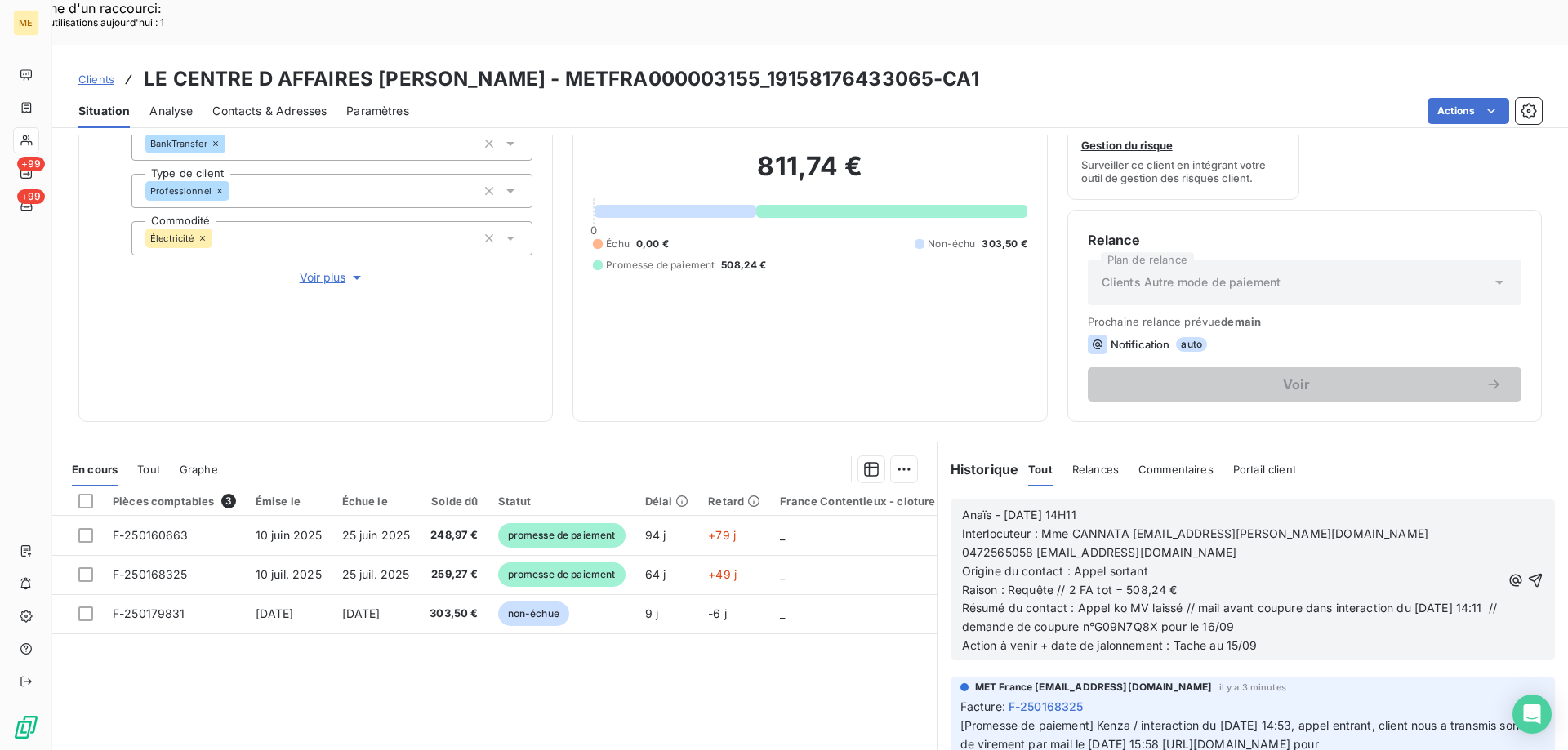
drag, startPoint x: 1113, startPoint y: 468, endPoint x: 1079, endPoint y: 470, distance: 34.1
click at [1079, 506] on p "Anaïs - [DATE] 14H11" at bounding box center [1231, 515] width 539 height 18
drag, startPoint x: 1147, startPoint y: 531, endPoint x: 1070, endPoint y: 527, distance: 77.1
click at [1070, 562] on p "Origine du contact : Appel sortant" at bounding box center [1231, 571] width 539 height 18
drag, startPoint x: 1071, startPoint y: 564, endPoint x: 977, endPoint y: 583, distance: 95.9
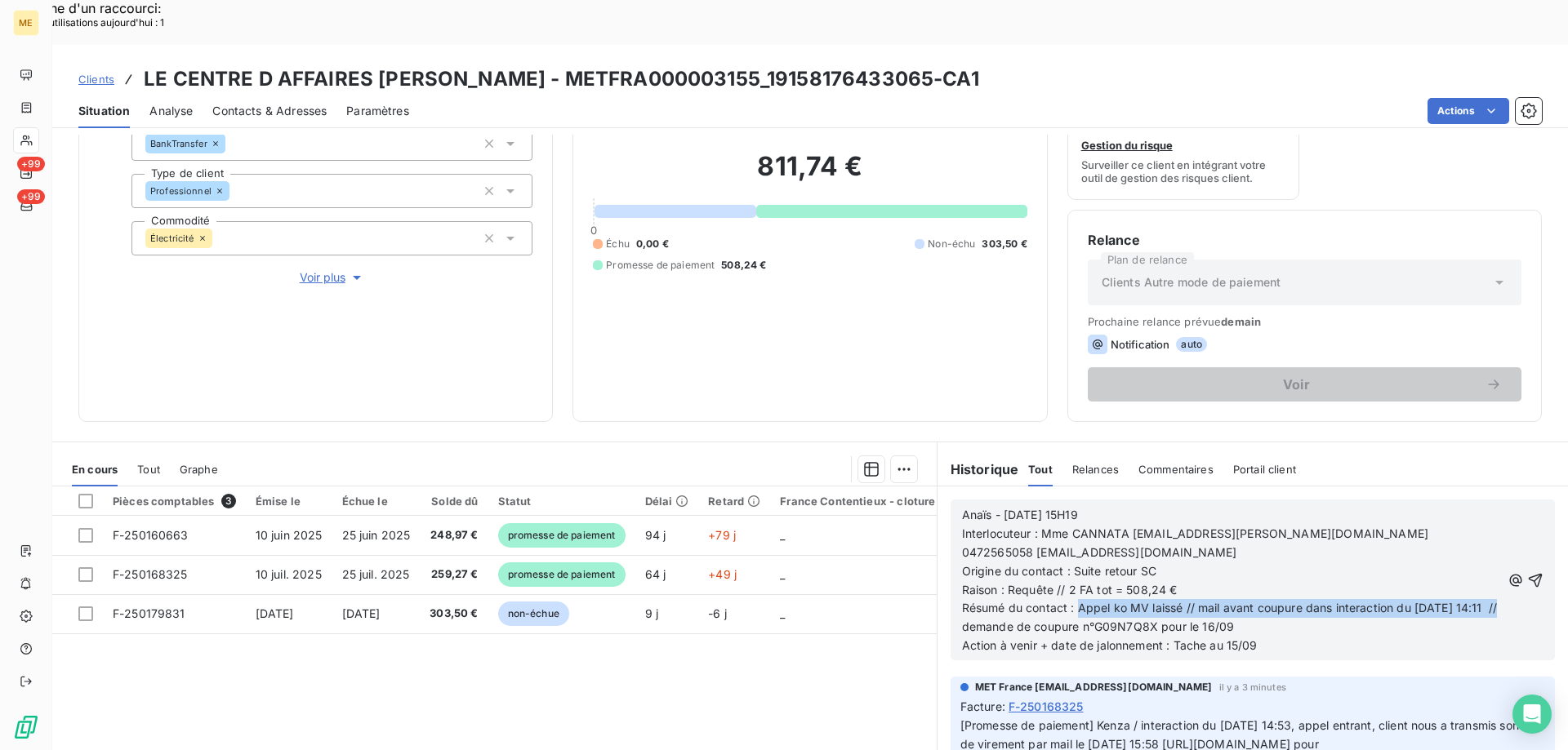
click at [977, 601] on span "Résumé du contact : Appel ko MV laissé // mail avant coupure dans interaction d…" at bounding box center [1231, 617] width 539 height 32
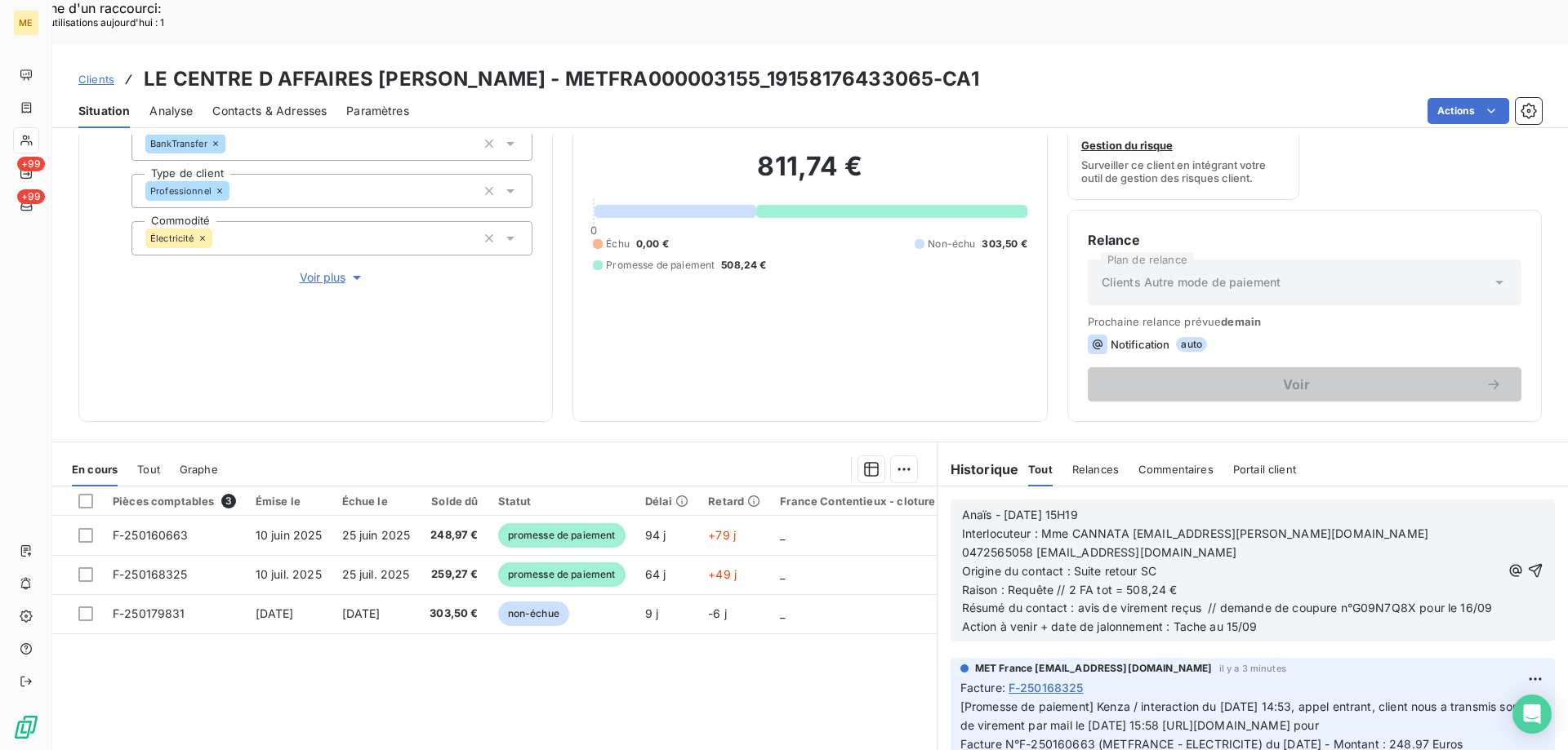
click at [1076, 599] on p "Résumé du contact : avis de virement reçus // demande de coupure n°G09N7Q8X pou…" at bounding box center [1231, 608] width 539 height 18
drag, startPoint x: 1410, startPoint y: 565, endPoint x: 1428, endPoint y: 582, distance: 24.8
click at [1428, 599] on p "Résumé du contact : avis de virement reçus // demande de coupure n°G09N7Q8X pou…" at bounding box center [1231, 608] width 539 height 18
click at [1228, 619] on span "Action à venir + date de jalonnement : Tache au 15/09" at bounding box center [1109, 626] width 296 height 14
drag, startPoint x: 1264, startPoint y: 582, endPoint x: 1171, endPoint y: 582, distance: 93.0
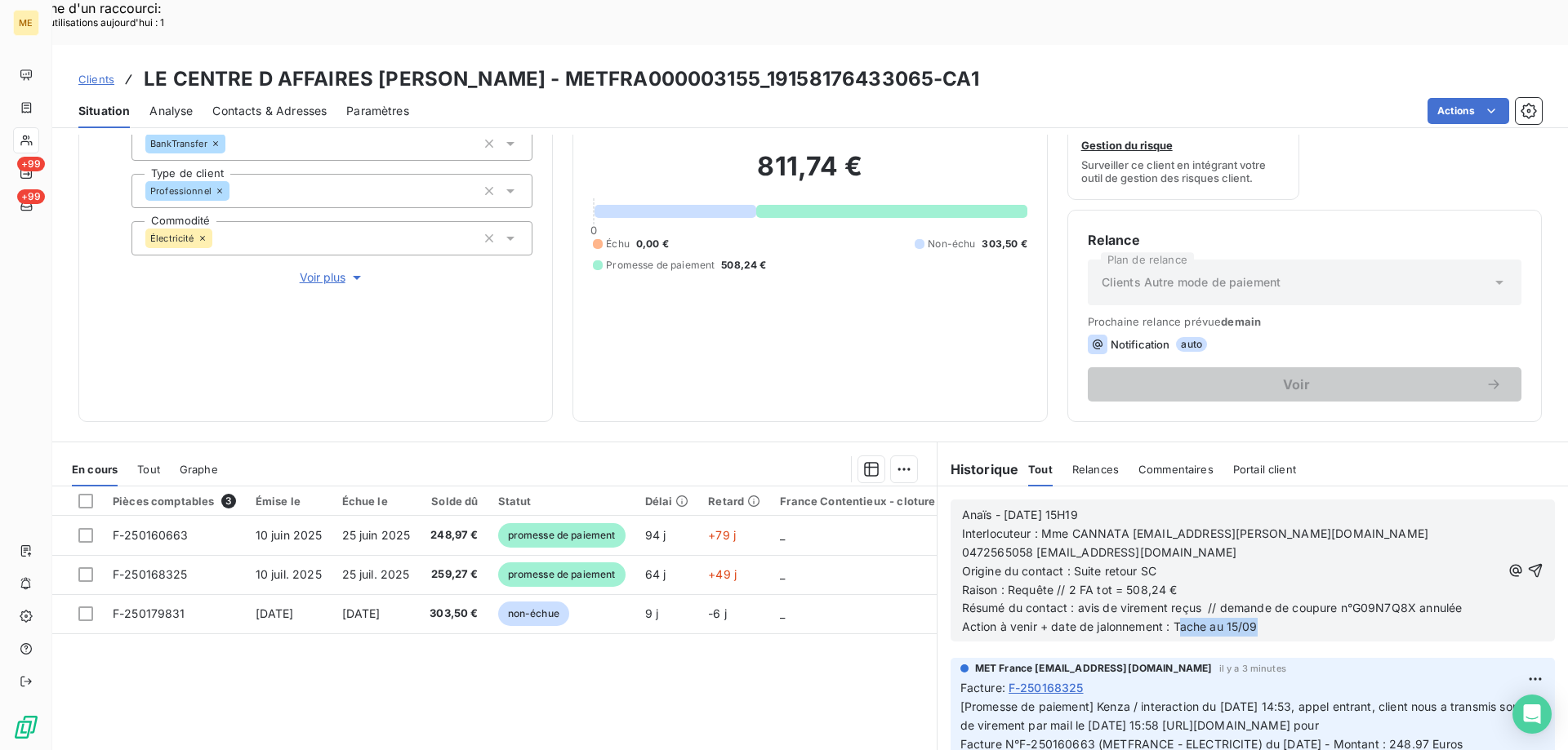
click at [1171, 618] on p "Action à venir + date de jalonnement : Tache au 15/09" at bounding box center [1231, 626] width 539 height 18
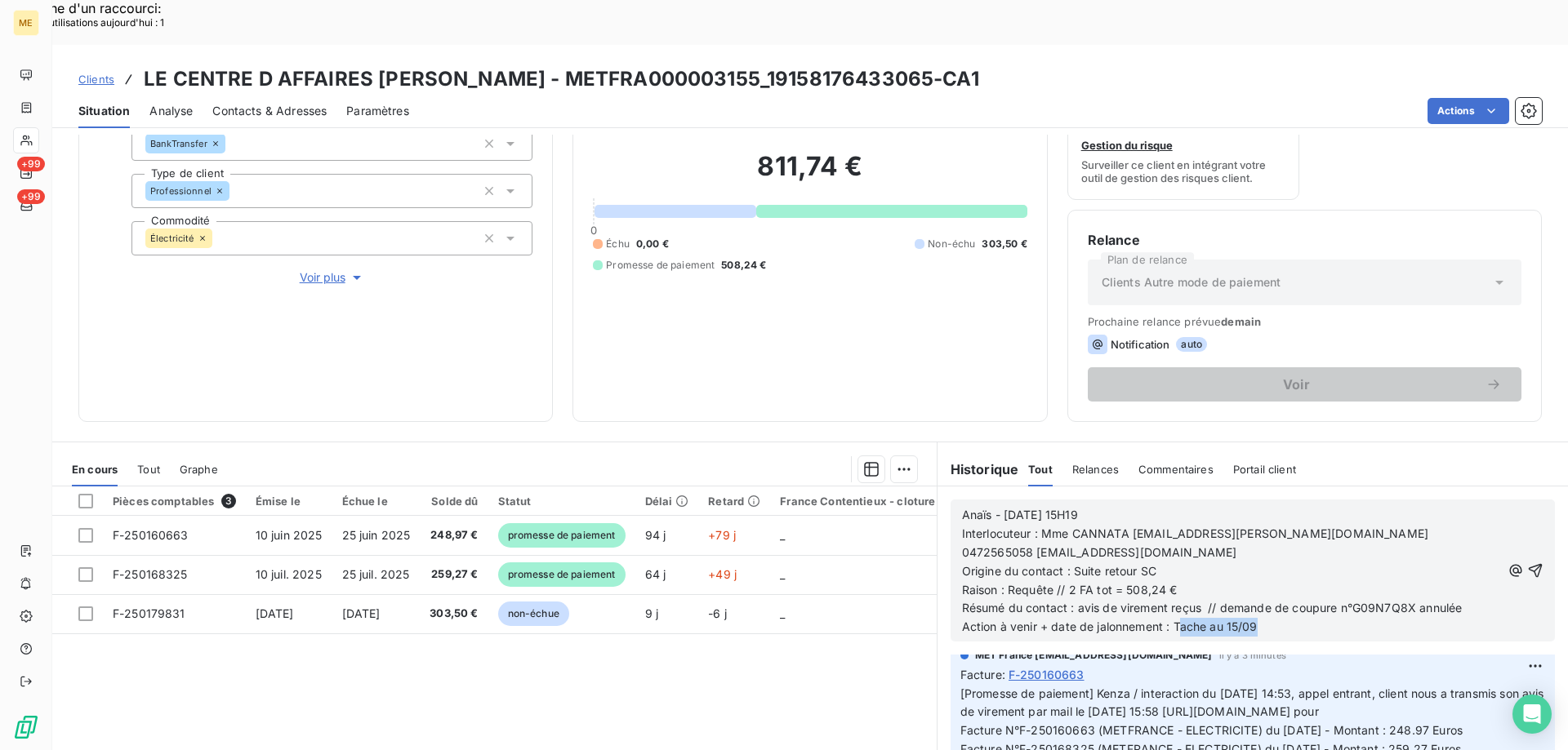
scroll to position [82, 0]
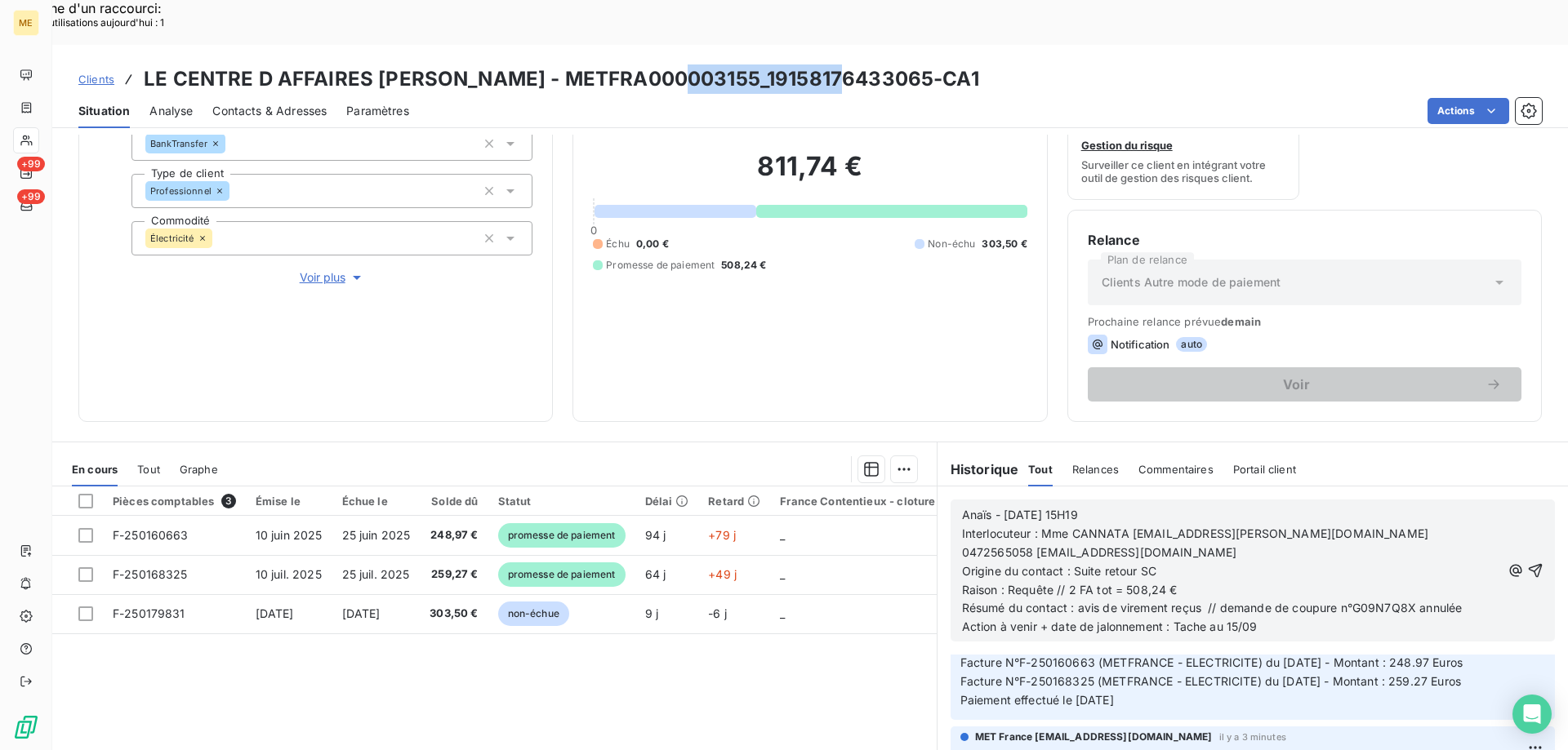
drag, startPoint x: 832, startPoint y: 31, endPoint x: 671, endPoint y: 40, distance: 161.3
click at [671, 65] on h3 "LE CENTRE D AFFAIRES [PERSON_NAME] - METFRA000003155_19158176433065-CA1" at bounding box center [562, 79] width 835 height 29
click at [661, 98] on div "Actions" at bounding box center [985, 111] width 1113 height 26
click at [839, 65] on h3 "LE CENTRE D AFFAIRES [PERSON_NAME] - METFRA000003155_19158176433065-CA1" at bounding box center [562, 79] width 835 height 29
click at [834, 65] on h3 "LE CENTRE D AFFAIRES [PERSON_NAME] - METFRA000003155_19158176433065-CA1" at bounding box center [562, 79] width 835 height 29
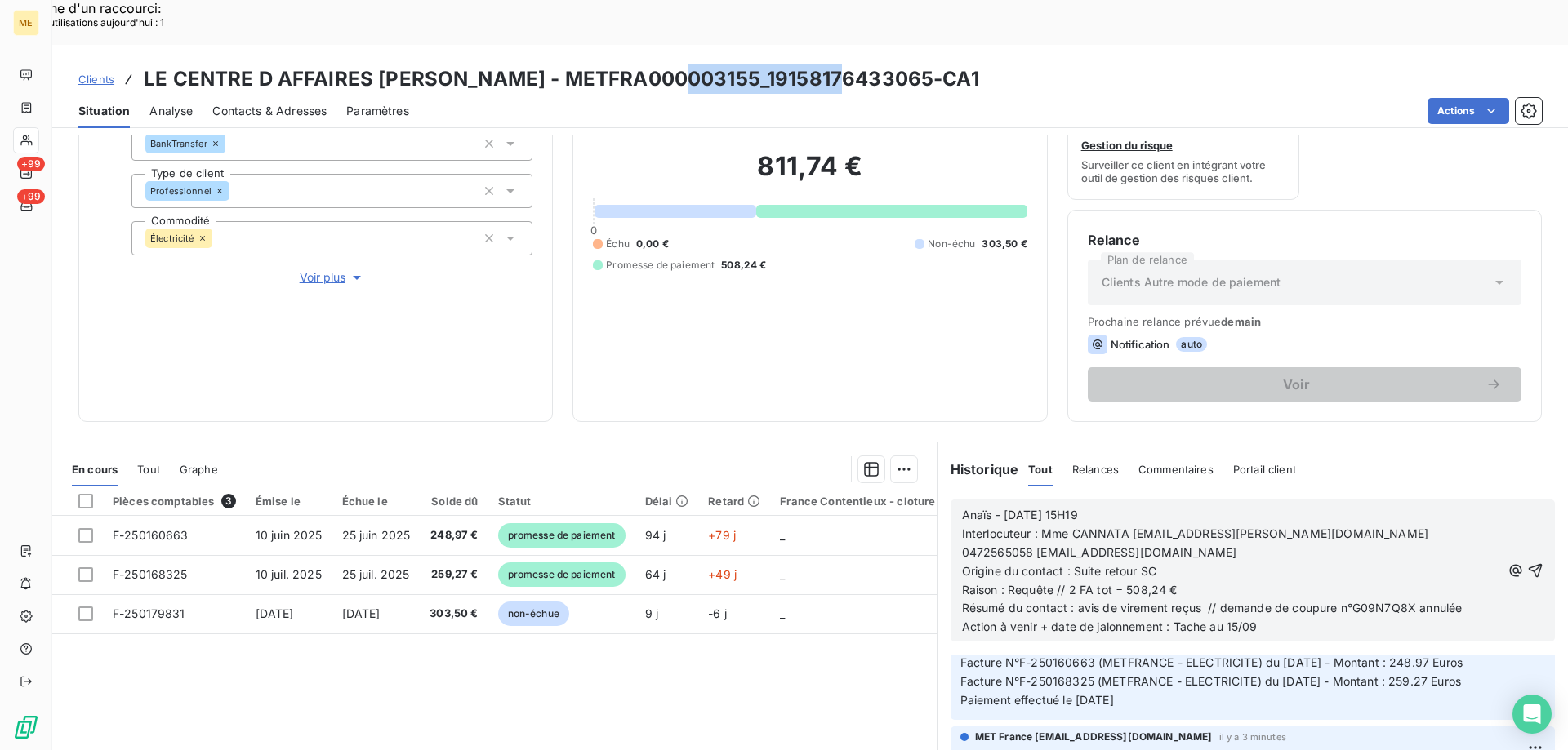
click at [813, 65] on h3 "LE CENTRE D AFFAIRES [PERSON_NAME] - METFRA000003155_19158176433065-CA1" at bounding box center [562, 79] width 835 height 29
click at [798, 65] on h3 "LE CENTRE D AFFAIRES [PERSON_NAME] - METFRA000003155_19158176433065-CA1" at bounding box center [562, 79] width 835 height 29
click at [669, 65] on h3 "LE CENTRE D AFFAIRES [PERSON_NAME] - METFRA000003155_19158176433065-CA1" at bounding box center [562, 79] width 835 height 29
click at [832, 65] on h3 "LE CENTRE D AFFAIRES [PERSON_NAME] - METFRA000003155_19158176433065-CA1" at bounding box center [562, 79] width 835 height 29
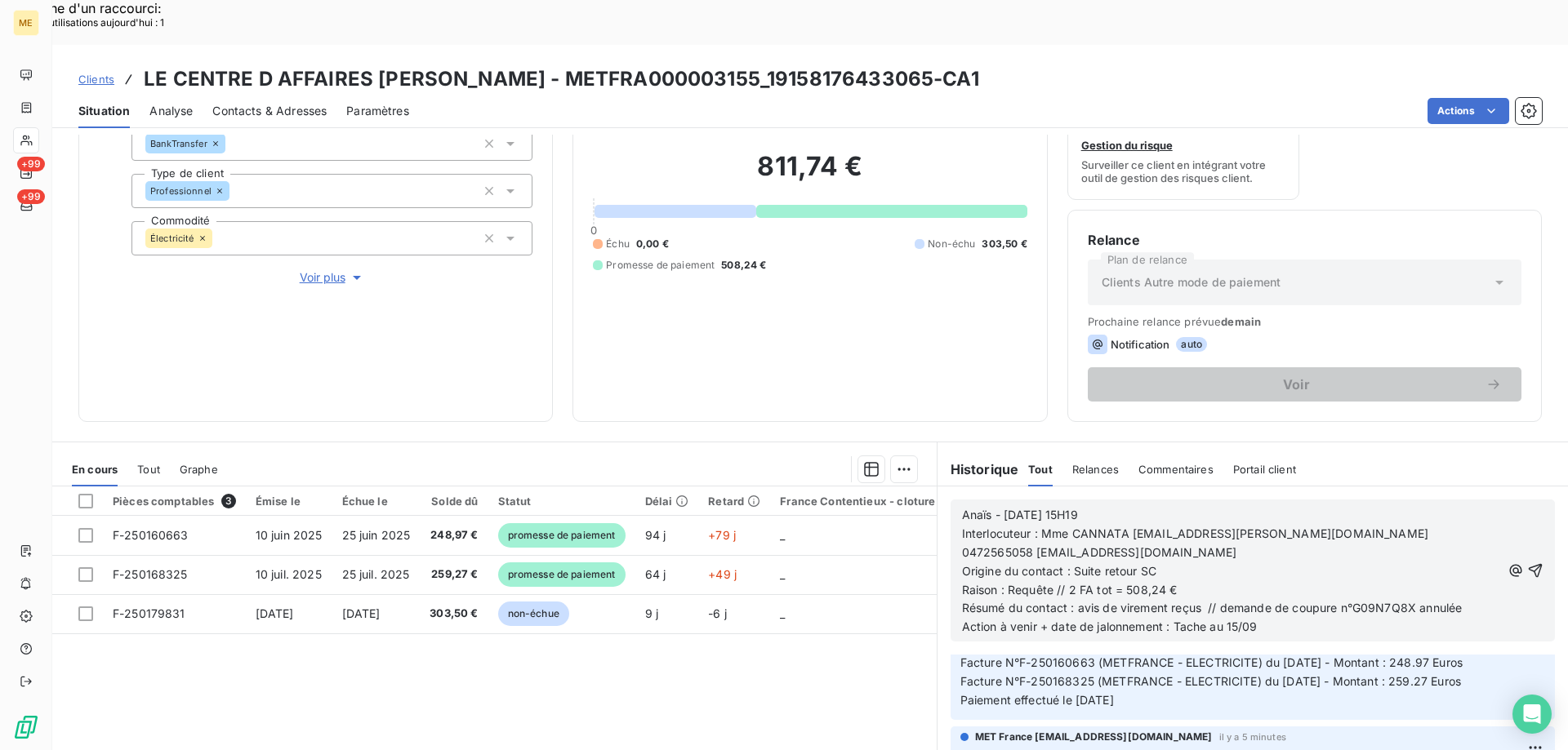
click at [828, 65] on h3 "LE CENTRE D AFFAIRES [PERSON_NAME] - METFRA000003155_19158176433065-CA1" at bounding box center [562, 79] width 835 height 29
drag, startPoint x: 831, startPoint y: 32, endPoint x: 670, endPoint y: 41, distance: 161.3
click at [670, 65] on h3 "LE CENTRE D AFFAIRES [PERSON_NAME] - METFRA000003155_19158176433065-CA1" at bounding box center [562, 79] width 835 height 29
copy h3 "19158176433065"
click at [1457, 599] on p "Résumé du contact : avis de virement reçus // demande de coupure n°G09N7Q8X ann…" at bounding box center [1231, 608] width 539 height 18
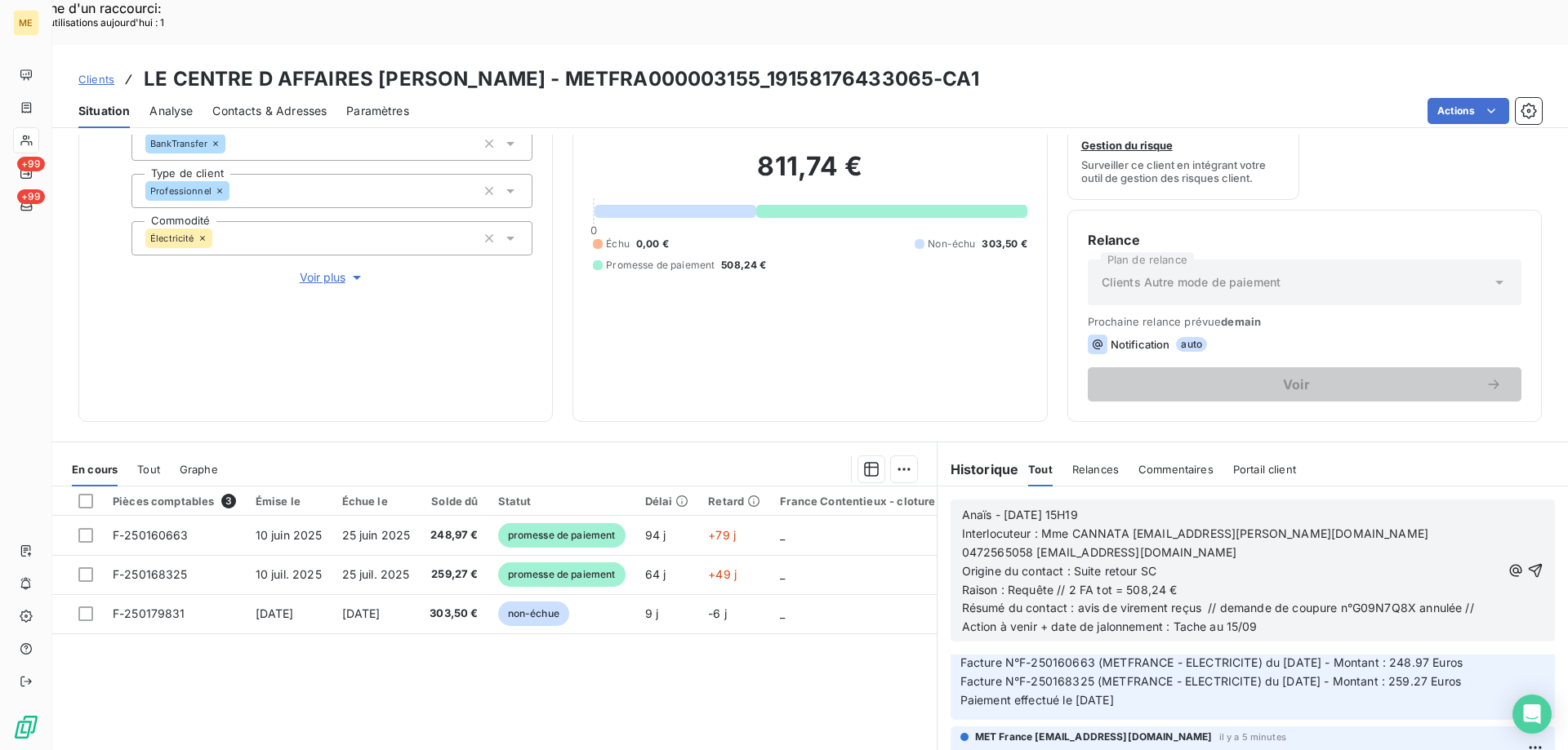
scroll to position [100, 0]
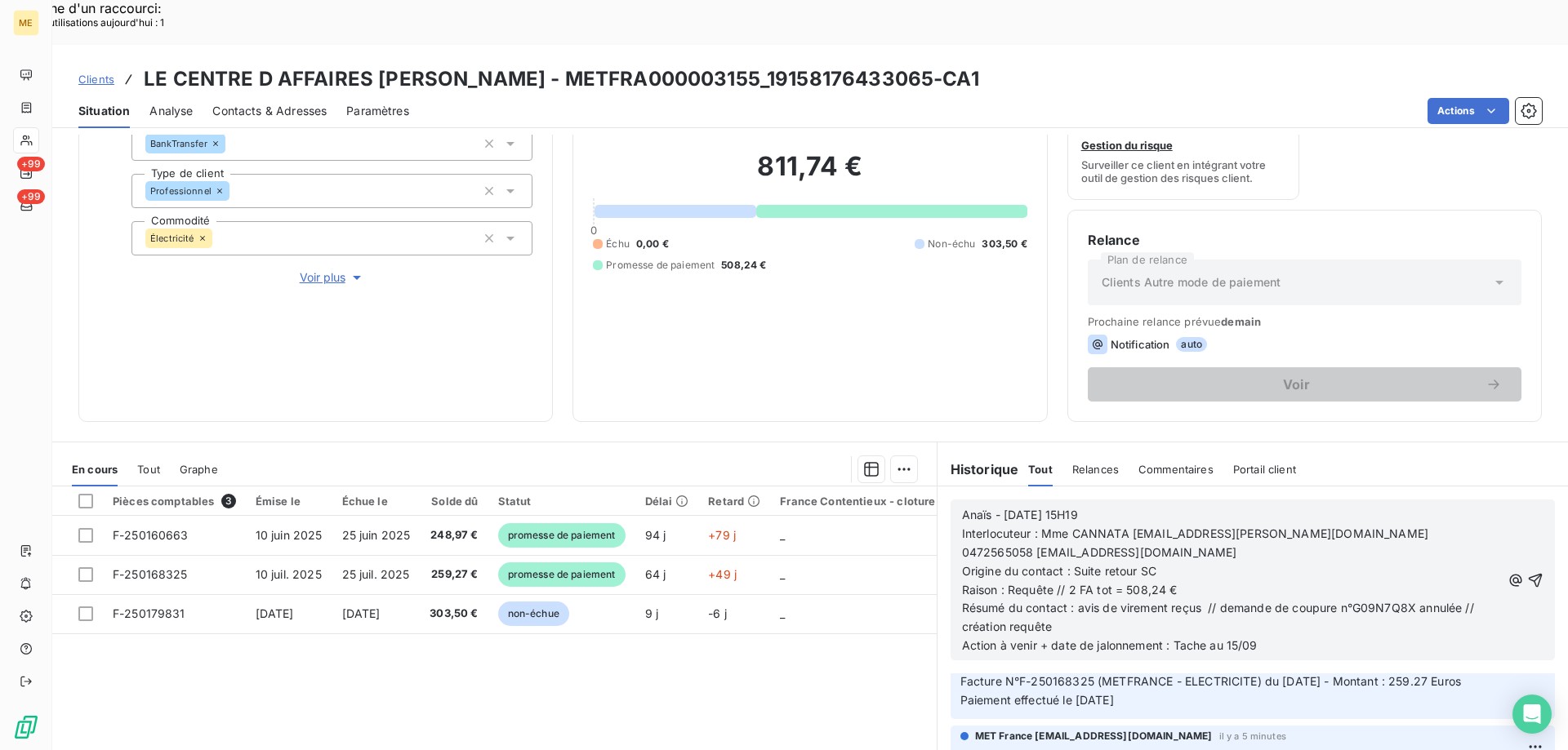
click at [1229, 639] on span "Action à venir + date de jalonnement : Tache au 15/09" at bounding box center [1109, 646] width 296 height 14
drag, startPoint x: 1263, startPoint y: 604, endPoint x: 1111, endPoint y: 587, distance: 152.9
click at [1111, 587] on div "Anaïs - [DATE] 15H19 Interlocuteur : Mme CANNATA [EMAIL_ADDRESS][PERSON_NAME][D…" at bounding box center [1231, 581] width 539 height 149
click at [1111, 599] on p "Résumé du contact : avis de virement reçus // demande de coupure n°G09N7Q8X ann…" at bounding box center [1231, 618] width 539 height 38
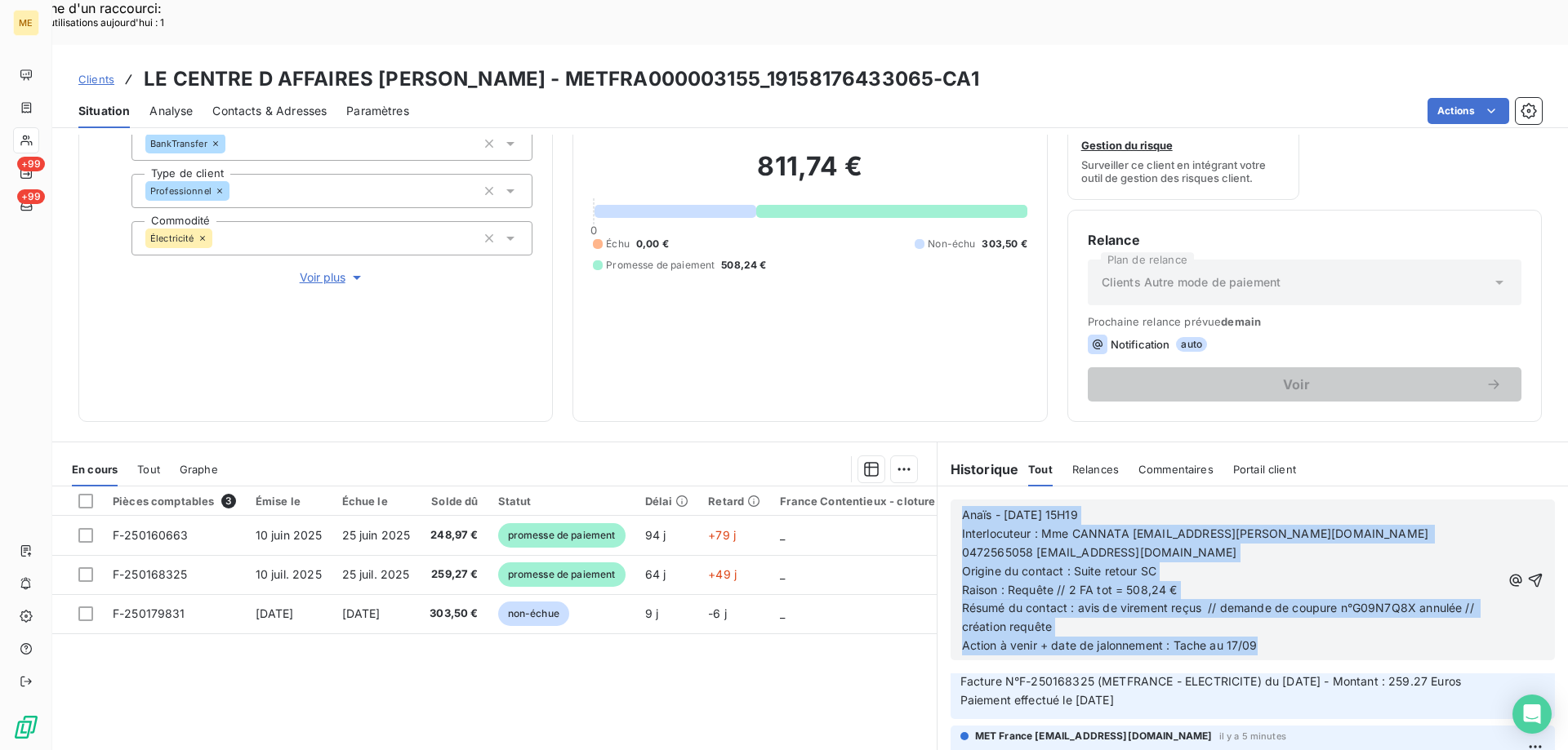
drag, startPoint x: 1266, startPoint y: 599, endPoint x: 958, endPoint y: 470, distance: 333.9
click at [962, 506] on div "Anaïs - [DATE] 15H19 Interlocuteur : Mme CANNATA [EMAIL_ADDRESS][PERSON_NAME][D…" at bounding box center [1231, 581] width 539 height 149
click at [1140, 525] on p "Interlocuteur : Mme CANNATA [EMAIL_ADDRESS][PERSON_NAME][DOMAIN_NAME] 047256505…" at bounding box center [1231, 543] width 539 height 38
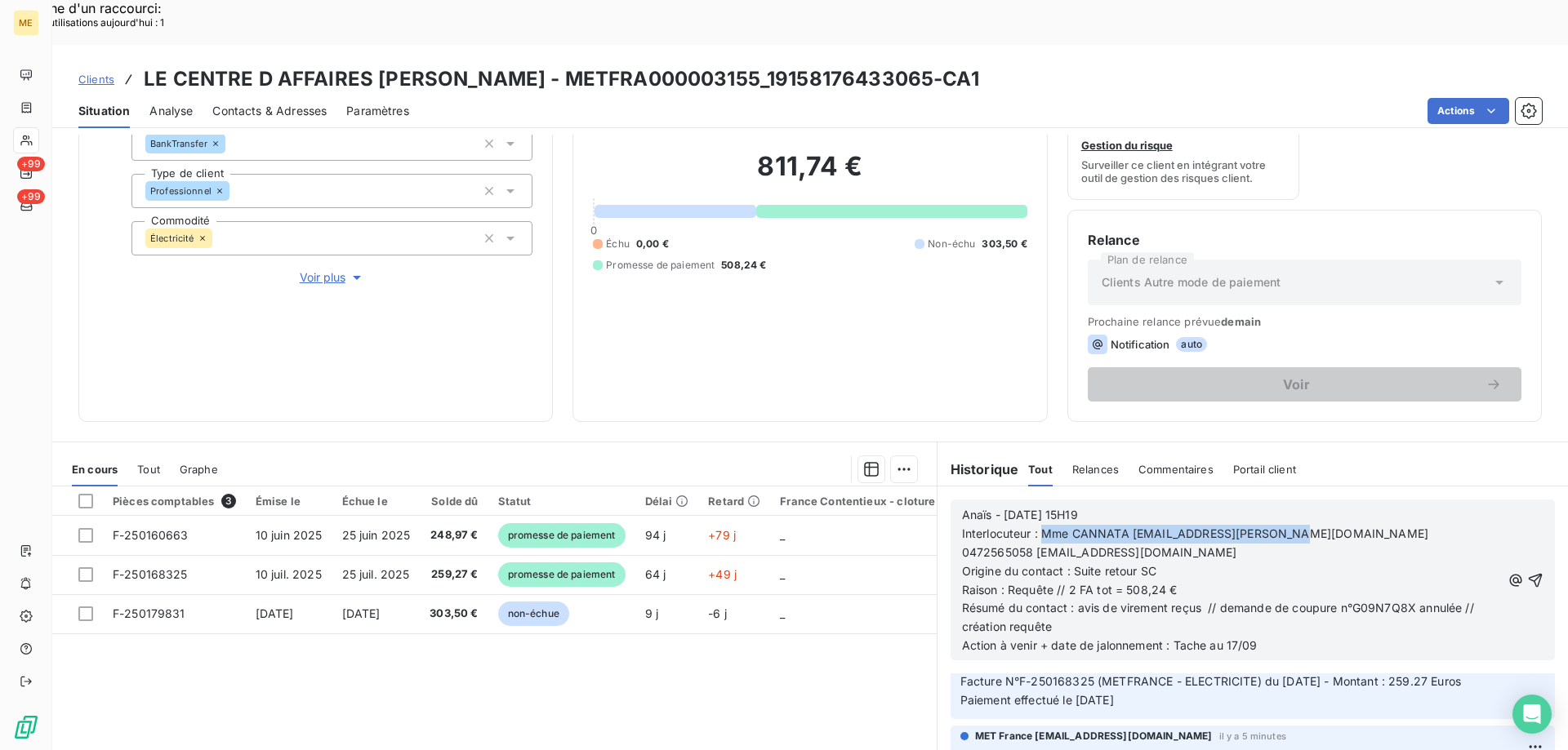
drag, startPoint x: 1268, startPoint y: 490, endPoint x: 1037, endPoint y: 492, distance: 231.0
click at [1037, 526] on span "Interlocuteur : Mme CANNATA [EMAIL_ADDRESS][PERSON_NAME][DOMAIN_NAME] 047256505…" at bounding box center [1197, 542] width 470 height 32
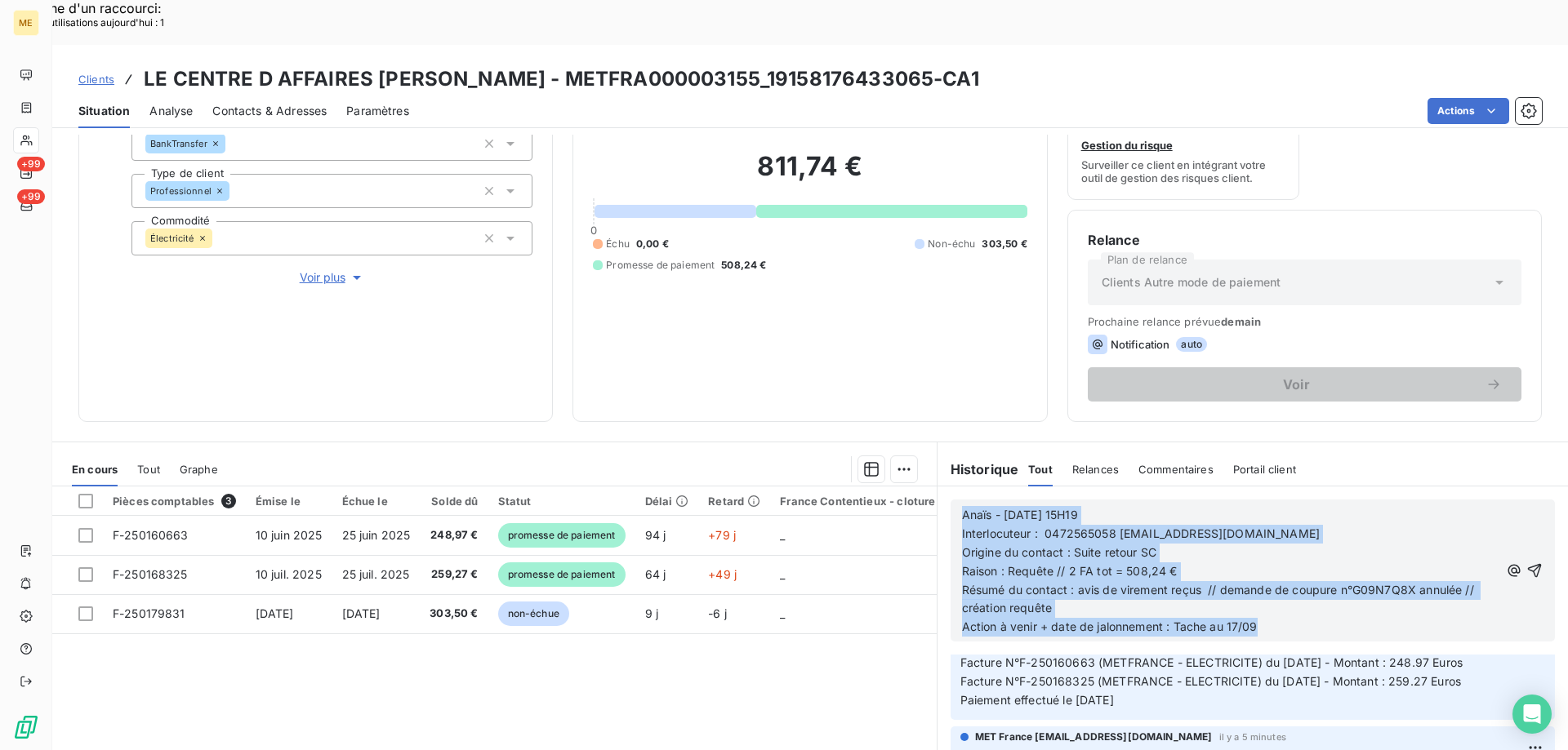
drag, startPoint x: 1261, startPoint y: 584, endPoint x: 945, endPoint y: 464, distance: 338.0
click at [950, 499] on div "Anaïs - [DATE] 15H19 Interlocuteur : 0472565058 [EMAIL_ADDRESS][DOMAIN_NAME] Or…" at bounding box center [1252, 570] width 605 height 142
copy div "Anaïs - [DATE] 15H19 Interlocuteur : 0472565058 [EMAIL_ADDRESS][DOMAIN_NAME] Or…"
click at [1053, 582] on p "Résumé du contact : avis de virement reçus // demande de coupure n°G09N7Q8X ann…" at bounding box center [1230, 600] width 537 height 38
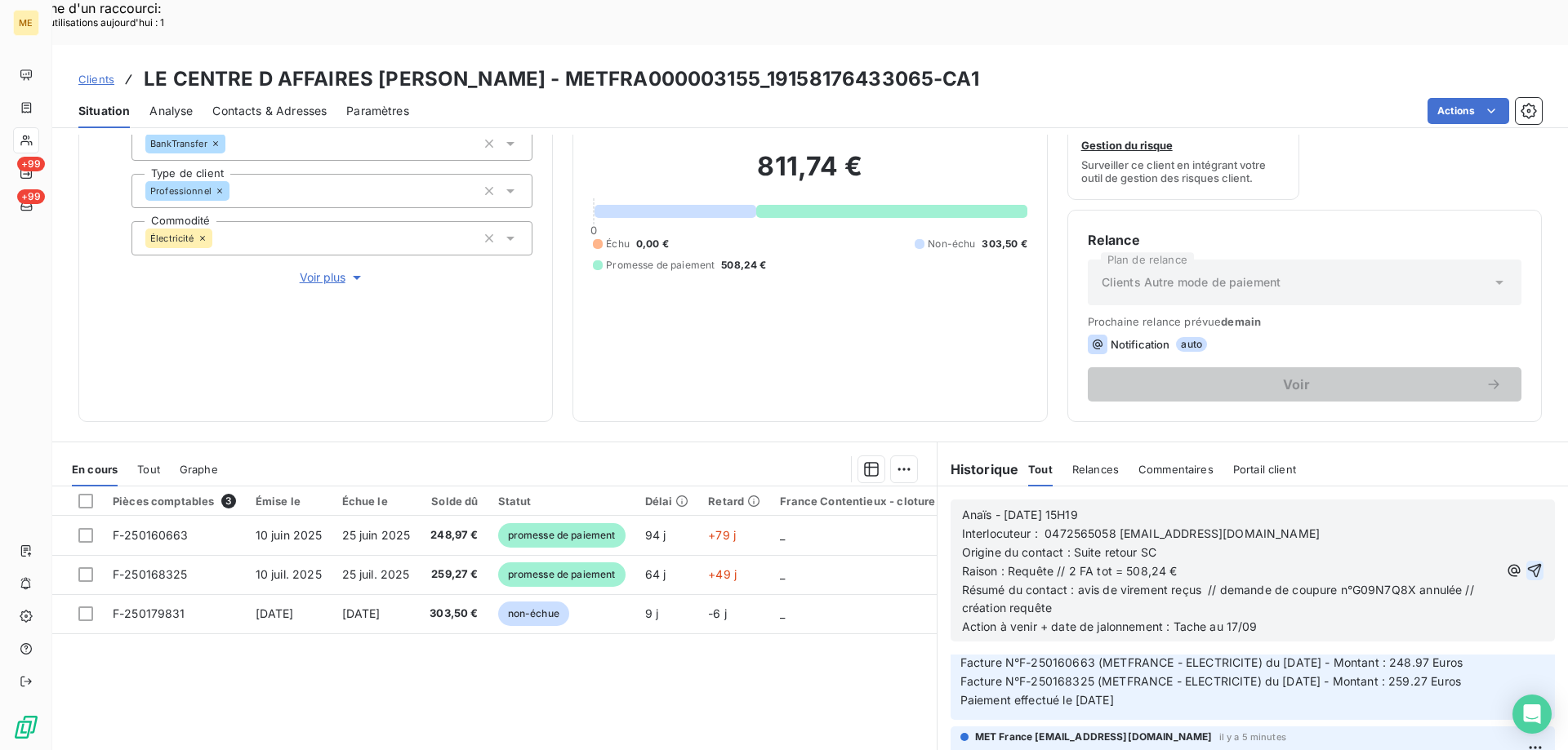
click at [1528, 564] on icon "button" at bounding box center [1535, 571] width 14 height 14
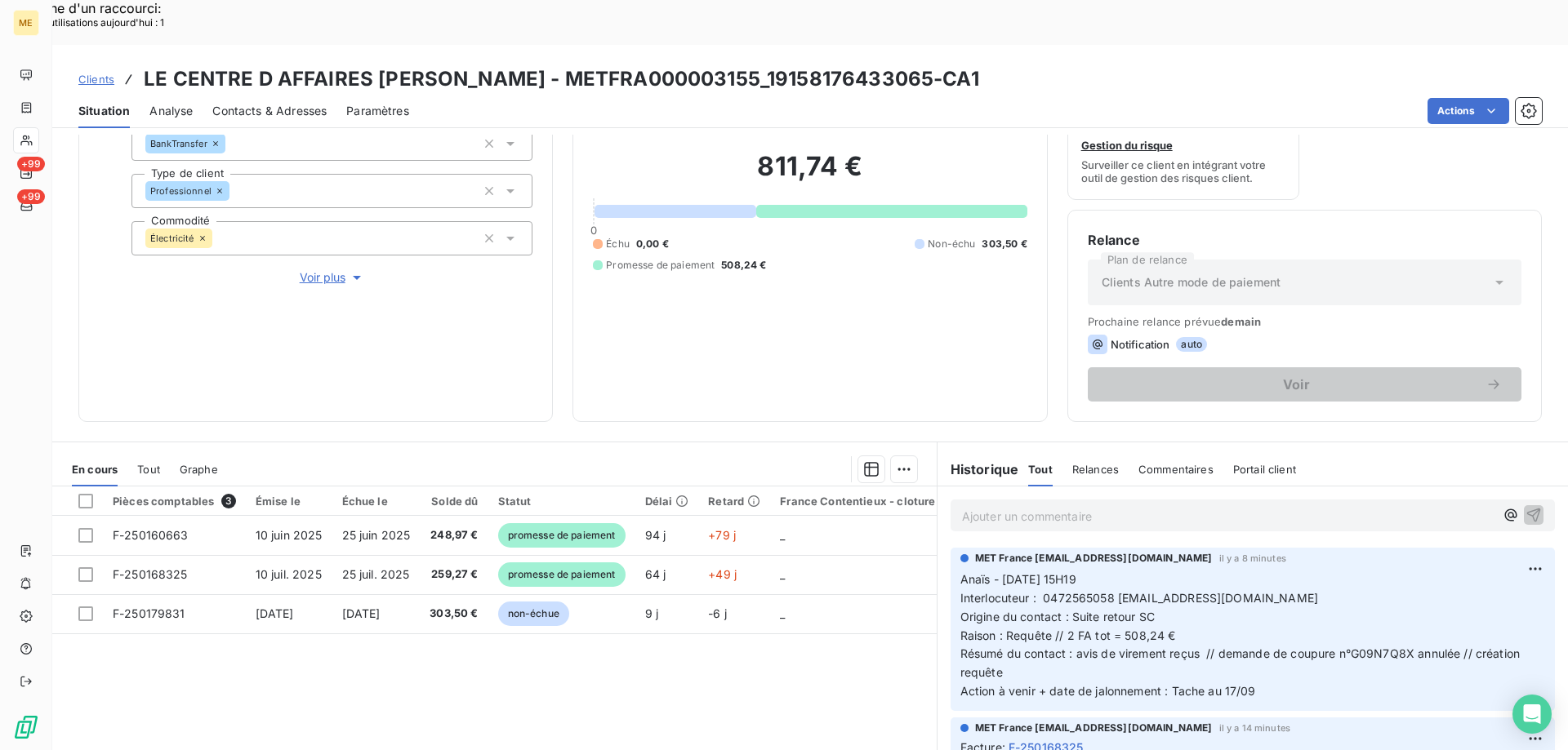
drag, startPoint x: 1111, startPoint y: 555, endPoint x: 1295, endPoint y: 555, distance: 184.0
click at [1295, 591] on span "Interlocuteur : 0472565058 [EMAIL_ADDRESS][DOMAIN_NAME]" at bounding box center [1139, 598] width 358 height 14
copy span "[EMAIL_ADDRESS][DOMAIN_NAME]"
click at [1178, 575] on p "Anaïs - [DATE] 15H19 Interlocuteur : 0472565058 [EMAIL_ADDRESS][DOMAIN_NAME] Or…" at bounding box center [1252, 635] width 584 height 131
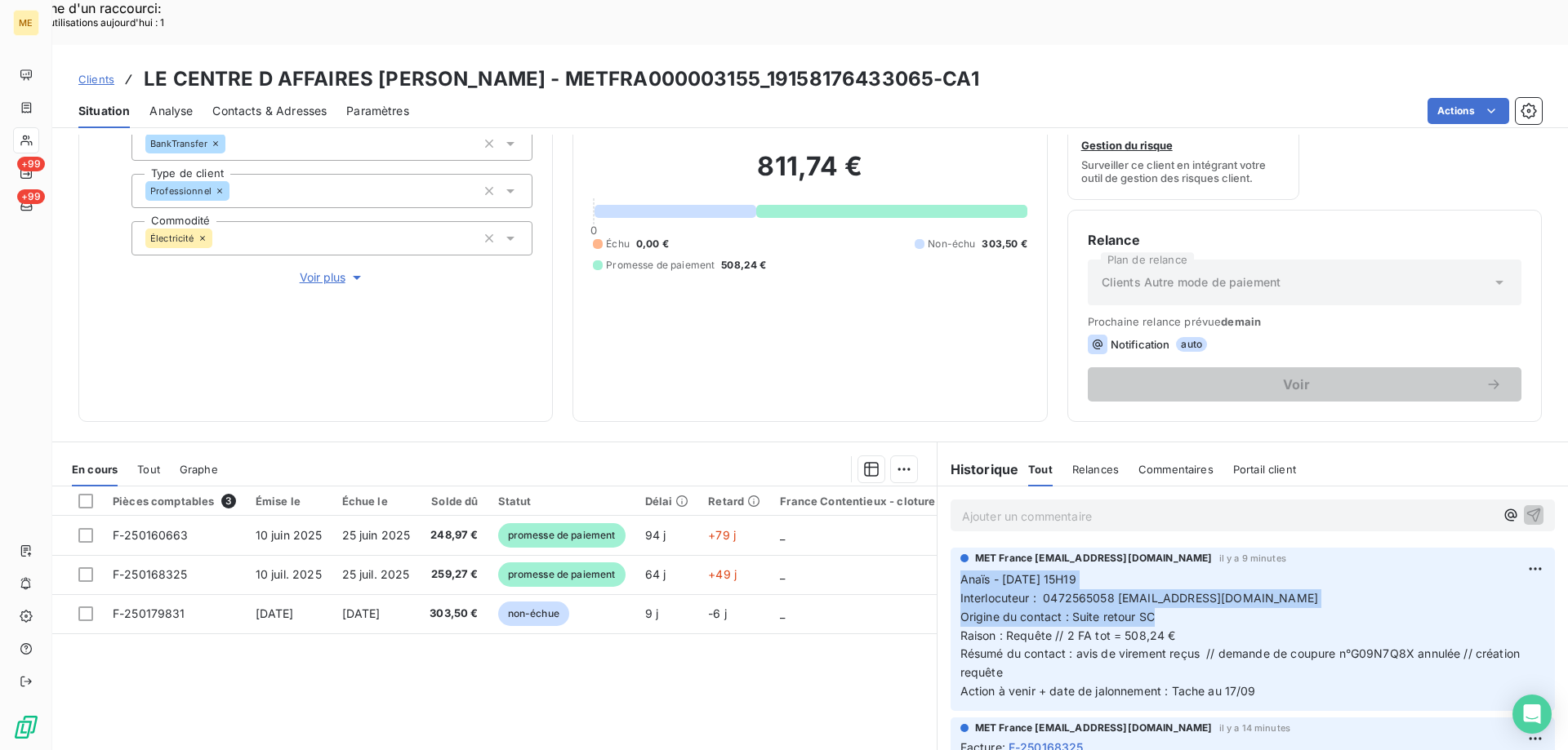
drag, startPoint x: 1164, startPoint y: 575, endPoint x: 944, endPoint y: 534, distance: 223.8
click at [950, 547] on div "MET [GEOGRAPHIC_DATA] [EMAIL_ADDRESS][DOMAIN_NAME] il y a 9 minutes Anaïs - [DA…" at bounding box center [1252, 629] width 605 height 163
copy p "Anaïs - [DATE] 15H19 Interlocuteur : 0472565058 [EMAIL_ADDRESS][DOMAIN_NAME] Or…"
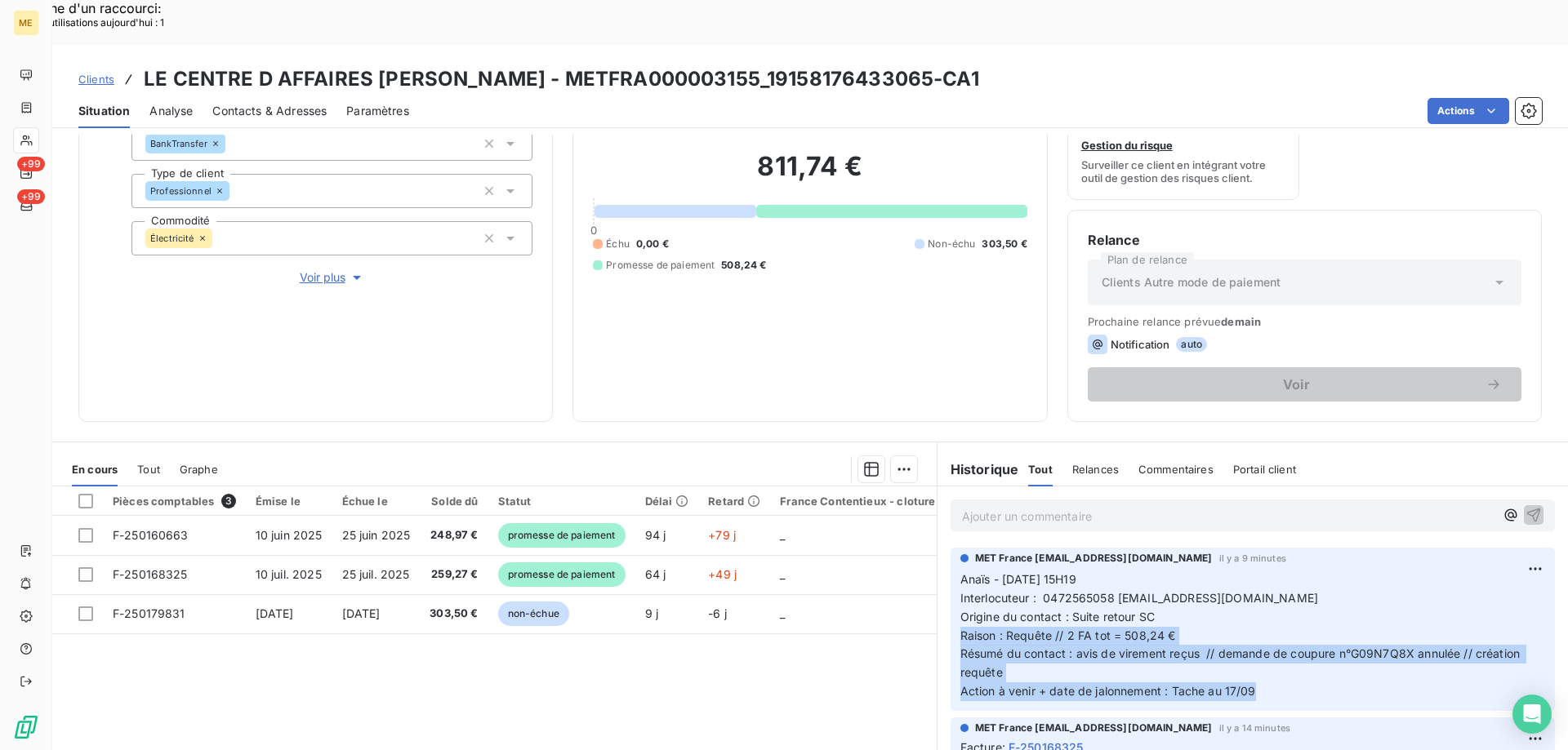
drag, startPoint x: 1232, startPoint y: 643, endPoint x: 949, endPoint y: 591, distance: 287.7
click at [950, 591] on div "MET [GEOGRAPHIC_DATA] [EMAIL_ADDRESS][DOMAIN_NAME] il y a 9 minutes Anaïs - [DA…" at bounding box center [1252, 629] width 605 height 163
copy p "Raison : Requête // 2 FA tot = 508,24 € Résumé du contact : avis de virement re…"
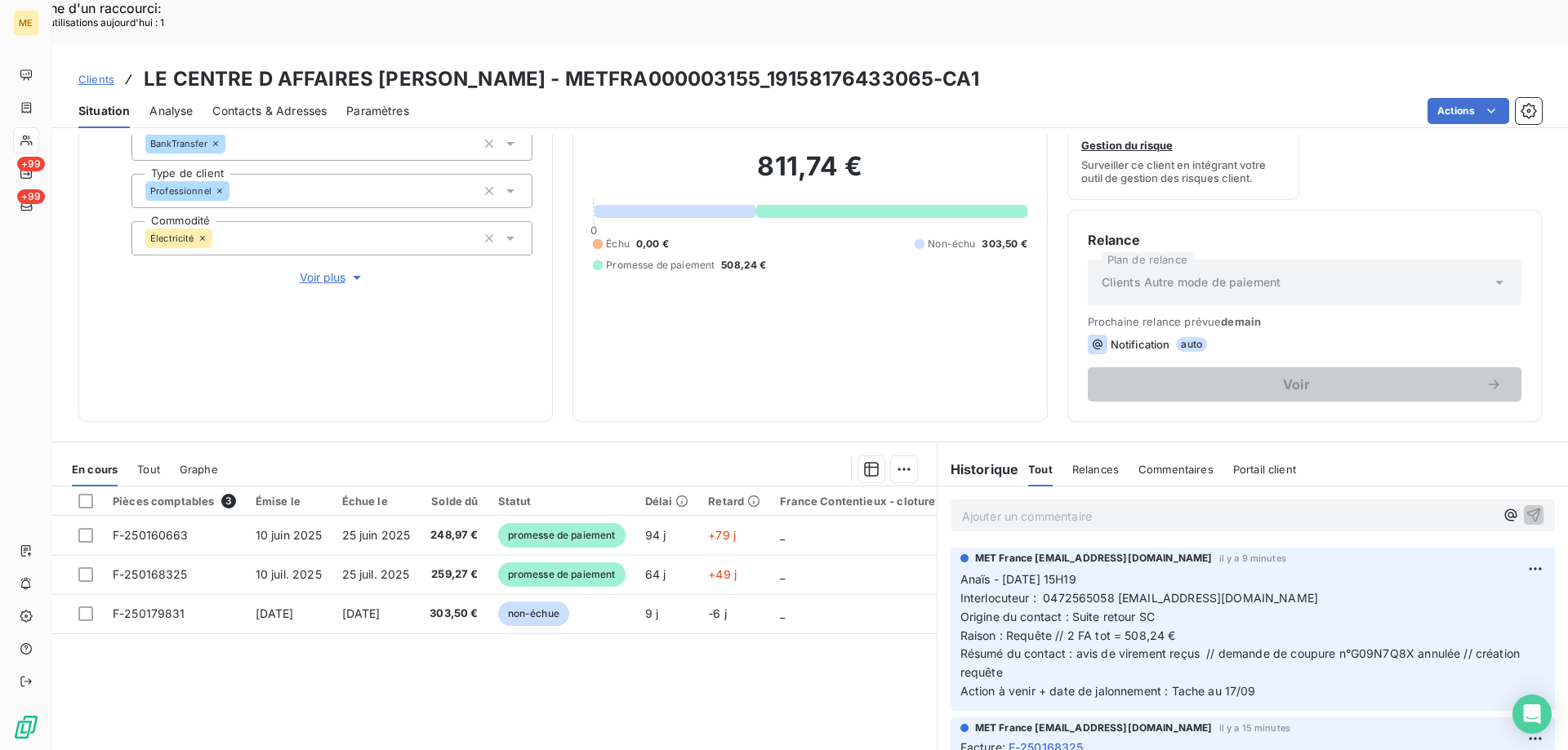
click at [1109, 610] on span "Origine du contact : Suite retour SC" at bounding box center [1056, 617] width 194 height 14
drag, startPoint x: 1113, startPoint y: 533, endPoint x: 946, endPoint y: 536, distance: 167.0
click at [950, 547] on div "MET [GEOGRAPHIC_DATA] [EMAIL_ADDRESS][DOMAIN_NAME] il y a 9 minutes Anaïs - [DA…" at bounding box center [1252, 629] width 605 height 163
copy span "Anaïs - [DATE] 15H19"
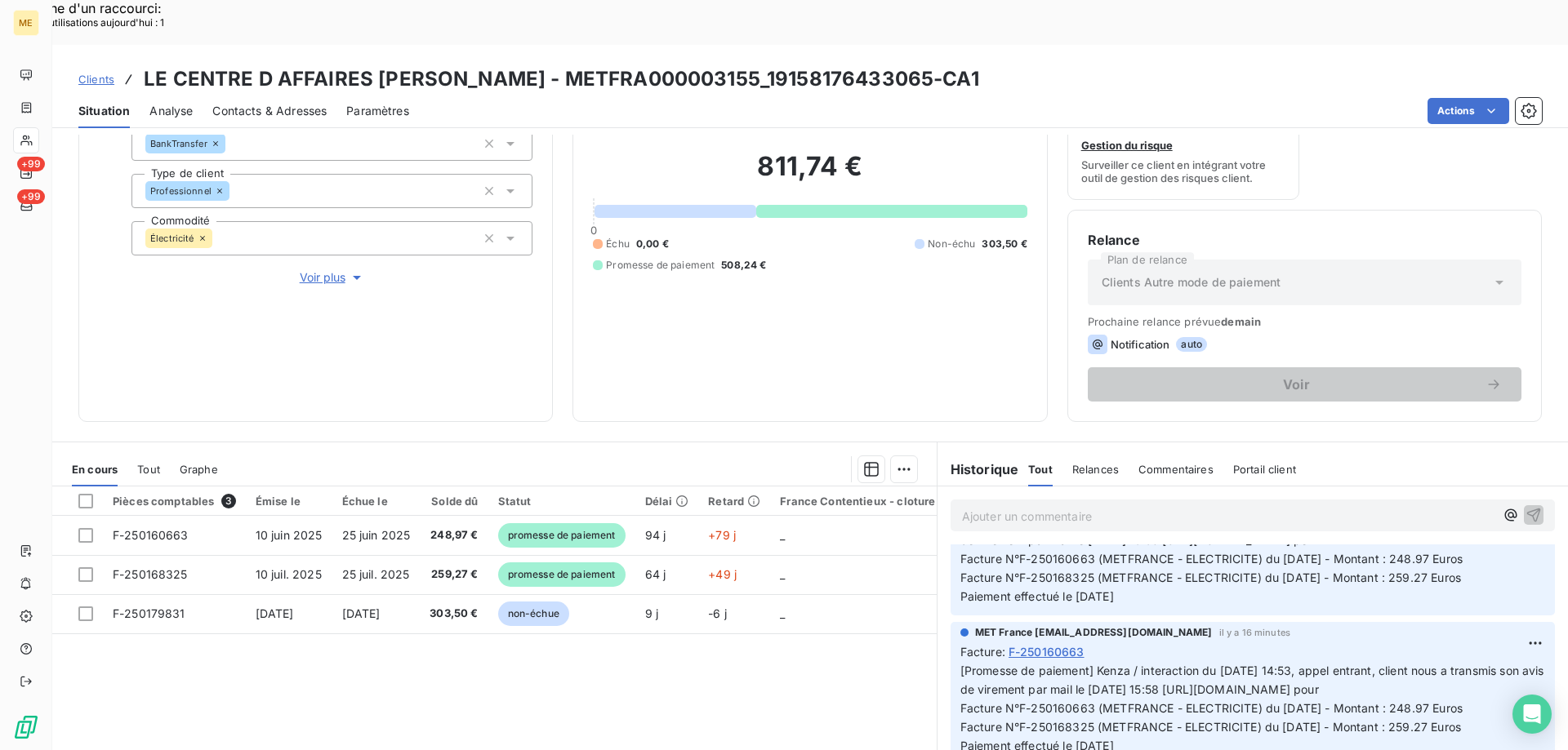
drag, startPoint x: 949, startPoint y: 532, endPoint x: 1502, endPoint y: 550, distance: 553.3
click at [1502, 550] on div "MET [GEOGRAPHIC_DATA] [EMAIL_ADDRESS][DOMAIN_NAME] il y a 16 minutes Facture : …" at bounding box center [1252, 544] width 605 height 143
copy span "Facture N°F-250160663 (METFRANCE - ELECTRICITE) du [DATE] - Montant : 248.97 Eu…"
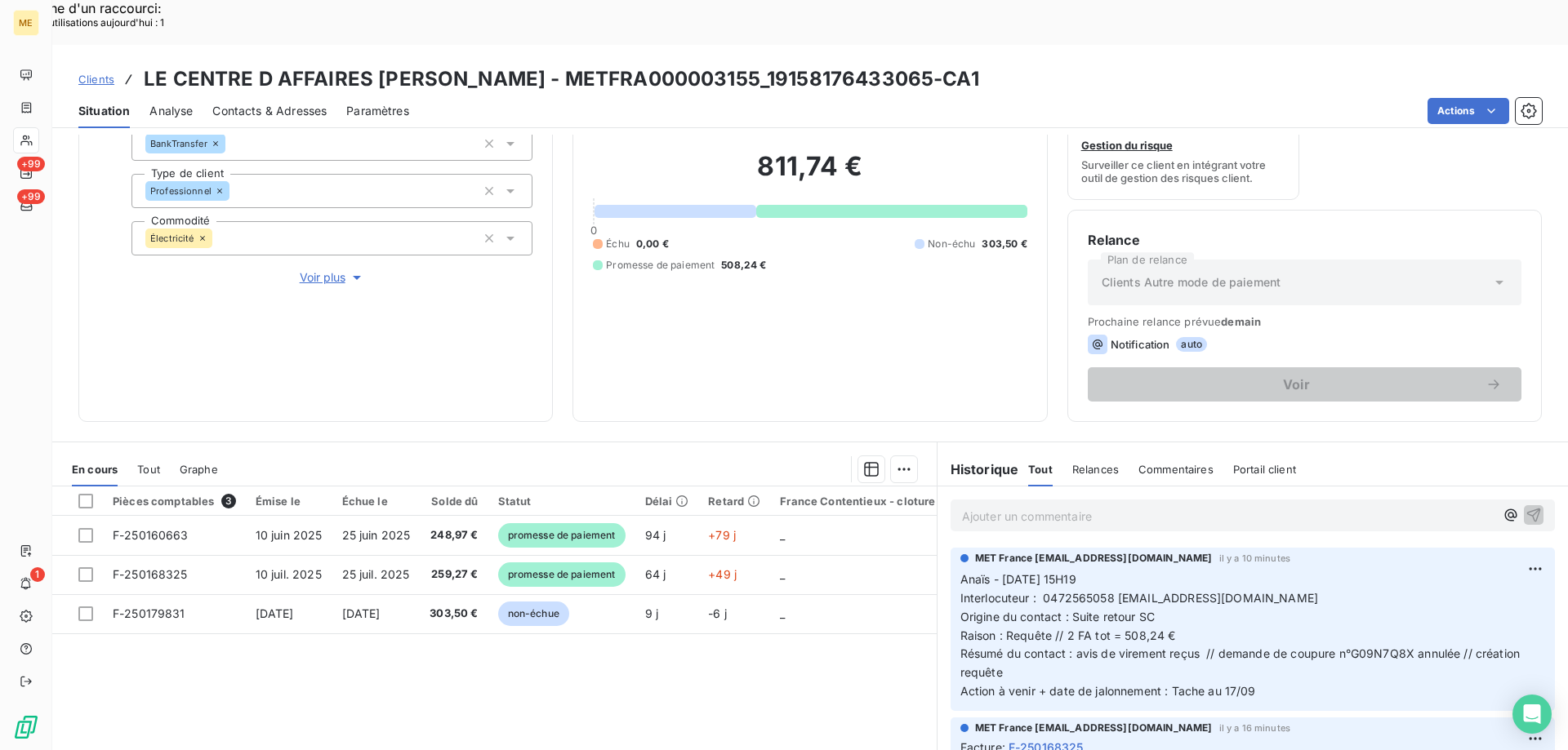
click at [1485, 558] on div "Editer" at bounding box center [1471, 560] width 91 height 26
click at [1094, 625] on p "Anaïs - [DATE] 15H19 Interlocuteur : 0472565058 [EMAIL_ADDRESS][DOMAIN_NAME] Or…" at bounding box center [1242, 635] width 563 height 131
click at [1529, 627] on icon "button" at bounding box center [1536, 635] width 17 height 17
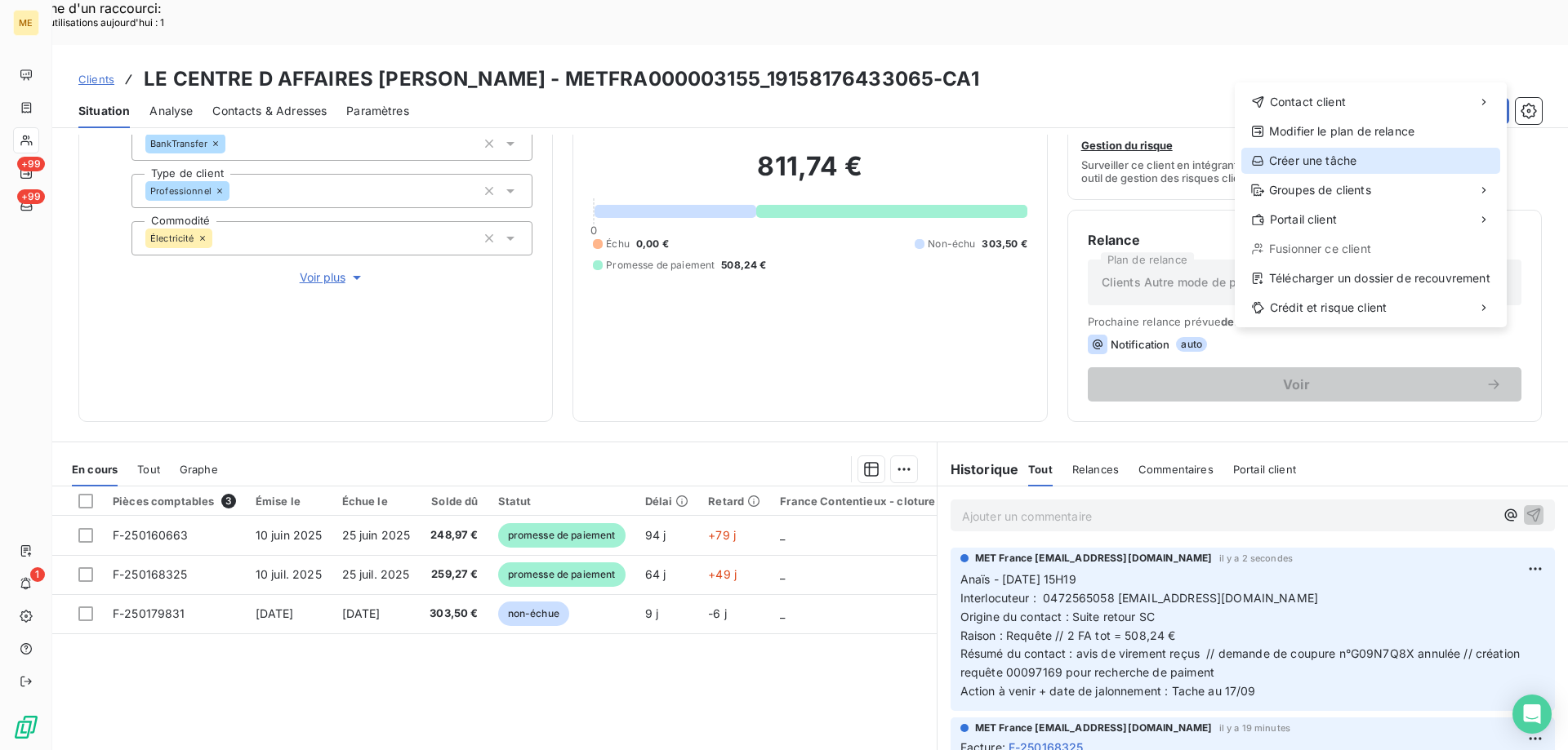
click at [1299, 159] on div "Créer une tâche" at bounding box center [1370, 161] width 259 height 26
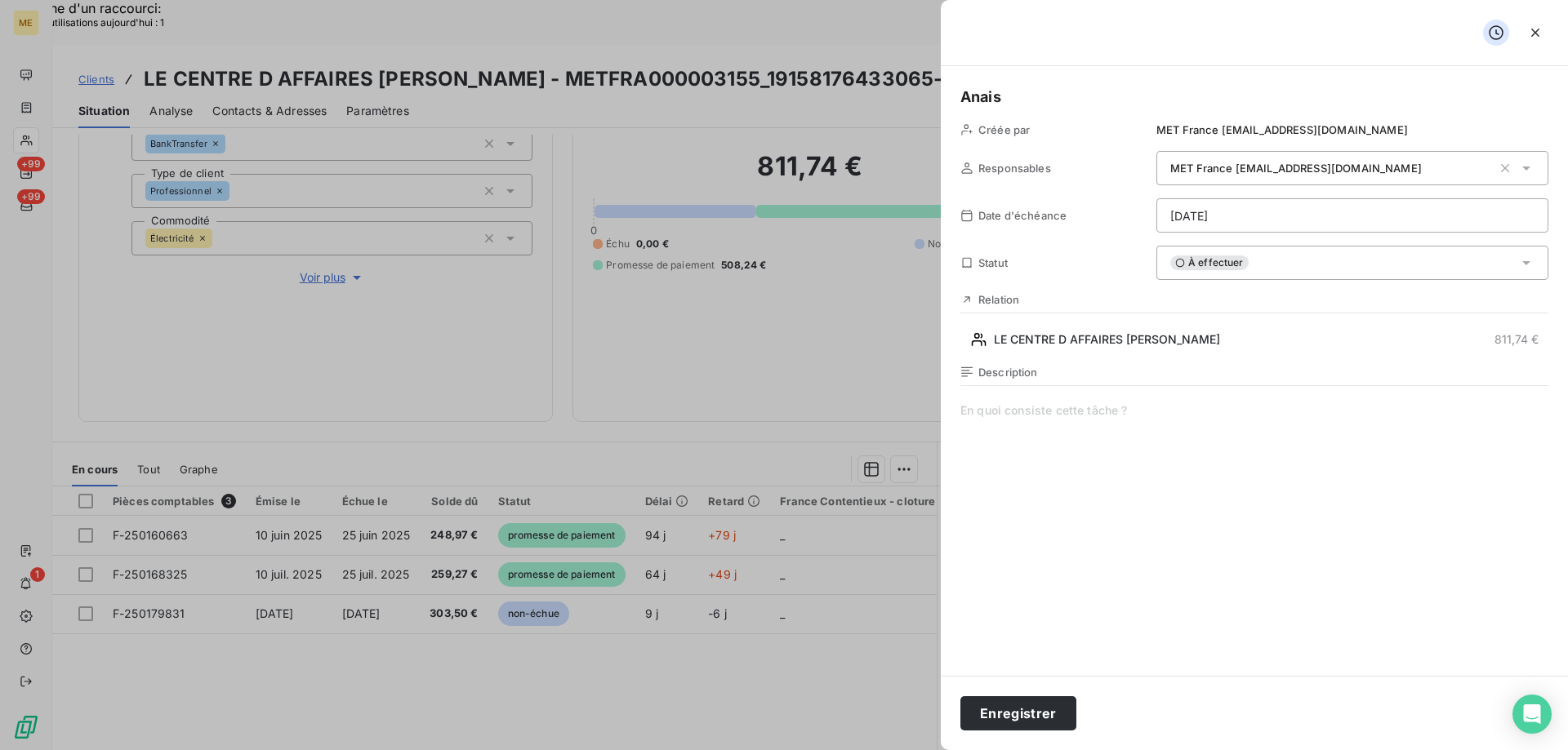
click at [1027, 413] on span at bounding box center [1254, 559] width 588 height 313
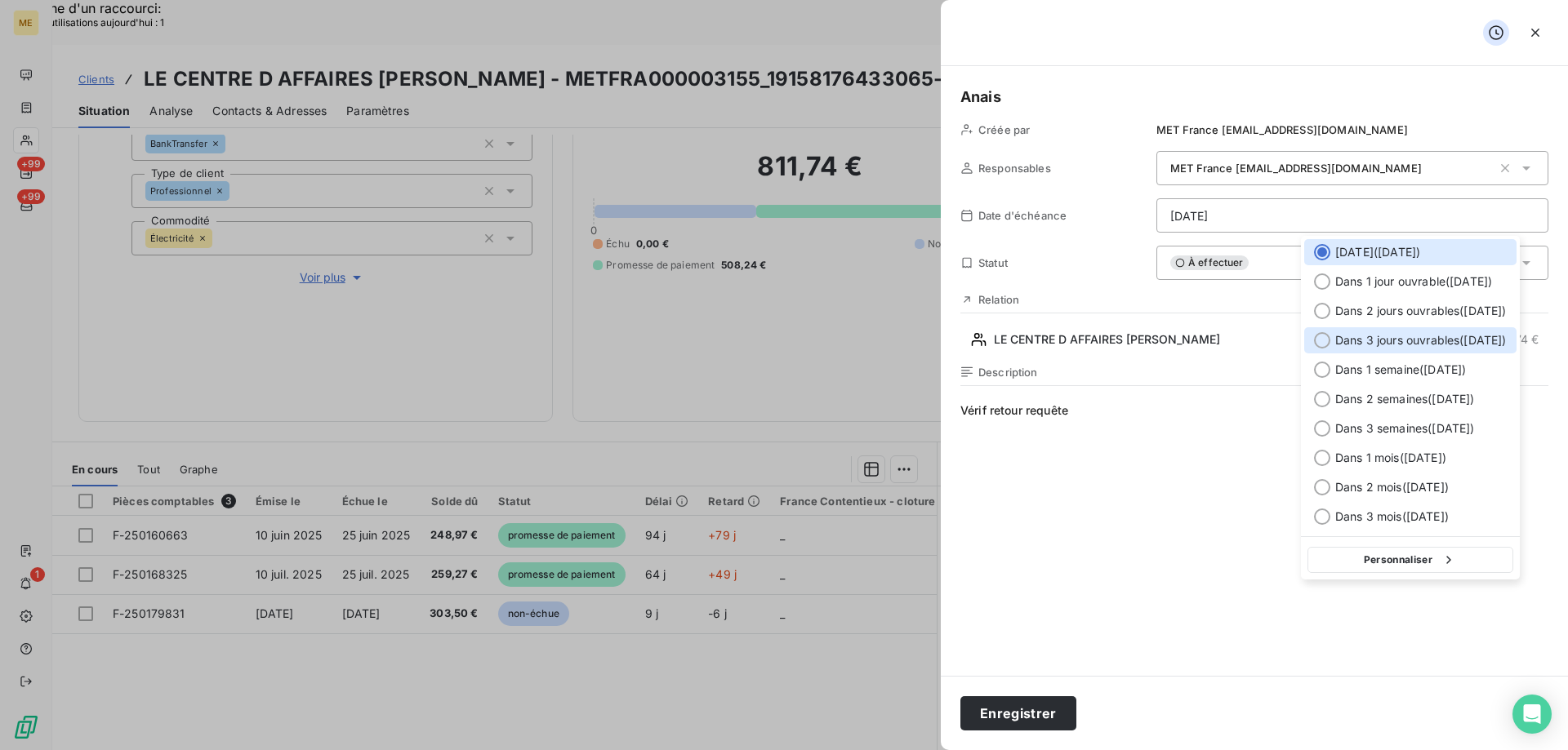
click at [1381, 335] on span "Dans 3 jours ouvrables ( [DATE] )" at bounding box center [1420, 340] width 171 height 17
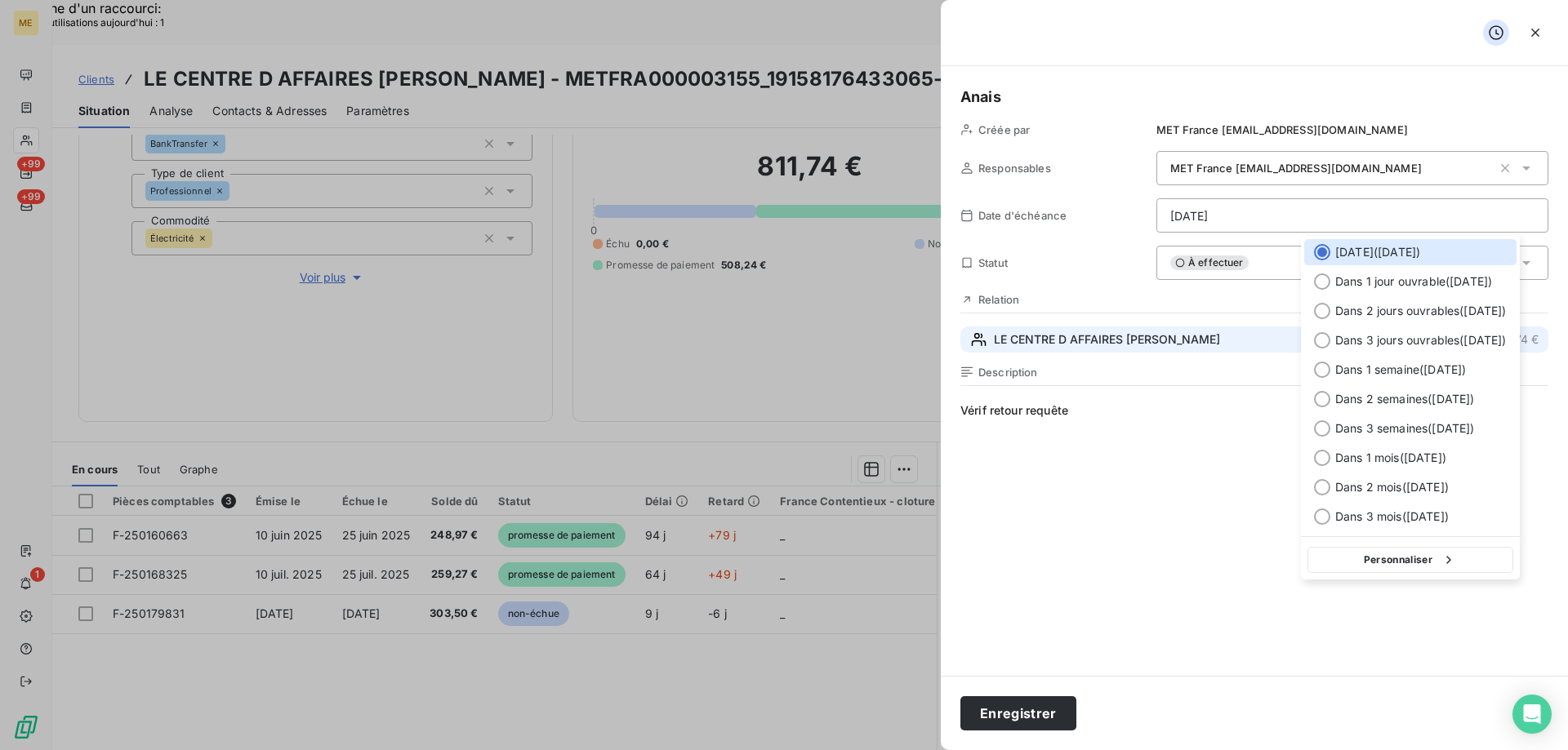
type input "[DATE]"
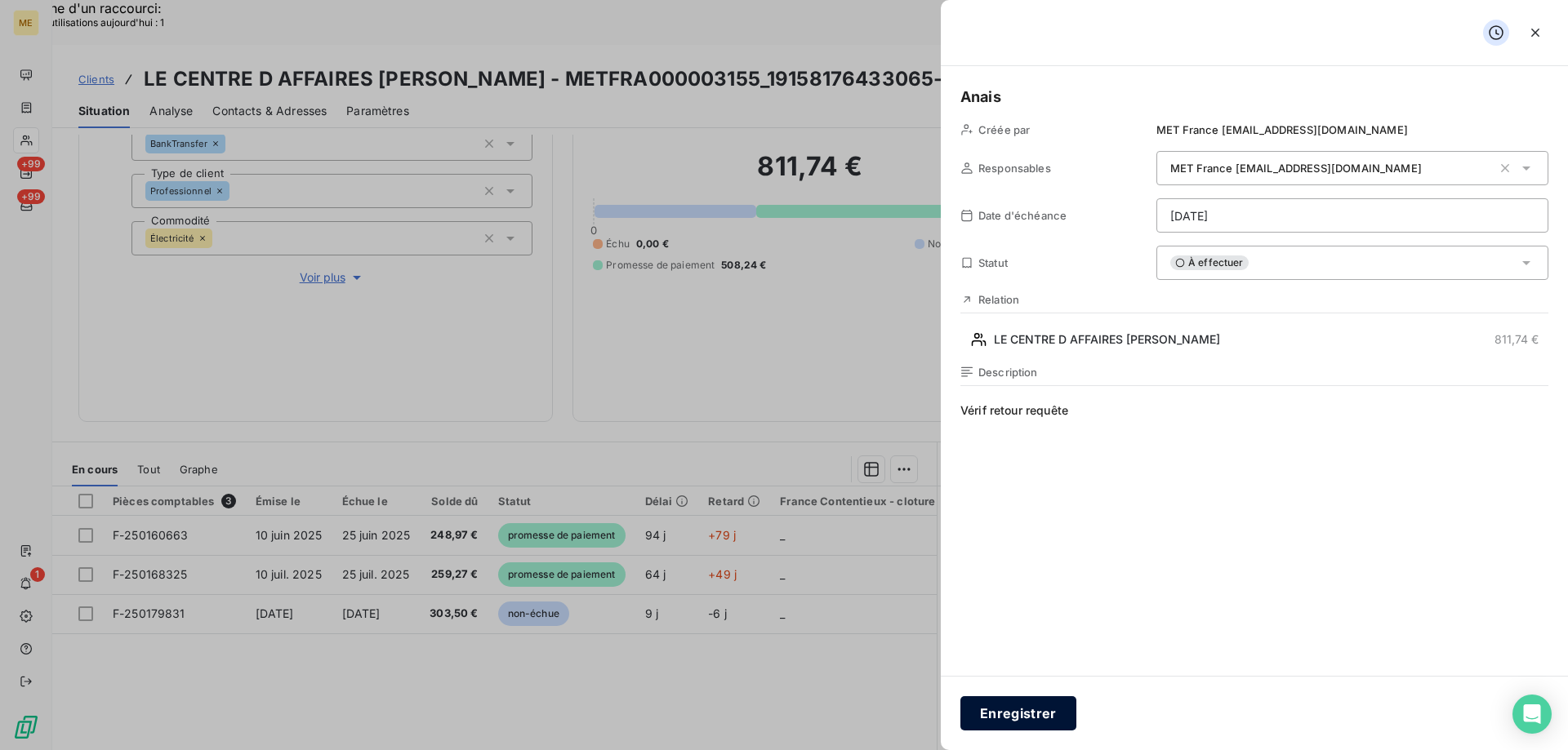
click at [1019, 716] on button "Enregistrer" at bounding box center [1018, 713] width 116 height 34
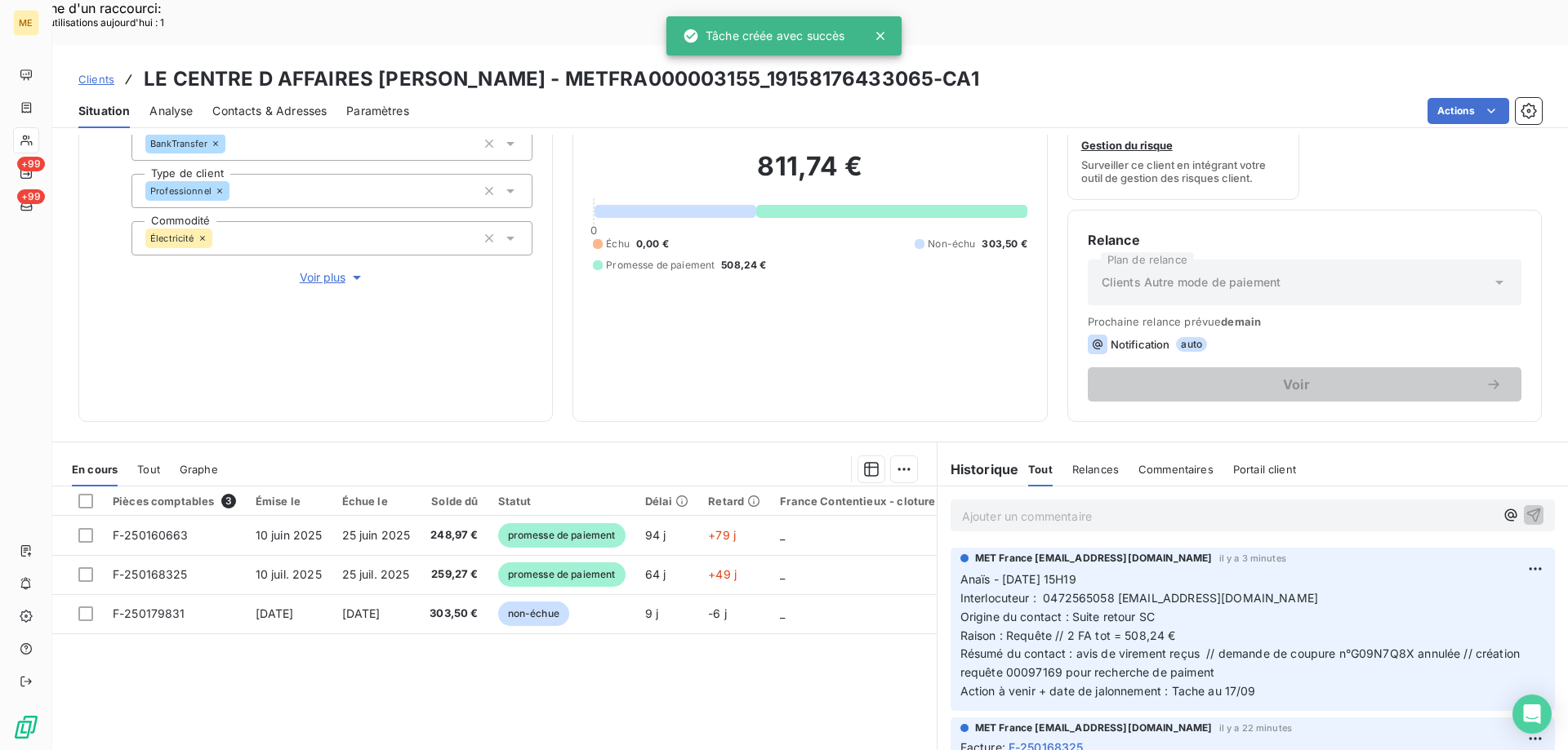
click at [505, 65] on h3 "LE CENTRE D AFFAIRES [PERSON_NAME] - METFRA000003155_19158176433065-CA1" at bounding box center [562, 79] width 835 height 29
click at [625, 65] on h3 "LE CENTRE D AFFAIRES [PERSON_NAME] - METFRA000003155_19158176433065-CA1" at bounding box center [562, 79] width 835 height 29
click at [885, 33] on icon at bounding box center [880, 36] width 17 height 17
click at [880, 38] on icon at bounding box center [880, 36] width 17 height 17
click at [29, 138] on icon at bounding box center [25, 140] width 11 height 11
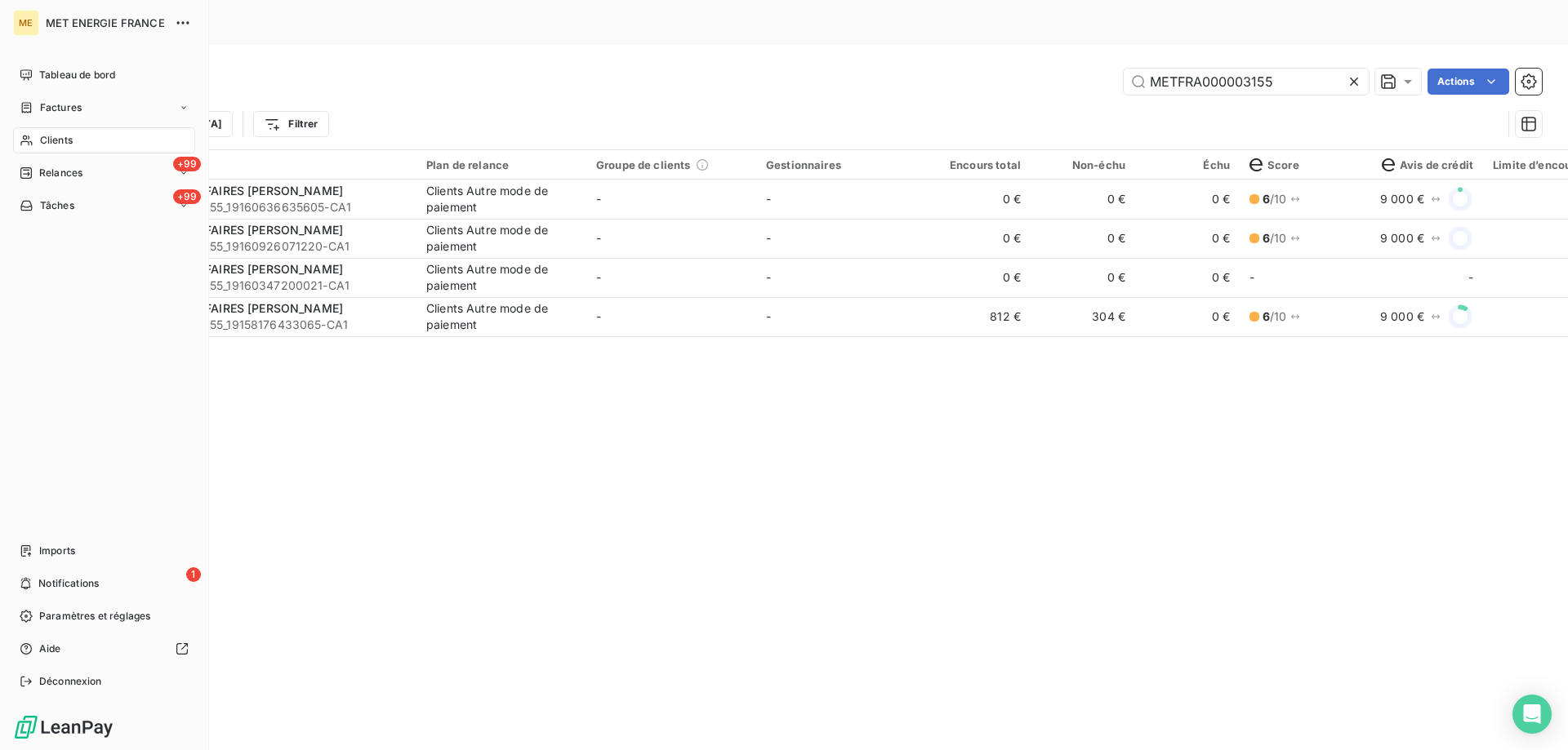
click at [26, 139] on icon at bounding box center [26, 140] width 14 height 13
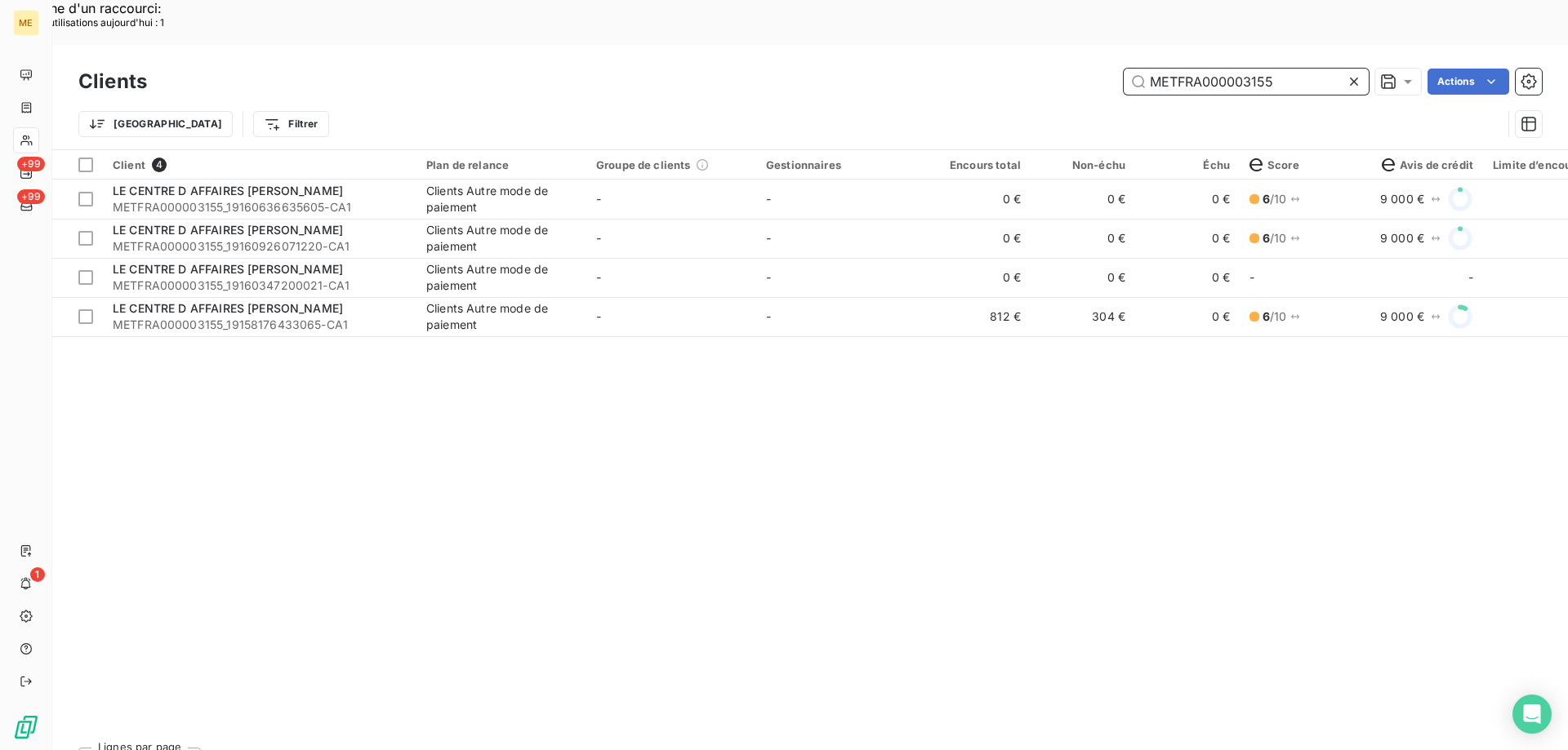
click at [1173, 68] on input "METFRA000003155" at bounding box center [1245, 82] width 245 height 26
paste input "20134"
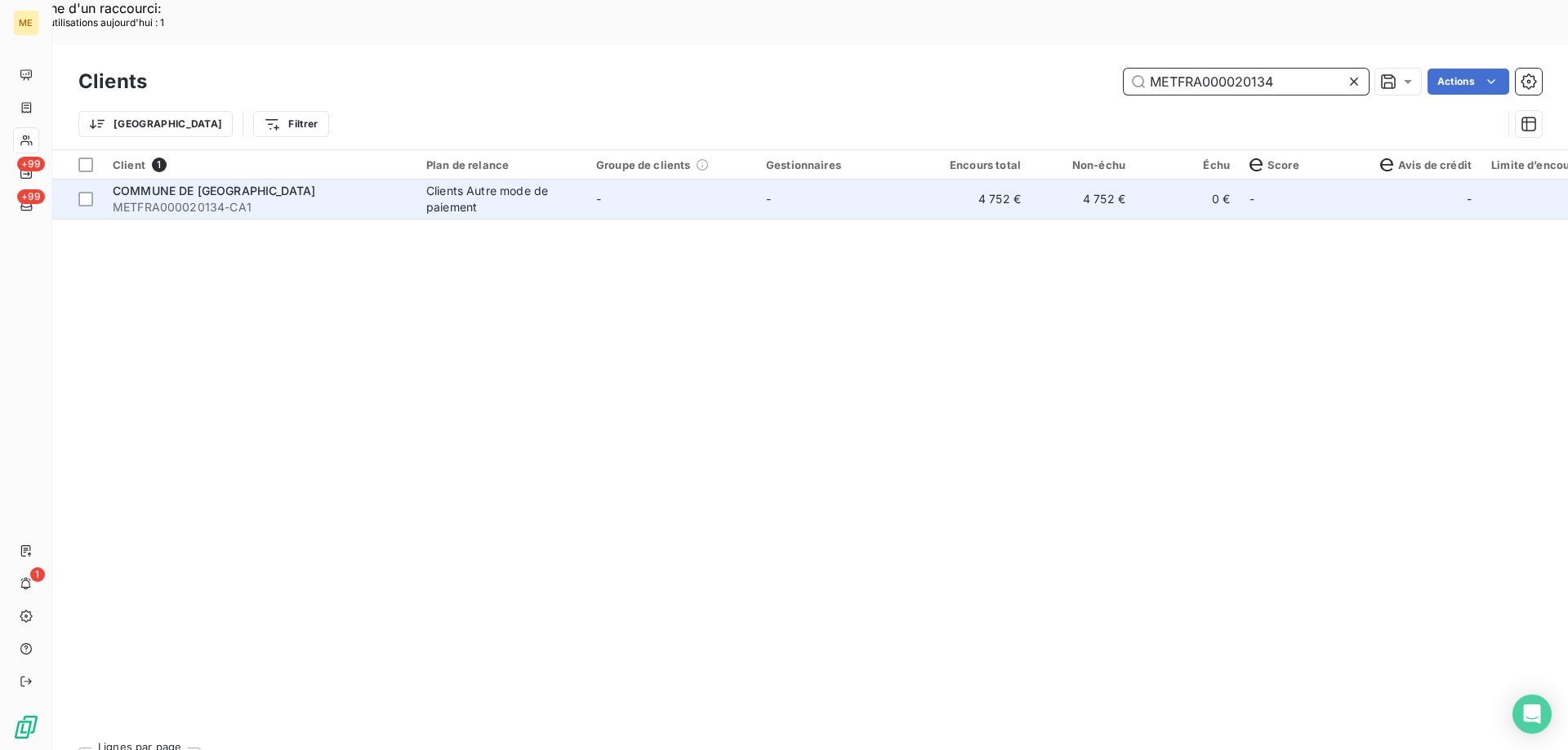
type input "METFRA000020134"
click at [600, 192] on span "-" at bounding box center [598, 199] width 5 height 14
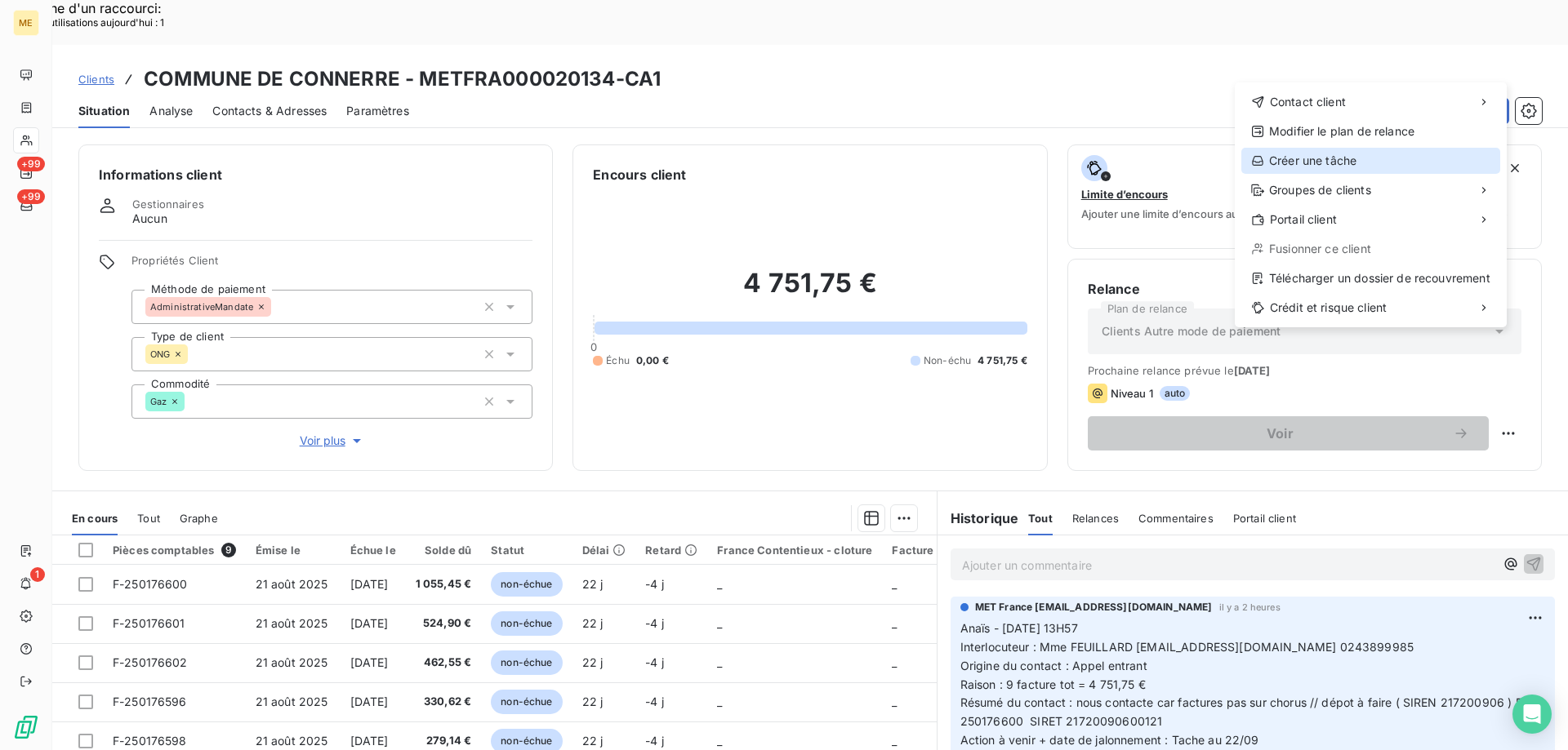
click at [1321, 161] on div "Créer une tâche" at bounding box center [1370, 161] width 259 height 26
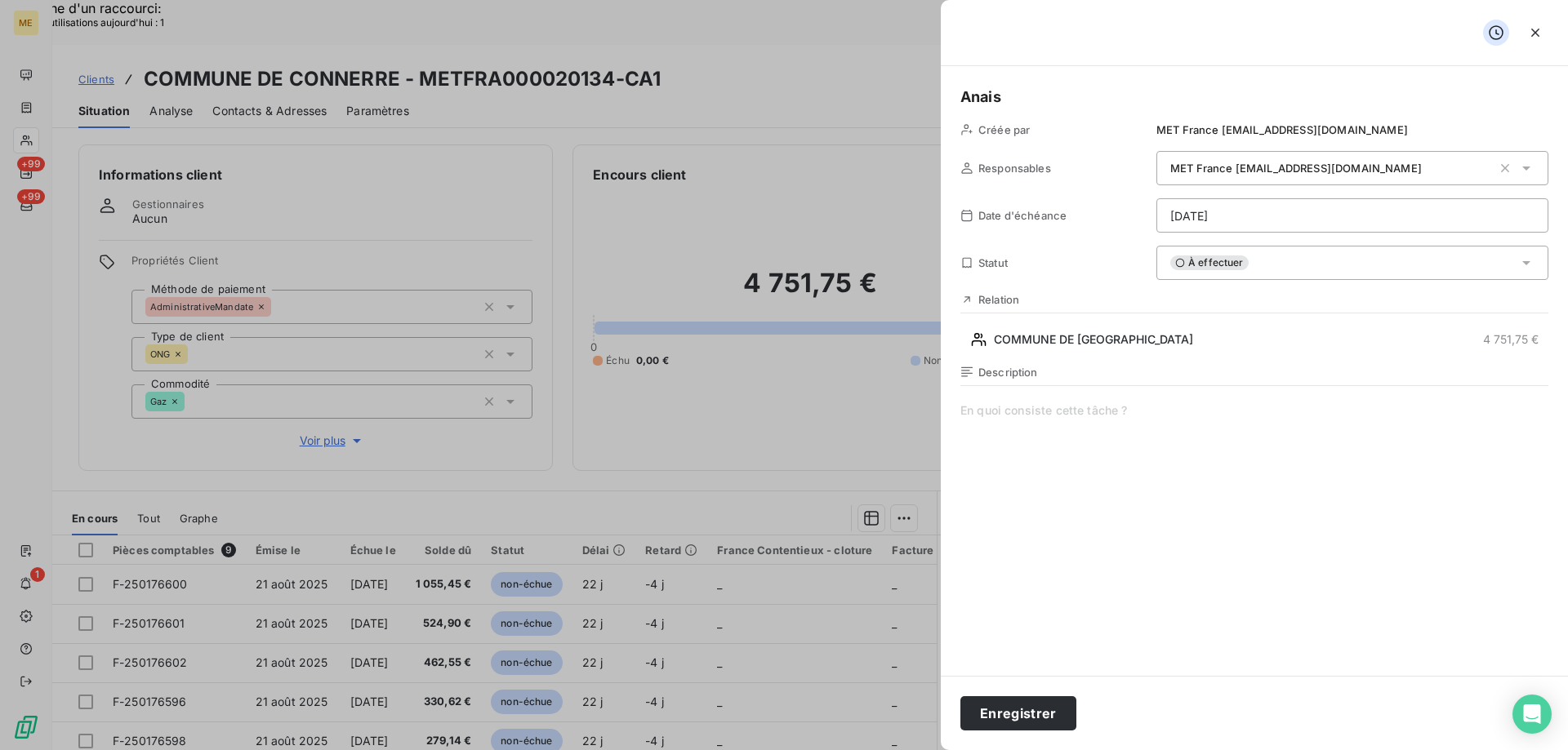
click at [1031, 427] on span at bounding box center [1254, 559] width 588 height 313
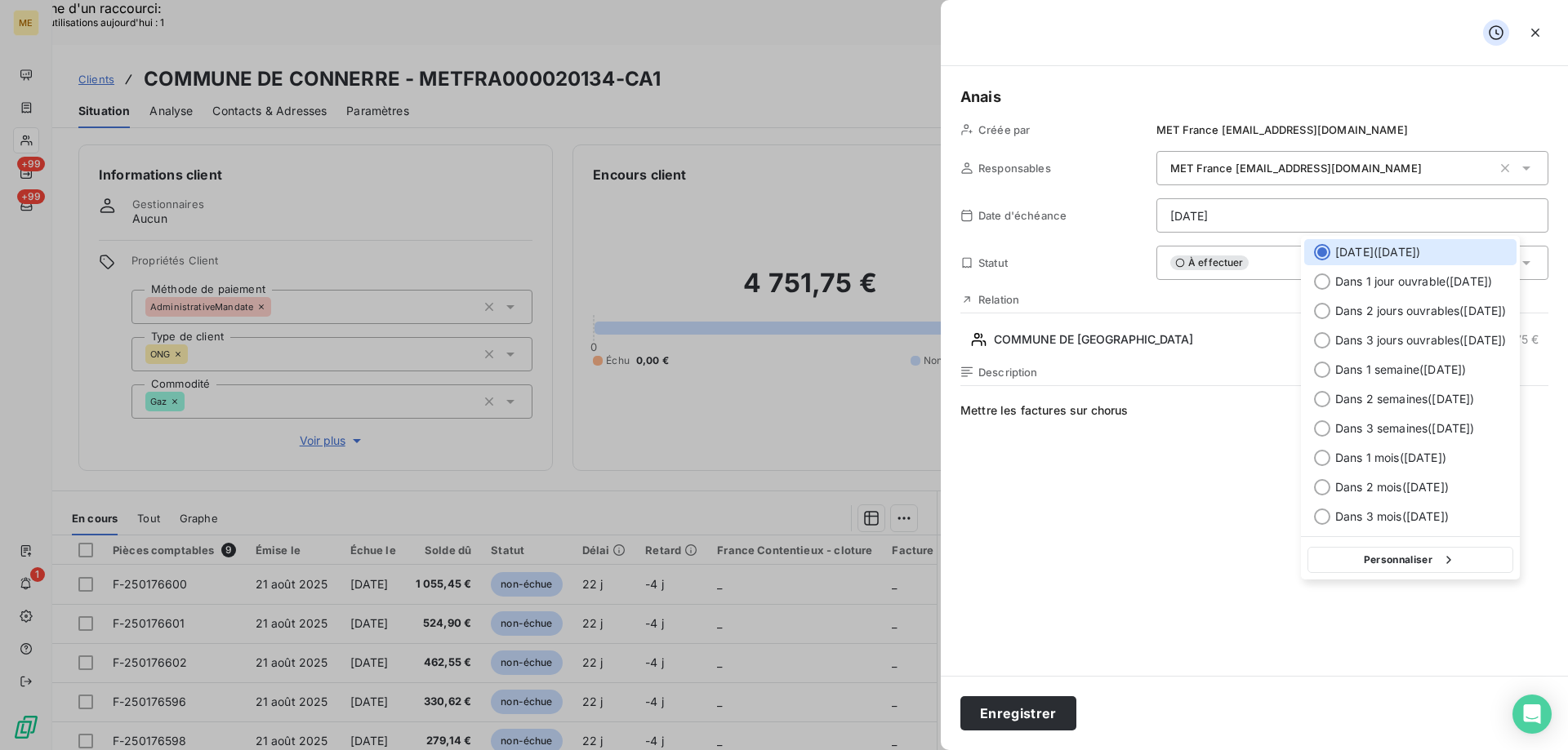
click at [1428, 279] on span "Dans 1 jour ouvrable ( [DATE] )" at bounding box center [1413, 282] width 157 height 17
type input "[DATE]"
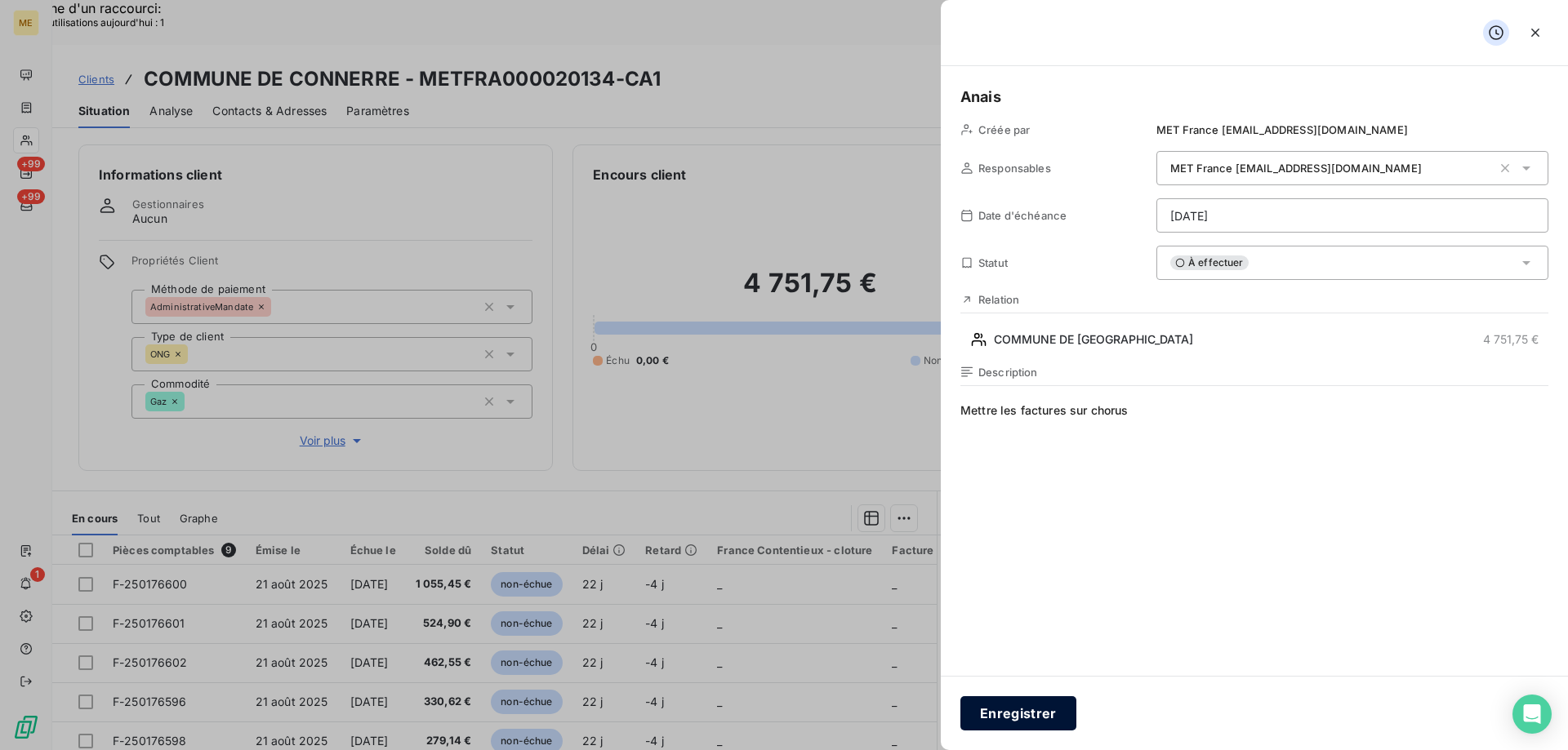
click at [1002, 713] on button "Enregistrer" at bounding box center [1018, 713] width 116 height 34
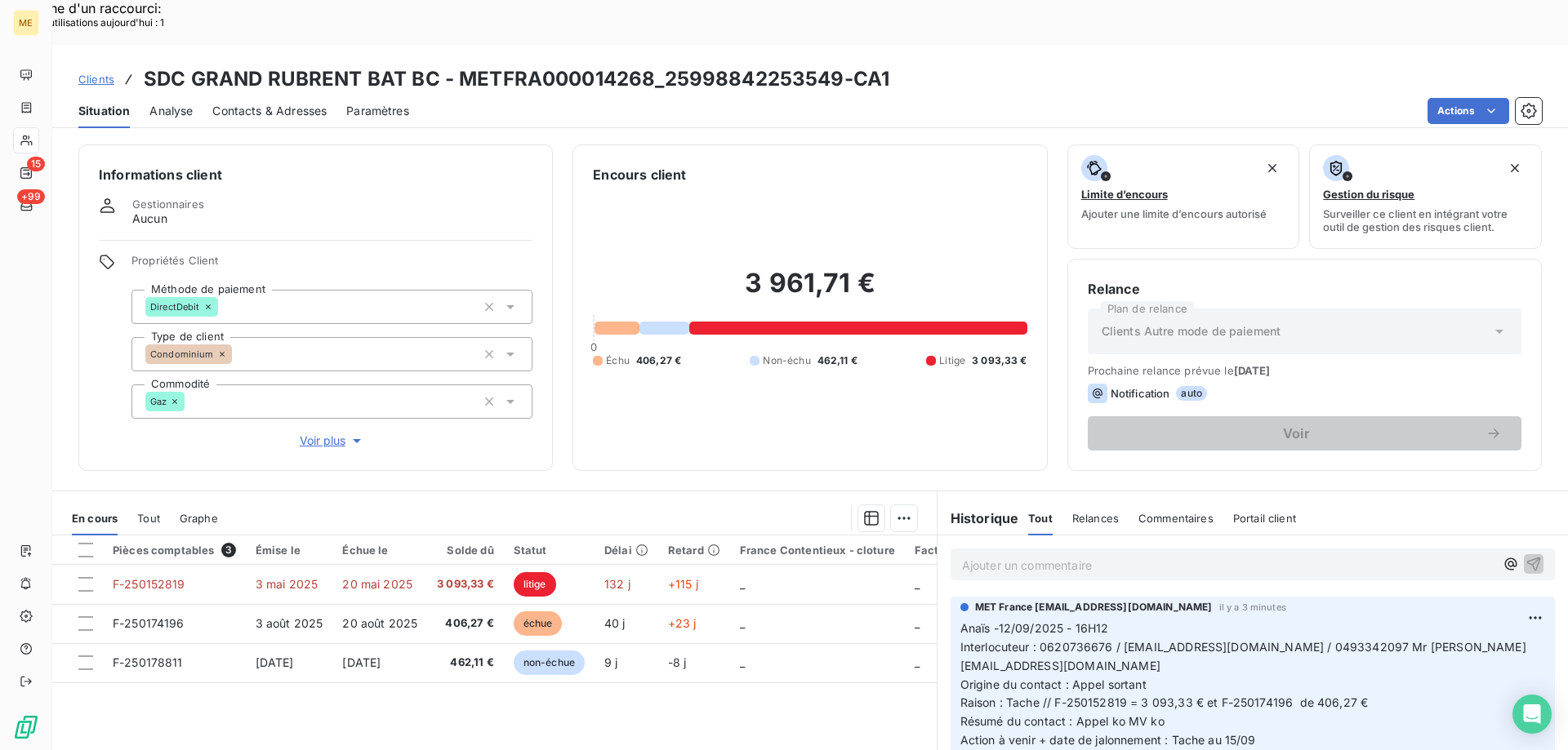
scroll to position [104, 0]
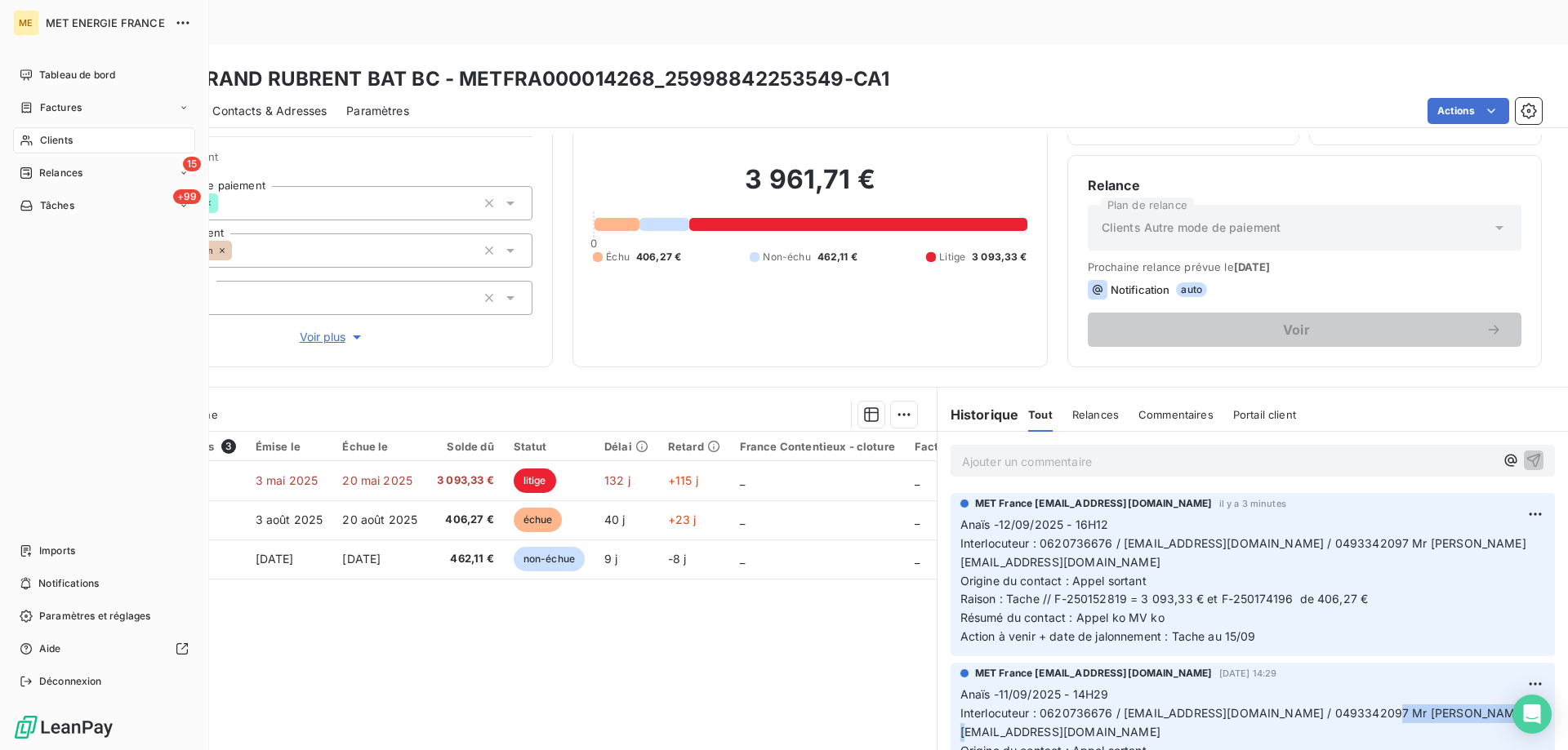
click at [39, 140] on div "Clients" at bounding box center [104, 140] width 183 height 26
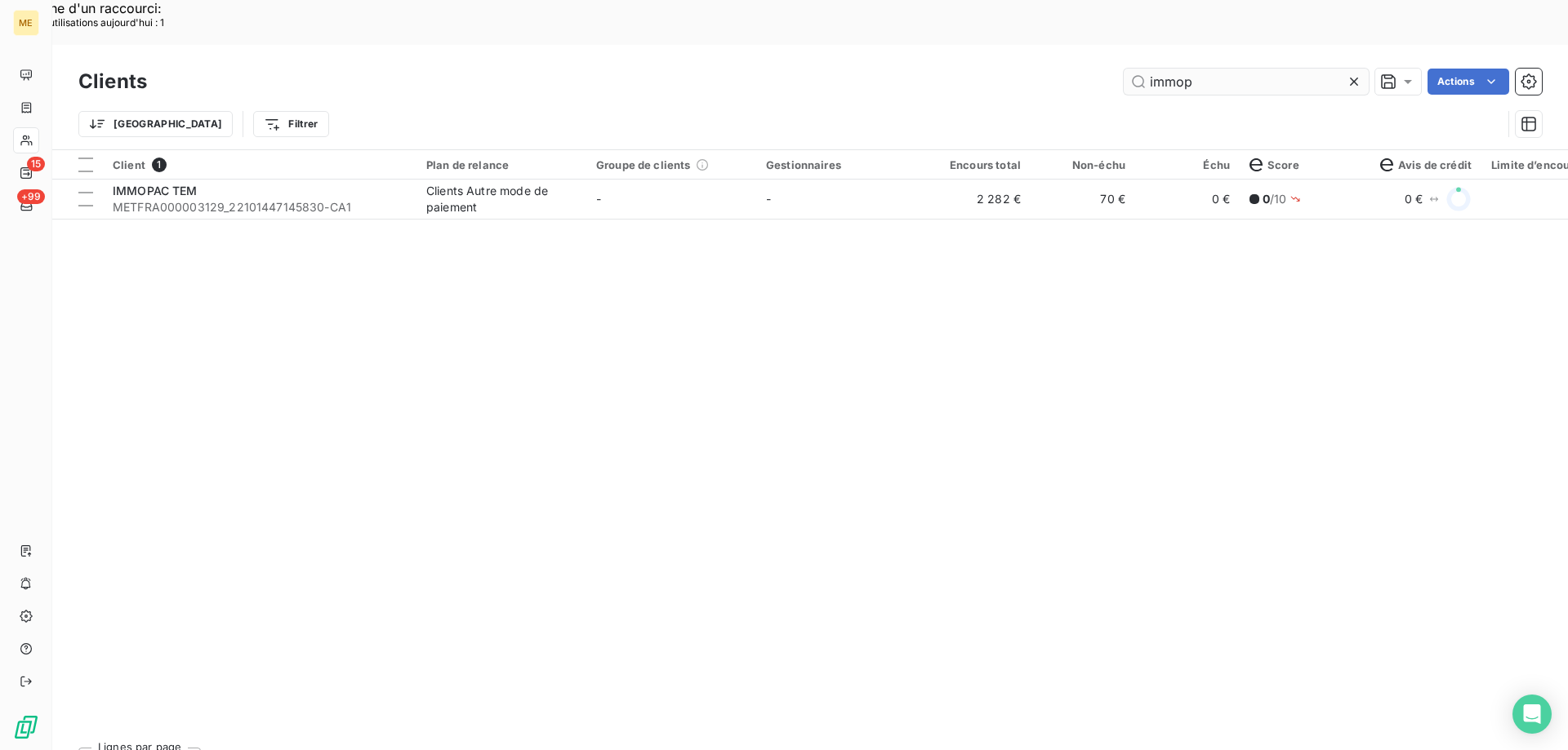
click at [1227, 68] on input "immop" at bounding box center [1245, 82] width 245 height 26
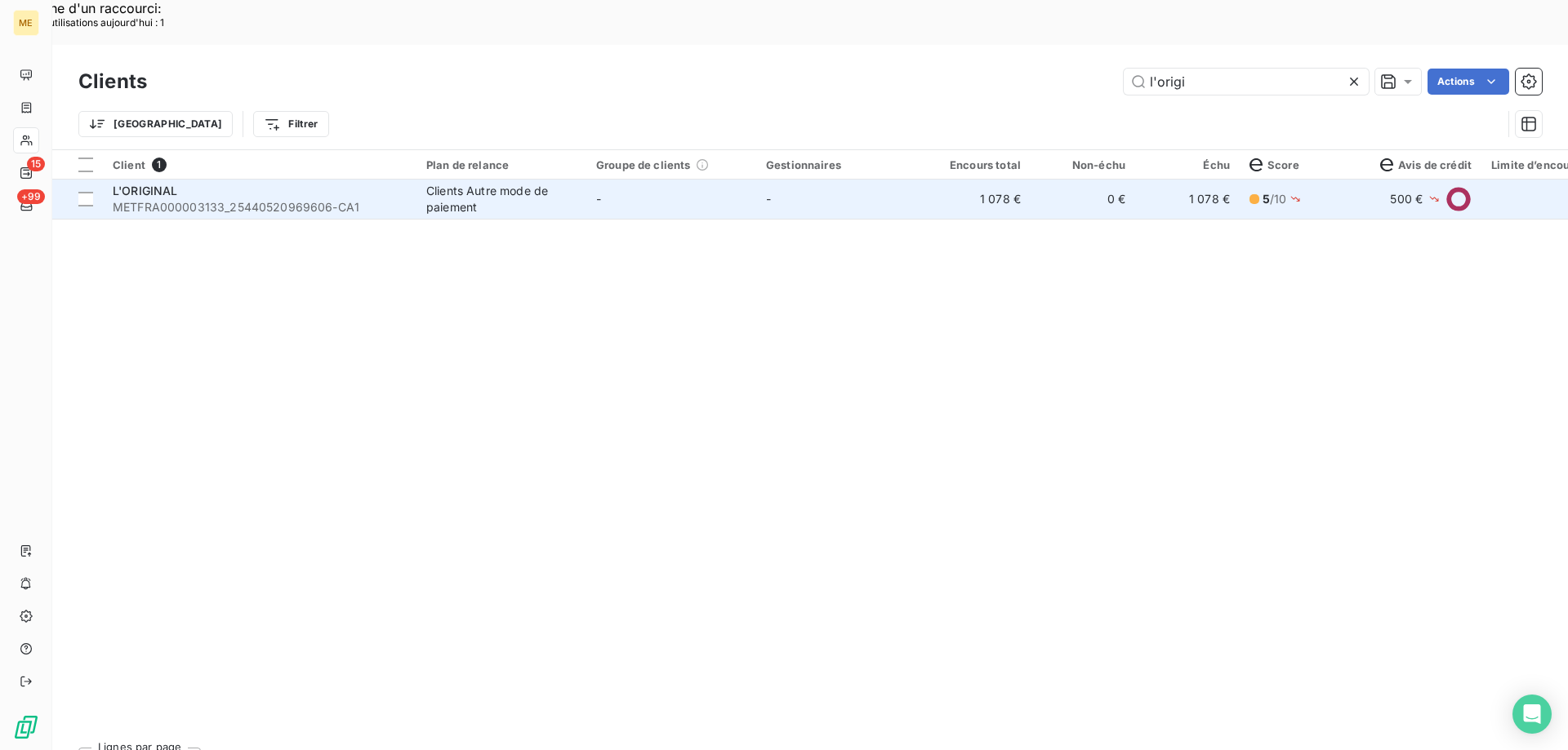
type input "l'origi"
click at [696, 180] on td "-" at bounding box center [671, 199] width 170 height 39
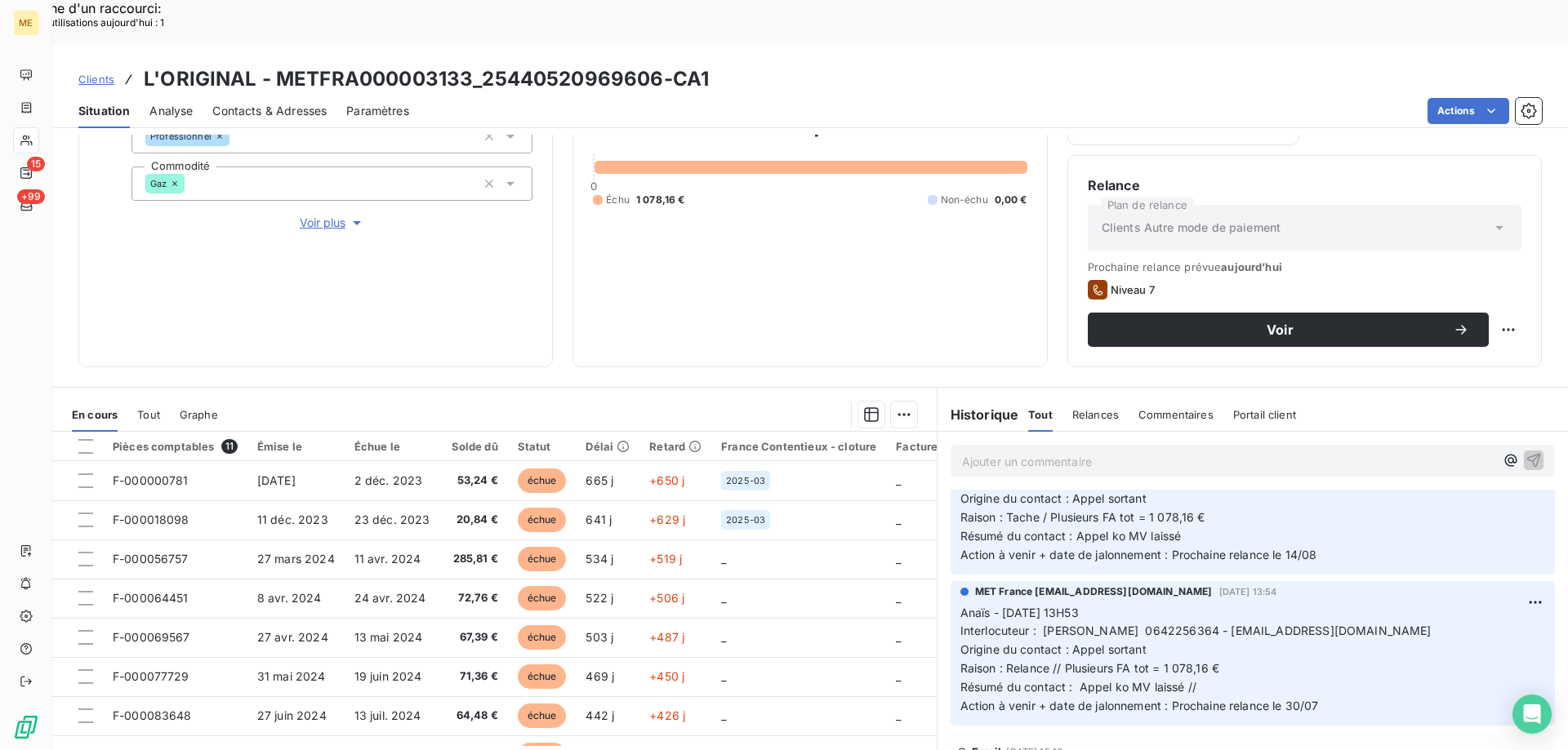
scroll to position [734, 0]
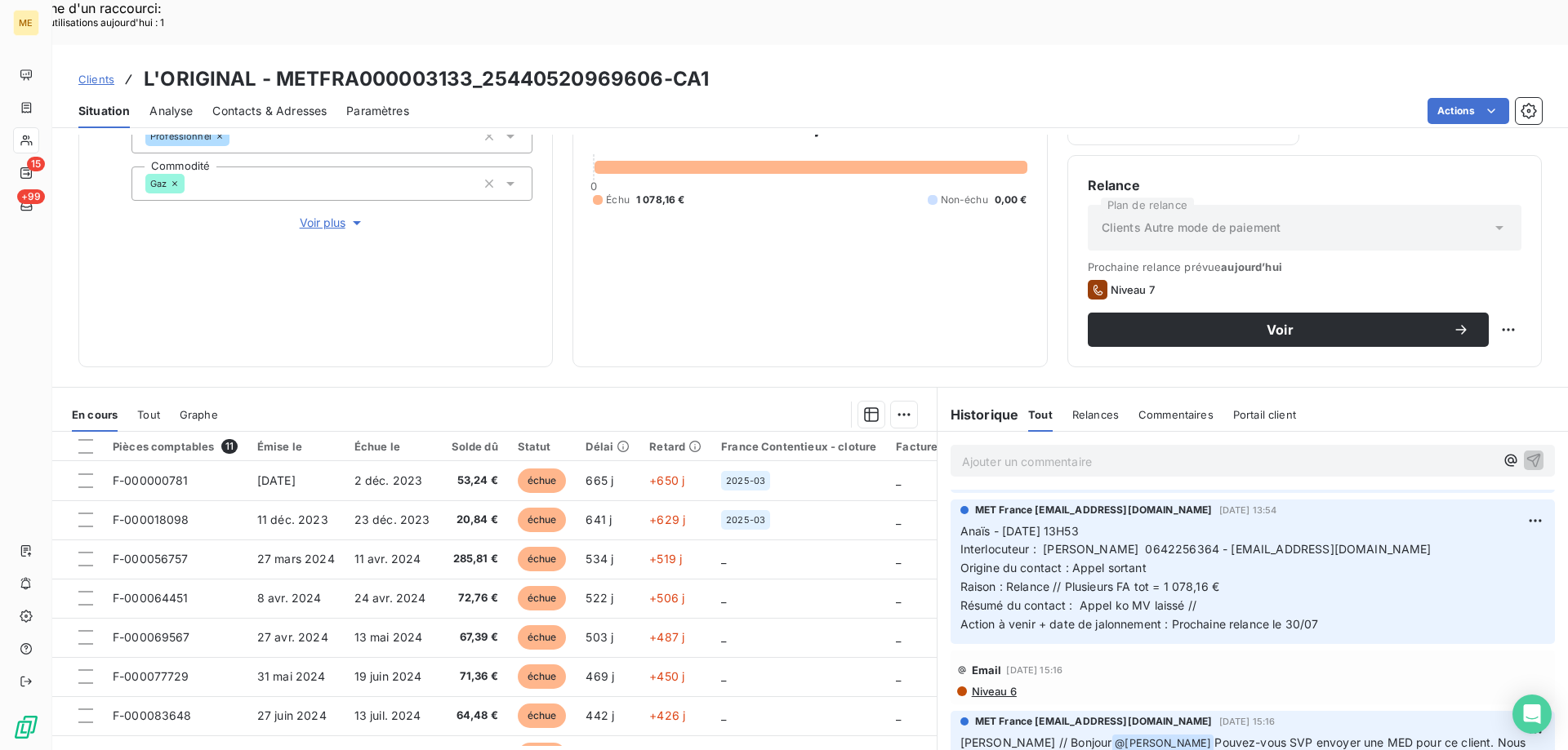
click at [1009, 657] on div "Email [DATE] 15:16 Niveau 6" at bounding box center [1253, 677] width 591 height 41
click at [982, 685] on span "Niveau 6" at bounding box center [992, 691] width 47 height 13
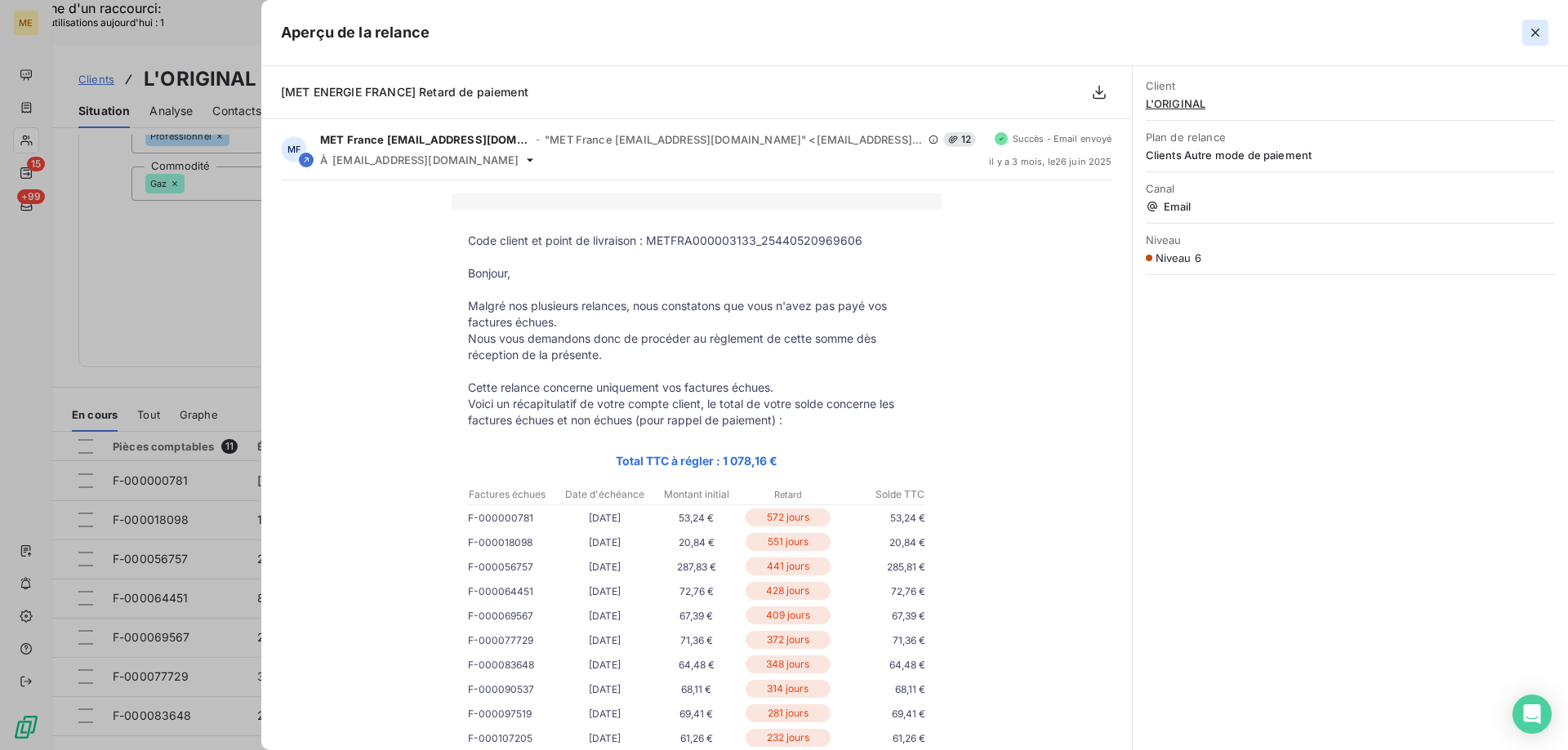
click at [1532, 38] on icon "button" at bounding box center [1535, 32] width 17 height 17
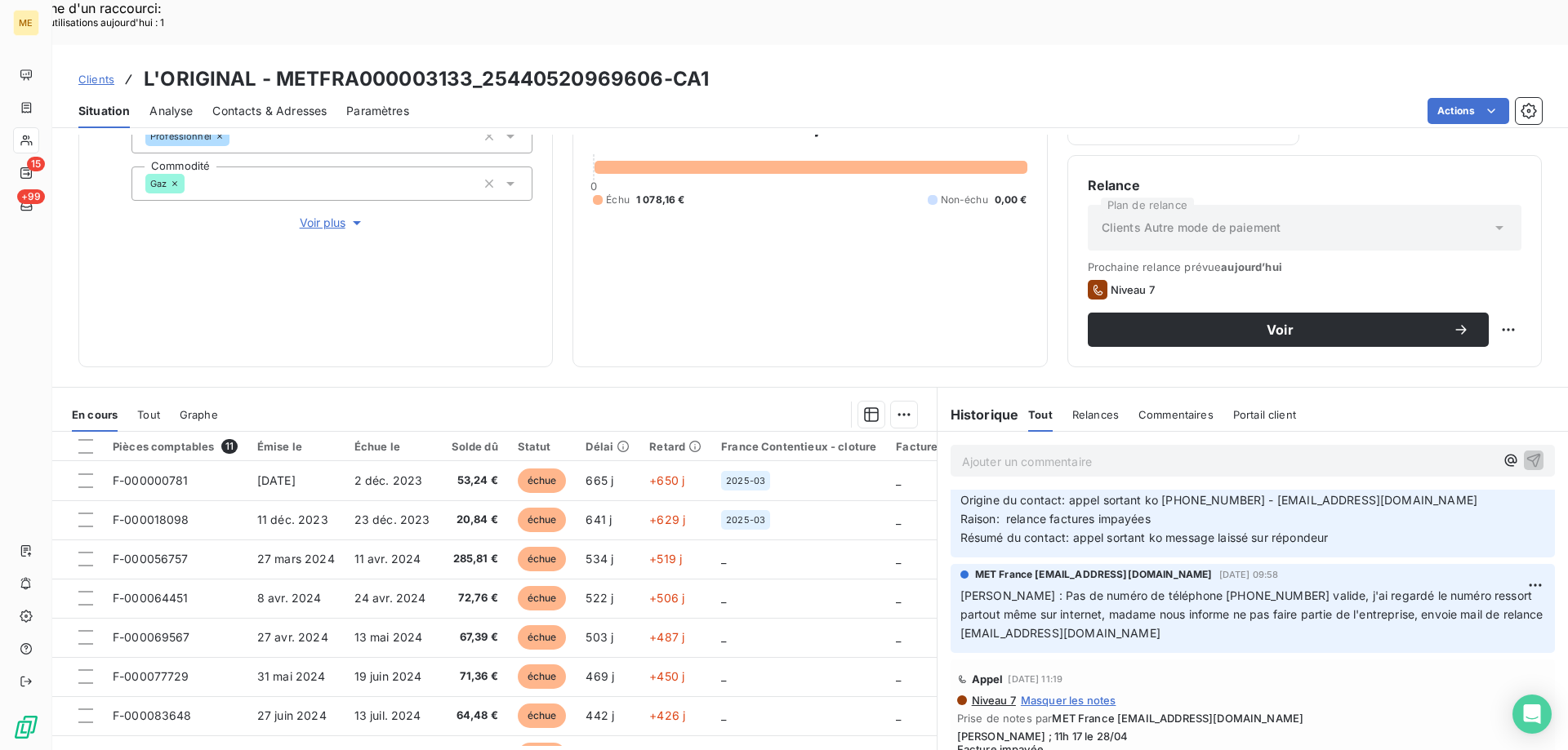
scroll to position [1143, 0]
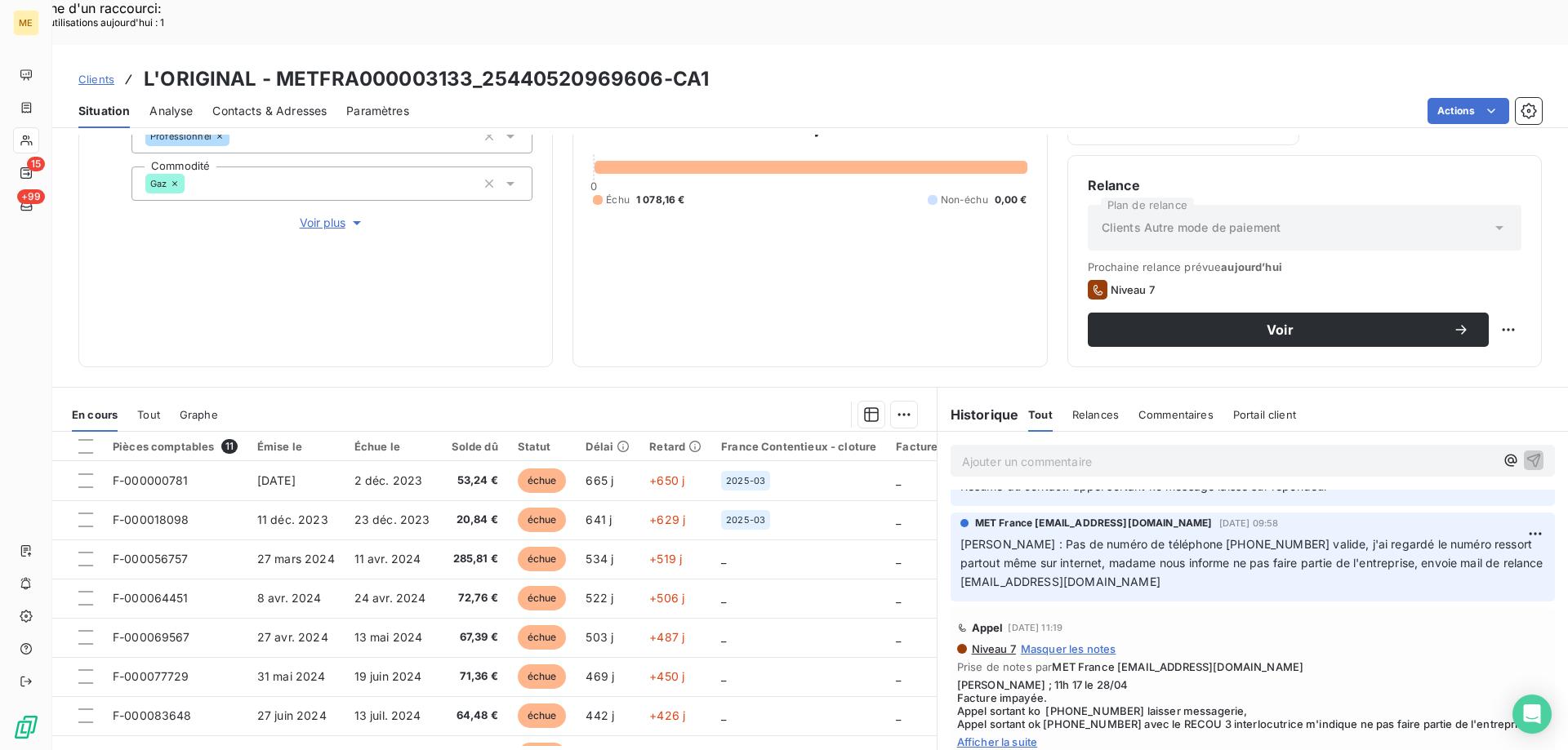
click at [982, 735] on span "Afficher la suite" at bounding box center [1253, 741] width 591 height 13
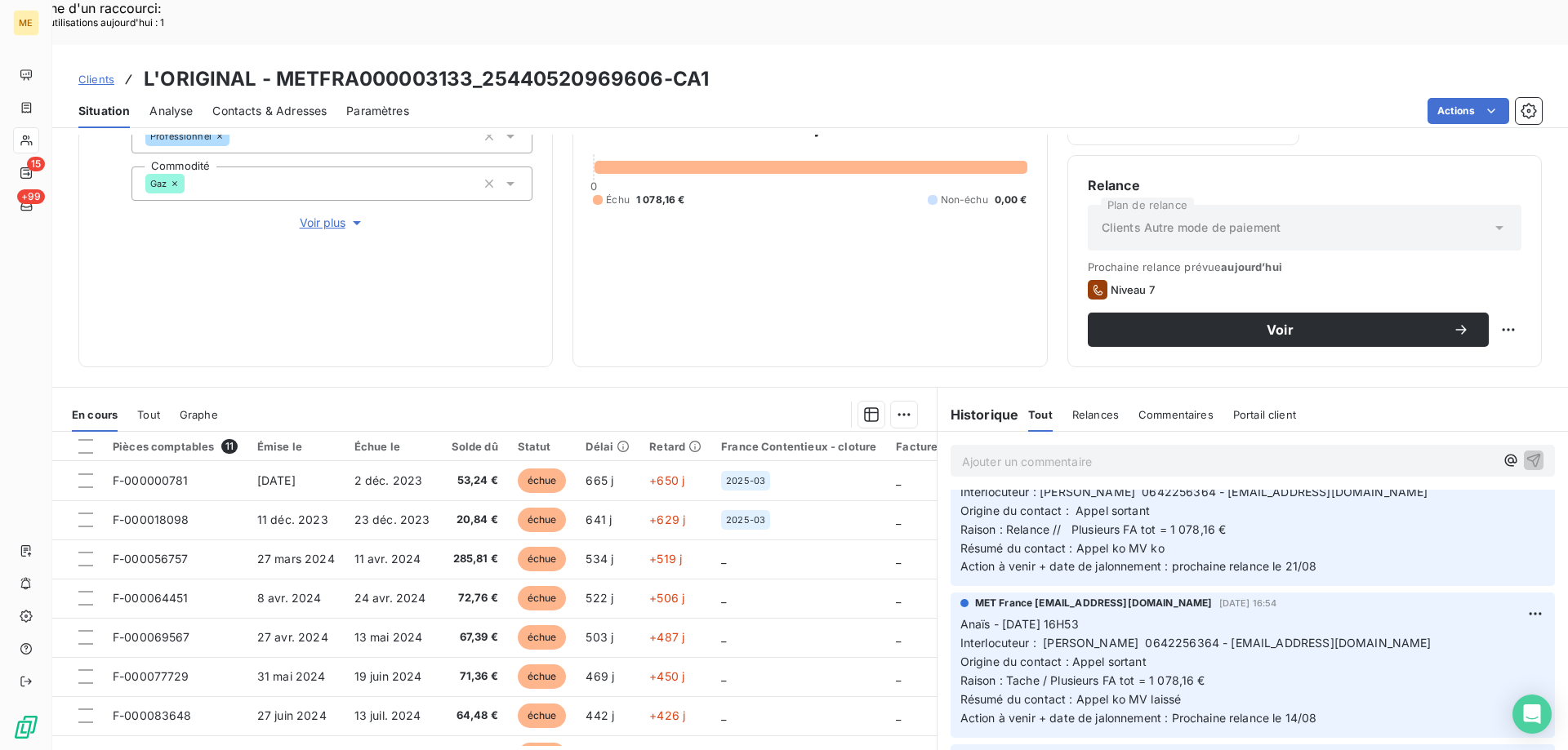
scroll to position [0, 0]
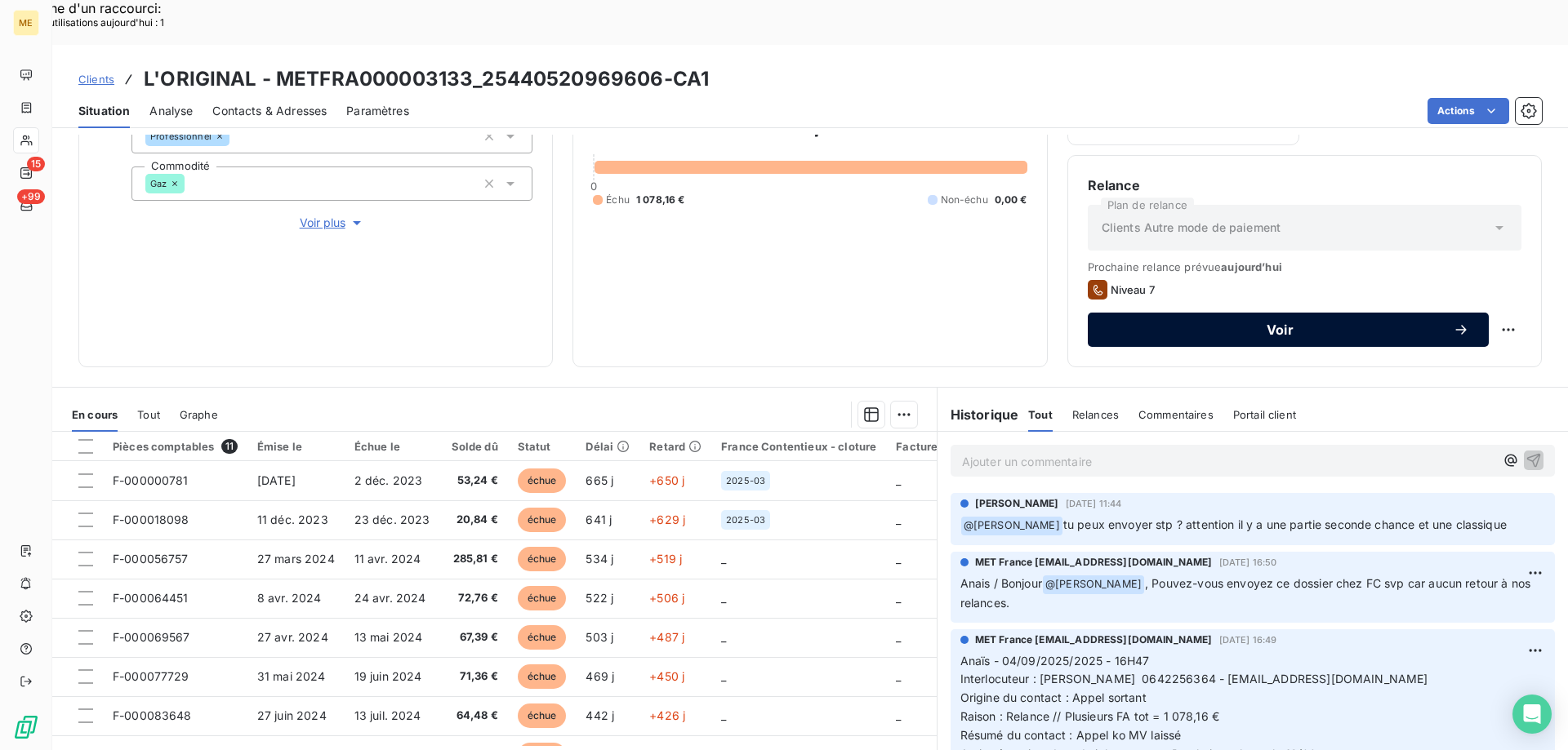
click at [1267, 323] on span "Voir" at bounding box center [1280, 329] width 346 height 13
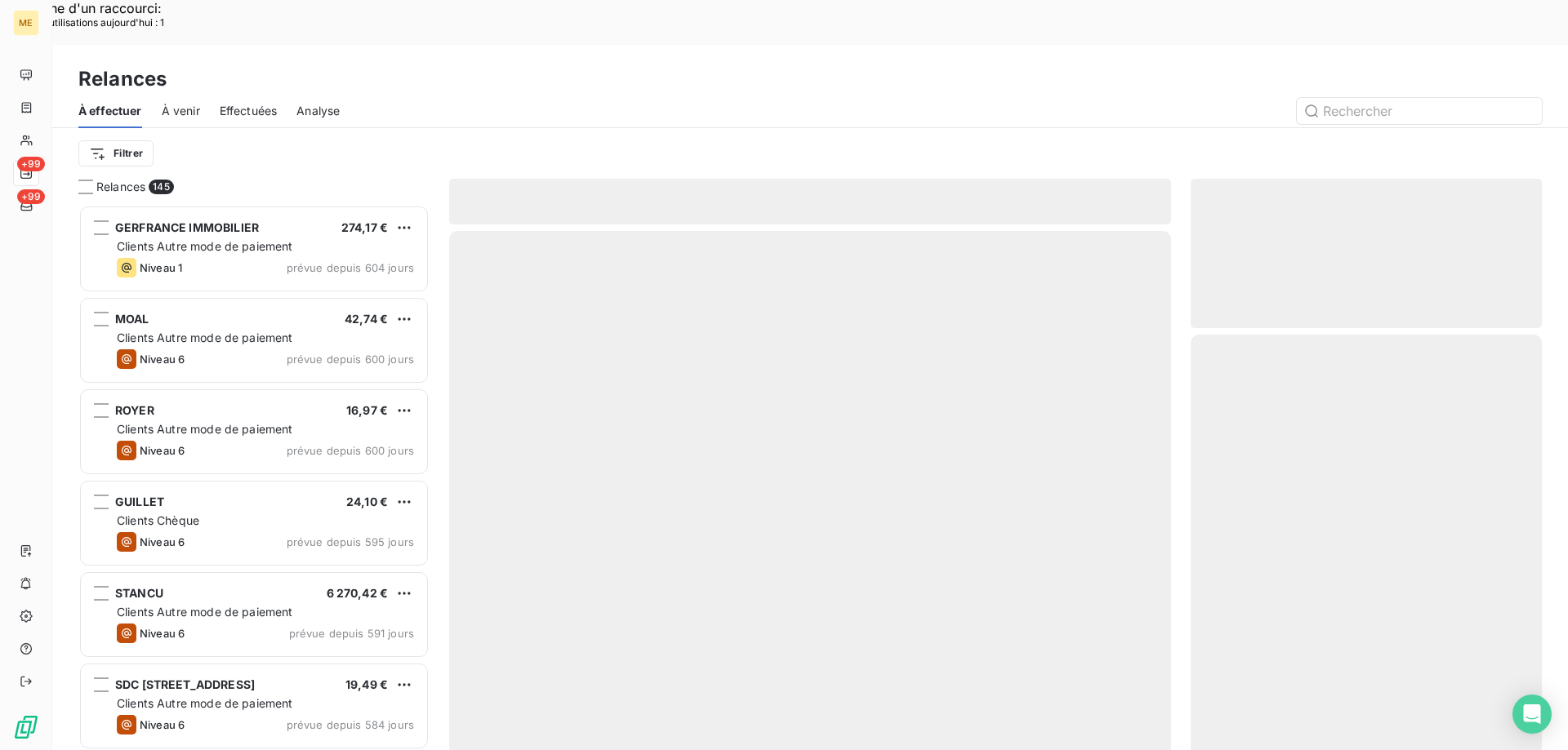
scroll to position [578, 339]
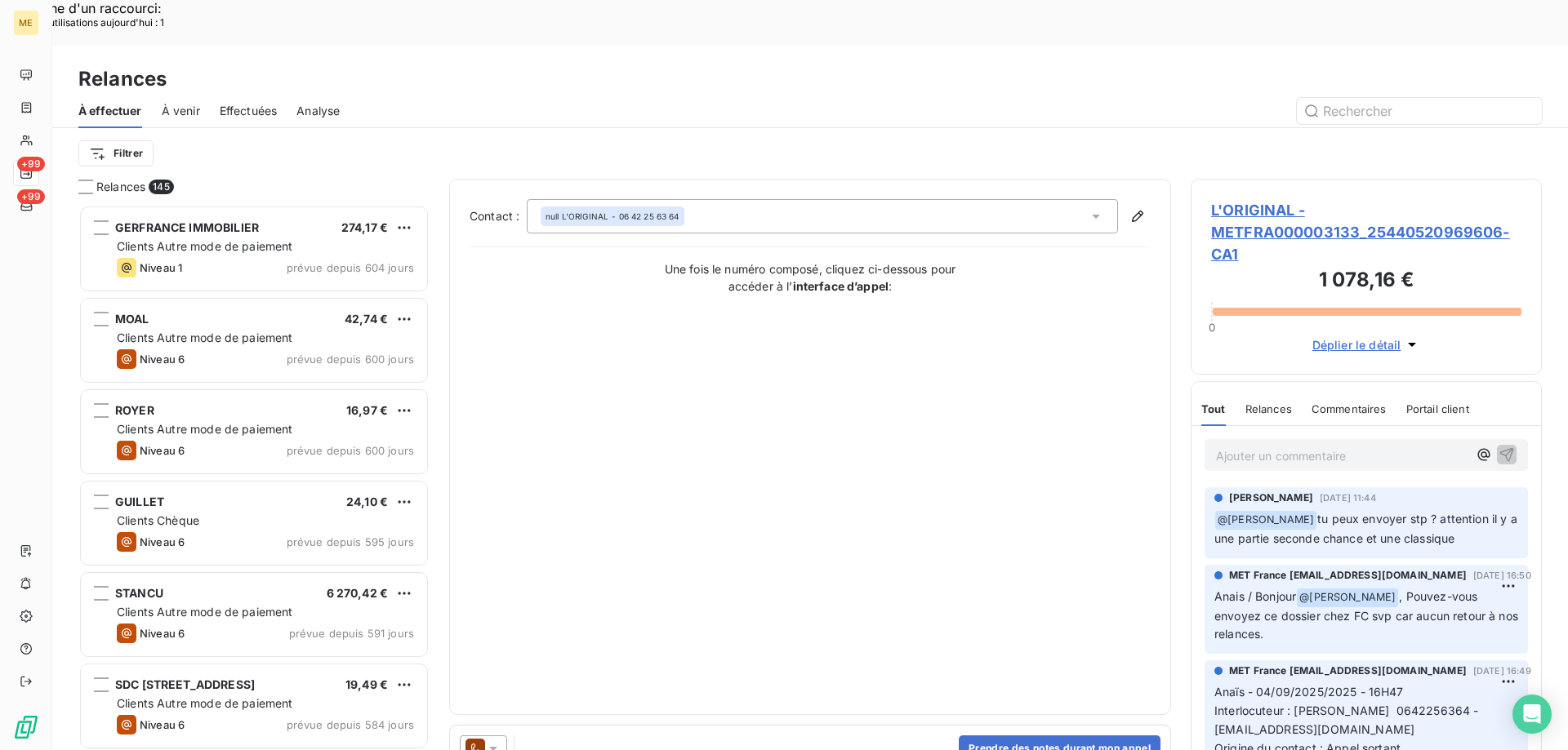
click at [486, 740] on icon at bounding box center [493, 748] width 17 height 17
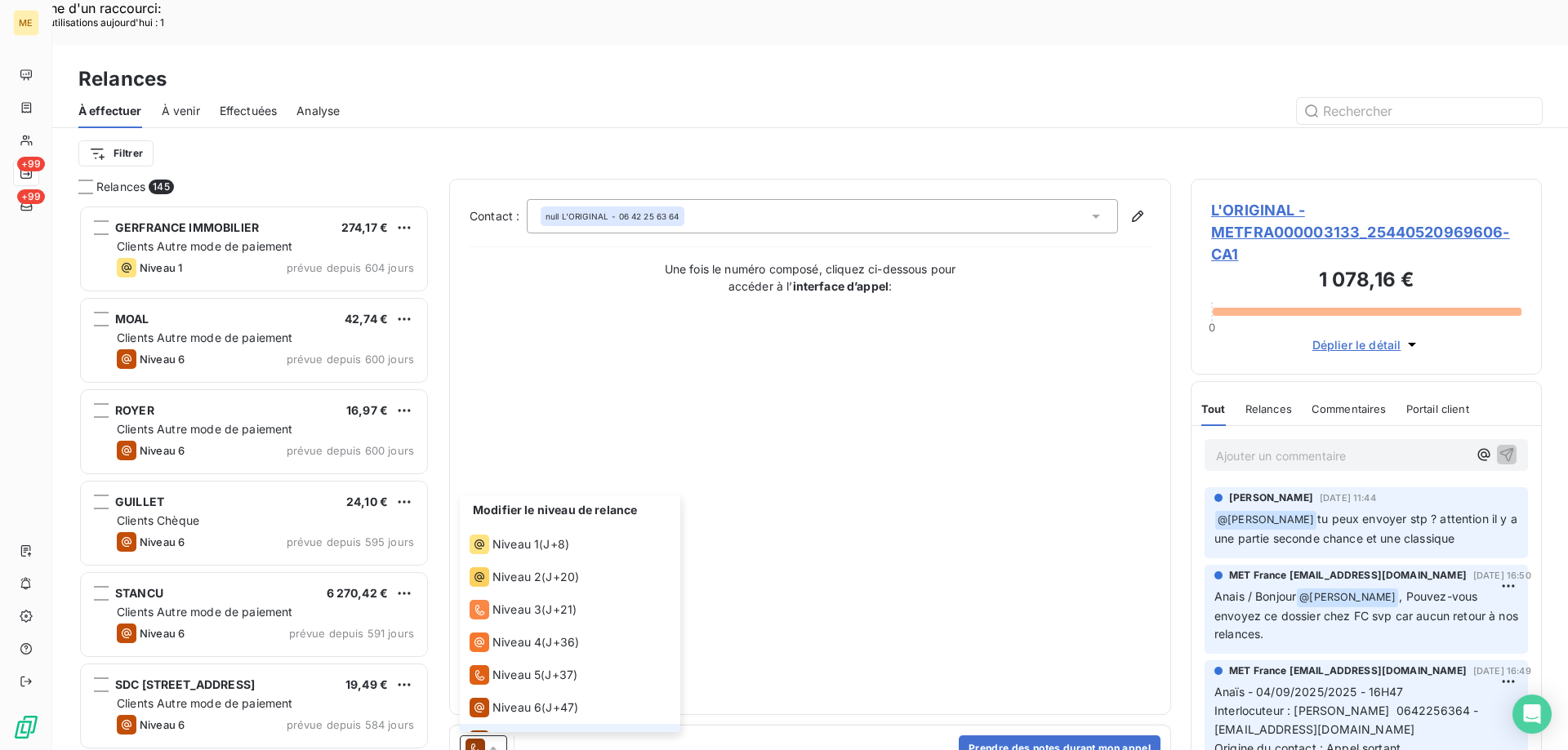
scroll to position [25, 0]
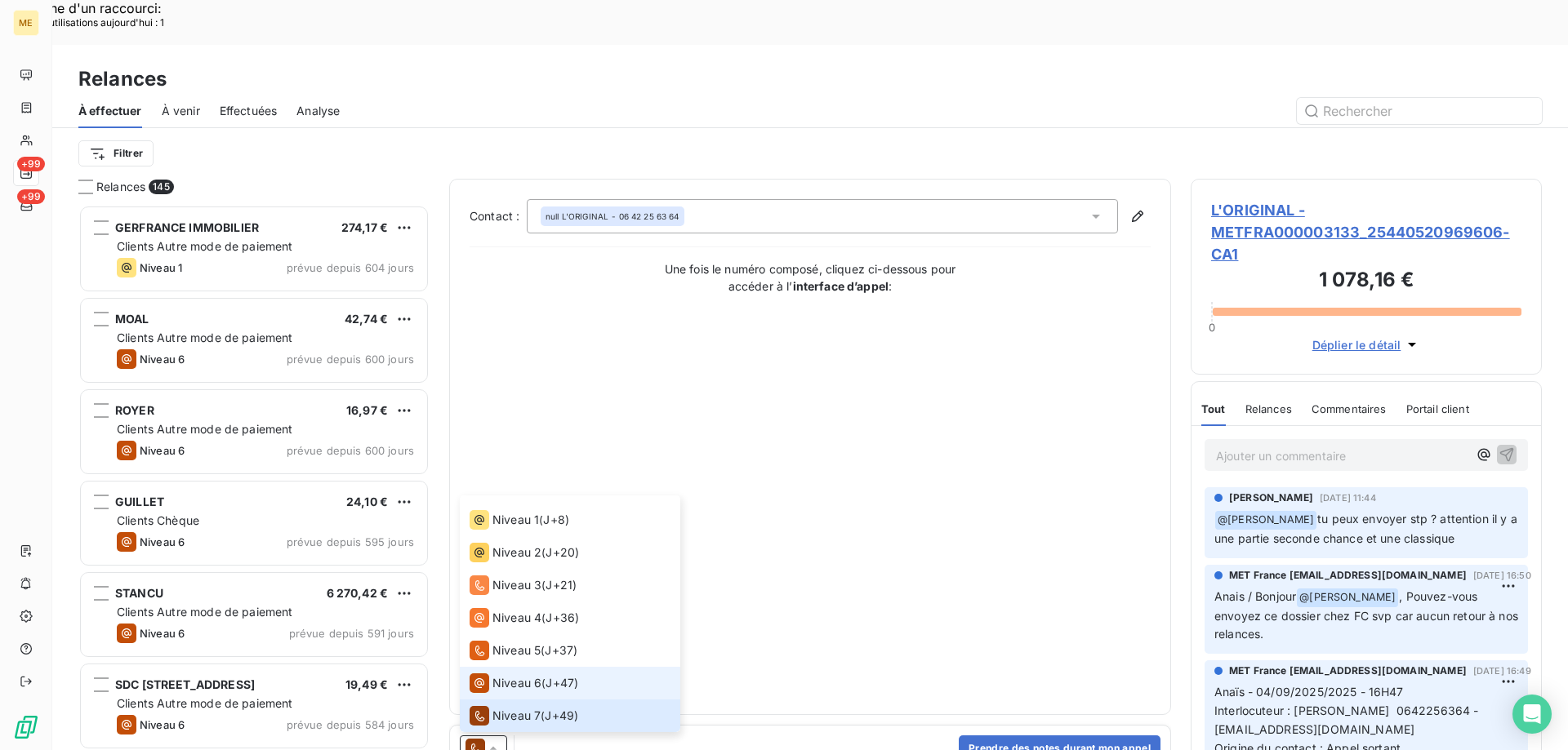
click at [508, 675] on span "Niveau 6" at bounding box center [517, 683] width 49 height 17
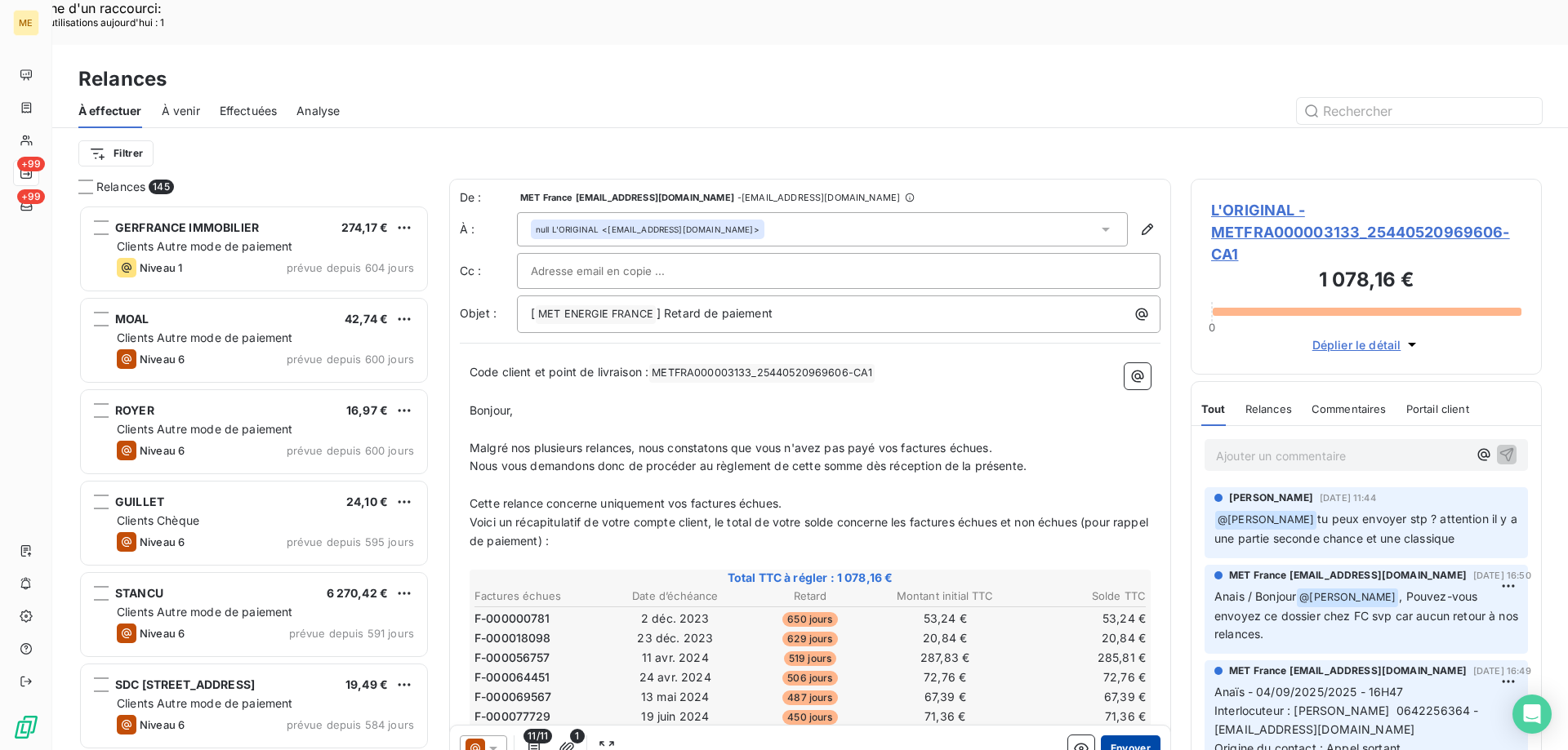
click at [1125, 735] on button "Envoyer" at bounding box center [1130, 748] width 60 height 26
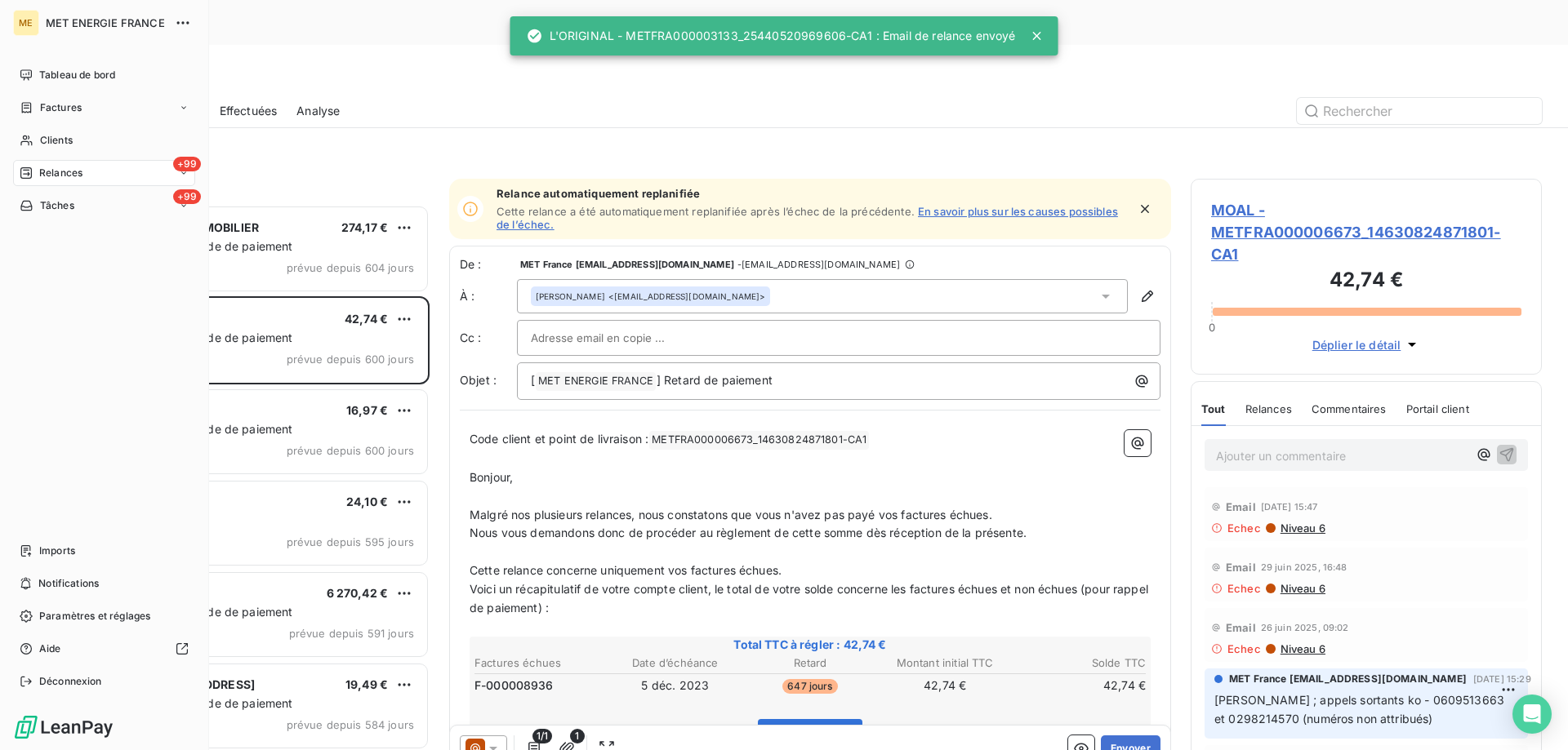
click at [65, 174] on span "Relances" at bounding box center [61, 173] width 43 height 15
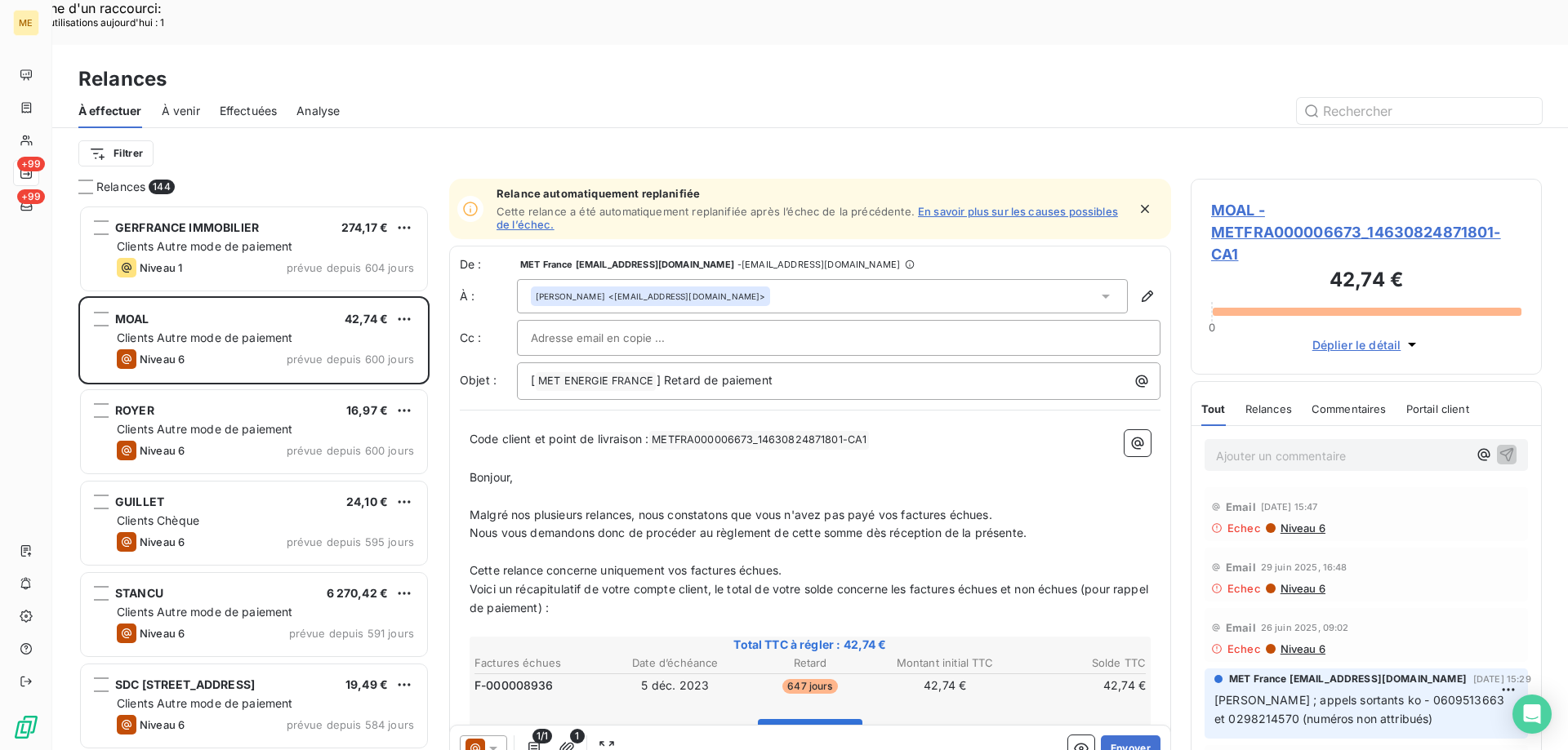
click at [629, 94] on div "À effectuer À venir Effectuées Analyse" at bounding box center [810, 111] width 1515 height 34
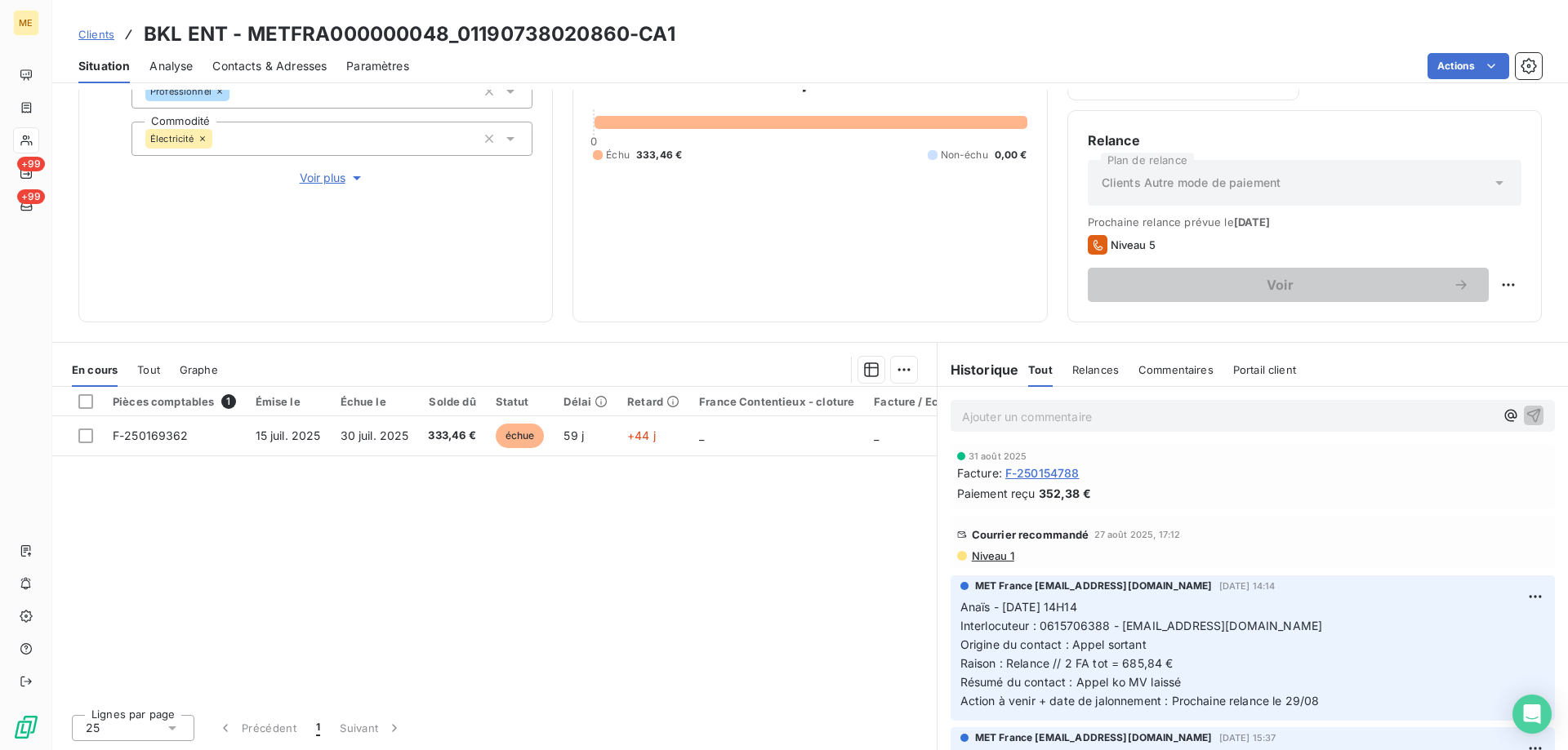
scroll to position [326, 0]
click at [993, 550] on span "Niveau 1" at bounding box center [992, 553] width 44 height 13
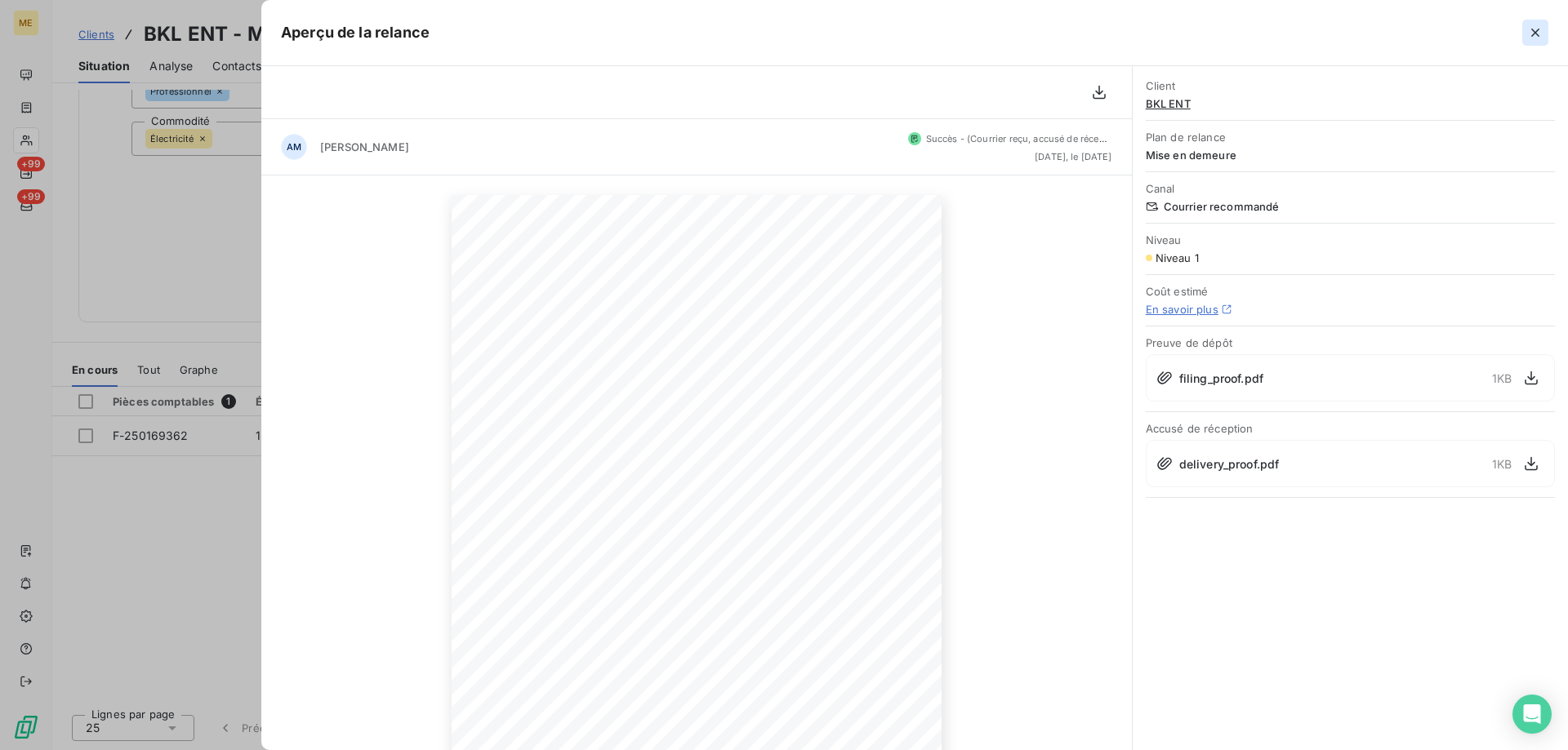
click at [1535, 35] on icon "button" at bounding box center [1535, 32] width 17 height 17
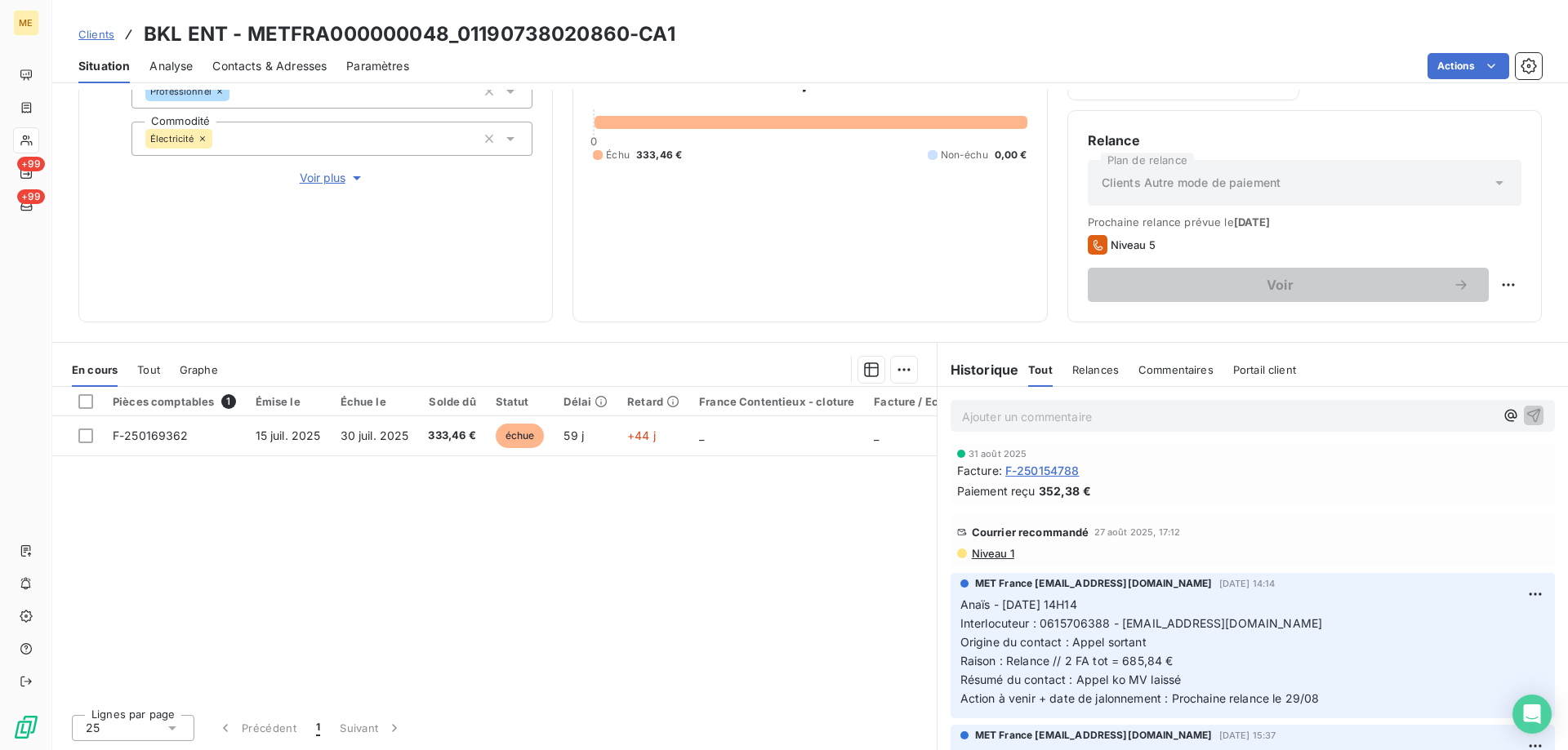
click at [1113, 418] on p "Ajouter un commentaire ﻿" at bounding box center [1228, 416] width 533 height 20
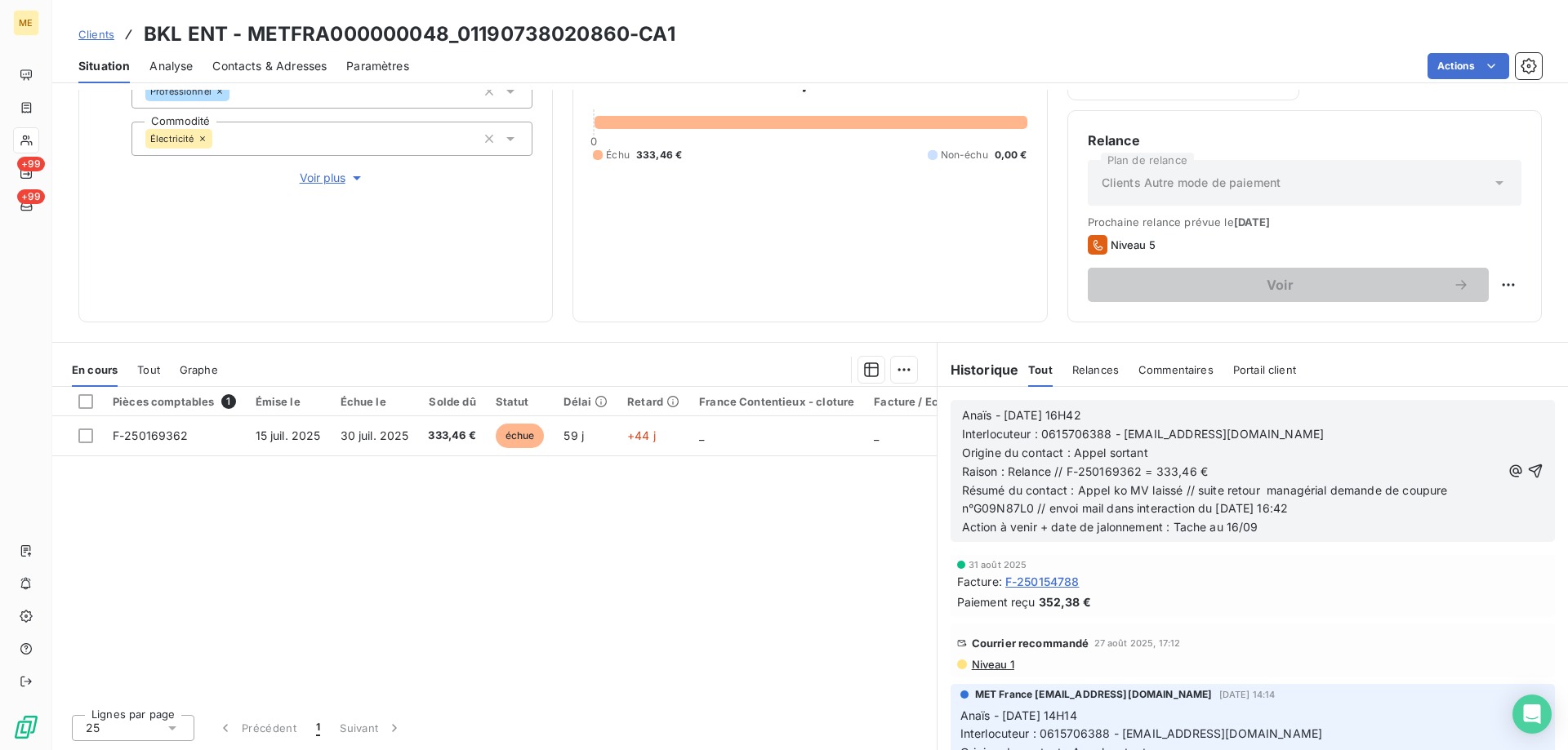
scroll to position [437, 0]
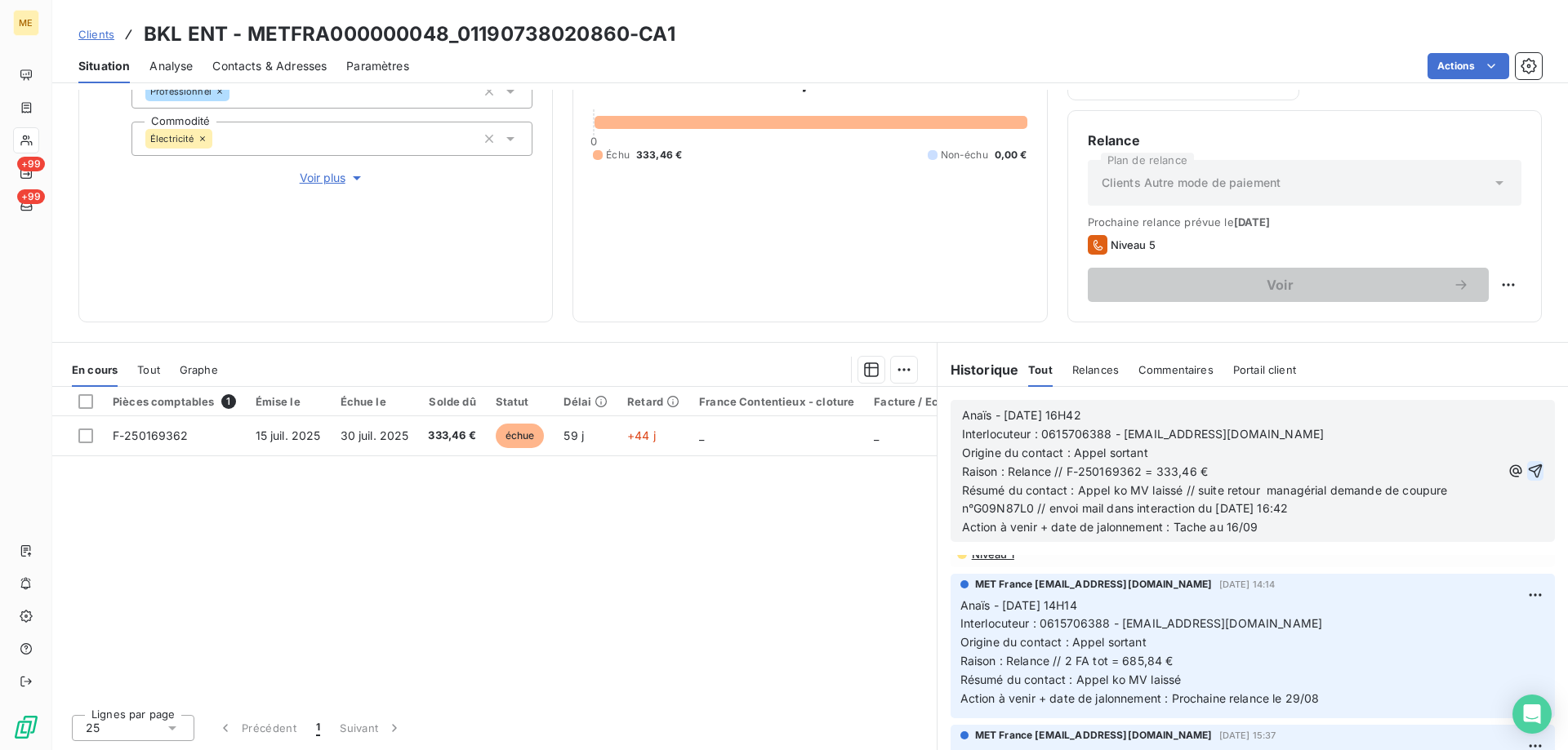
click at [1529, 466] on icon "button" at bounding box center [1536, 471] width 14 height 14
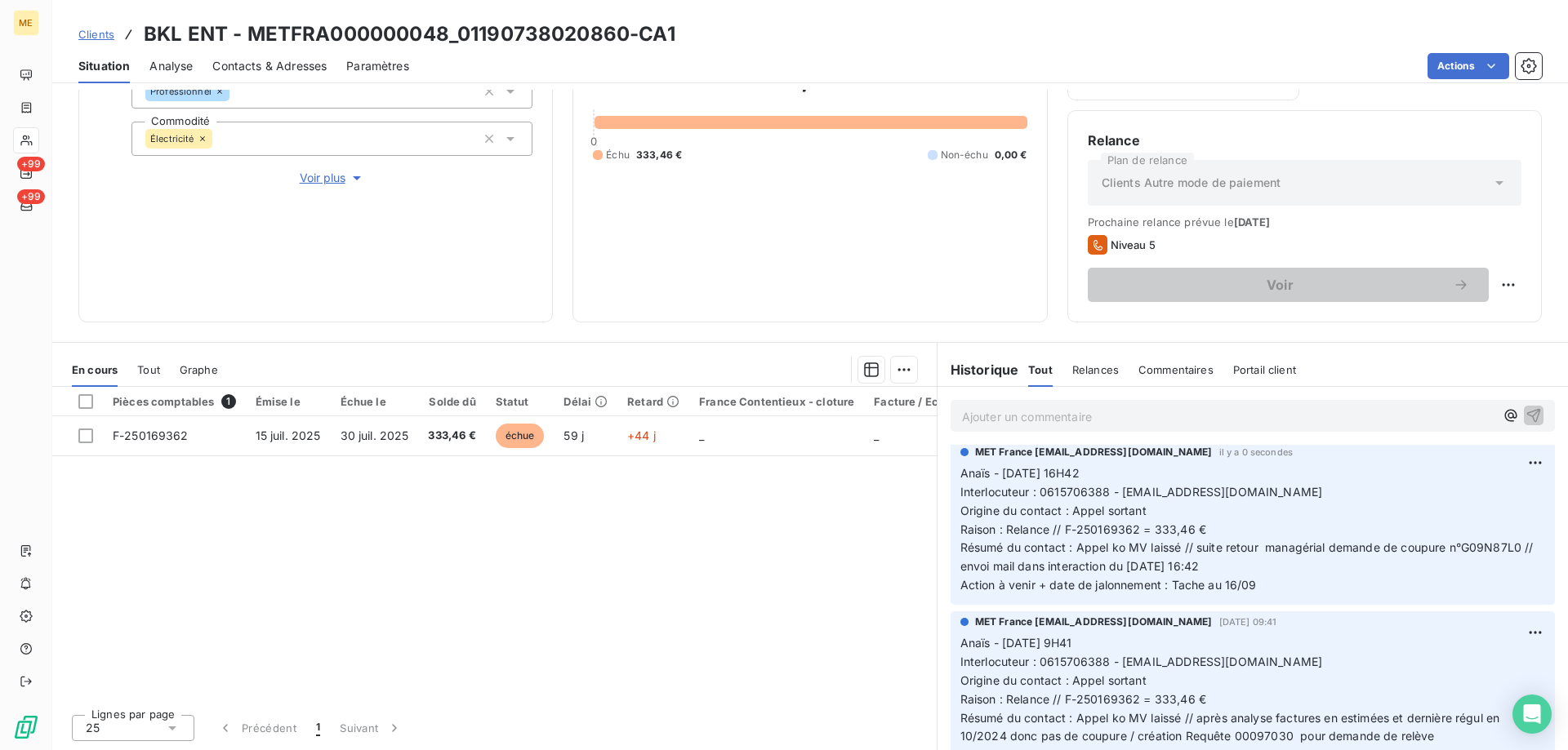
scroll to position [0, 0]
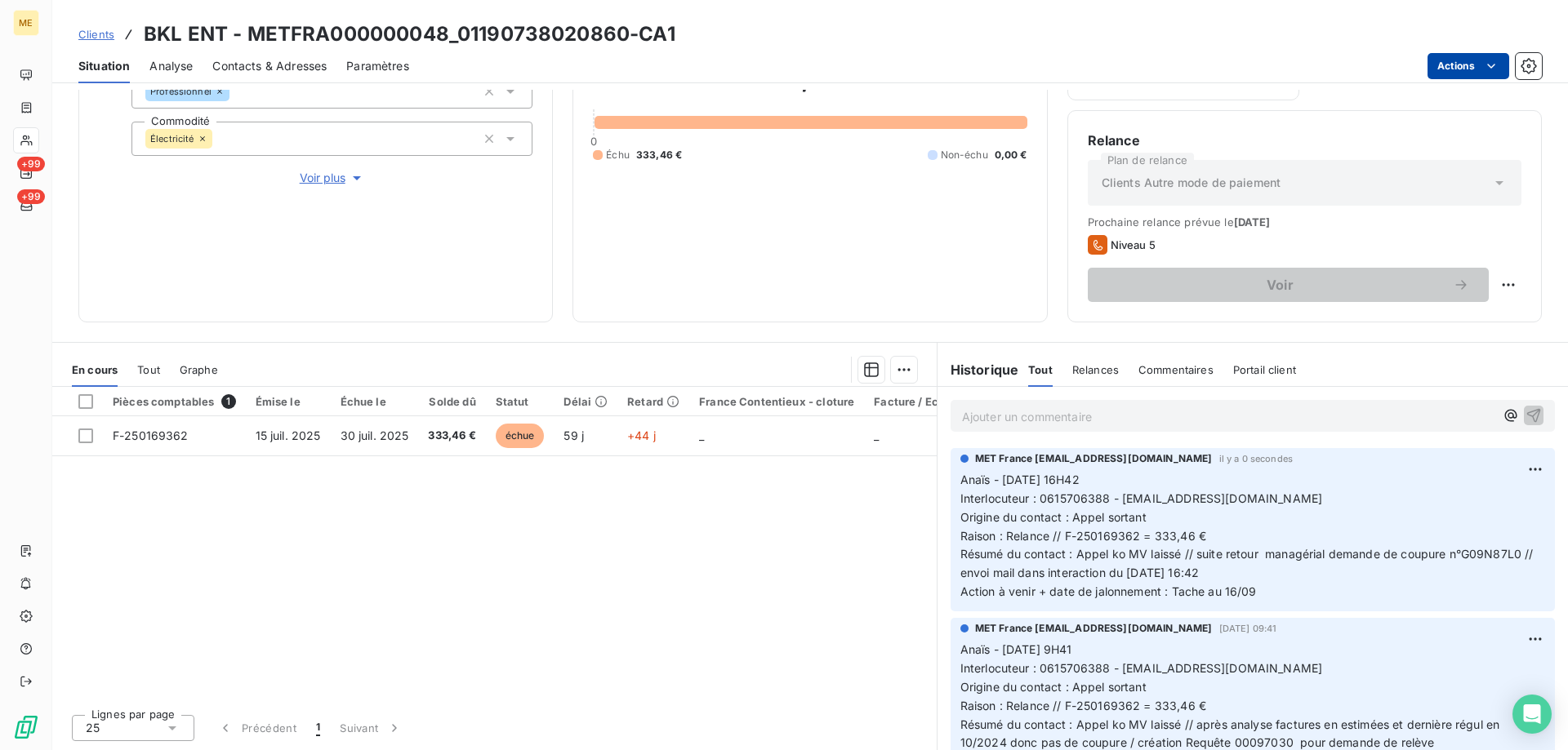
click at [1464, 68] on html "ME +99 +99 Clients BKL ENT - METFRA000000048_01190738020860-CA1 Situation Analy…" at bounding box center [784, 456] width 1568 height 913
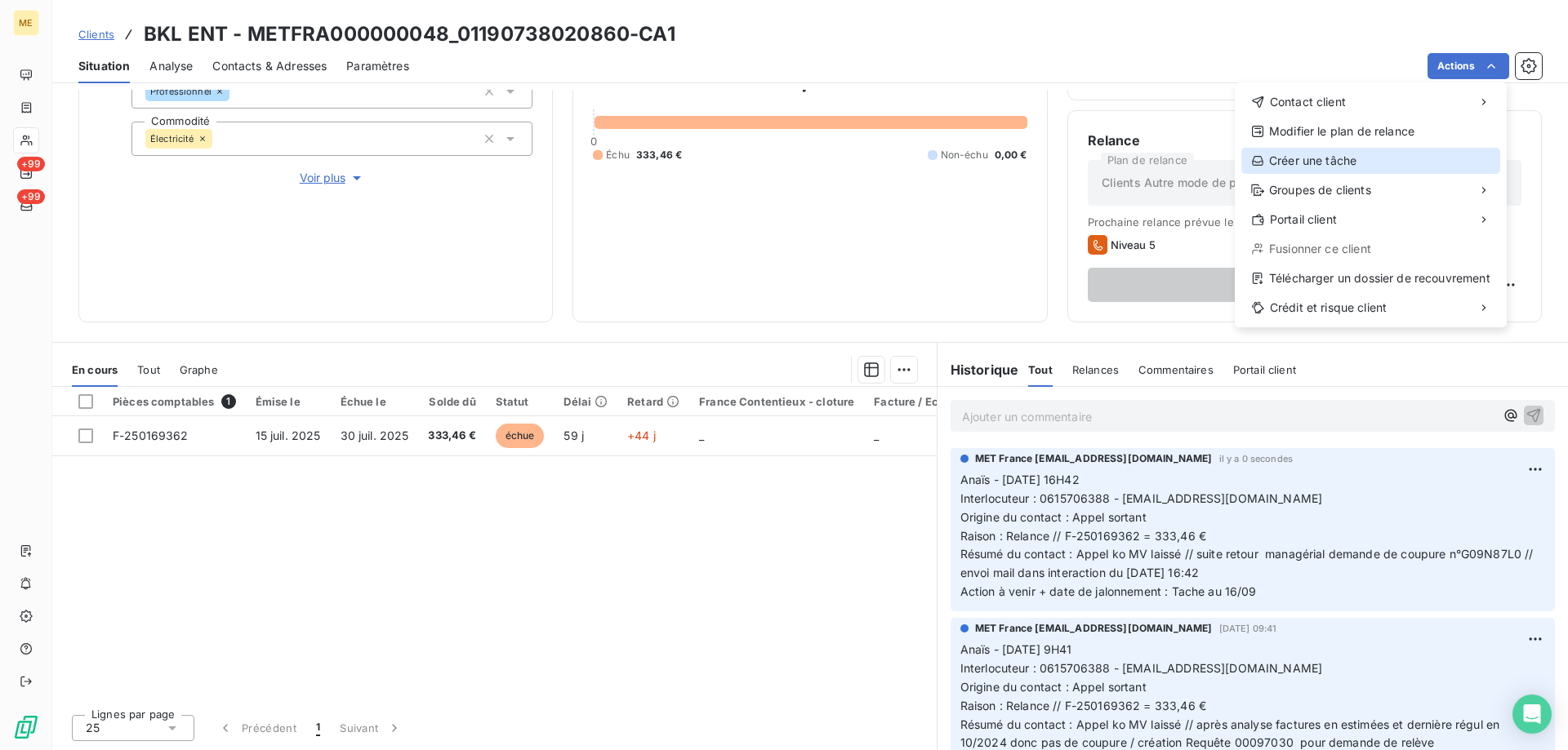
click at [1330, 168] on div "Créer une tâche" at bounding box center [1370, 161] width 259 height 26
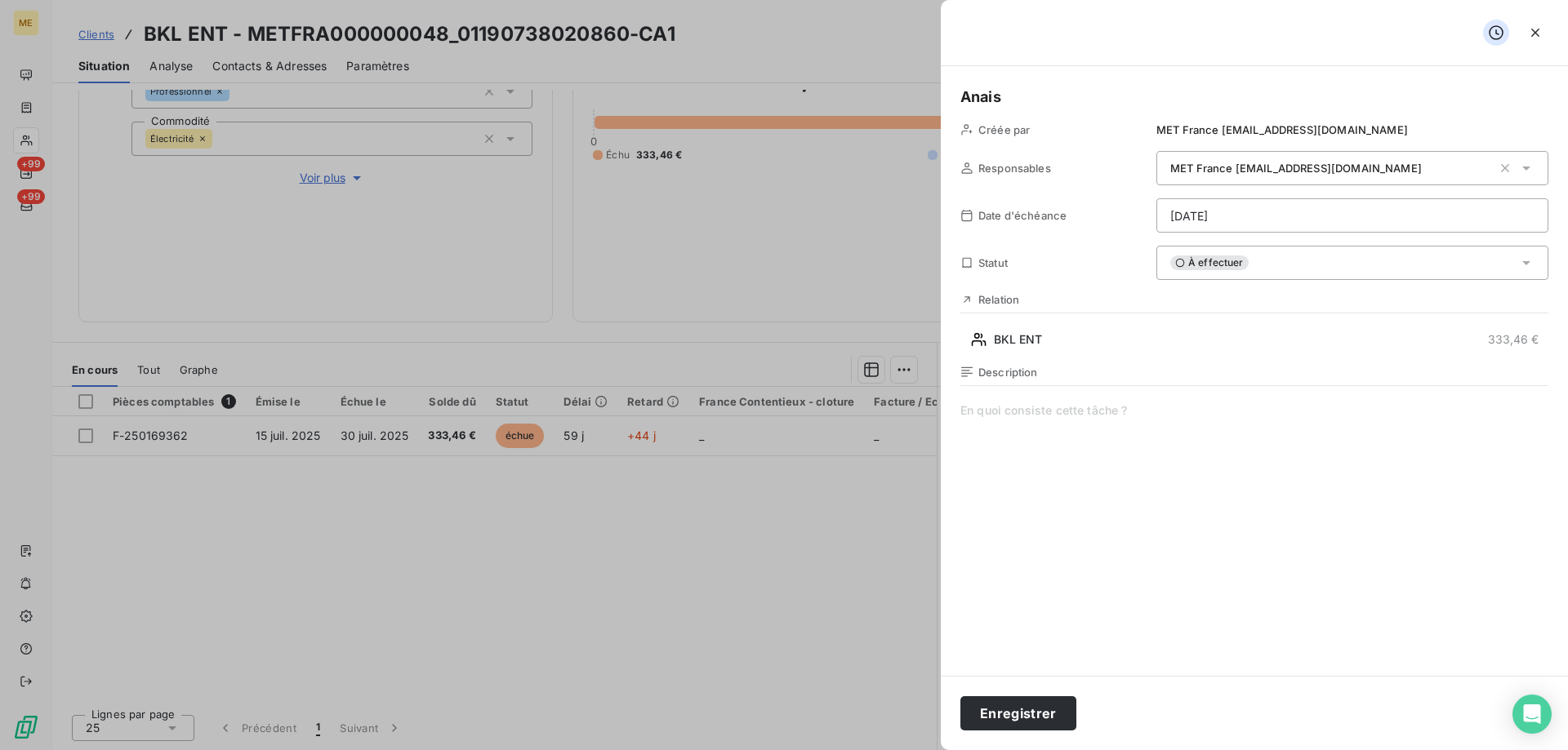
click at [1020, 405] on span at bounding box center [1254, 559] width 588 height 313
drag, startPoint x: 1219, startPoint y: 403, endPoint x: 1212, endPoint y: 411, distance: 10.6
click at [1216, 407] on span "Vérif état de coupure" at bounding box center [1254, 559] width 588 height 313
click at [1268, 222] on html "ME +99 +99 Clients BKL ENT - METFRA000000048_01190738020860-CA1 Situation Analy…" at bounding box center [784, 456] width 1568 height 913
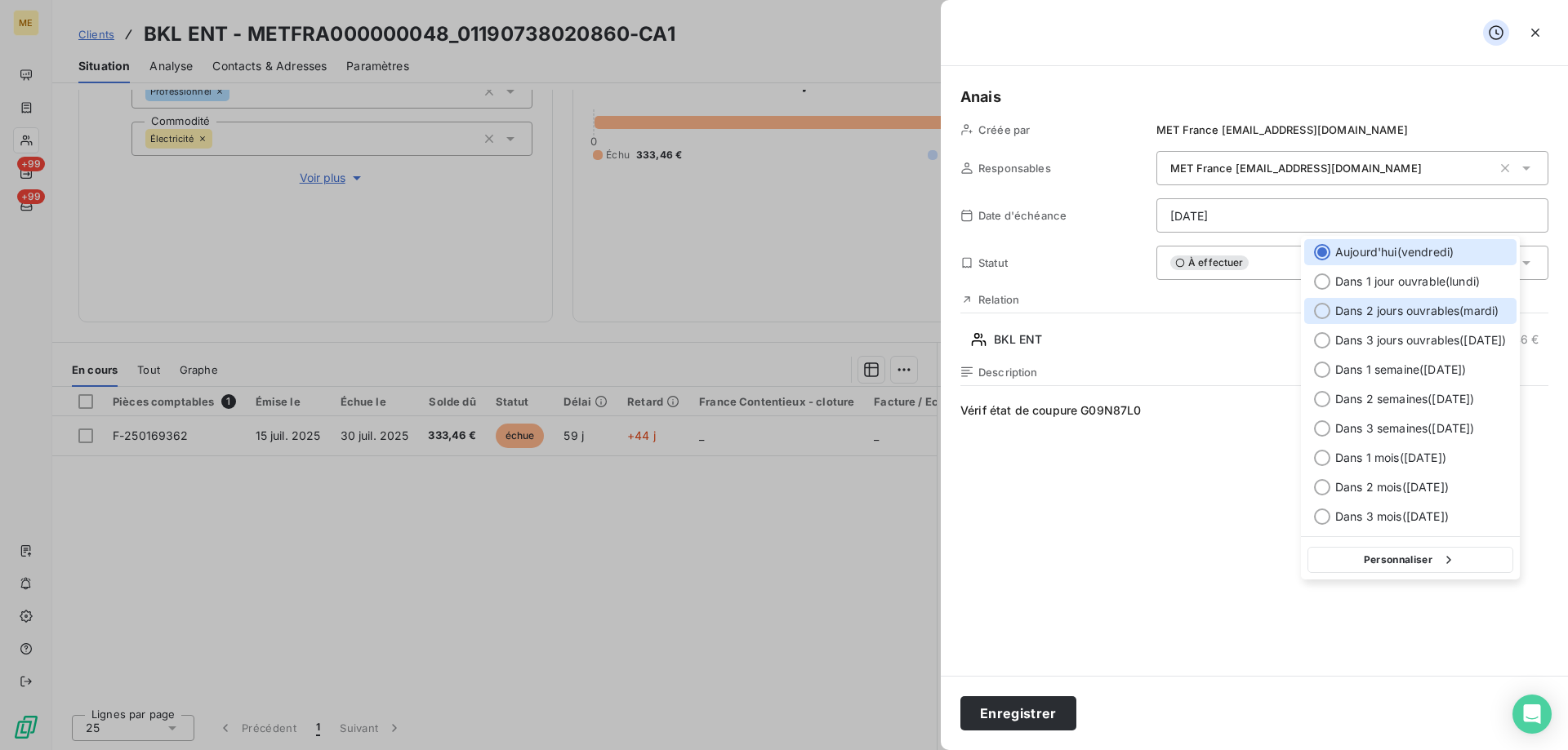
click at [1345, 312] on span "Dans 2 jours ouvrables ( [DATE] )" at bounding box center [1416, 311] width 163 height 17
type input "[DATE]"
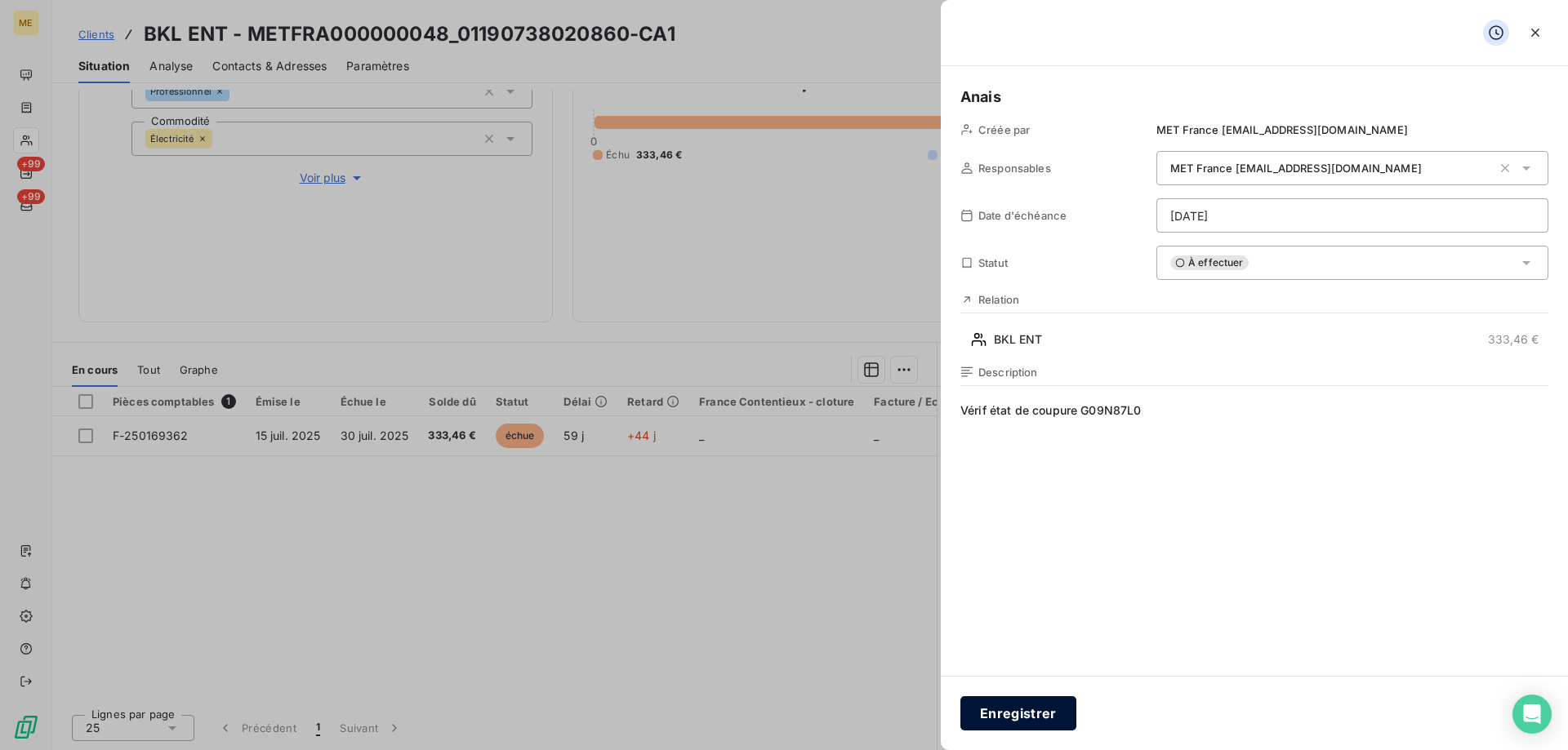
click at [1020, 707] on button "Enregistrer" at bounding box center [1018, 713] width 116 height 34
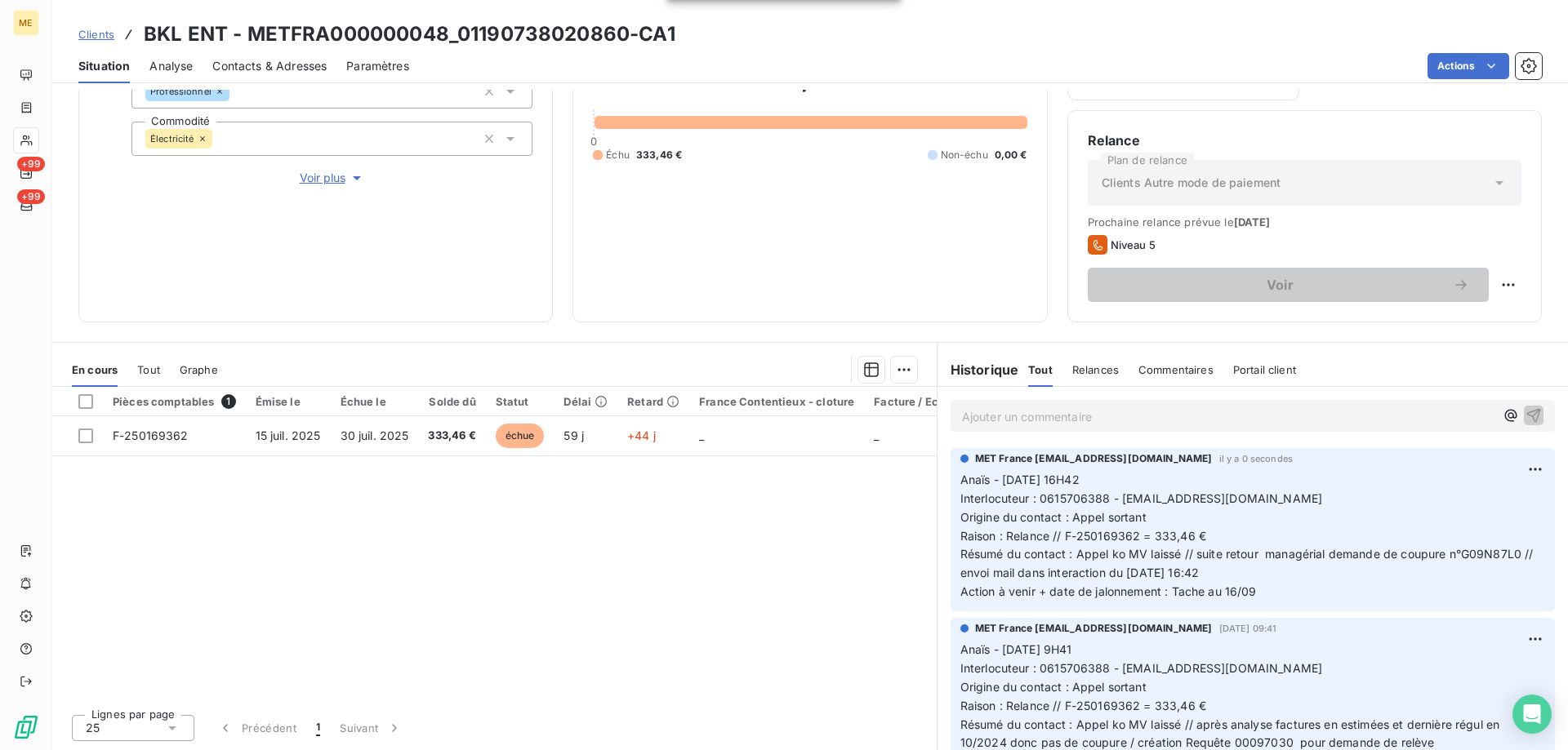
click at [98, 30] on span "Clients" at bounding box center [96, 34] width 36 height 13
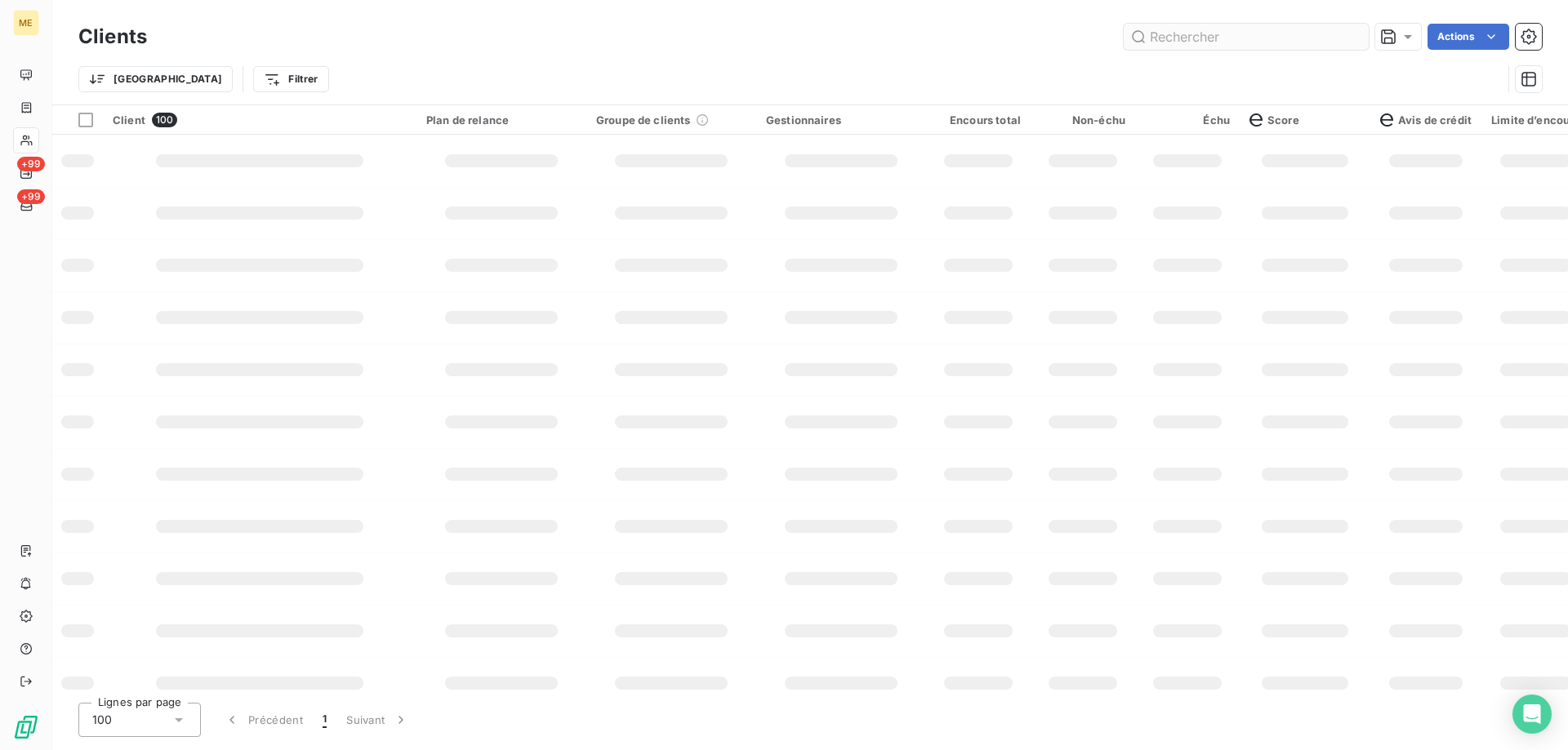
click at [1180, 35] on input "text" at bounding box center [1245, 37] width 245 height 26
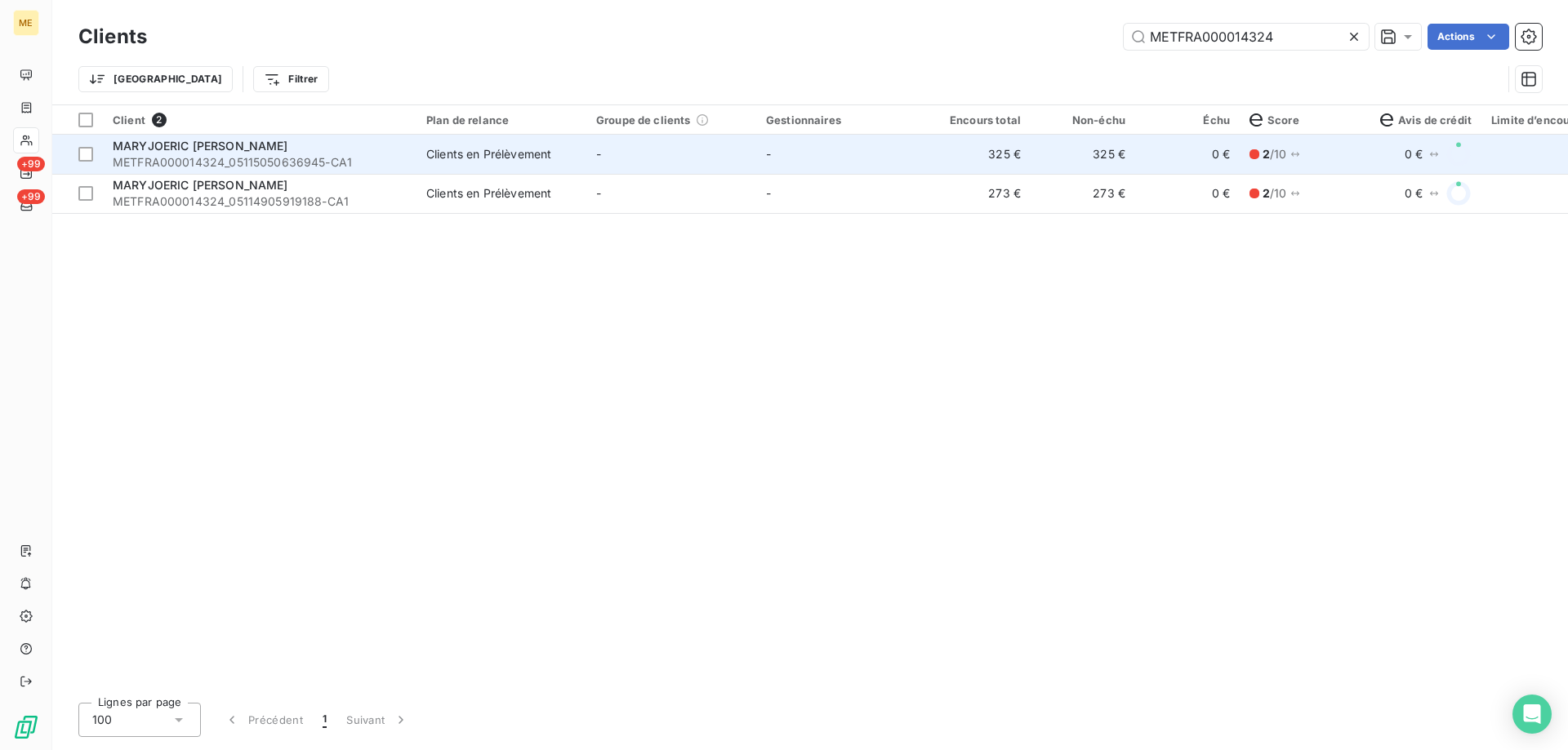
type input "METFRA000014324"
click at [748, 169] on td "-" at bounding box center [671, 154] width 170 height 39
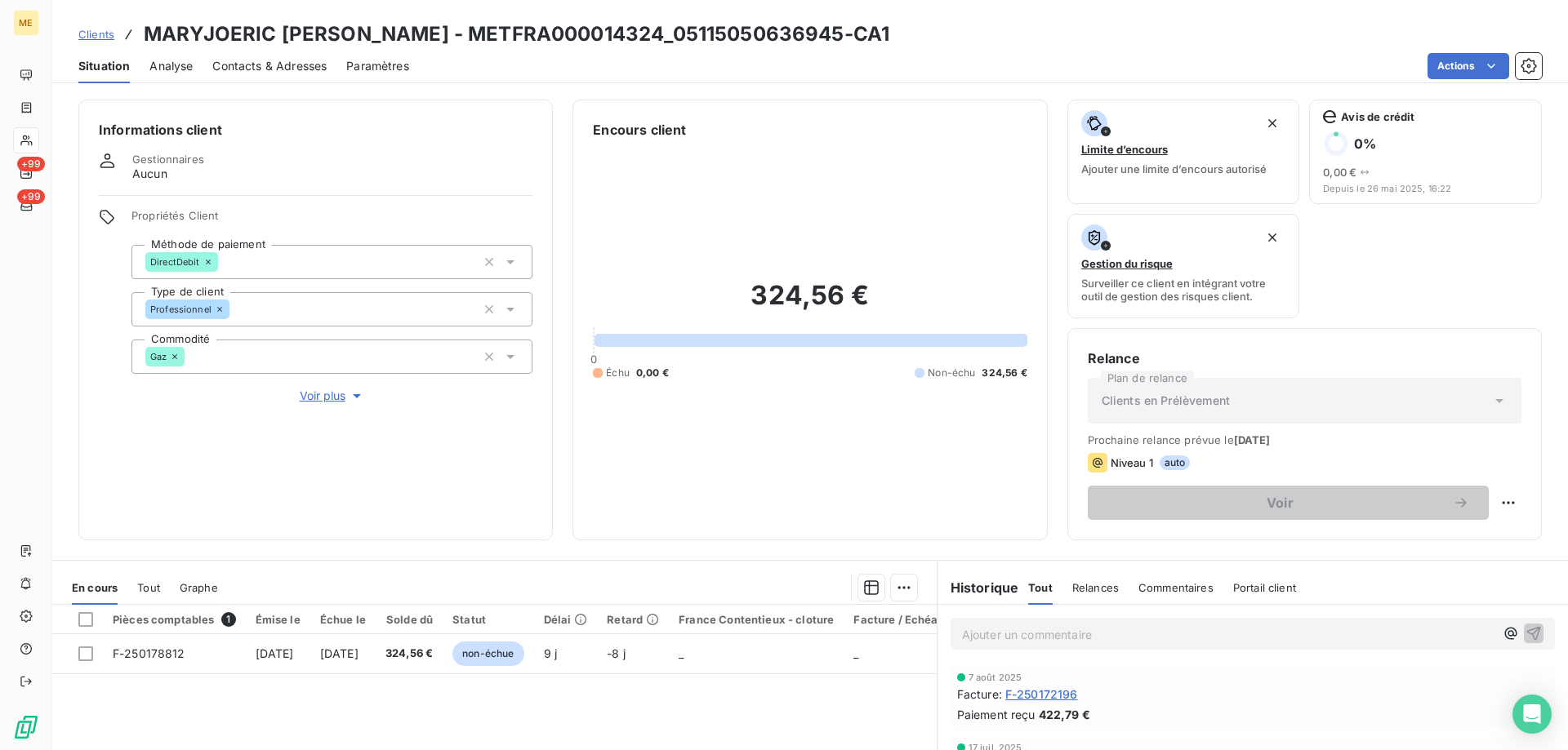
click at [90, 38] on span "Clients" at bounding box center [96, 34] width 36 height 13
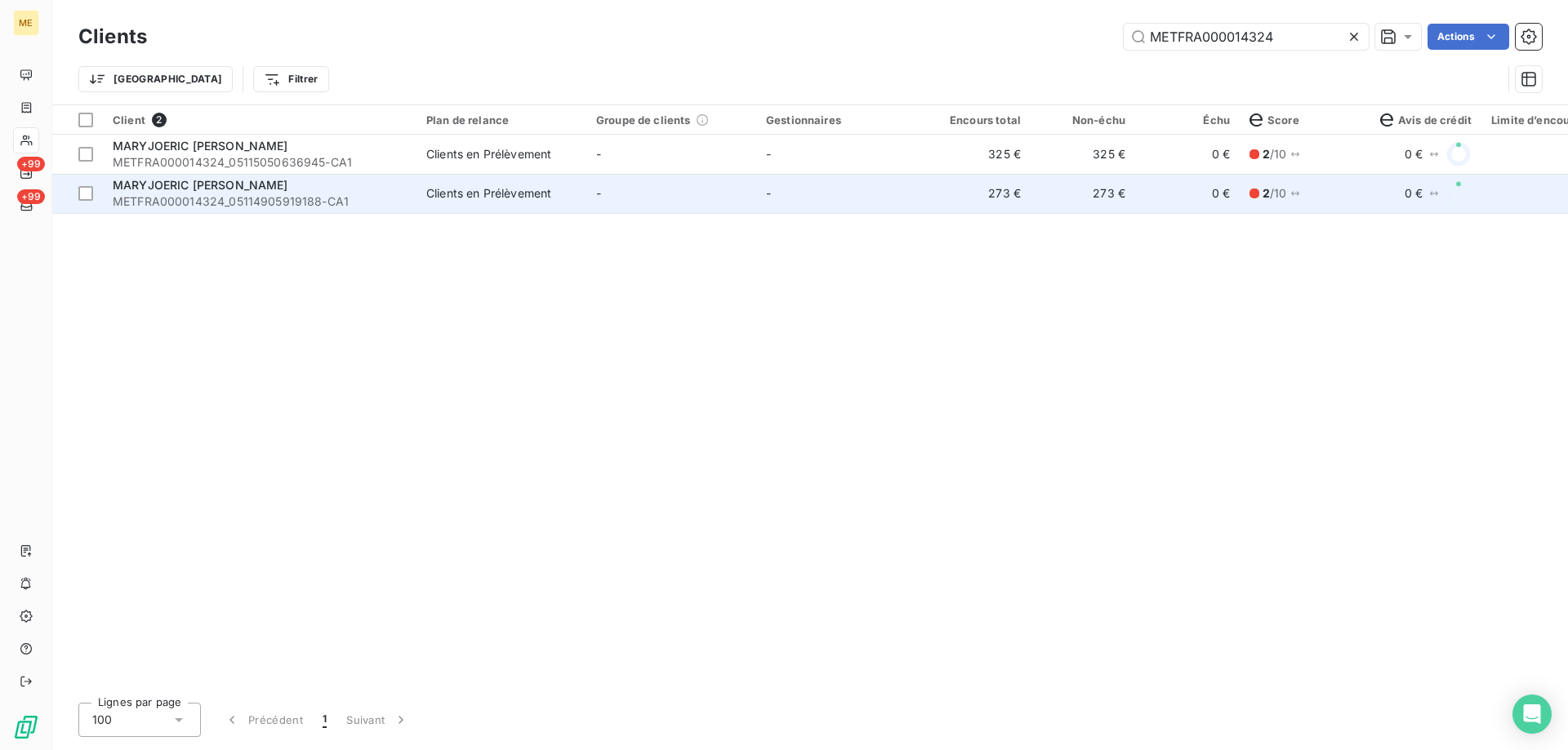
click at [923, 192] on td "-" at bounding box center [841, 193] width 170 height 39
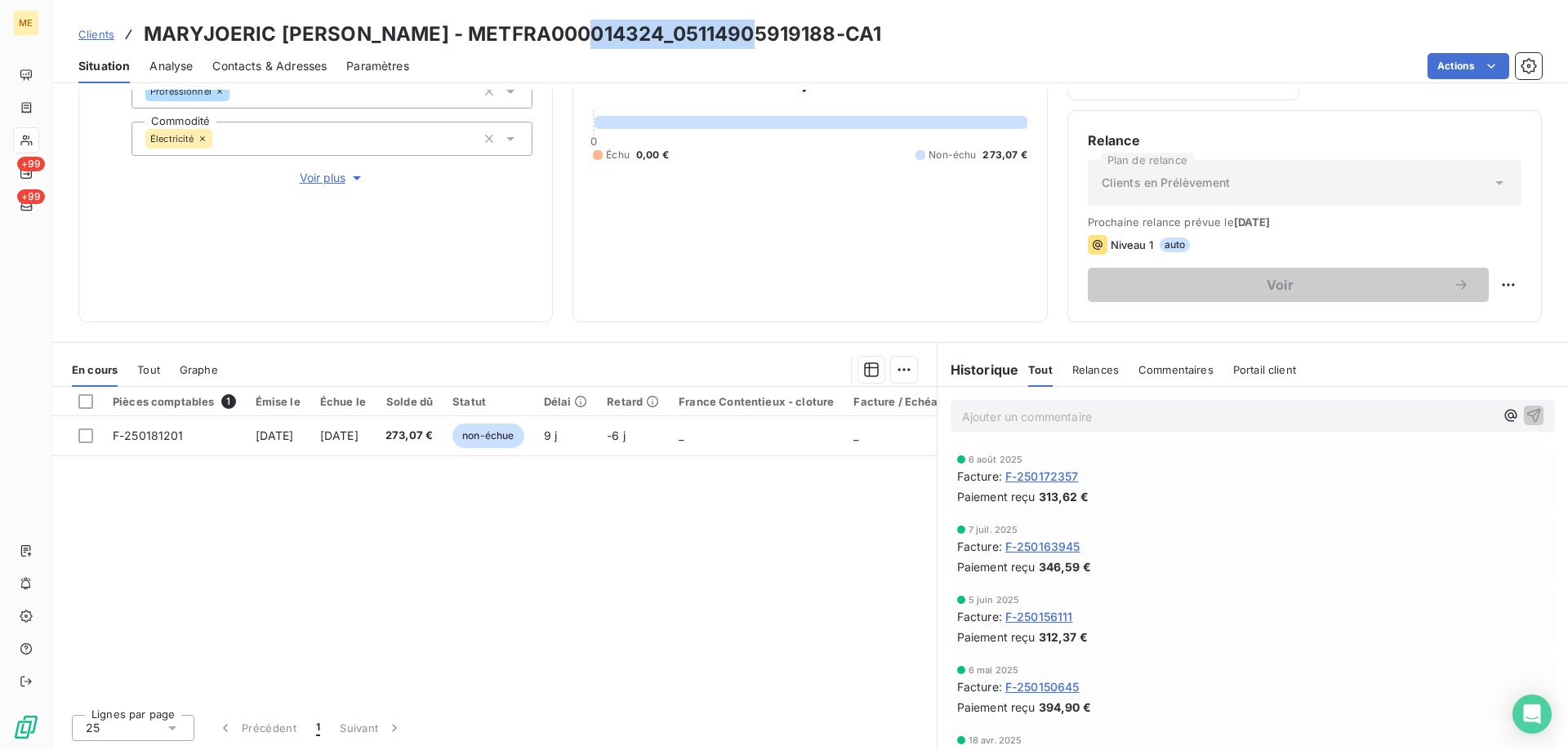
drag, startPoint x: 742, startPoint y: 35, endPoint x: 591, endPoint y: 41, distance: 151.1
click at [591, 41] on h3 "MARYJOERIC [PERSON_NAME] - METFRA000014324_05114905919188-CA1" at bounding box center [512, 33] width 737 height 29
drag, startPoint x: 571, startPoint y: 33, endPoint x: 383, endPoint y: 33, distance: 188.0
click at [383, 33] on h3 "MARYJOERIC [PERSON_NAME] - METFRA000014324_05114905919188-CA1" at bounding box center [512, 33] width 737 height 29
copy h3 "METFRA000014324"
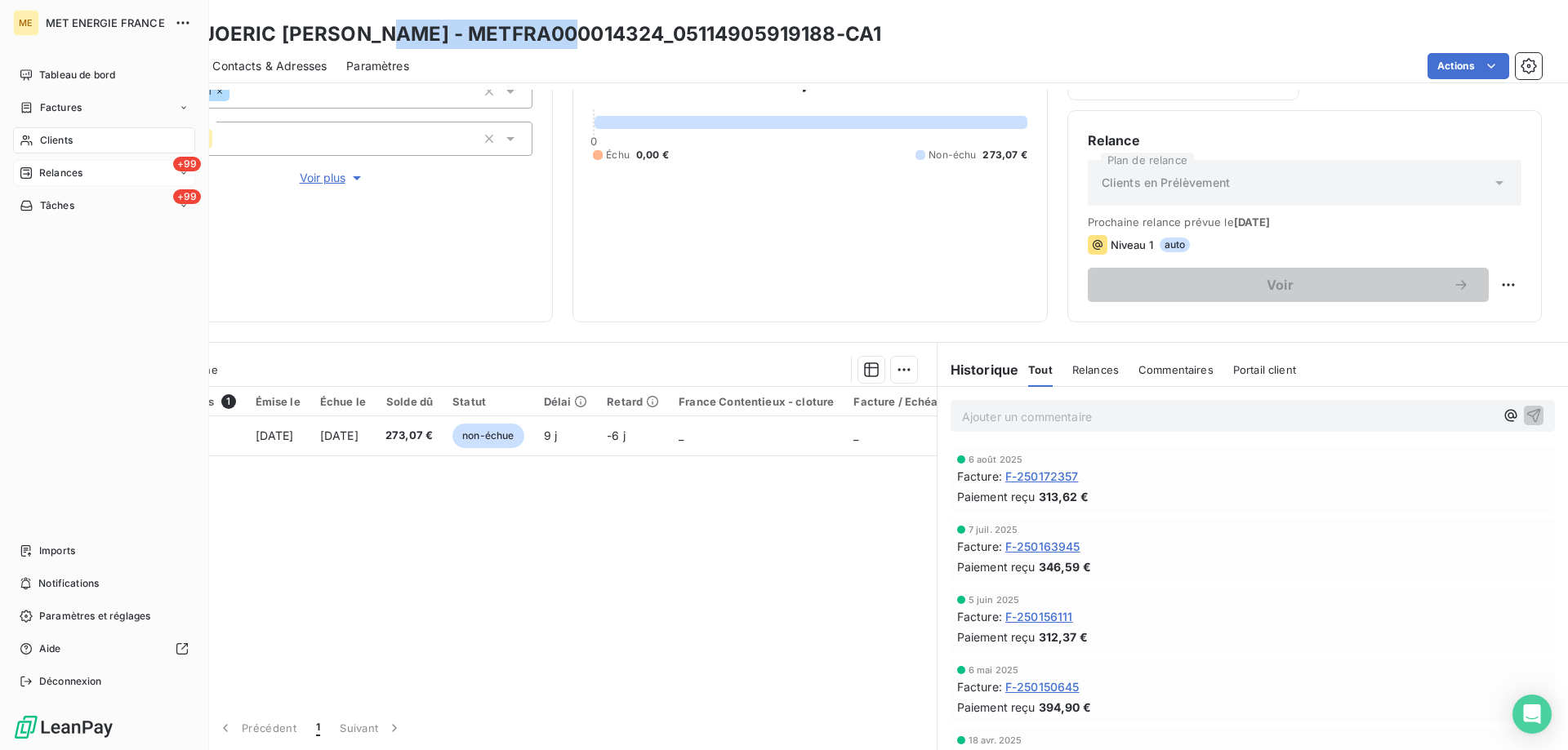
click at [41, 173] on span "Relances" at bounding box center [61, 173] width 43 height 15
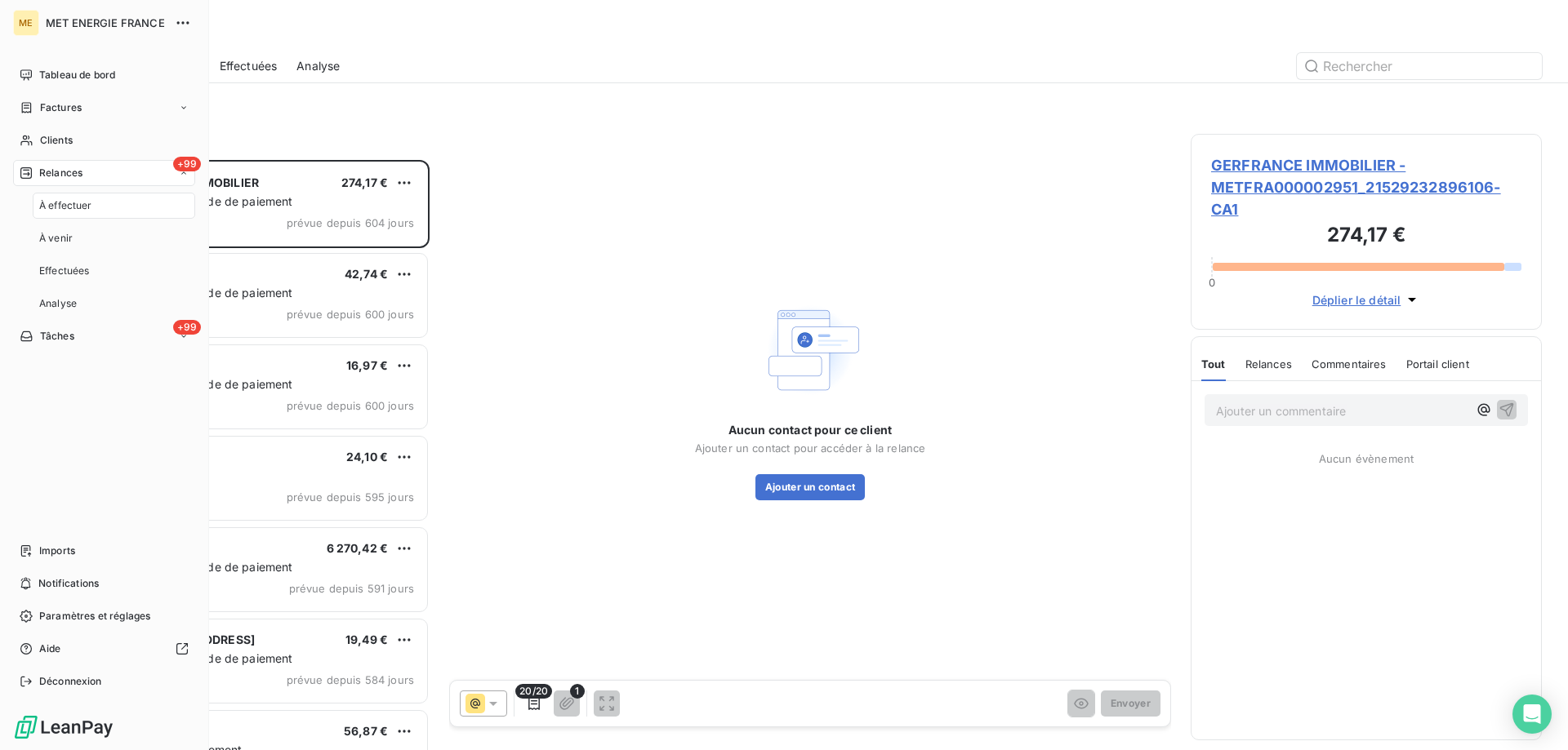
scroll to position [578, 339]
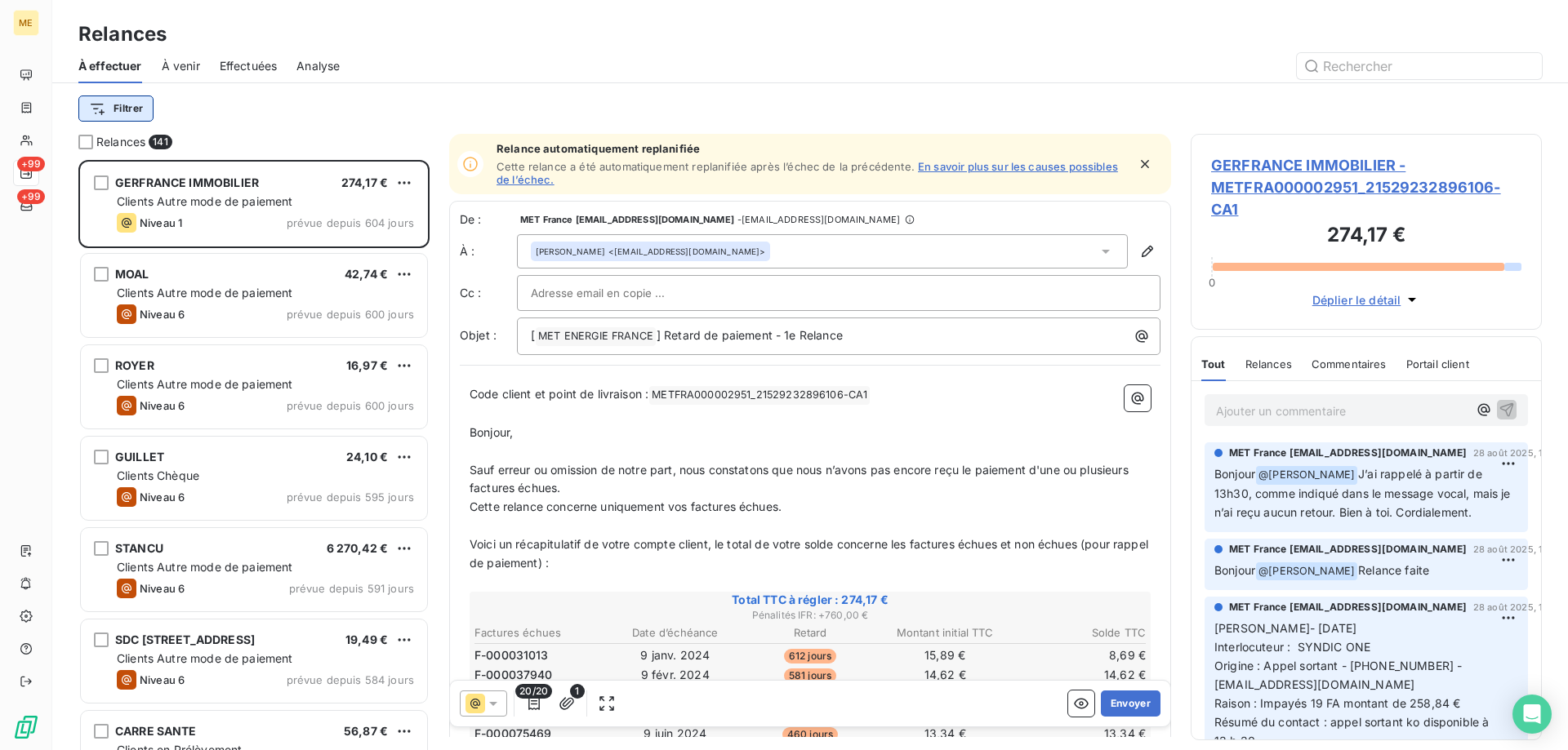
click at [128, 104] on html "ME +99 +99 Relances À effectuer À venir Effectuées Analyse Filtrer Relances 141…" at bounding box center [784, 456] width 1568 height 913
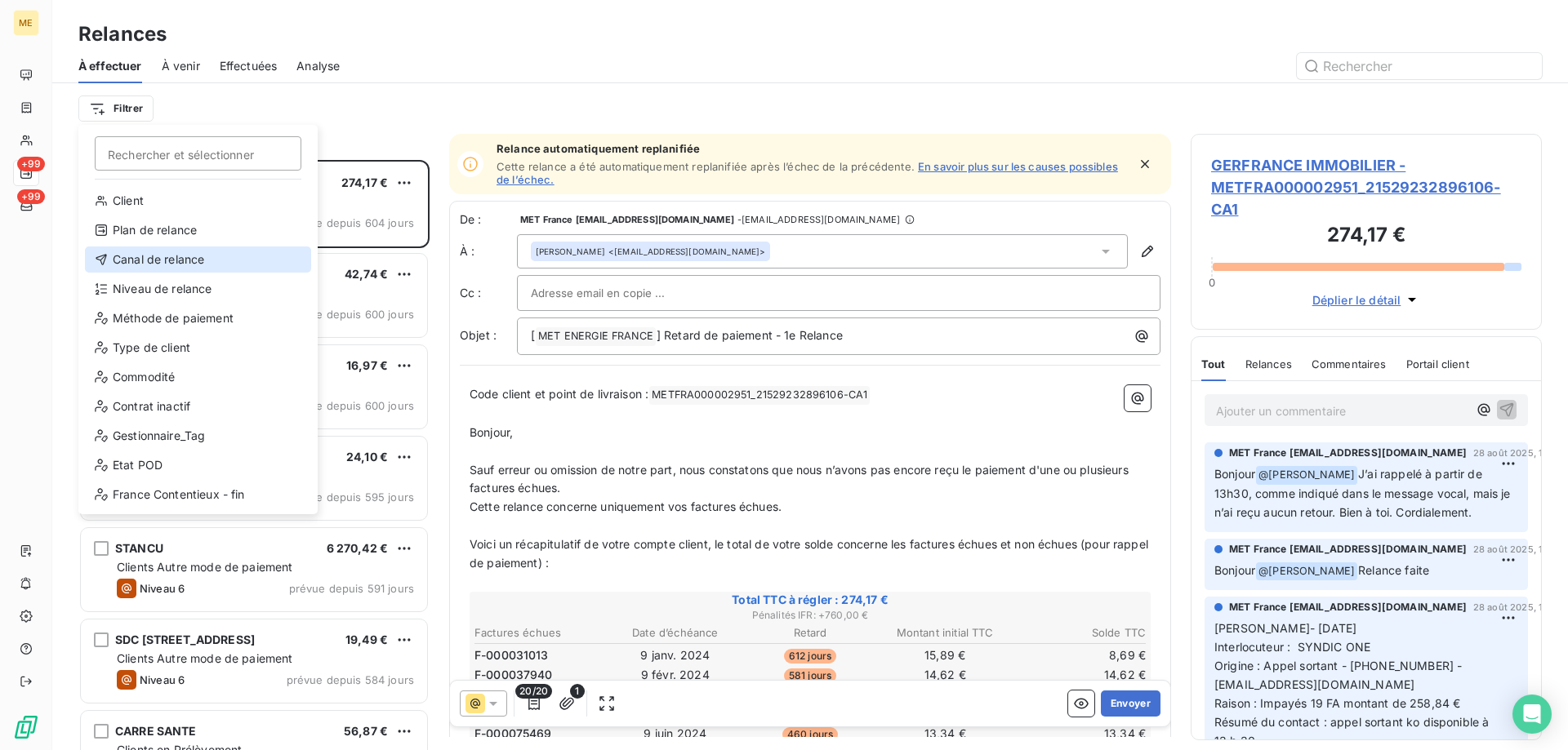
click at [146, 265] on div "Canal de relance" at bounding box center [198, 260] width 226 height 26
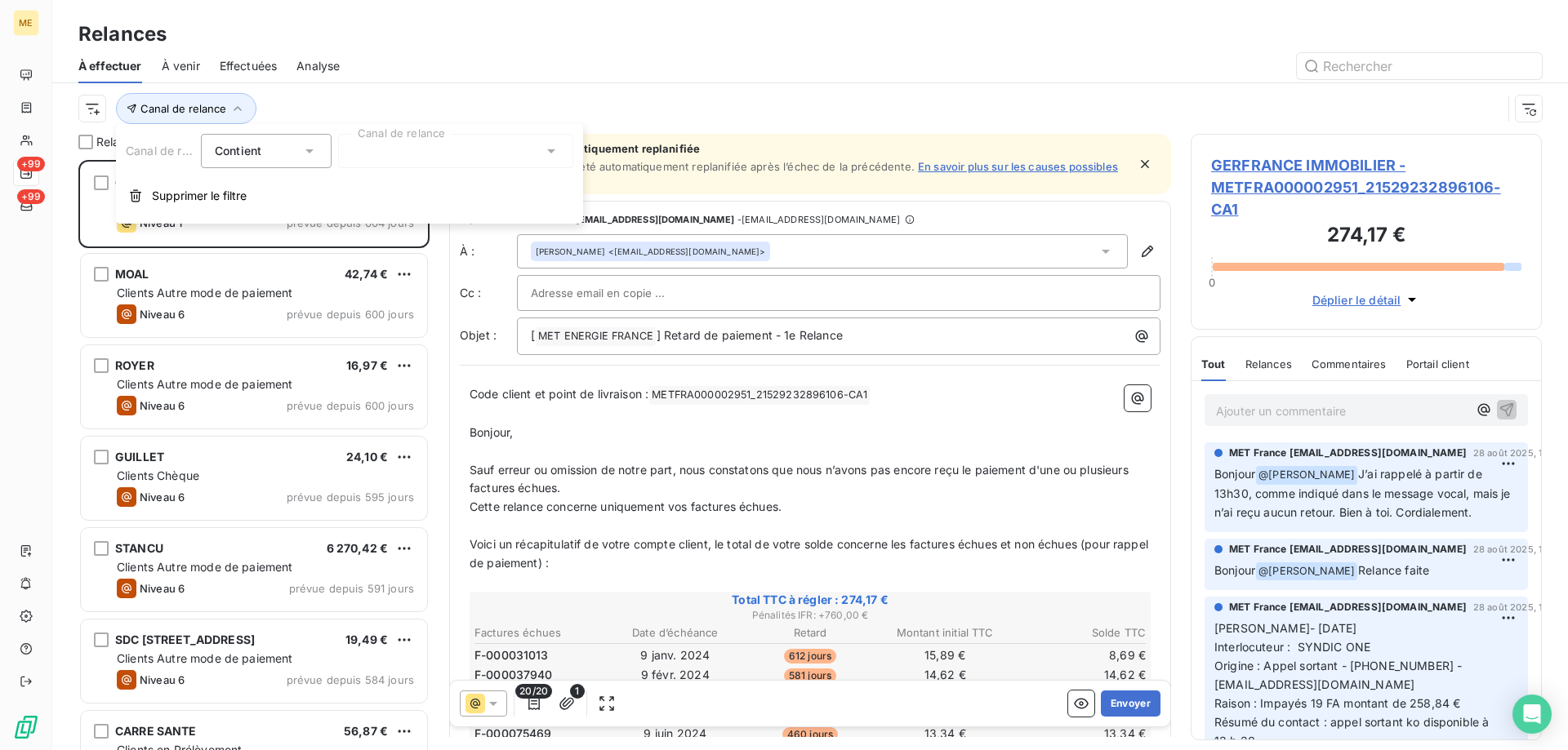
drag, startPoint x: 464, startPoint y: 158, endPoint x: 467, endPoint y: 166, distance: 8.5
click at [465, 158] on div at bounding box center [455, 151] width 235 height 34
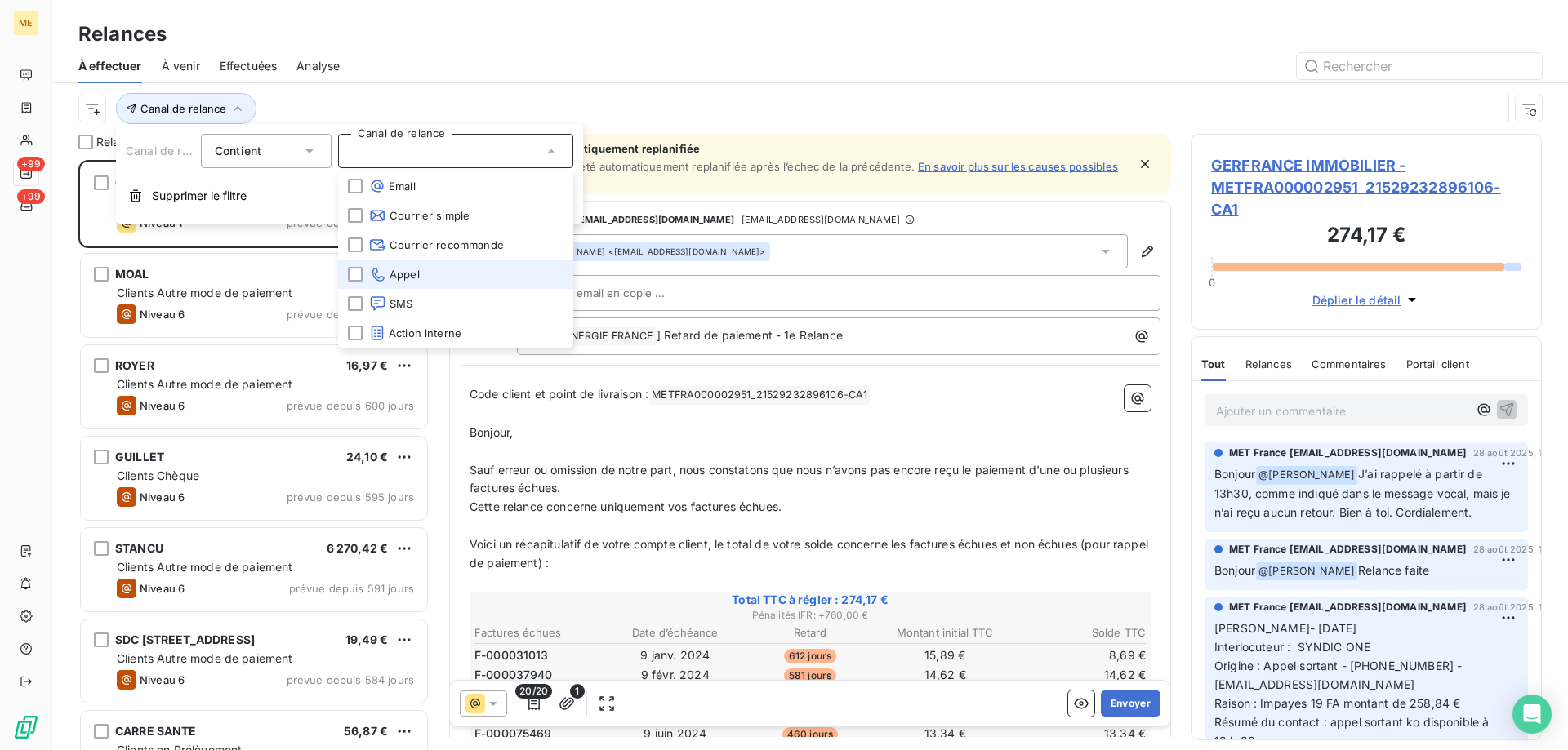
click at [421, 277] on li "Appel" at bounding box center [455, 274] width 235 height 29
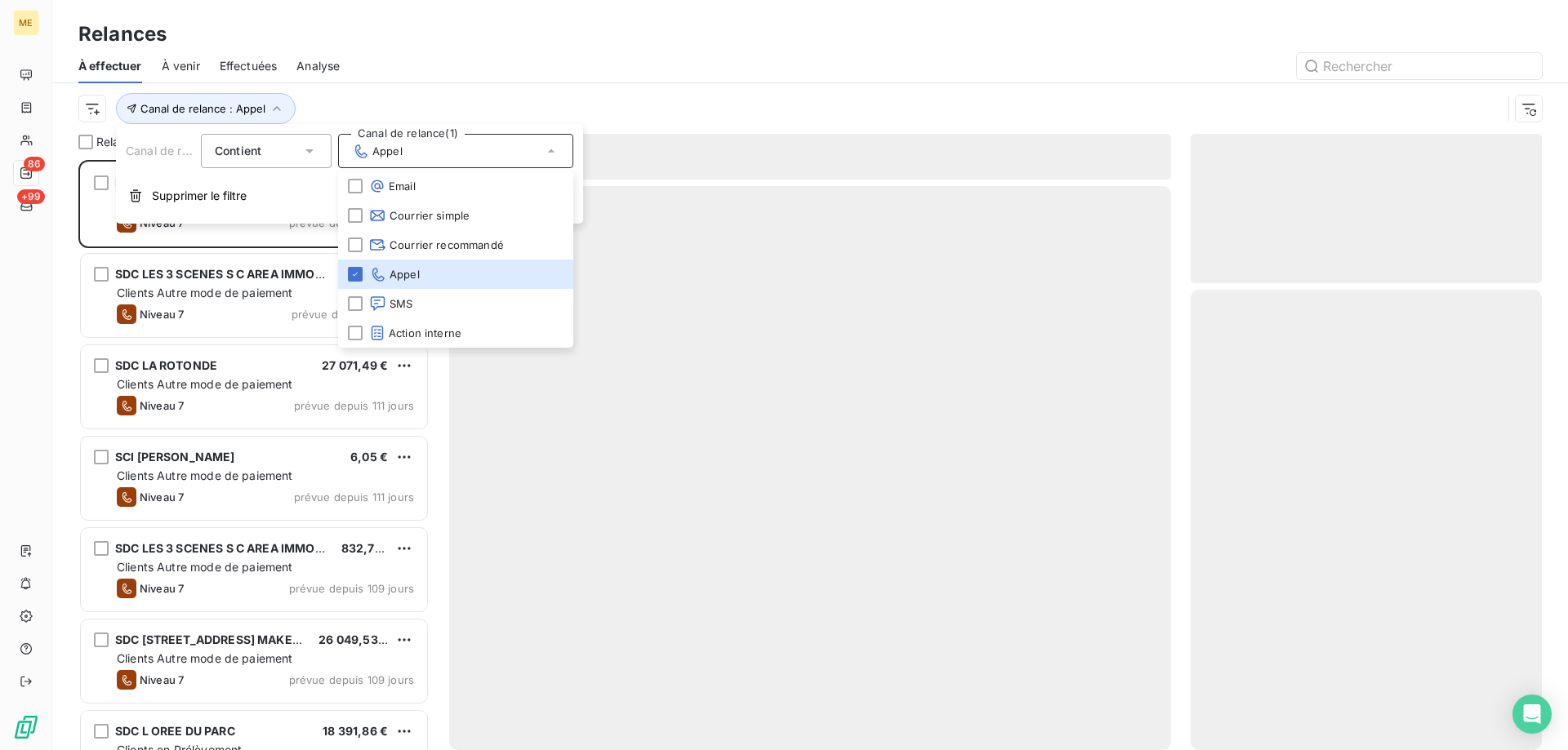
scroll to position [578, 339]
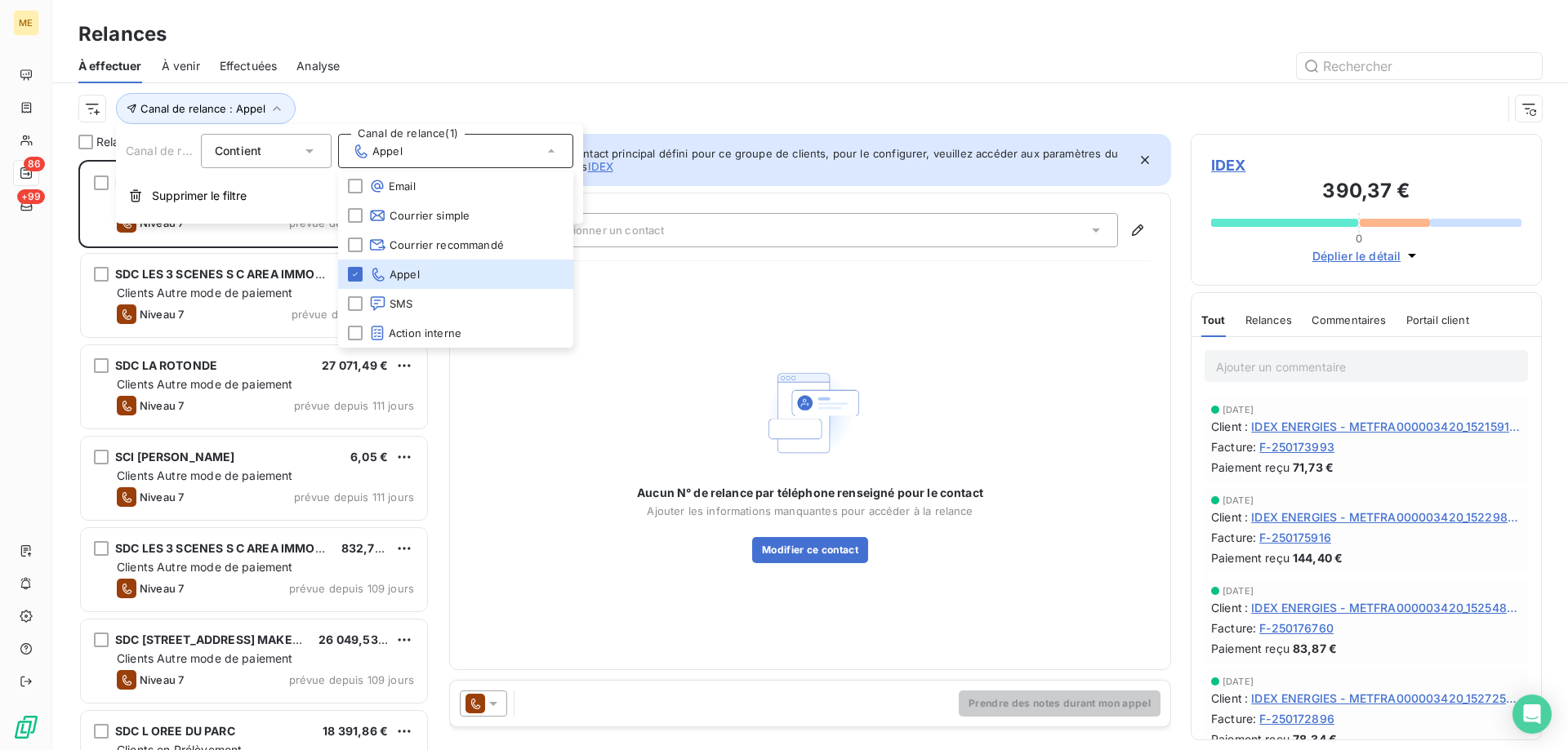
click at [89, 104] on html "ME 86 +99 Relances À effectuer À venir Effectuées Analyse Canal de relance : Ap…" at bounding box center [784, 456] width 1568 height 913
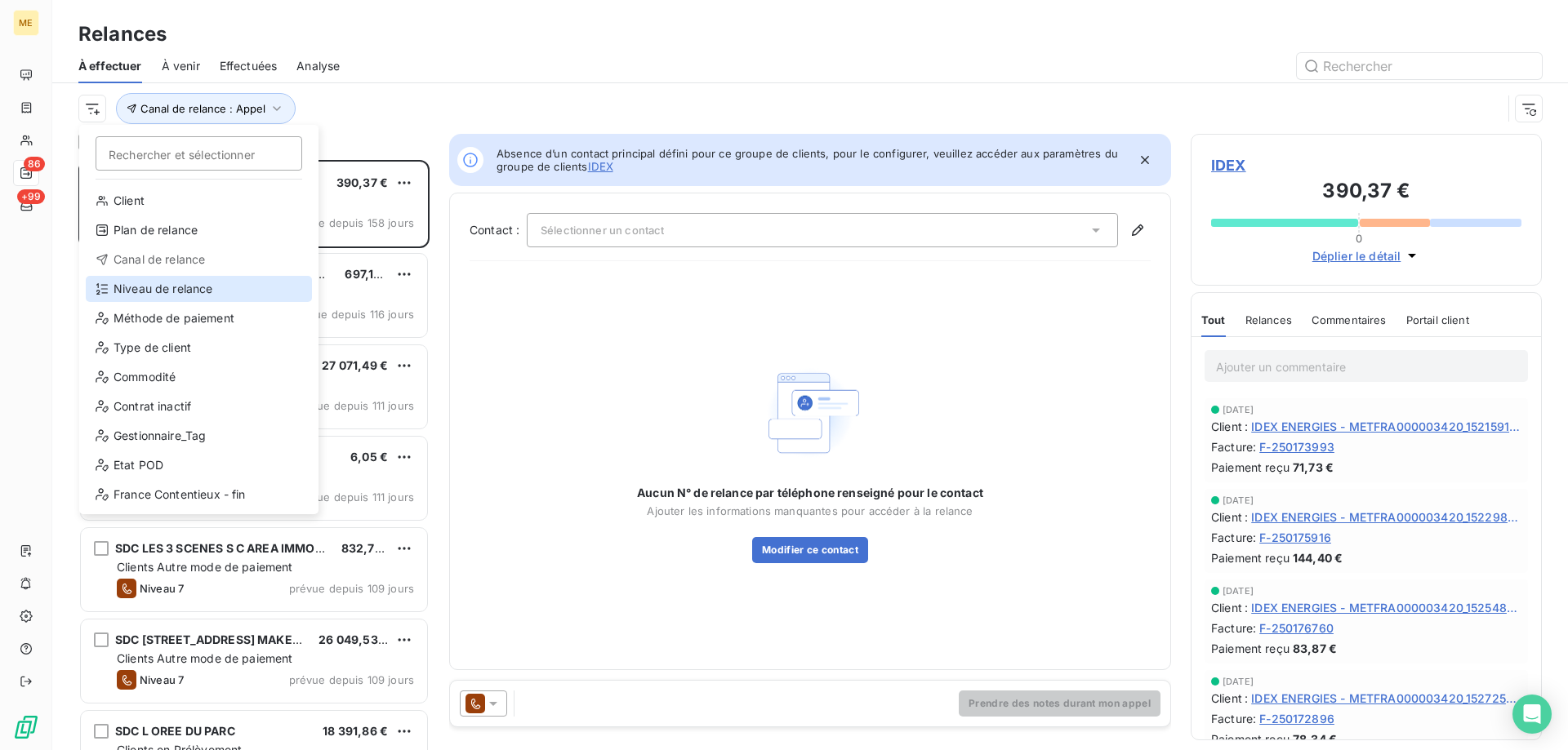
click at [158, 291] on div "Niveau de relance" at bounding box center [199, 289] width 226 height 26
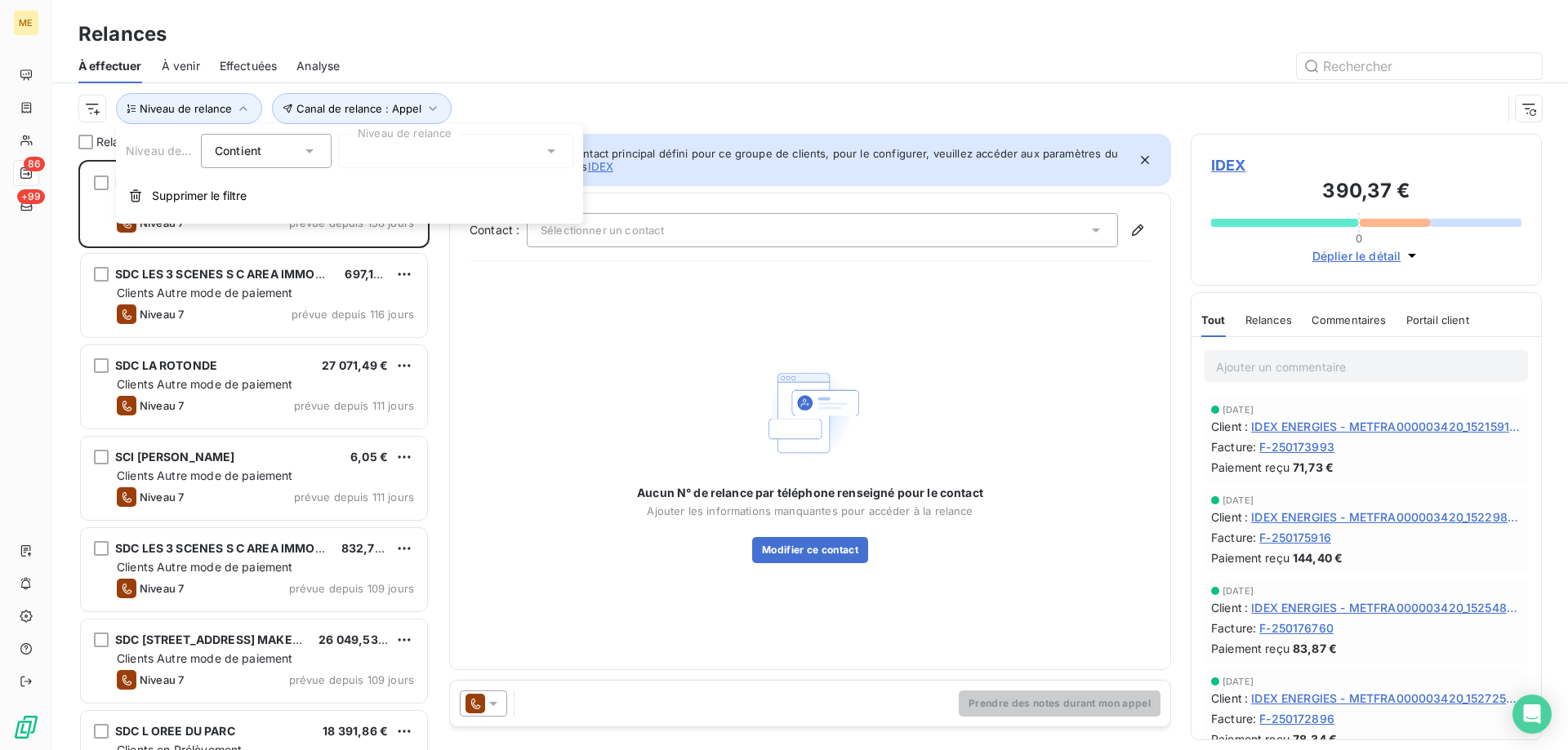
click at [412, 166] on div at bounding box center [455, 151] width 235 height 34
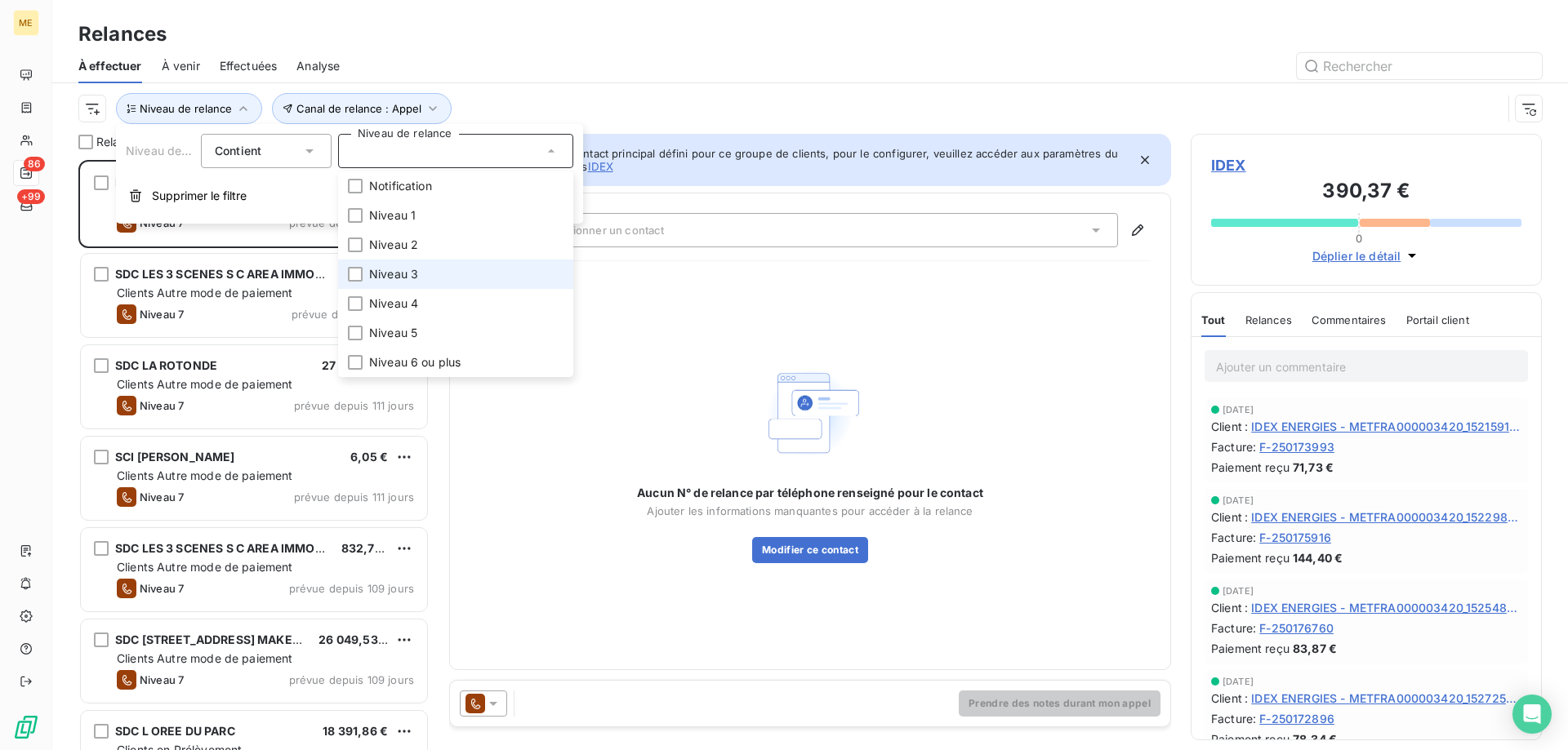
click at [394, 272] on span "Niveau 3" at bounding box center [394, 274] width 49 height 17
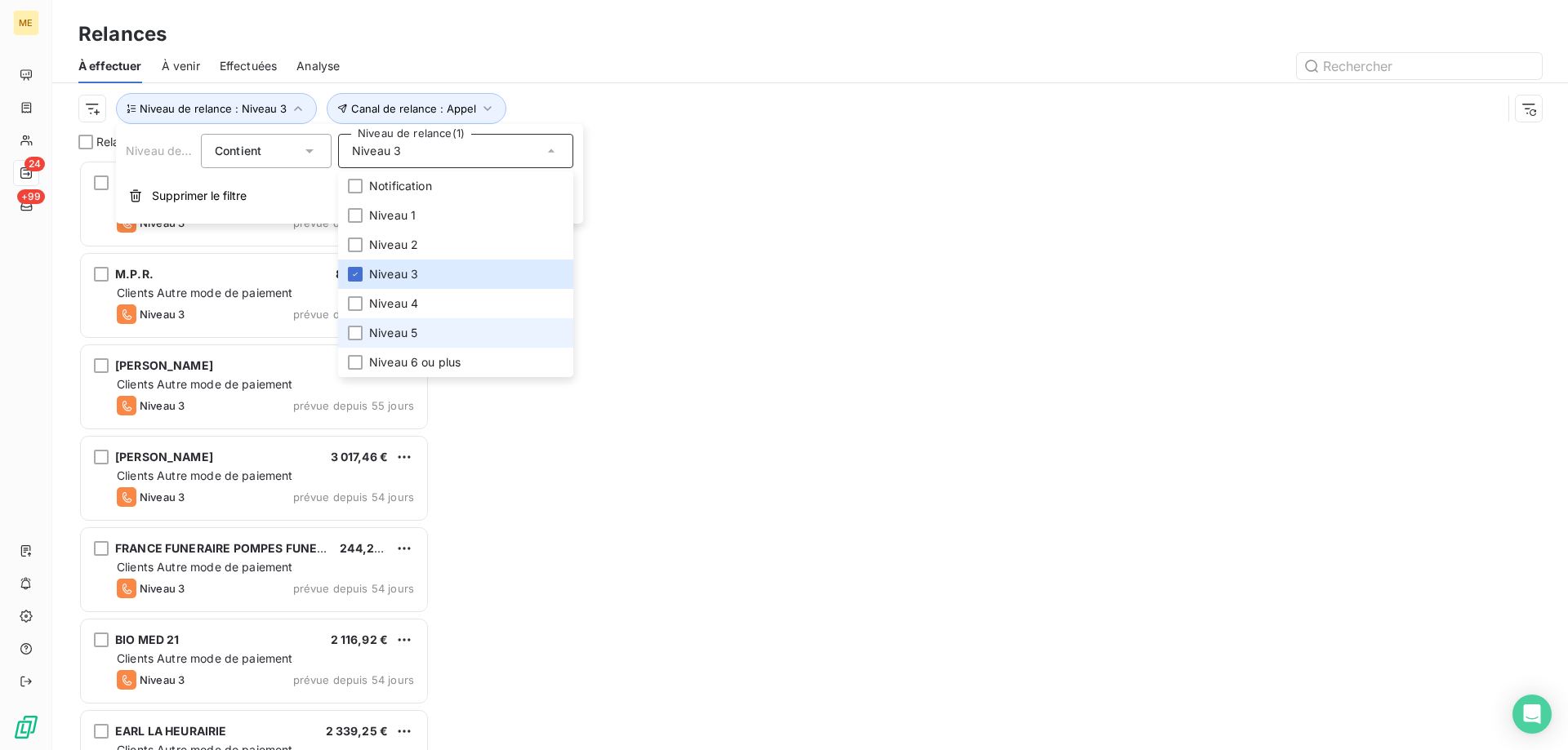
scroll to position [578, 339]
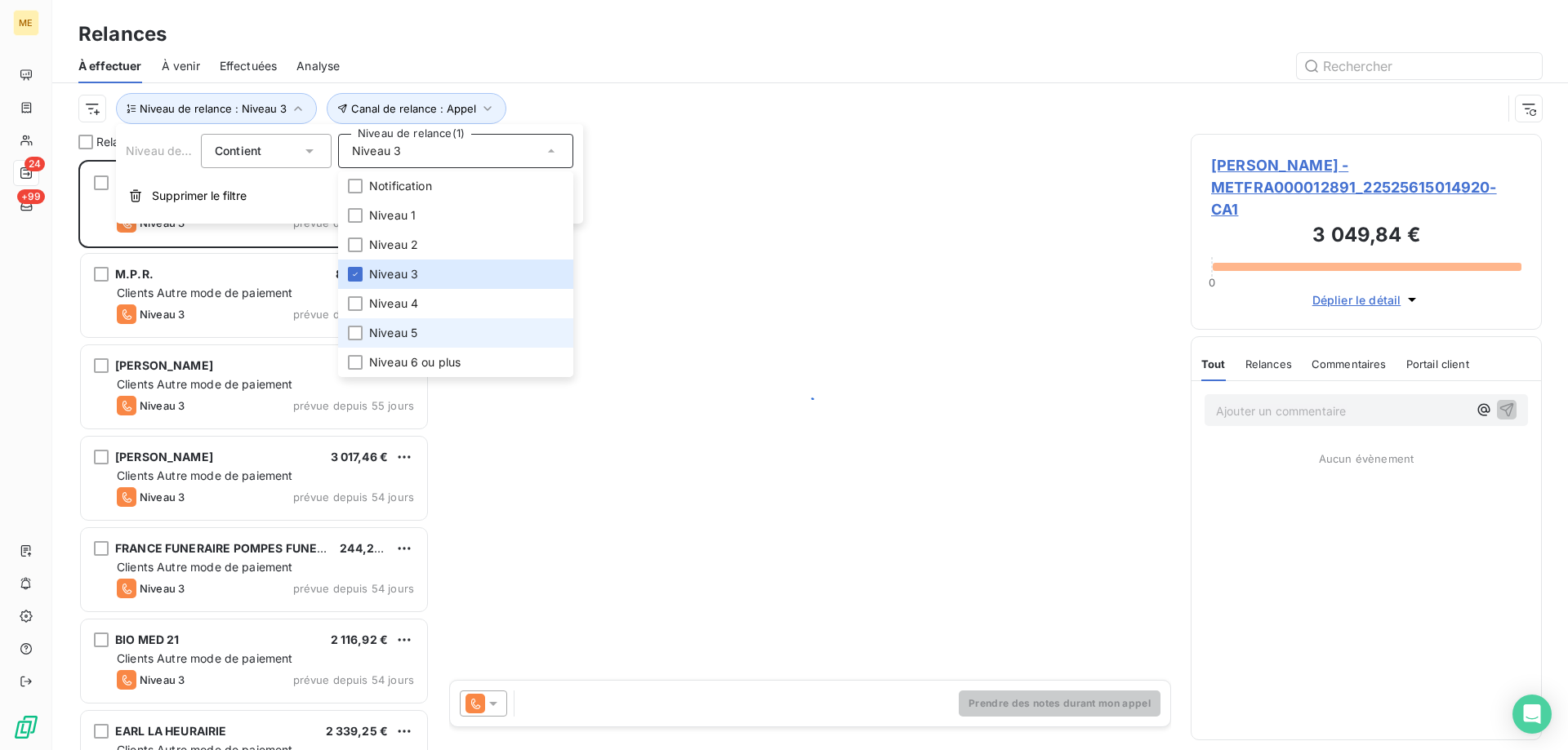
click at [394, 345] on li "Niveau 5" at bounding box center [455, 332] width 235 height 29
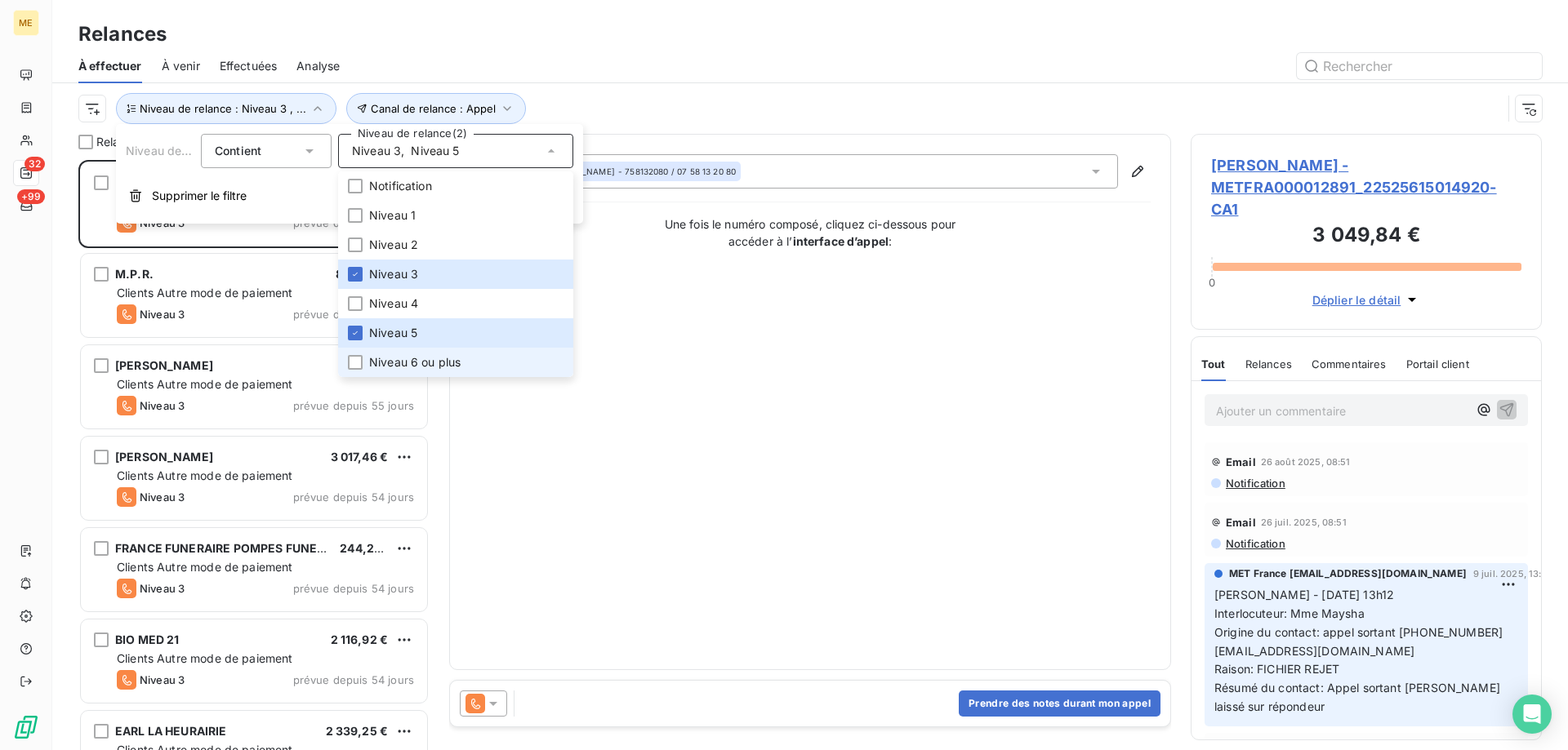
click at [386, 359] on span "Niveau 6 ou plus" at bounding box center [415, 362] width 91 height 17
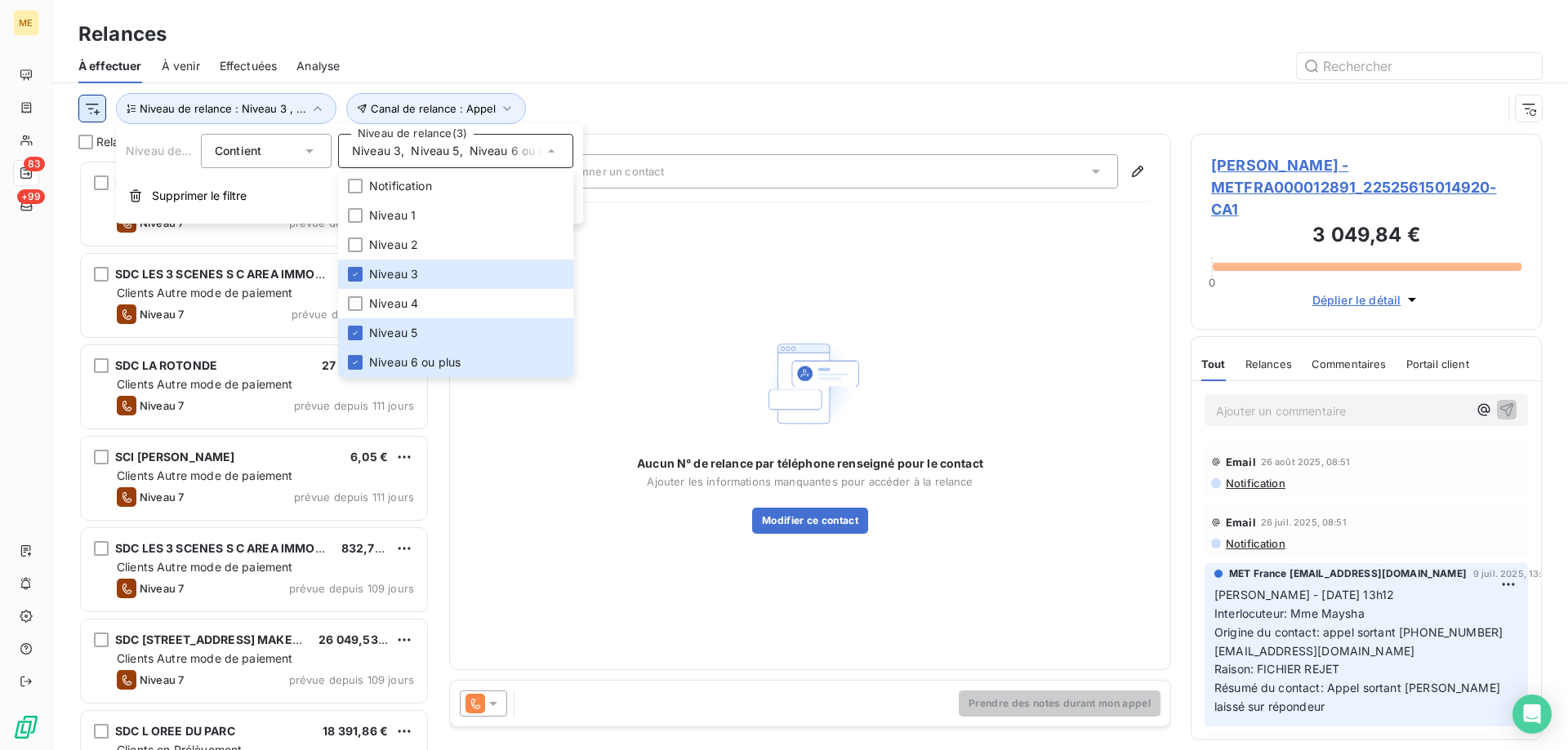
click at [92, 110] on html "ME 83 +99 Relances À effectuer À venir Effectuées Analyse Canal de relance : Ap…" at bounding box center [784, 456] width 1568 height 913
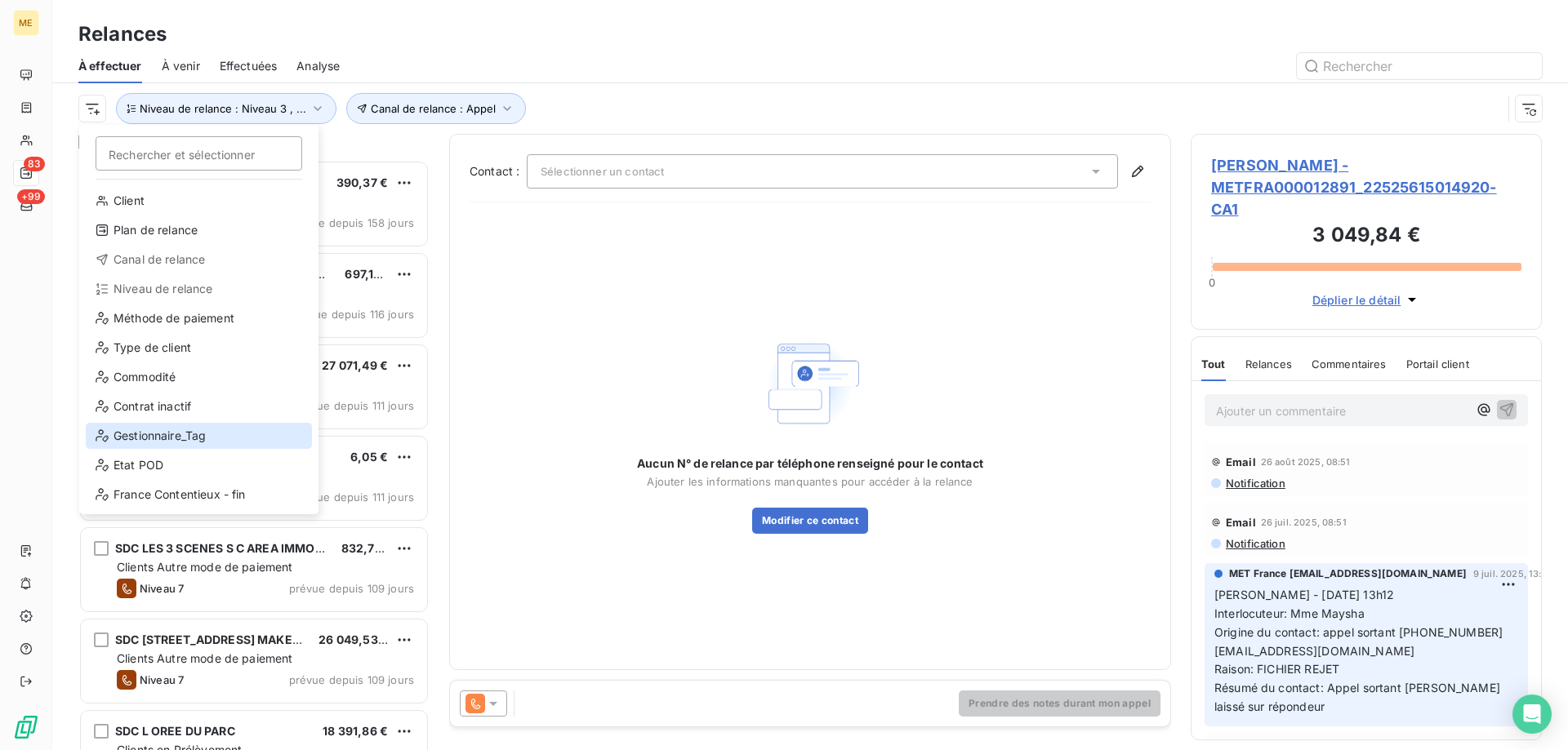
click at [195, 434] on div "Gestionnaire_Tag" at bounding box center [199, 436] width 226 height 26
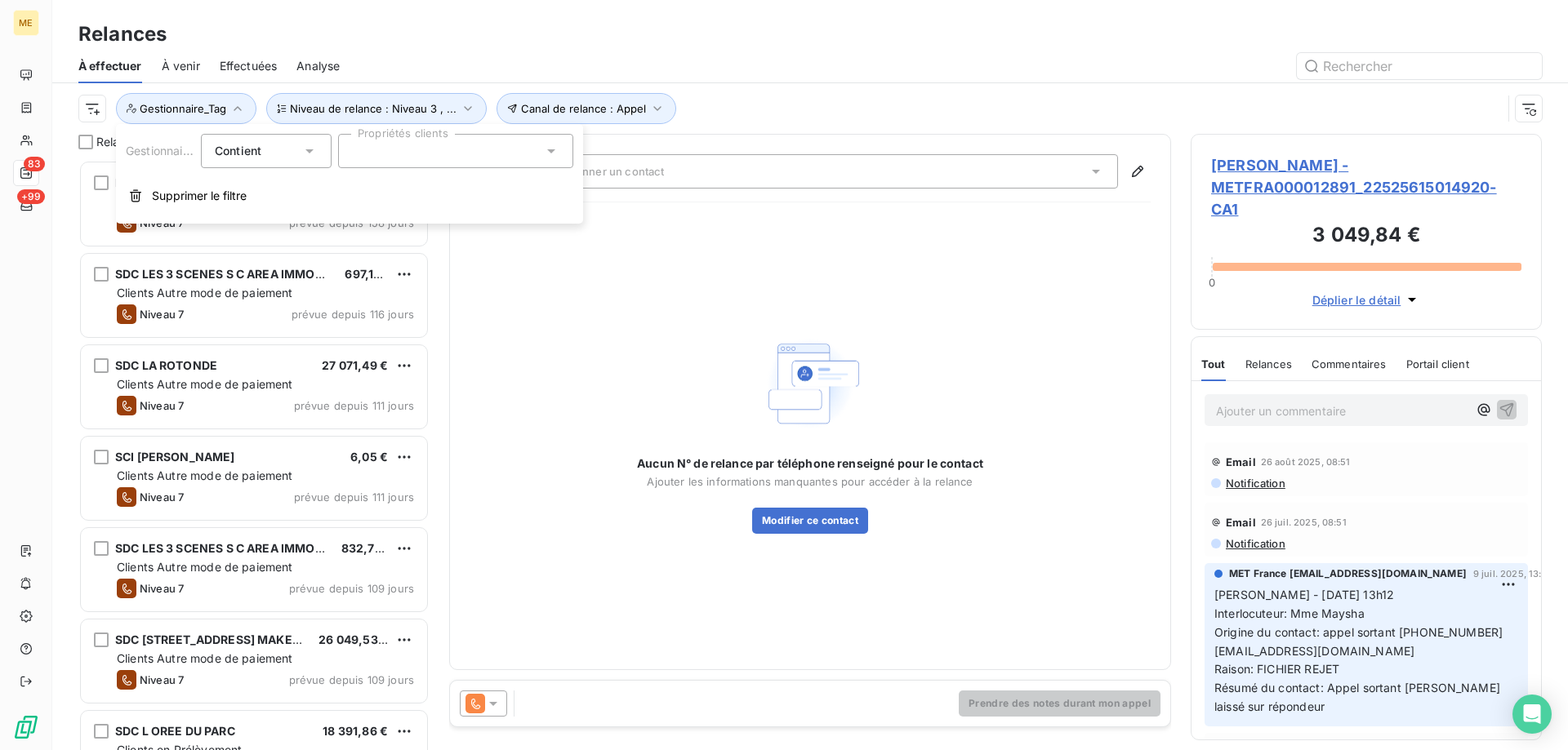
click at [398, 155] on div at bounding box center [455, 151] width 235 height 34
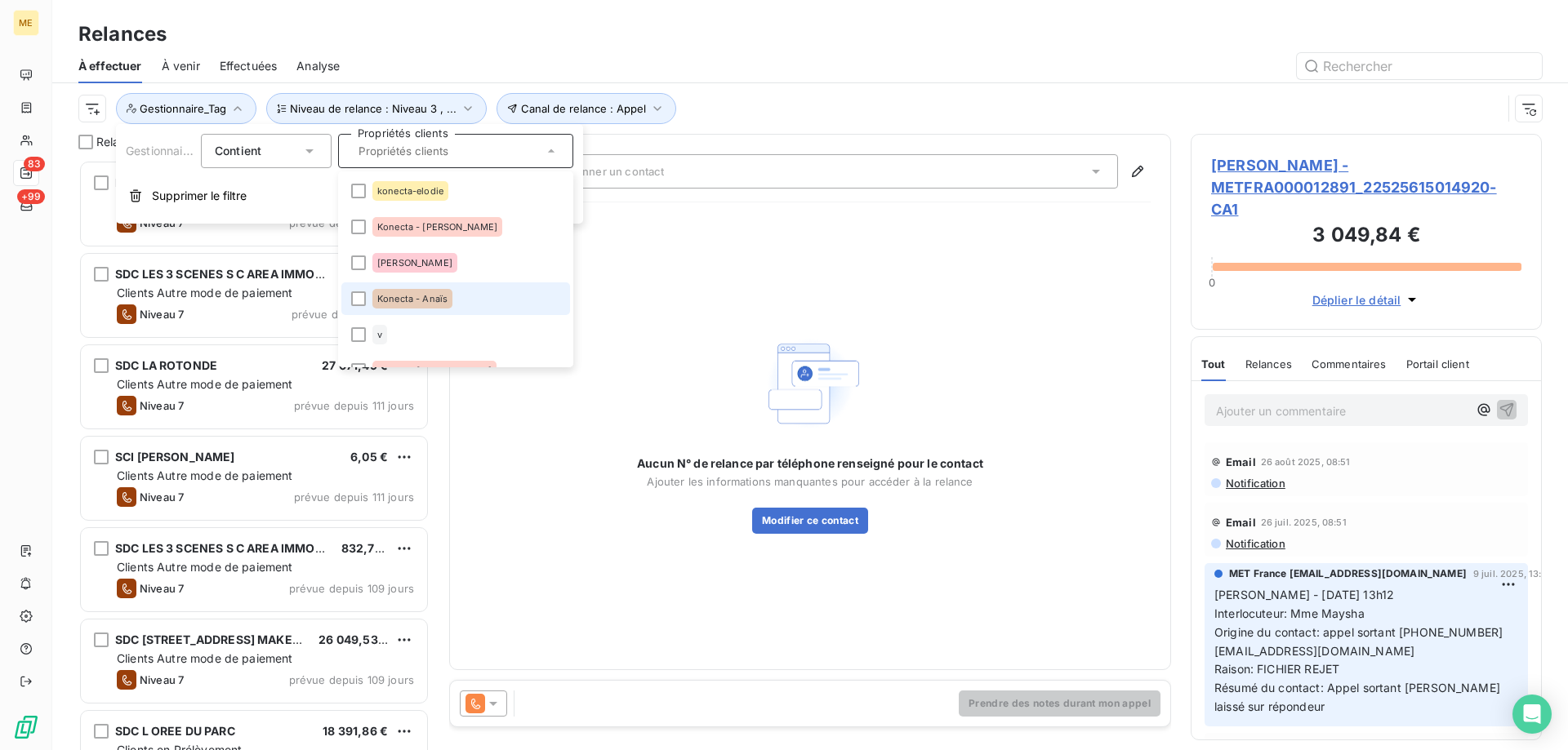
click at [493, 304] on li "Konecta - Anaïs" at bounding box center [455, 298] width 229 height 32
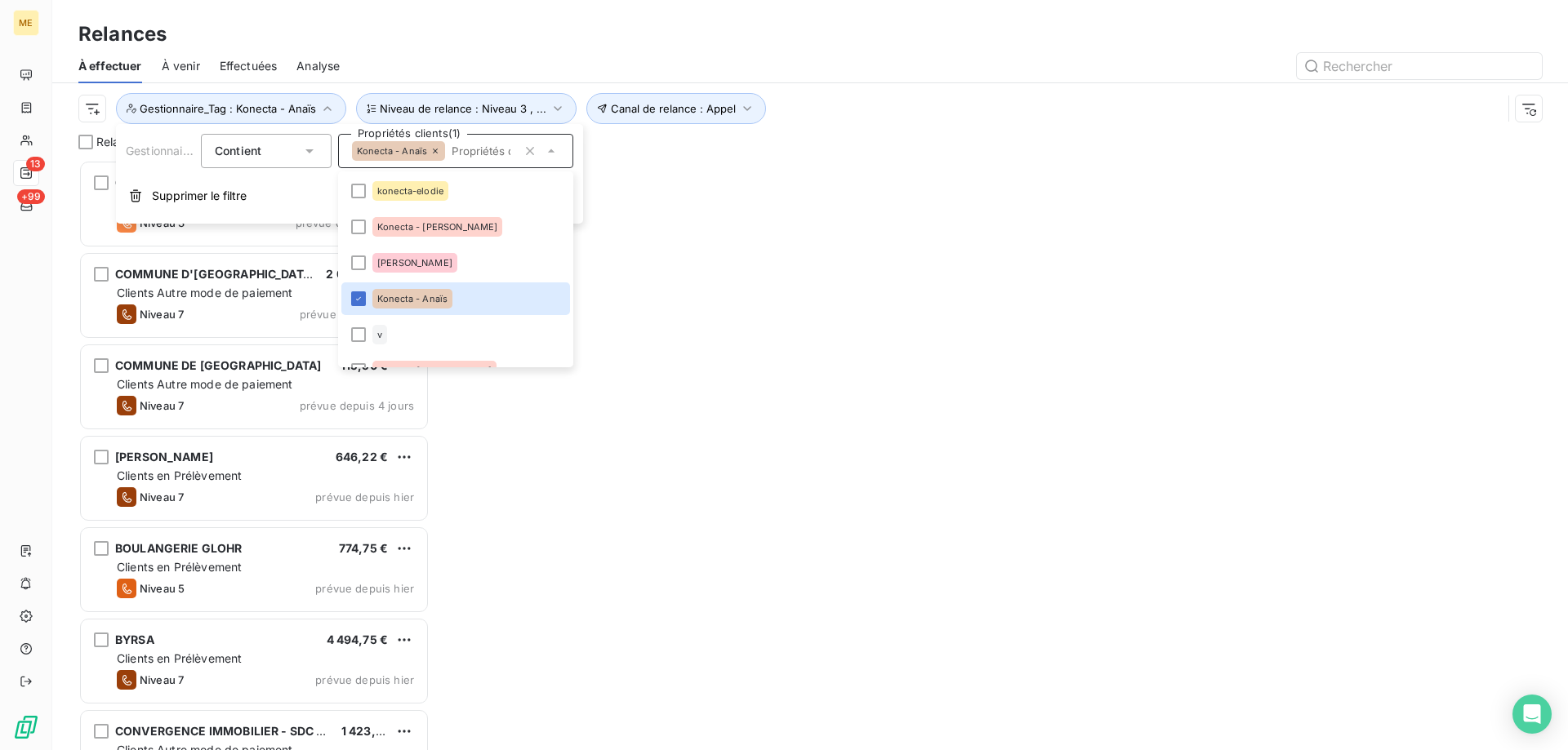
scroll to position [578, 339]
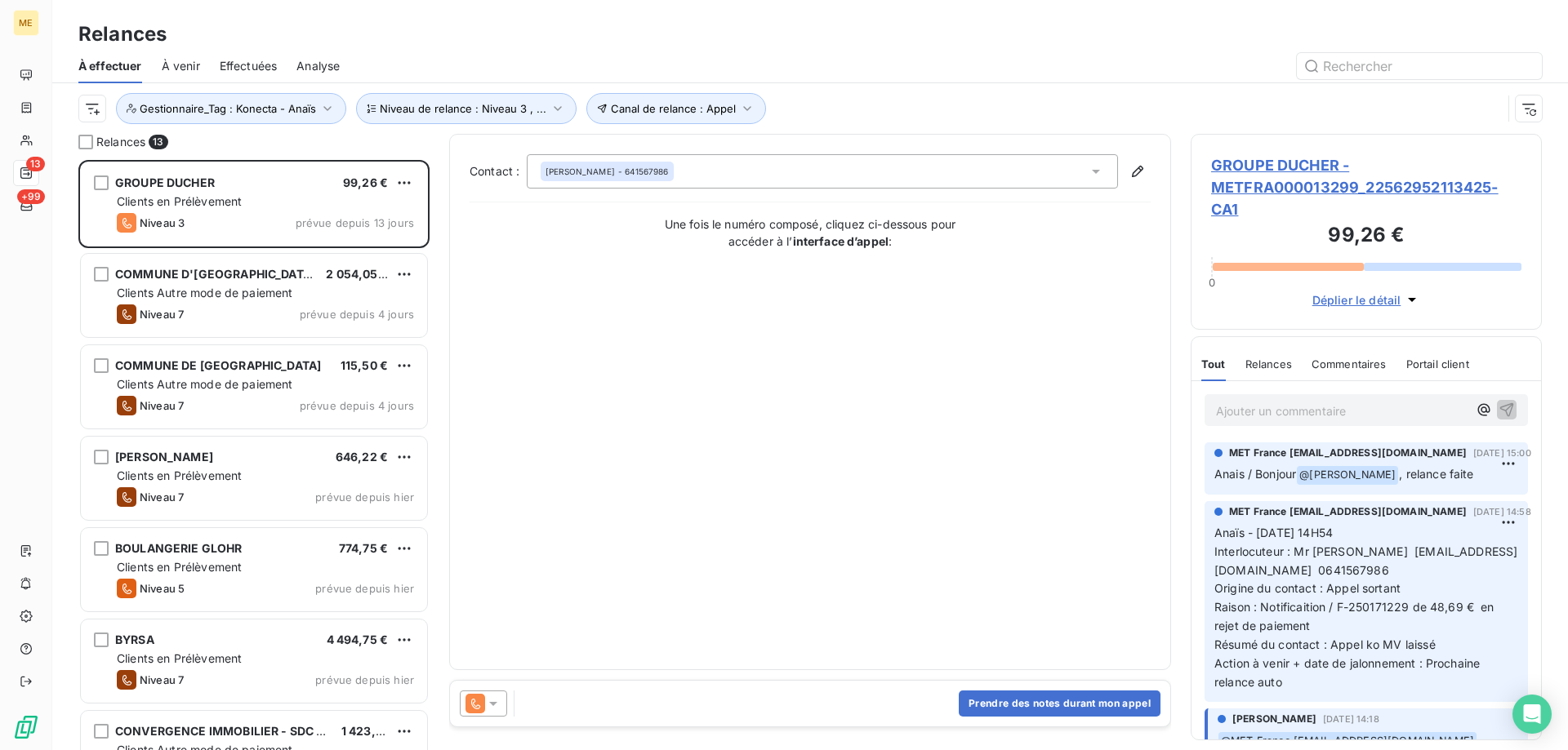
click at [899, 110] on div "Canal de relance : Appel Niveau de relance : Niveau 3 , ... Gestionnaire_Tag : …" at bounding box center [790, 108] width 1423 height 31
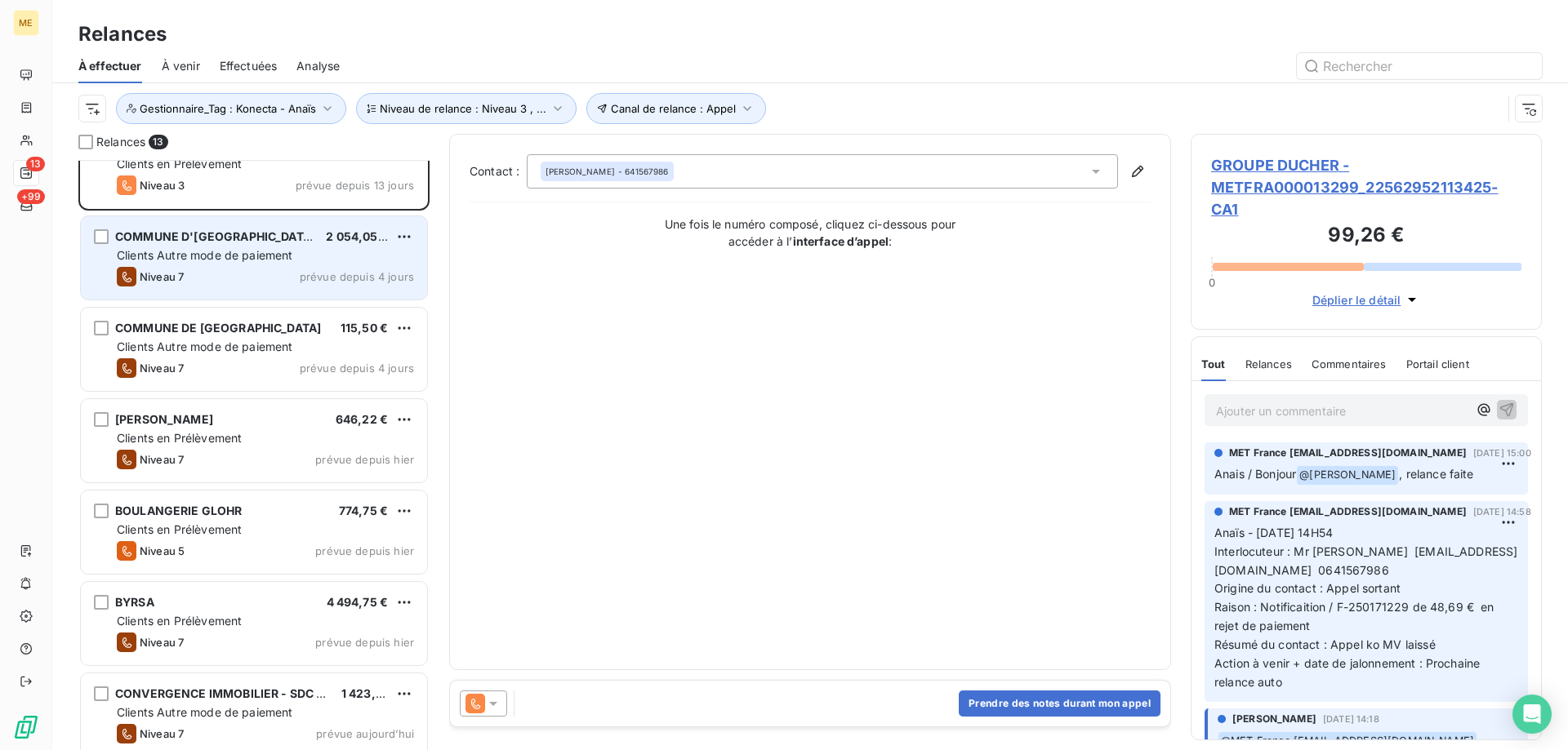
scroll to position [82, 0]
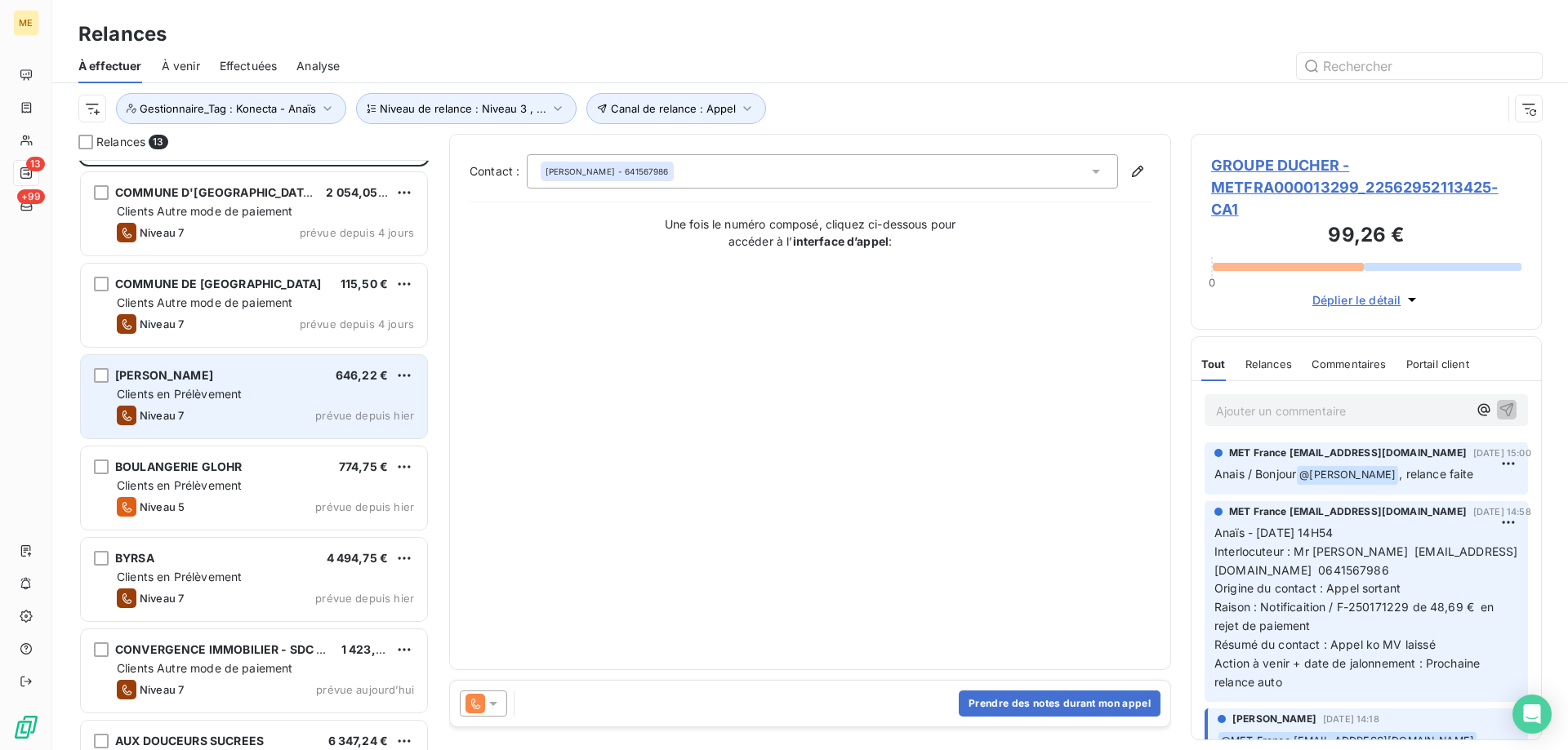
click at [213, 382] on span "[PERSON_NAME]" at bounding box center [164, 375] width 98 height 14
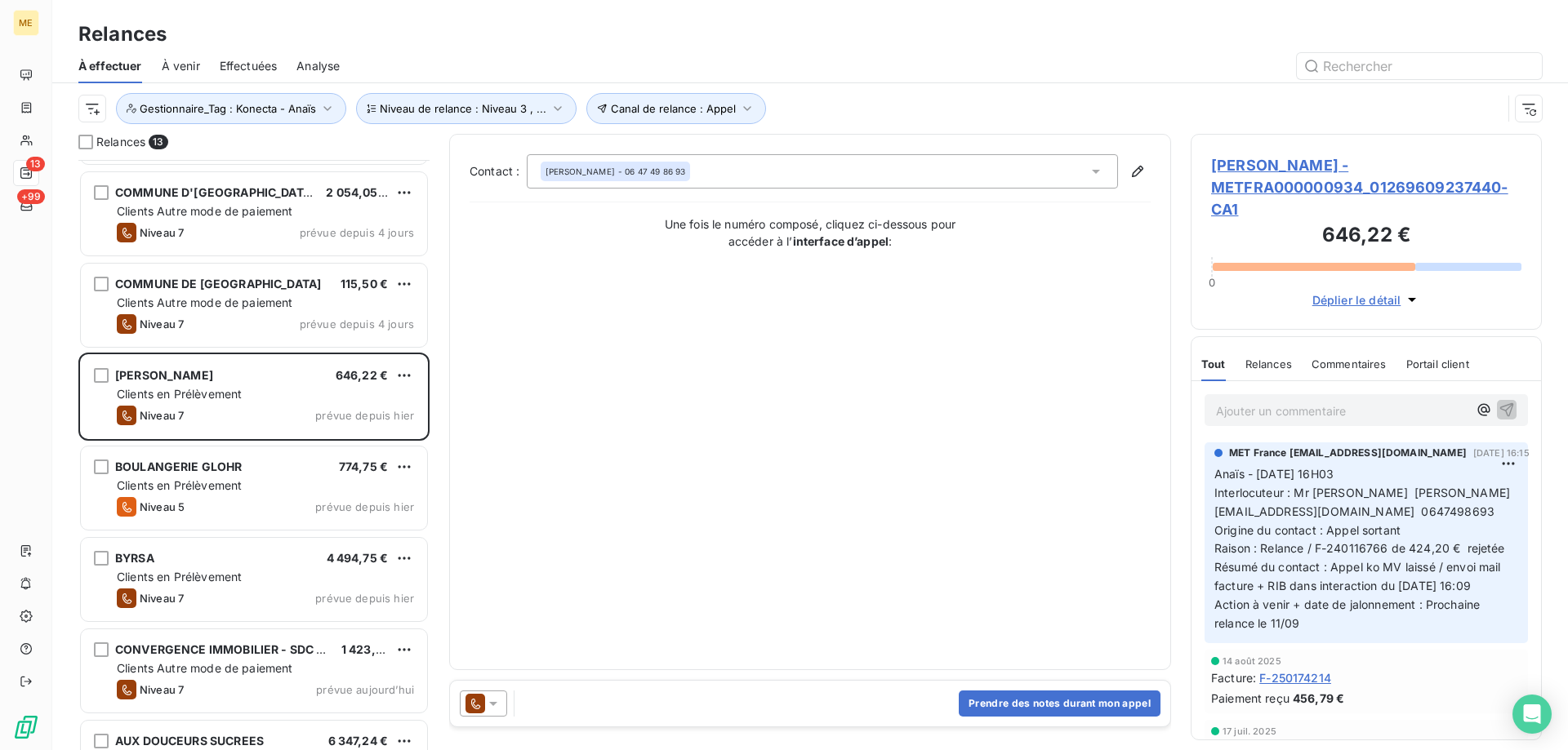
click at [1264, 182] on span "[PERSON_NAME] - METFRA000000934_01269609237440-CA1" at bounding box center [1366, 187] width 311 height 66
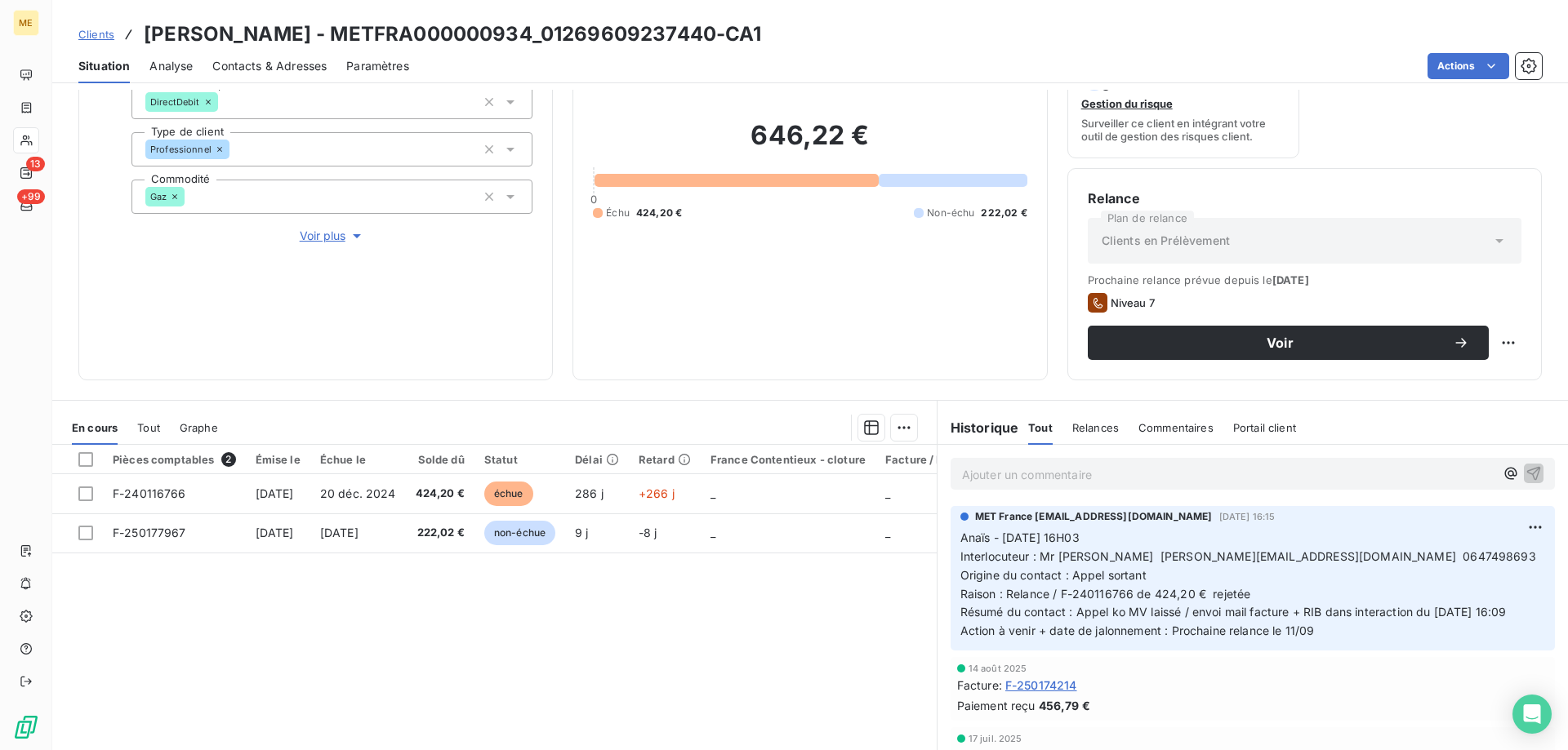
scroll to position [136, 0]
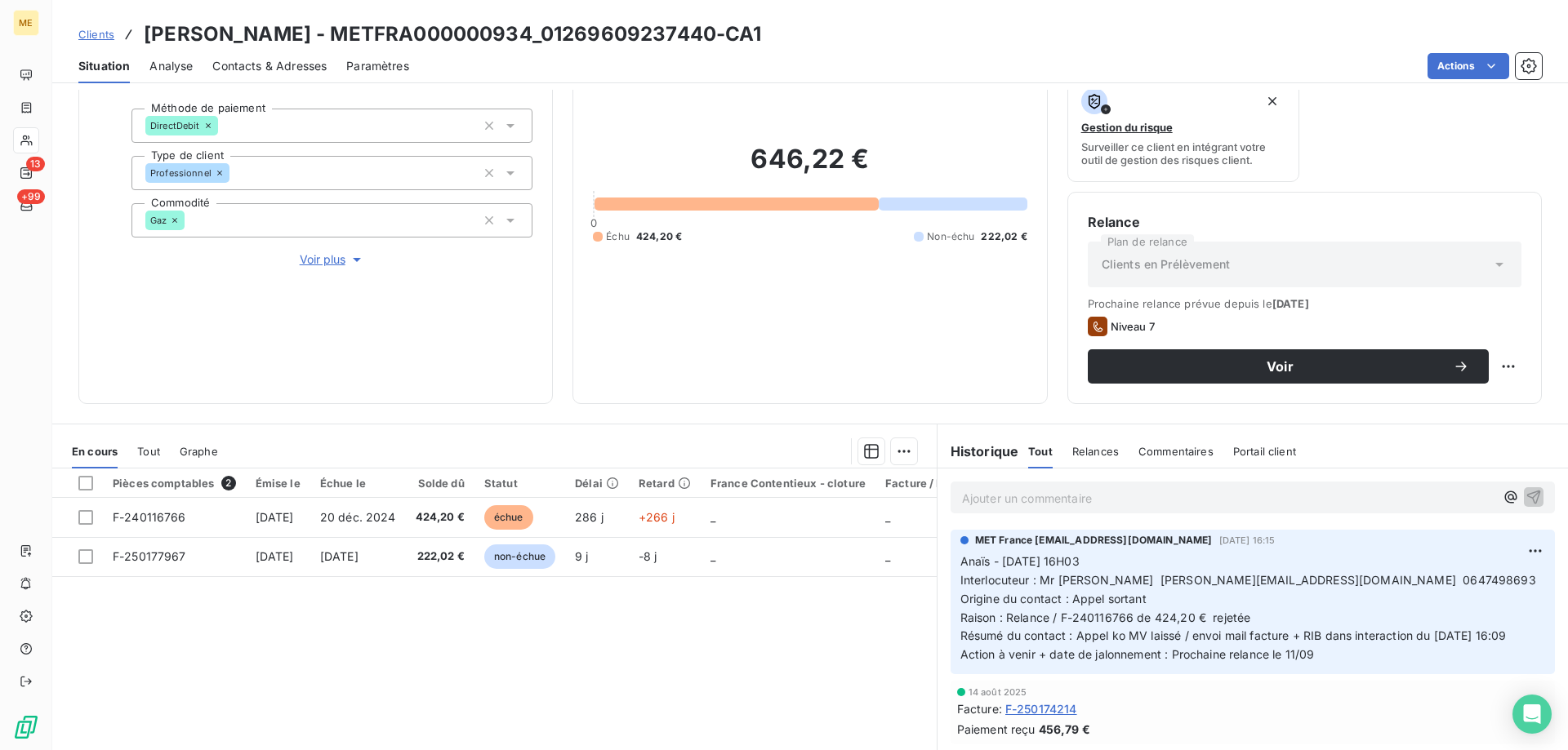
click at [340, 253] on span "Voir plus" at bounding box center [333, 260] width 65 height 17
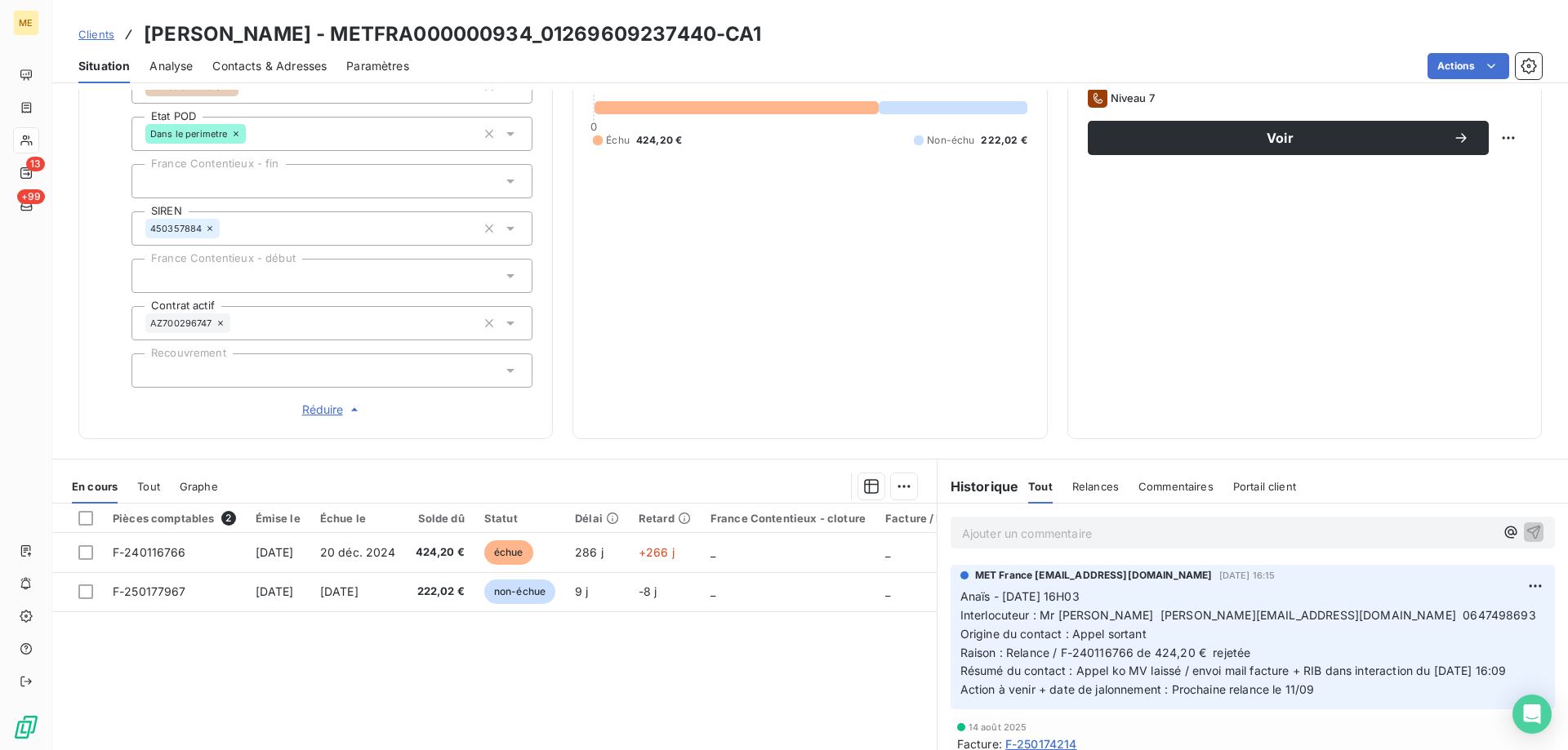
scroll to position [382, 0]
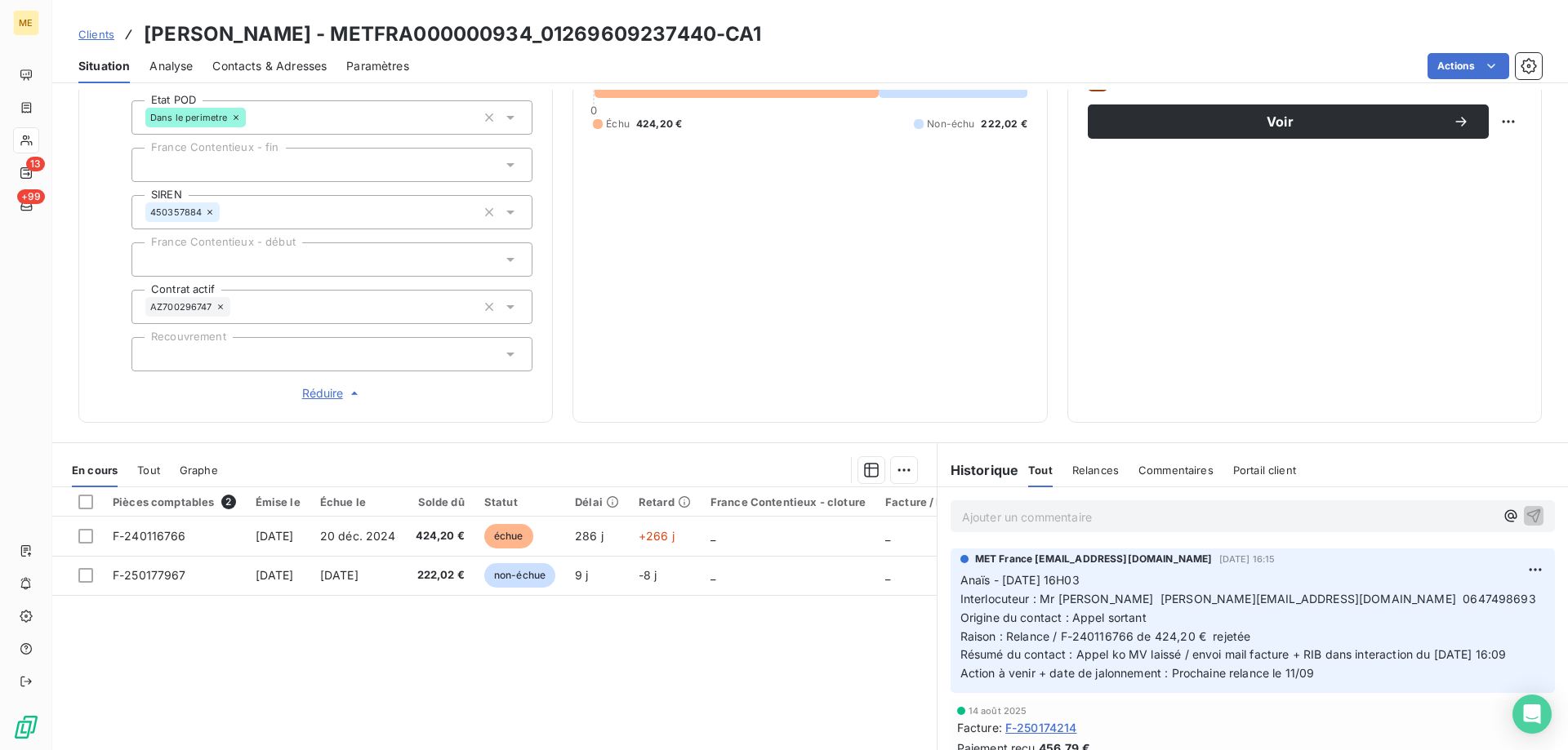
drag, startPoint x: 818, startPoint y: 36, endPoint x: 139, endPoint y: 42, distance: 679.0
click at [139, 42] on div "Clients [PERSON_NAME] - METFRA000000934_01269609237440-CA1" at bounding box center [810, 33] width 1515 height 29
copy h3 "[PERSON_NAME] - METFRA000000934_01269609237440-CA1"
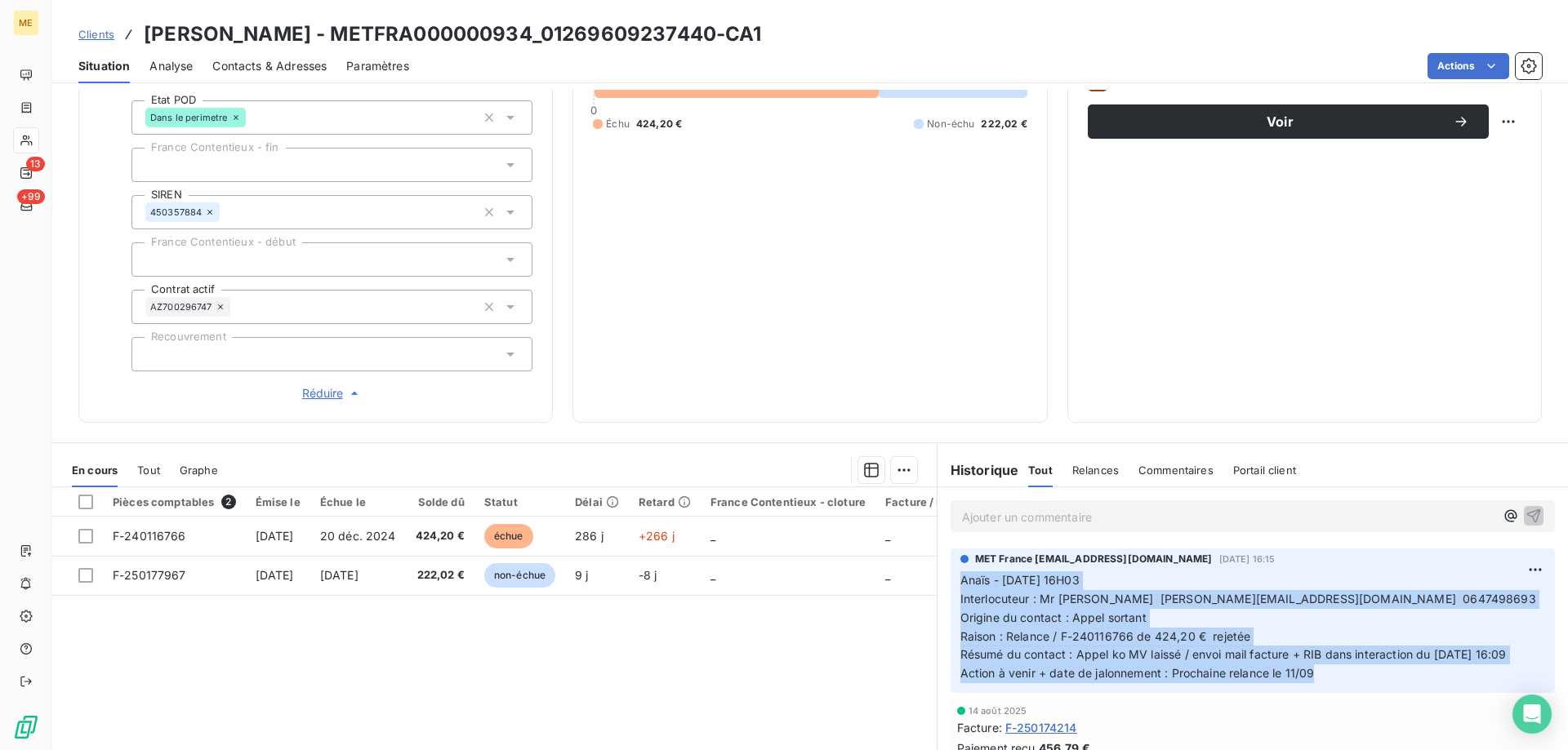
drag, startPoint x: 1321, startPoint y: 687, endPoint x: 935, endPoint y: 573, distance: 402.5
click at [937, 573] on div "MET [GEOGRAPHIC_DATA] [EMAIL_ADDRESS][DOMAIN_NAME] [DATE] 16:15 Anaïs - [DATE] …" at bounding box center [1252, 621] width 630 height 151
copy p "Anaïs - [DATE] 16H03 Interlocuteur : Mr [PERSON_NAME] [PERSON_NAME][EMAIL_ADDRE…"
